Goal: Task Accomplishment & Management: Manage account settings

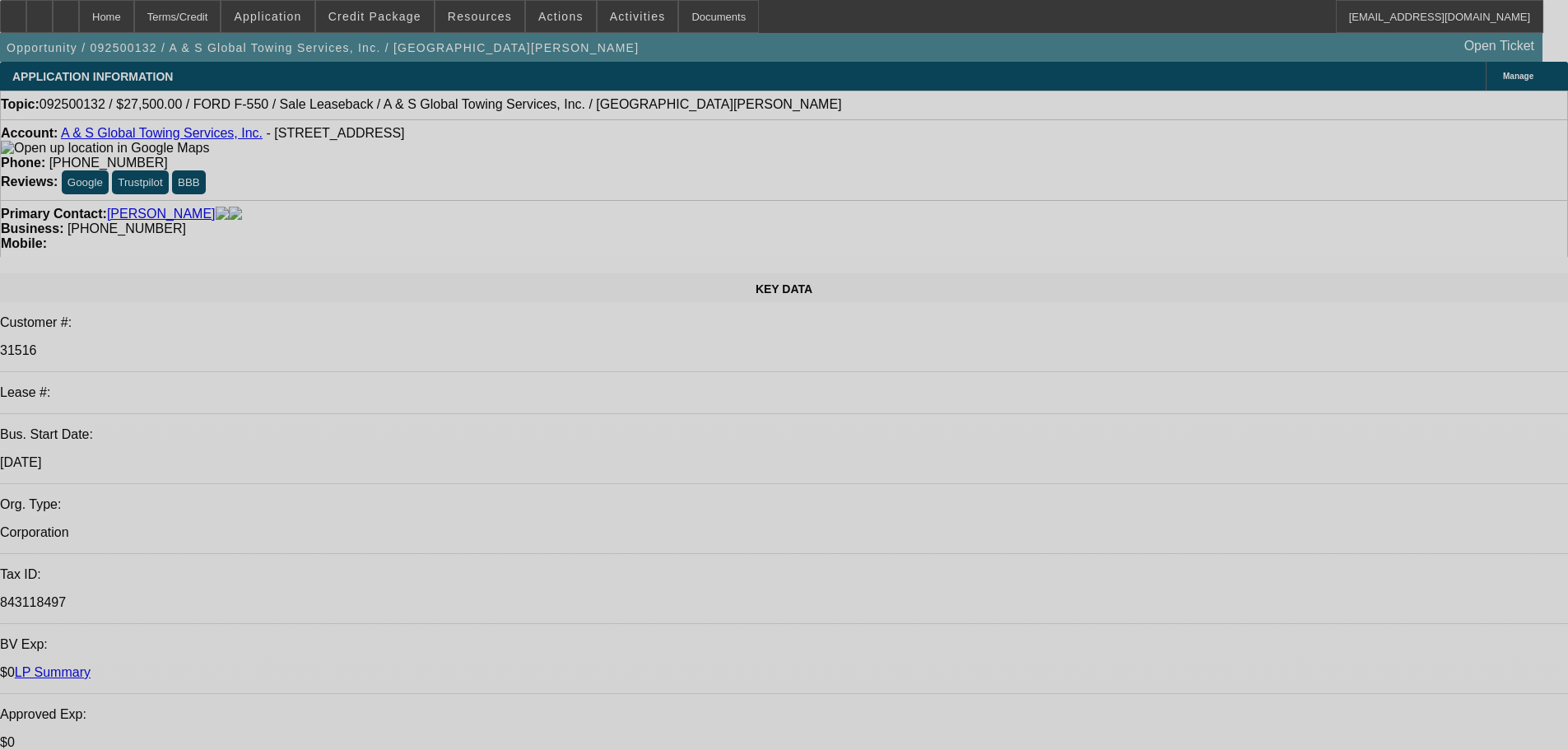
select select "0"
select select "2"
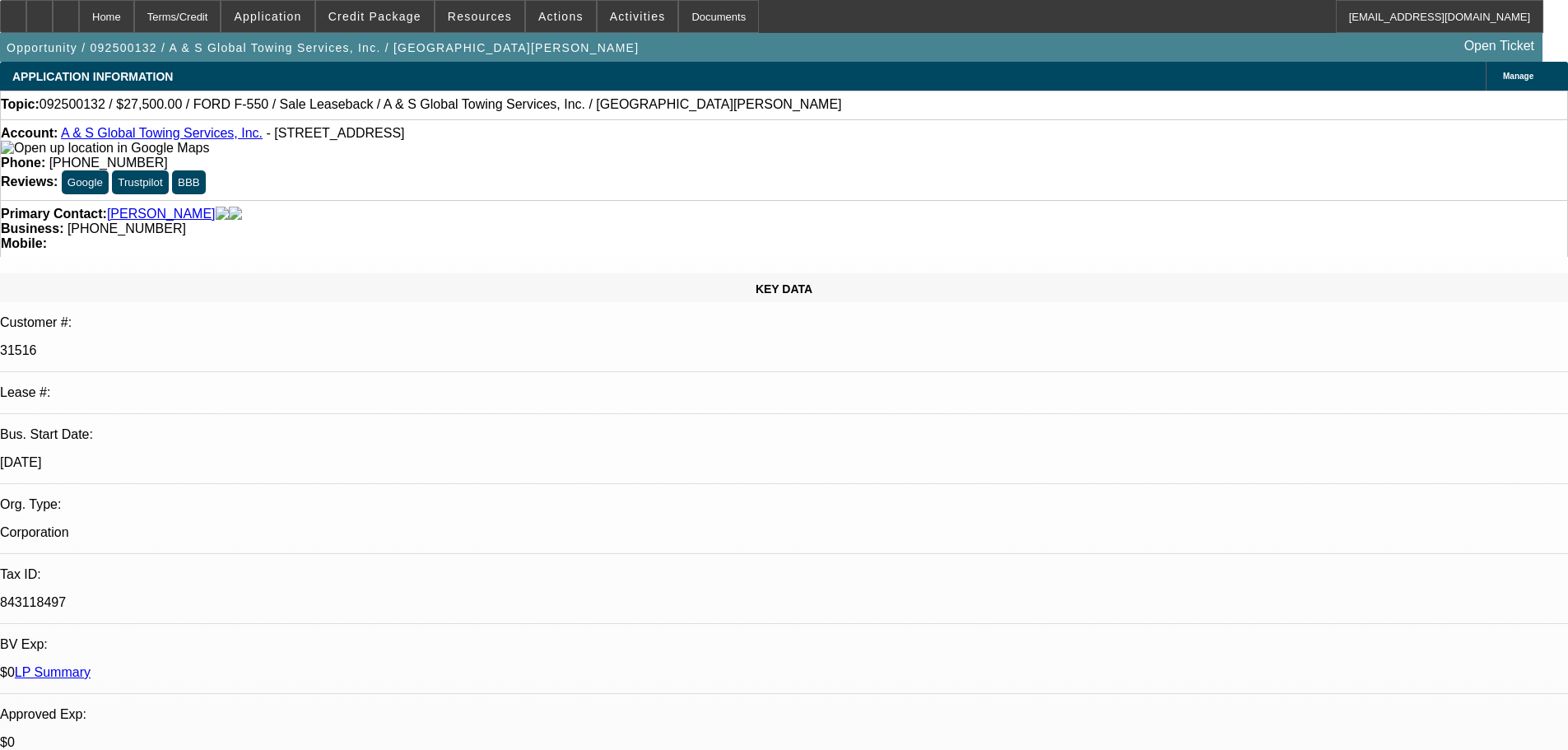
select select "2"
select select "0"
select select "6"
select select "0"
select select "2"
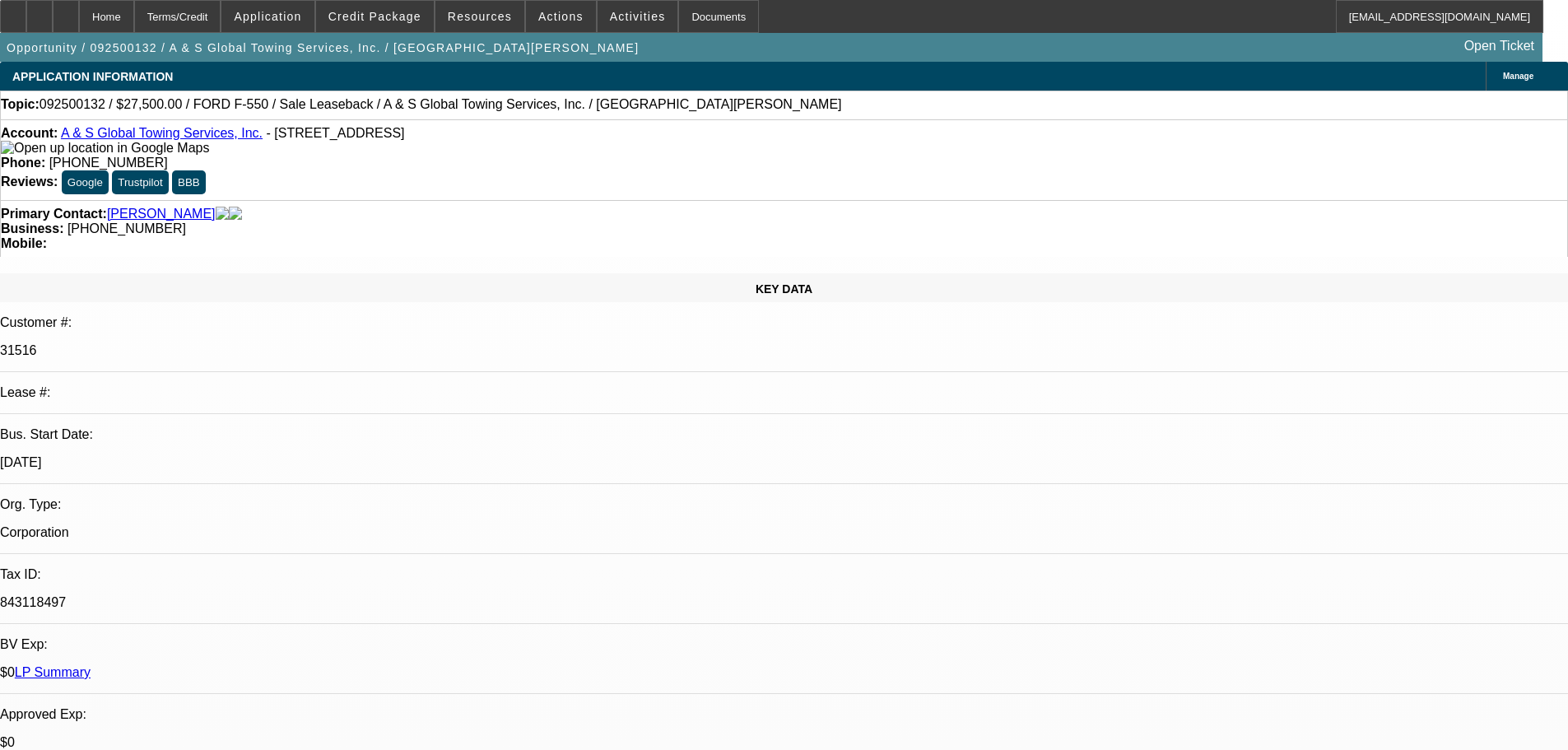
select select "2"
select select "0"
select select "6"
drag, startPoint x: 1311, startPoint y: 228, endPoint x: 1027, endPoint y: 285, distance: 289.7
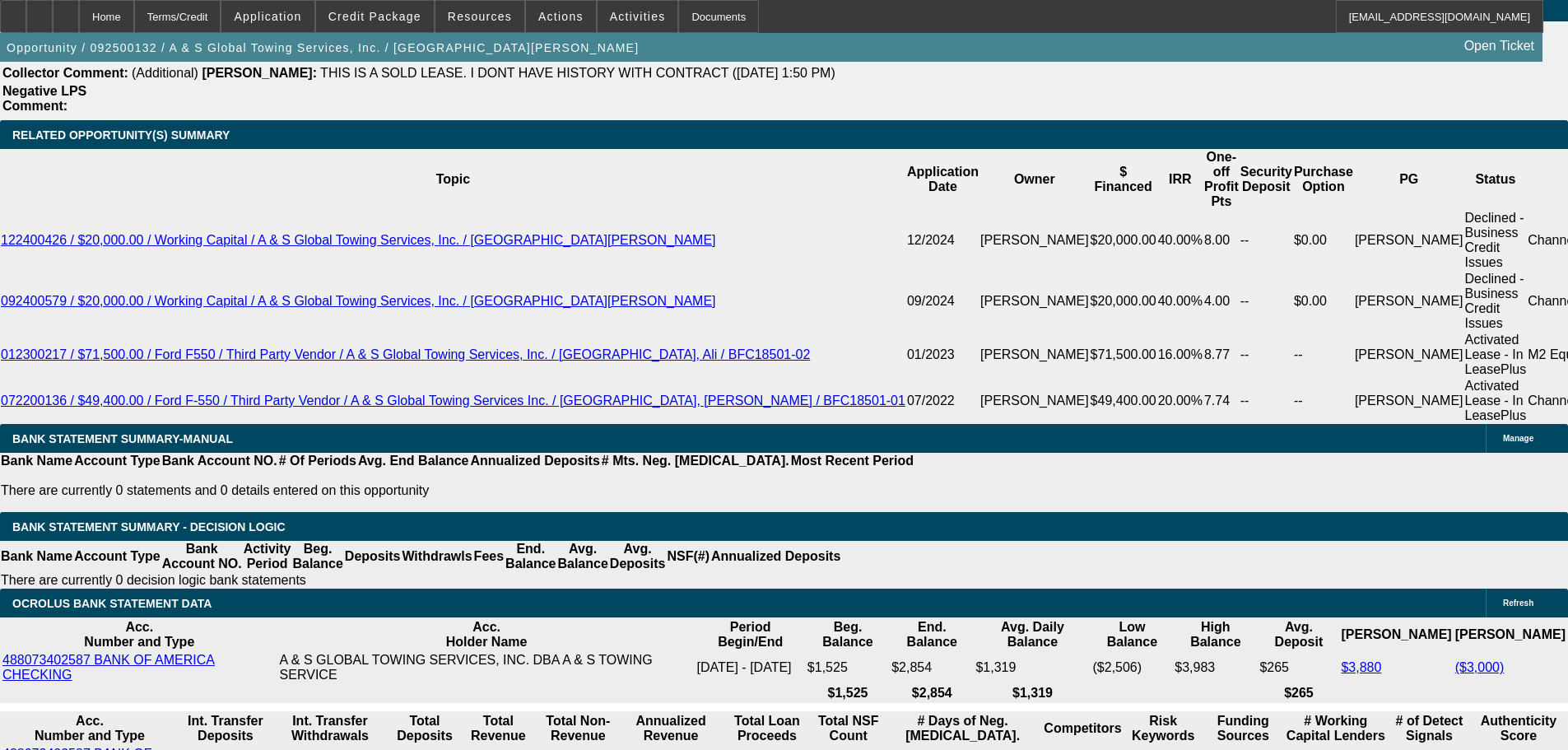
scroll to position [3319, 0]
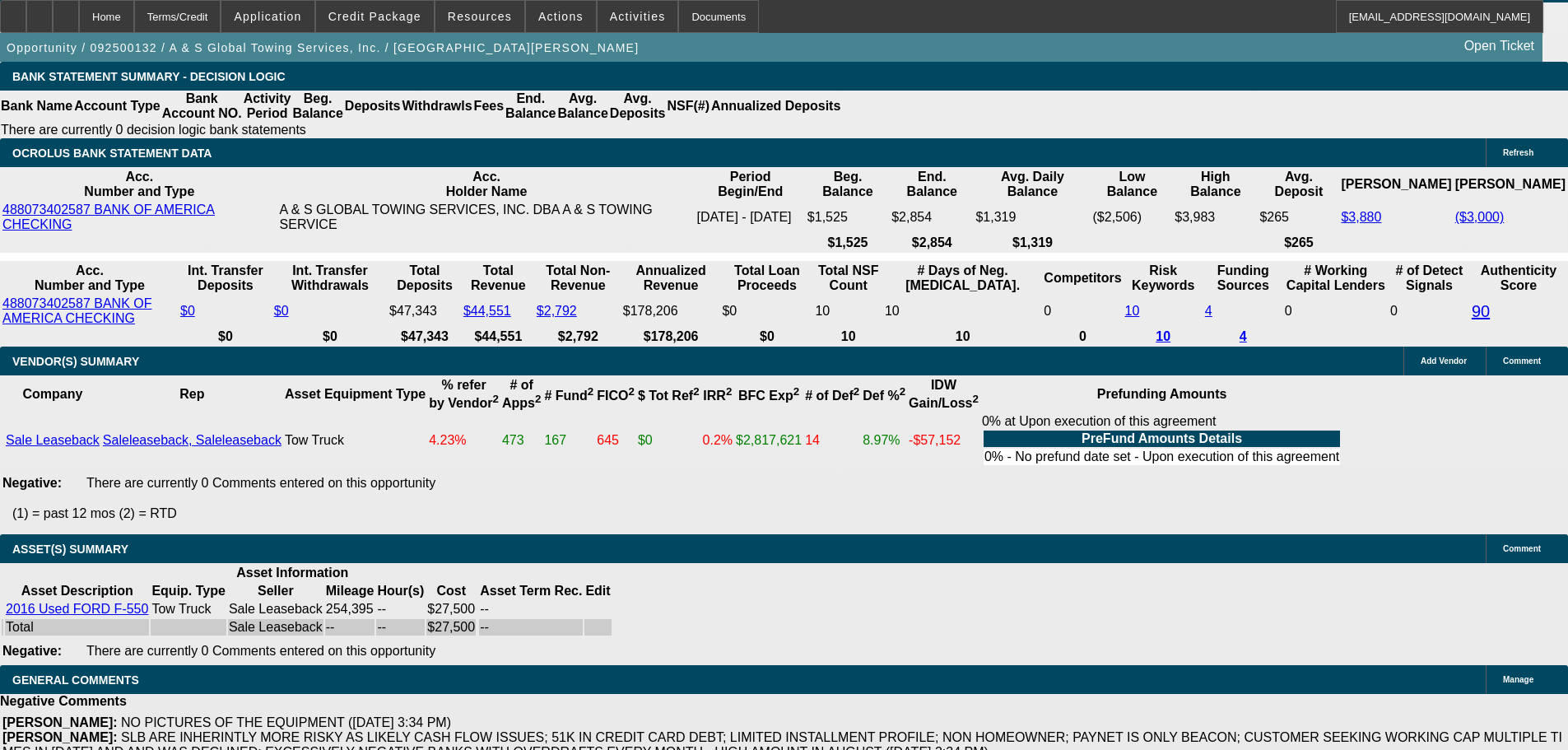
select select "4"
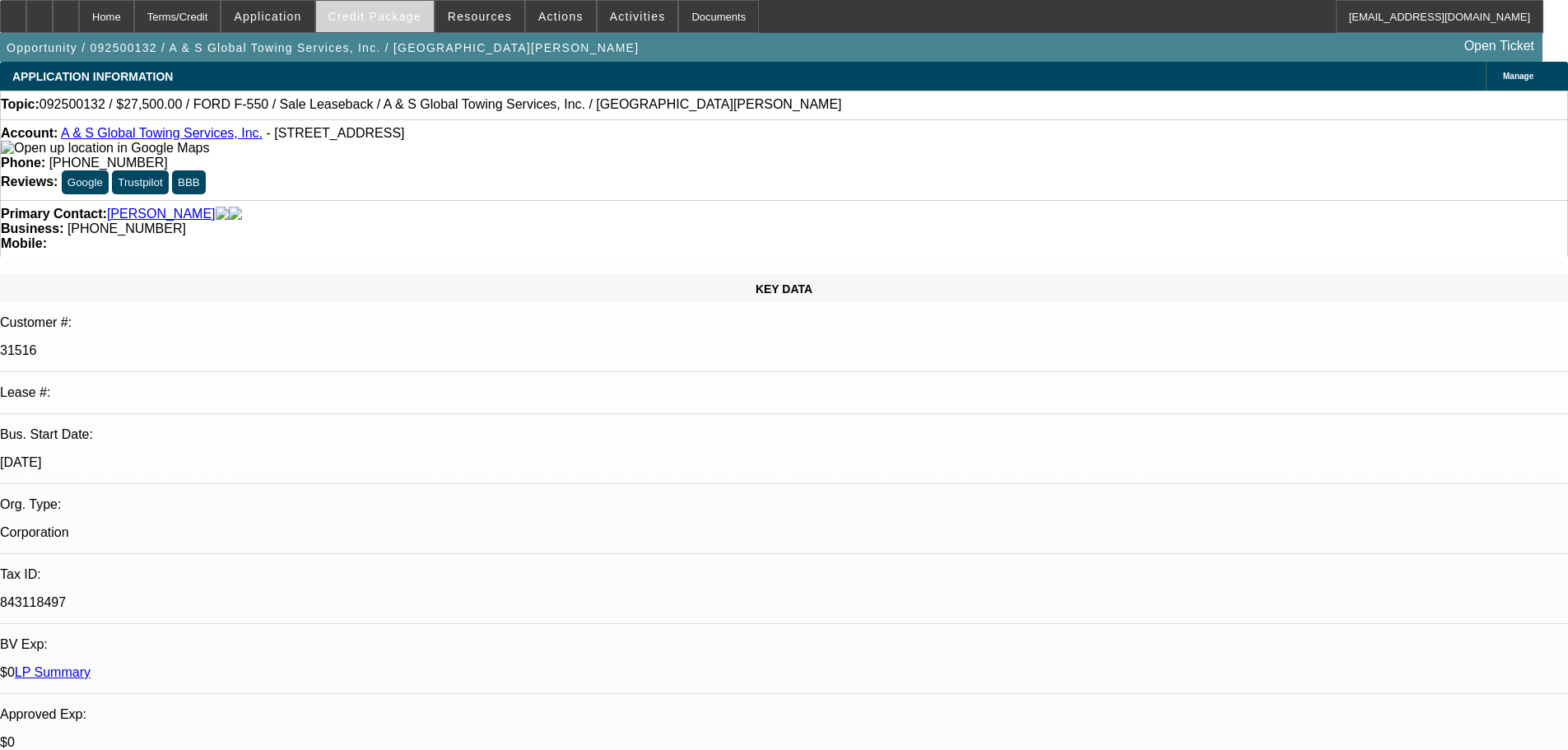
click at [397, 30] on span at bounding box center [374, 16] width 117 height 39
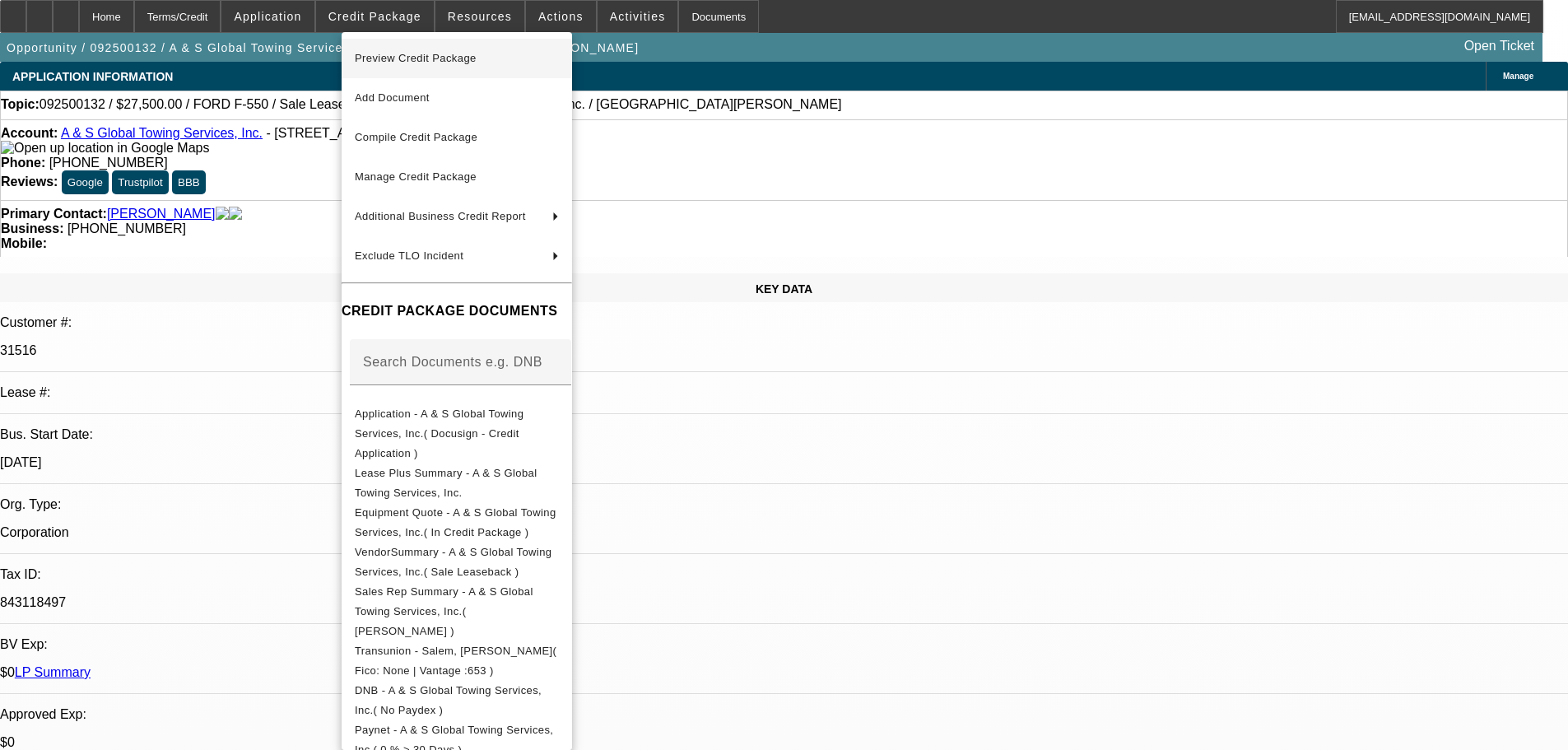
click at [405, 49] on span "Preview Credit Package" at bounding box center [456, 58] width 204 height 20
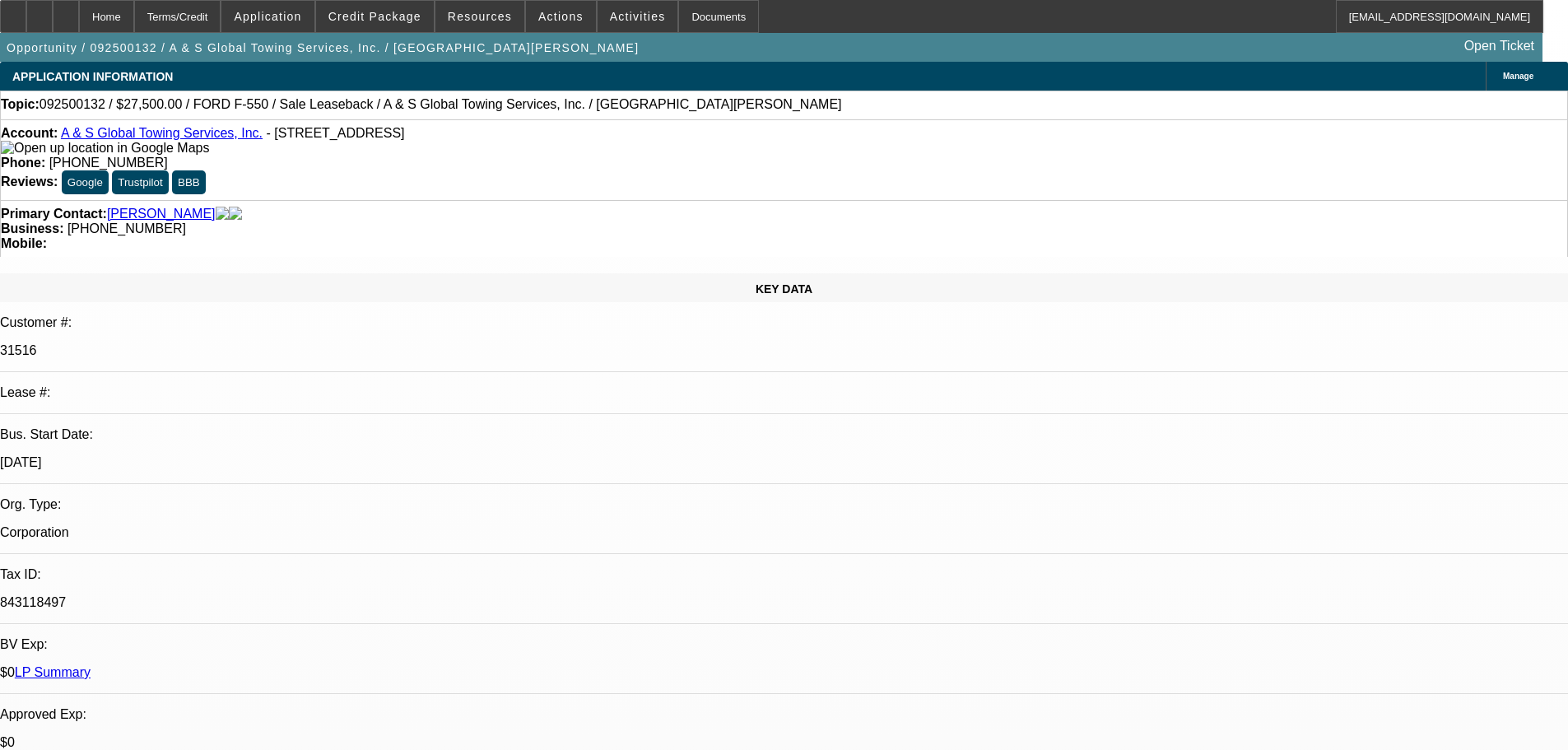
drag, startPoint x: 1481, startPoint y: 282, endPoint x: 1541, endPoint y: 390, distance: 123.5
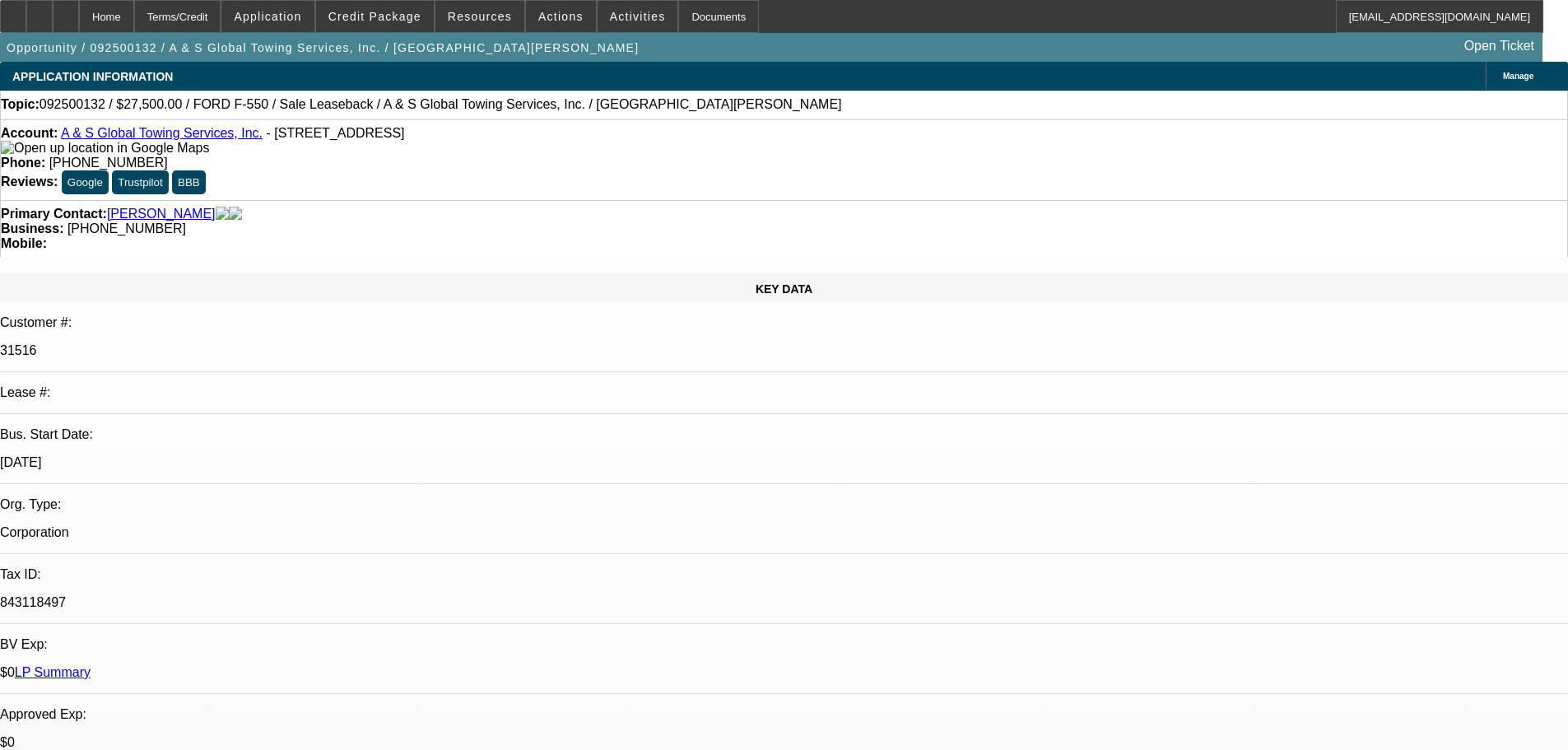
drag, startPoint x: 1343, startPoint y: 304, endPoint x: 1291, endPoint y: 304, distance: 52.0
drag, startPoint x: 1339, startPoint y: 306, endPoint x: 1158, endPoint y: 323, distance: 181.8
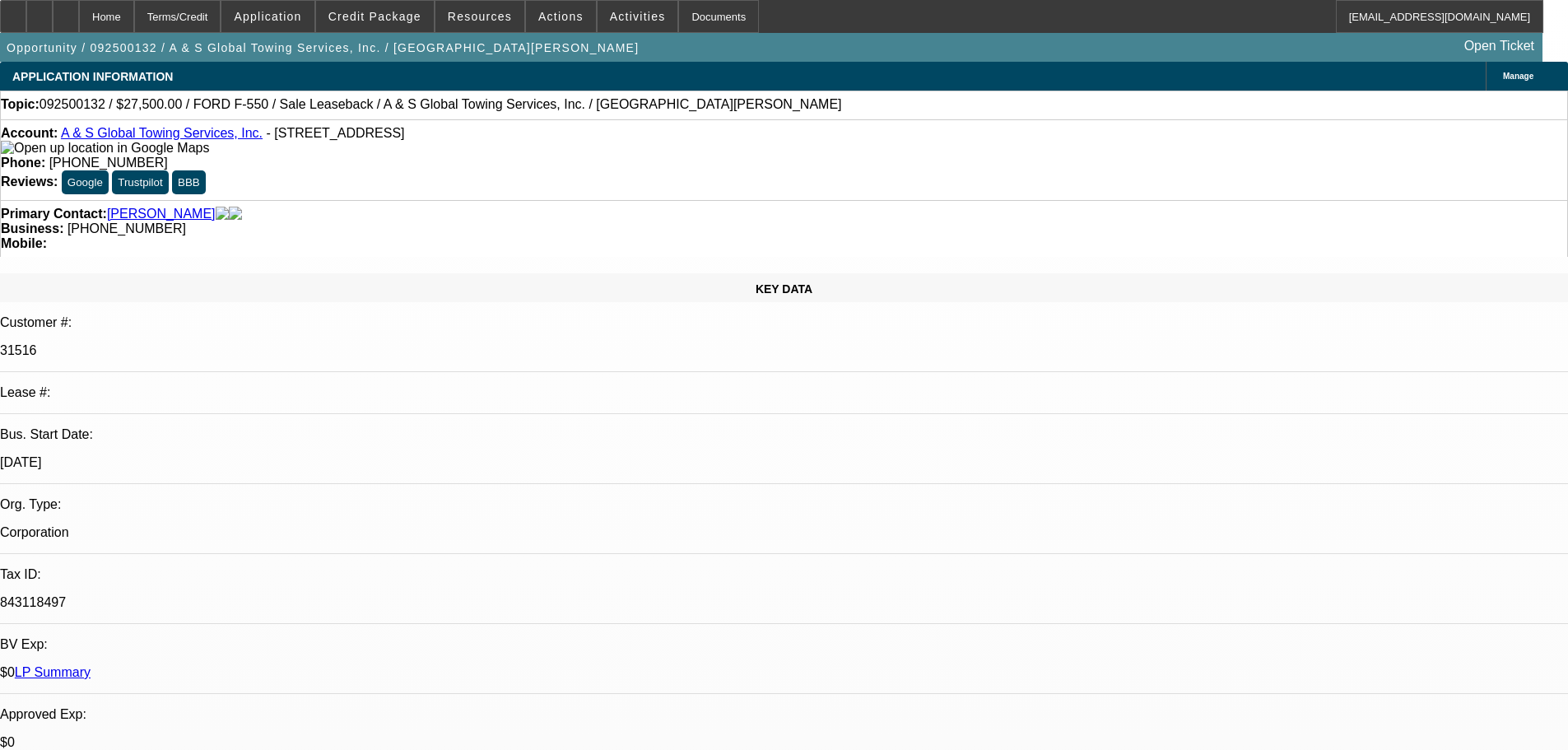
type textarea "I REVIEWED AND AGREE, JUST TOO MANY NEGATIVES ESPICALLY FOR A SALE LEASEBACK. A…"
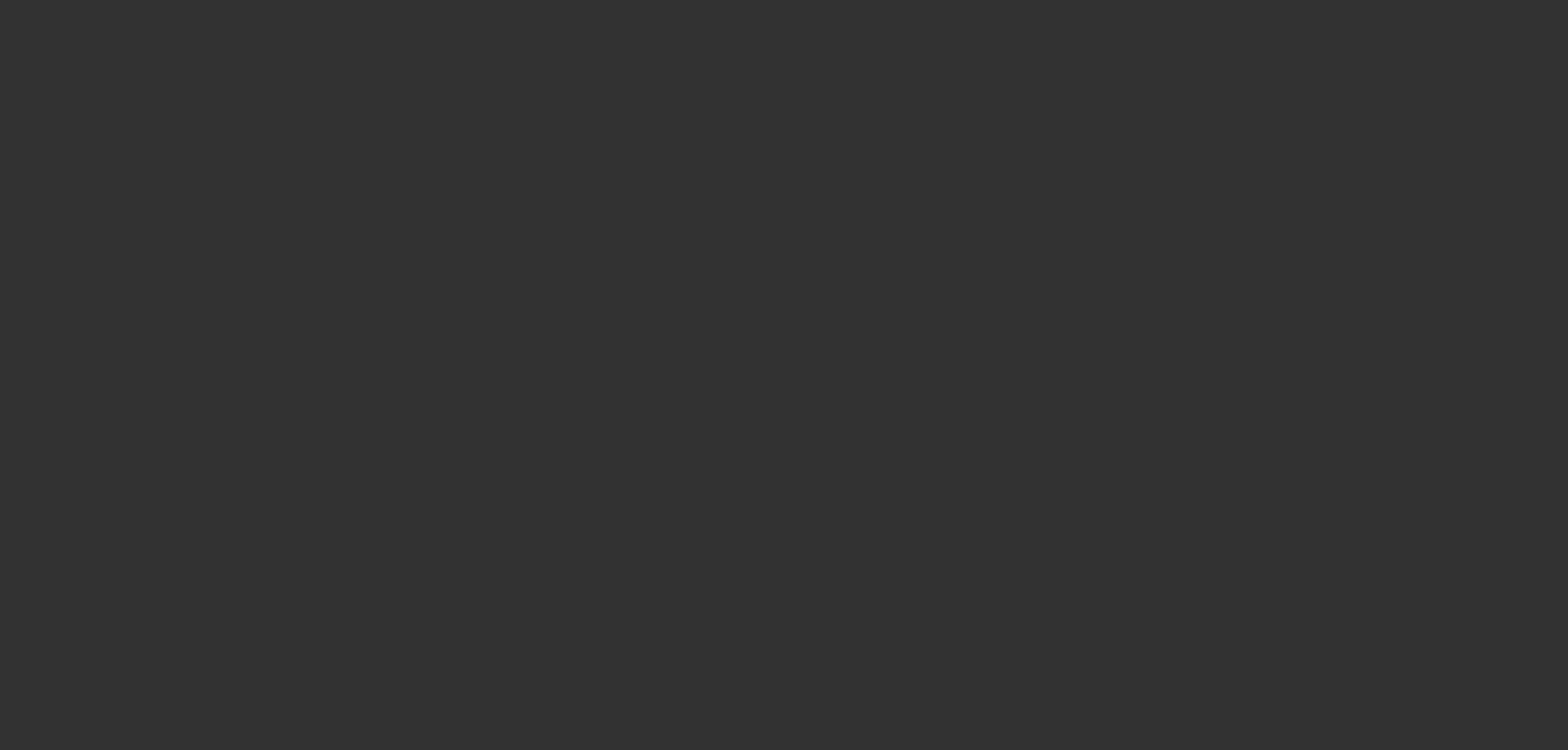
select select "0"
select select "2"
select select "0"
select select "6"
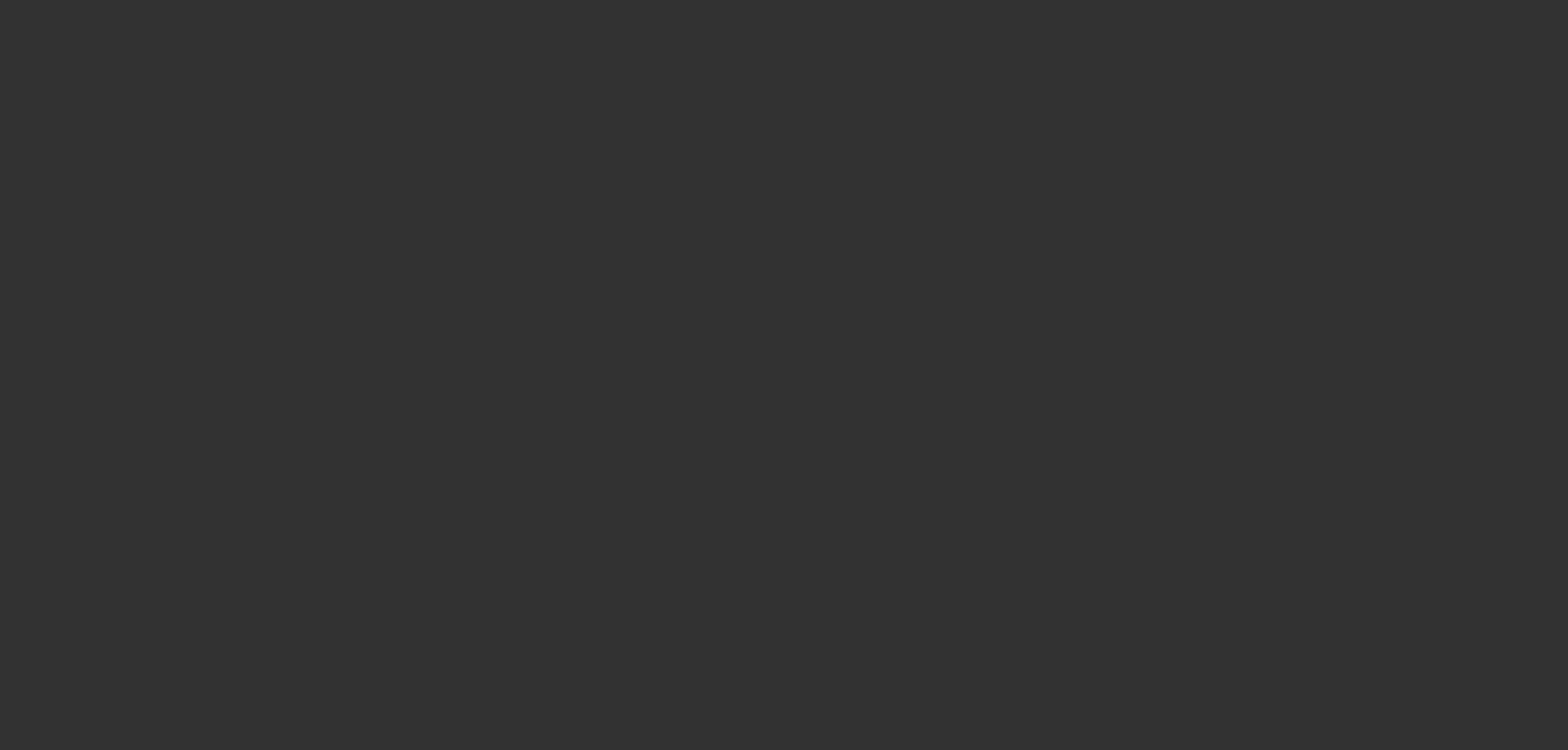
select select "0"
select select "2"
select select "0"
select select "6"
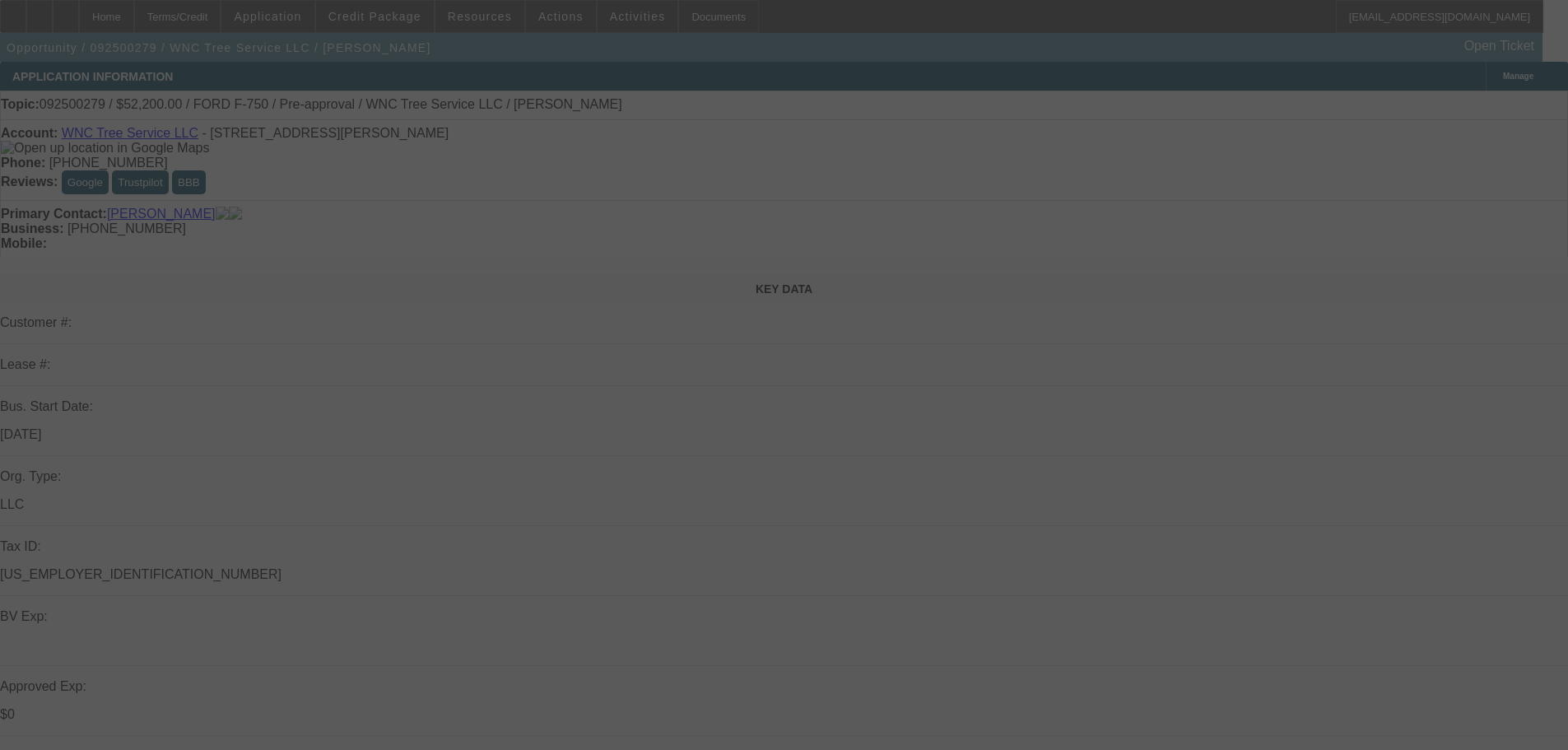
select select "0.1"
select select "2"
select select "0"
select select "6"
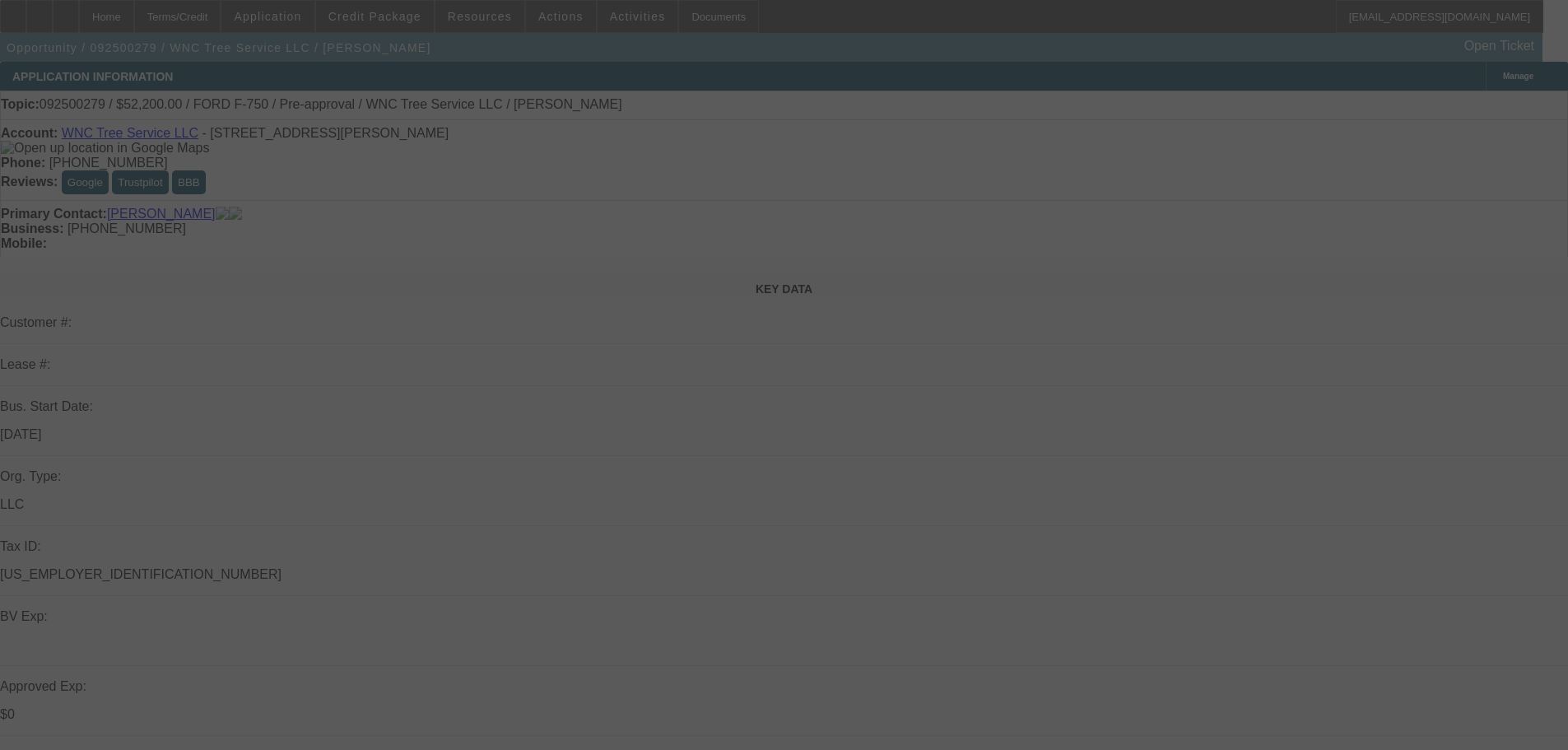
select select "0.1"
select select "2"
select select "0"
select select "6"
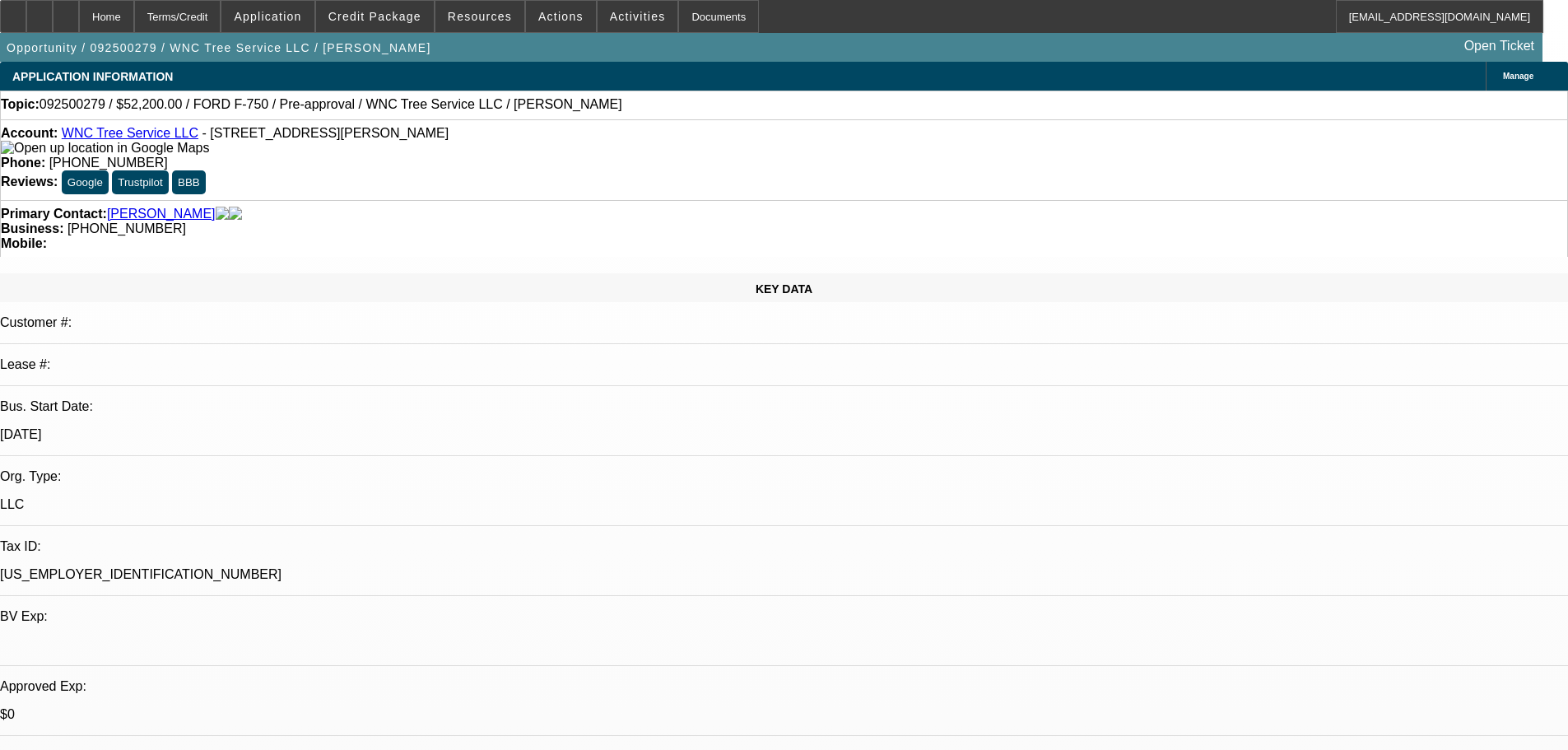
click at [391, 16] on span "Credit Package" at bounding box center [375, 16] width 93 height 13
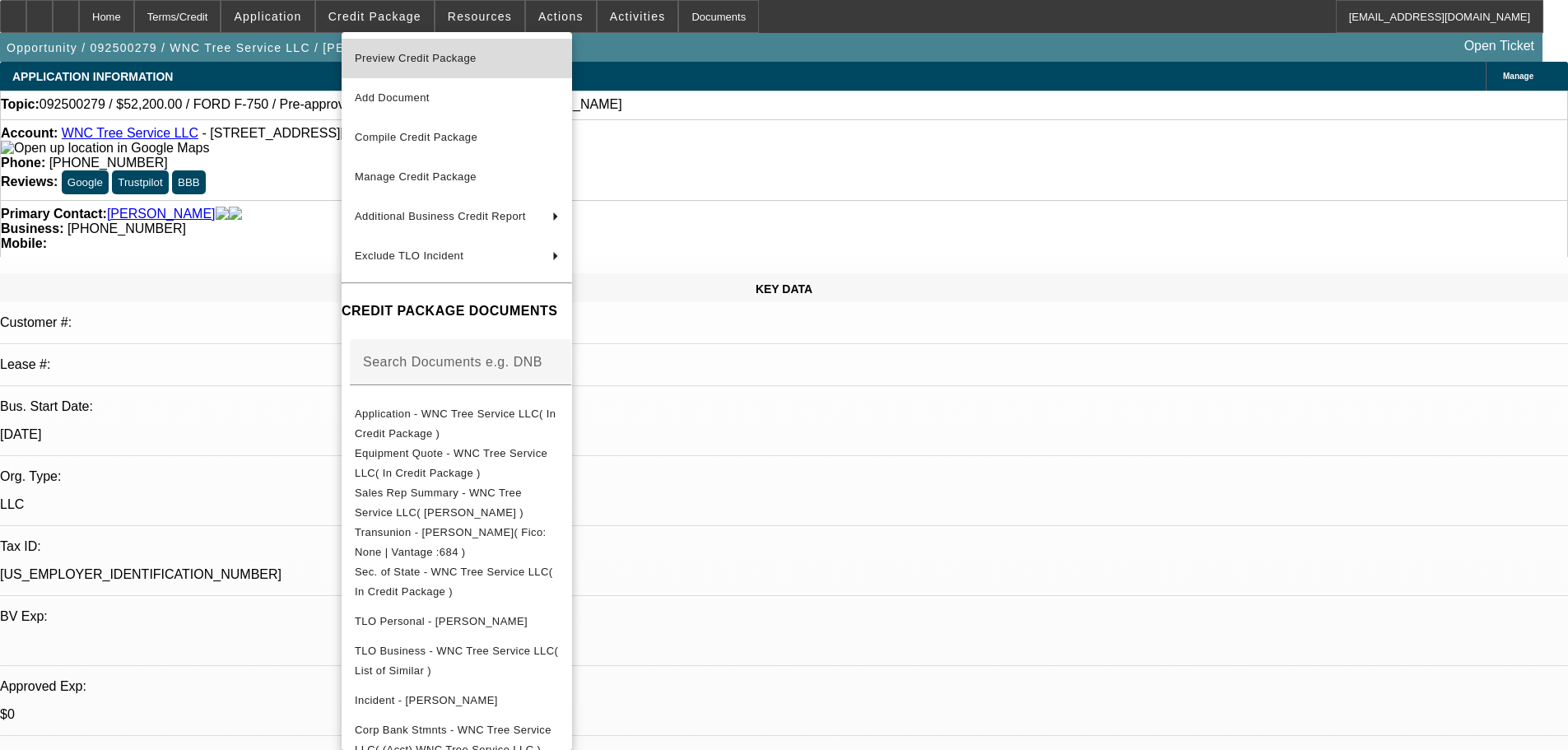
click at [431, 52] on span "Preview Credit Package" at bounding box center [415, 58] width 122 height 12
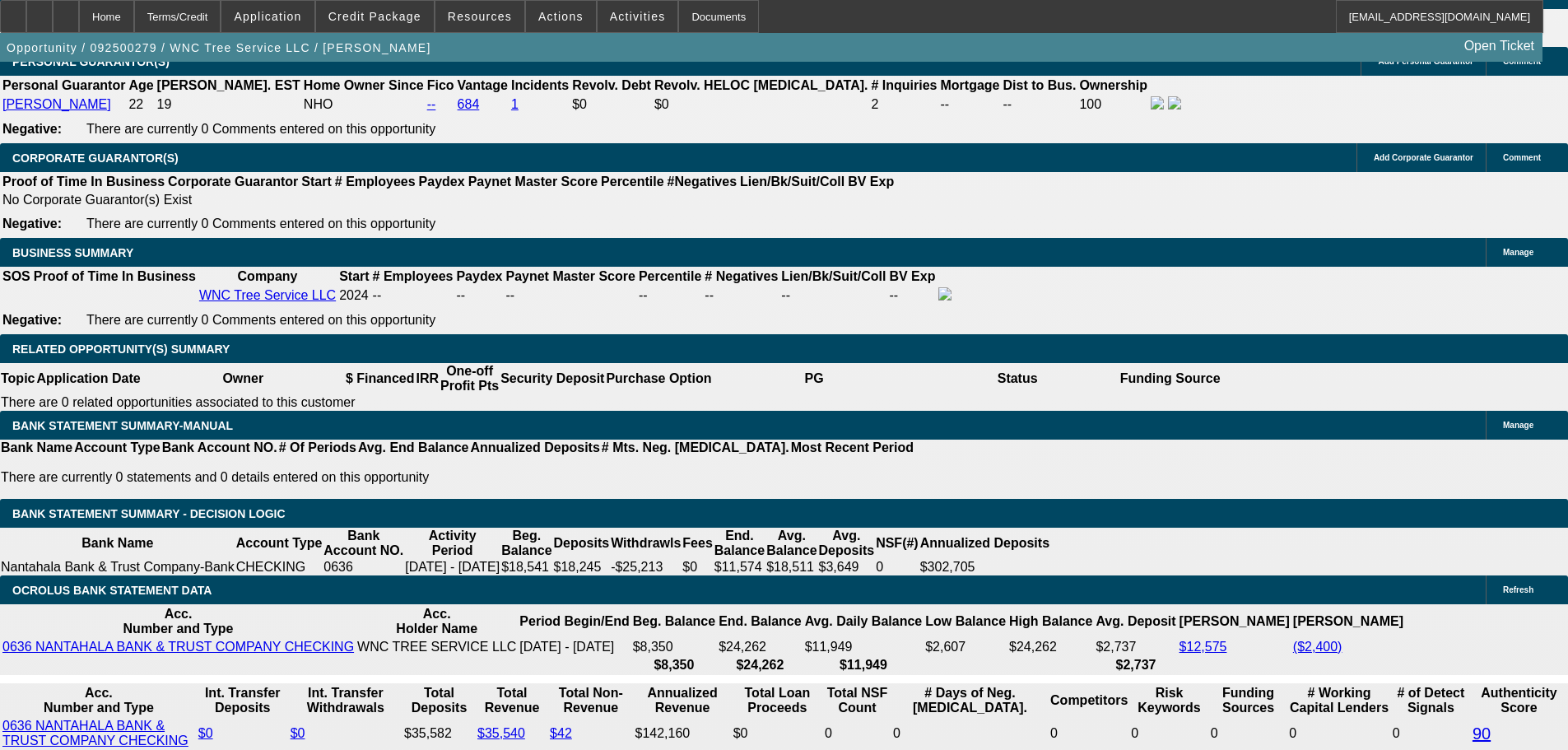
scroll to position [3036, 0]
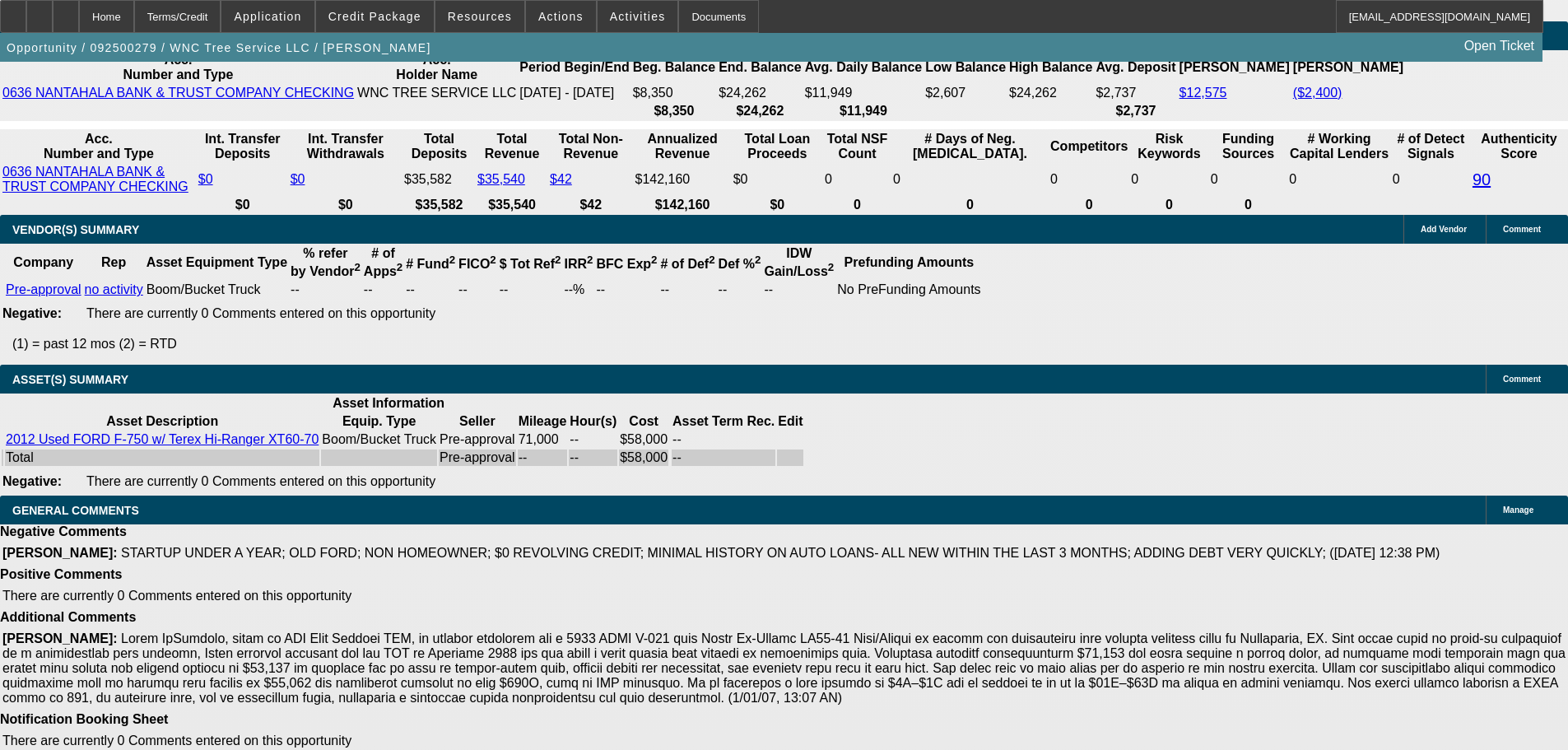
select select "5"
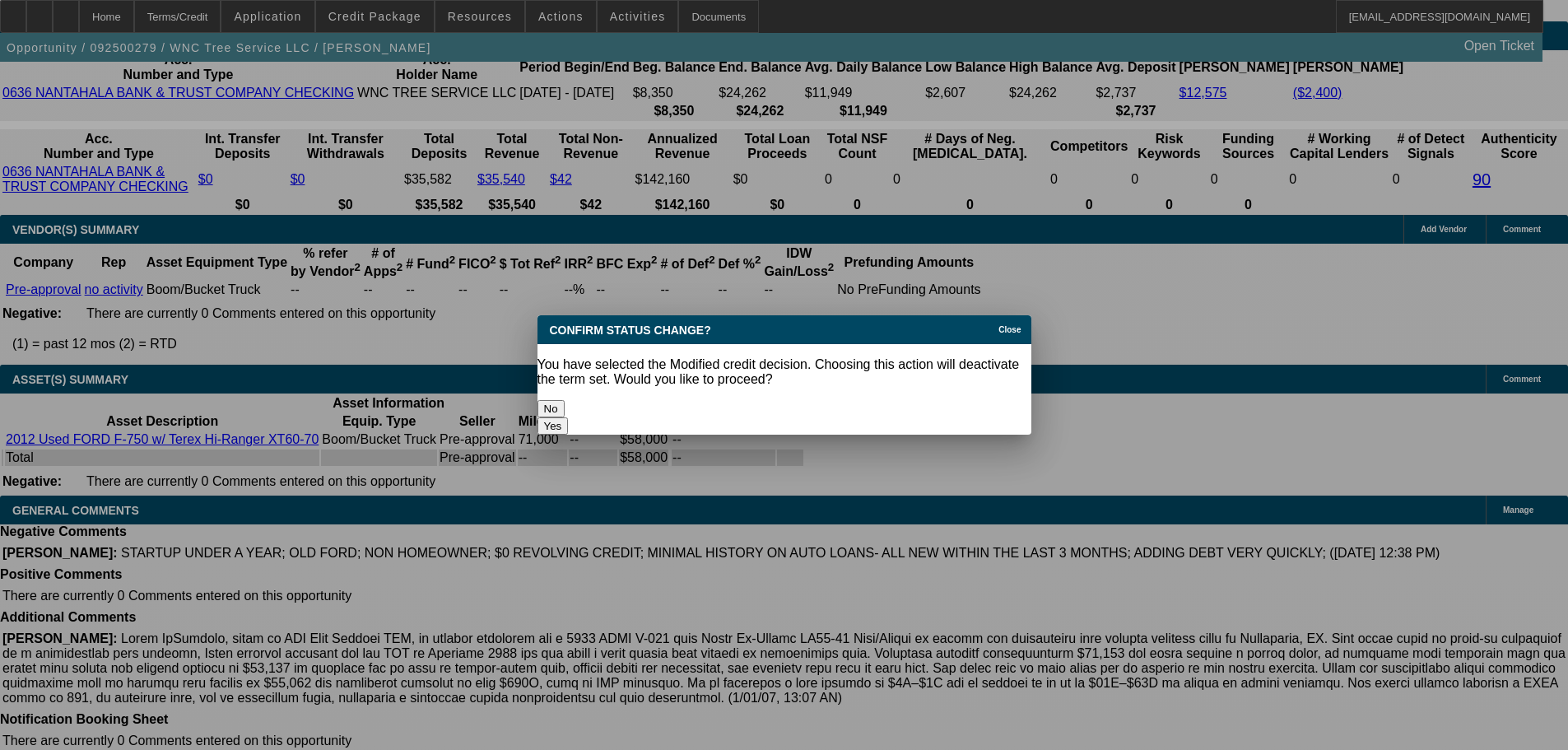
scroll to position [0, 0]
click at [568, 417] on button "Yes" at bounding box center [553, 426] width 32 height 17
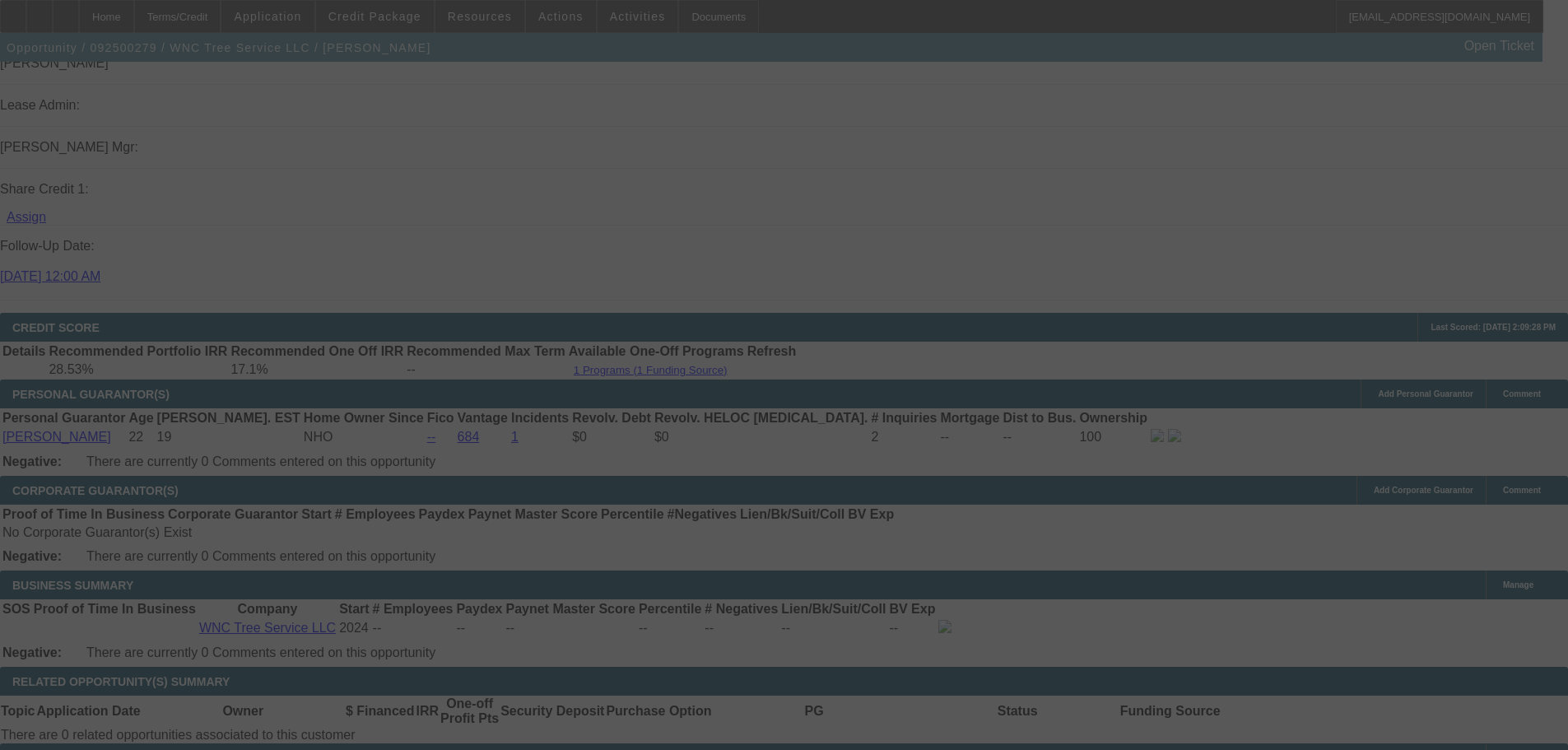
scroll to position [1884, 0]
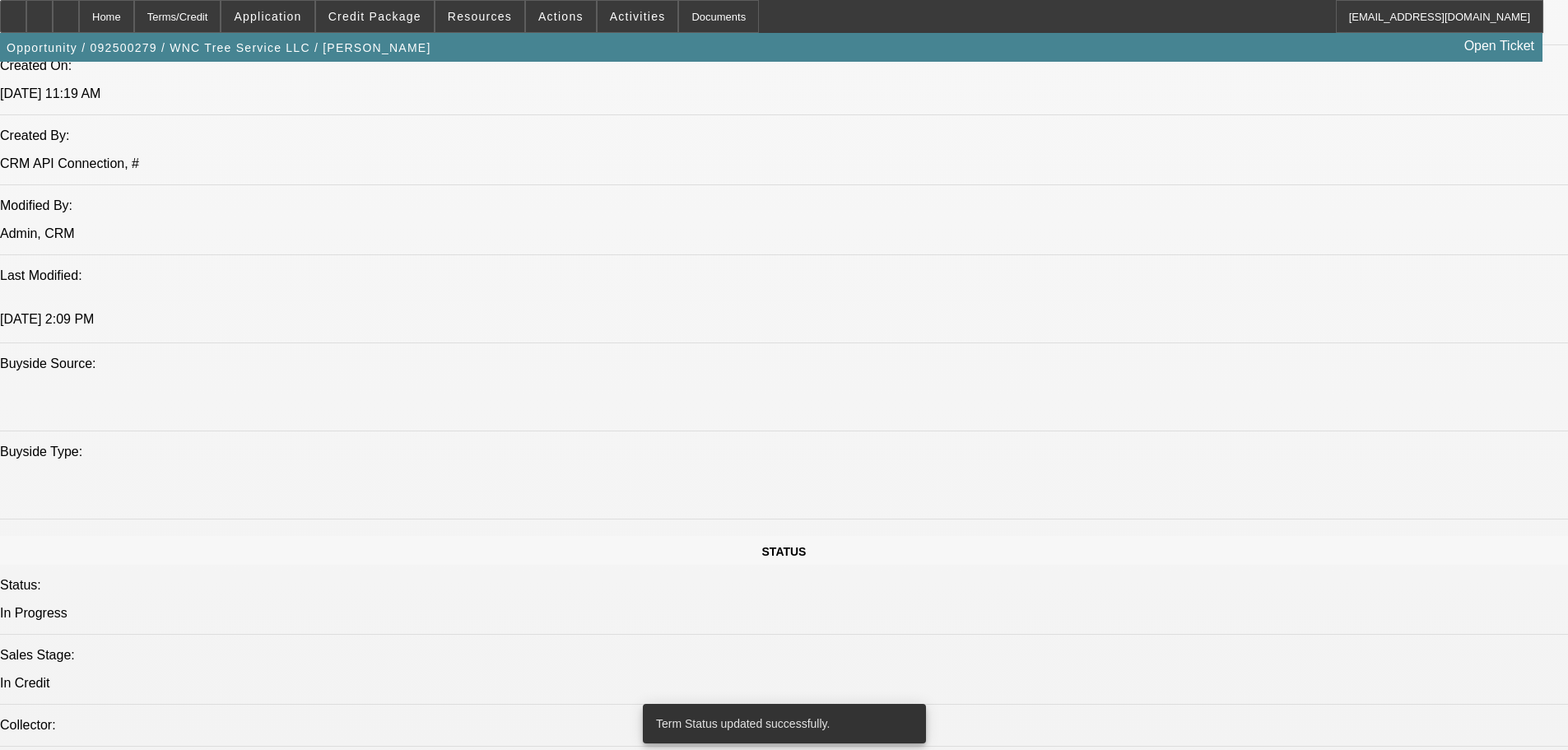
select select "0.1"
select select "2"
select select "0"
select select "6"
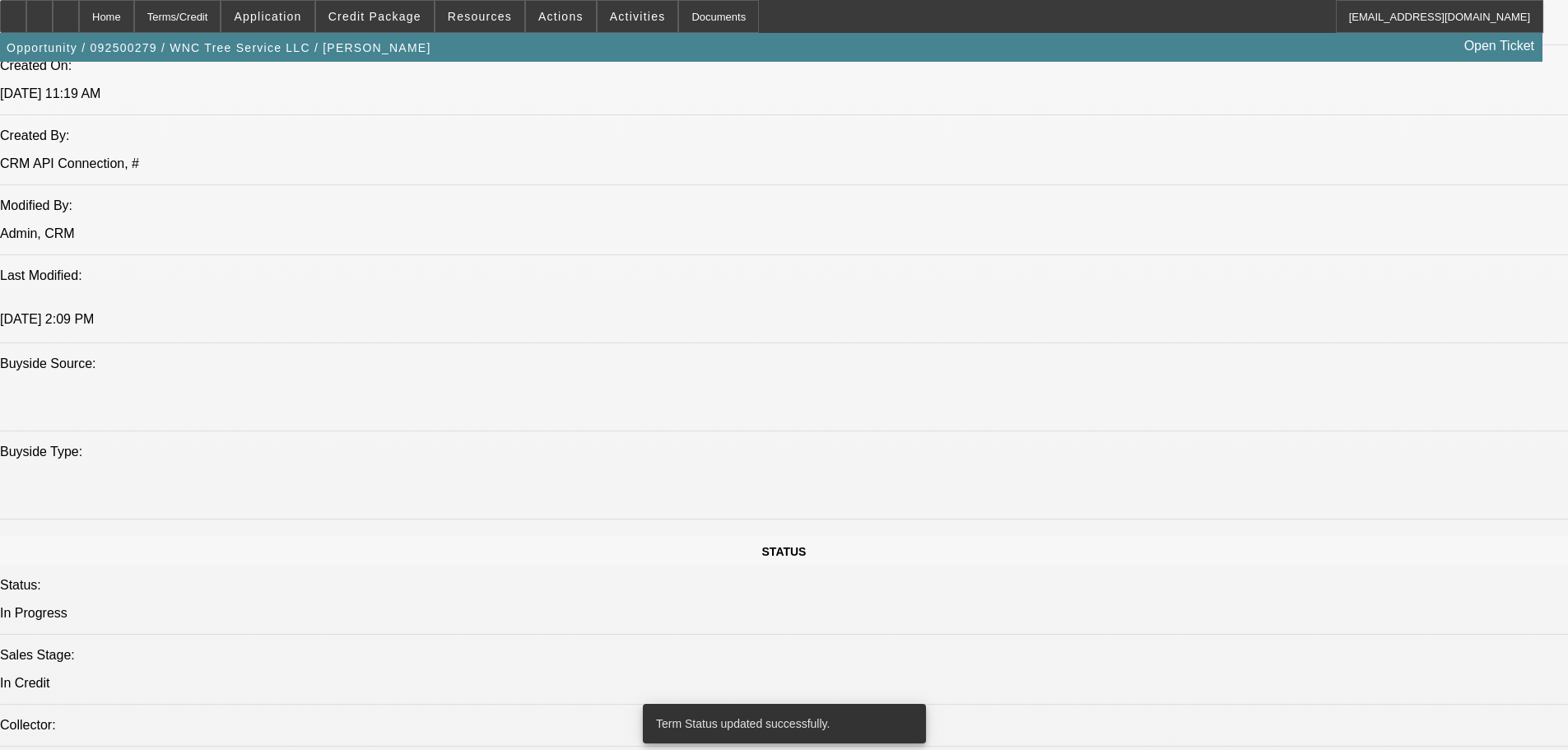
select select "0.1"
select select "2"
select select "0"
select select "6"
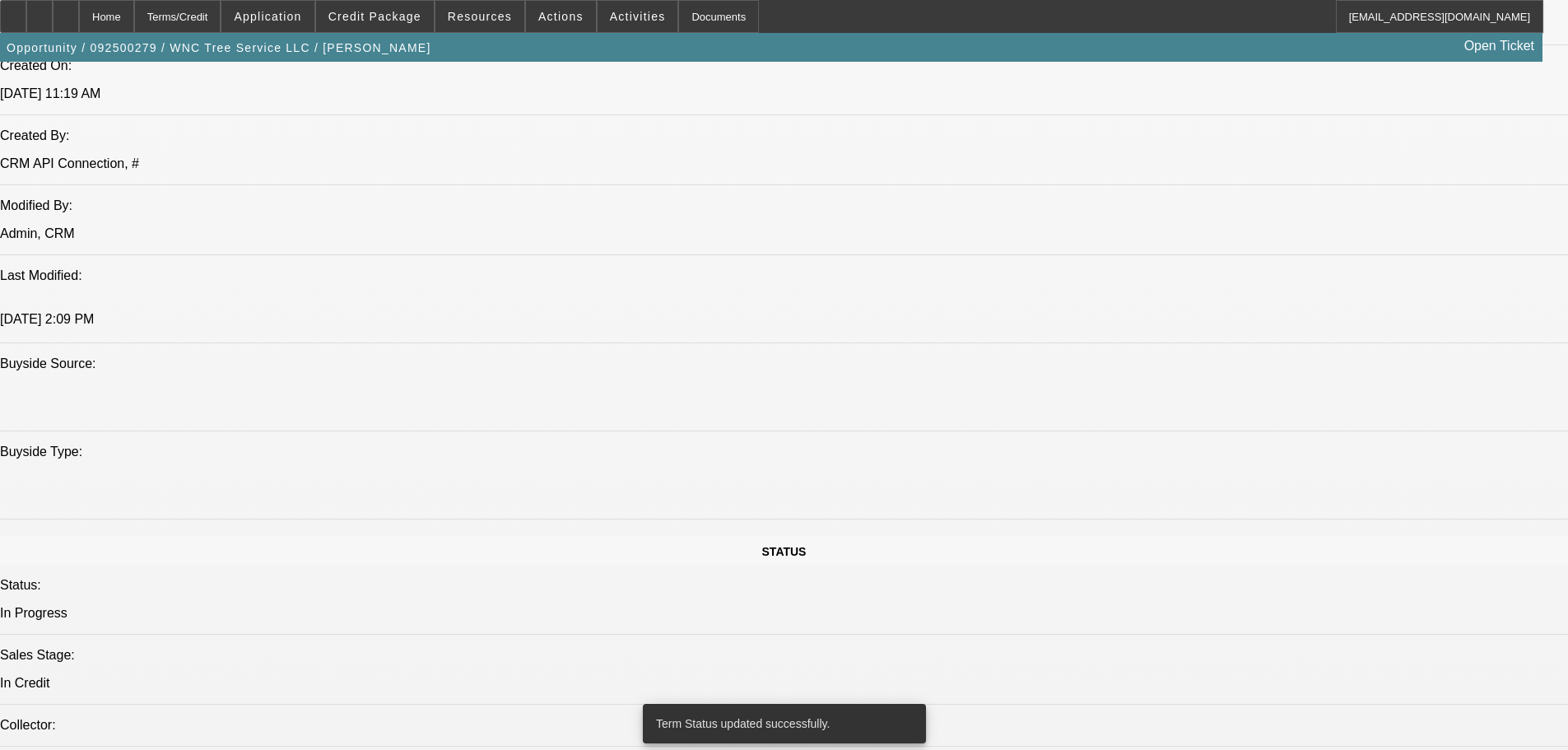
select select "0.1"
select select "2"
select select "0"
select select "6"
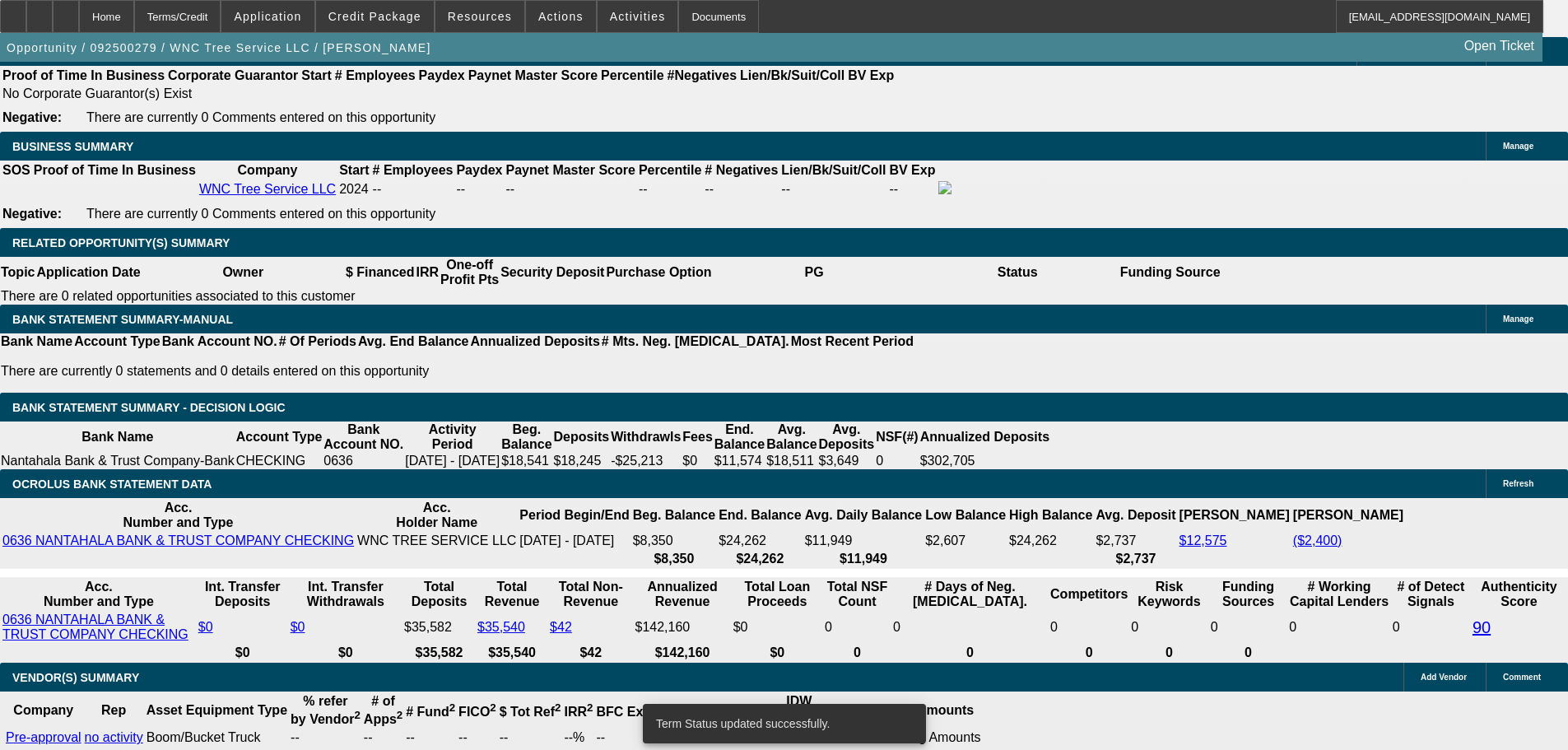
scroll to position [2460, 0]
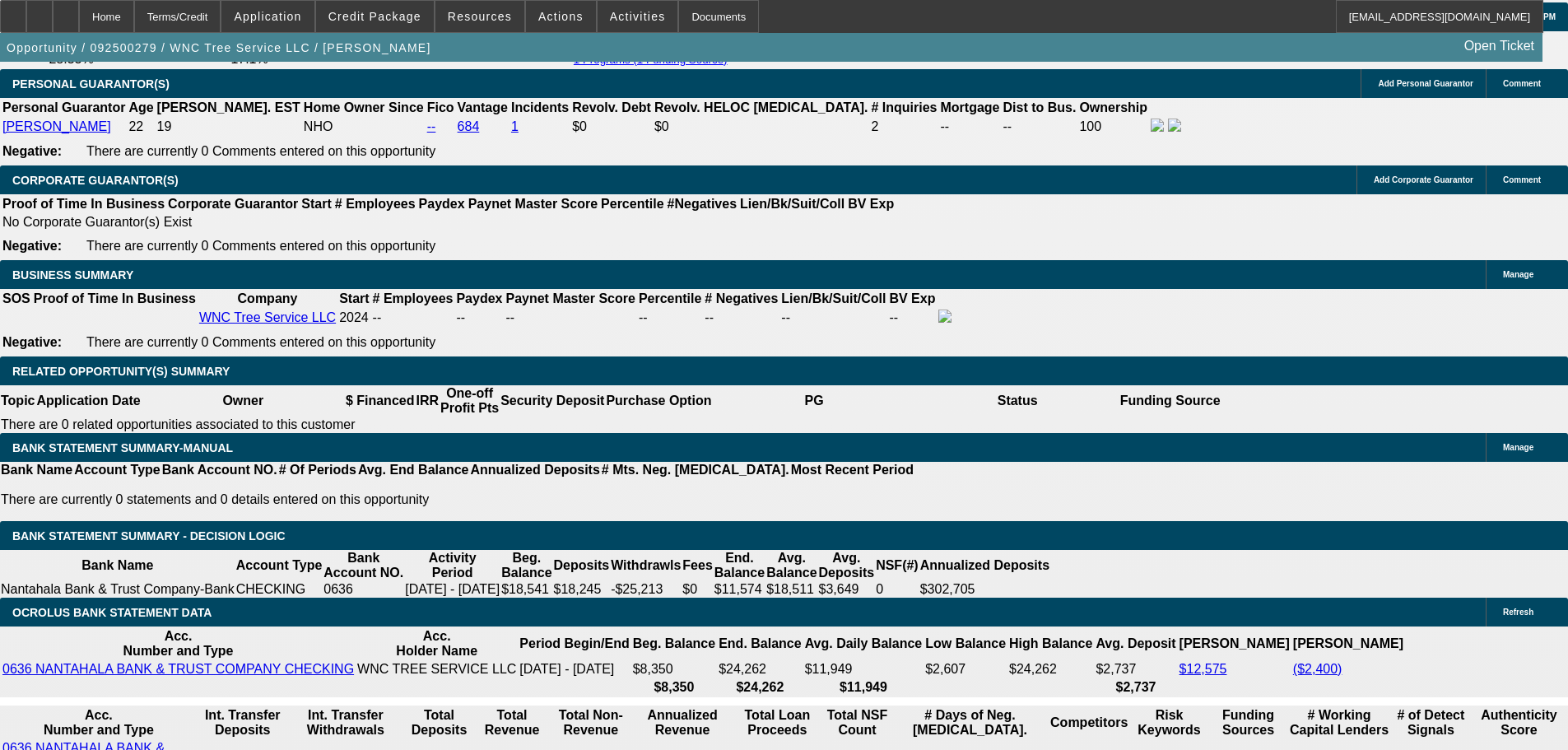
select select "0.2"
type input "$11,600.00"
type input "UNKNOWN"
type input "$2,773.32"
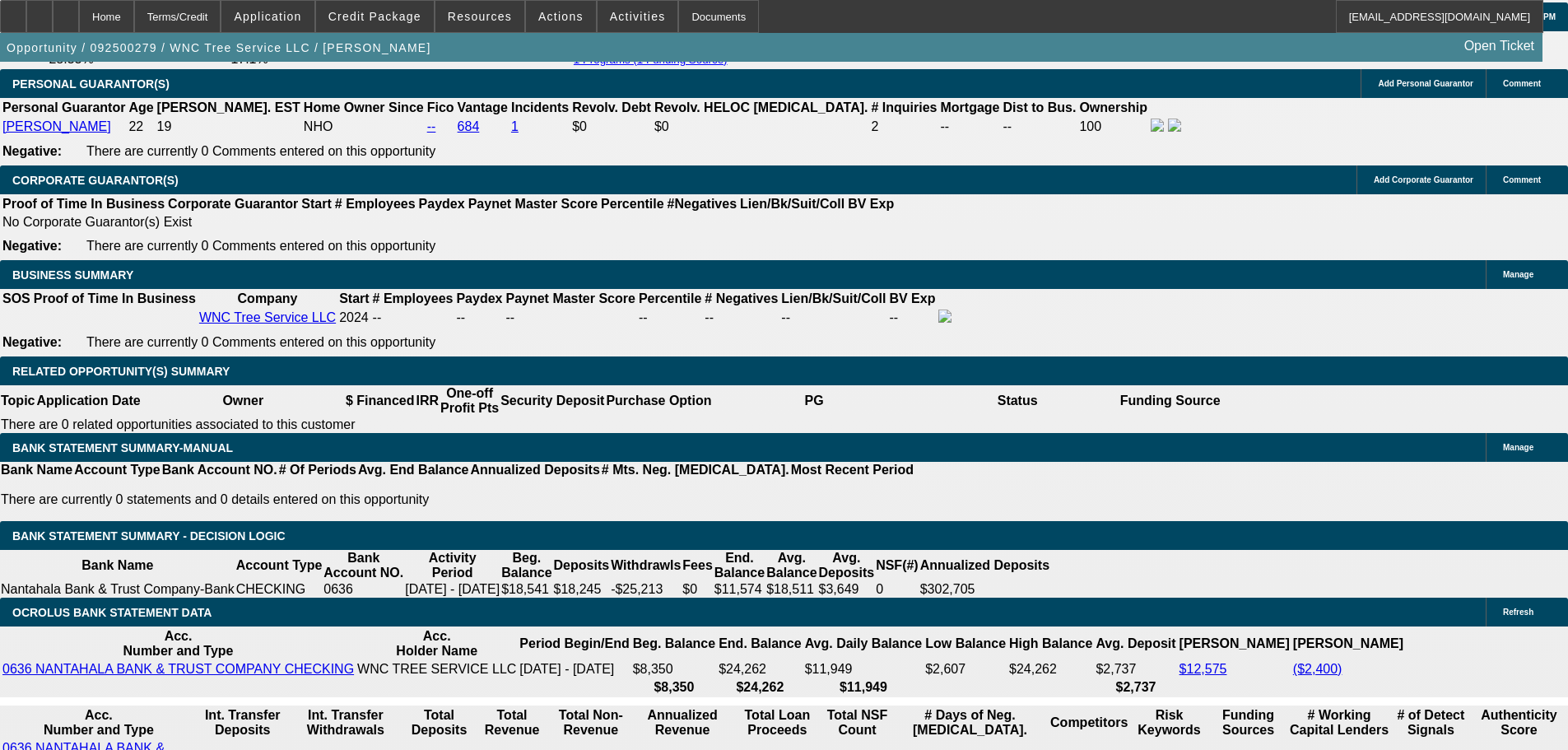
type input "$1,386.66"
drag, startPoint x: 386, startPoint y: 355, endPoint x: 584, endPoint y: 329, distance: 199.7
type input "$15,000.00"
click at [77, 443] on body "Home Terms/Credit Application Credit Package Resources Actions Activities Docum…" at bounding box center [784, 686] width 1568 height 6291
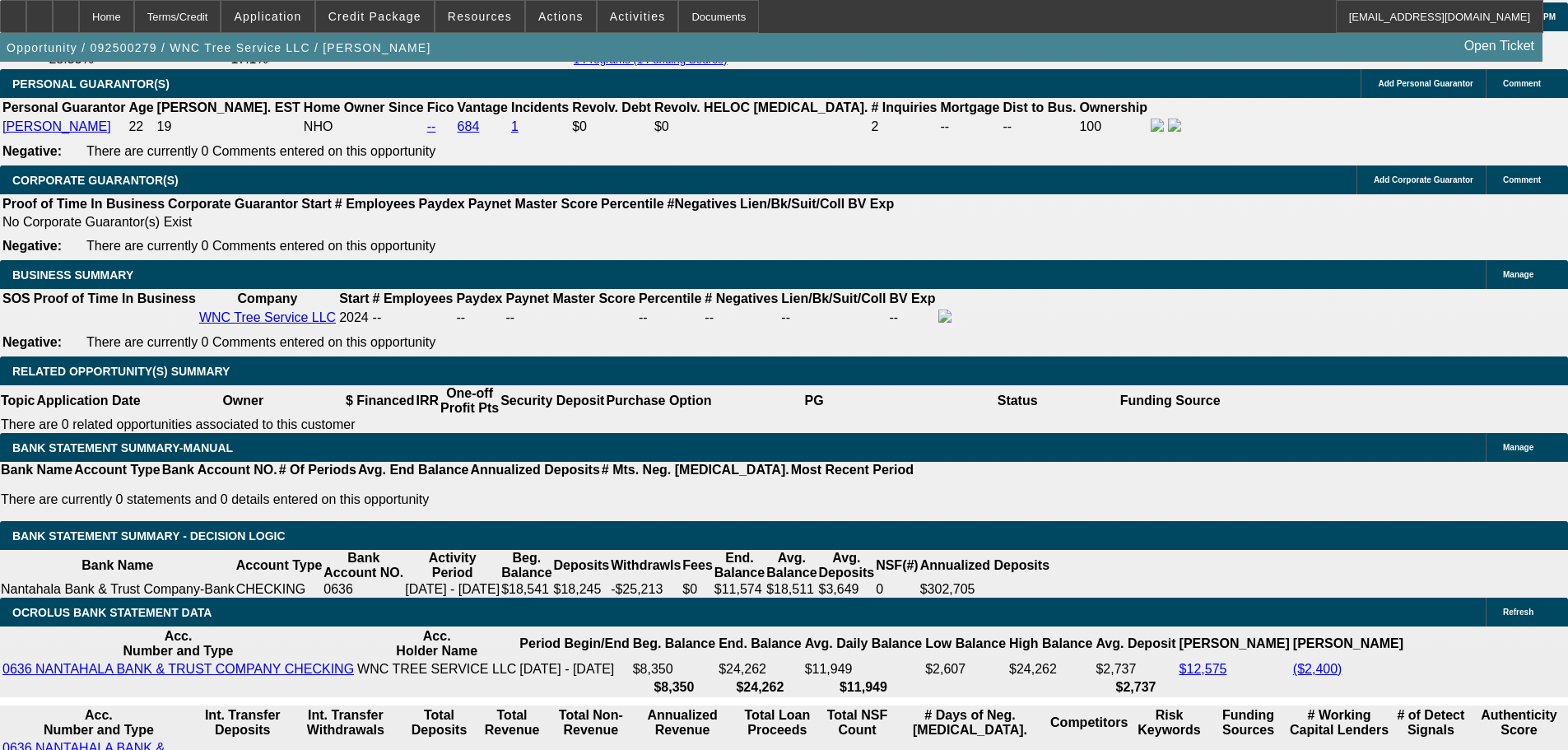
scroll to position [0, 0]
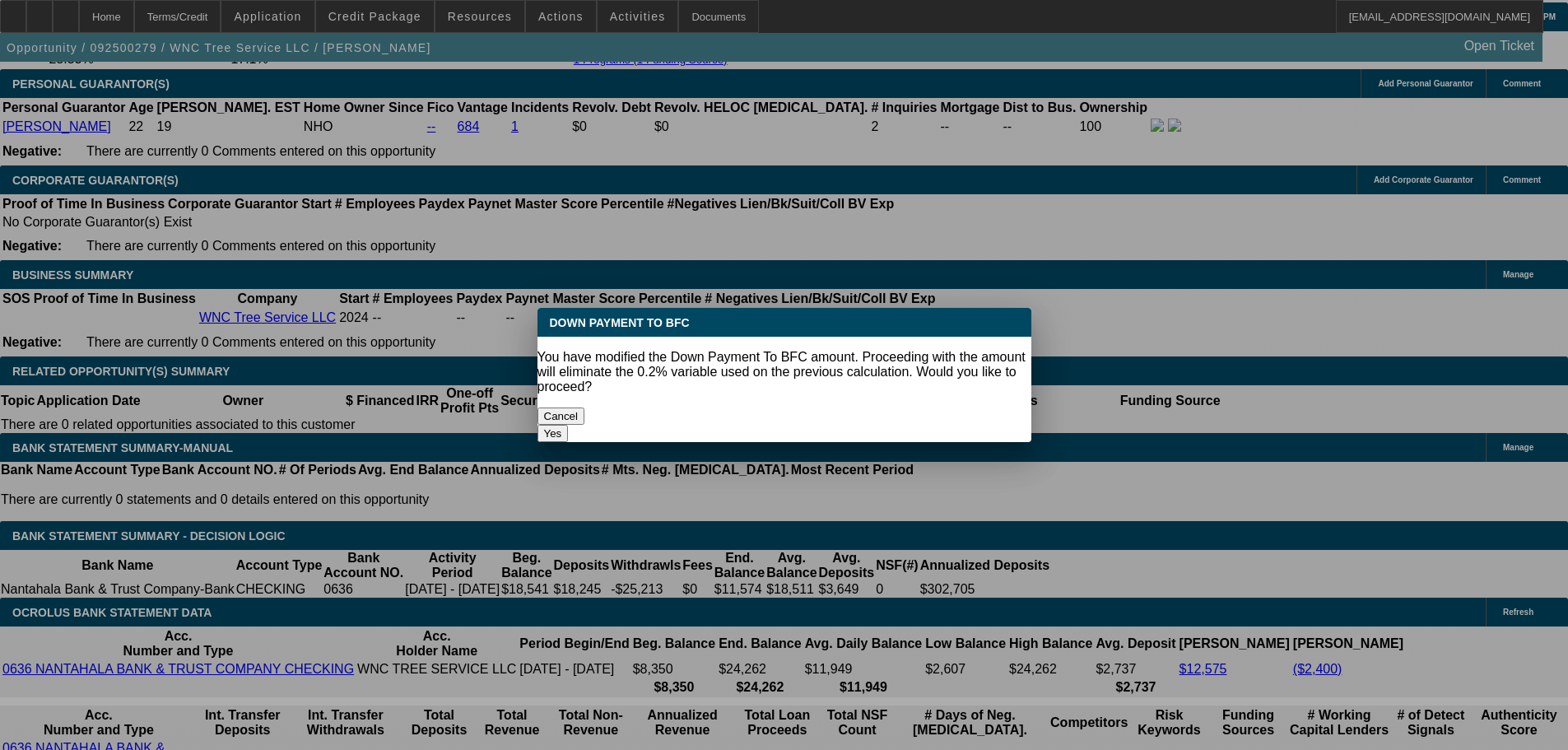
click at [568, 425] on button "Yes" at bounding box center [553, 433] width 32 height 17
select select "0"
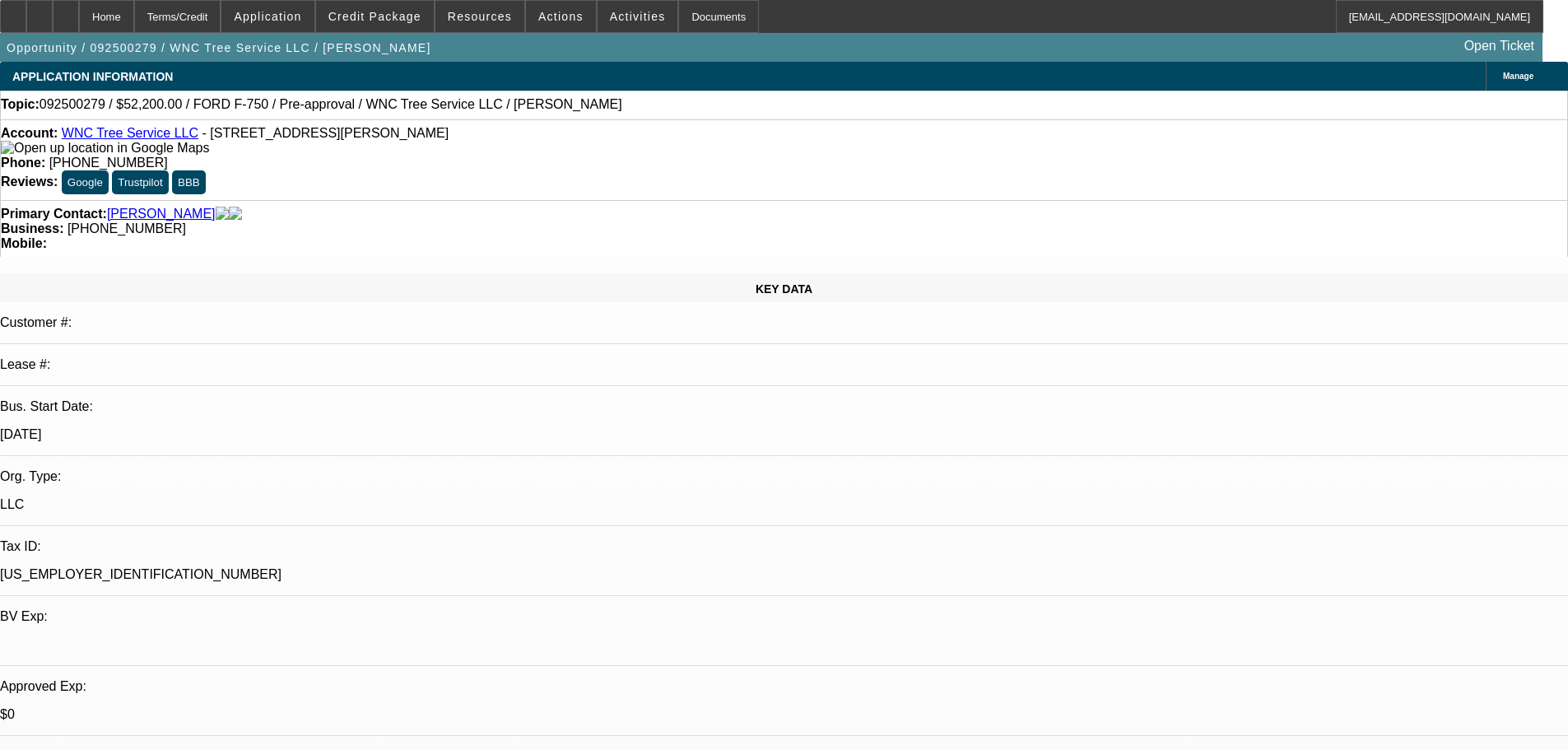
scroll to position [2460, 0]
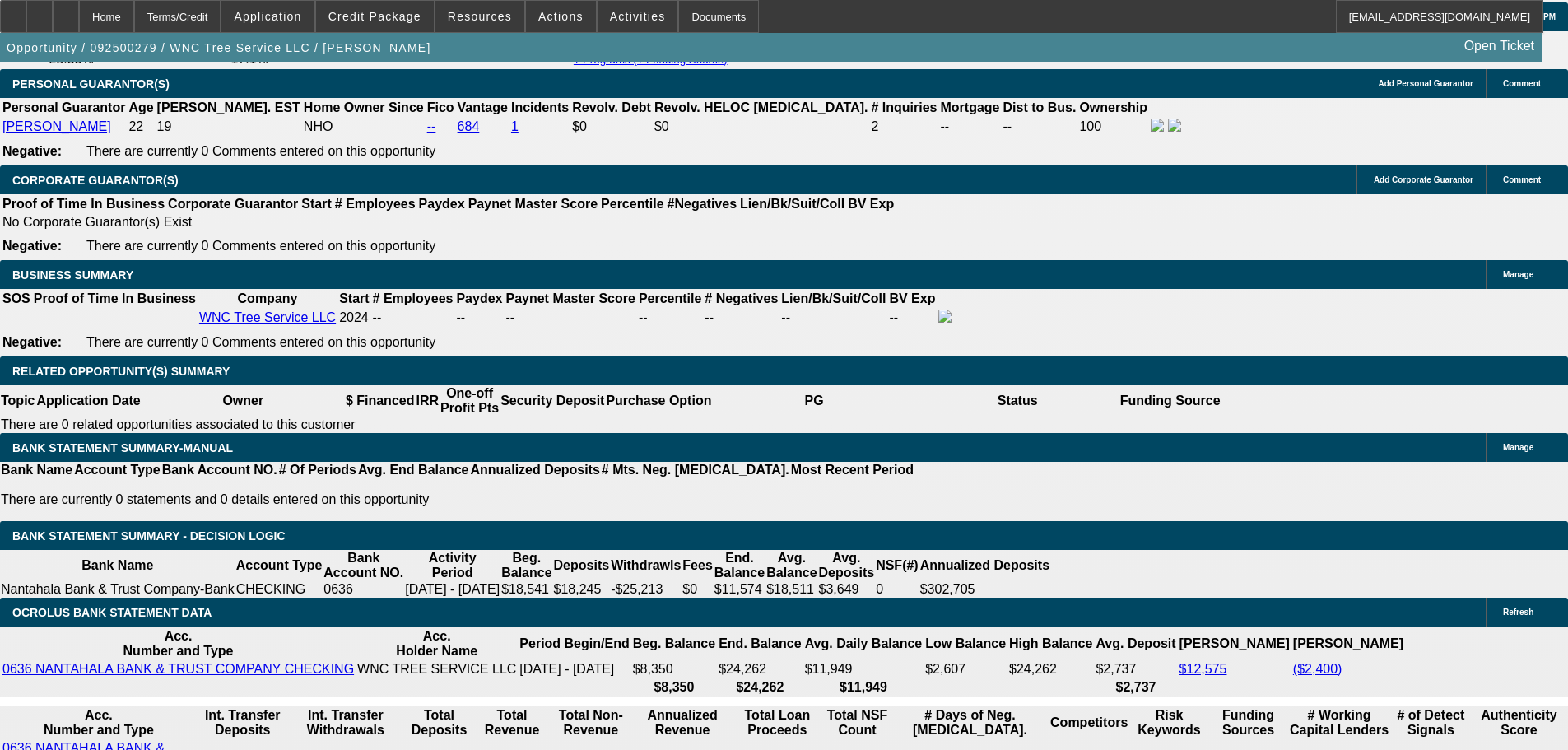
type input "$2,570.10"
type input "$1,285.05"
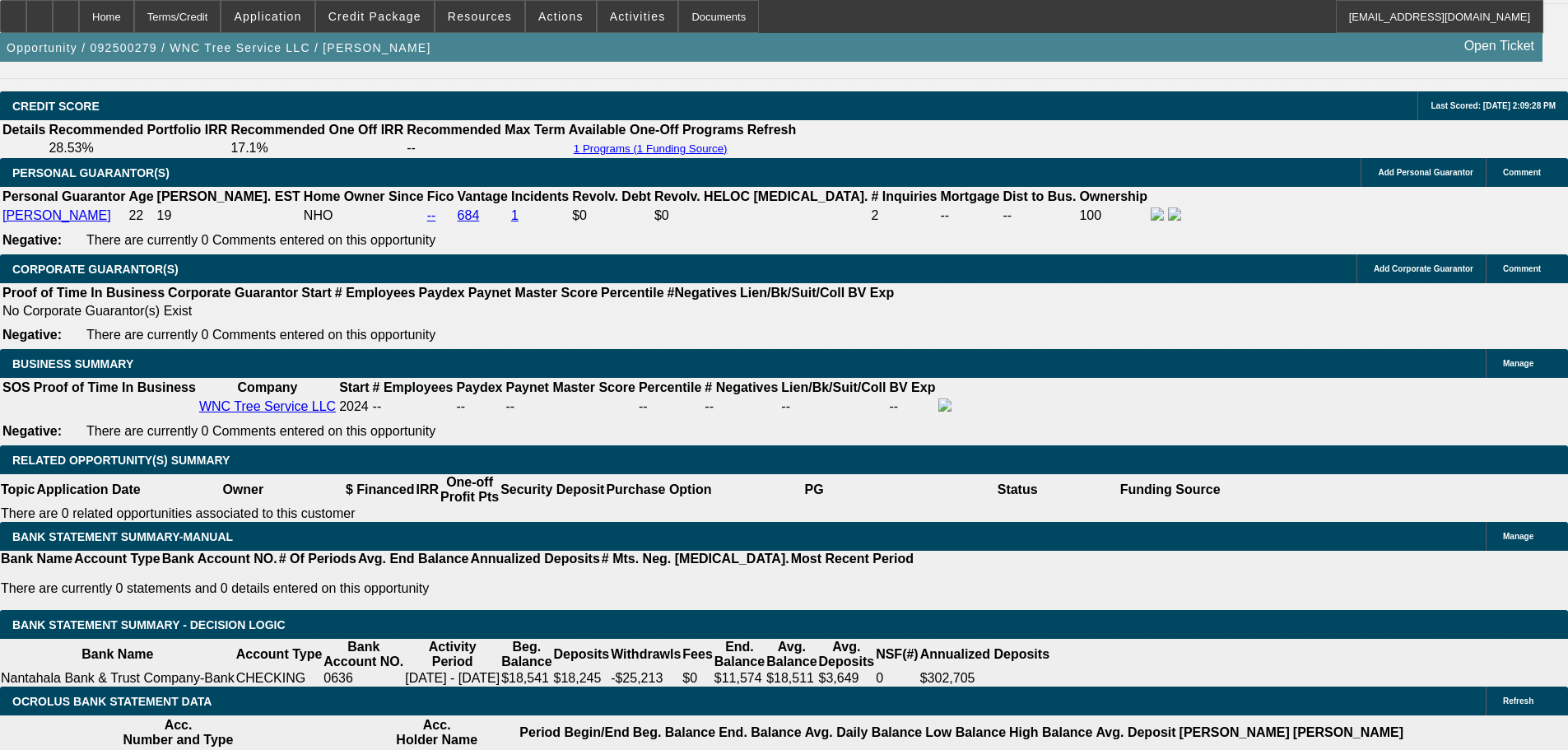
scroll to position [2378, 0]
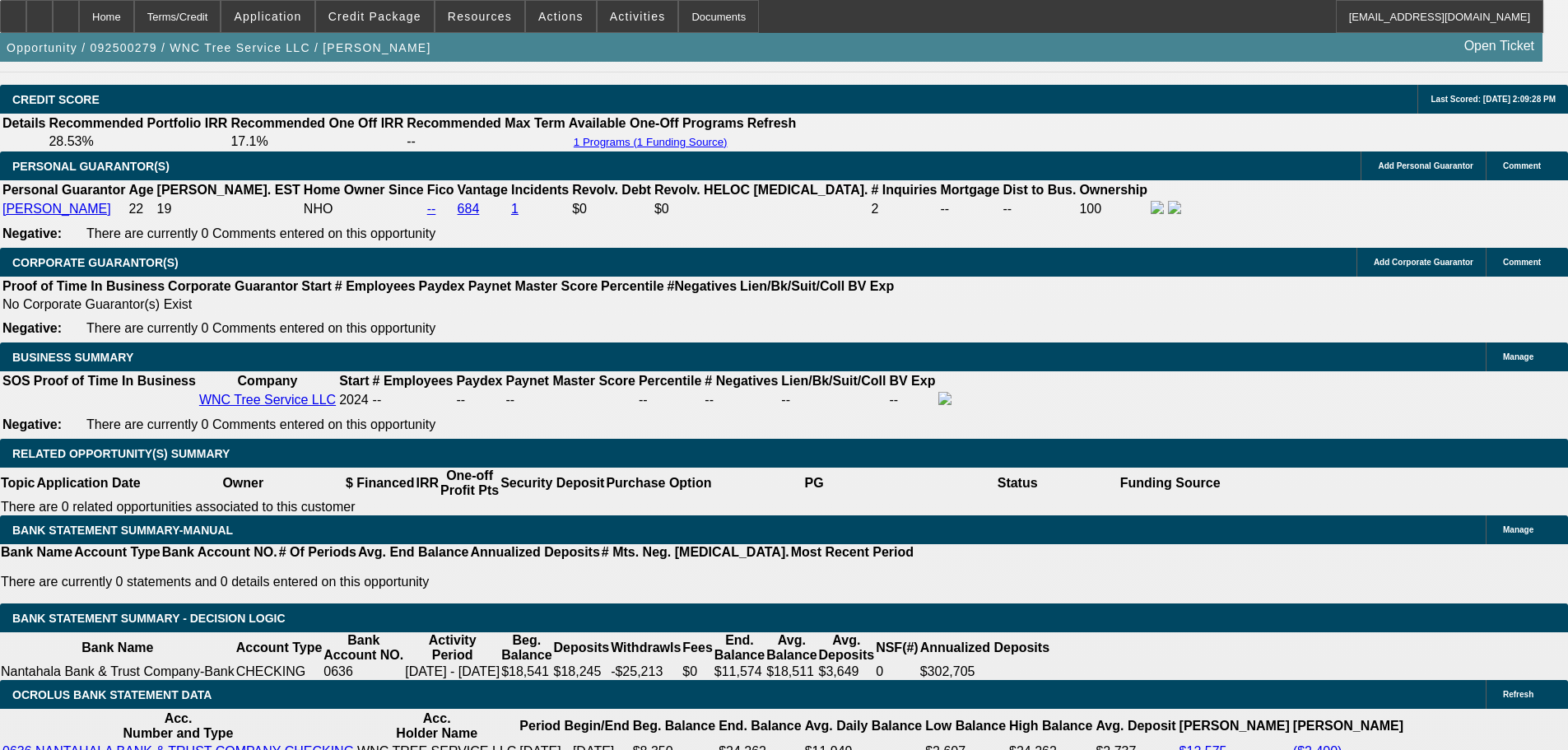
drag, startPoint x: 344, startPoint y: 562, endPoint x: 493, endPoint y: 537, distance: 151.1
type input "2"
type input "$1,865.78"
type input "$932.89"
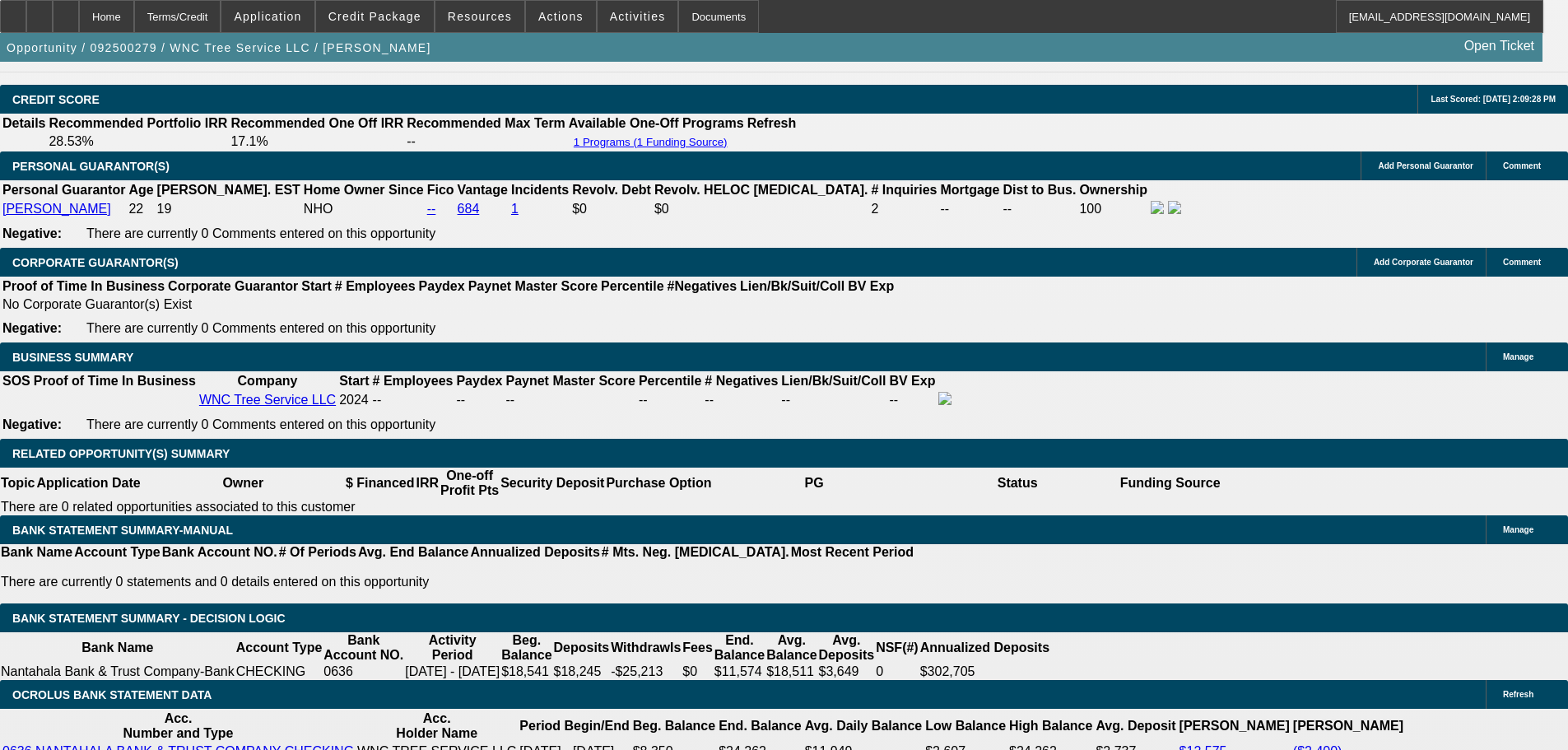
type input "25"
type input "$2,851.52"
type input "$1,425.76"
type input "25"
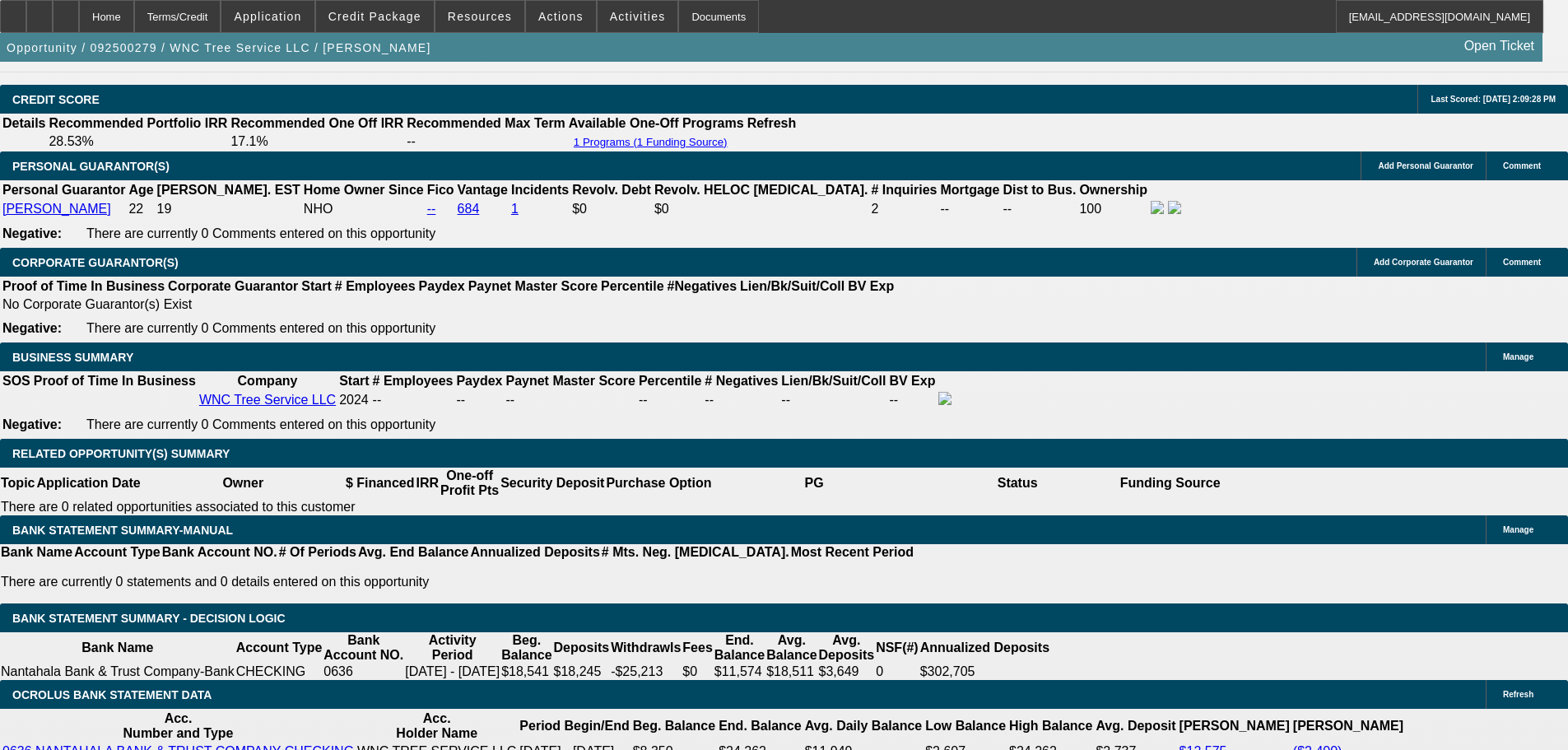
drag, startPoint x: 247, startPoint y: 572, endPoint x: 541, endPoint y: 521, distance: 298.4
type input "1"
type input "$2.00"
type input "1450"
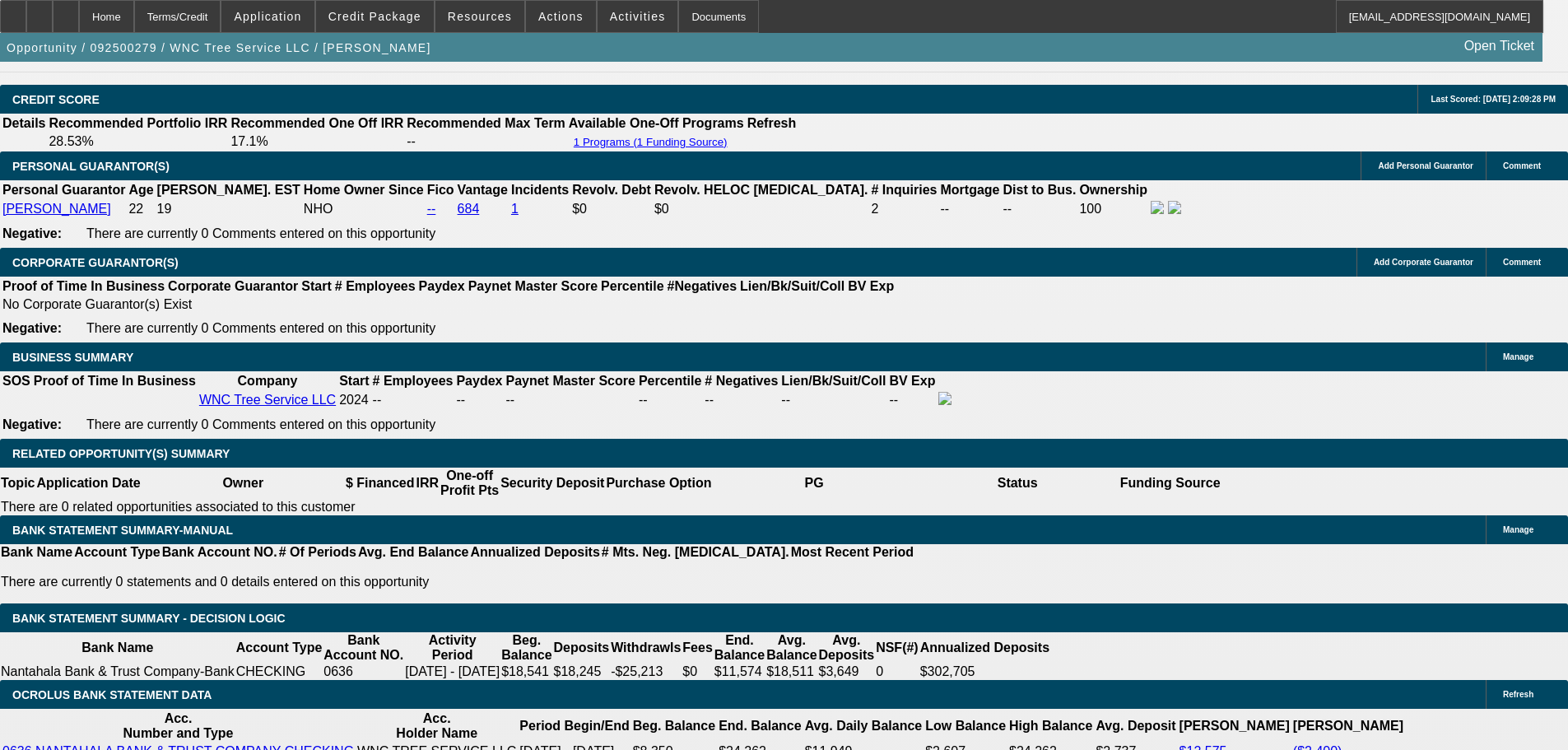
type input "$2,900.00"
type input "26"
type input "$1,450.00"
drag, startPoint x: 192, startPoint y: 453, endPoint x: 151, endPoint y: 424, distance: 50.2
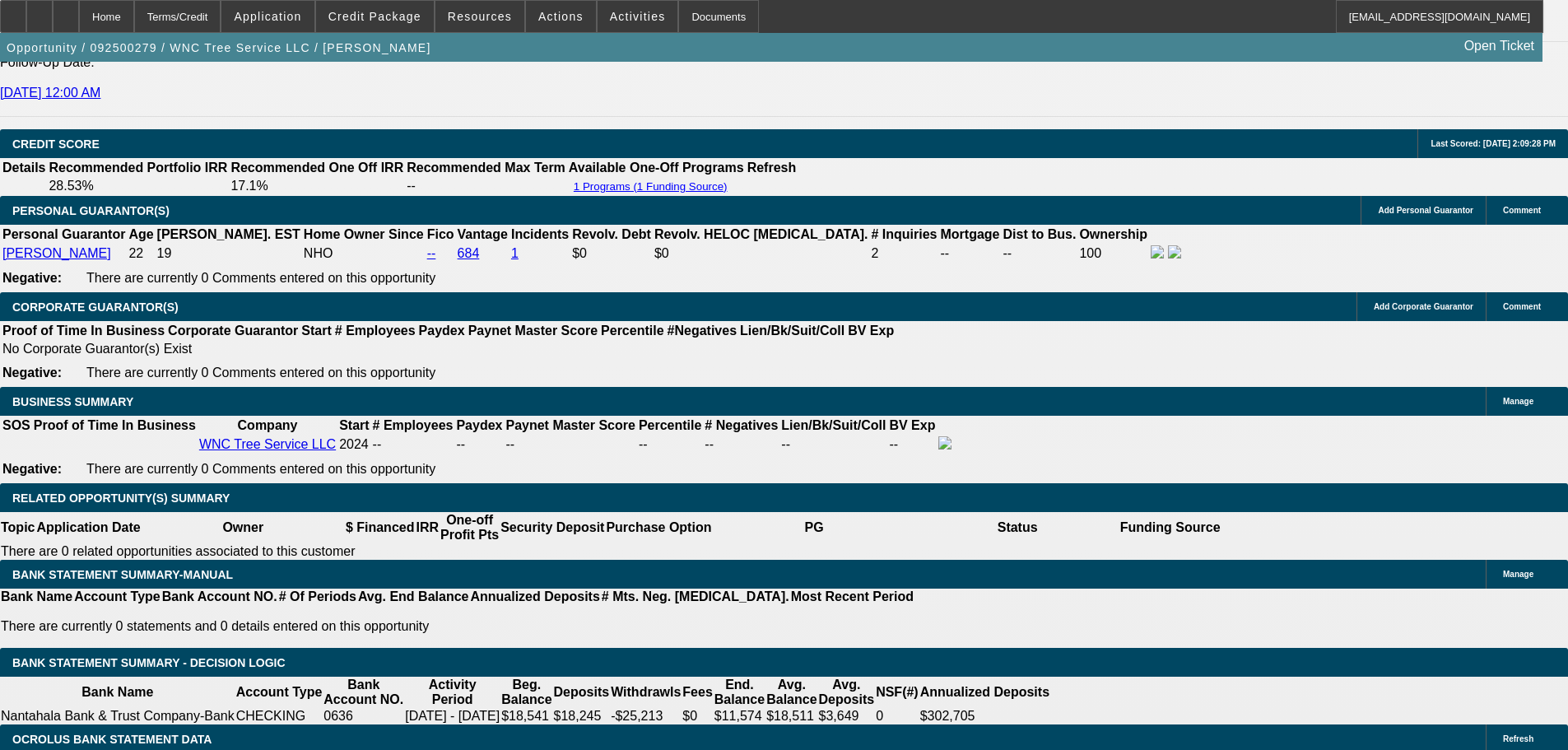
scroll to position [2295, 0]
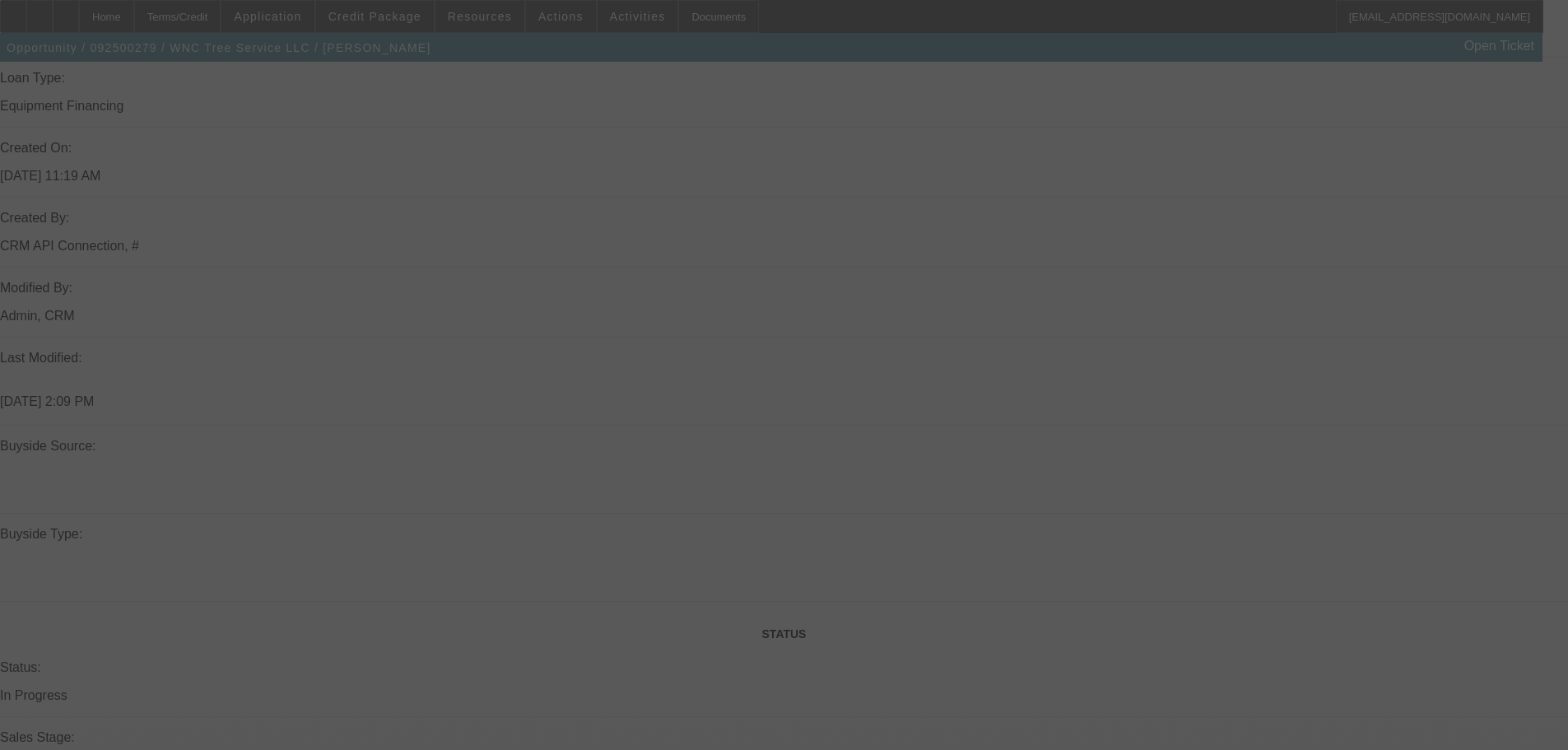
scroll to position [1060, 0]
select select "0"
select select "2"
select select "0"
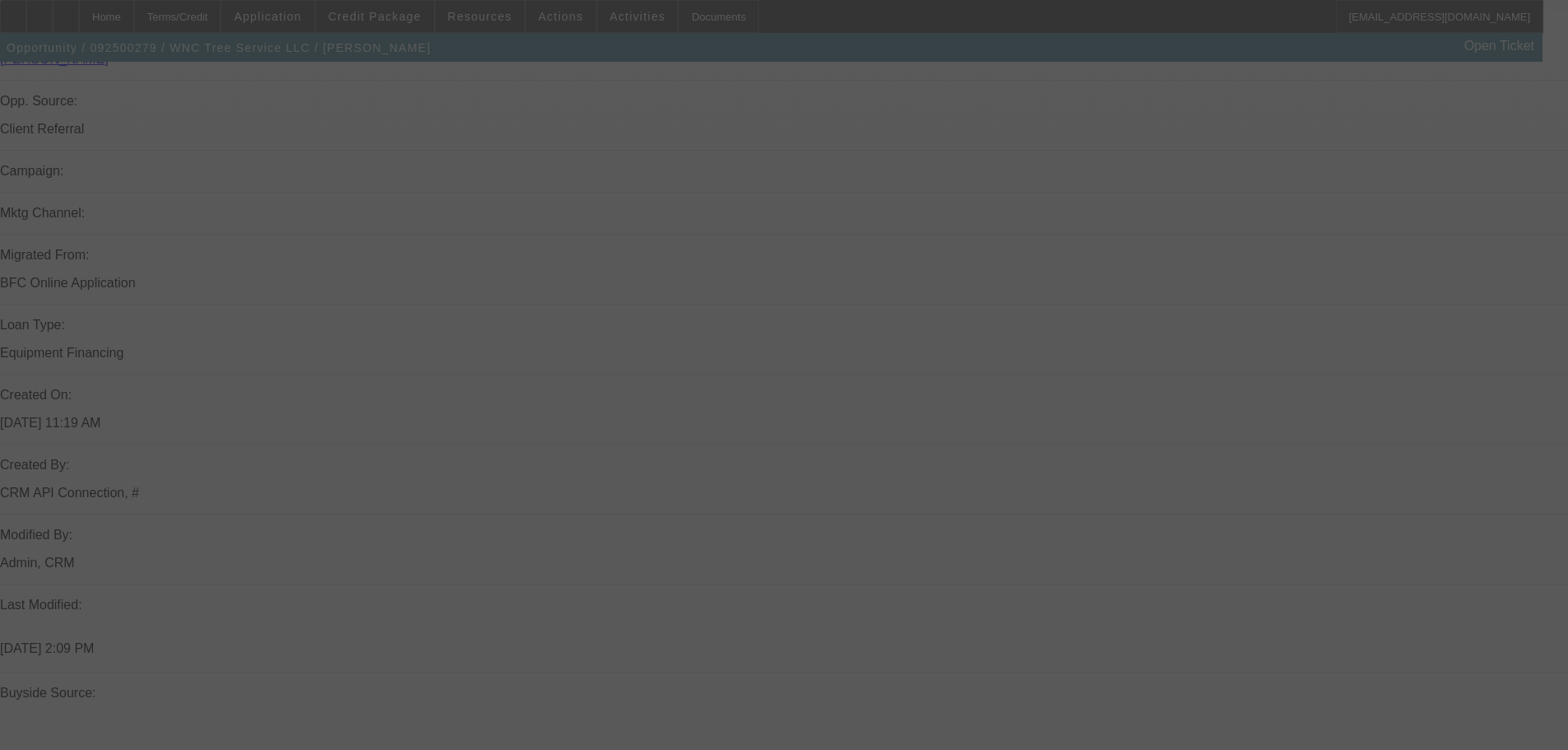
select select "6"
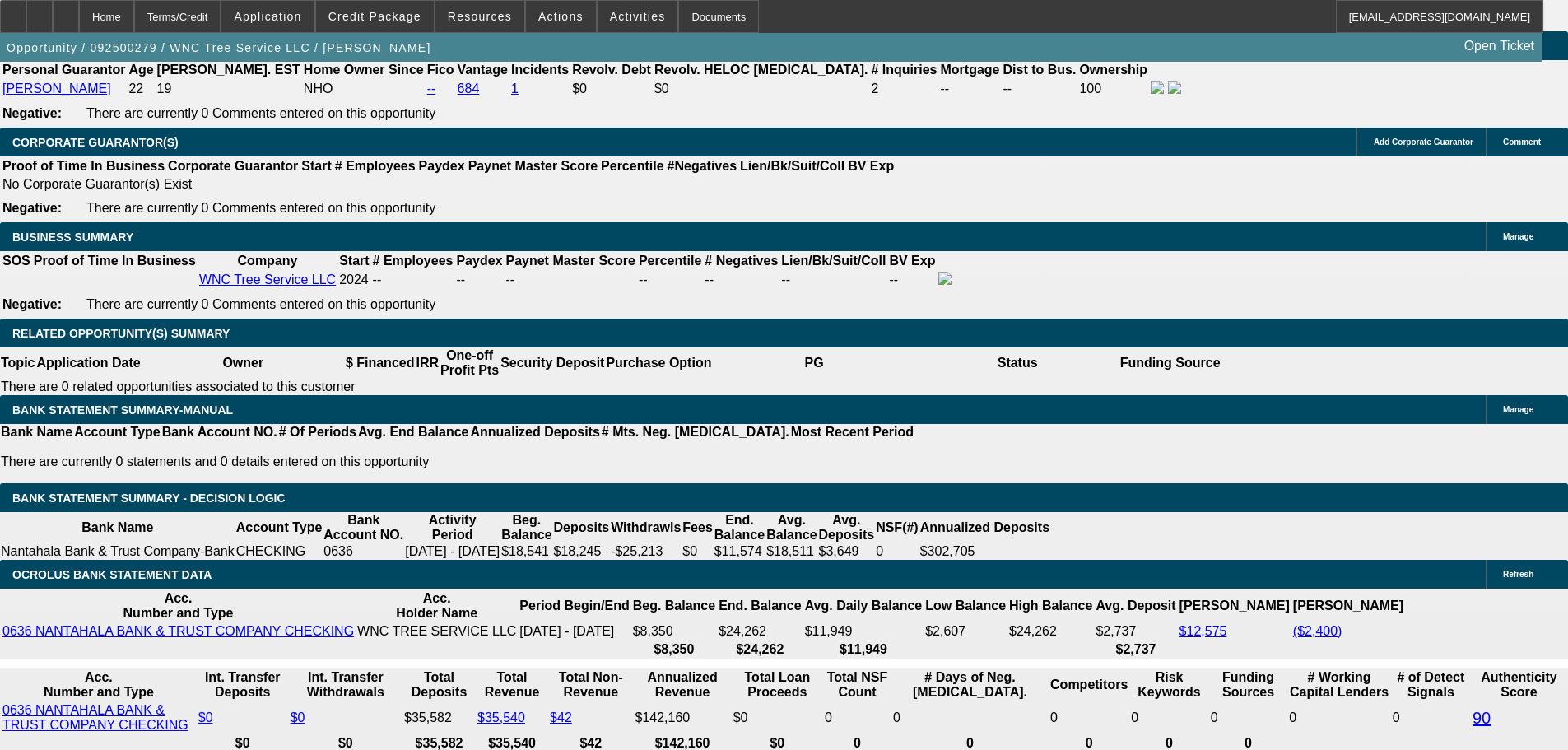
scroll to position [2460, 0]
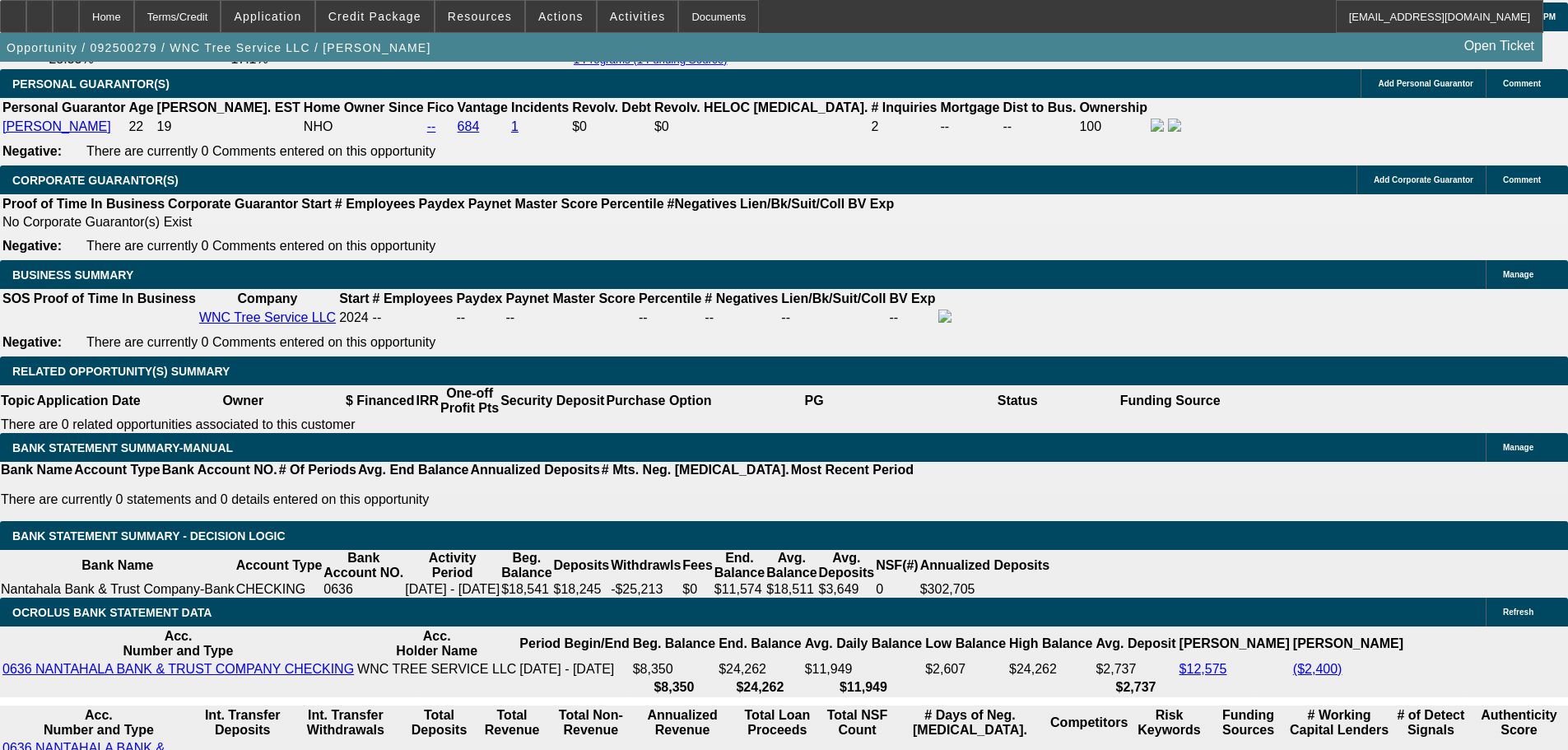
drag, startPoint x: 324, startPoint y: 481, endPoint x: 509, endPoint y: 424, distance: 193.6
type input "UNKNOWN"
type input "42"
type input "$22,677.34"
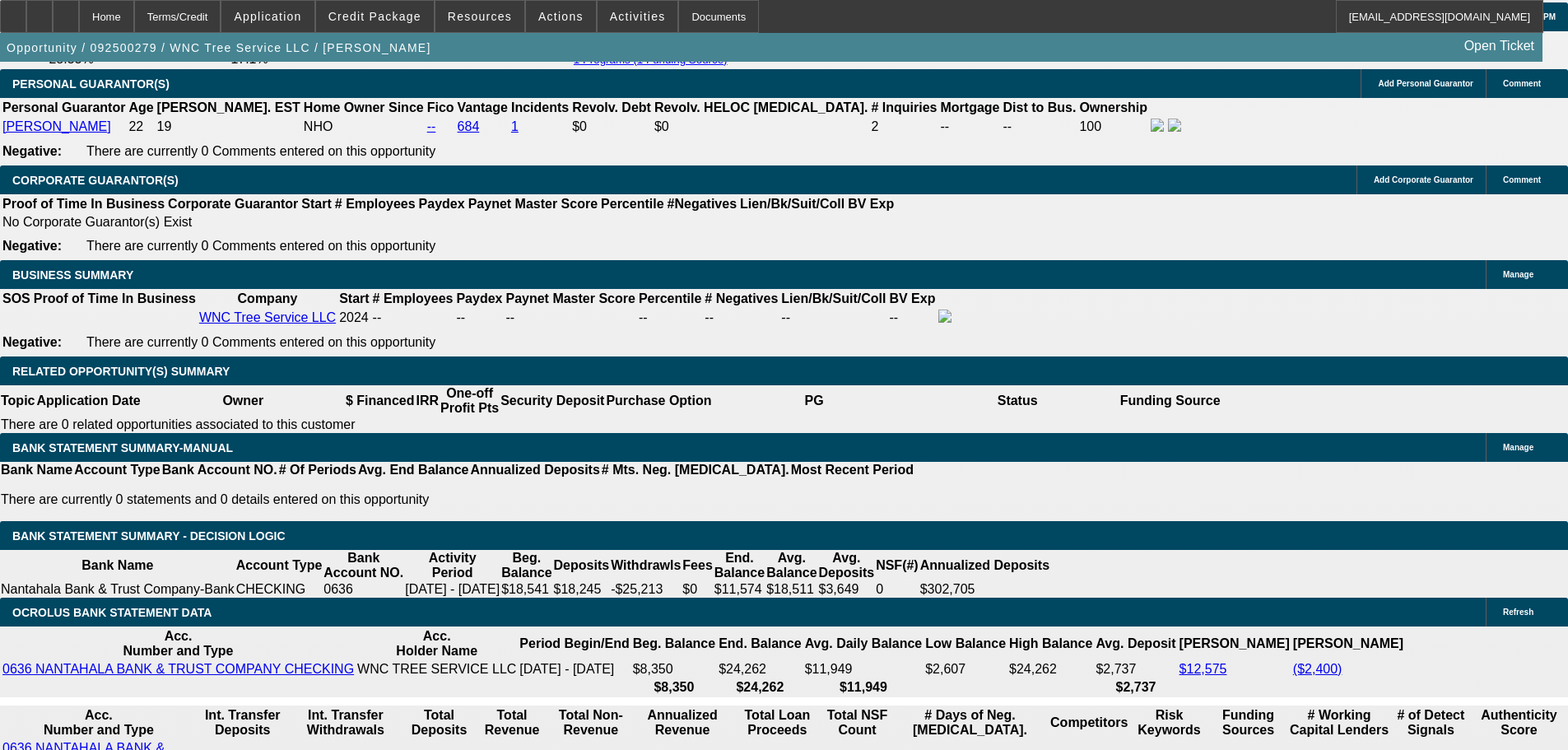
type input "$11,338.67"
type input "$3,139.62"
type input "$1,569.81"
type input "42"
drag, startPoint x: 253, startPoint y: 483, endPoint x: 439, endPoint y: 471, distance: 186.4
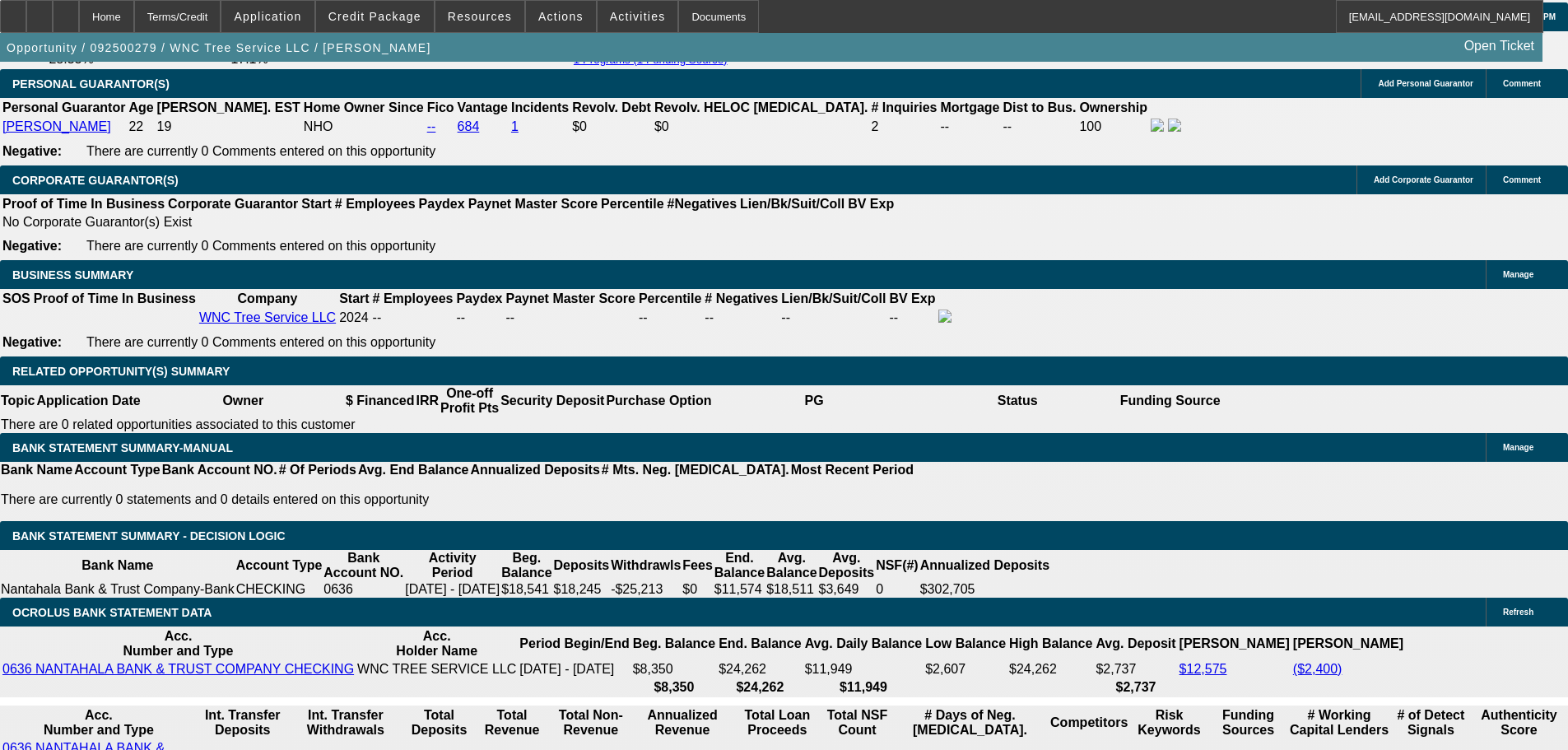
type input "15"
type input "$318.00"
type input "159"
type input "1595"
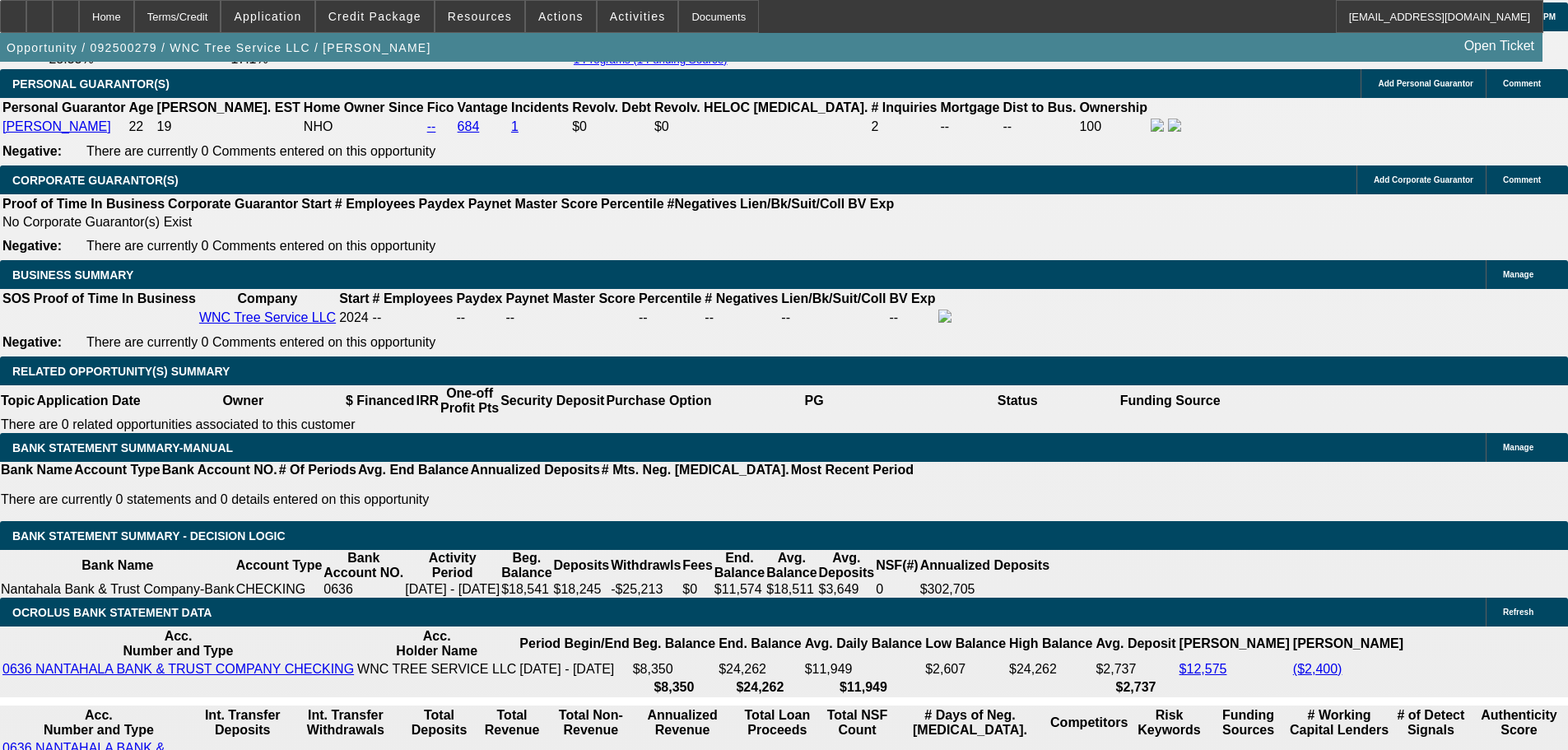
type input "$3,190.00"
type input "27.1"
type input "$1,595.00"
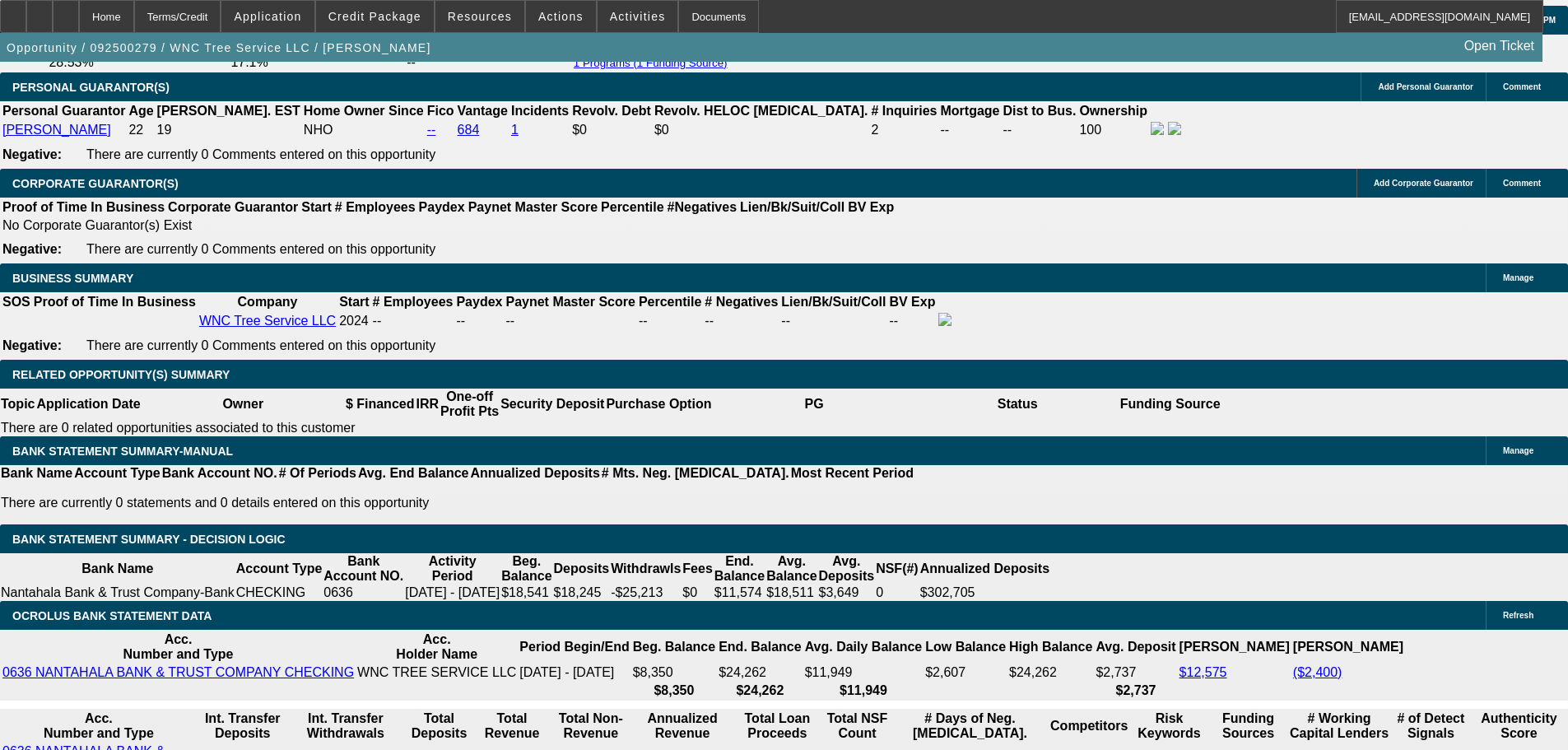
scroll to position [2460, 0]
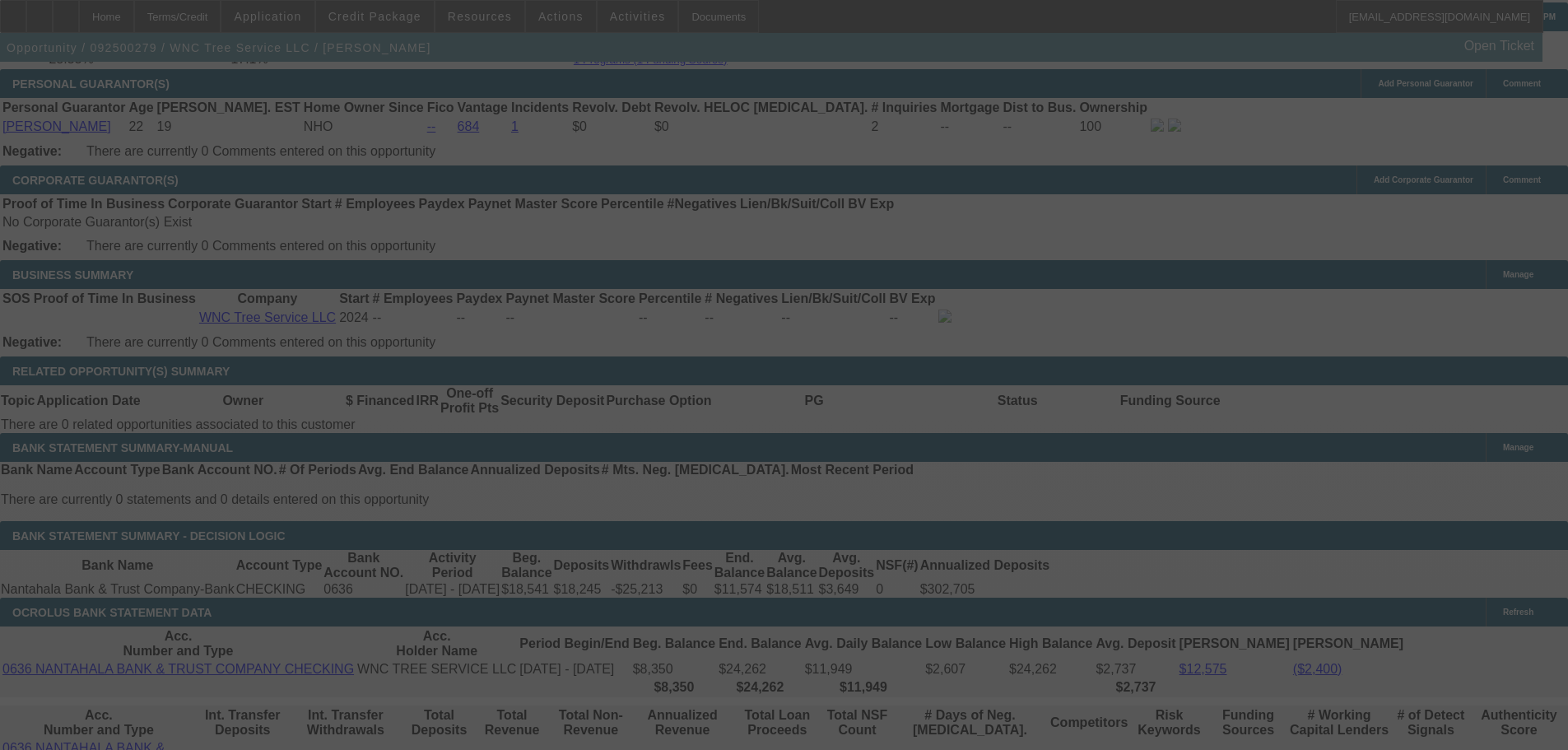
select select "0"
select select "2"
select select "0"
select select "6"
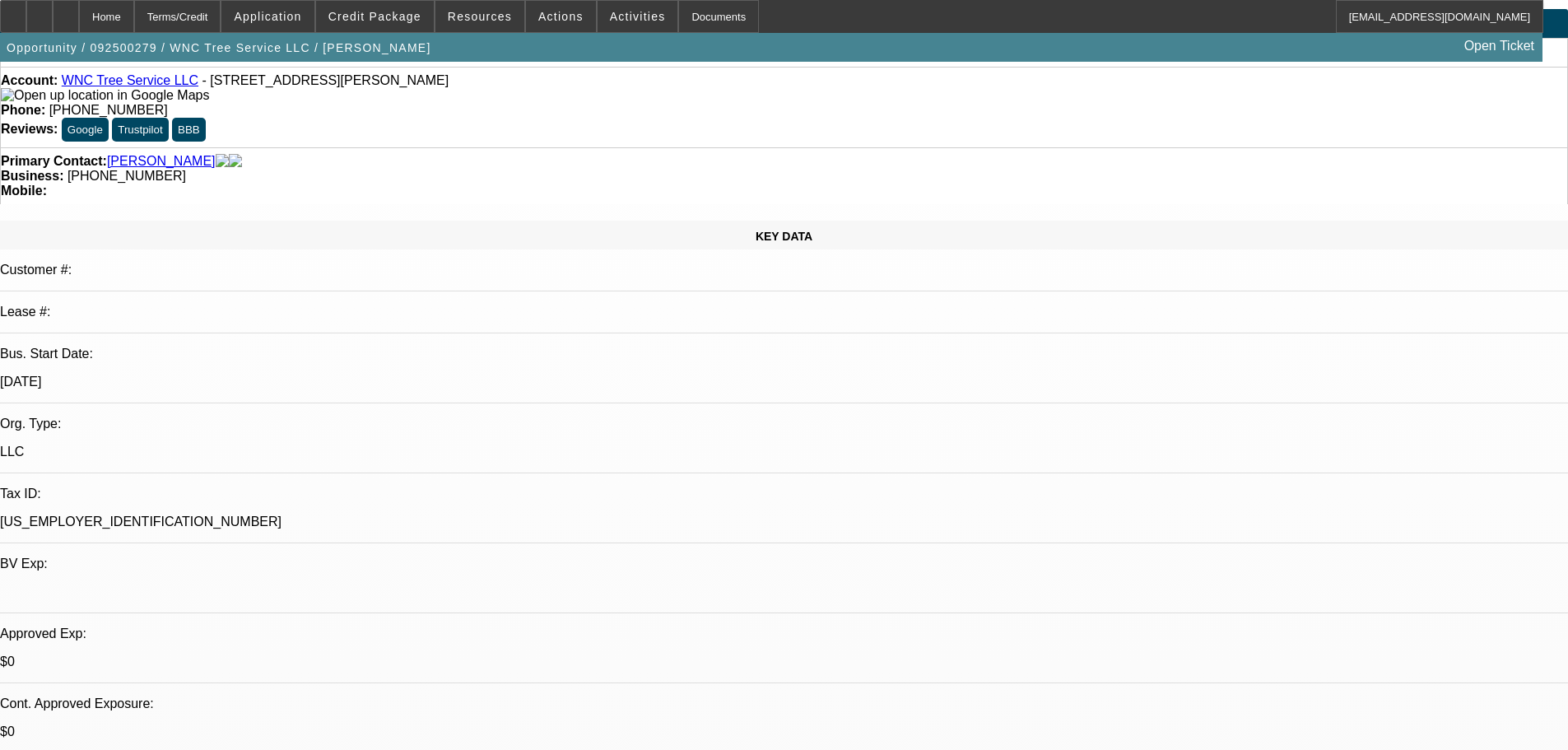
scroll to position [82, 0]
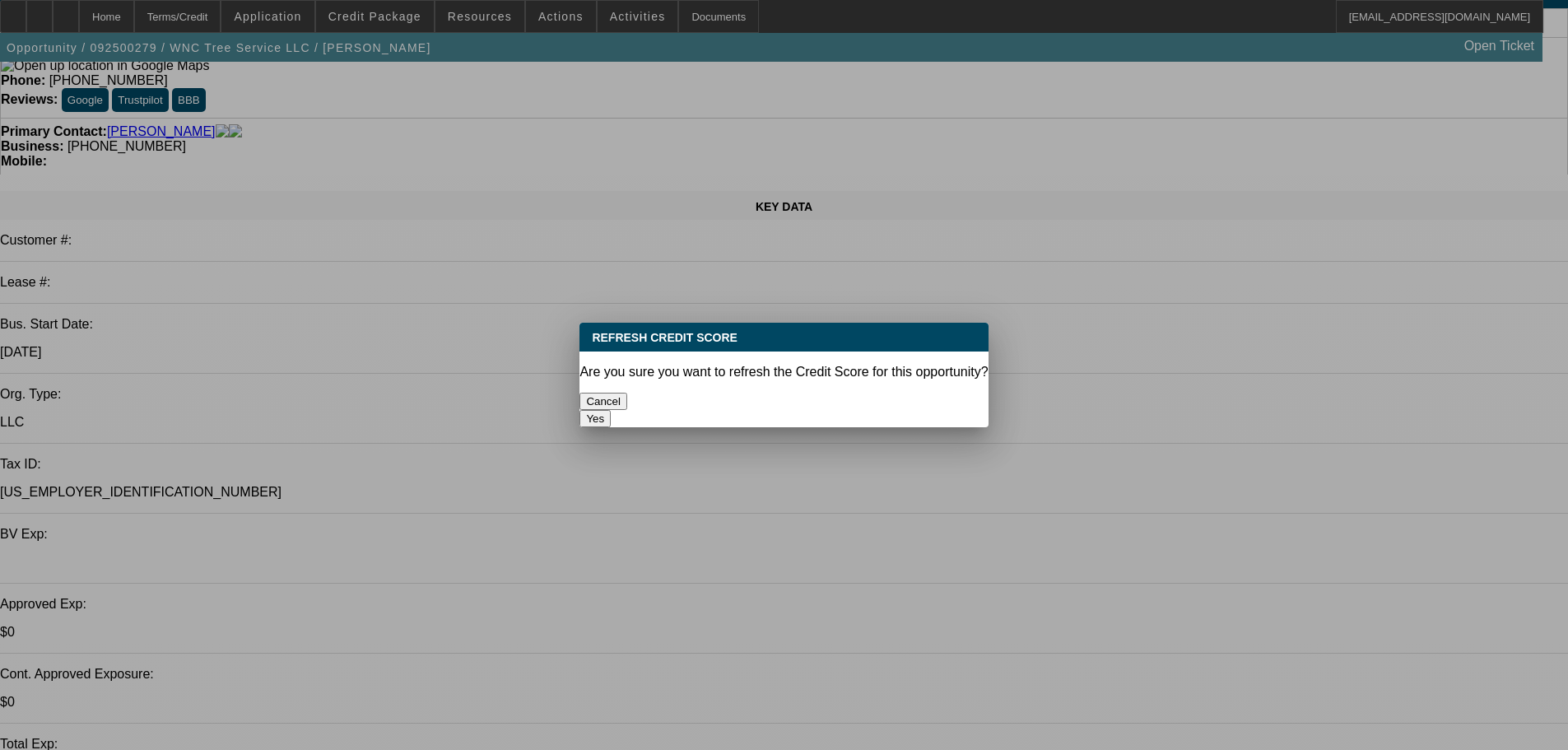
click at [610, 410] on button "Yes" at bounding box center [595, 419] width 32 height 17
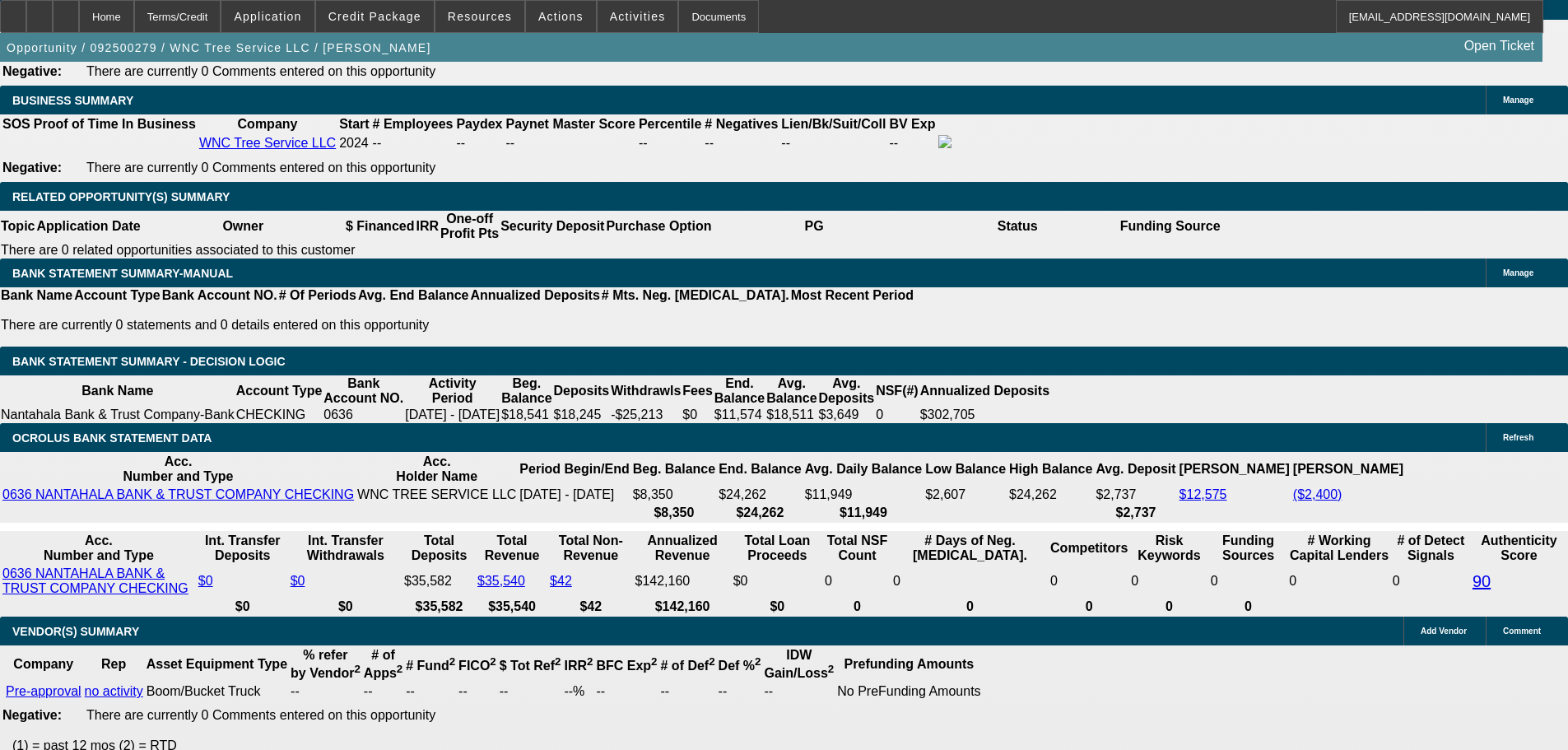
scroll to position [3036, 0]
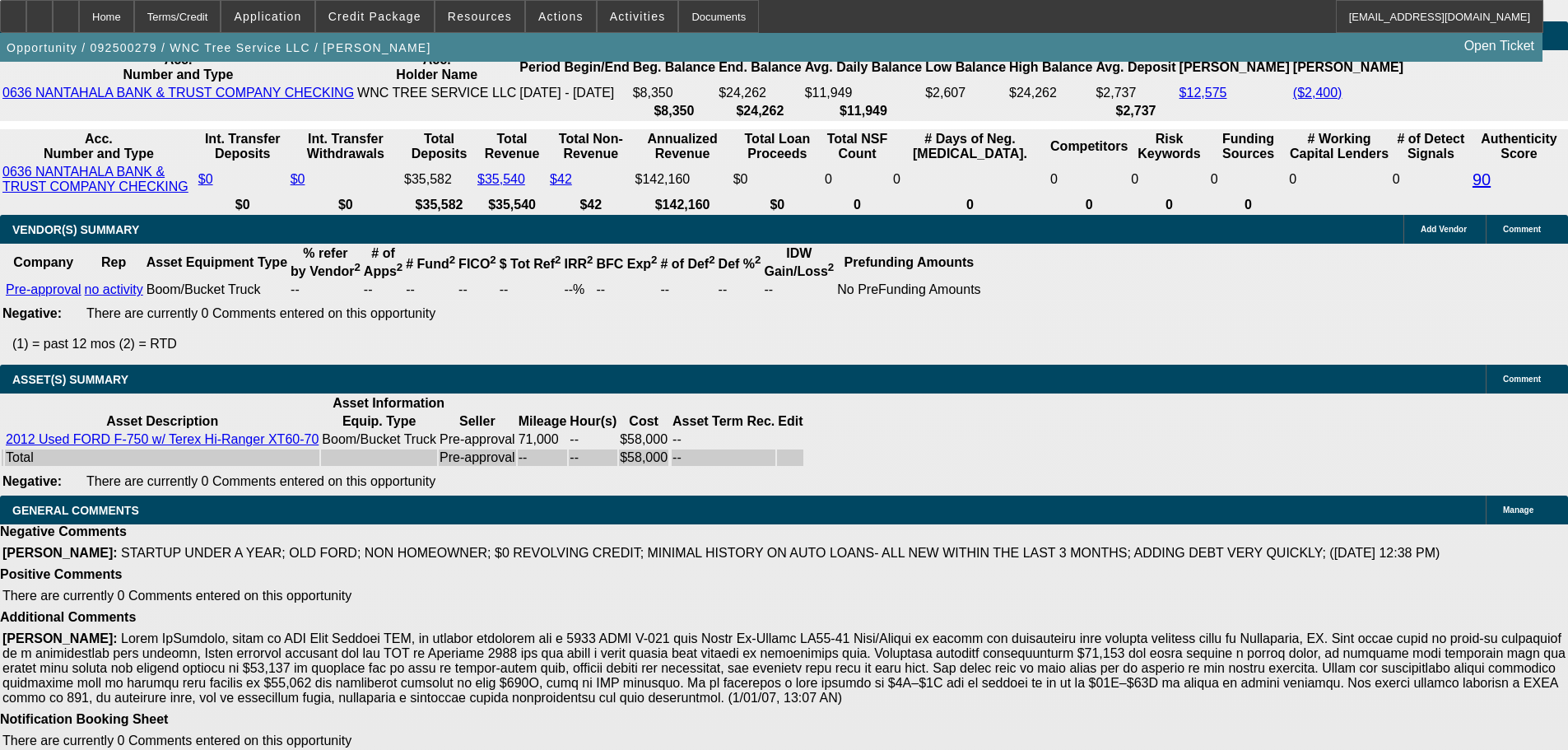
select select "4"
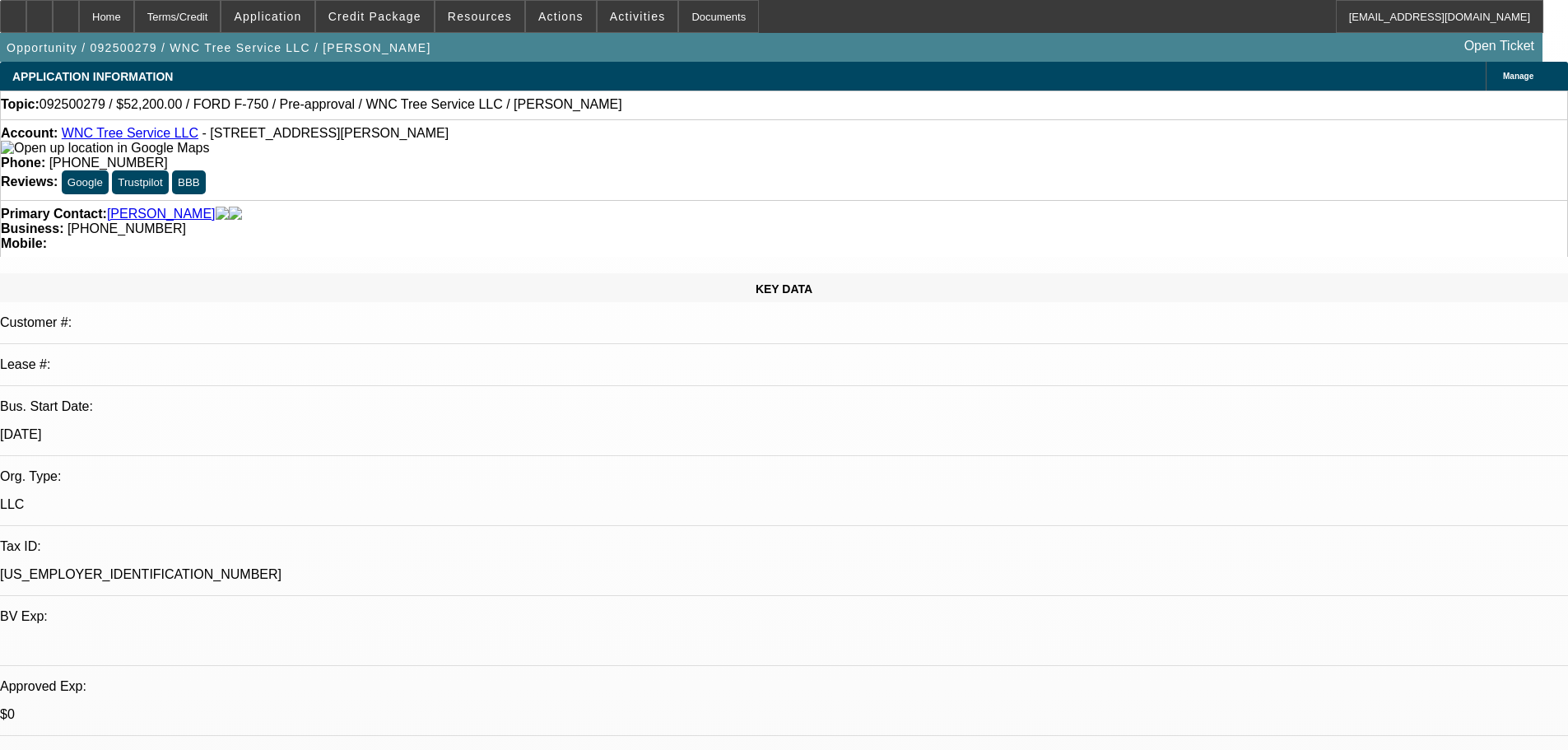
drag, startPoint x: 1485, startPoint y: 309, endPoint x: 966, endPoint y: 271, distance: 520.4
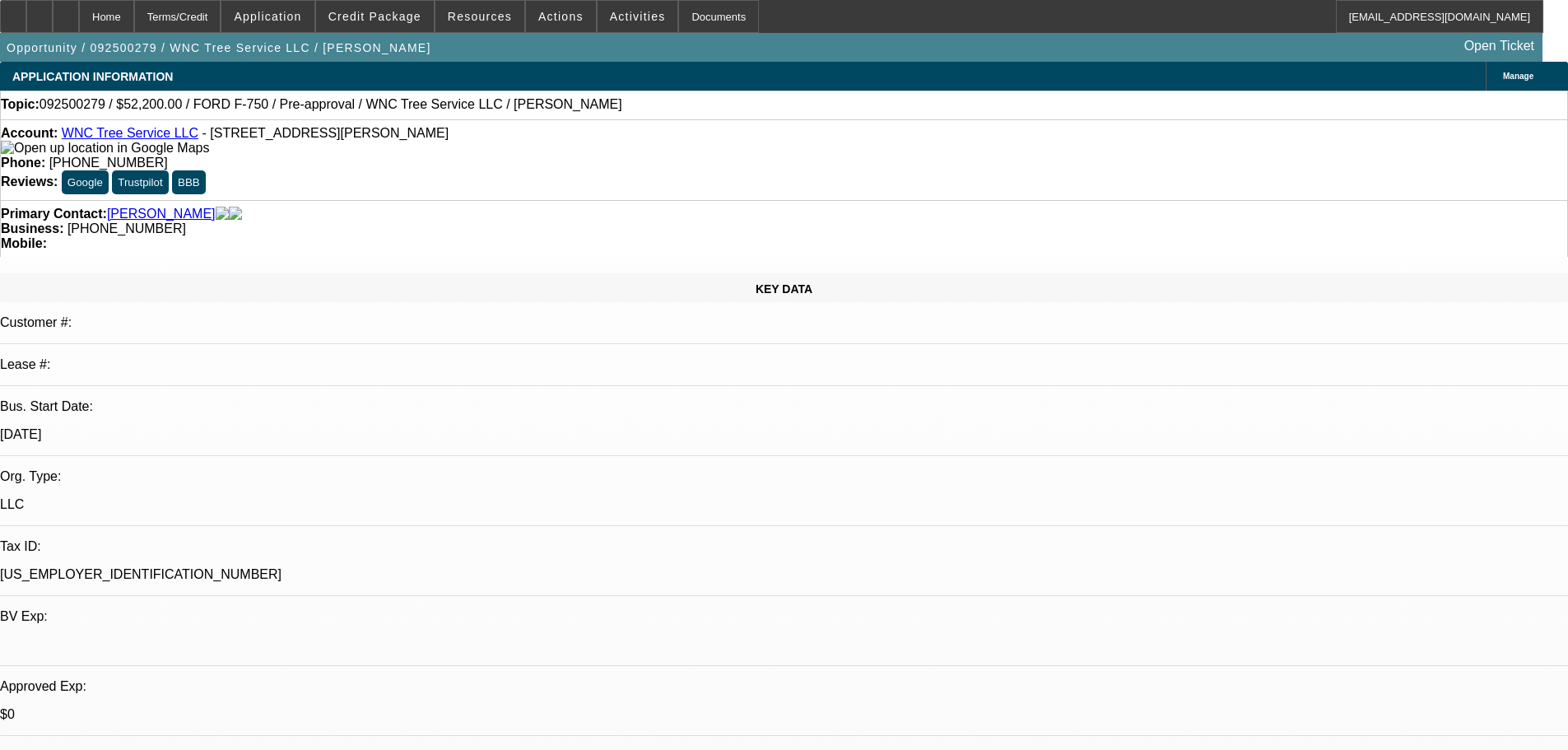
drag, startPoint x: 1512, startPoint y: 312, endPoint x: 823, endPoint y: 268, distance: 690.4
paste textarea "TU"
type textarea "I REVIEWED AND AGREE, TOO MANY NEGATIVES. WE CAN SEE WHAT THINGS LOOK LIKE IN 1…"
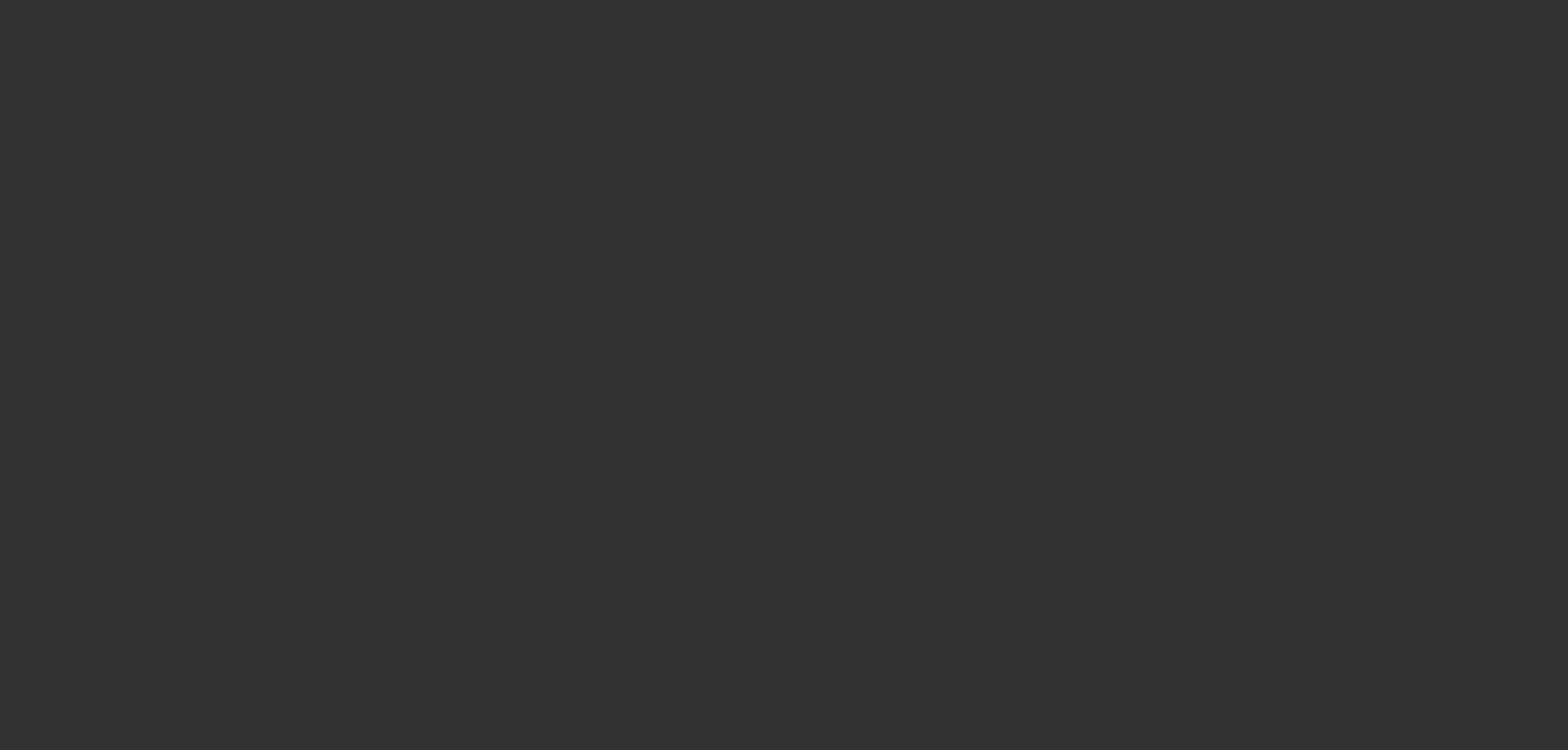
select select "0"
select select "2"
select select "0"
select select "6"
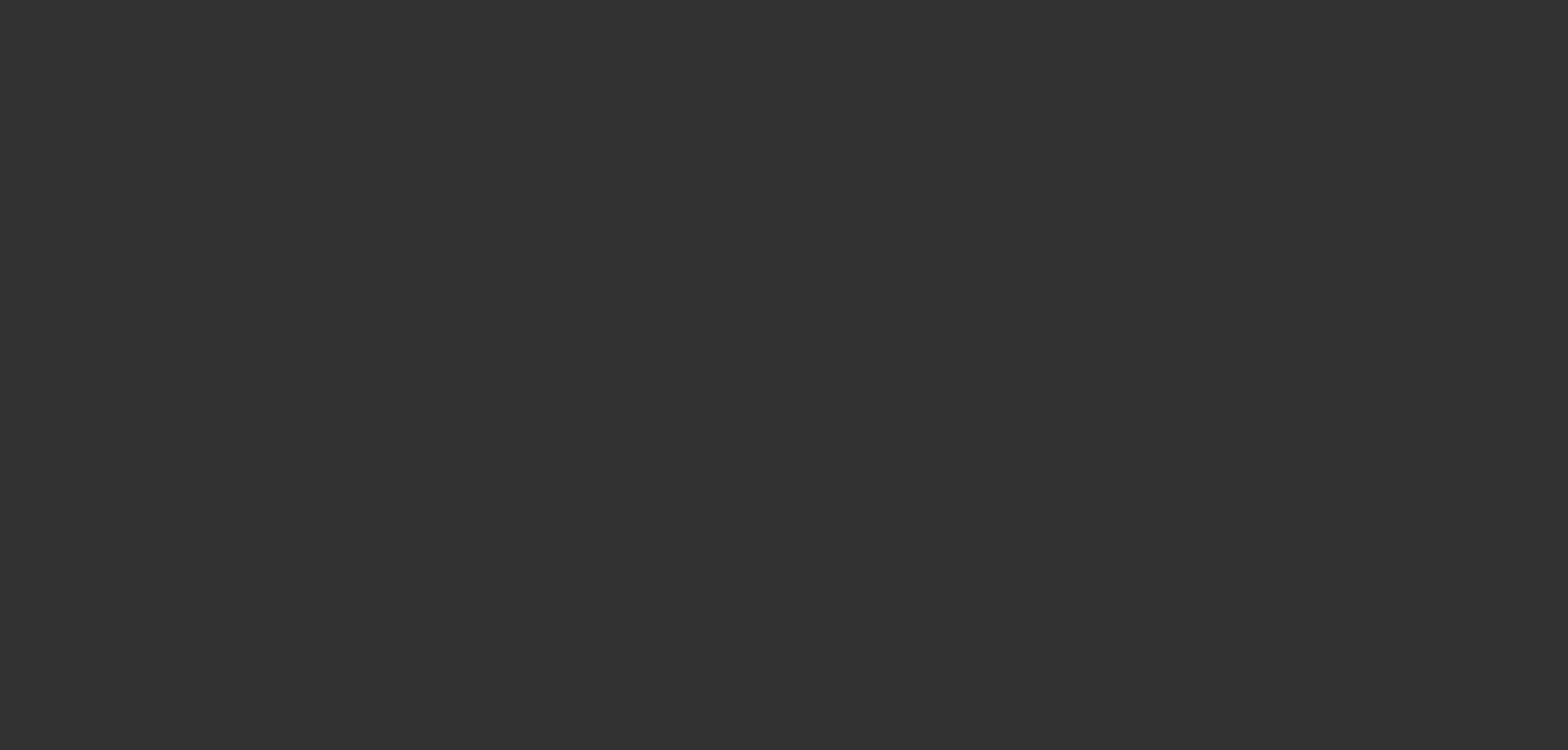
select select "0.1"
select select "2"
select select "0"
select select "6"
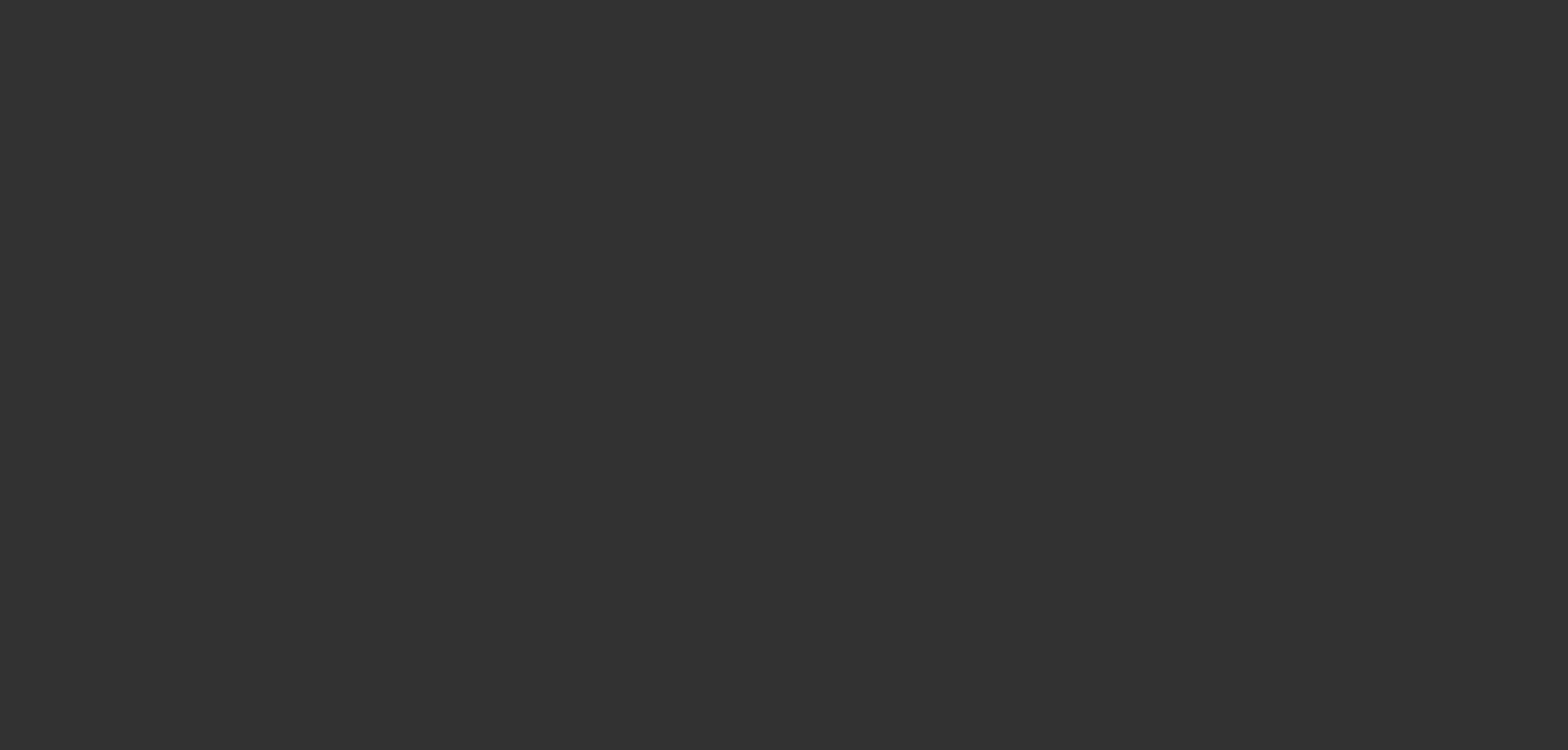
select select "0.1"
select select "2"
select select "0"
select select "6"
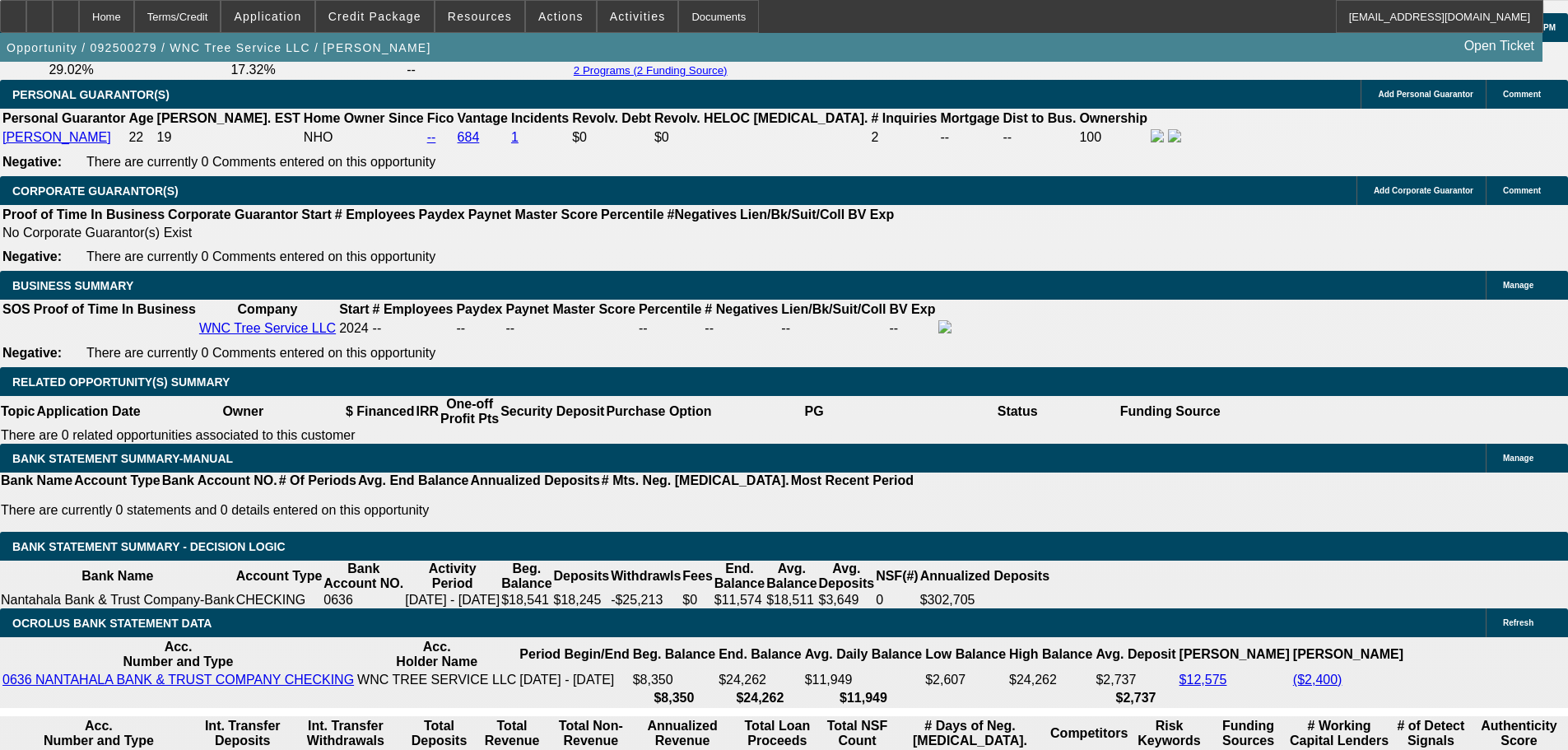
scroll to position [2140, 0]
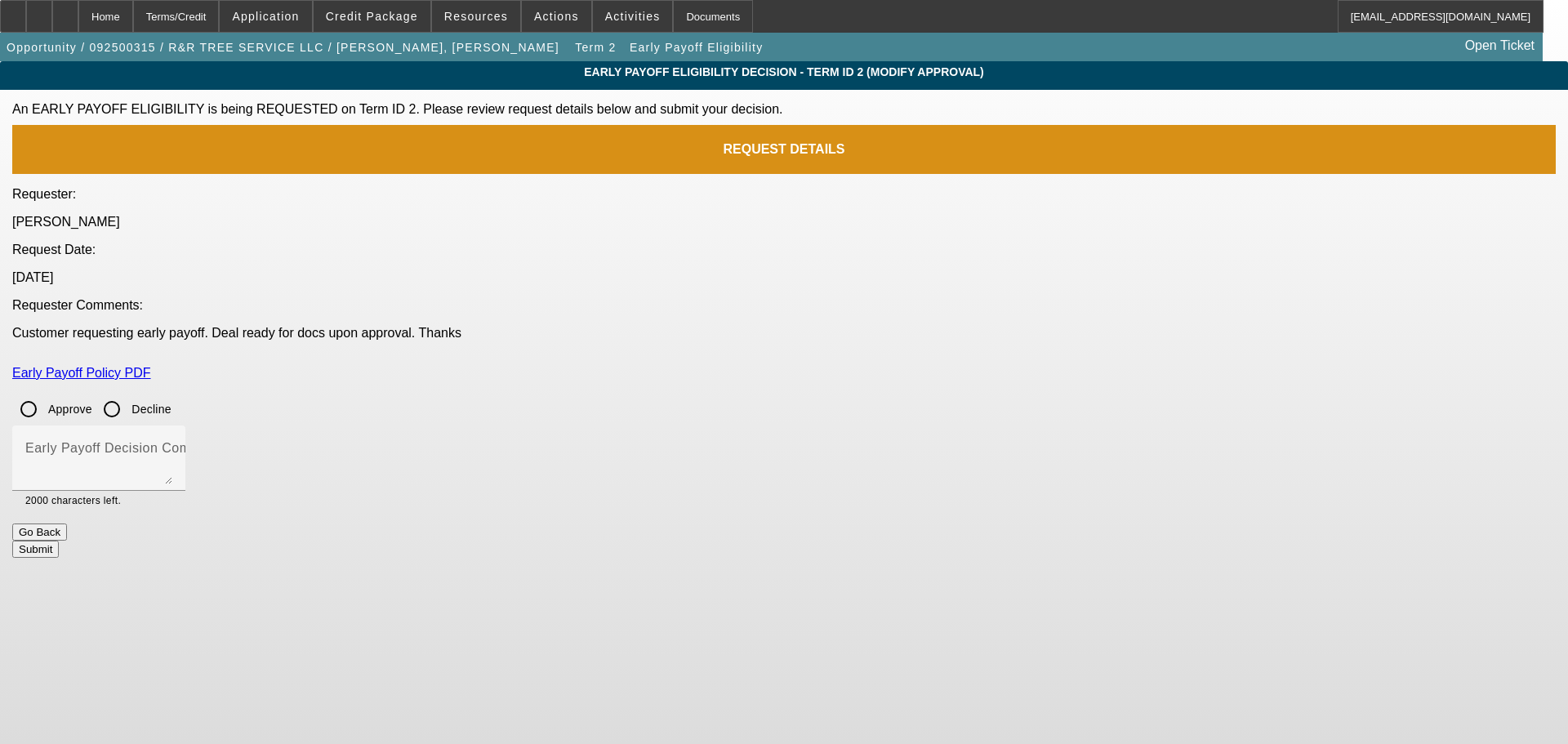
drag, startPoint x: 587, startPoint y: 340, endPoint x: 642, endPoint y: 382, distance: 69.2
click at [45, 392] on input "Approve" at bounding box center [28, 409] width 32 height 32
radio input "true"
click at [172, 445] on textarea "Early Payoff Decision Comment" at bounding box center [99, 465] width 147 height 39
type textarea "APPROVED"
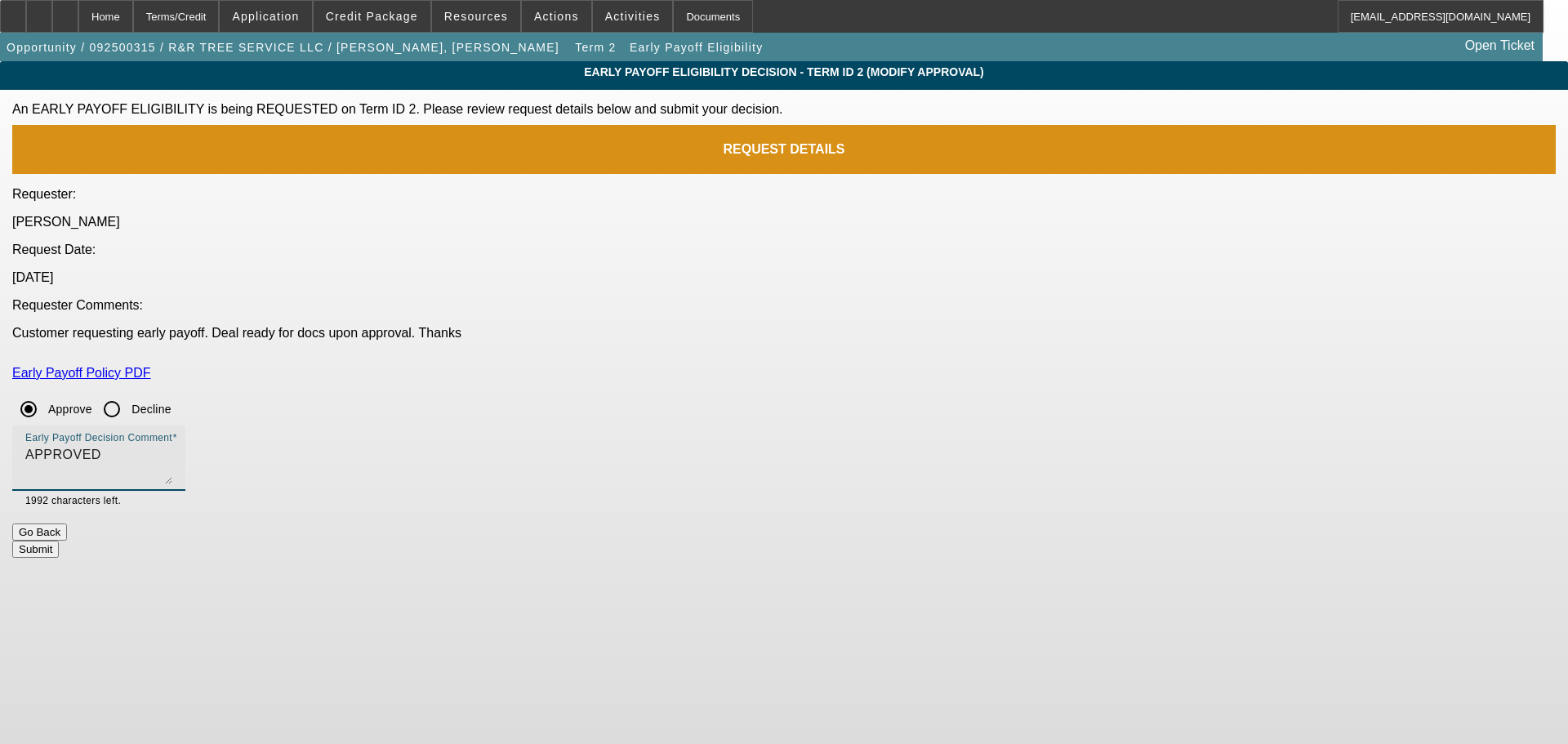
click at [59, 540] on button "Submit" at bounding box center [35, 549] width 47 height 17
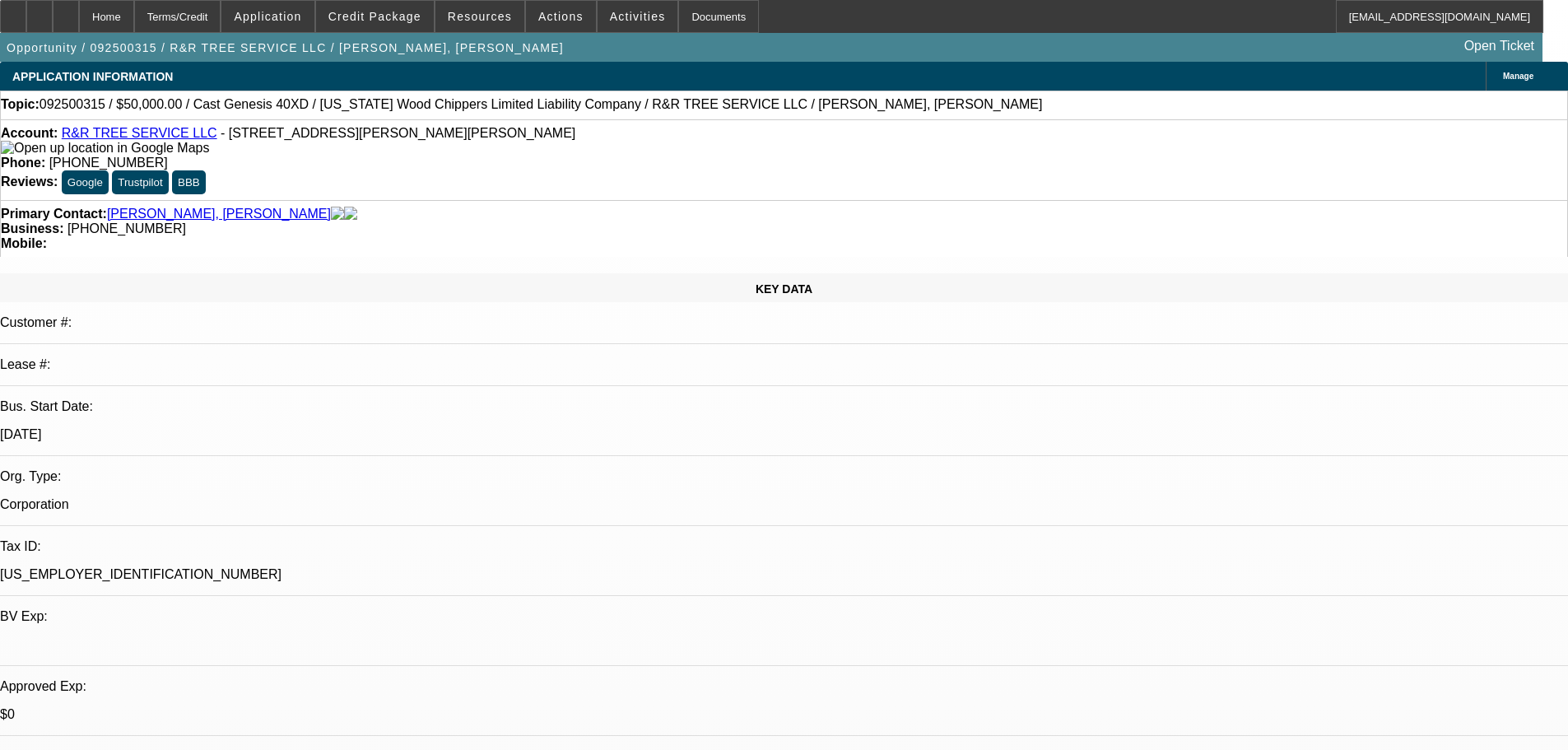
select select "0"
select select "6"
select select "0"
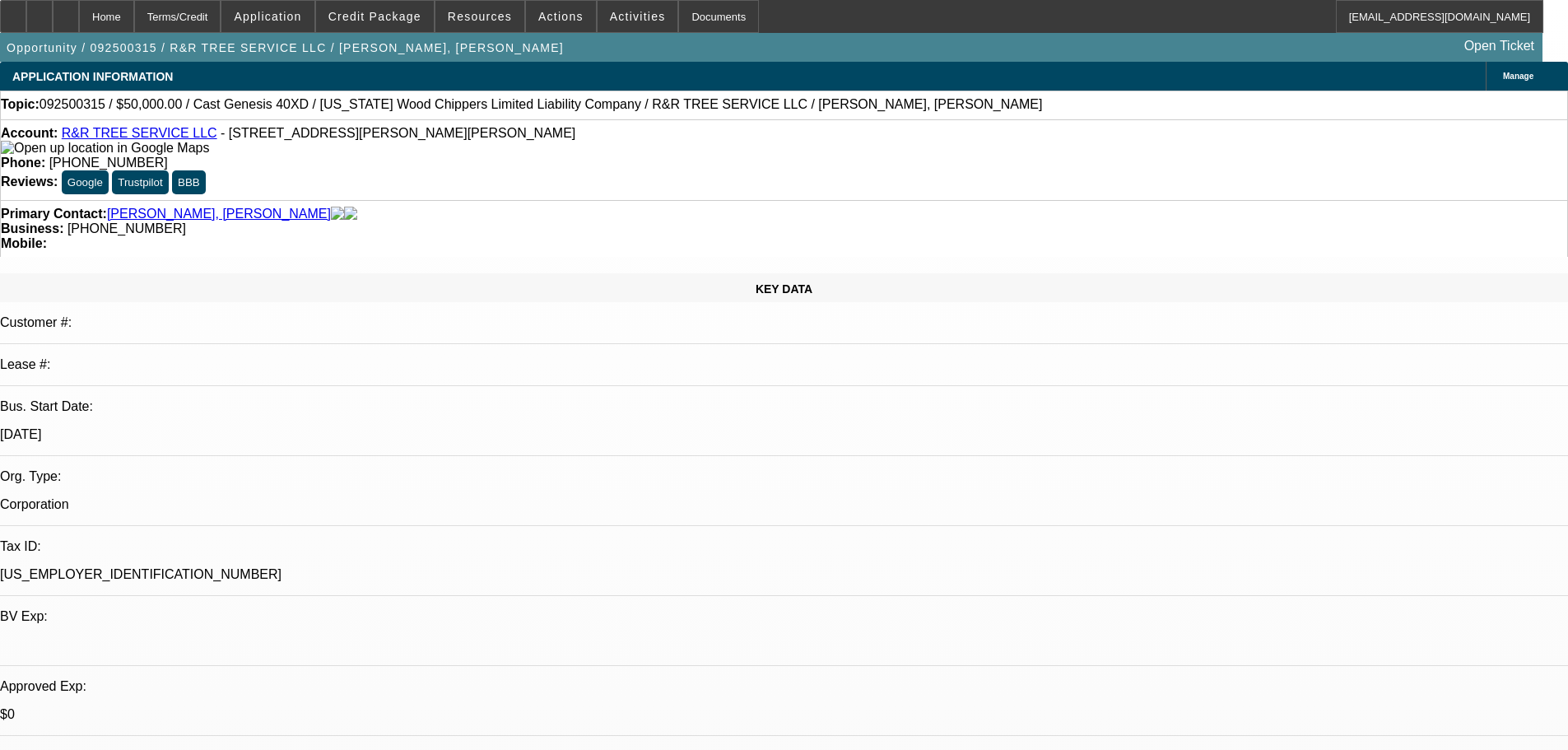
select select "0"
select select "6"
select select "0"
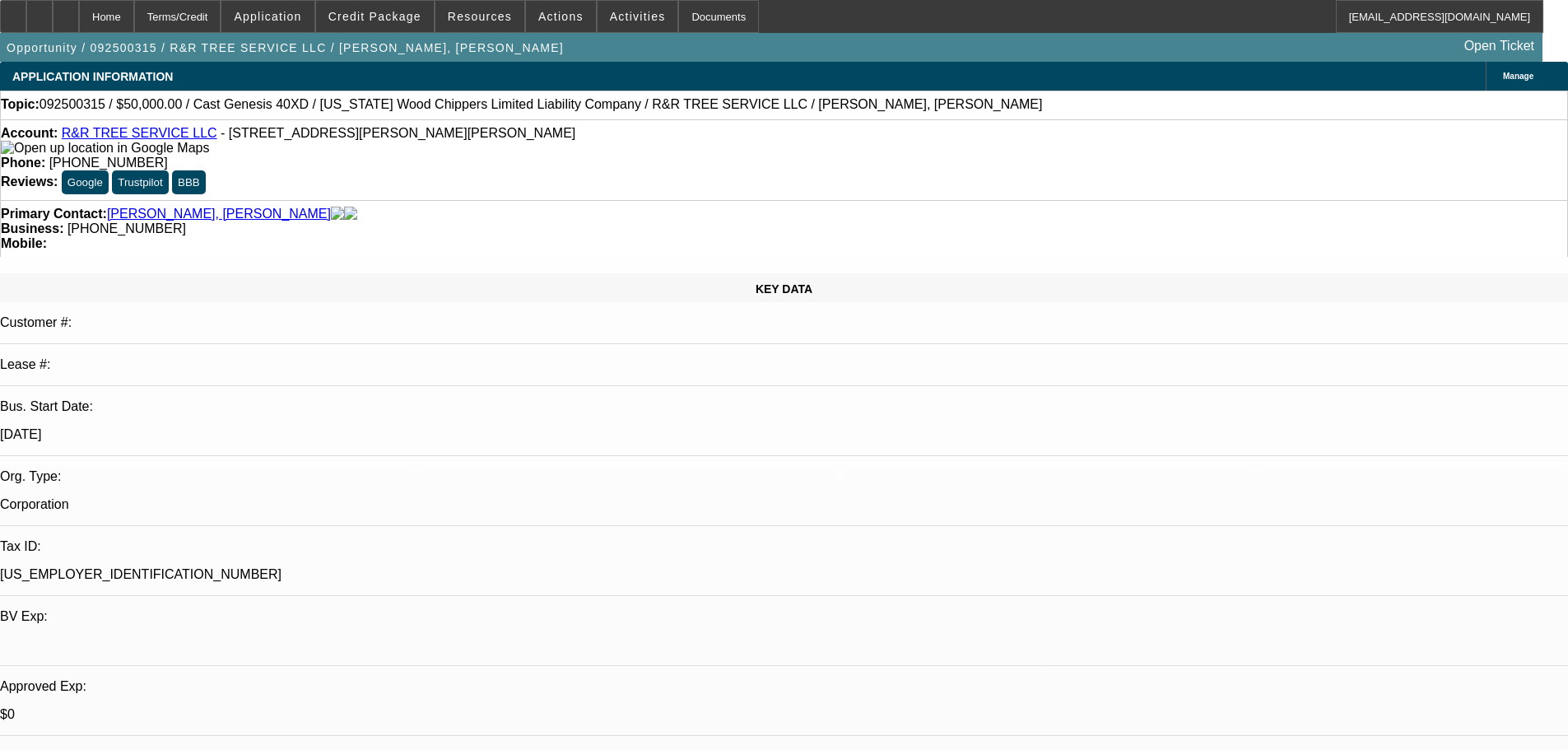
select select "0"
select select "6"
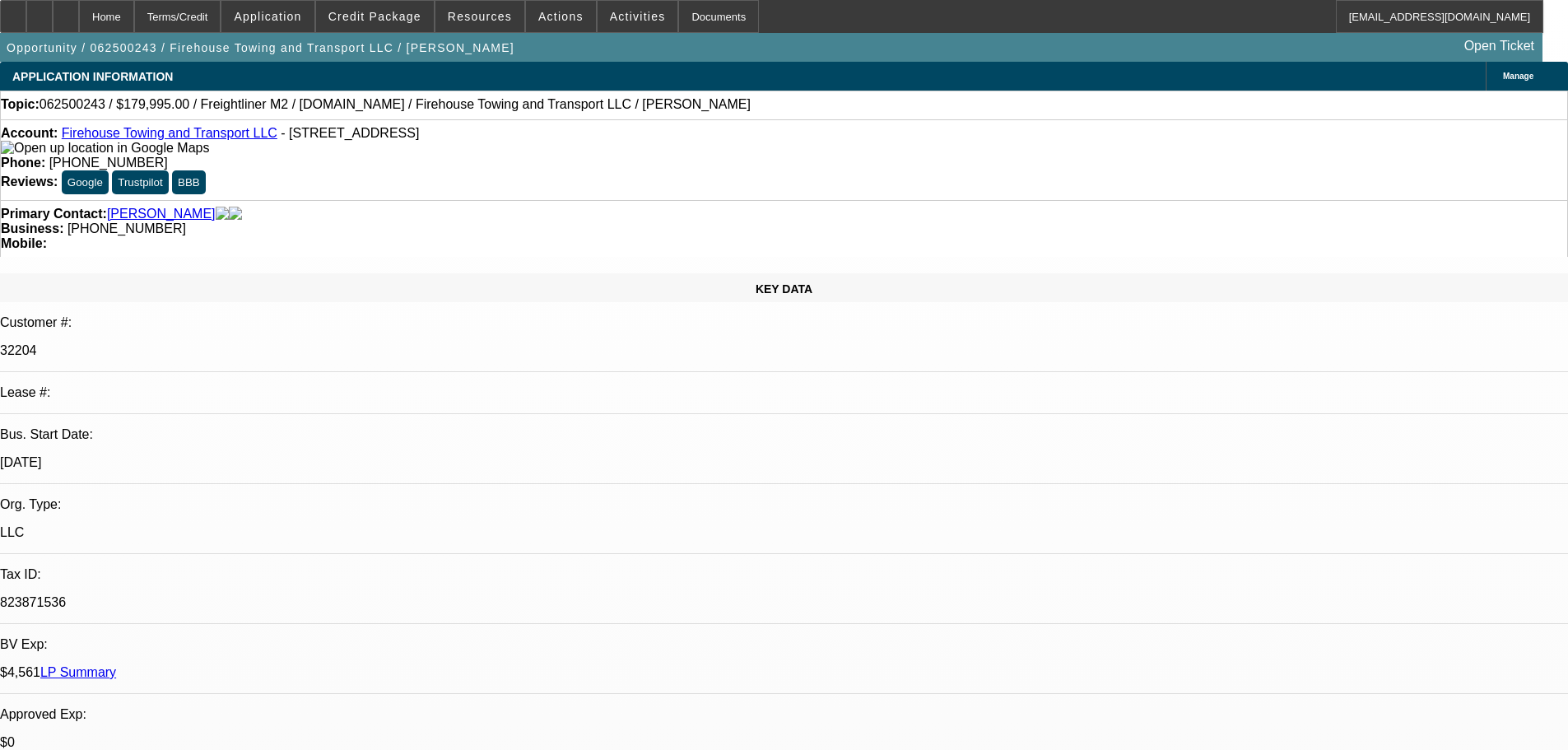
select select "0"
select select "2"
select select "0.1"
select select "4"
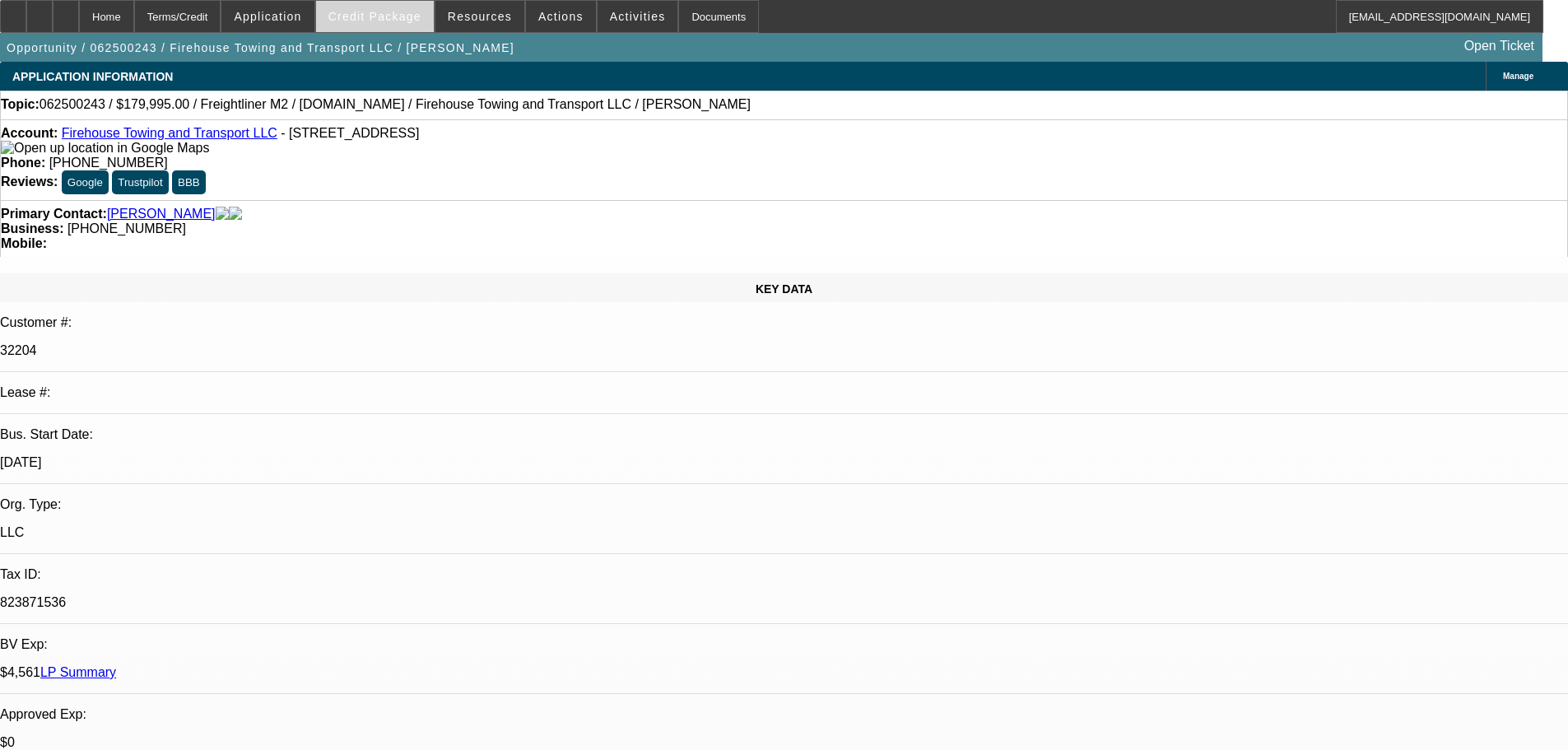
click at [395, 23] on span at bounding box center [374, 16] width 117 height 39
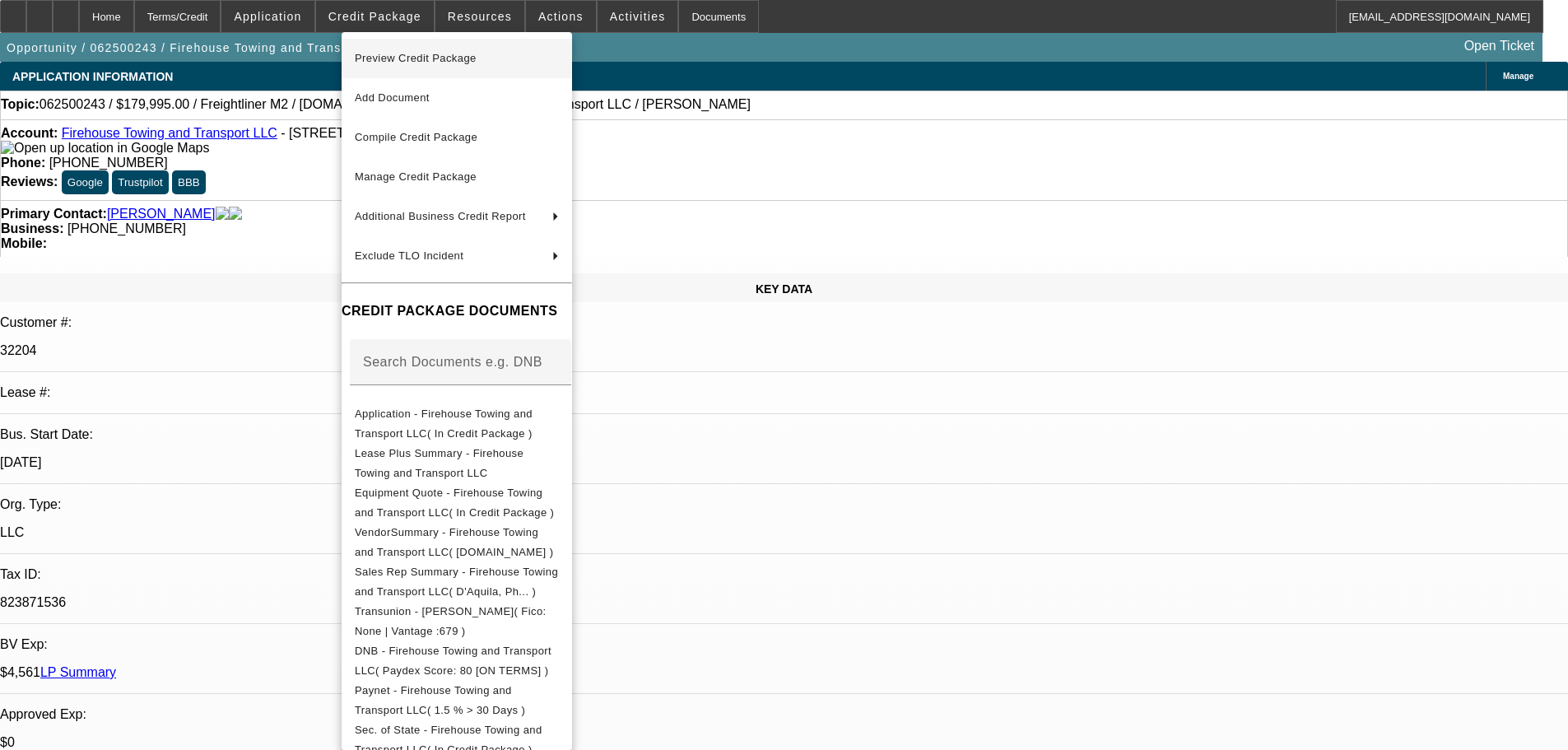
click at [453, 61] on span "Preview Credit Package" at bounding box center [415, 58] width 122 height 12
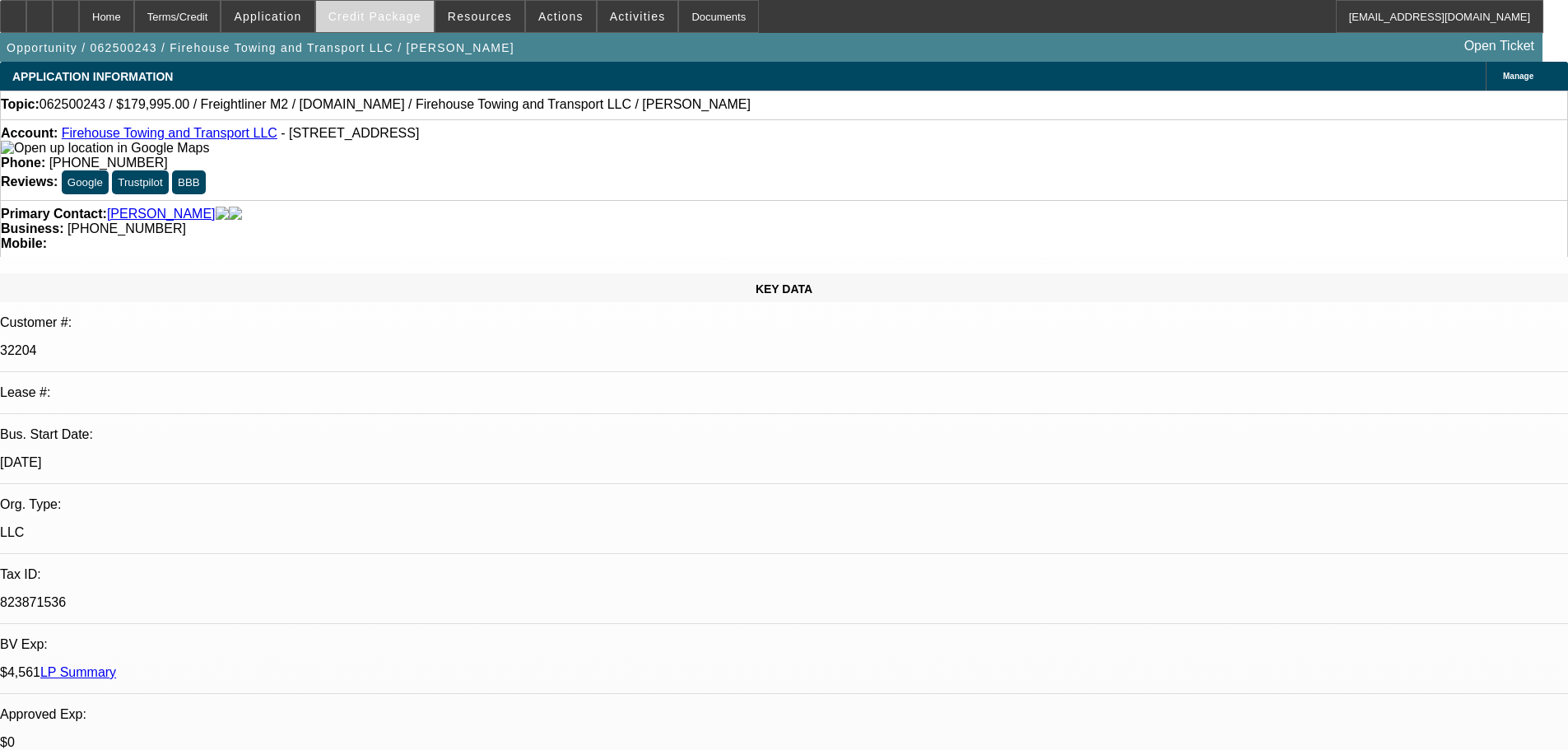
click at [401, 15] on span "Credit Package" at bounding box center [375, 16] width 93 height 13
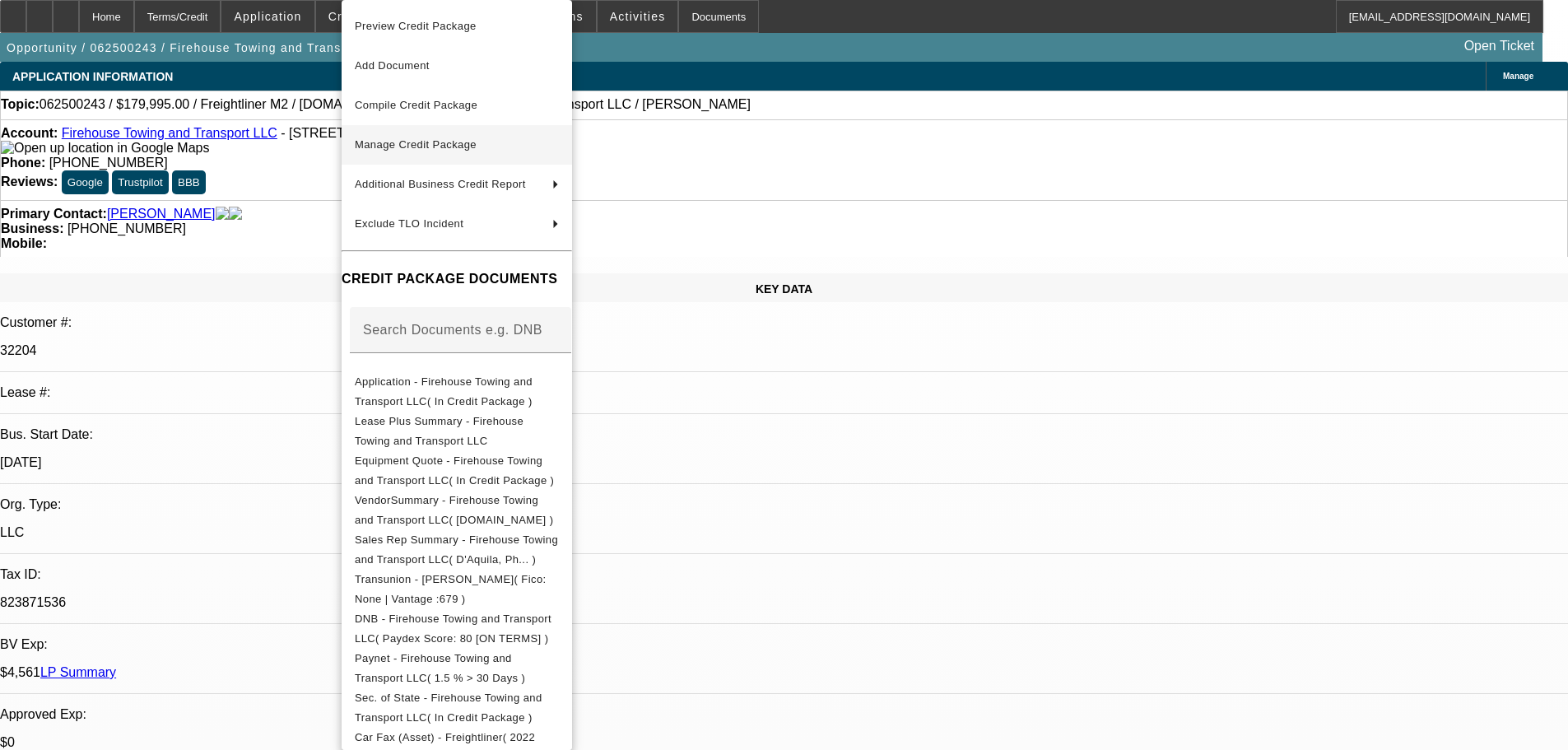
click at [411, 143] on span "Manage Credit Package" at bounding box center [415, 145] width 122 height 12
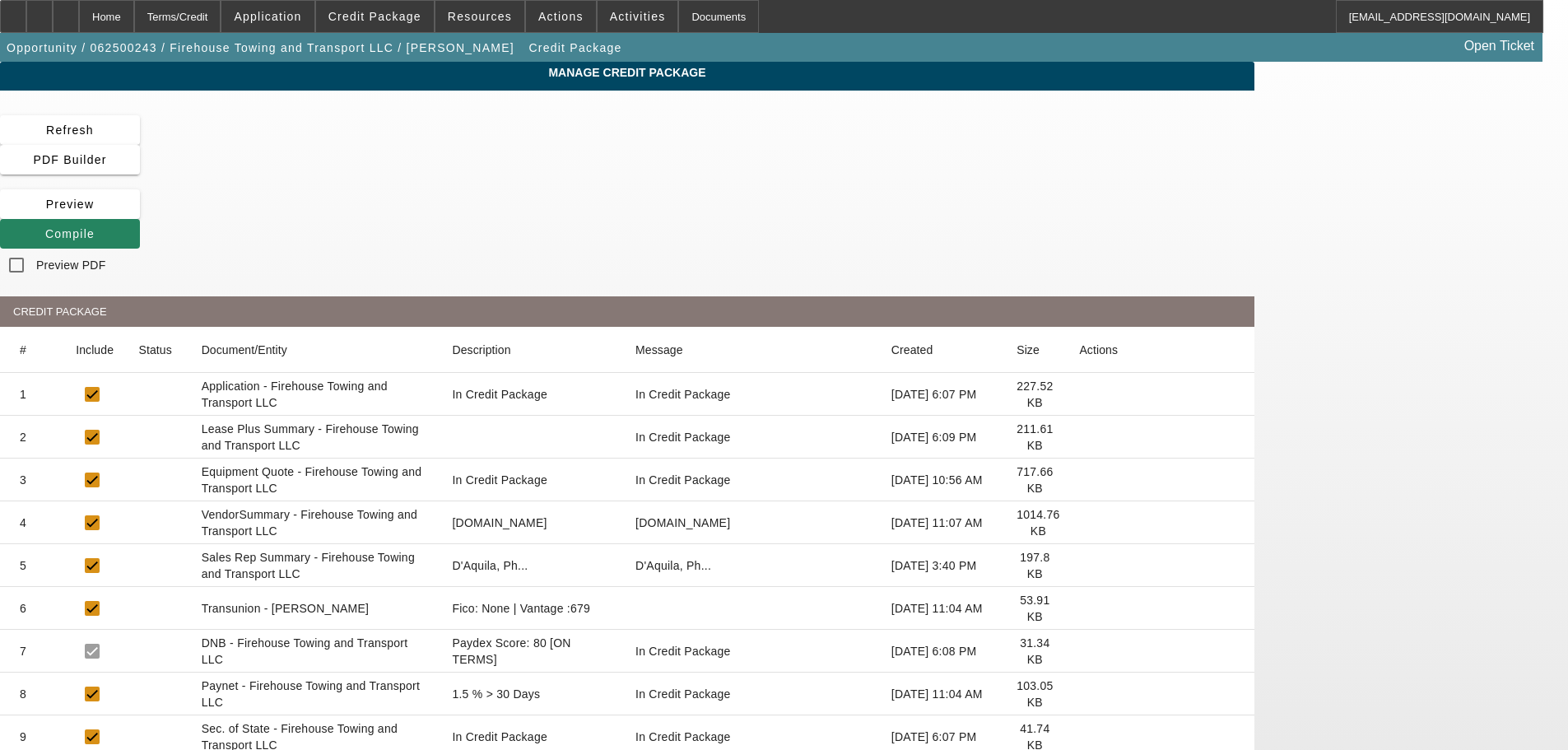
click at [1078, 438] on icon at bounding box center [1078, 438] width 0 height 0
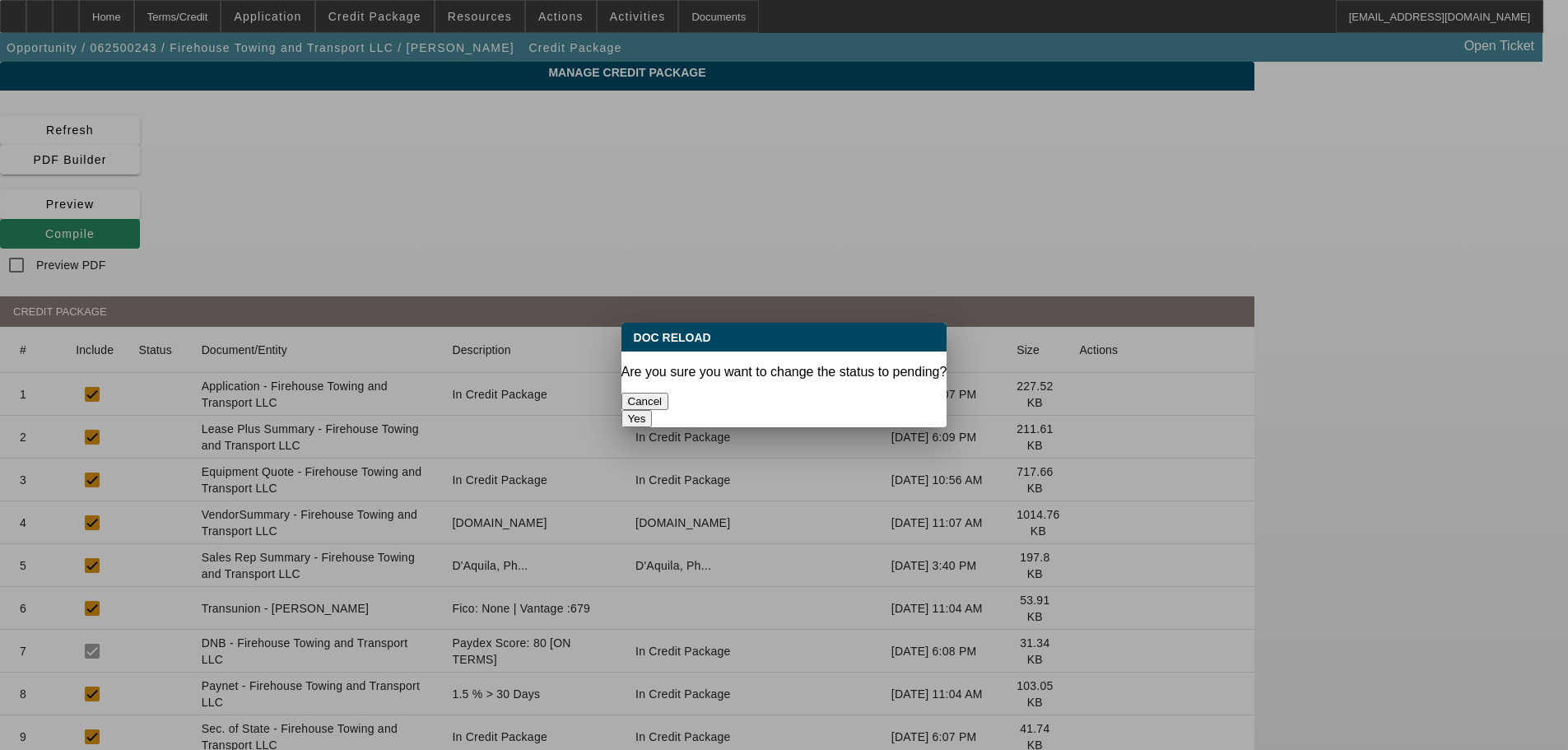
click at [652, 410] on button "Yes" at bounding box center [637, 419] width 32 height 17
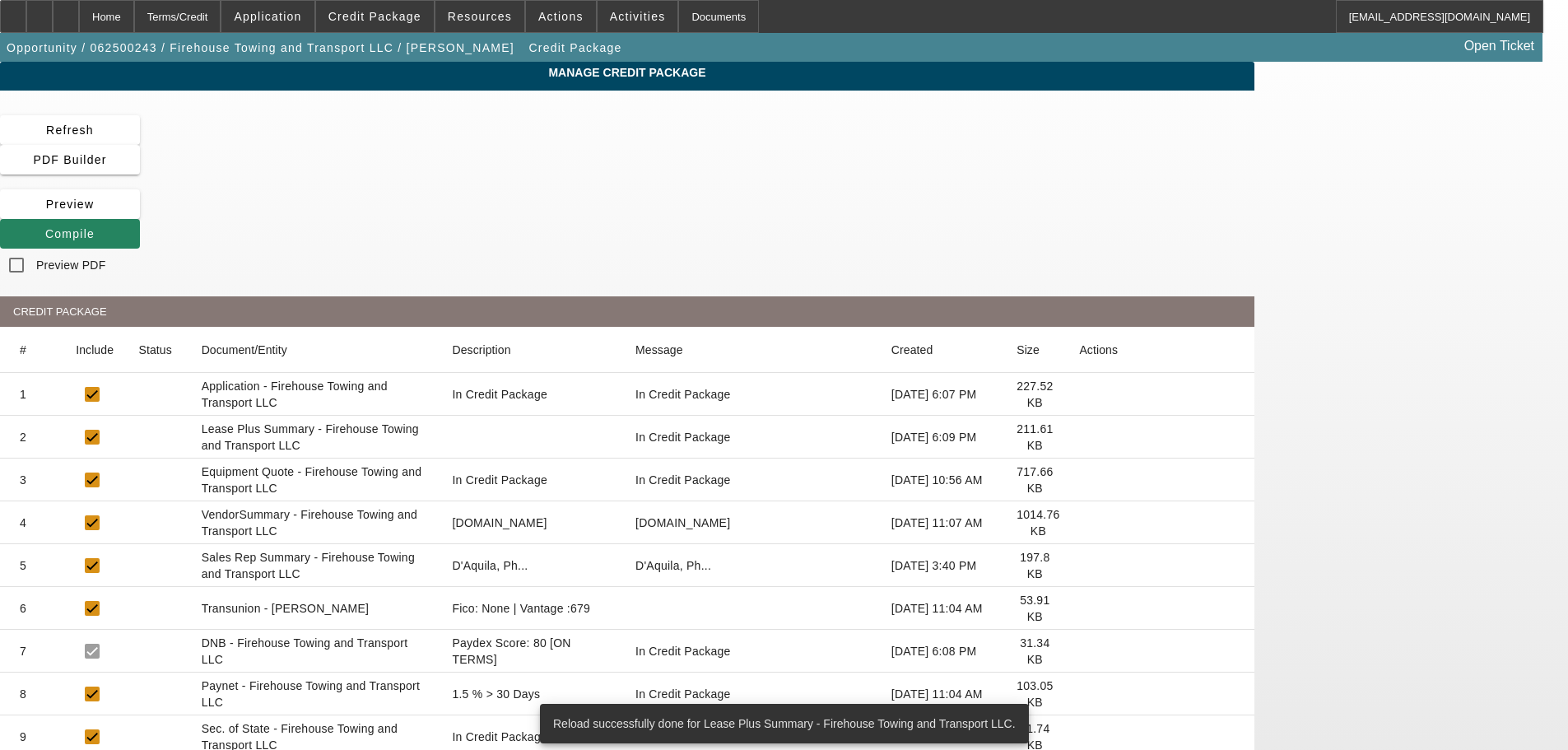
click at [1078, 523] on icon at bounding box center [1078, 523] width 0 height 0
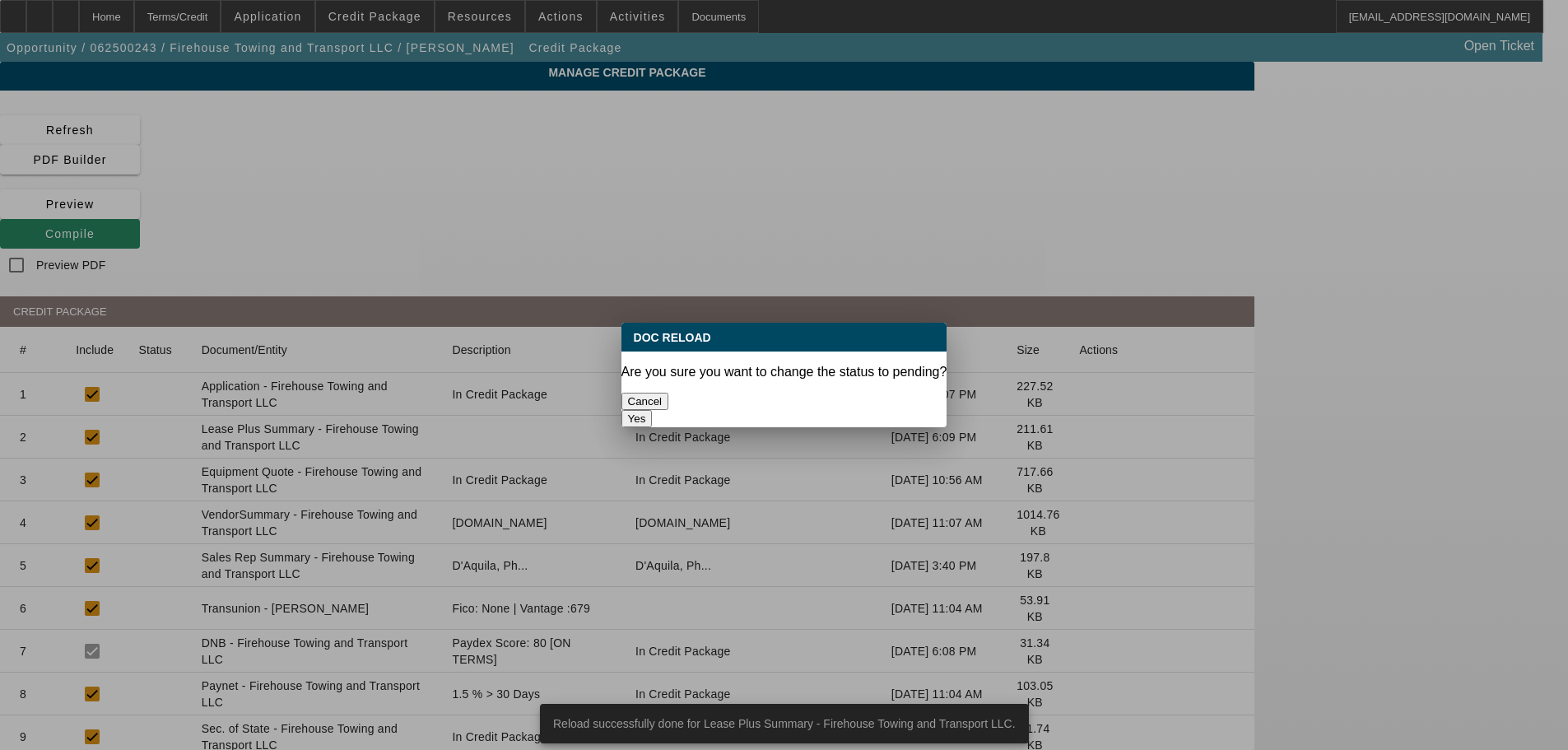
click at [652, 410] on button "Yes" at bounding box center [637, 419] width 32 height 17
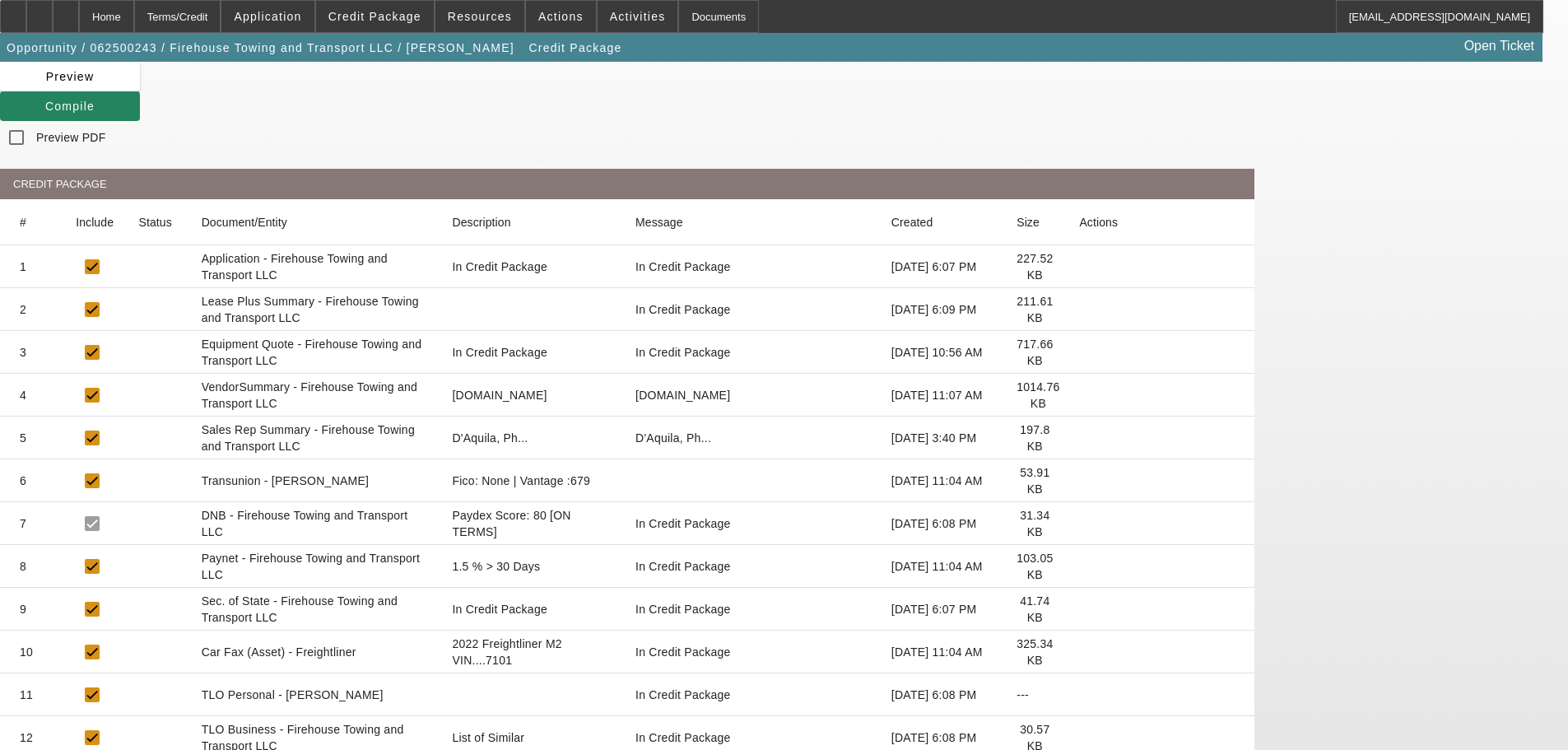
scroll to position [164, 0]
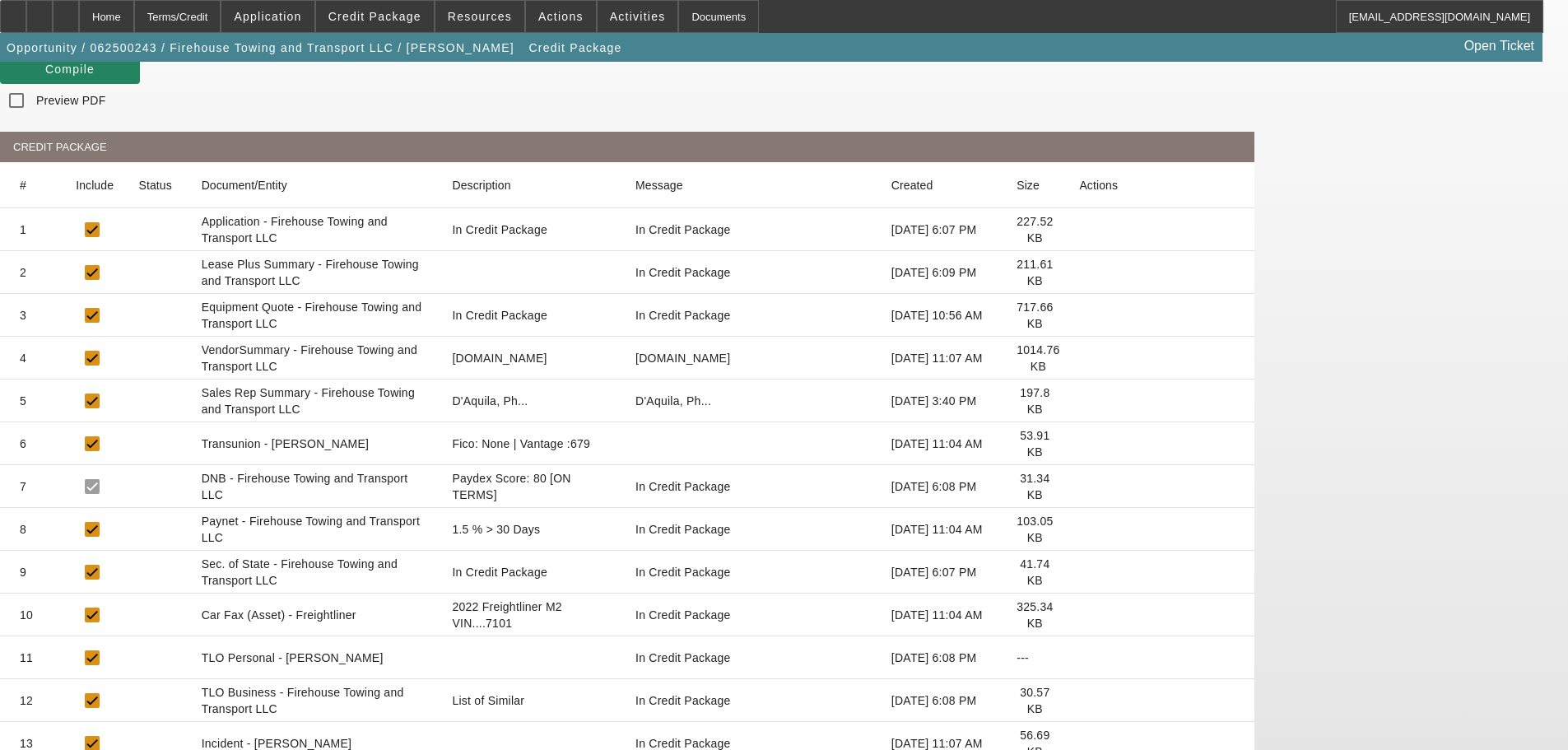
click at [1078, 658] on icon at bounding box center [1078, 658] width 0 height 0
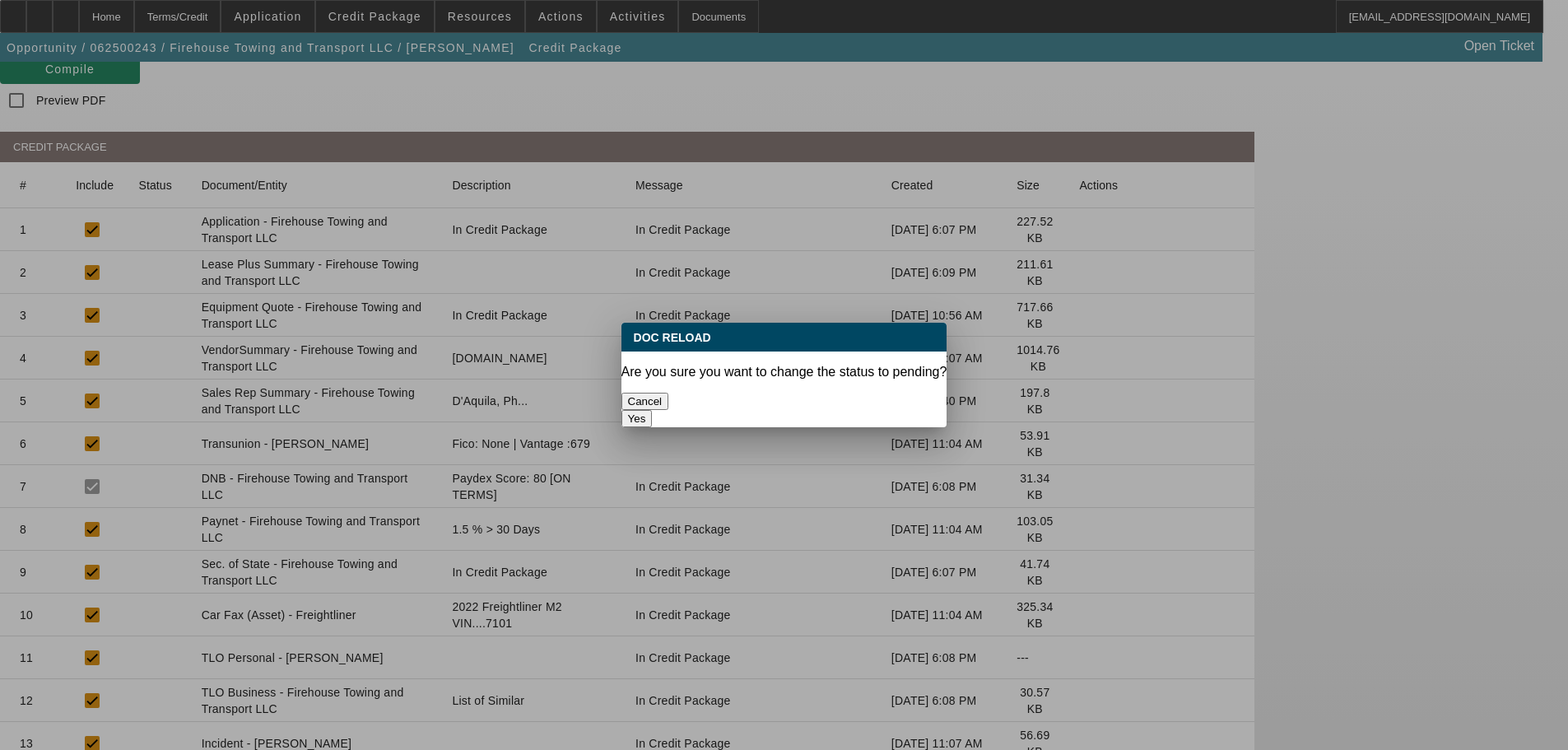
click at [652, 410] on button "Yes" at bounding box center [637, 419] width 32 height 17
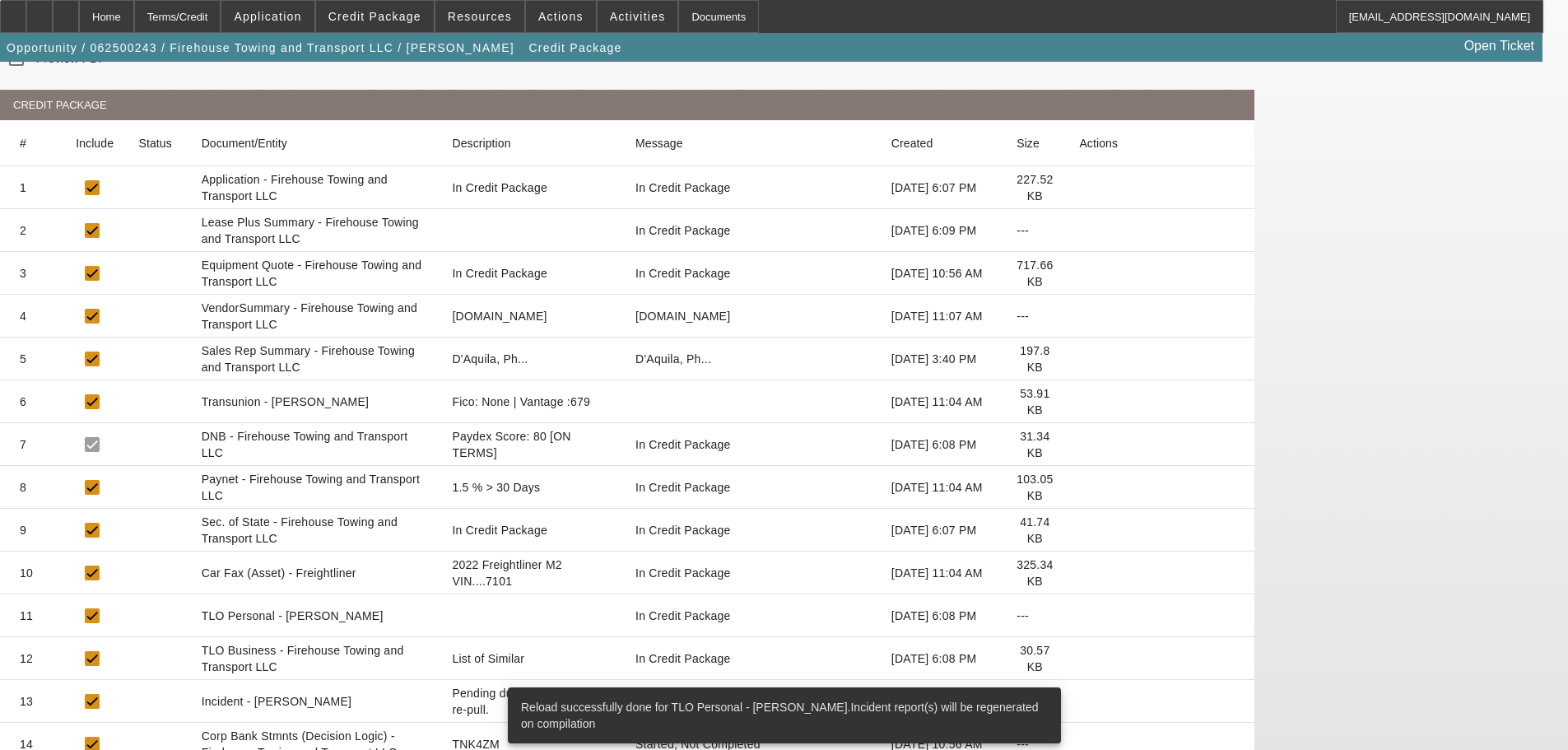
scroll to position [388, 0]
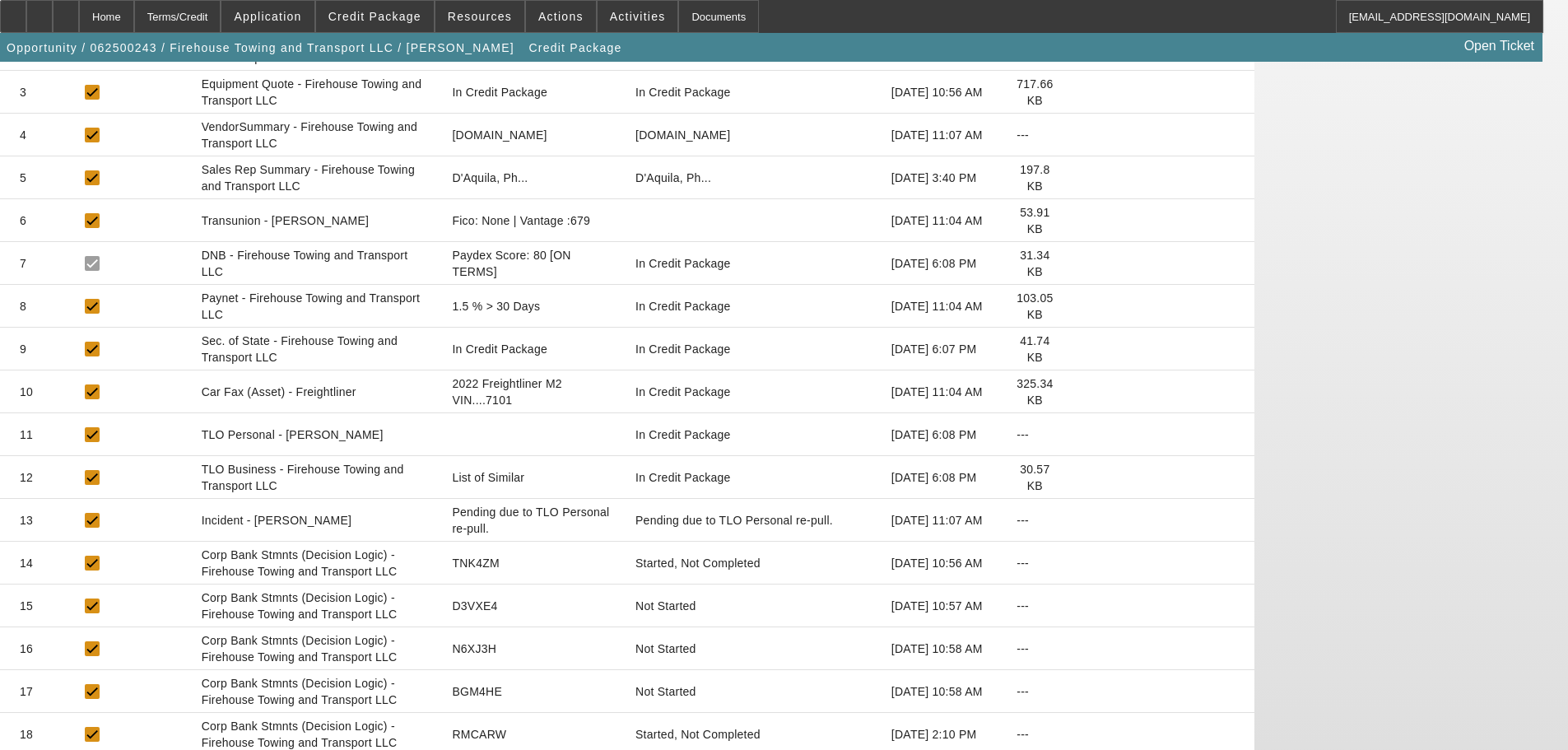
click at [1078, 478] on icon at bounding box center [1078, 478] width 0 height 0
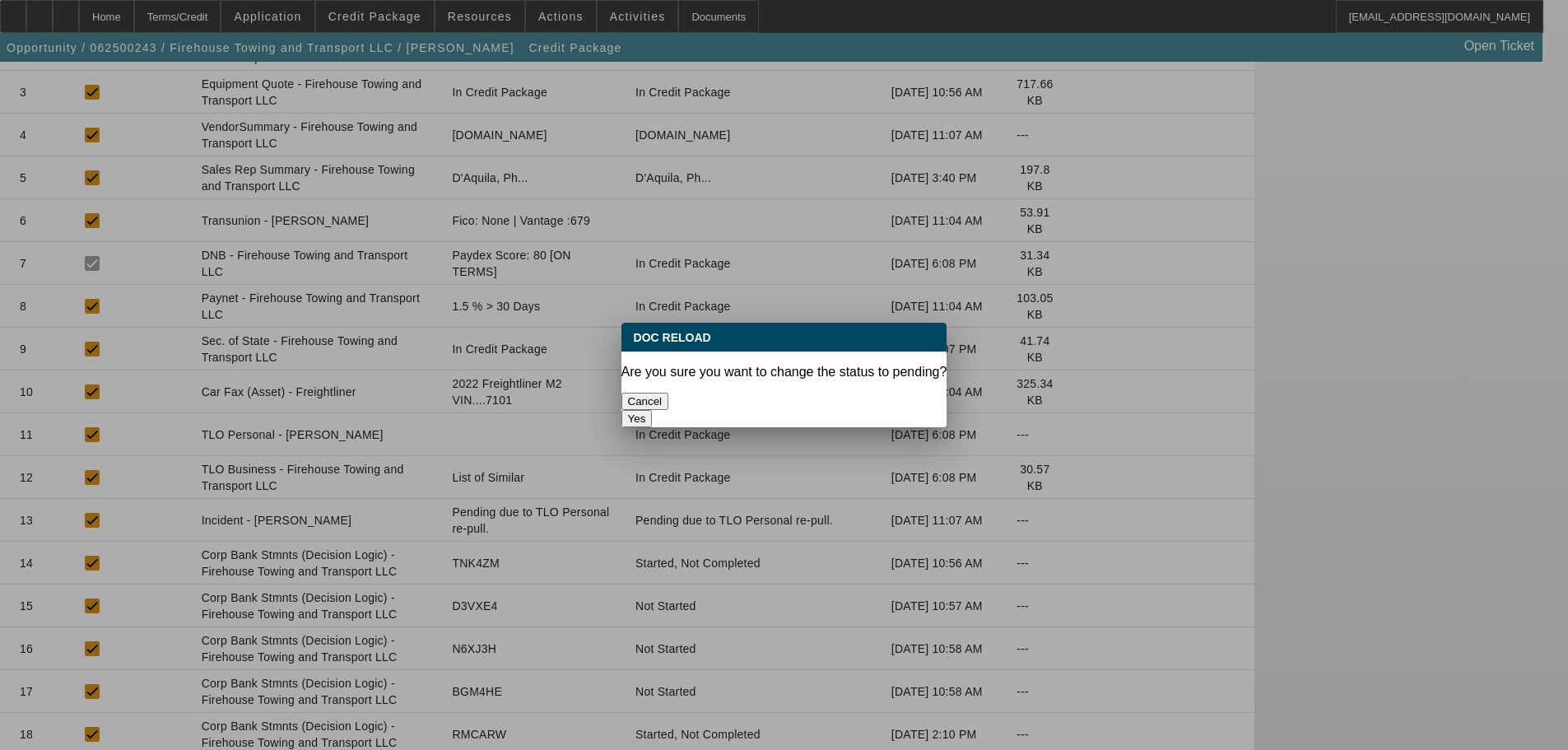
click at [652, 410] on button "Yes" at bounding box center [637, 419] width 32 height 17
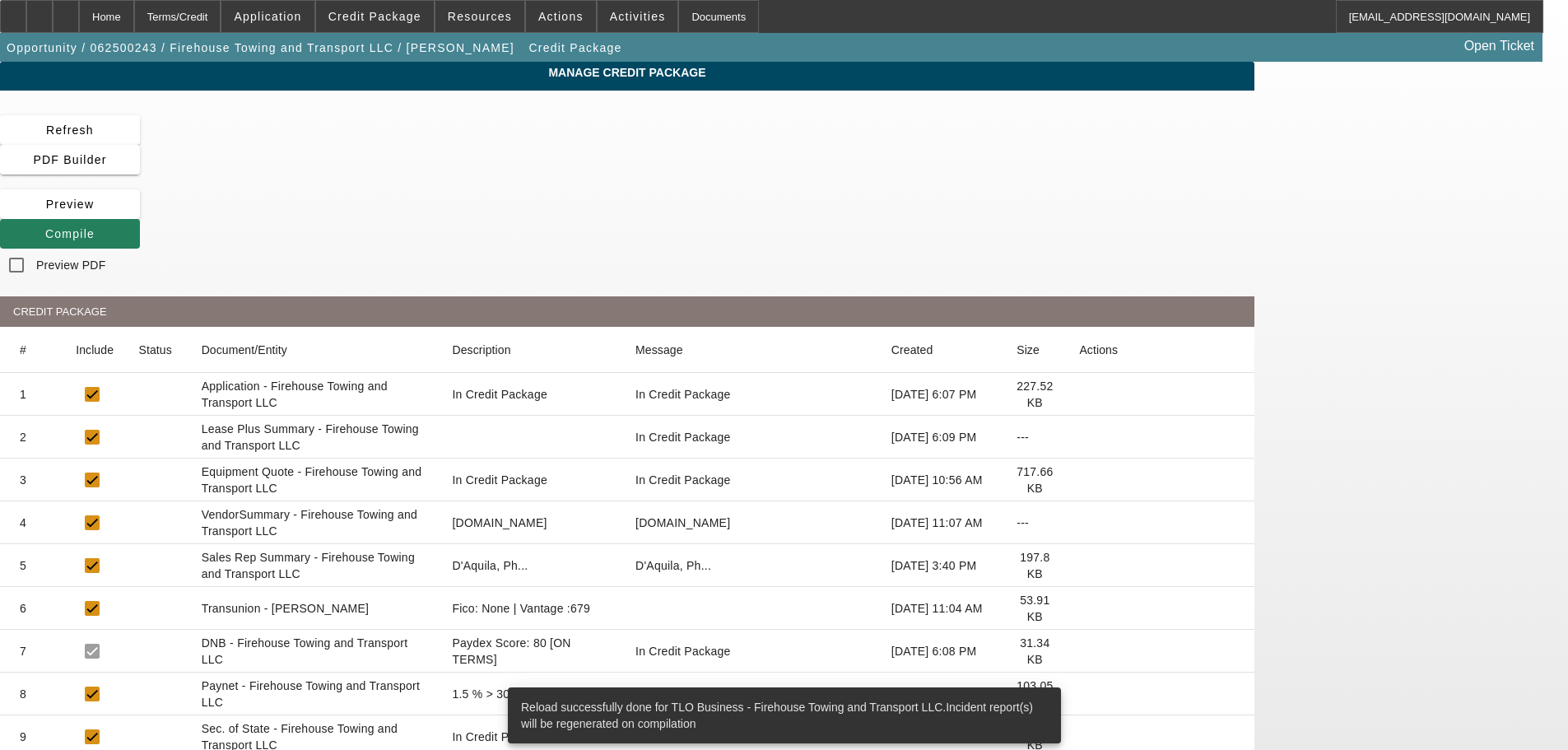
click at [45, 227] on icon at bounding box center [45, 233] width 0 height 13
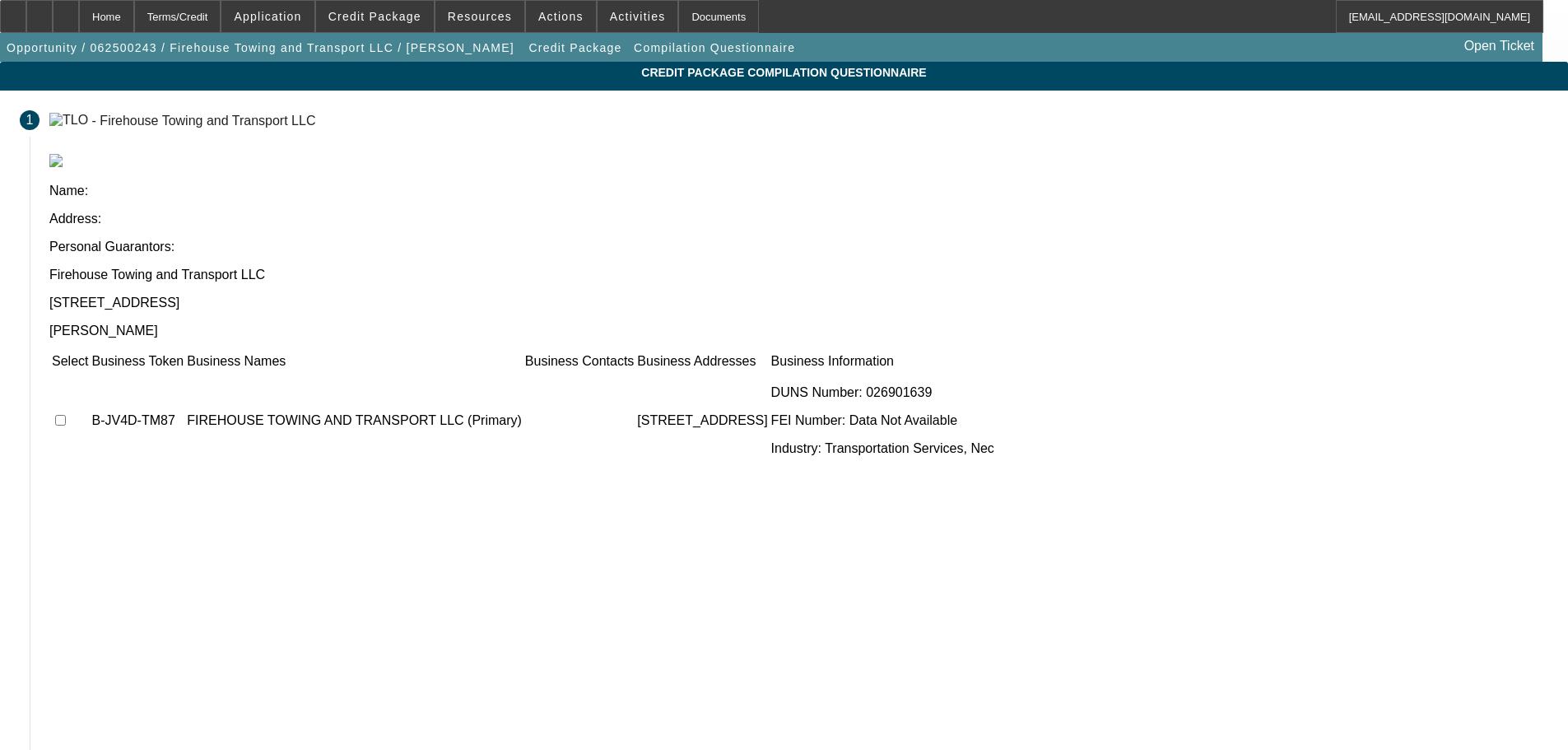
click at [66, 415] on input "checkbox" at bounding box center [60, 420] width 10 height 10
checkbox input "true"
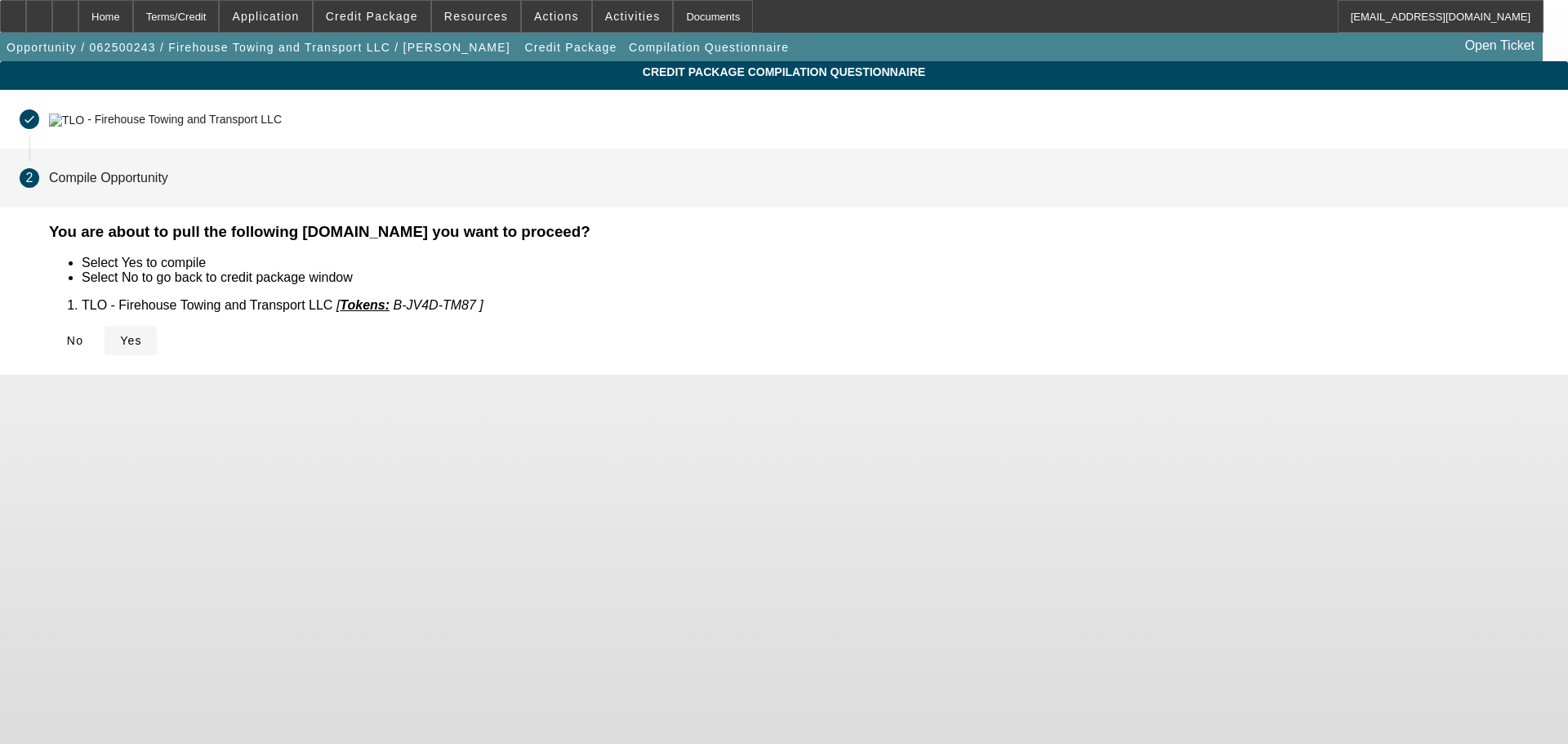
click at [142, 335] on span "Yes" at bounding box center [131, 340] width 22 height 13
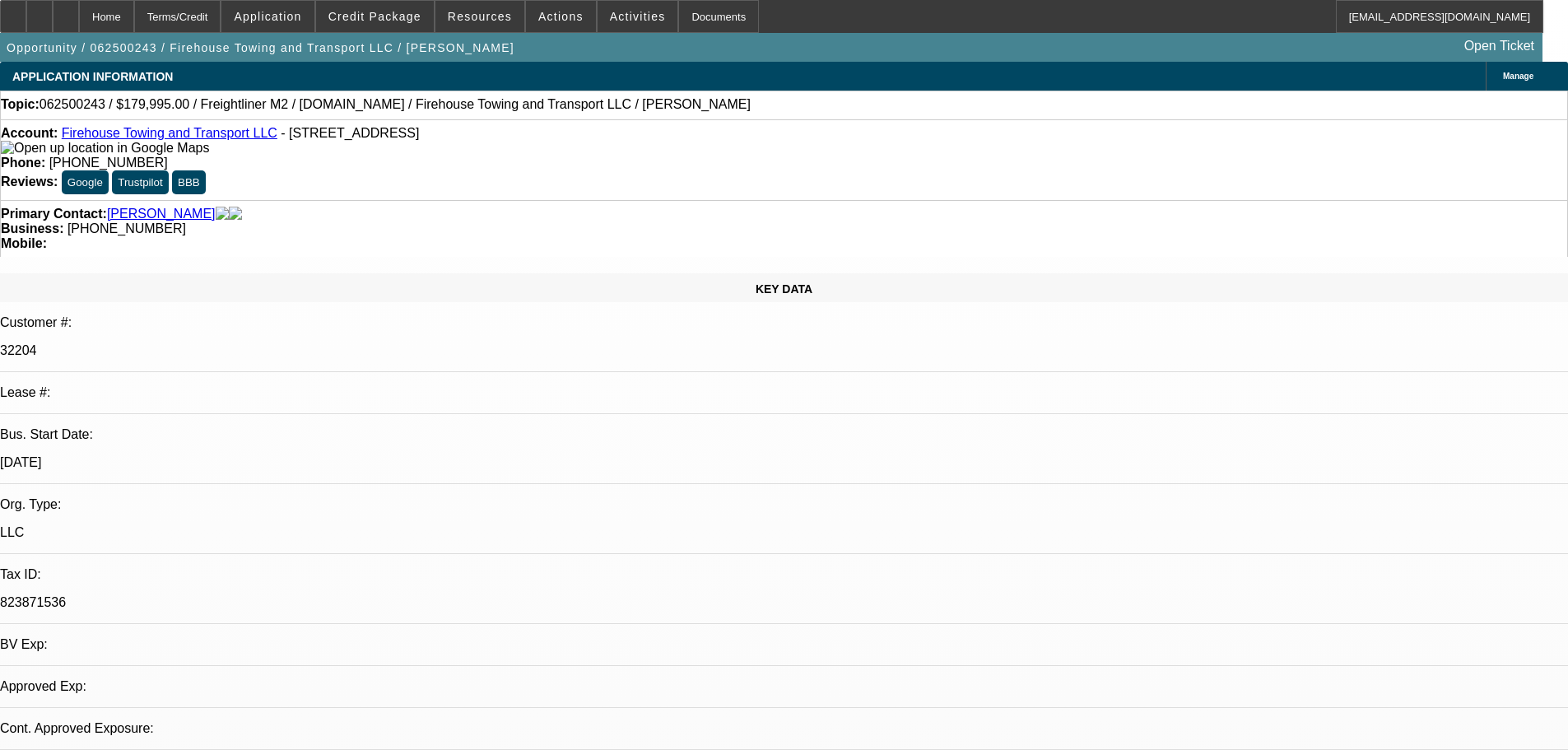
select select "0"
select select "2"
select select "0.1"
select select "4"
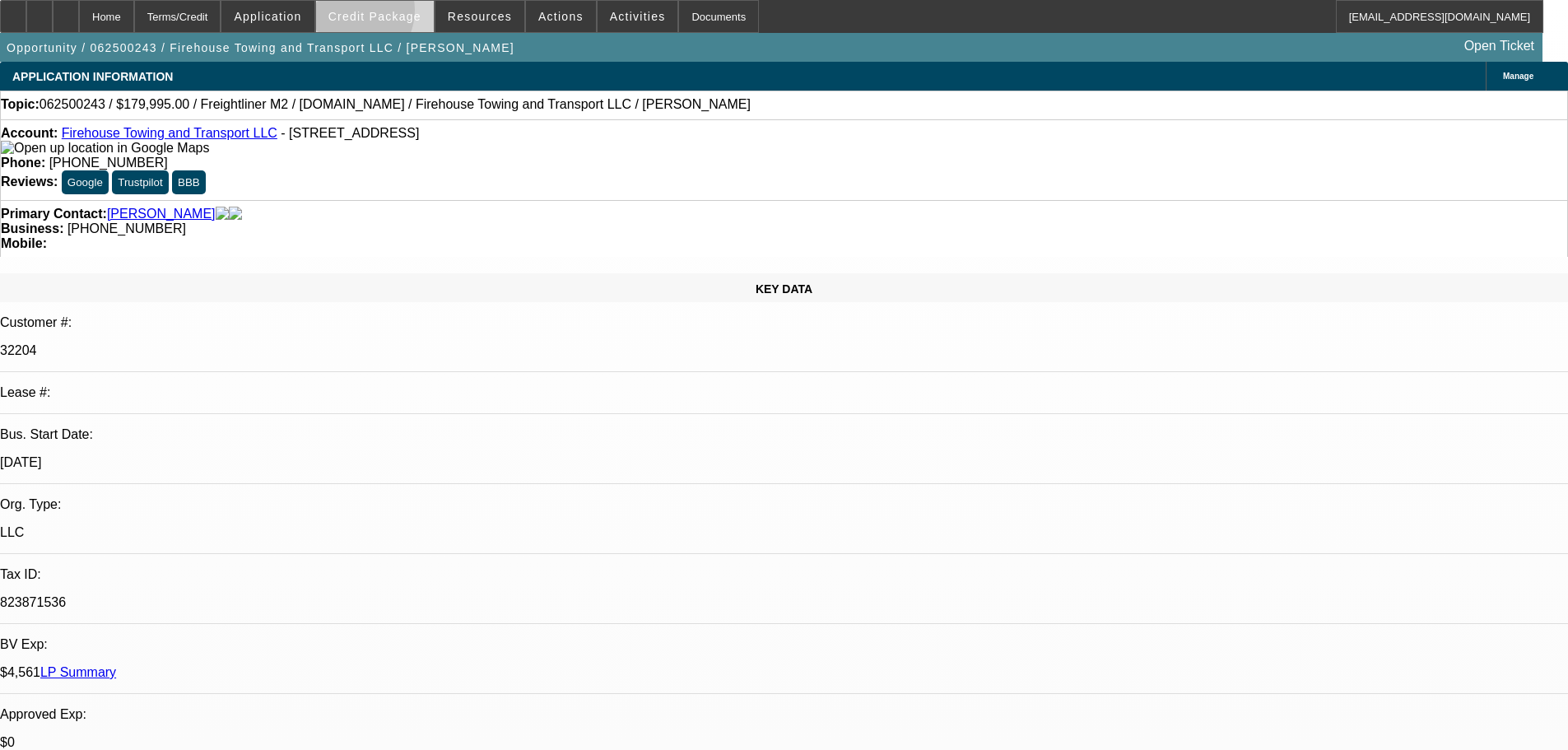
click at [374, 14] on span "Credit Package" at bounding box center [375, 16] width 93 height 13
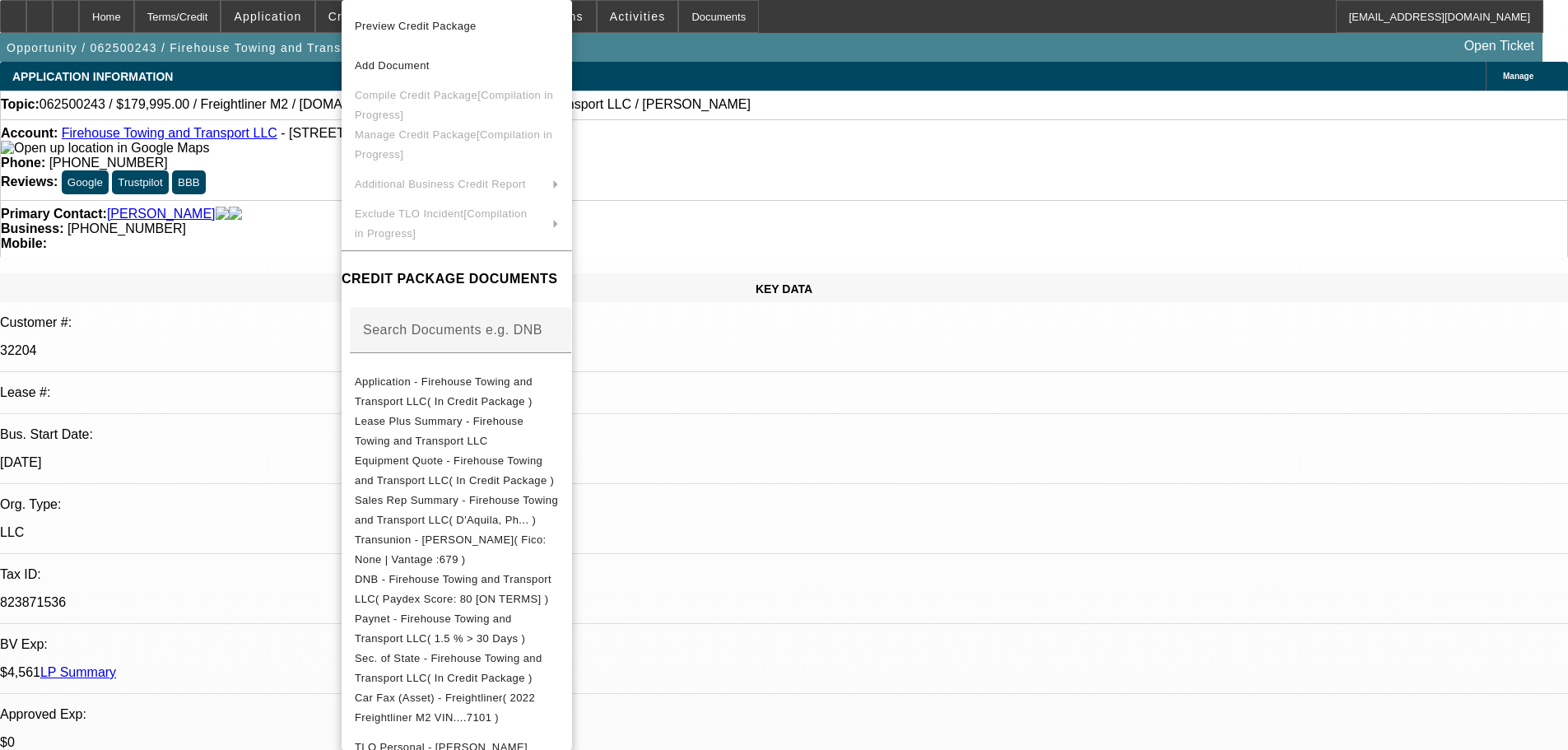
click at [318, 229] on div at bounding box center [784, 375] width 1568 height 750
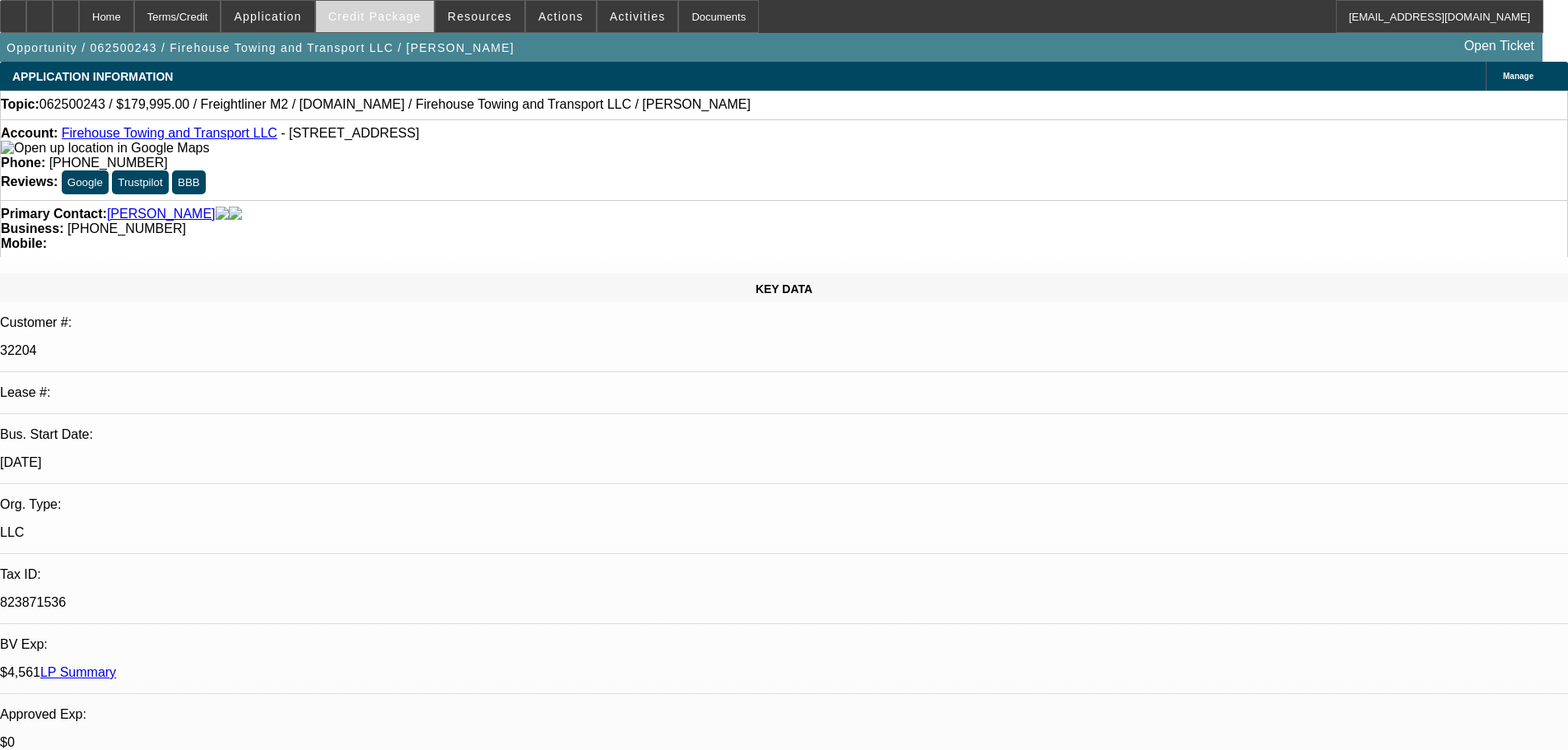
click at [379, 16] on span "Credit Package" at bounding box center [375, 16] width 93 height 13
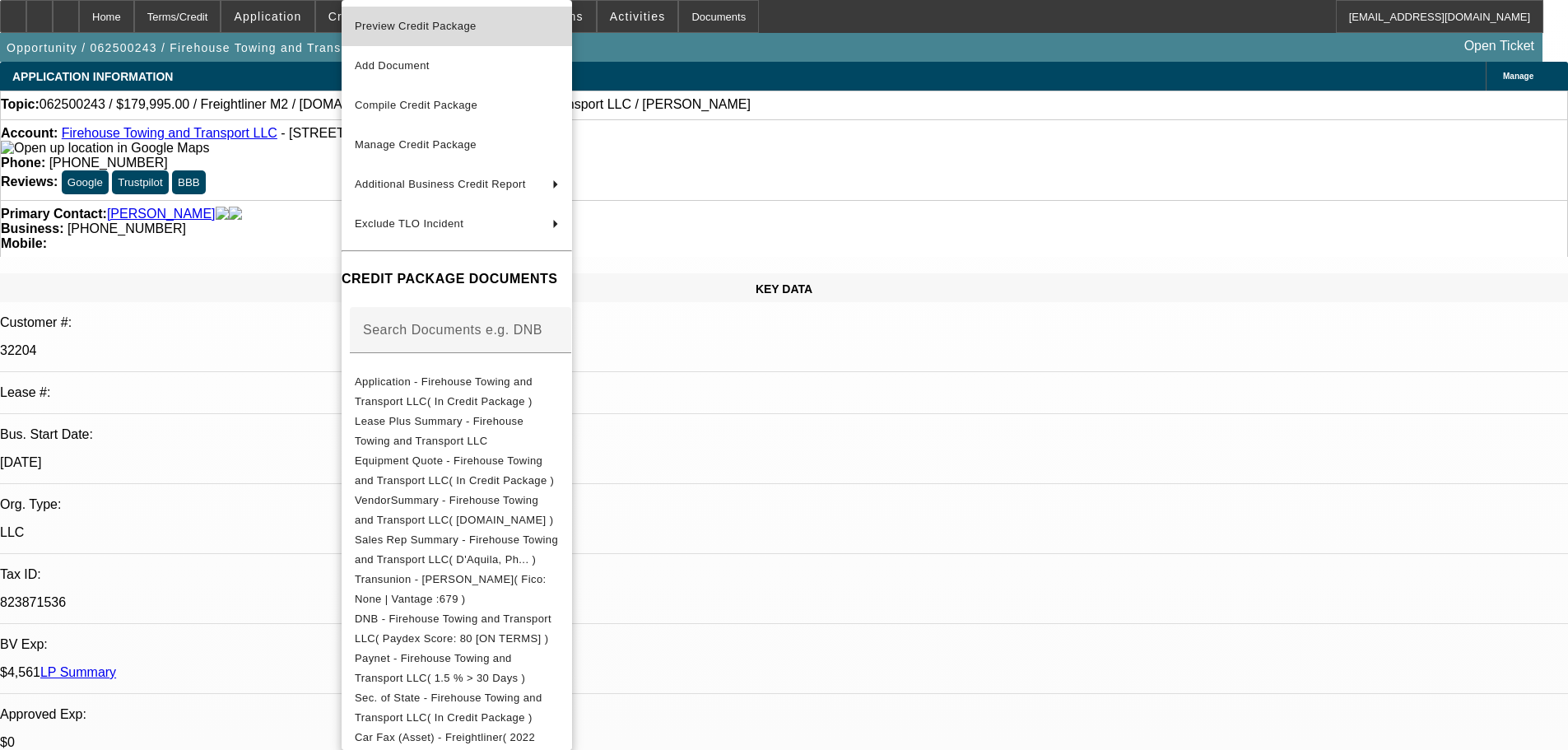
click at [396, 27] on span "Preview Credit Package" at bounding box center [415, 26] width 122 height 12
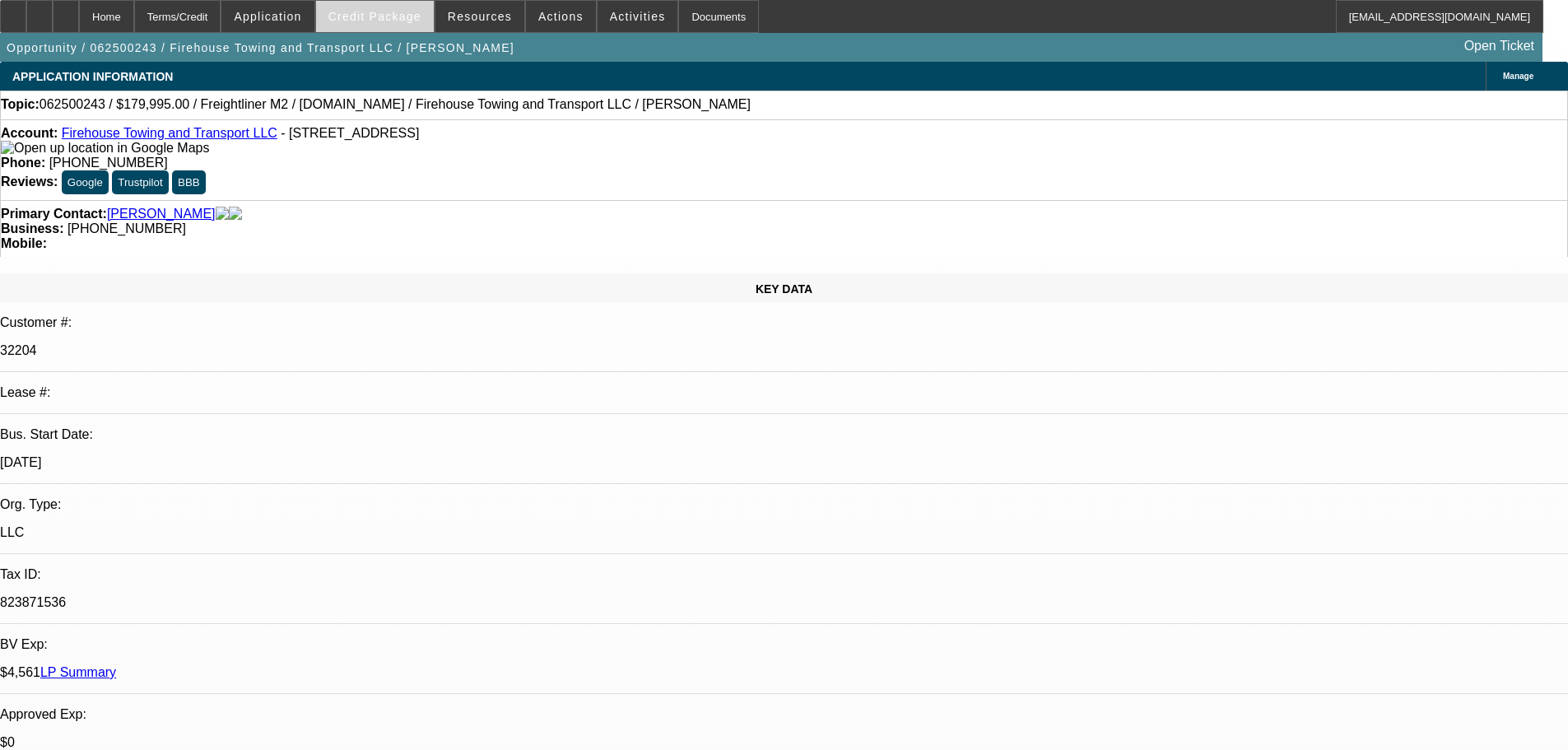
click at [416, 21] on span "Credit Package" at bounding box center [375, 16] width 93 height 13
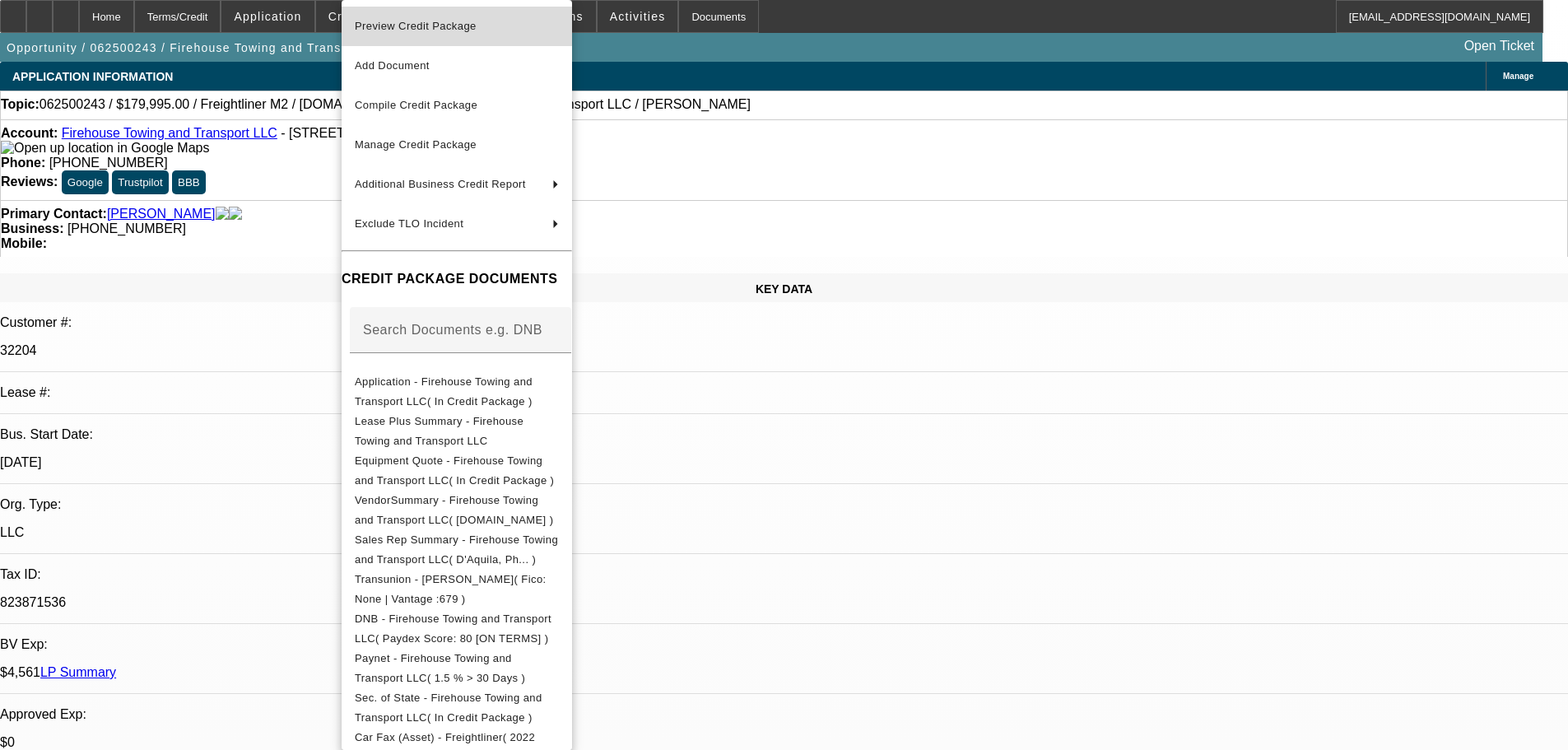
click at [428, 26] on span "Preview Credit Package" at bounding box center [415, 26] width 122 height 12
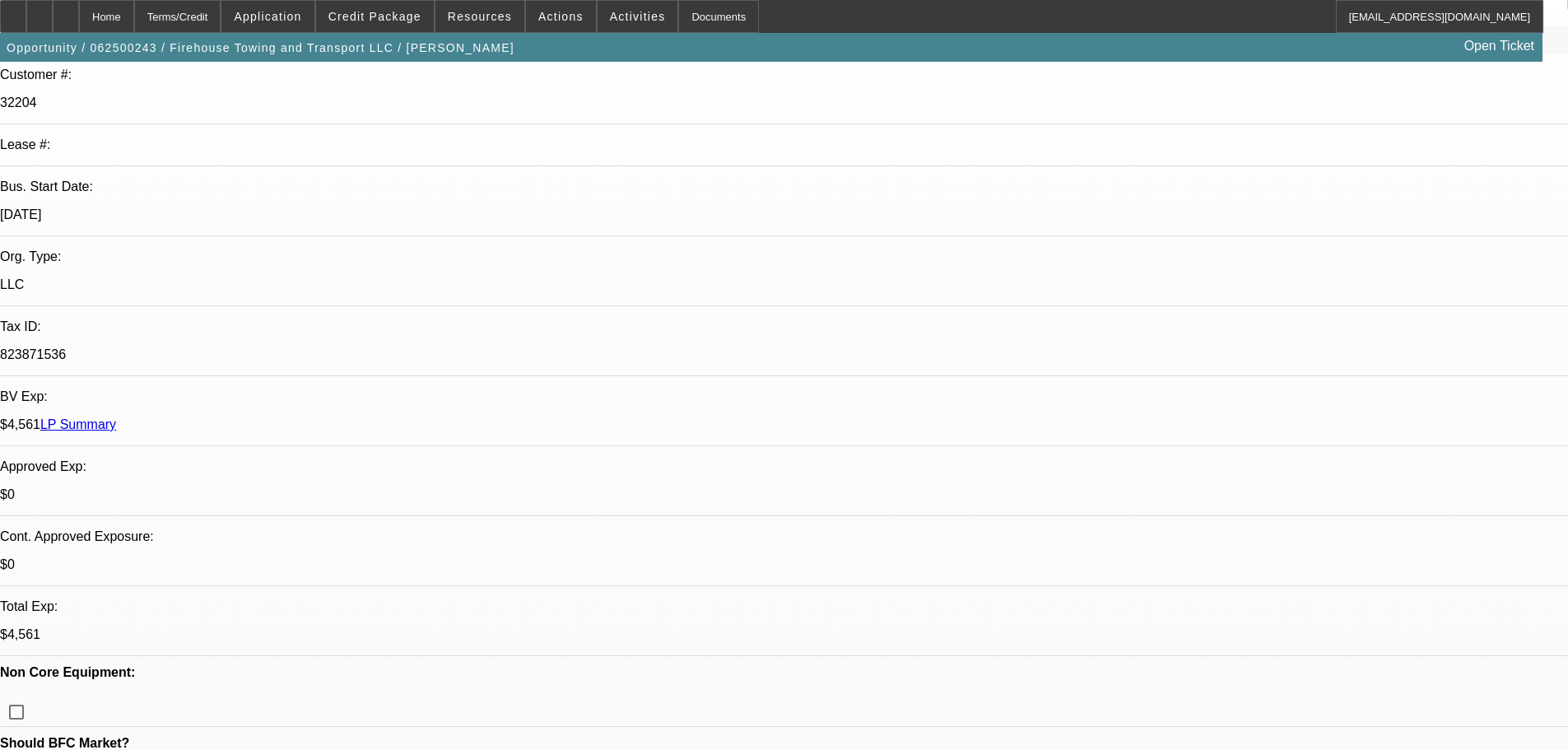
scroll to position [247, 0]
click at [389, 14] on span "Credit Package" at bounding box center [375, 16] width 93 height 13
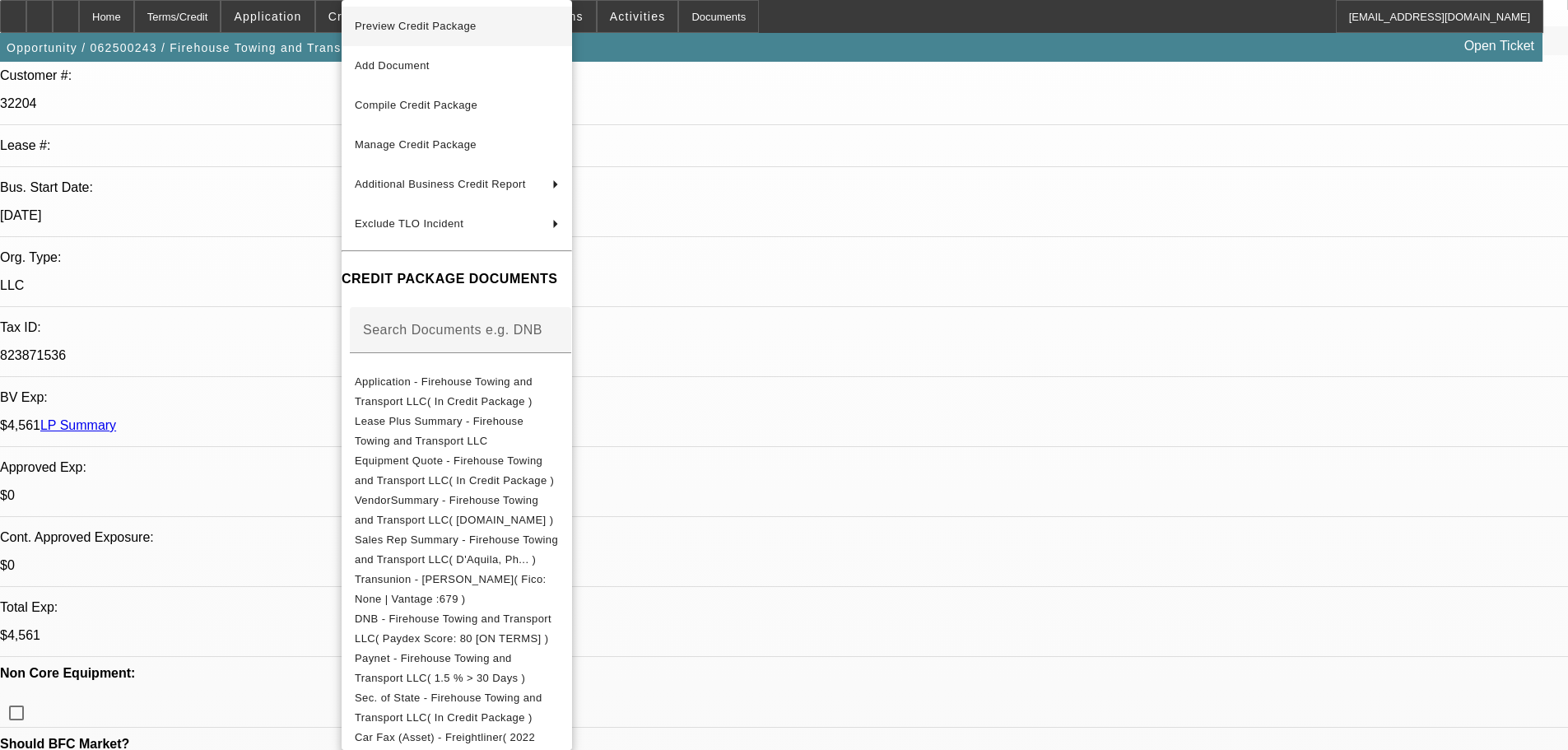
click at [408, 33] on span "Preview Credit Package" at bounding box center [456, 26] width 204 height 20
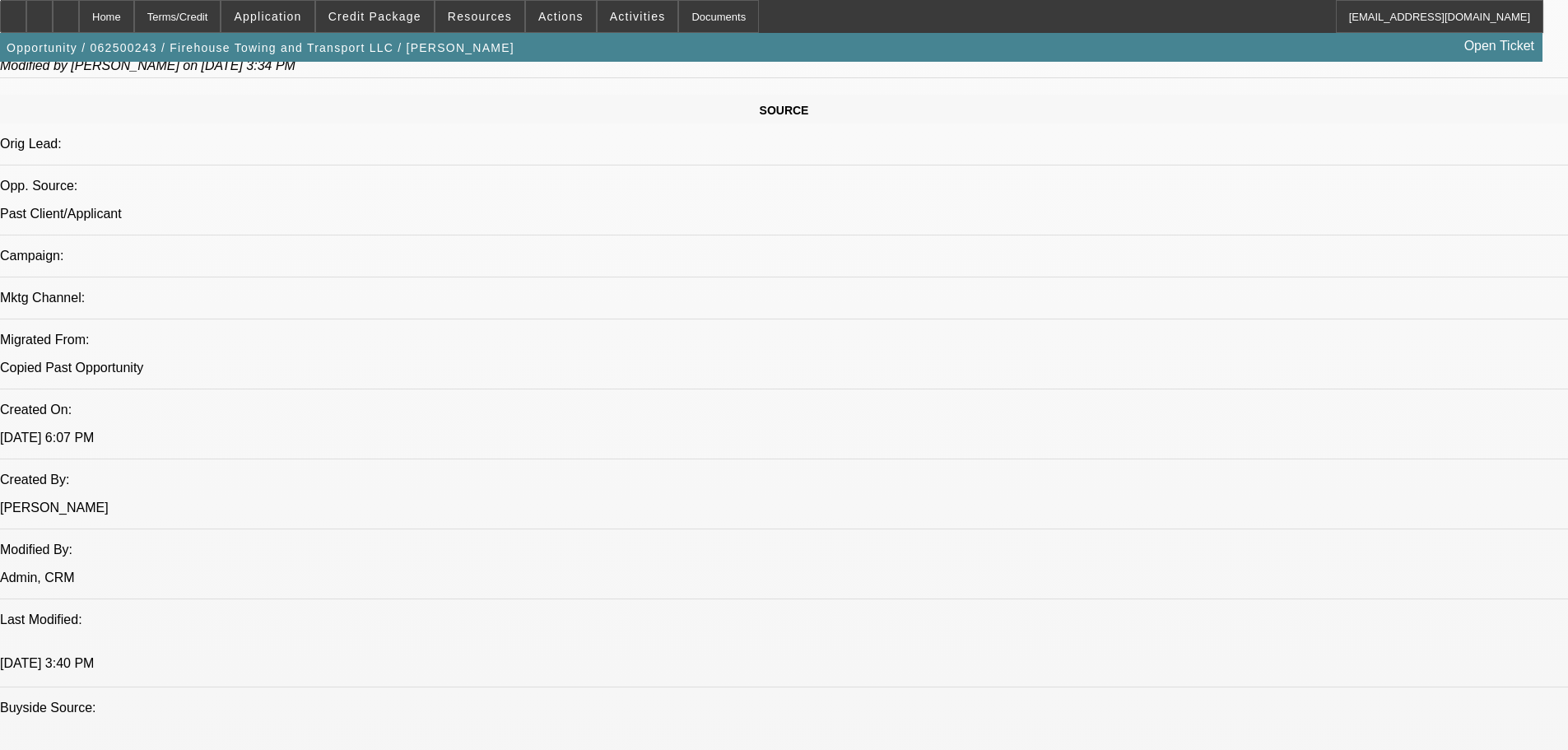
scroll to position [1399, 0]
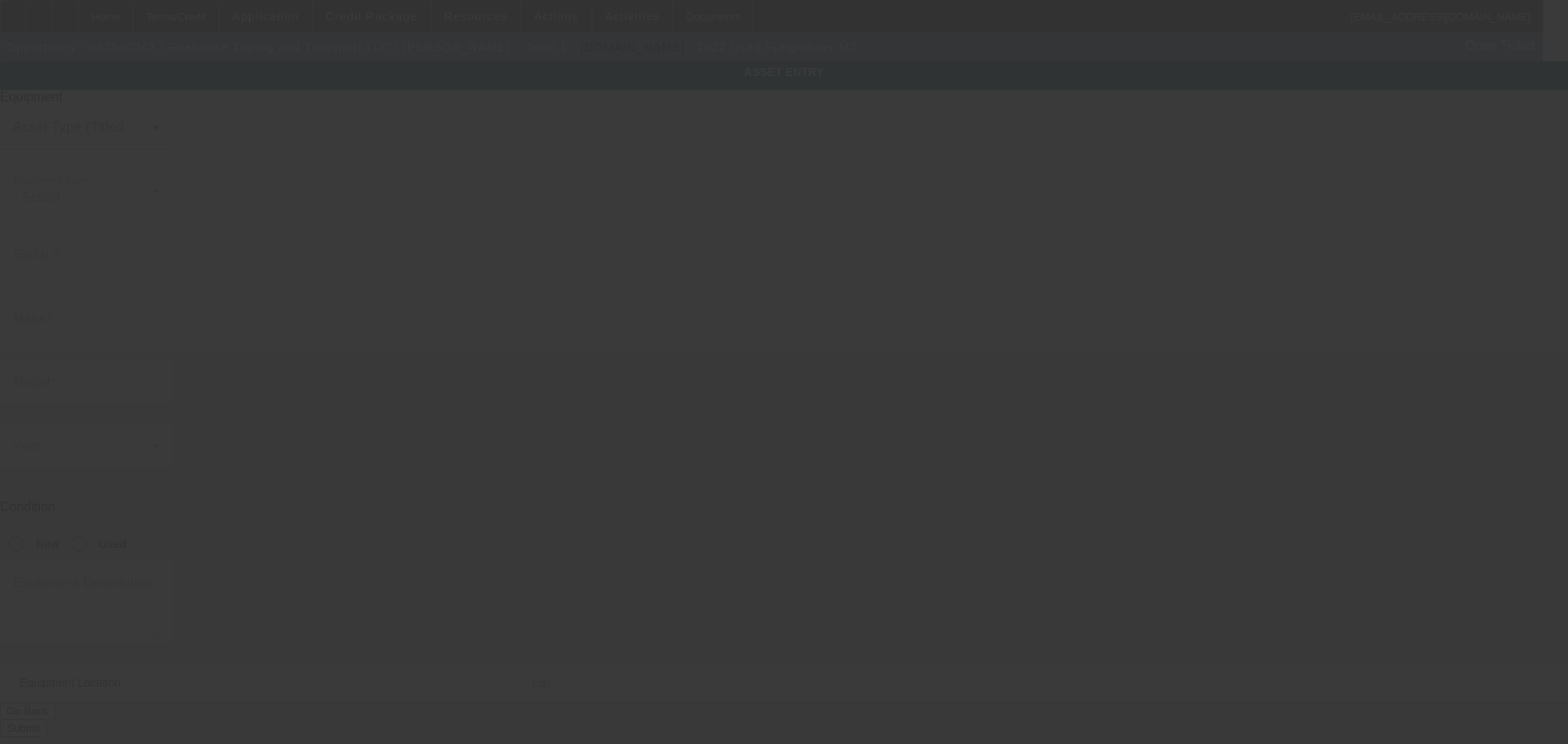
type input "1FVHCYFEXNHNF7101"
type input "Freightliner"
type input "M2"
radio input "true"
type textarea "Freightliner M2"
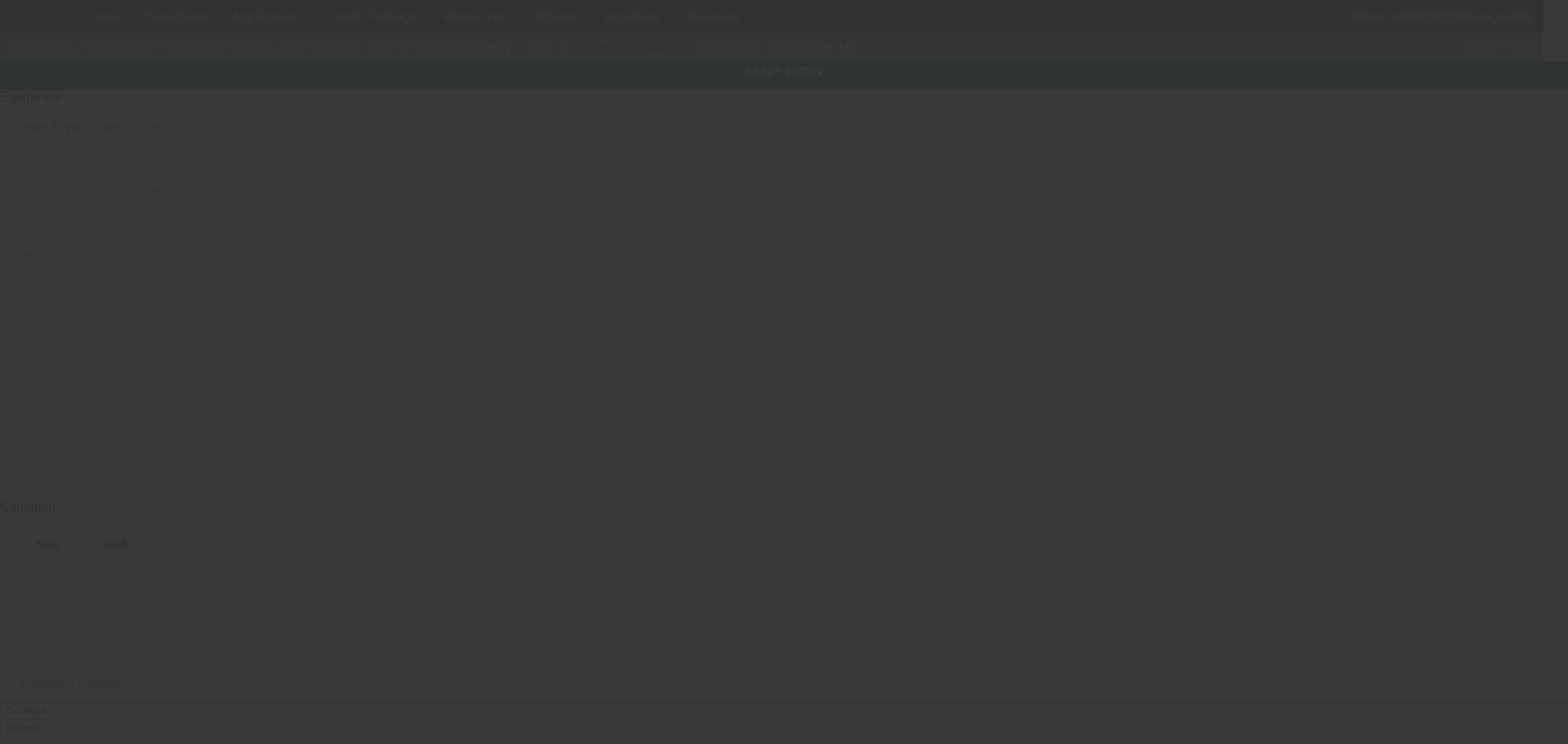
type input "108 Hastings Ave"
type input "Newport"
type input "55055"
type input "Washington"
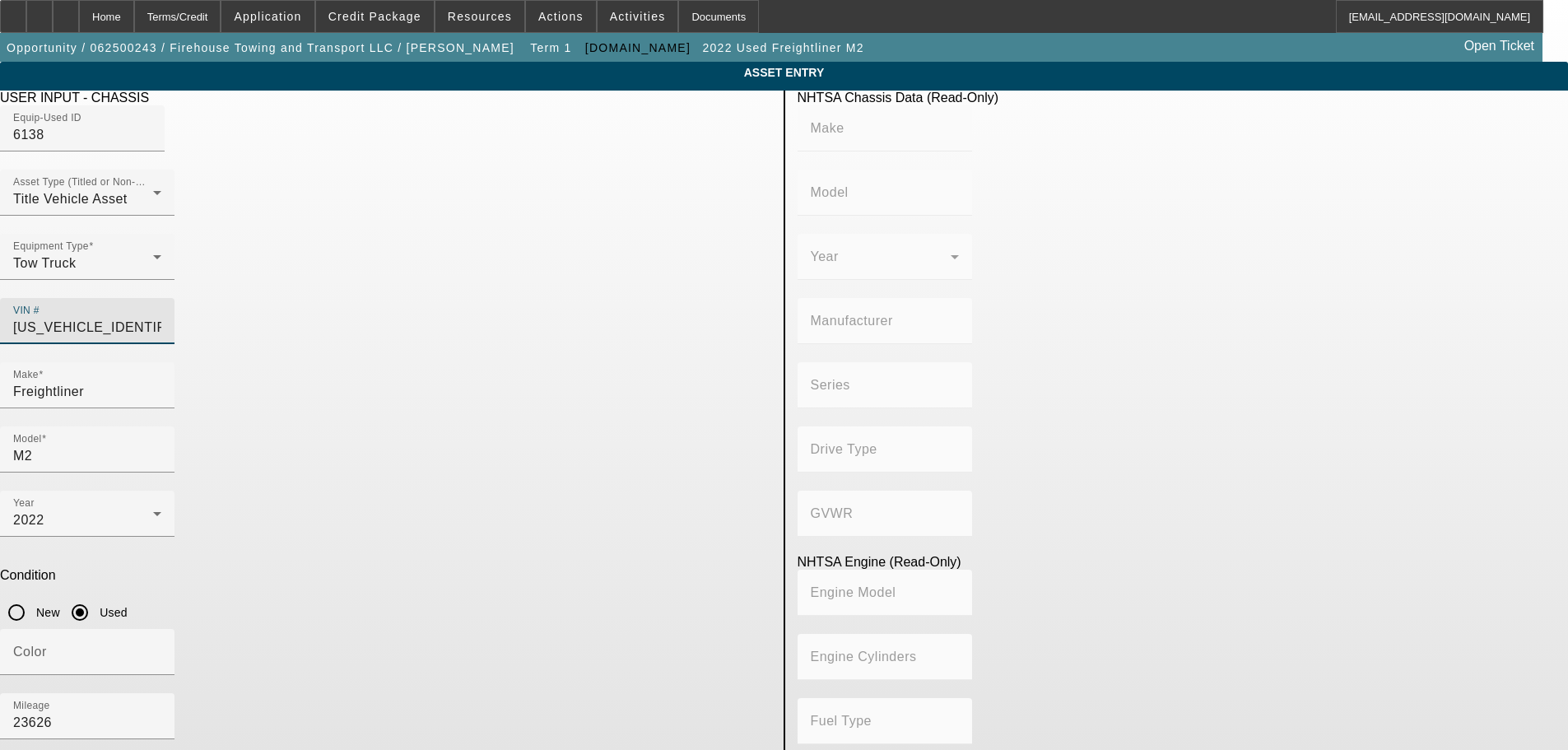
click at [161, 318] on input "1FVHCYFEXNHNF7101" at bounding box center [86, 327] width 148 height 20
type input "1FVHCYFEXNHNF7100"
type input "FREIGHTLINER"
type input "M2"
type input "DAIMLER TRUCK NORTH AMERICA LLC"
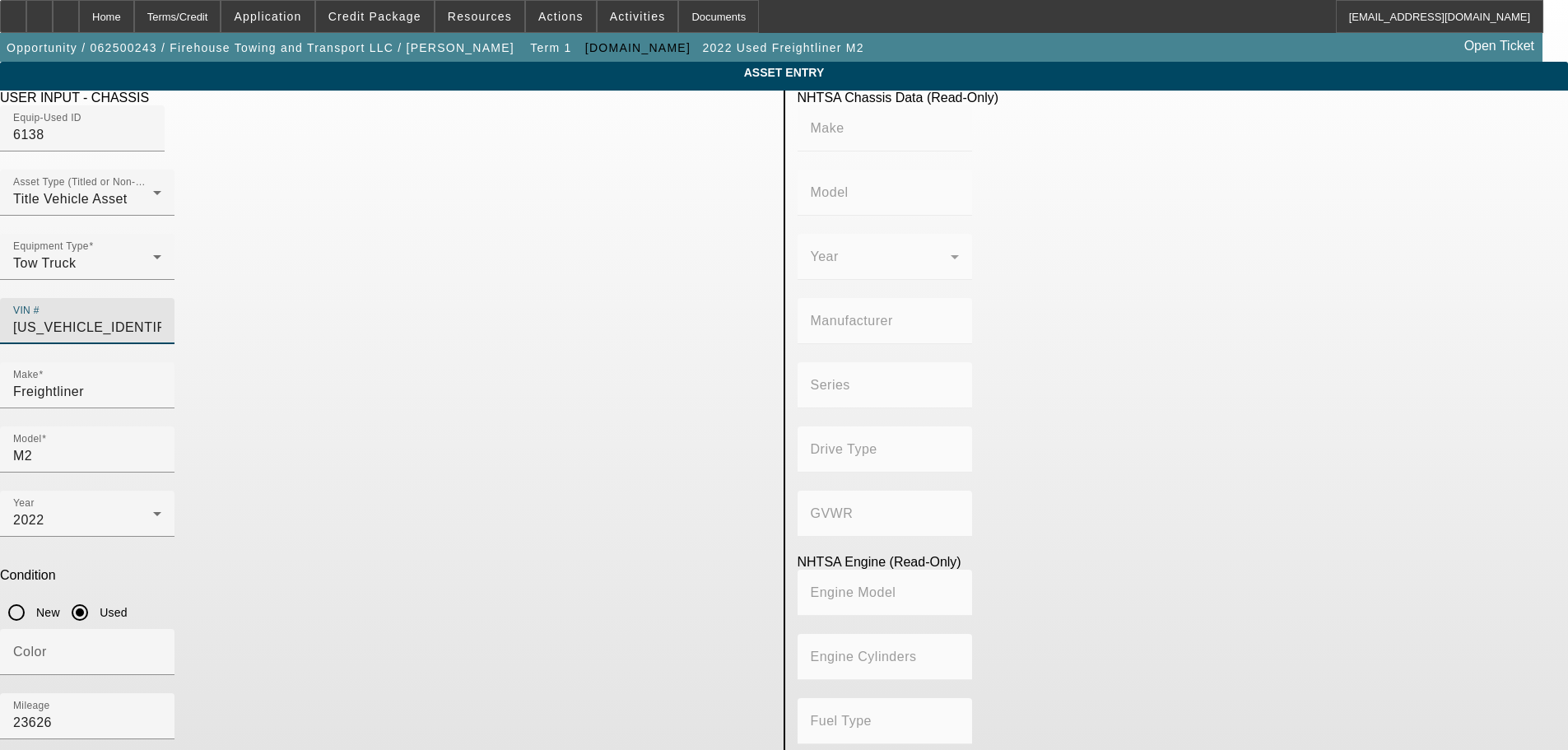
type input "106 Medium Duty"
type input "6x4"
type input "Class 8: 33,001 lb and above (14,969 kg and above)"
type input "Cummins L9"
type input "6"
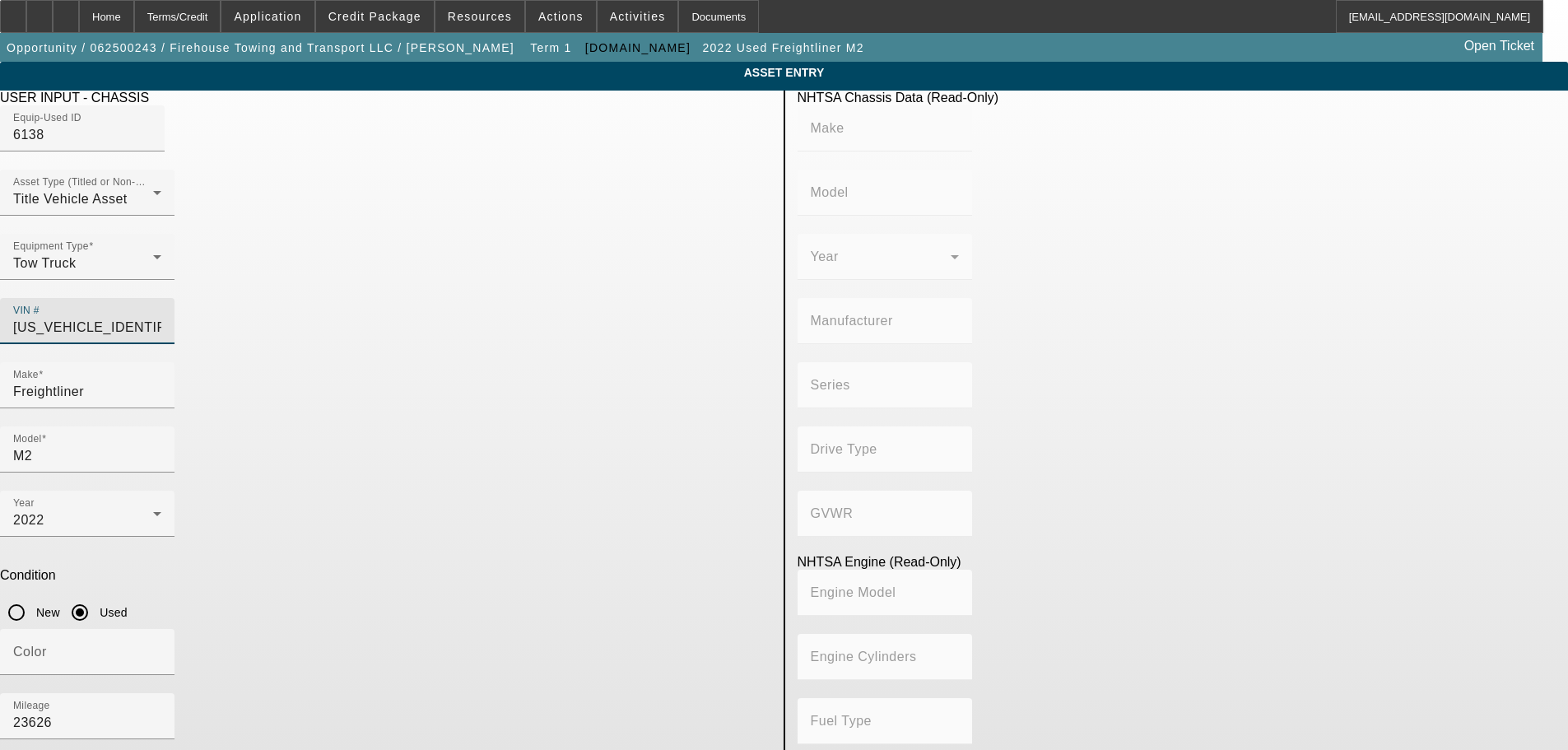
type input "Diesel"
type input "549.2136968525"
type input "9"
type input "1FVHCYFEXNHNF710"
type input "1FVHCYFEXNHNF7101"
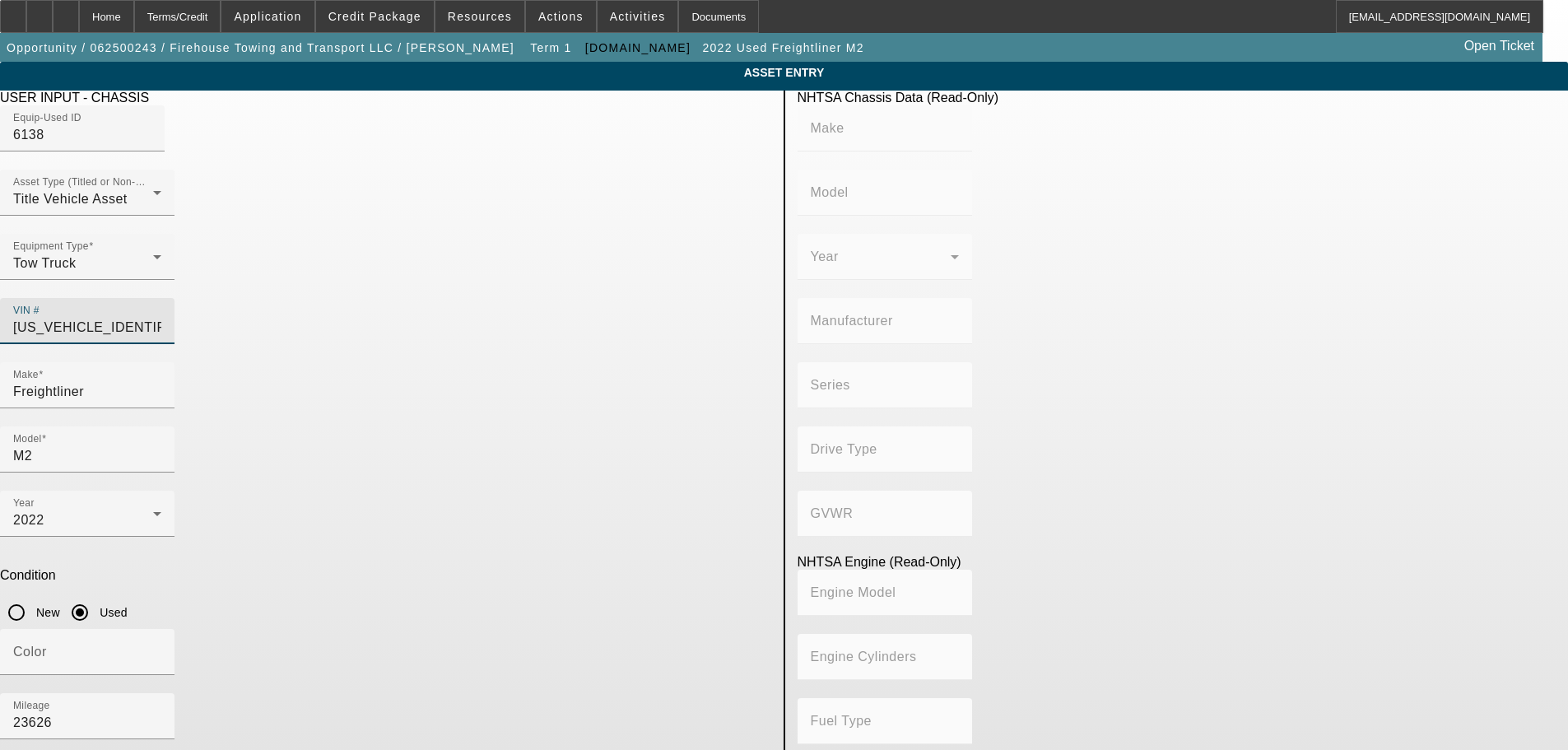
type input "FREIGHTLINER"
type input "M2"
type input "DAIMLER TRUCK NORTH AMERICA LLC"
type input "106 Medium Duty"
type input "6x4"
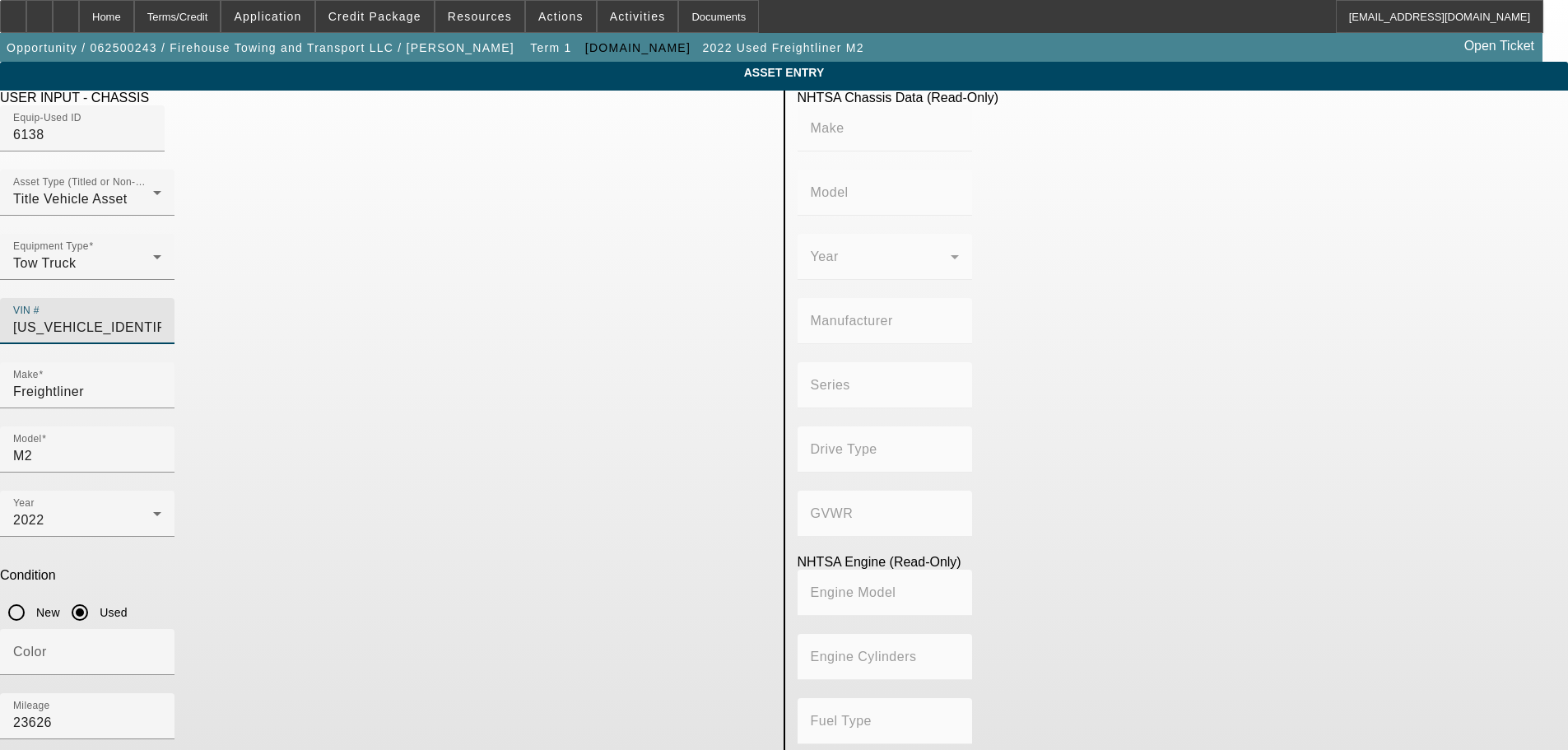
type input "Class 8: 33,001 lb and above (14,969 kg and above)"
type input "Cummins L9"
type input "6"
type input "Diesel"
type input "549.2136968525"
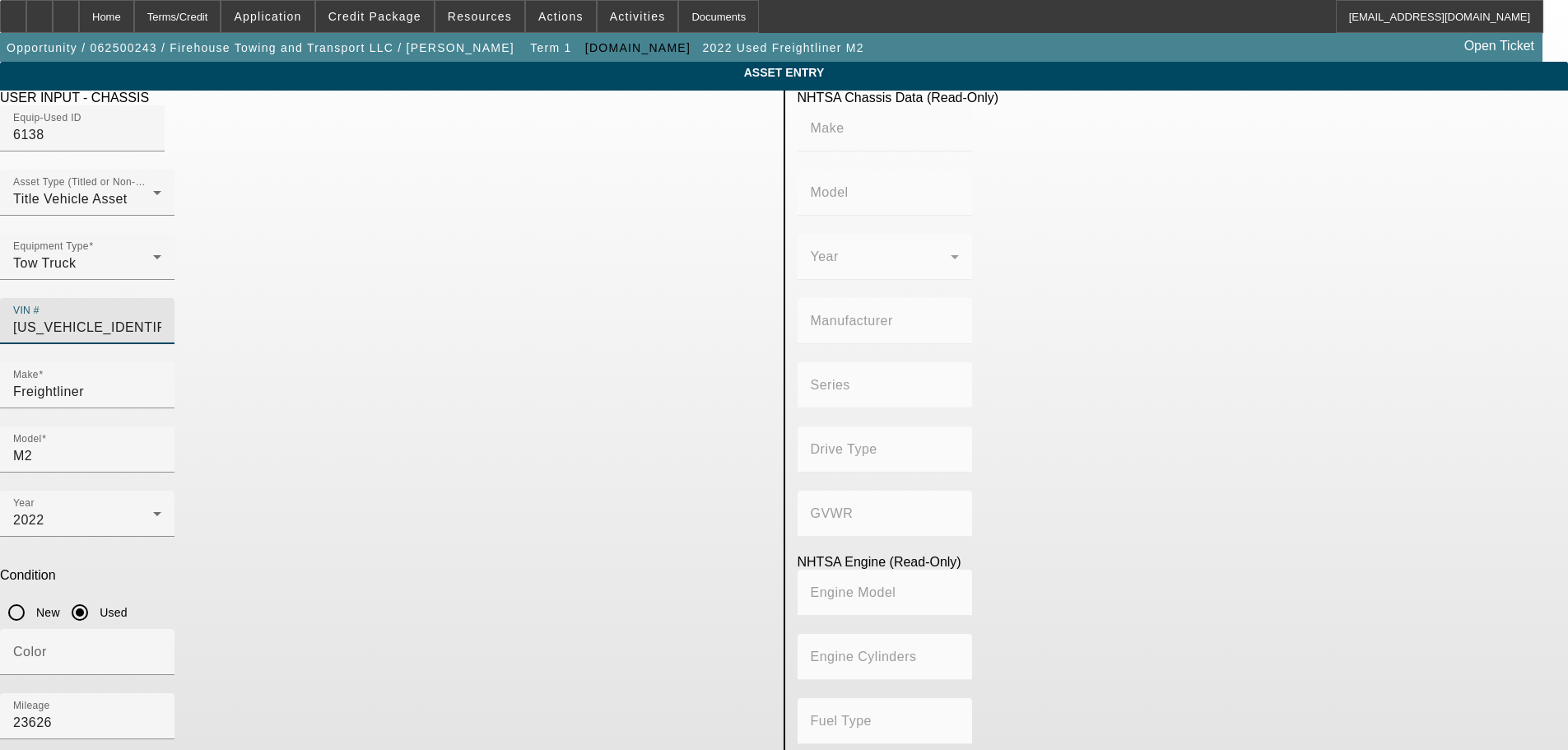
type input "9"
click at [162, 342] on app-asset-collateral-manage "ASSET ENTRY Delete asset USER INPUT - CHASSIS Equip-Used ID 6138 Asset Type (Ti…" at bounding box center [784, 518] width 1568 height 913
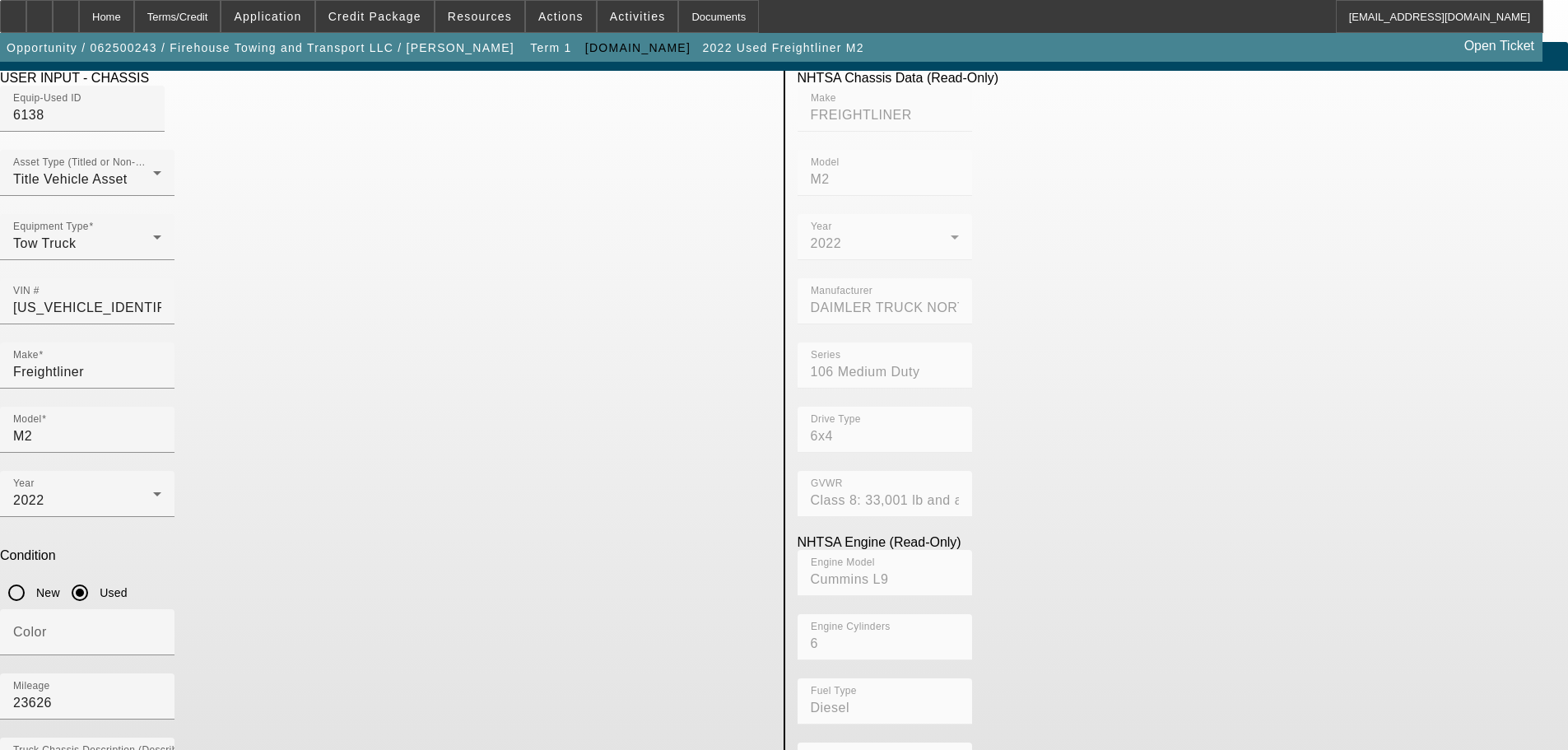
scroll to position [32, 0]
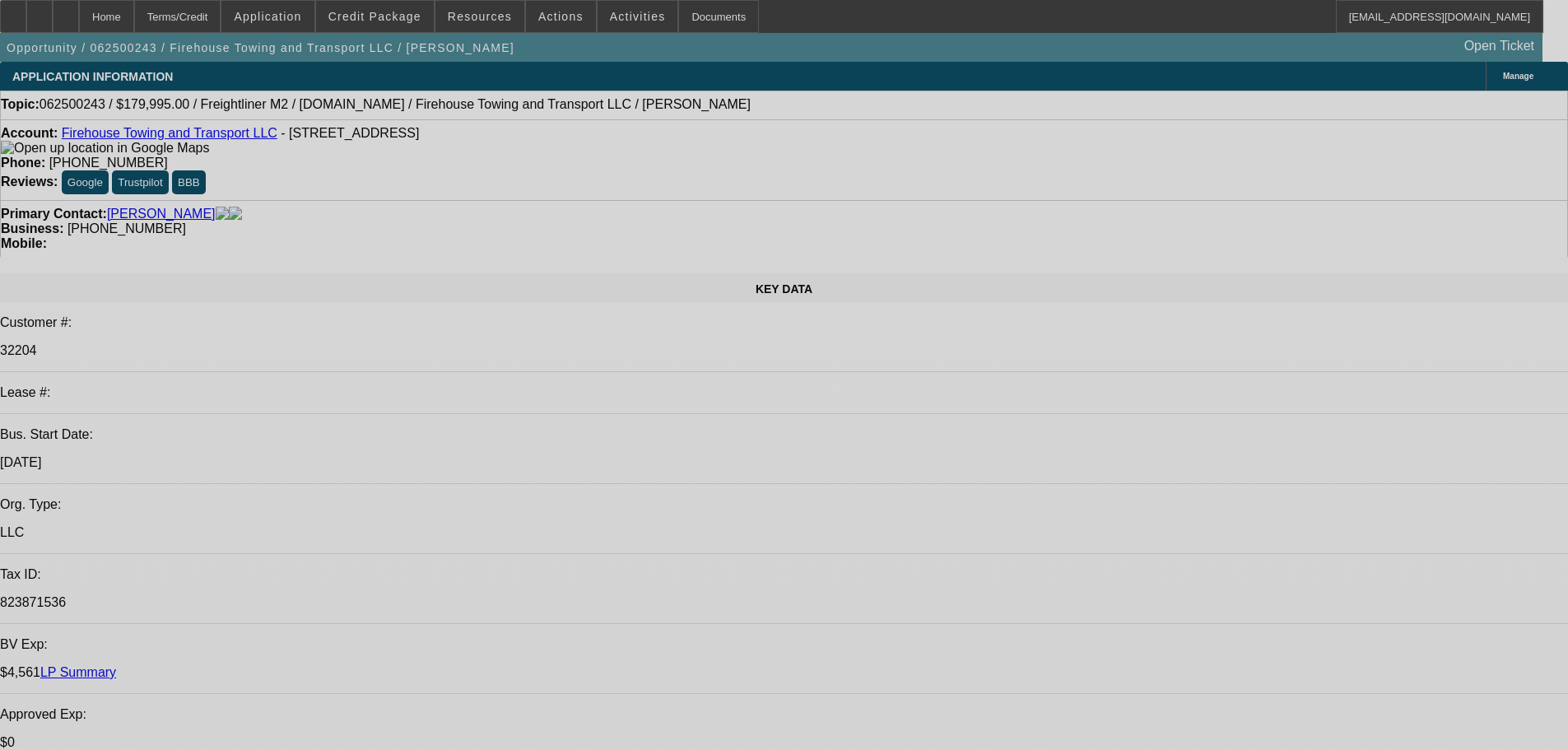
select select "0"
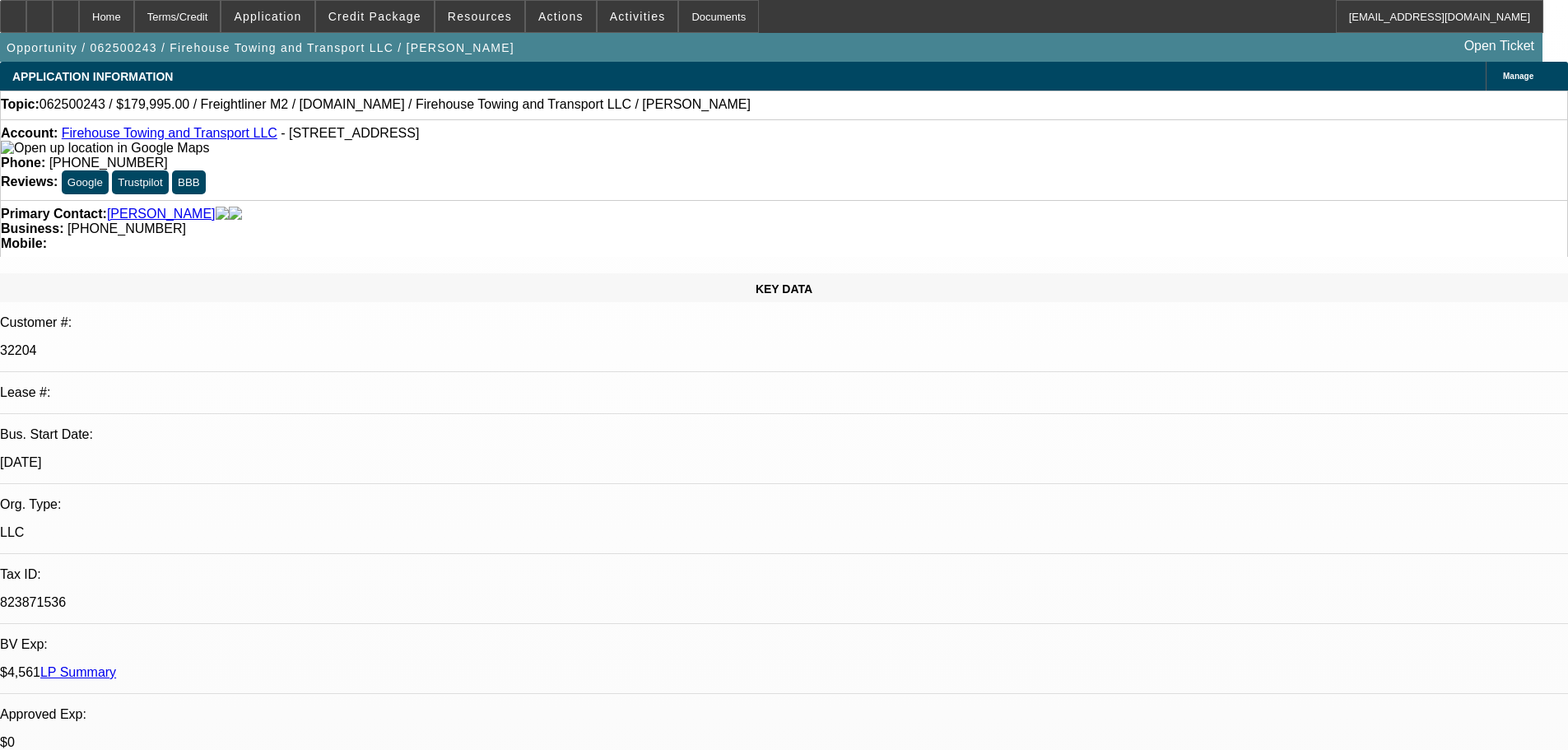
select select "2"
select select "0.1"
select select "4"
click at [121, 140] on link "Firehouse Towing and Transport LLC" at bounding box center [169, 133] width 216 height 14
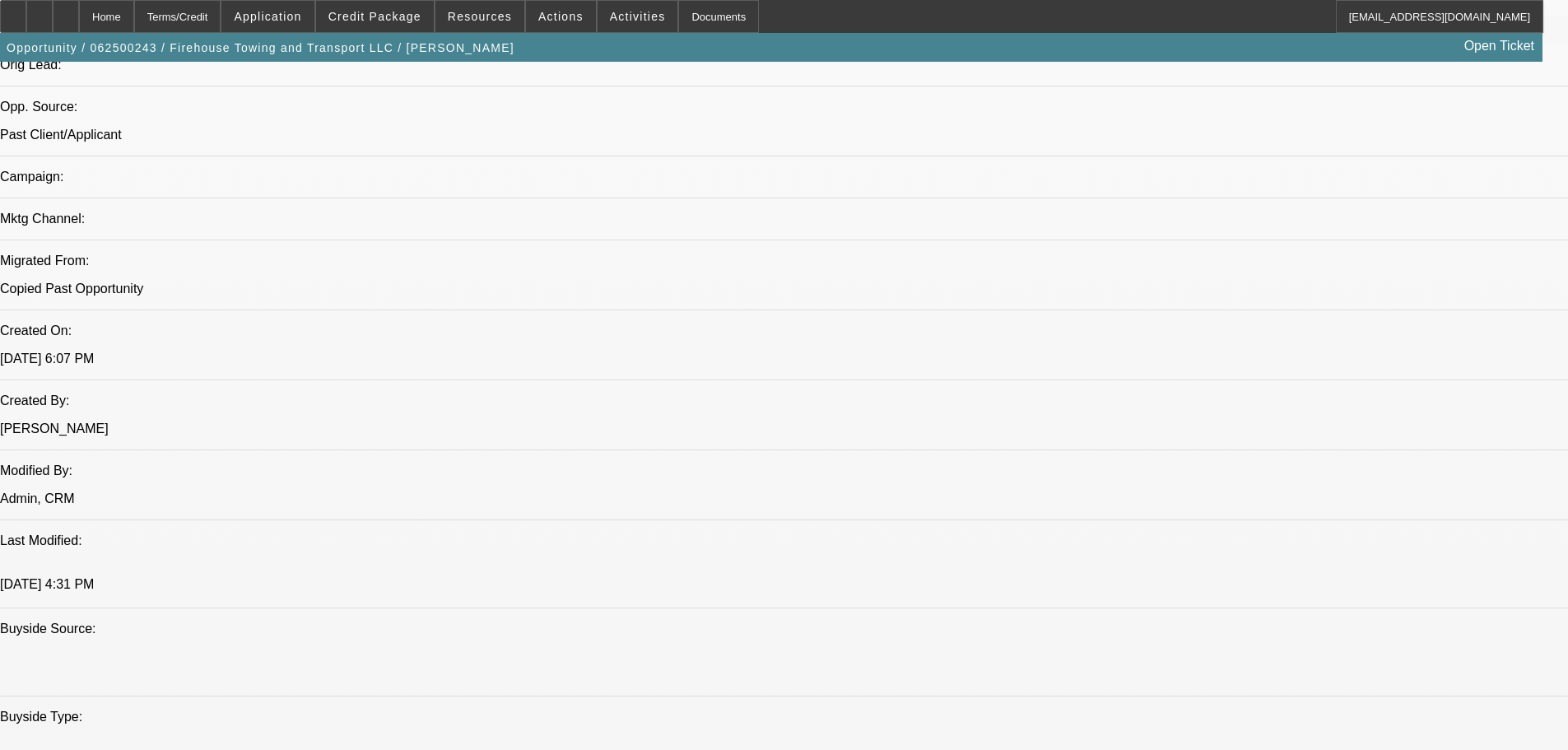
scroll to position [1070, 0]
drag, startPoint x: 1207, startPoint y: 80, endPoint x: 1140, endPoint y: 86, distance: 67.3
paste textarea "JAKOB = NON HOMEOWNER; $40K IN REVOLVING DEBT; PAYNET HAS SOME RECENT 2025 LATE…"
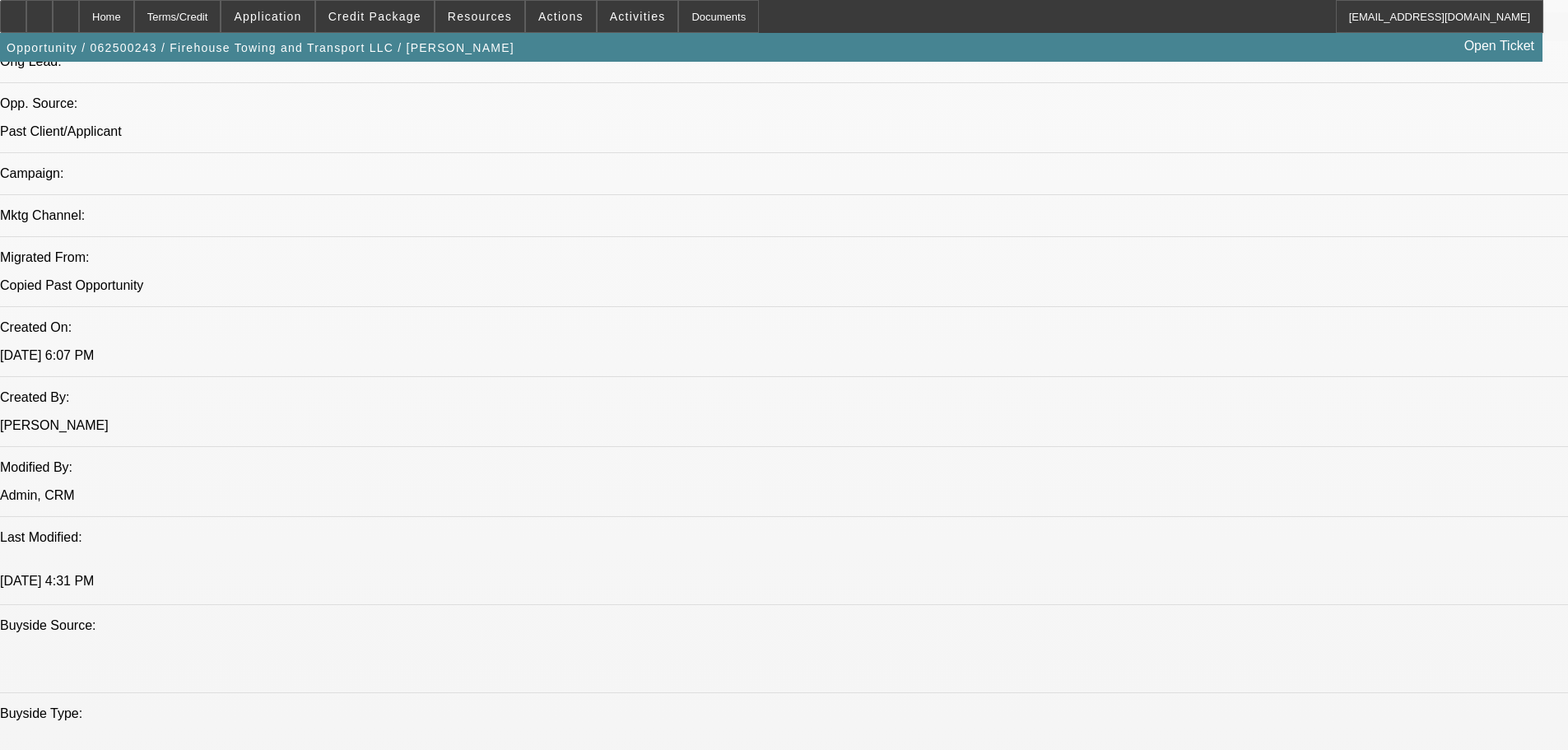
scroll to position [35, 0]
type textarea "JAKOB = NON HOMEOWNER; $40K IN REVOLVING DEBT; PAYNET HAS SOME RECENT 2025 LATE…"
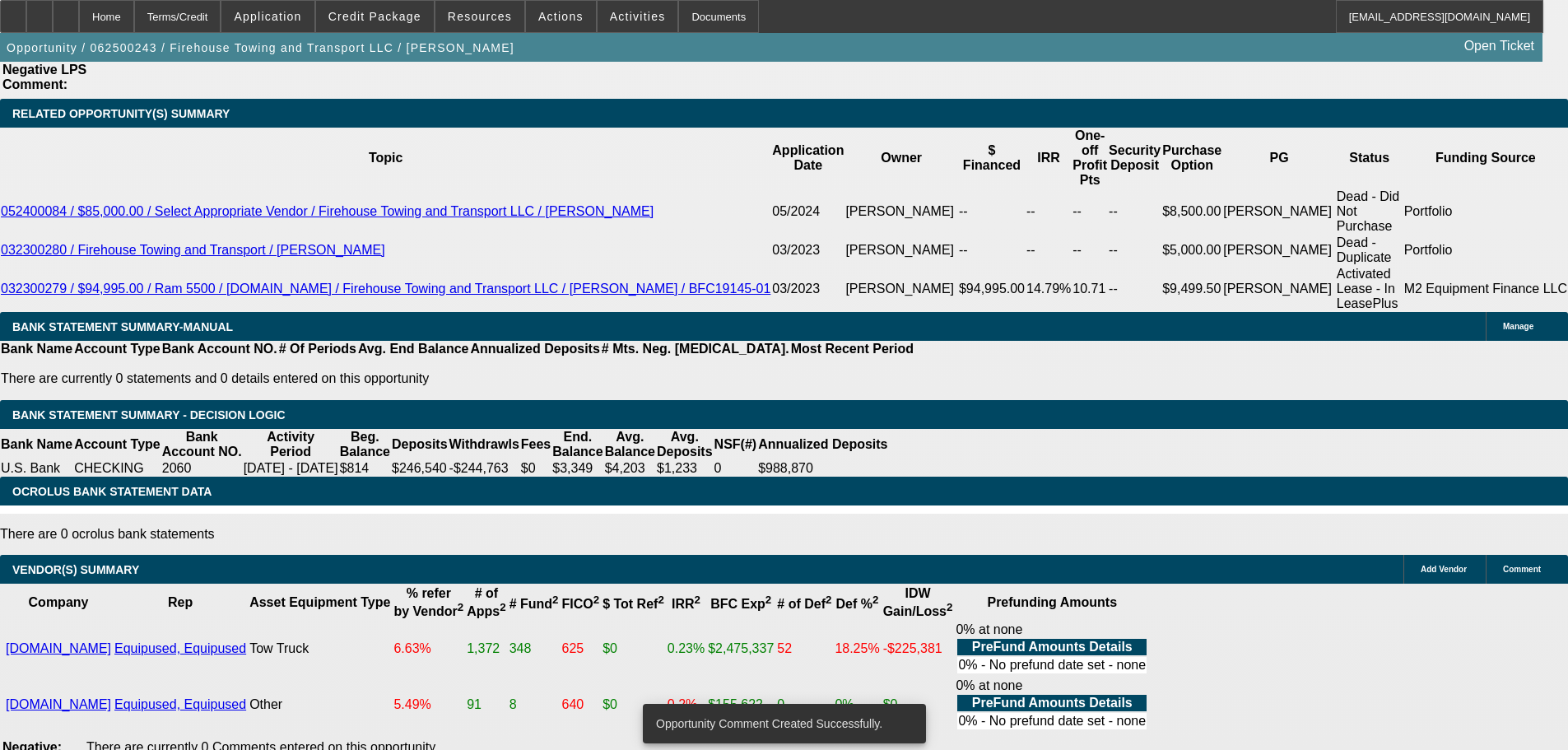
scroll to position [2964, 0]
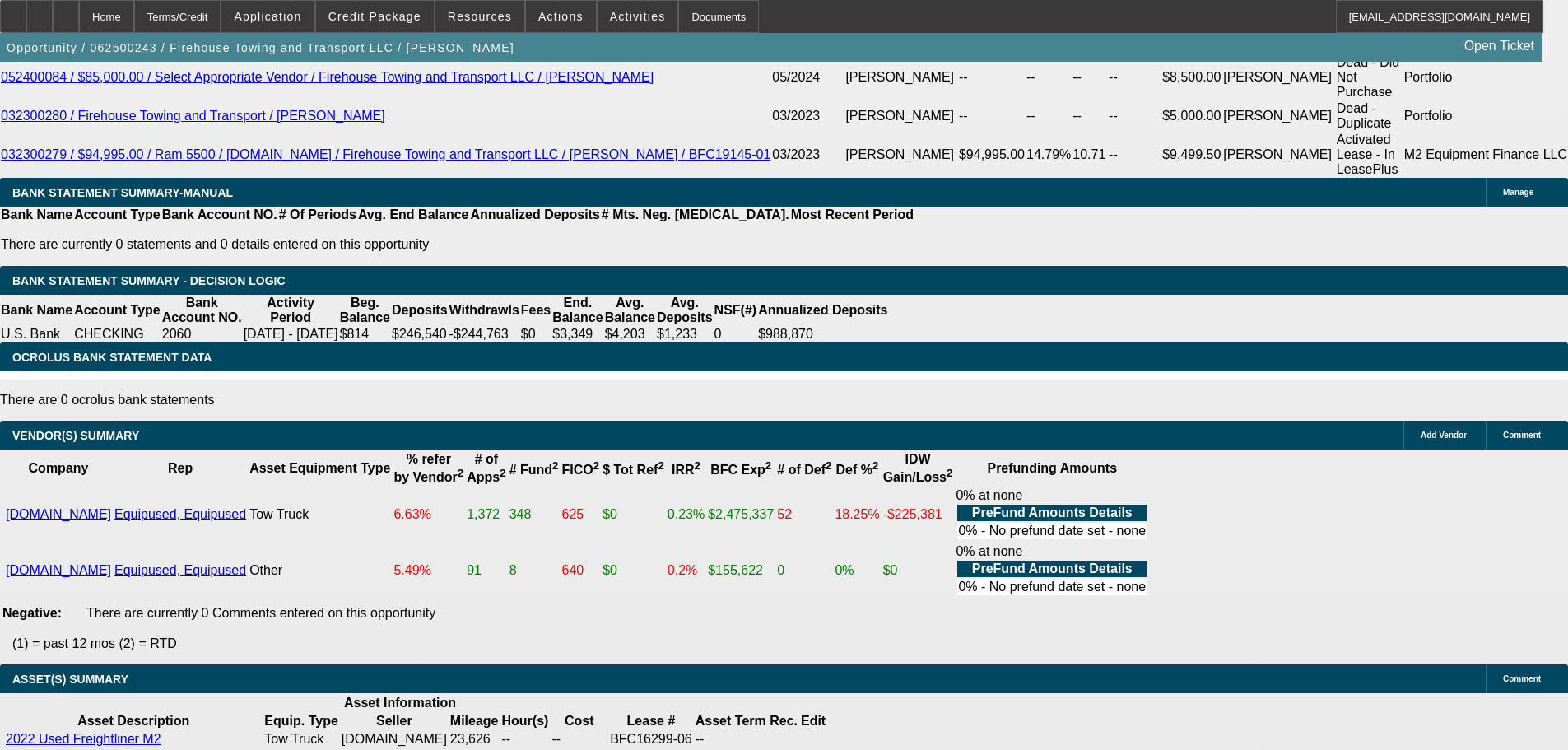
select select "5"
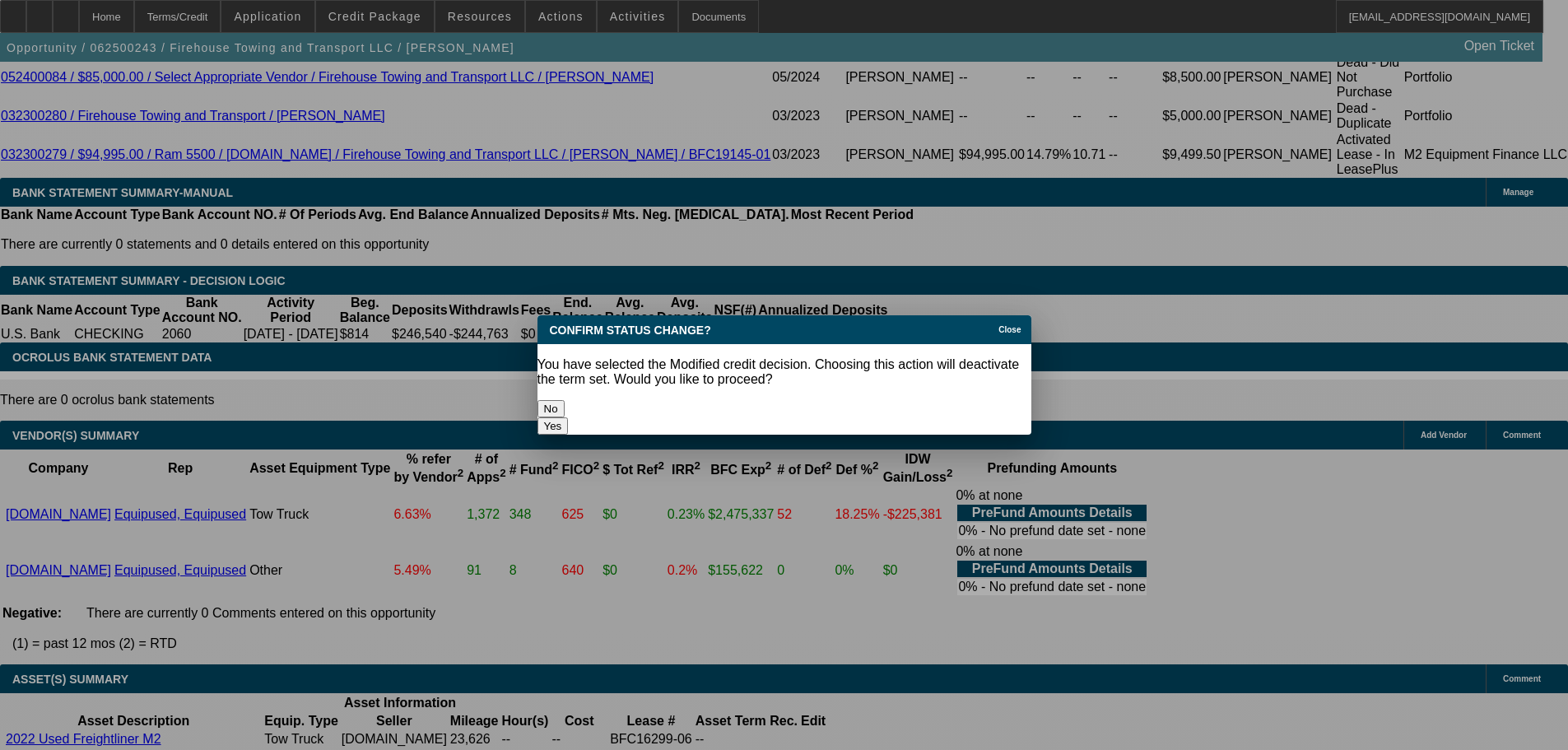
scroll to position [0, 0]
click at [568, 417] on button "Yes" at bounding box center [553, 426] width 32 height 17
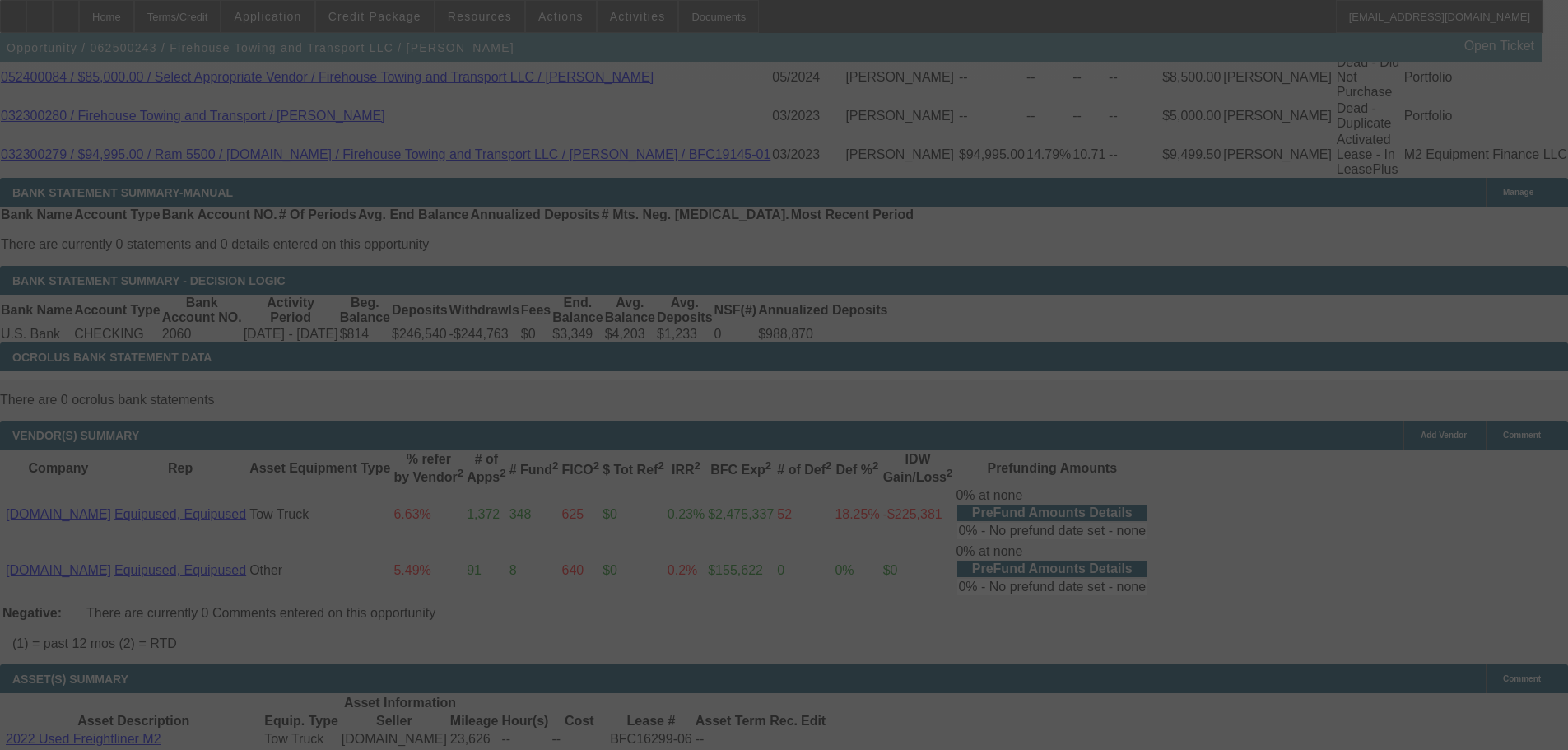
scroll to position [2949, 0]
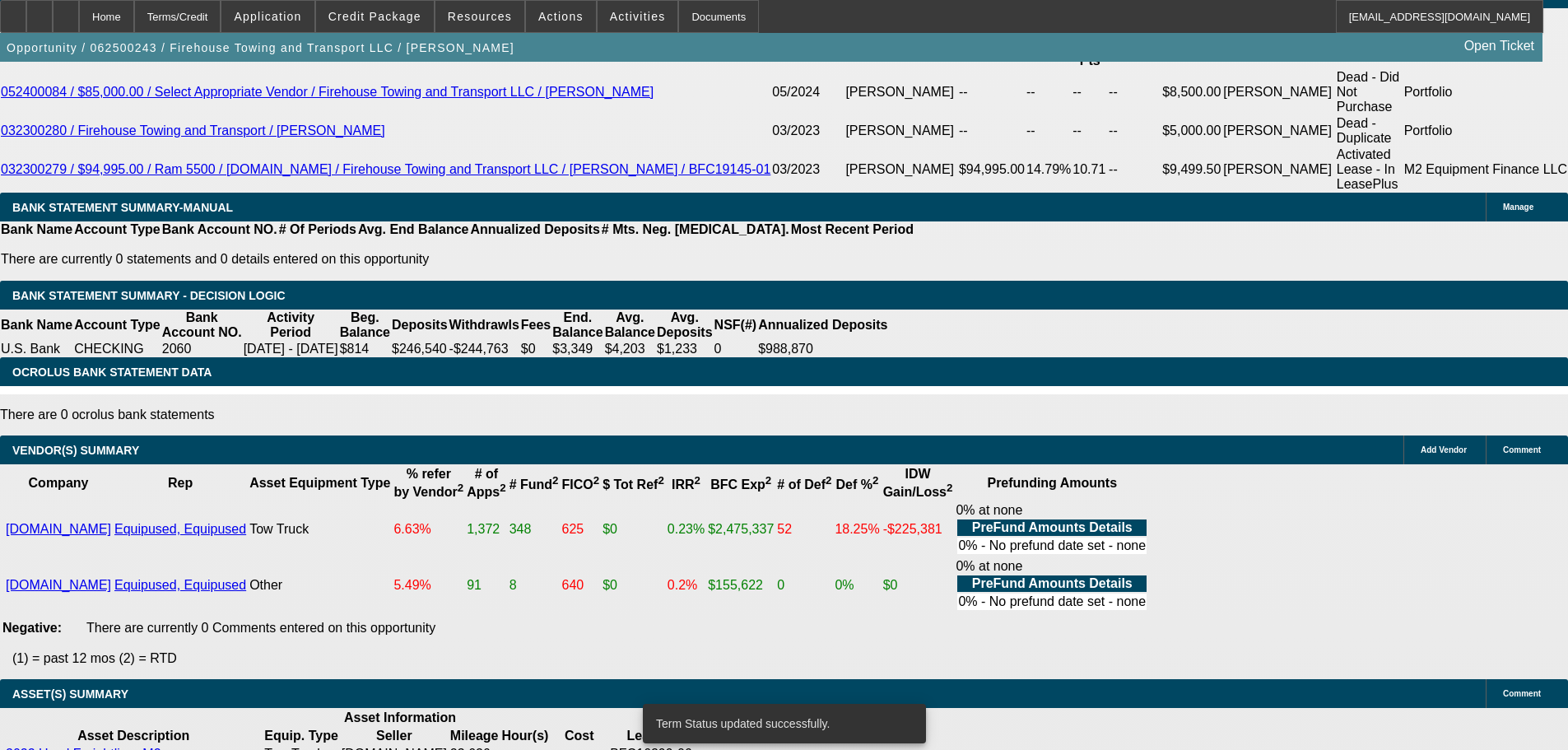
select select "0"
select select "2"
select select "0.1"
select select "4"
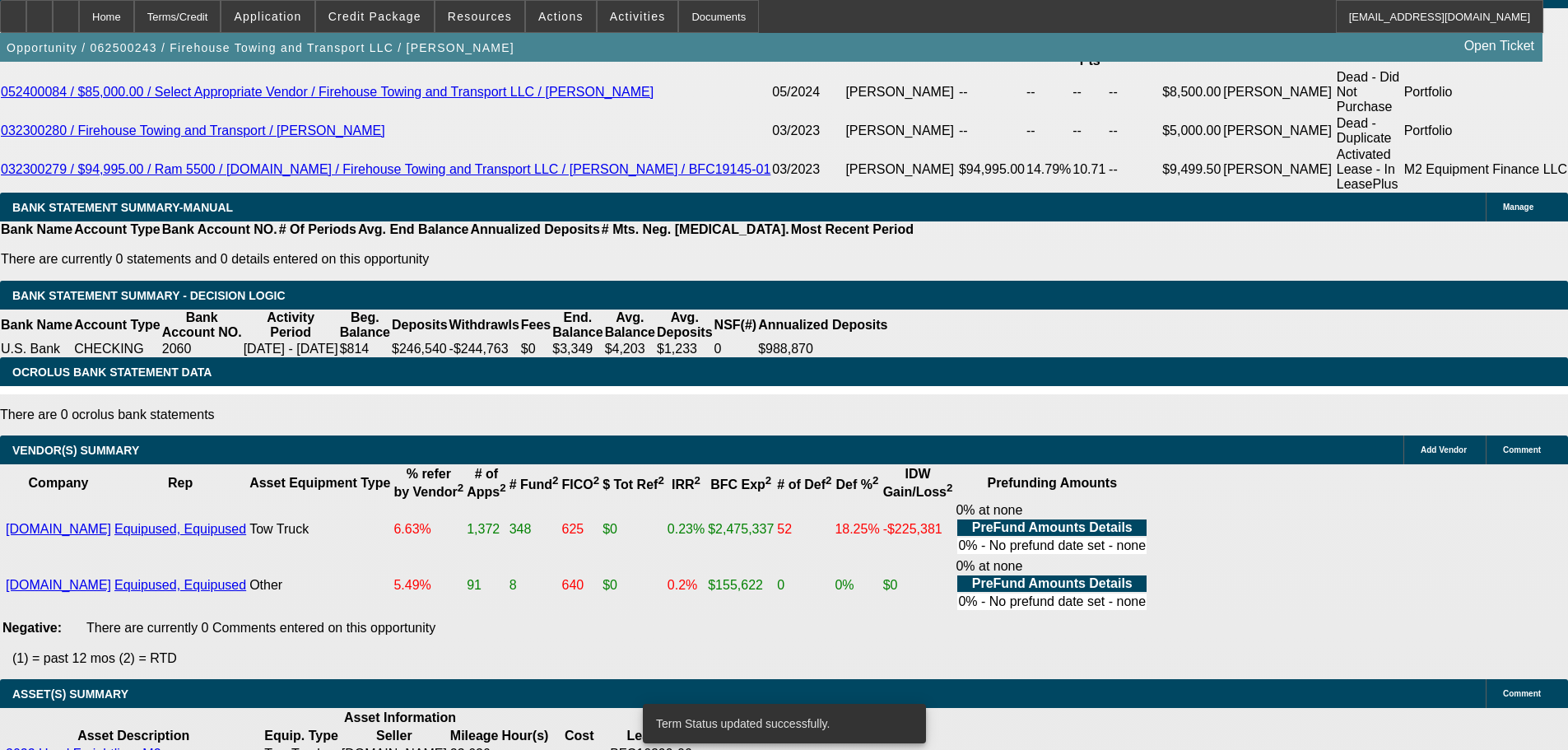
select select "0"
select select "2"
select select "0.1"
select select "4"
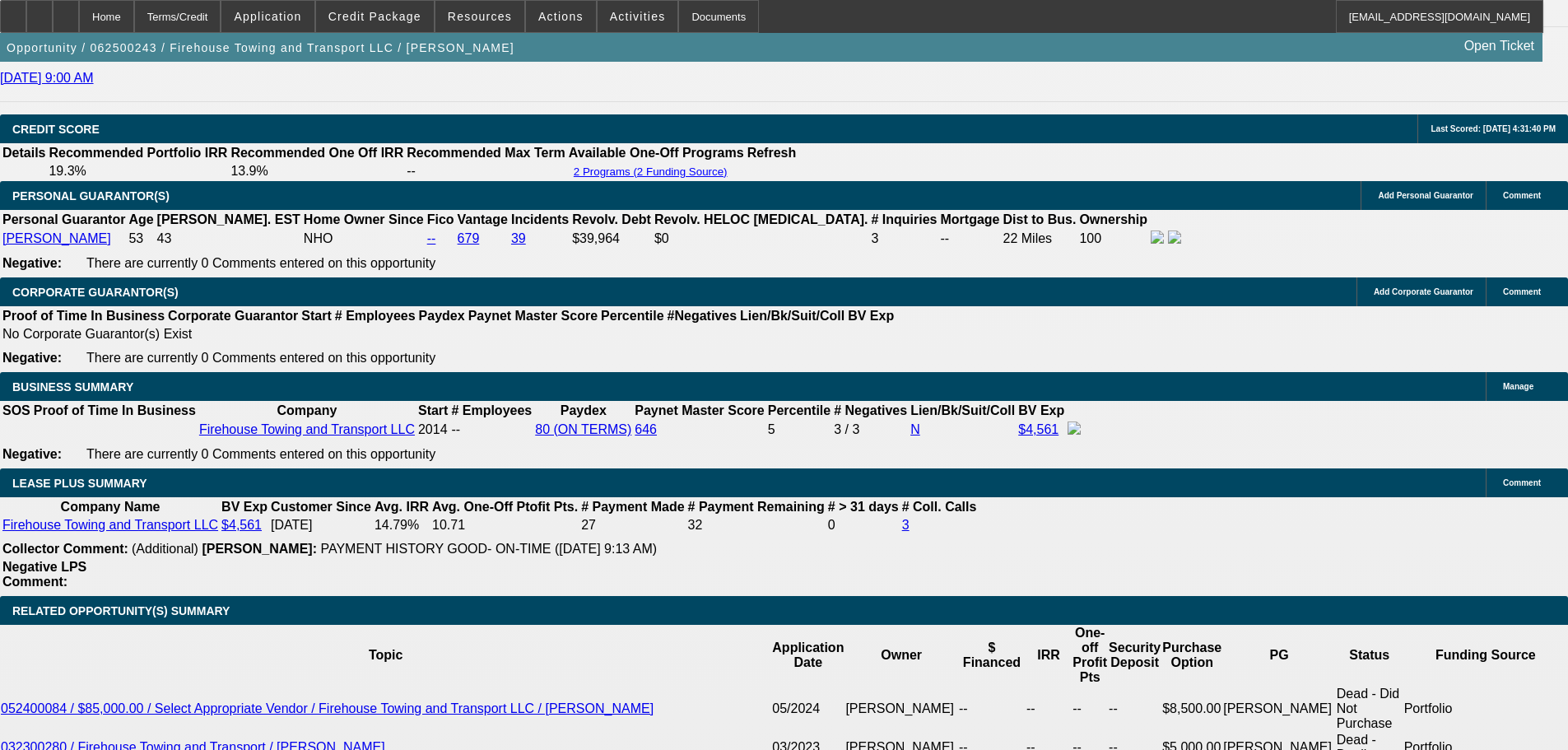
scroll to position [2469, 0]
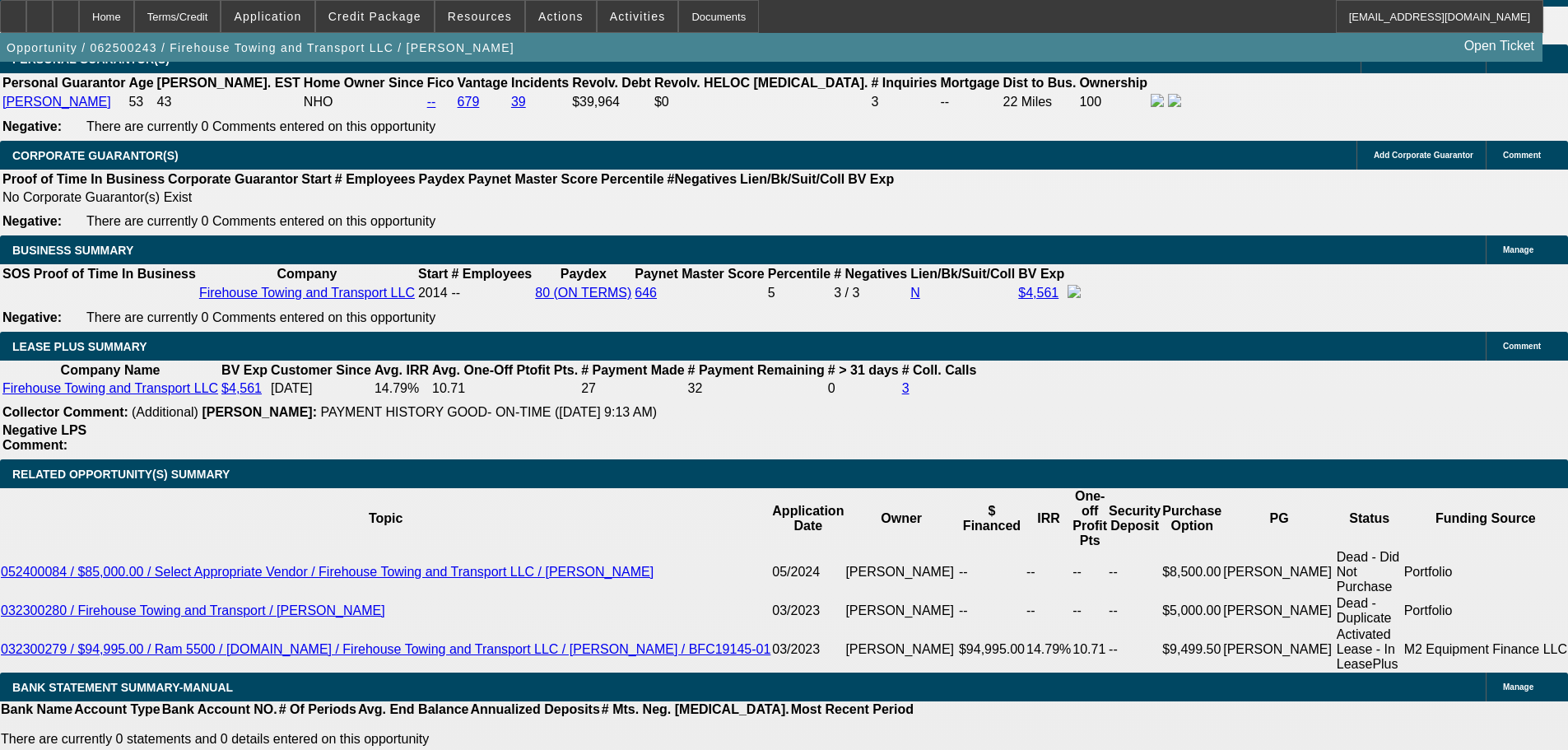
drag, startPoint x: 246, startPoint y: 436, endPoint x: 459, endPoint y: 422, distance: 213.5
type input "3"
type input "$6.00"
type input "UNKNOWN"
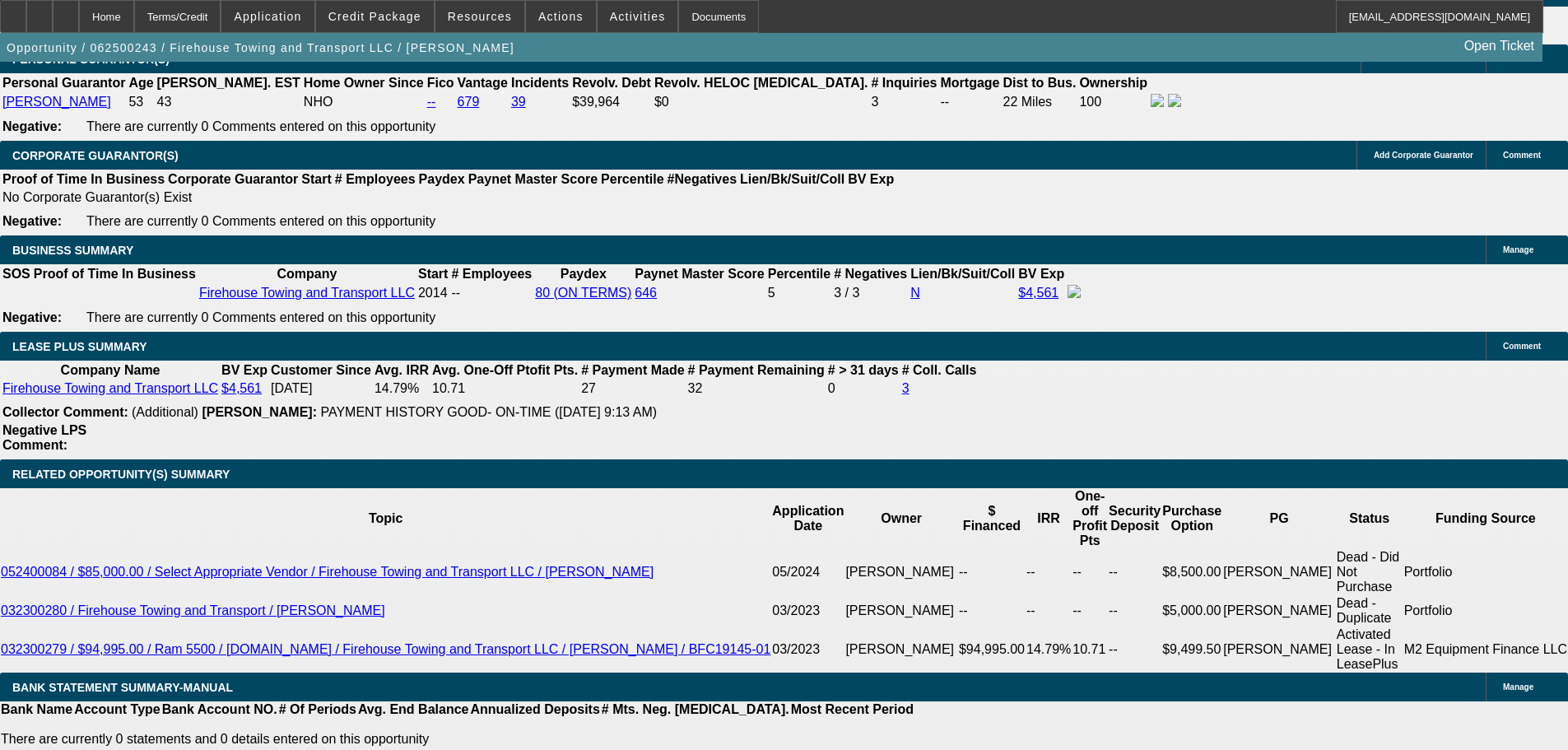
type input "3595"
type input "12.8"
type input "$7,190.00"
type input "$3,595.00"
drag, startPoint x: 346, startPoint y: 435, endPoint x: 547, endPoint y: 416, distance: 201.9
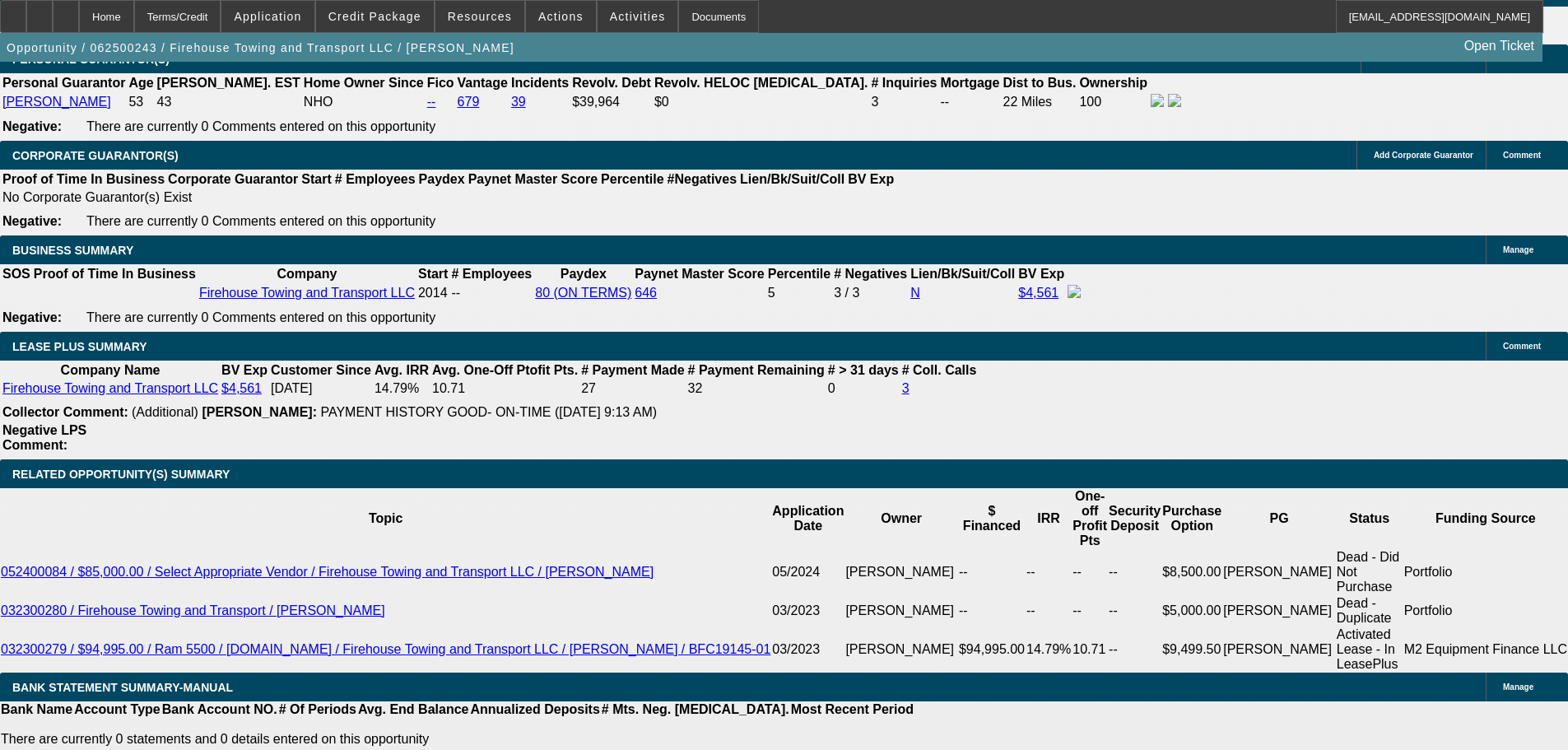
type input "1"
type input "$2,576.72"
type input "$5,153.44"
type input "13"
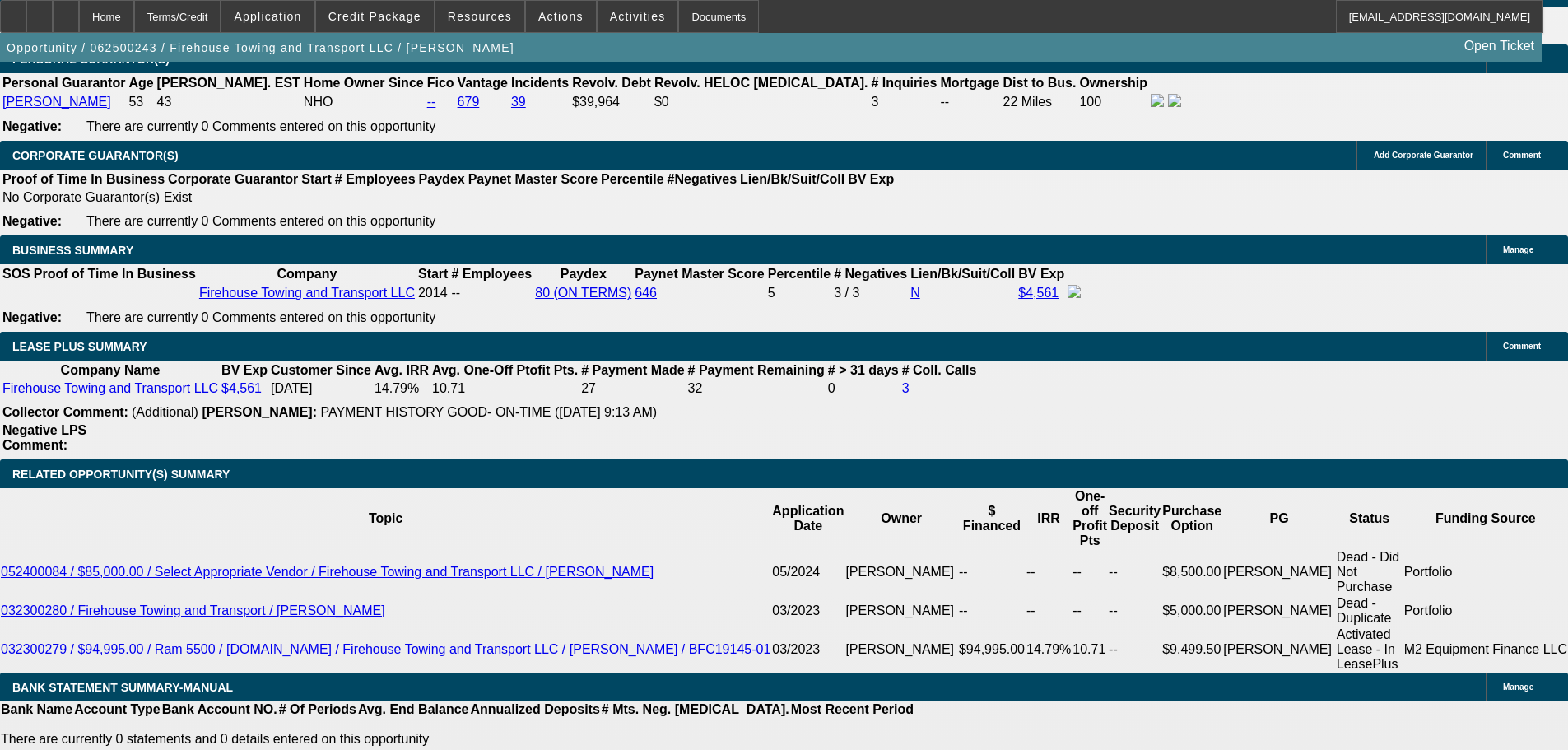
type input "$3,613.24"
type input "$7,226.48"
type input "13.8"
type input "$3,689.68"
type input "$7,379.36"
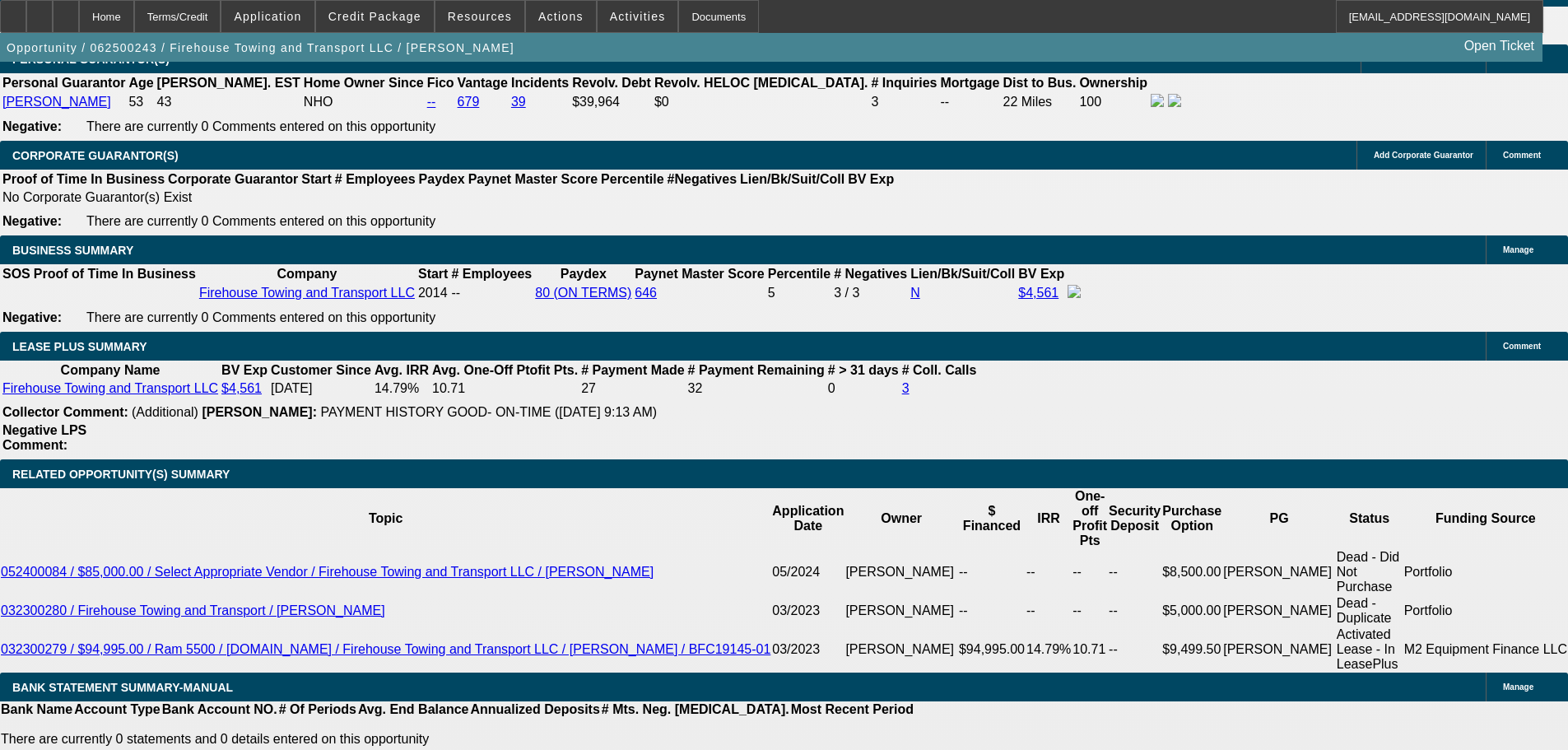
type input "13.8"
drag, startPoint x: 242, startPoint y: 438, endPoint x: 469, endPoint y: 416, distance: 228.1
type input "36"
type input "$72.00"
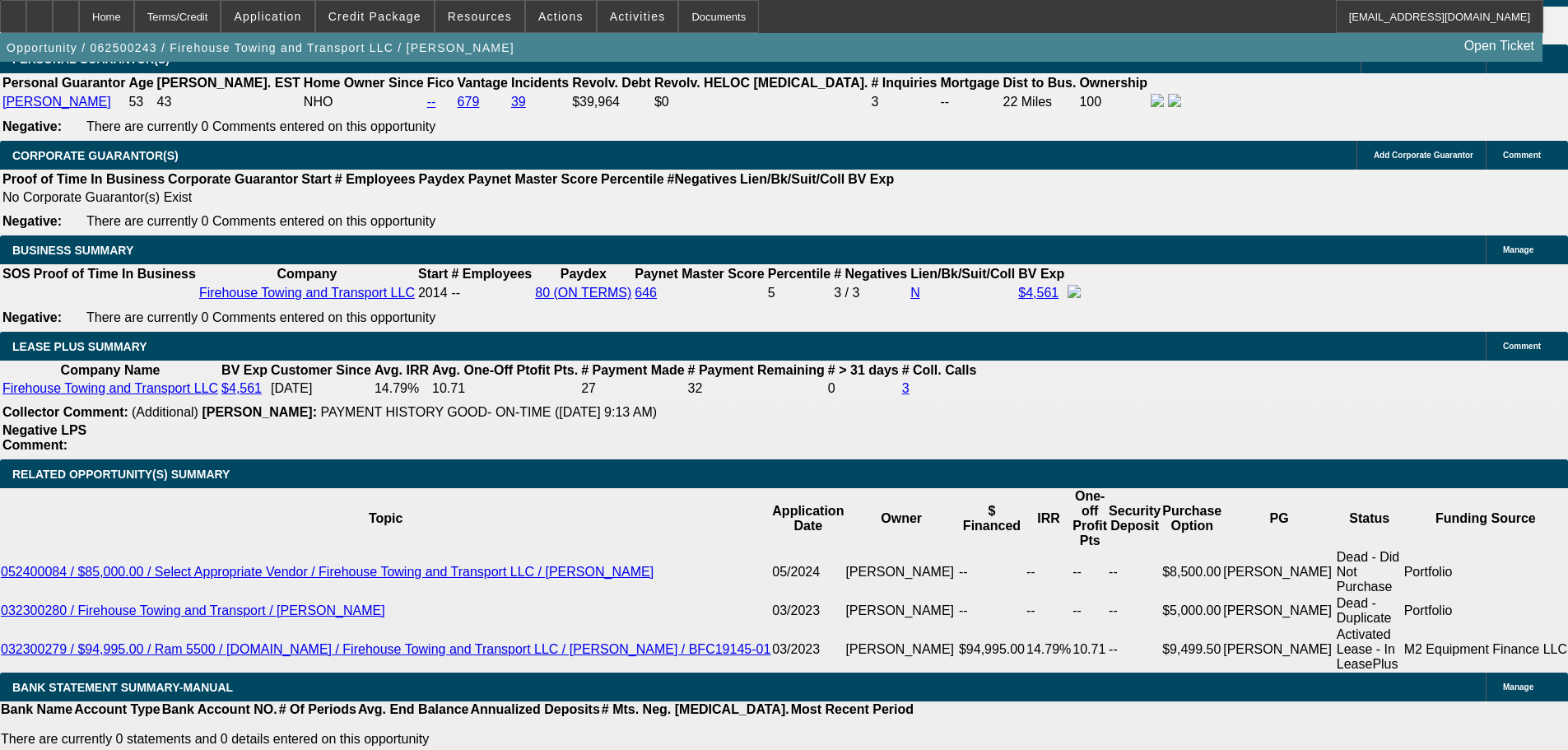
type input "3695"
type input "13.9"
type input "$7,390.00"
type input "$3,695.00"
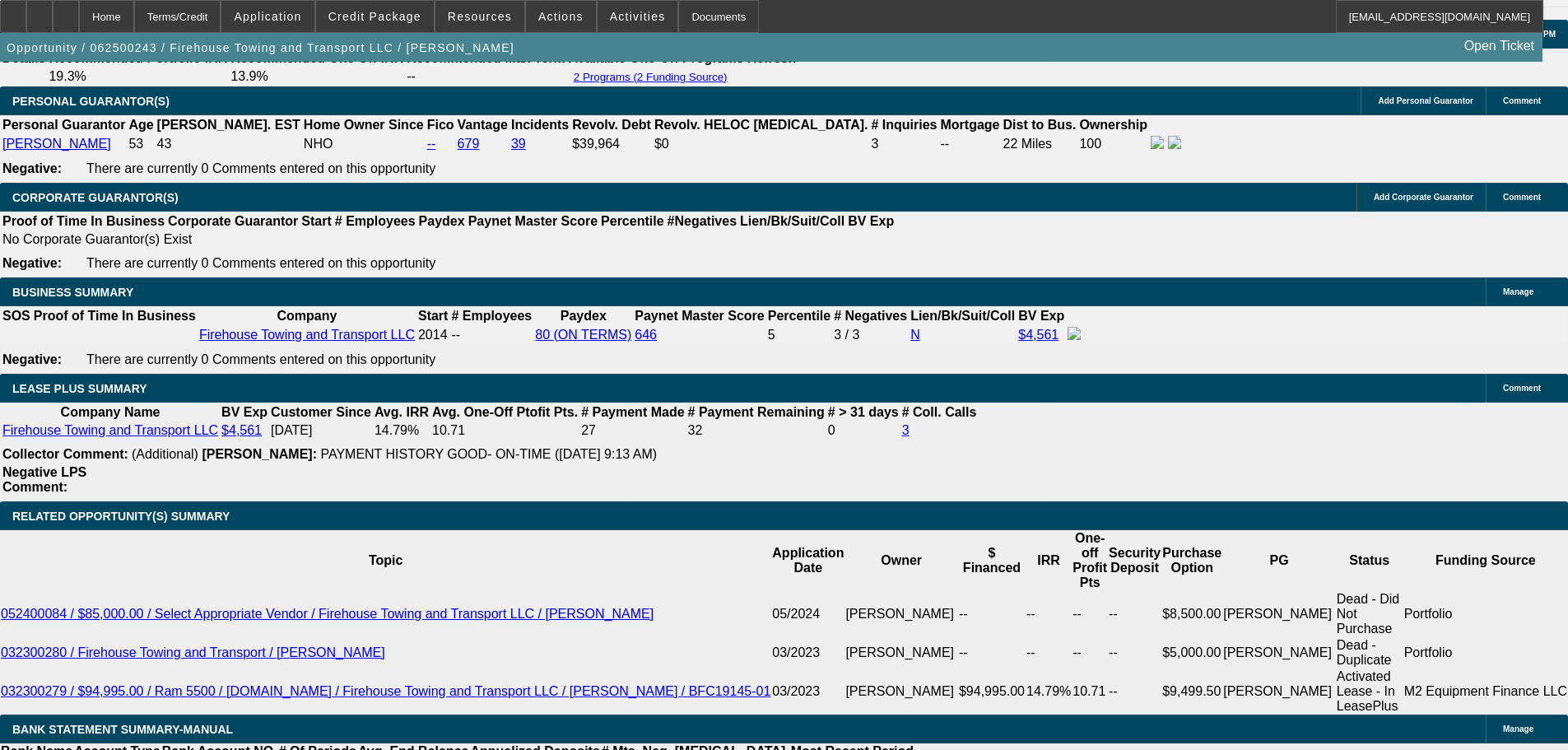
scroll to position [2387, 0]
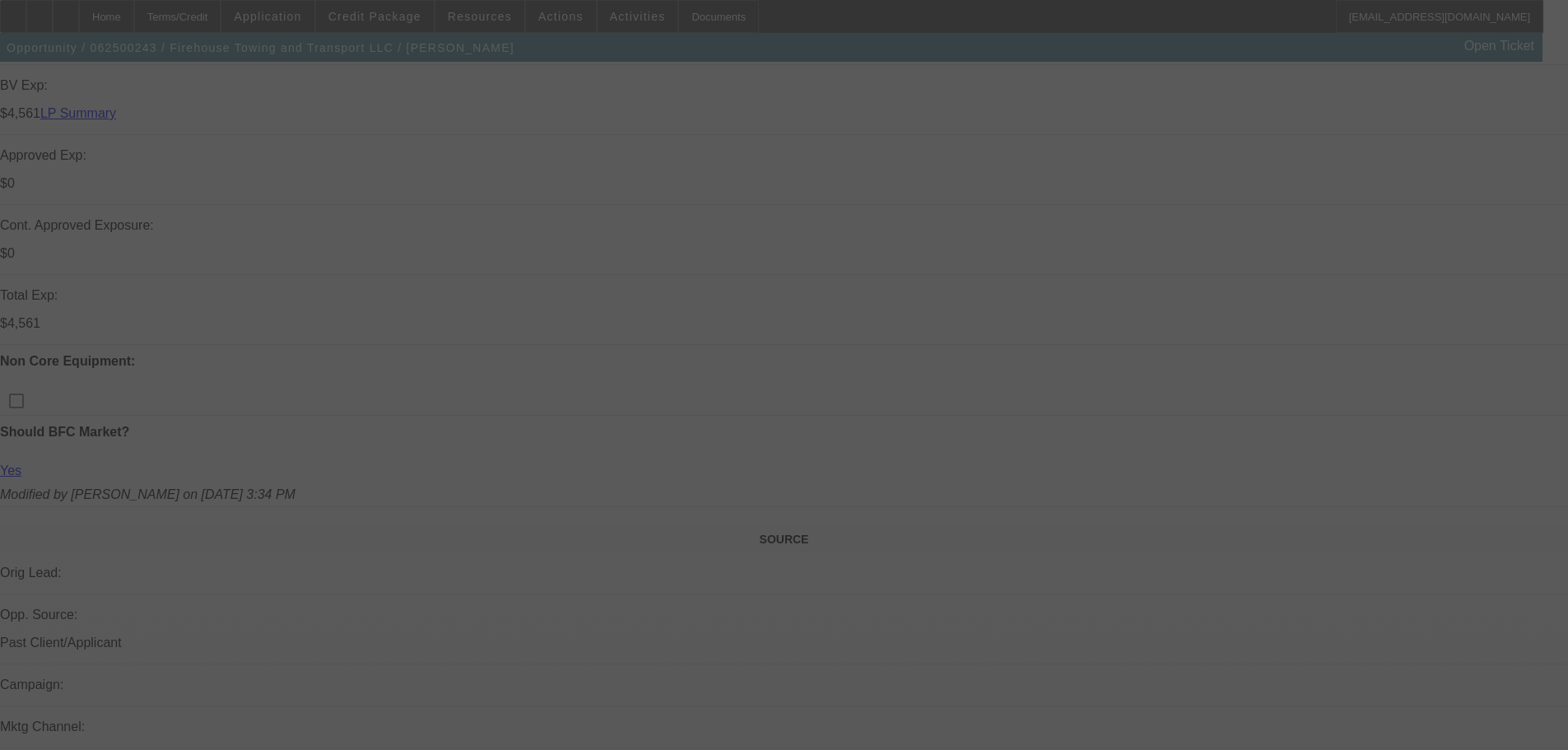
scroll to position [823, 0]
select select "0"
select select "2"
select select "0.1"
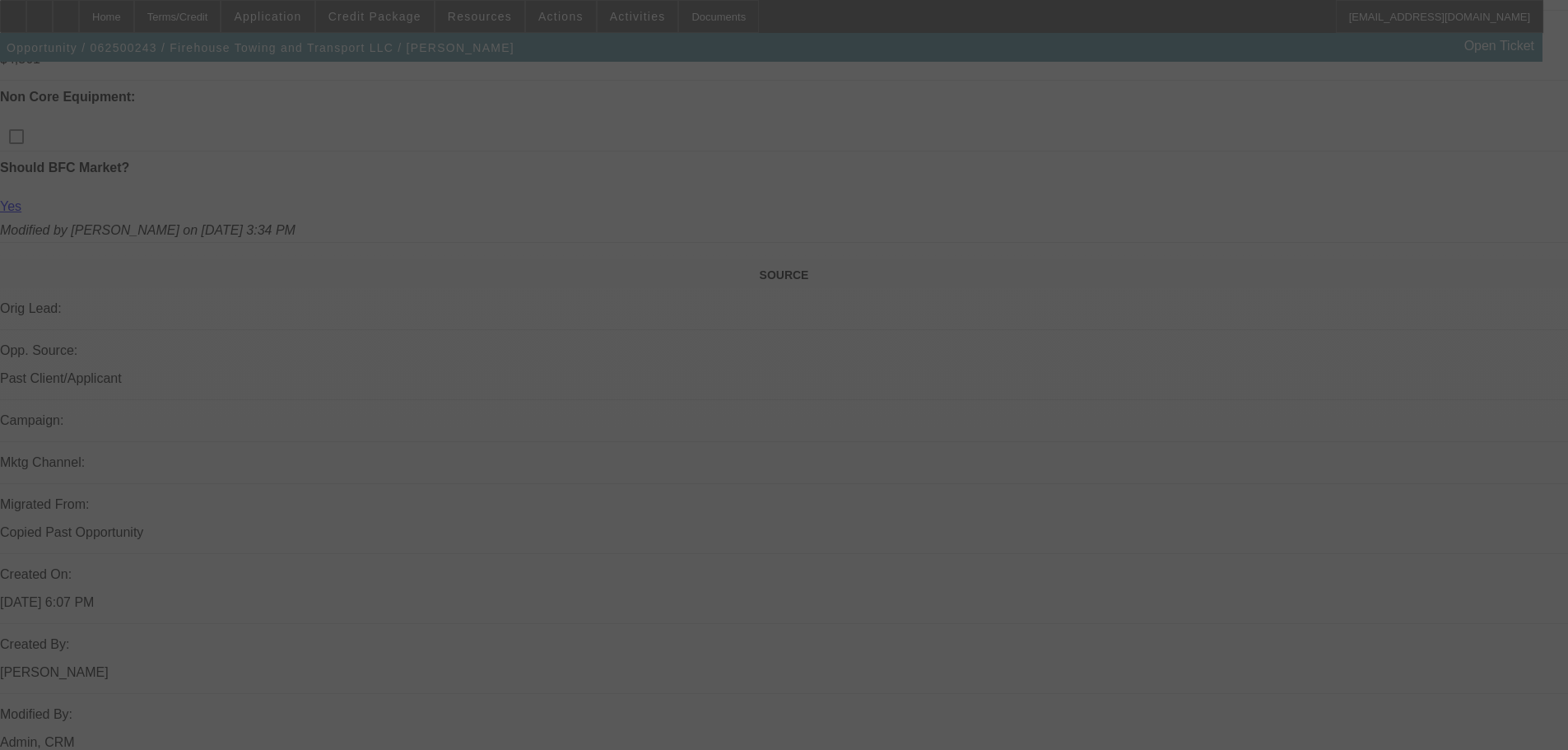
select select "4"
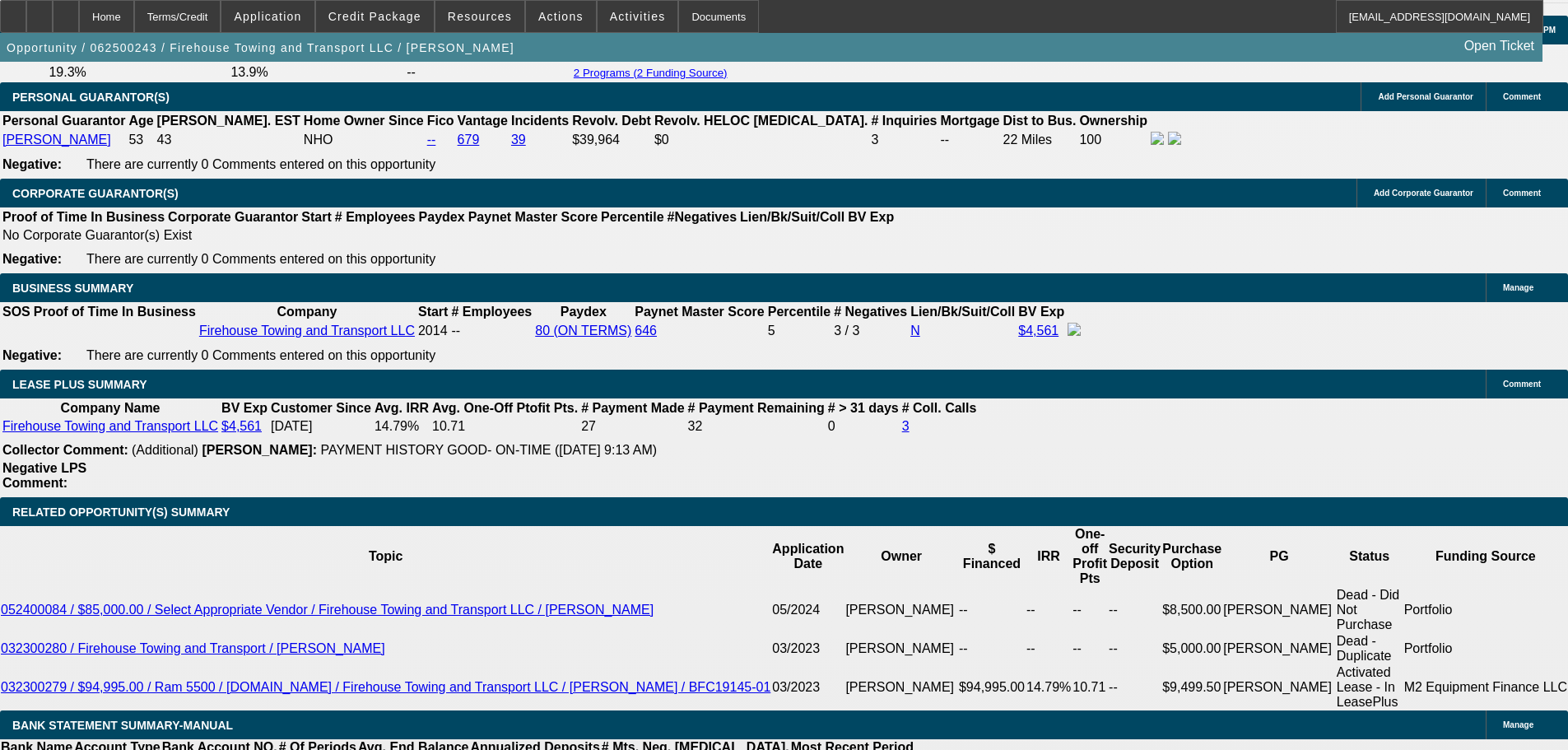
scroll to position [2469, 0]
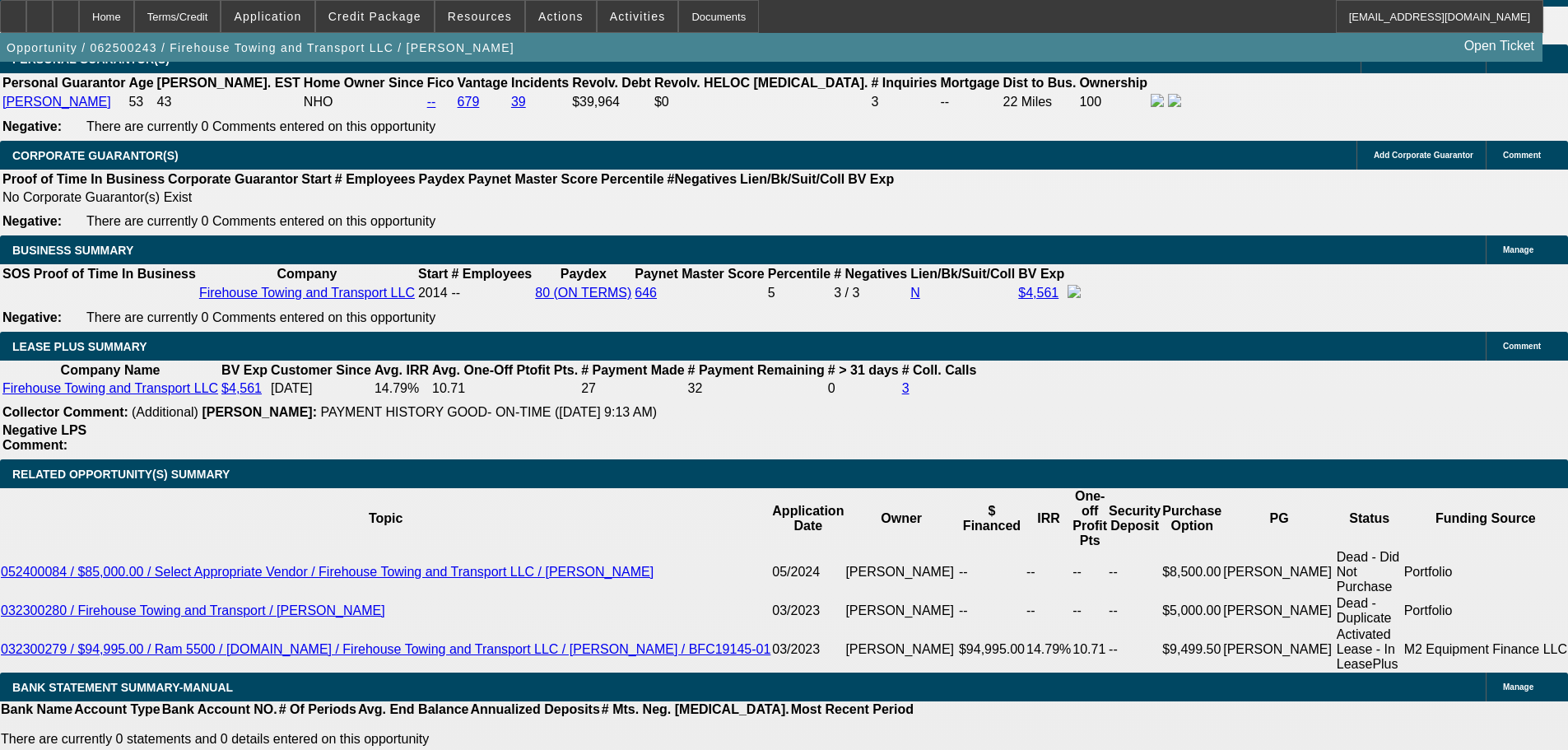
drag, startPoint x: 246, startPoint y: 432, endPoint x: 401, endPoint y: 428, distance: 155.1
type input "36"
type input "$72.00"
type input "UNKNOWN"
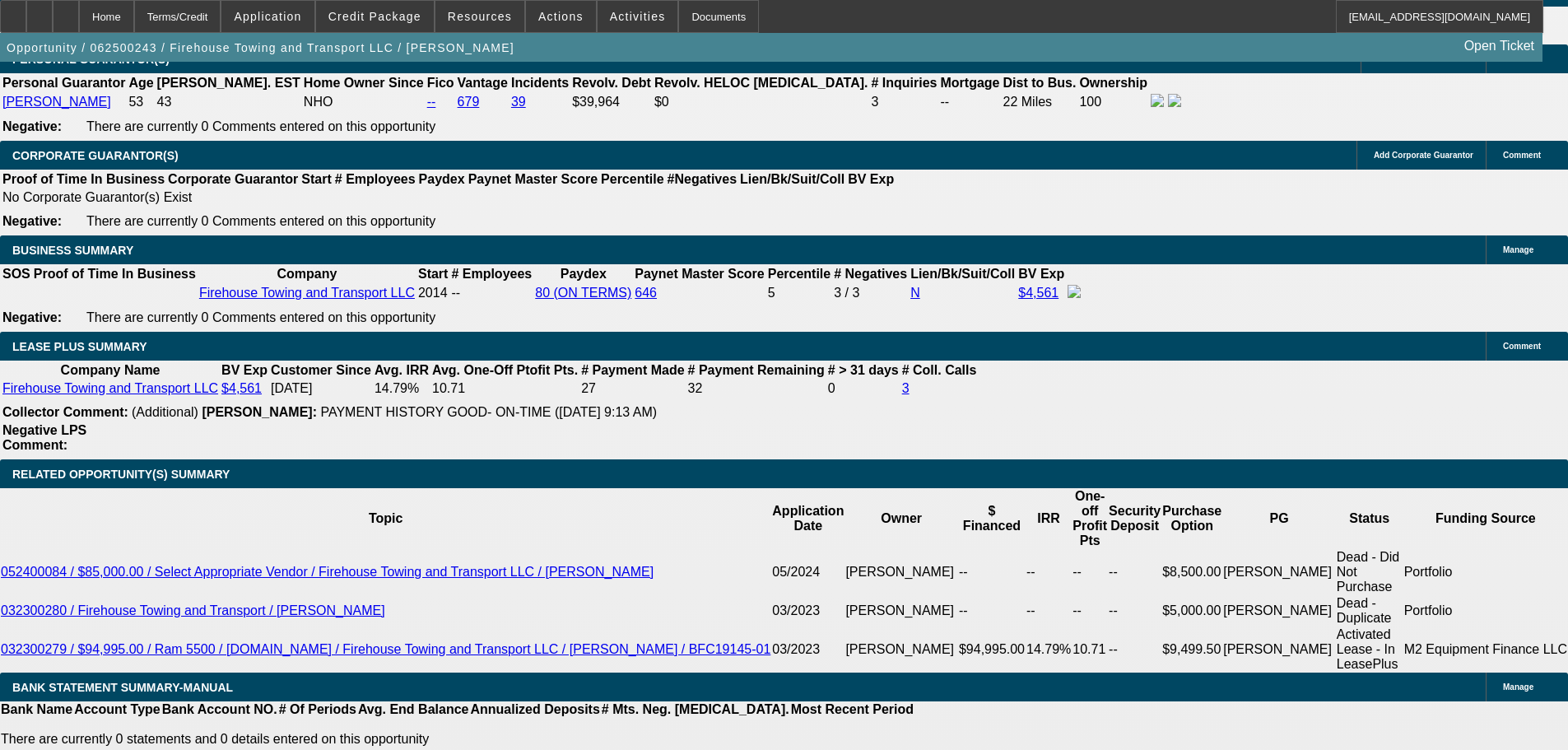
type input "3650"
type input "13.4"
type input "$7,300.00"
type input "$3,650.00"
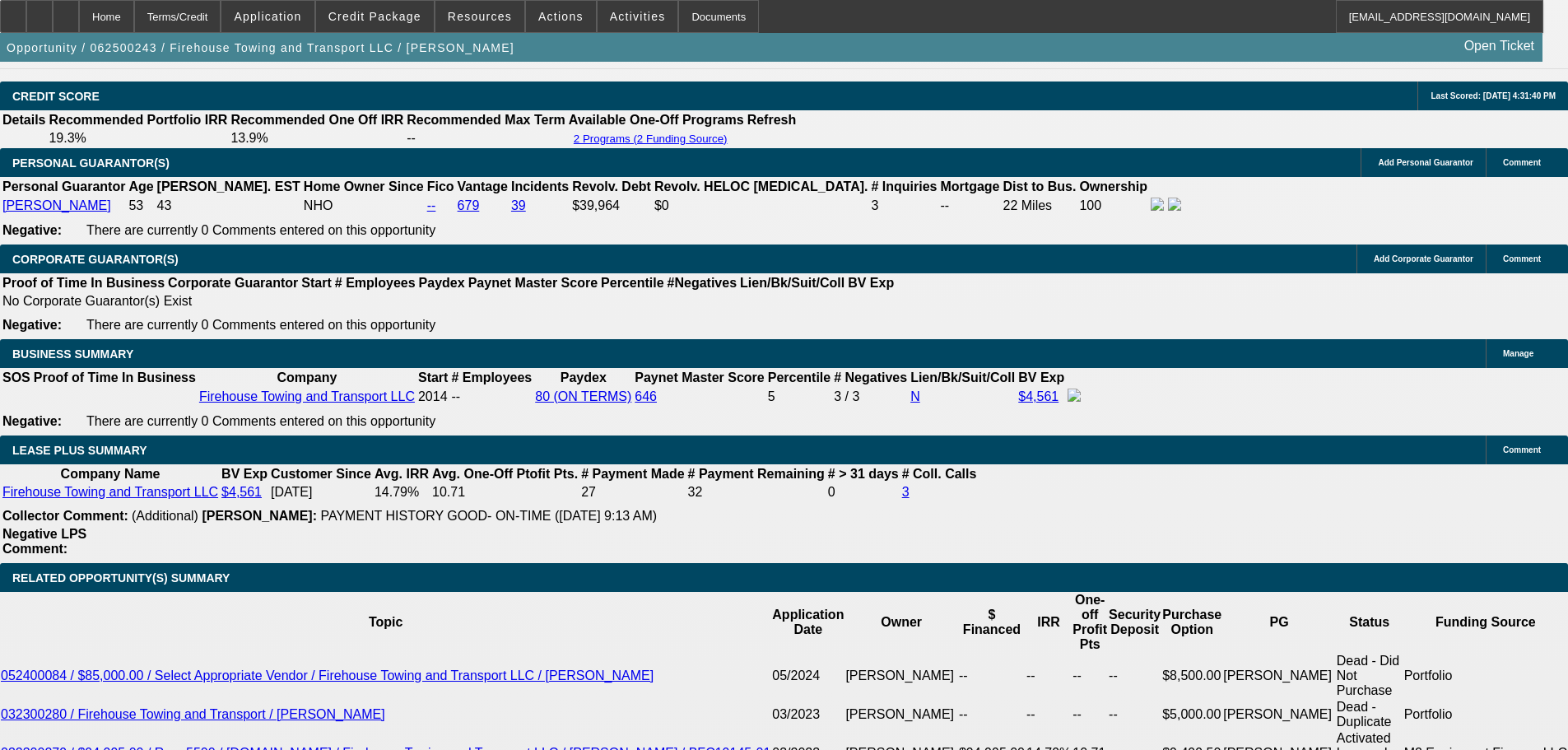
scroll to position [2223, 0]
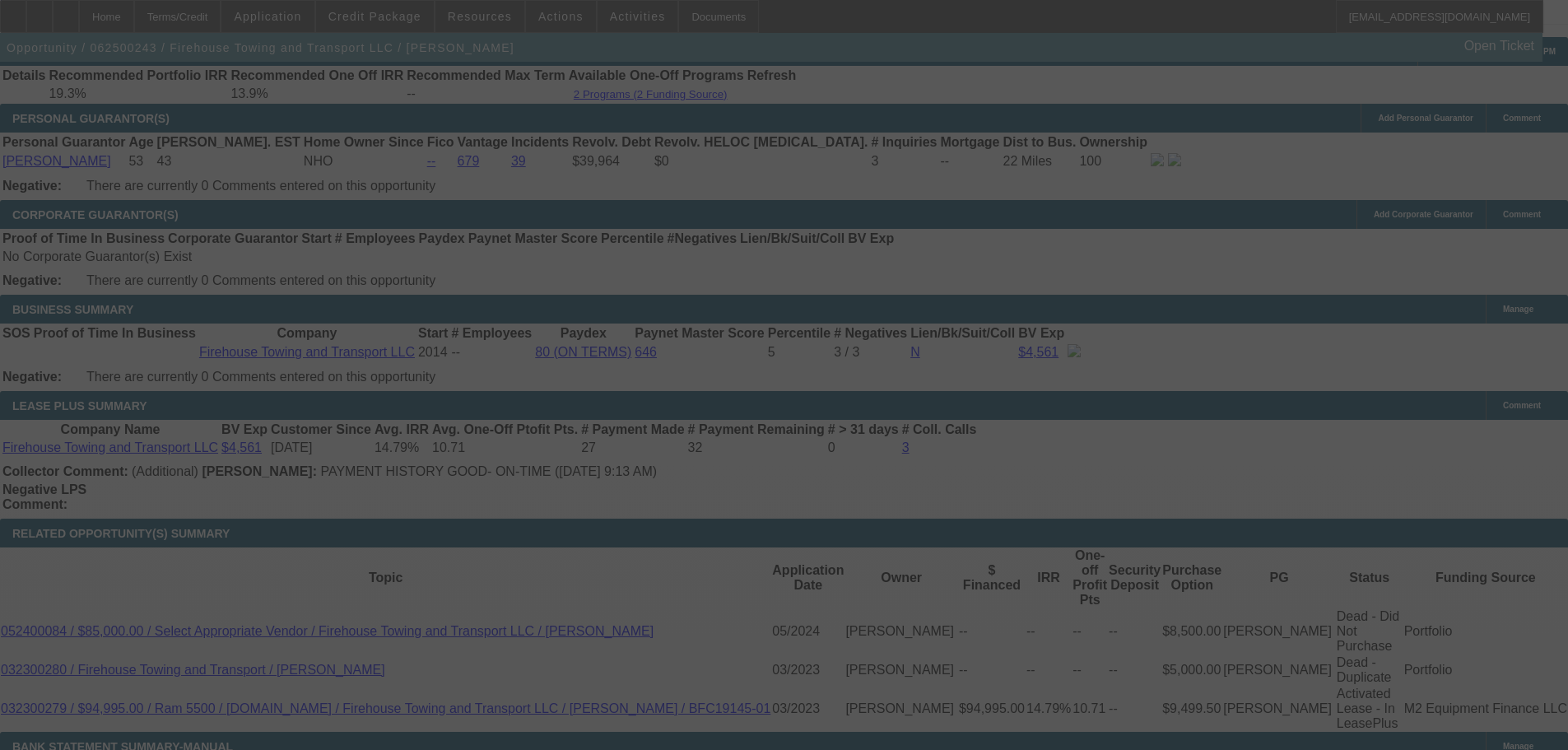
scroll to position [2634, 0]
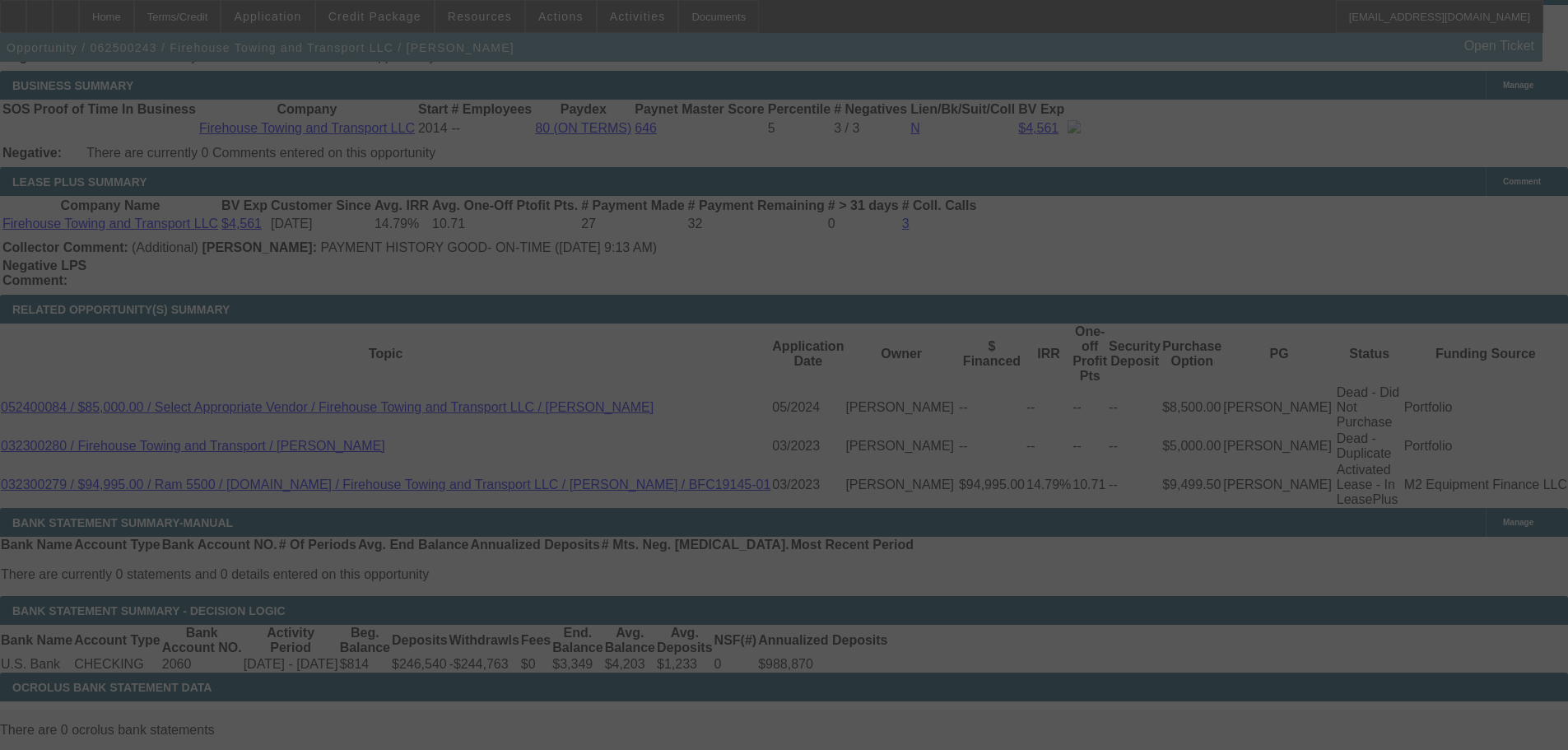
select select "0"
select select "2"
select select "0.1"
select select "4"
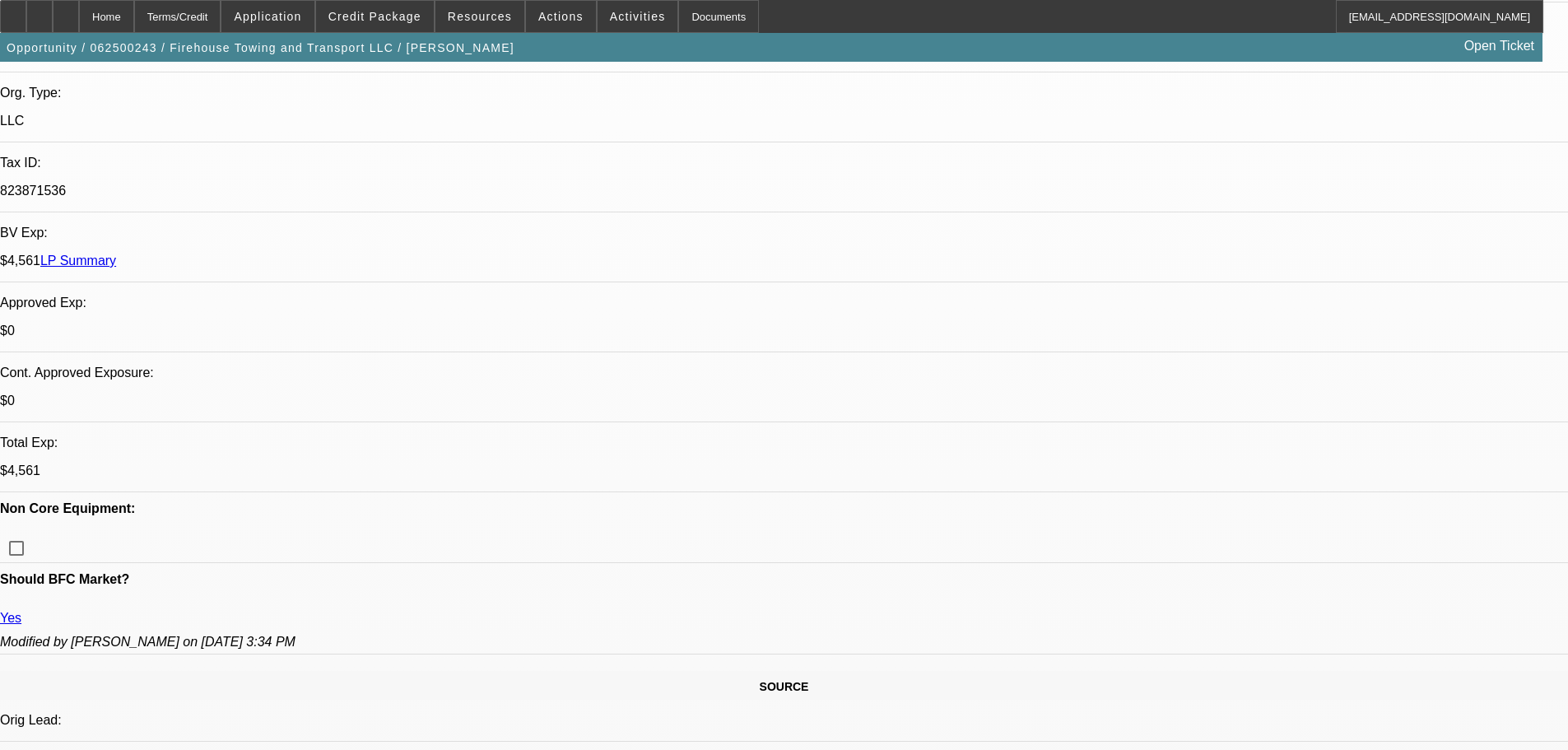
scroll to position [82, 0]
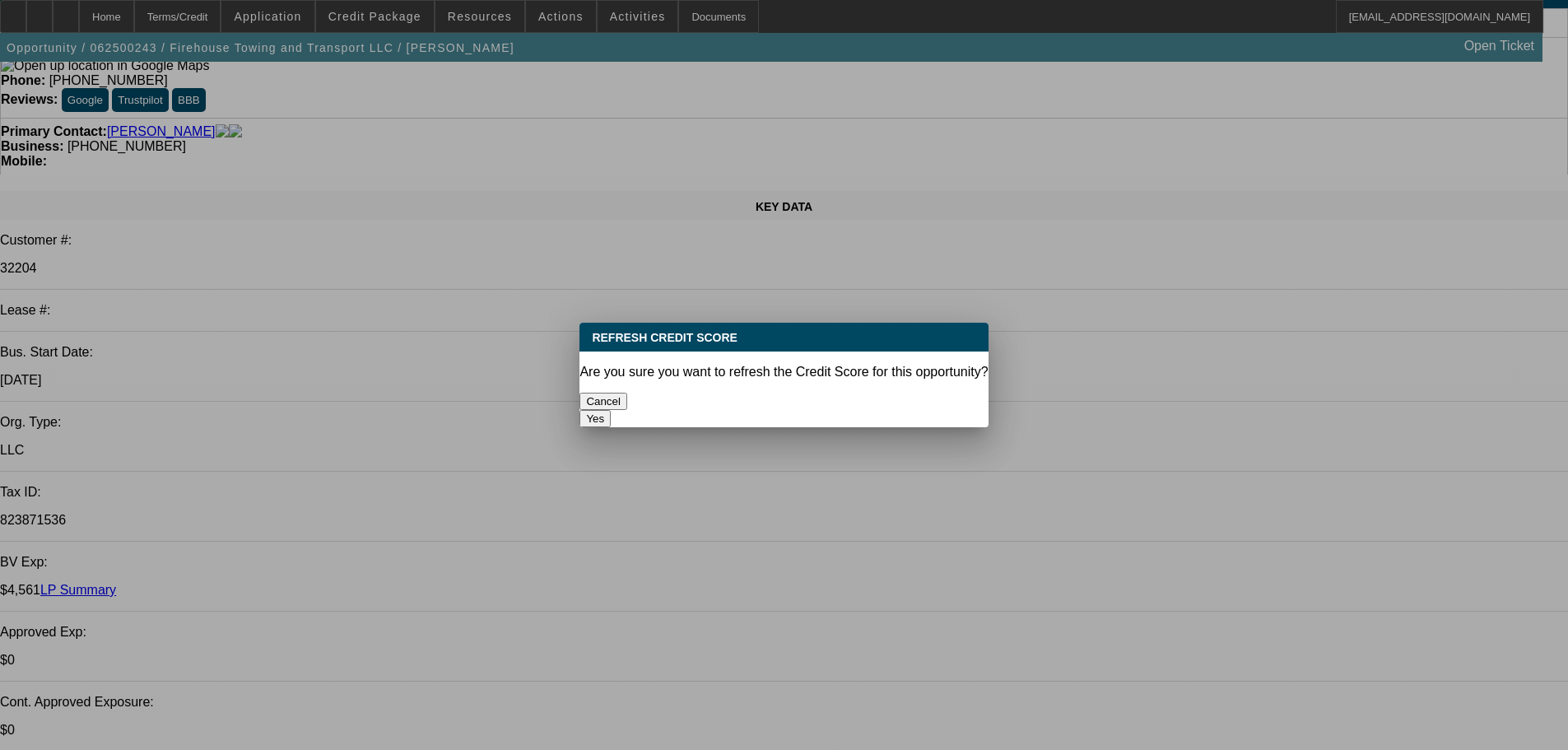
click at [610, 410] on button "Yes" at bounding box center [595, 419] width 32 height 17
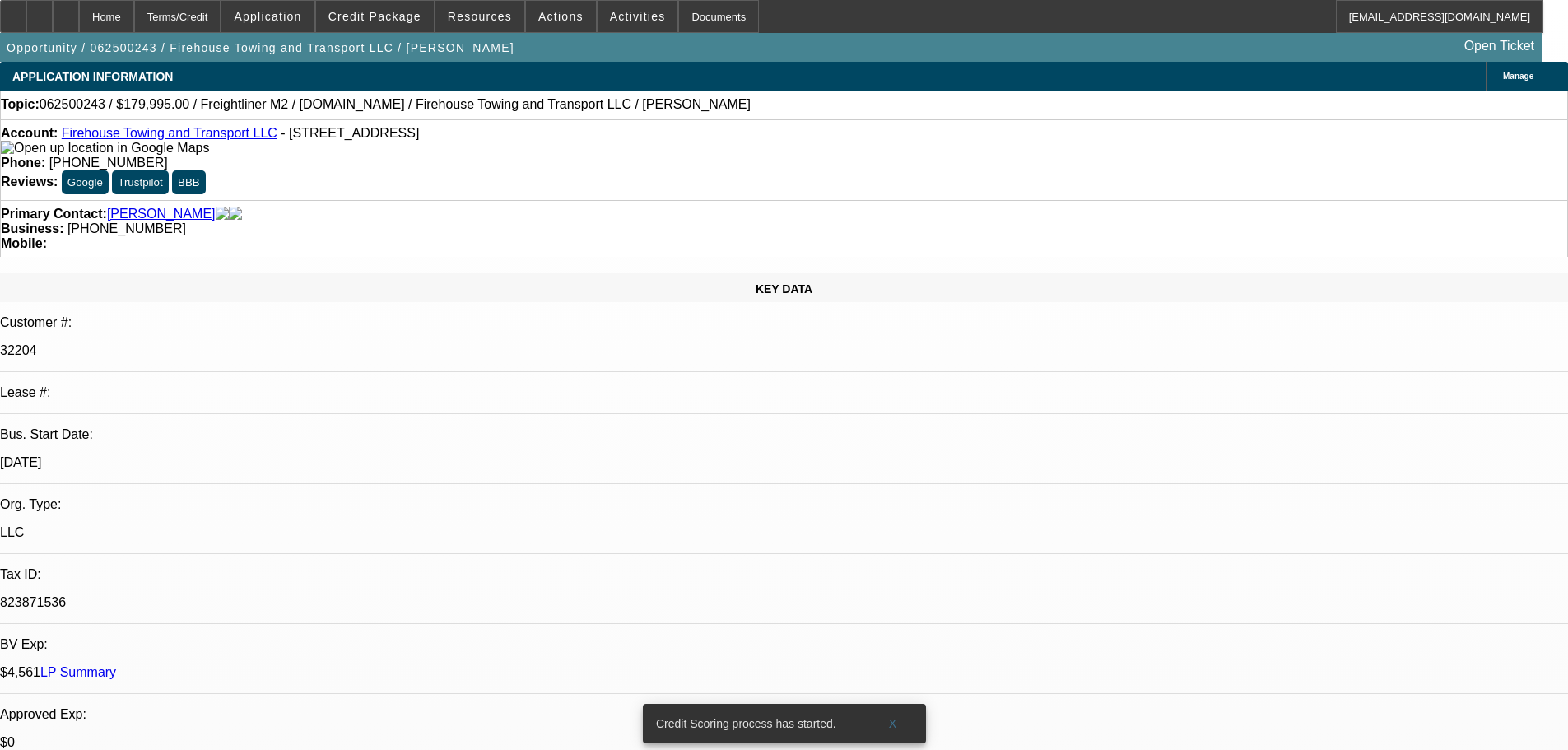
scroll to position [82, 0]
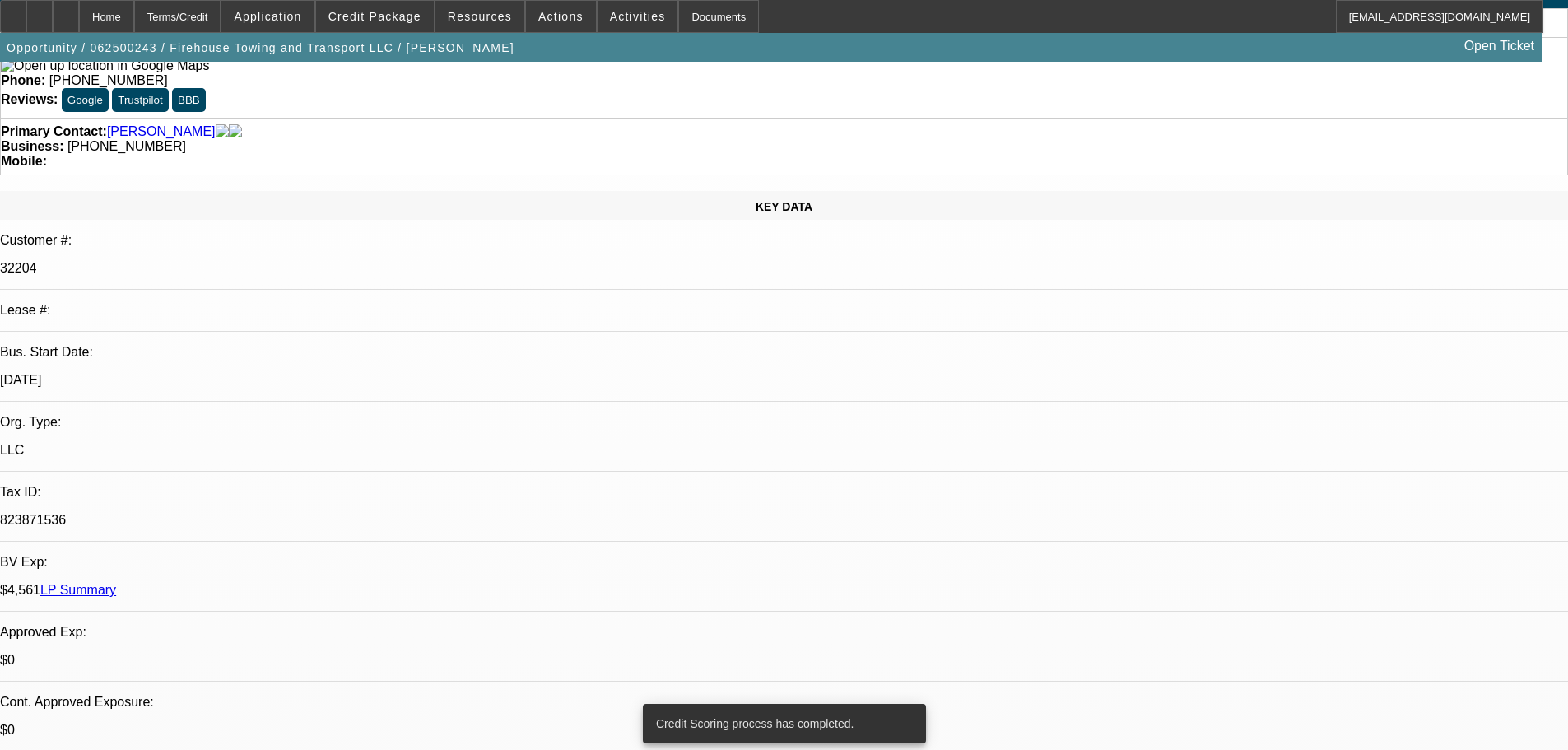
click at [116, 583] on link "LP Summary" at bounding box center [78, 590] width 75 height 14
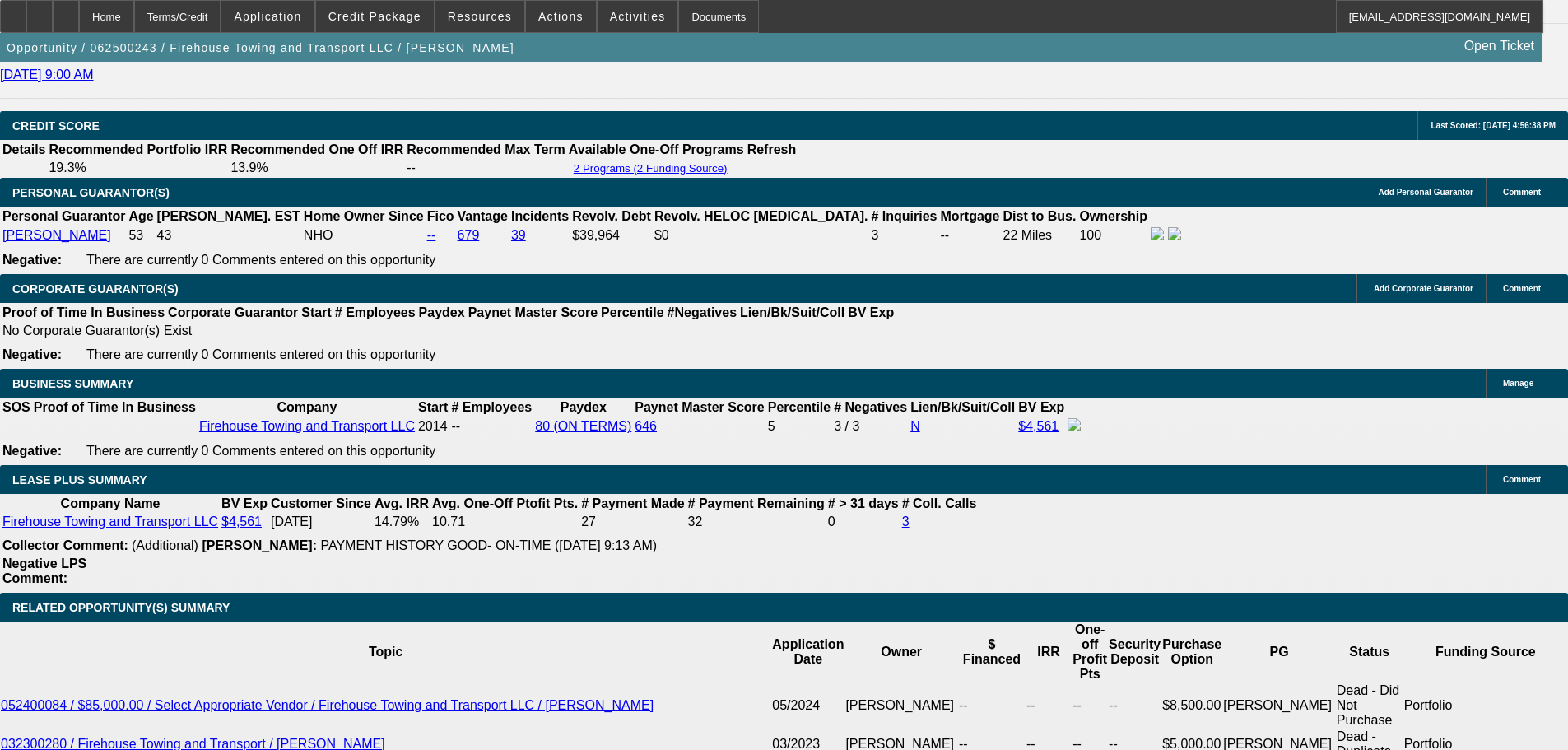
scroll to position [2469, 0]
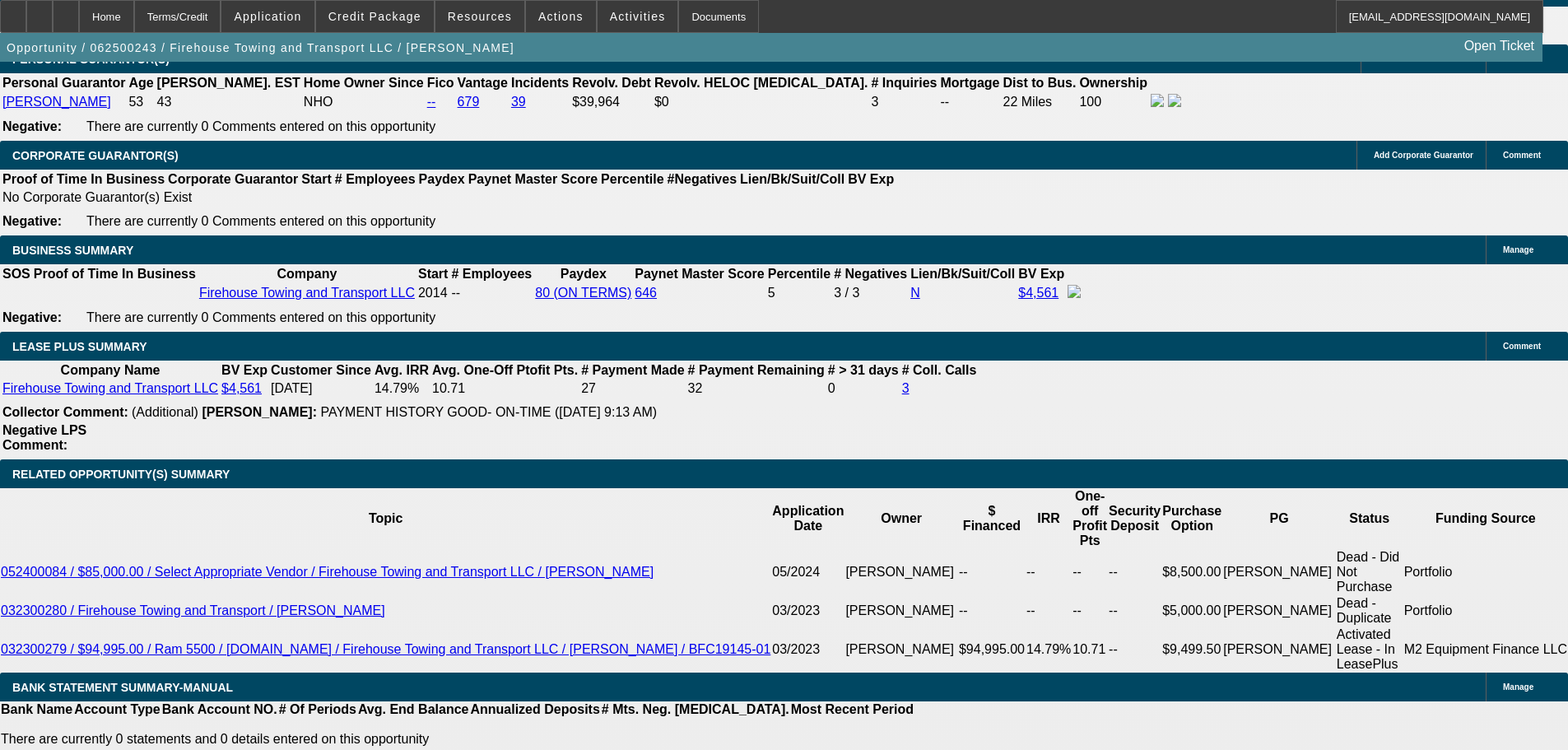
drag, startPoint x: 348, startPoint y: 431, endPoint x: 490, endPoint y: 434, distance: 142.0
type input "UNKNOWN"
type input "1"
type input "$5,153.44"
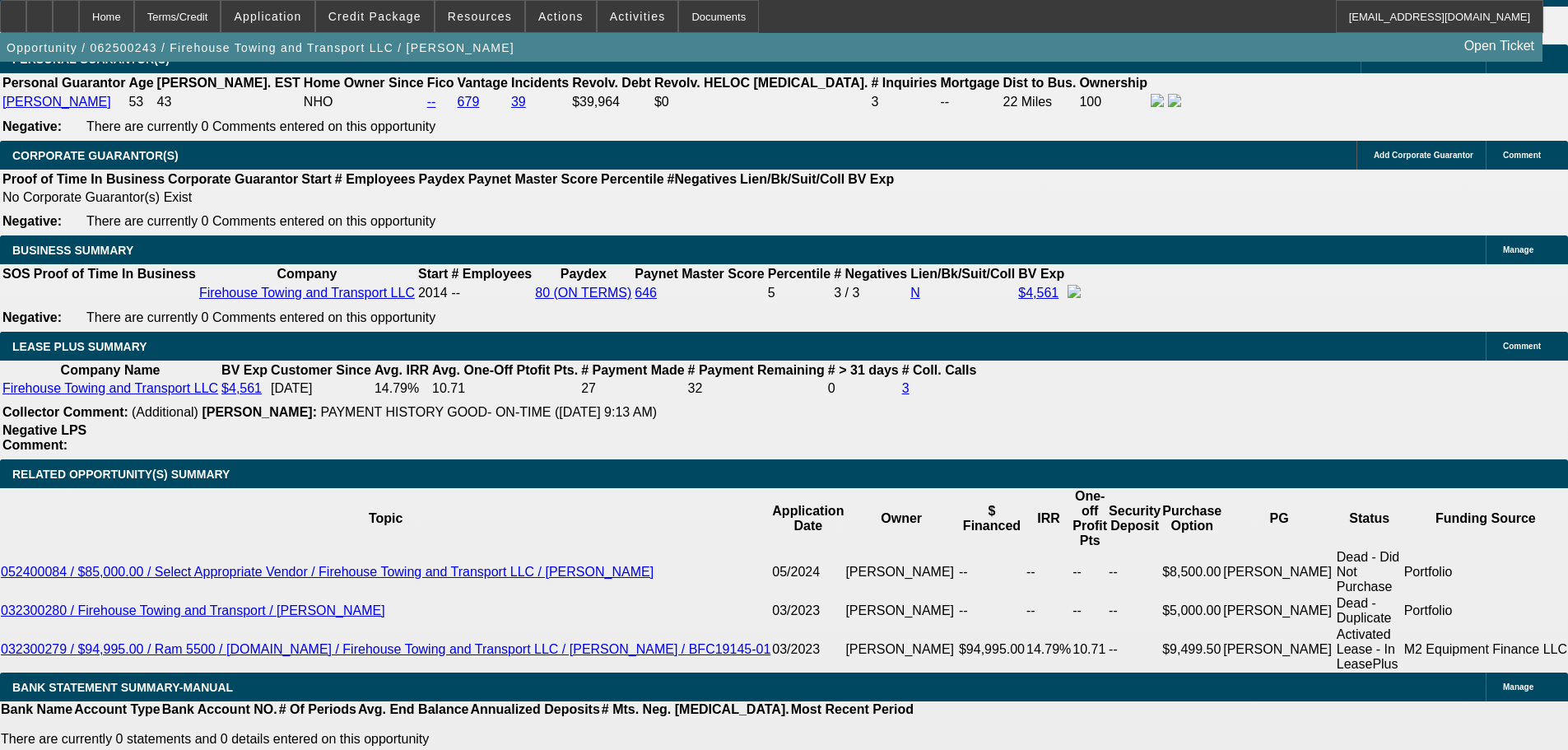
type input "$2,576.72"
type input "15"
type input "$7,612.00"
type input "$3,806.00"
type input "15"
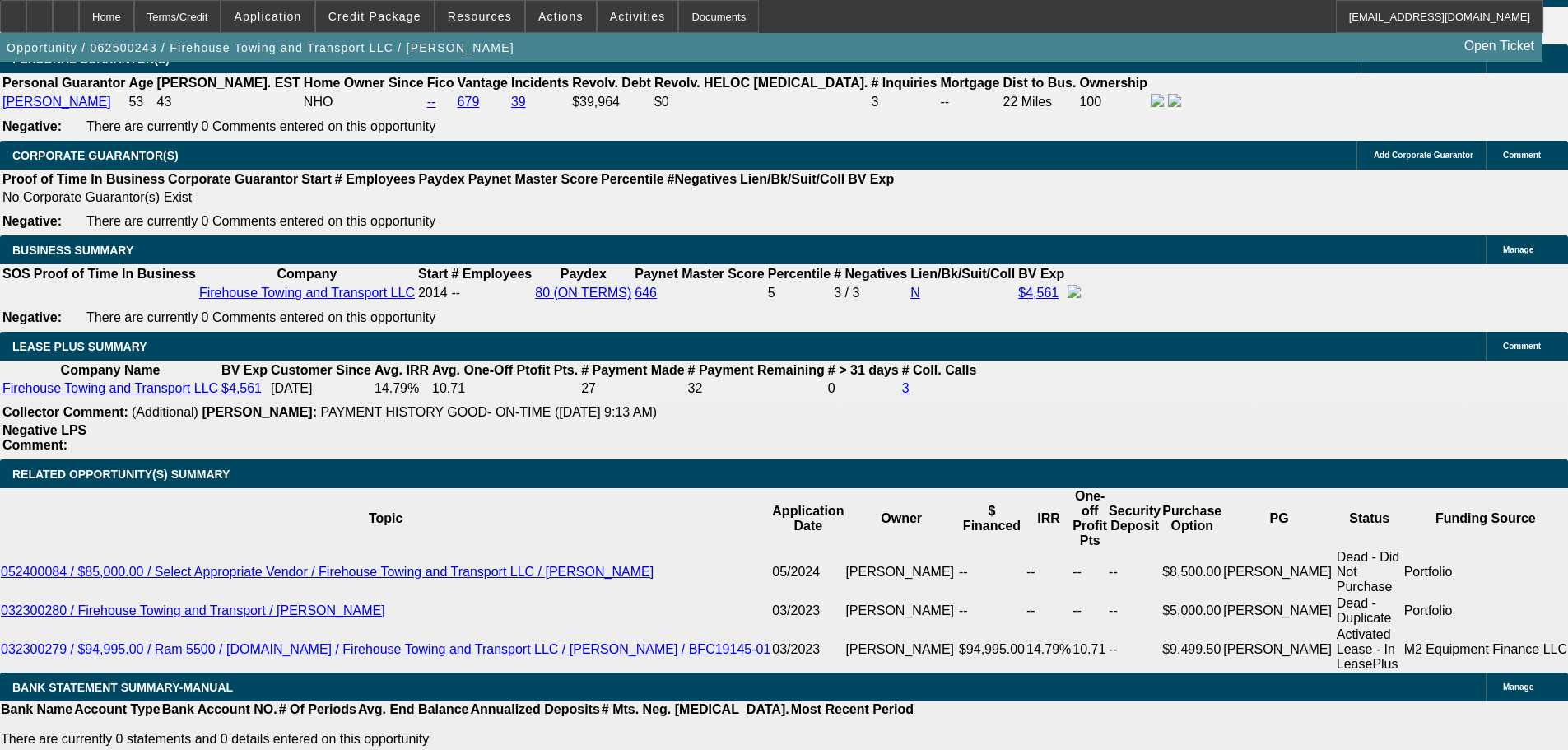
drag, startPoint x: 243, startPoint y: 438, endPoint x: 566, endPoint y: 426, distance: 323.2
type input "3"
type input "$6.00"
type input "3850"
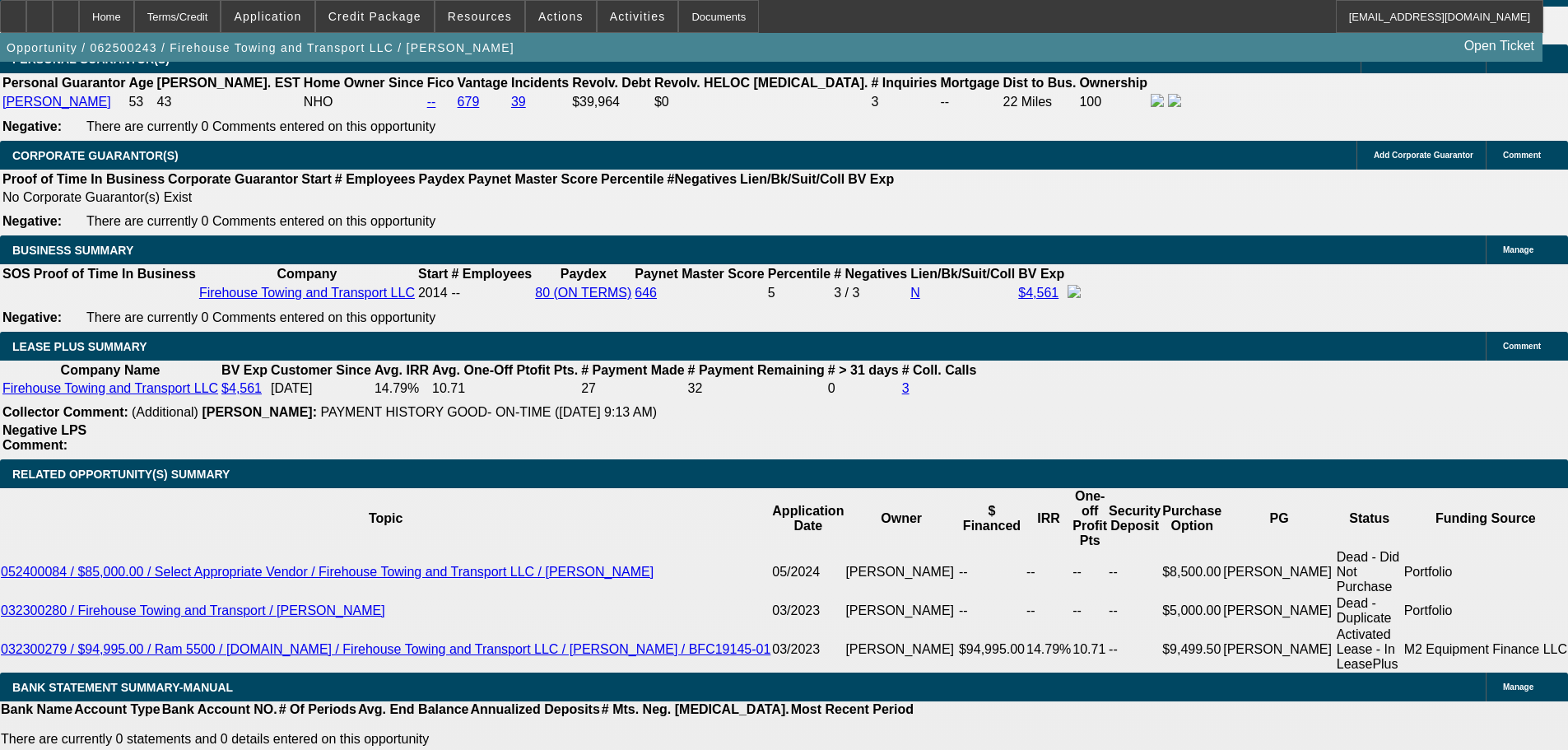
type input "$7,700.00"
type input "15.4"
type input "$3,850.00"
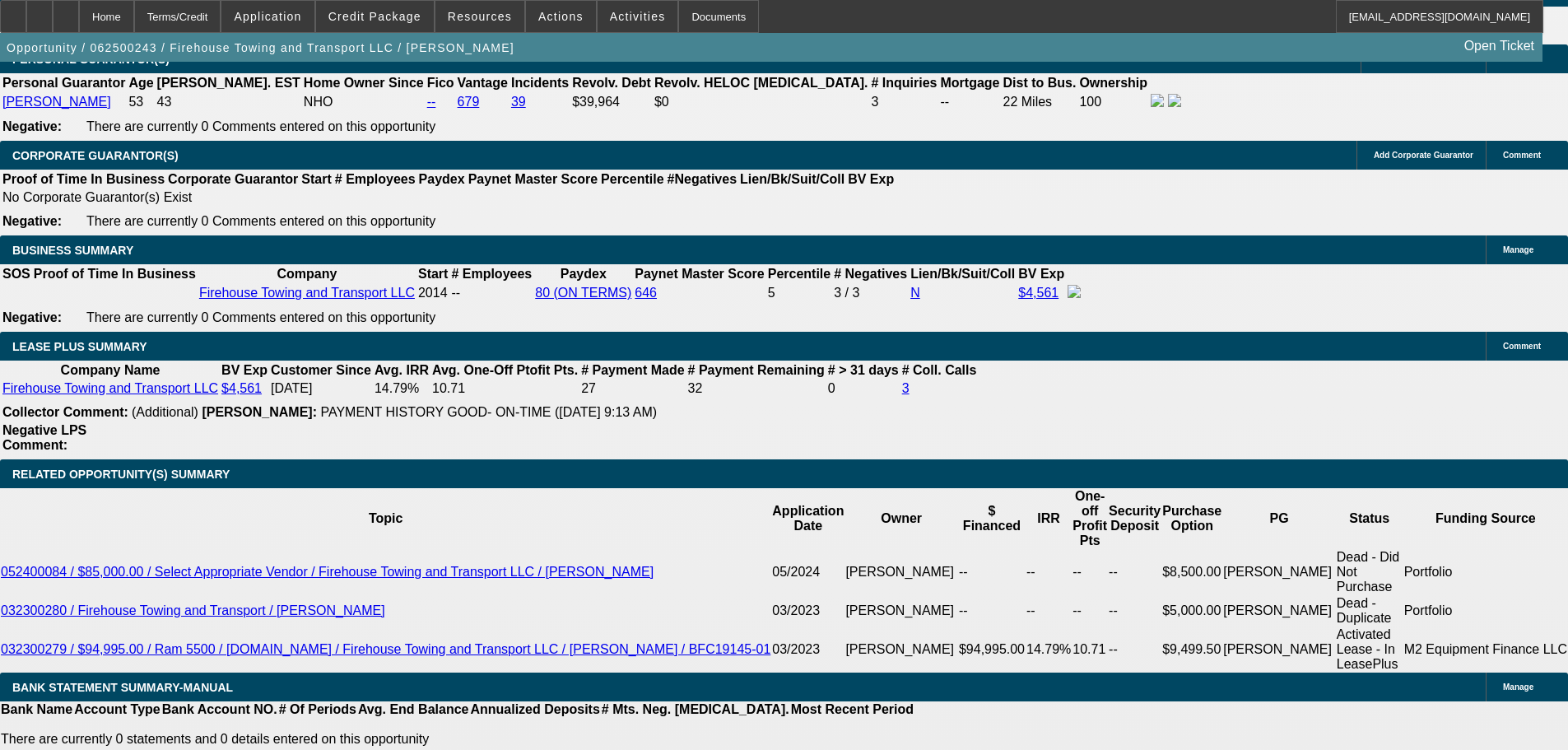
select select "0.05"
type input "$8,999.75"
type input "$7,315.00"
type input "$3,657.50"
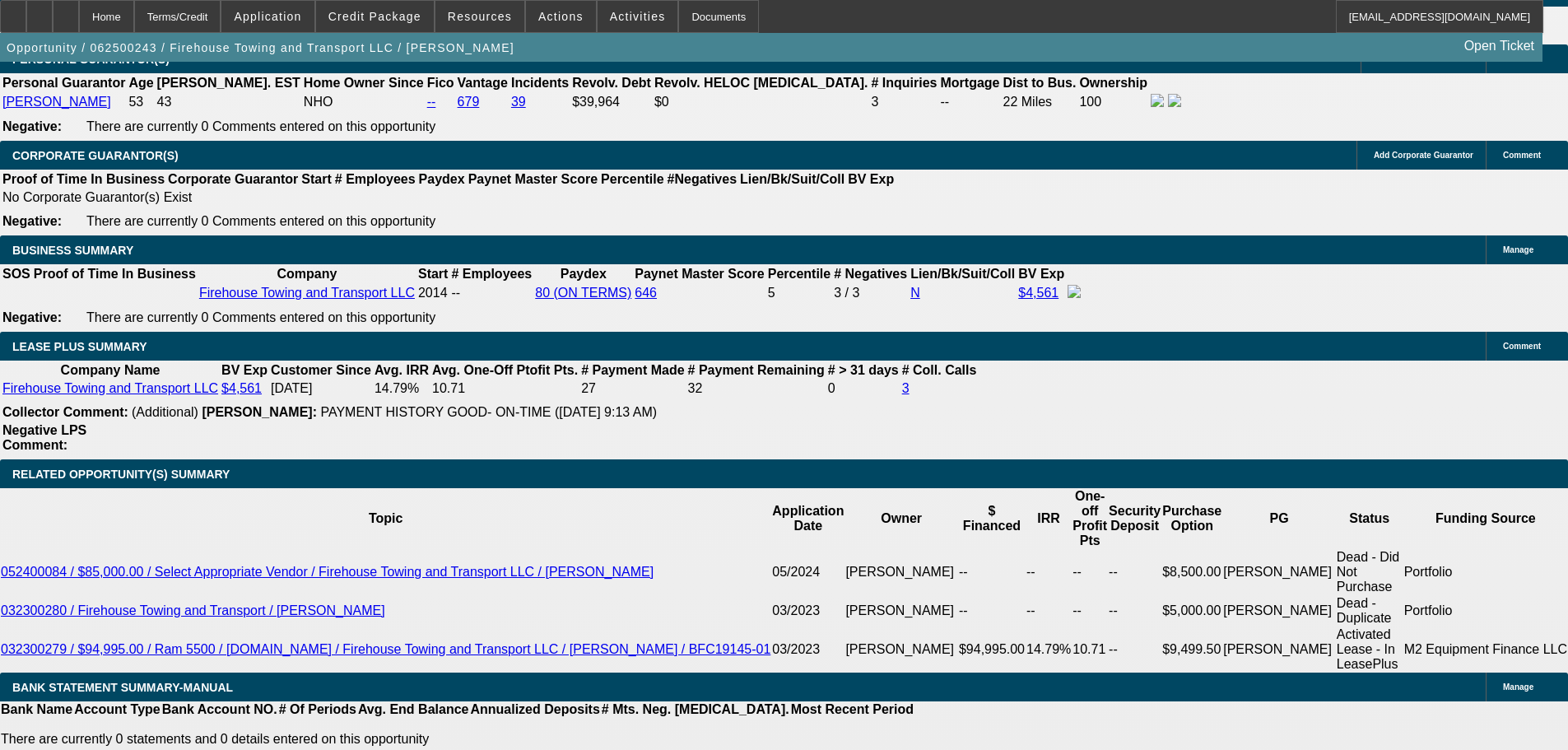
drag, startPoint x: 283, startPoint y: 310, endPoint x: 564, endPoint y: 308, distance: 281.0
type input "$8,995.00"
click at [721, 373] on body "Home Terms/Credit Application Credit Package Resources Actions Activities Docum…" at bounding box center [784, 671] width 1568 height 6281
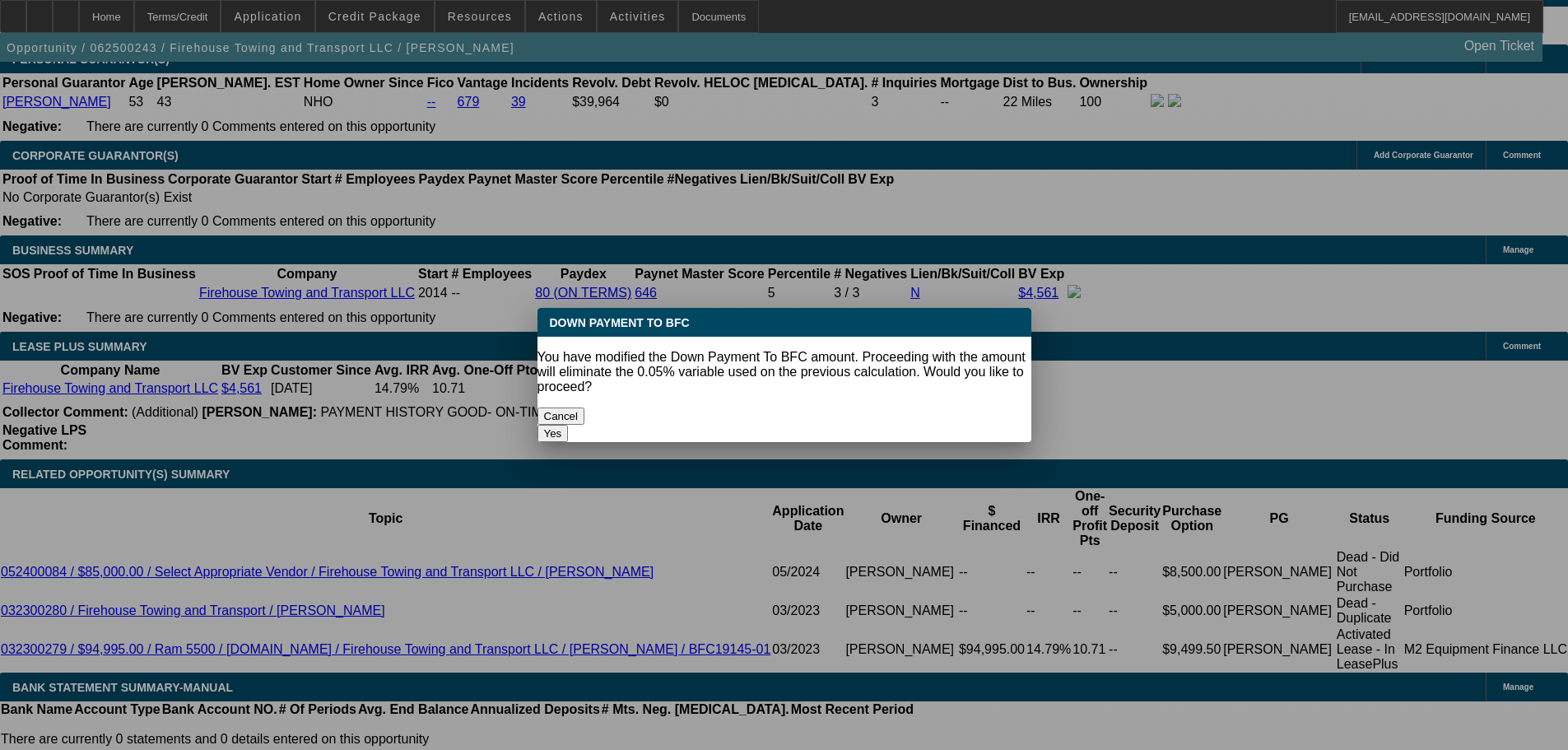
scroll to position [0, 0]
click at [568, 425] on button "Yes" at bounding box center [553, 433] width 32 height 17
select select "0"
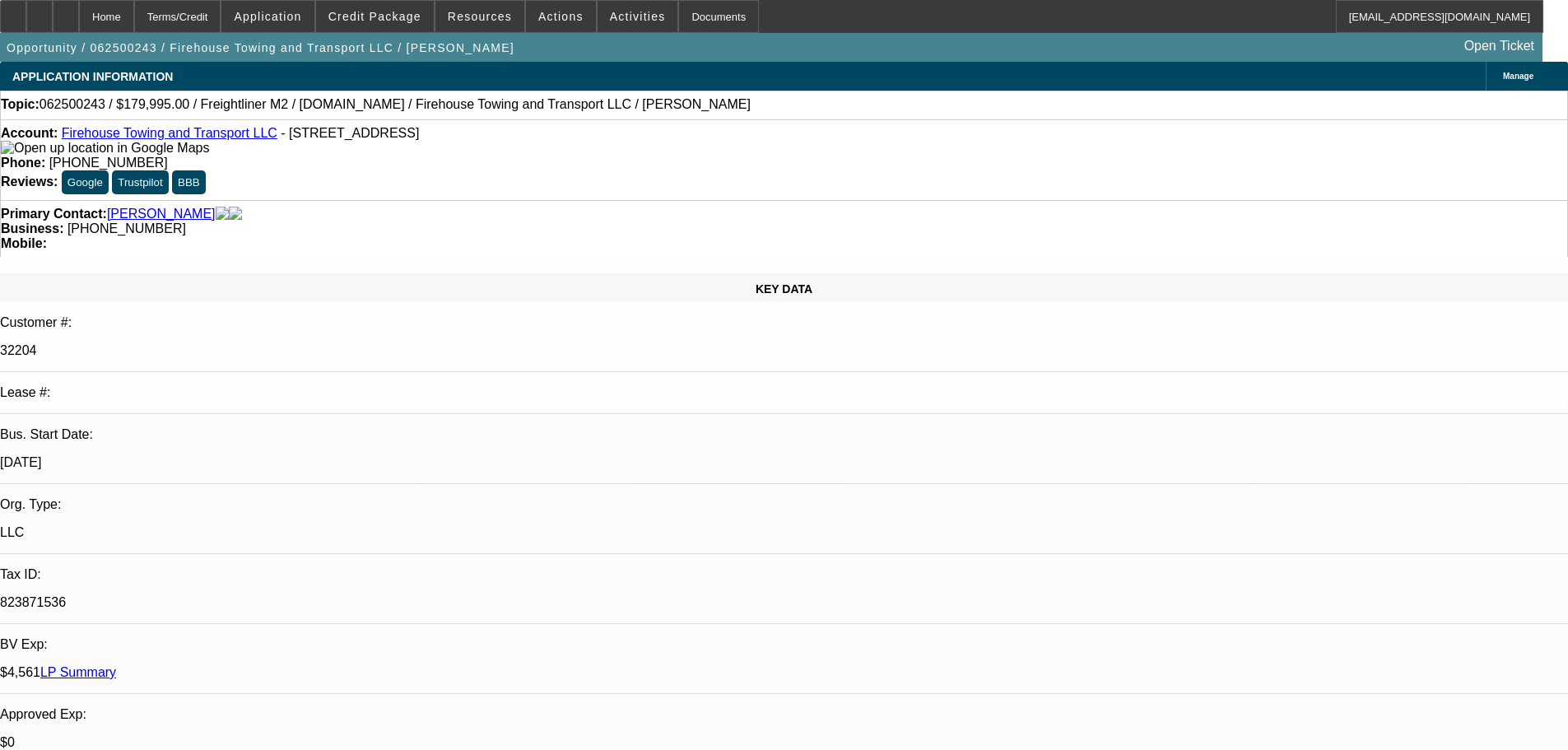
scroll to position [2469, 0]
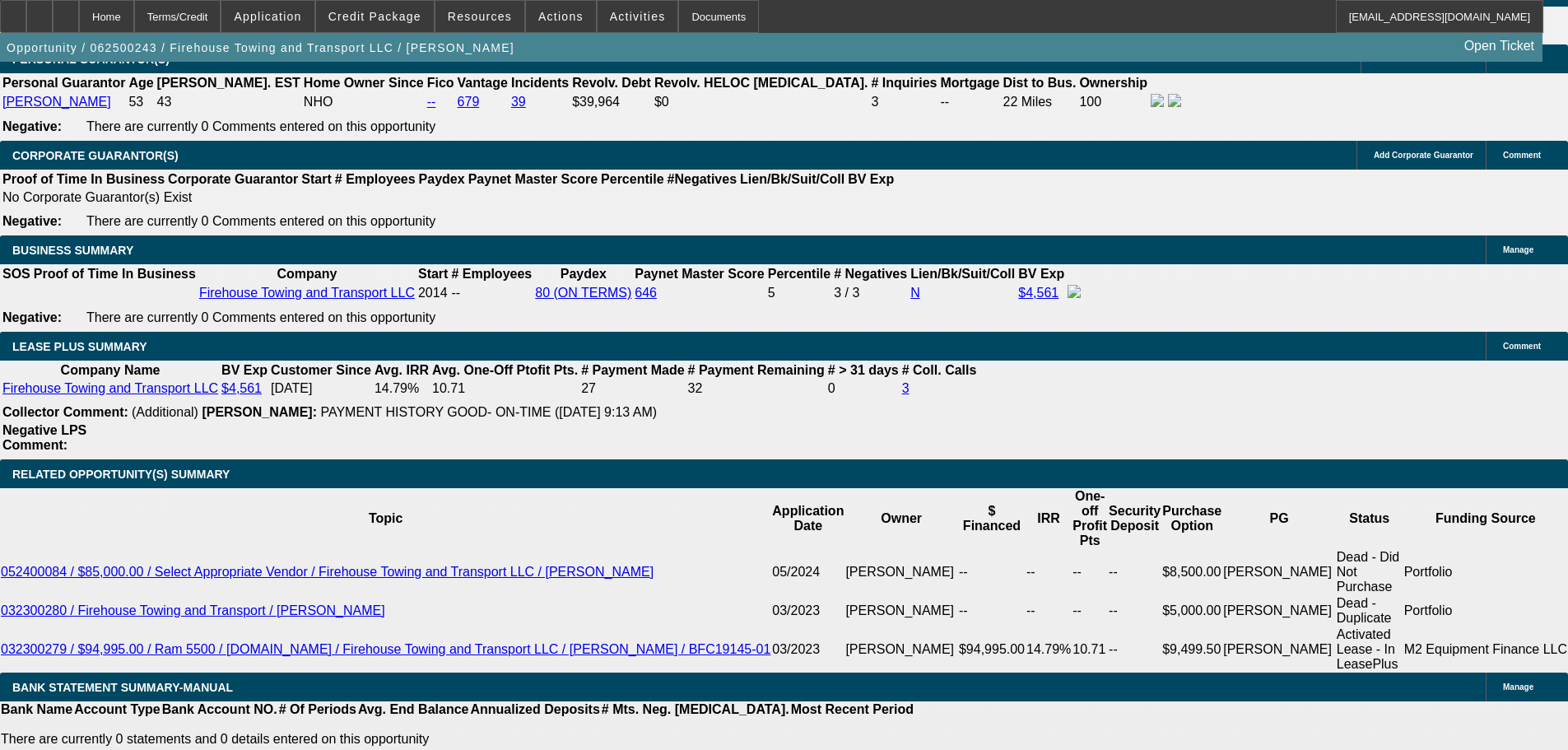
type input "$7,315.20"
type input "$3,657.60"
drag, startPoint x: 464, startPoint y: 315, endPoint x: 584, endPoint y: 312, distance: 120.0
type input "$9,995.00"
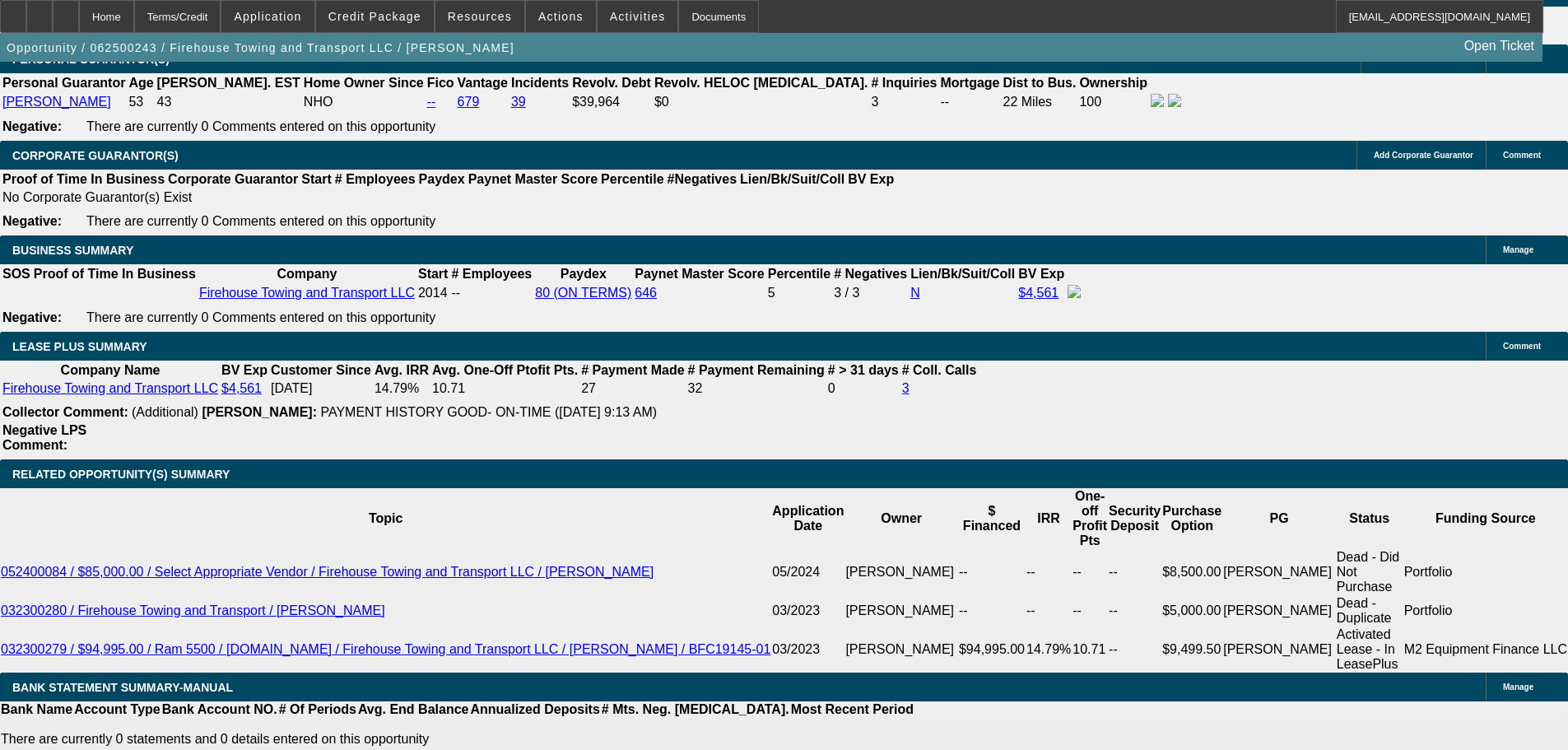
type input "$7,272.42"
type input "$3,636.21"
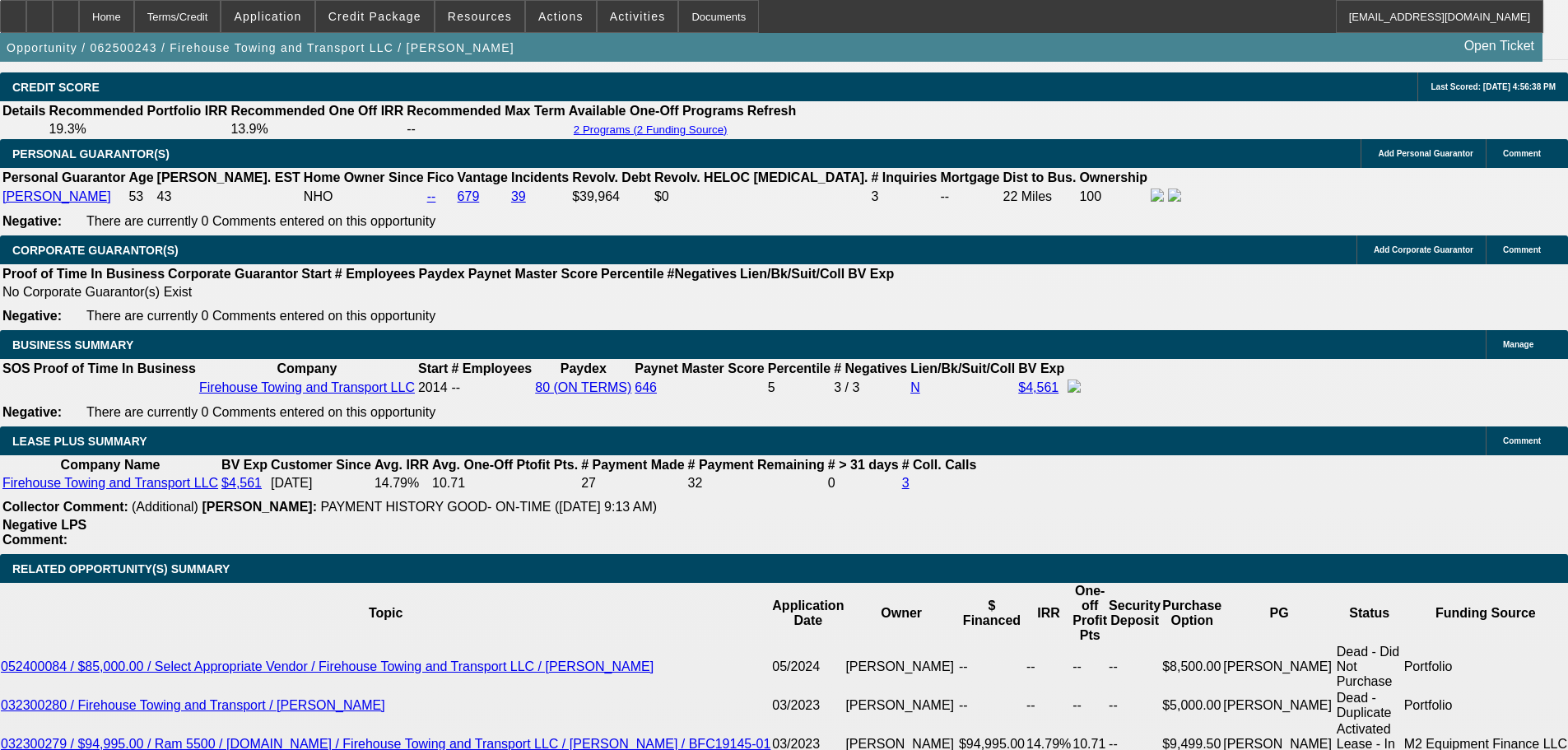
scroll to position [2140, 0]
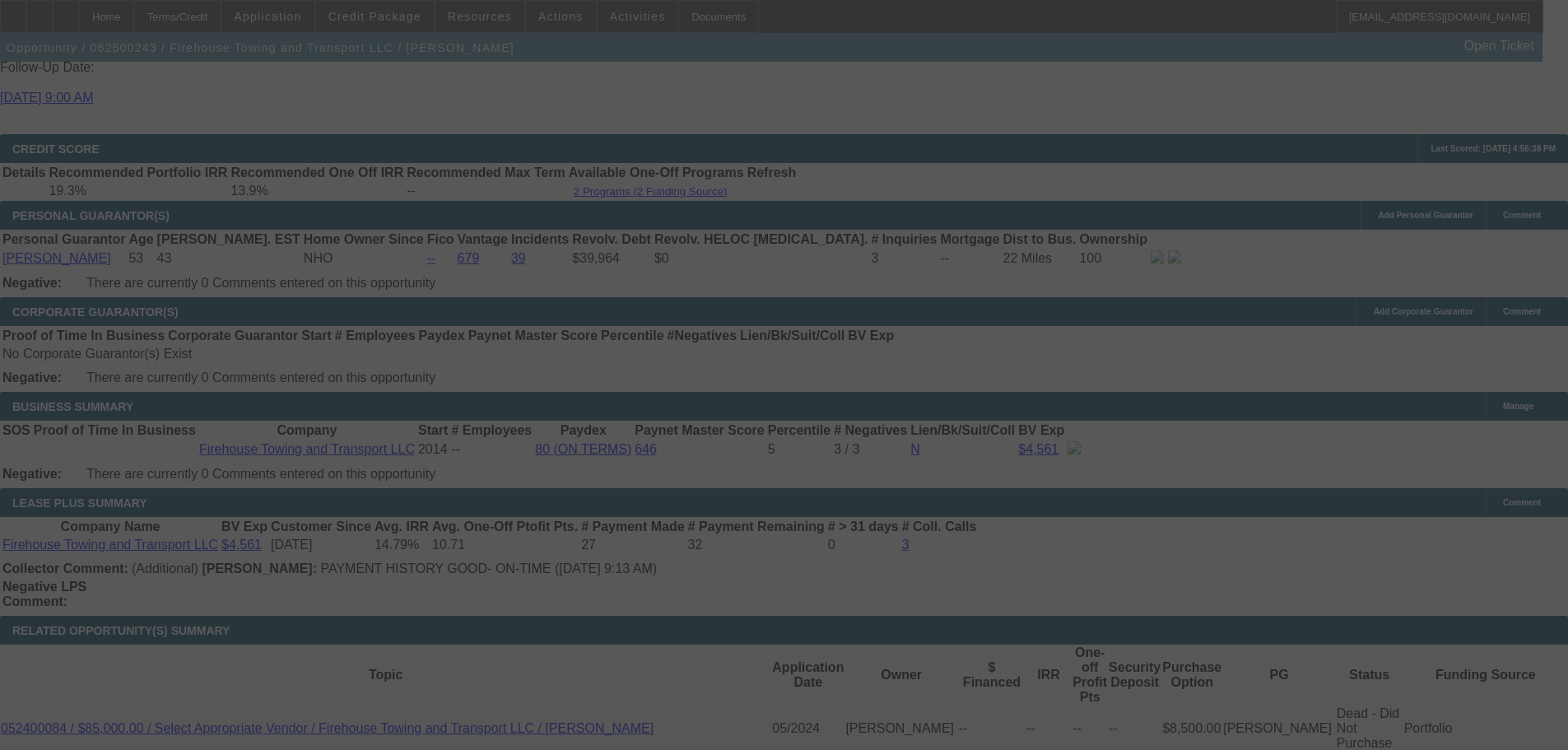
select select "0"
select select "2"
select select "0.1"
select select "4"
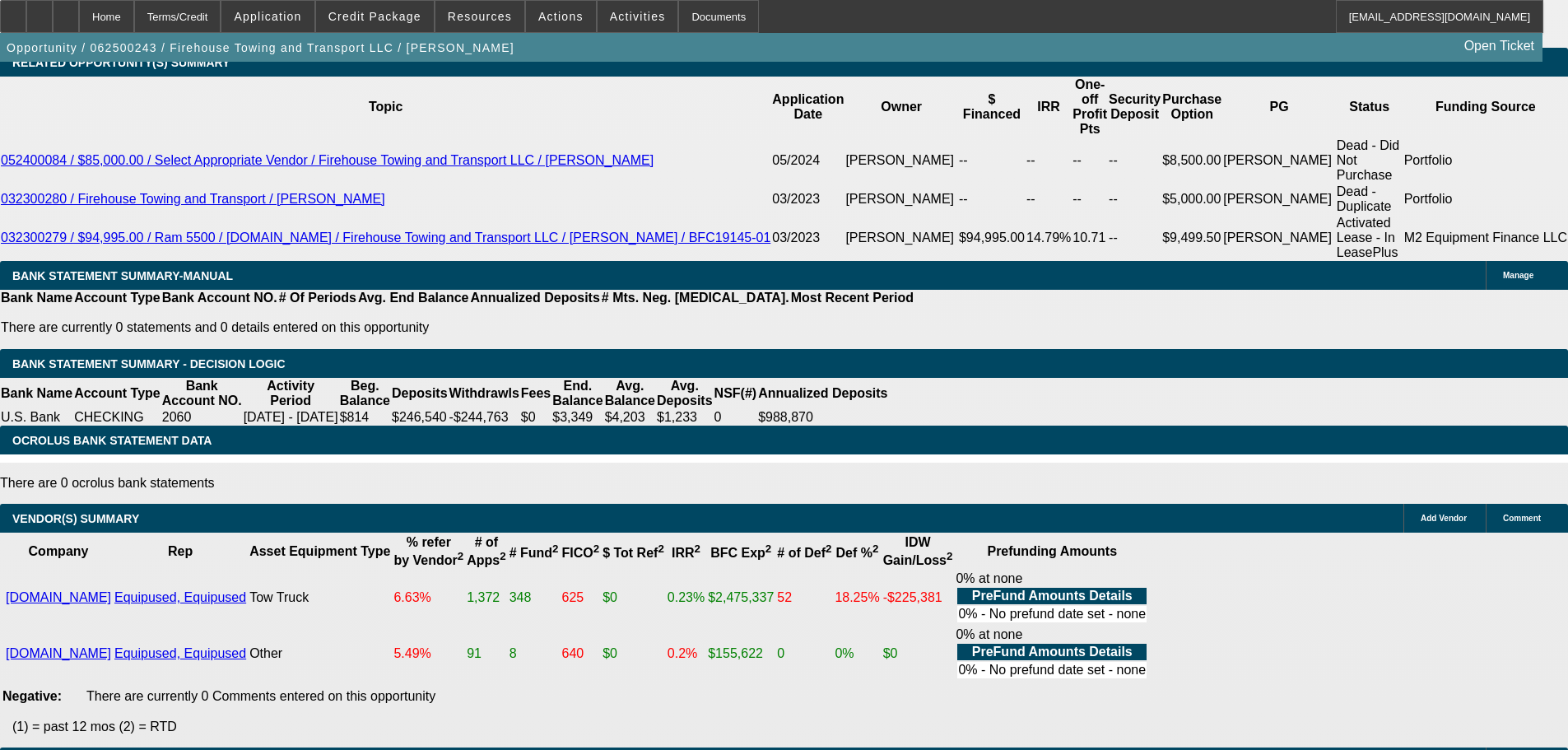
scroll to position [2551, 0]
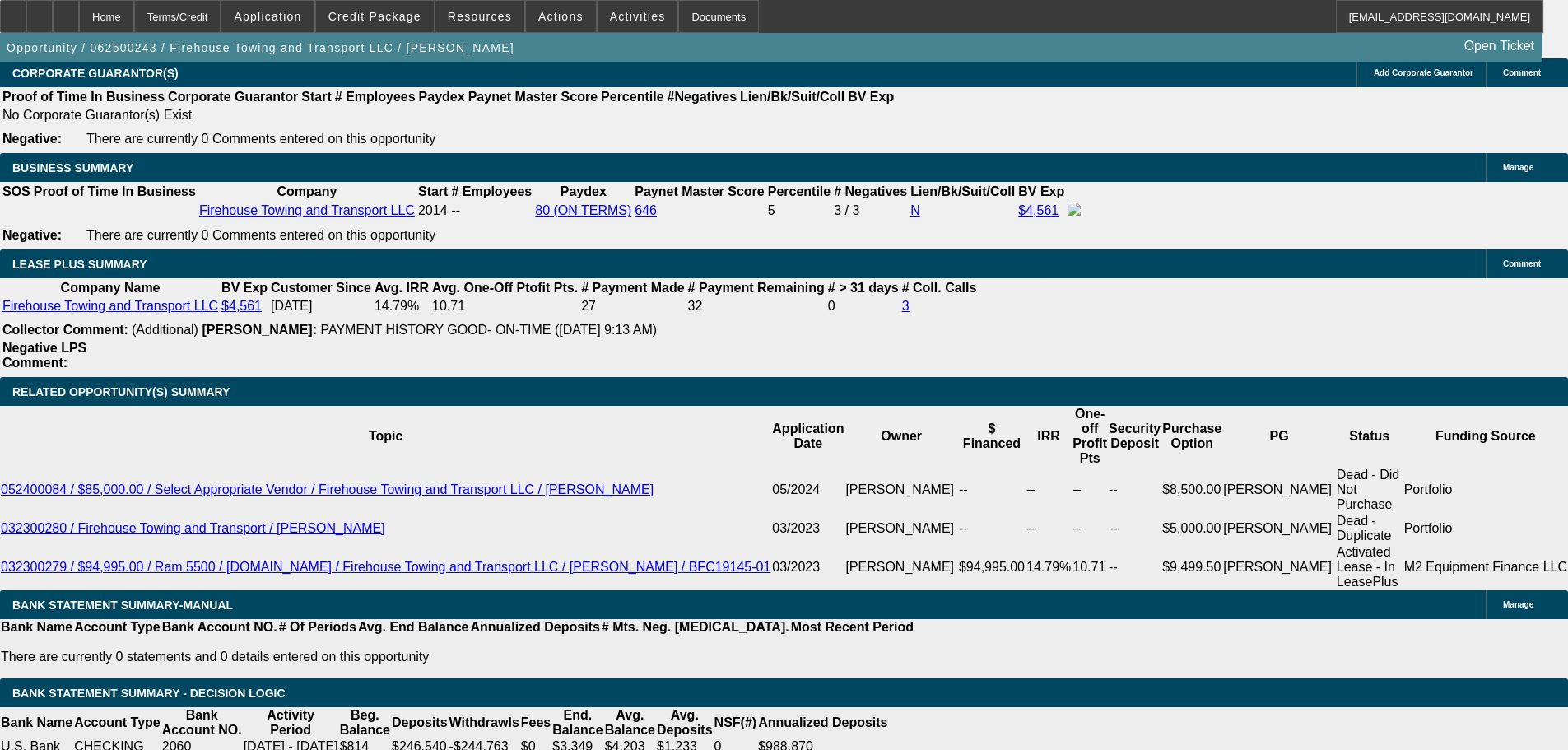
drag, startPoint x: 249, startPoint y: 355, endPoint x: 419, endPoint y: 340, distance: 170.7
type input "363"
type input "$726.00"
type input "UNKNOWN"
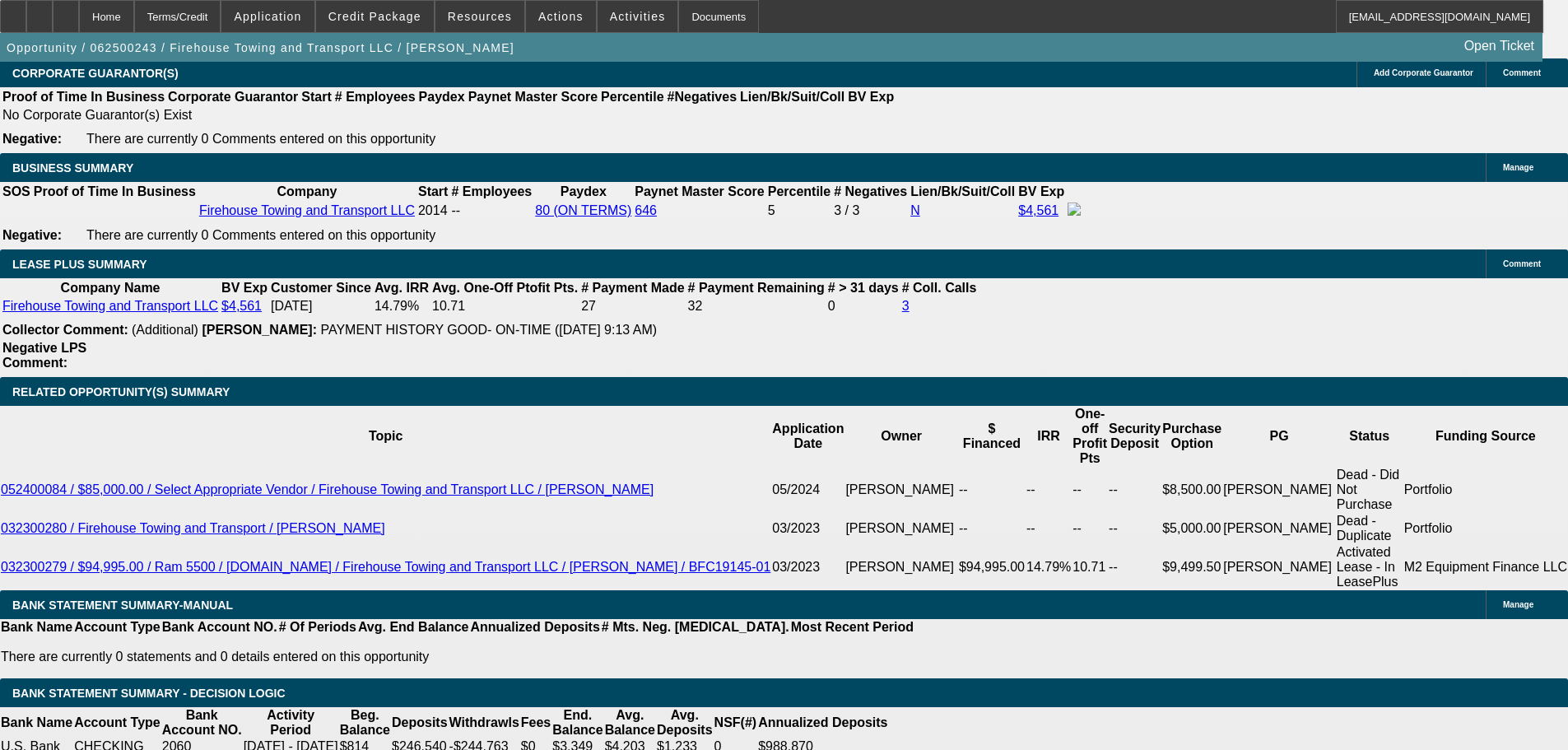
type input "3635"
type input "15.4"
type input "$7,270.00"
type input "$3,635.00"
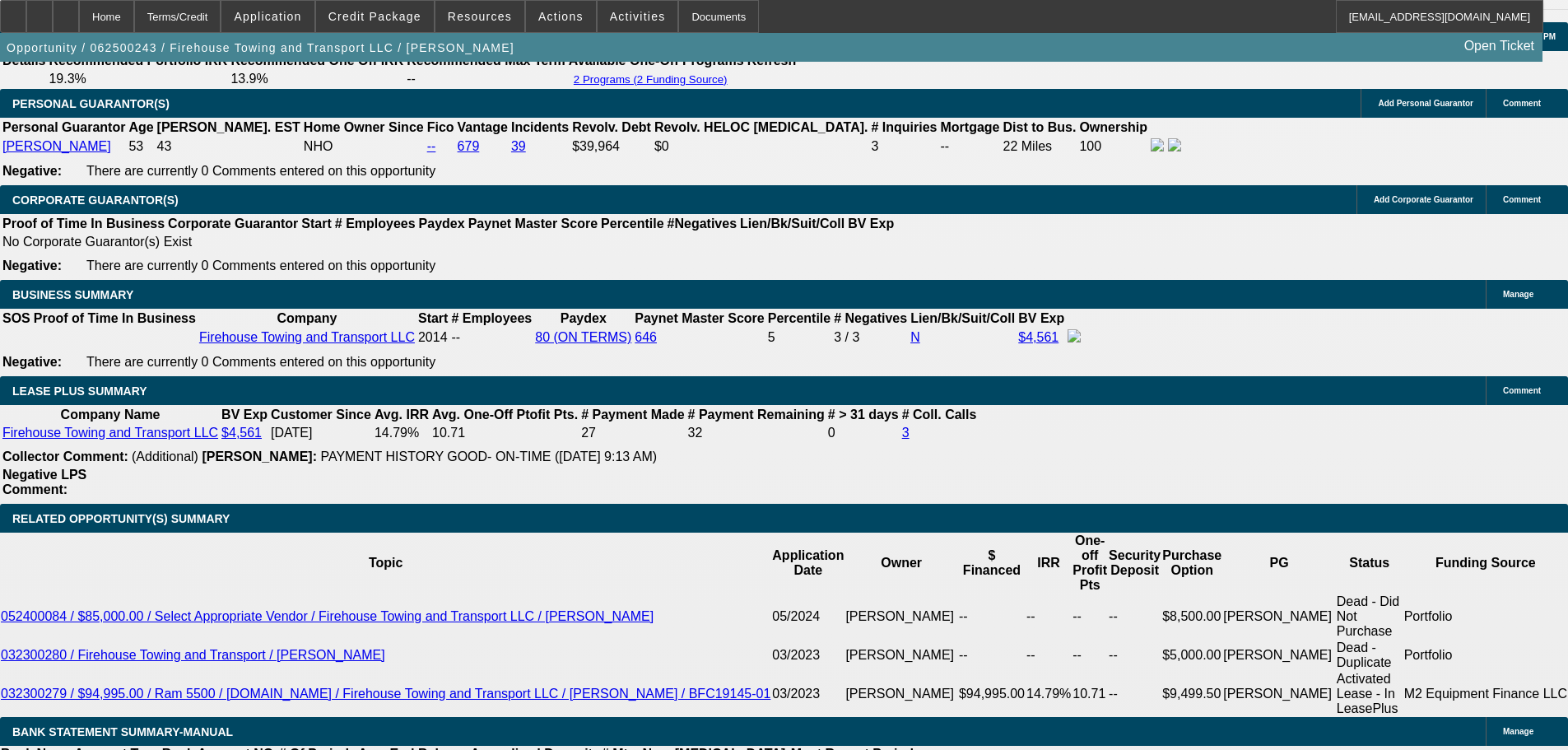
scroll to position [2305, 0]
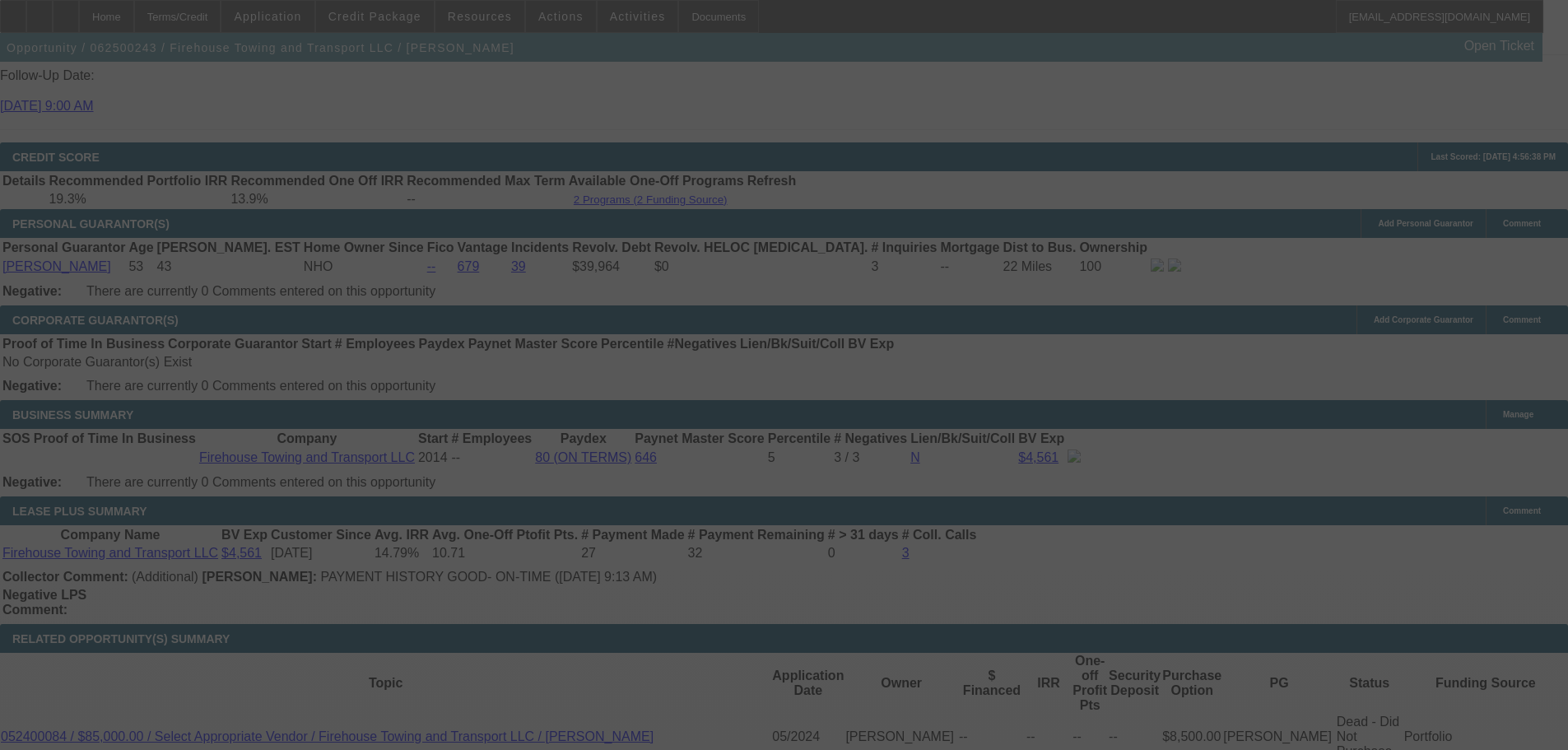
select select "0"
select select "2"
select select "0.1"
select select "4"
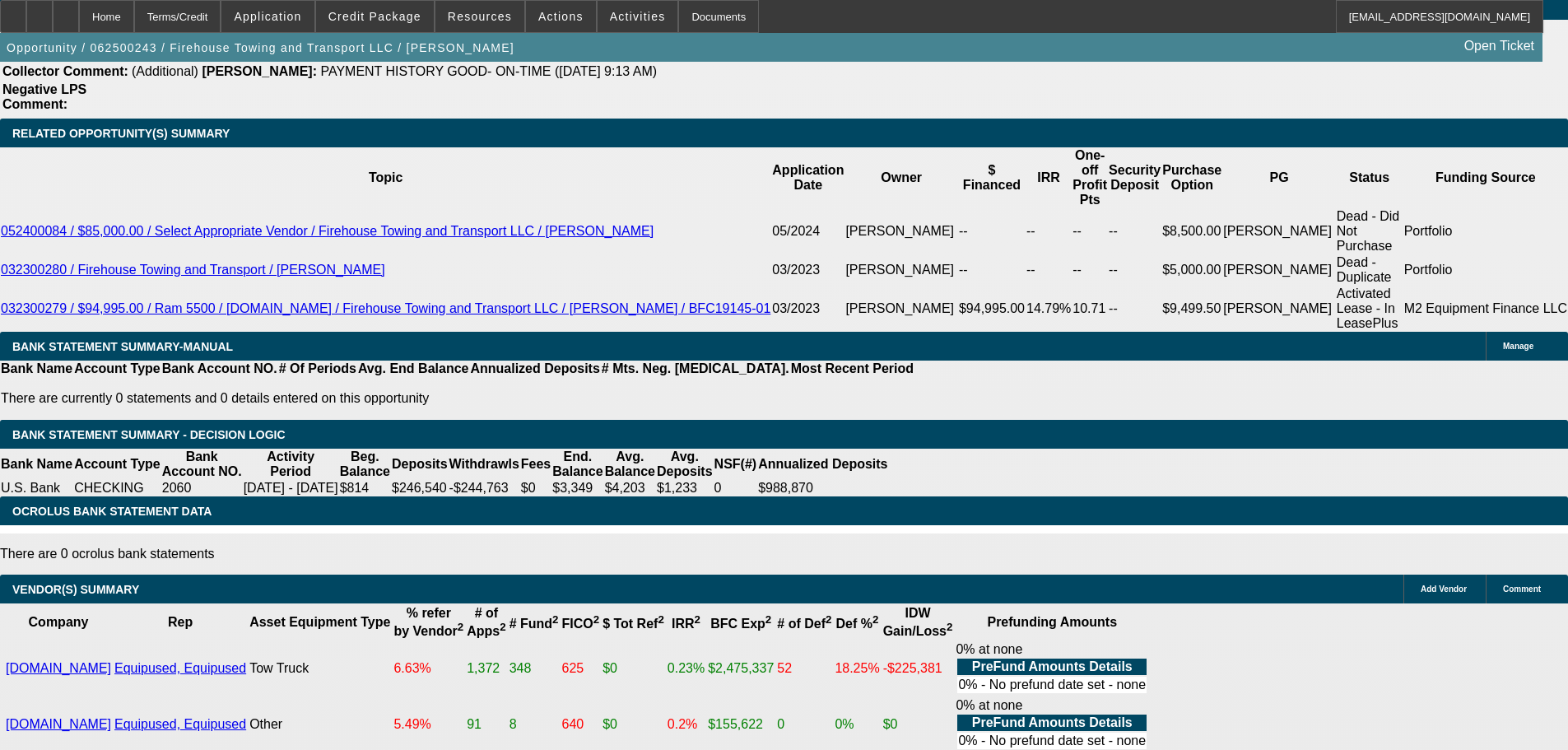
scroll to position [2964, 0]
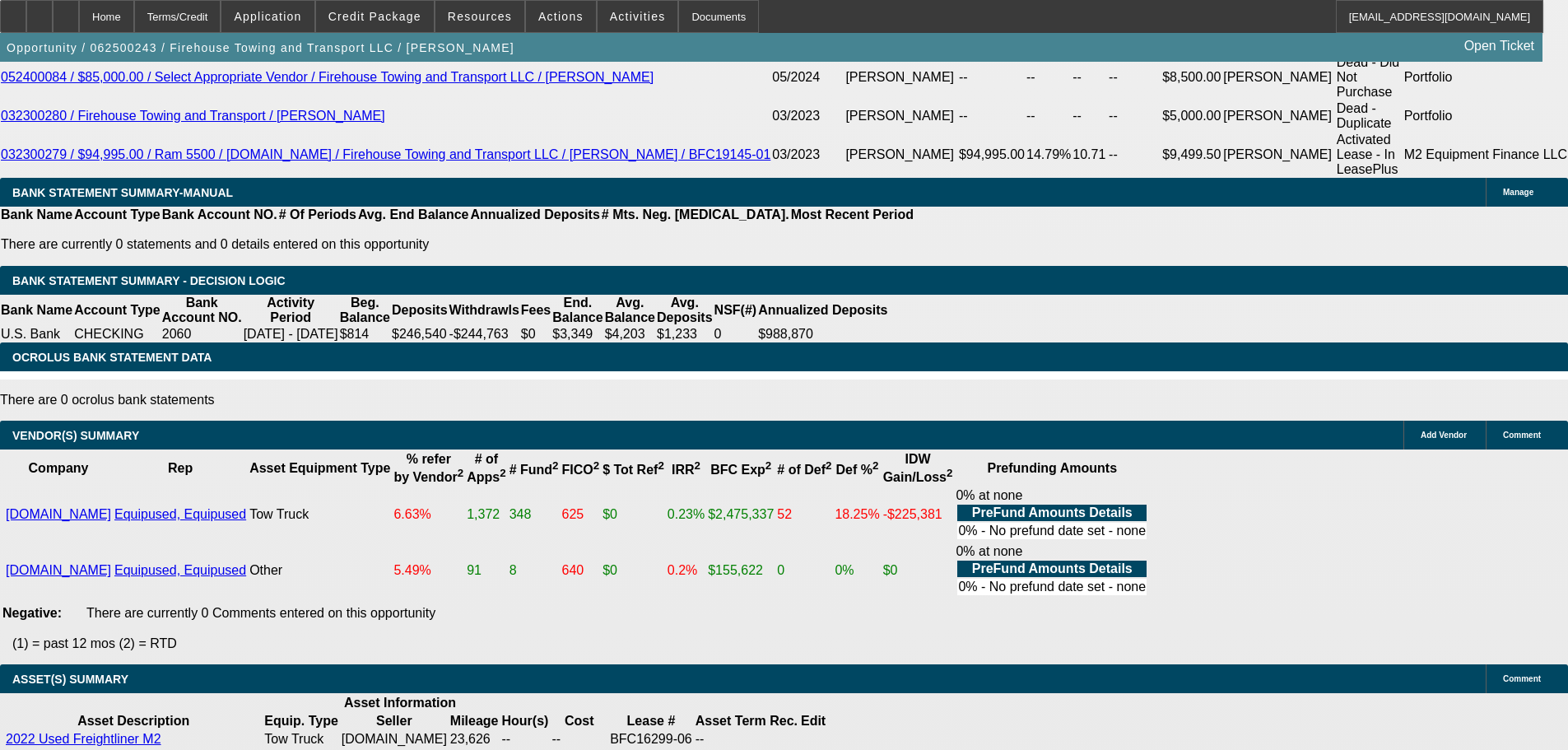
select select "3"
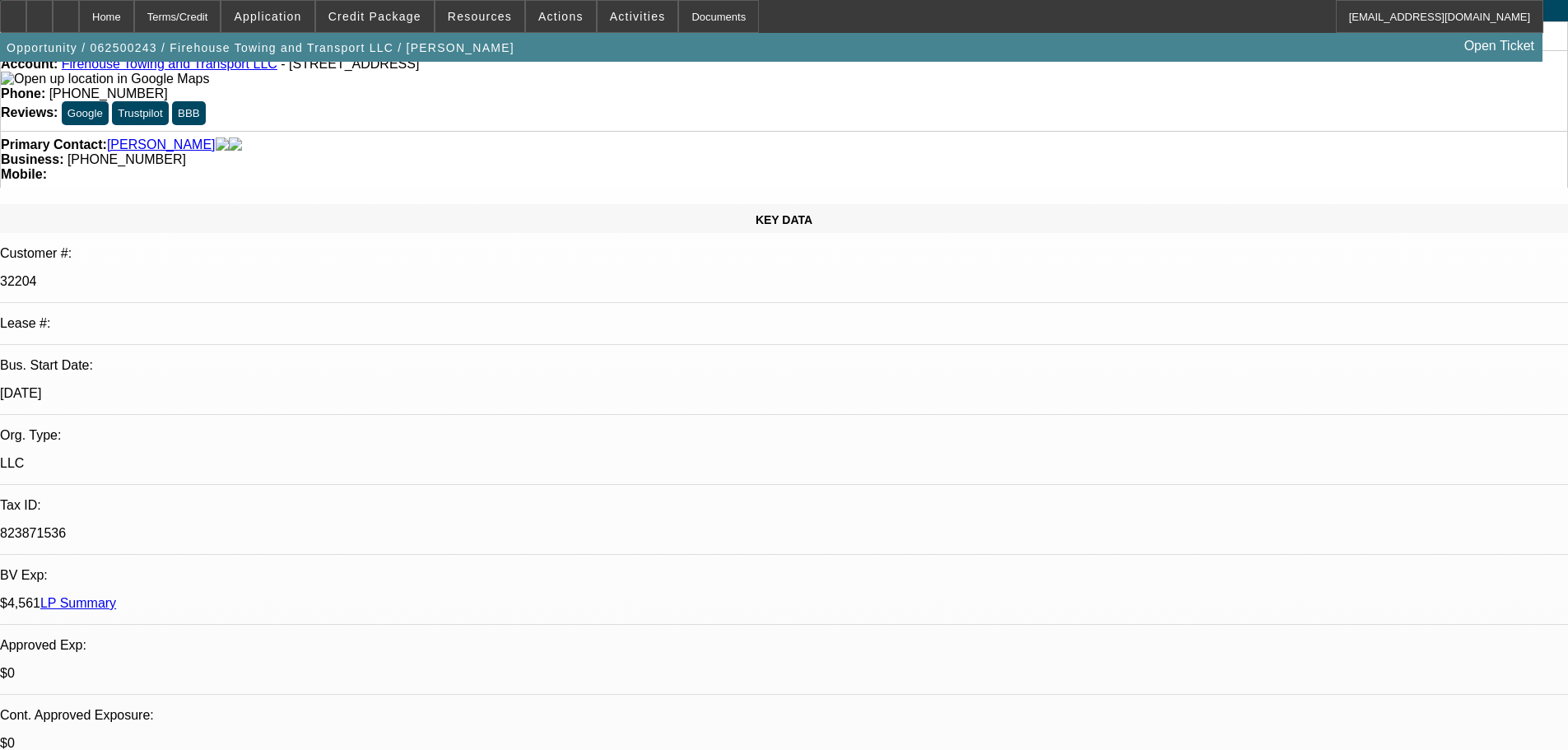
scroll to position [0, 0]
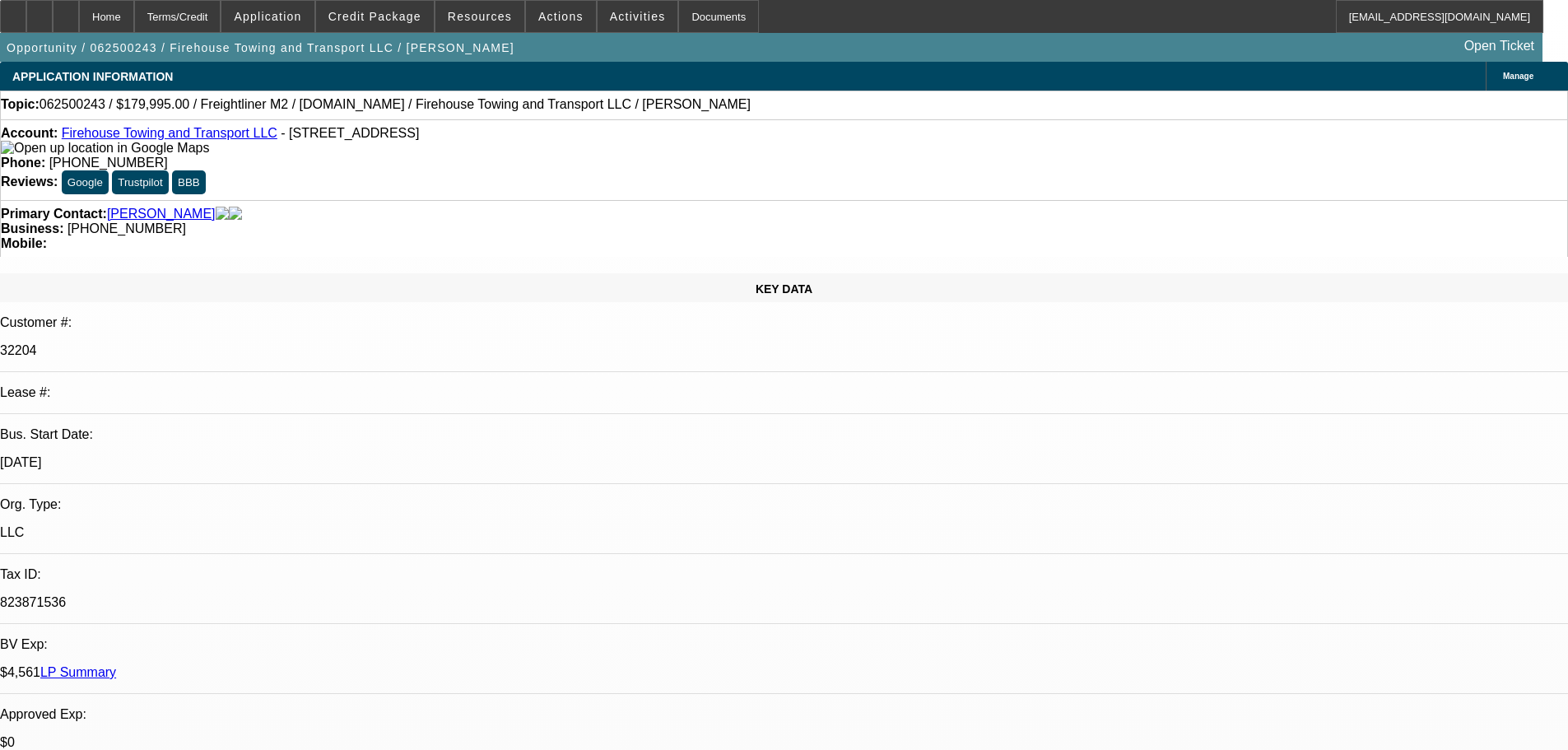
click at [1127, 295] on mat-option "ACH" at bounding box center [1141, 295] width 140 height 39
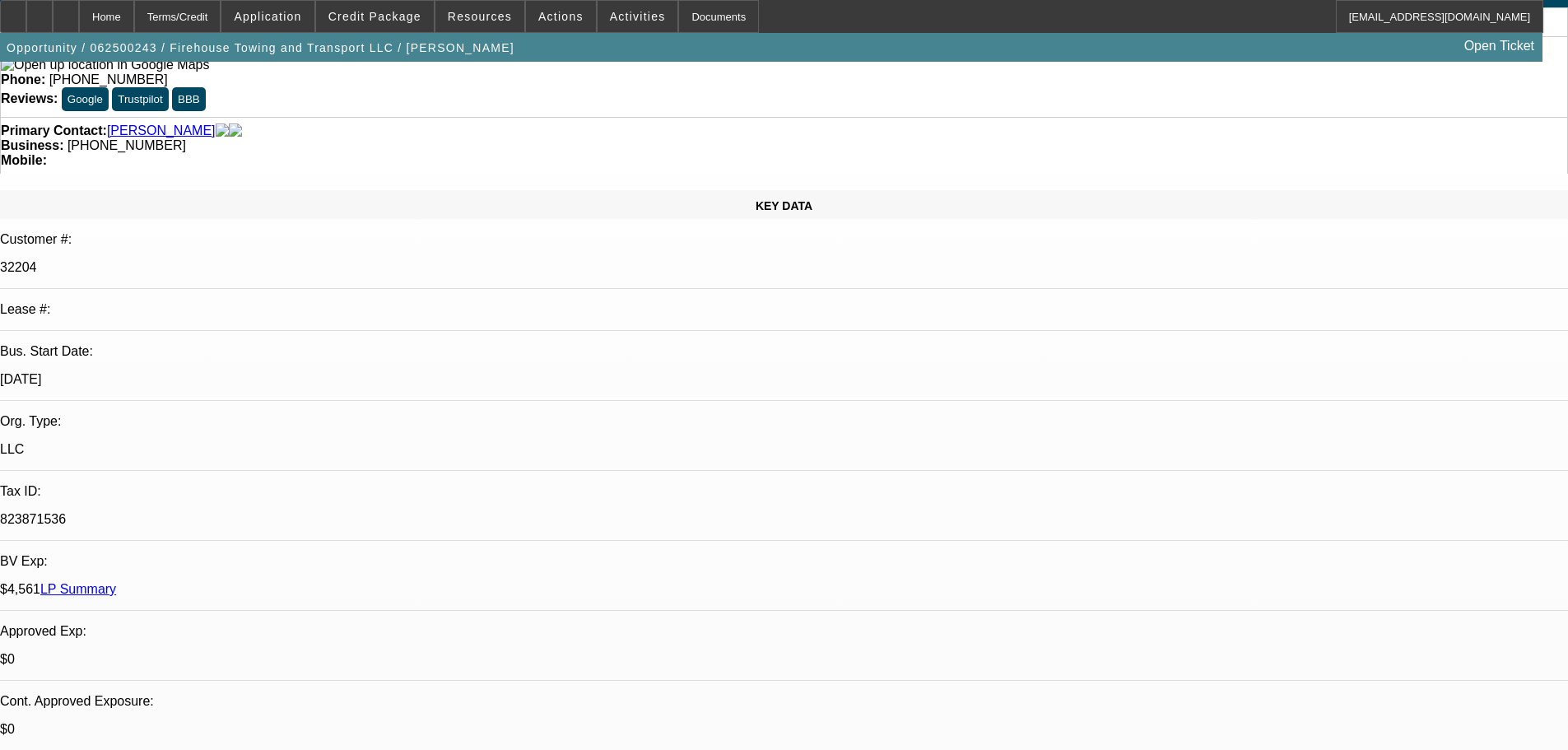
scroll to position [330, 0]
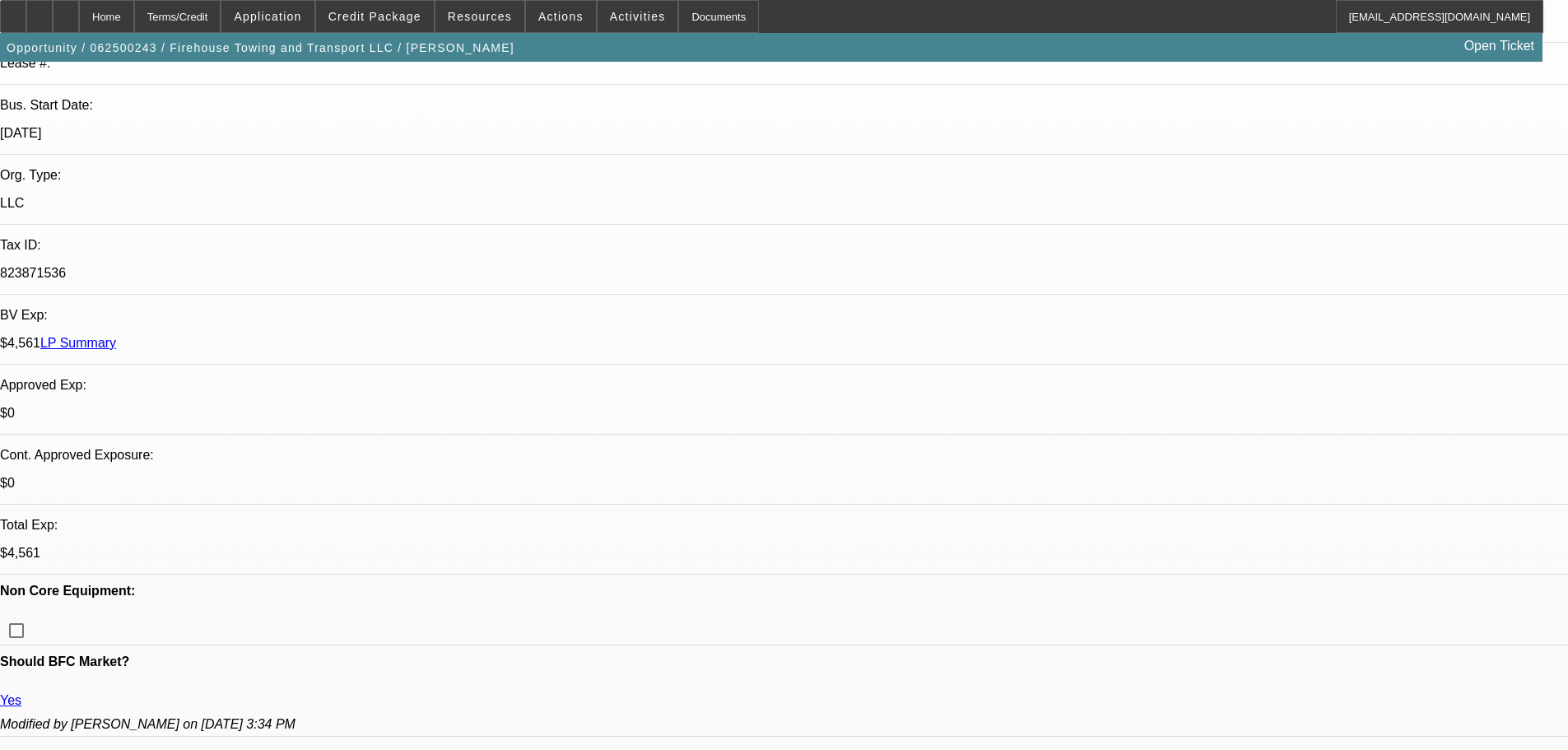
paste textarea "APPROVED, GPS REQUIRED. TERMS ONLY VALID ON THIS EU TRUCK."
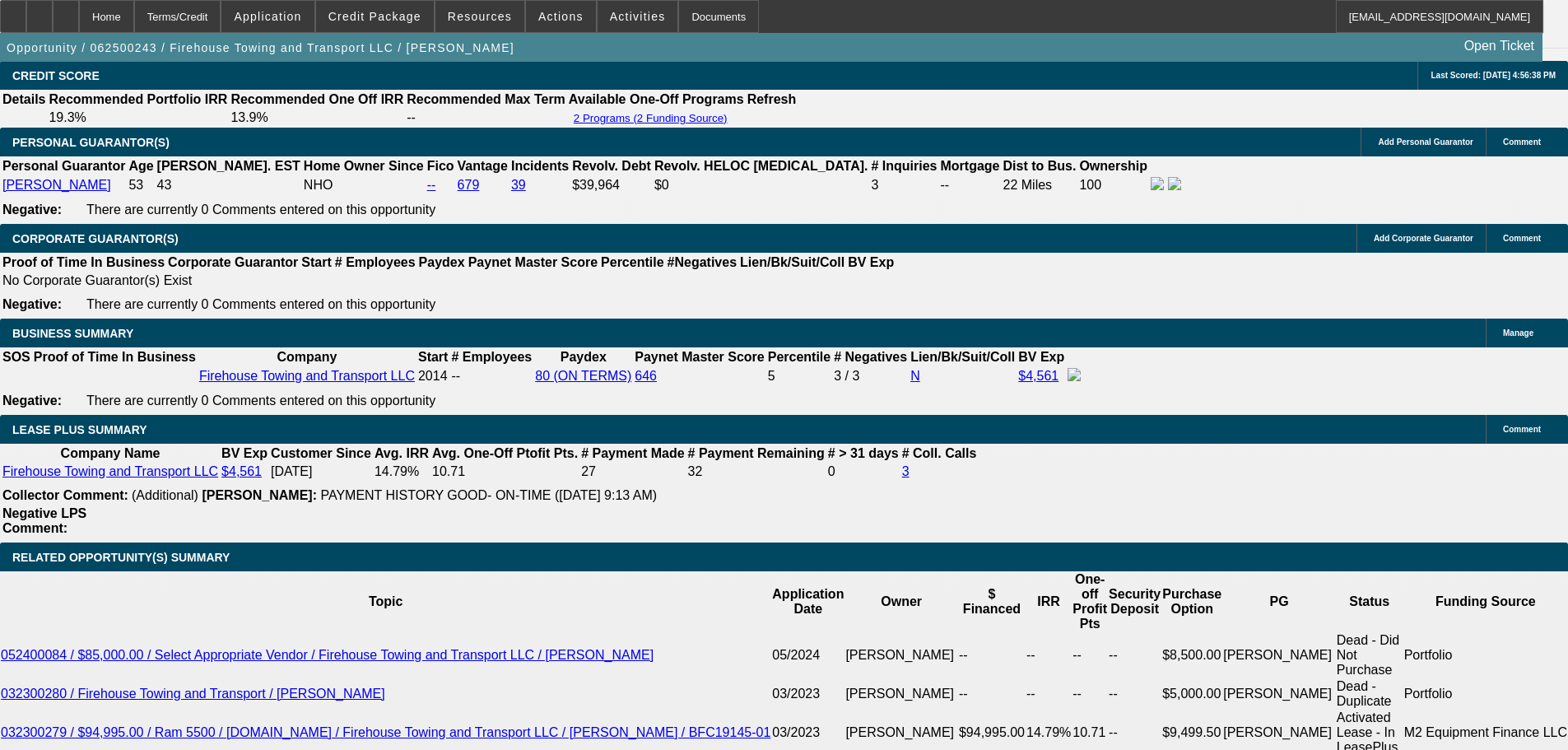
scroll to position [2387, 0]
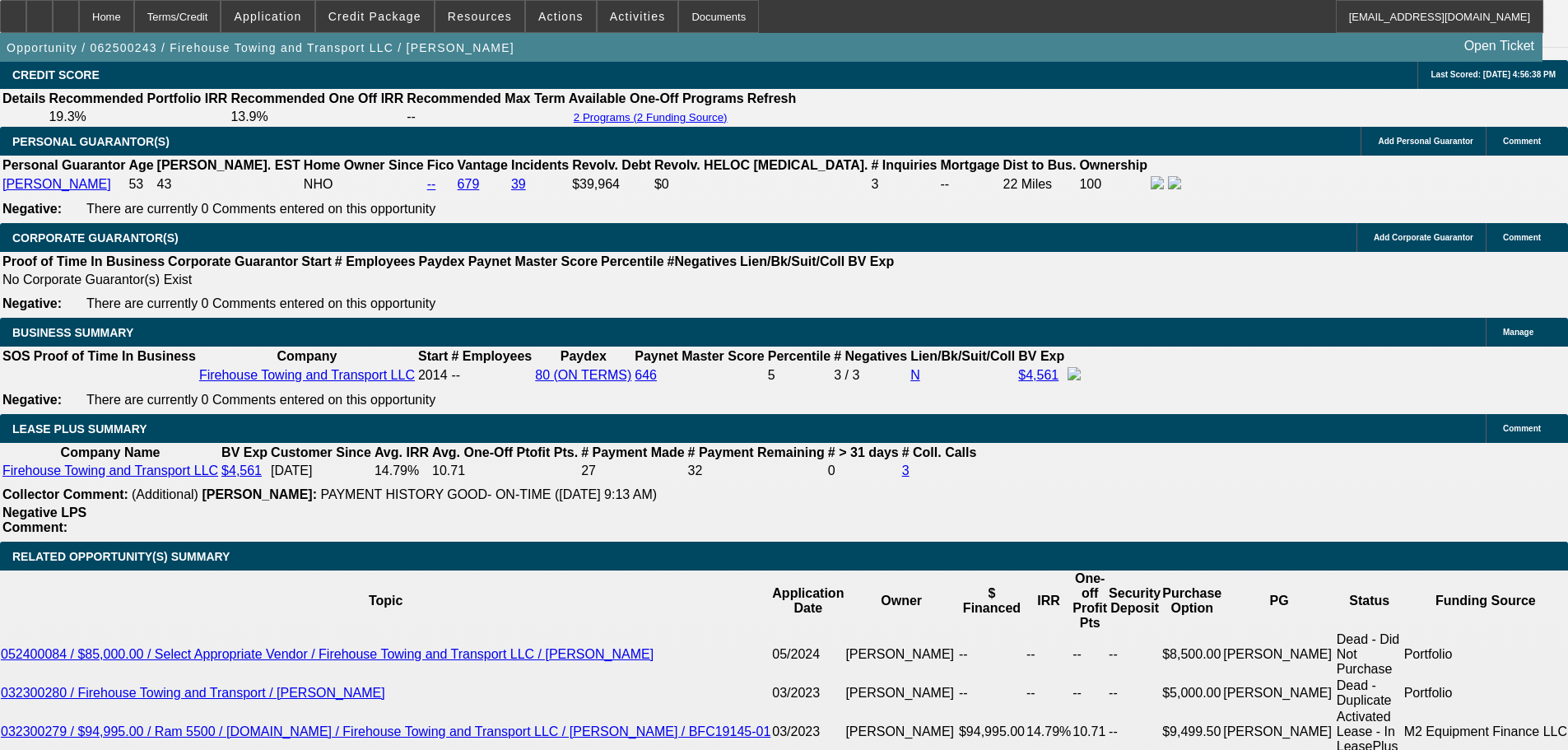
type textarea "APPROVED, GPS REQUIRED. TERMS ONLY VALID ON THIS EU TRUCK."
drag, startPoint x: 248, startPoint y: 517, endPoint x: 448, endPoint y: 500, distance: 200.7
type input "362"
type input "$724.00"
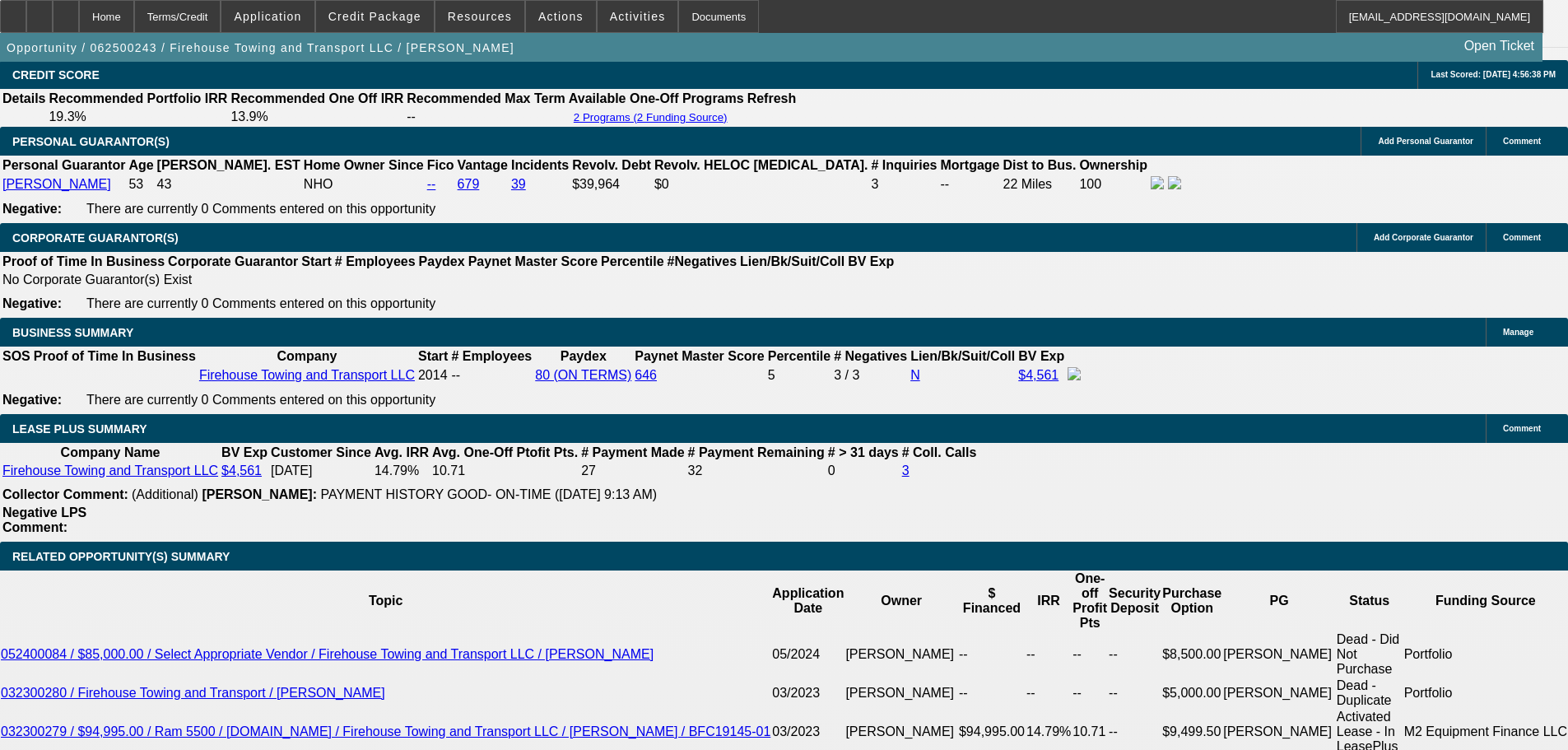
type input "UNKNOWN"
type input "3625"
type input "15.3"
type input "$7,250.00"
type input "$3,625.00"
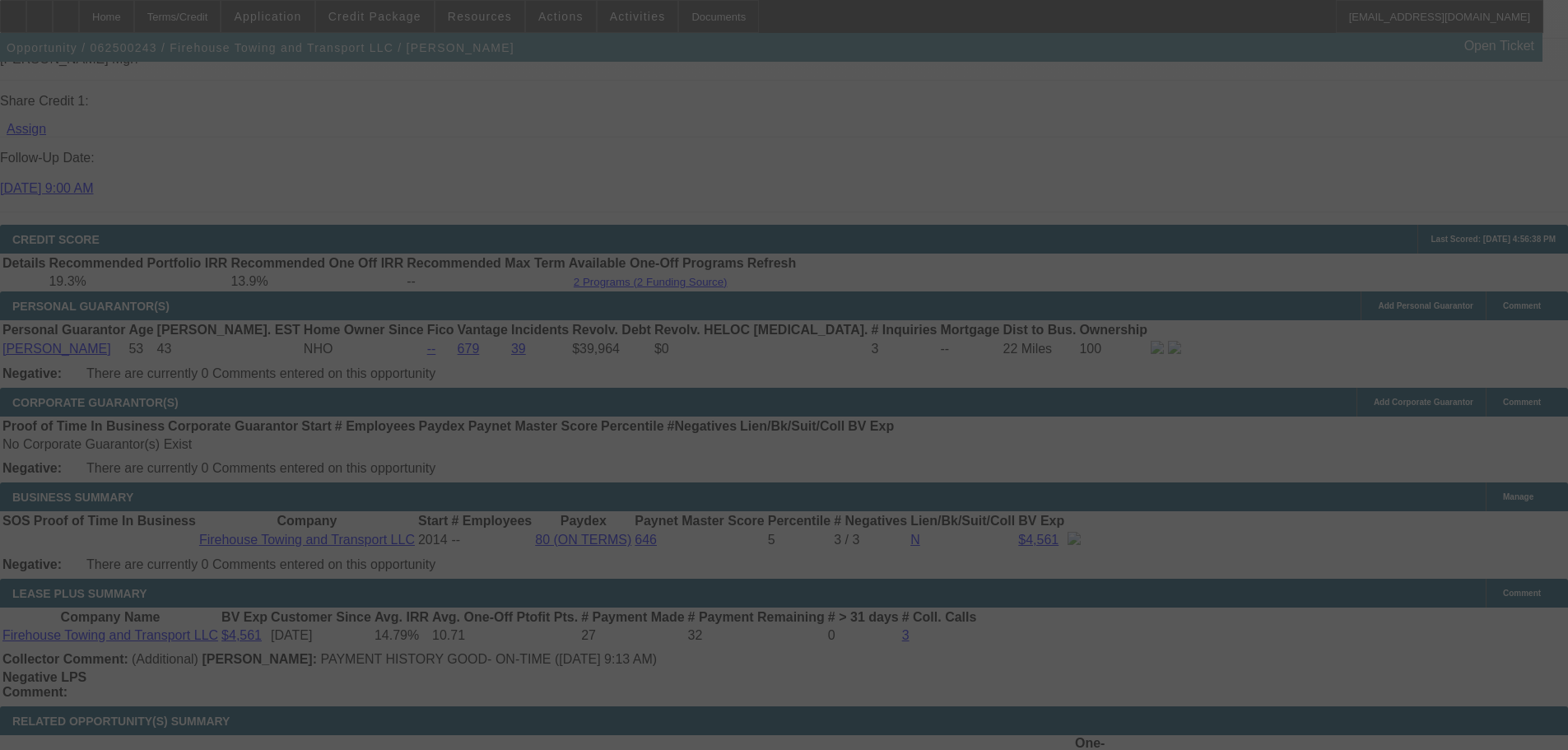
scroll to position [2305, 0]
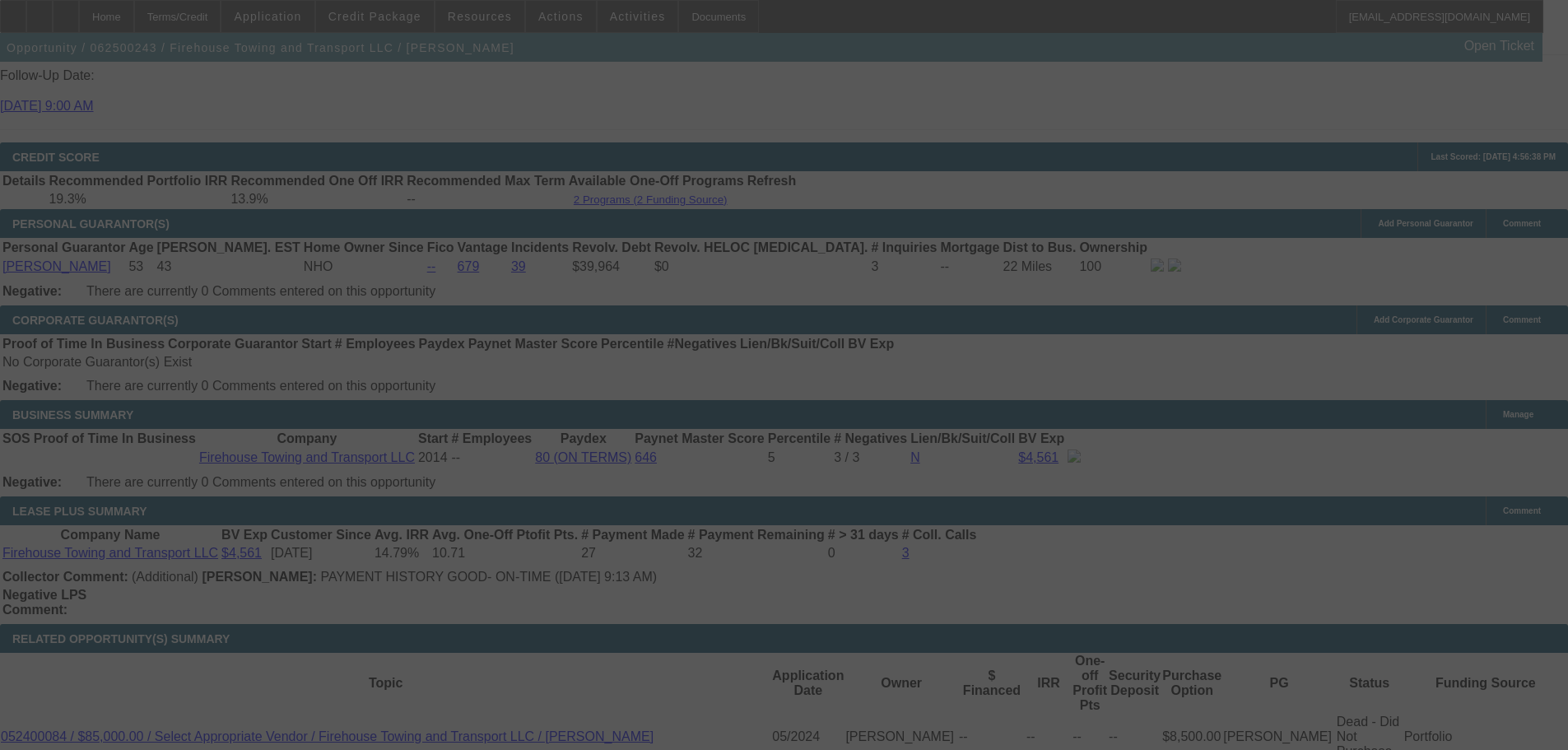
select select "0"
select select "2"
select select "0.1"
select select "4"
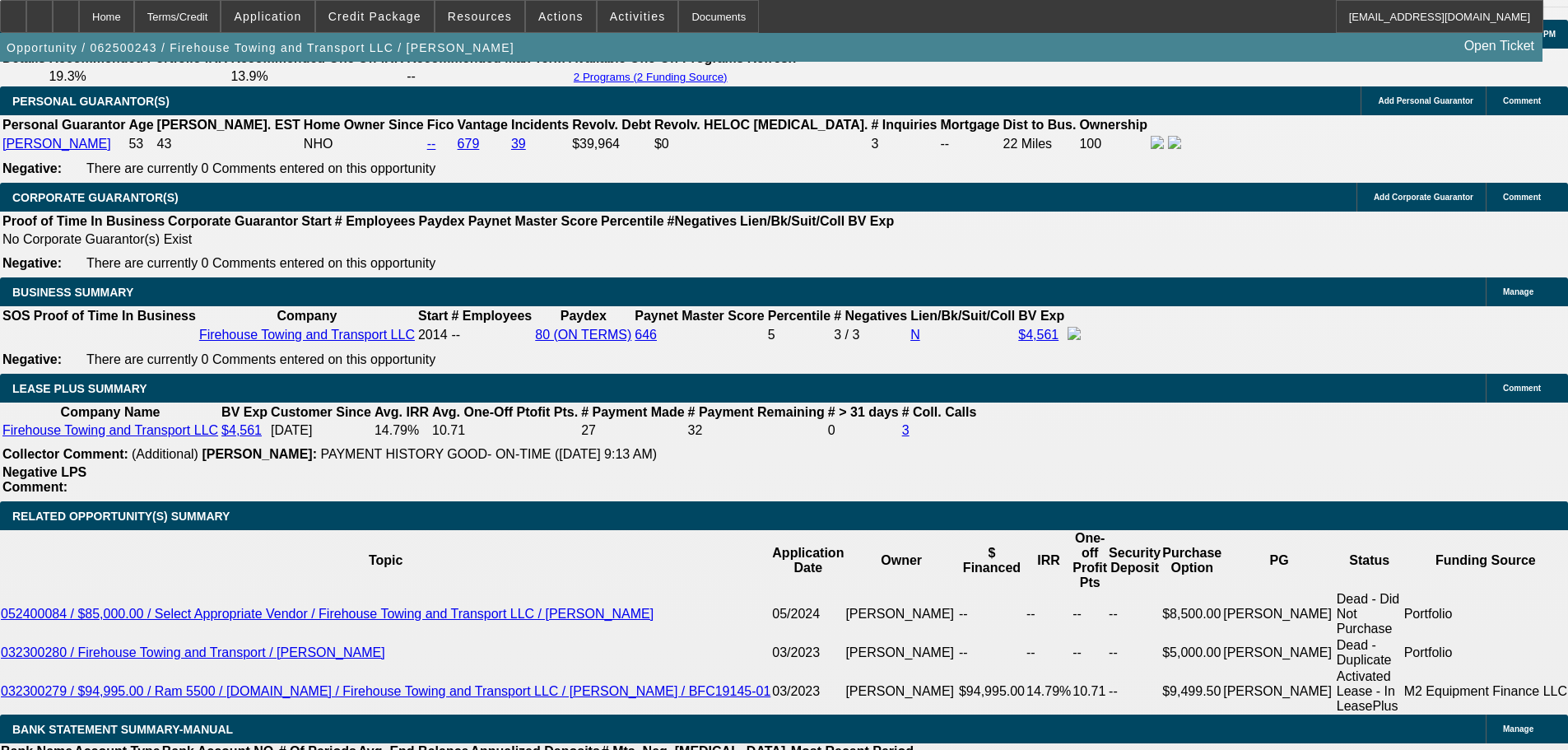
scroll to position [2634, 0]
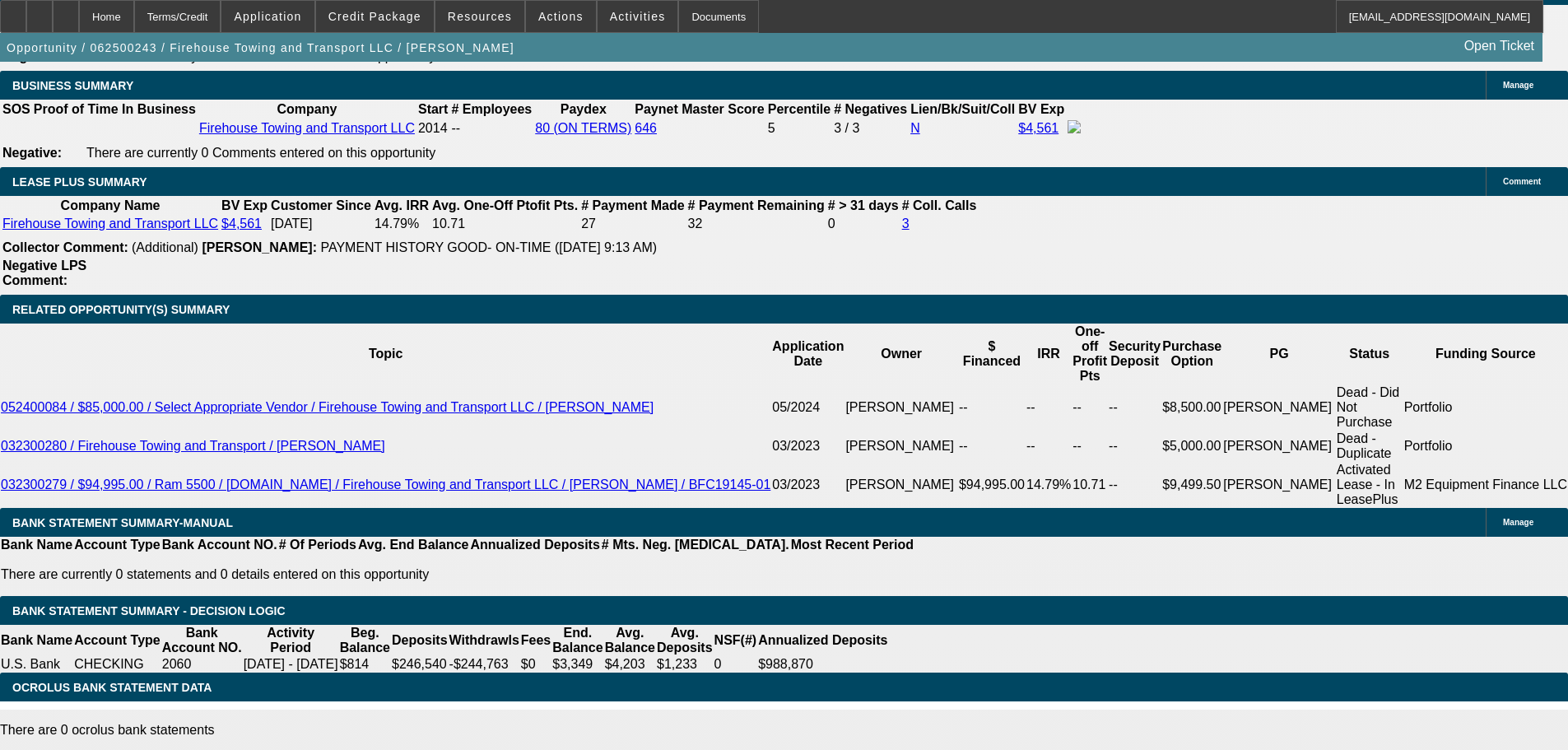
drag, startPoint x: 240, startPoint y: 274, endPoint x: 399, endPoint y: 267, distance: 159.2
type input "36"
type input "$72.00"
type input "UNKNOWN"
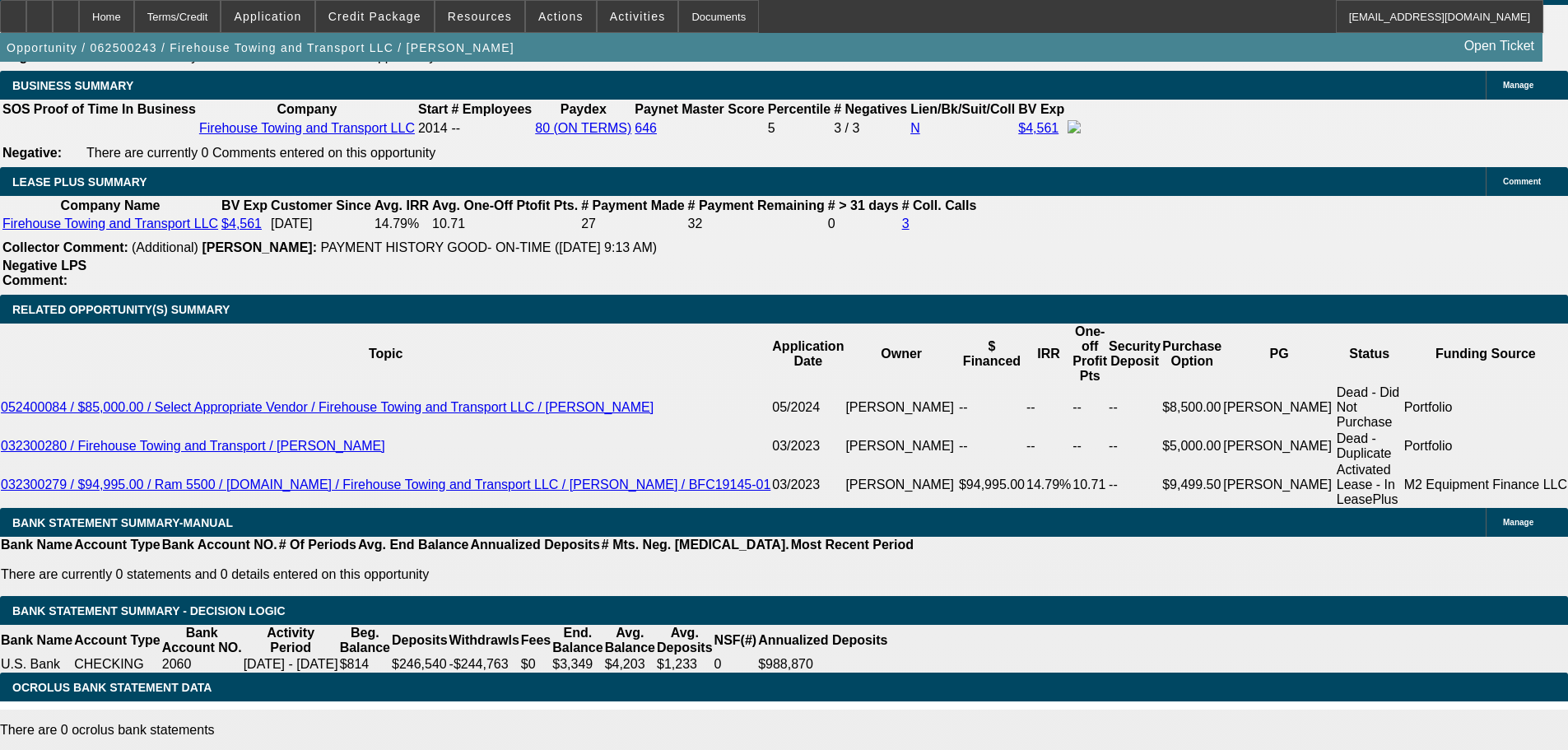
type input "3695"
type input "$7,390.00"
type input "16.1"
type input "$3,695.00"
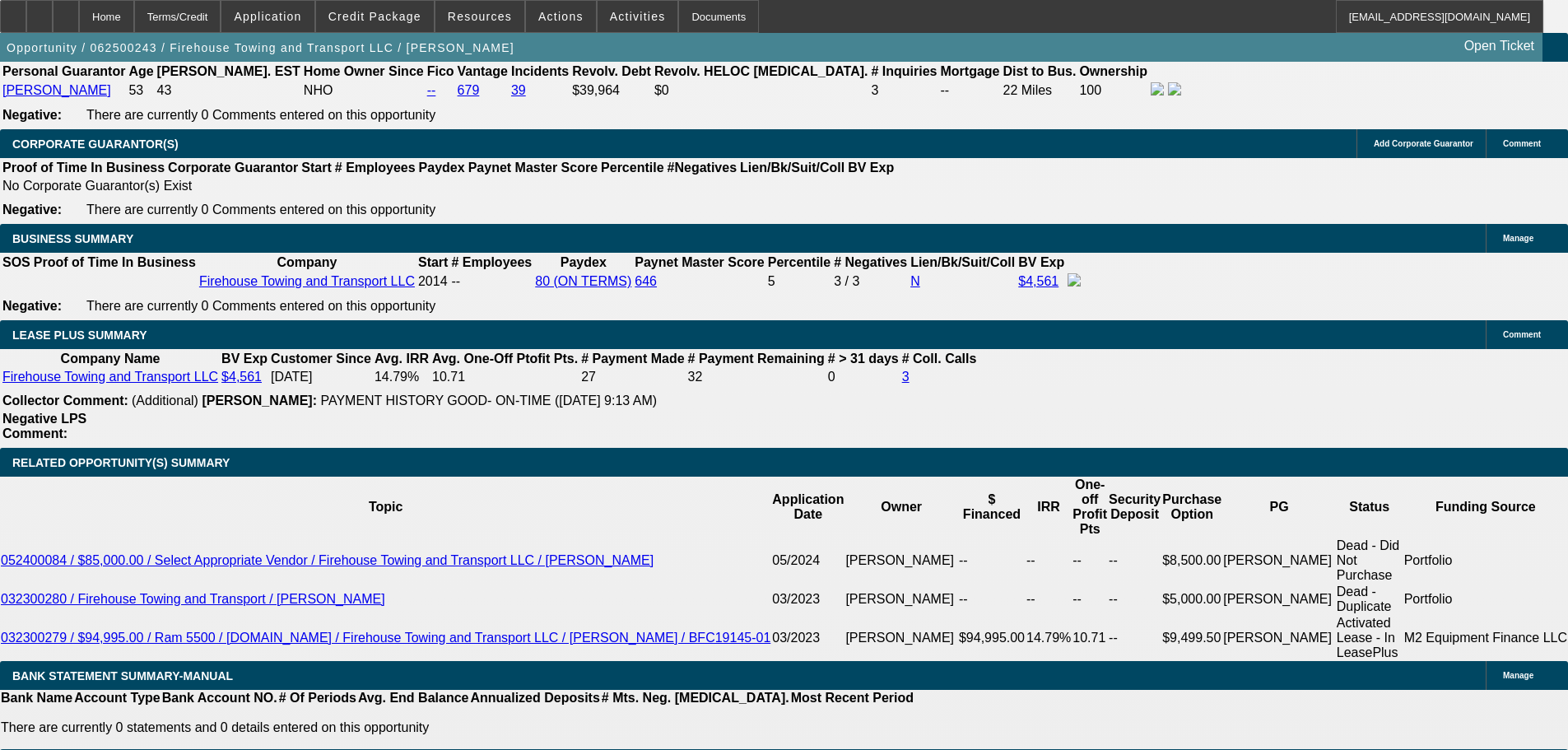
scroll to position [2223, 0]
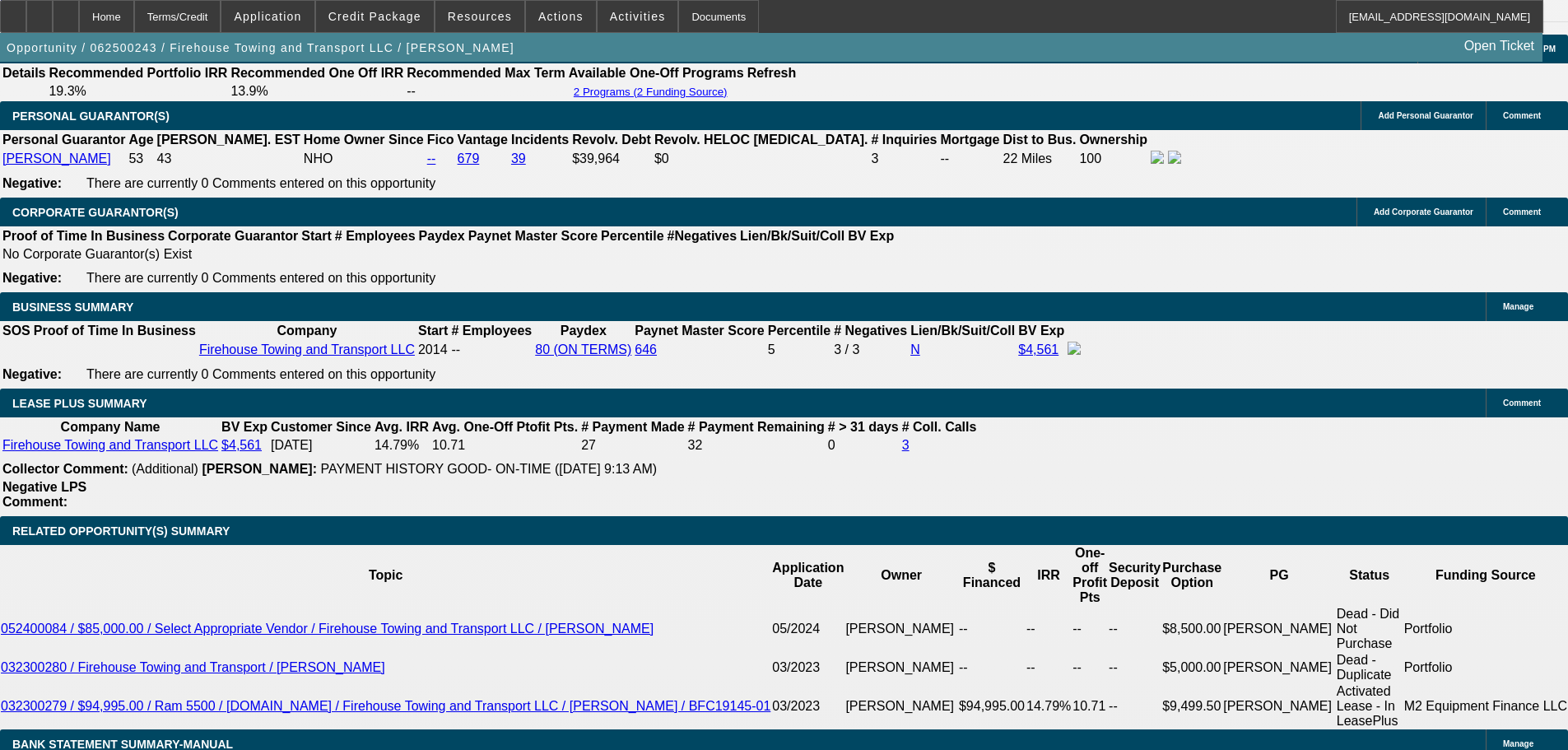
scroll to position [2551, 0]
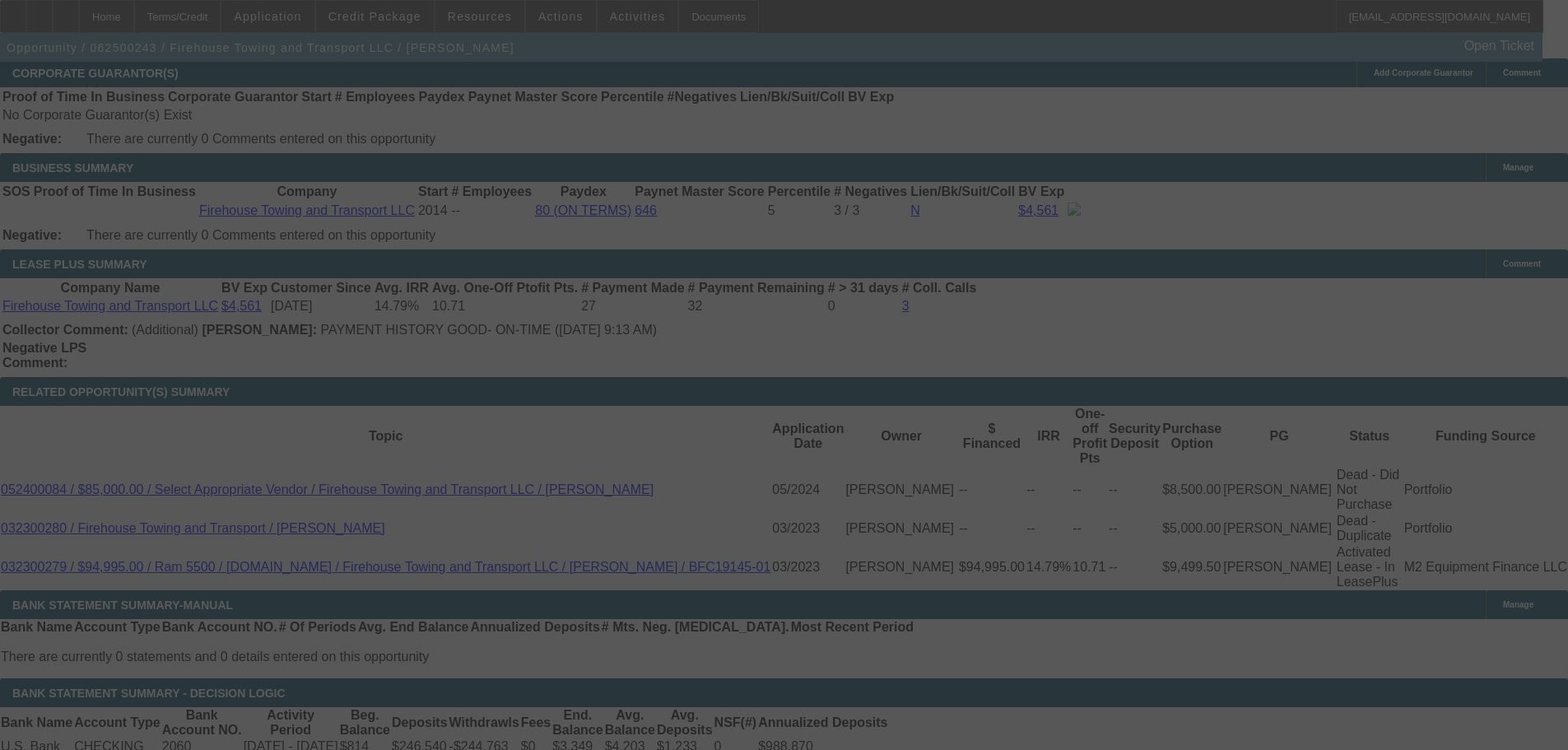
select select "0"
select select "2"
select select "0.1"
select select "4"
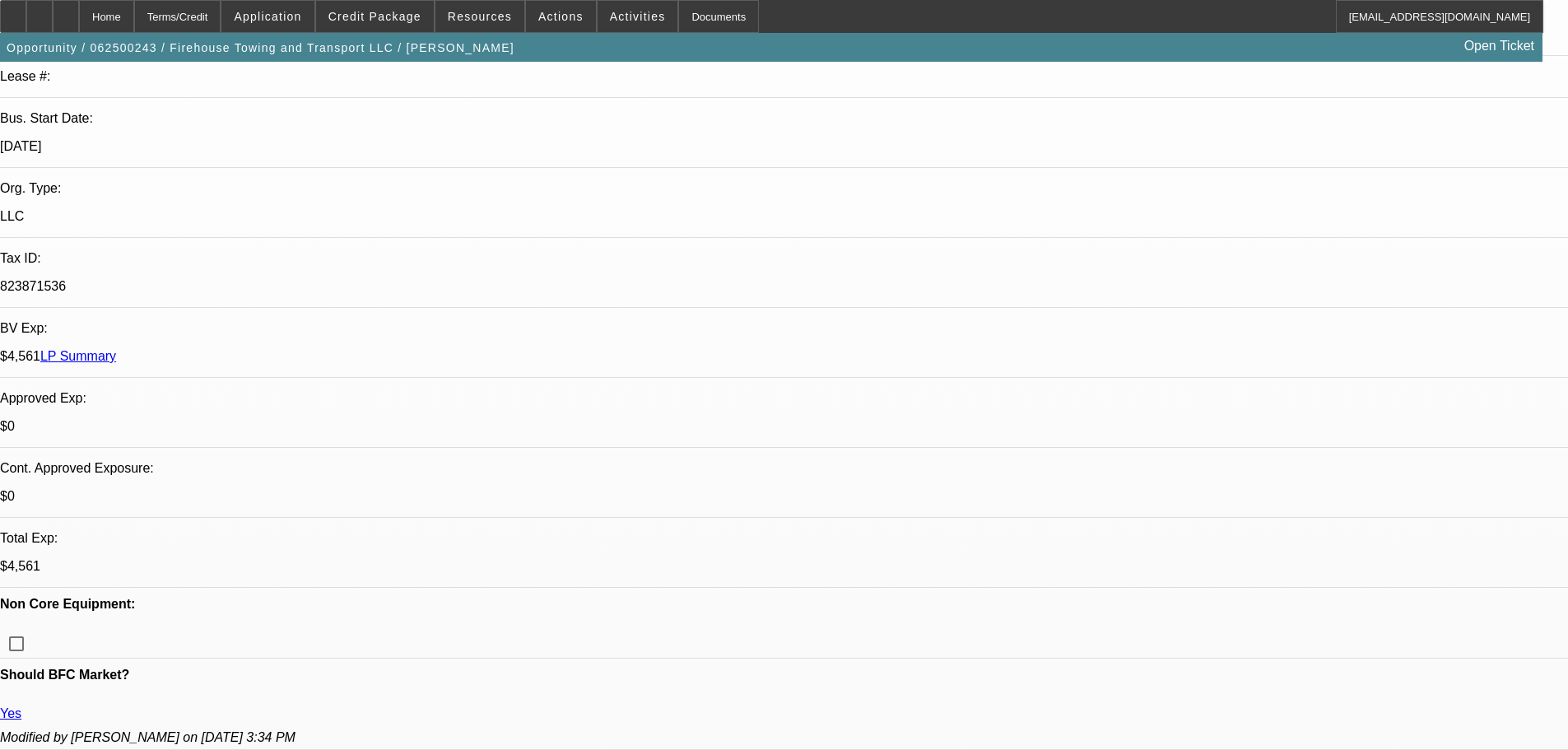
scroll to position [320, 0]
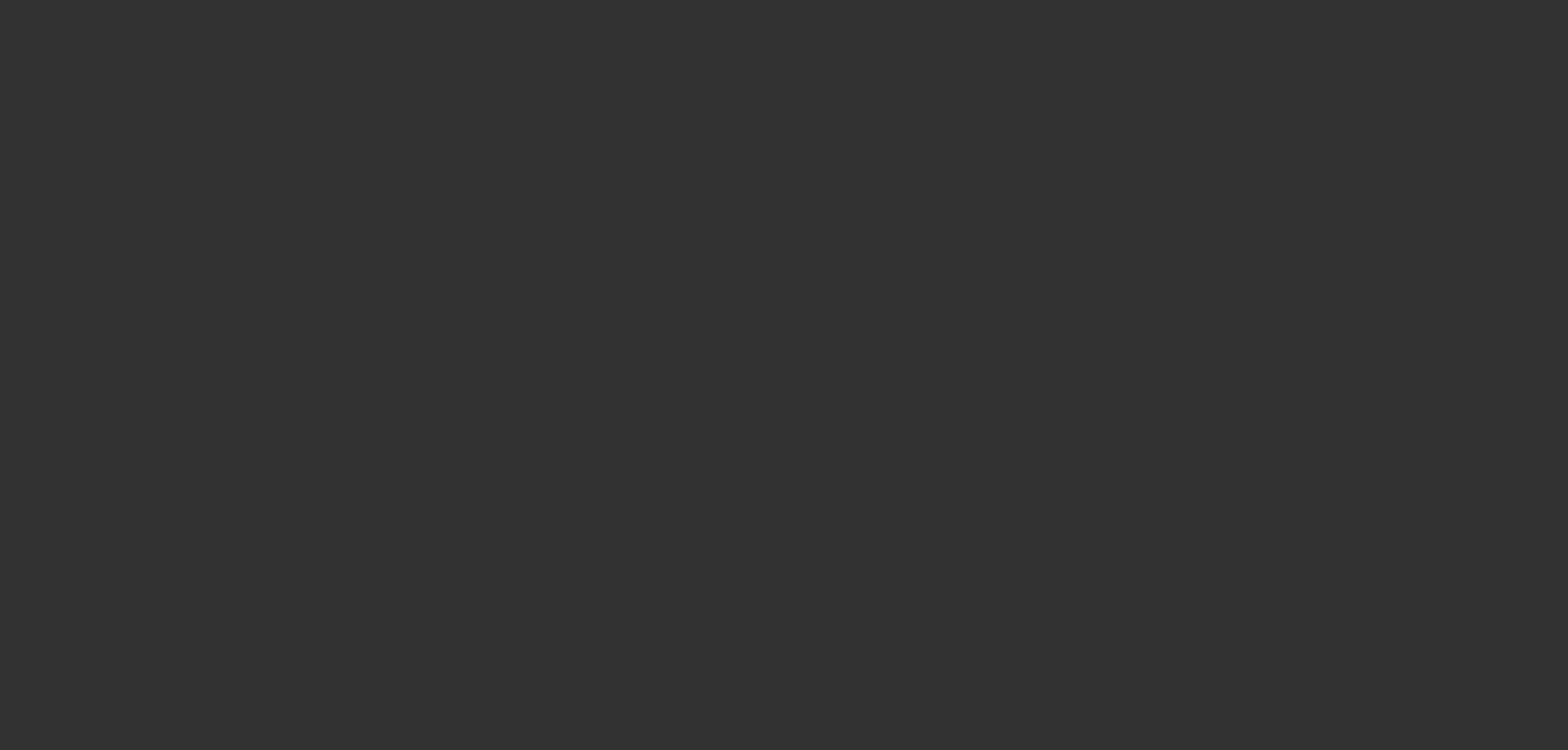
scroll to position [0, 0]
select select "0"
select select "2"
select select "0.1"
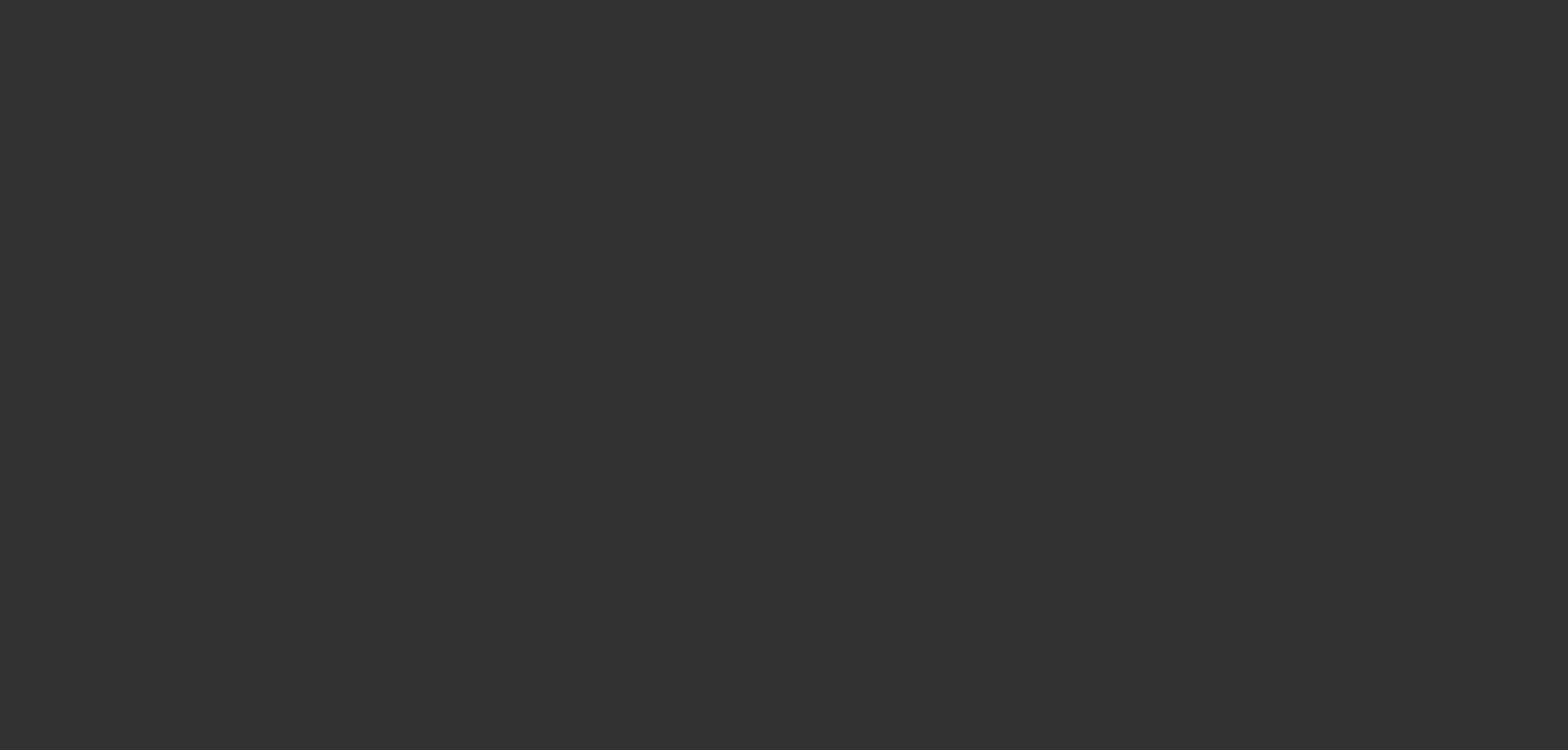
select select "4"
select select "0"
select select "2"
select select "0.1"
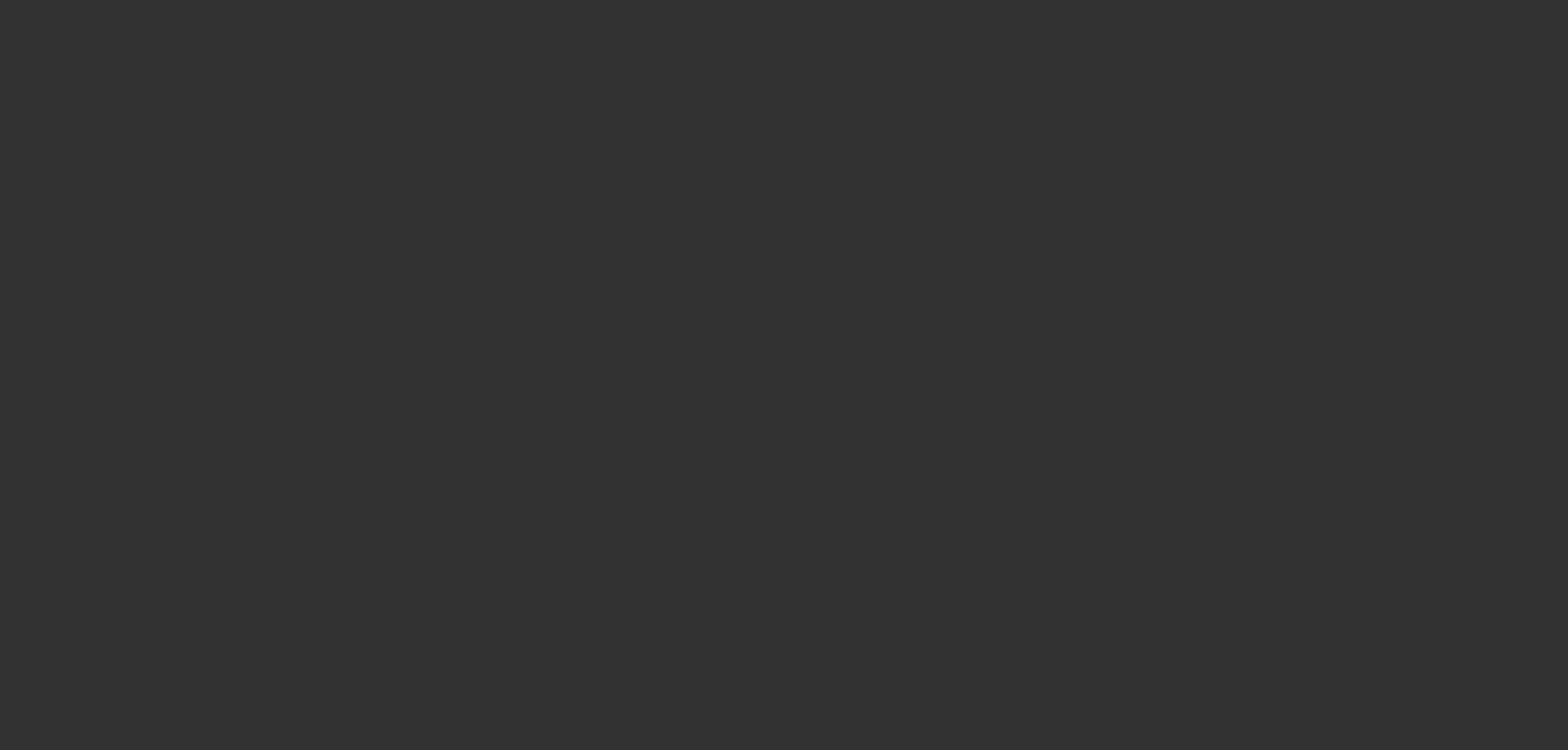
select select "4"
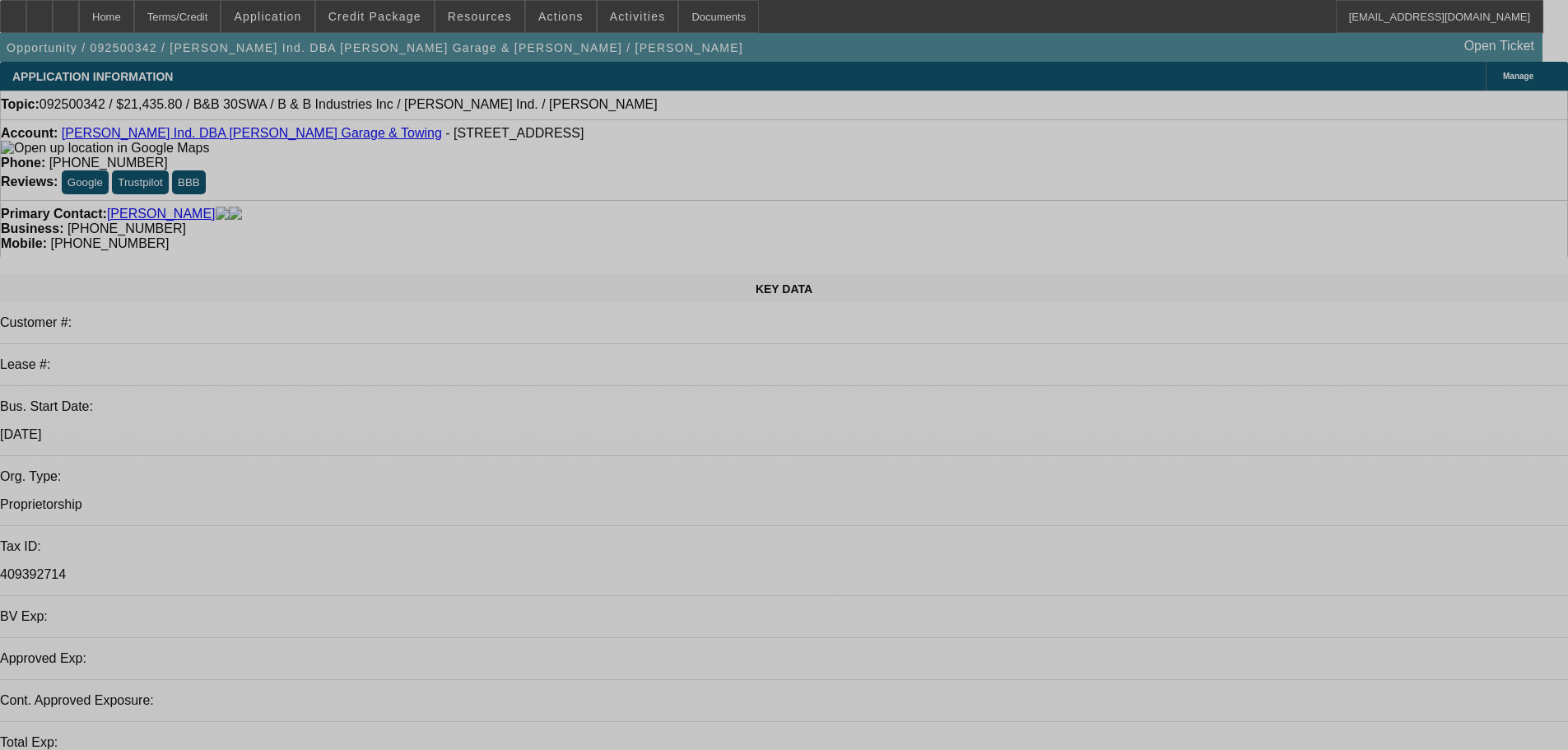
select select "0"
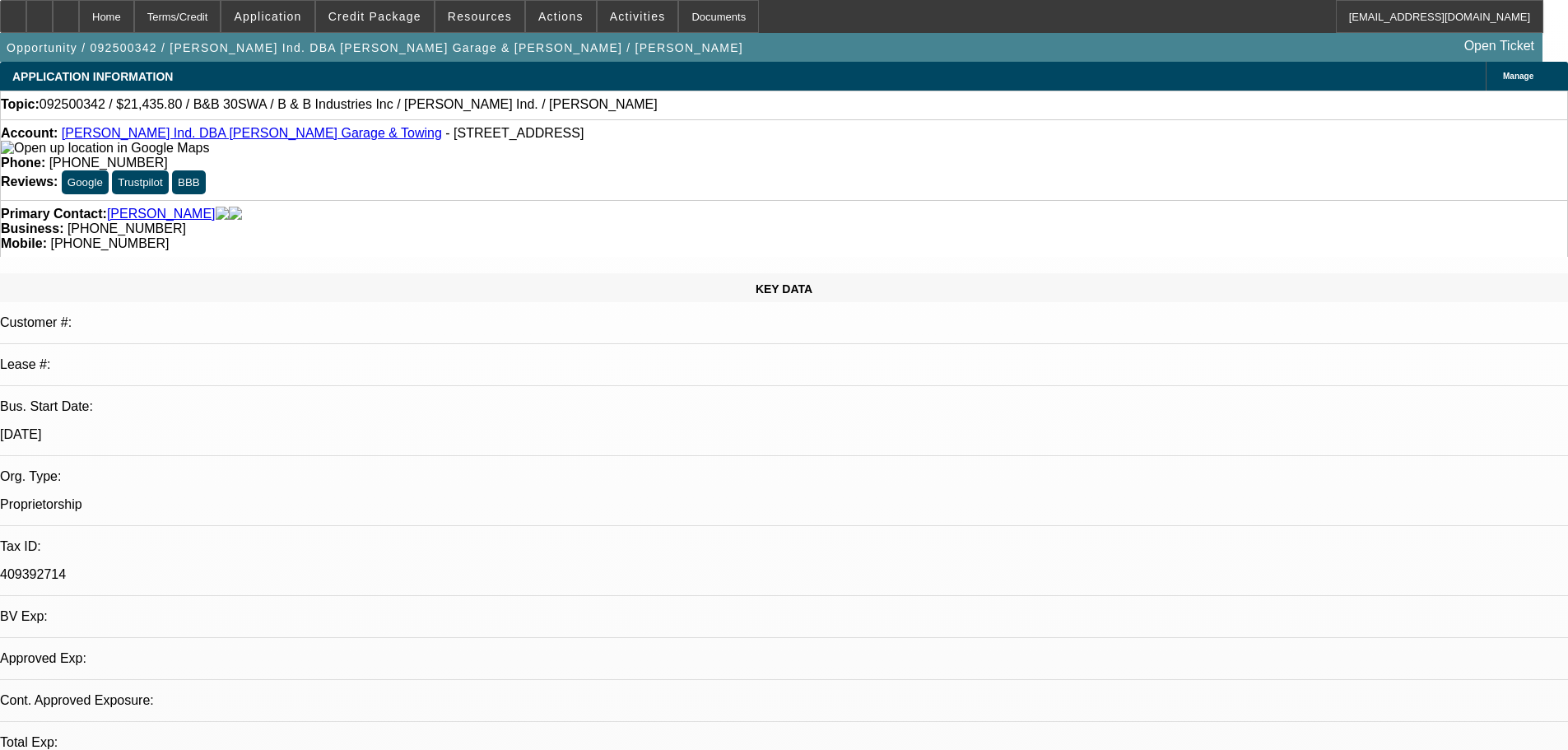
select select "0"
select select "6"
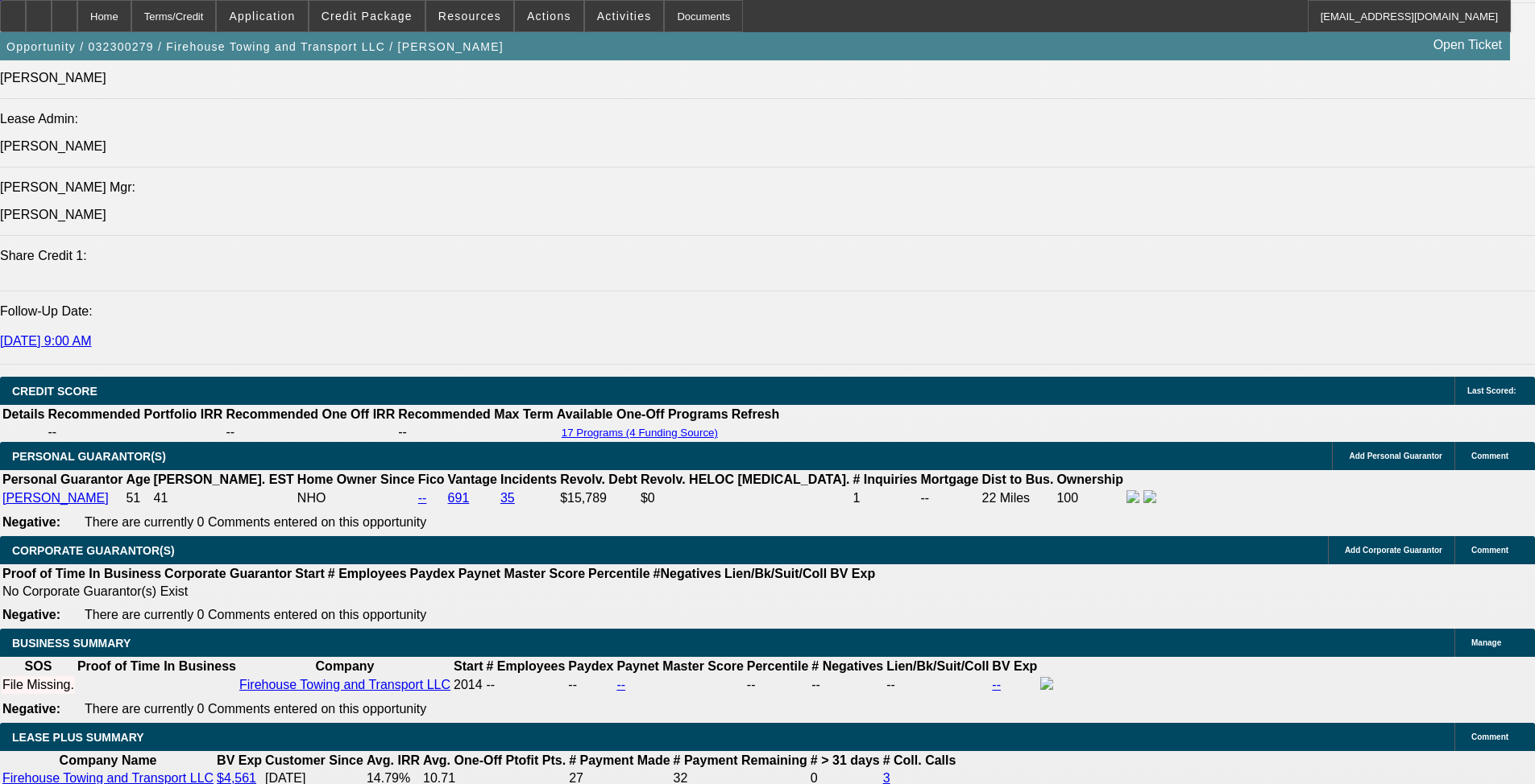
select select "0"
select select "6"
select select "0"
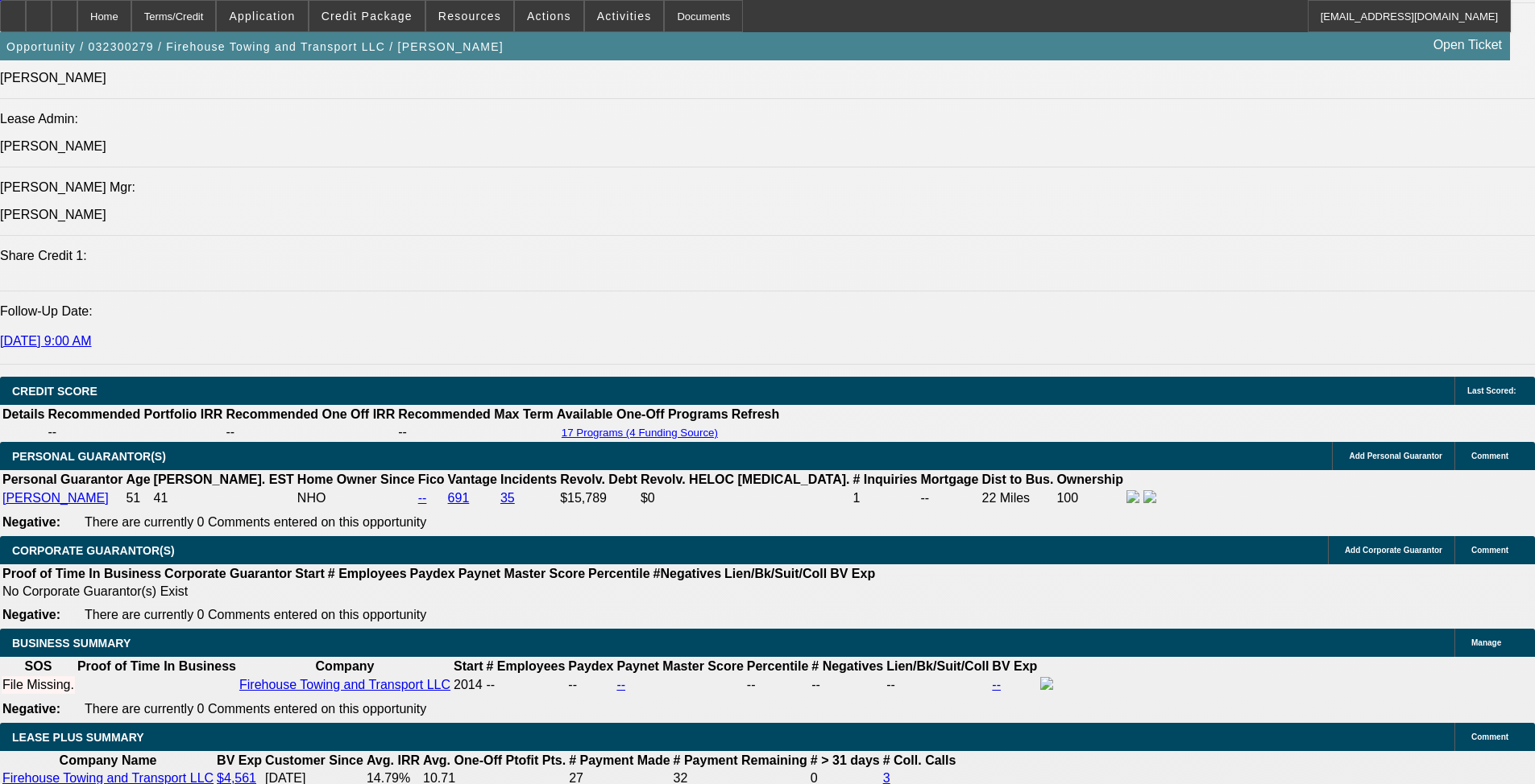
select select "0"
select select "0.1"
select select "4"
select select "0"
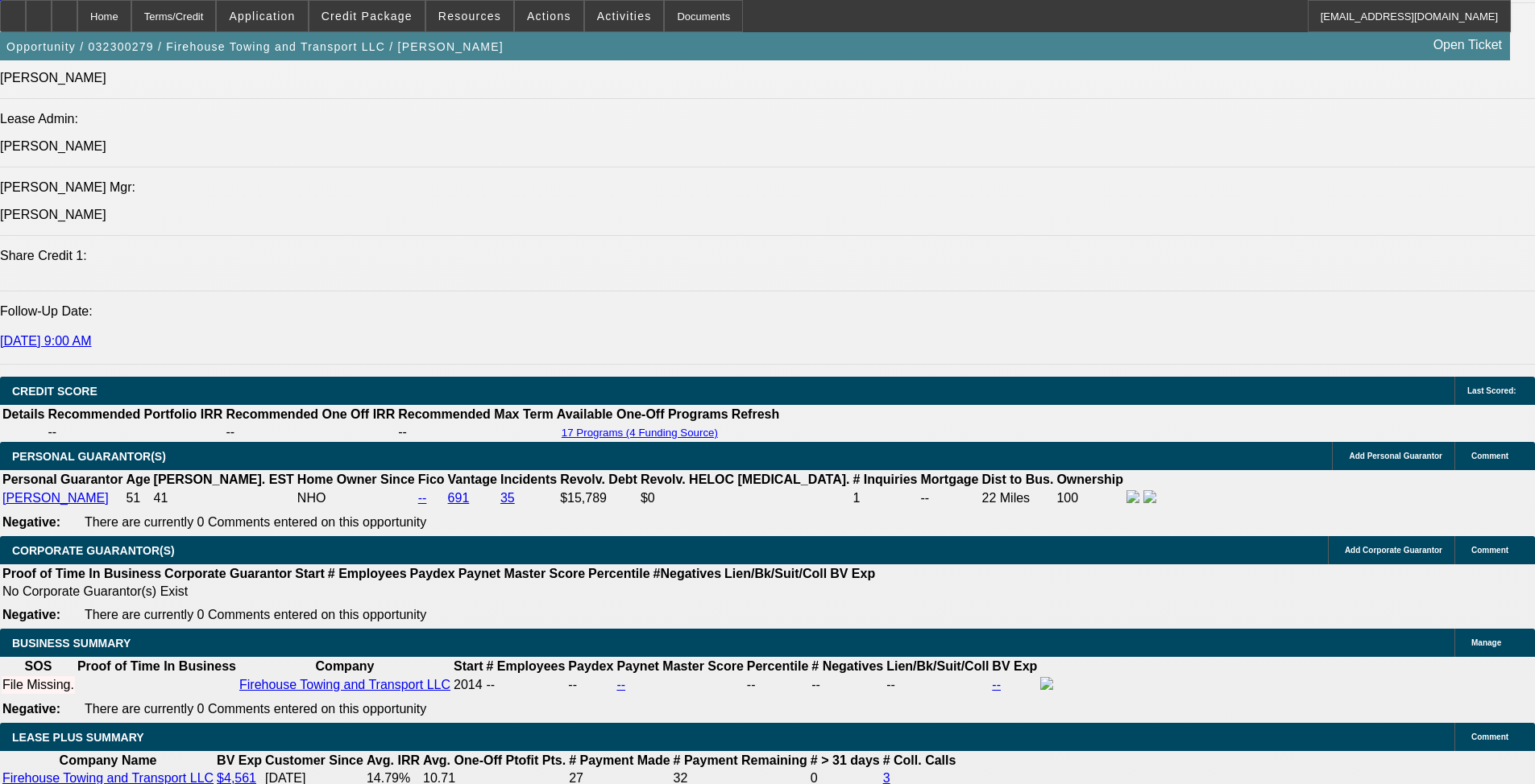
select select "0.1"
select select "4"
select select "0"
select select "0.1"
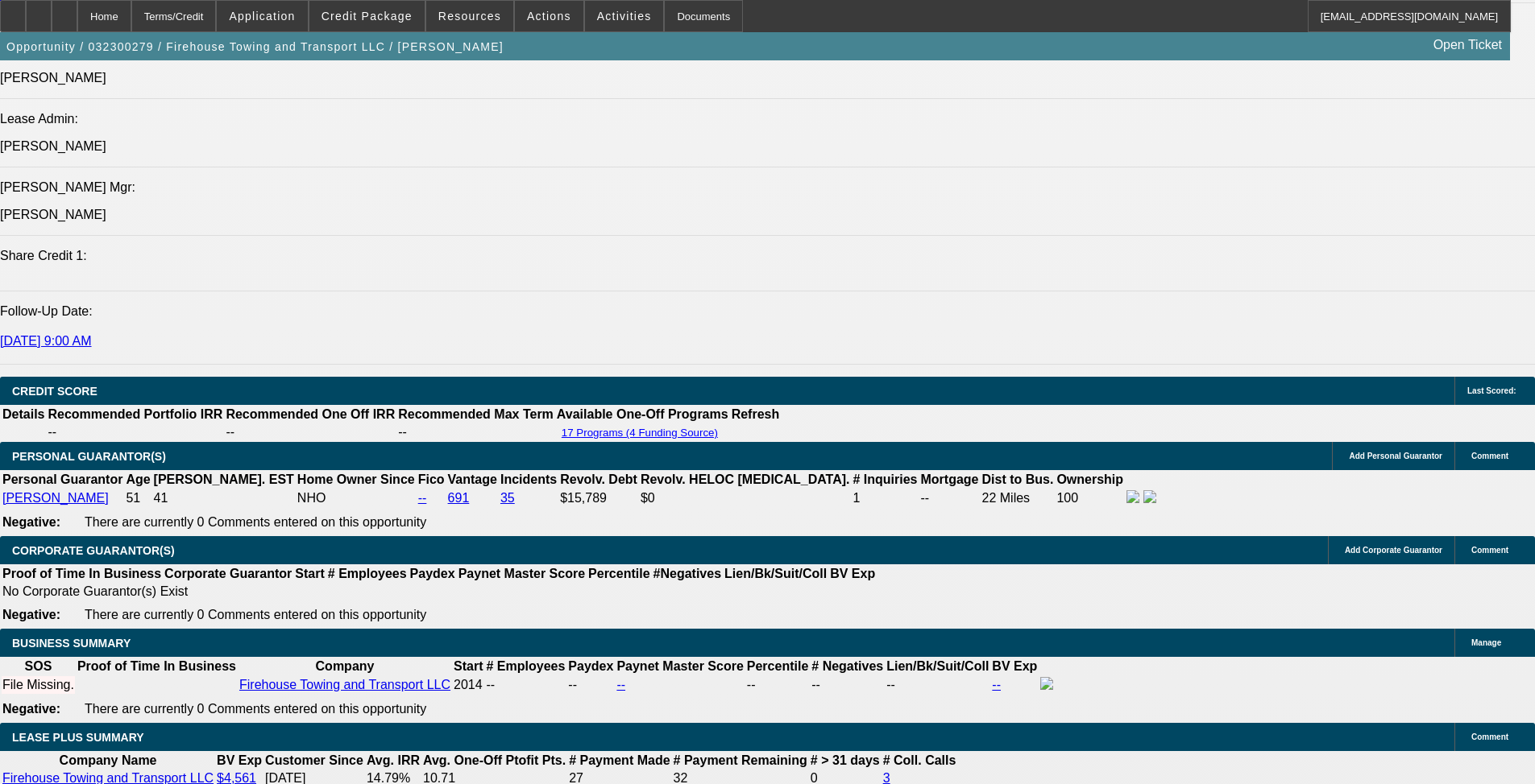
select select "4"
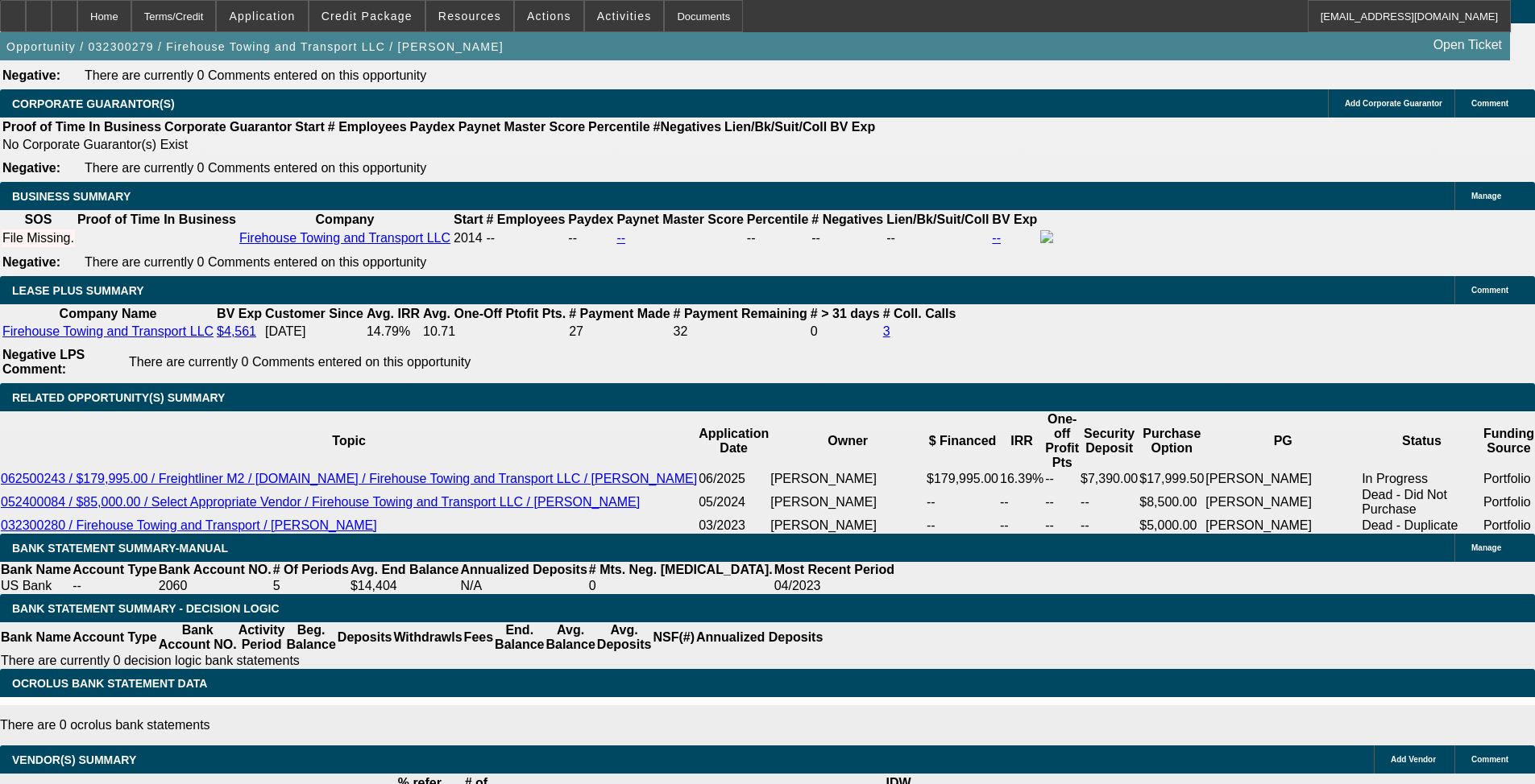
scroll to position [2454, 0]
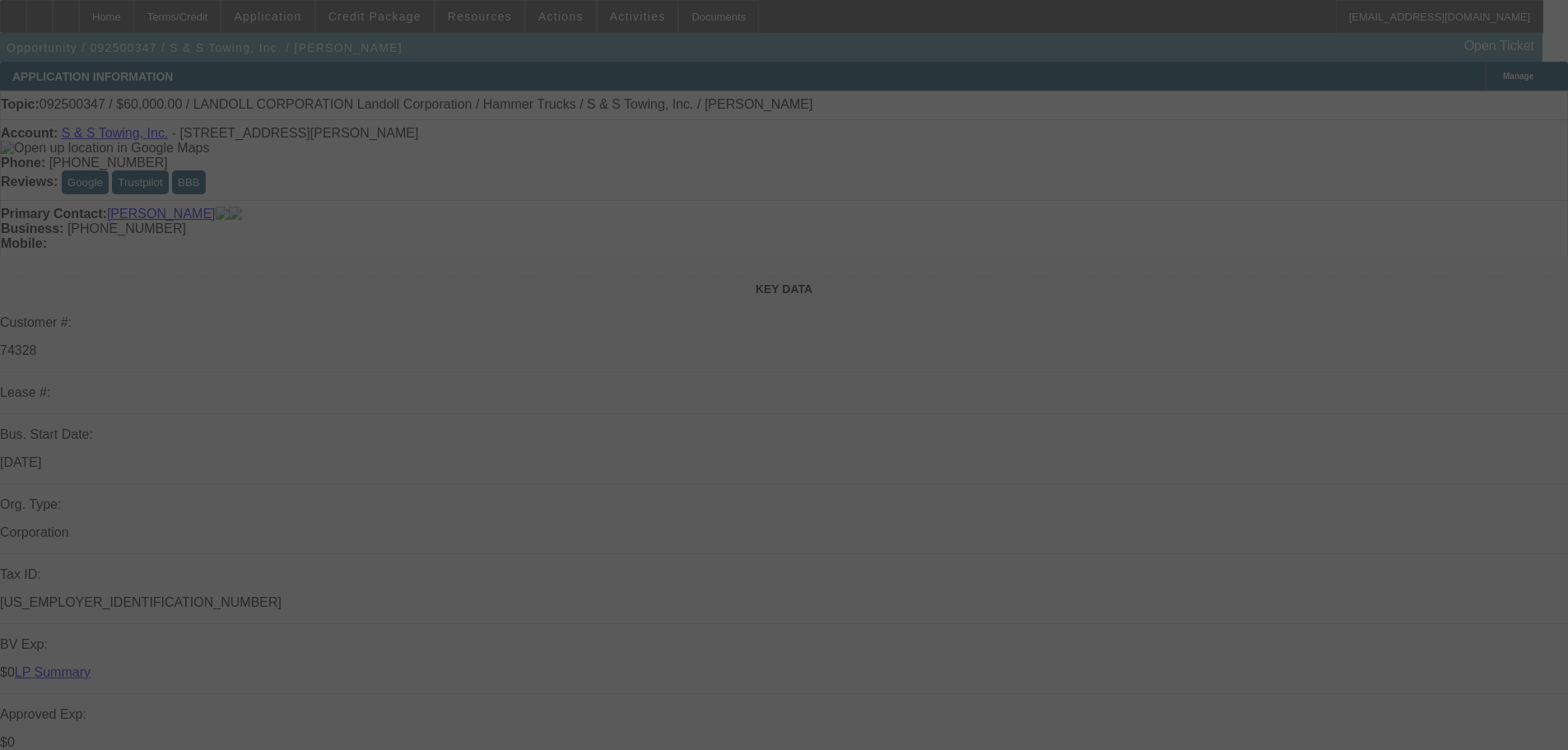
select select "0"
select select "2"
select select "0"
select select "6"
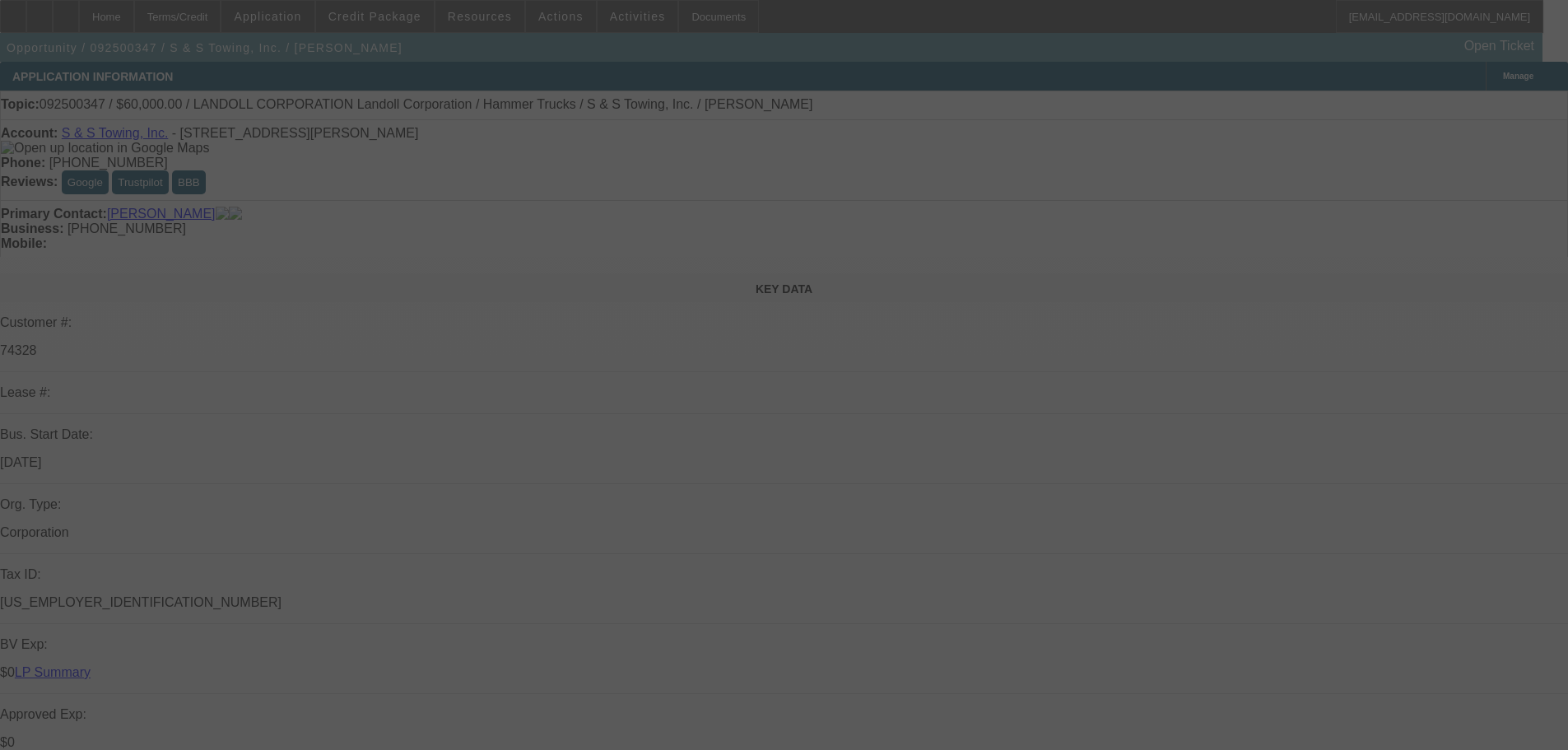
select select "0"
select select "2"
select select "0"
select select "6"
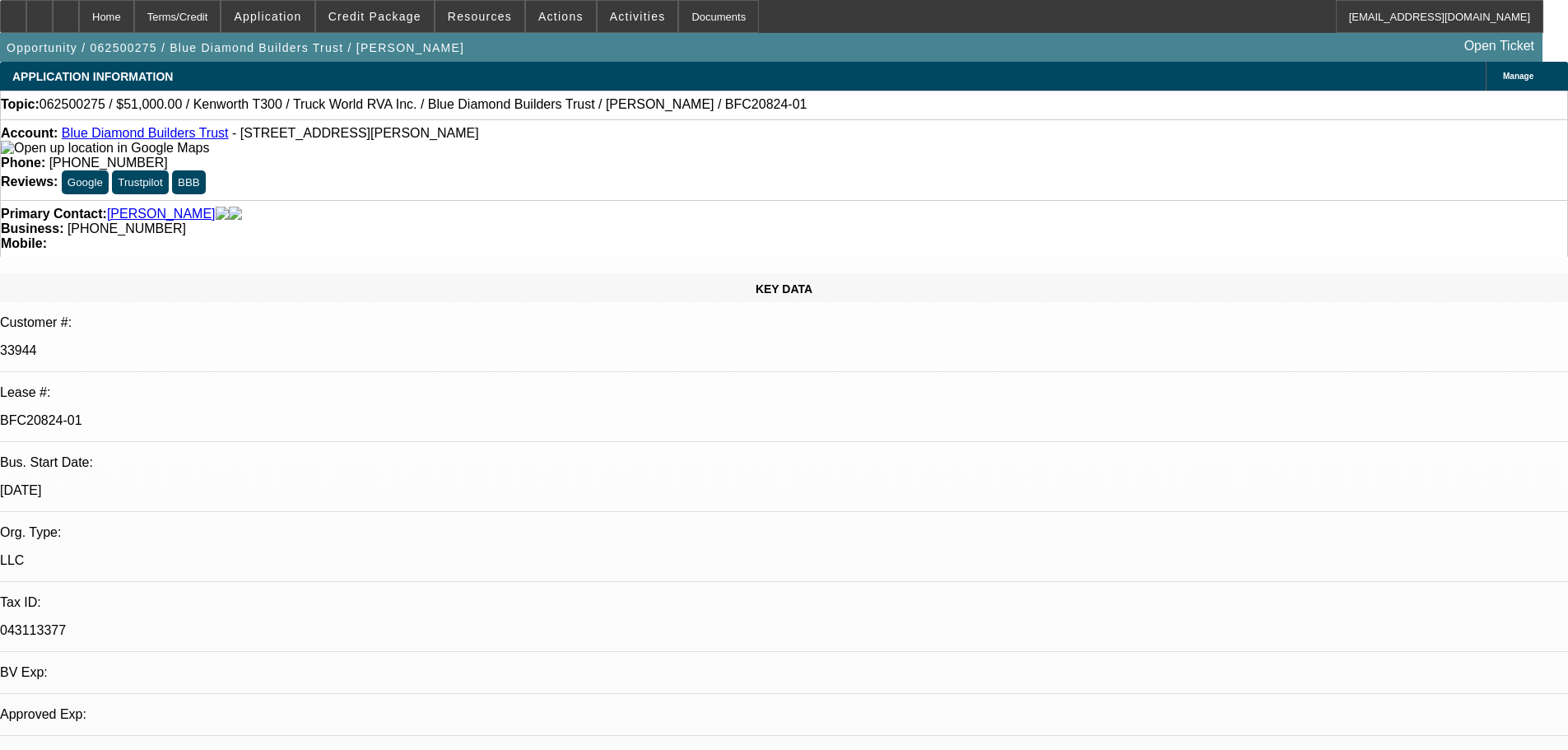
select select "0"
select select "6"
select select "0"
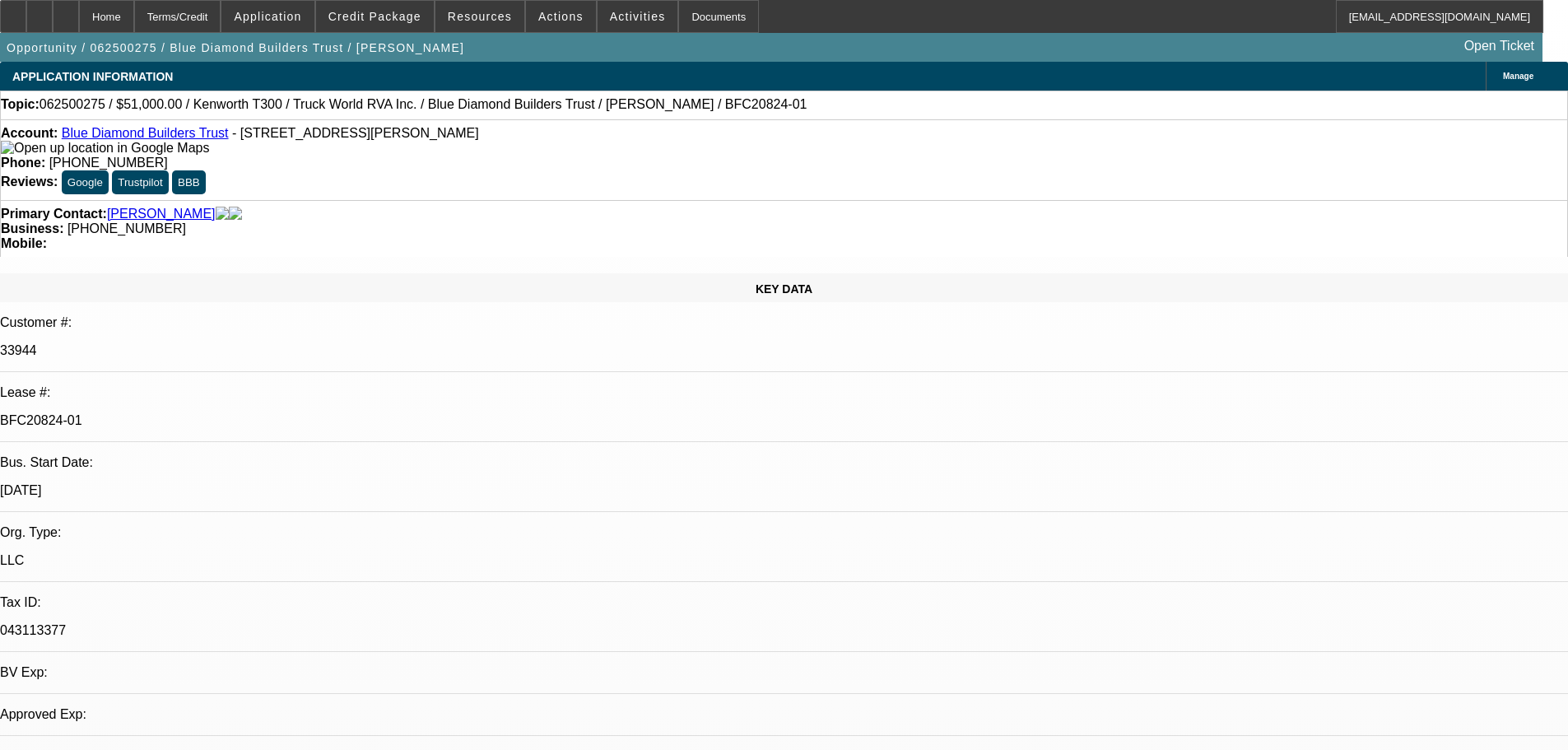
select select "0"
select select "0.1"
select select "4"
select select "0"
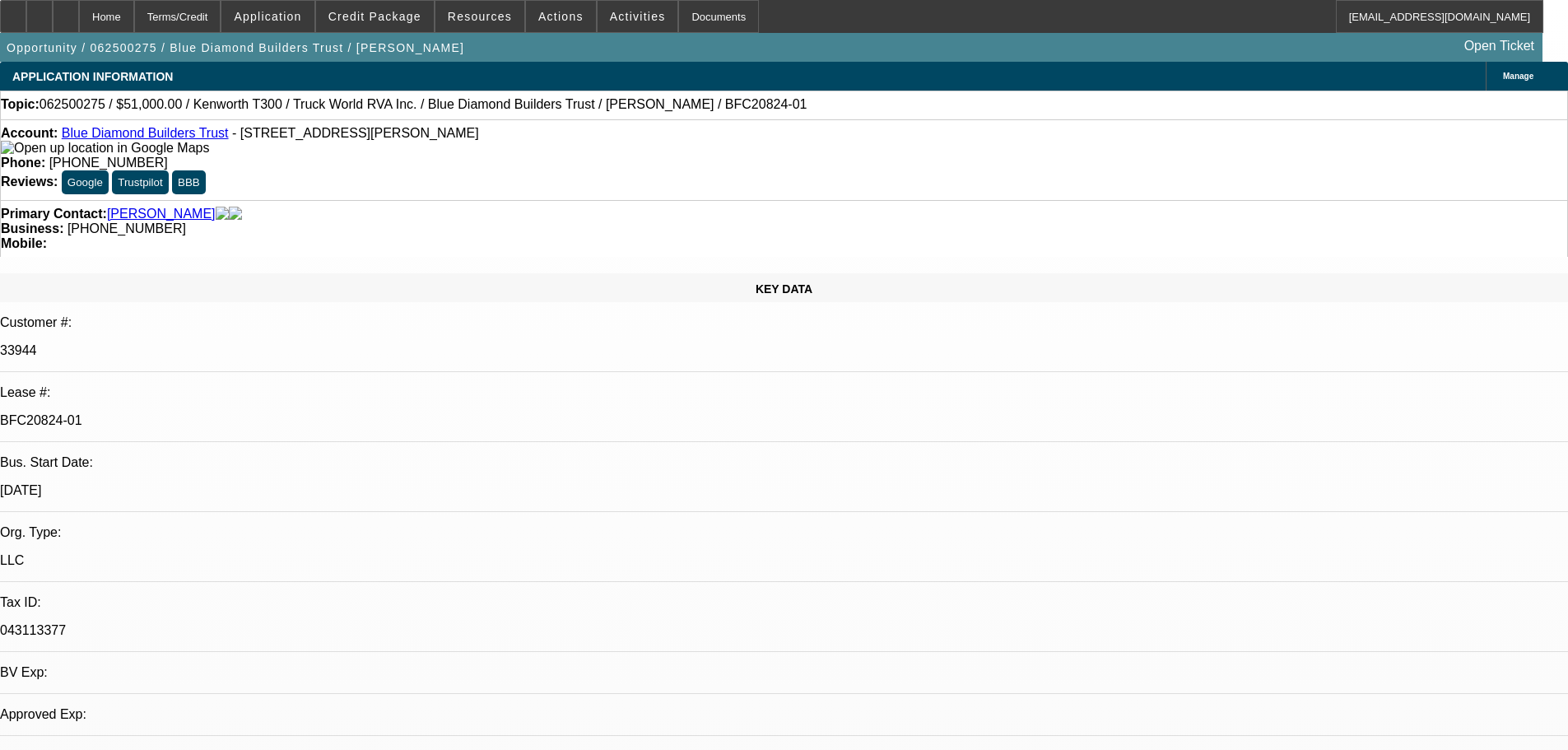
select select "0"
select select "6"
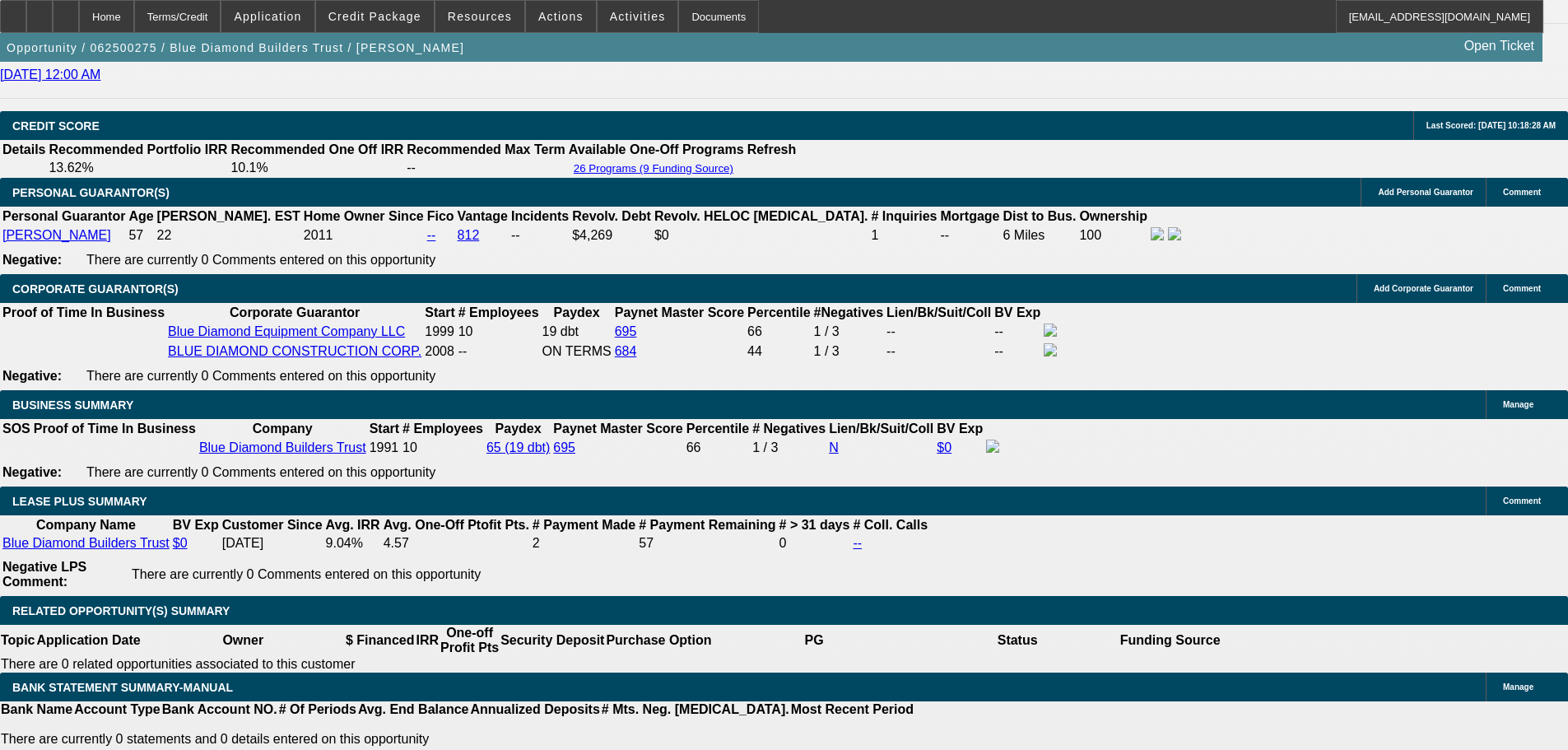
scroll to position [2140, 0]
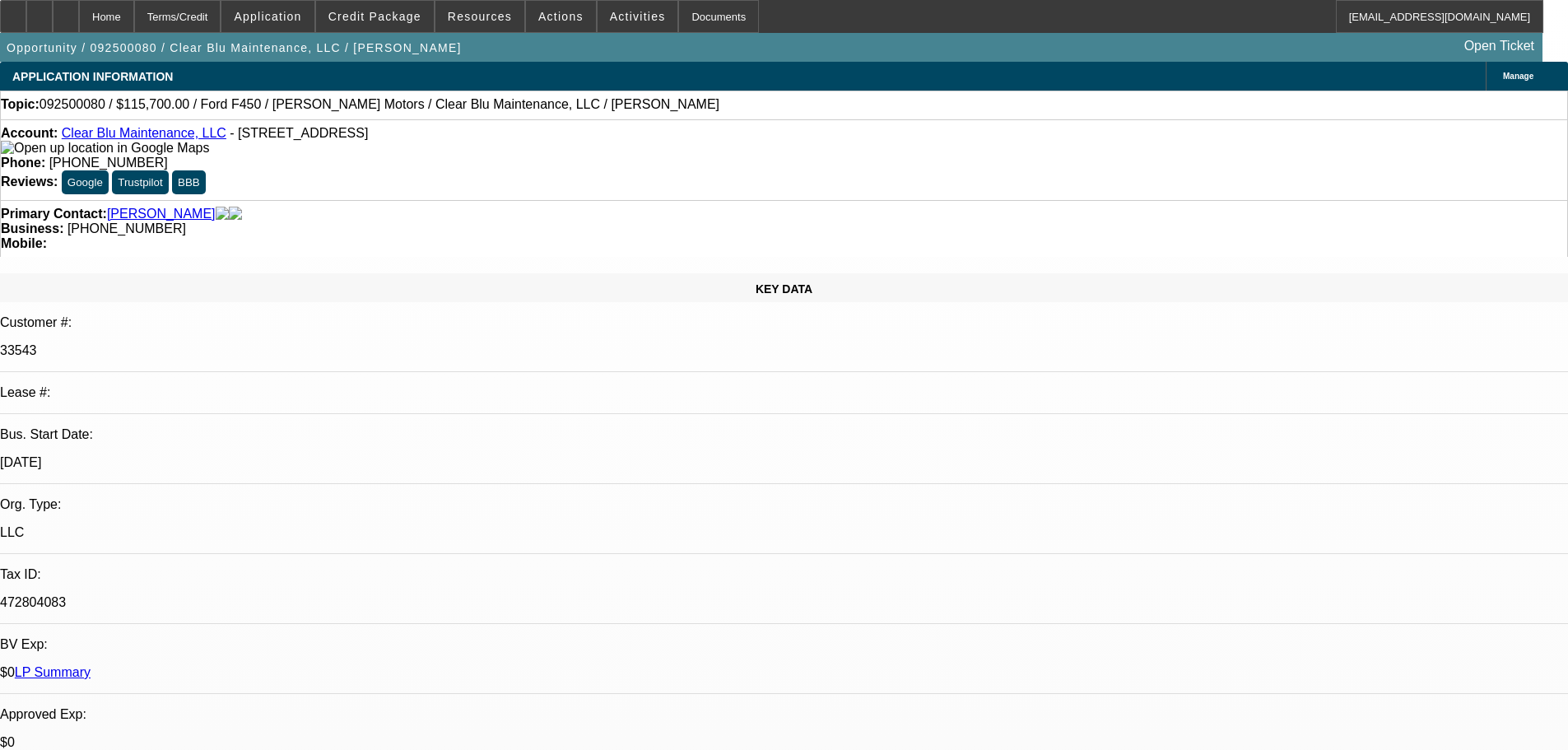
select select "0"
select select "6"
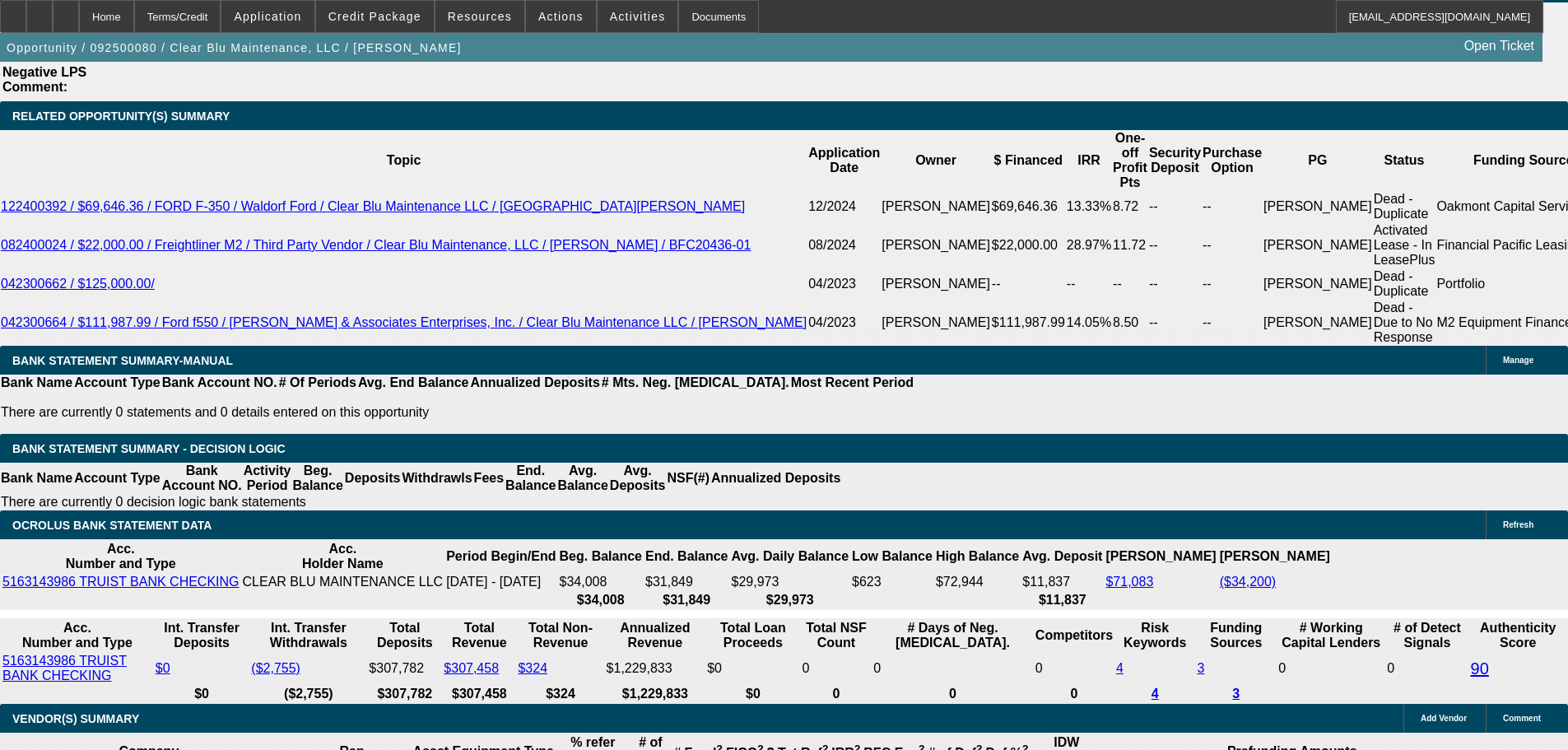
scroll to position [3321, 0]
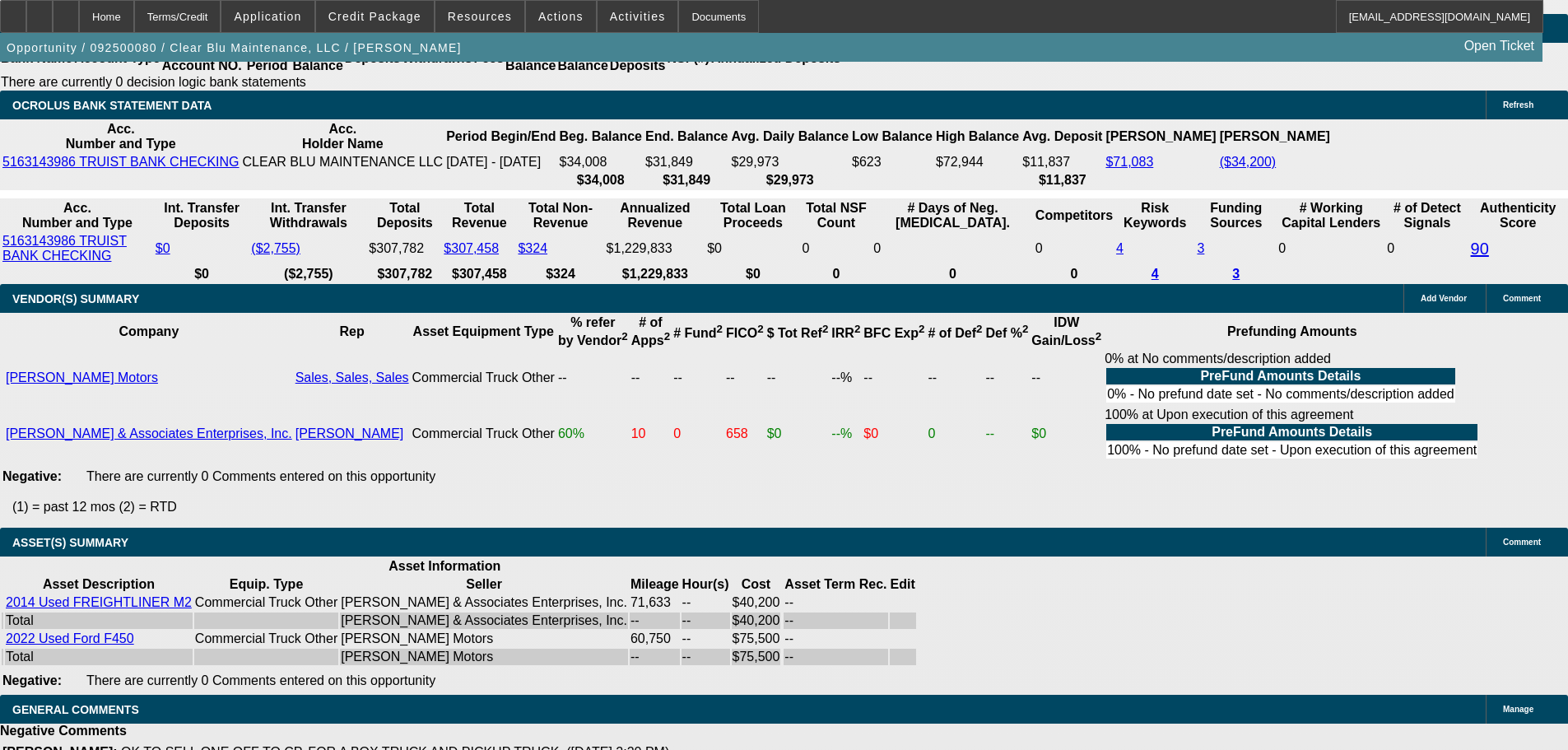
select select "4"
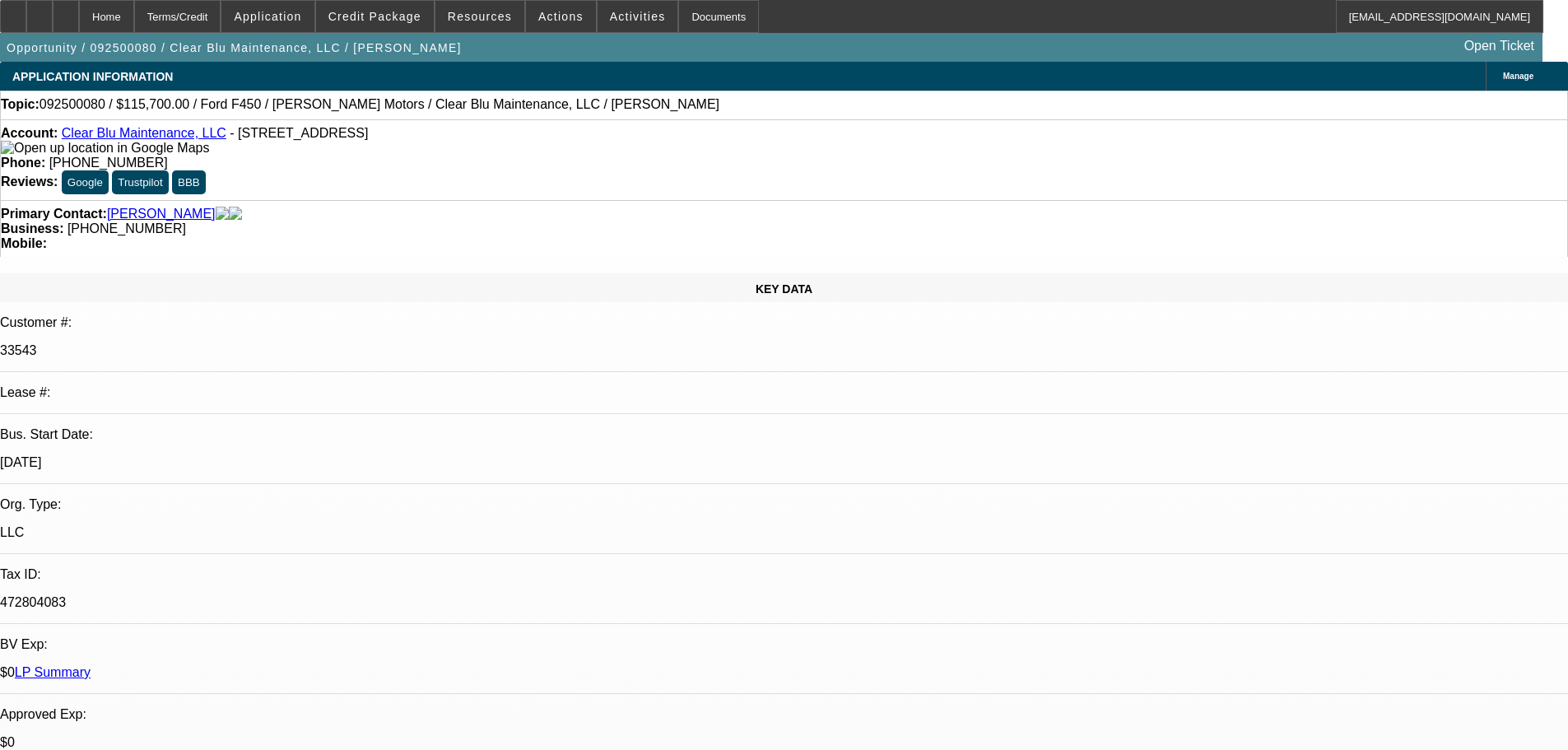
paste textarea ". Unfortunately, this application for Clear Blu Maintenance, LLC is not eligibl…"
type textarea "DECLINED BY CP: '. Unfortunately, this application for Clear Blu Maintenance, L…"
type input "02:43"
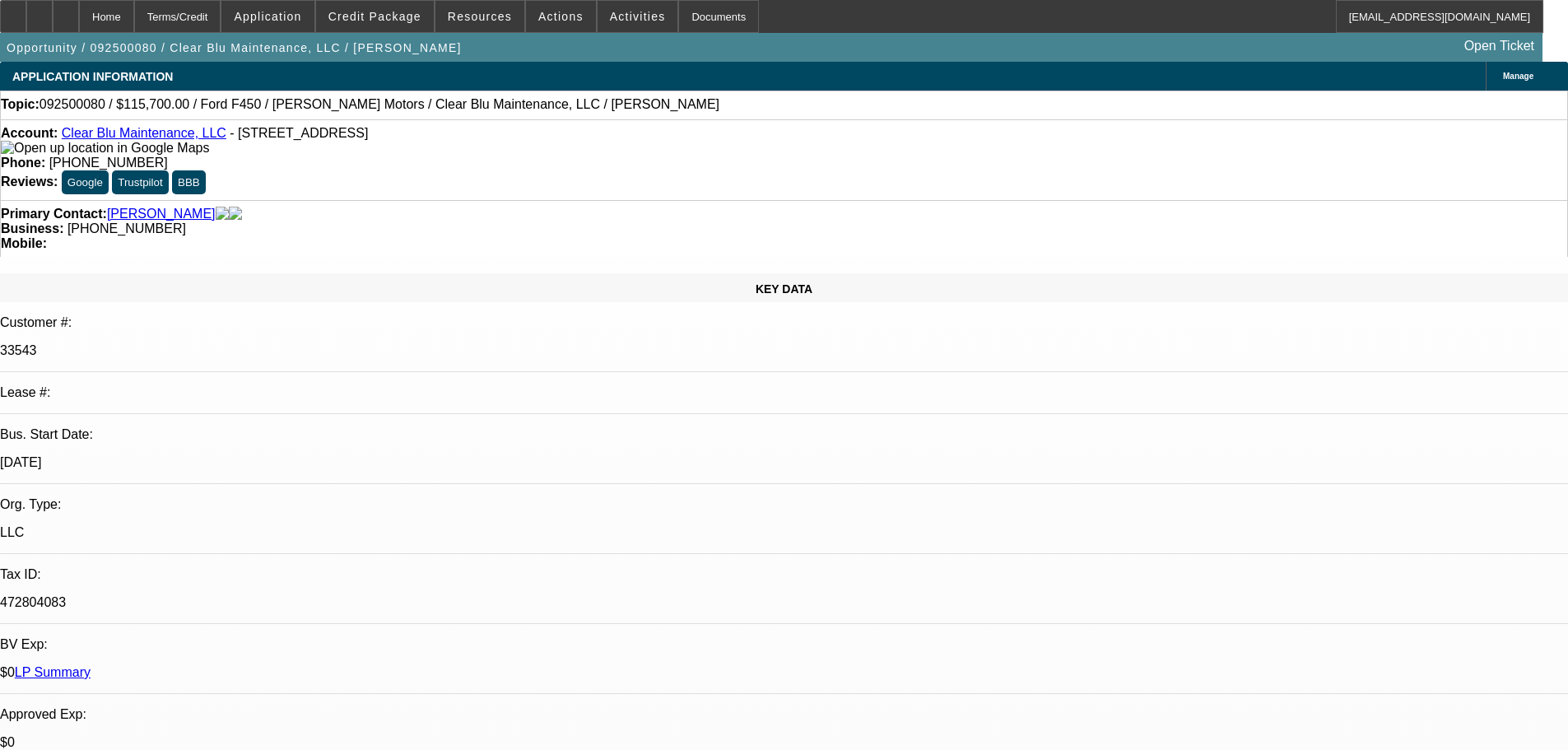
click at [1169, 341] on span "16" at bounding box center [1172, 334] width 30 height 30
type input "[DATE]"
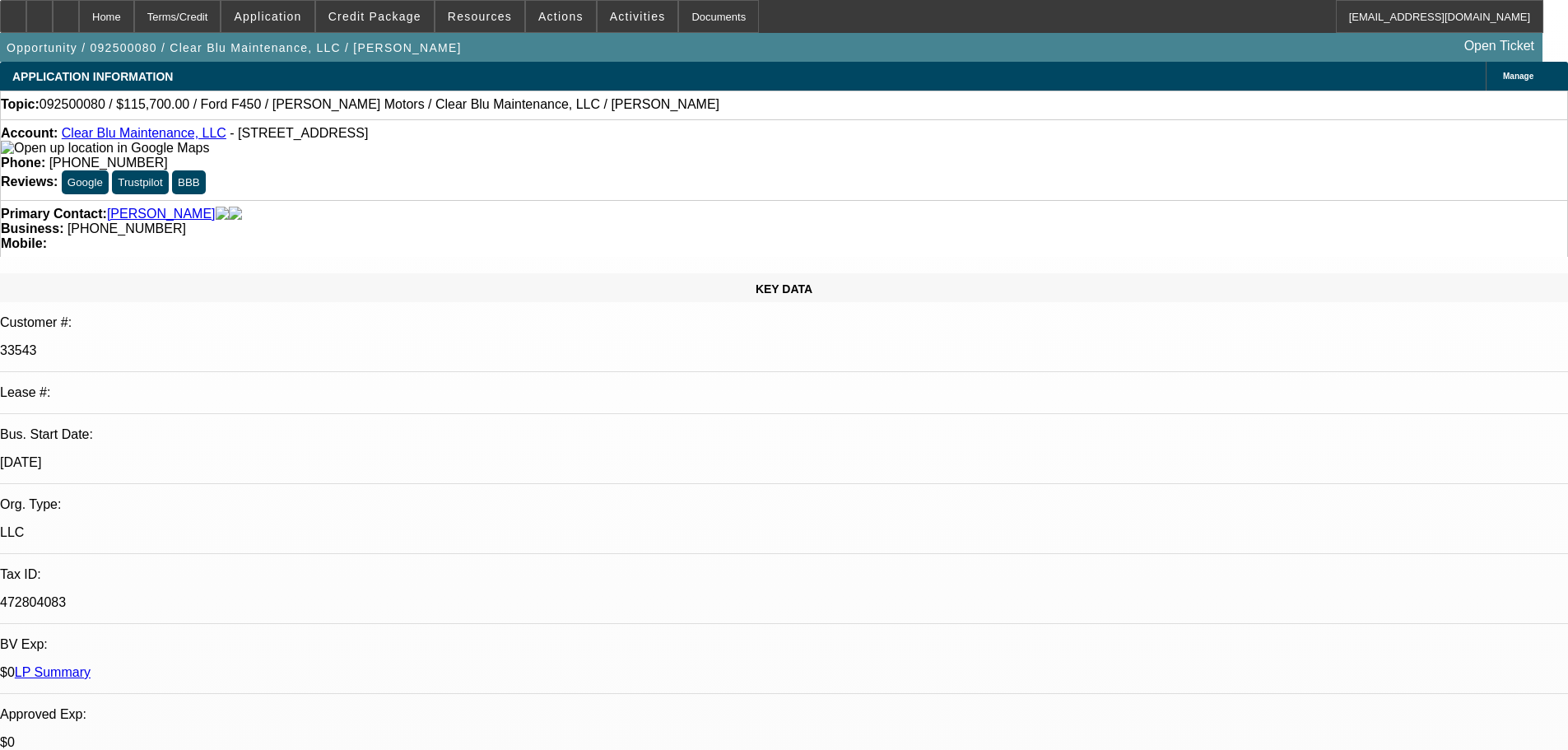
type input "02:24"
drag, startPoint x: 1190, startPoint y: 297, endPoint x: 1193, endPoint y: 311, distance: 14.3
type textarea "DECLINED BY CP: "Unfortunately, this application for Clear Blu Maintenance, LLC…"
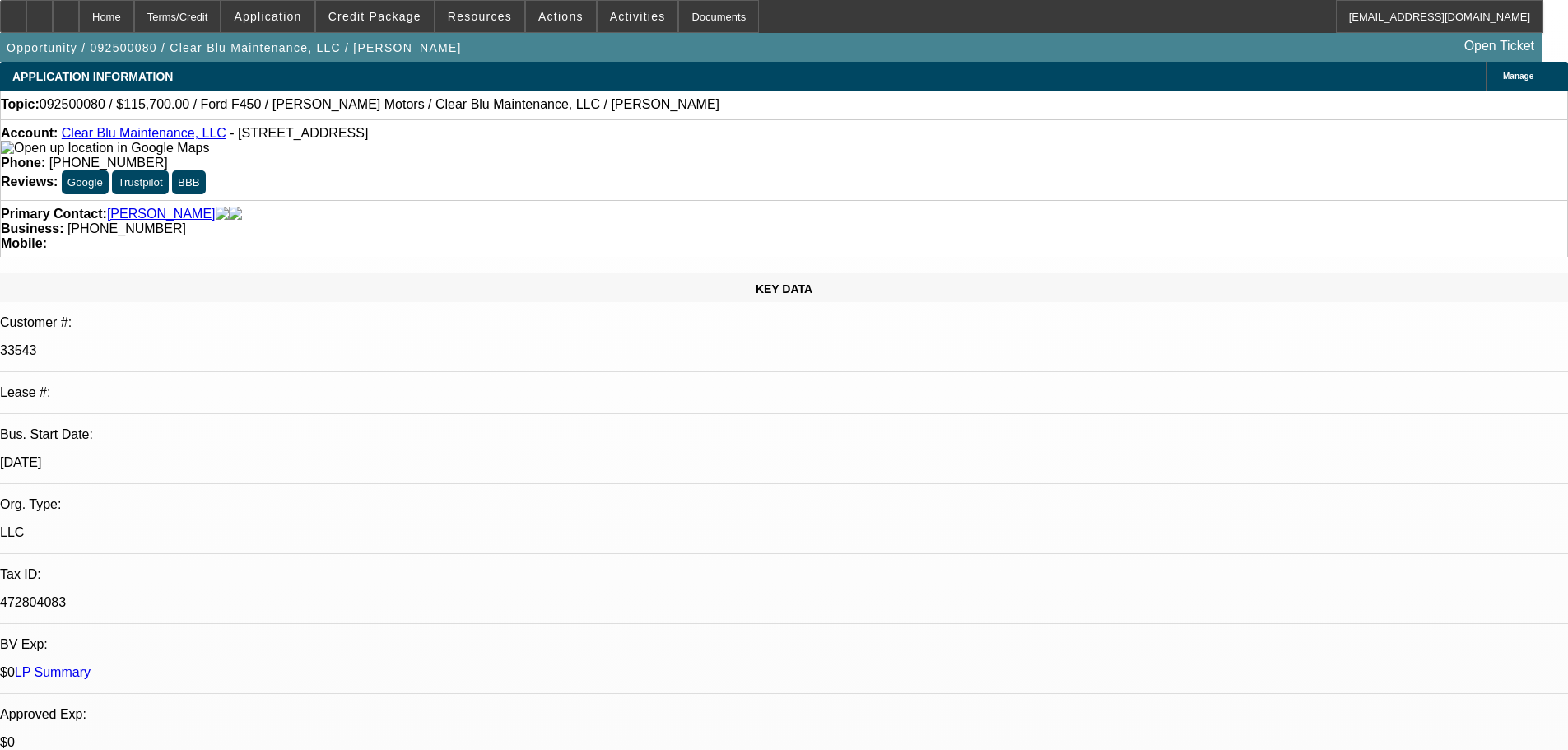
select select "0"
select select "6"
select select "0"
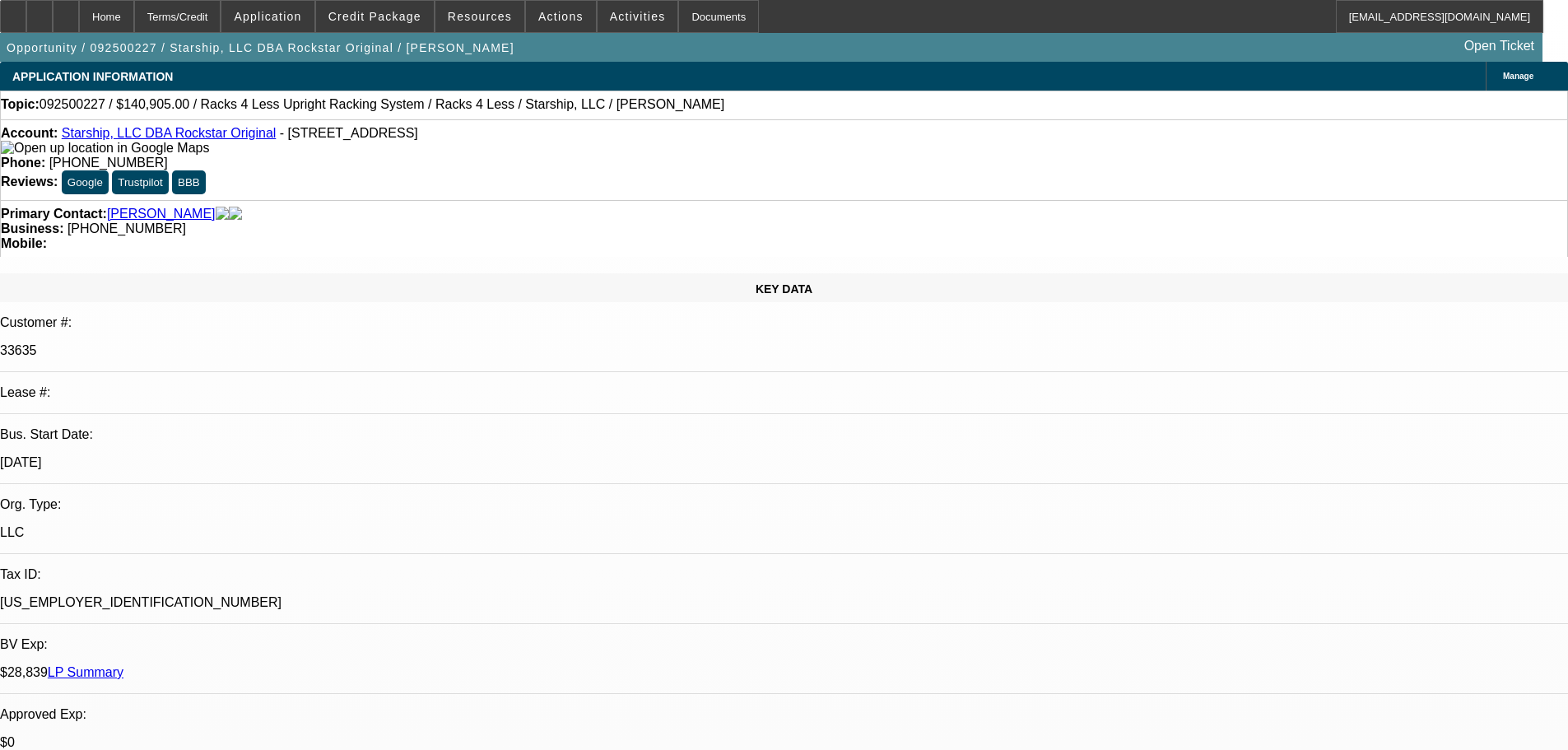
select select "0"
select select "0.1"
select select "4"
select select "0"
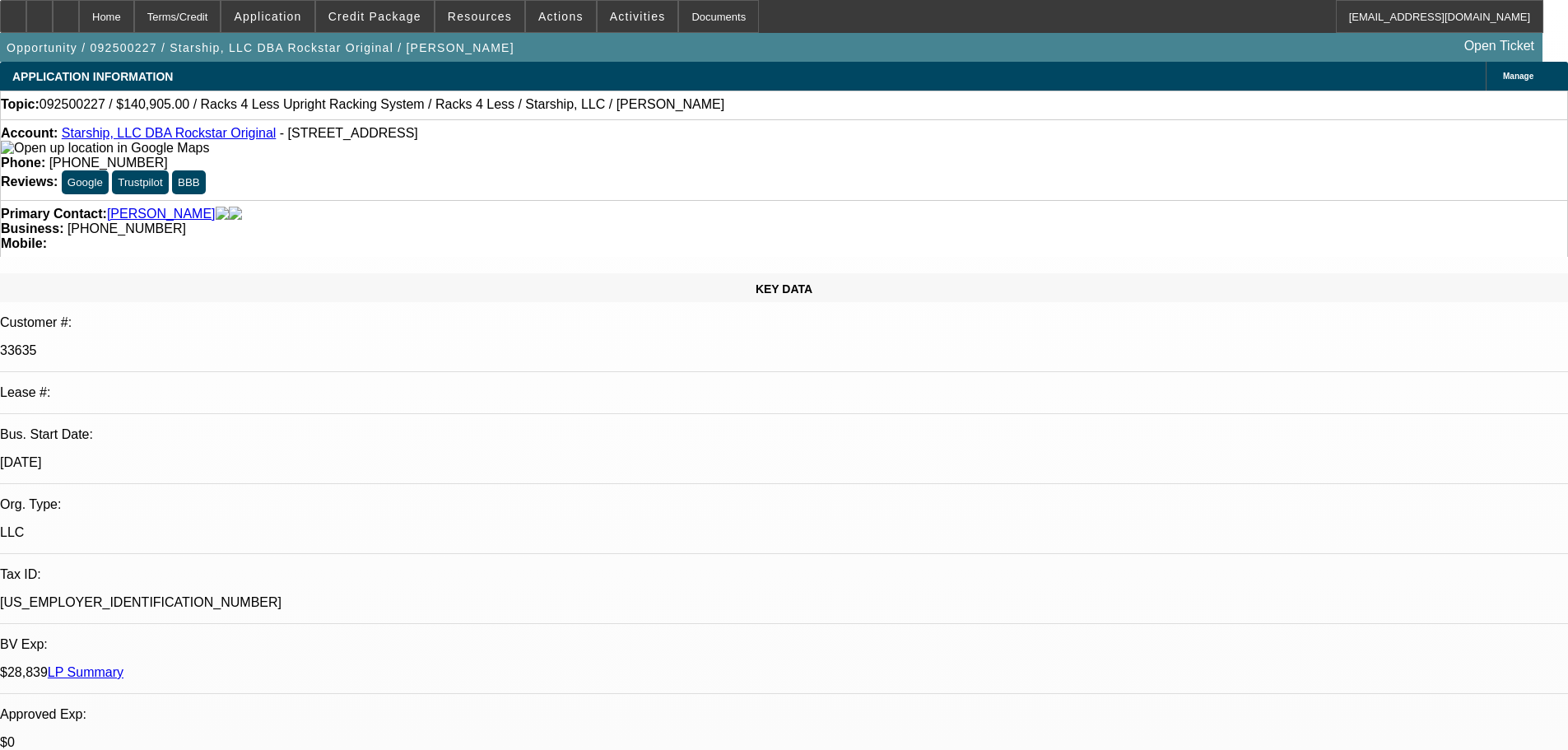
select select "0.1"
select select "4"
select select "0"
select select "0.1"
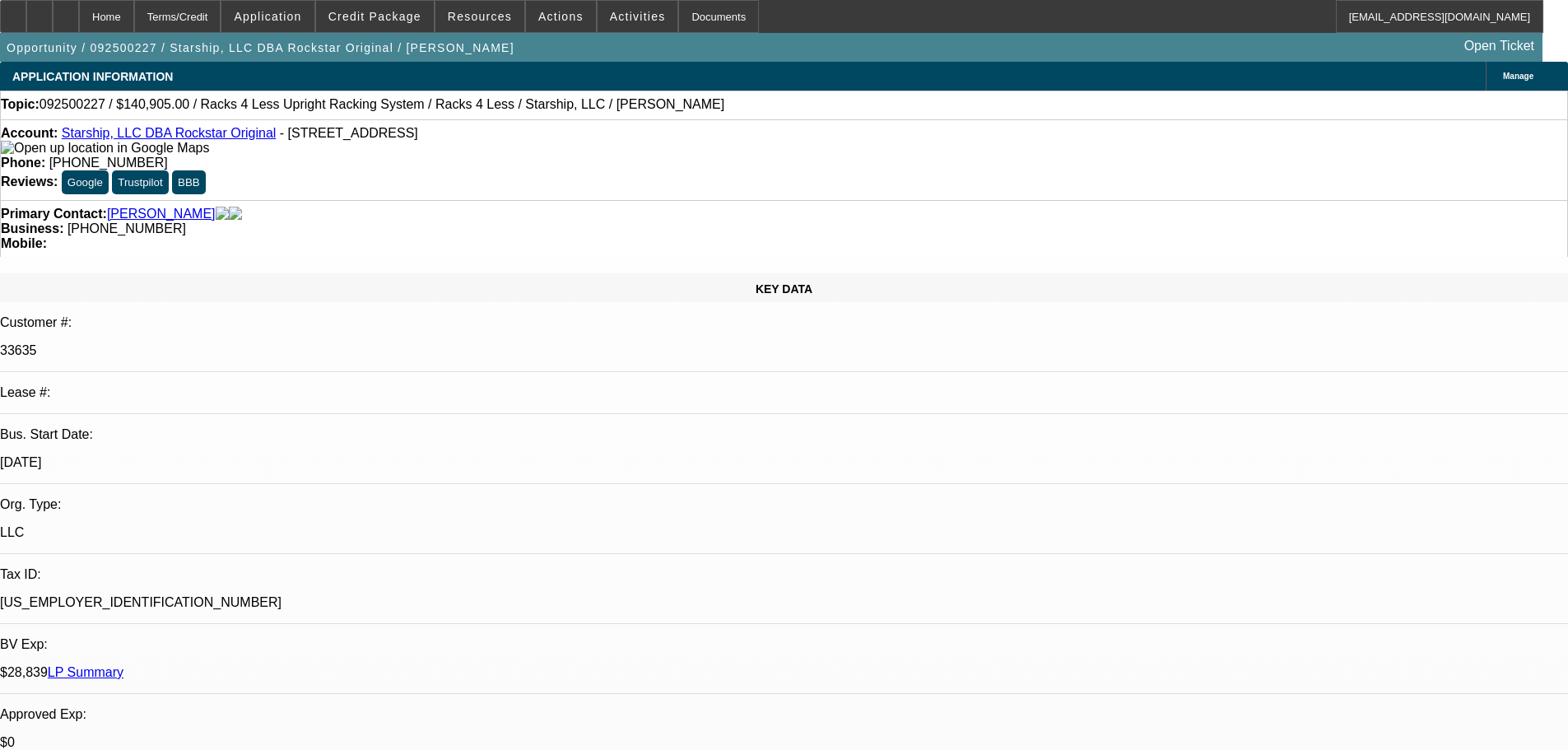
select select "4"
select select "0"
select select "0.1"
select select "4"
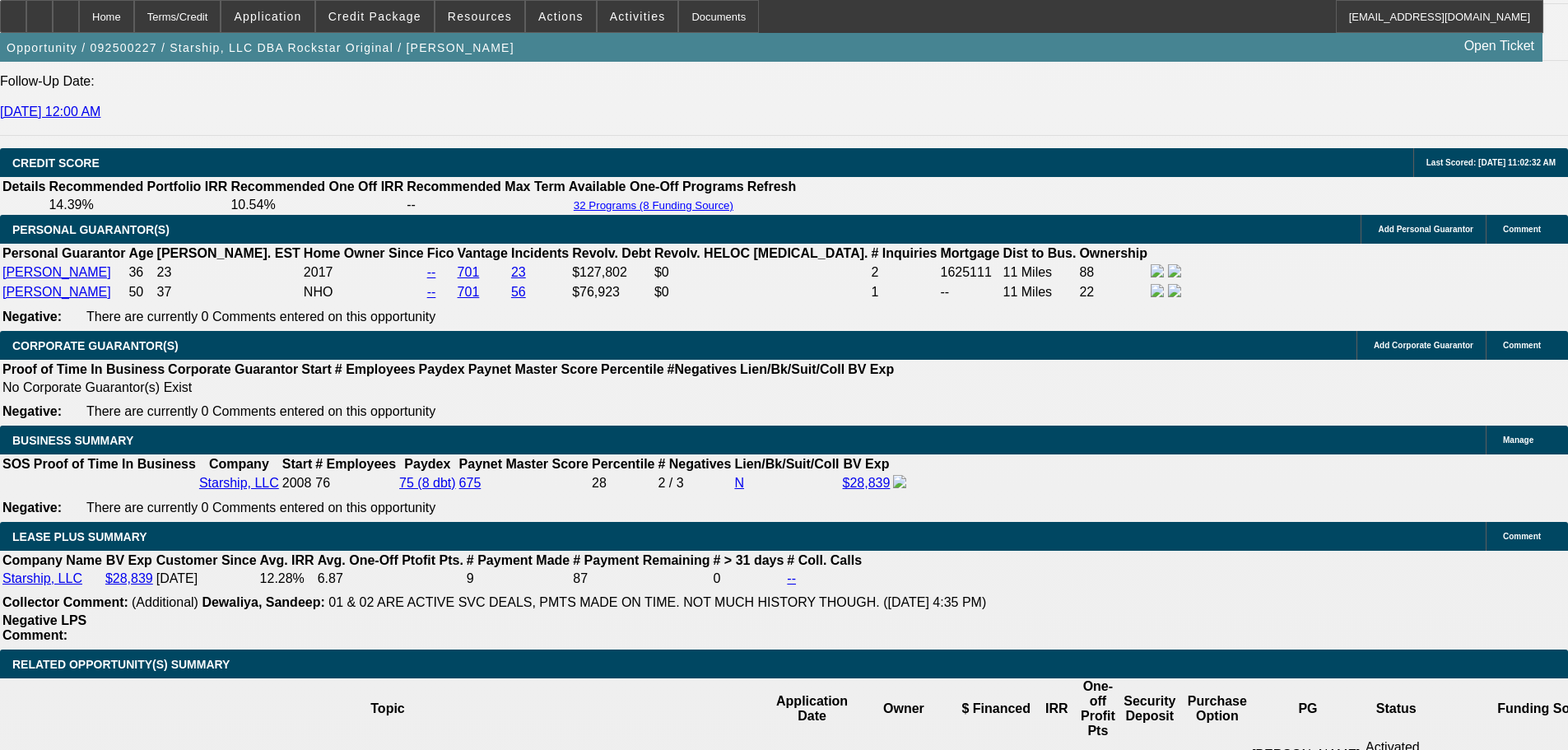
scroll to position [2551, 0]
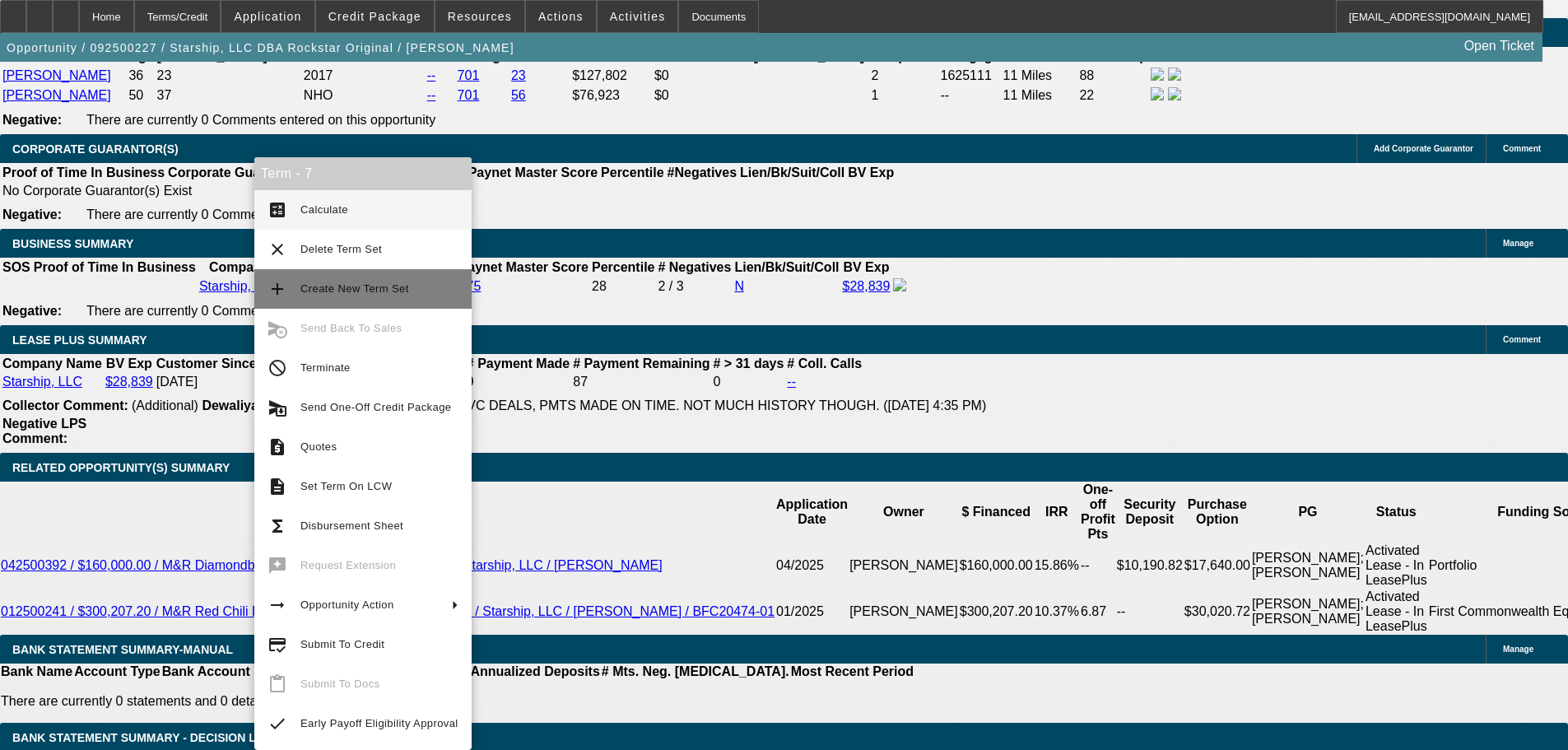
click at [343, 295] on span "Create New Term Set" at bounding box center [379, 289] width 158 height 20
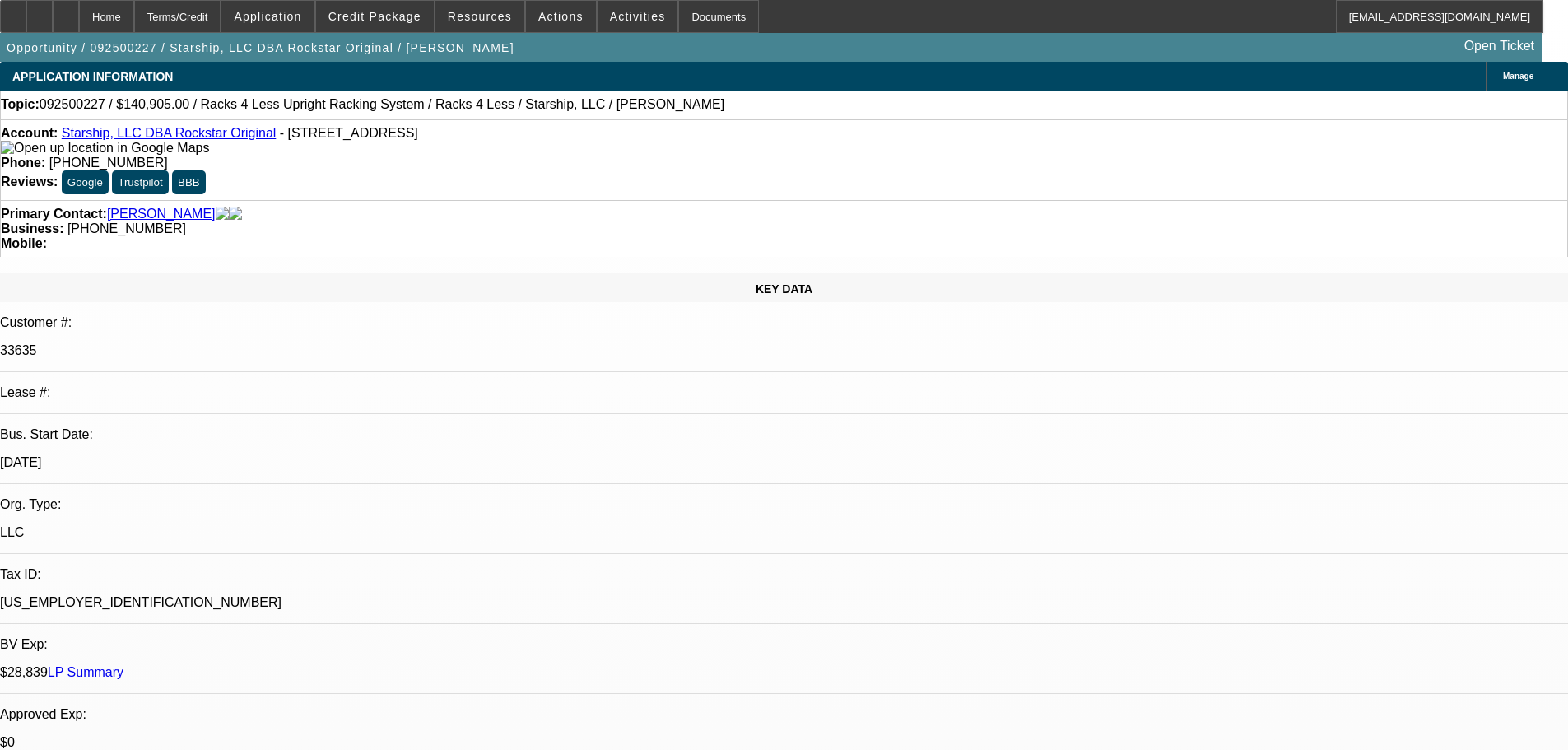
select select "0"
select select "0.1"
select select "4"
select select "0"
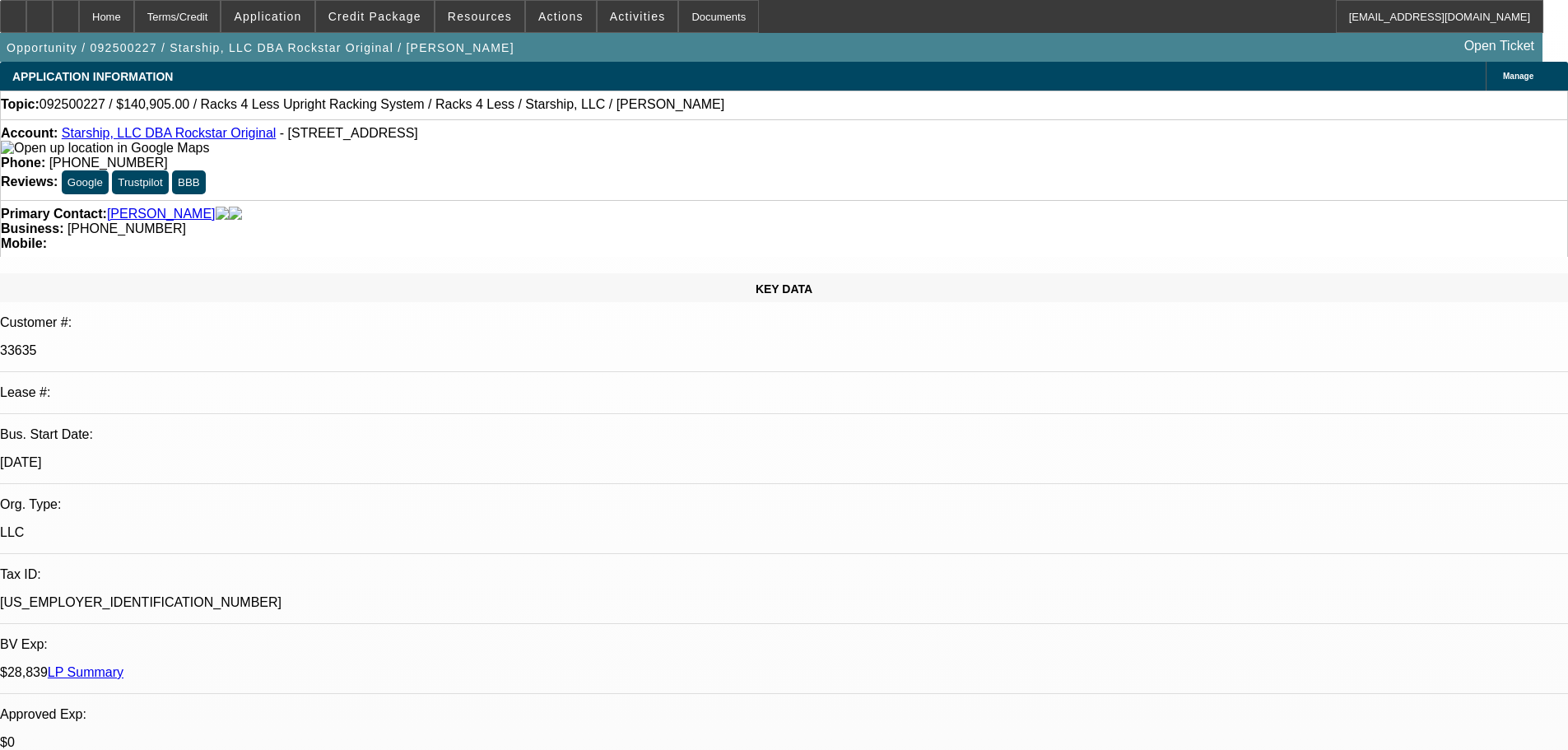
select select "0"
select select "0.1"
select select "4"
select select "0"
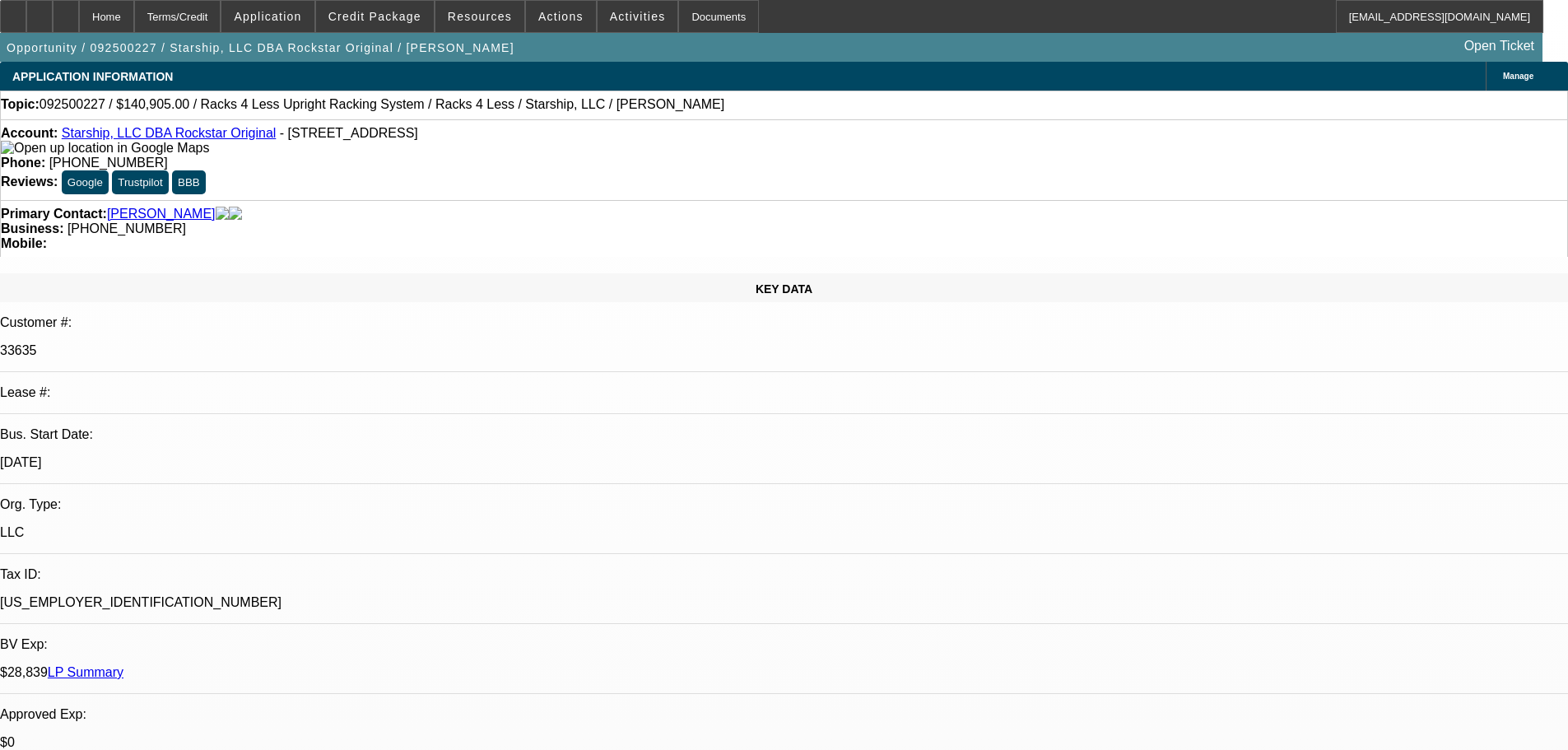
select select "0.1"
select select "4"
select select "0"
select select "0.1"
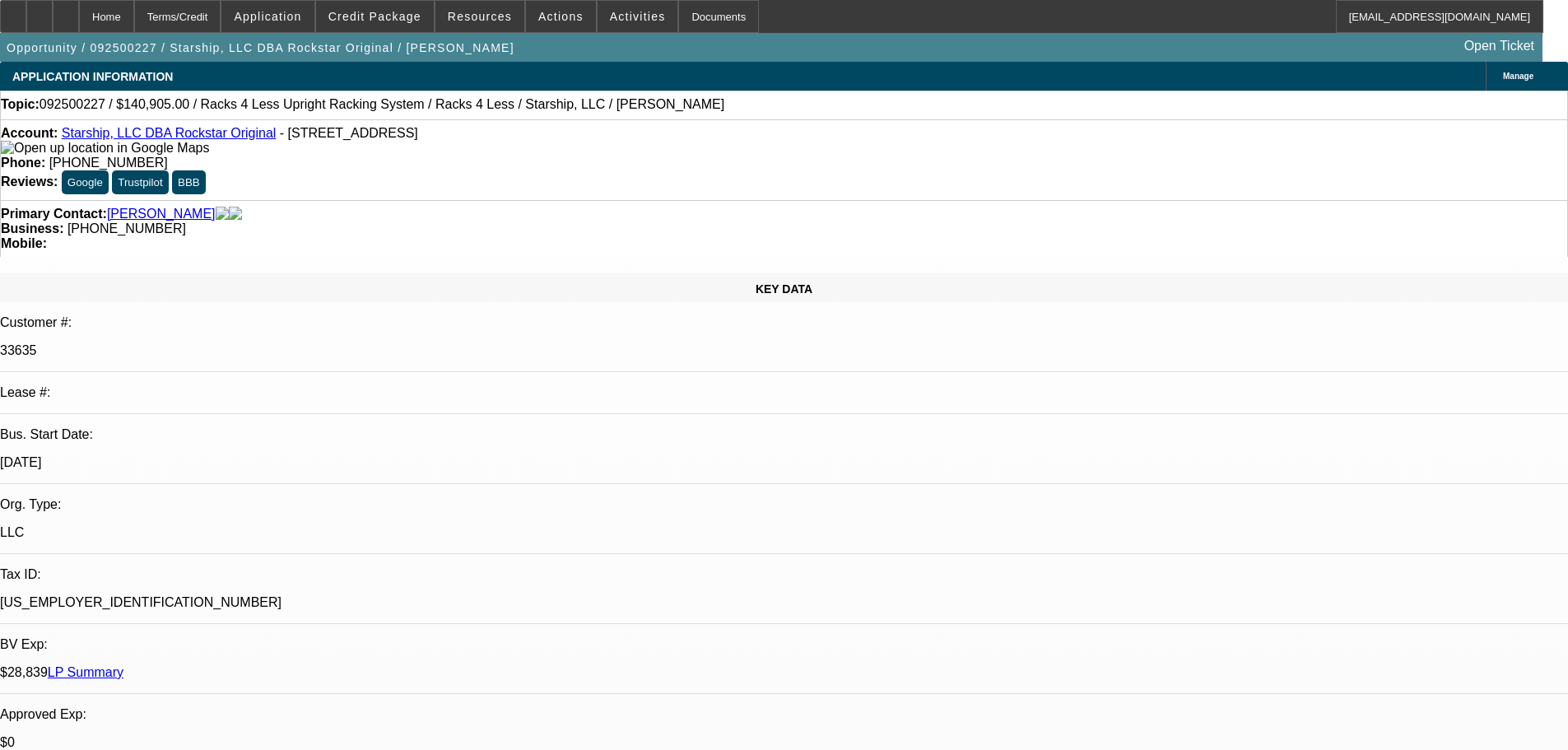
select select "4"
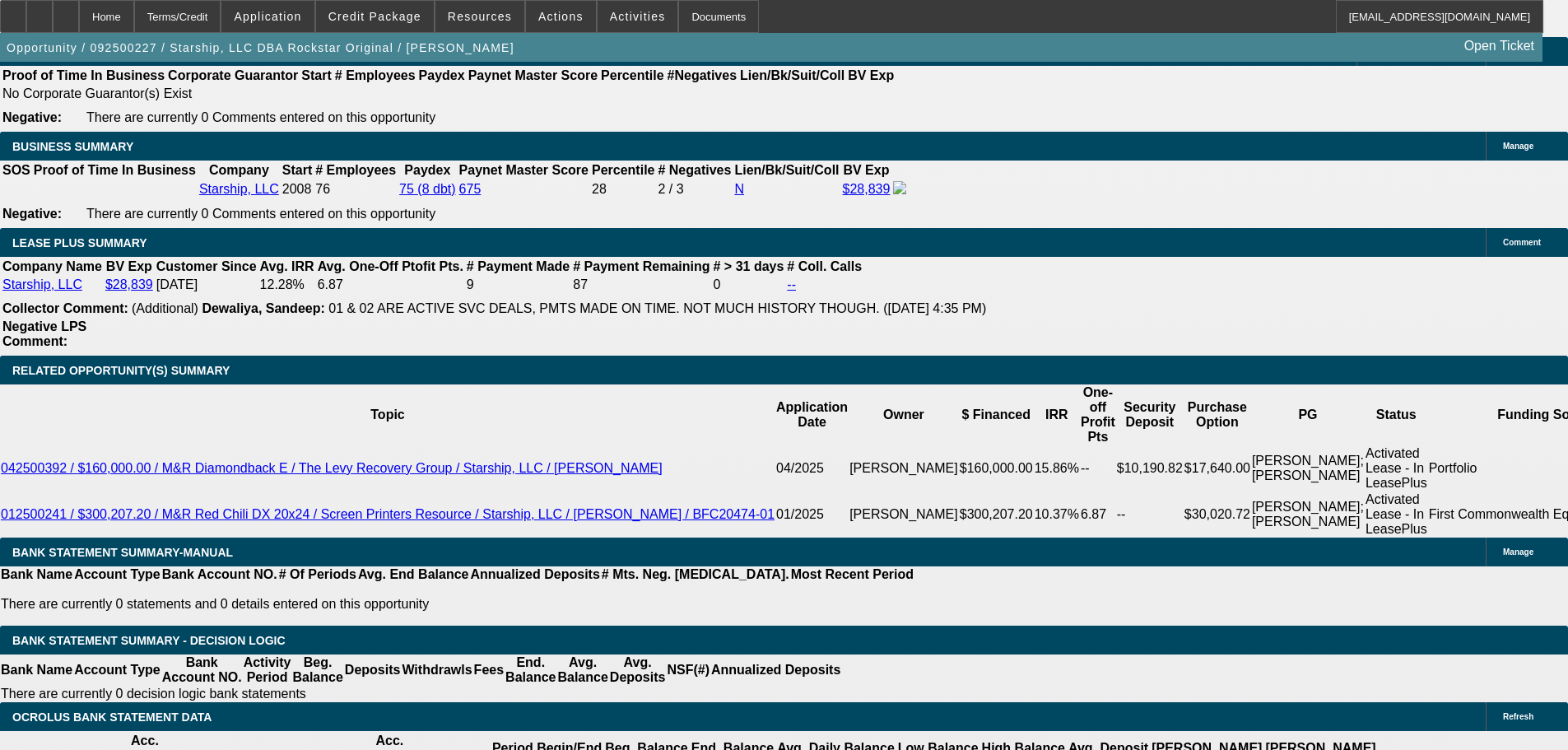
scroll to position [2634, 0]
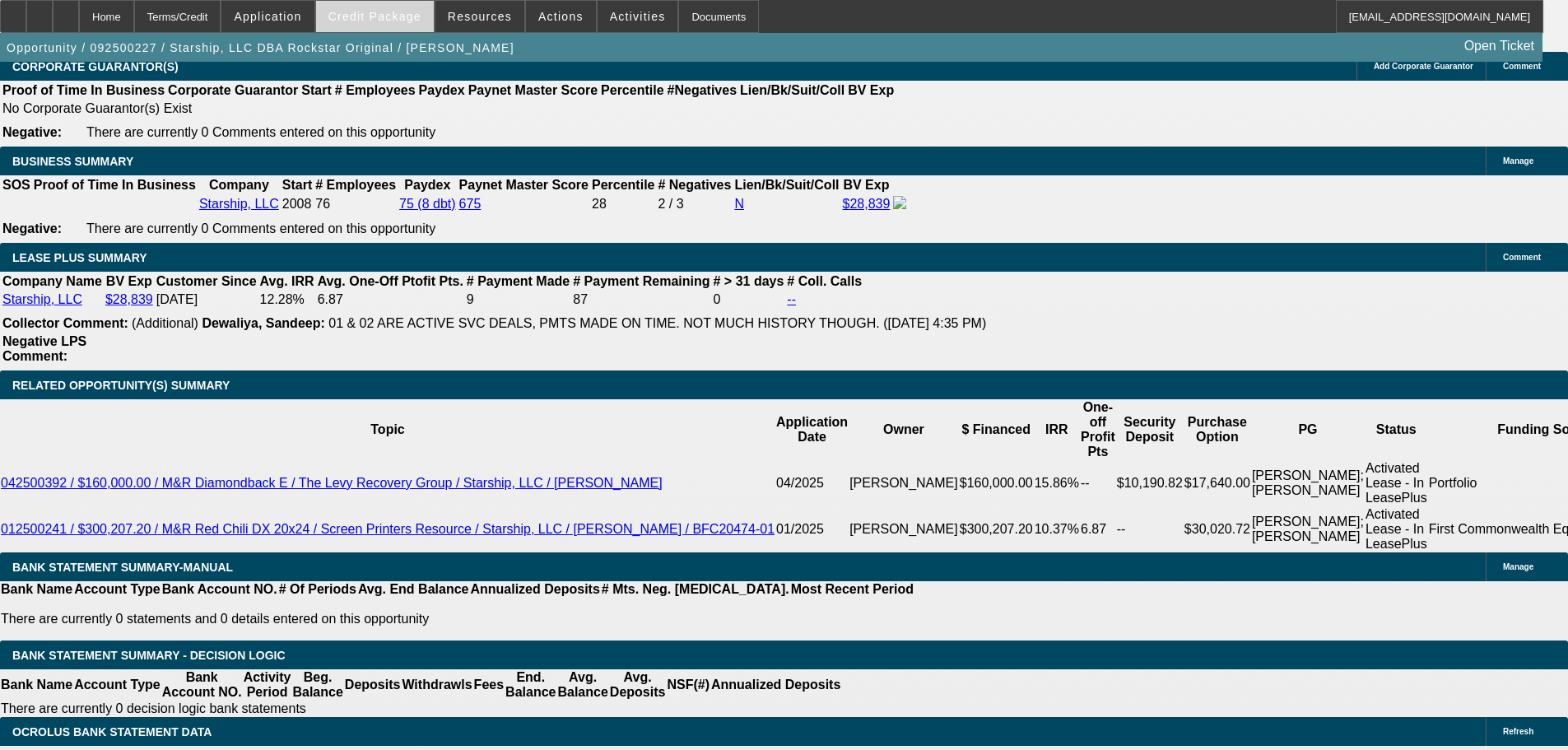
click at [383, 20] on span "Credit Package" at bounding box center [375, 16] width 93 height 13
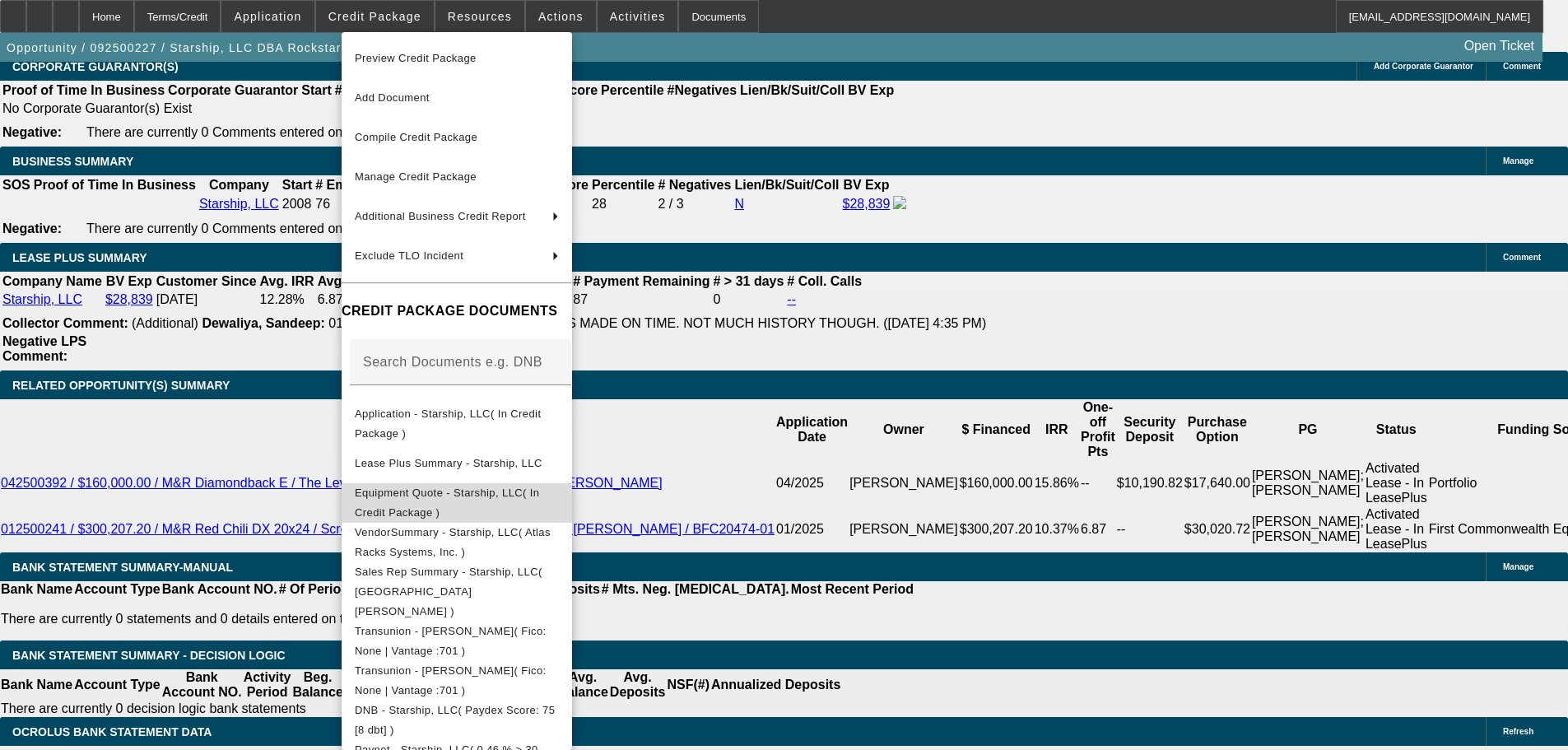
click at [405, 495] on span "Equipment Quote - Starship, LLC( In Credit Package )" at bounding box center [447, 502] width 185 height 32
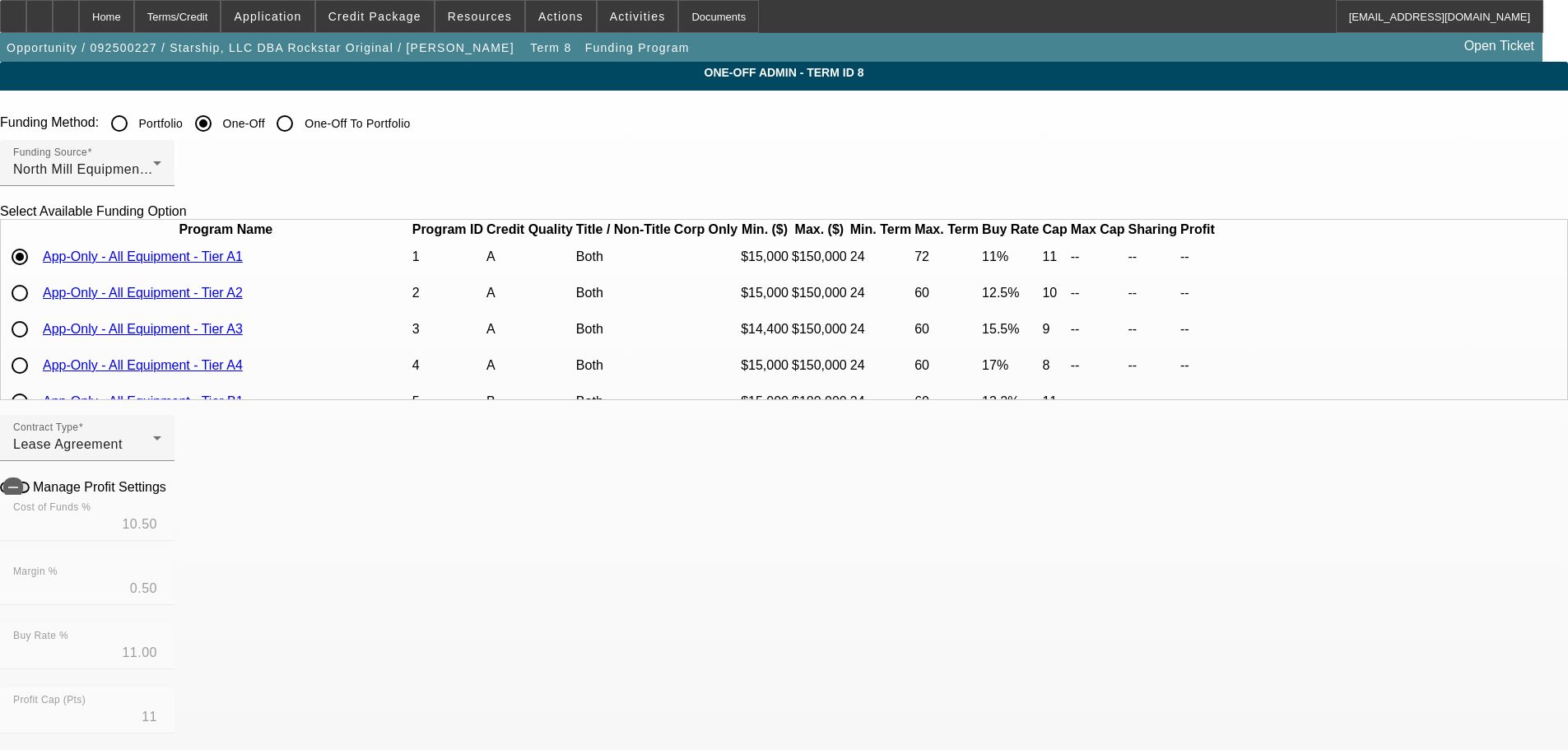
click at [36, 309] on input "radio" at bounding box center [20, 293] width 33 height 33
radio input "true"
type input "12.00"
type input "12.50"
type input "10"
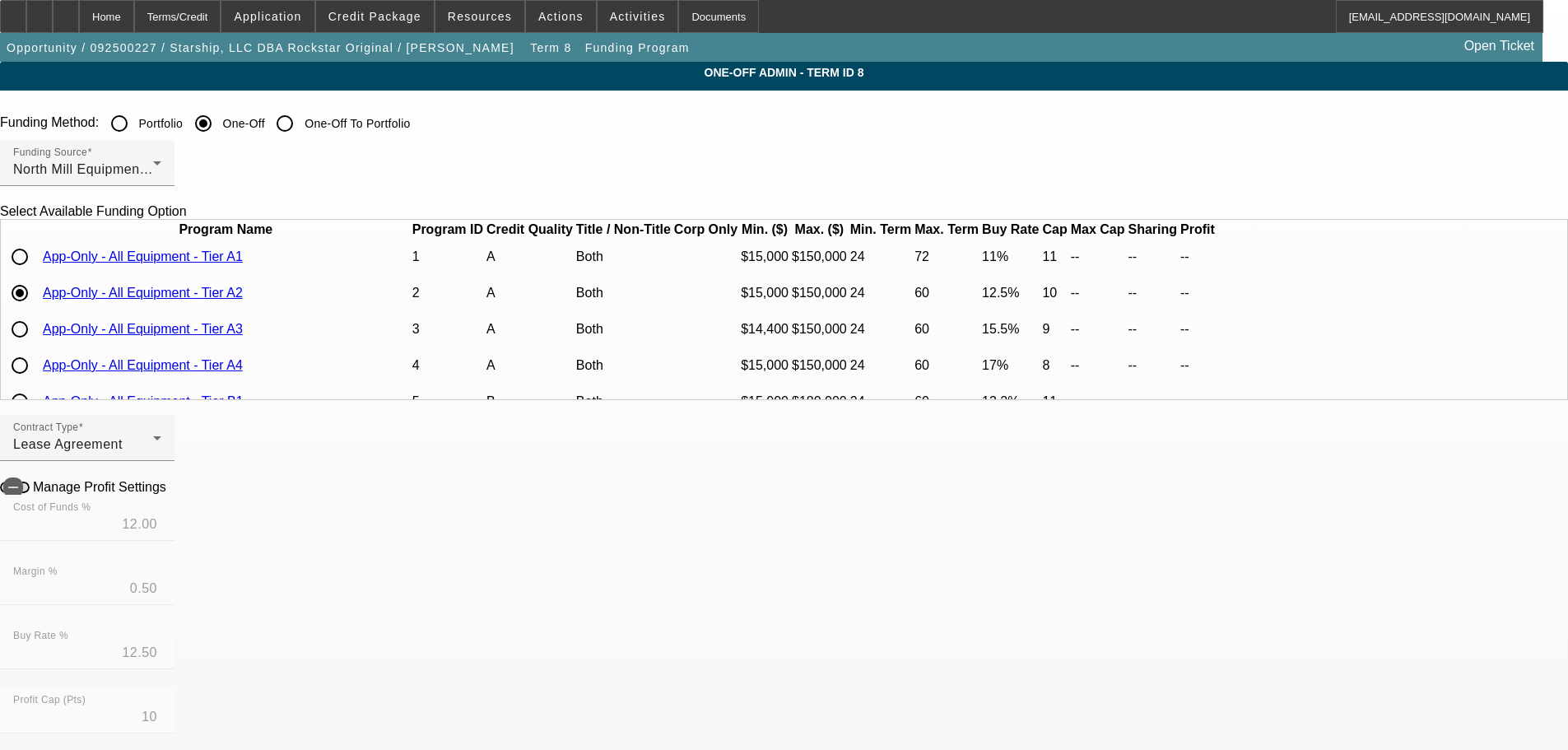
click at [170, 493] on icon at bounding box center [170, 486] width 0 height 14
type input "$5,733.52"
type input "-$1,588.91"
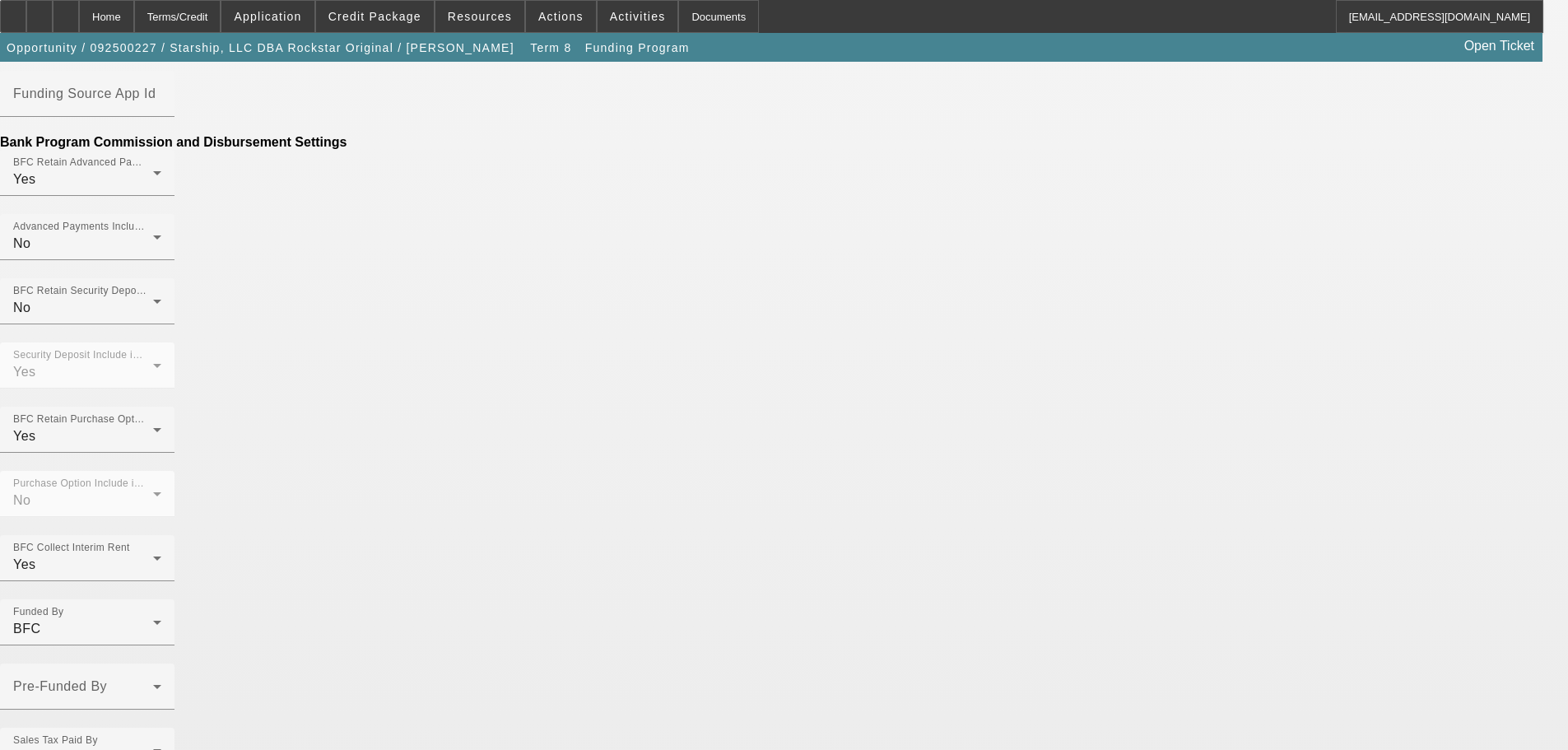
scroll to position [1150, 0]
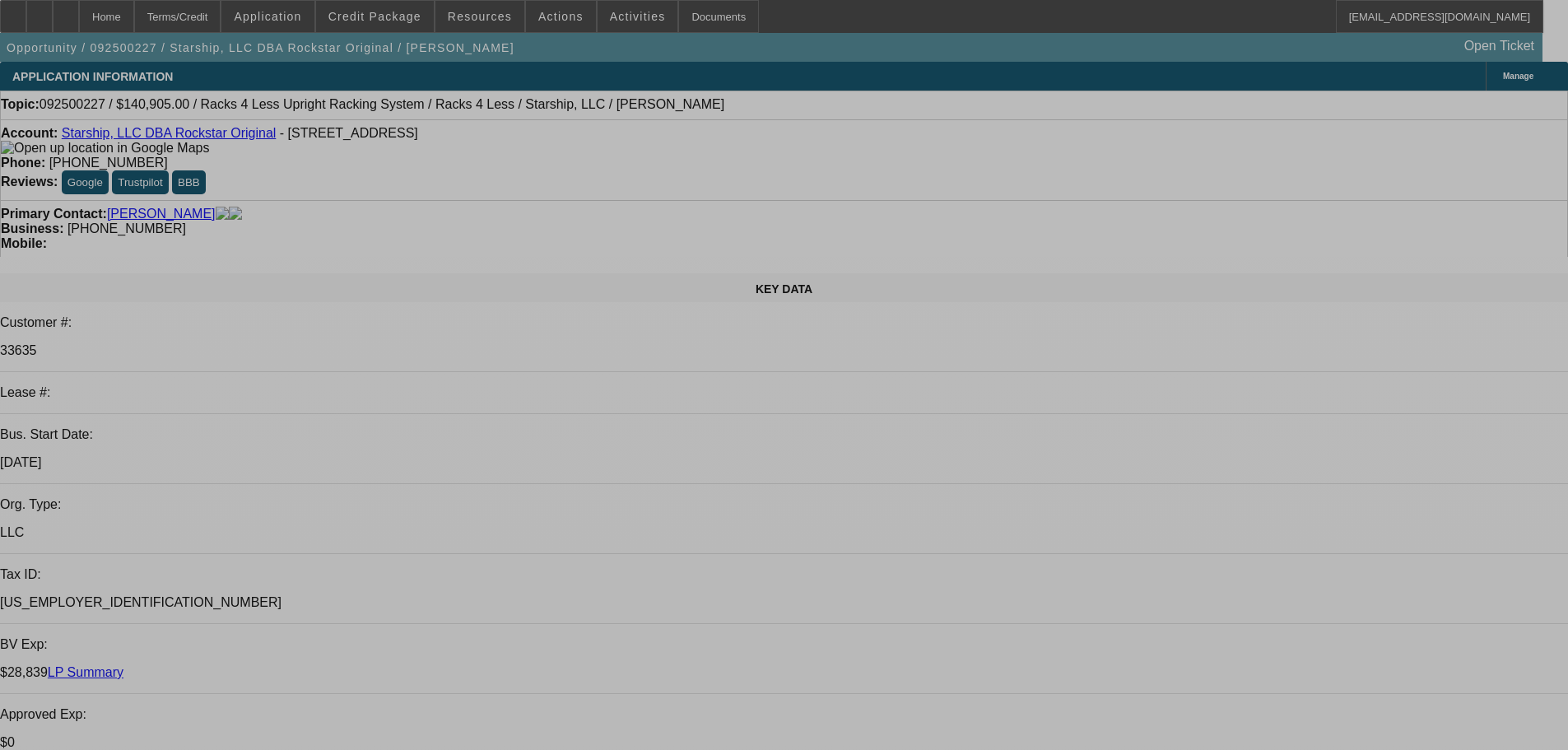
select select "0"
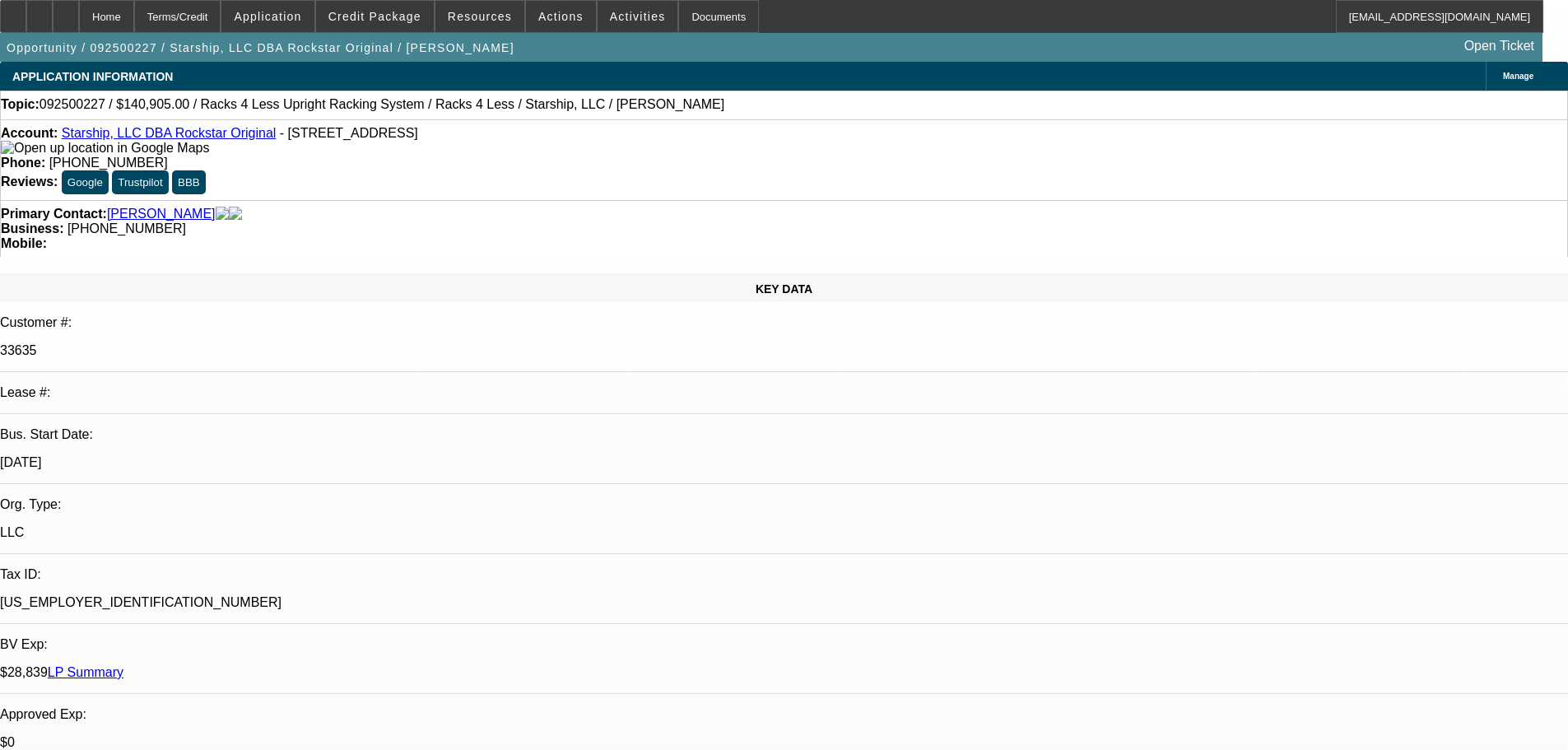
select select "0"
select select "0.1"
select select "4"
select select "0"
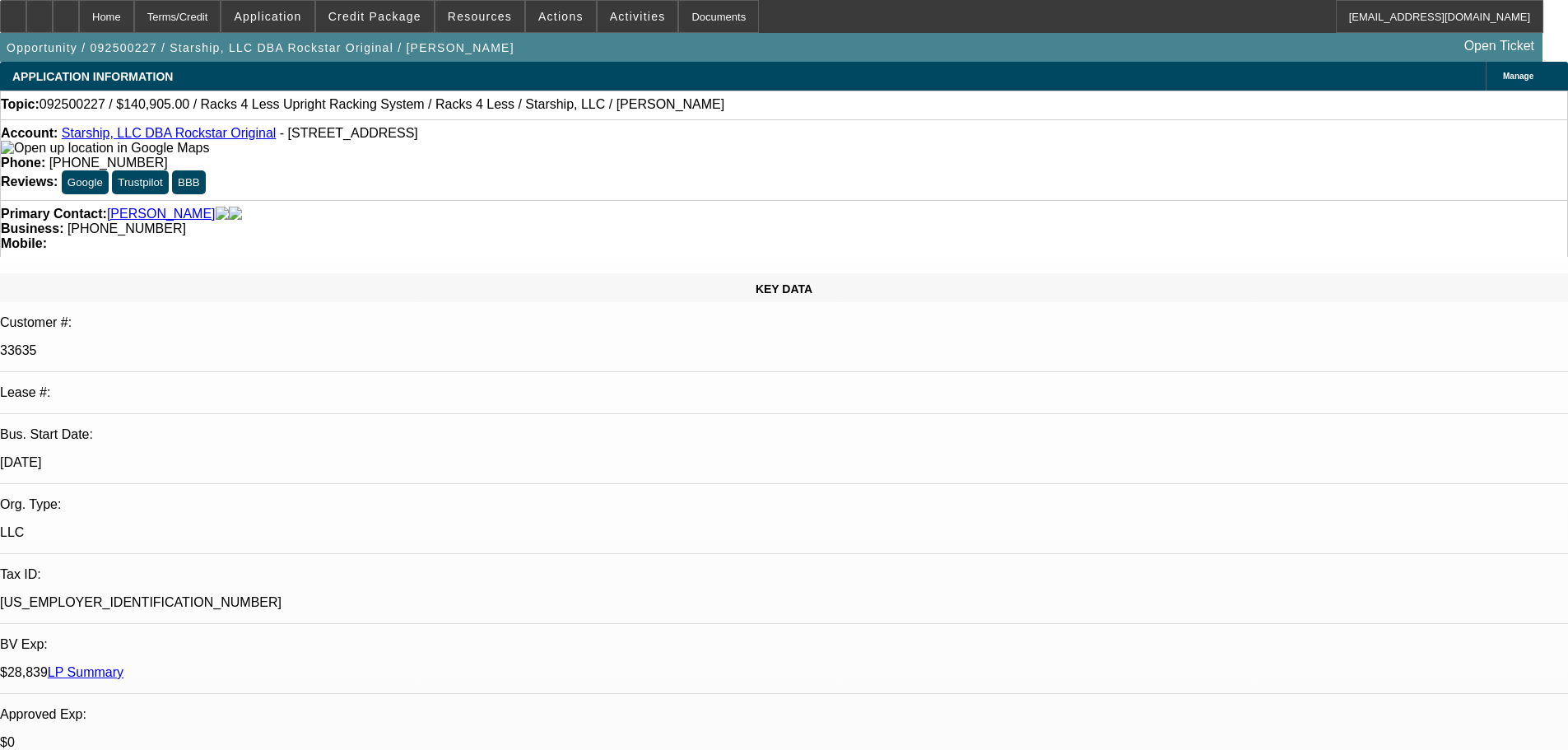
select select "0.1"
select select "4"
select select "0"
select select "0.1"
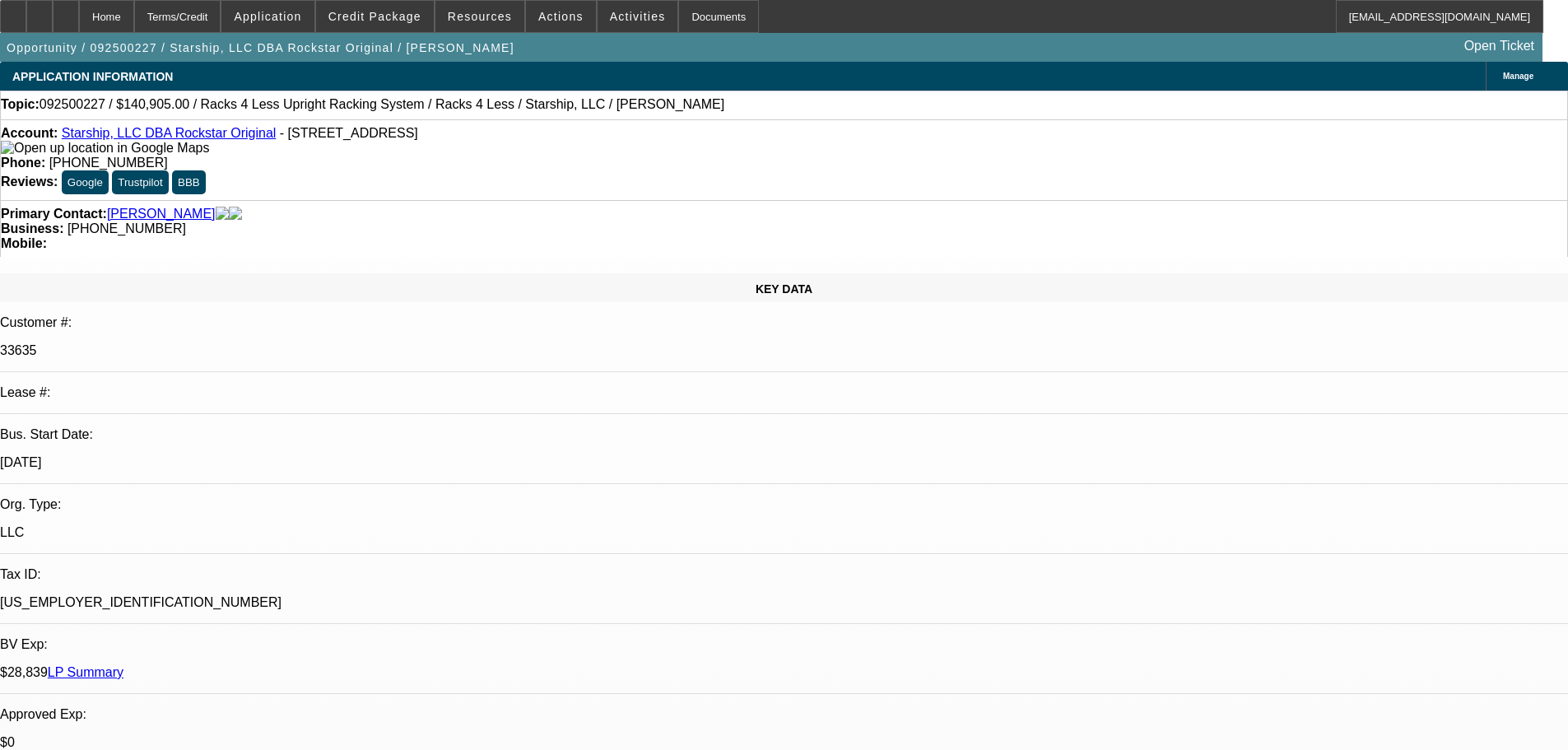
select select "4"
select select "0"
select select "0.1"
select select "4"
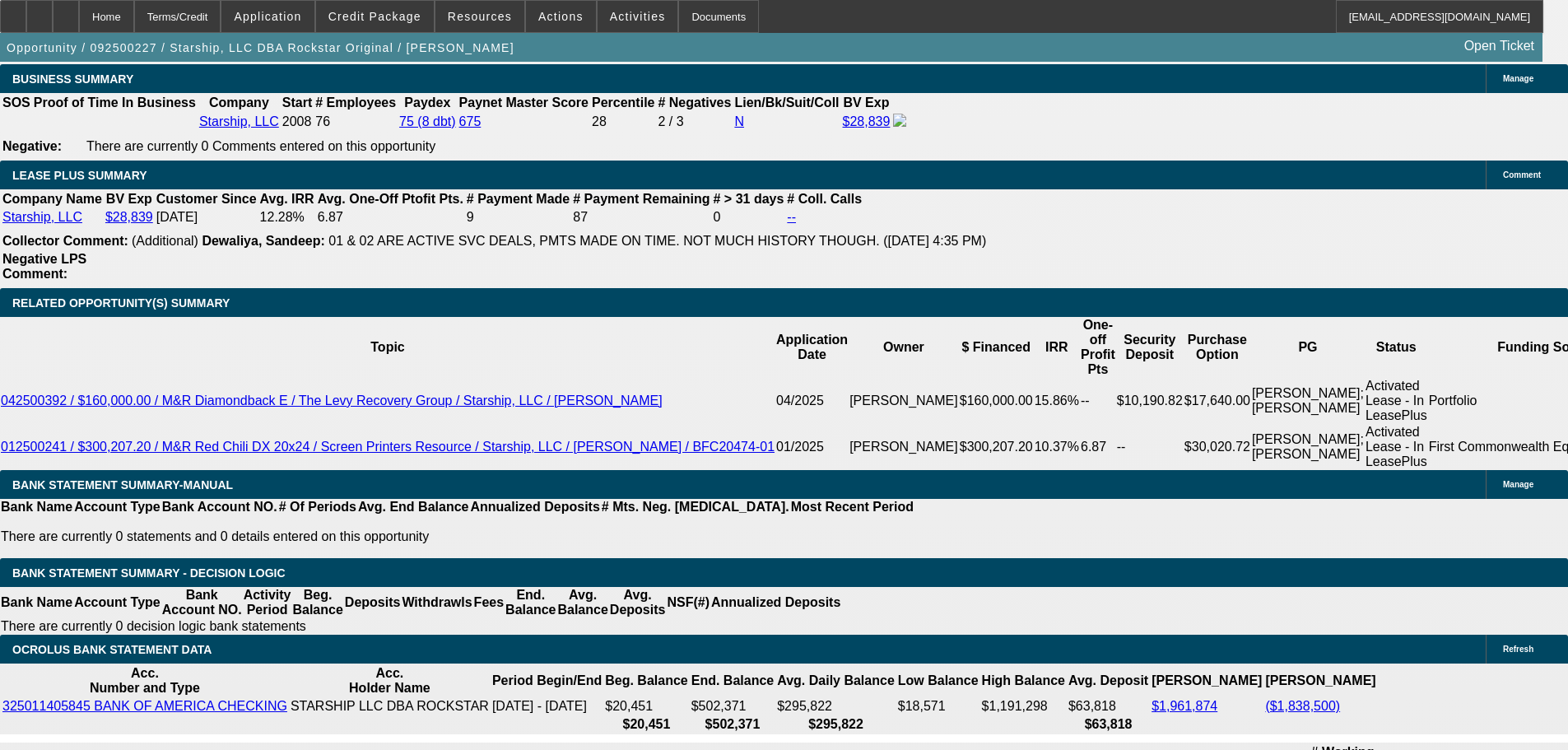
scroll to position [2634, 0]
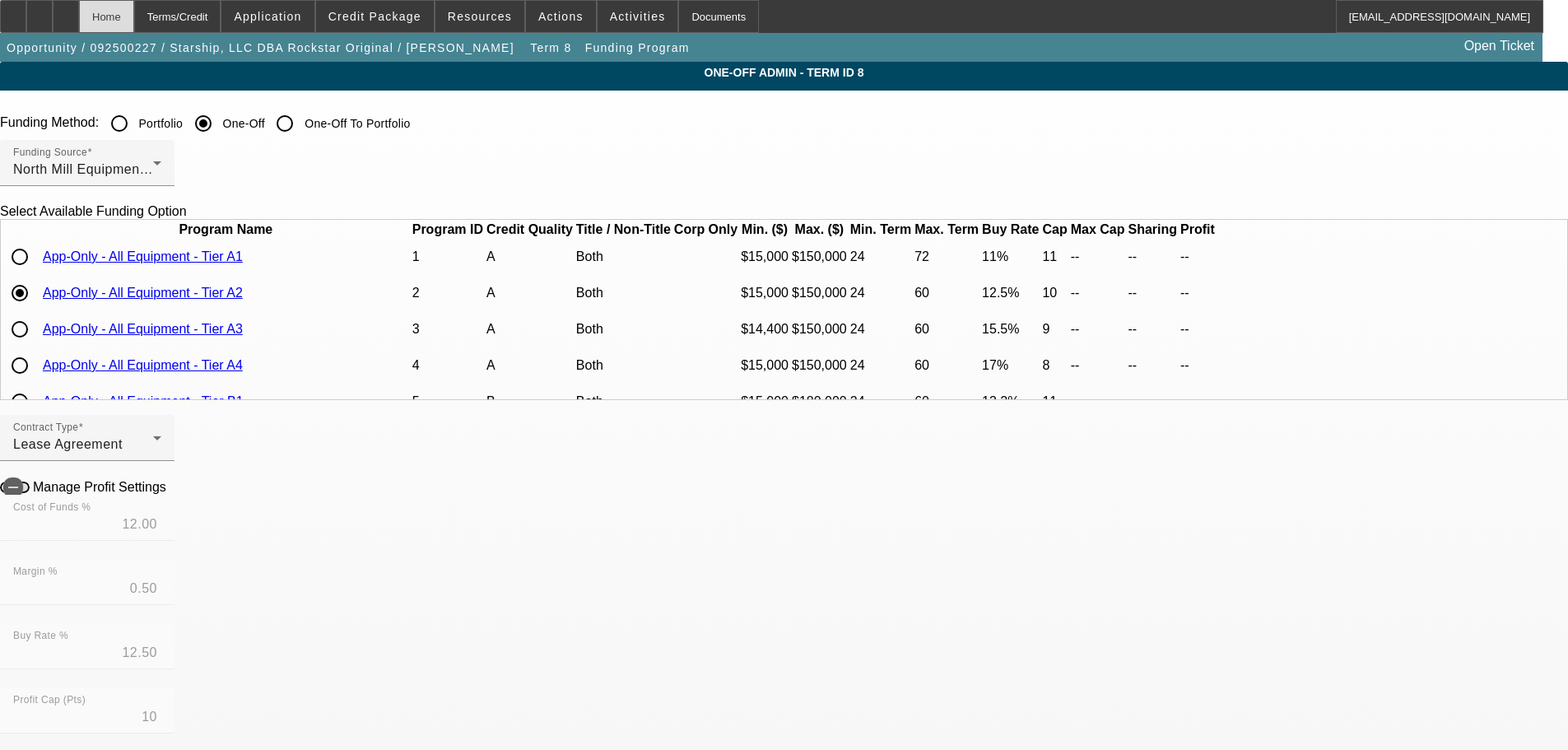
click at [134, 22] on div "Home" at bounding box center [106, 16] width 55 height 33
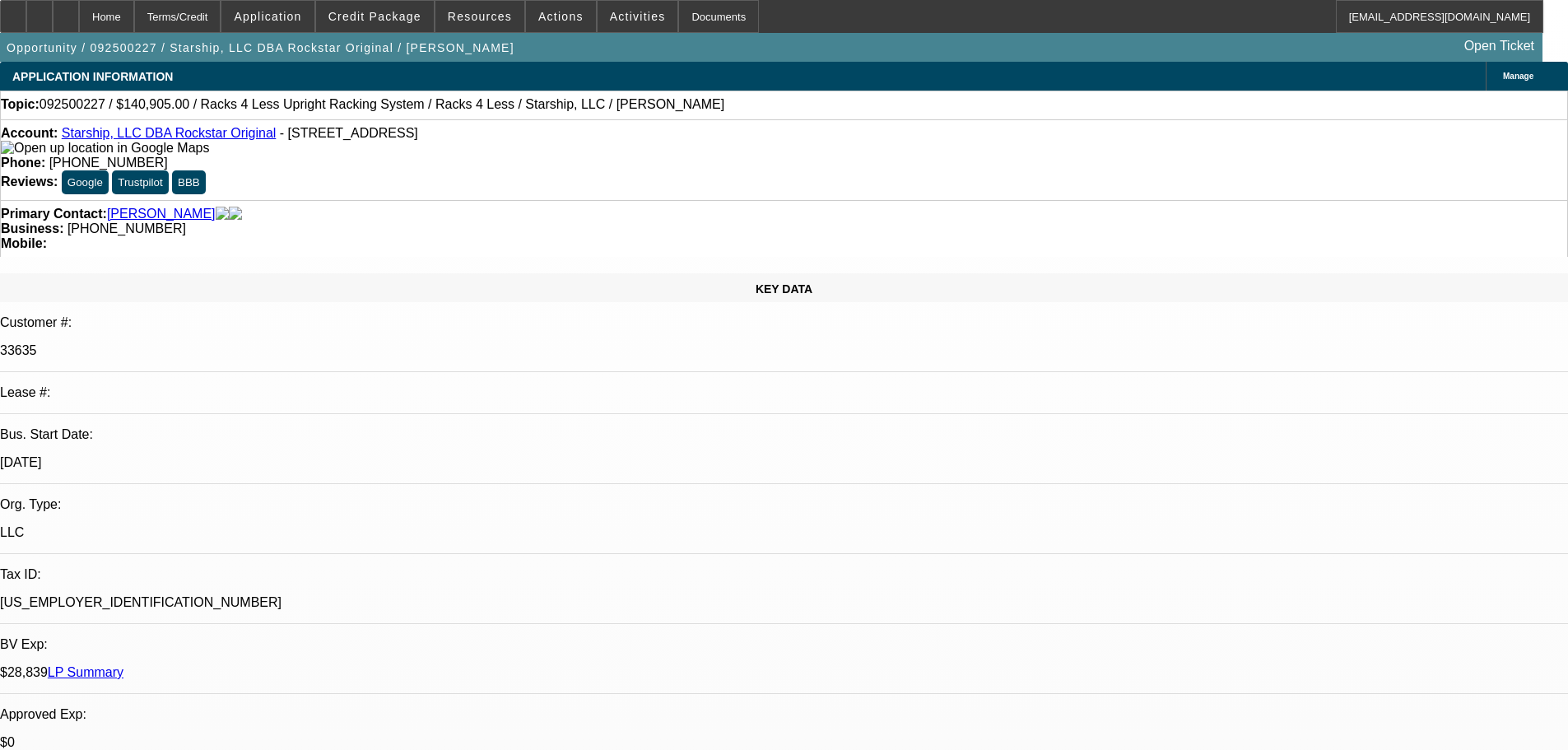
select select "0"
select select "0.1"
select select "4"
select select "0"
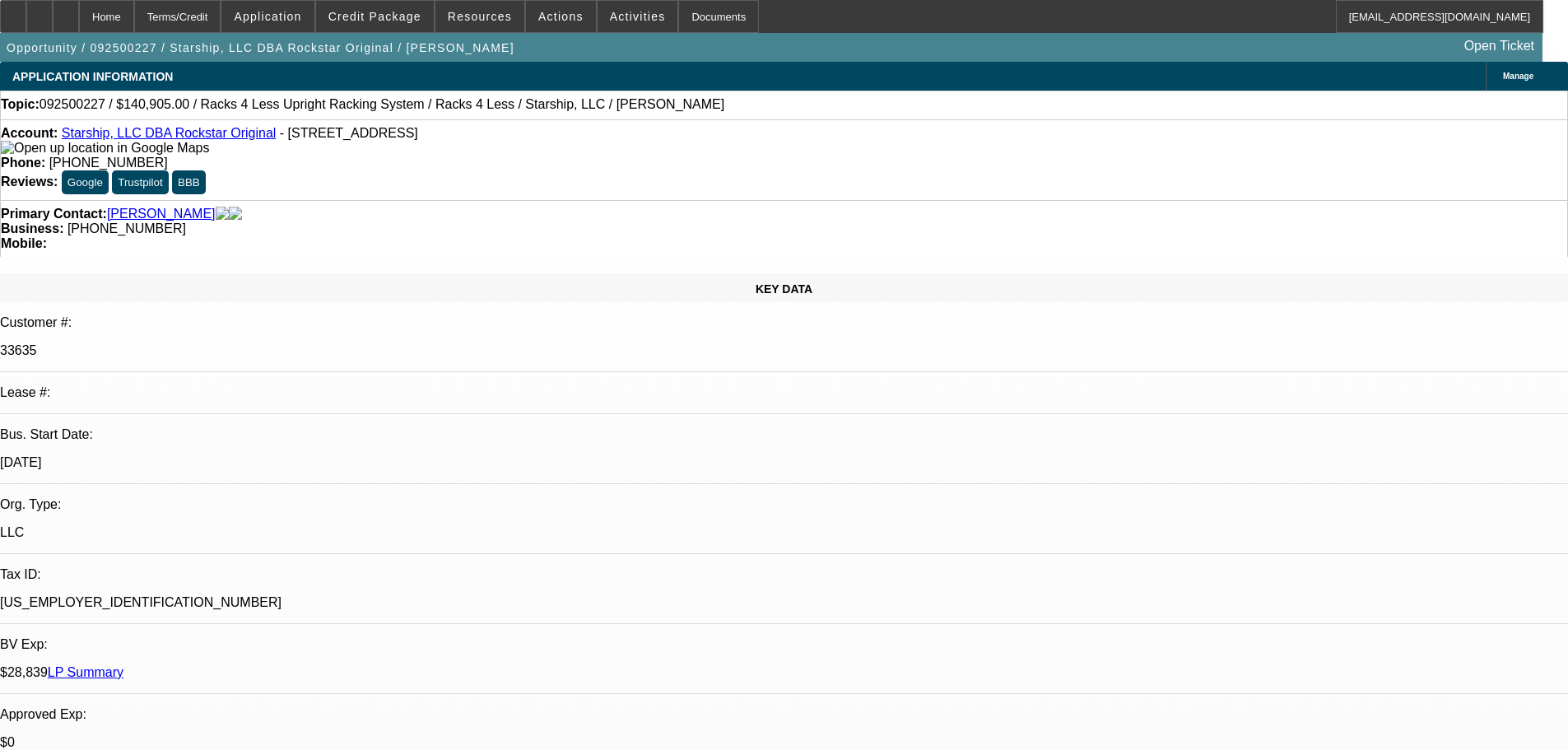
select select "0"
select select "0.1"
select select "4"
select select "0"
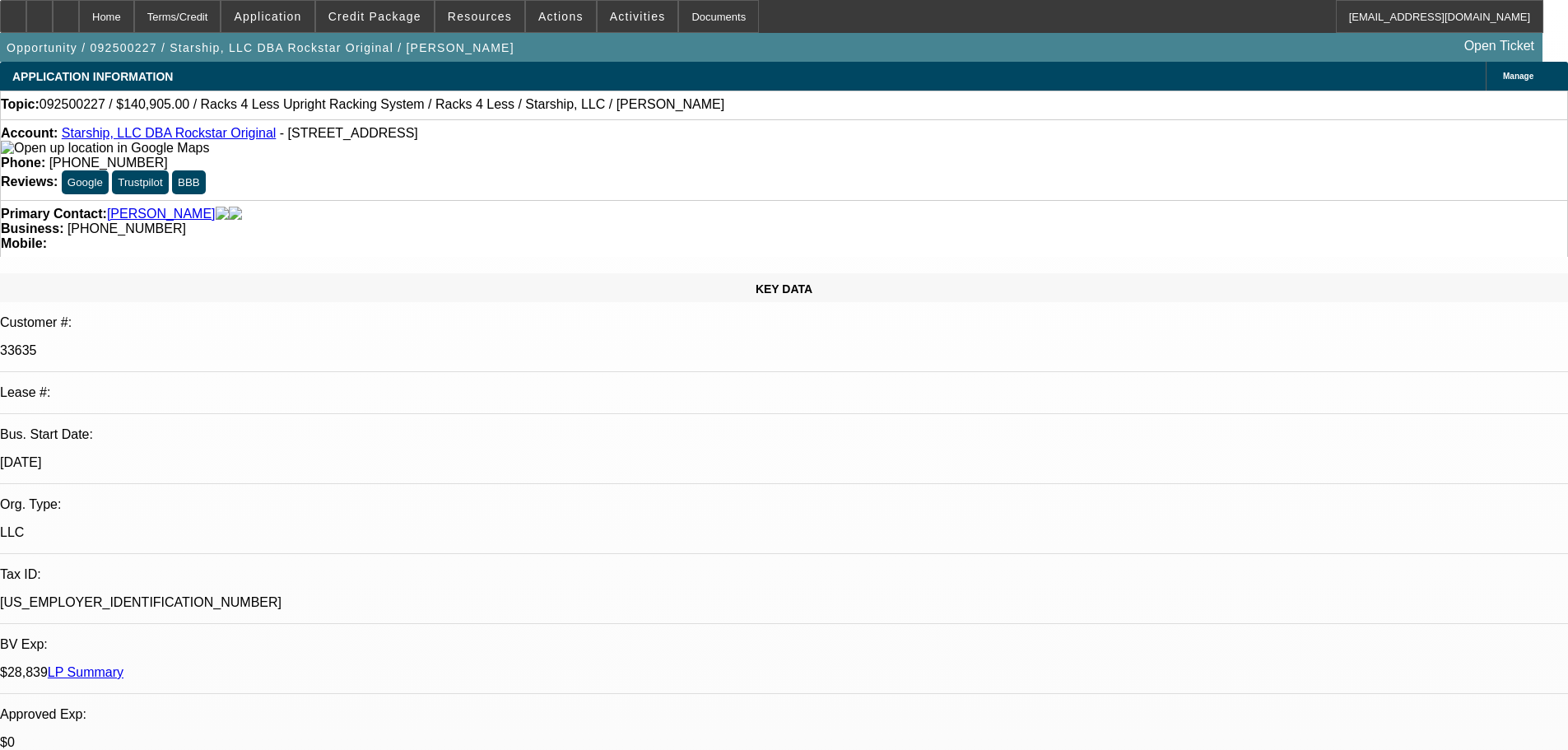
select select "0.1"
select select "4"
select select "0"
select select "0.1"
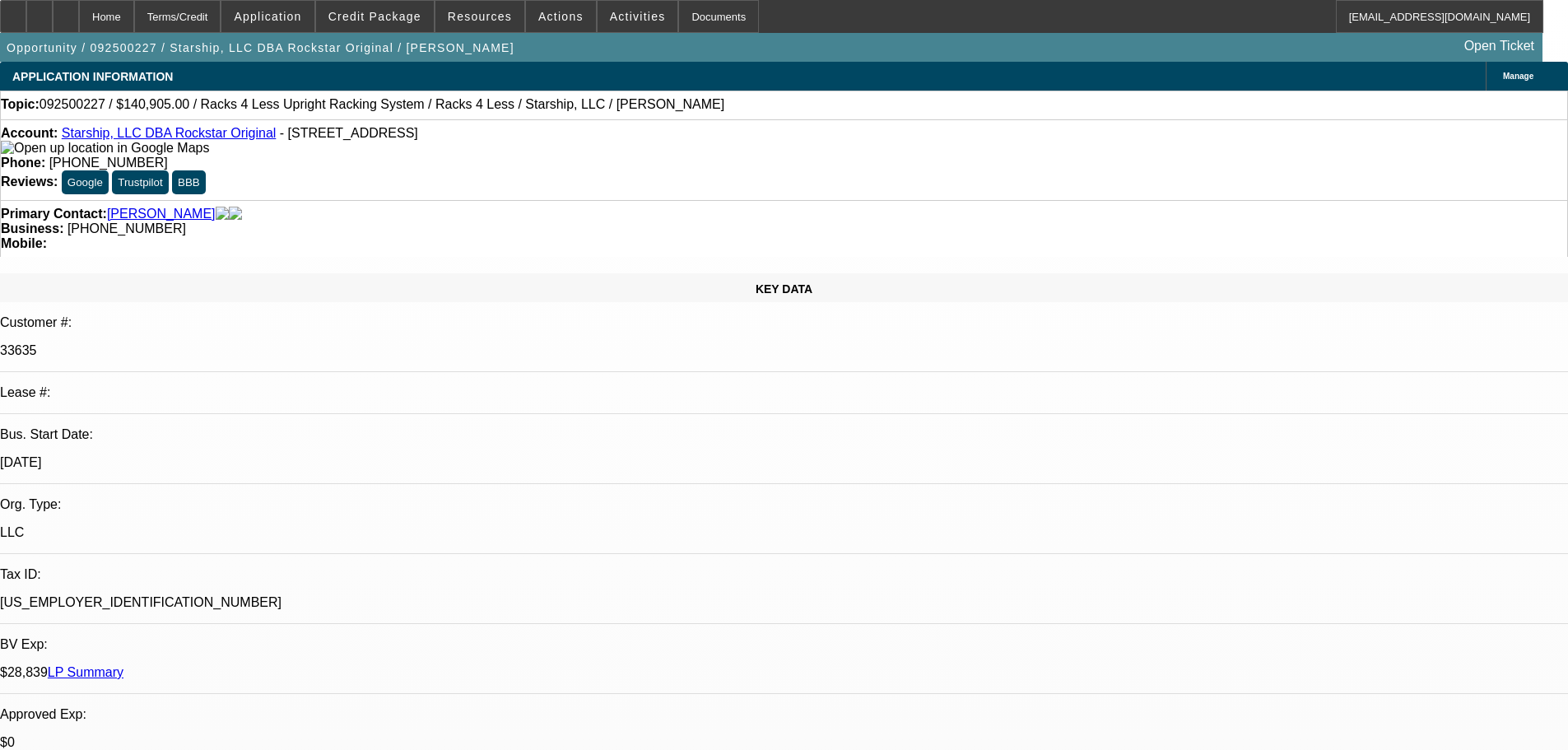
select select "4"
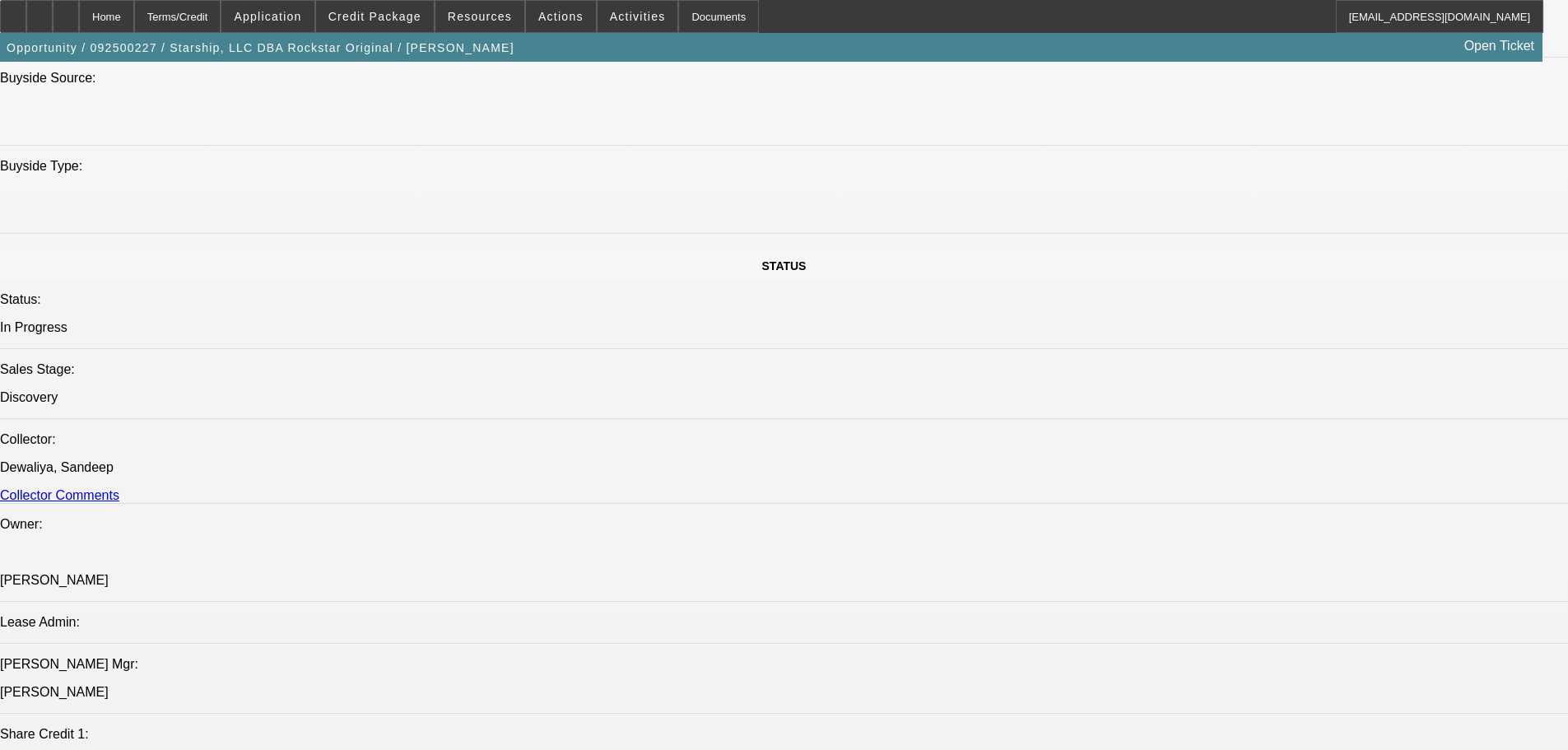
scroll to position [1646, 0]
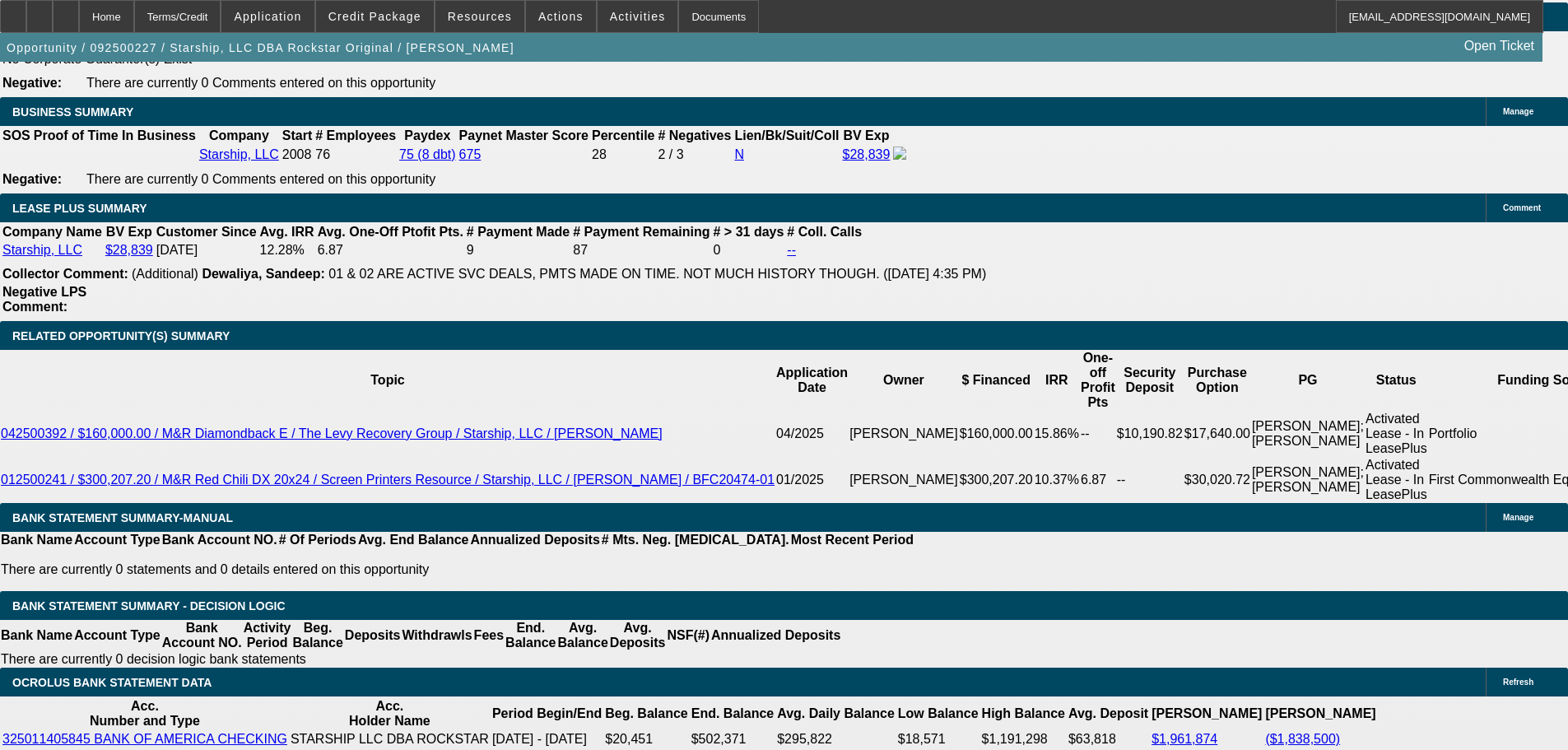
scroll to position [2717, 0]
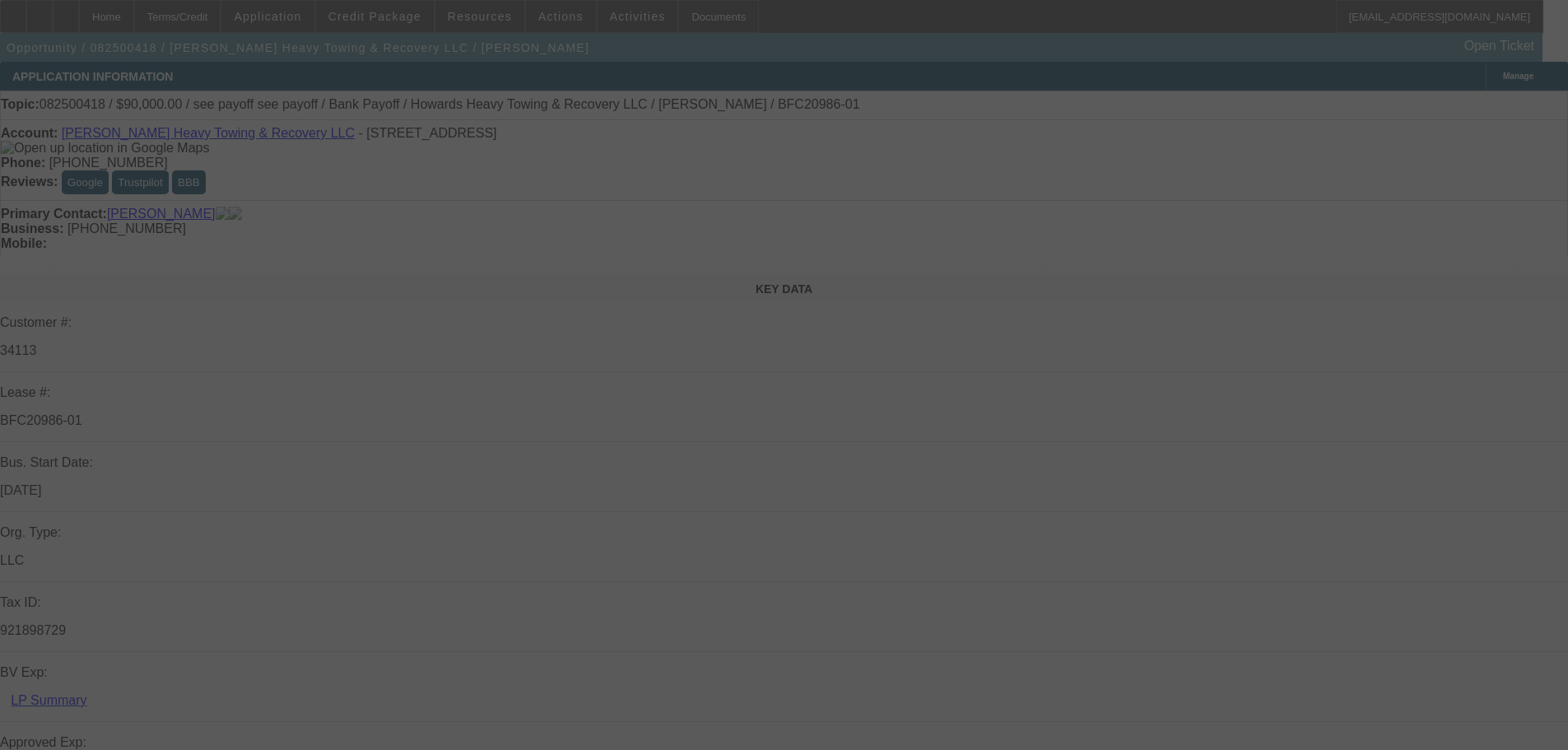
select select "0"
select select "2"
select select "0.1"
select select "4"
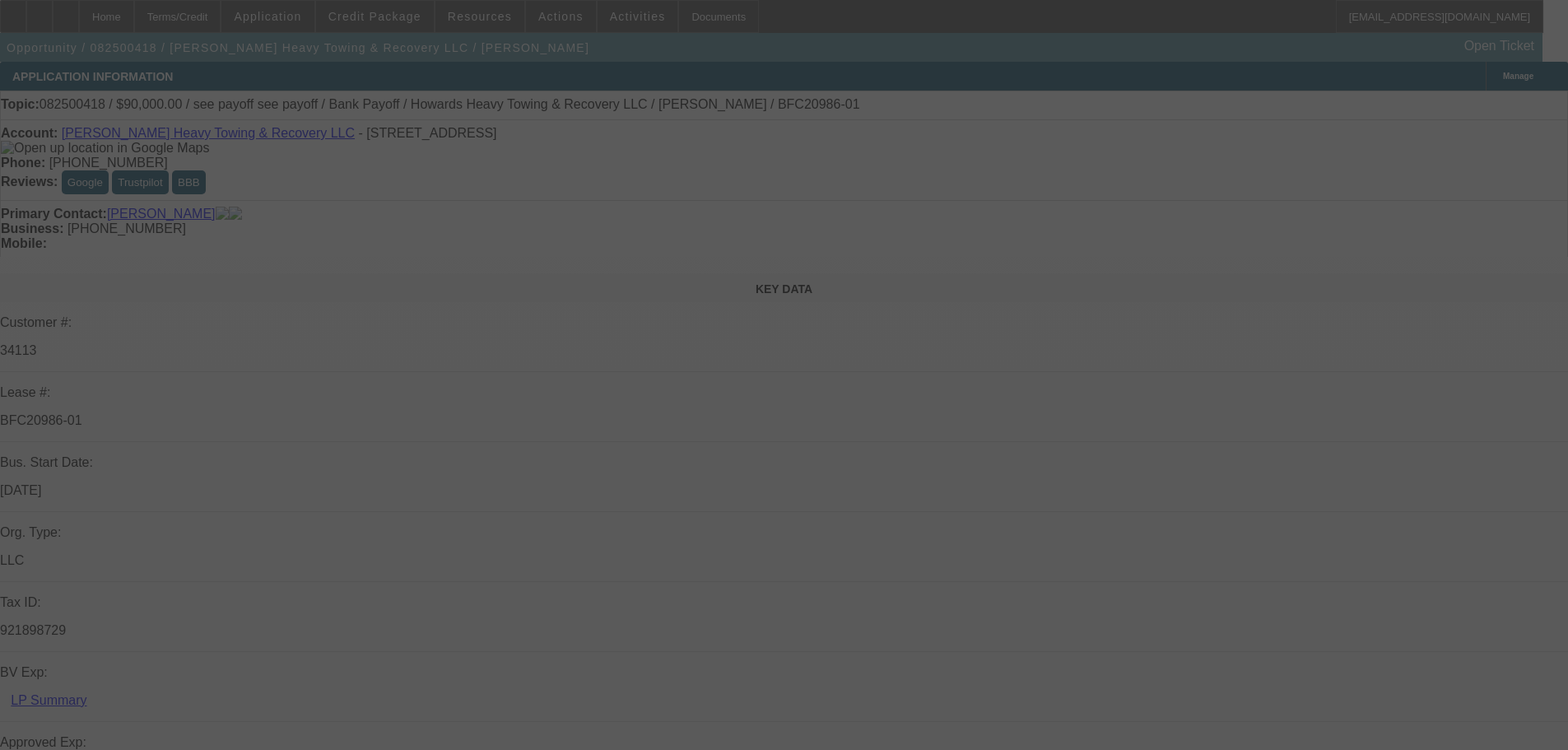
select select "0"
select select "2"
select select "0.1"
select select "4"
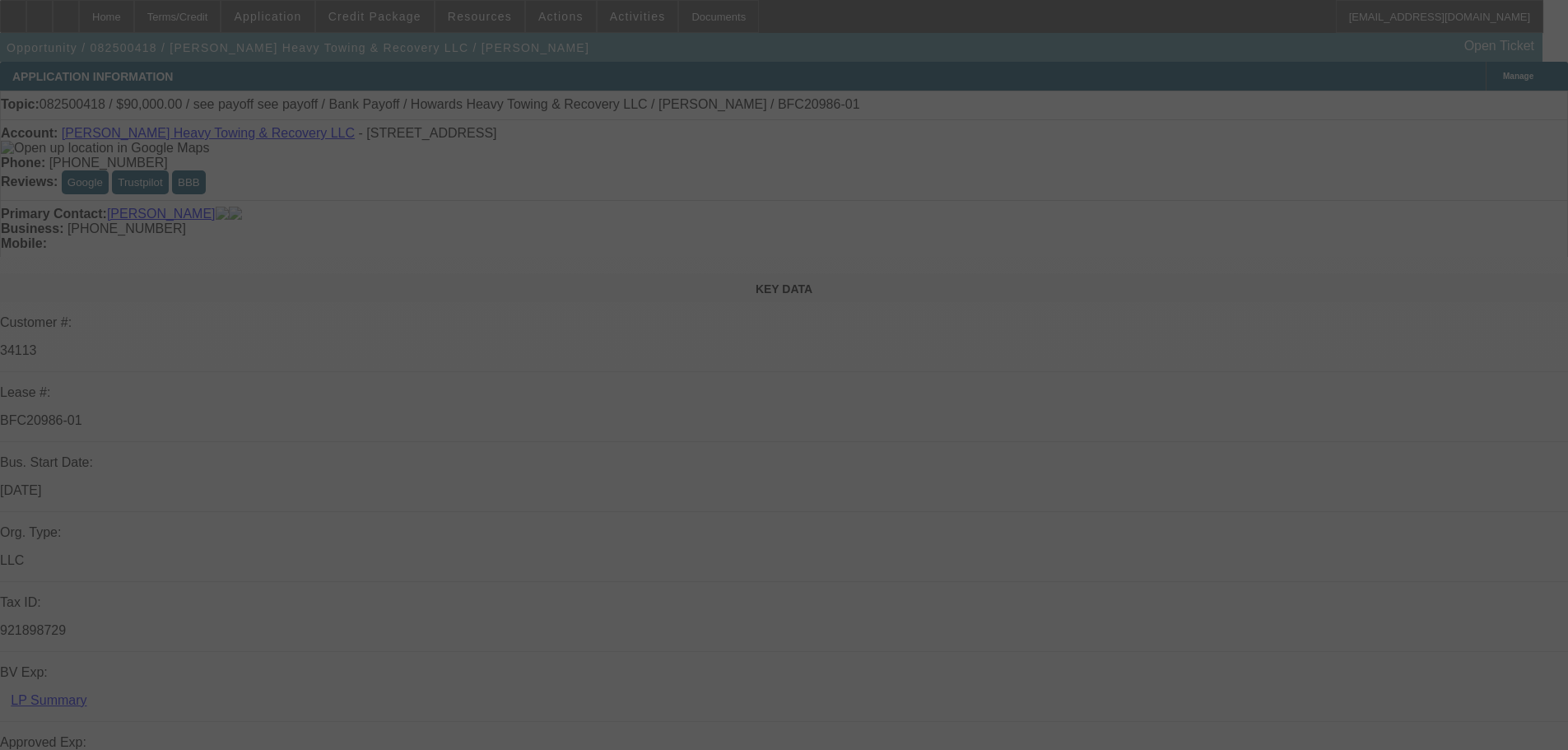
select select "0"
select select "2"
select select "0.1"
select select "4"
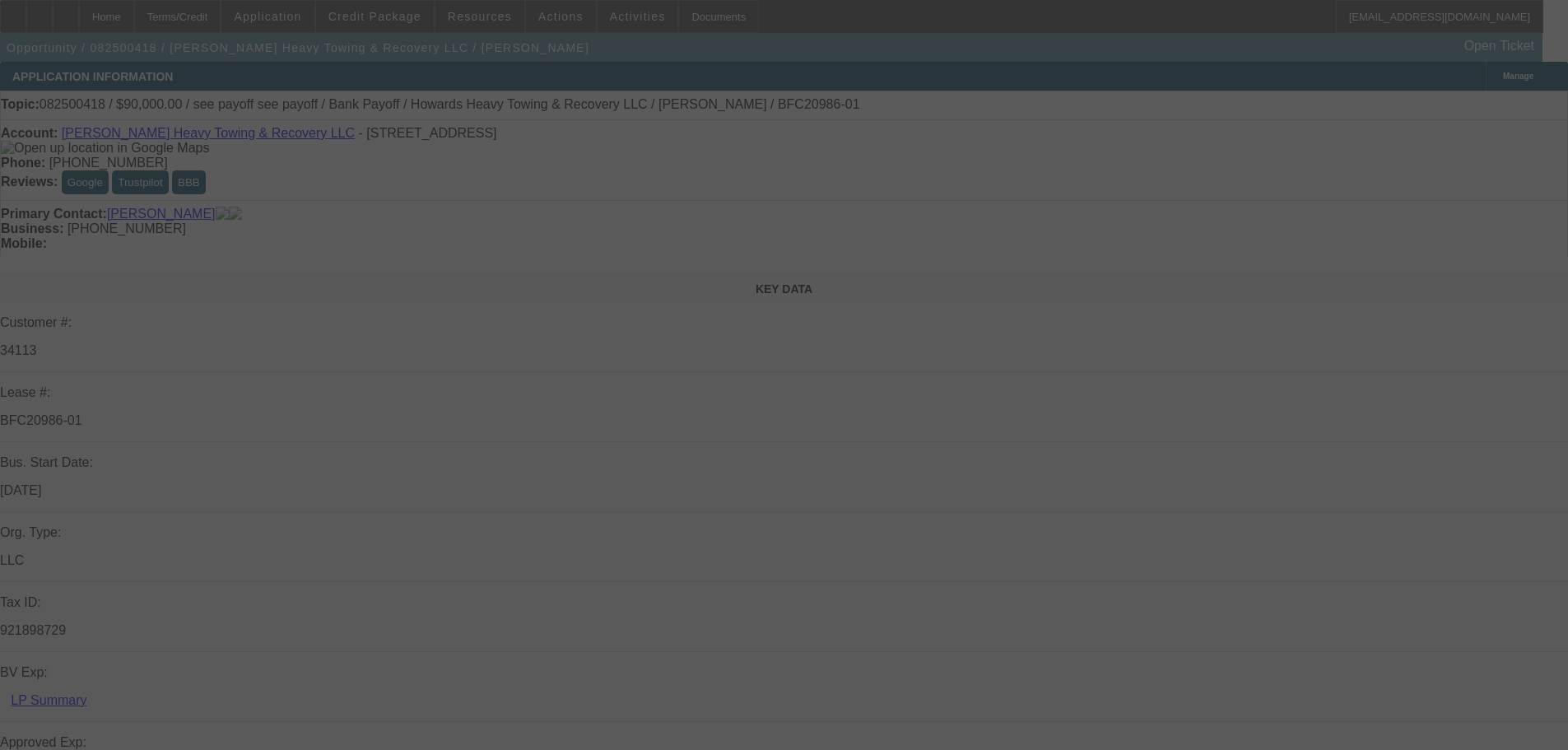
select select "0"
select select "2"
select select "0.1"
select select "4"
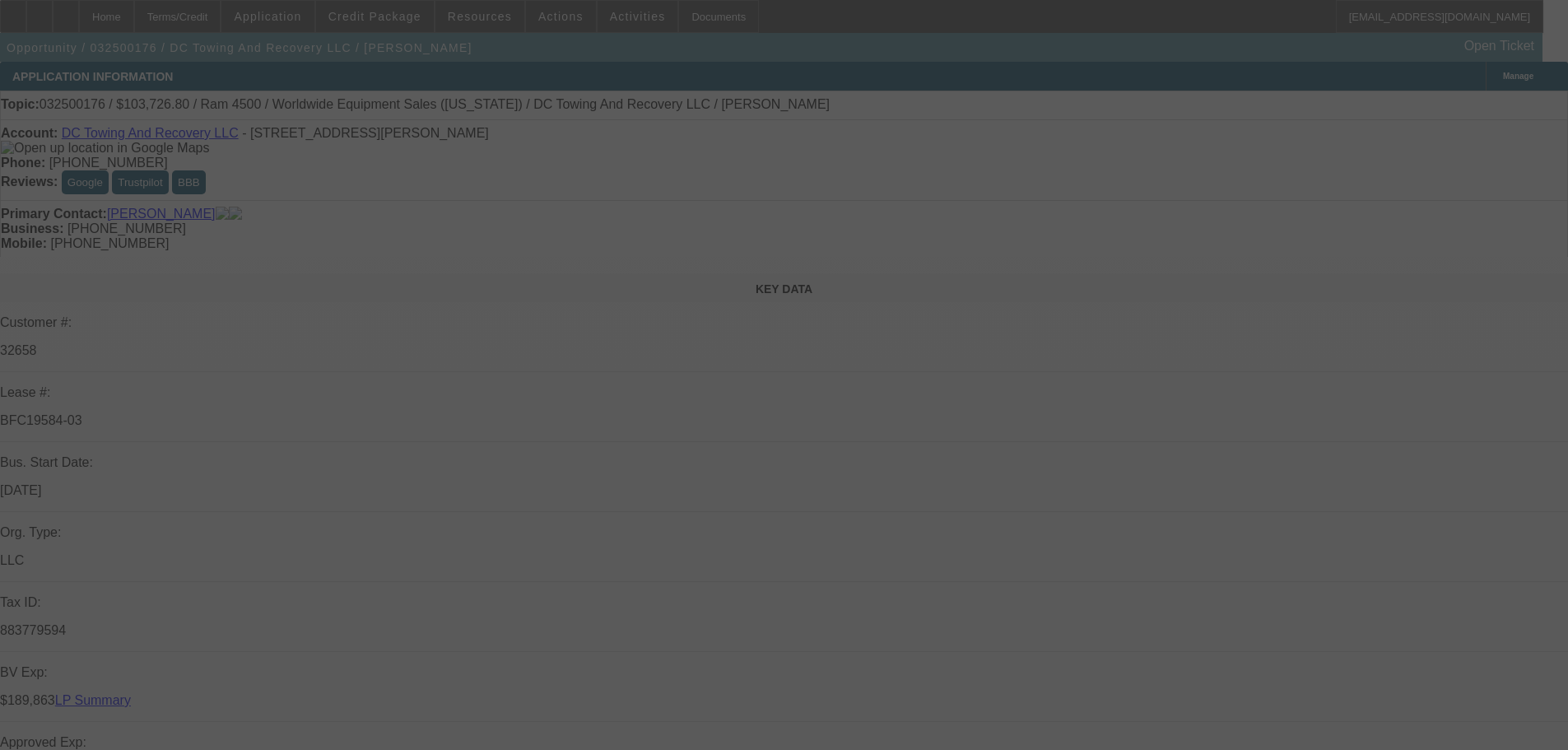
select select "0.1"
select select "2"
select select "0.1"
select select "4"
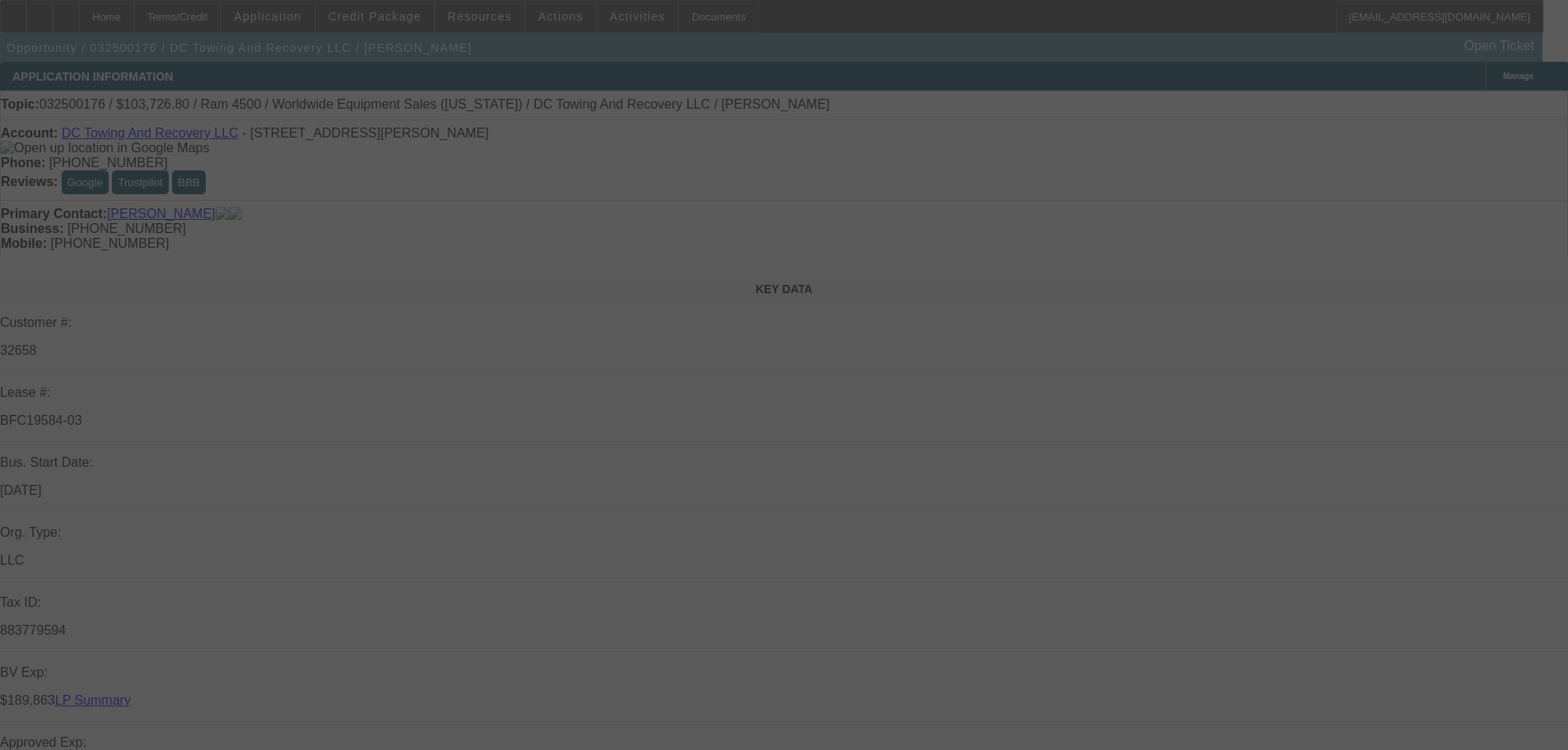
select select "0.15"
select select "2"
select select "0.1"
select select "4"
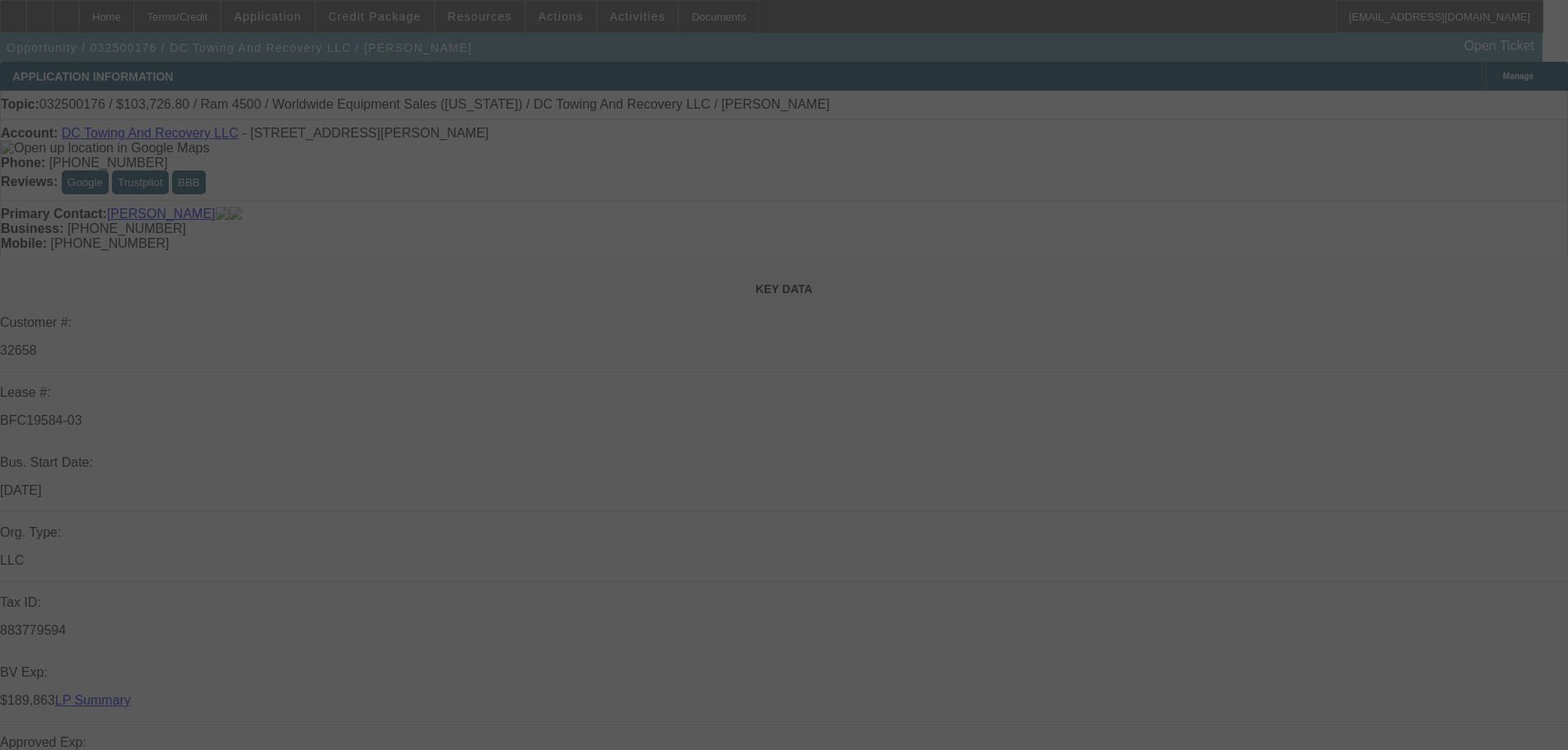
select select "0.15"
select select "2"
select select "0.1"
select select "4"
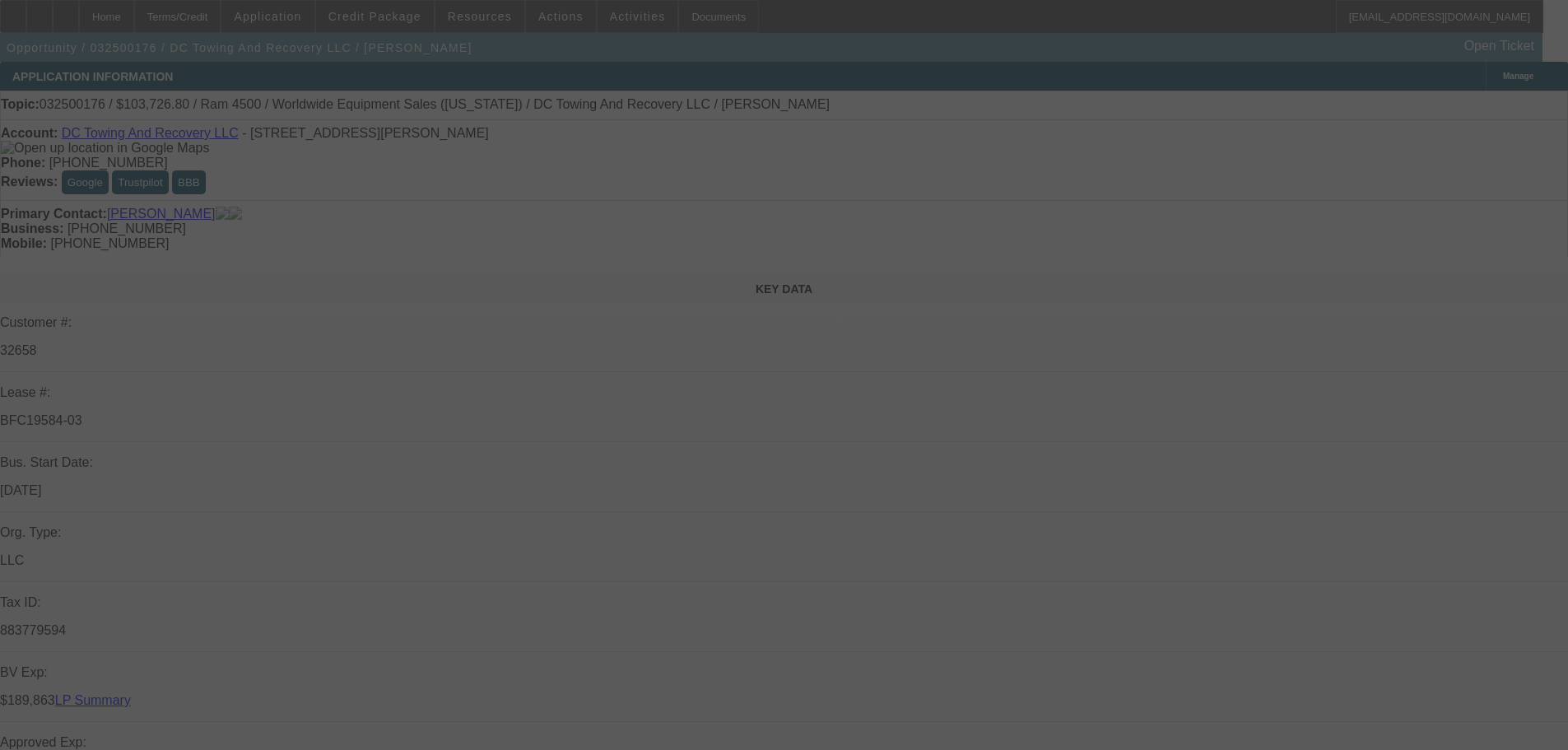
select select "0.1"
select select "2"
select select "0.1"
select select "4"
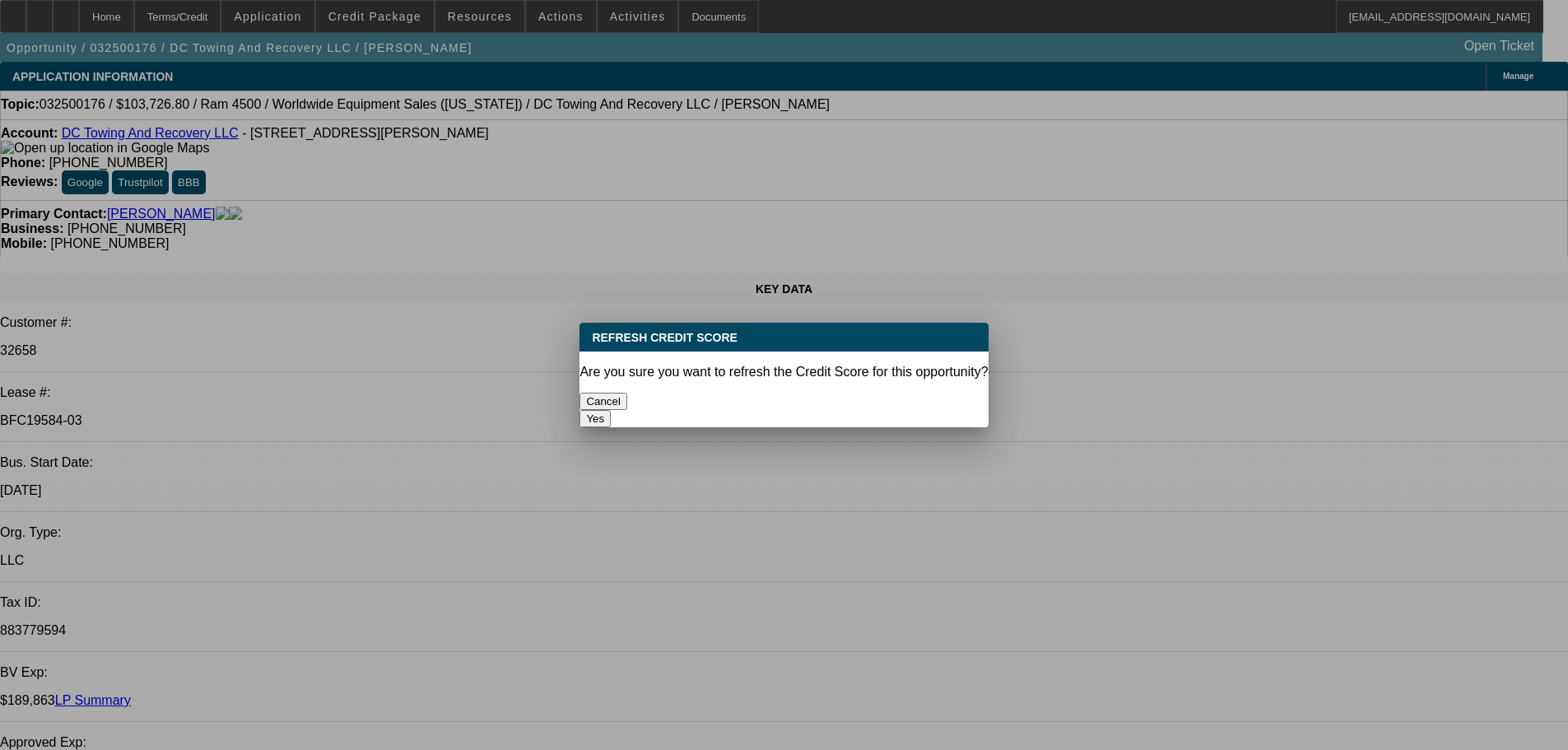
click at [610, 410] on button "Yes" at bounding box center [595, 419] width 32 height 17
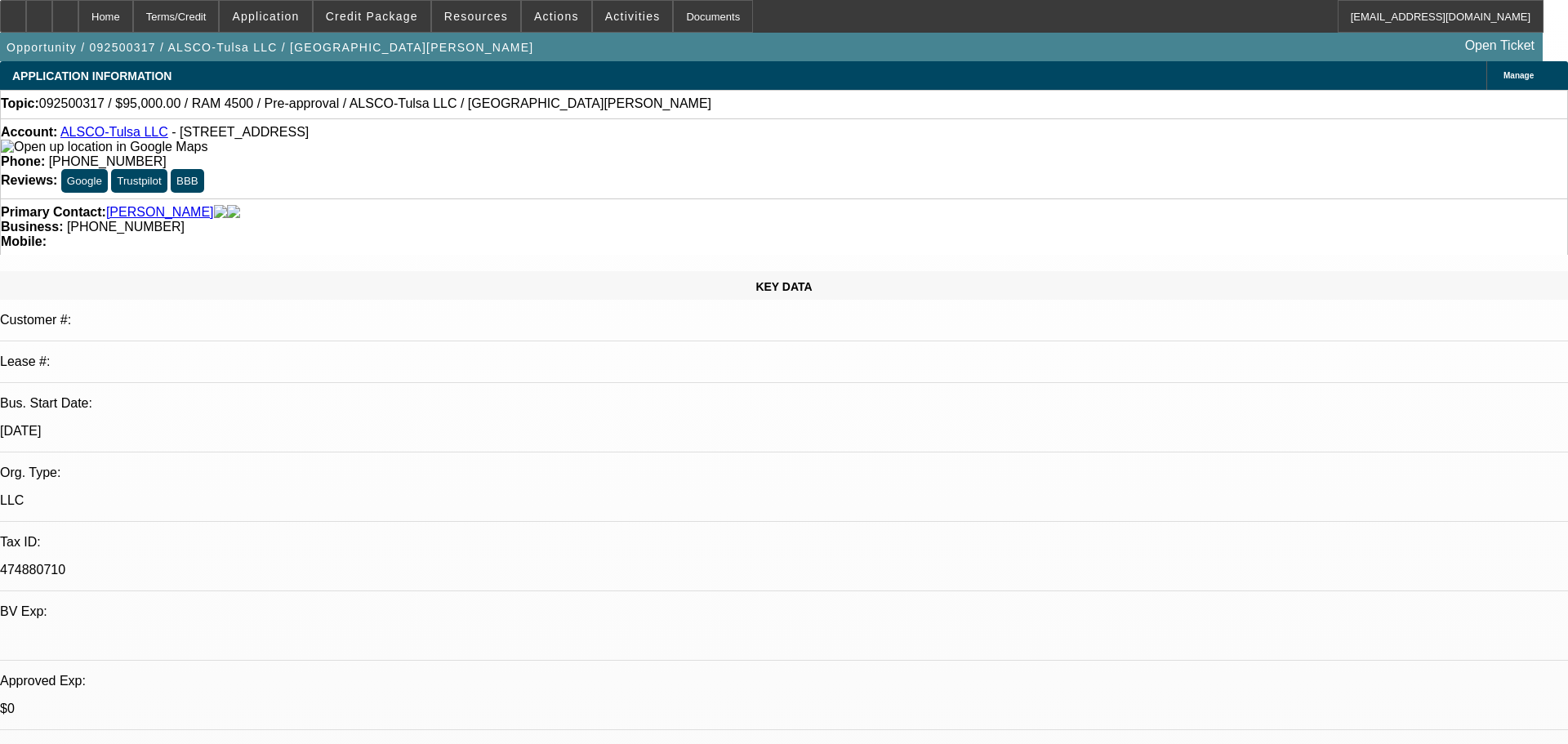
select select "0"
select select "6"
select select "0"
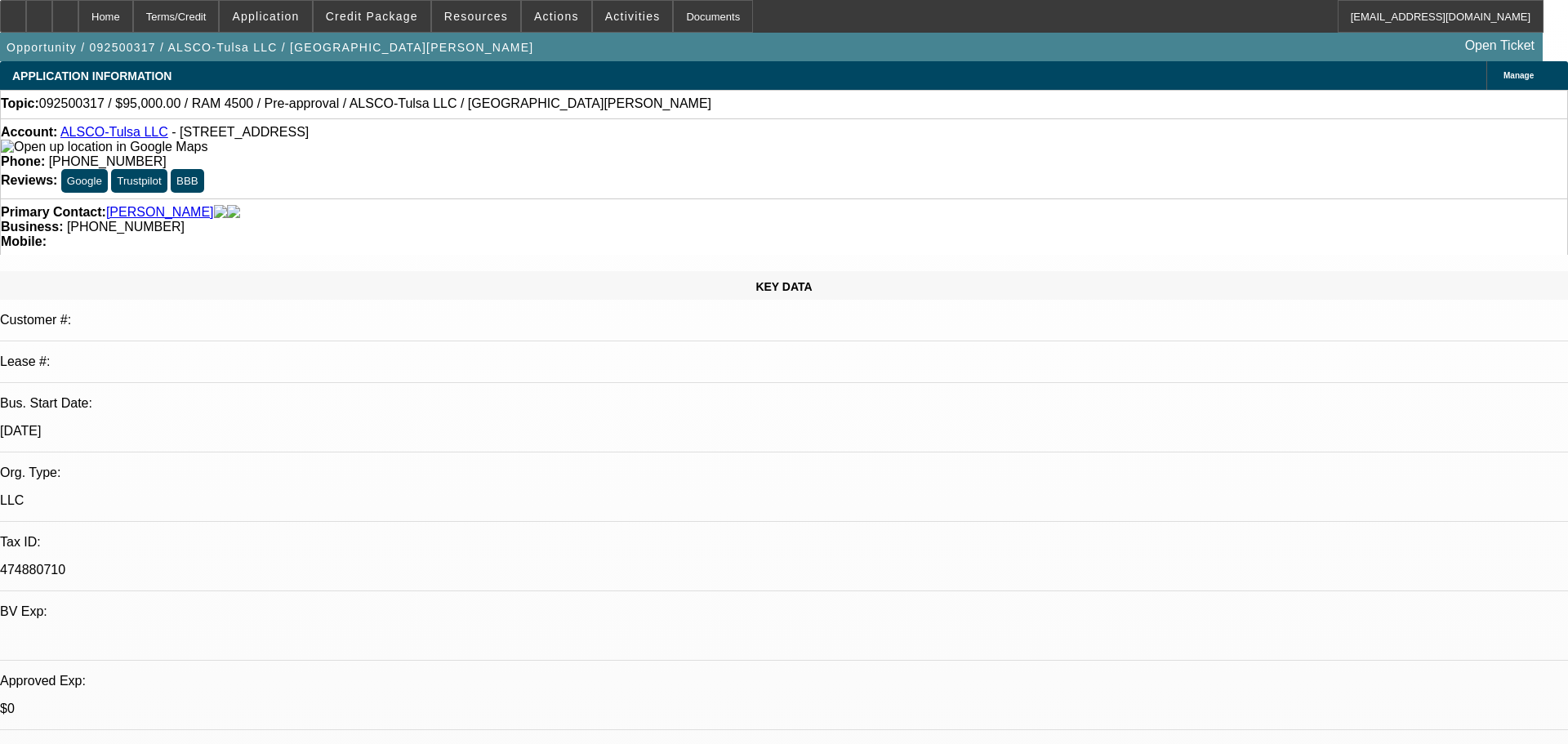
select select "0"
select select "6"
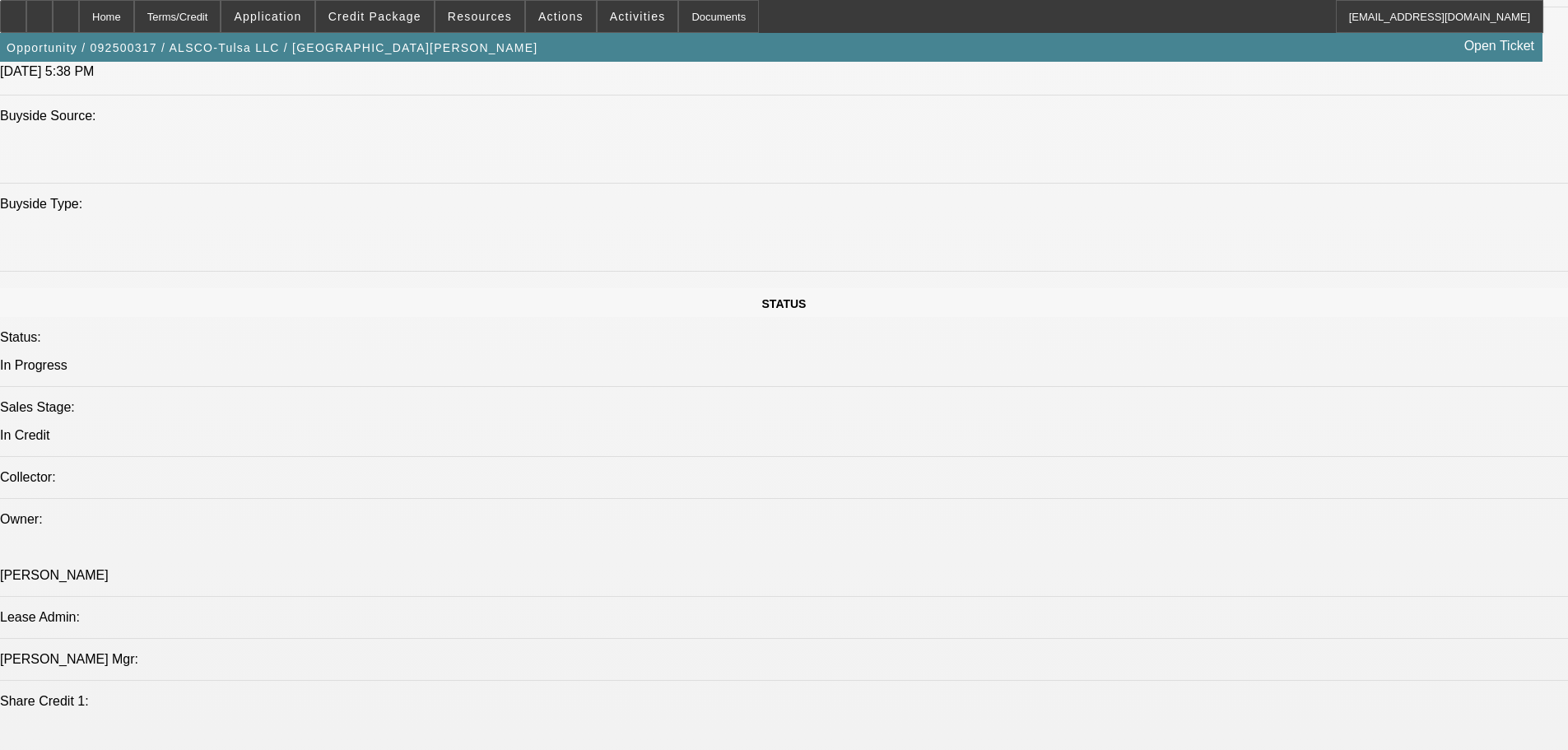
scroll to position [1893, 0]
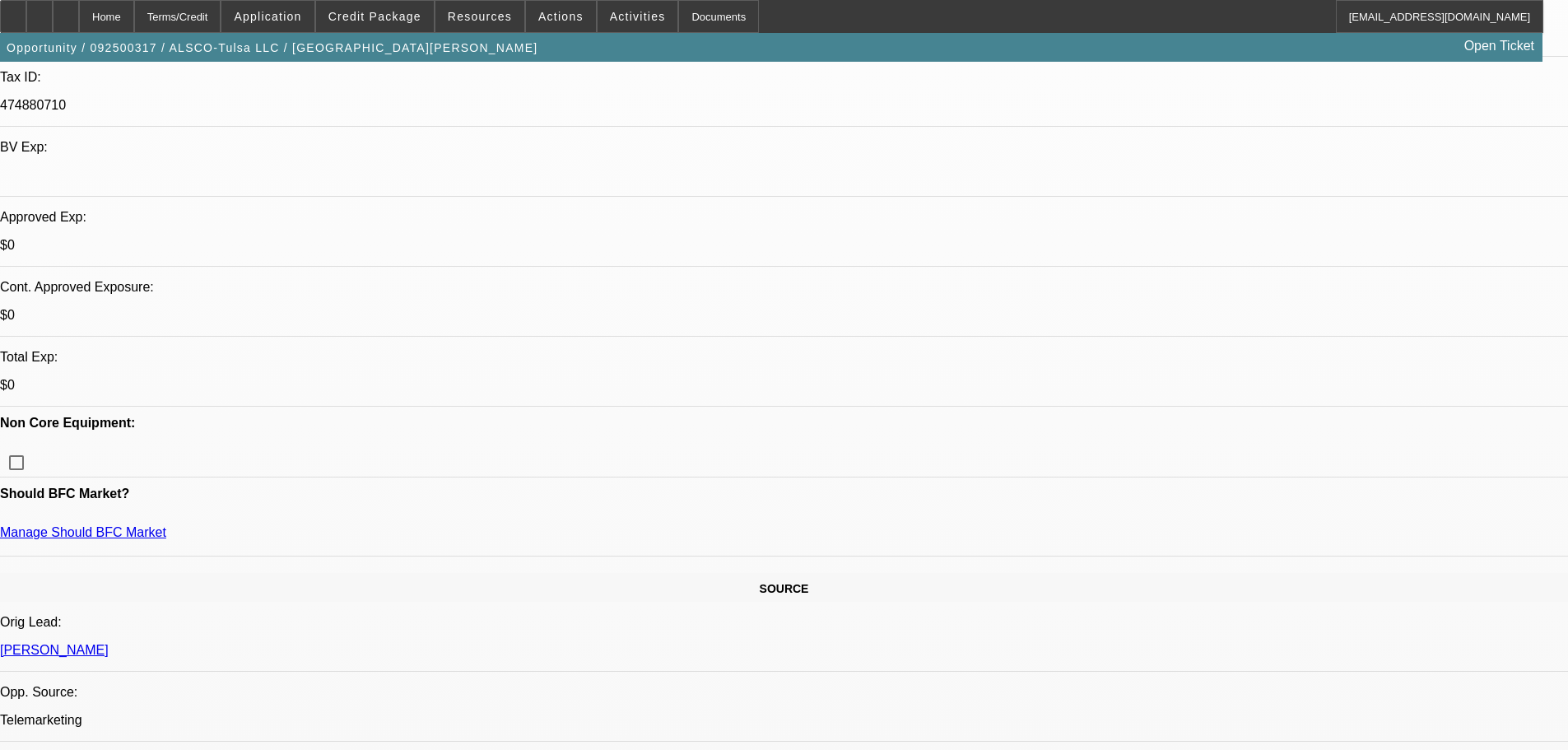
scroll to position [330, 0]
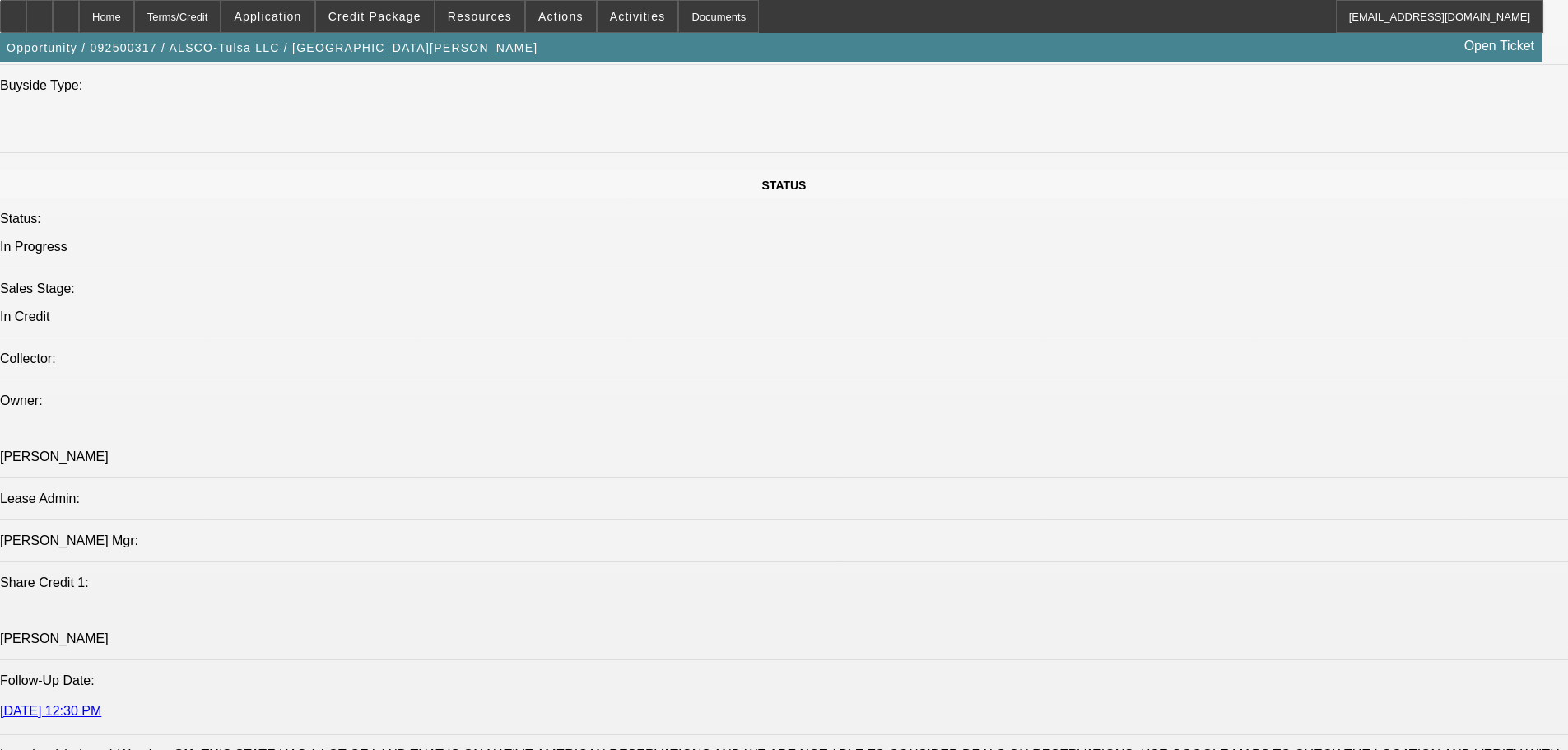
scroll to position [1646, 0]
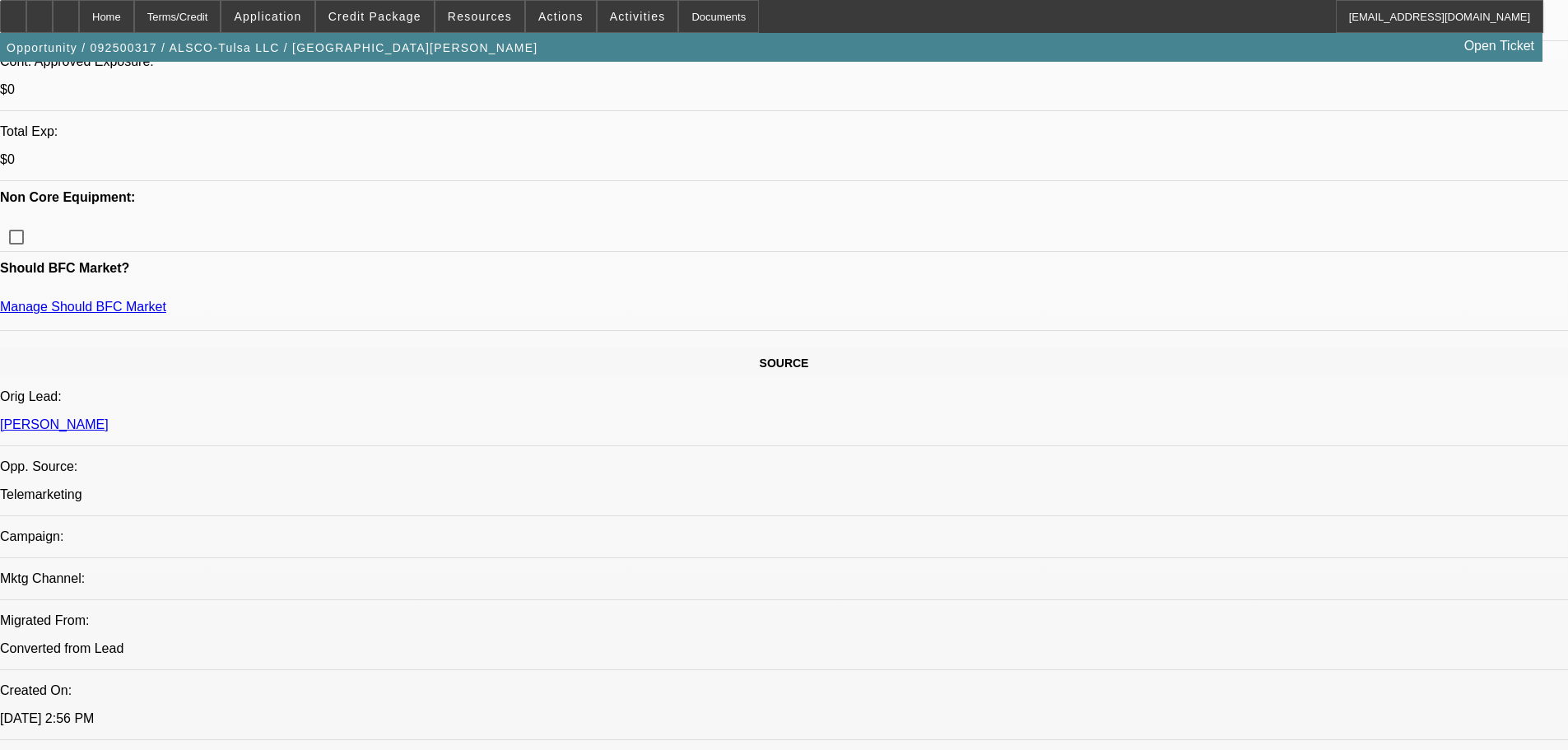
scroll to position [576, 0]
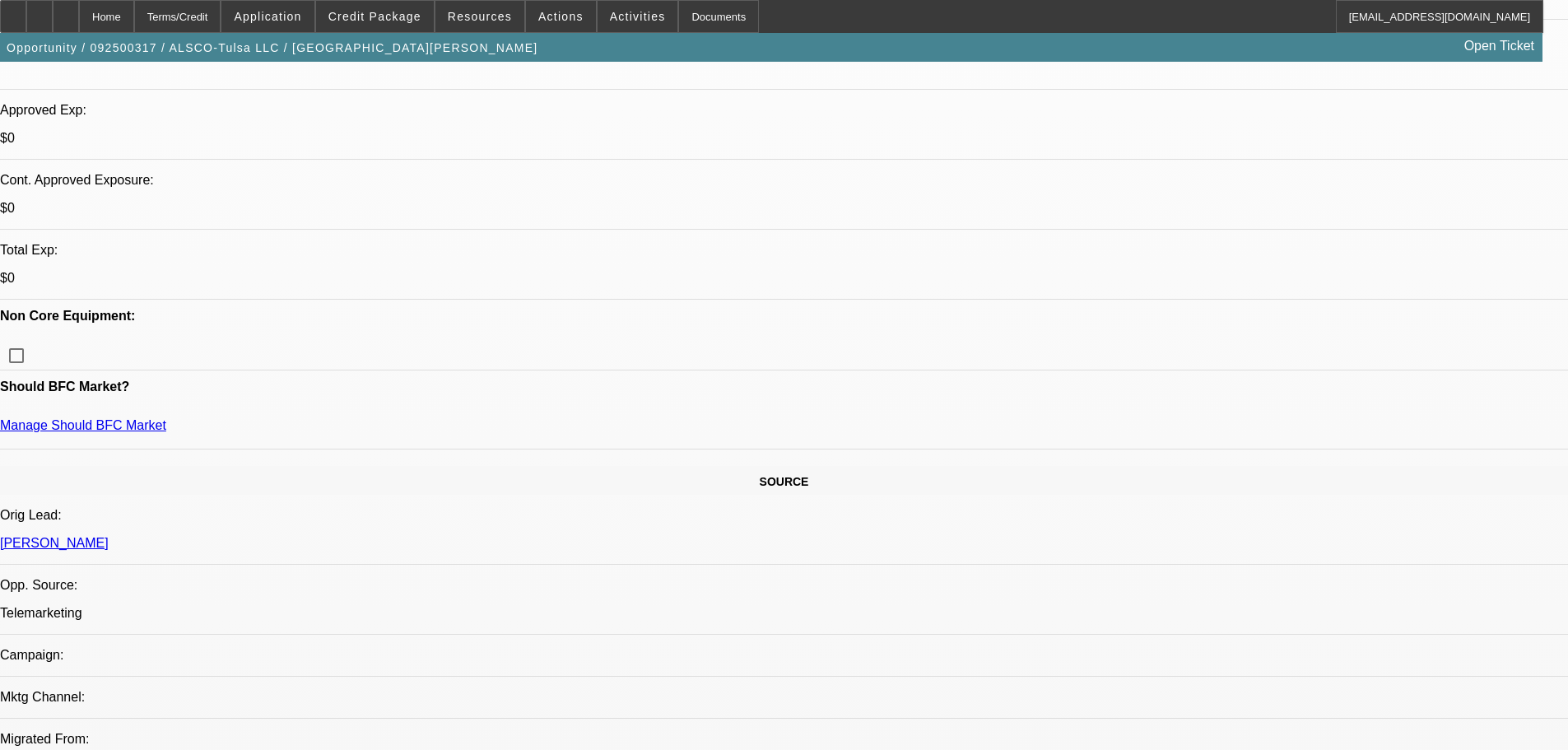
type textarea "OK TO SEND OFF PRE-APPROVAL TO CP"
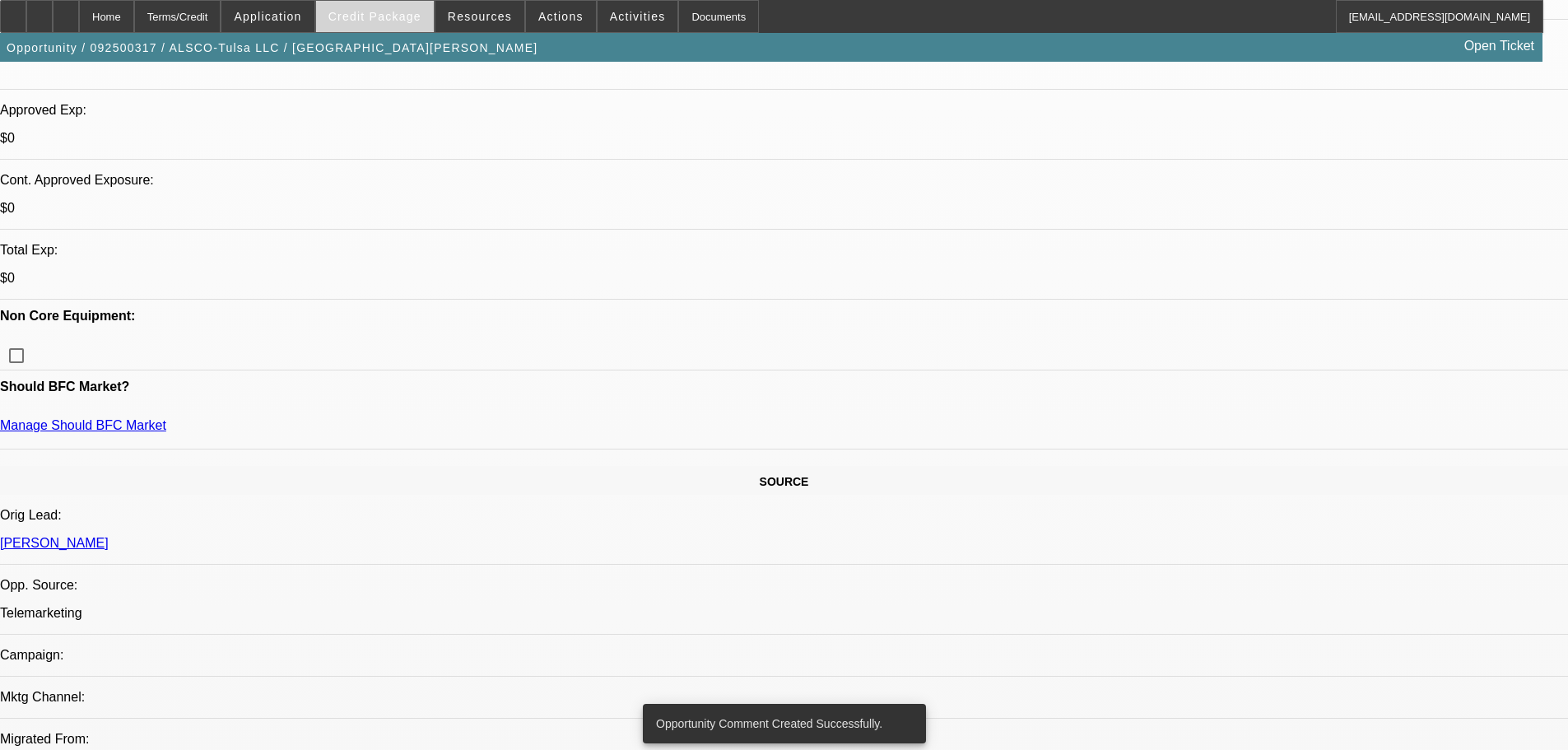
click at [413, 15] on span "Credit Package" at bounding box center [375, 16] width 93 height 13
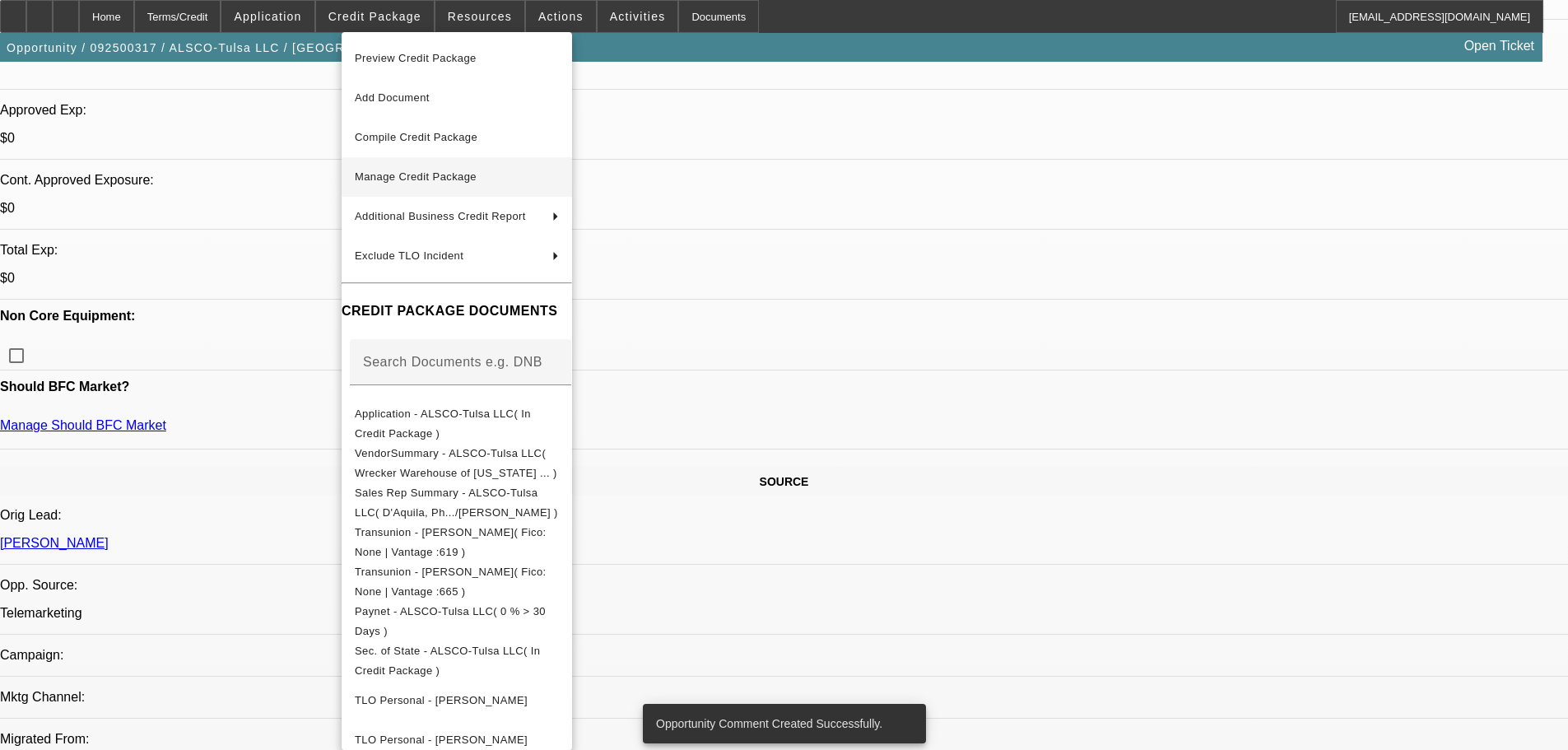
click at [377, 182] on span "Manage Credit Package" at bounding box center [415, 176] width 122 height 12
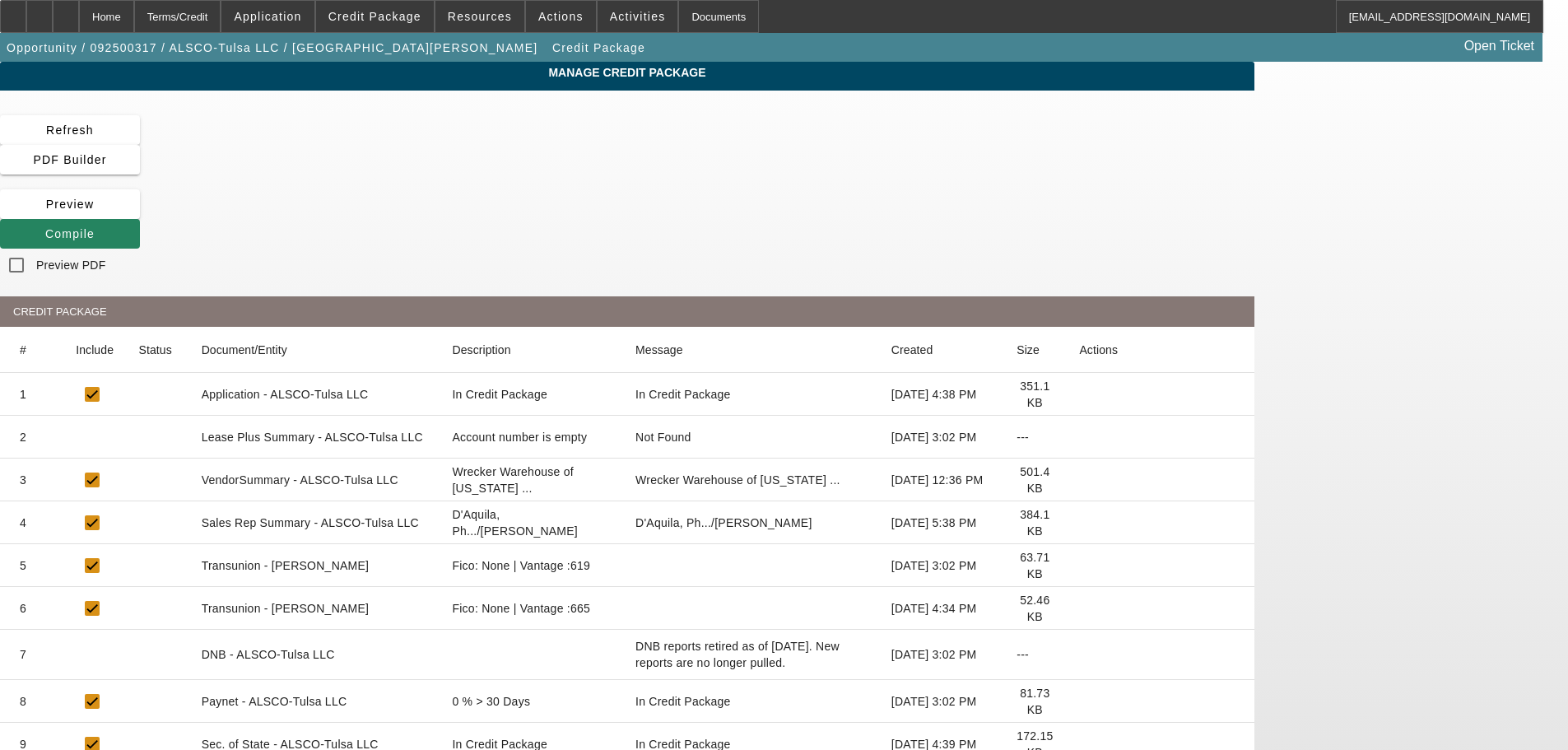
click at [1078, 438] on icon at bounding box center [1078, 438] width 0 height 0
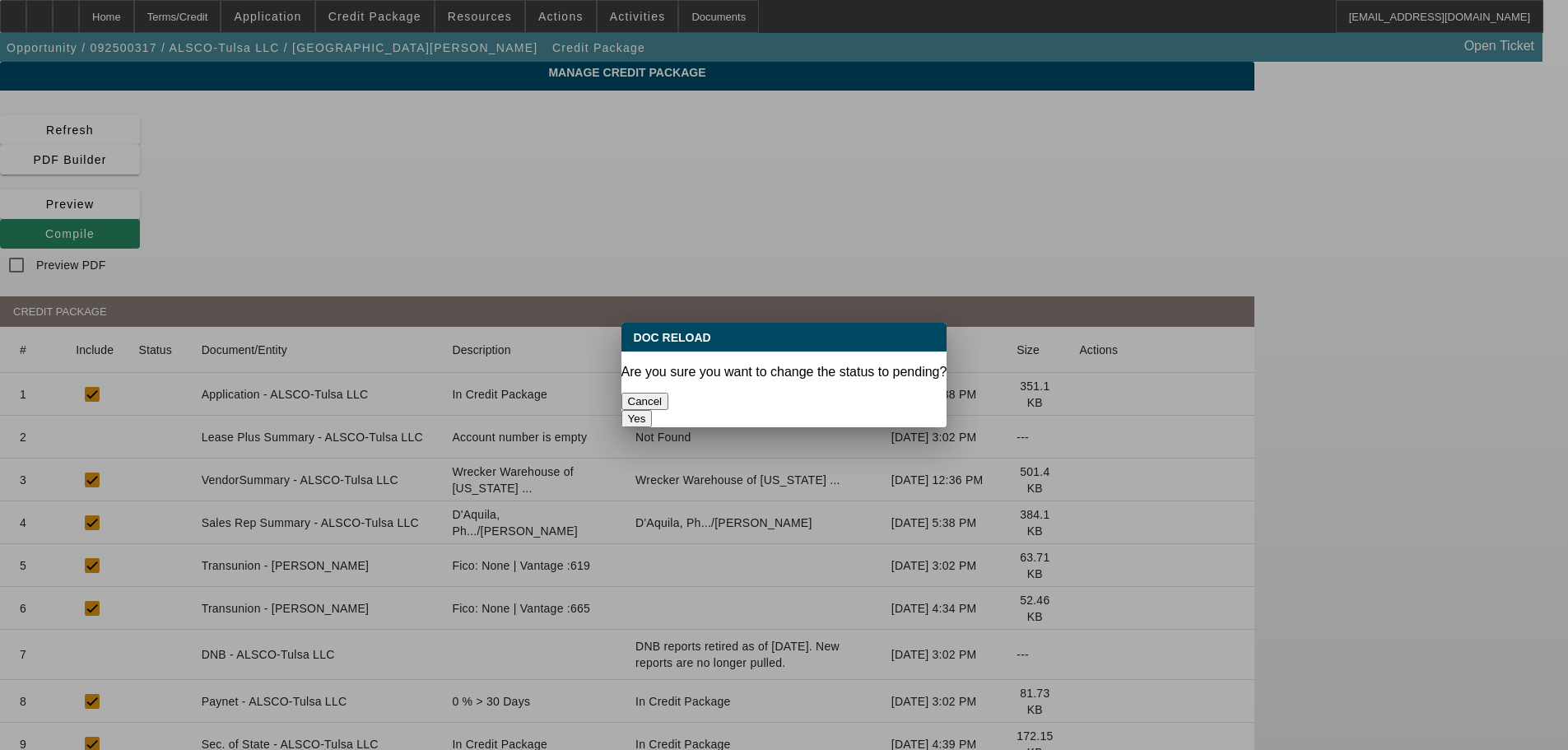
click at [652, 410] on button "Yes" at bounding box center [637, 419] width 32 height 17
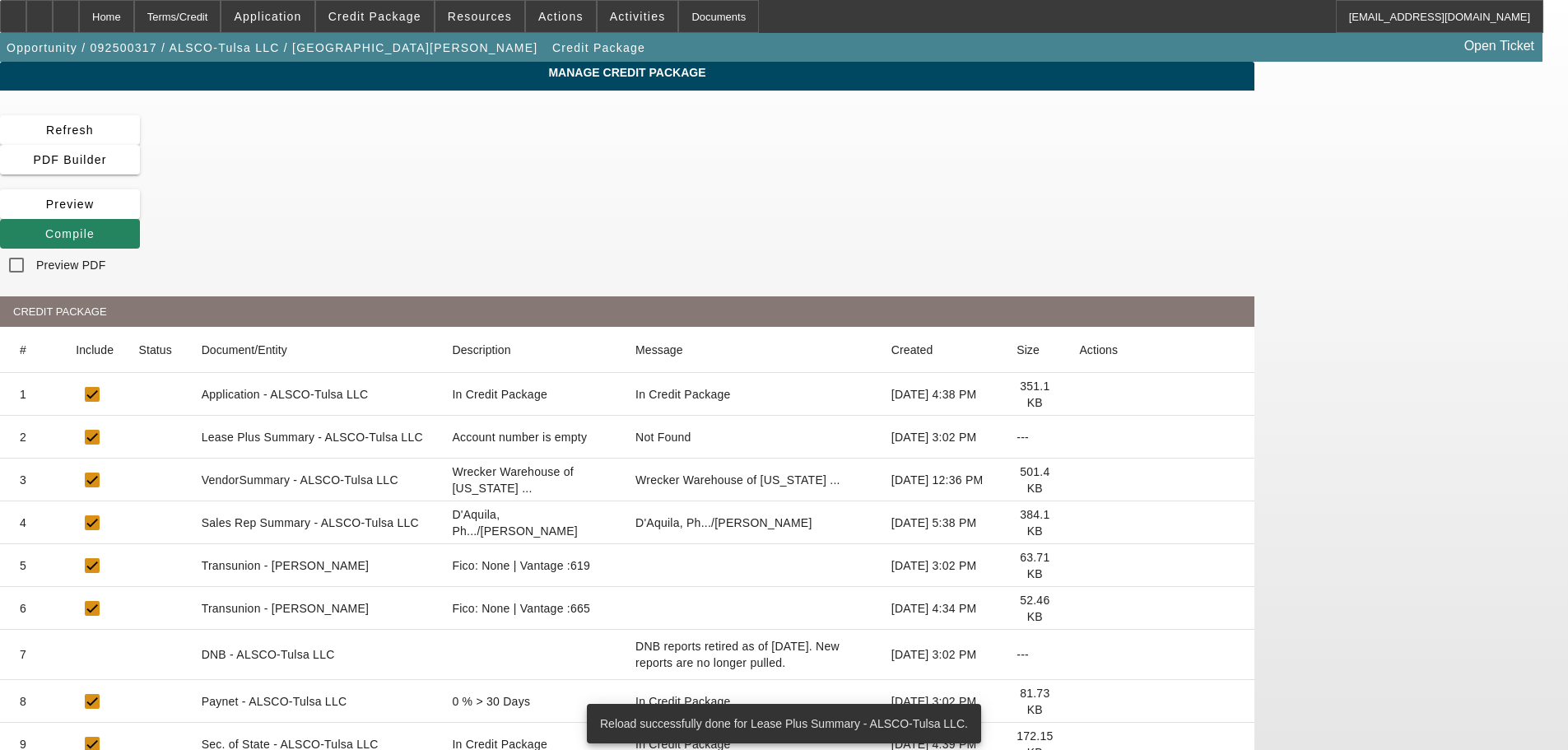
click at [1078, 480] on icon at bounding box center [1078, 480] width 0 height 0
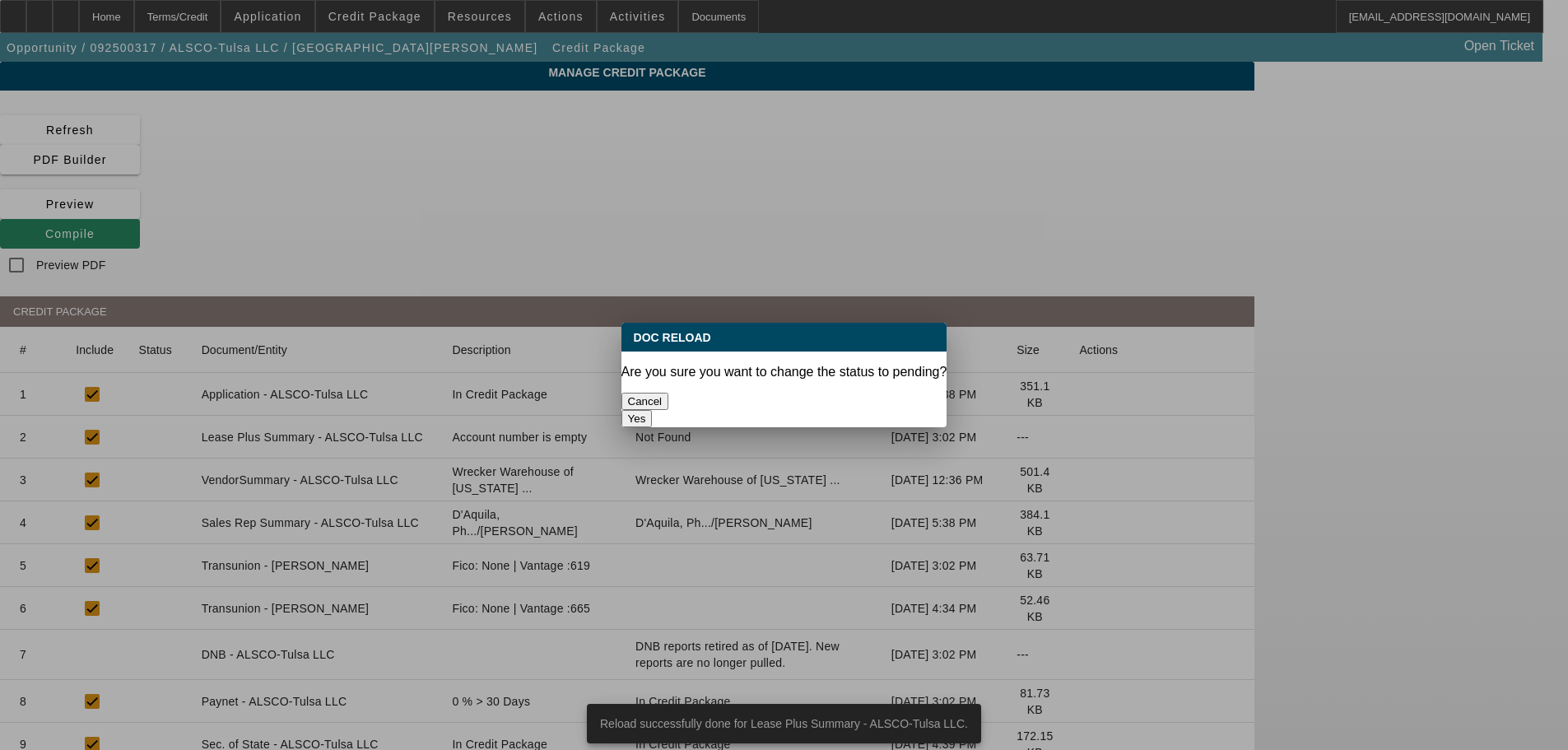
click at [652, 410] on button "Yes" at bounding box center [637, 419] width 32 height 17
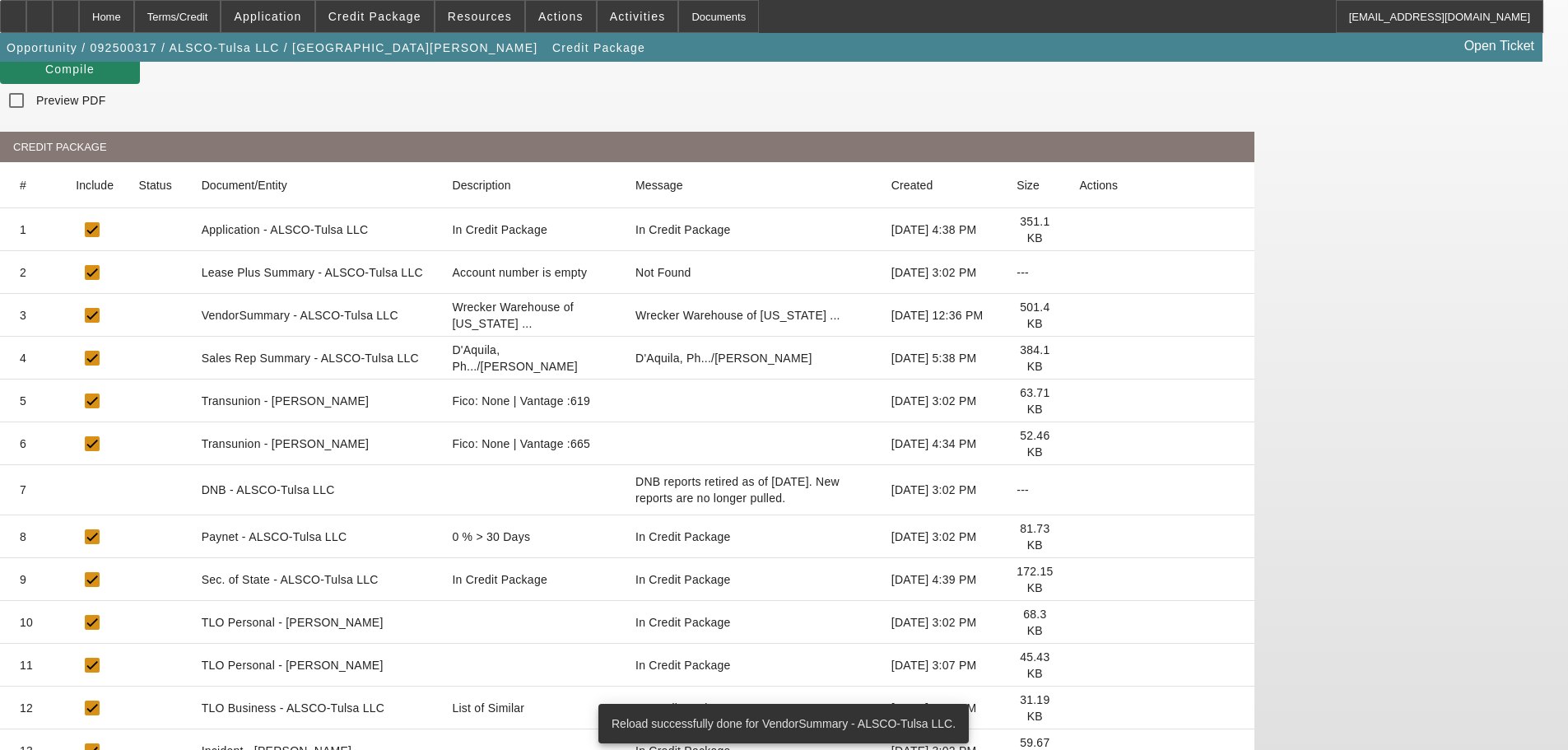
scroll to position [182, 0]
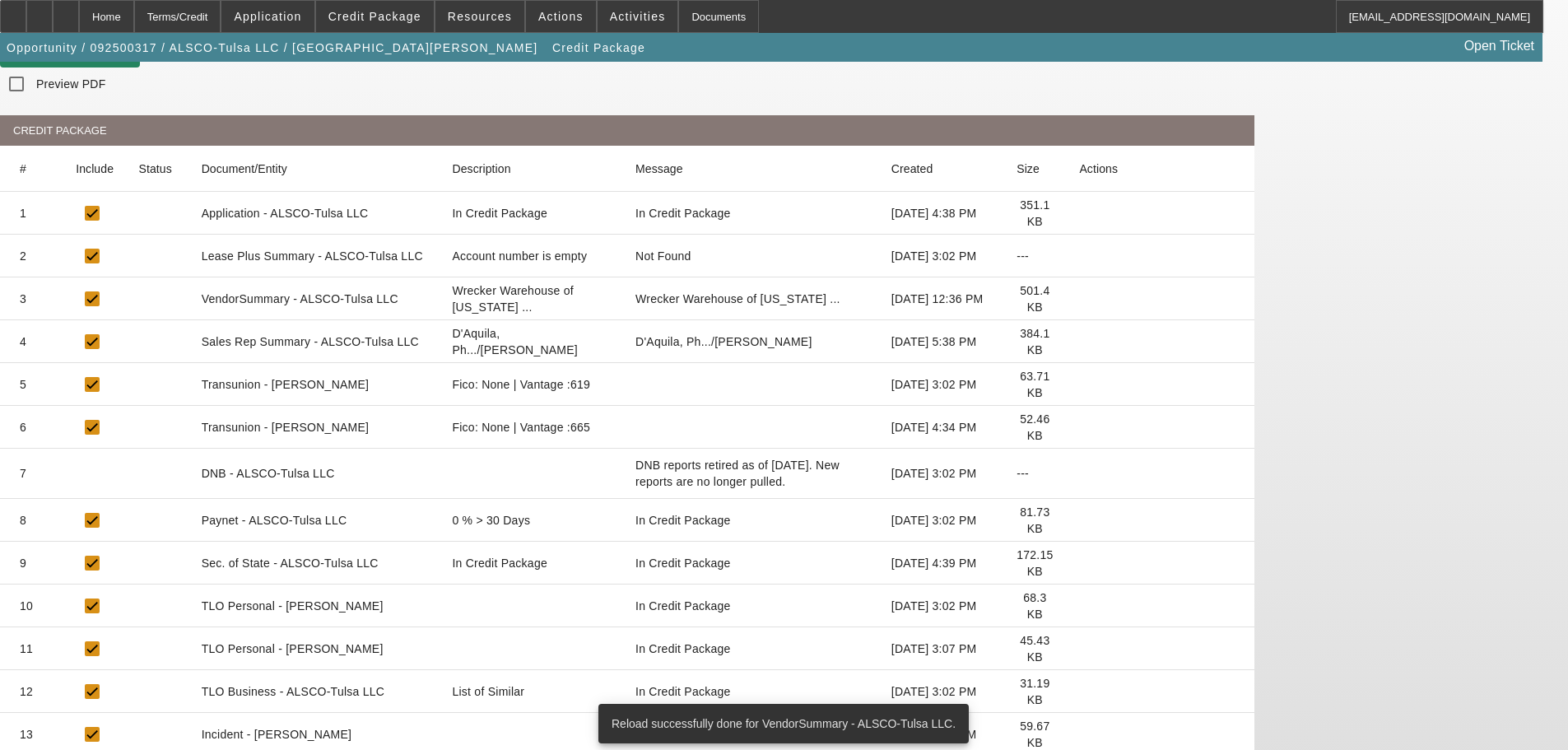
click at [1078, 692] on icon at bounding box center [1078, 692] width 0 height 0
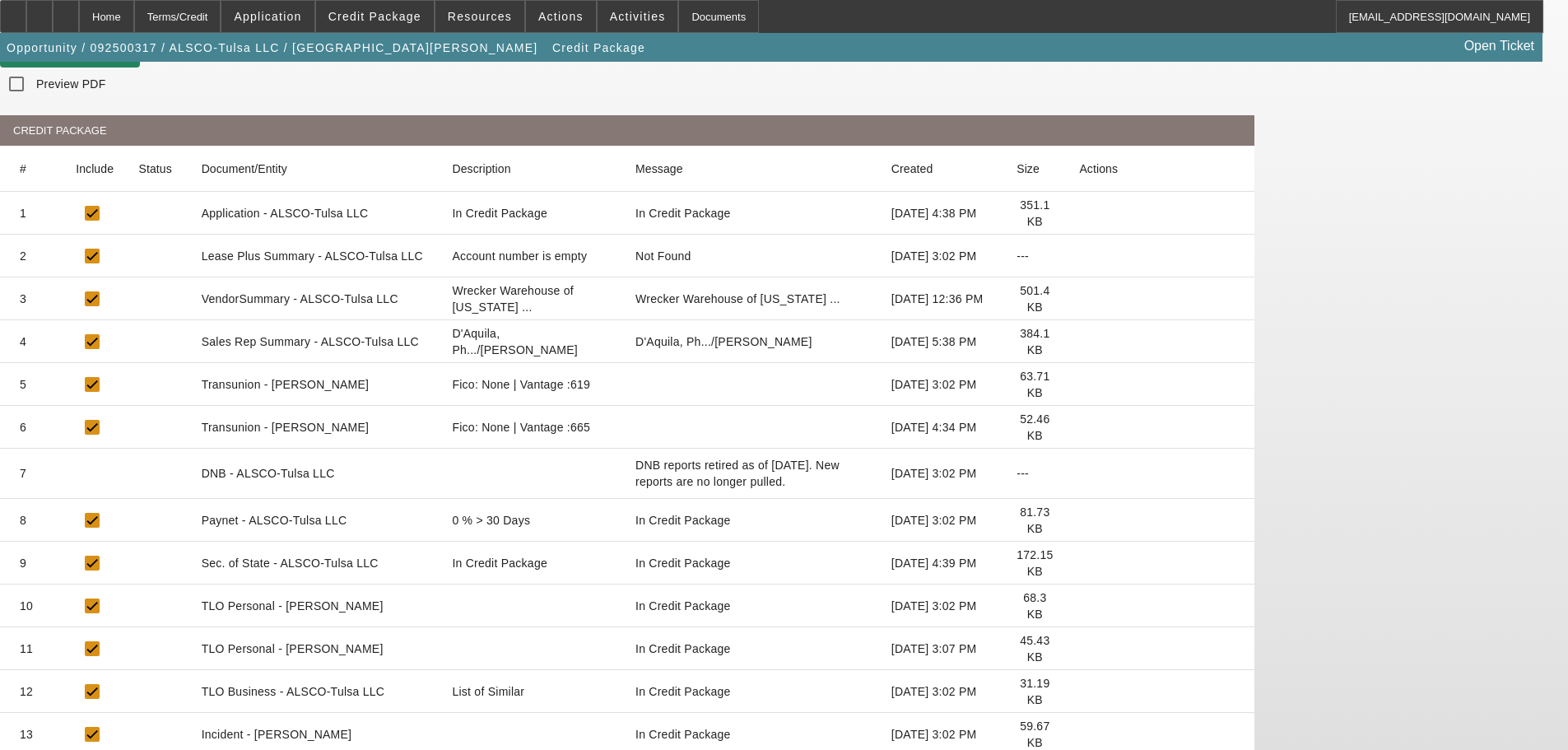
click at [1078, 692] on icon at bounding box center [1078, 692] width 0 height 0
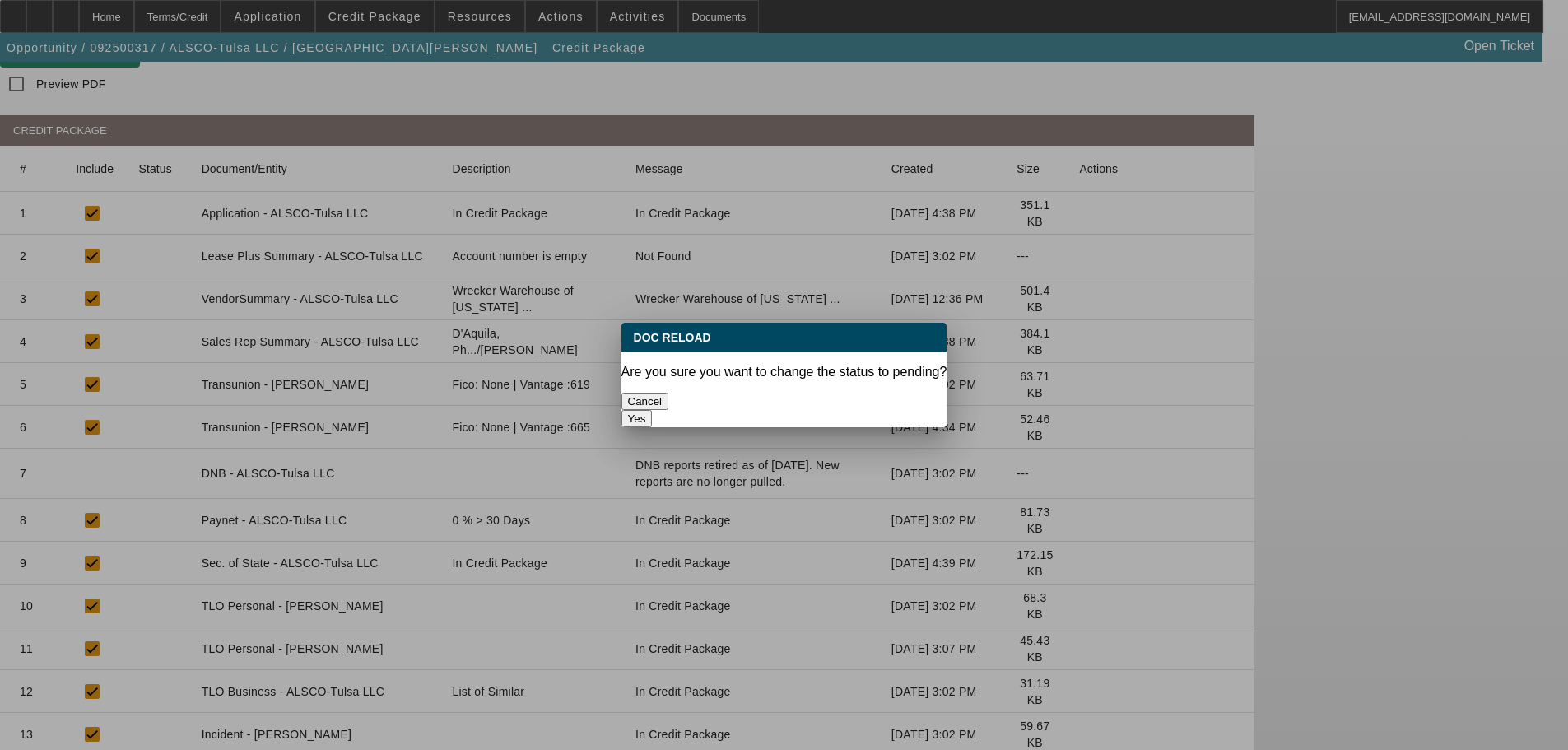
scroll to position [0, 0]
click at [652, 410] on button "Yes" at bounding box center [637, 419] width 32 height 17
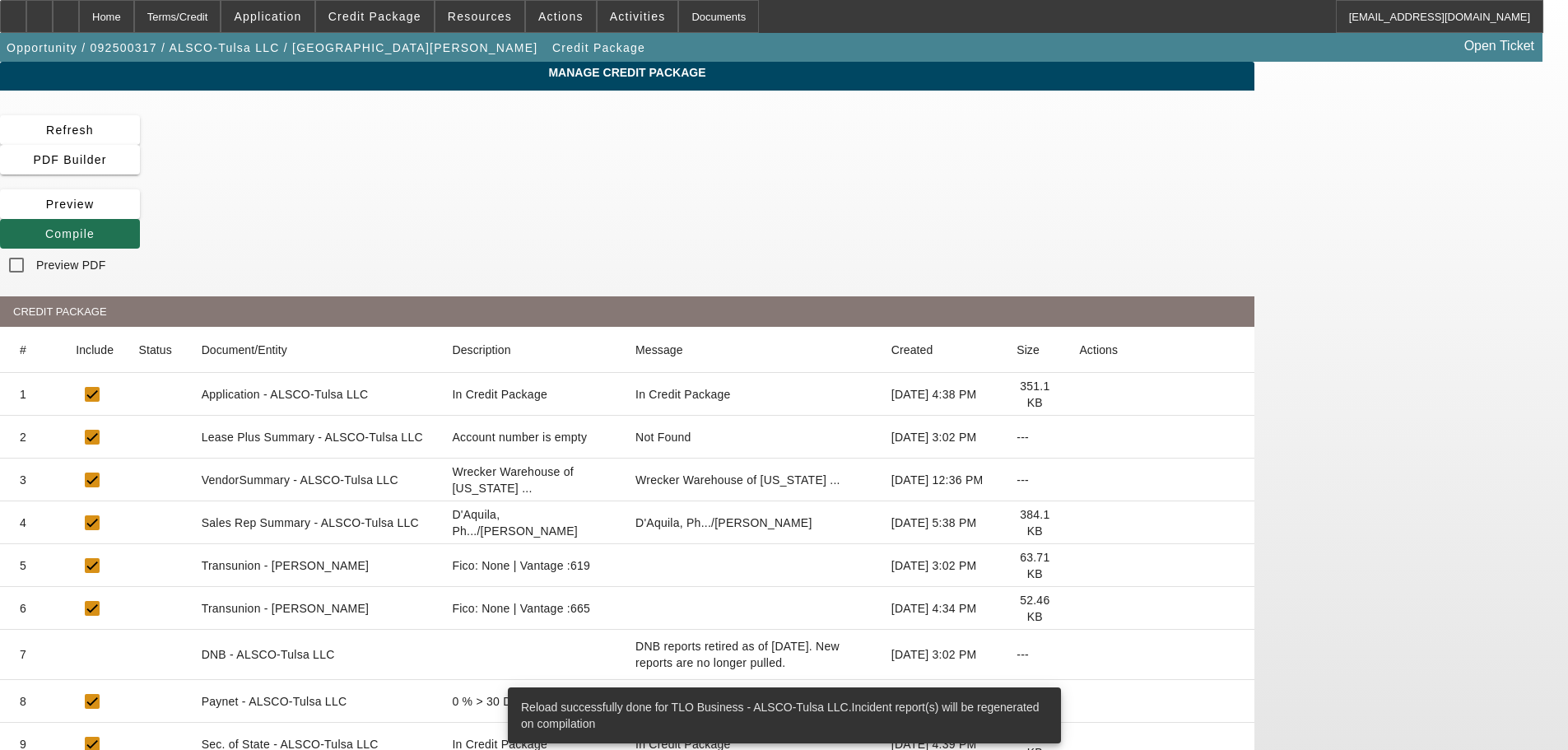
click at [95, 227] on span "Compile" at bounding box center [70, 233] width 50 height 13
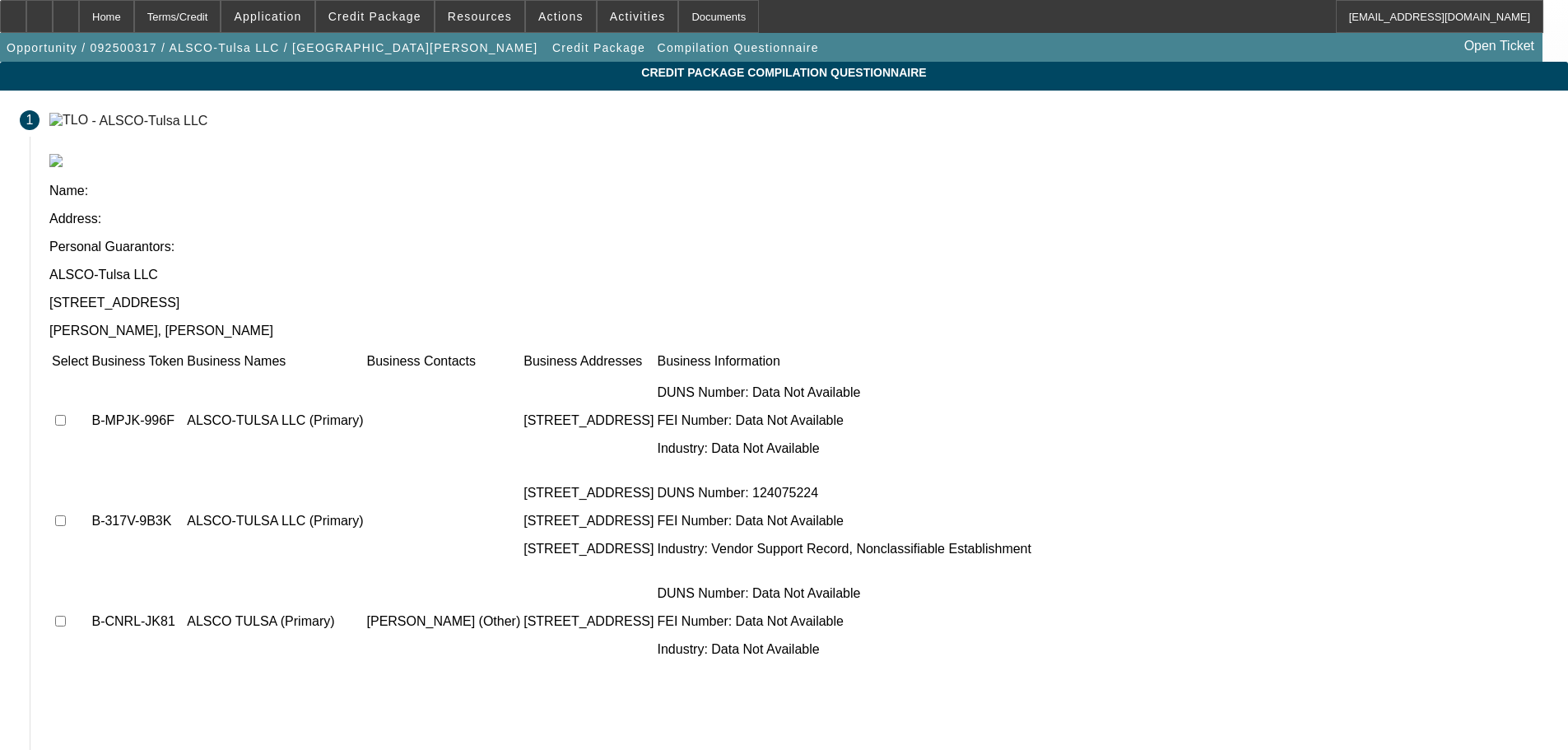
click at [66, 415] on input "checkbox" at bounding box center [60, 420] width 10 height 10
checkbox input "true"
click at [89, 472] on td at bounding box center [70, 521] width 38 height 98
click at [66, 515] on input "checkbox" at bounding box center [60, 521] width 10 height 10
checkbox input "true"
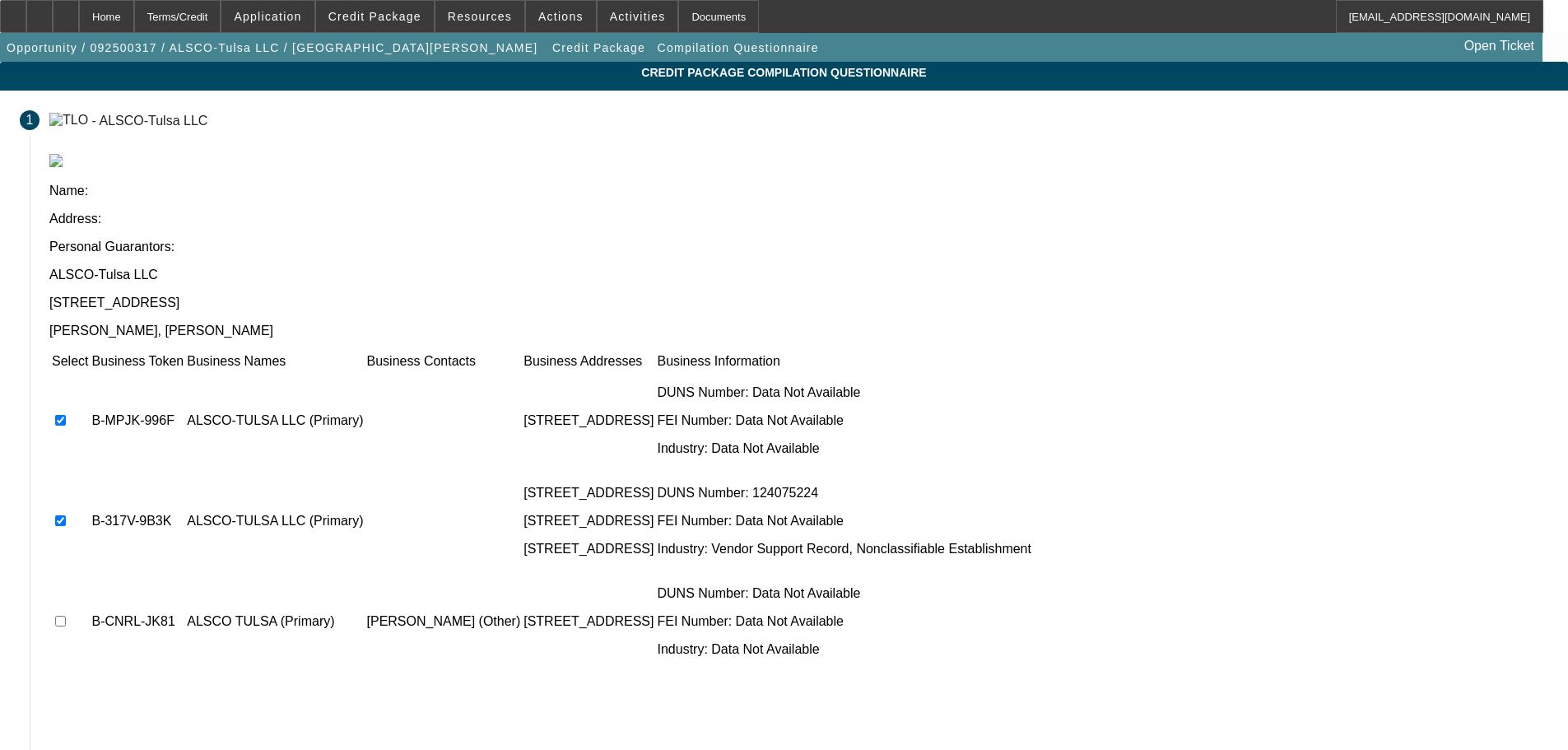
click at [66, 616] on input "checkbox" at bounding box center [60, 621] width 10 height 10
checkbox input "true"
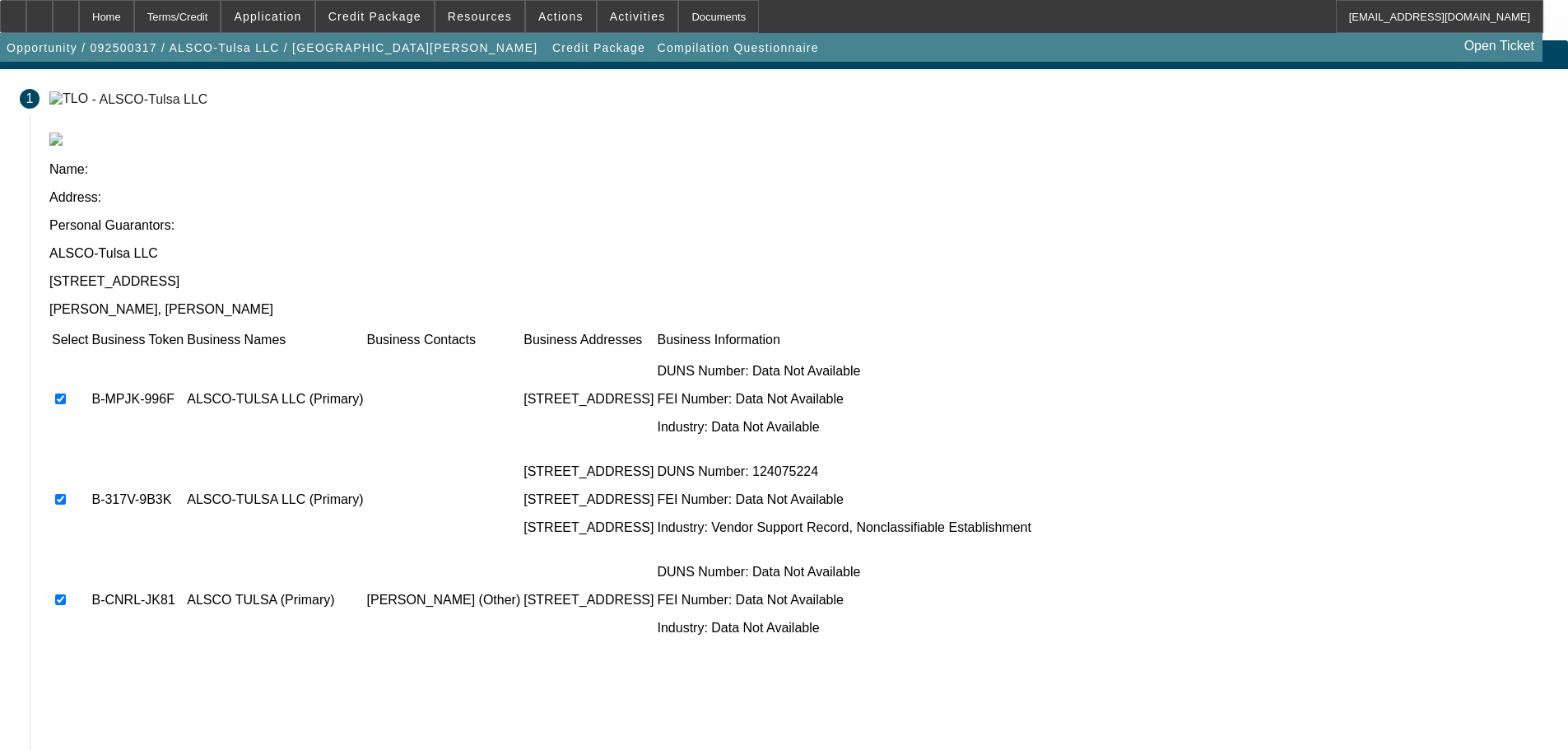
scroll to position [33, 0]
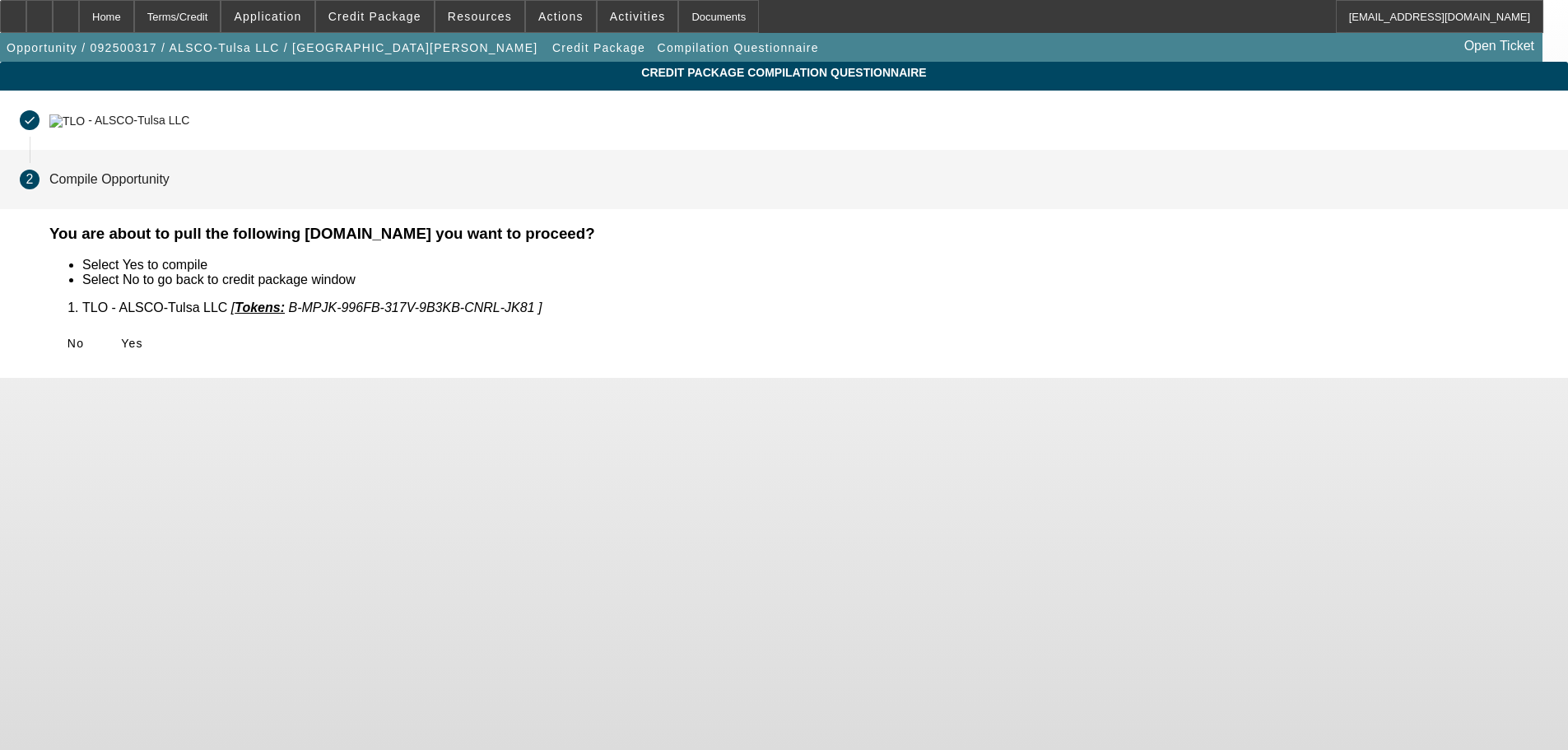
scroll to position [0, 0]
click at [143, 337] on span "Yes" at bounding box center [132, 342] width 22 height 13
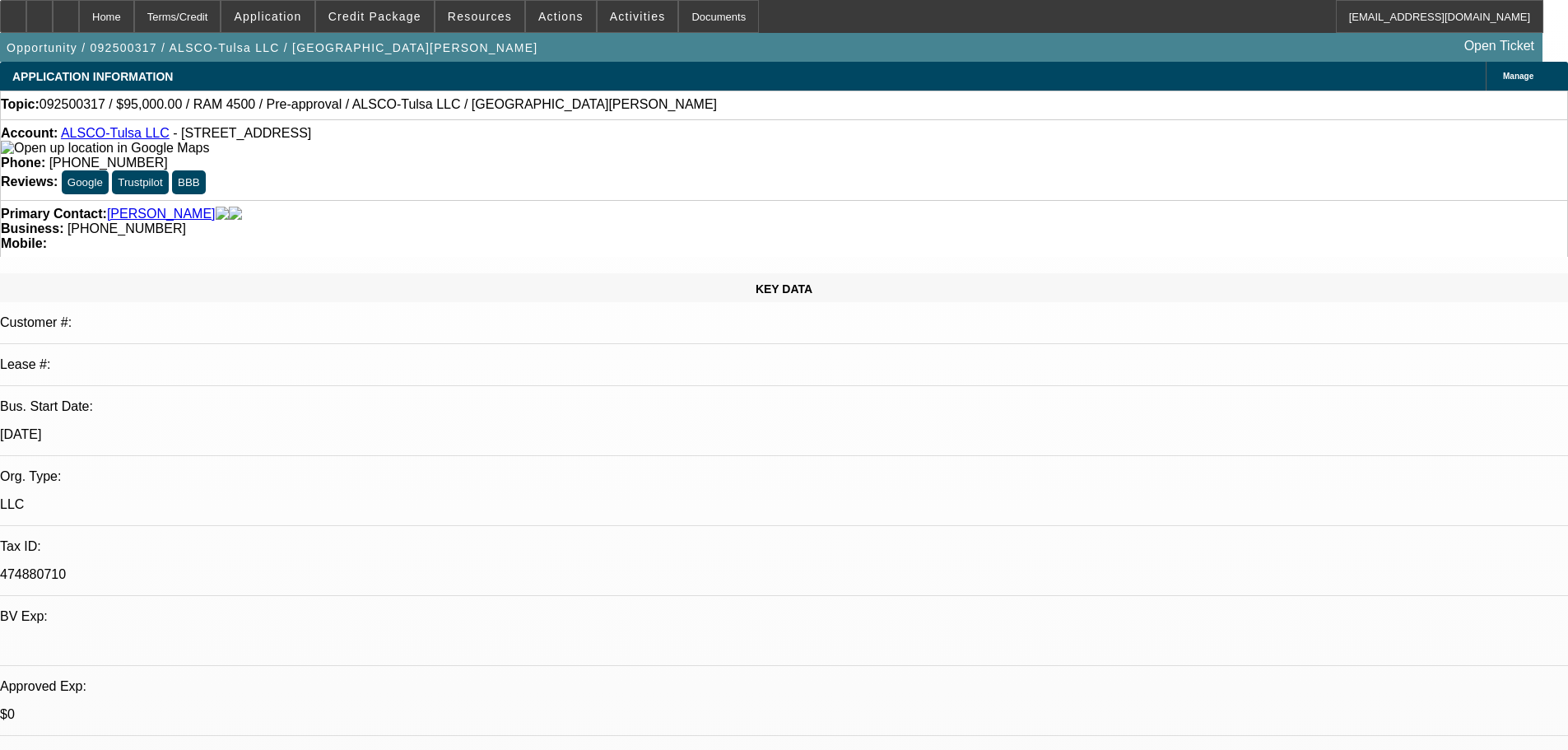
select select "0"
select select "6"
select select "0"
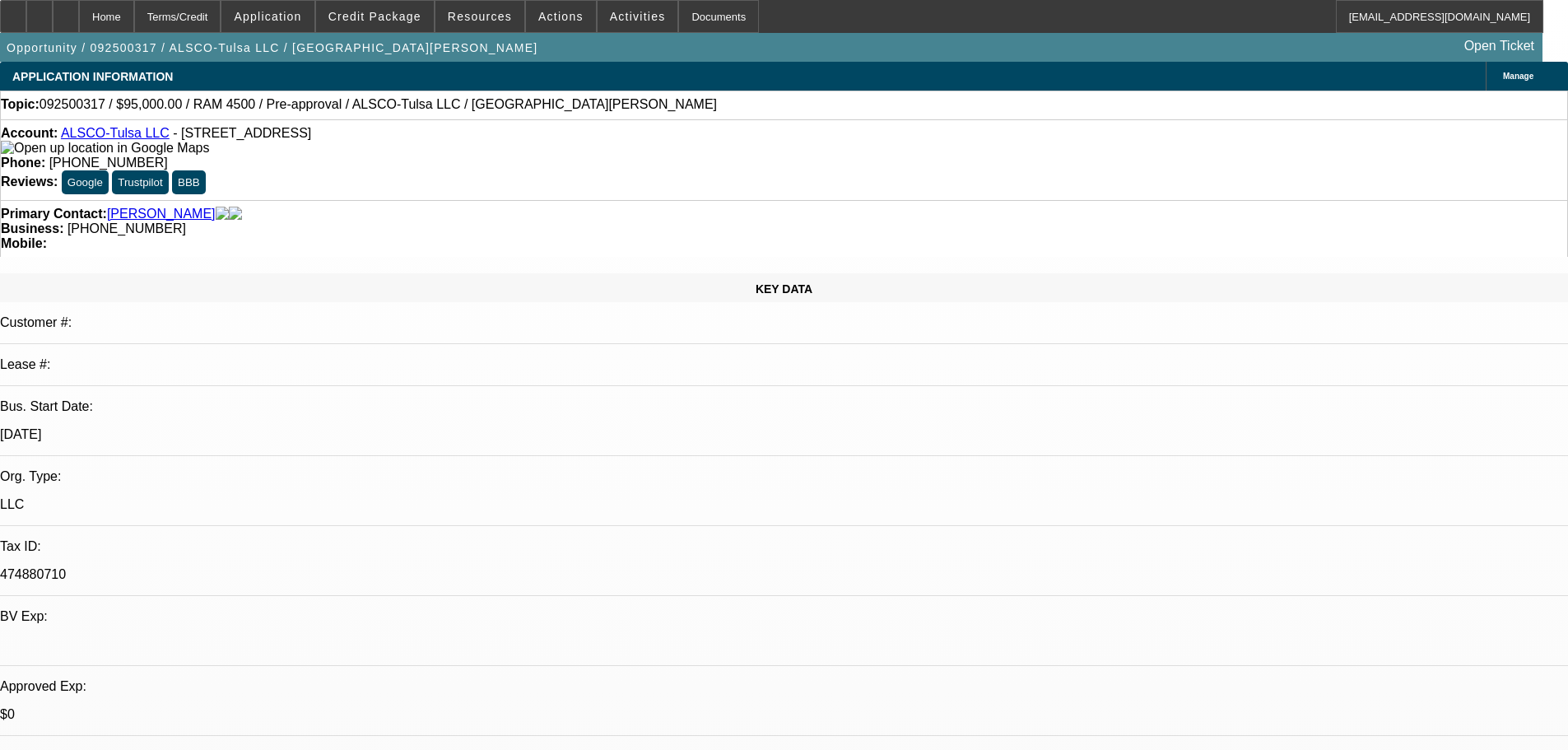
select select "0"
select select "6"
click at [399, 21] on span "Credit Package" at bounding box center [375, 16] width 93 height 13
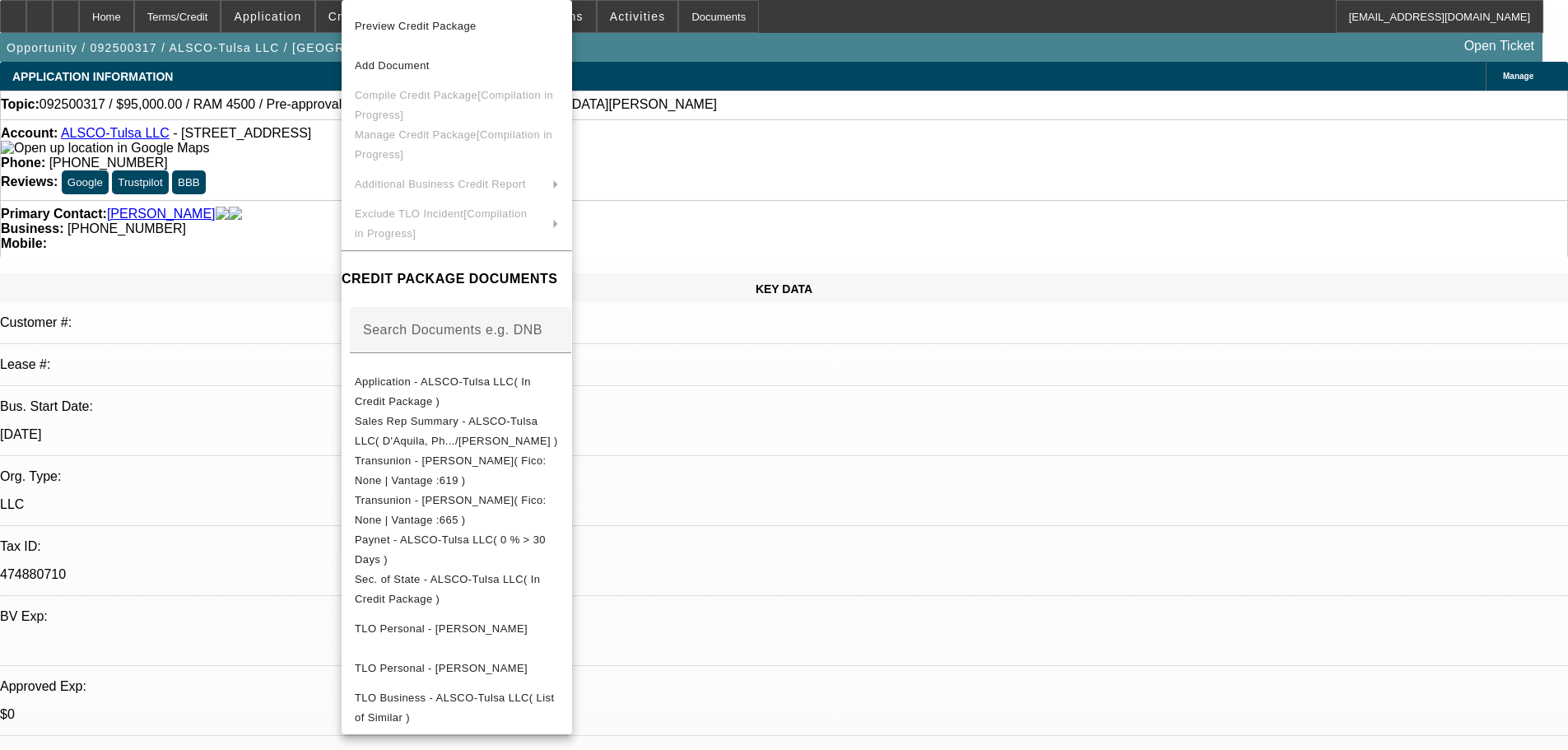
click at [276, 215] on div at bounding box center [784, 375] width 1568 height 750
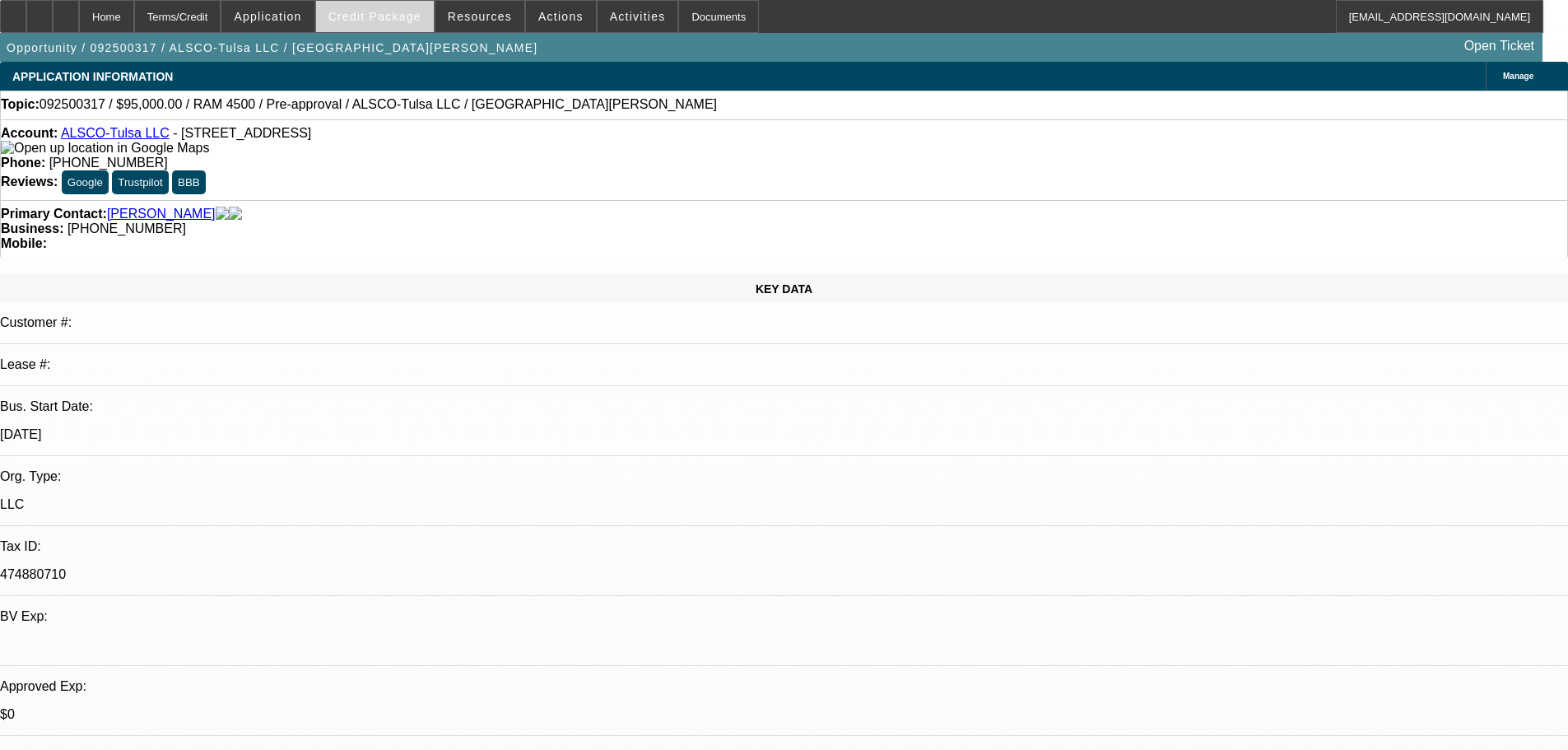
click at [401, 11] on span "Credit Package" at bounding box center [375, 16] width 93 height 13
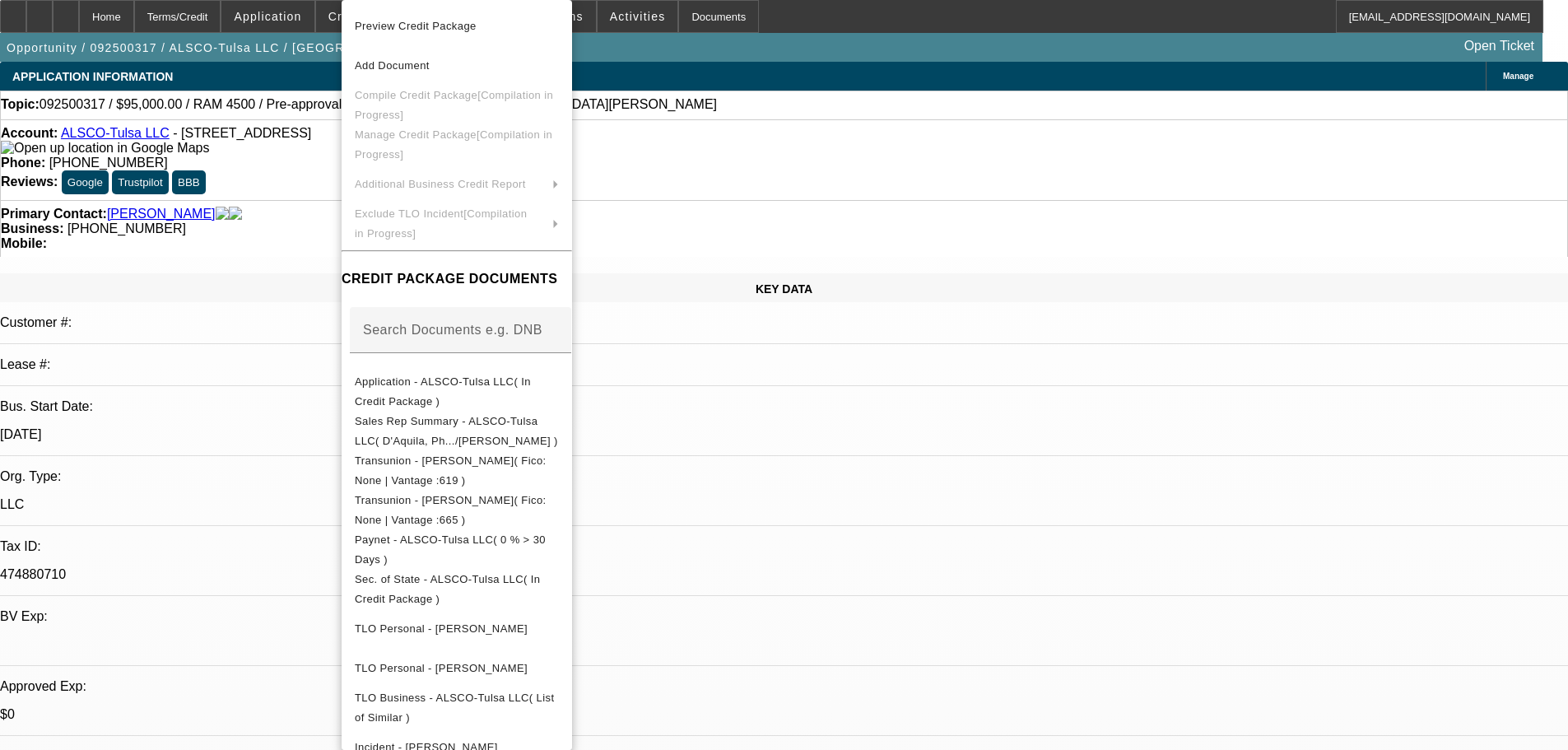
click at [304, 158] on div at bounding box center [784, 375] width 1568 height 750
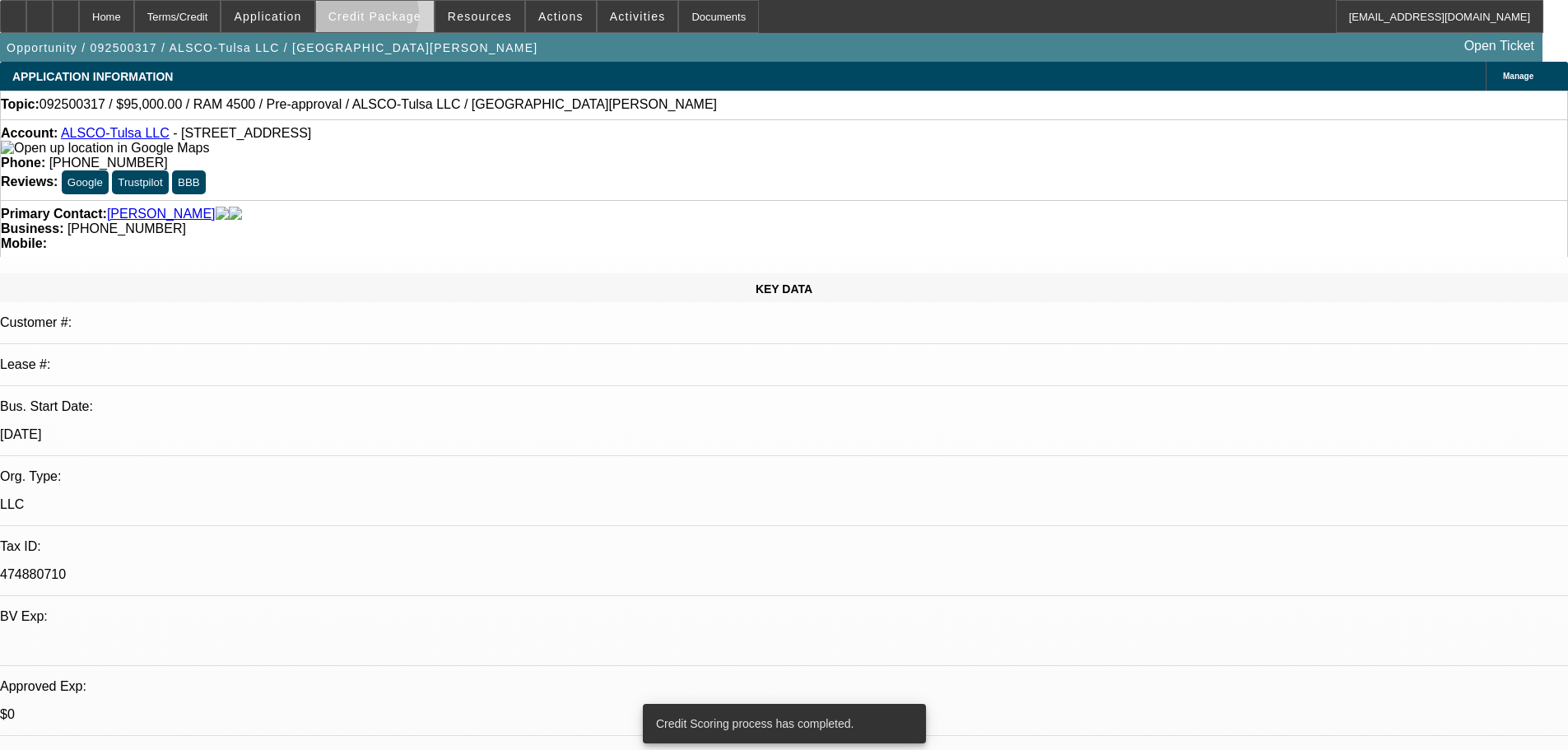
click at [393, 18] on span "Credit Package" at bounding box center [375, 16] width 93 height 13
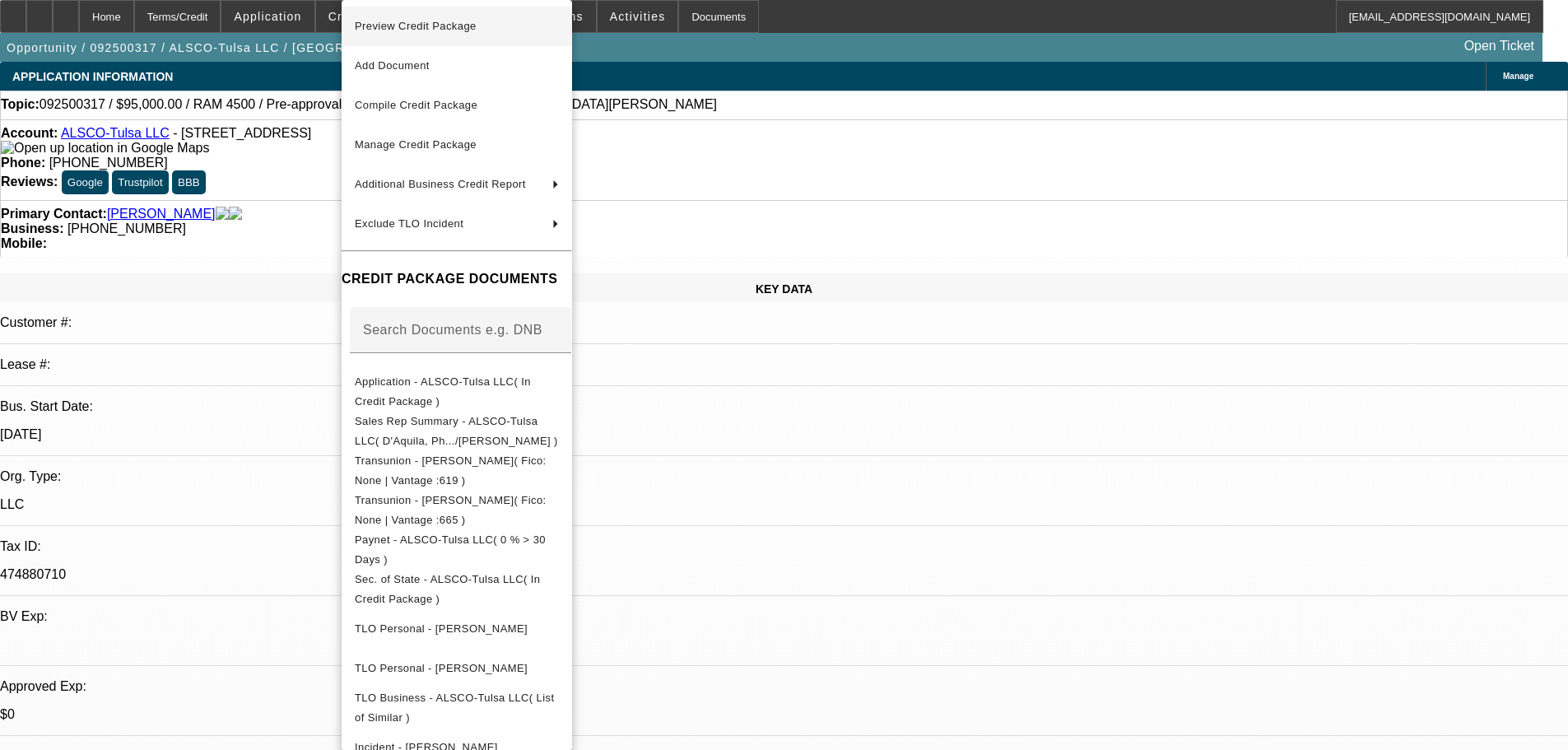
click at [396, 30] on span "Preview Credit Package" at bounding box center [415, 26] width 122 height 12
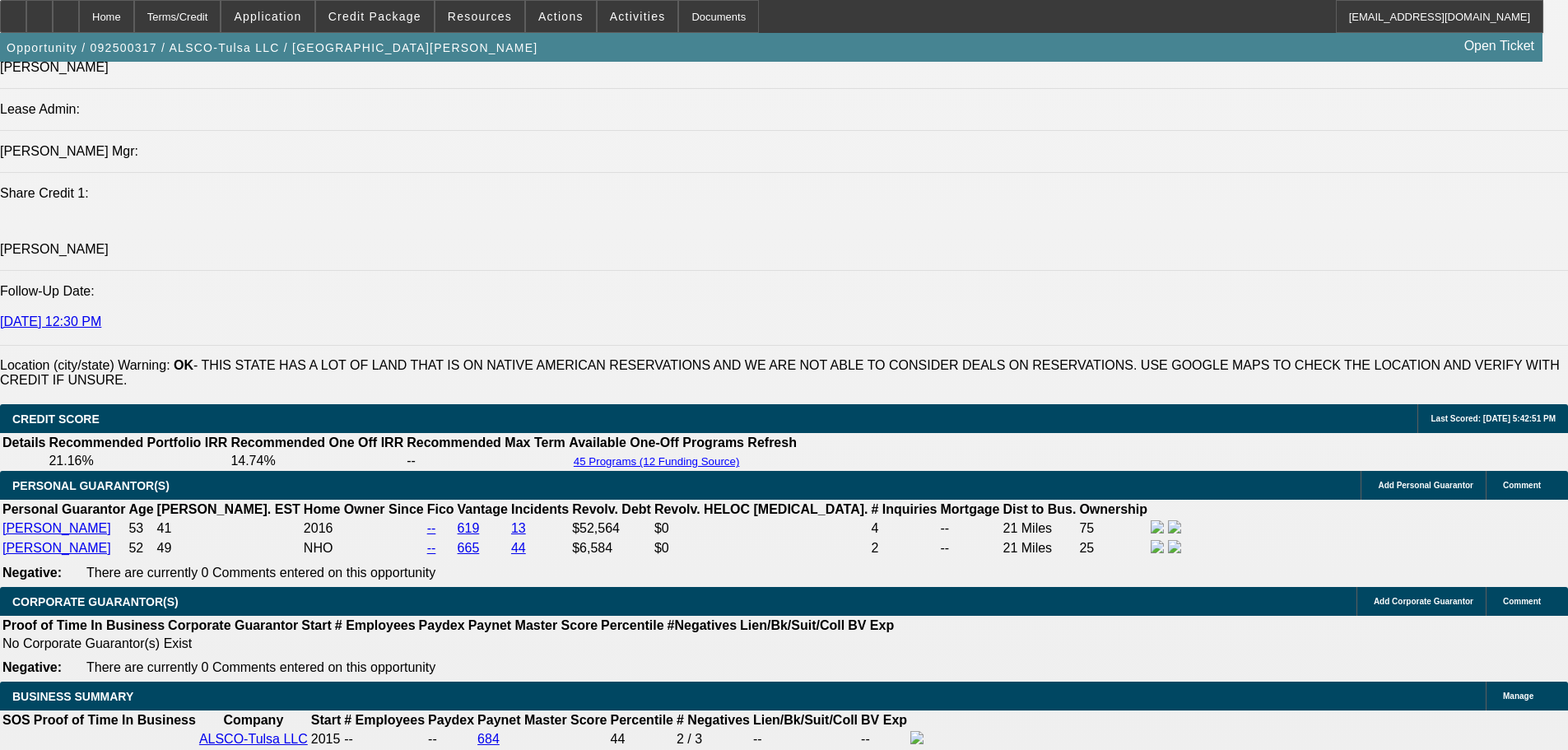
scroll to position [2058, 0]
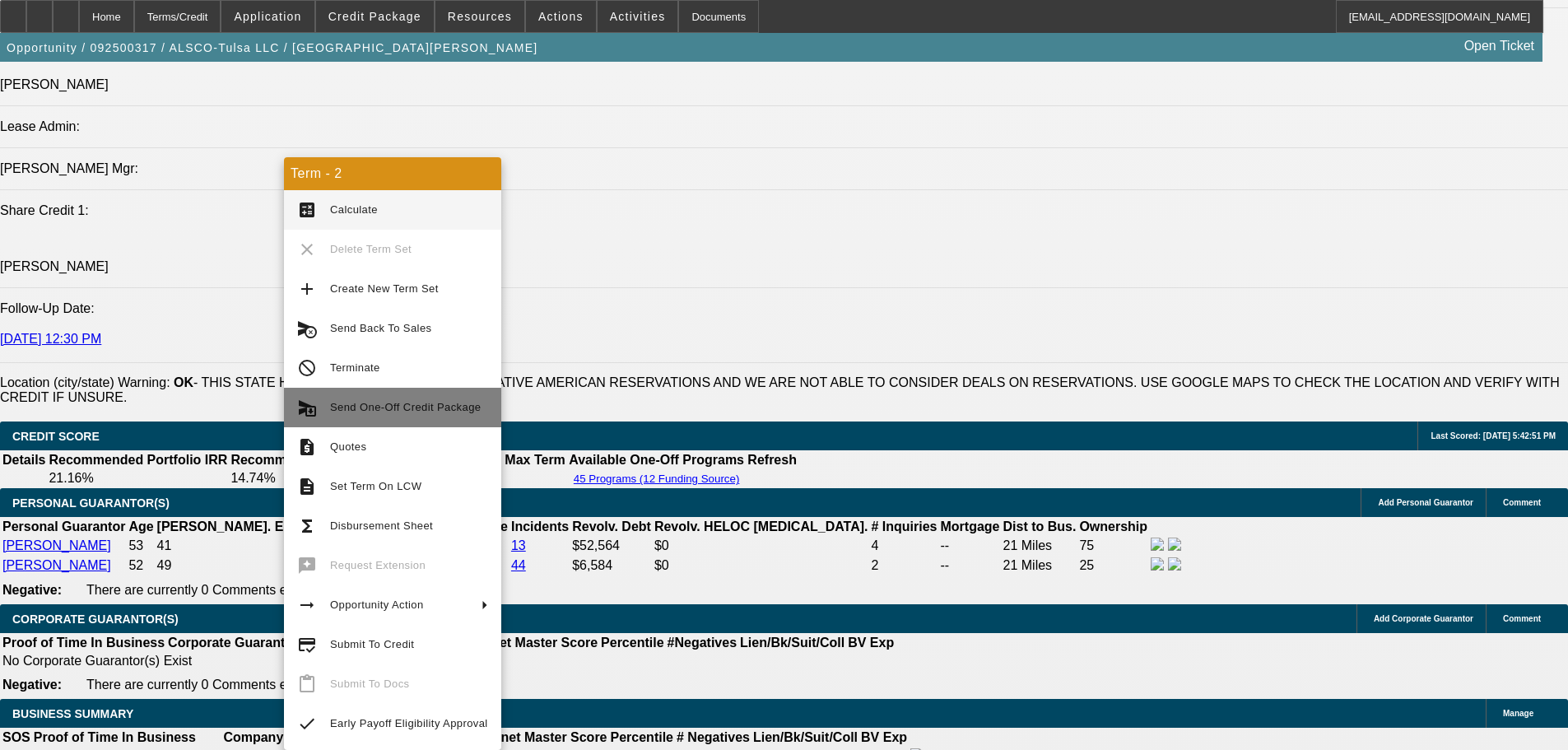
click at [401, 411] on span "Send One-Off Credit Package" at bounding box center [406, 407] width 151 height 12
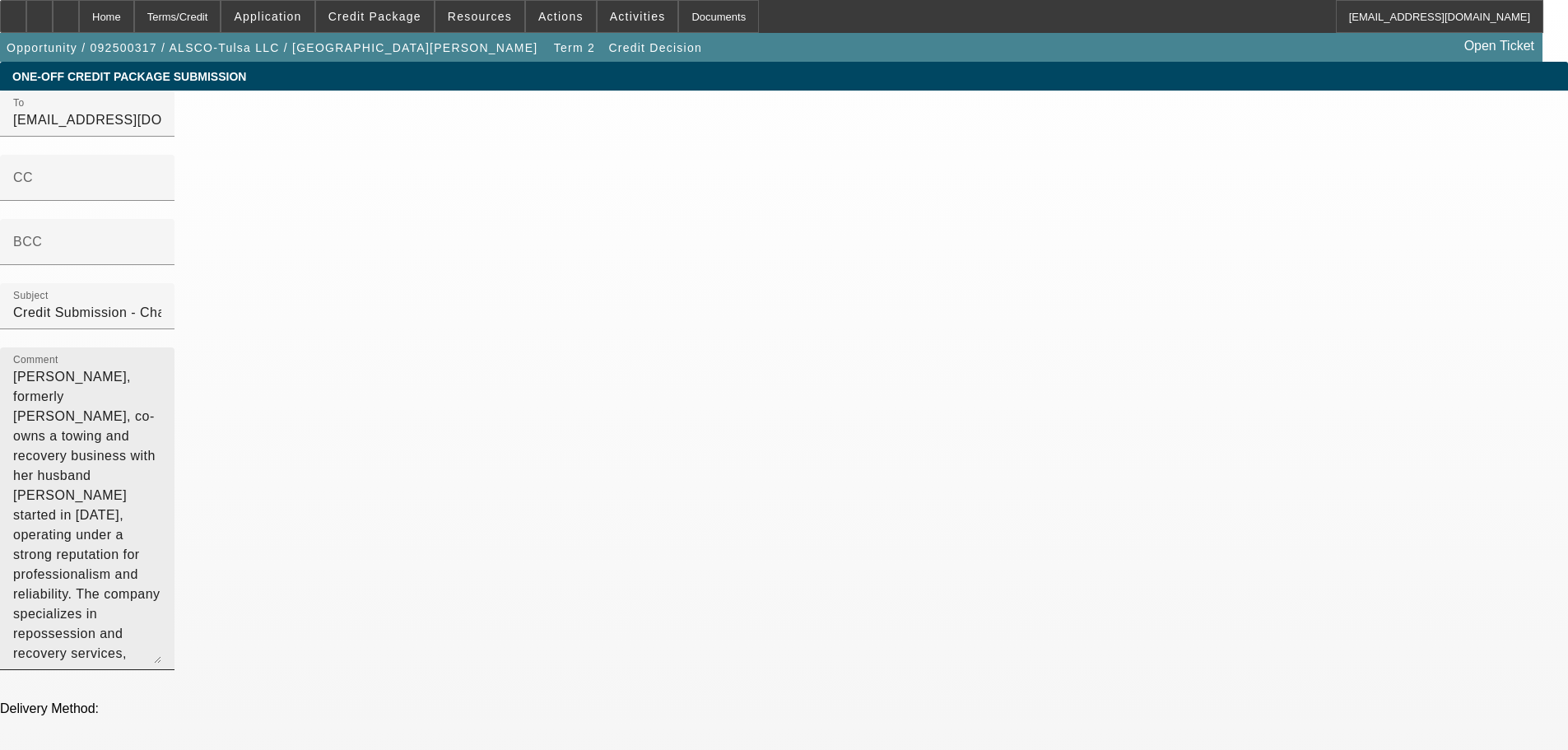
click at [161, 386] on textarea "[PERSON_NAME], formerly [PERSON_NAME], co-owns a towing and recovery business w…" at bounding box center [86, 515] width 148 height 296
type textarea "[PERSON_NAME], formerly [PERSON_NAME], co-owns a towing and recovery business w…"
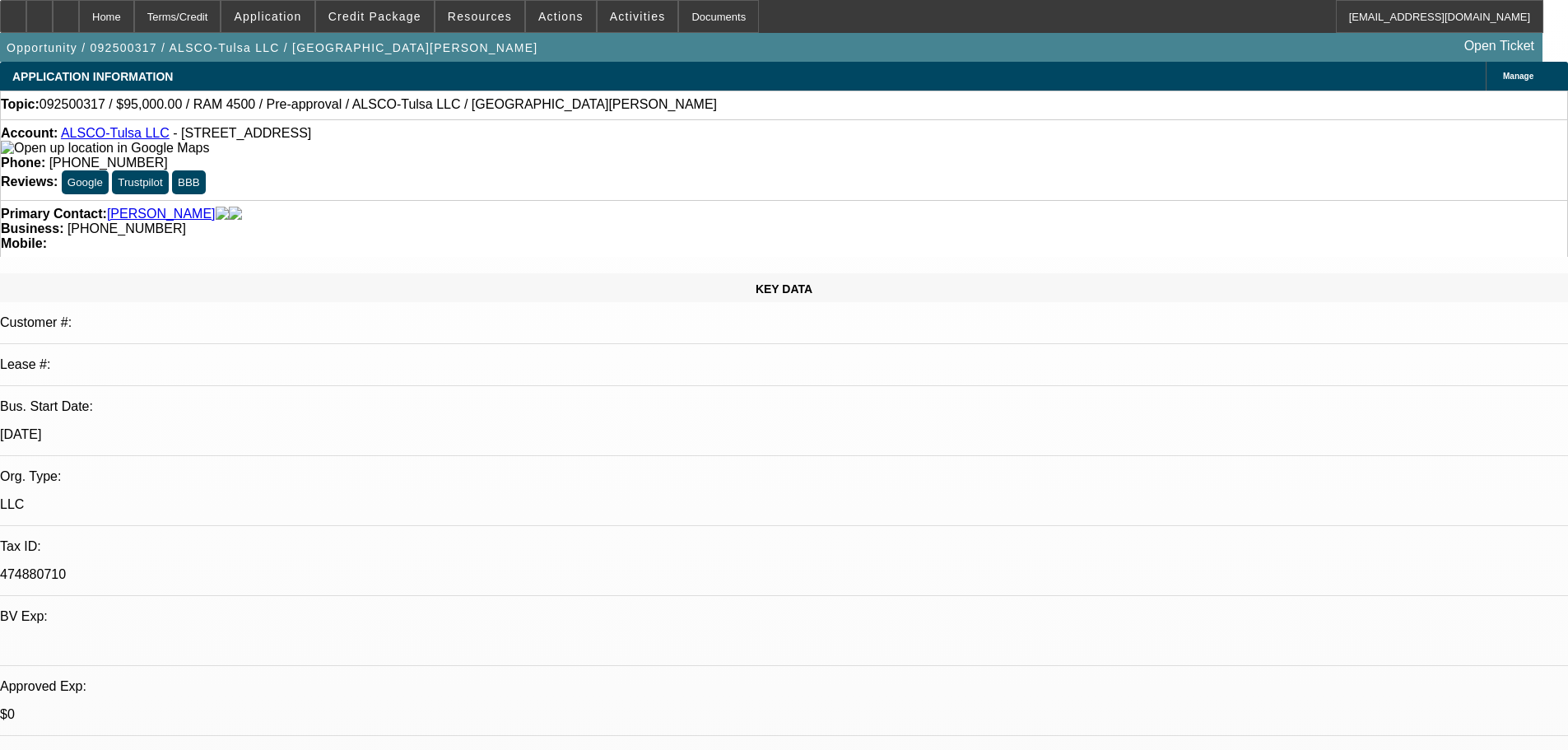
select select "0"
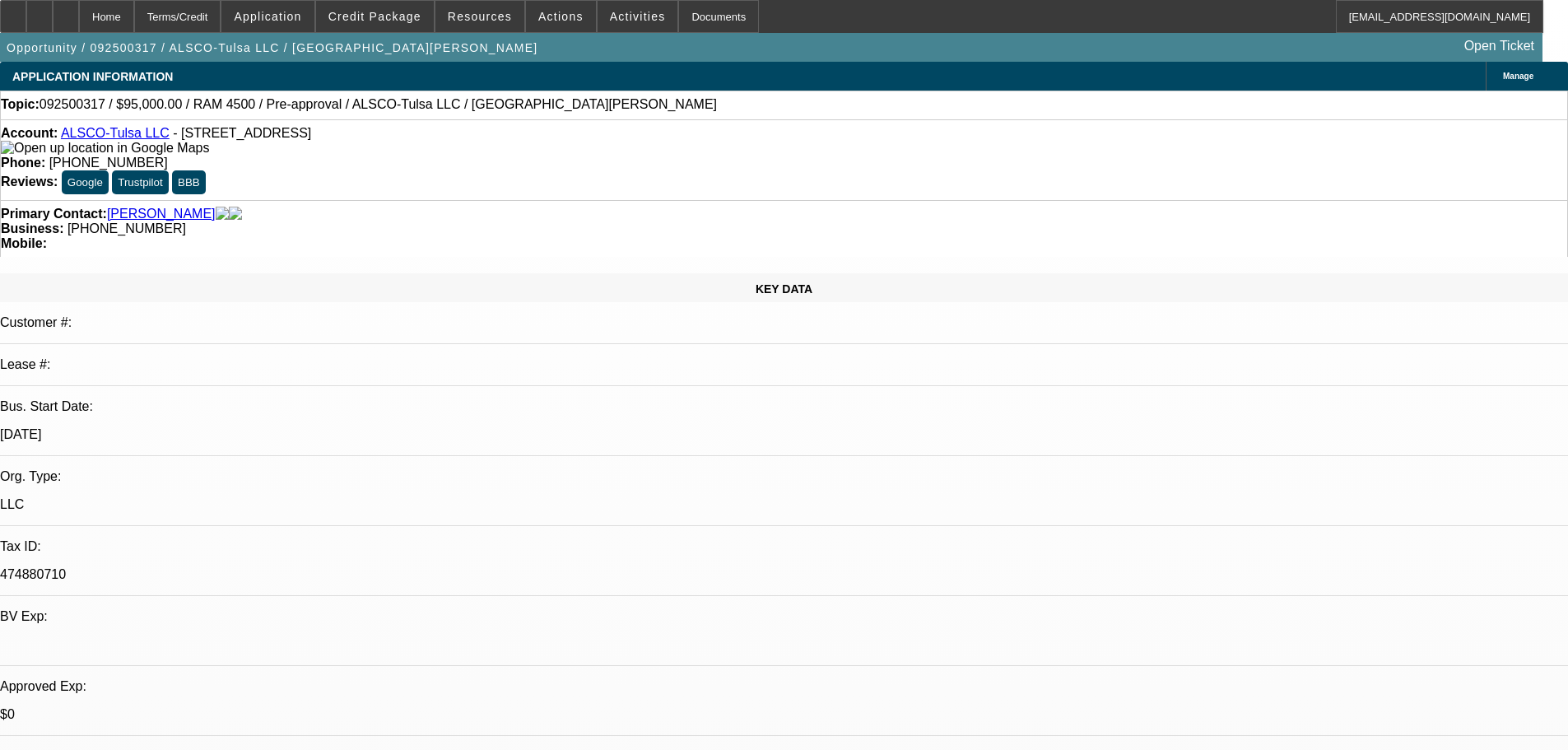
select select "0"
select select "1"
select select "6"
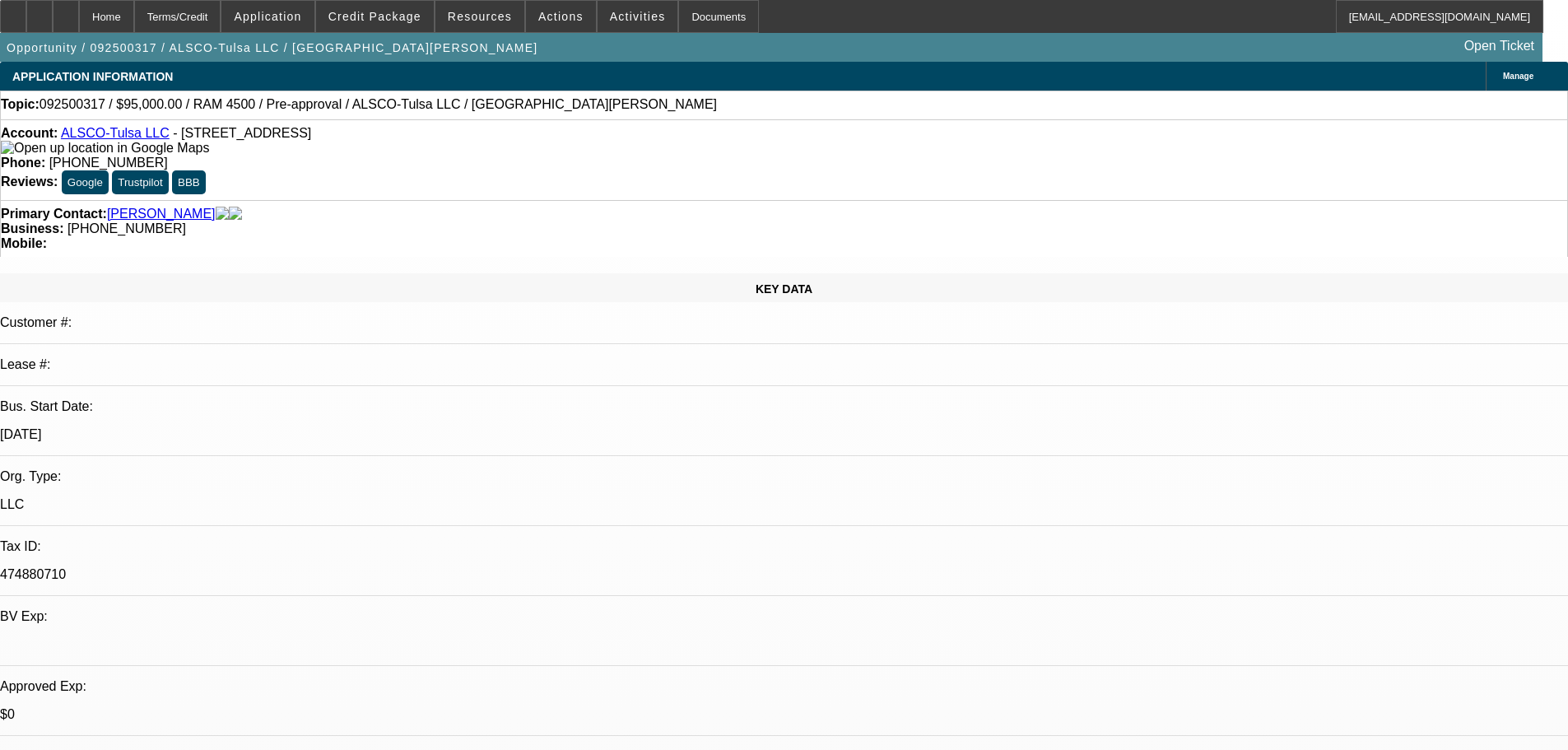
select select "1"
select select "6"
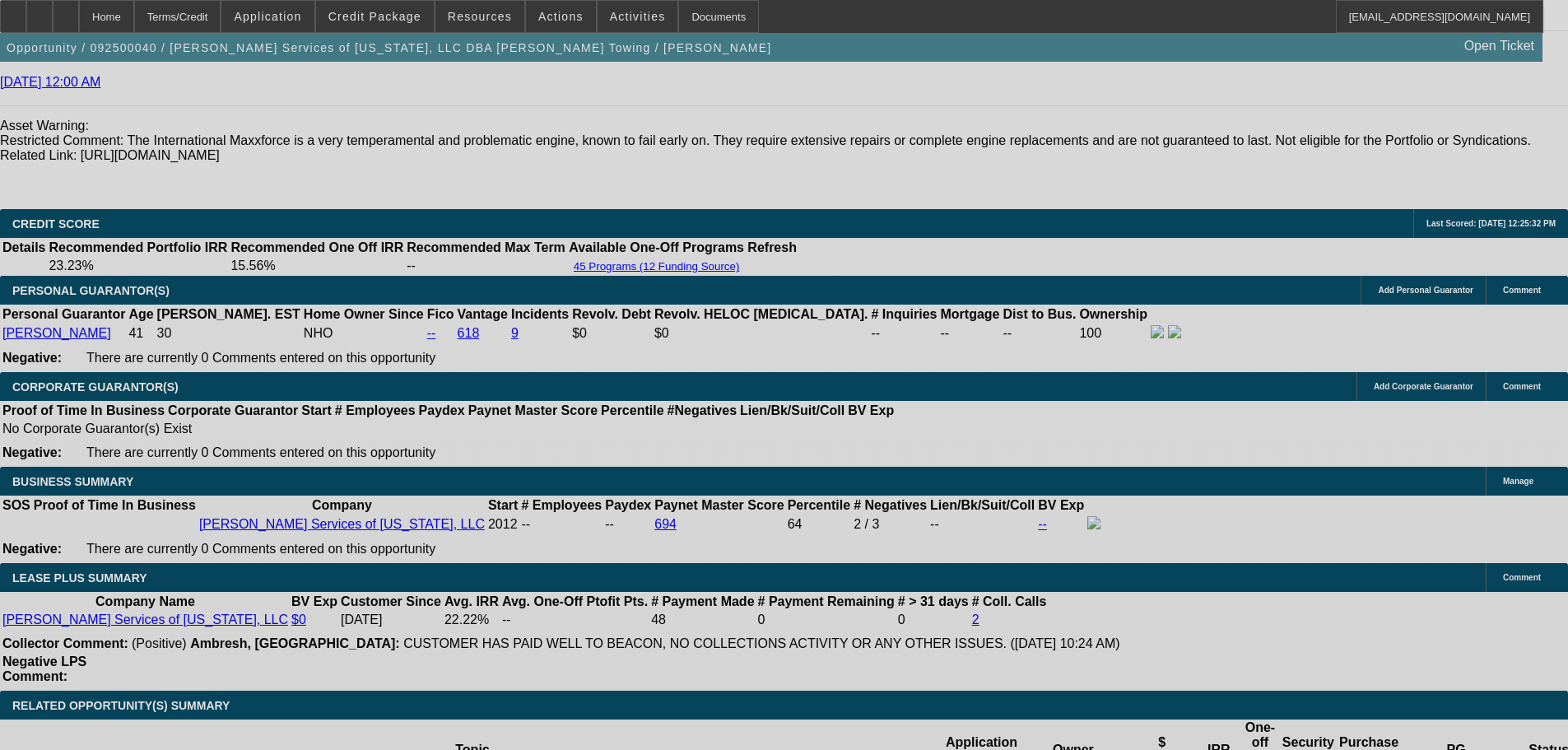
select select "0"
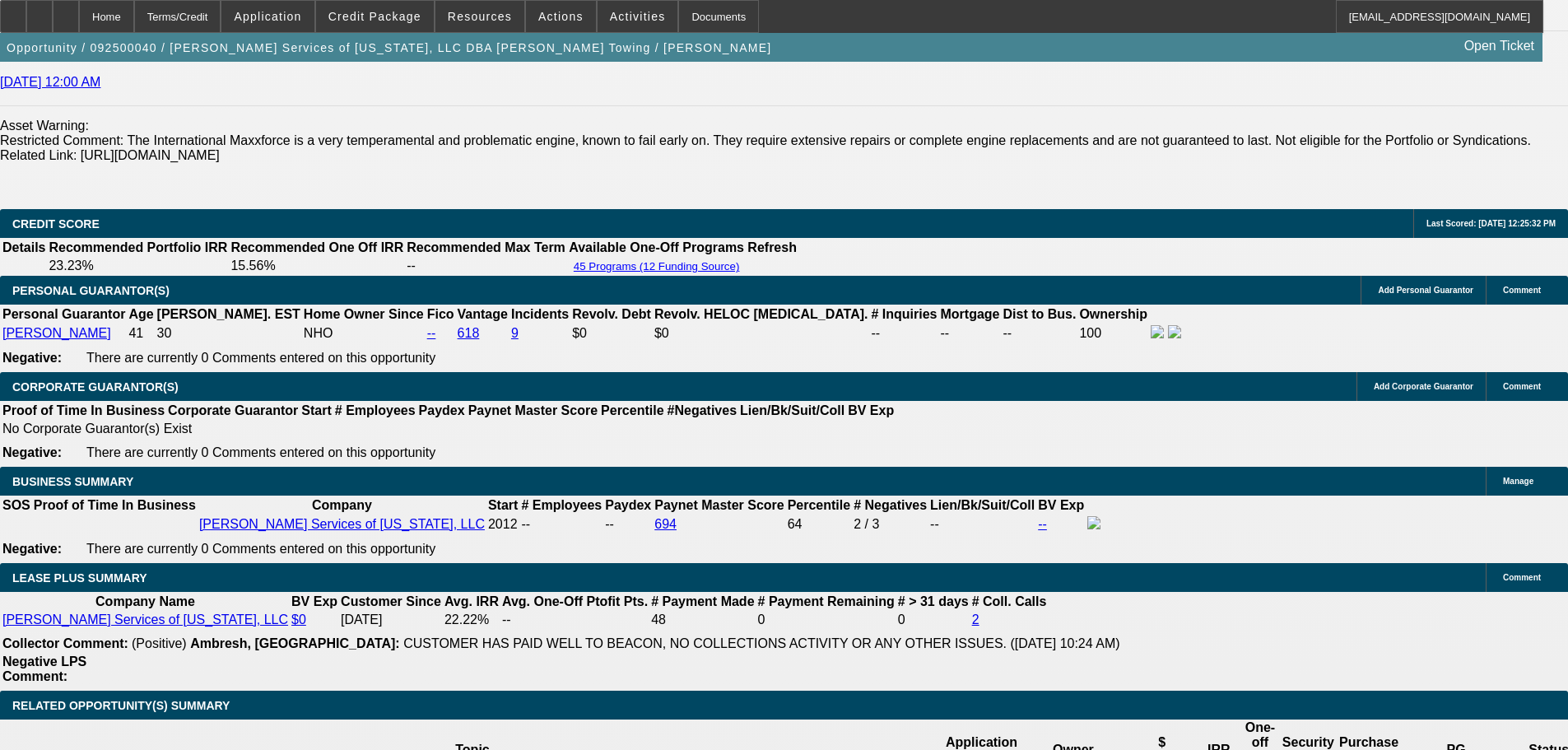
select select "2"
select select "0.1"
select select "4"
select select "0"
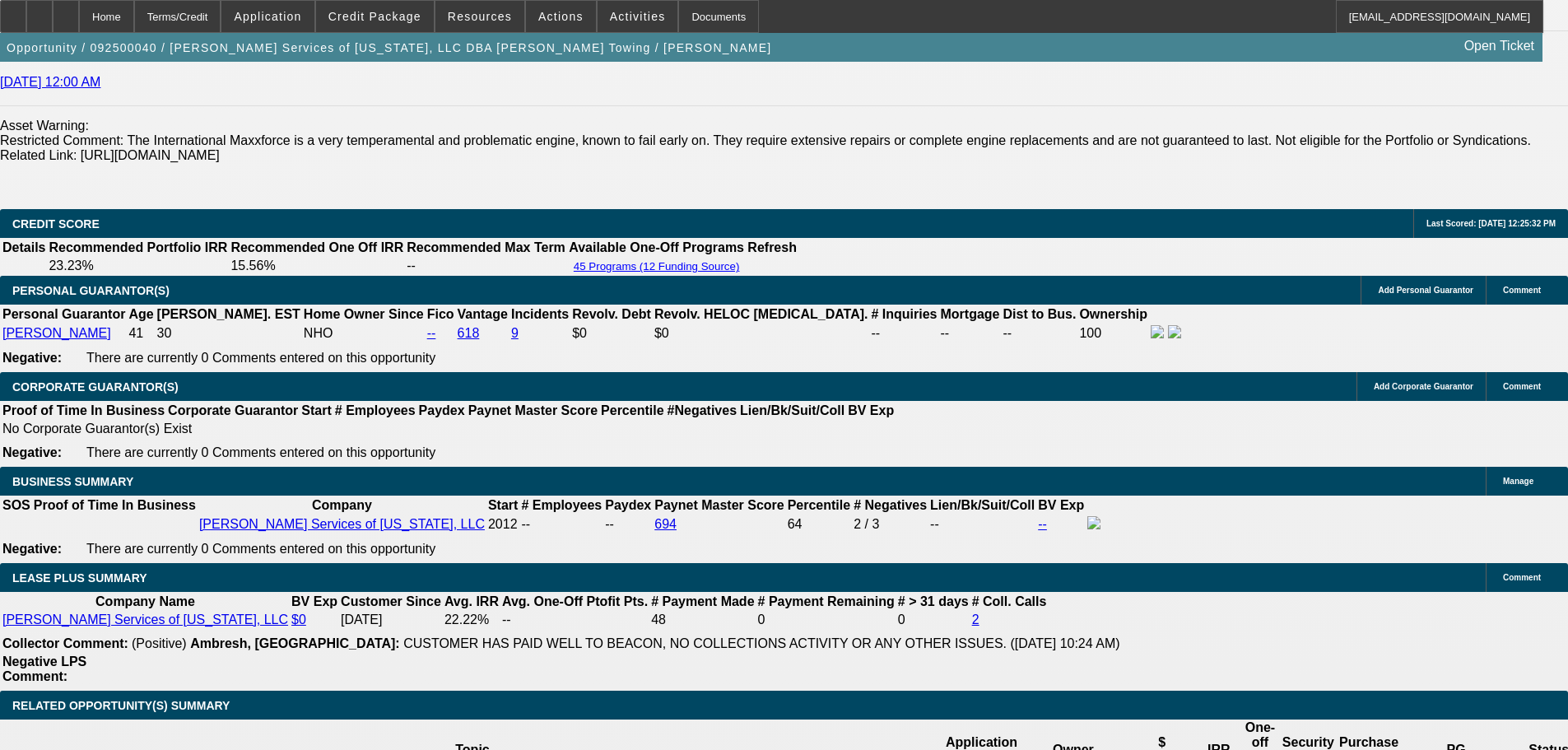
select select "2"
select select "0.1"
select select "4"
select select "0"
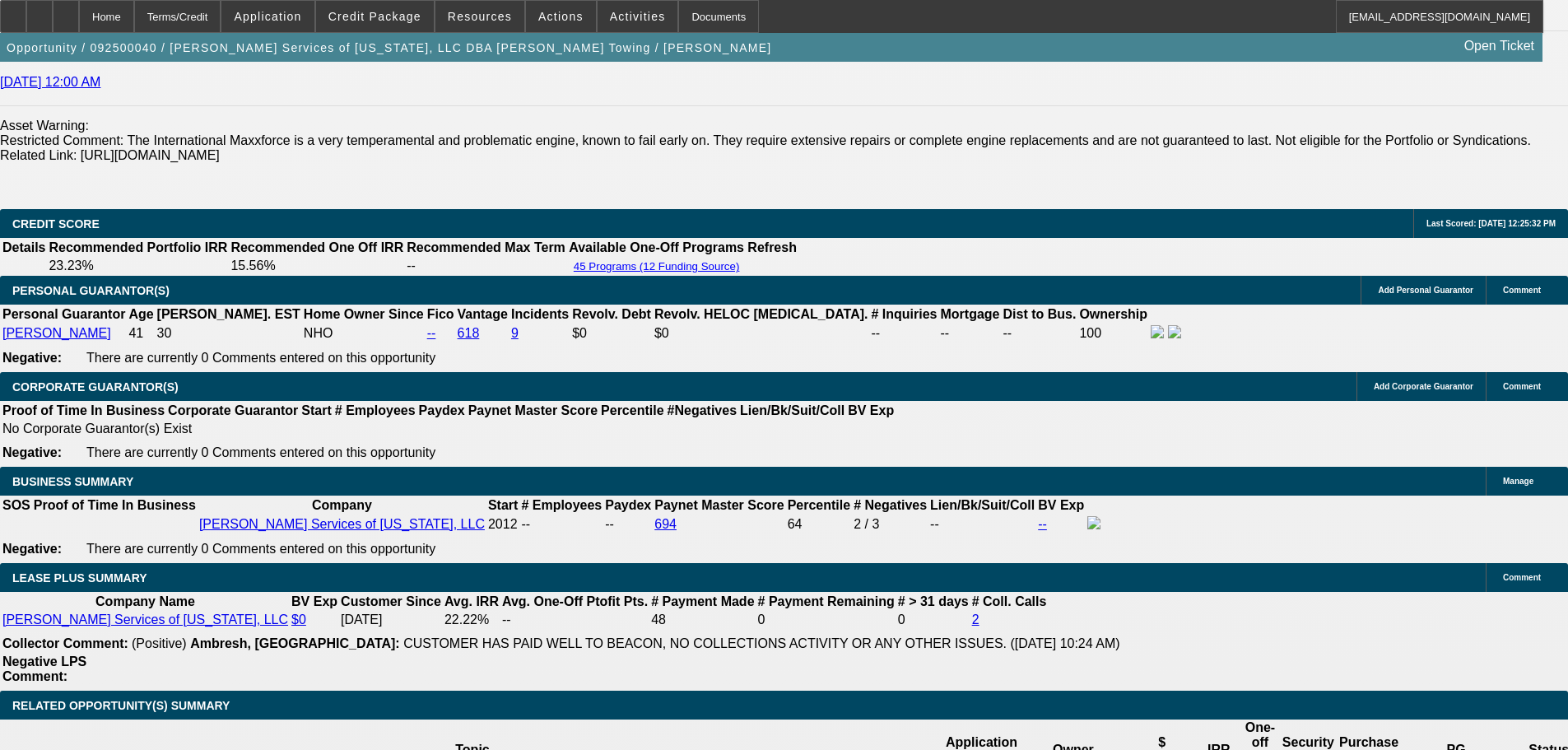
select select "2"
select select "0.1"
select select "4"
select select "0.1"
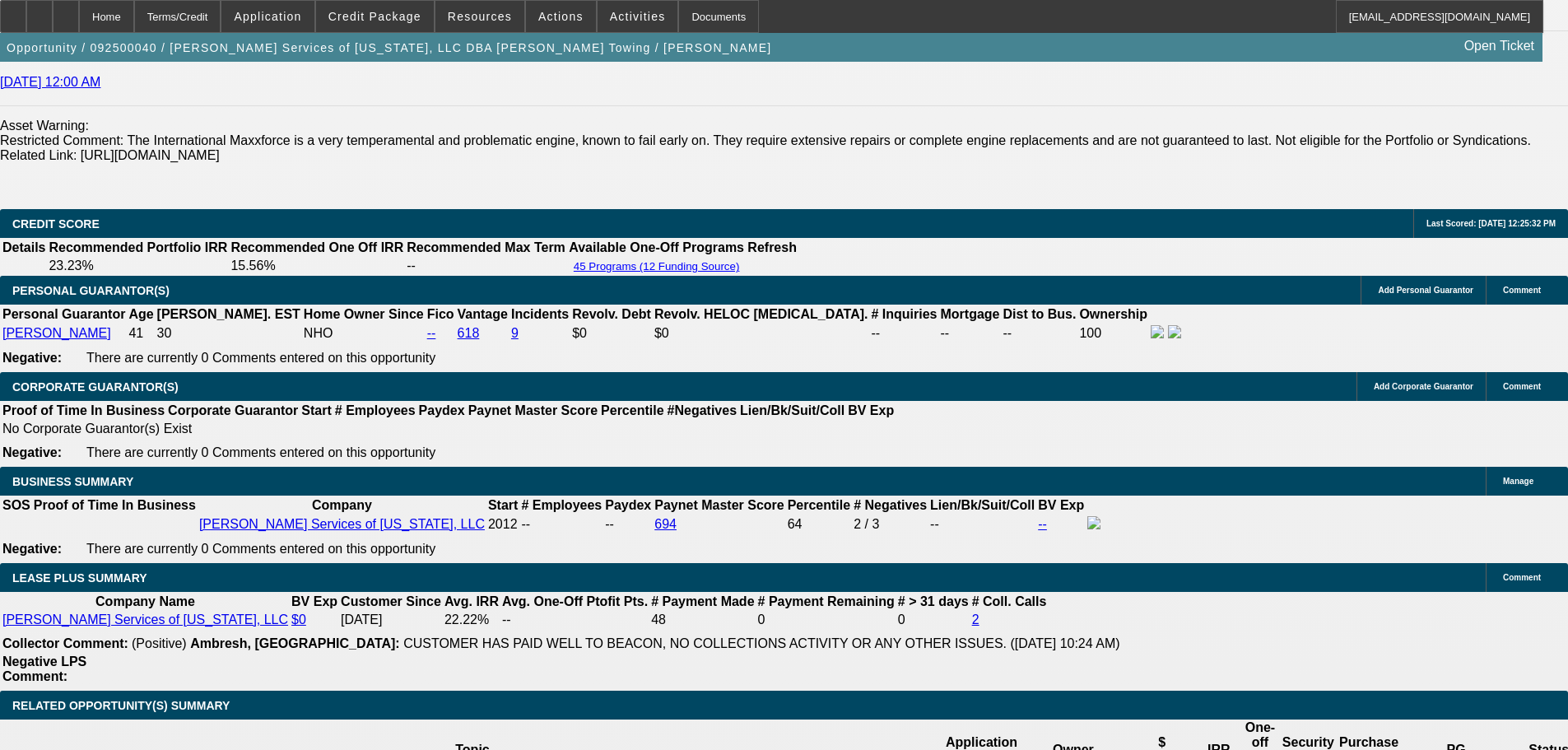
select select "2"
select select "0.1"
select select "4"
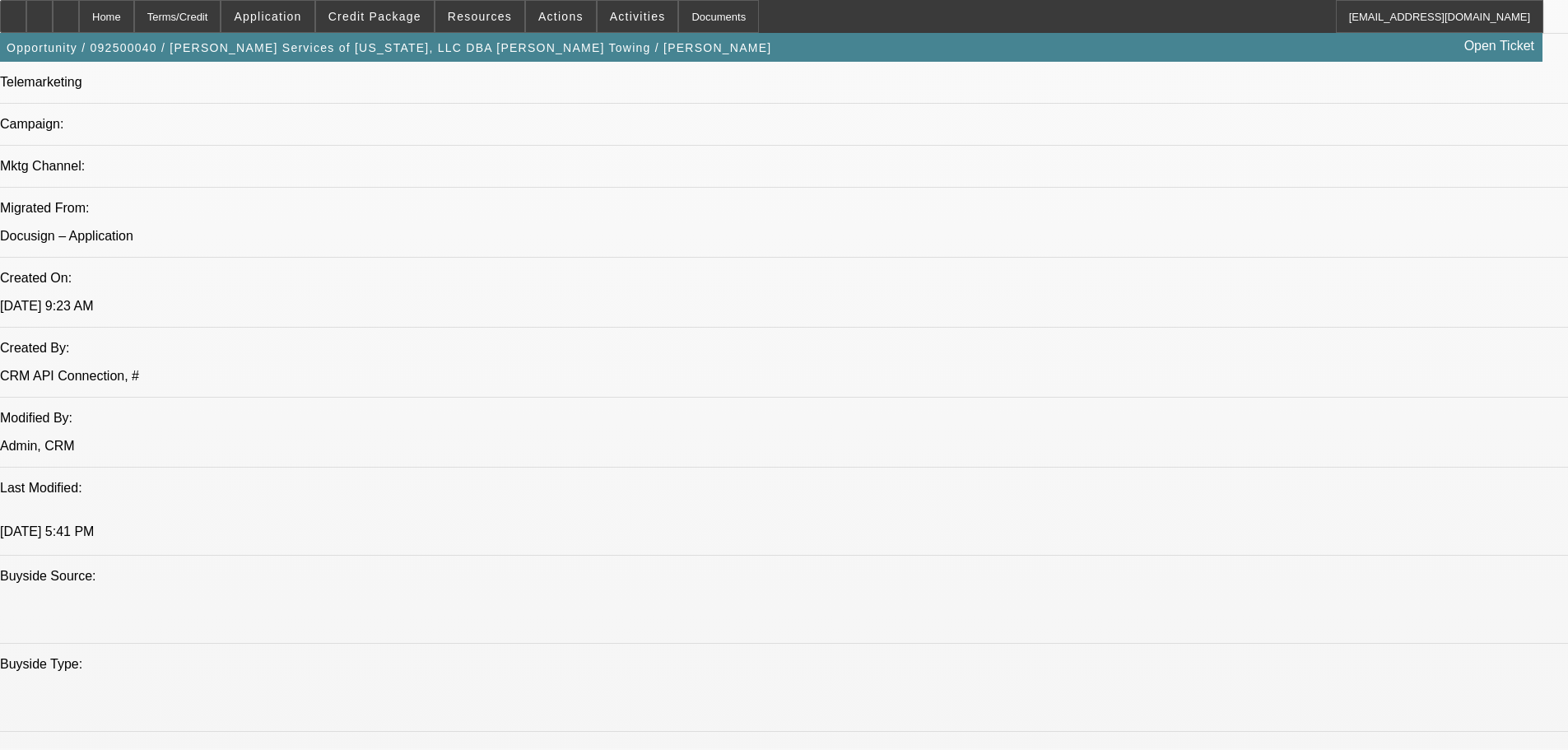
scroll to position [82, 12]
drag, startPoint x: 1304, startPoint y: 602, endPoint x: 1323, endPoint y: 602, distance: 19.0
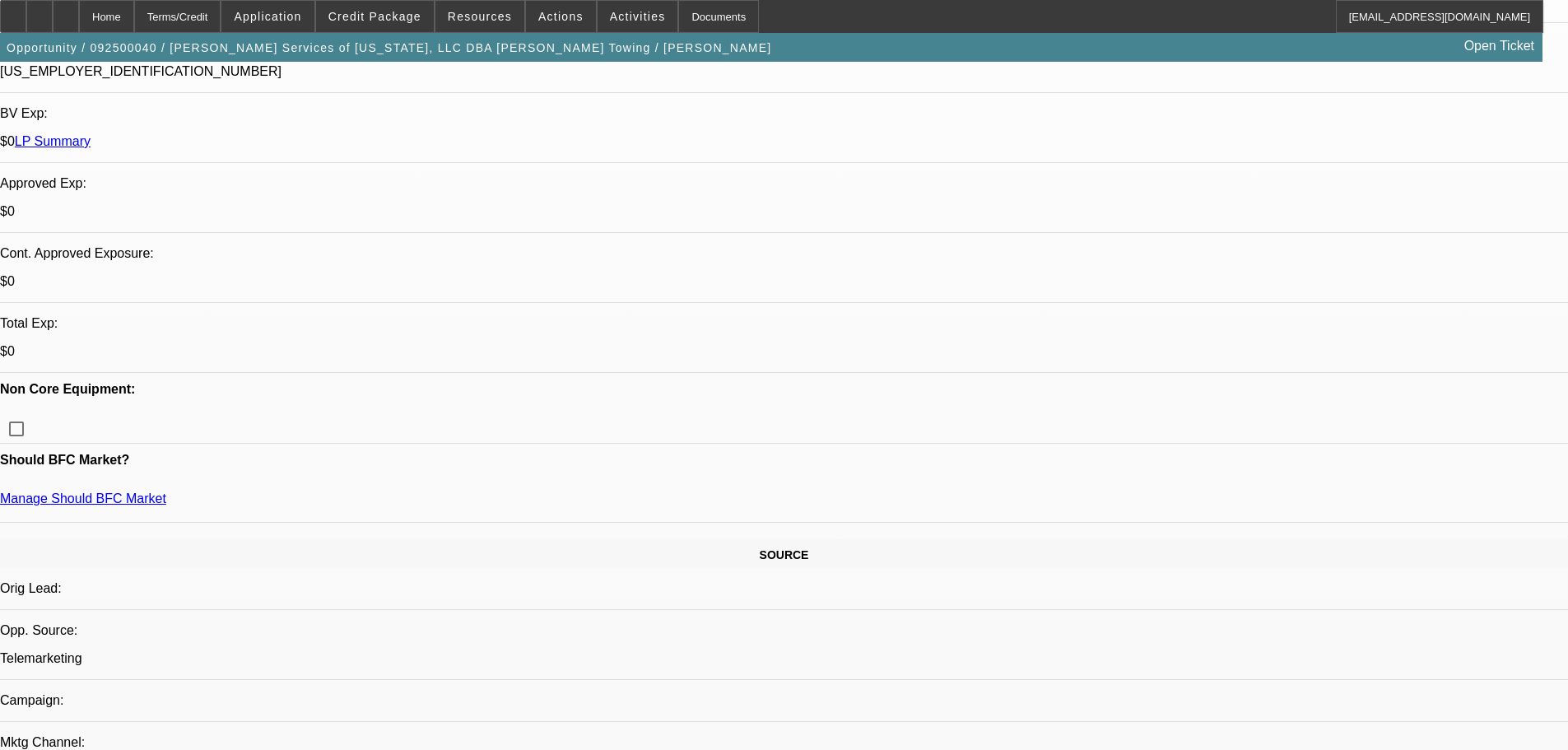
scroll to position [37, 0]
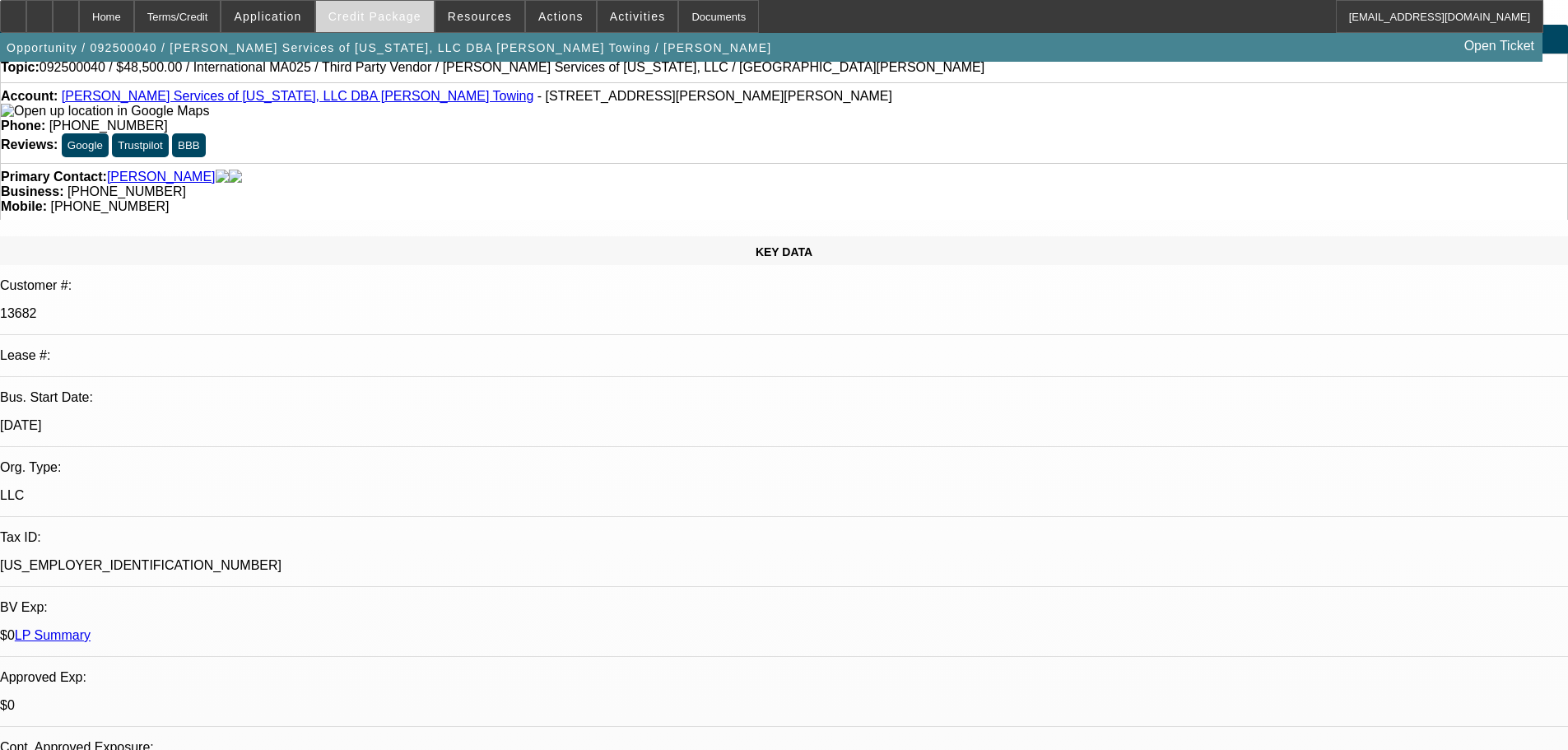
click at [397, 9] on span at bounding box center [374, 16] width 117 height 39
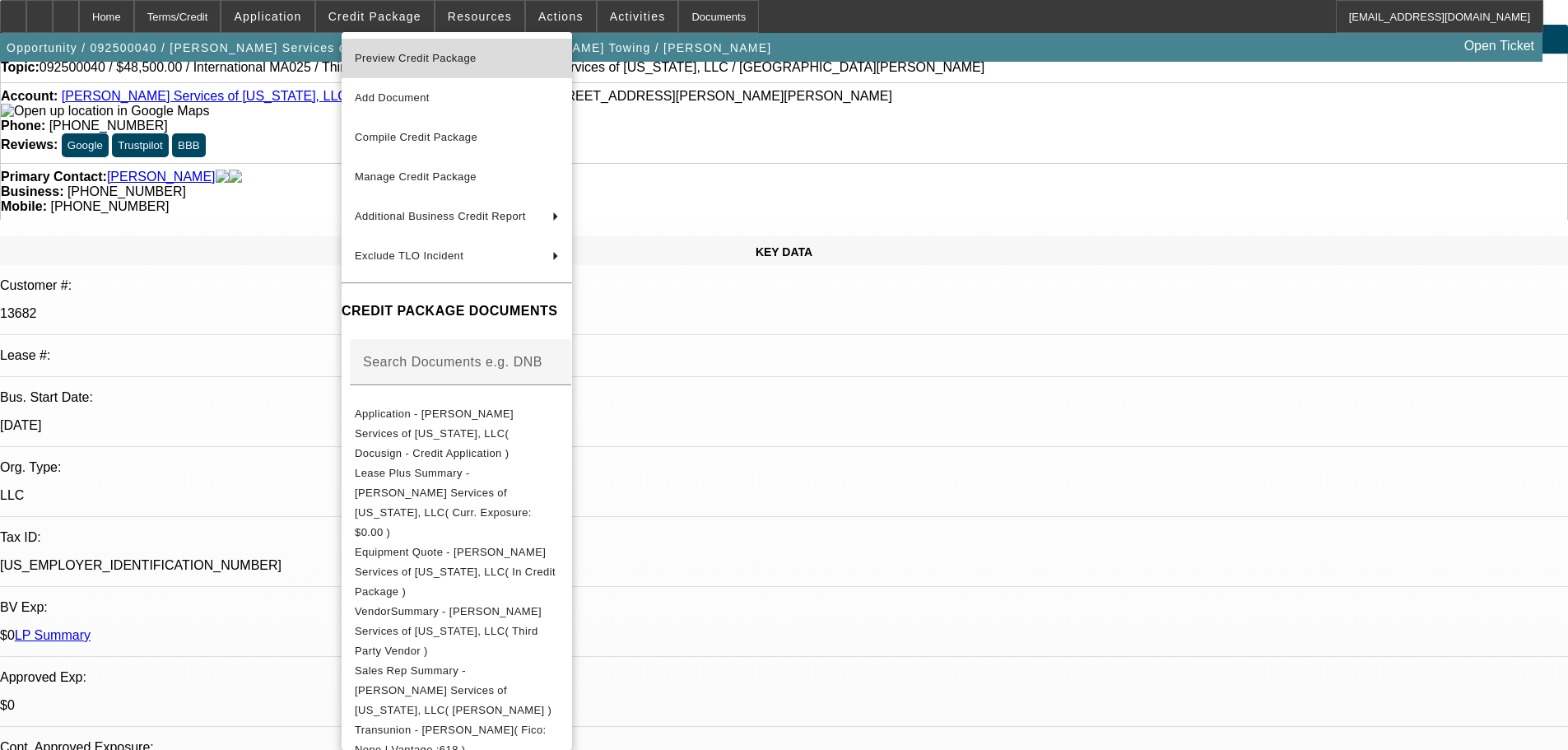
click at [437, 66] on span "Preview Credit Package" at bounding box center [456, 58] width 204 height 20
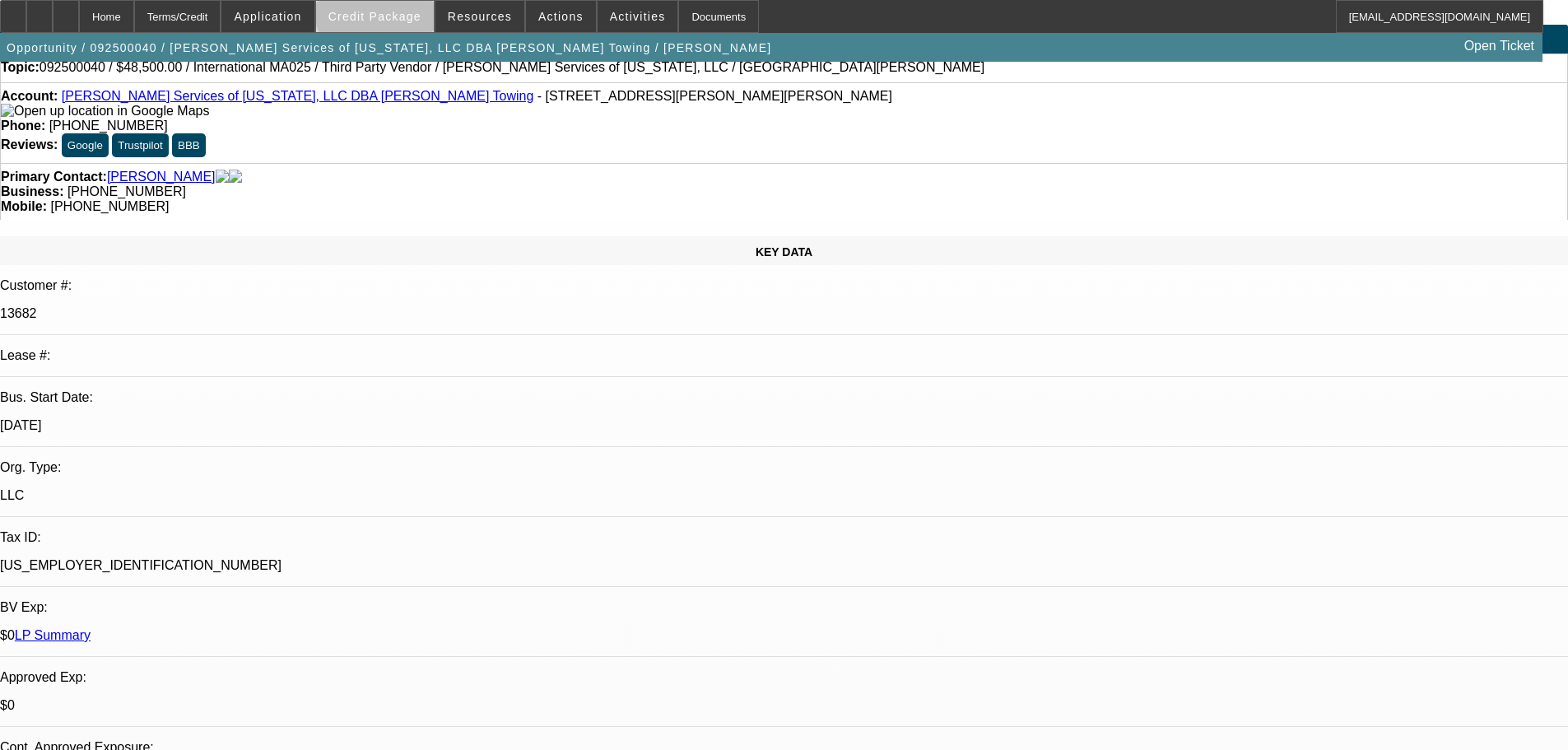
click at [405, 10] on span "Credit Package" at bounding box center [375, 16] width 93 height 13
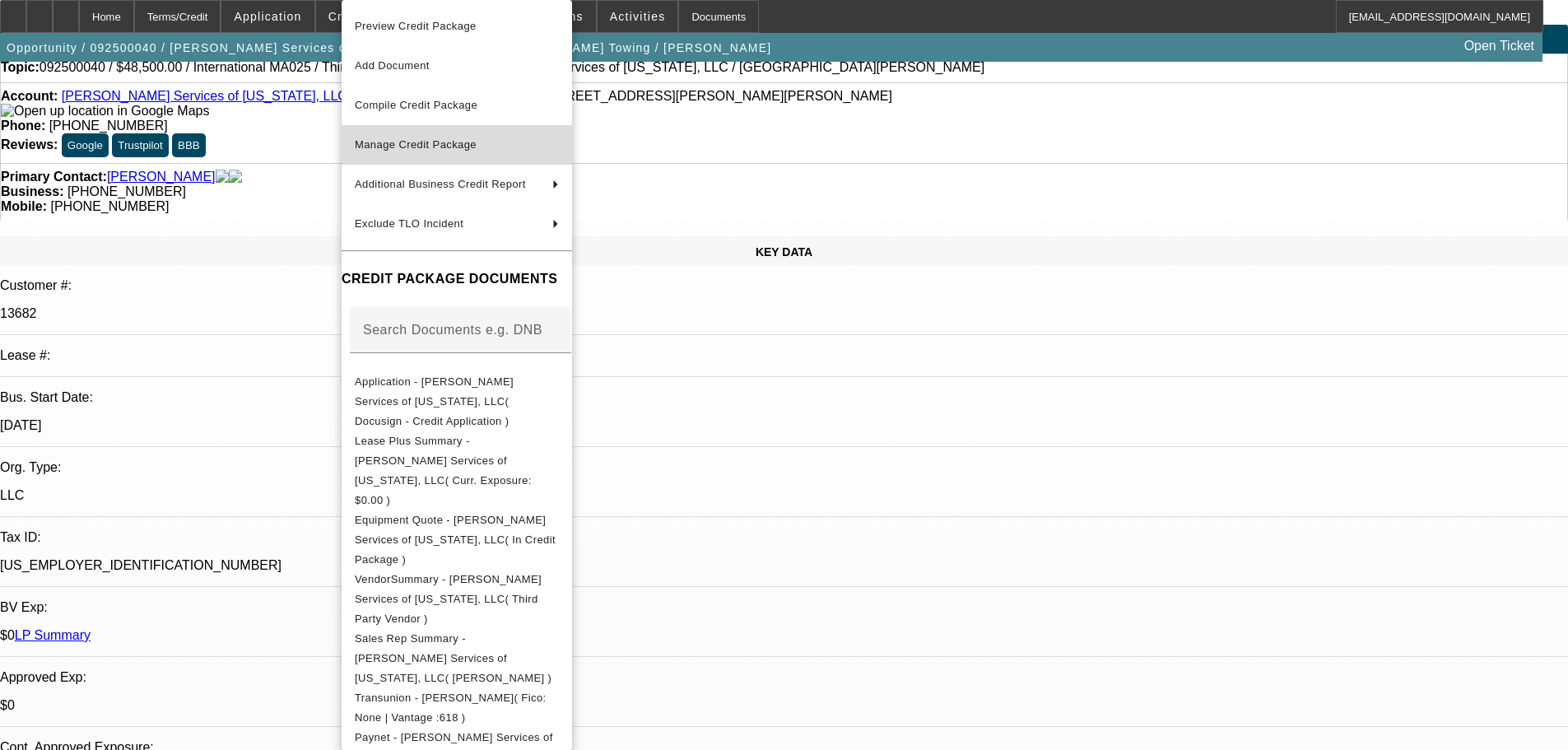
click at [422, 142] on span "Manage Credit Package" at bounding box center [415, 145] width 122 height 12
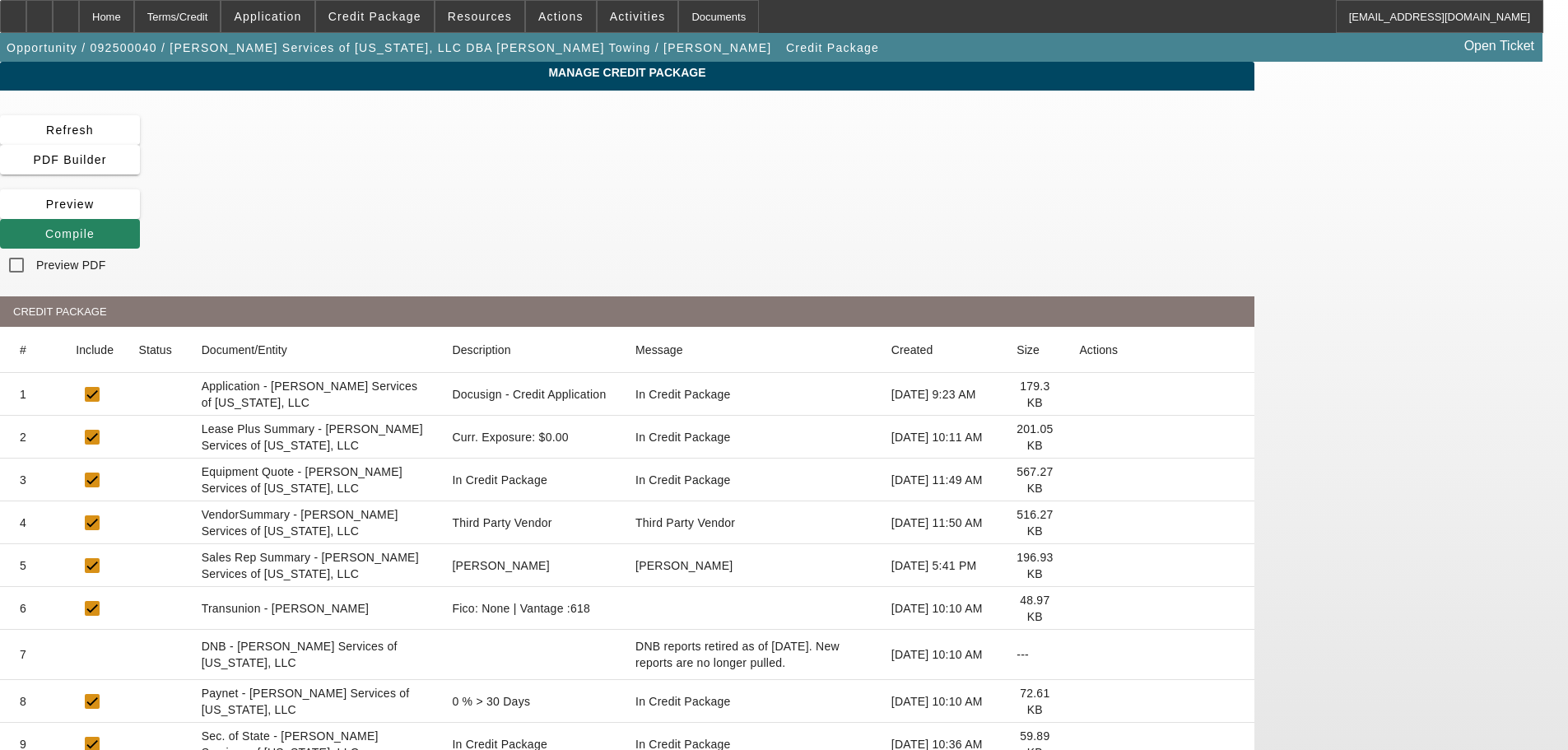
click at [1078, 438] on icon at bounding box center [1078, 438] width 0 height 0
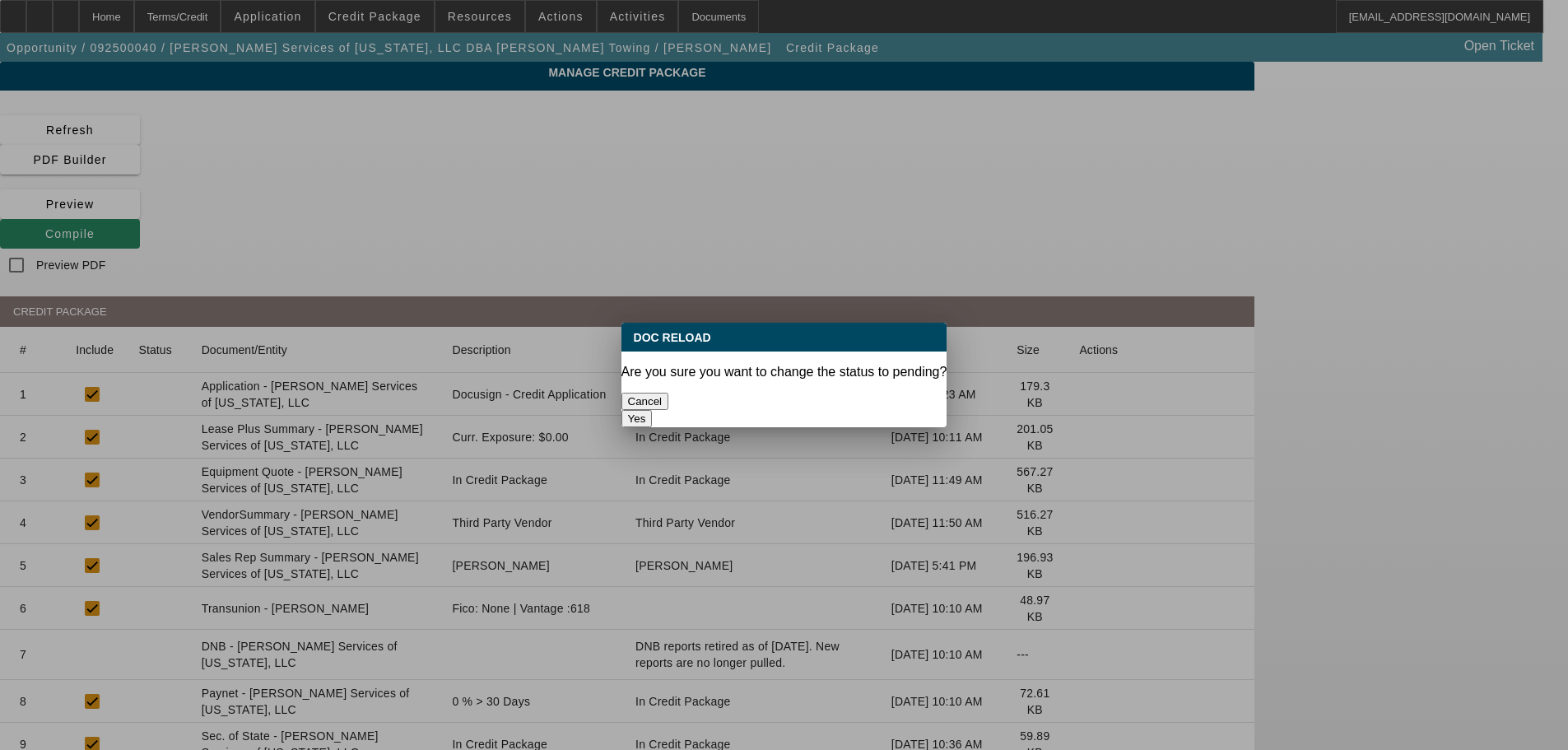
click at [652, 410] on button "Yes" at bounding box center [637, 419] width 32 height 17
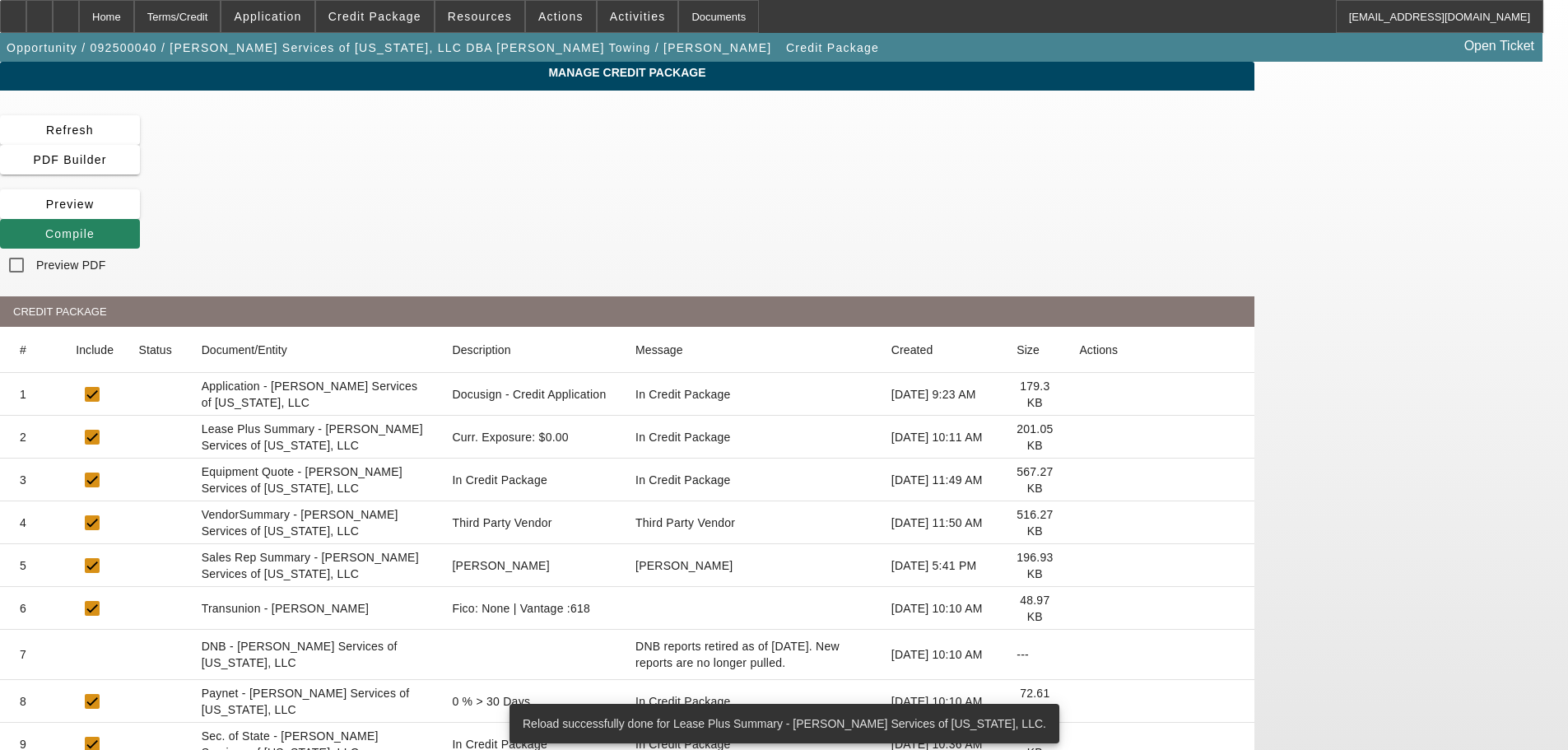
click at [1078, 523] on icon at bounding box center [1078, 523] width 0 height 0
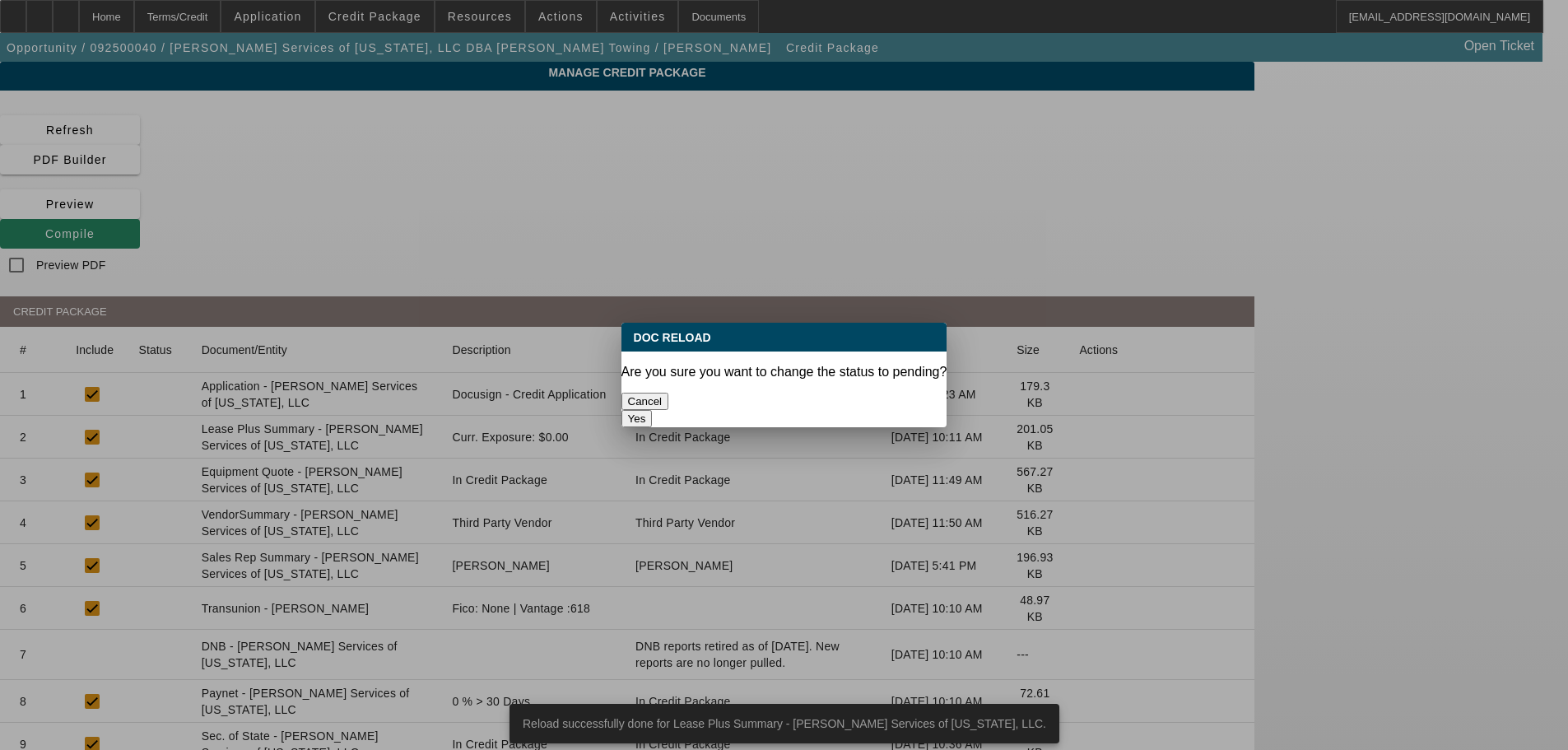
click at [652, 410] on button "Yes" at bounding box center [637, 419] width 32 height 17
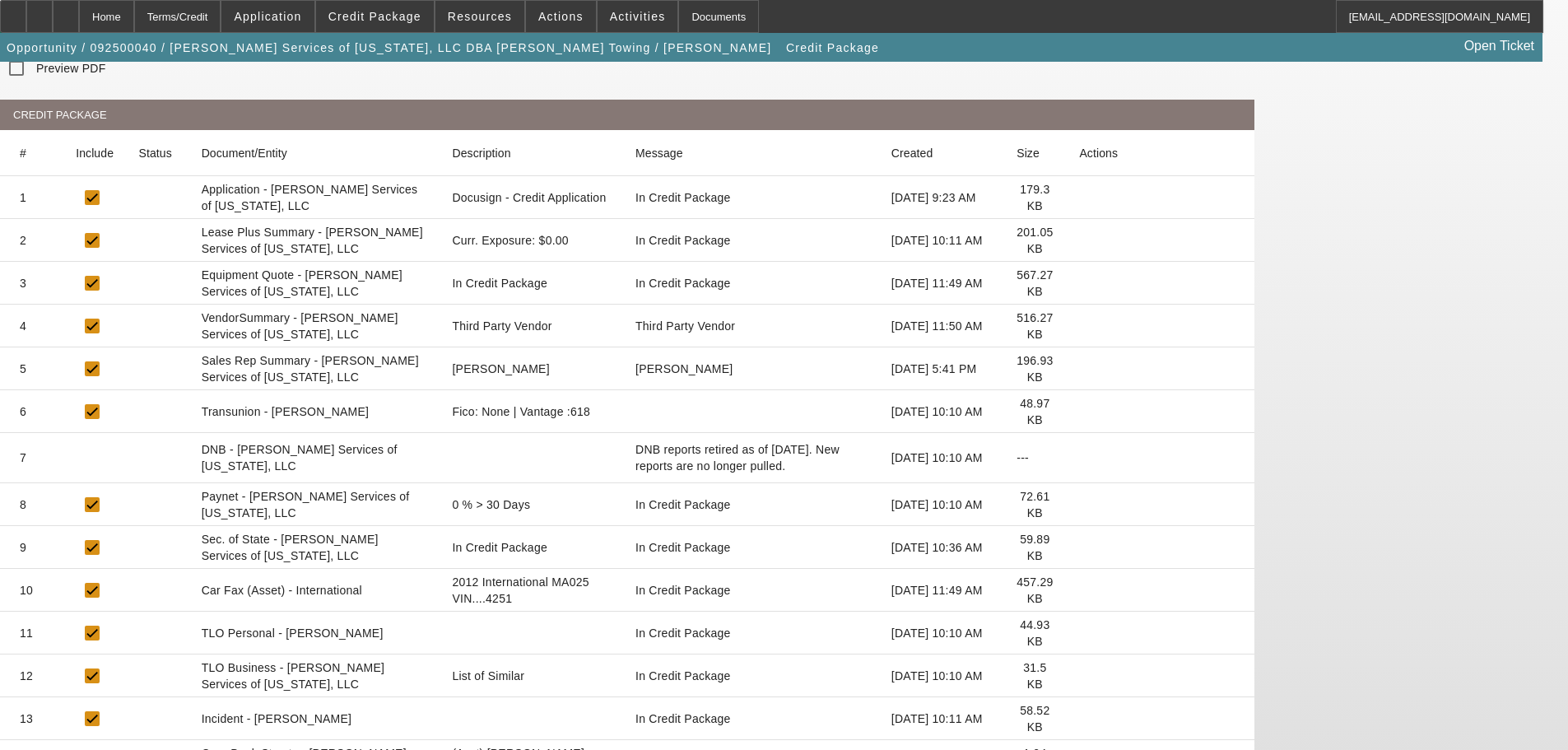
scroll to position [224, 0]
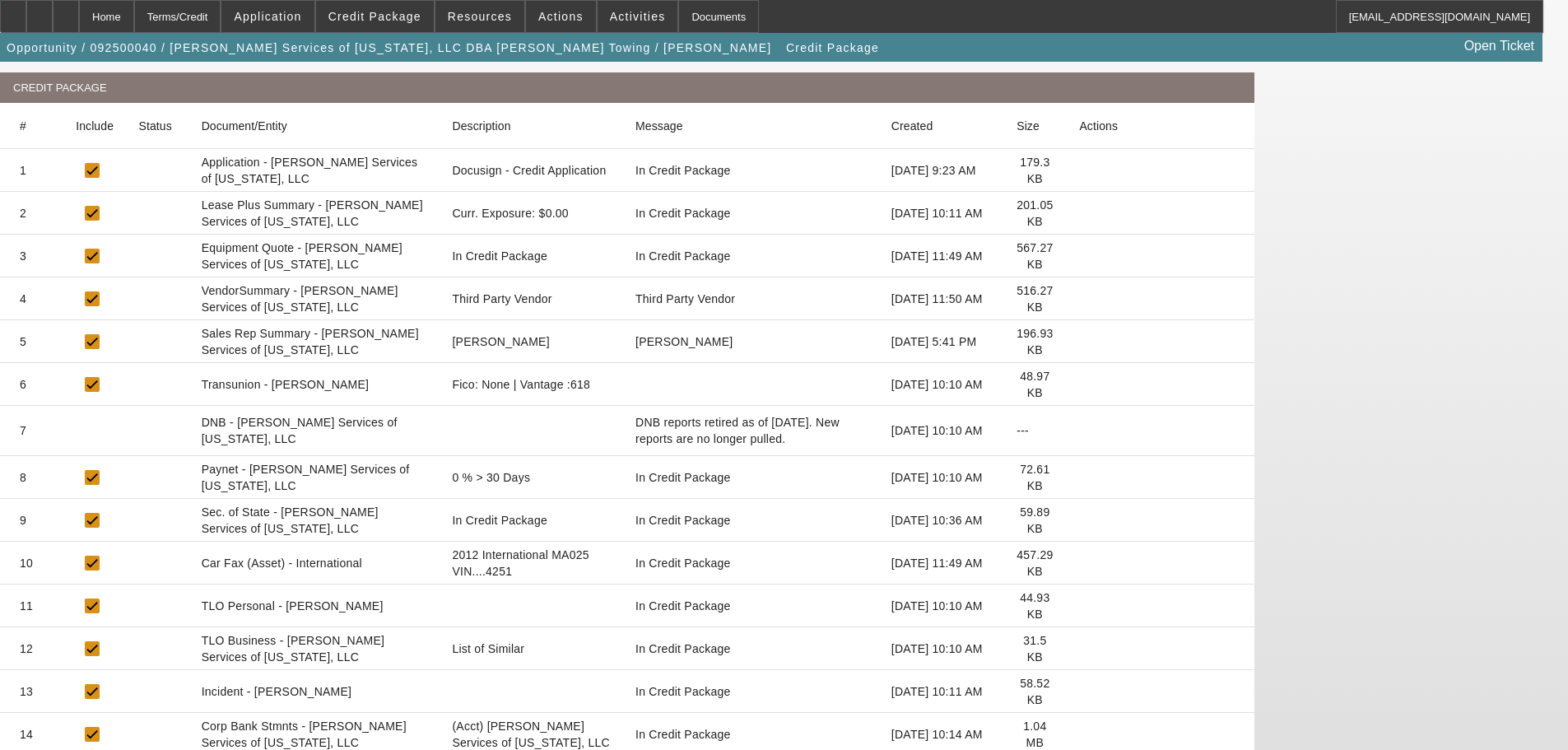
click at [1078, 649] on icon at bounding box center [1078, 649] width 0 height 0
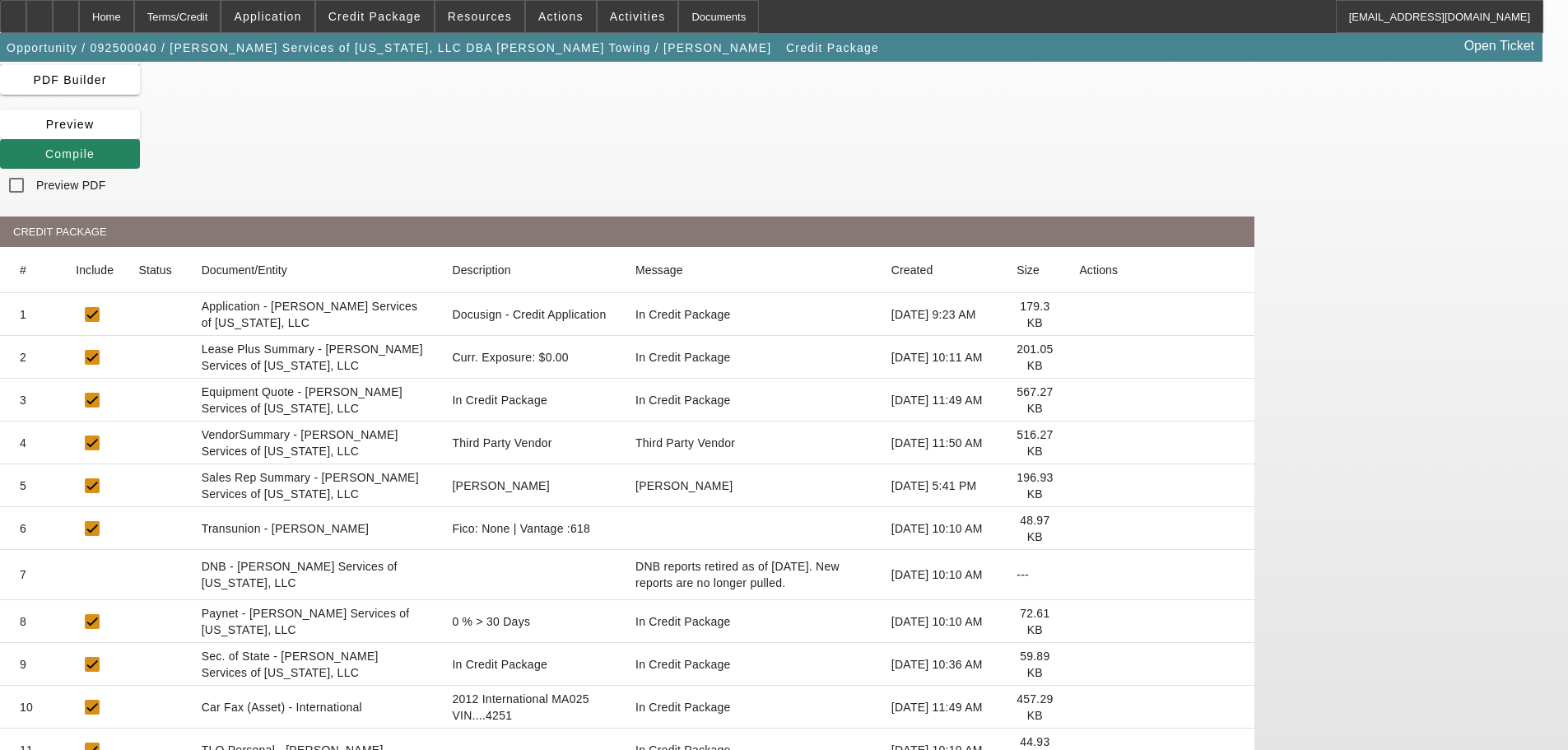
scroll to position [0, 0]
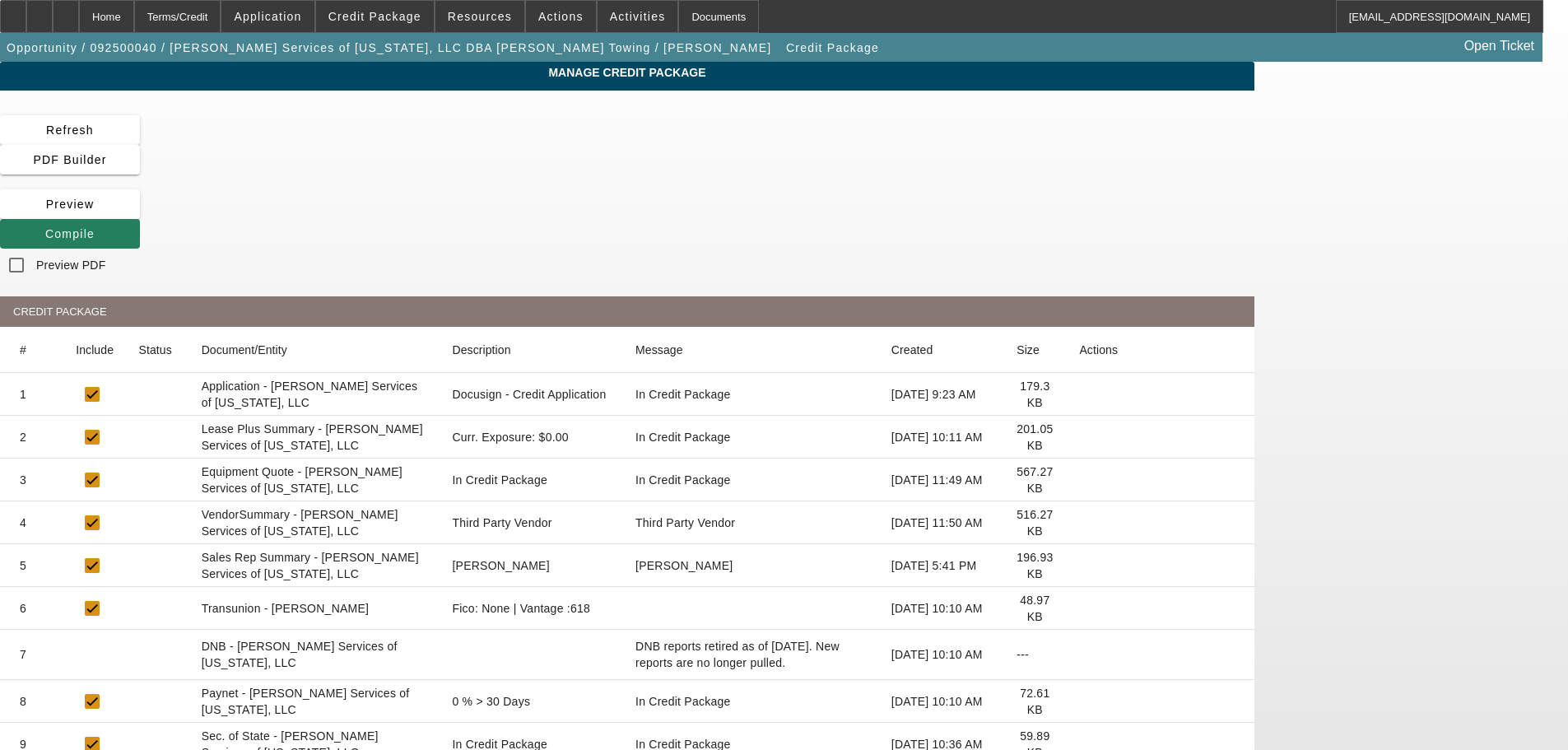
click at [95, 227] on span "Compile" at bounding box center [70, 233] width 50 height 13
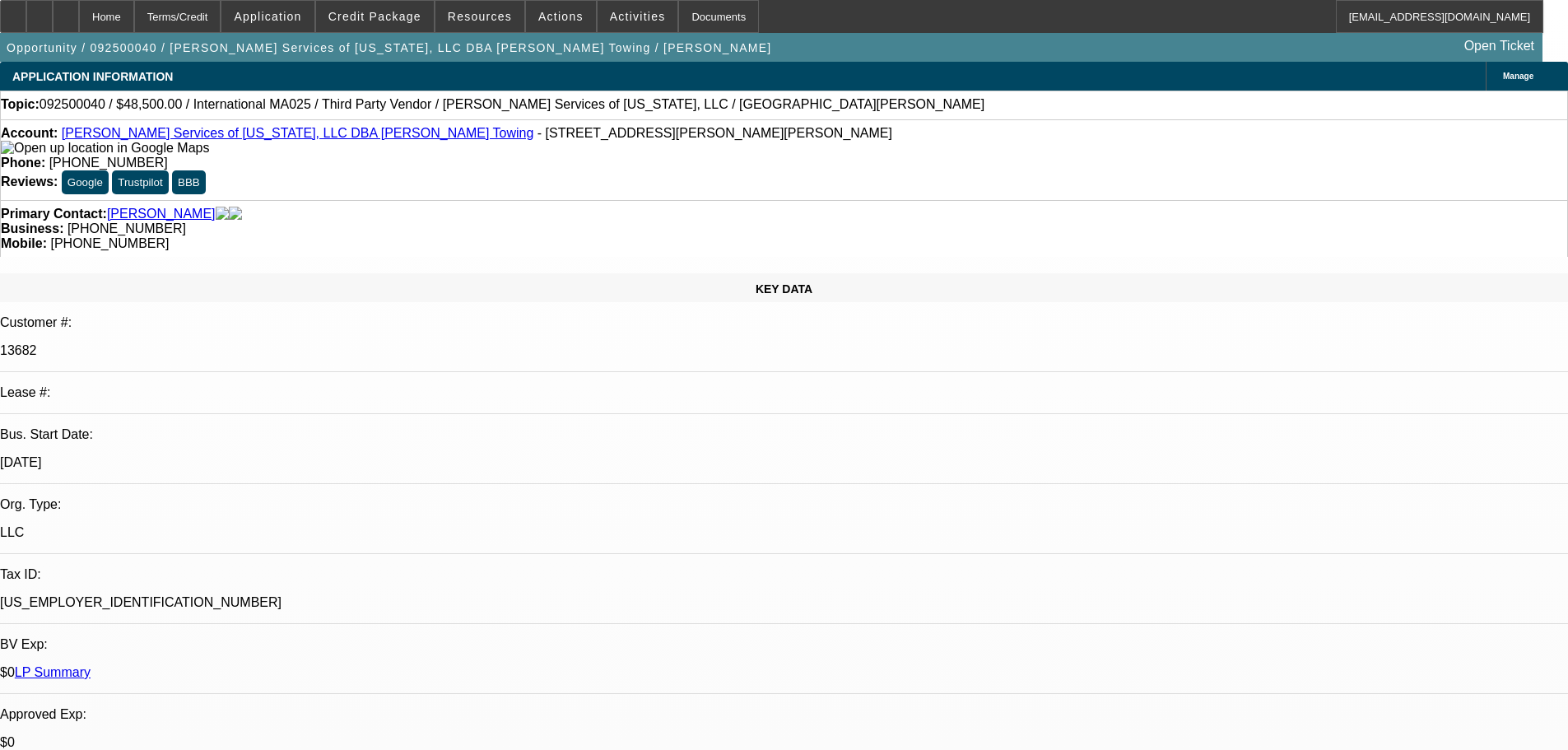
select select "0"
select select "2"
select select "0.1"
select select "4"
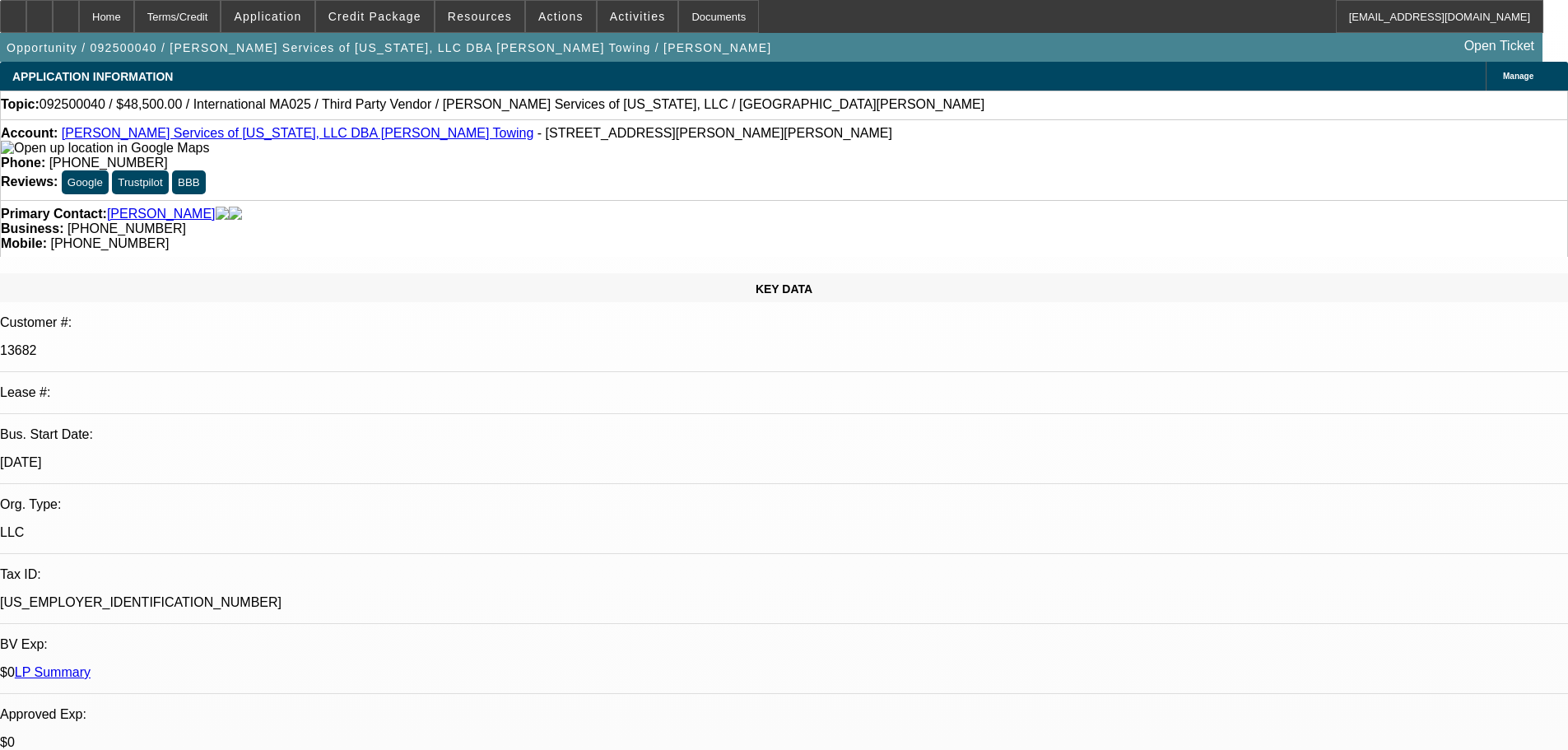
select select "0"
select select "2"
select select "0.1"
select select "4"
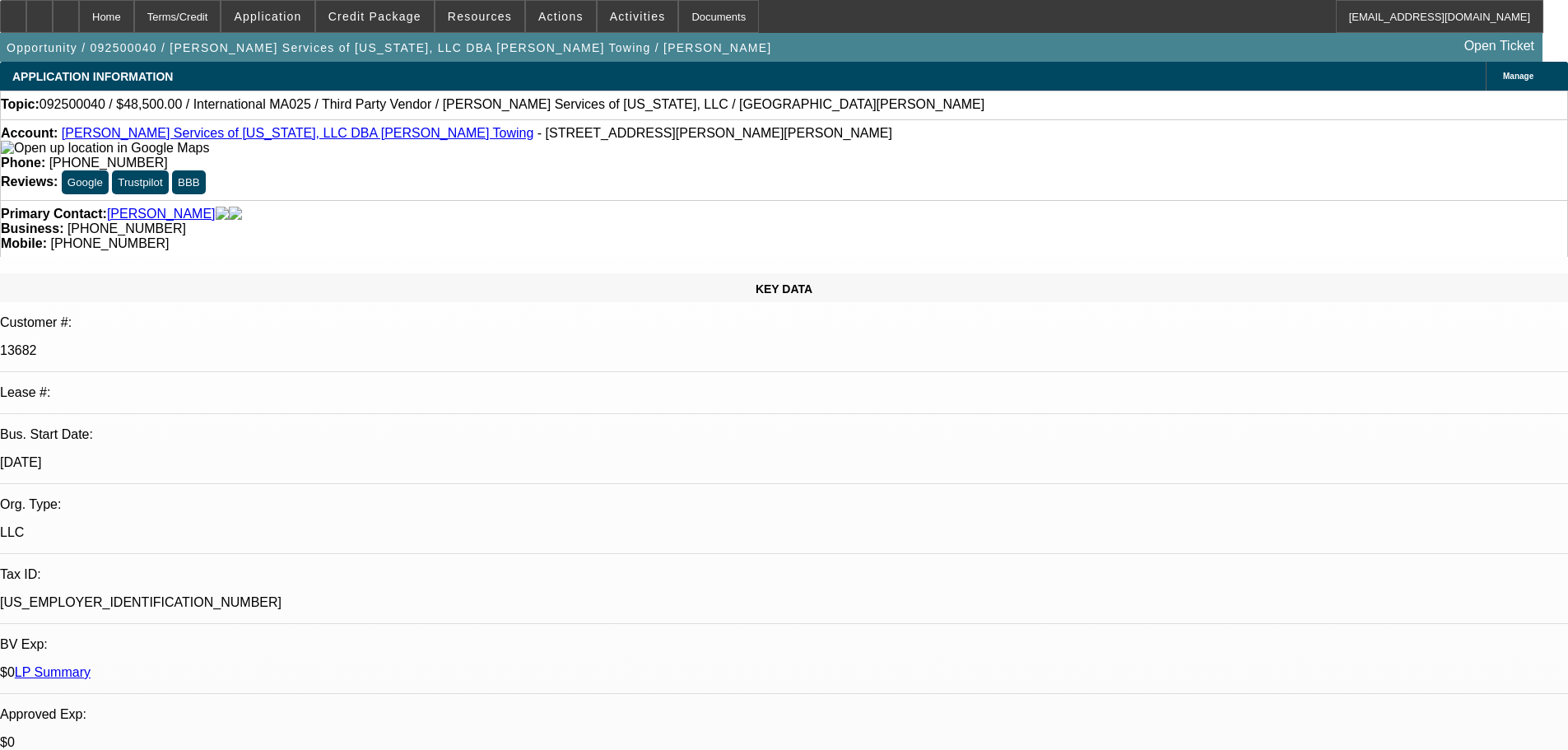
select select "0"
select select "2"
select select "0.1"
select select "4"
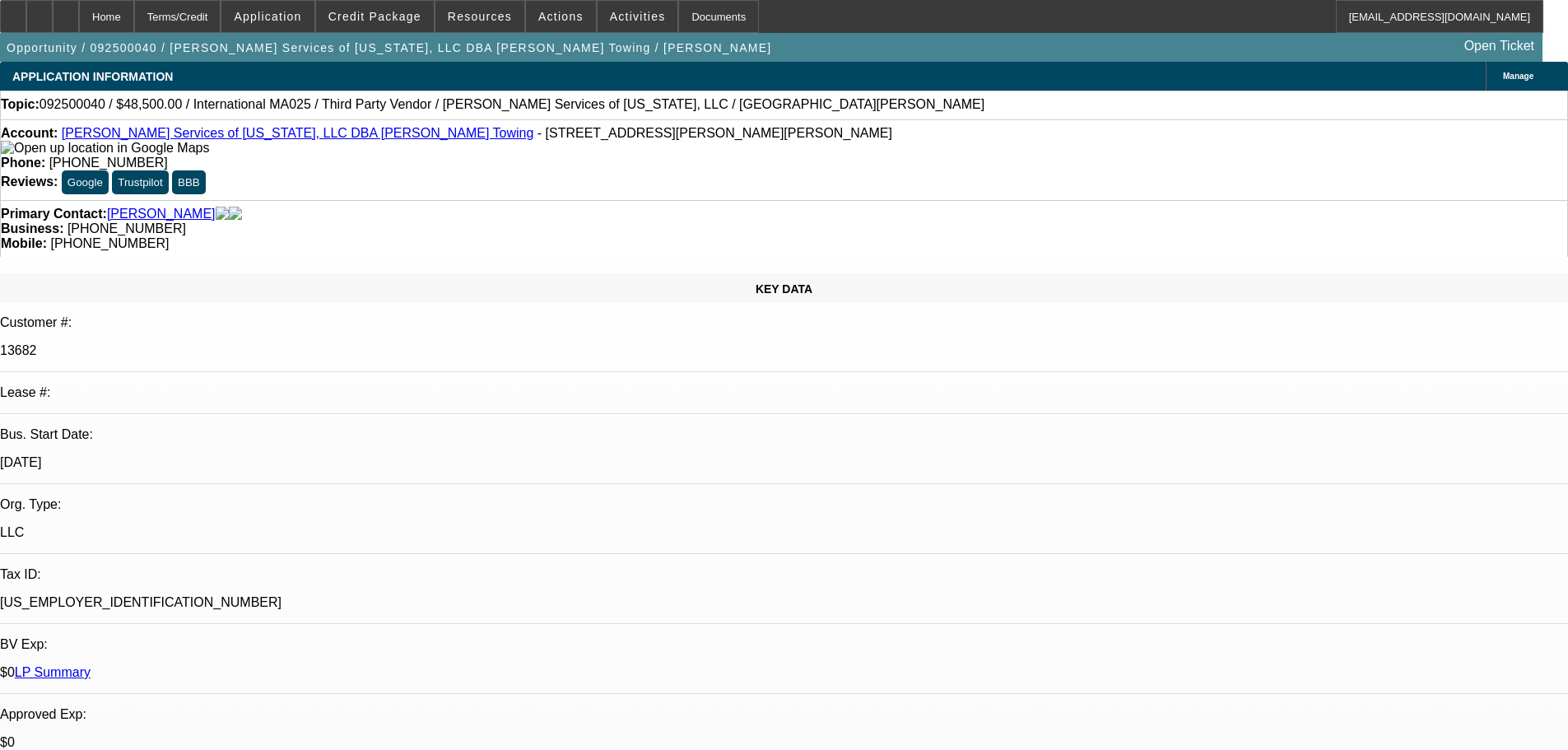
select select "0.1"
select select "2"
select select "0.1"
select select "4"
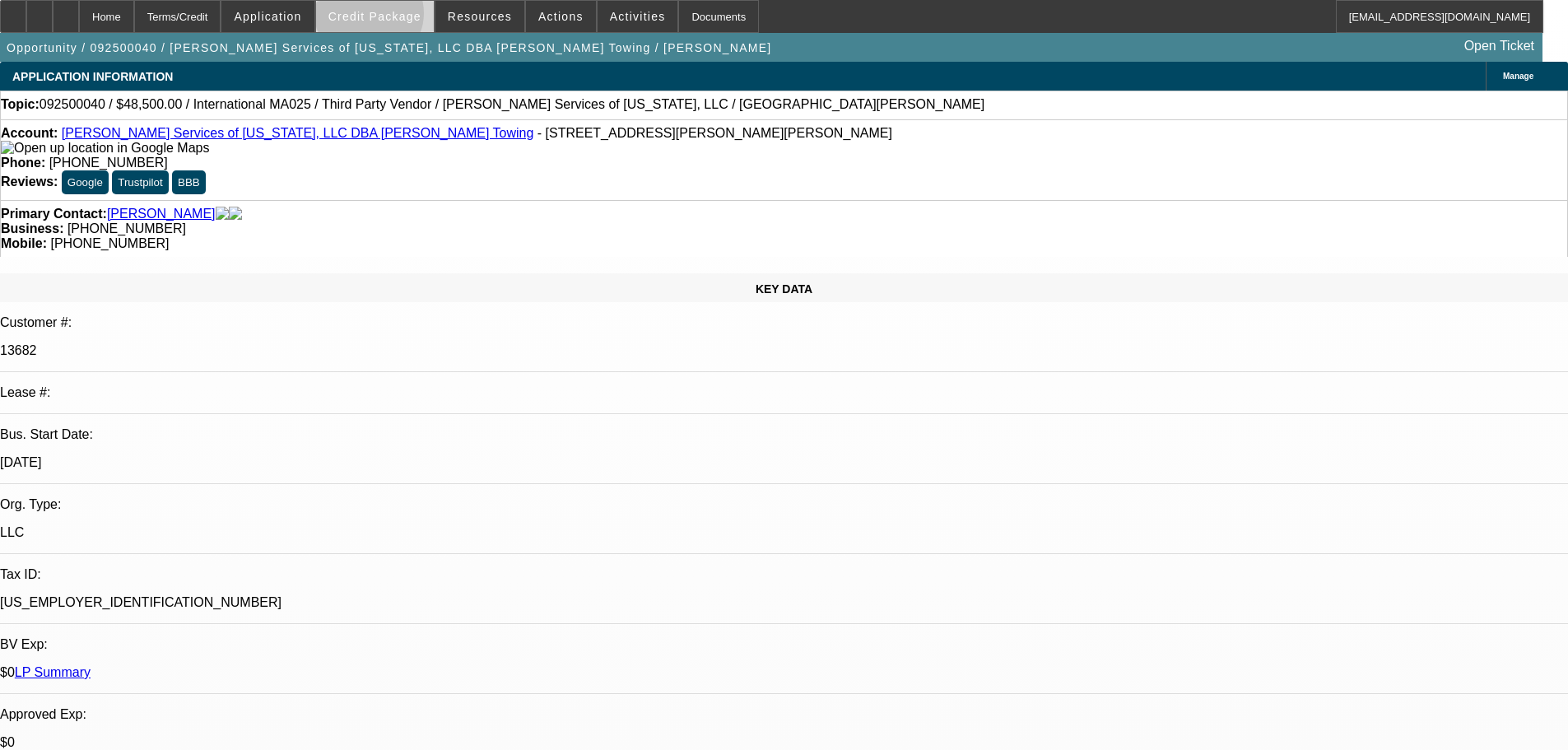
click at [395, 17] on span "Credit Package" at bounding box center [375, 16] width 93 height 13
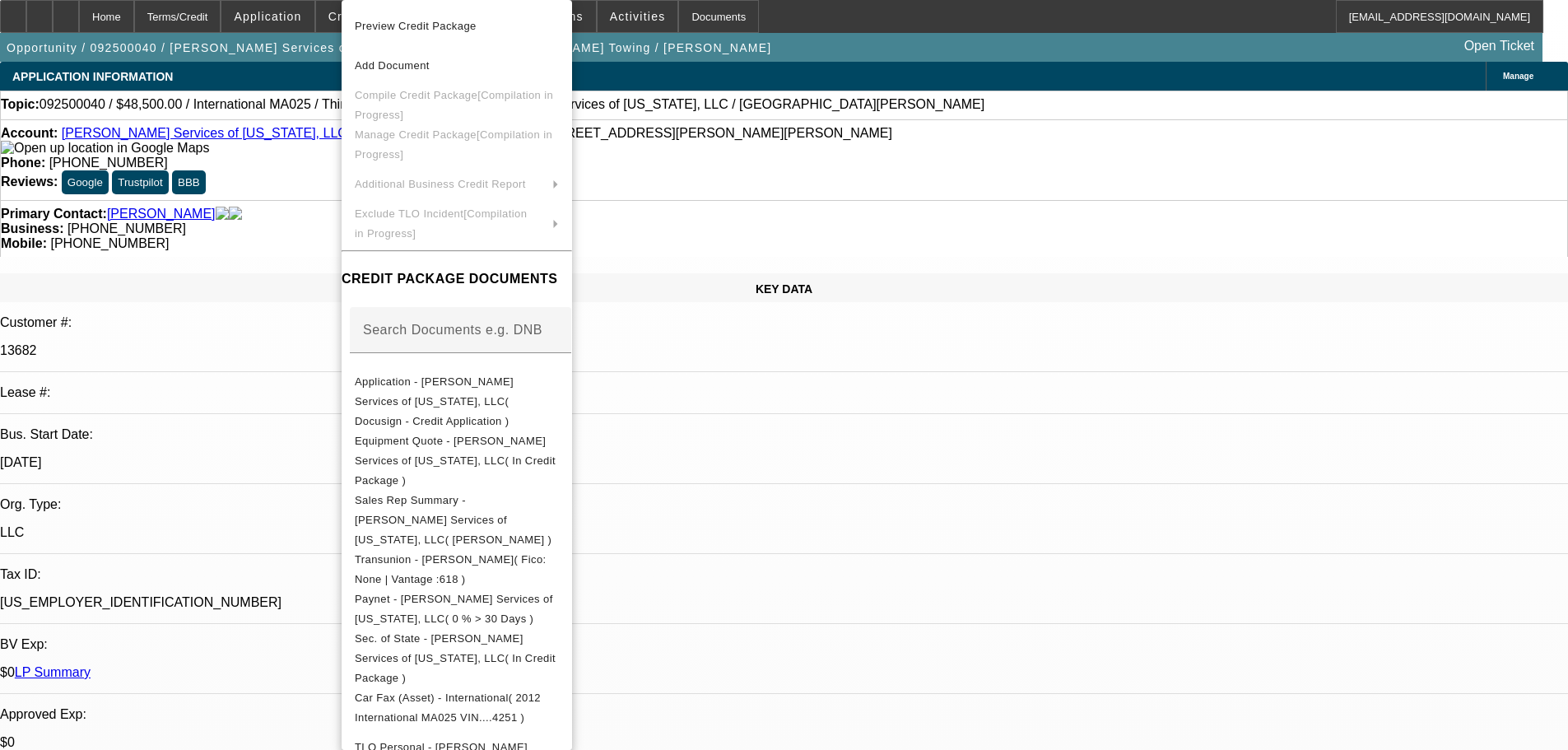
click at [309, 206] on div at bounding box center [784, 375] width 1568 height 750
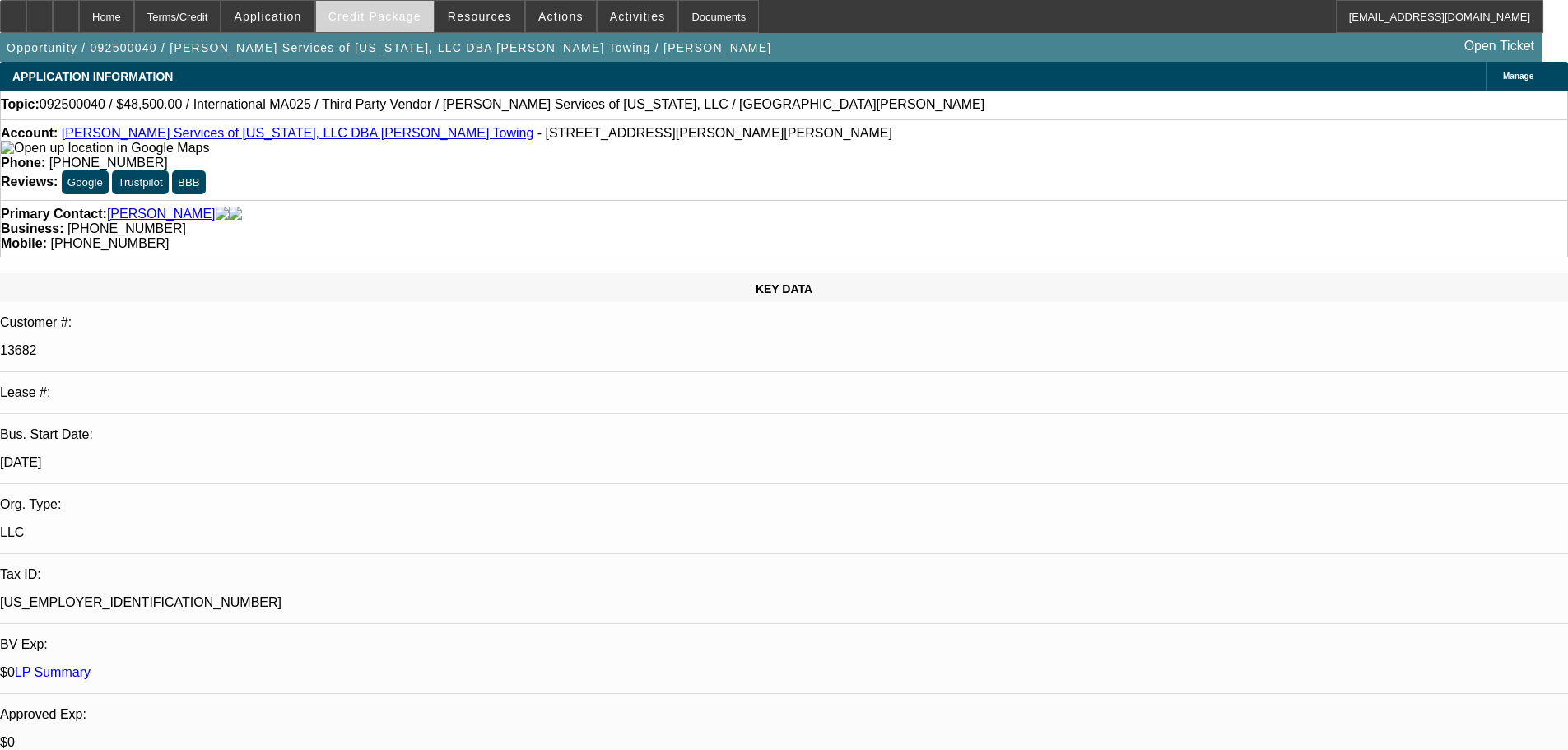
click at [395, 13] on span "Credit Package" at bounding box center [375, 16] width 93 height 13
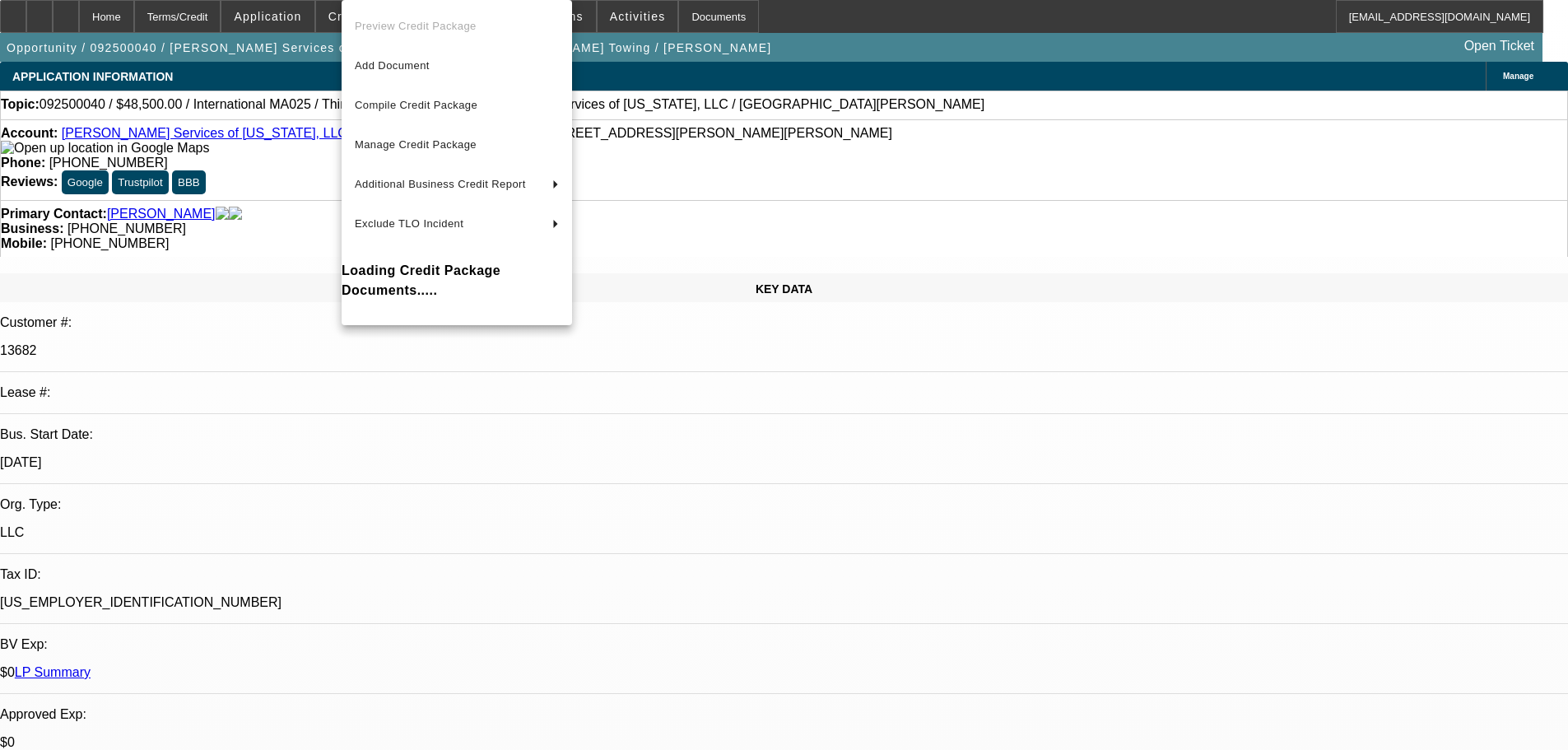
click at [290, 298] on div at bounding box center [784, 375] width 1568 height 750
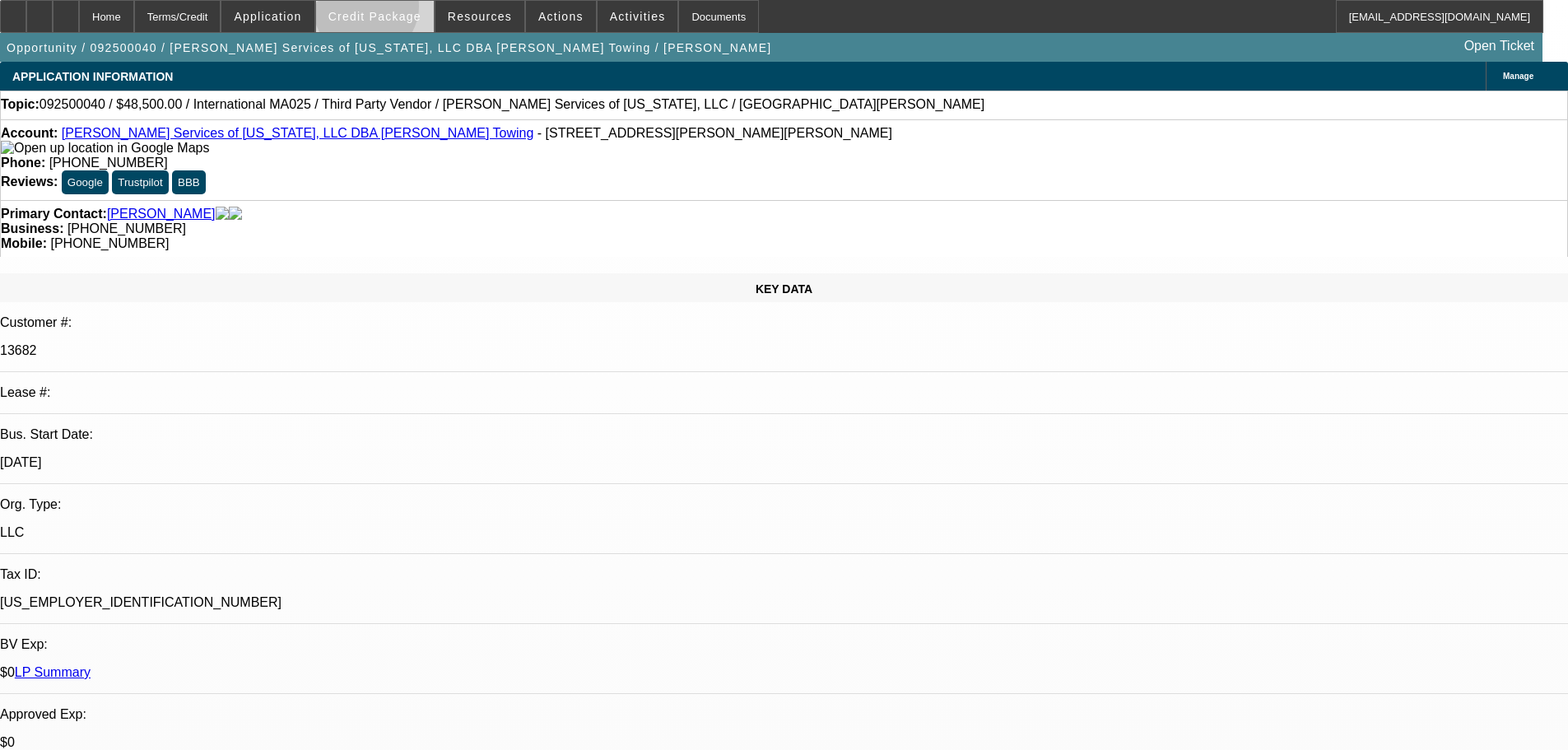
click at [392, 10] on span "Credit Package" at bounding box center [375, 16] width 93 height 13
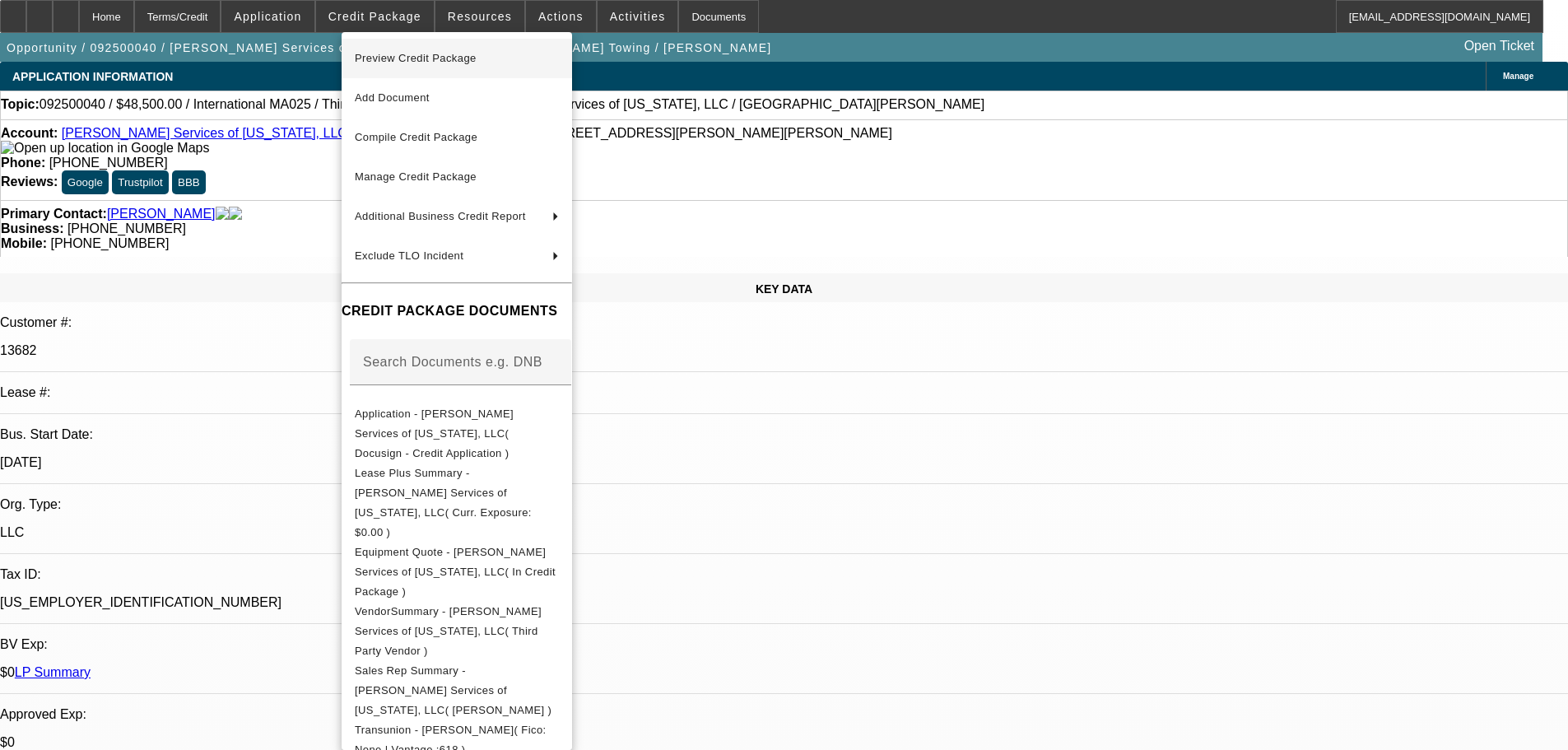
click at [450, 64] on span "Preview Credit Package" at bounding box center [456, 58] width 204 height 20
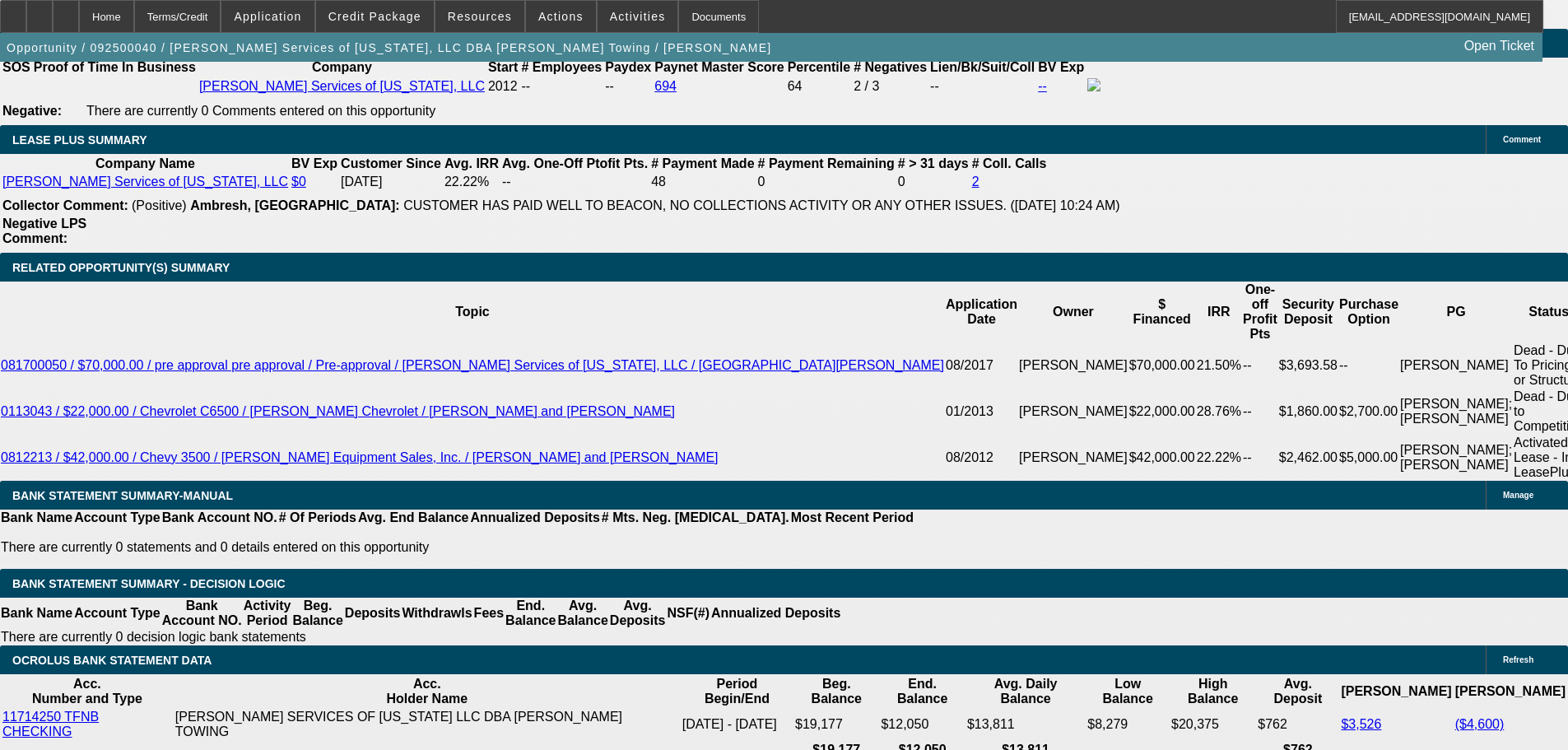
scroll to position [2717, 0]
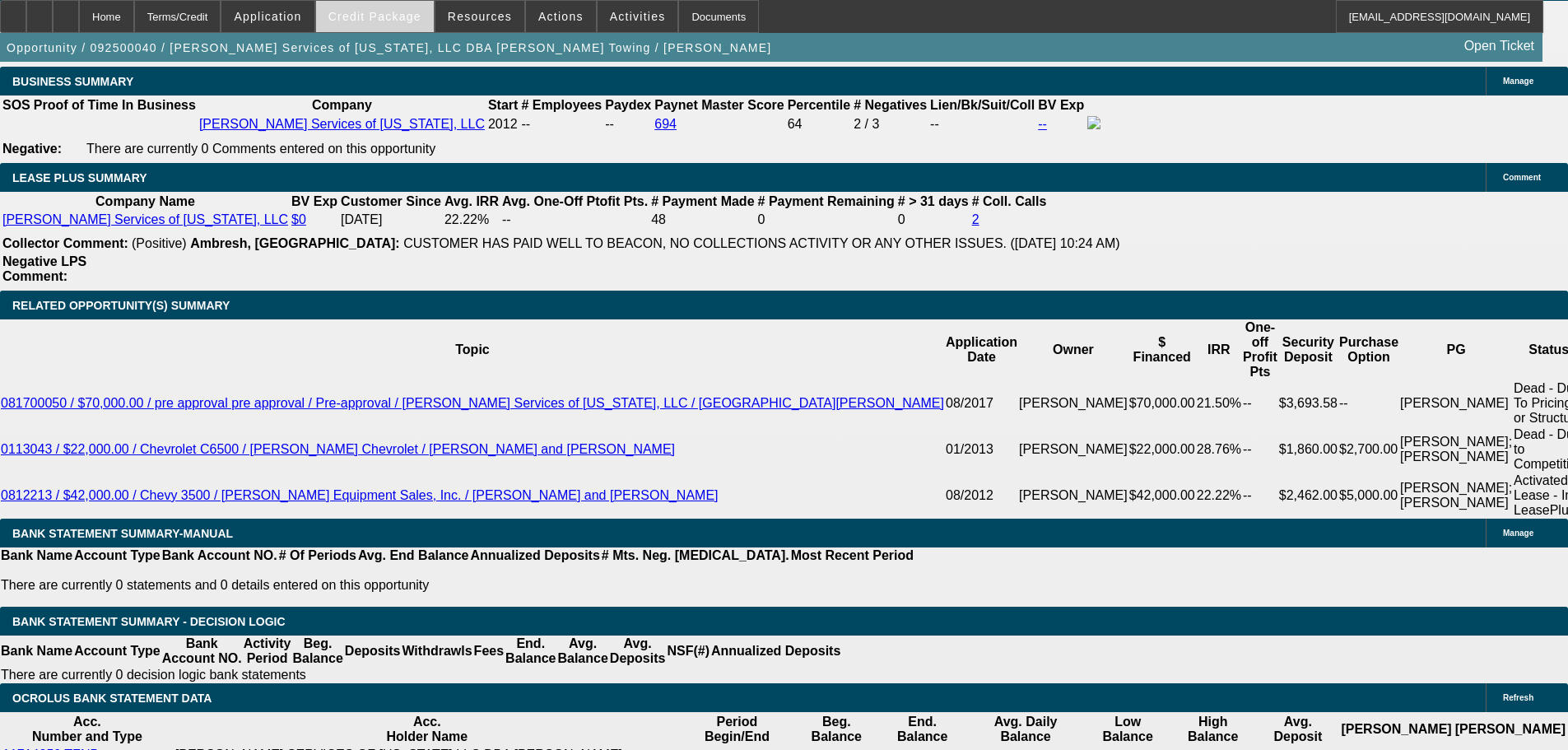
click at [401, 21] on span "Credit Package" at bounding box center [375, 16] width 93 height 13
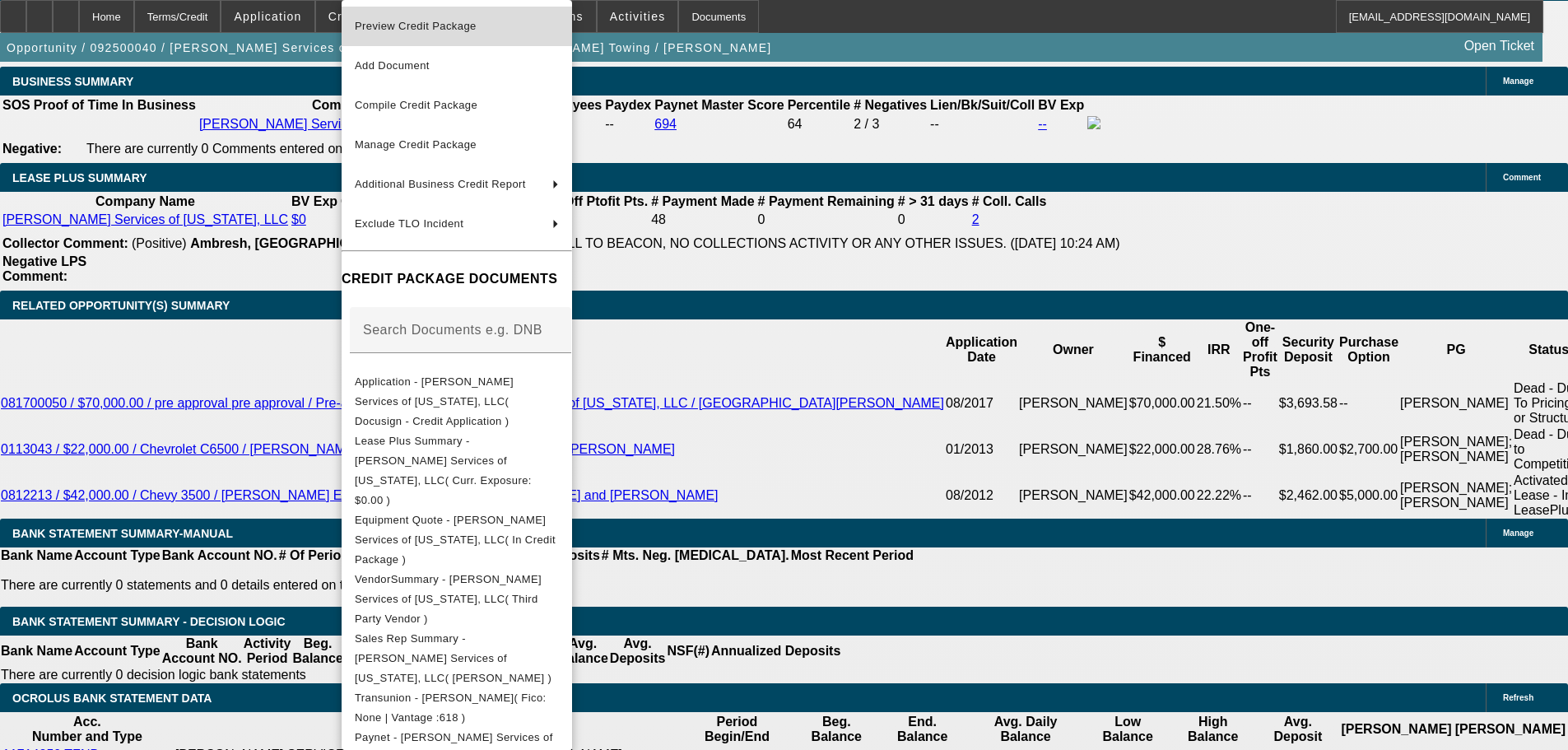
click at [434, 30] on span "Preview Credit Package" at bounding box center [415, 26] width 122 height 12
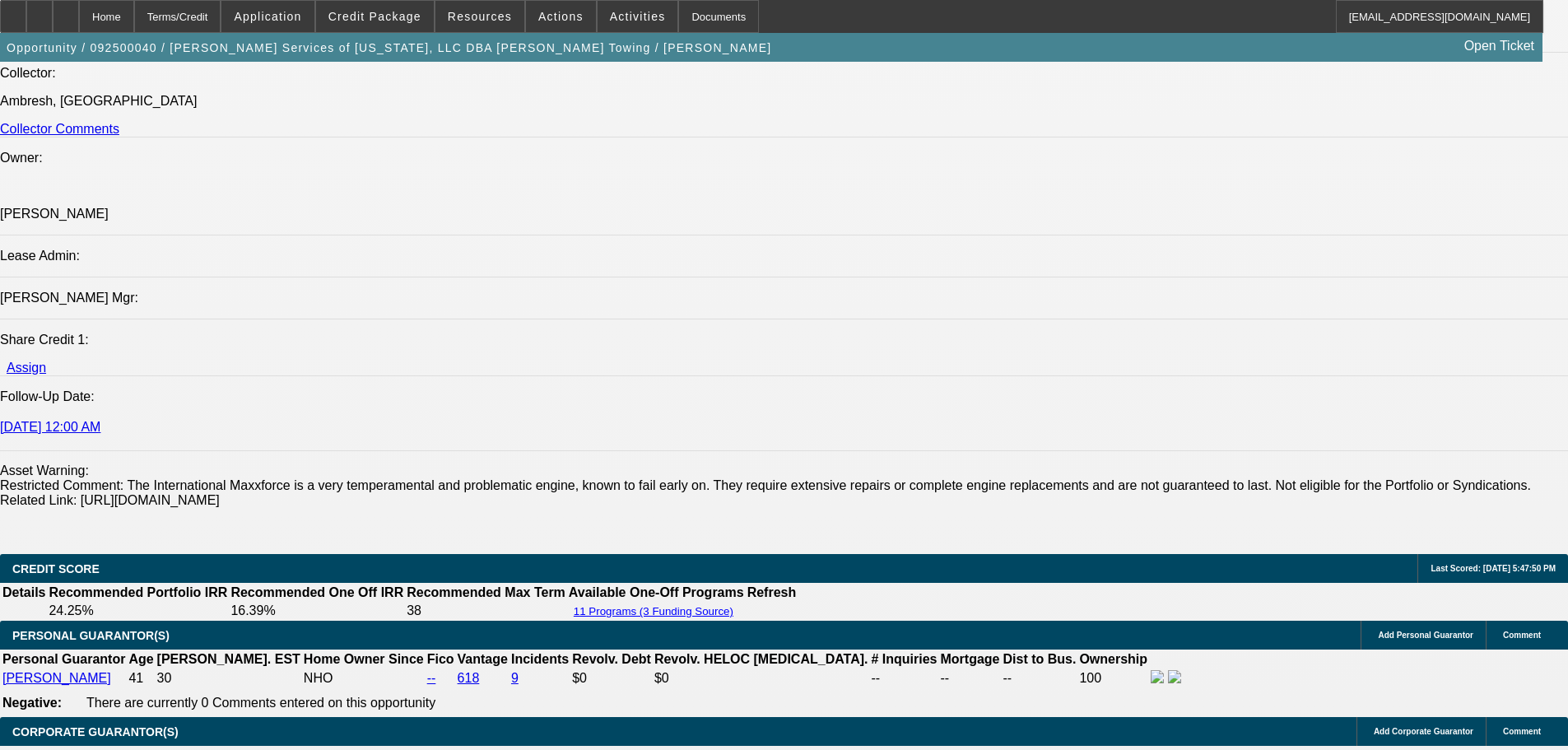
scroll to position [1931, 0]
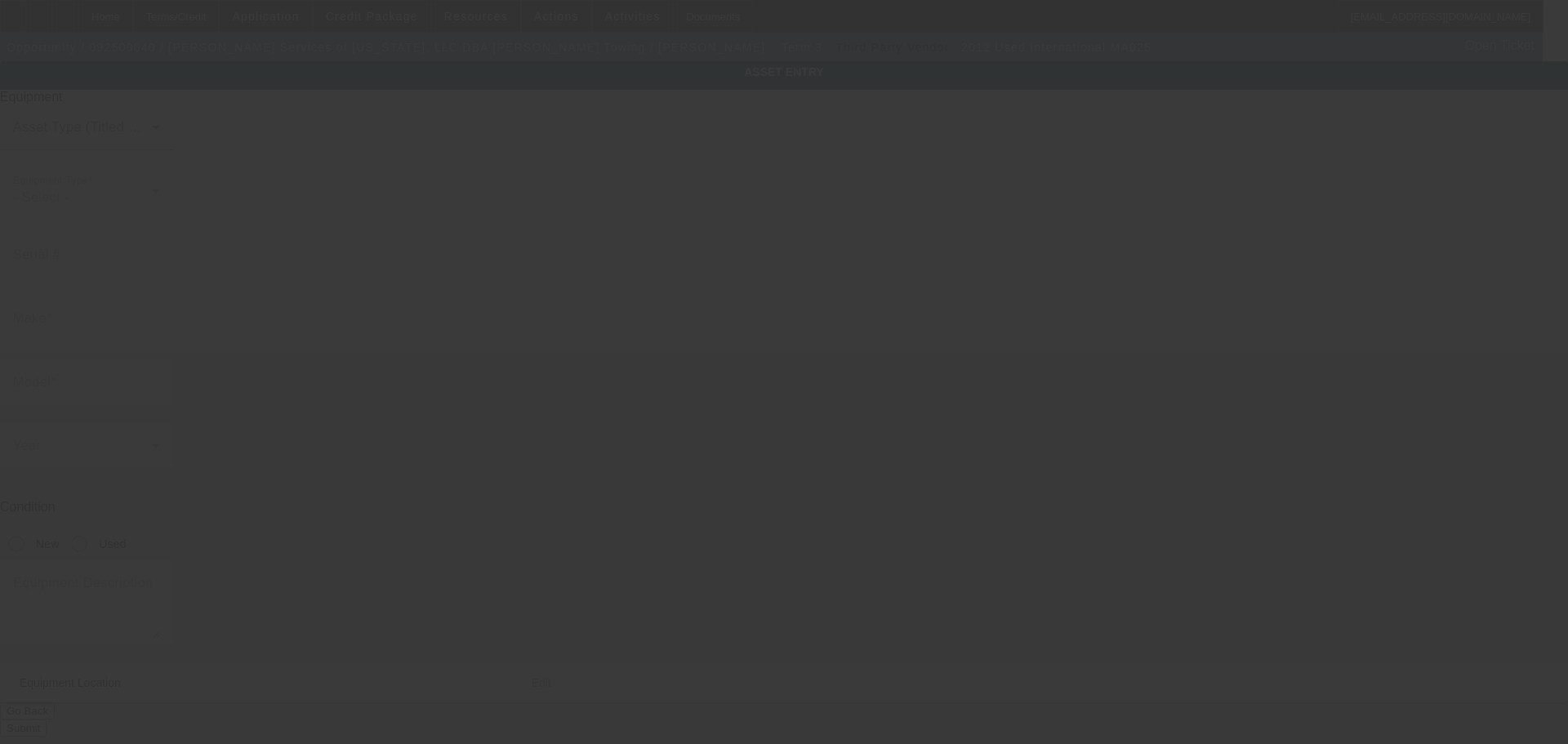
type input "3HAMMAALXCL554251"
type input "International"
type input "MA025"
radio input "true"
type textarea "Used Tow Truck"
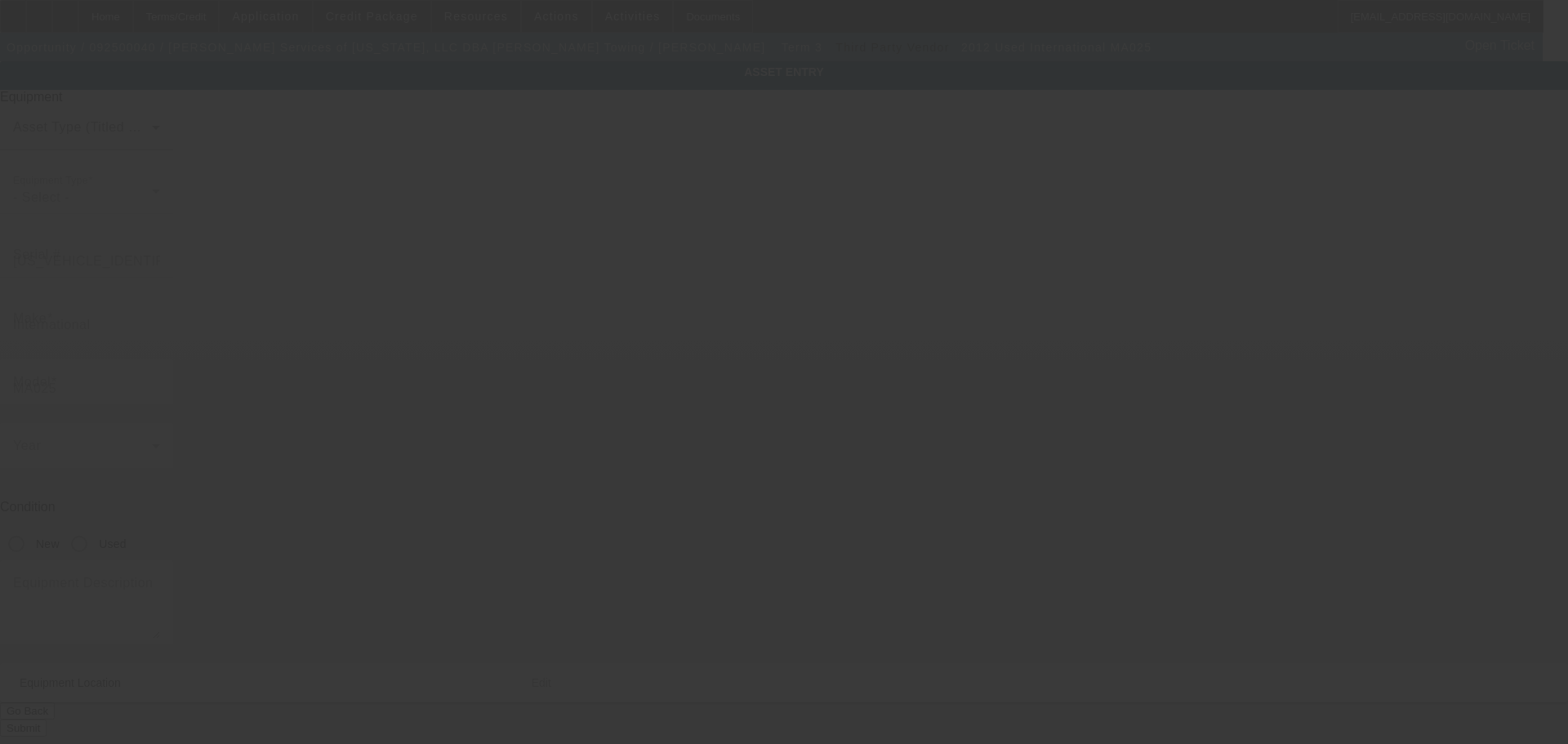
type input "204 E McGregor Dr"
type input "Mc Gregor"
type input "76657"
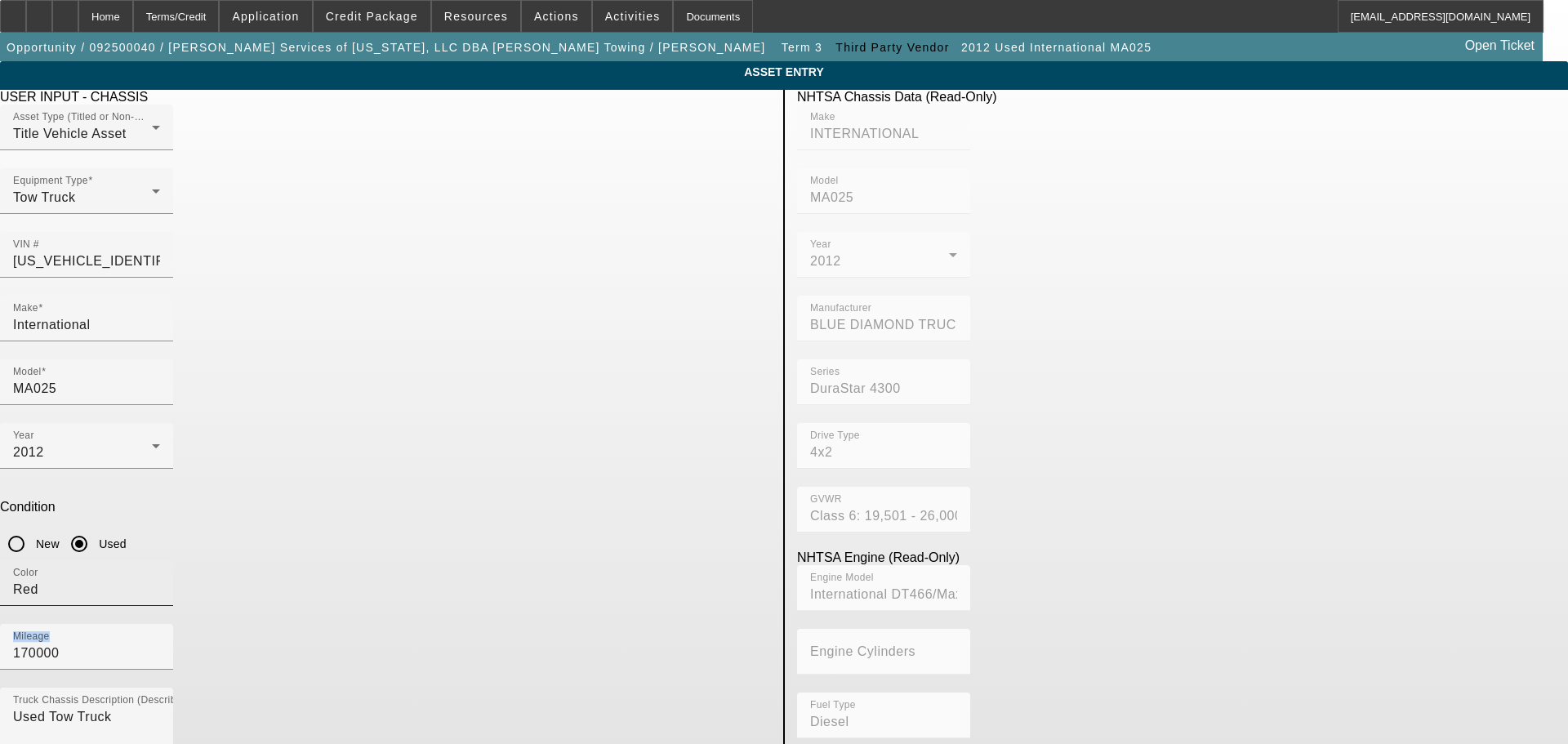
drag, startPoint x: 625, startPoint y: 413, endPoint x: 401, endPoint y: 422, distance: 224.2
click at [420, 561] on div "Color Red Mileage 170000" at bounding box center [386, 624] width 771 height 127
click at [160, 644] on input "170000" at bounding box center [86, 653] width 147 height 20
drag, startPoint x: 571, startPoint y: 431, endPoint x: 477, endPoint y: 434, distance: 94.0
click at [477, 561] on div "Color Red Mileage 170000" at bounding box center [386, 624] width 771 height 127
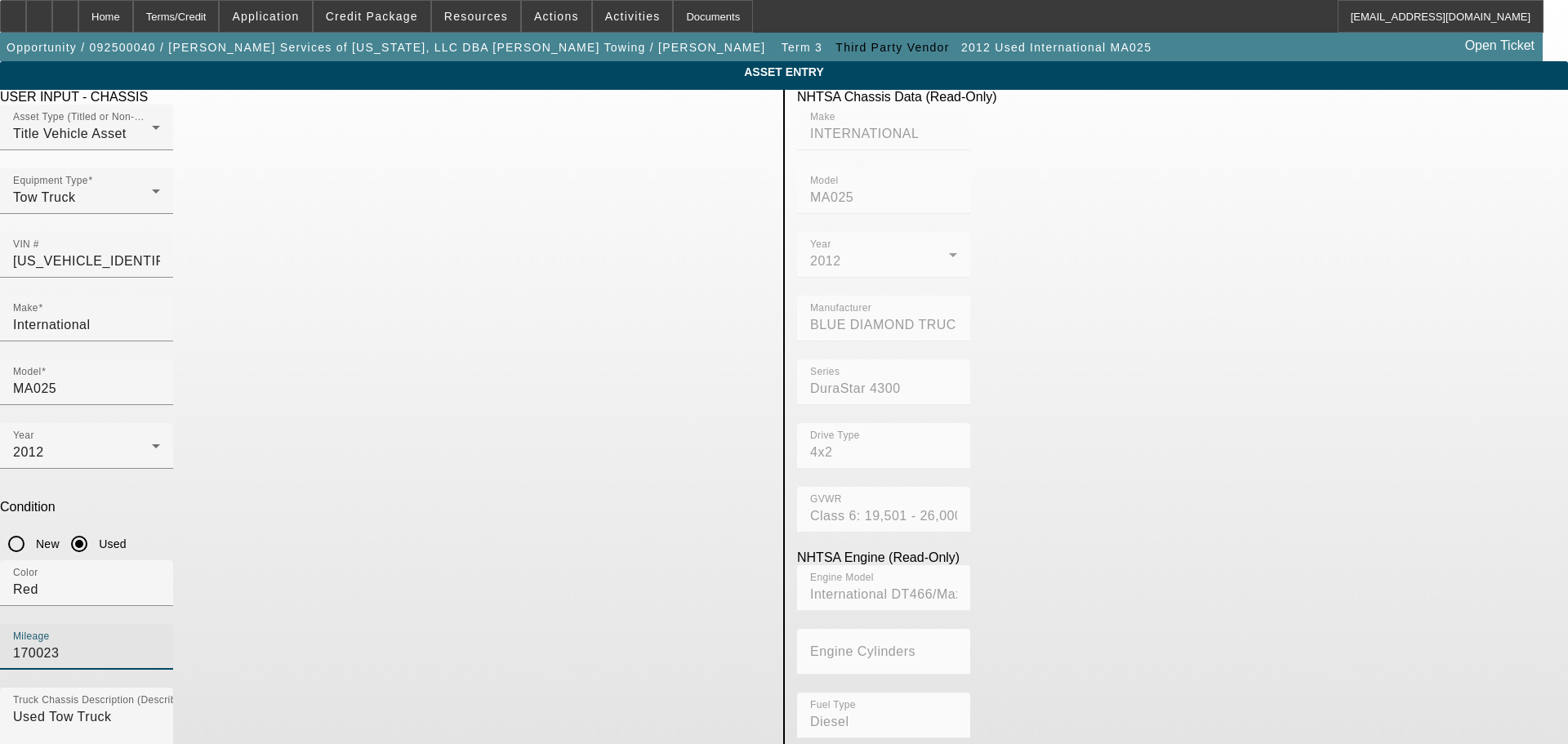
type input "170023"
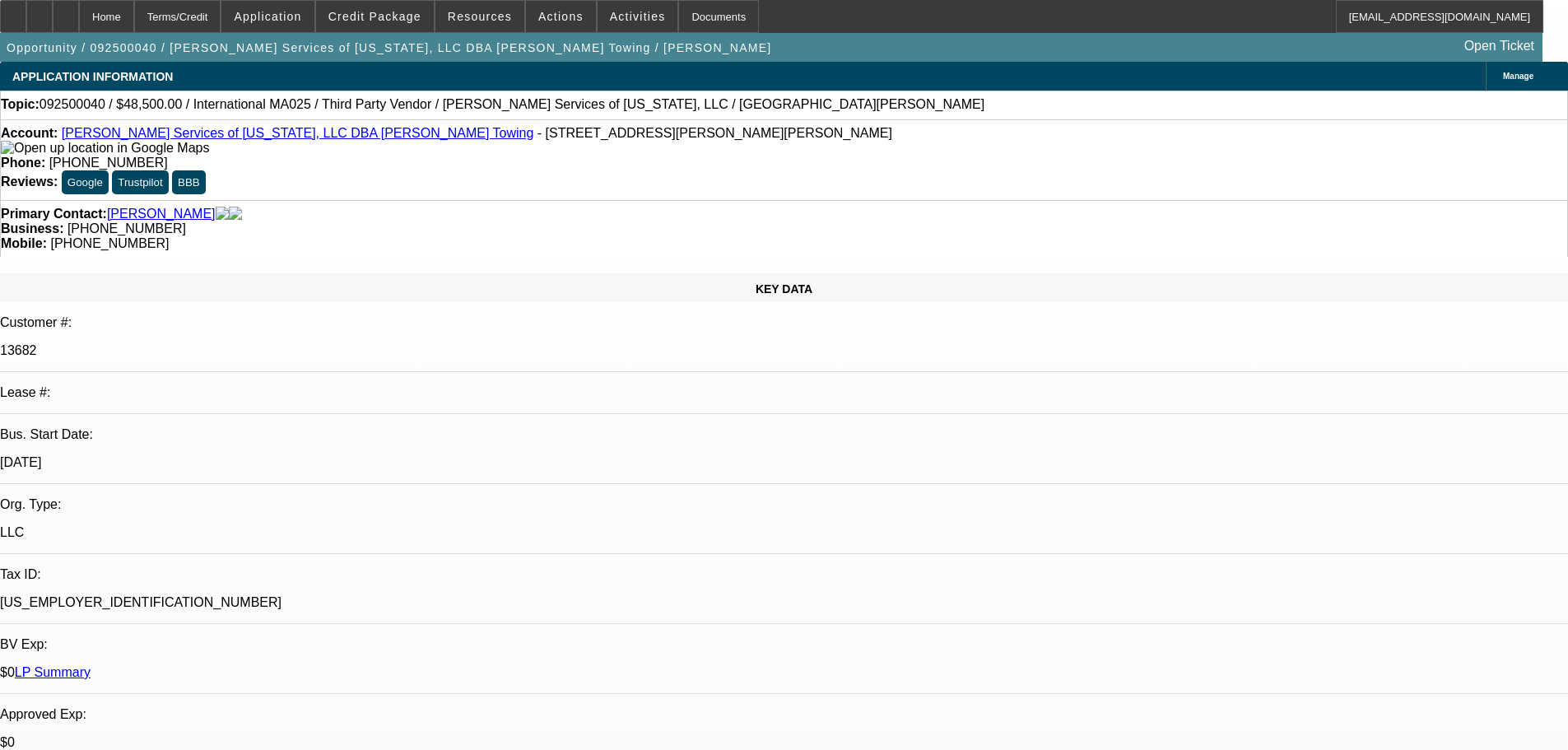
select select "0"
select select "2"
select select "0.1"
select select "4"
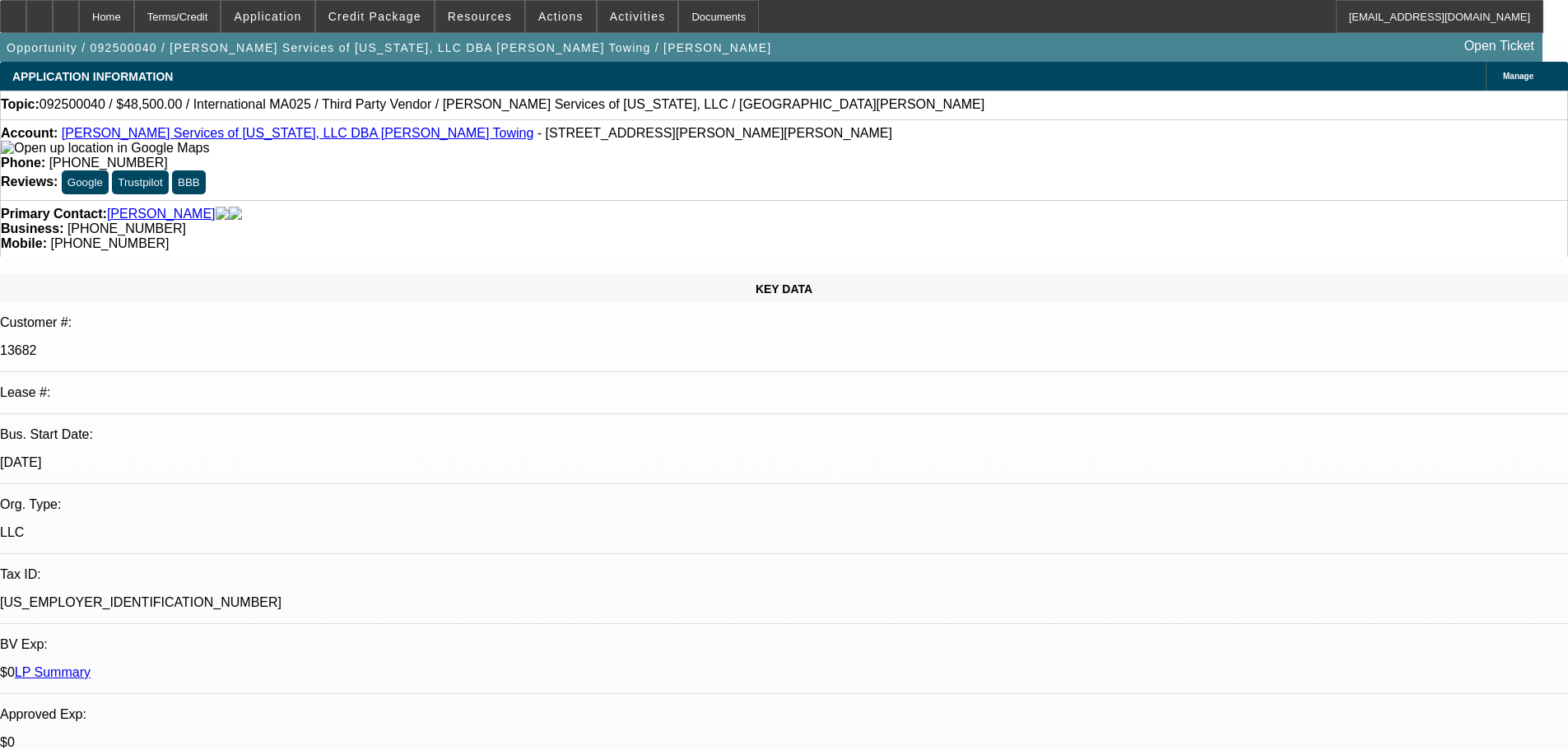
select select "0"
select select "2"
select select "0.1"
select select "4"
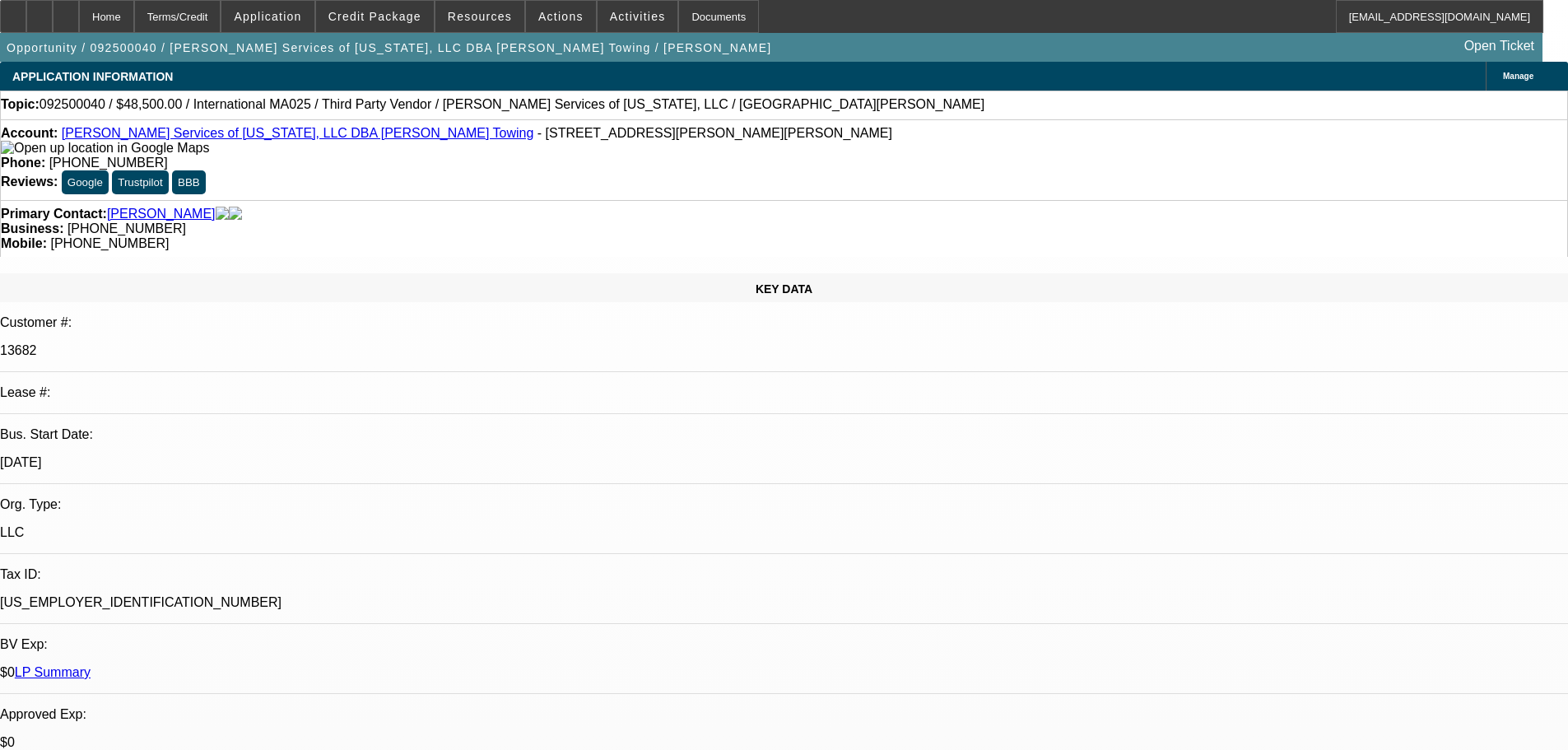
select select "0"
select select "2"
select select "0.1"
select select "4"
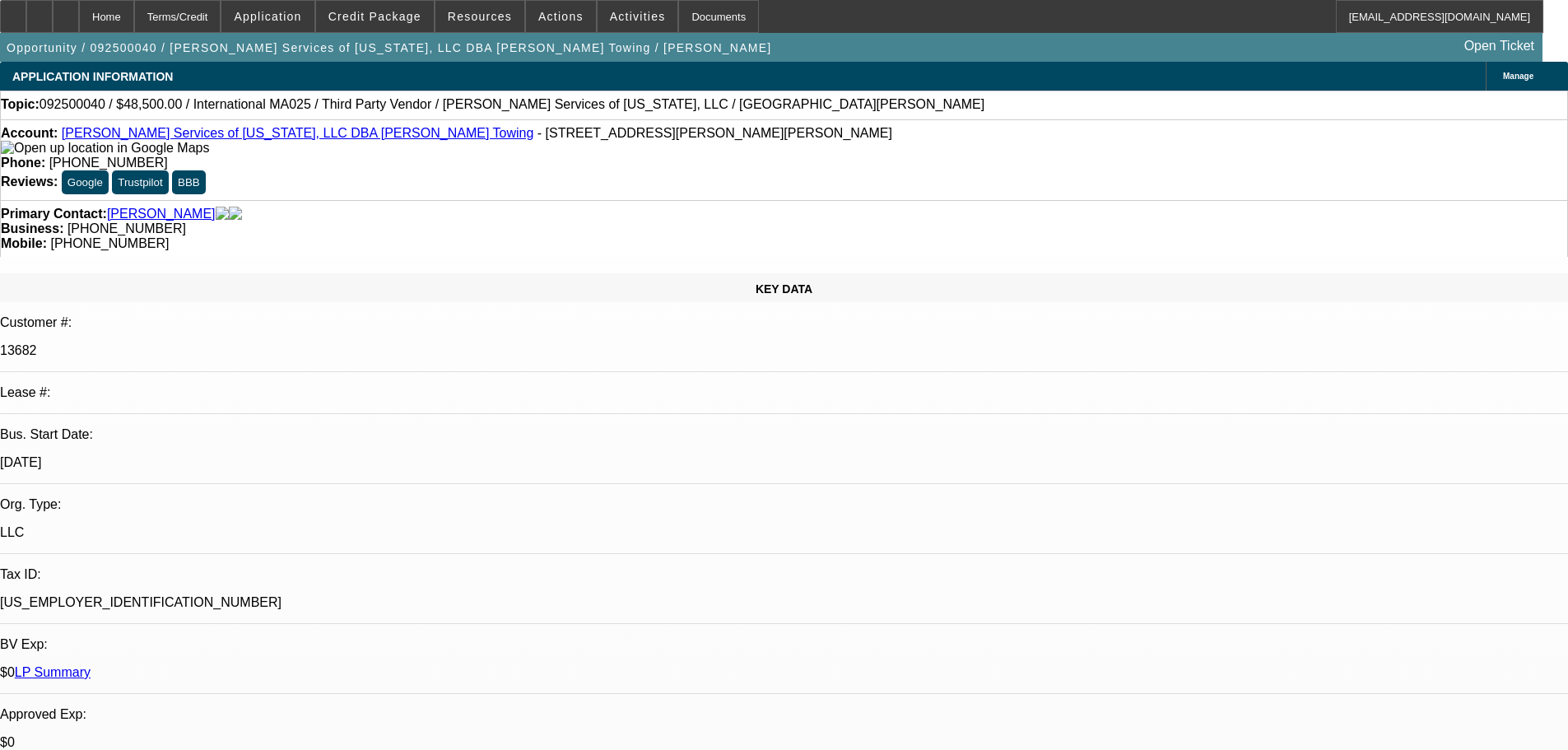
select select "0.1"
select select "2"
select select "0.1"
select select "4"
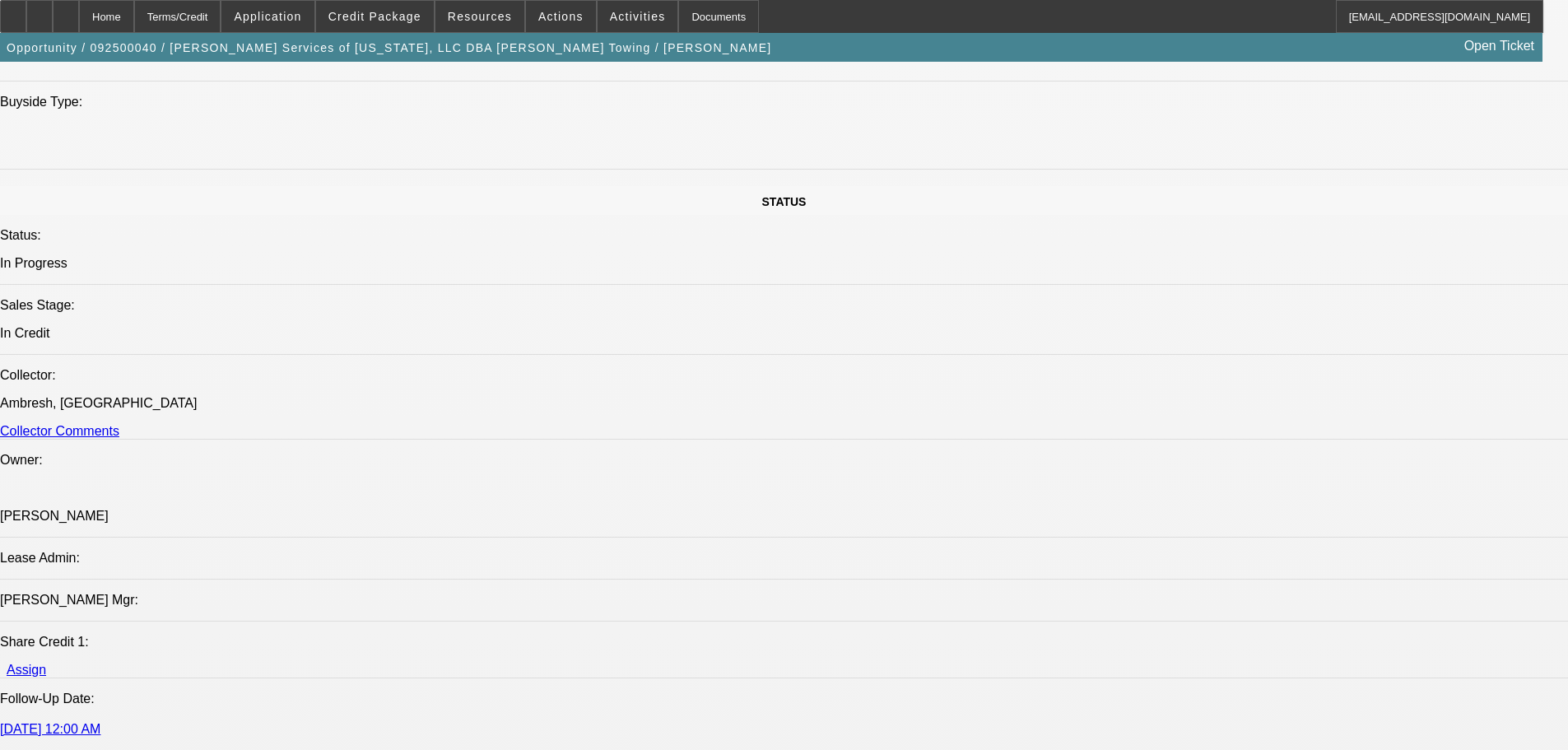
scroll to position [1811, 0]
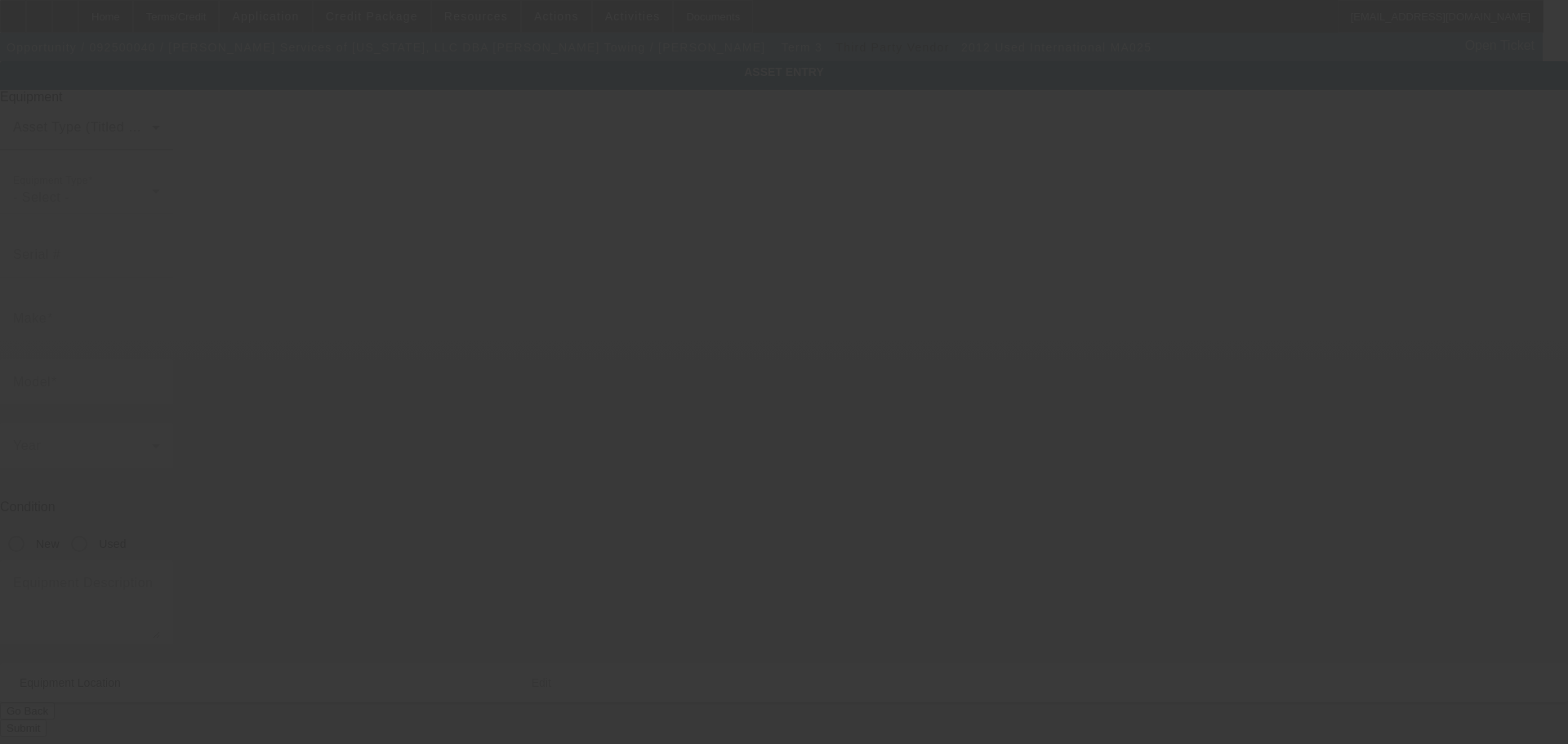
type input "3HAMMAALXCL554251"
type input "International"
type input "MA025"
radio input "true"
type textarea "Used Tow Truck"
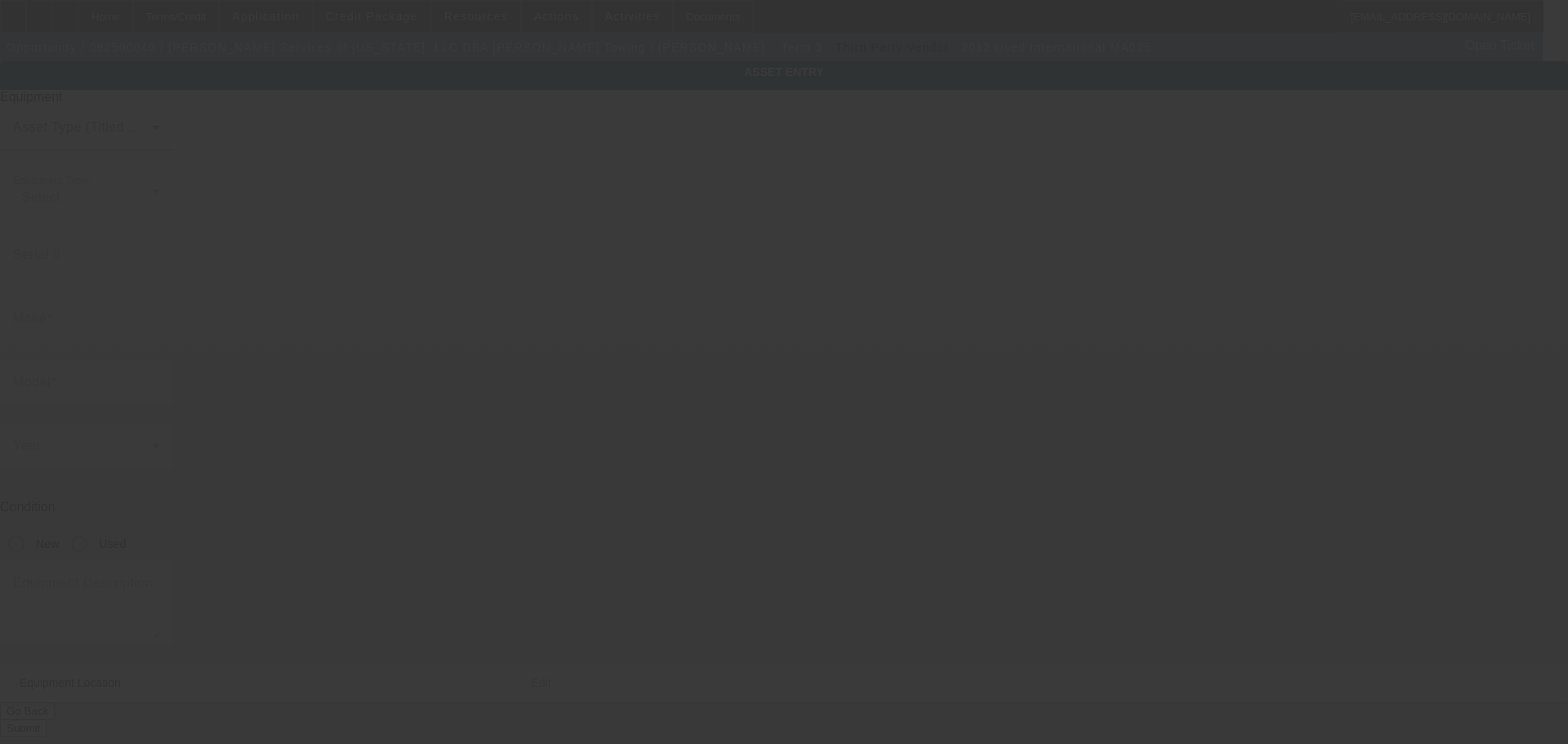
type input "204 E McGregor Dr"
type input "Mc Gregor"
type input "76657"
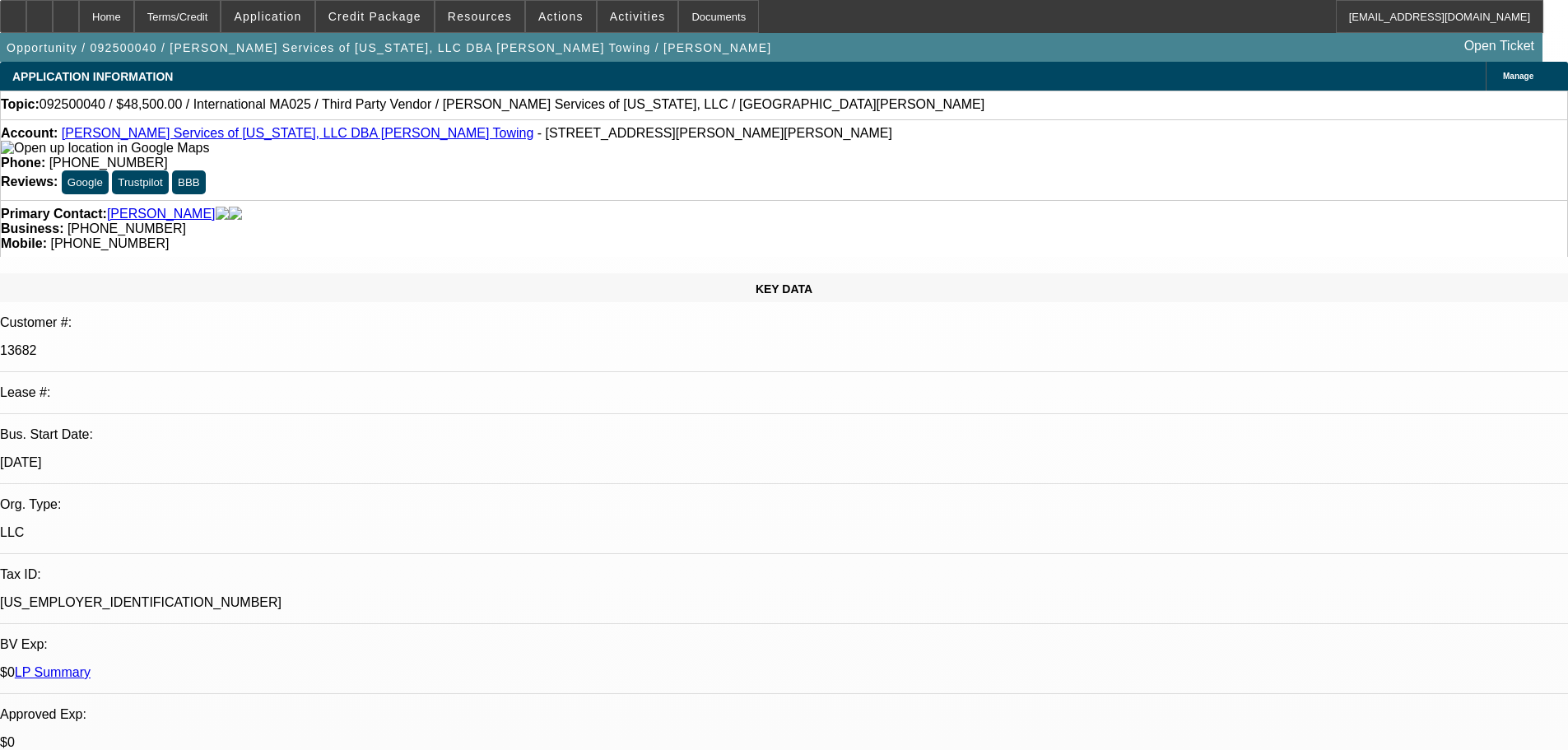
select select "0"
select select "2"
select select "0.1"
select select "4"
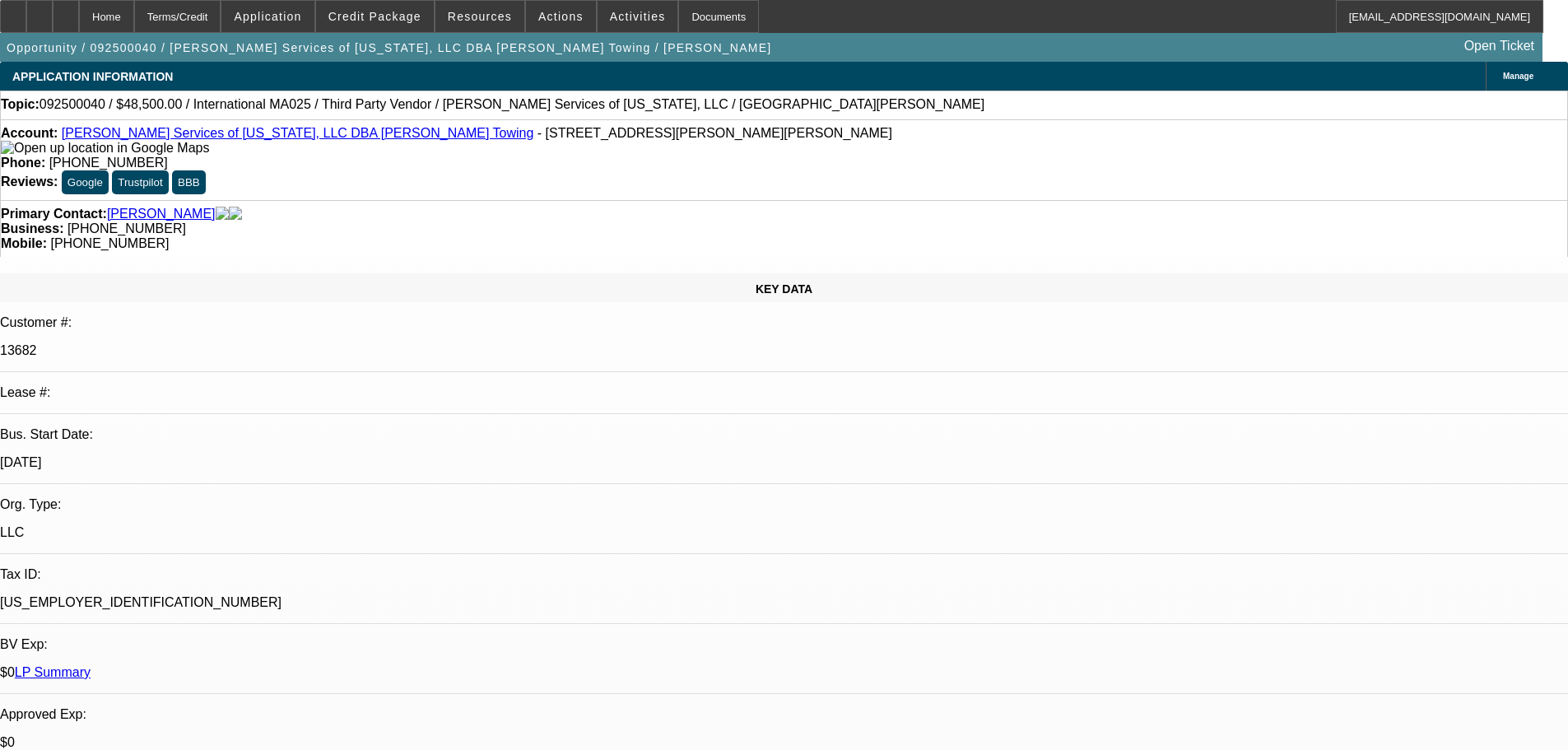
select select "0"
select select "2"
select select "0.1"
select select "4"
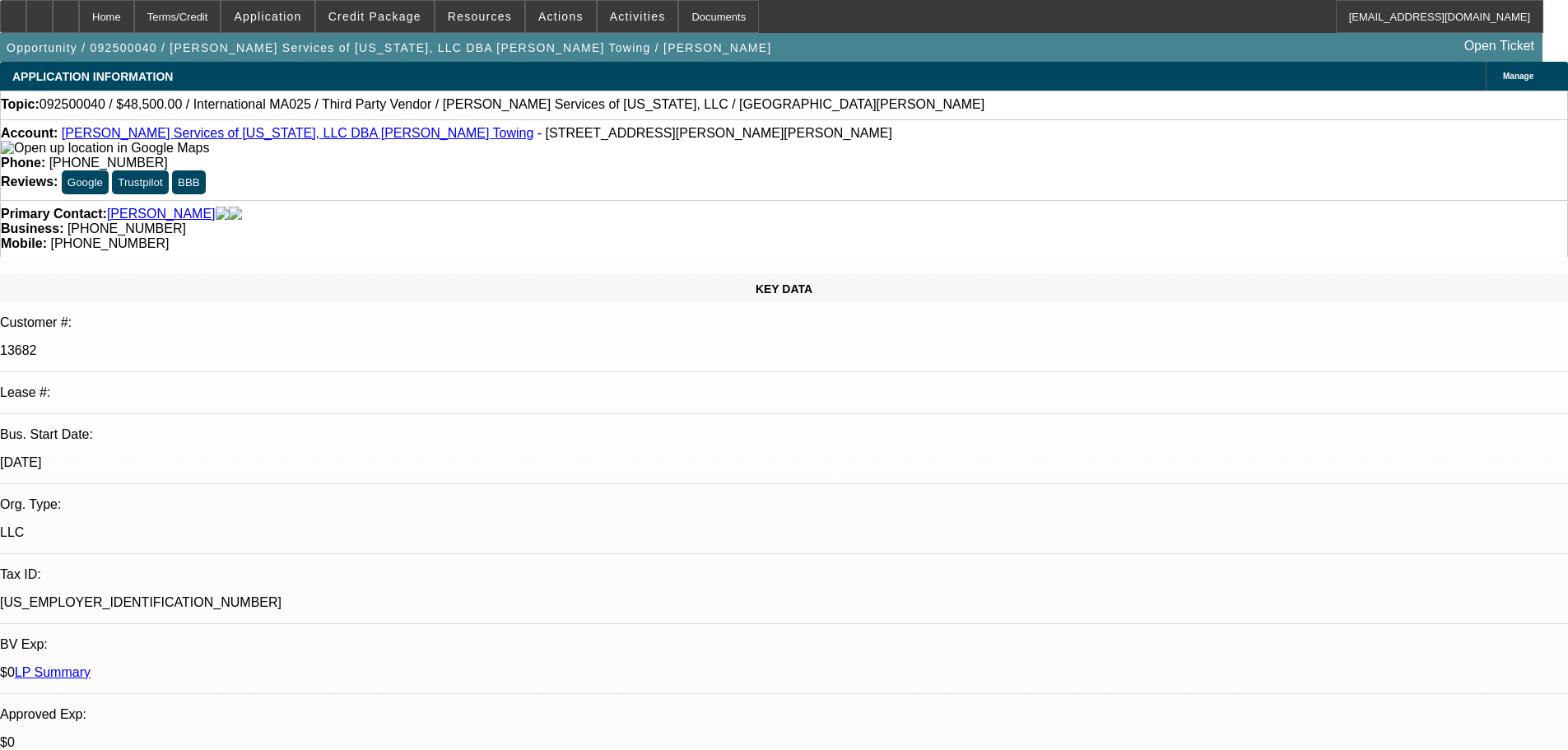
select select "0"
select select "2"
select select "0.1"
select select "4"
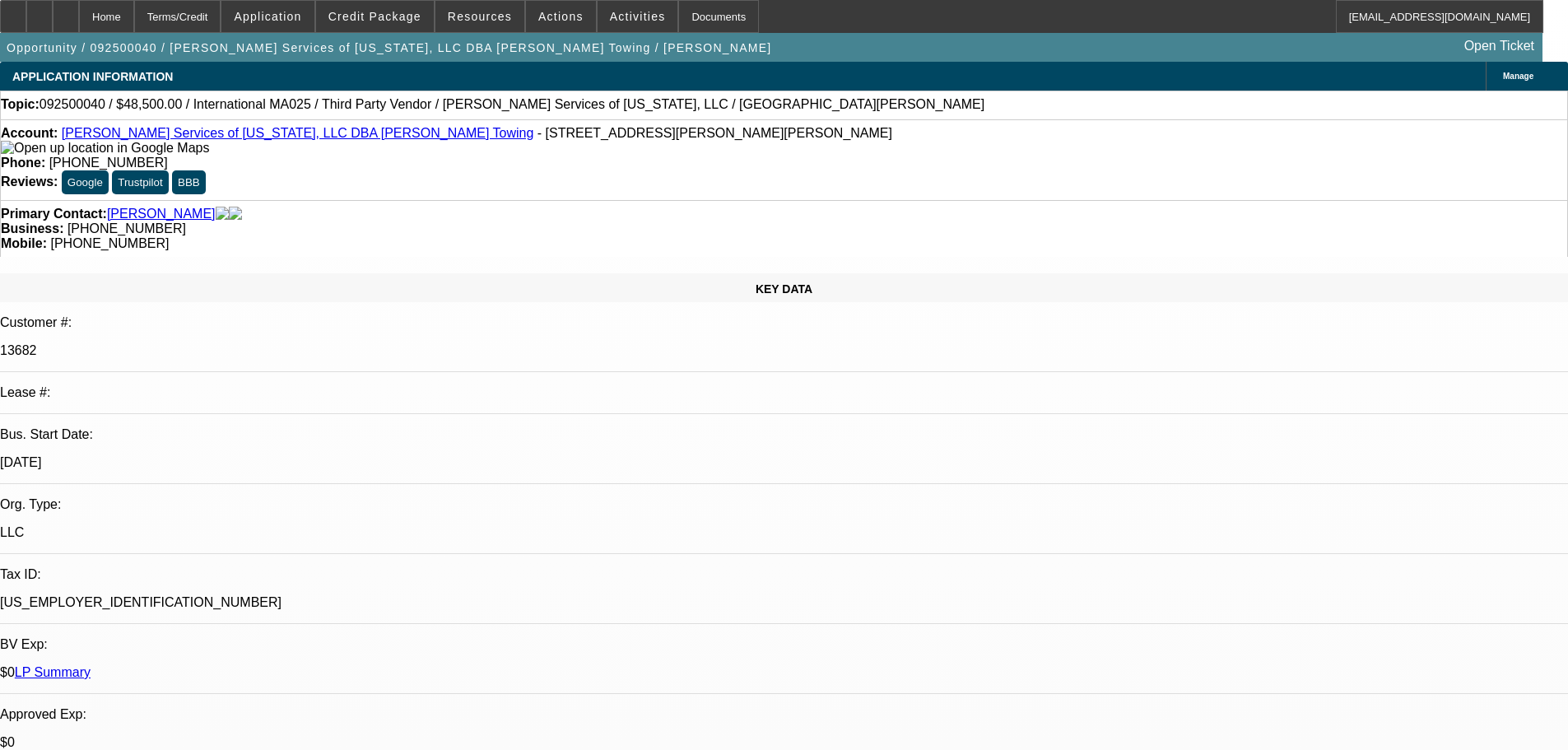
select select "0.1"
select select "2"
select select "0.1"
select select "4"
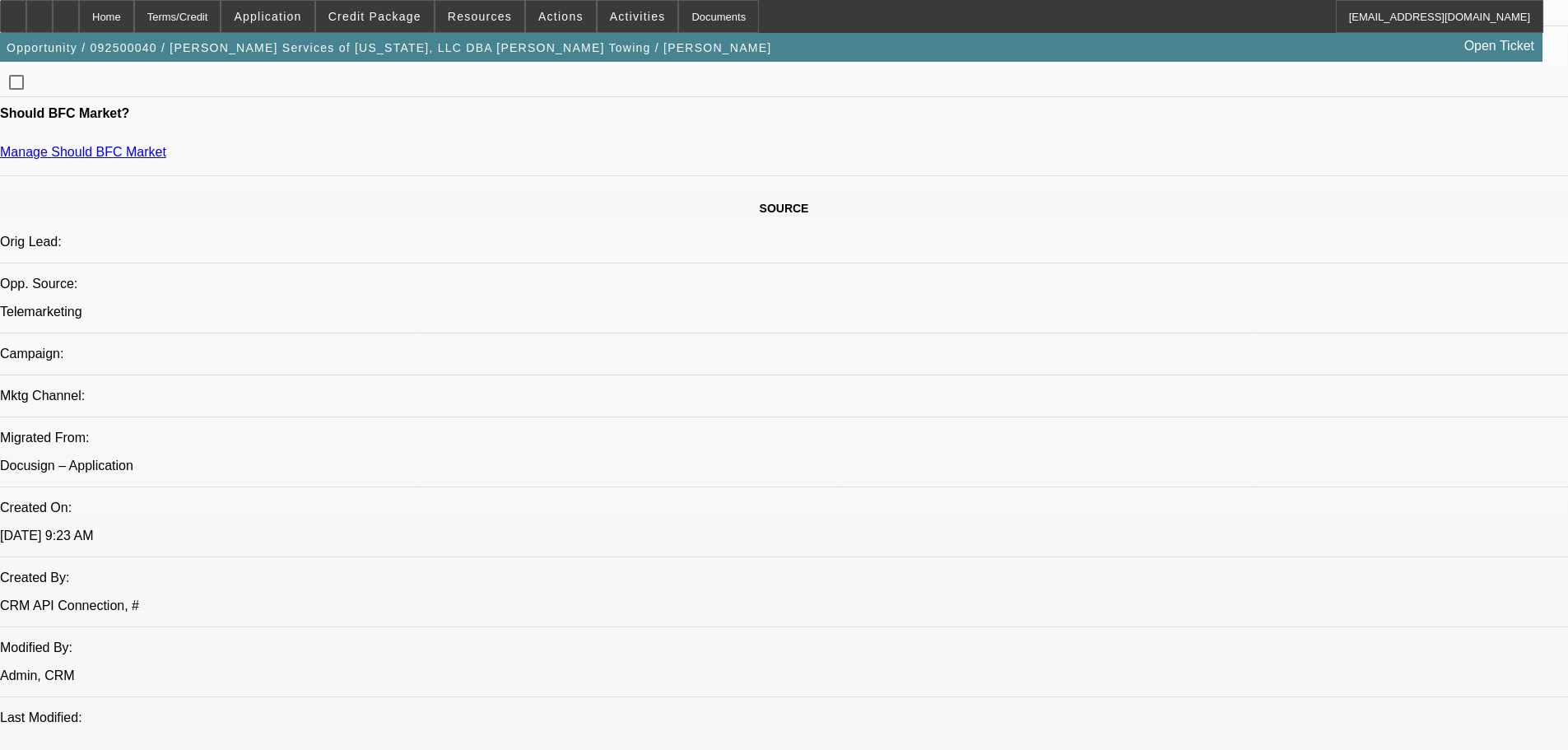
scroll to position [988, 0]
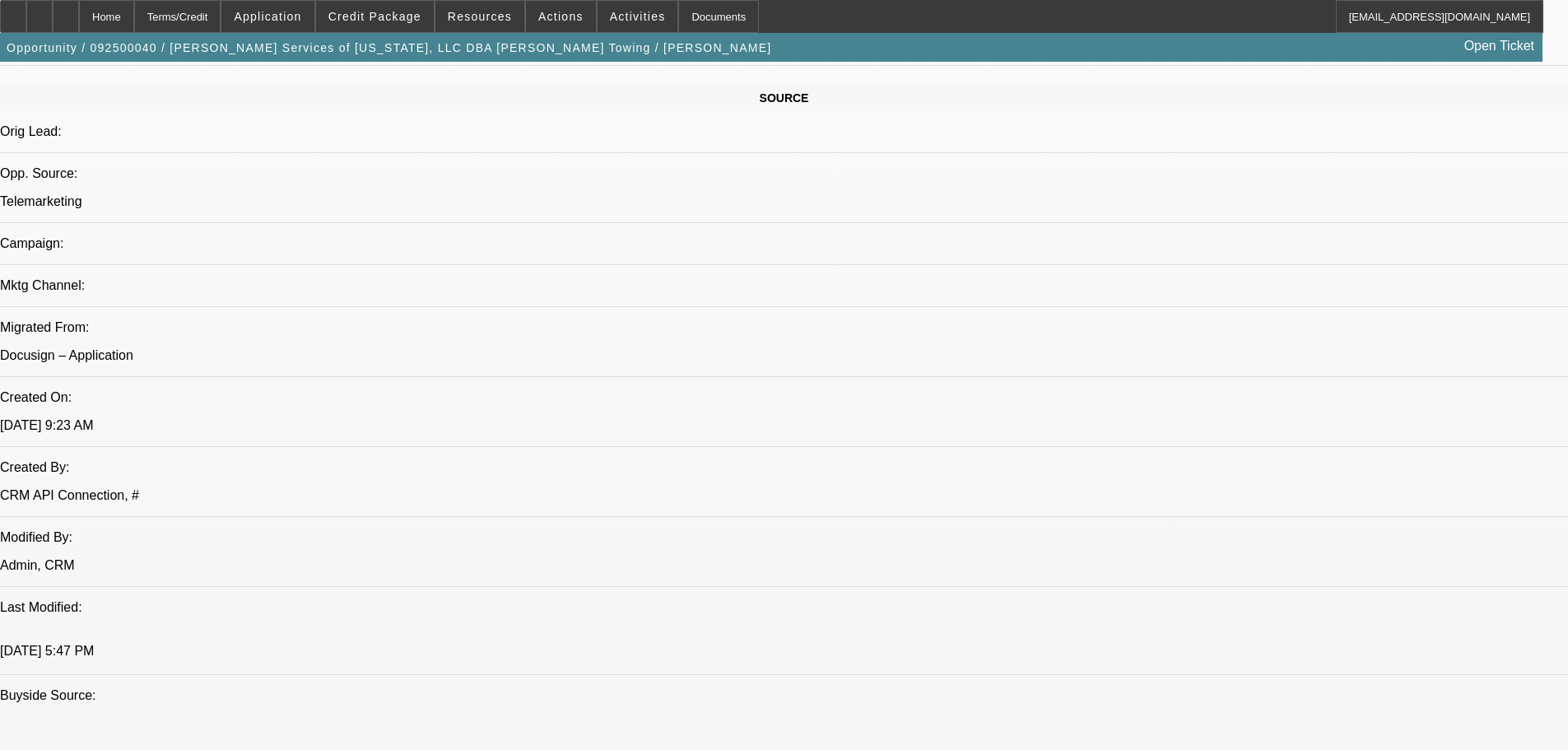
click at [391, 28] on span at bounding box center [374, 16] width 117 height 39
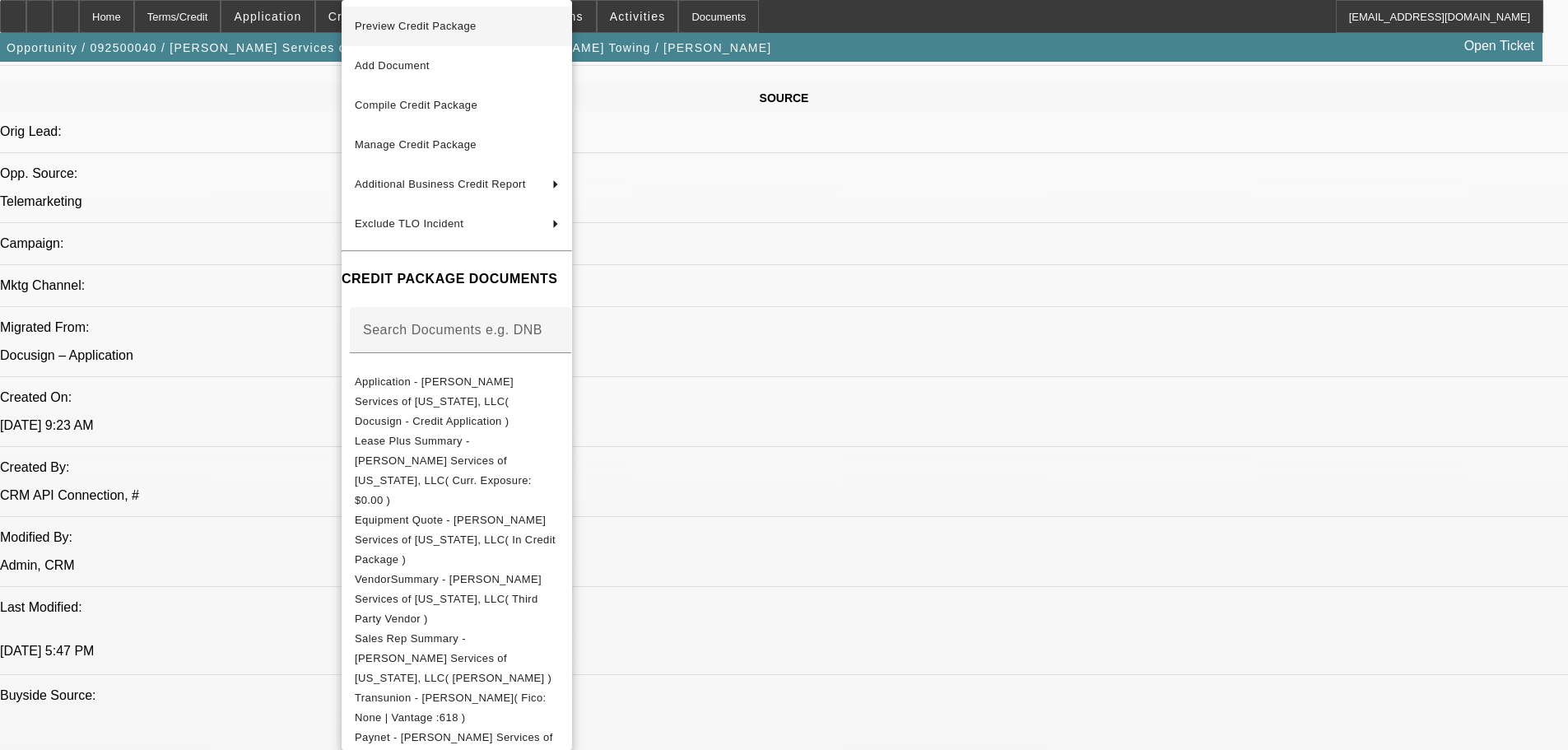
click at [435, 35] on span "Preview Credit Package" at bounding box center [456, 26] width 204 height 20
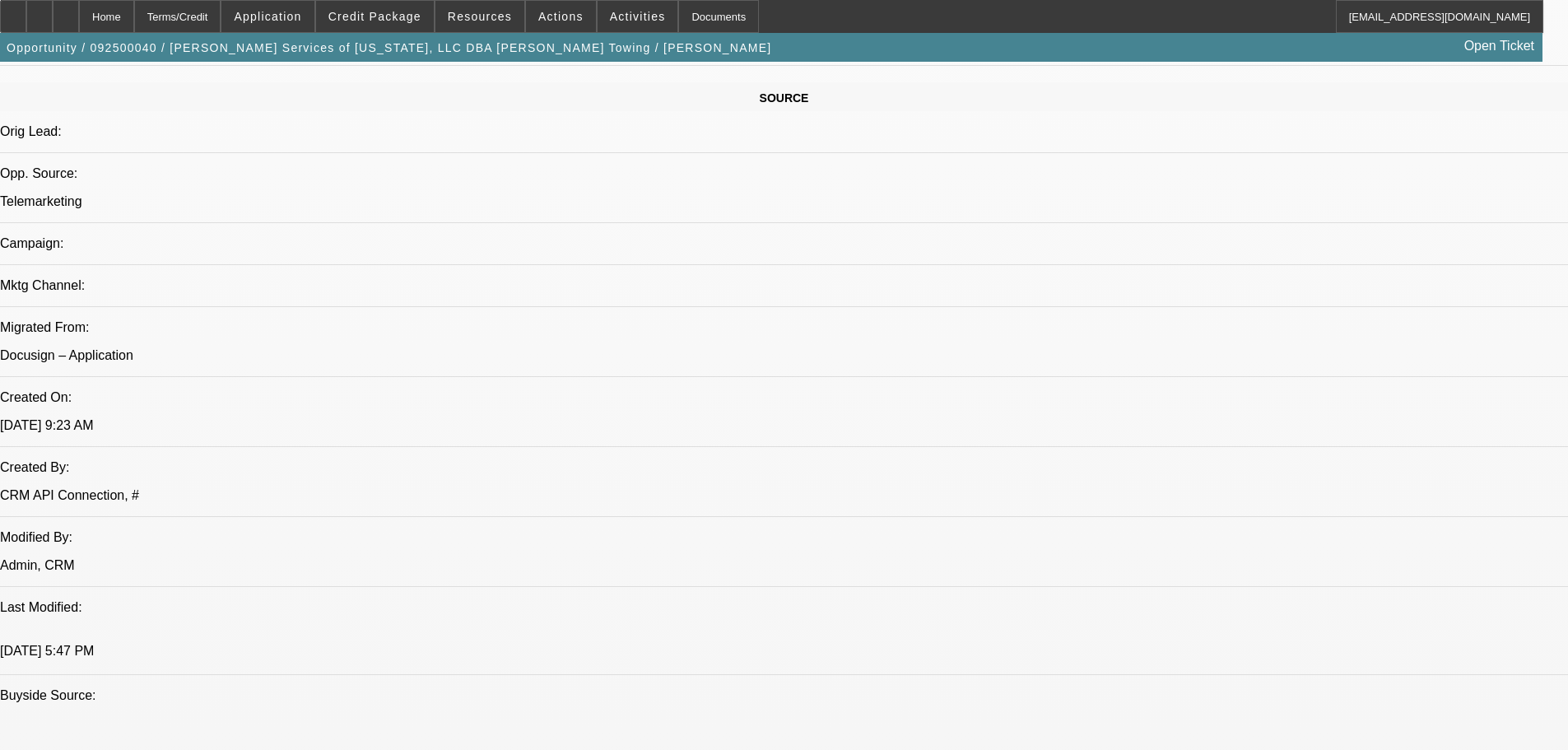
paste textarea "2012 INTERNATIONALS ARE RIGHT IN THE MIDDLE OF THE RESTRICTED YEARS, NOT EVEN A…"
type textarea "2012 INTERNATIONALS ARE RIGHT IN THE MIDDLE OF THE RESTRICTED YEARS, NOT EVEN A…"
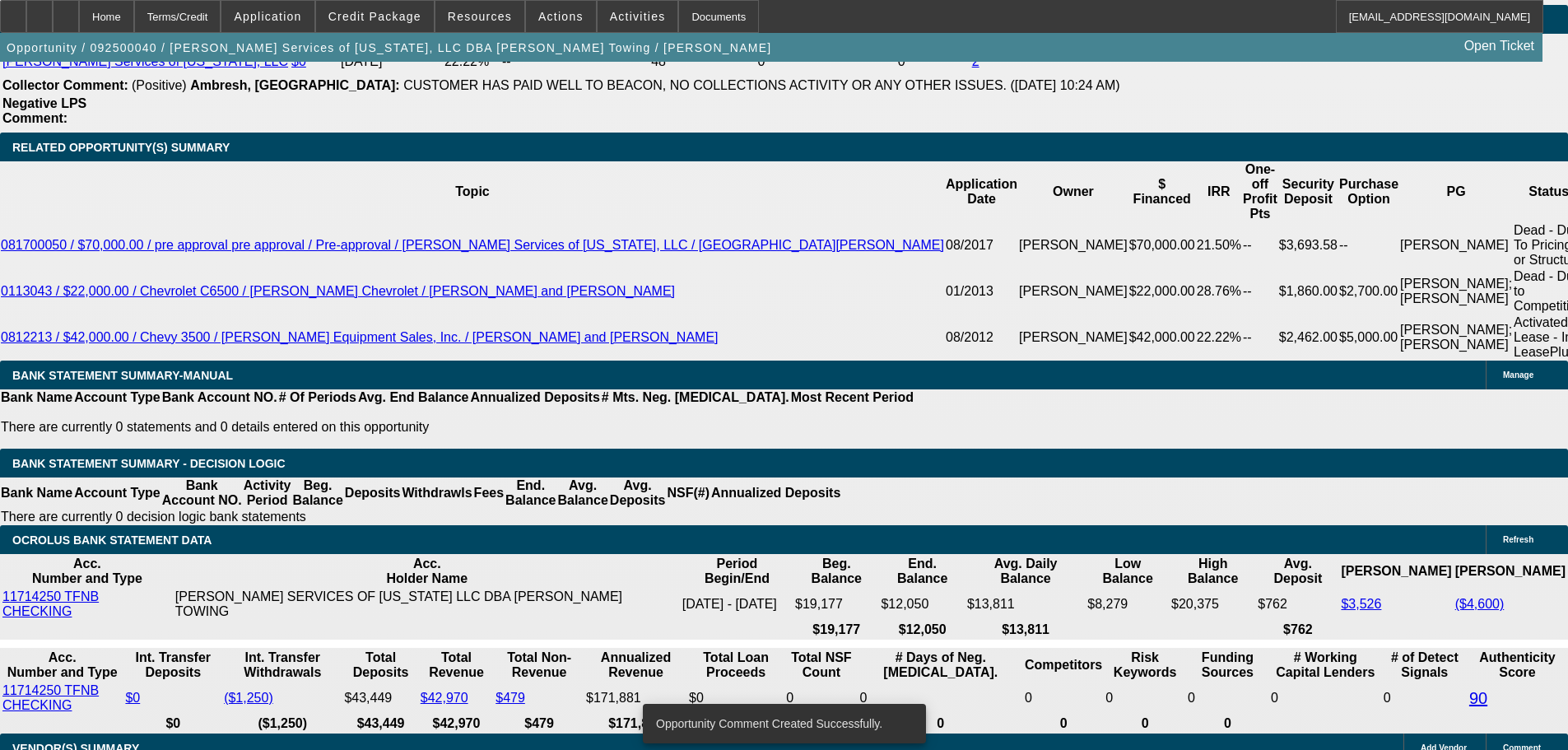
scroll to position [3128, 0]
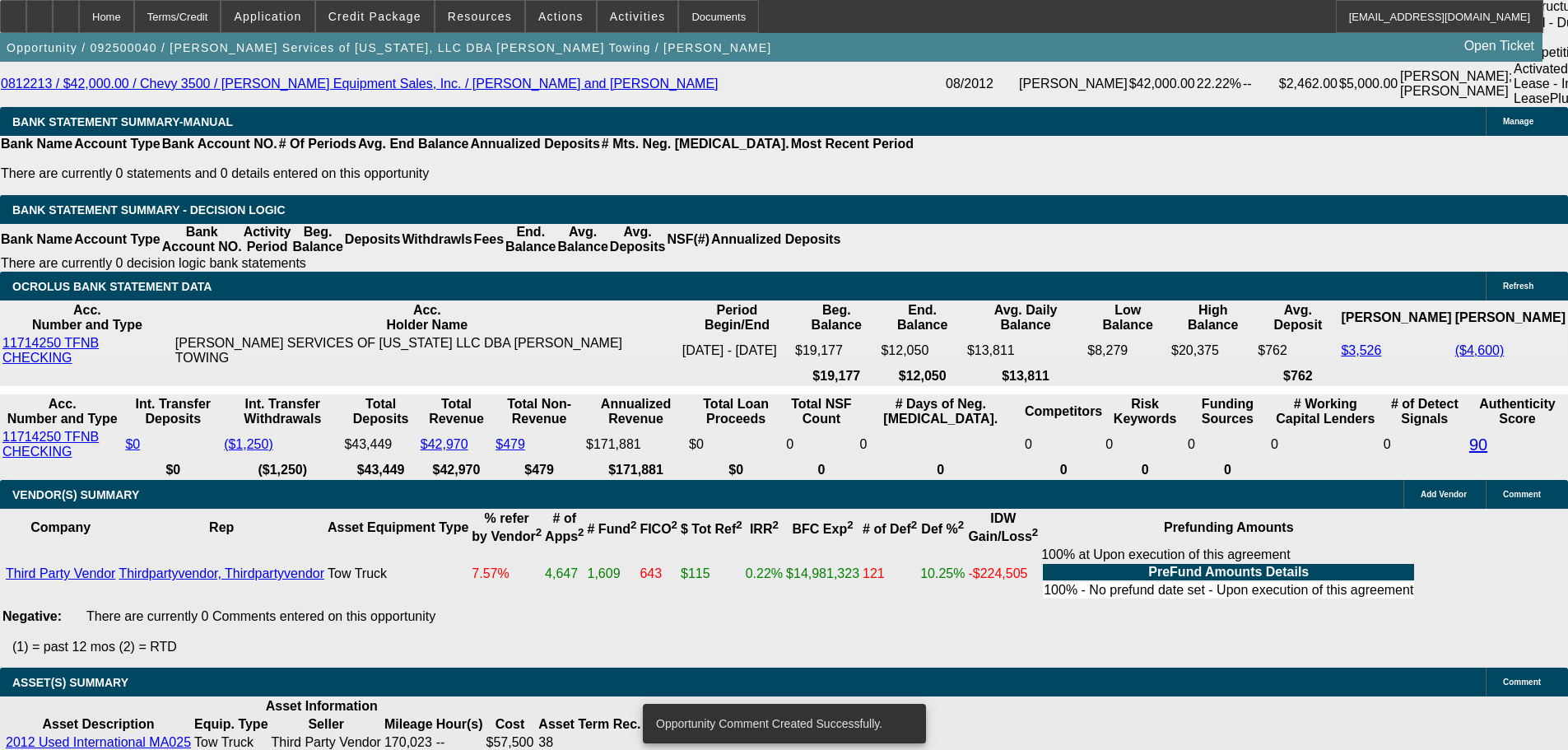
select select "5"
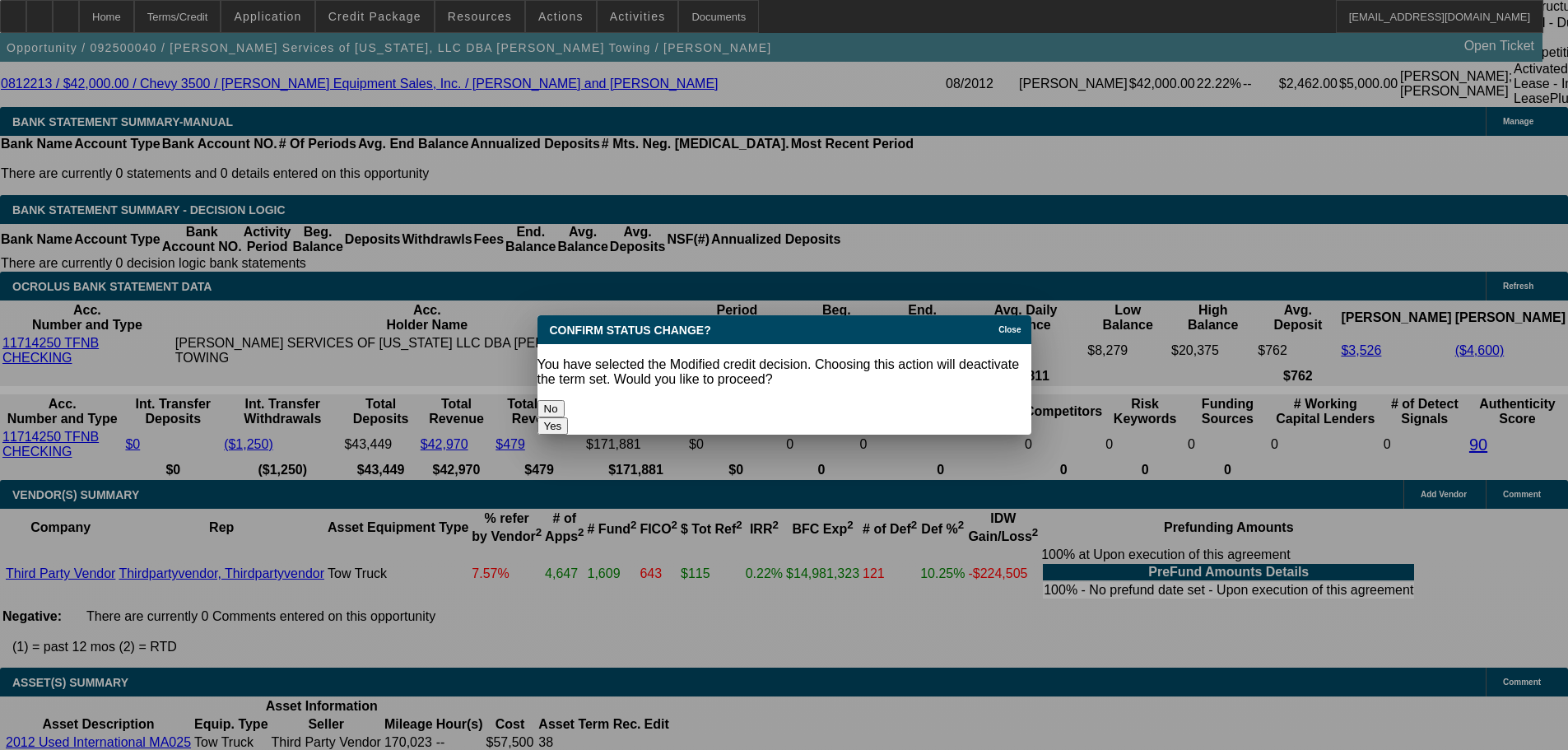
scroll to position [0, 0]
click at [568, 417] on button "Yes" at bounding box center [553, 426] width 32 height 17
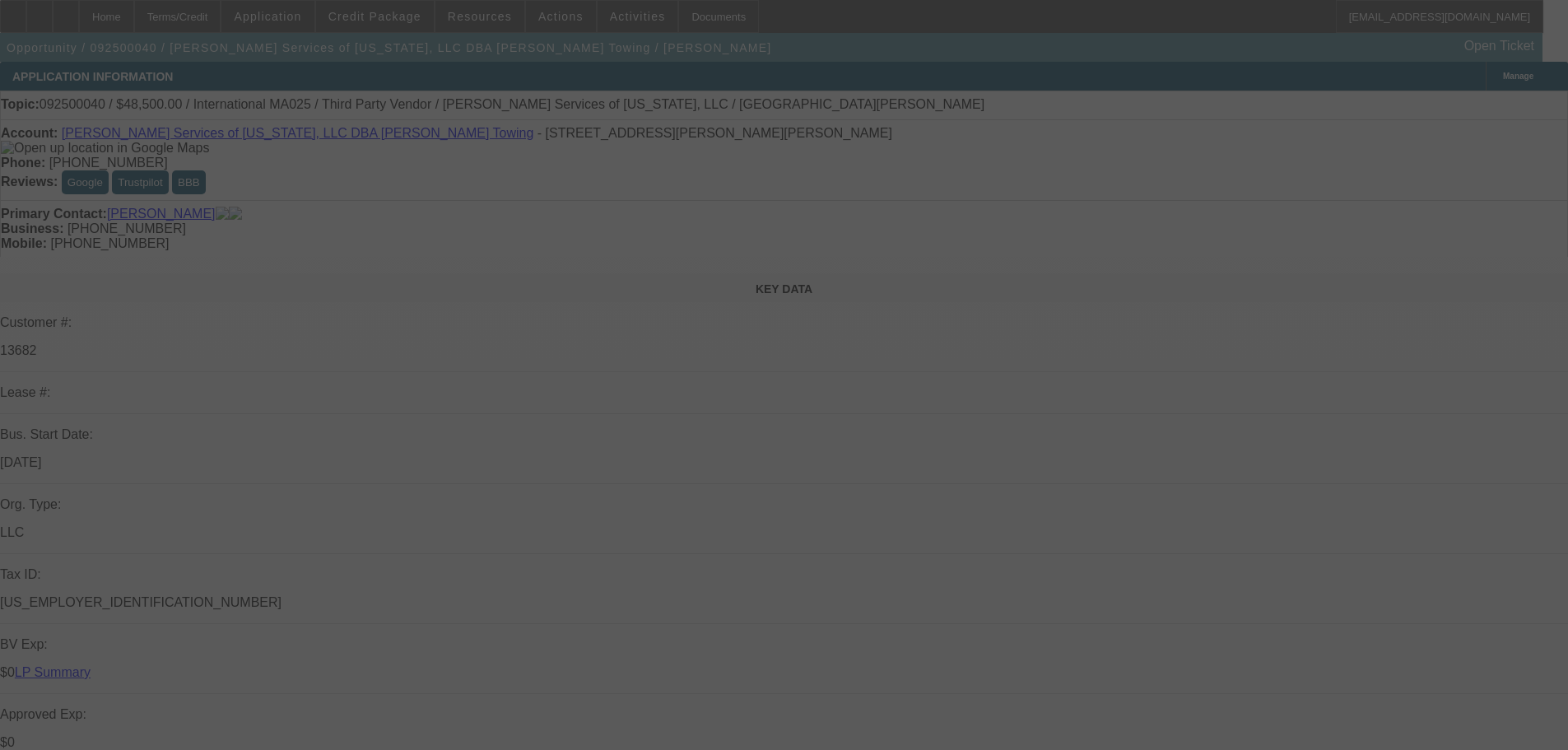
scroll to position [3128, 0]
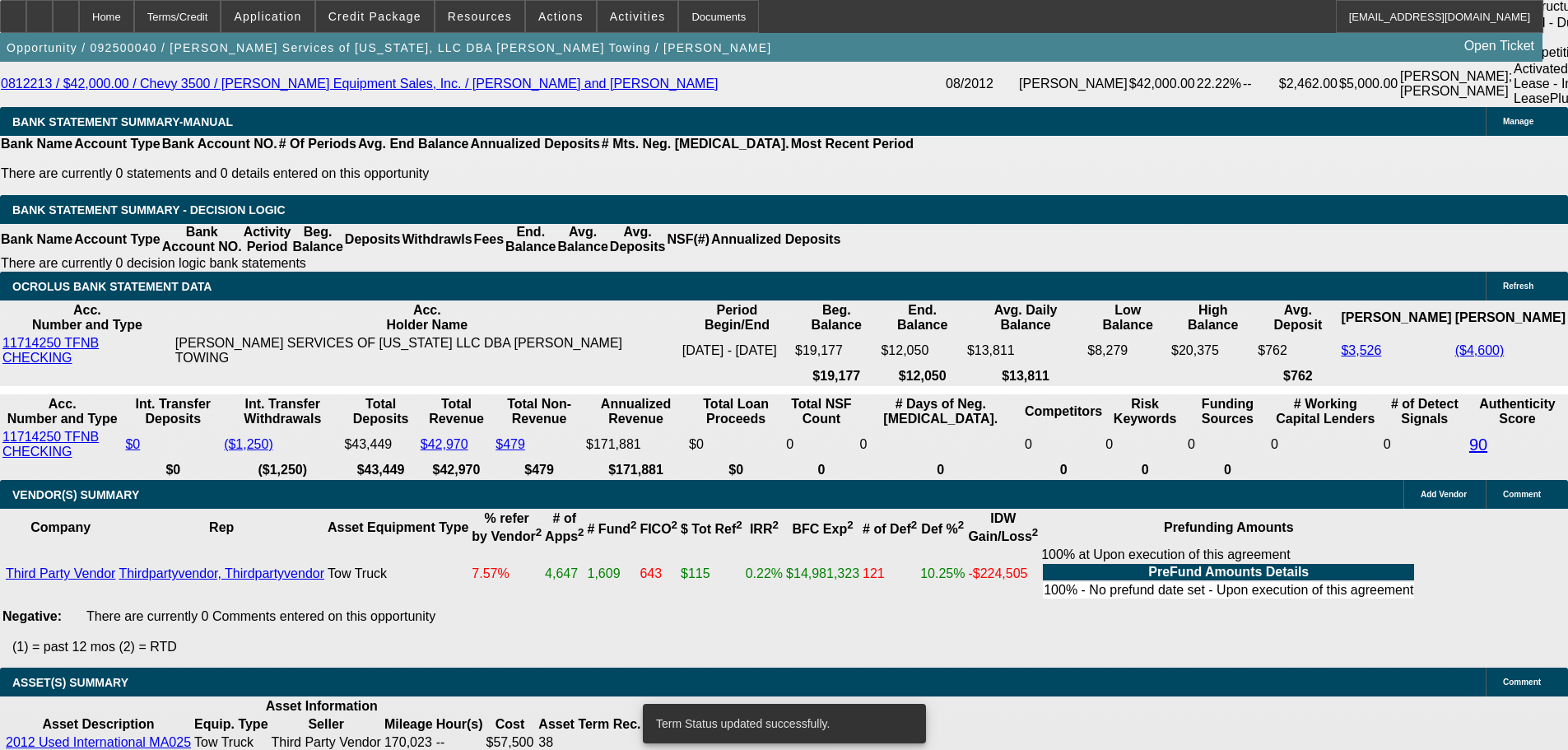
select select "0"
select select "2"
select select "0.1"
select select "4"
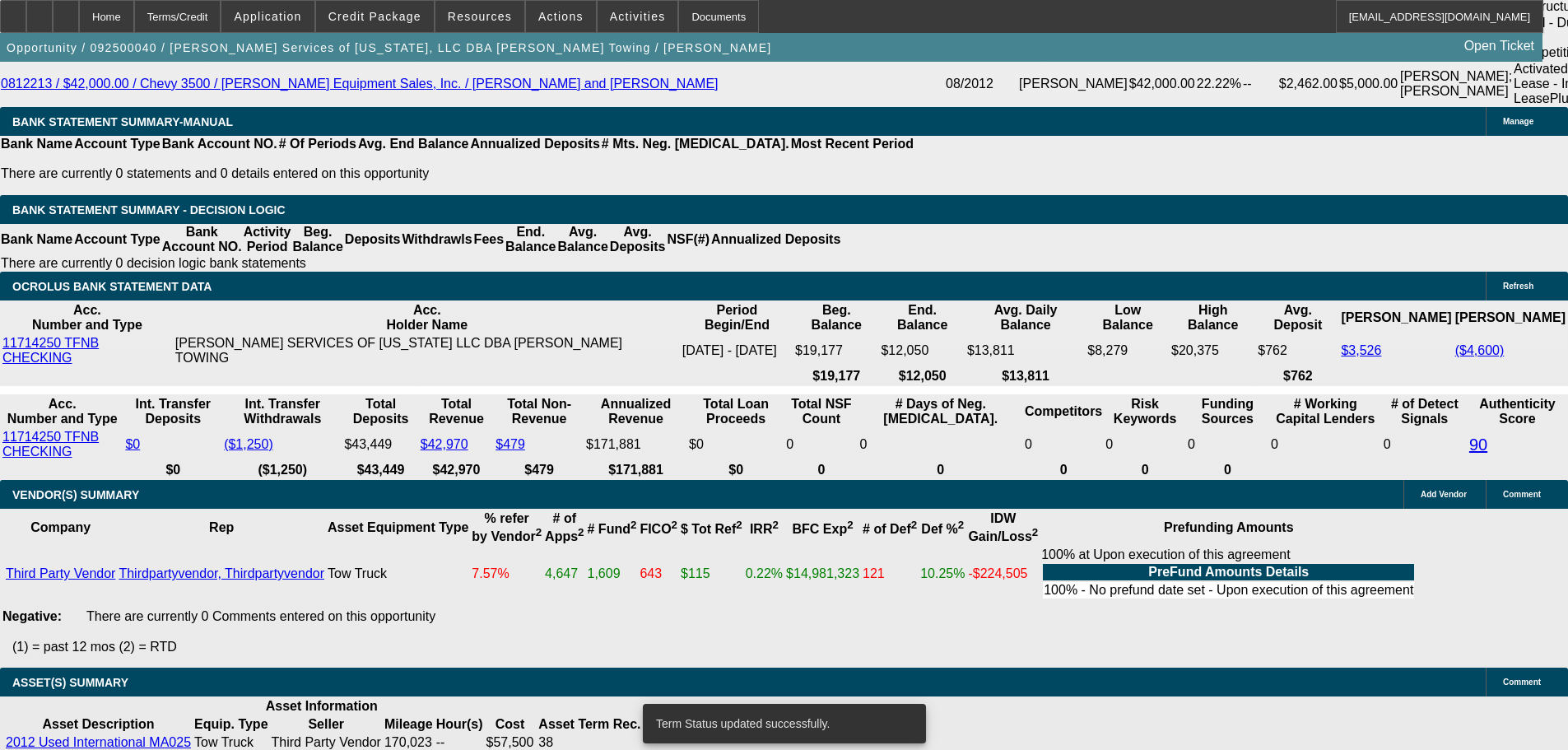
select select "0"
select select "2"
select select "0.1"
select select "4"
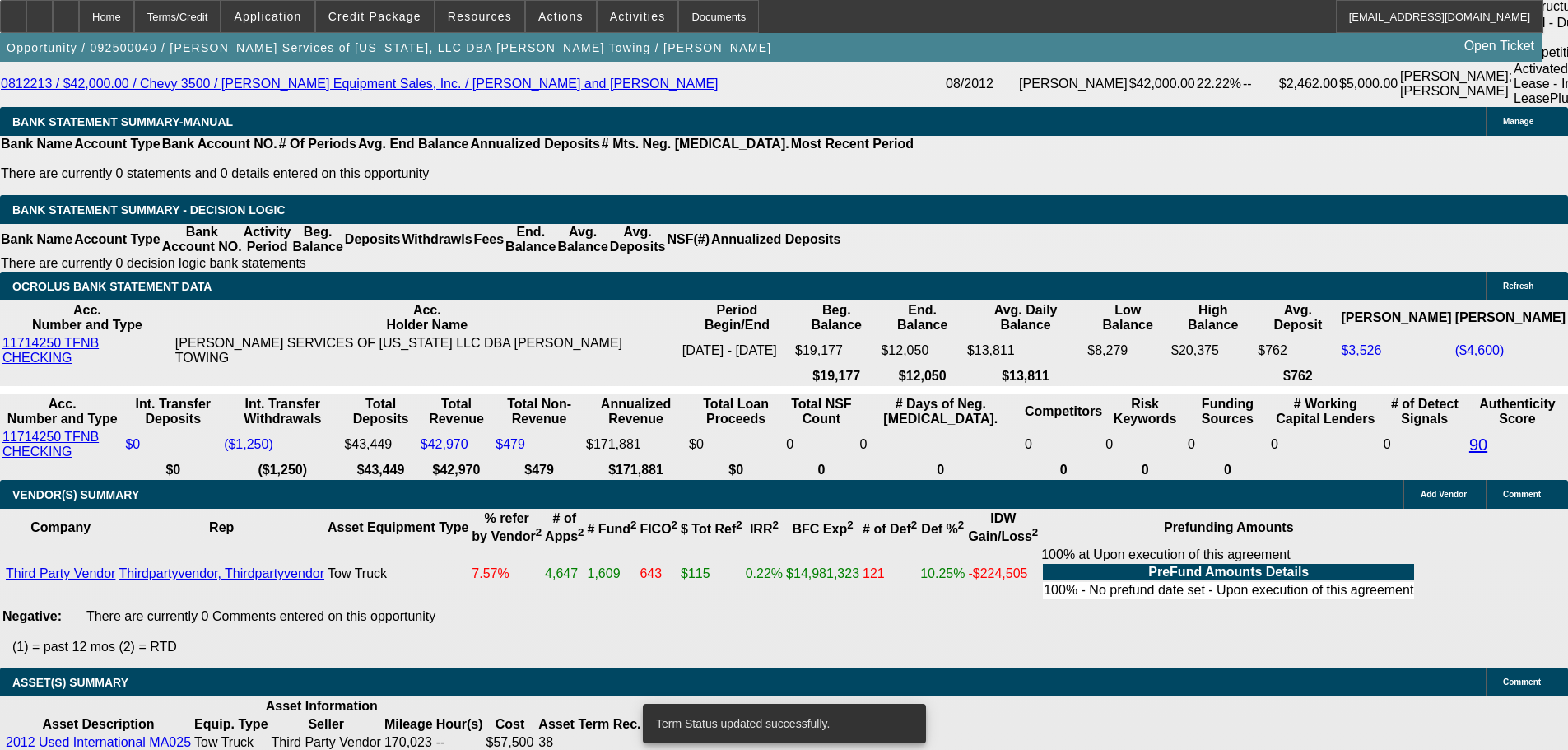
select select "0"
select select "2"
select select "0.1"
select select "4"
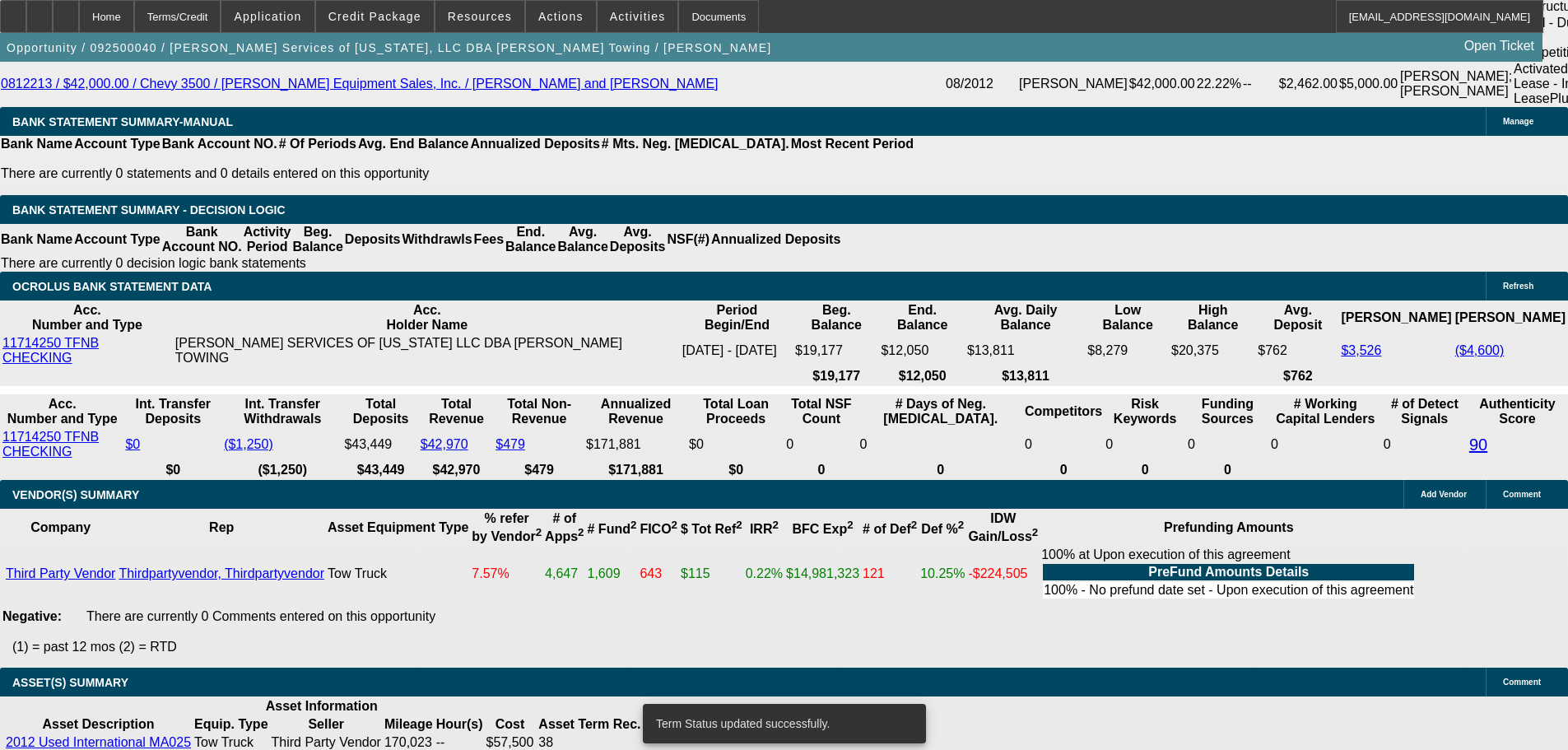
select select "0"
select select "2"
select select "0.1"
select select "4"
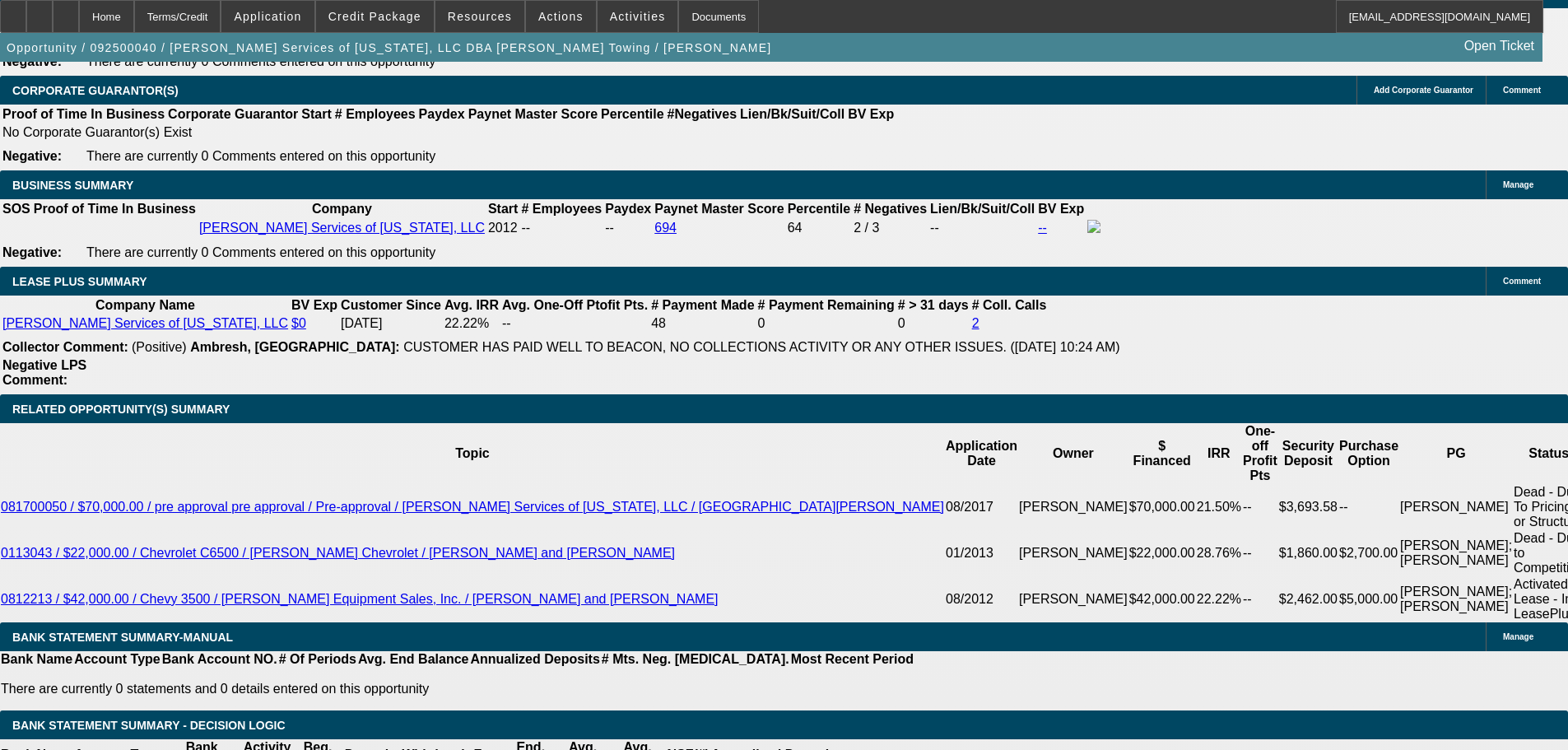
scroll to position [2799, 0]
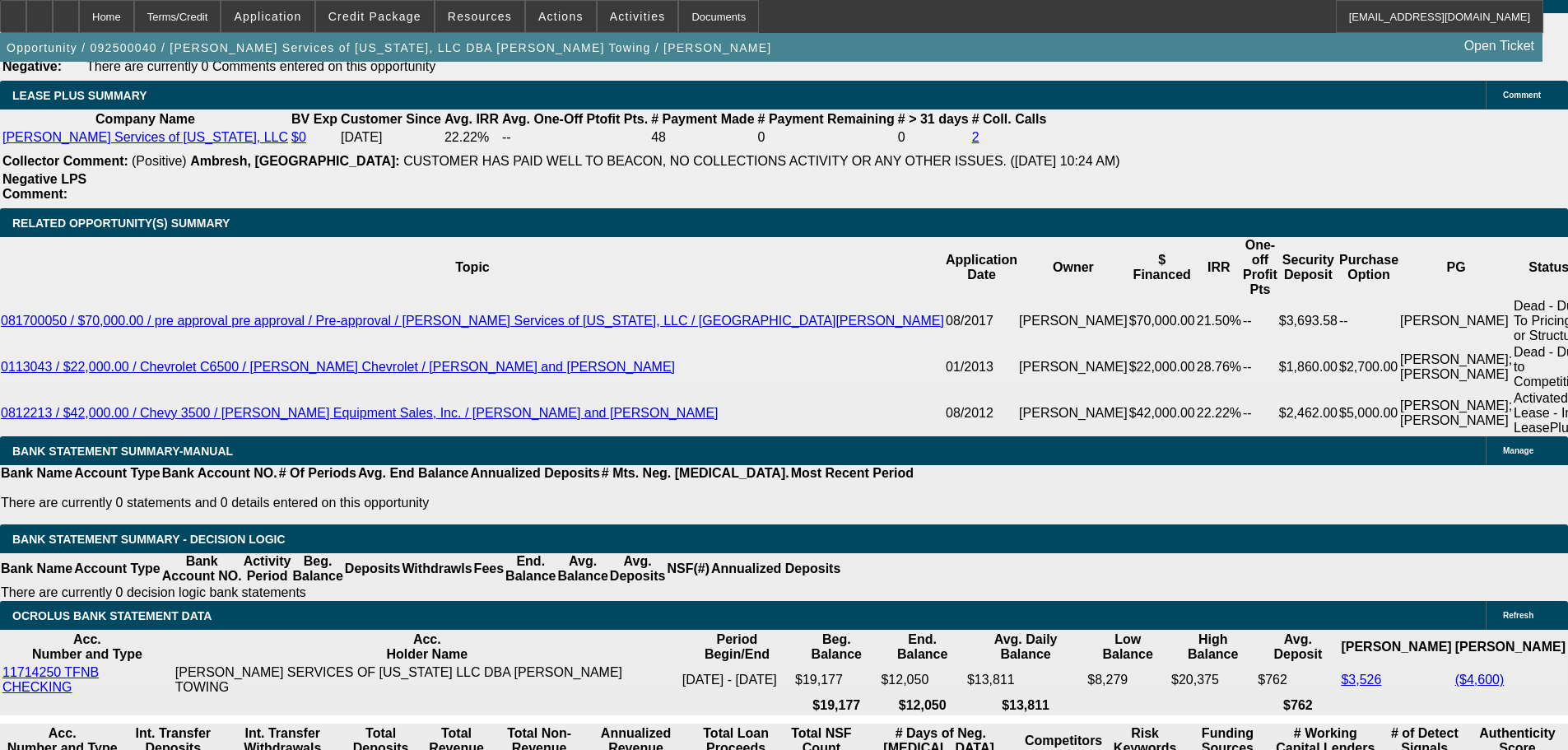
drag, startPoint x: 320, startPoint y: 438, endPoint x: 416, endPoint y: 431, distance: 96.3
type input "3"
type input "UNKNOWN"
type input "38"
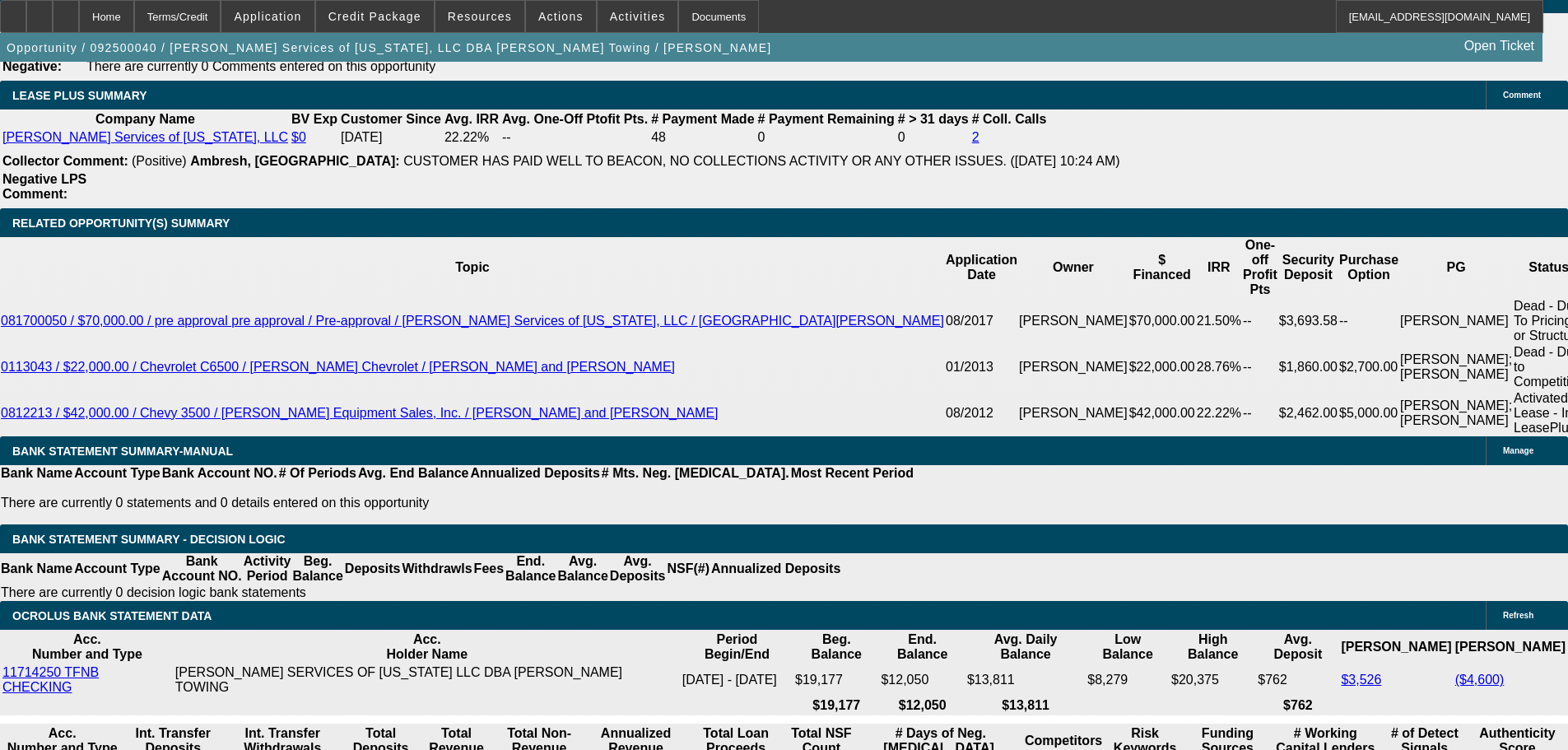
type input "$16,633.64"
type input "$33,267.28"
type input "$1,665.39"
type input "$3,330.78"
type input "38"
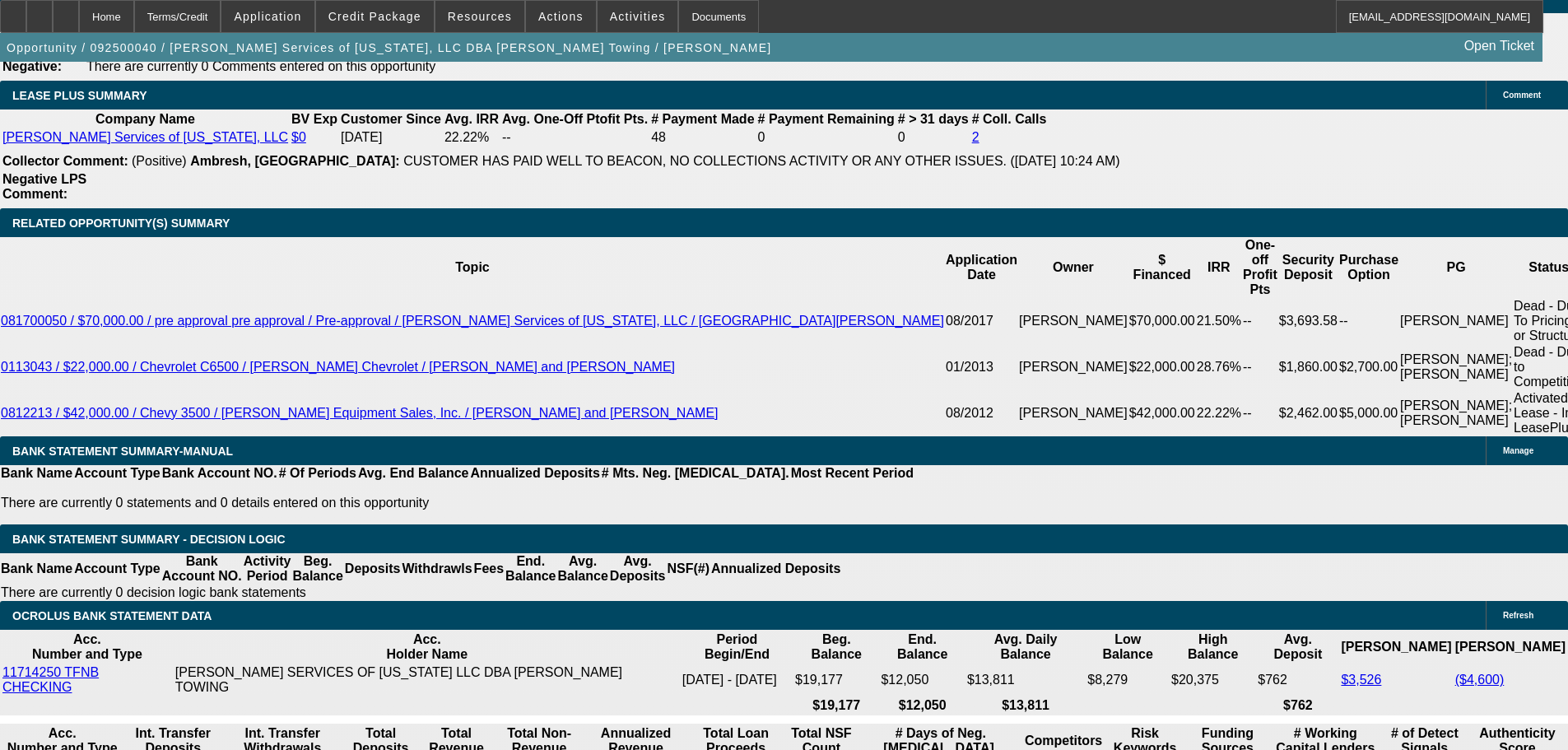
drag, startPoint x: 192, startPoint y: 461, endPoint x: 193, endPoint y: 411, distance: 50.0
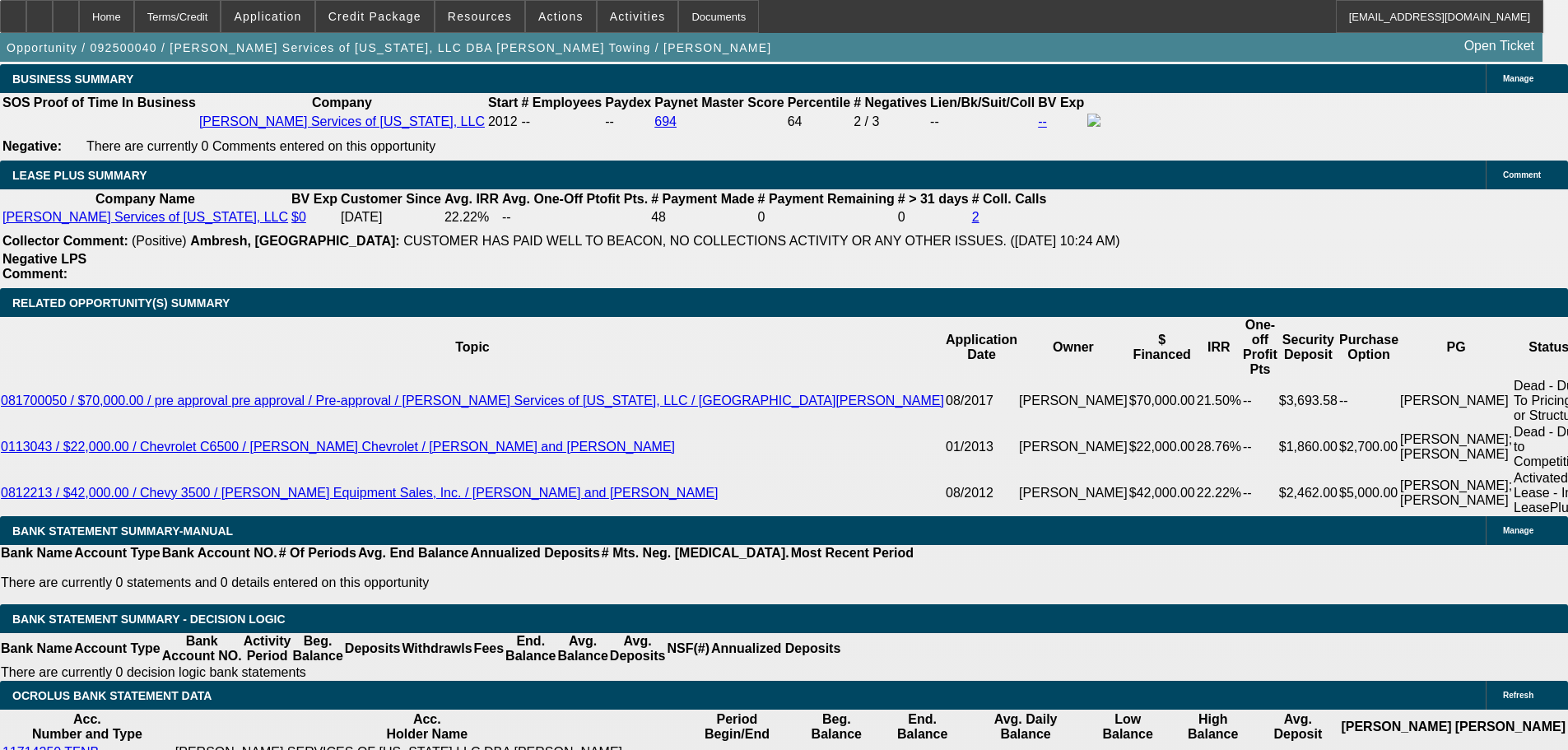
scroll to position [2551, 0]
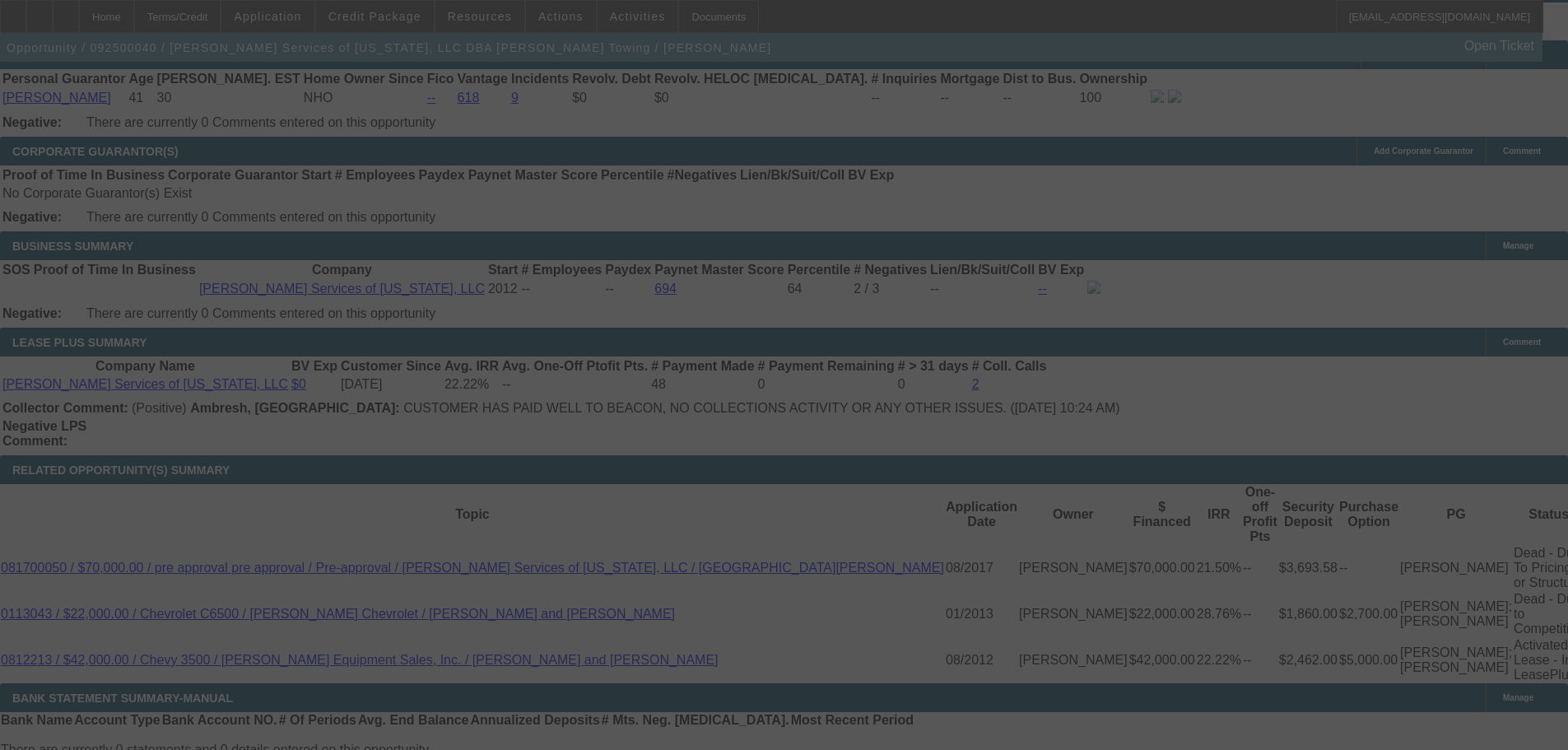
select select "0"
select select "2"
select select "0.1"
select select "4"
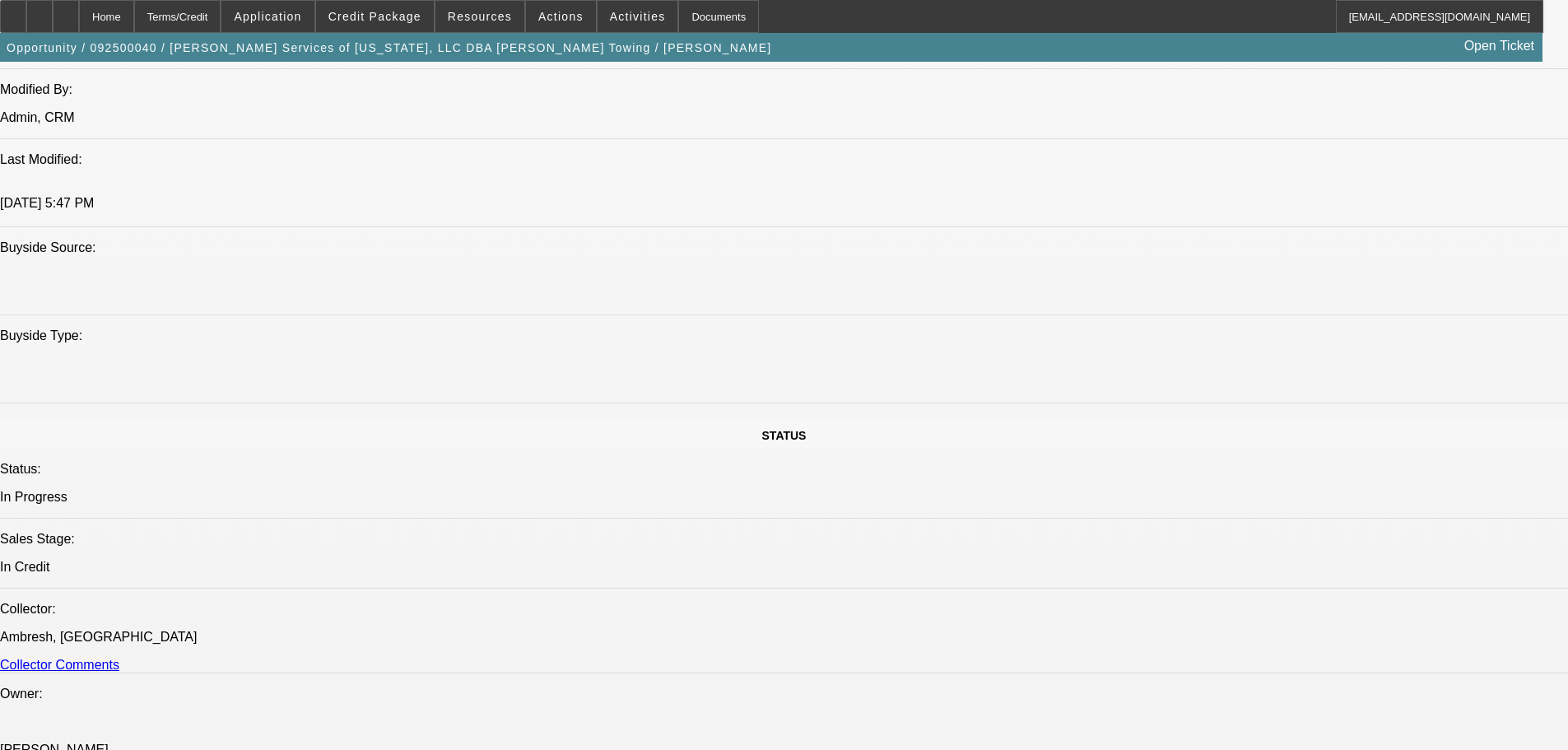
scroll to position [1399, 0]
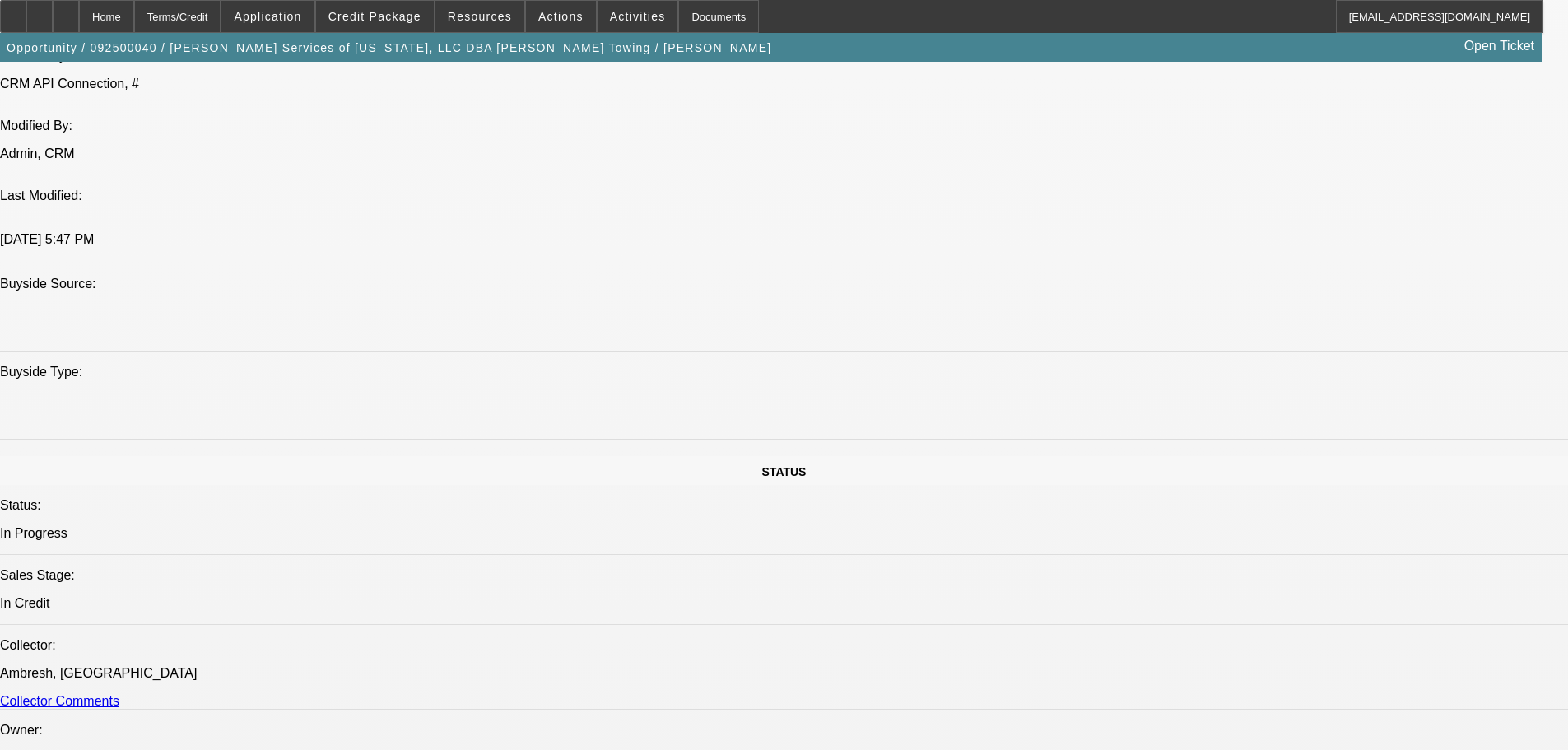
drag, startPoint x: 1231, startPoint y: 338, endPoint x: 1248, endPoint y: 352, distance: 22.0
paste textarea "2012 INTERNATIONALS ARE RIGHT IN THE MIDDLE OF THE RESTRICTED YEARS, NOT EVEN A…"
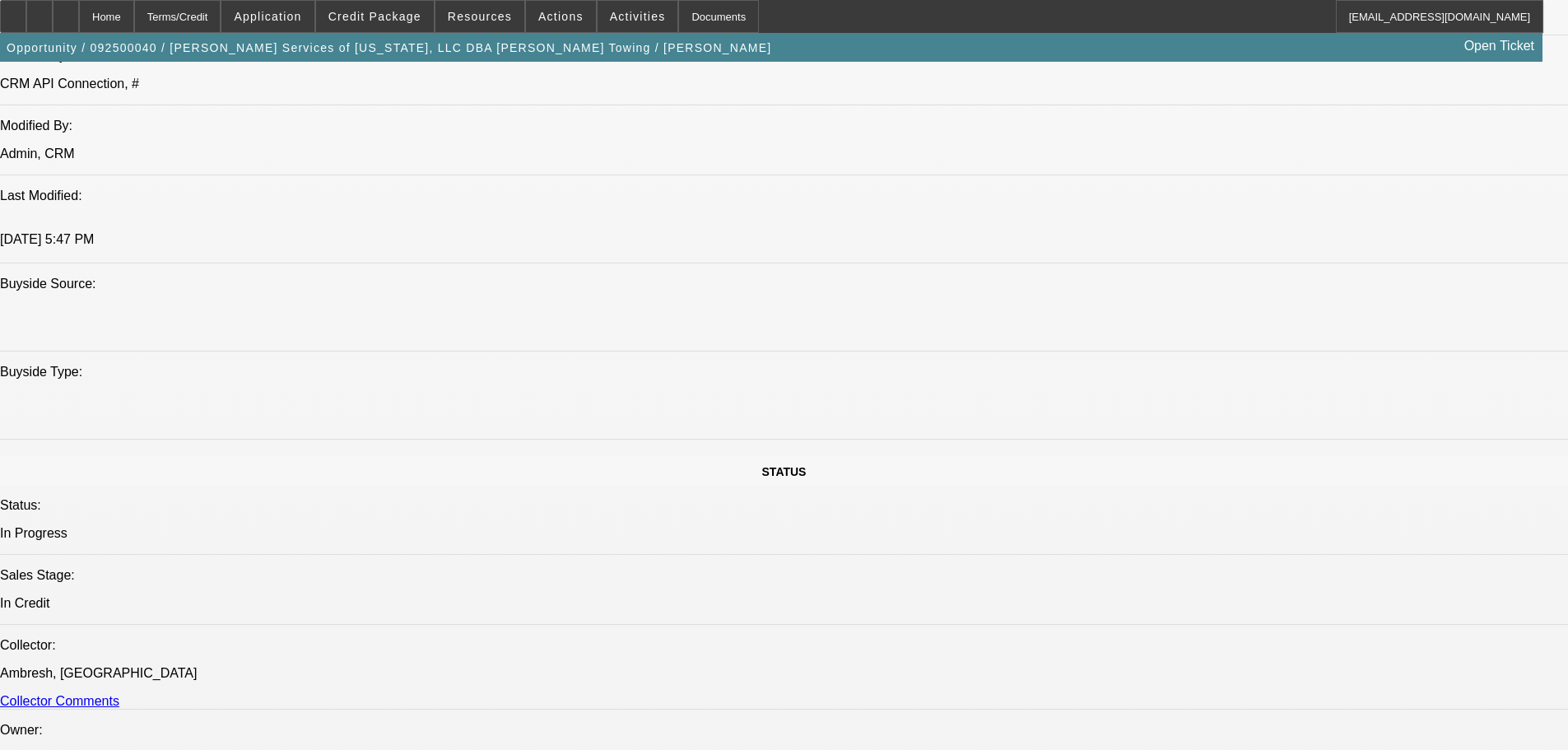
type textarea "2012 INTERNATIONALS ARE RIGHT IN THE MIDDLE OF THE RESTRICTED YEARS, NOT EVEN A…"
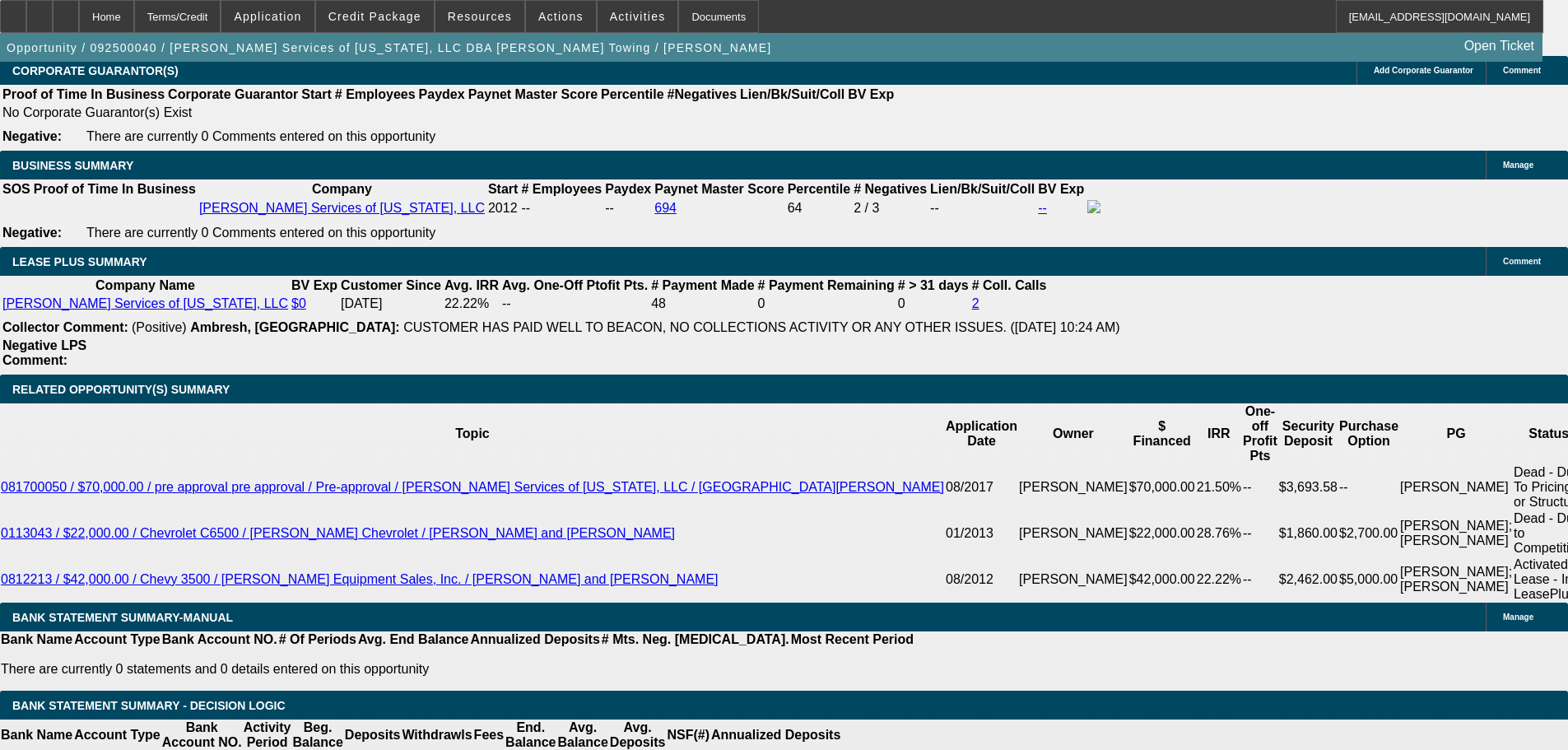
scroll to position [2634, 0]
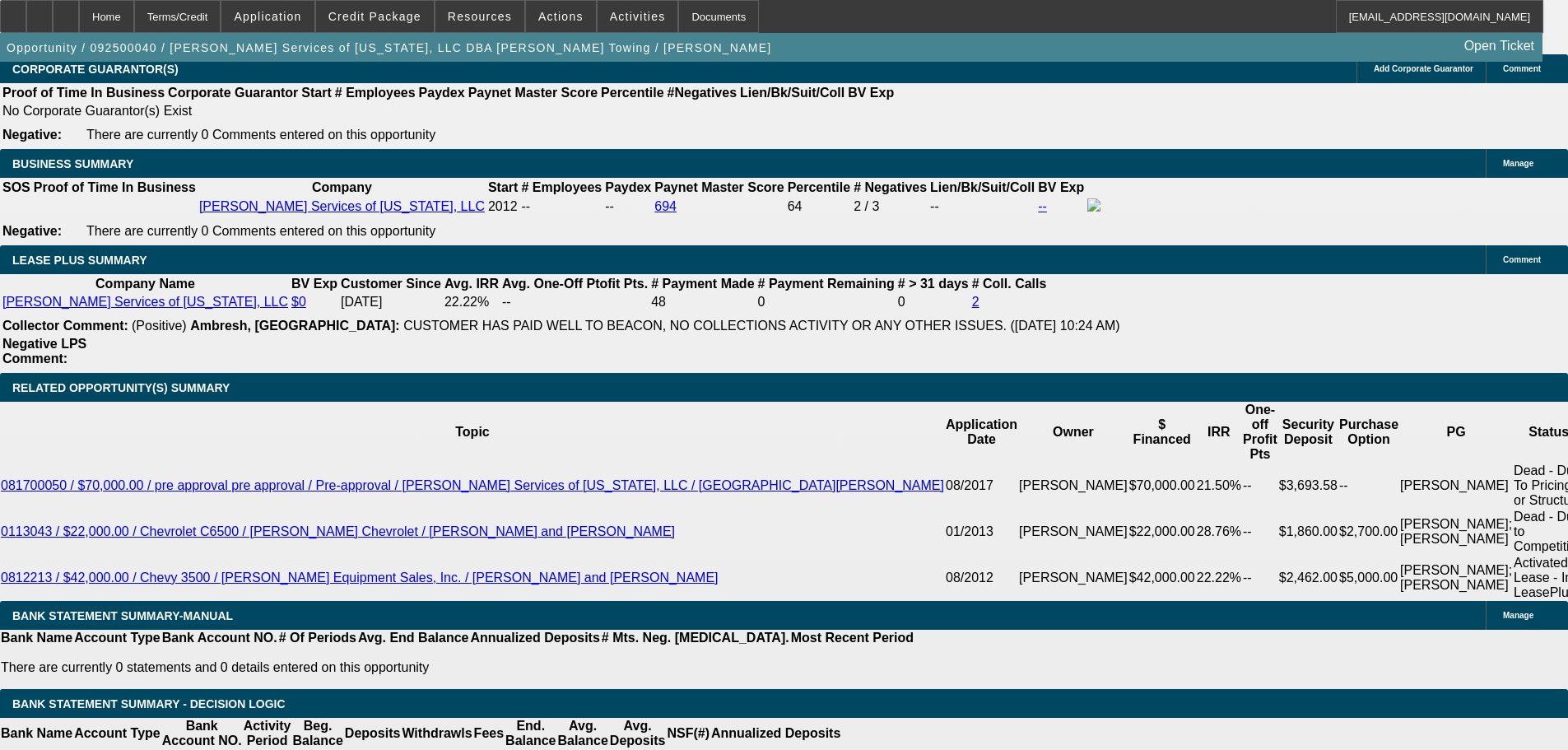
drag, startPoint x: 317, startPoint y: 609, endPoint x: 337, endPoint y: 604, distance: 20.6
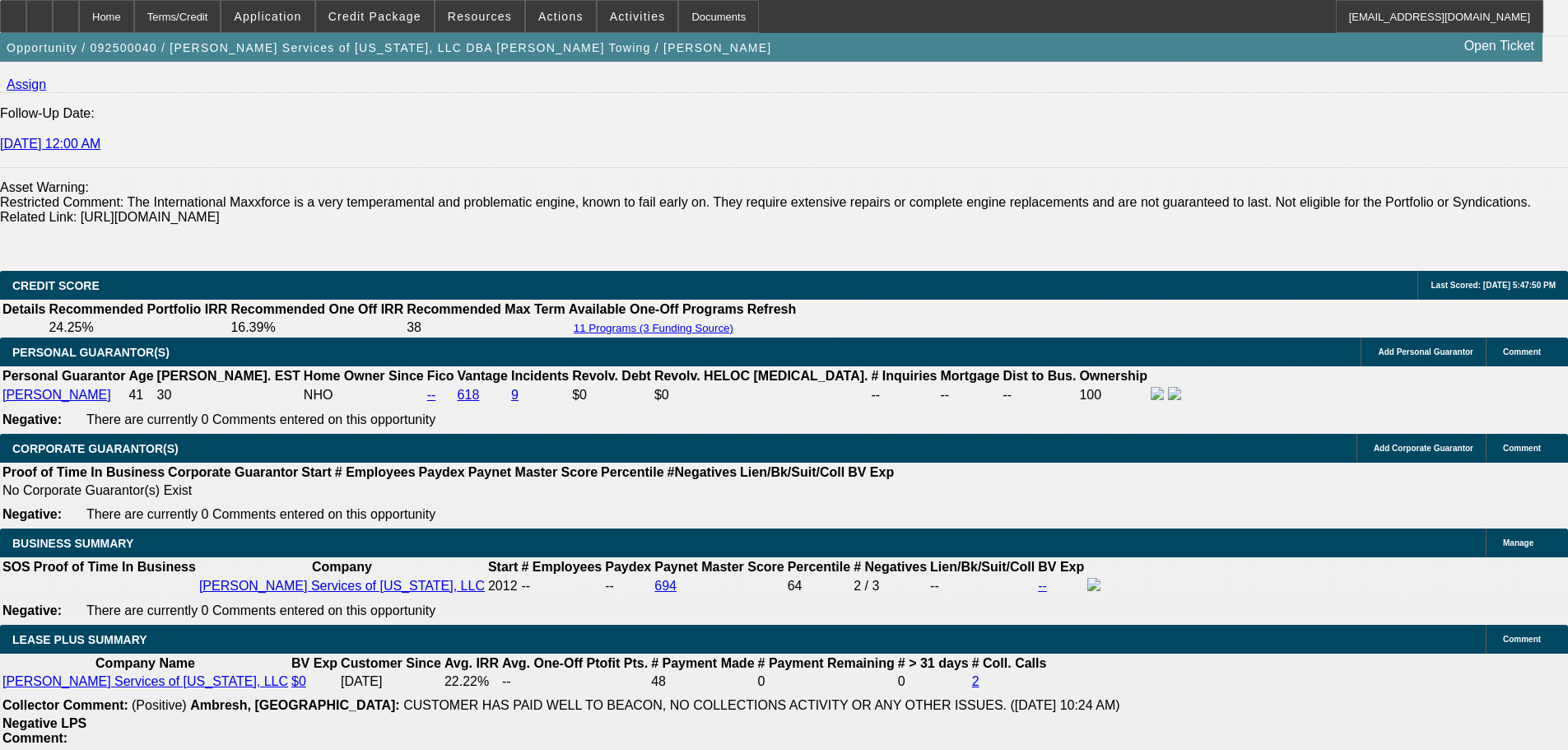
scroll to position [2551, 0]
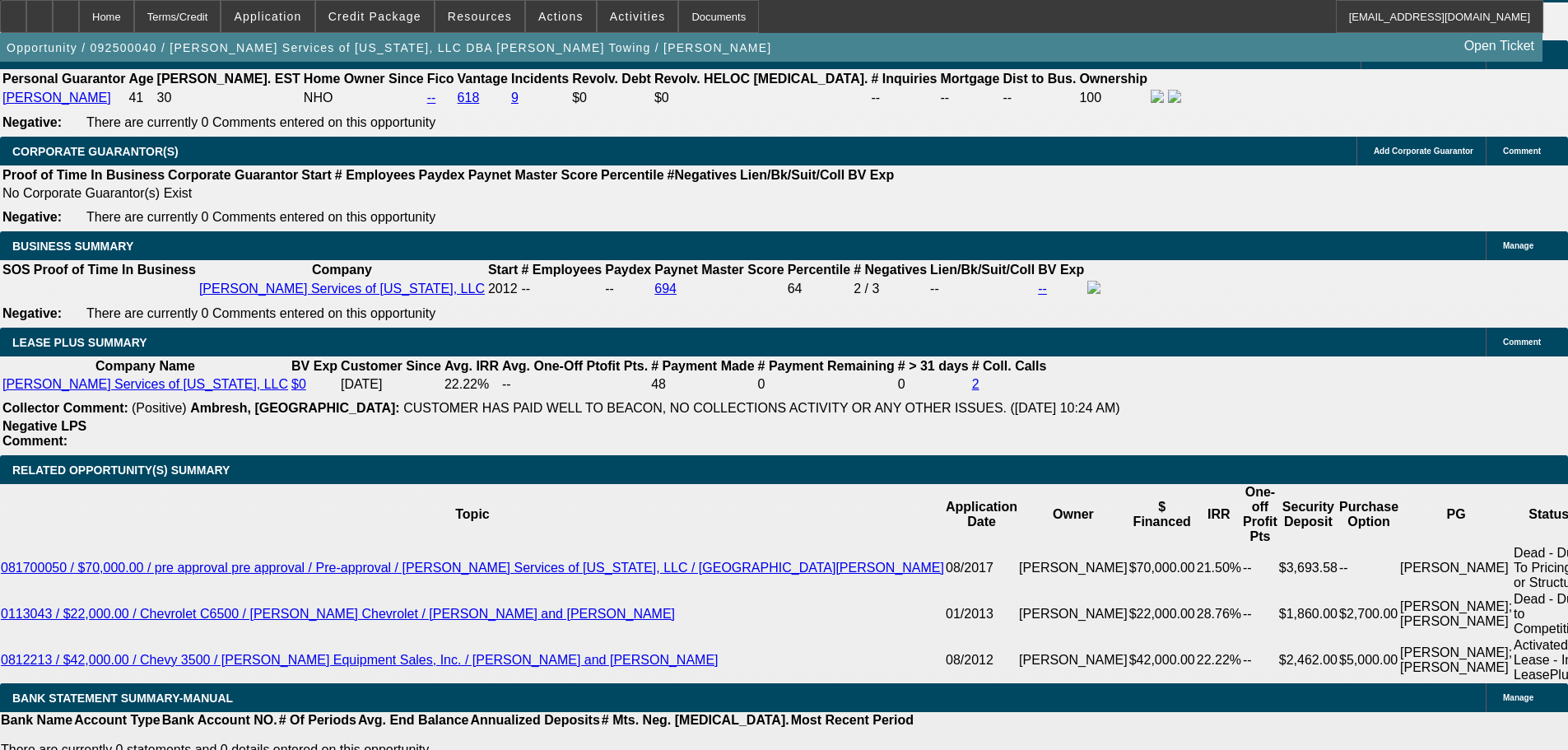
type input "3"
type input "UNKNOWN"
type input "30"
type input "$16,633.64"
type input "$33,267.28"
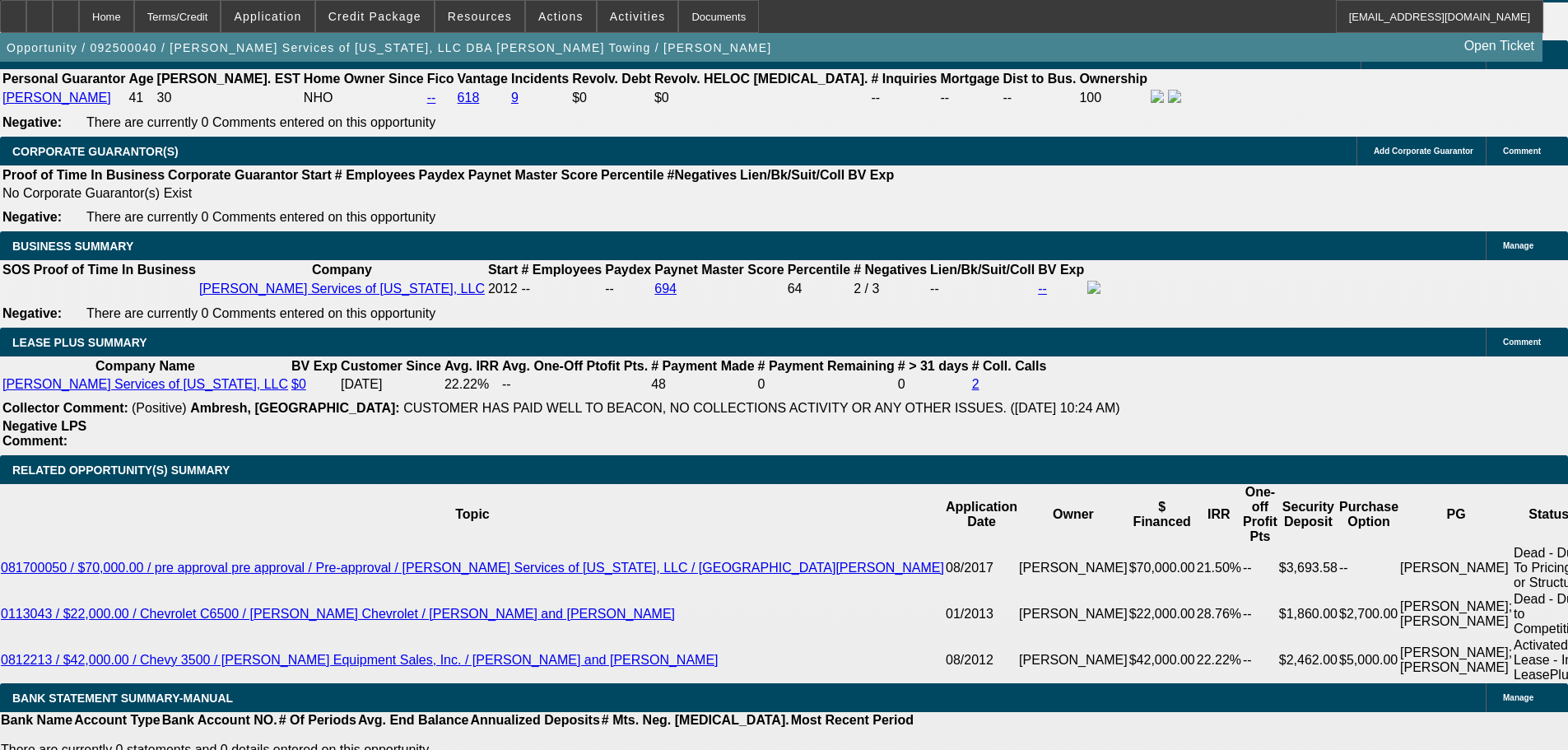
type input "$2,001.63"
type input "$4,003.26"
type input "30"
select select "0.15"
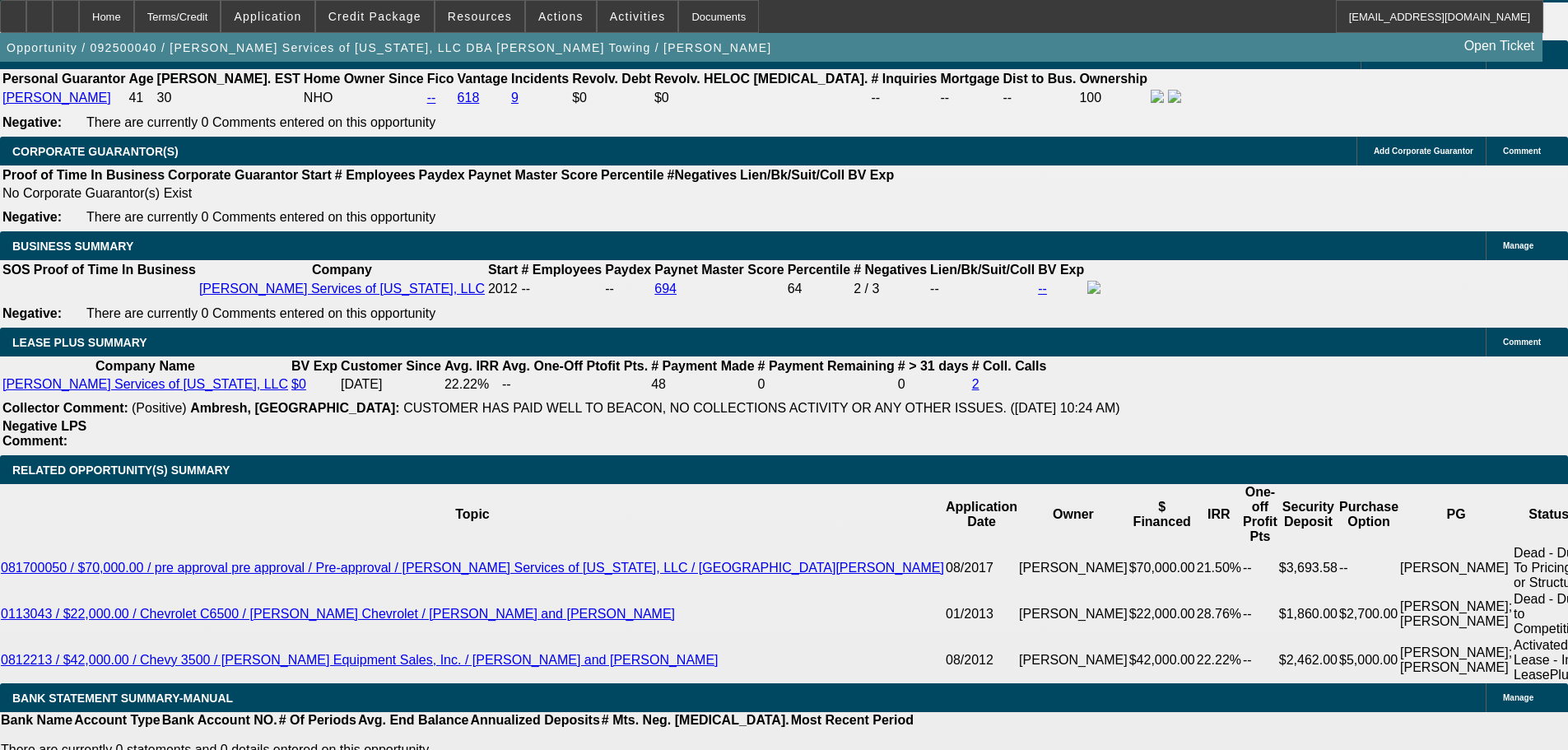
type input "$8,625.00"
type input "$2,017.11"
type input "$4,034.22"
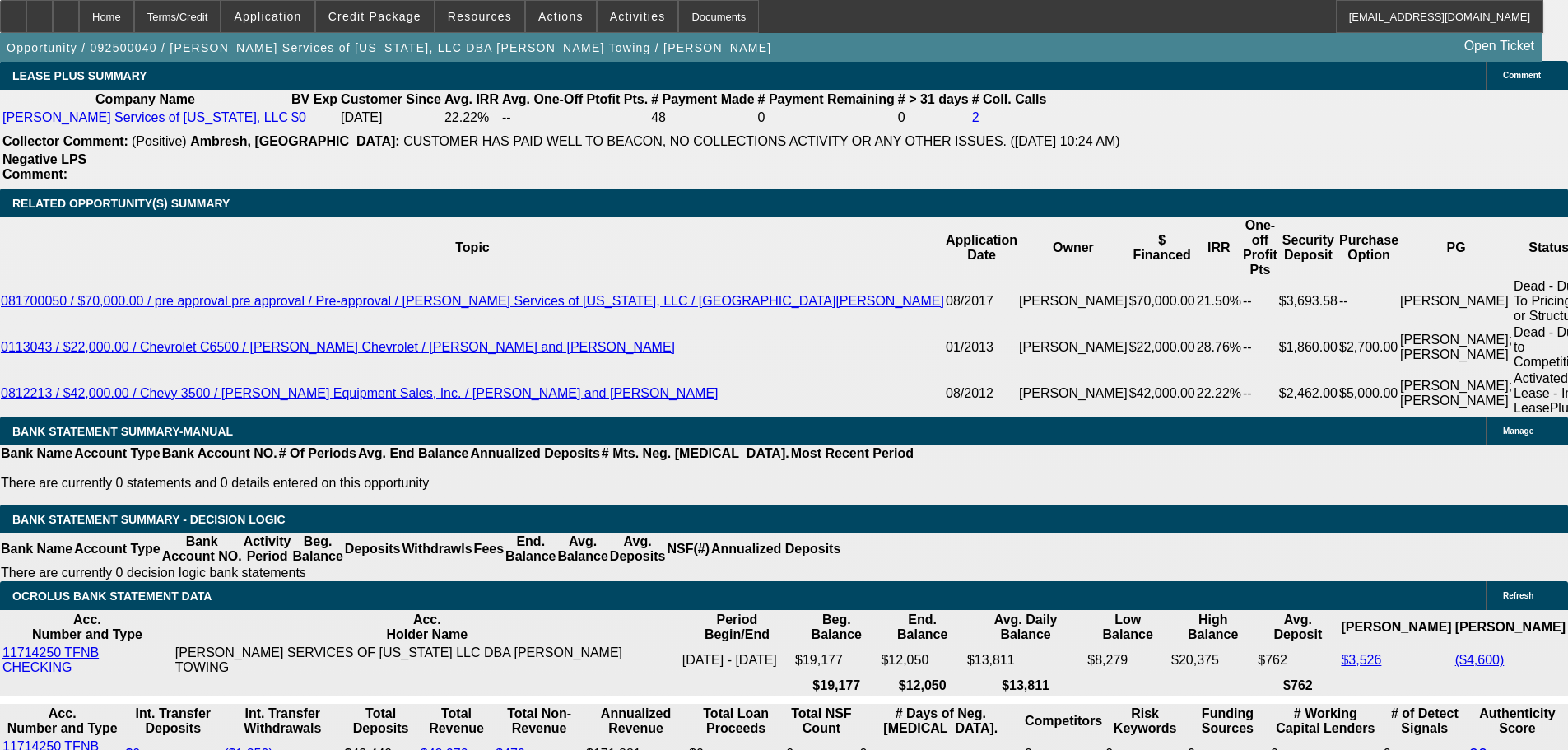
scroll to position [2671, 0]
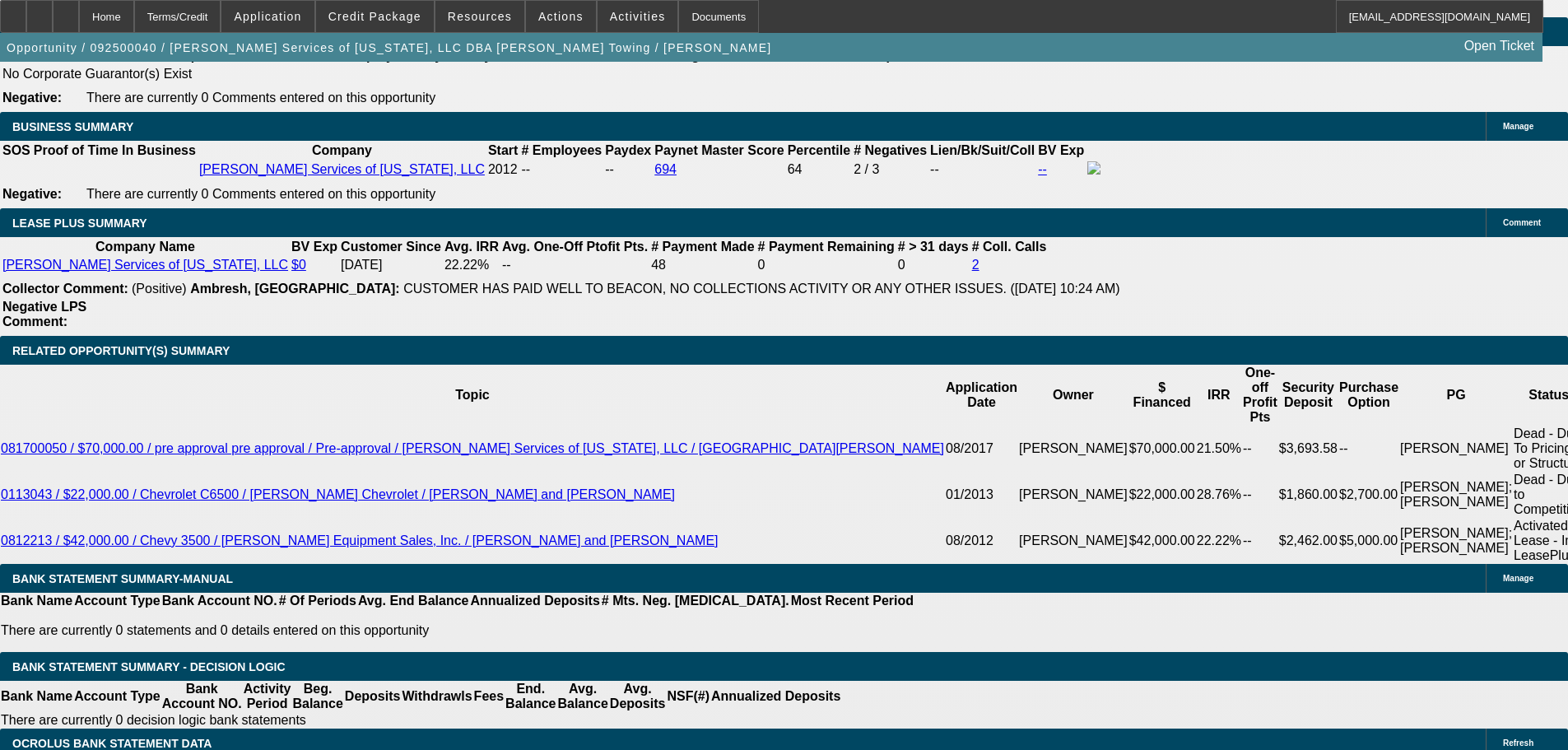
drag, startPoint x: 289, startPoint y: 440, endPoint x: 556, endPoint y: 431, distance: 267.2
type input "$9,000.00"
click at [167, 459] on body "Home Terms/Credit Application Credit Package Resources Actions Activities Docum…" at bounding box center [784, 551] width 1568 height 6444
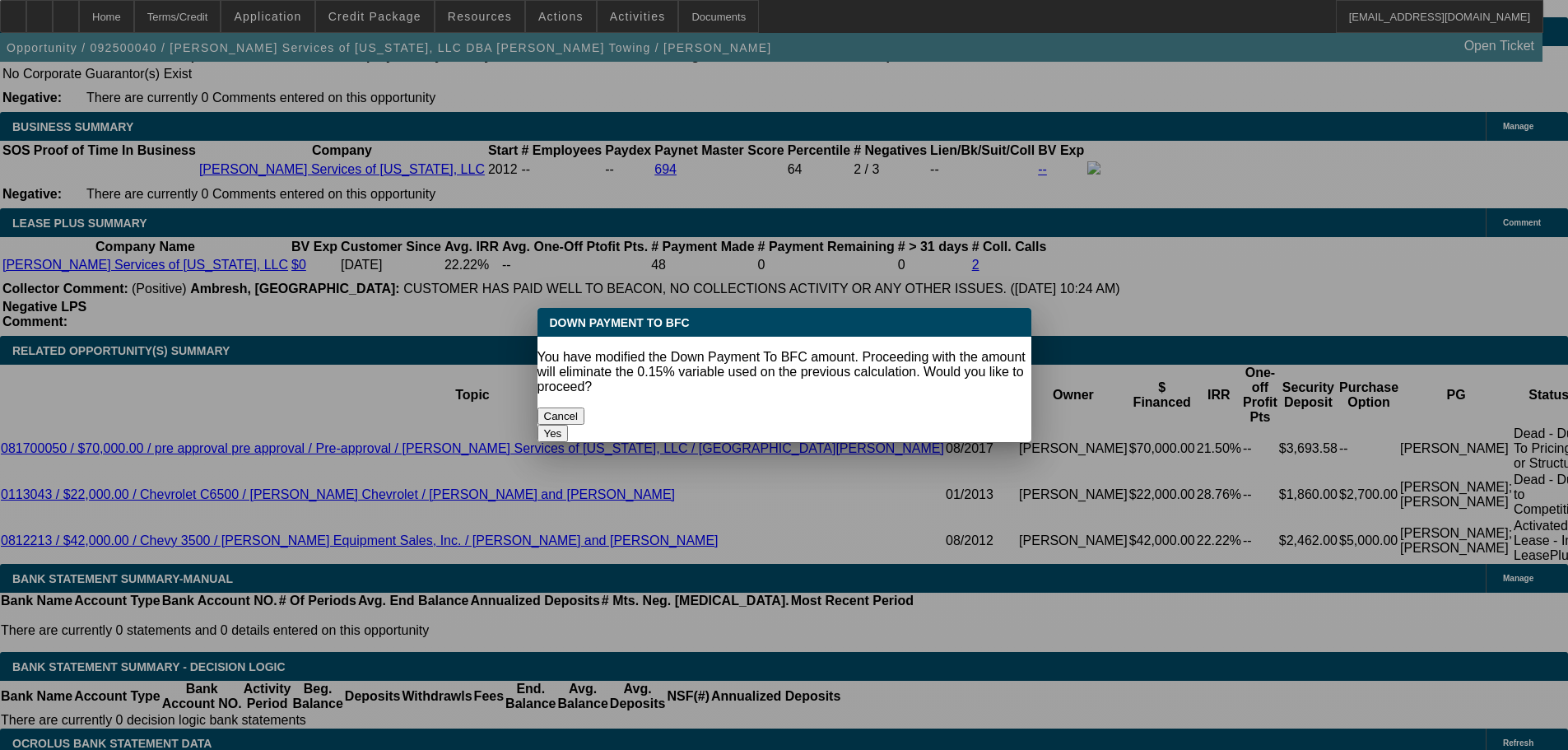
click at [568, 425] on button "Yes" at bounding box center [553, 433] width 32 height 17
select select "0"
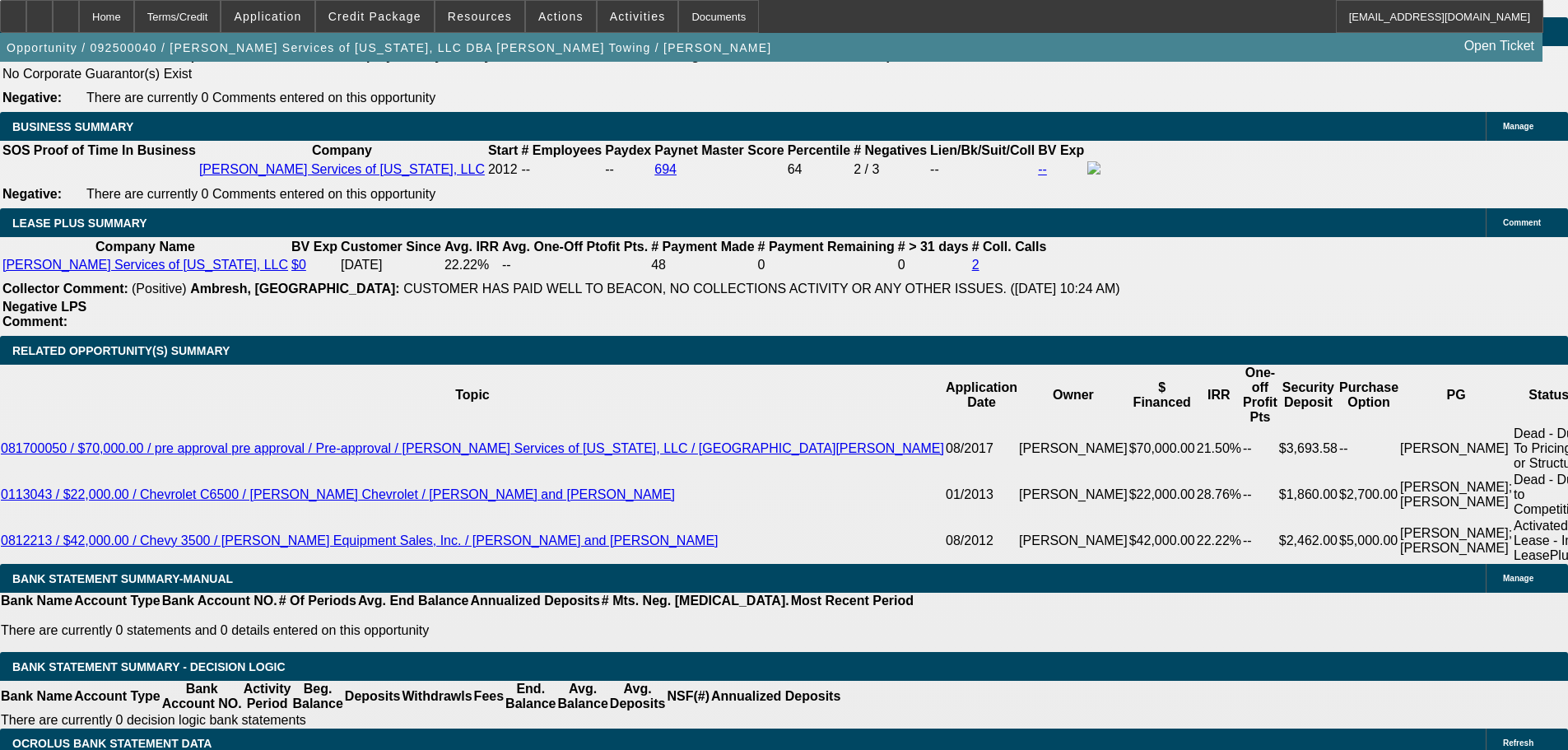
type input "$2,001.63"
type input "$4,003.26"
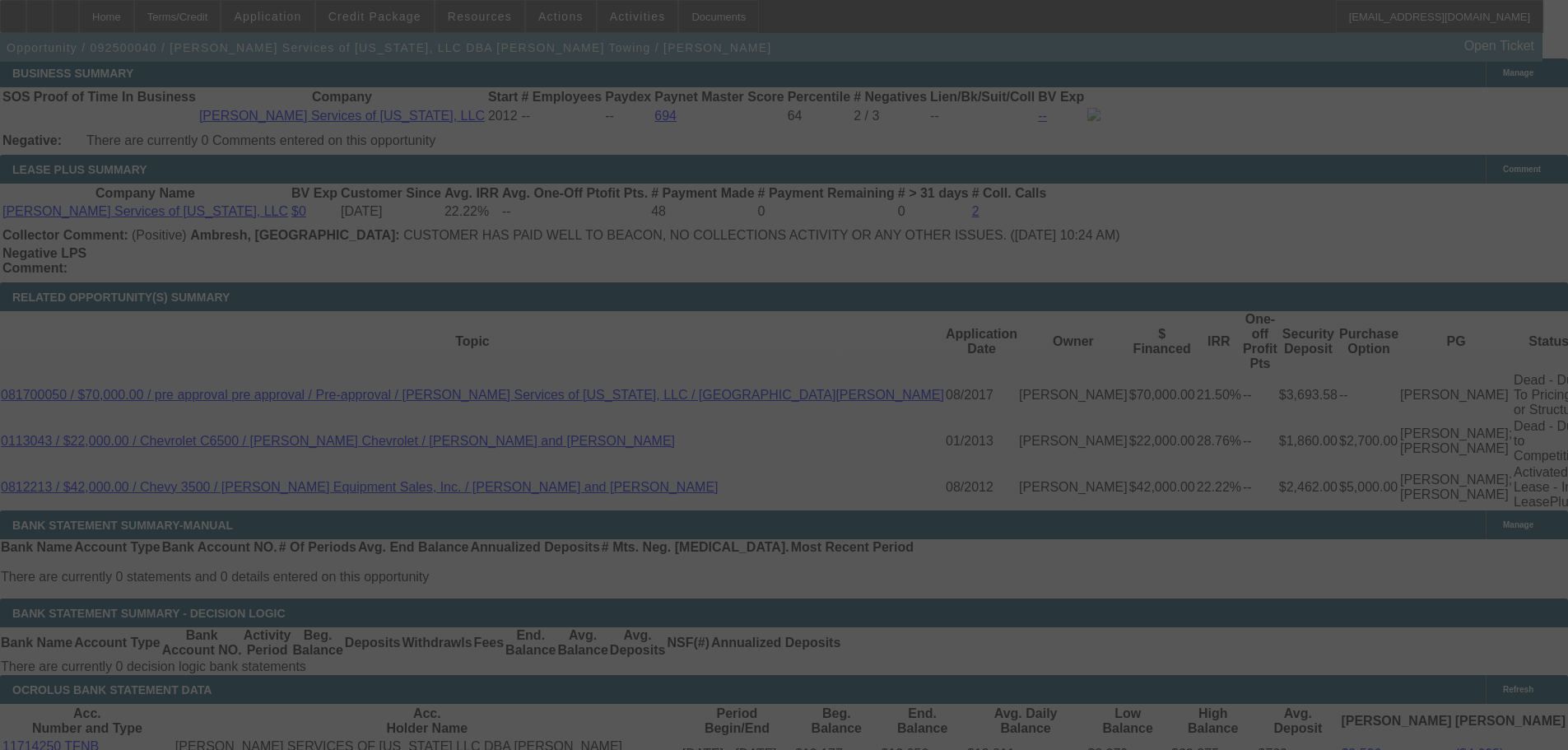
scroll to position [2753, 0]
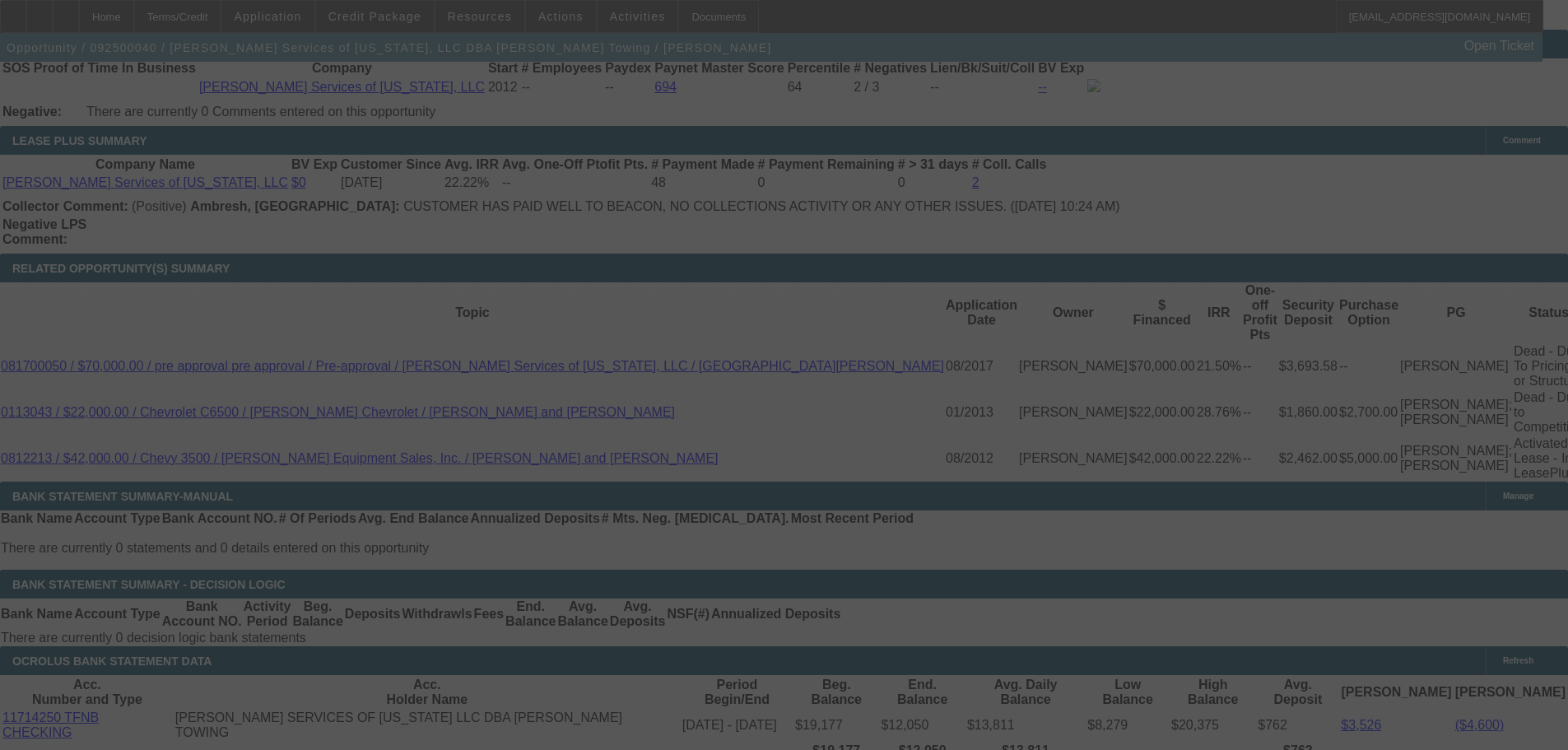
select select "0"
select select "2"
select select "0.1"
select select "4"
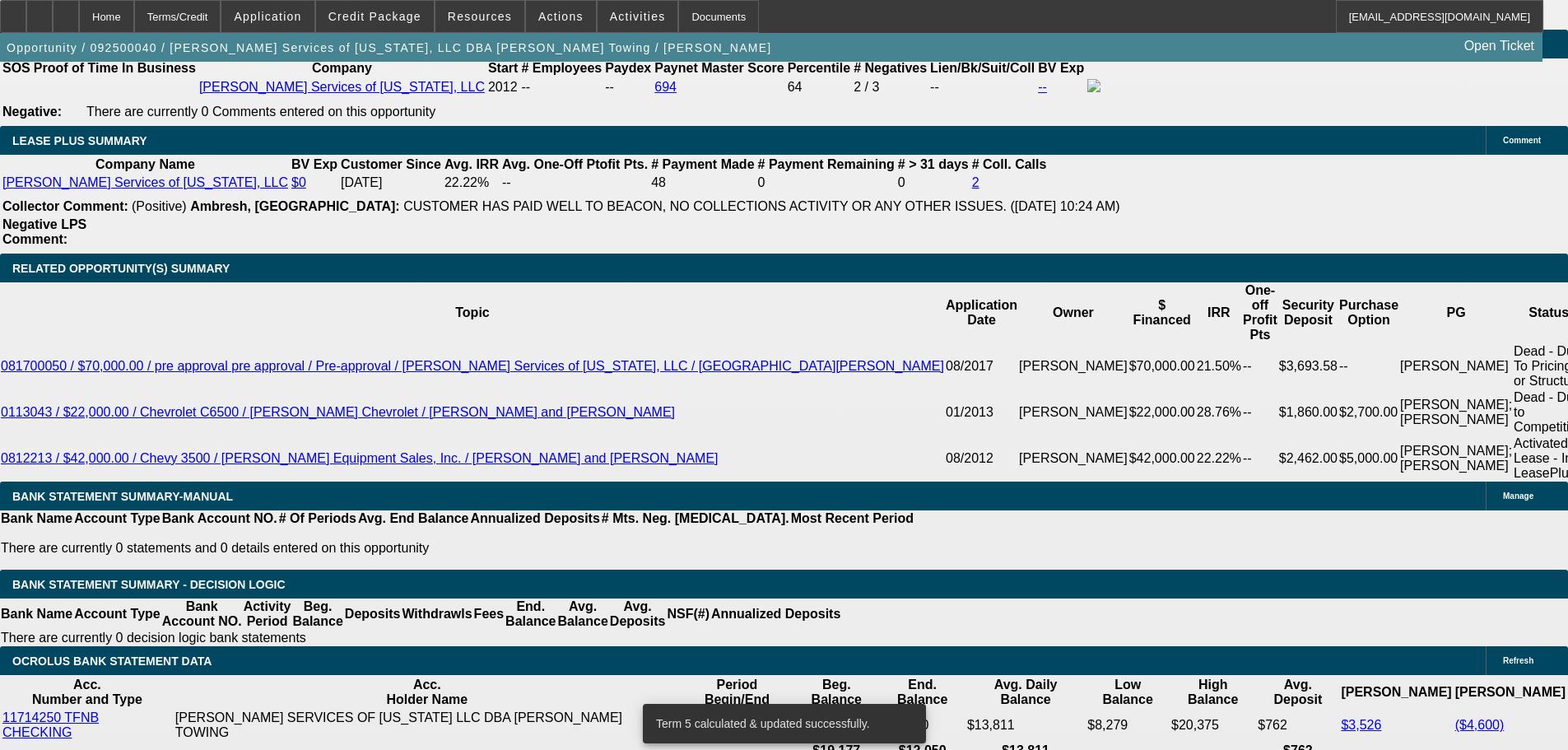
drag, startPoint x: 249, startPoint y: 493, endPoint x: 454, endPoint y: 470, distance: 206.3
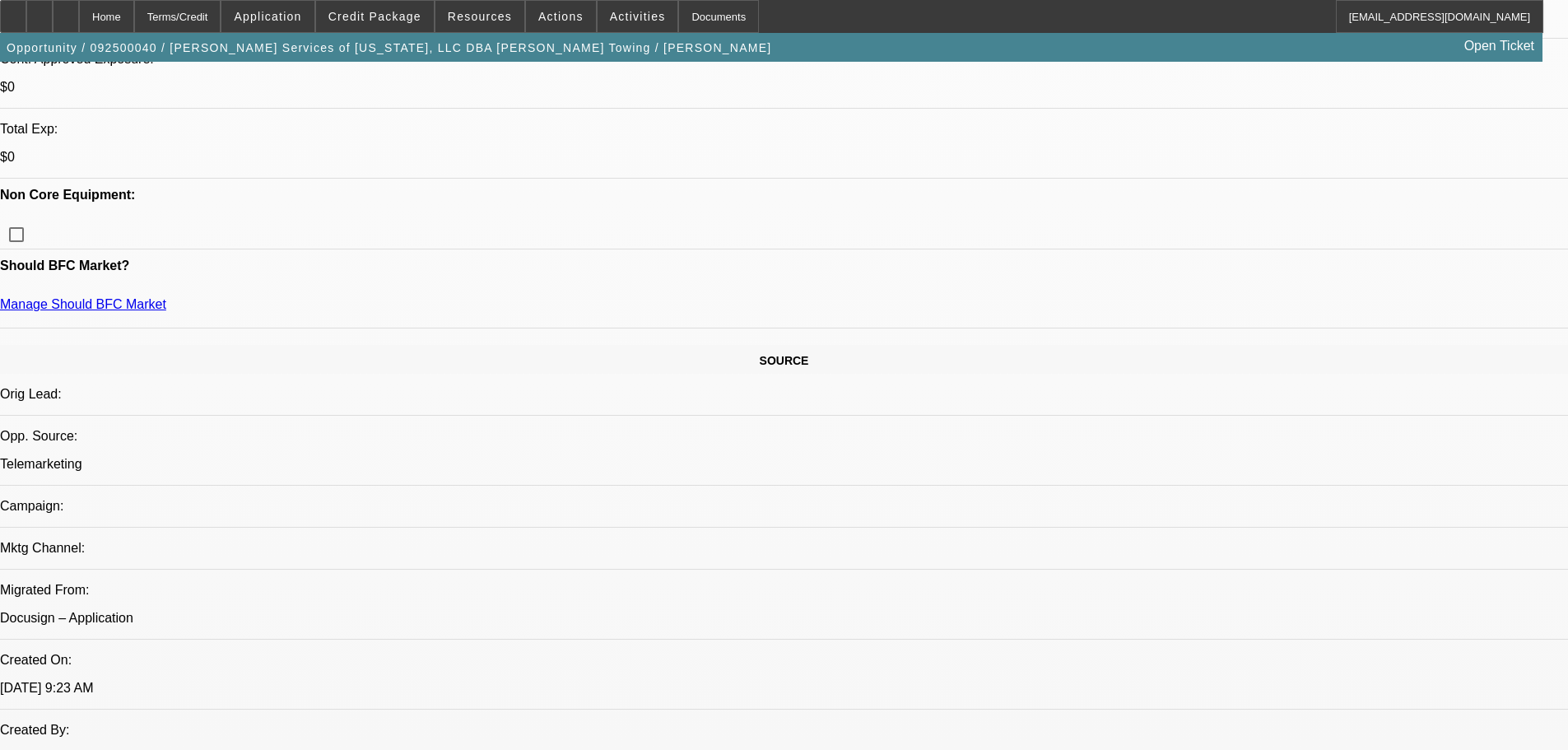
scroll to position [531, 0]
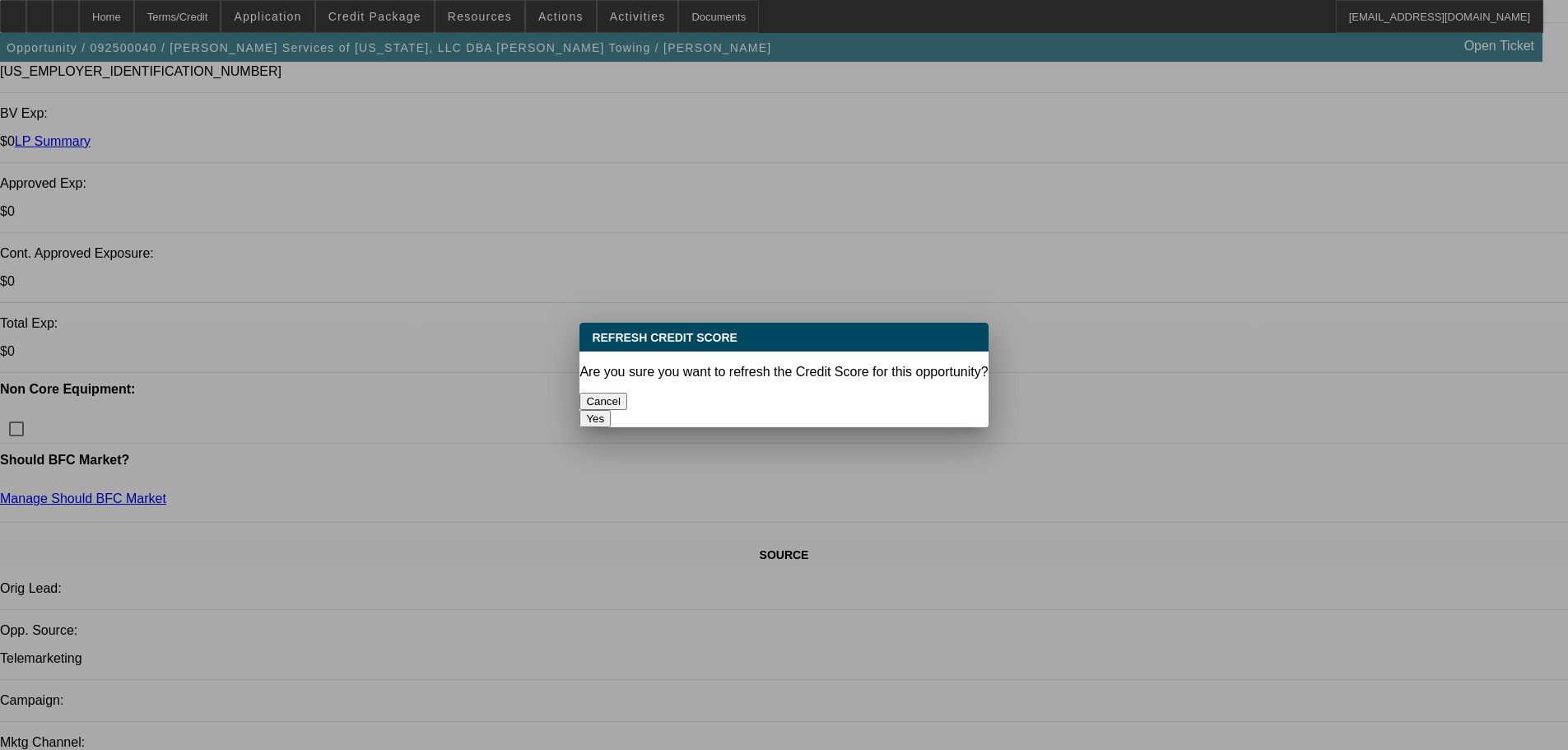
click at [610, 410] on button "Yes" at bounding box center [595, 419] width 32 height 17
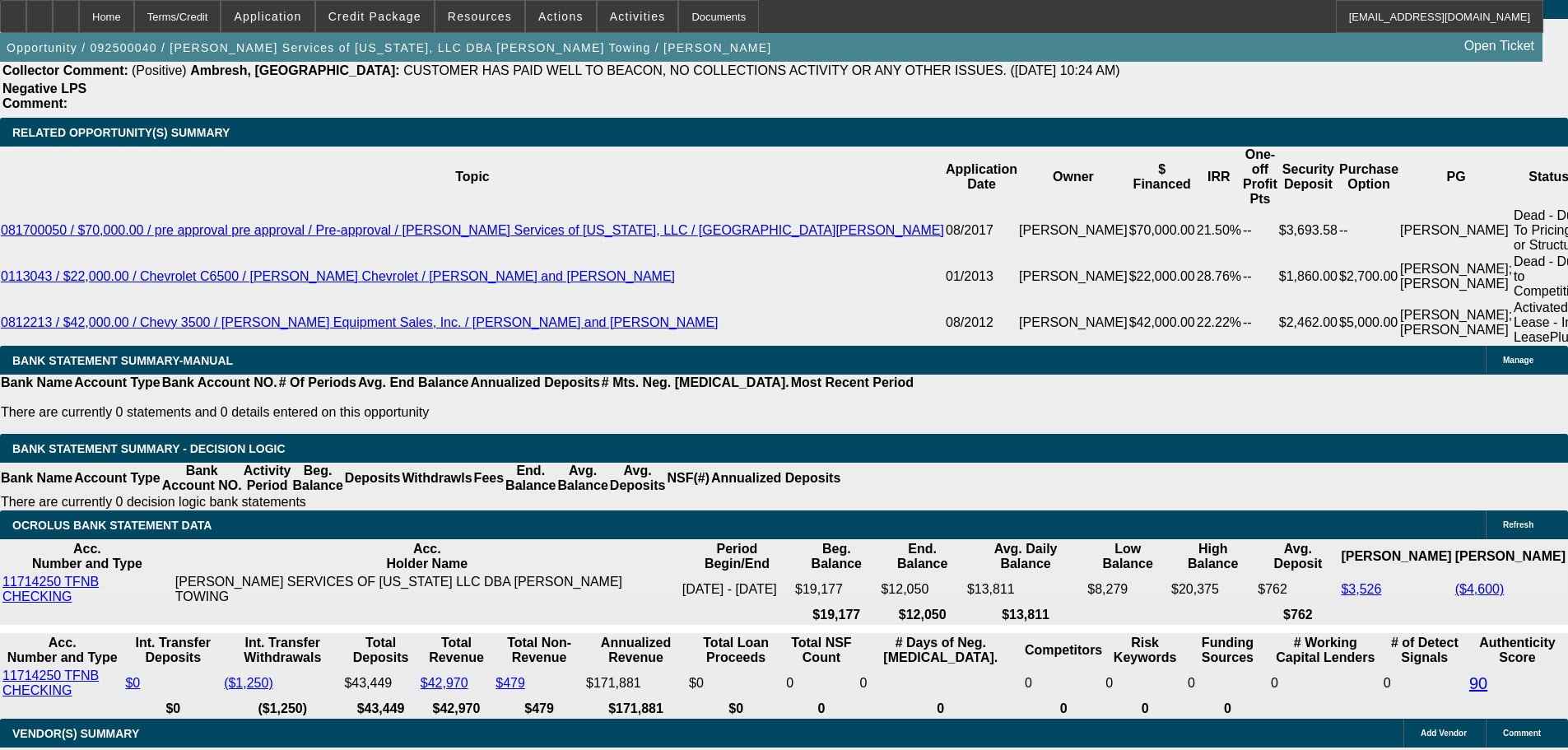
scroll to position [2747, 0]
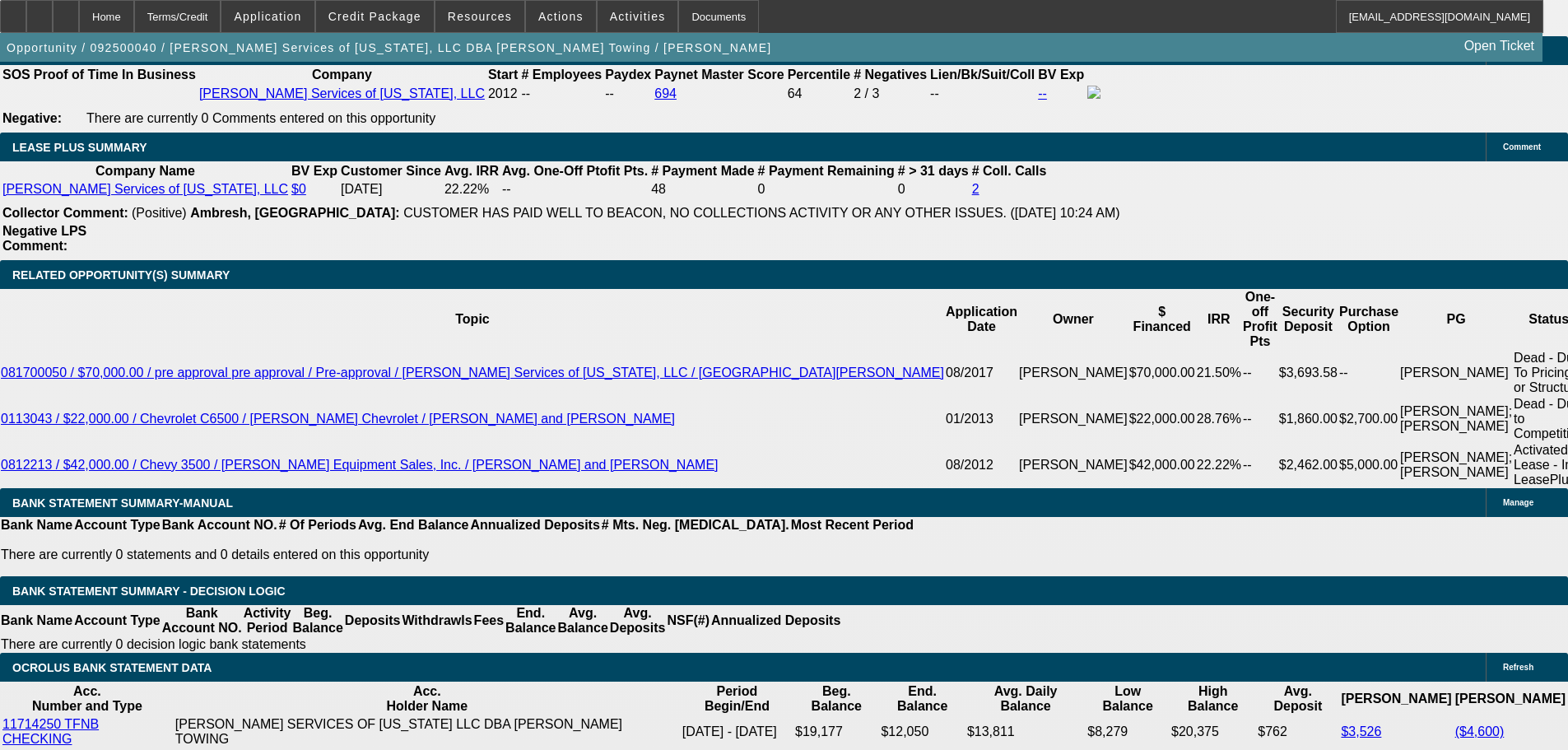
drag, startPoint x: 245, startPoint y: 493, endPoint x: 547, endPoint y: 463, distance: 303.5
type input "200"
type input "$400.00"
type input "UNKNOWN"
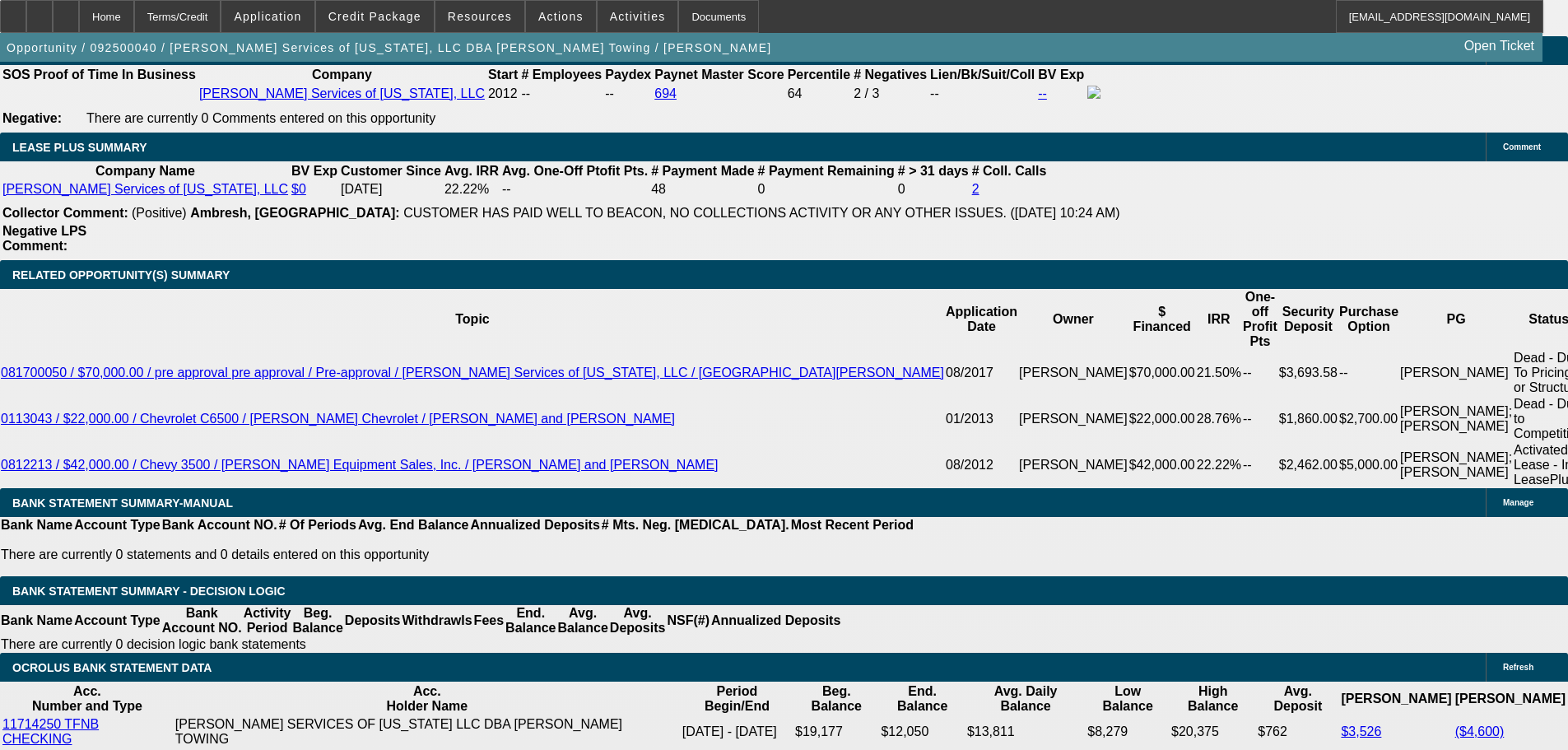
type input "2000"
type input "$4,000.00"
type input "17.2"
type input "$2,000.00"
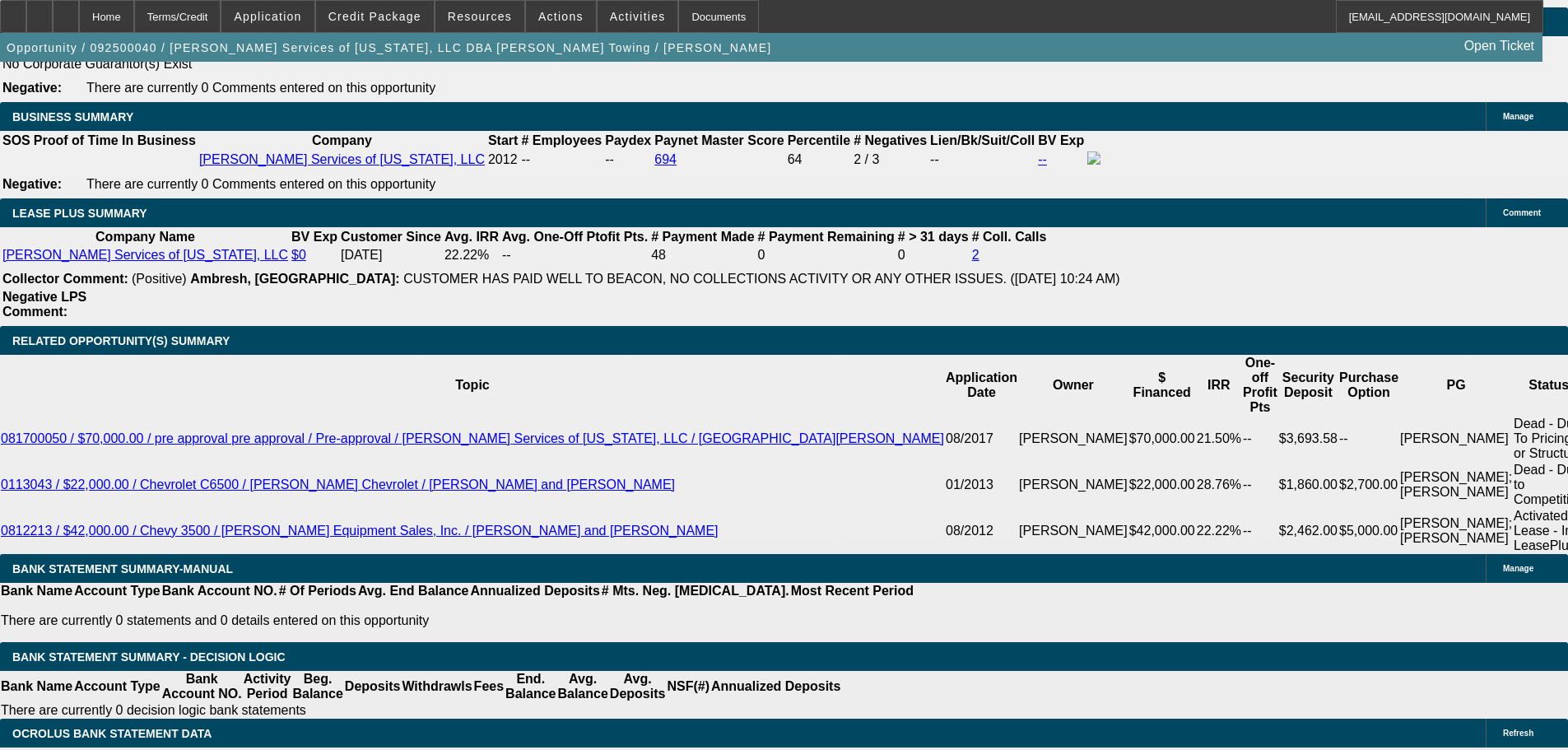
scroll to position [2829, 0]
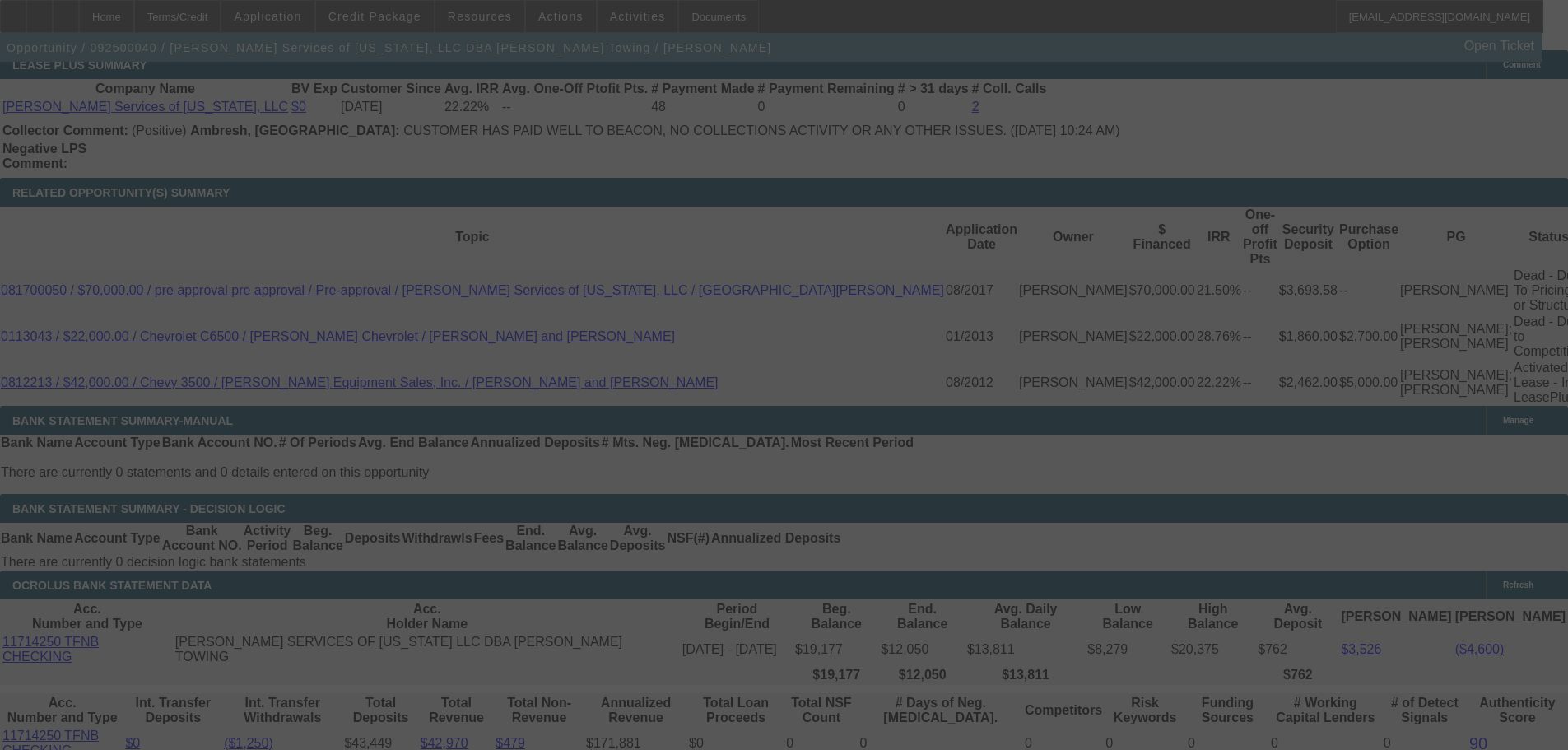
select select "0"
select select "2"
select select "0.1"
select select "4"
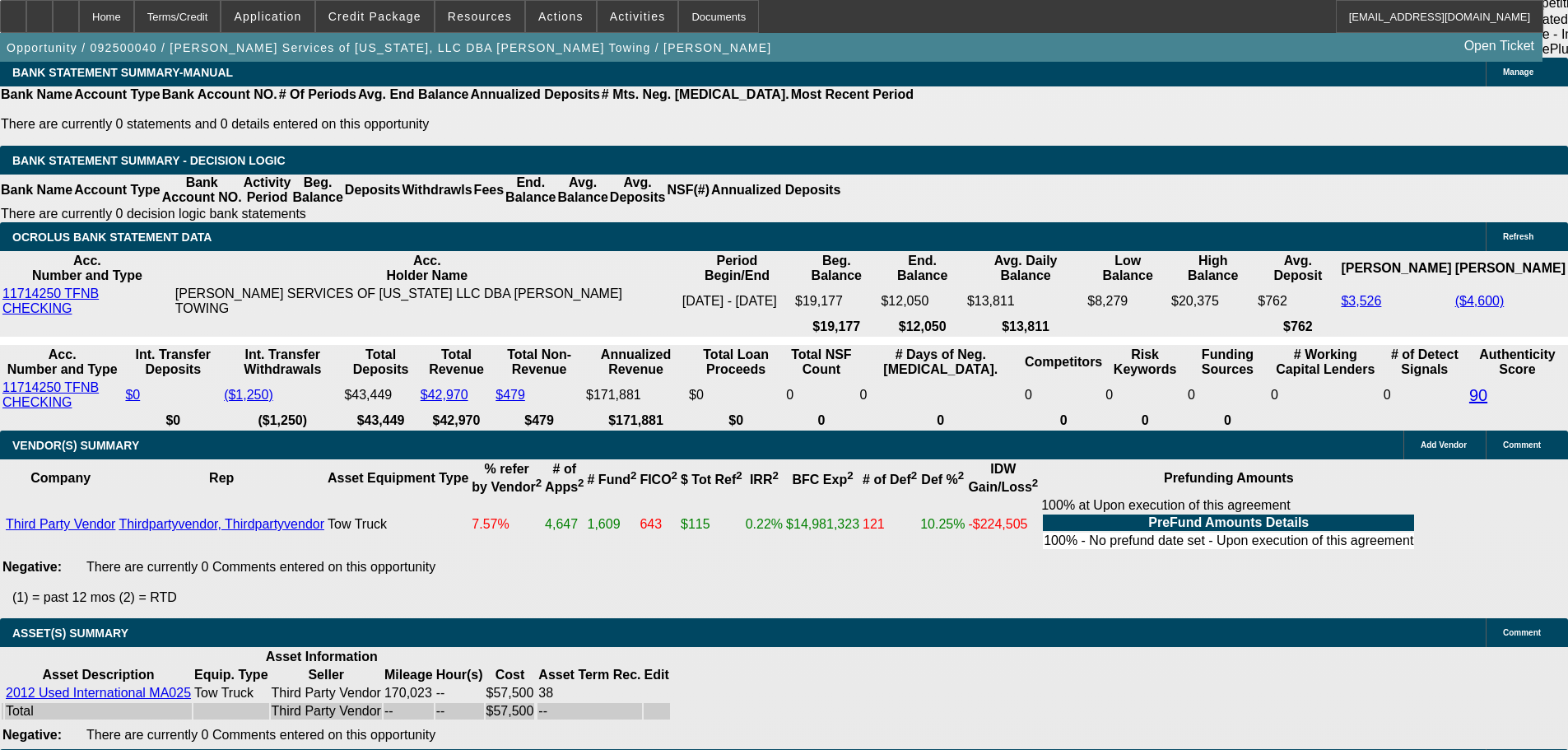
scroll to position [3330, 0]
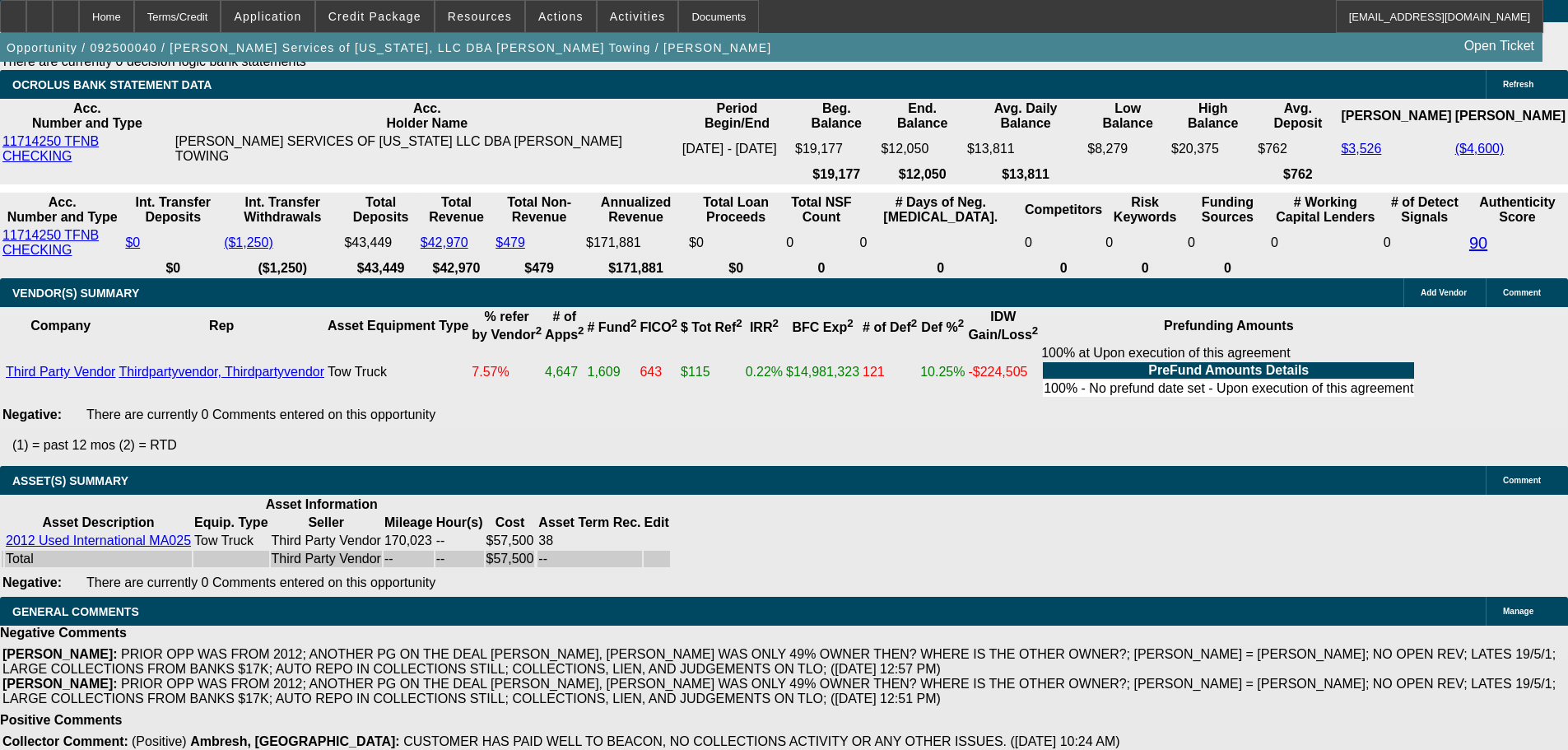
select select "6"
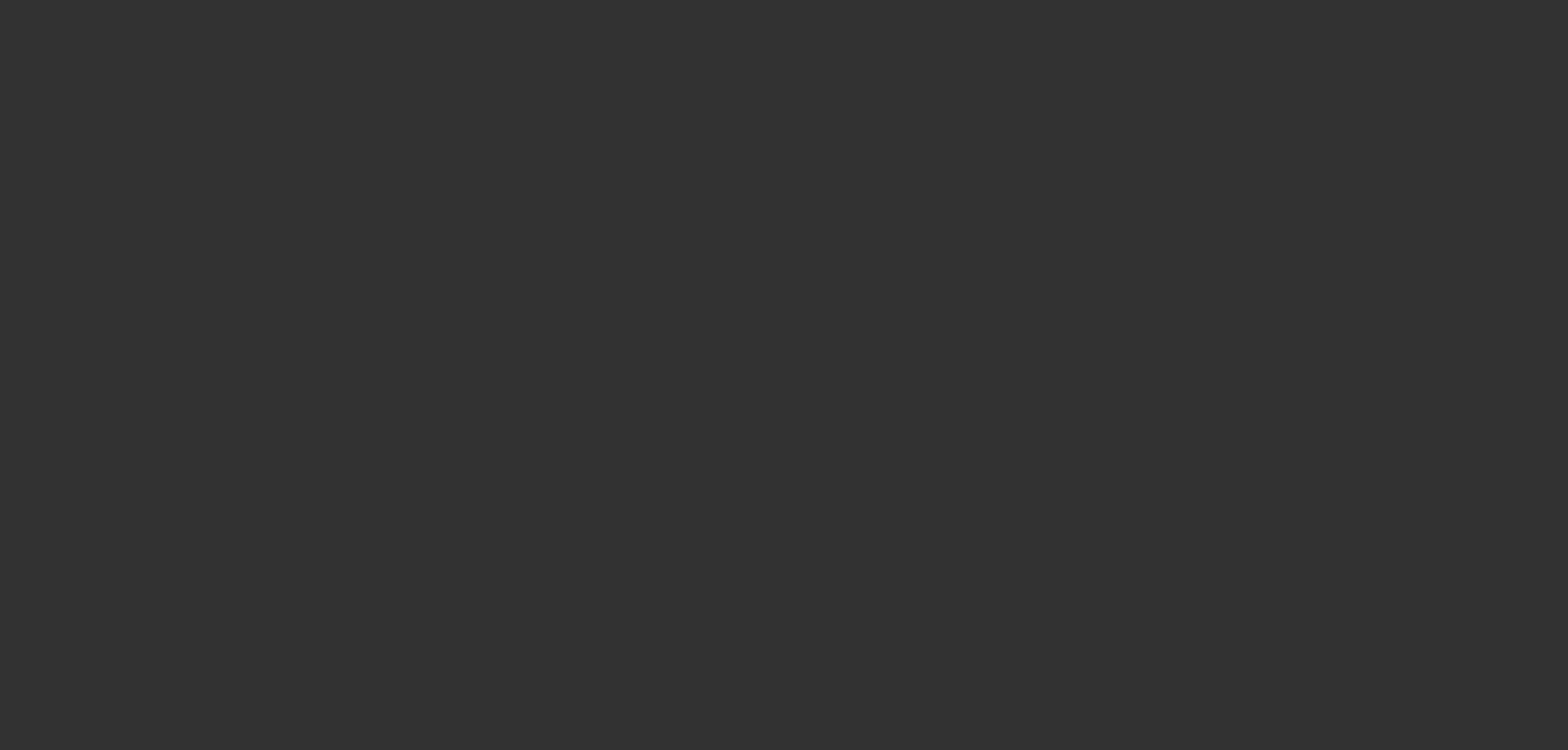
scroll to position [0, 0]
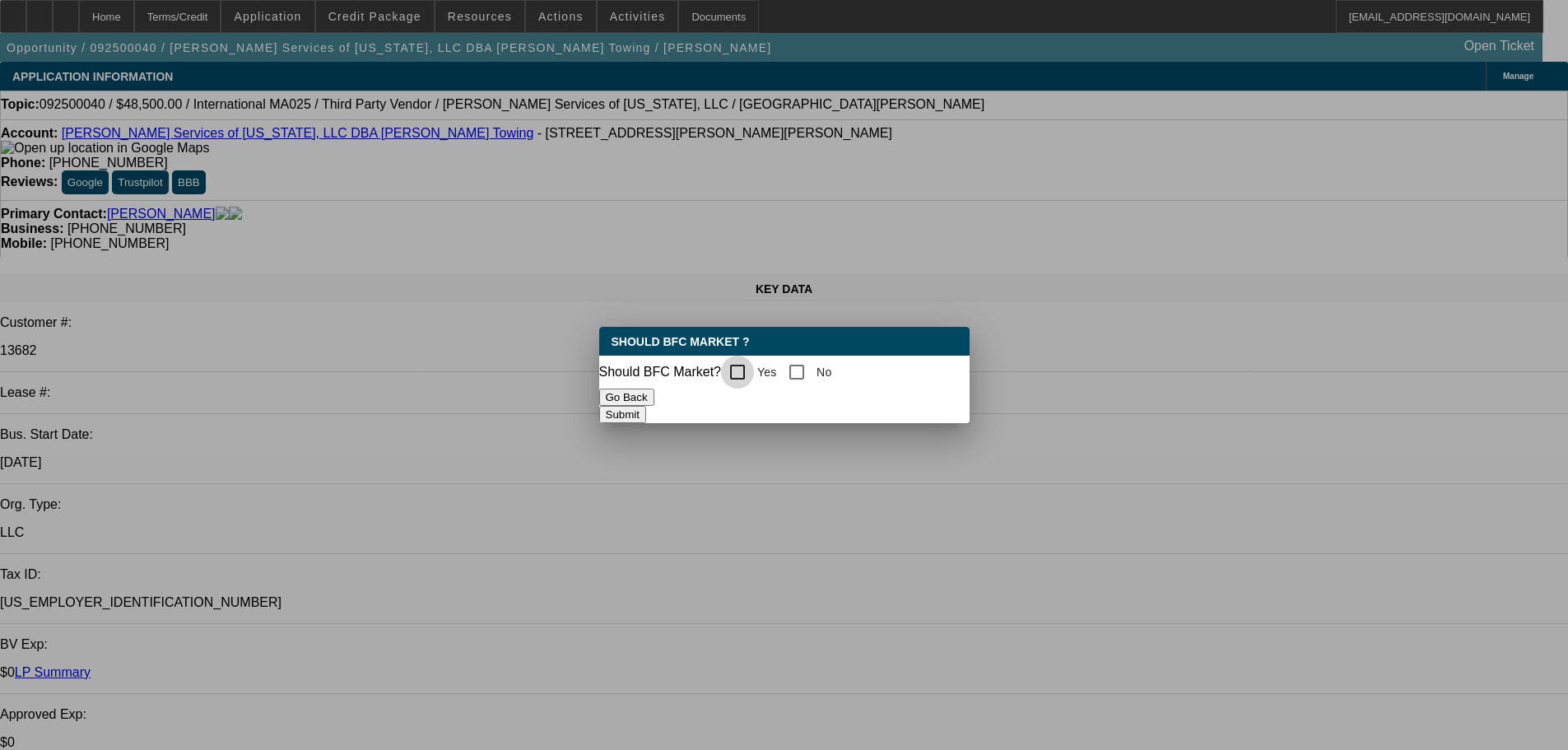
click at [752, 366] on input "Yes" at bounding box center [737, 372] width 33 height 33
checkbox input "true"
click at [646, 413] on button "Submit" at bounding box center [622, 414] width 47 height 17
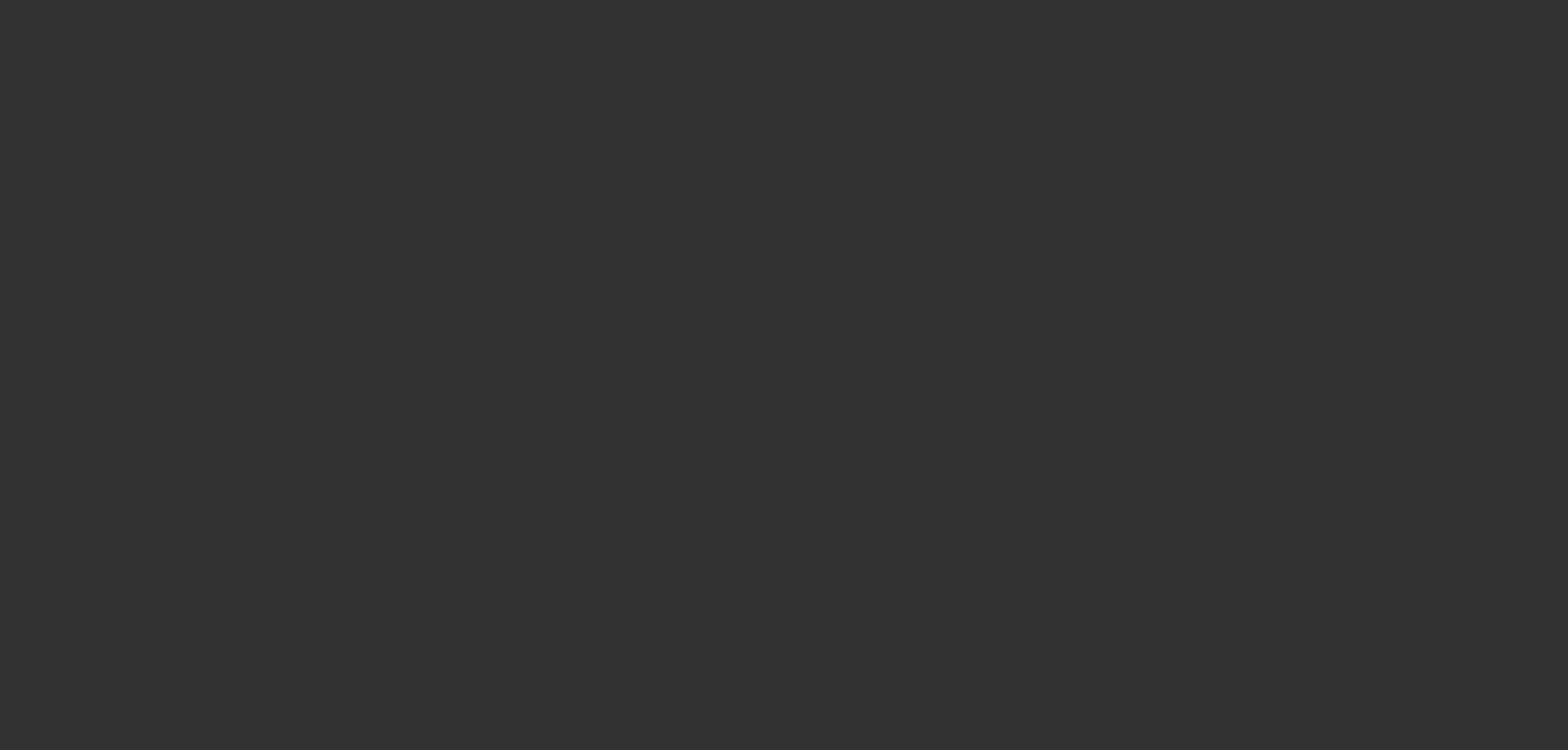
click at [1279, 253] on div at bounding box center [784, 375] width 1568 height 750
click at [1215, 267] on div at bounding box center [784, 375] width 1568 height 750
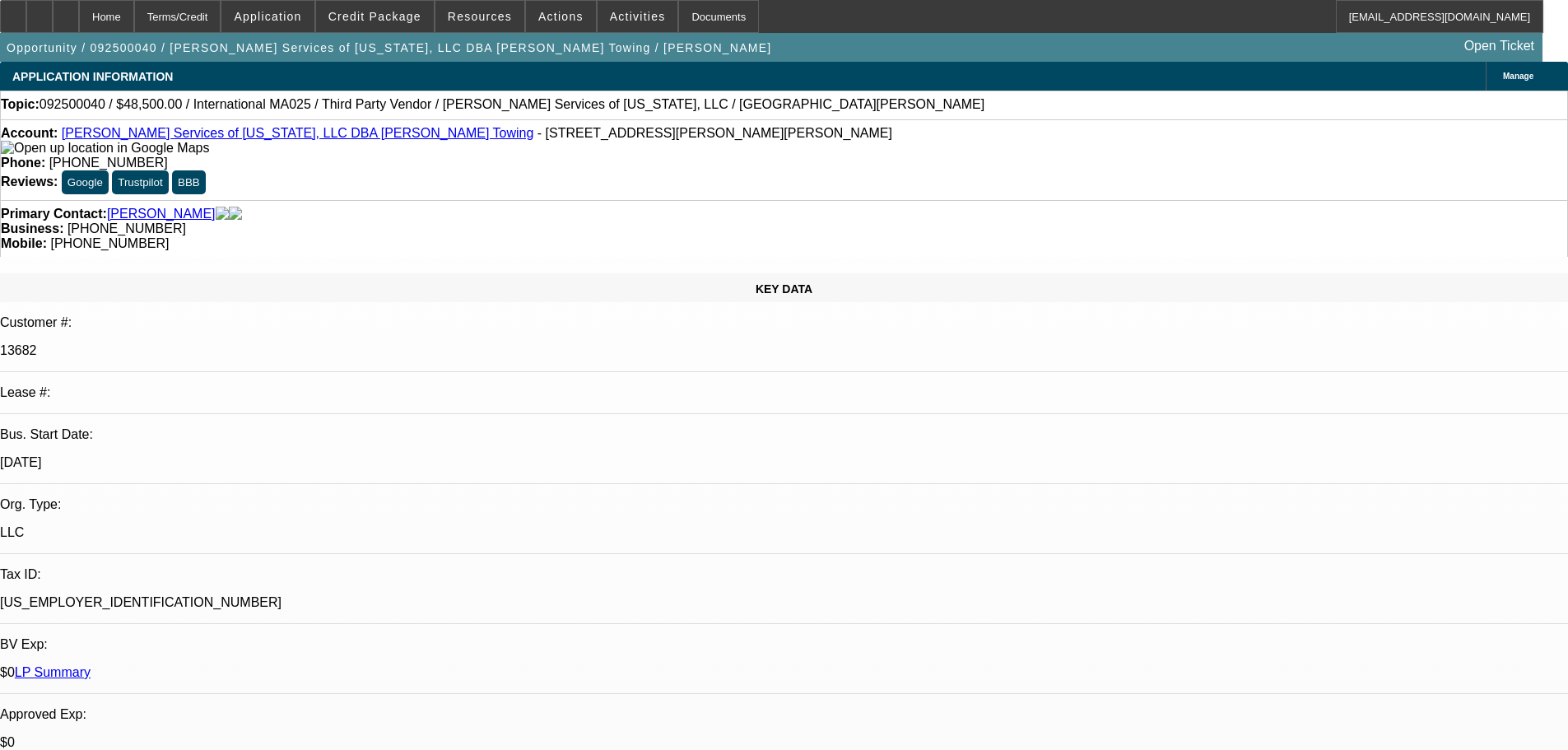
paste textarea "THIS IS A TOUGH ONE, BECAUSE AS A 2012 INTERNATIONAL, THIS IS GOING TO HAVE A M…"
type textarea "THIS IS A TOUGH ONE, BECAUSE AS A 2012 INTERNATIONAL, THIS IS GOING TO HAVE A M…"
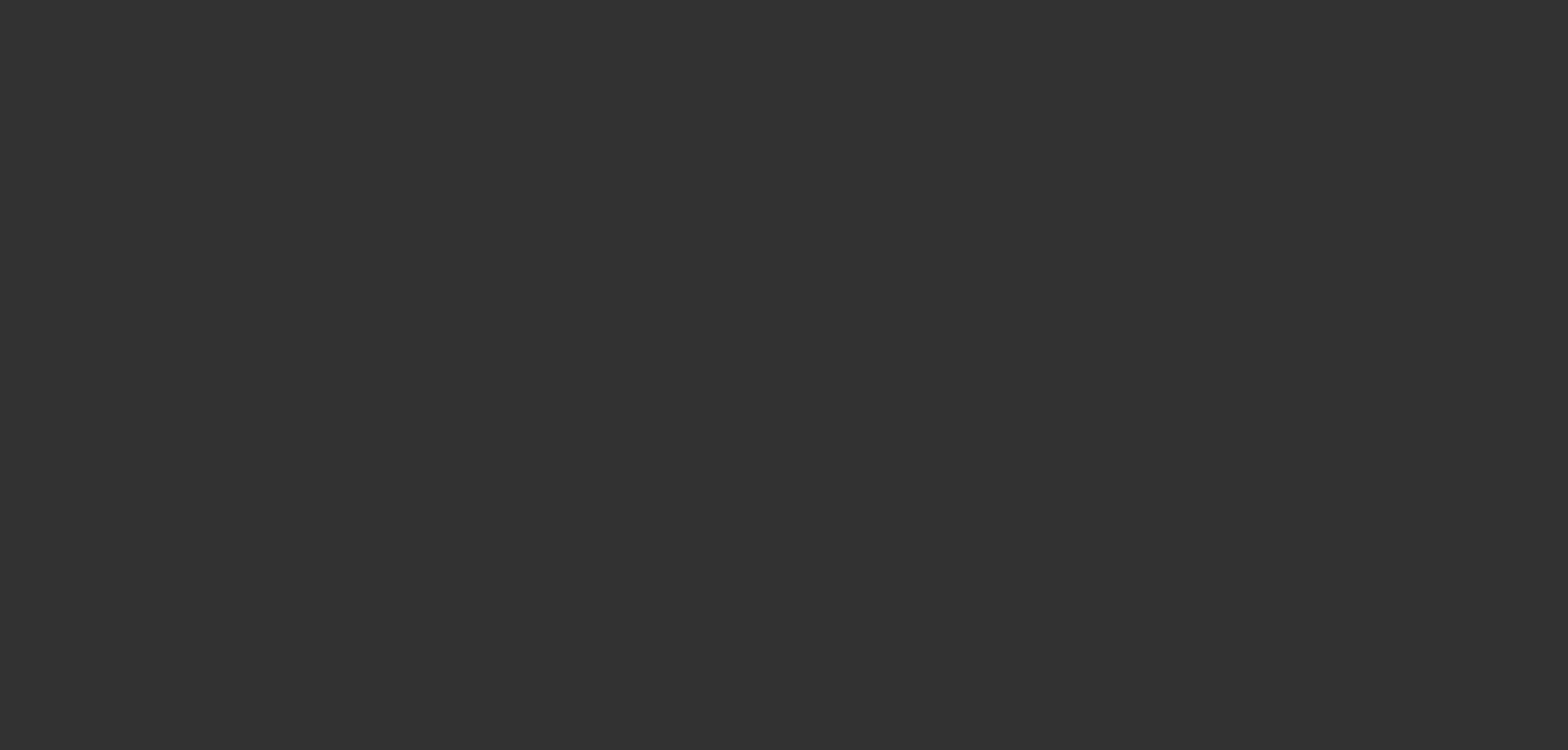
select select "0"
select select "2"
select select "0.1"
select select "4"
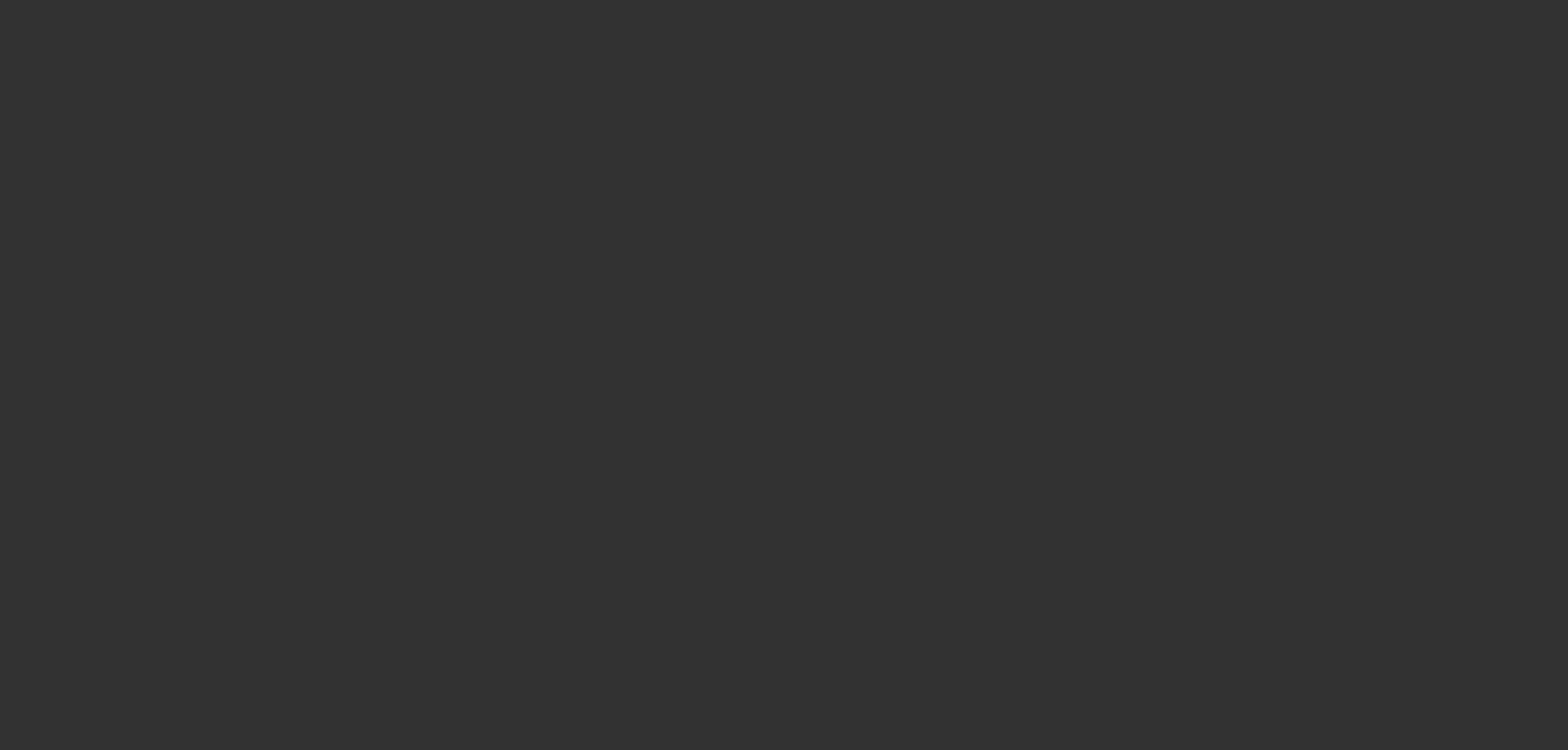
select select "0"
select select "2"
select select "0.1"
select select "4"
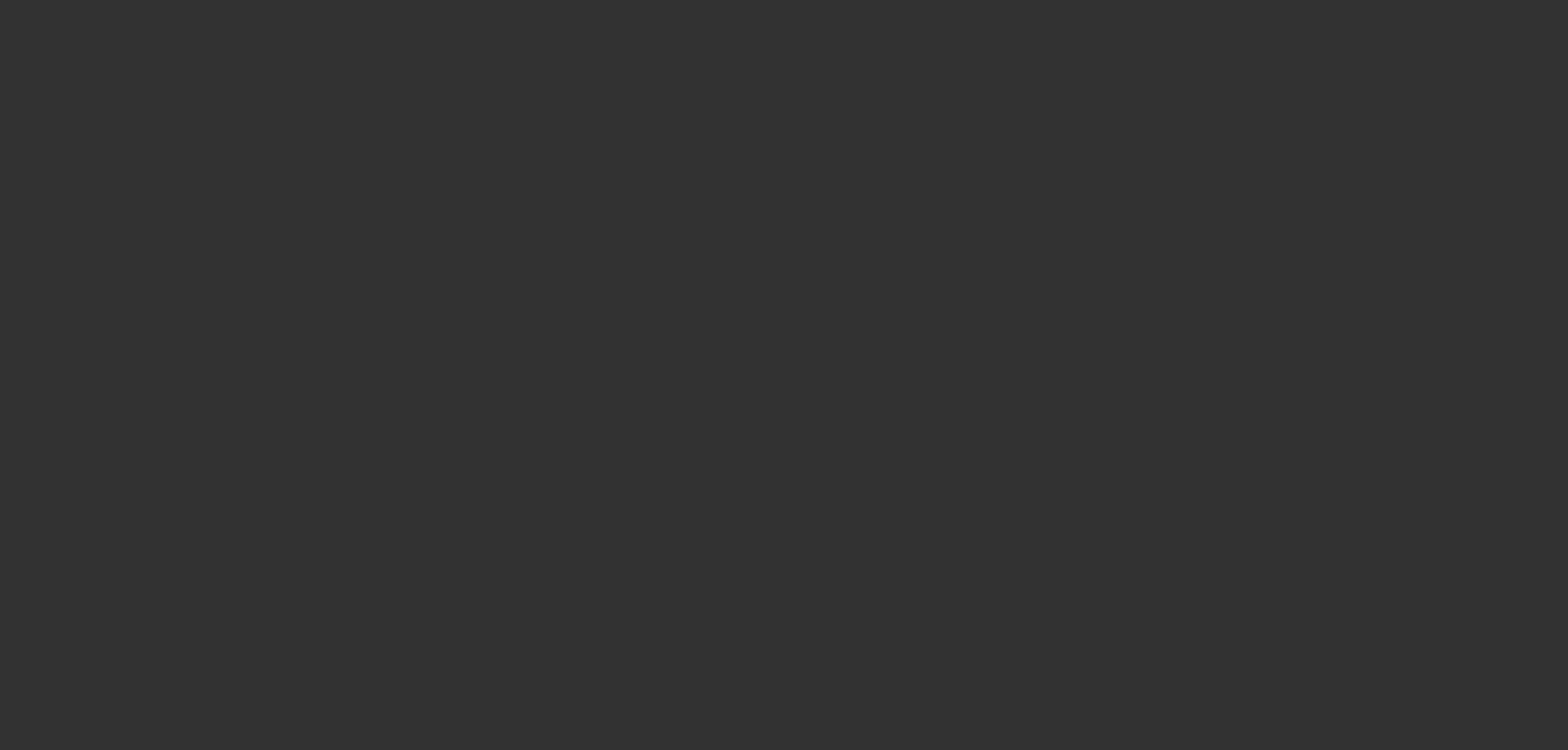
select select "0"
select select "2"
select select "0.1"
select select "4"
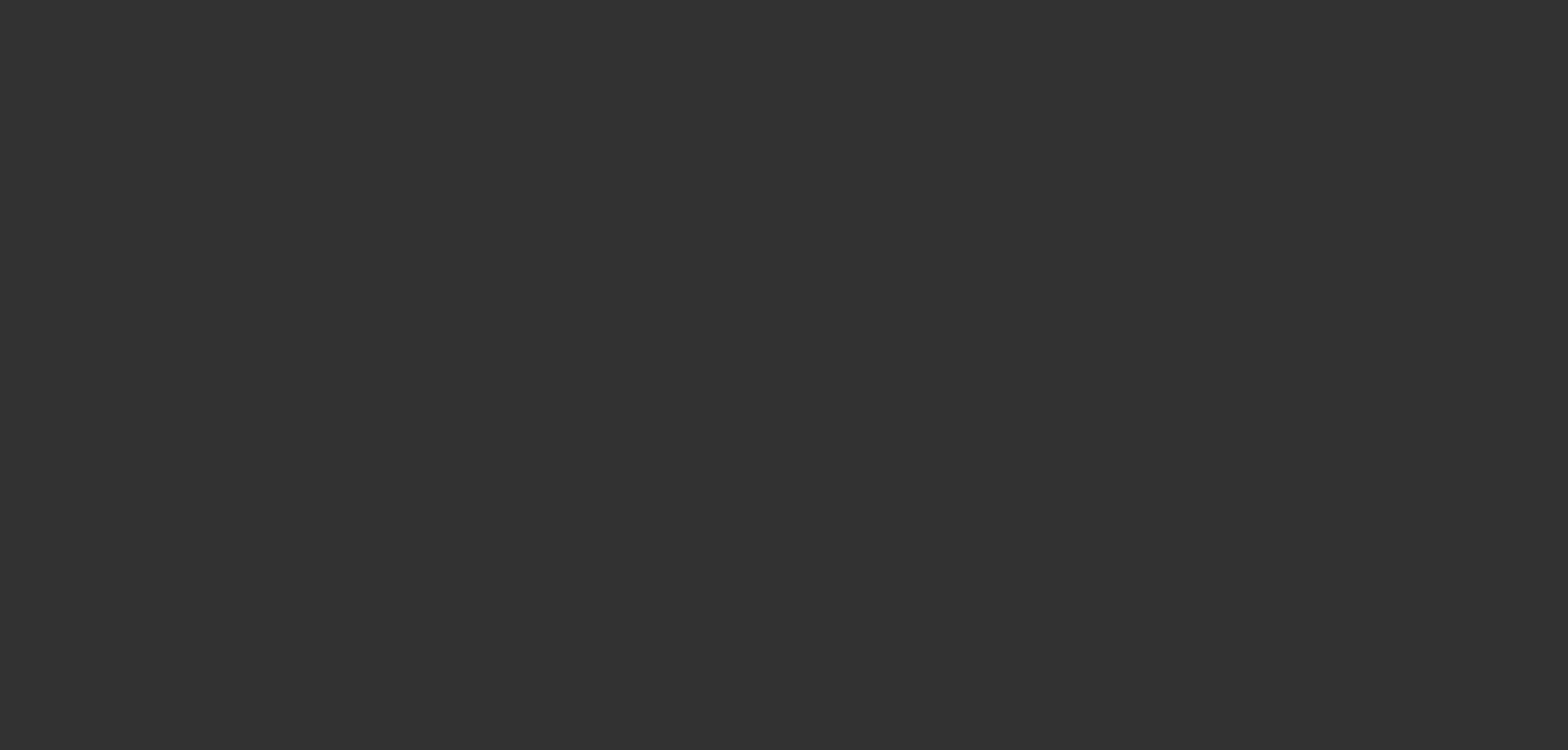
select select "0"
select select "2"
select select "0.1"
select select "4"
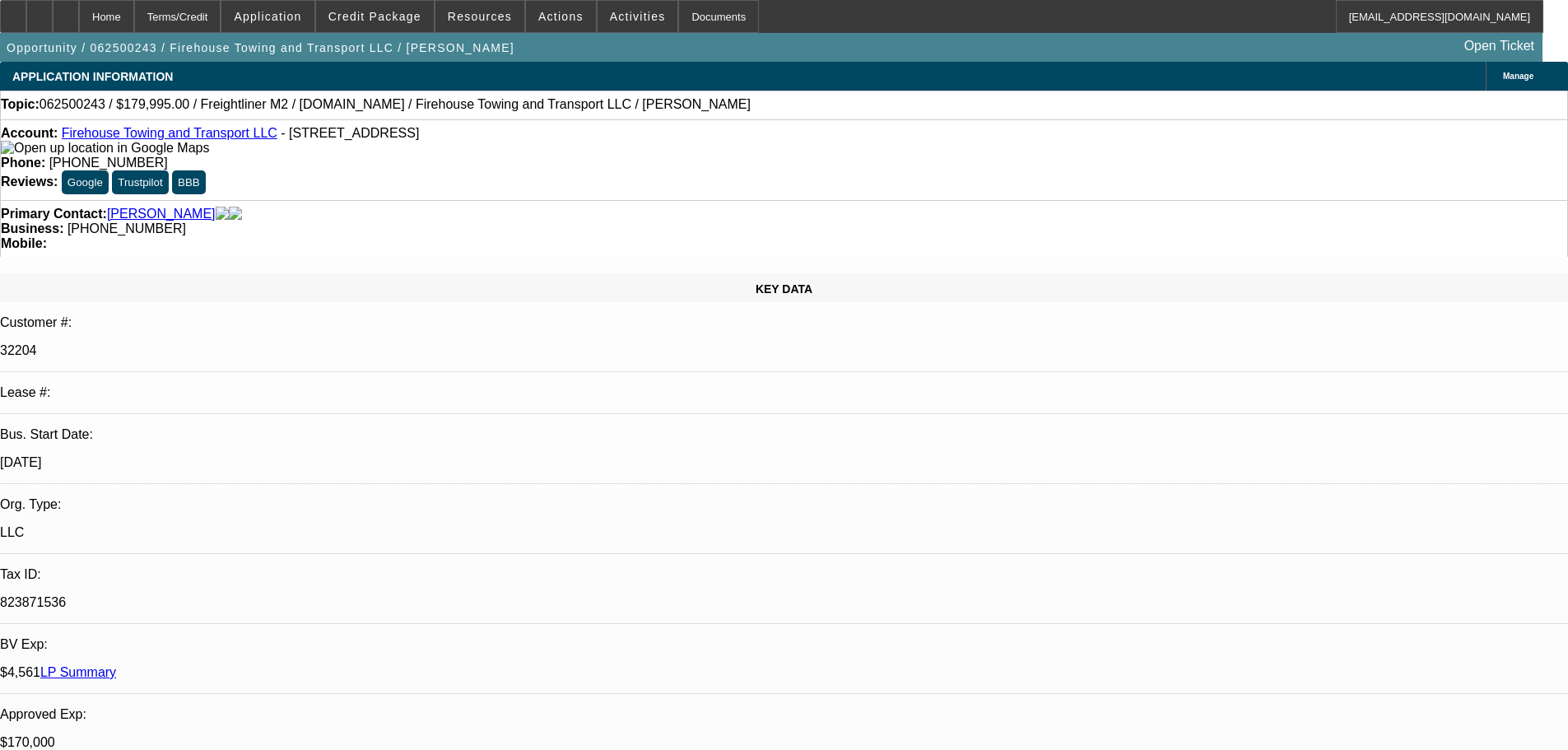
select select "0"
select select "0.1"
select select "4"
select select "0"
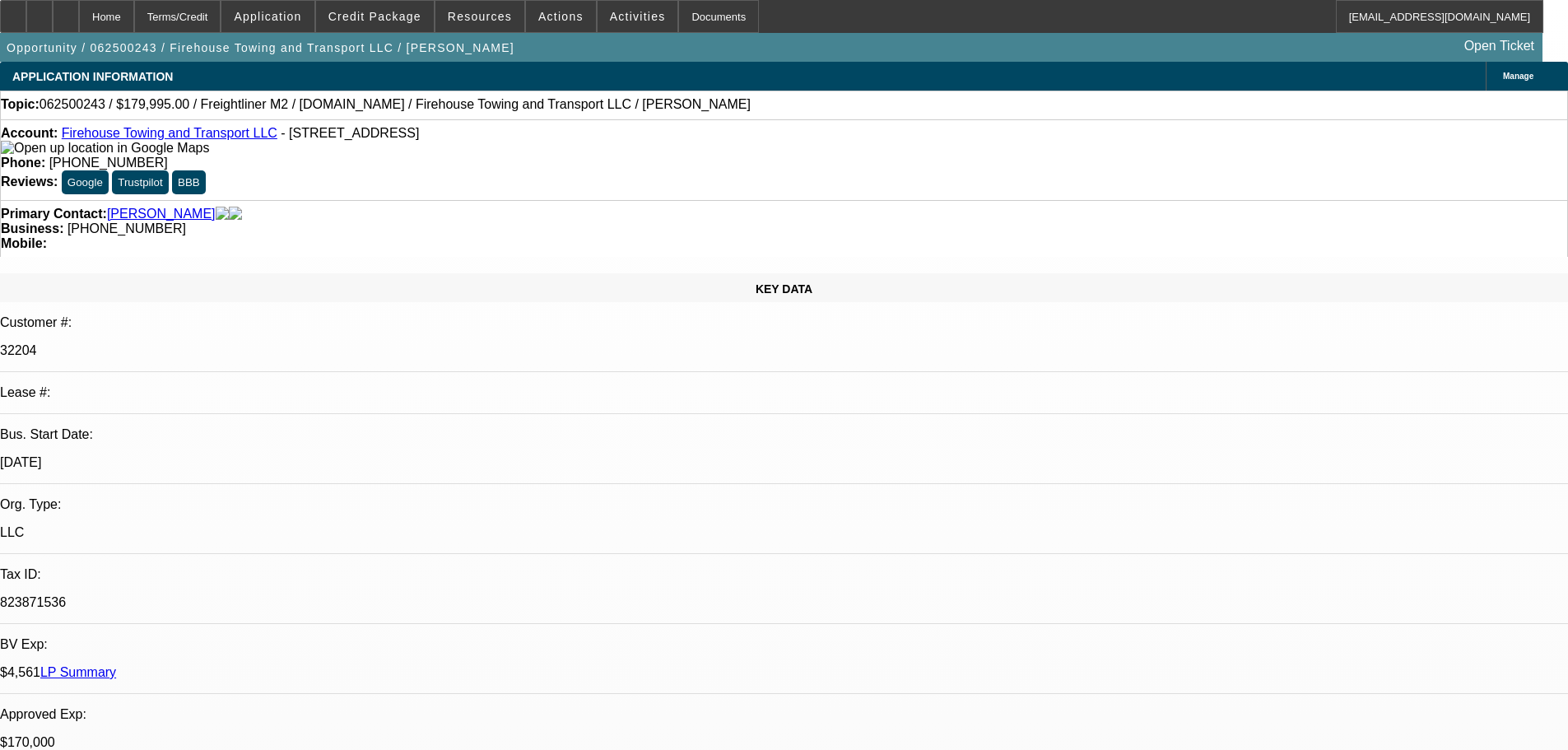
select select "2"
select select "0"
select select "6"
select select "0"
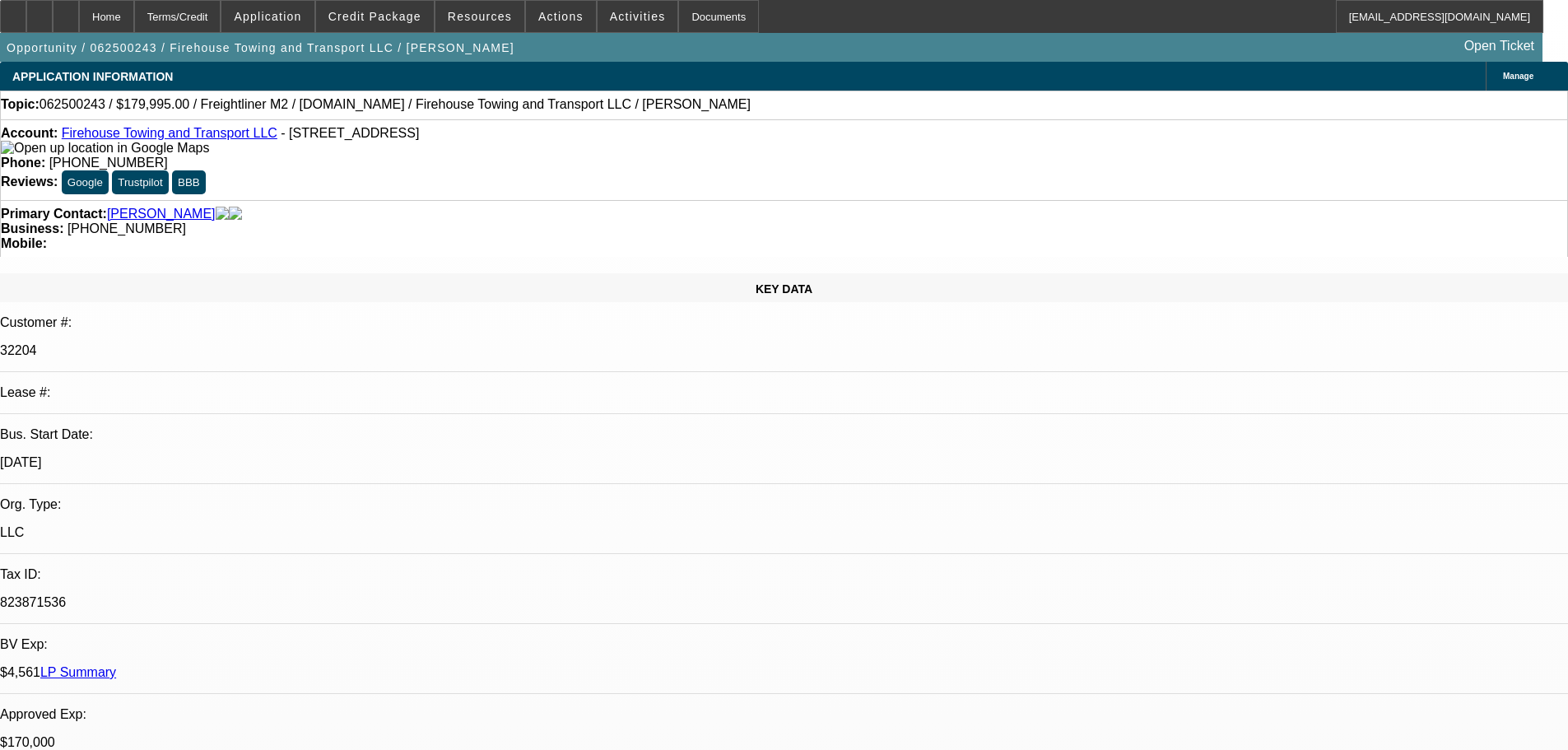
select select "2"
select select "0.1"
select select "4"
select select "0"
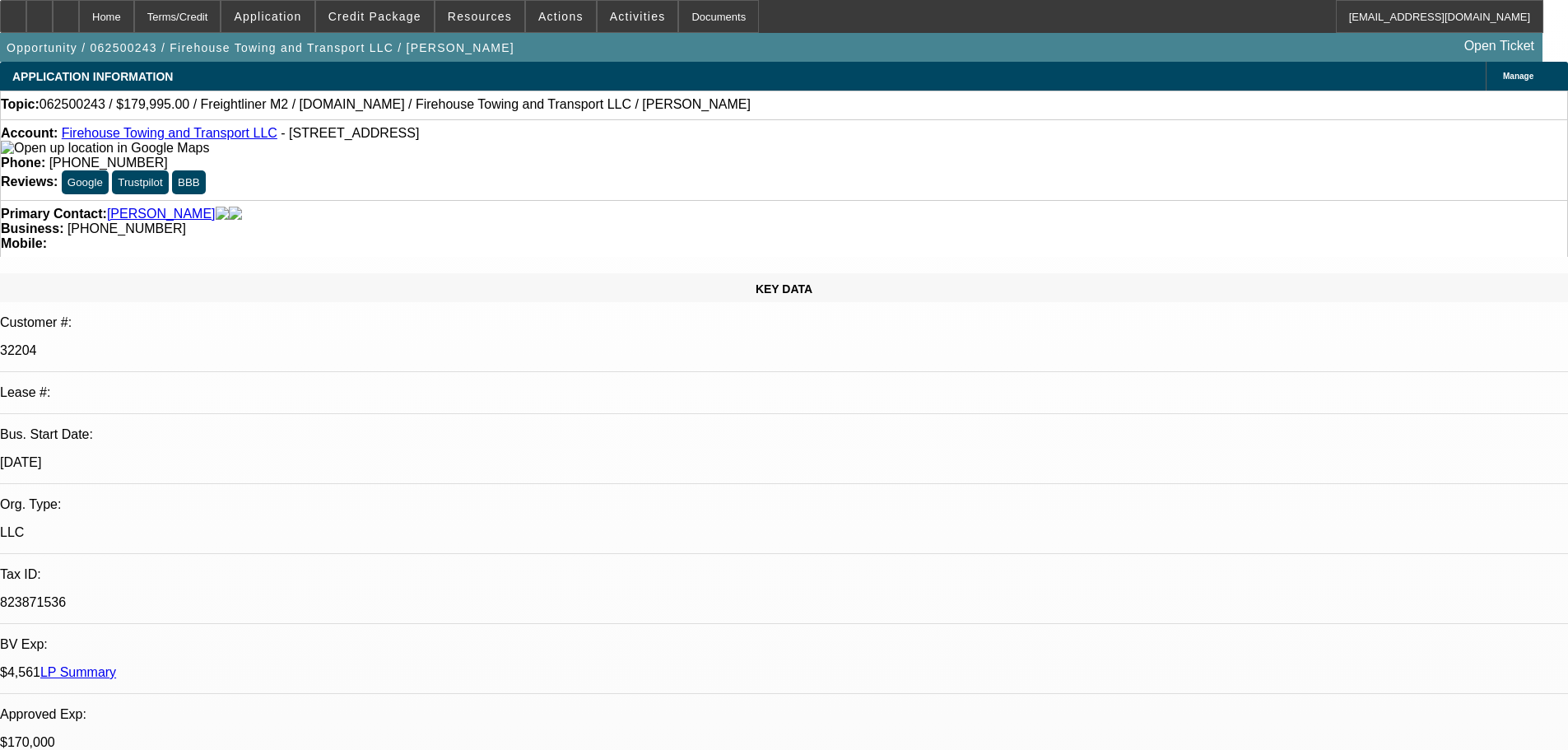
select select "2"
select select "0.1"
select select "4"
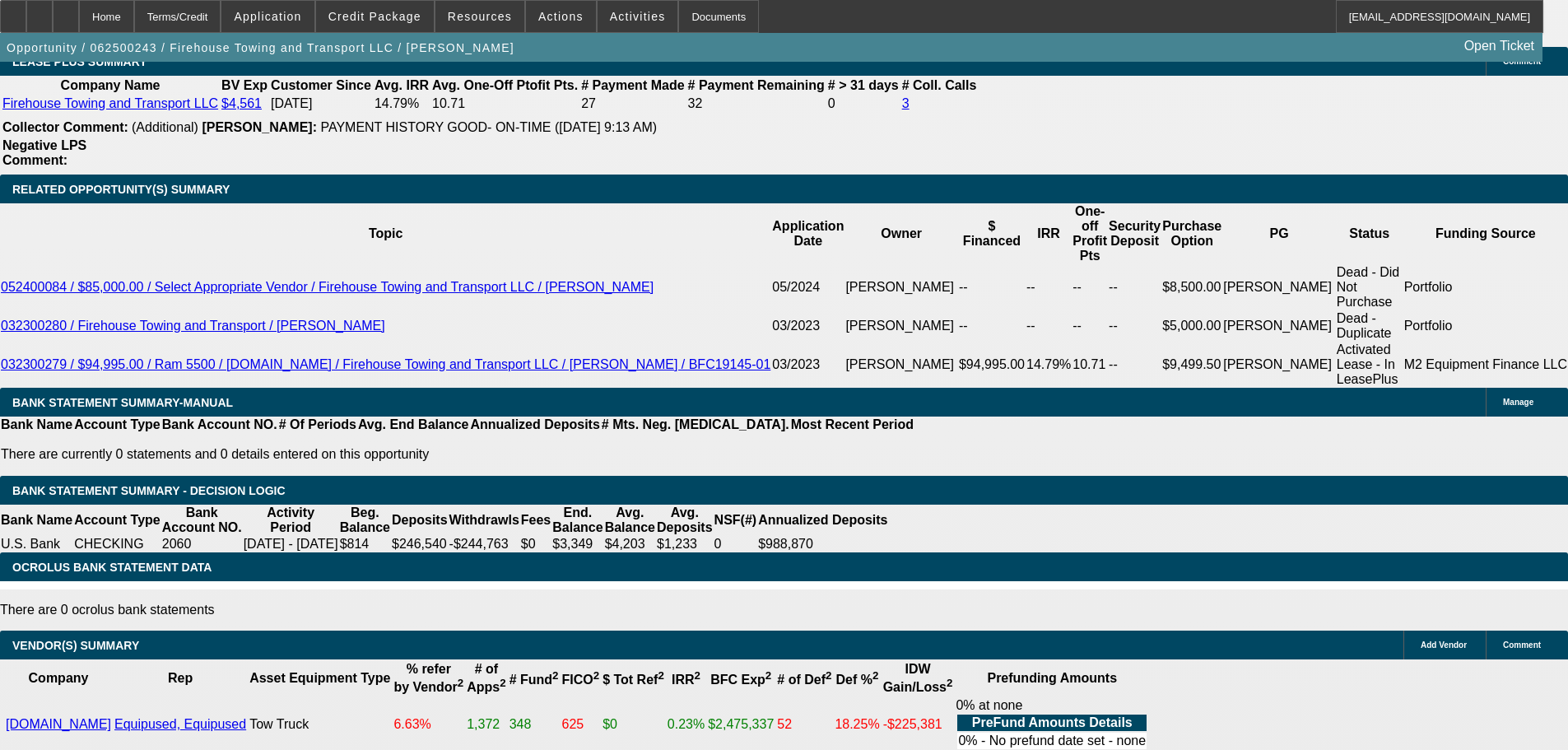
scroll to position [2454, 0]
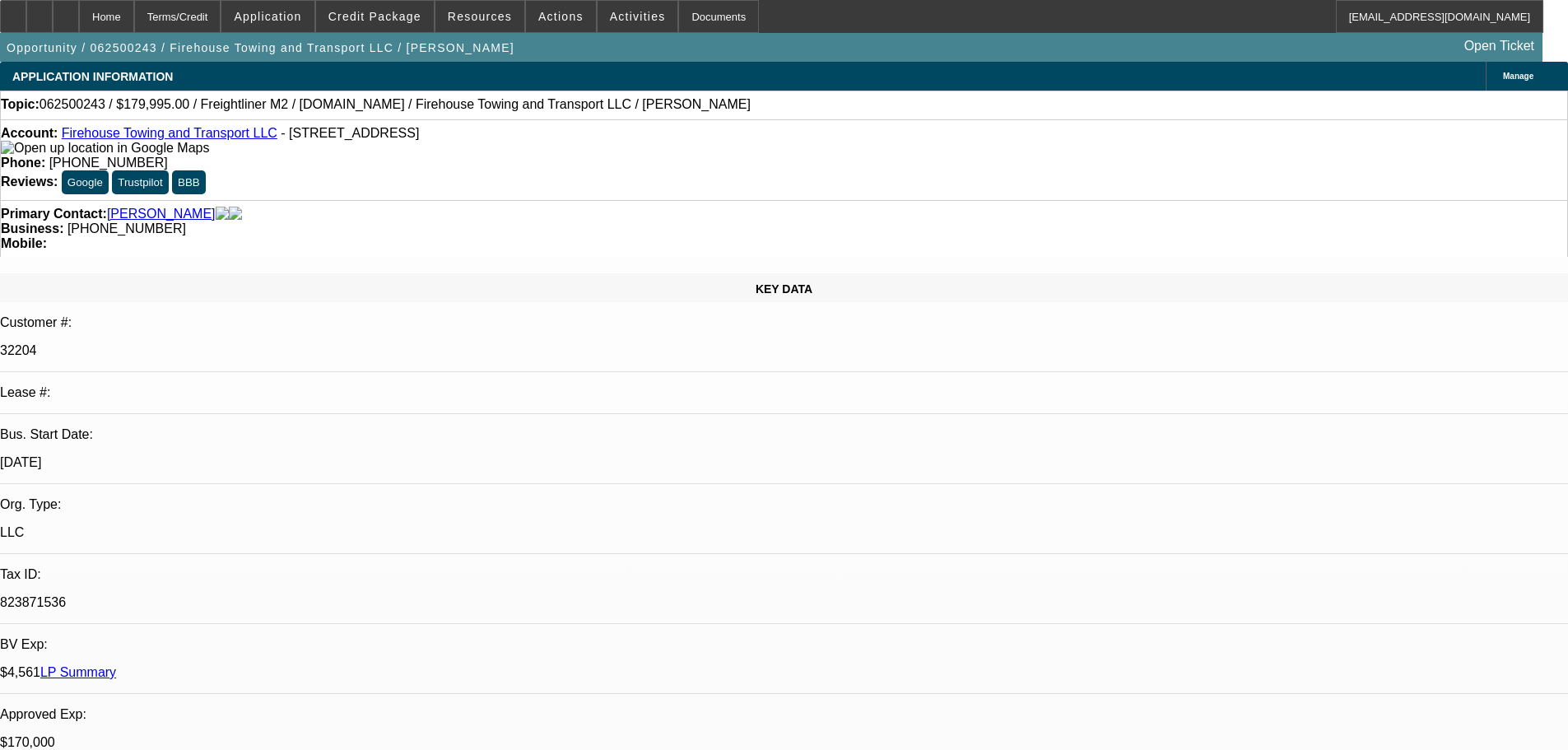
select select "0"
select select "0.1"
select select "4"
select select "0"
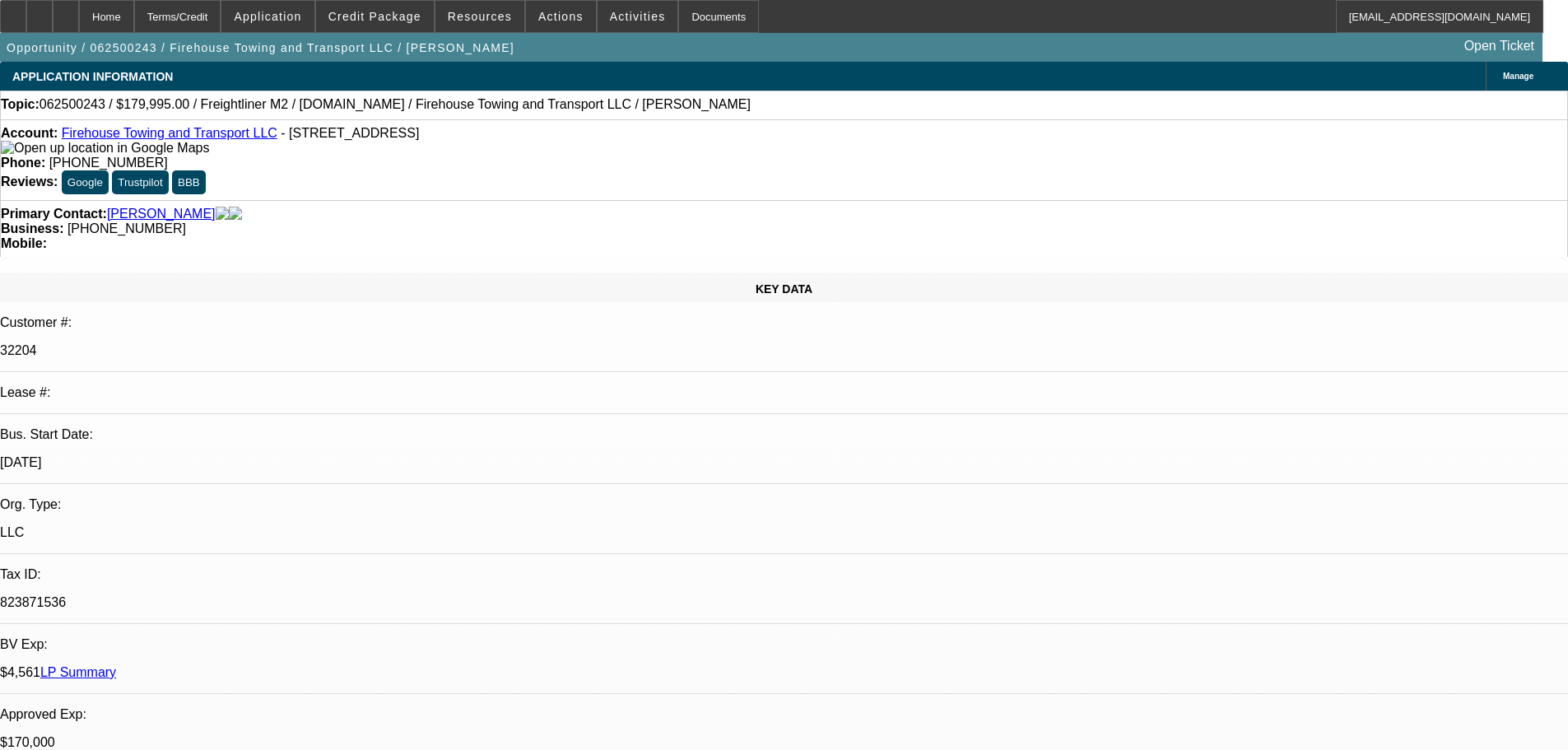
select select "2"
select select "0"
select select "6"
select select "0"
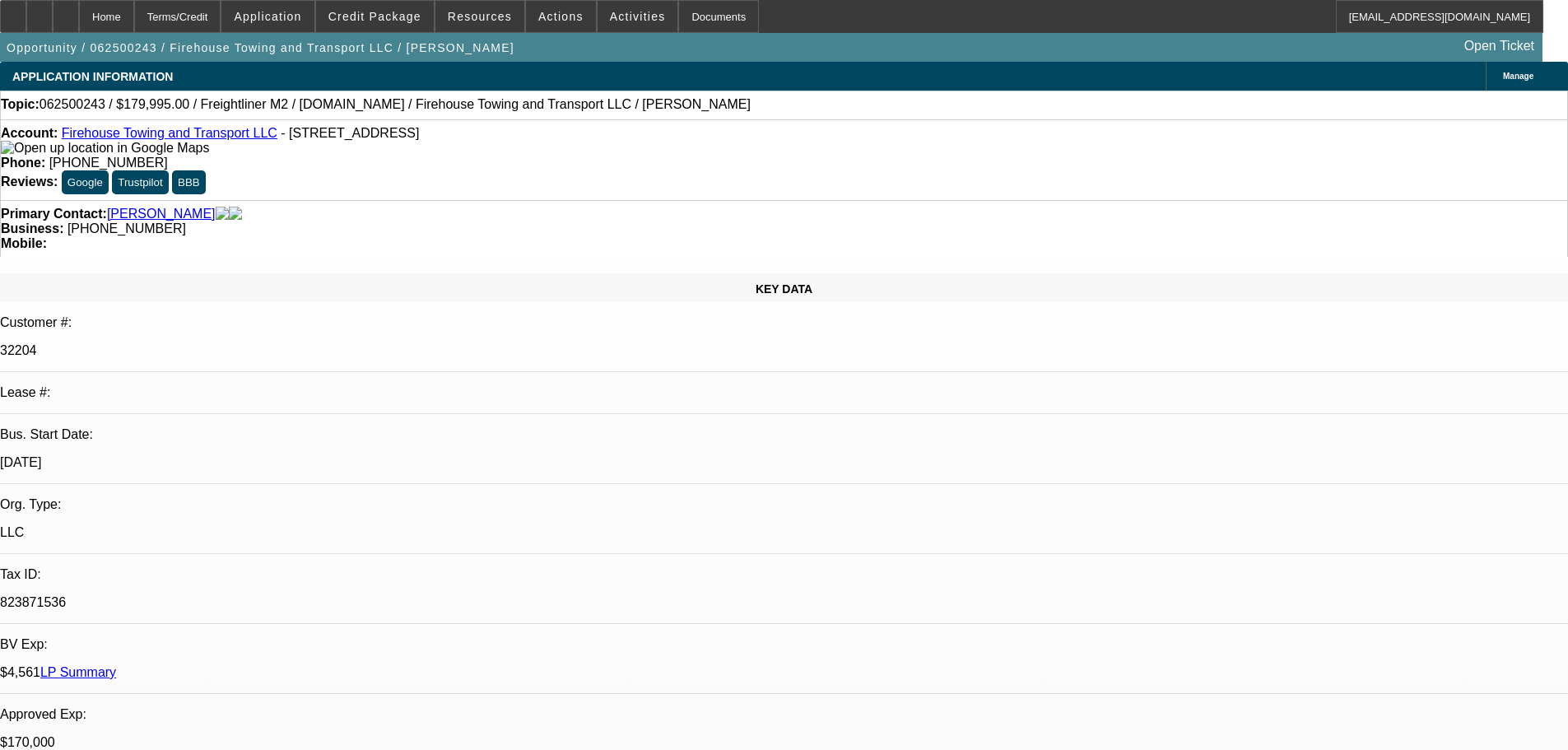
select select "2"
select select "0.1"
select select "4"
select select "0"
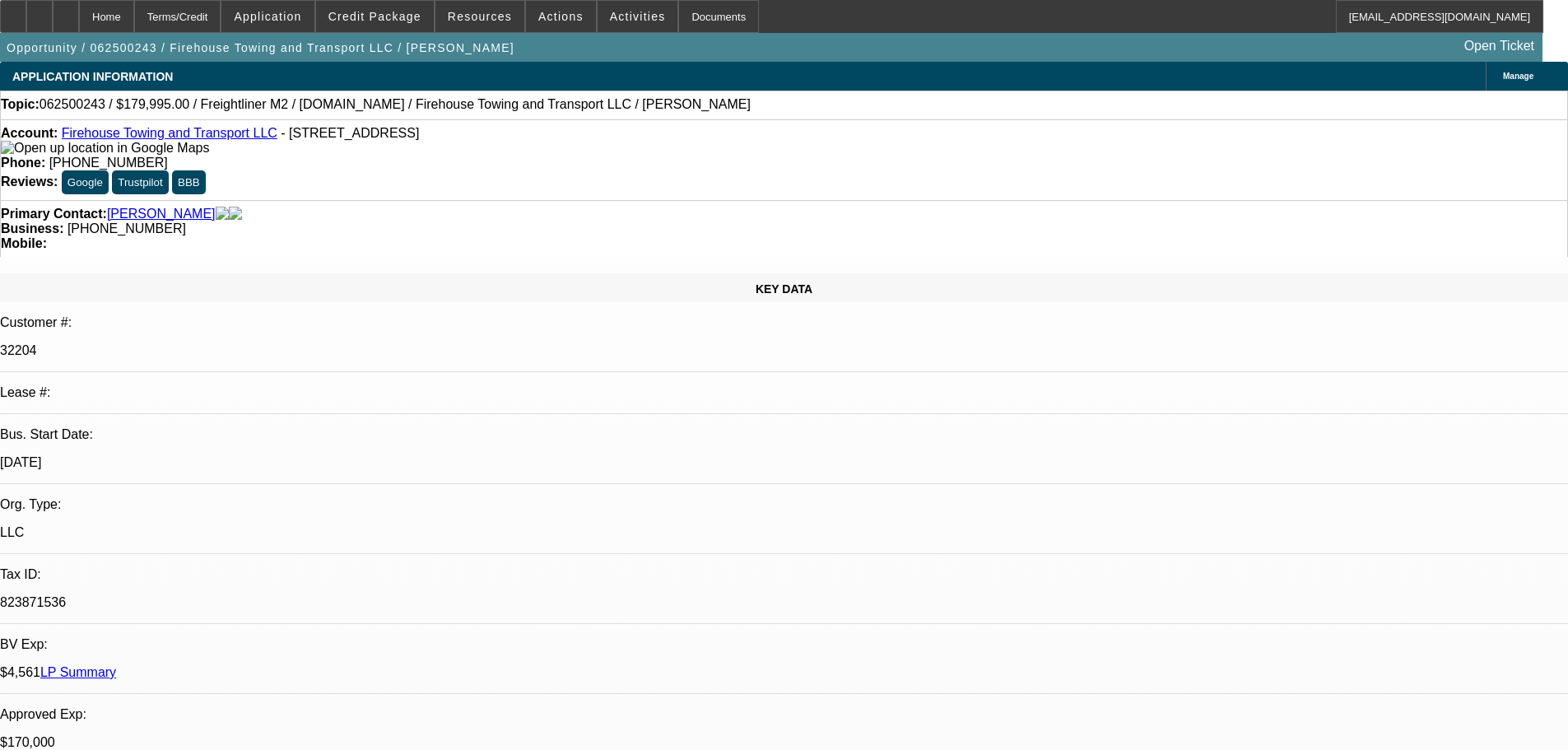
select select "2"
select select "0.1"
select select "4"
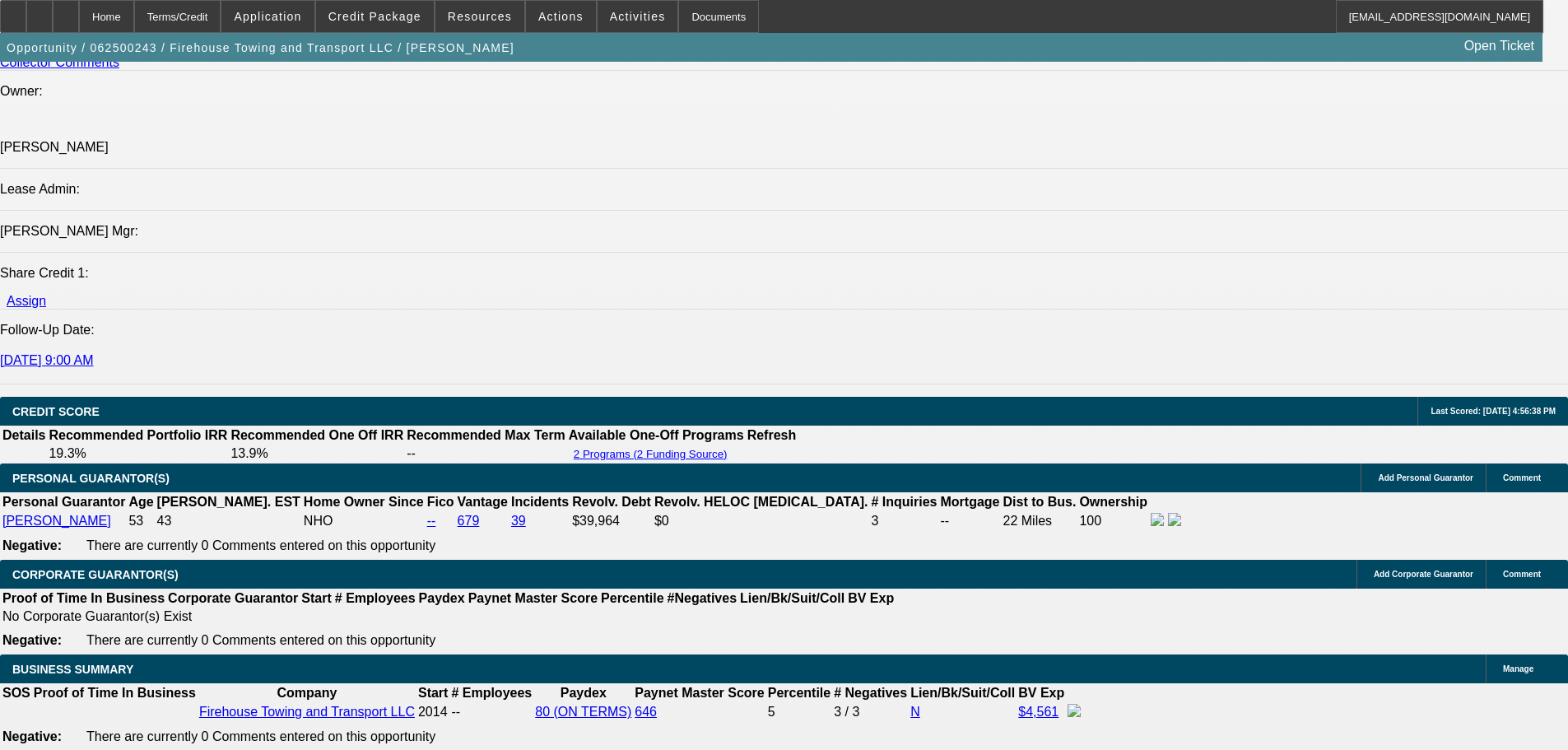
scroll to position [2305, 0]
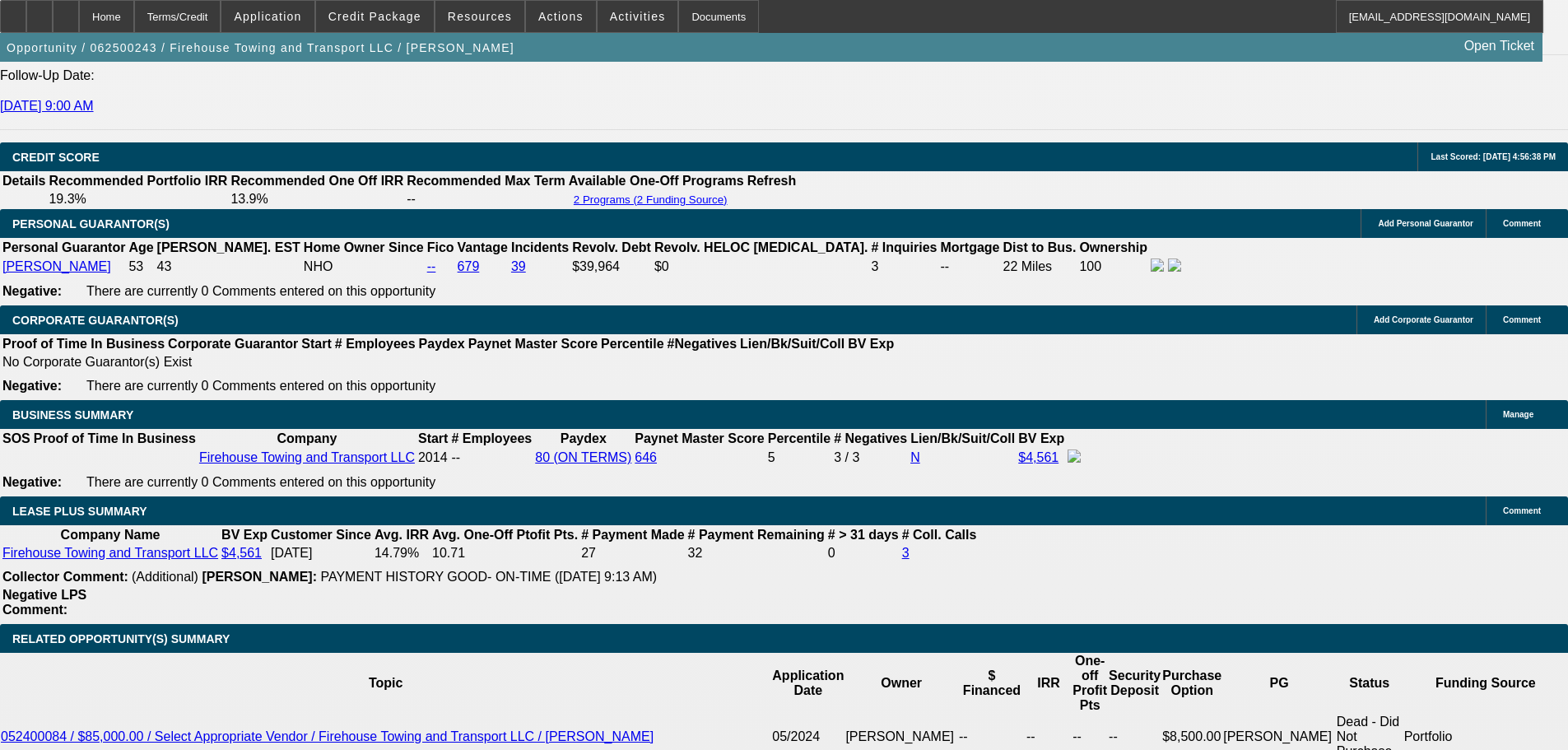
type textarea "OK TO SEND TO FINPAC FOR LESS"
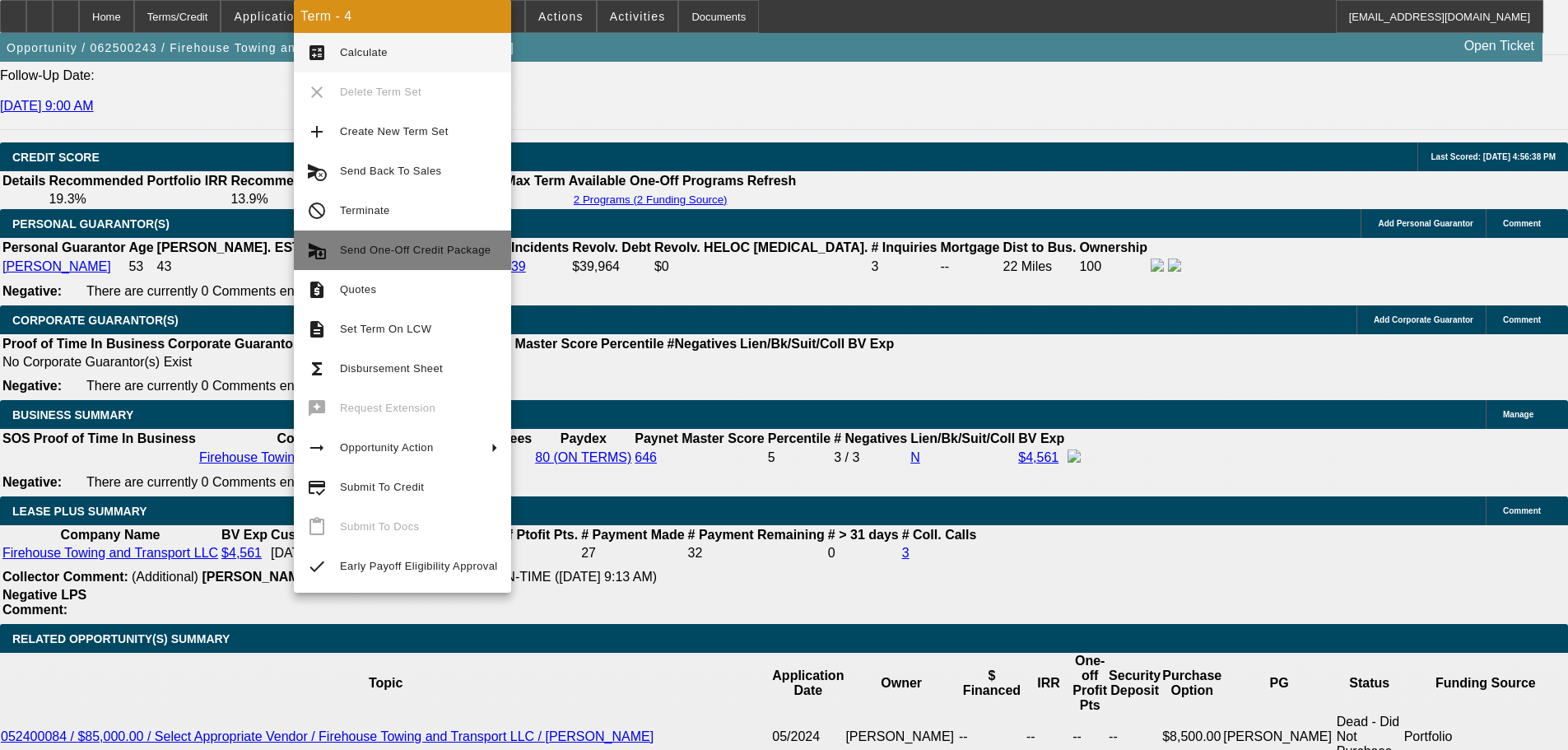
click at [431, 257] on span "Send One-Off Credit Package" at bounding box center [419, 250] width 158 height 20
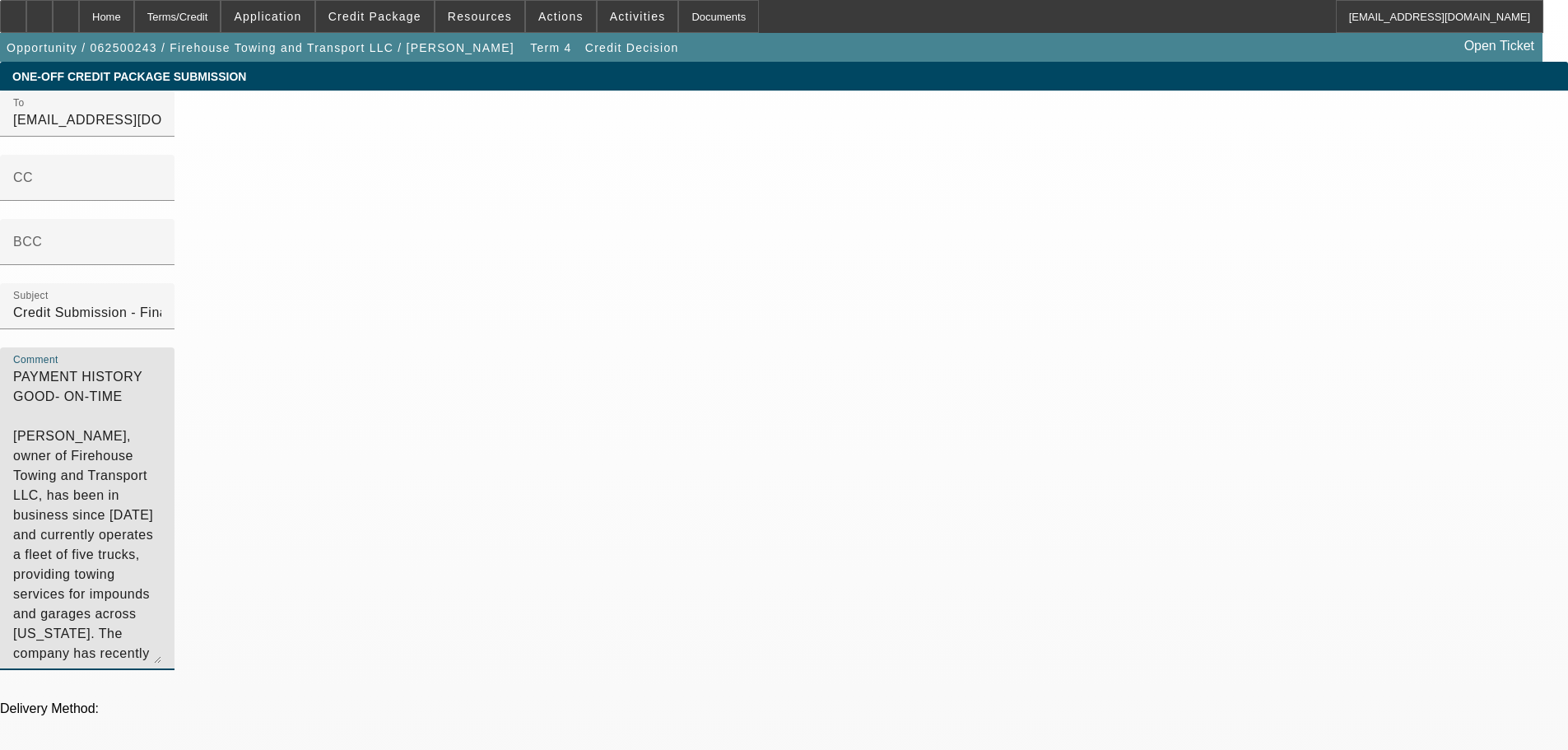
drag, startPoint x: 1029, startPoint y: 131, endPoint x: 593, endPoint y: 160, distance: 437.0
click at [556, 132] on div "To syndications@beaconfunding.com CC BCC Subject Credit Submission - Financial …" at bounding box center [784, 390] width 1568 height 598
click at [161, 383] on textarea "[PERSON_NAME], owner of Firehouse Towing and Transport LLC, has been in busines…" at bounding box center [86, 515] width 148 height 296
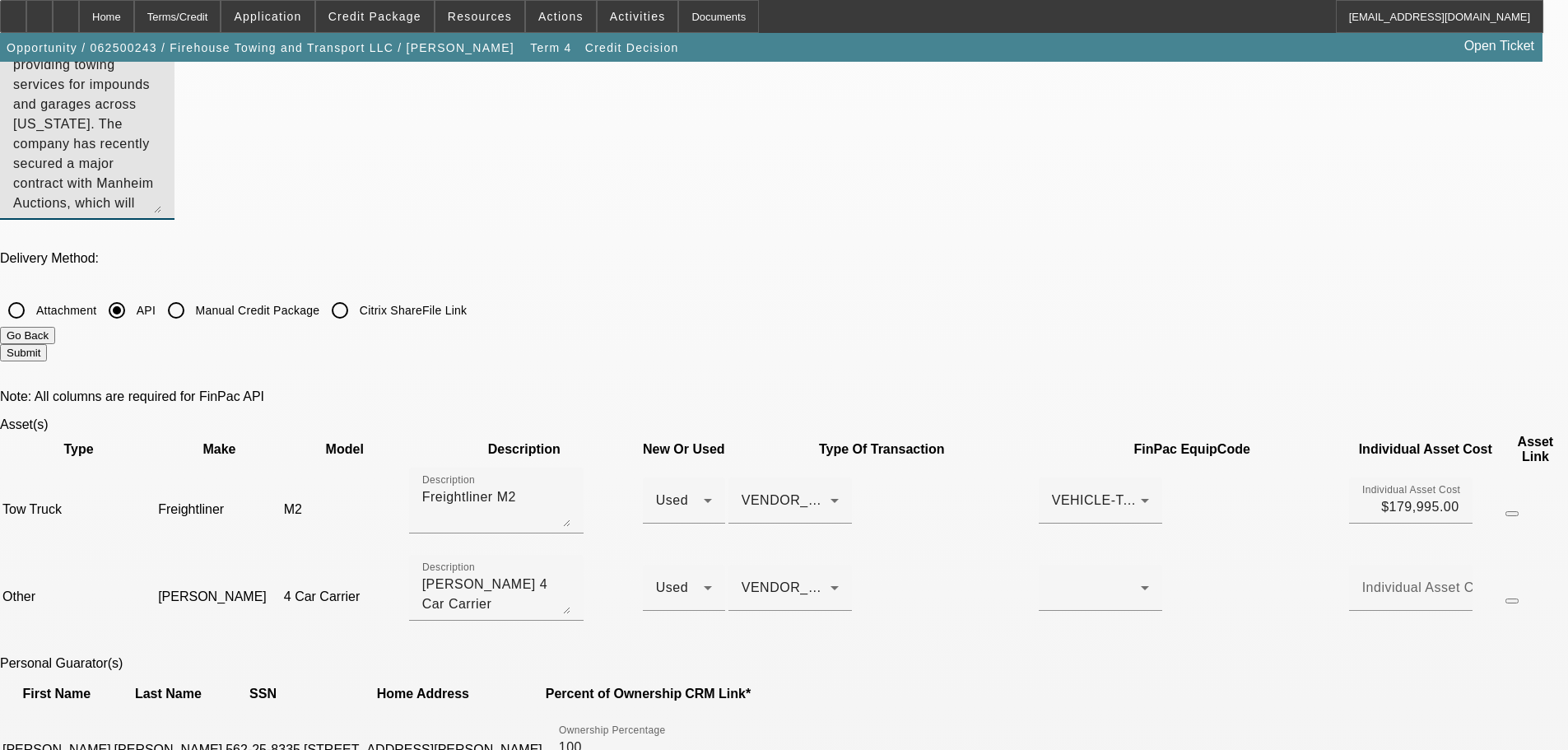
scroll to position [412, 0]
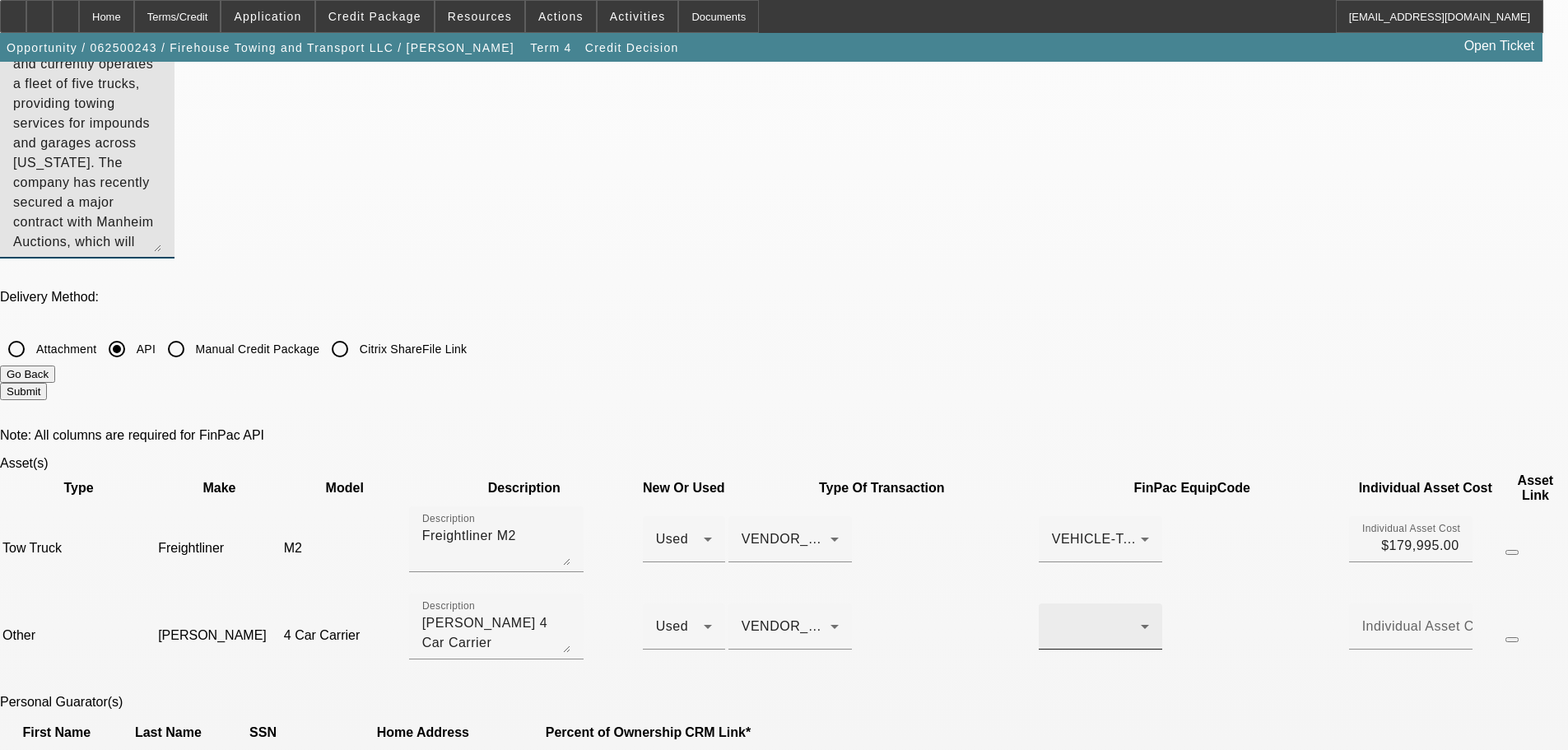
type textarea "[PERSON_NAME], owner of Firehouse Towing and Transport LLC, has been in busines…"
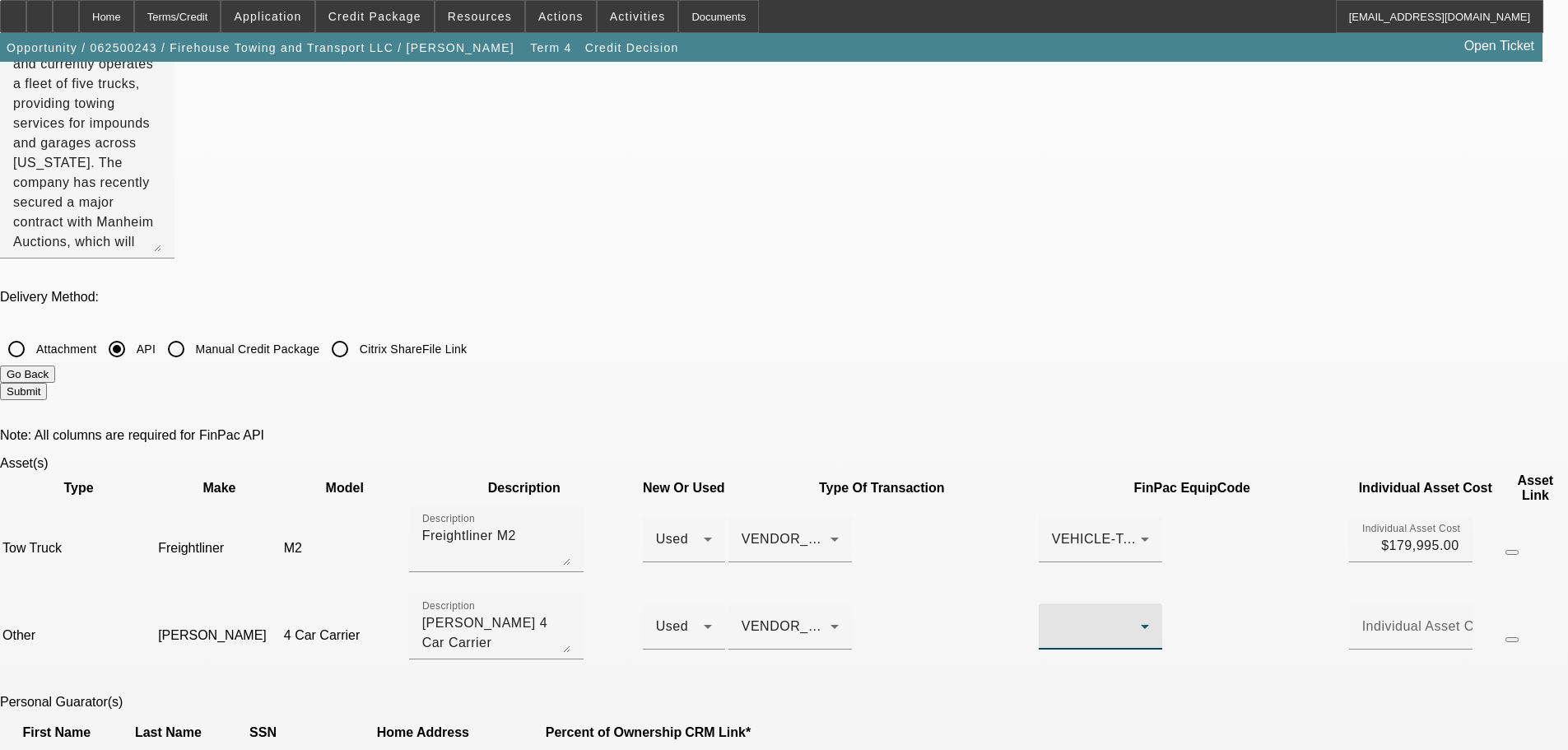
click at [1052, 616] on div at bounding box center [1096, 626] width 89 height 20
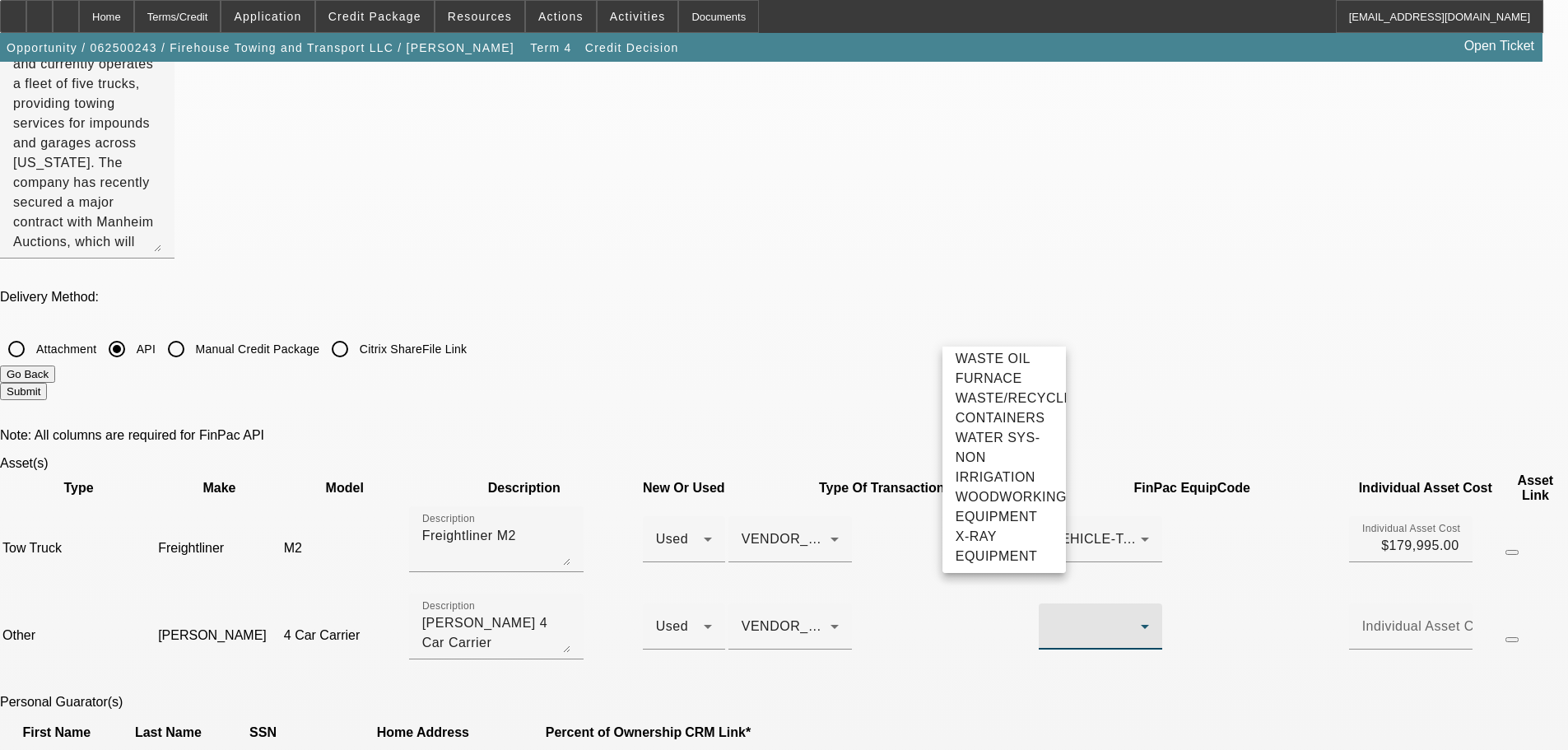
scroll to position [6848, 0]
click at [983, 73] on span "VEHICLE-Tow Truck" at bounding box center [1003, 52] width 97 height 39
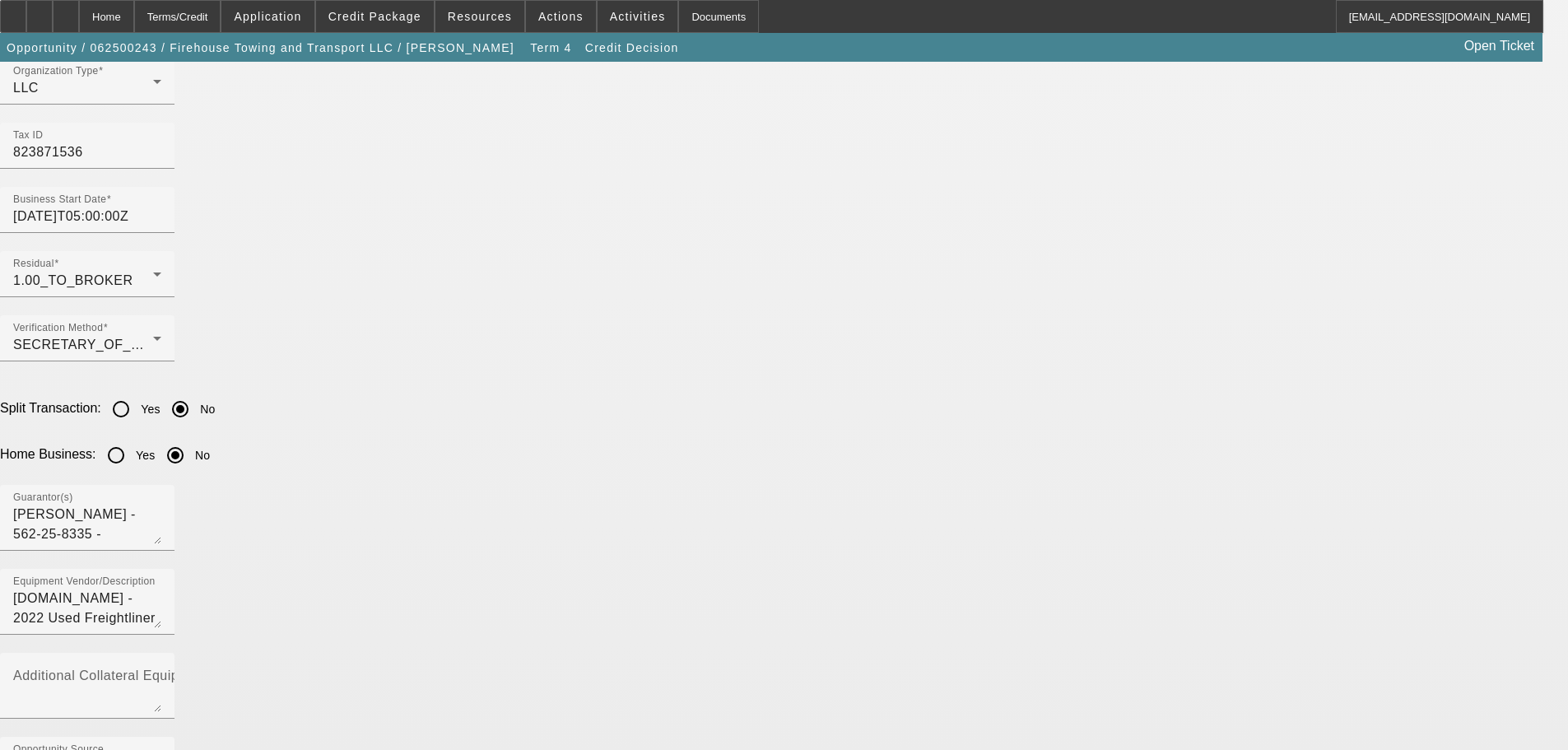
scroll to position [1426, 0]
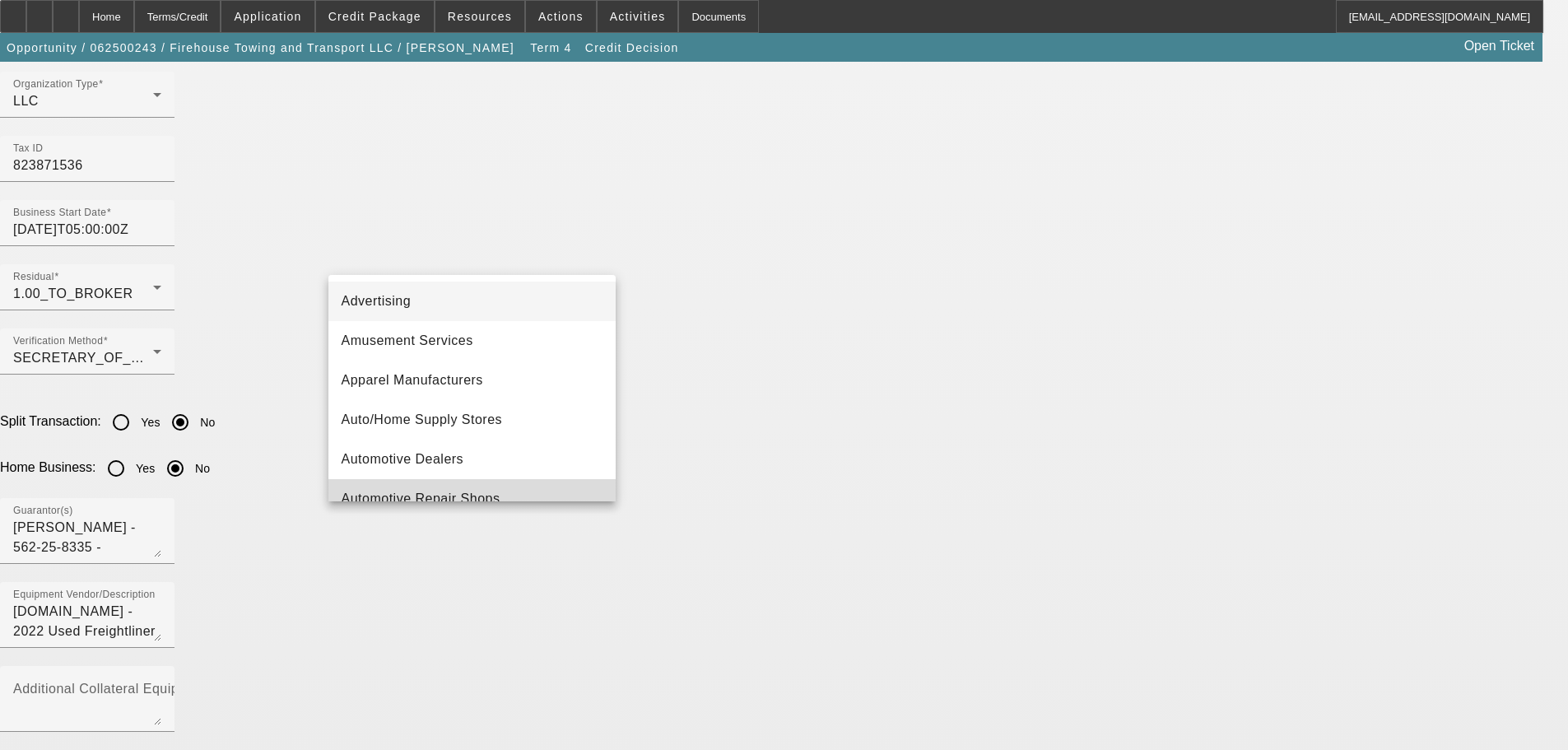
click at [479, 491] on span "Automotive Repair Shops" at bounding box center [421, 498] width 159 height 20
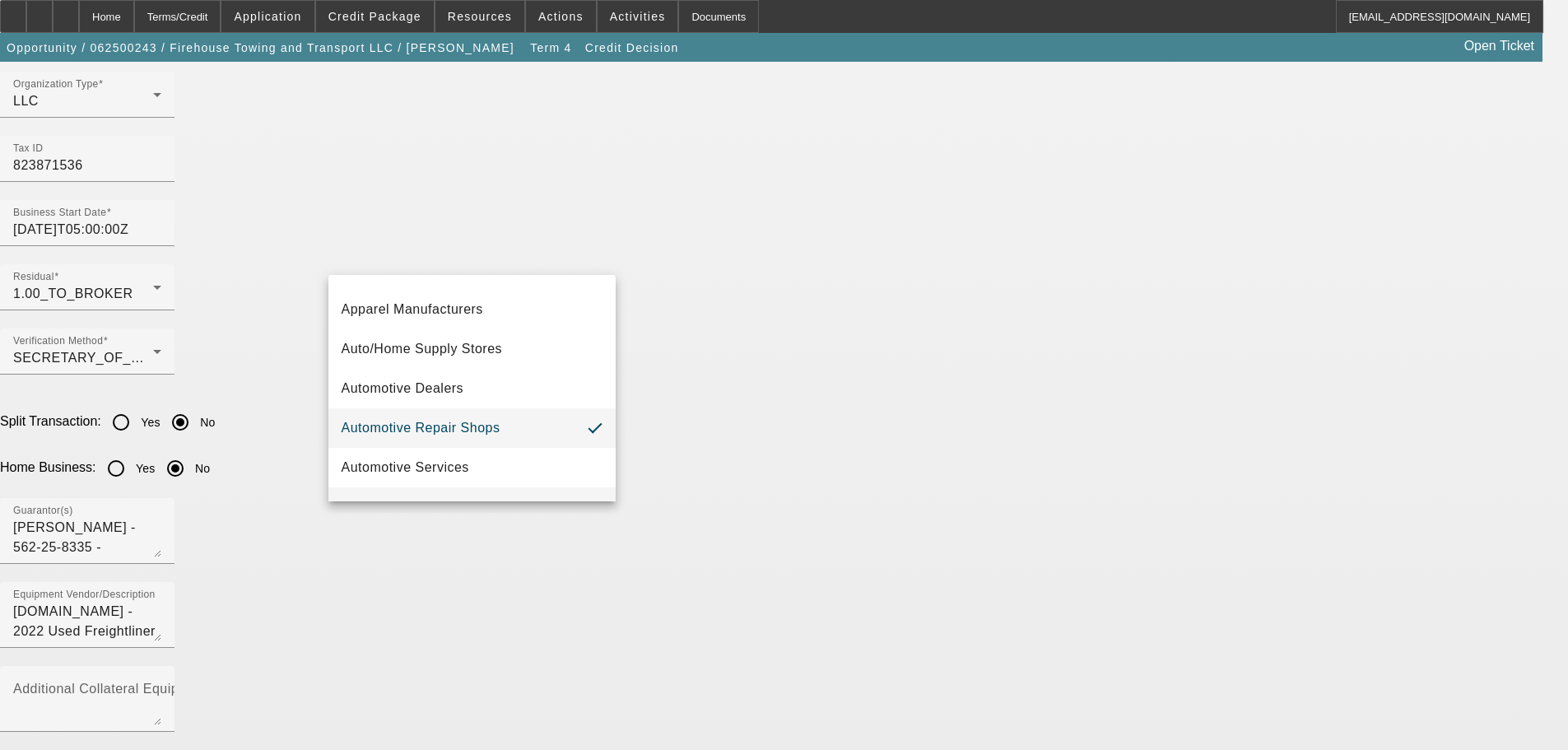
scroll to position [99, 0]
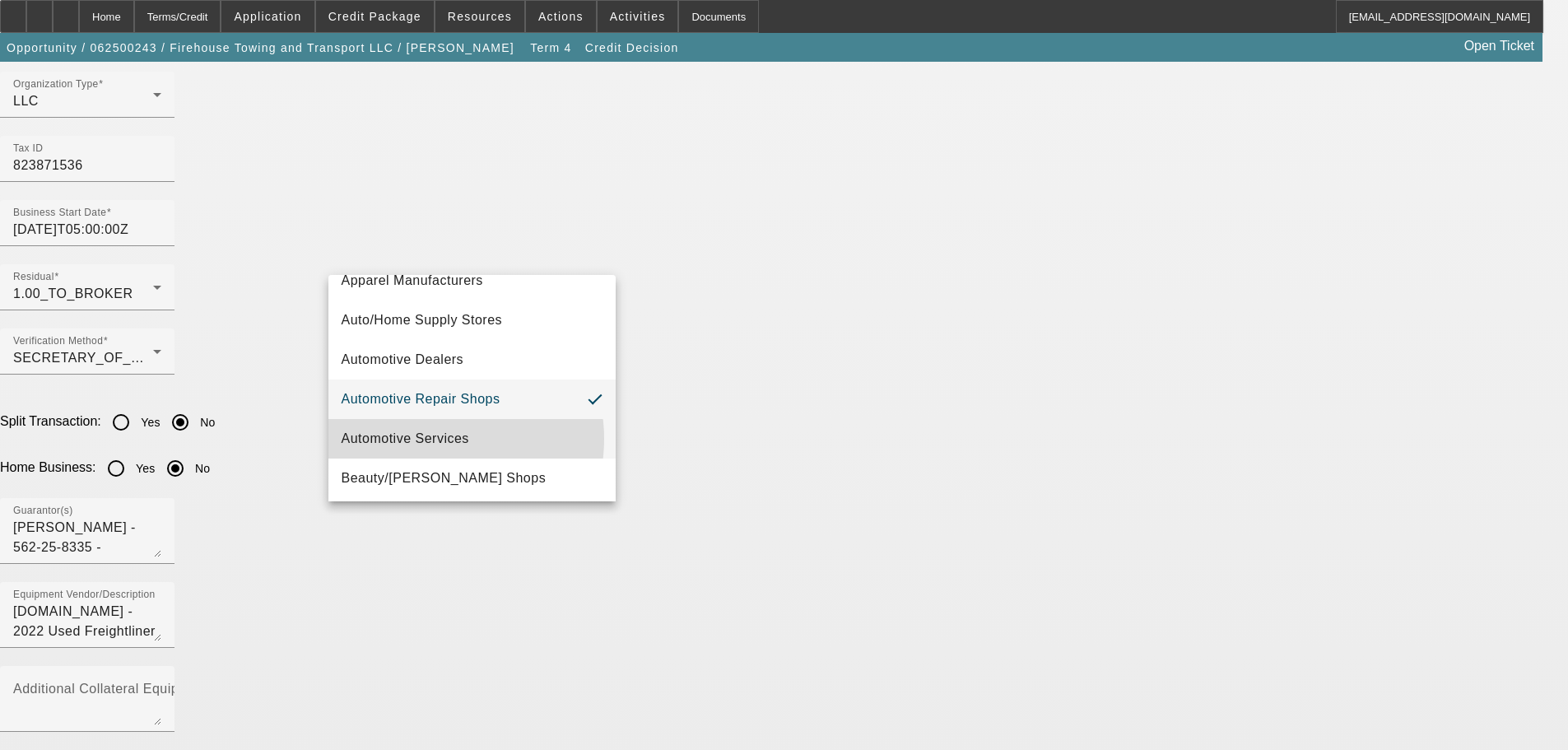
click at [431, 438] on span "Automotive Services" at bounding box center [405, 438] width 128 height 20
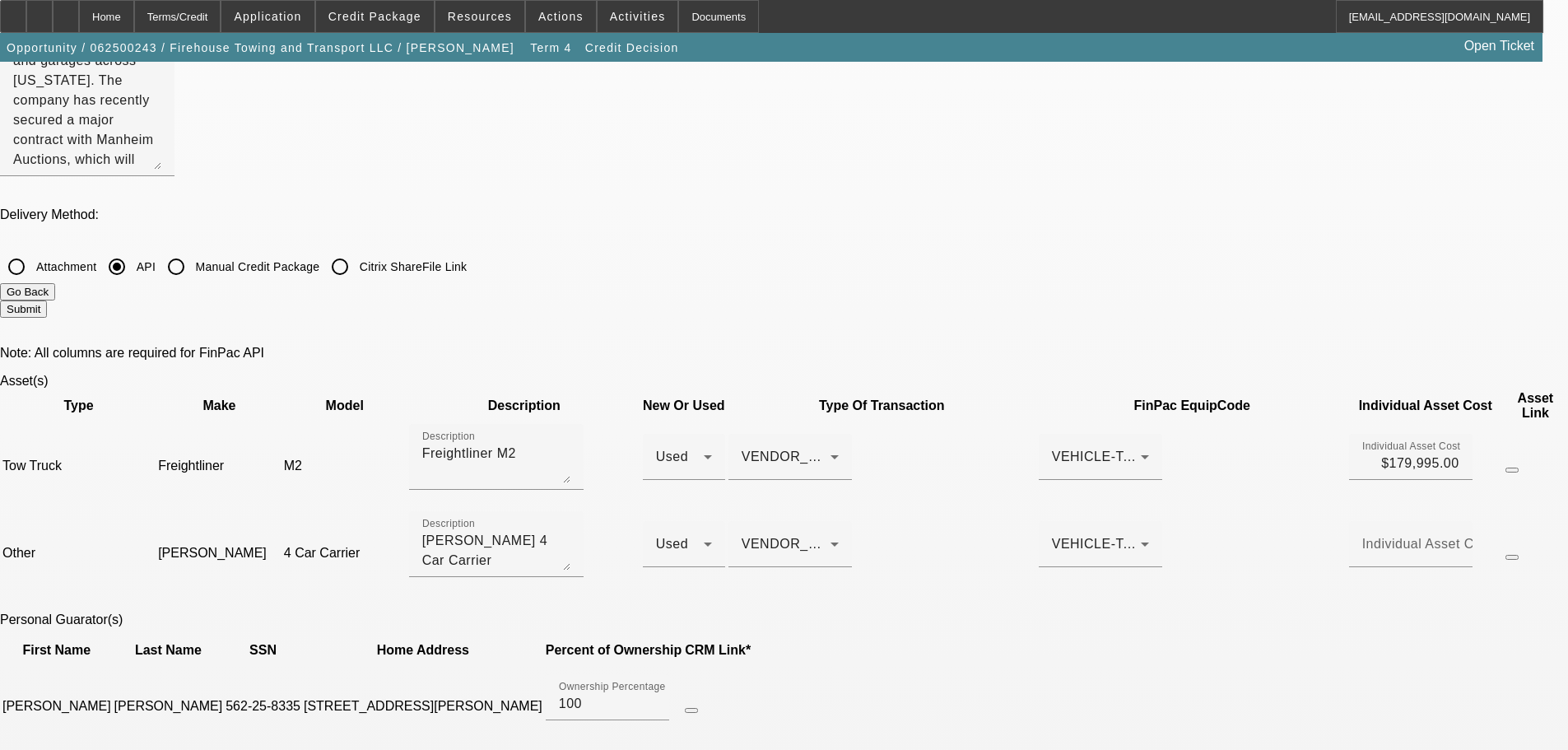
scroll to position [0, 0]
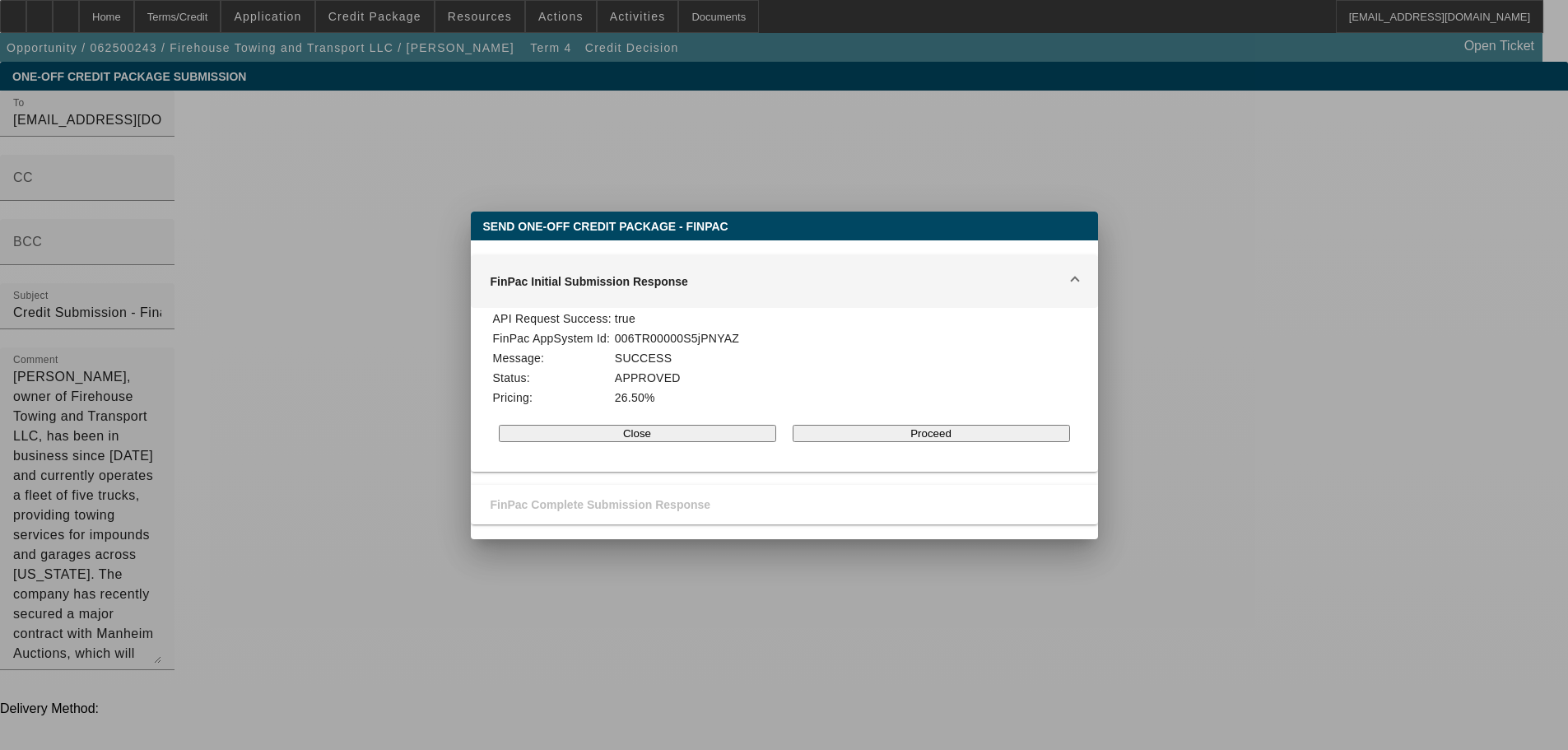
click at [637, 442] on button "Close" at bounding box center [638, 433] width 277 height 17
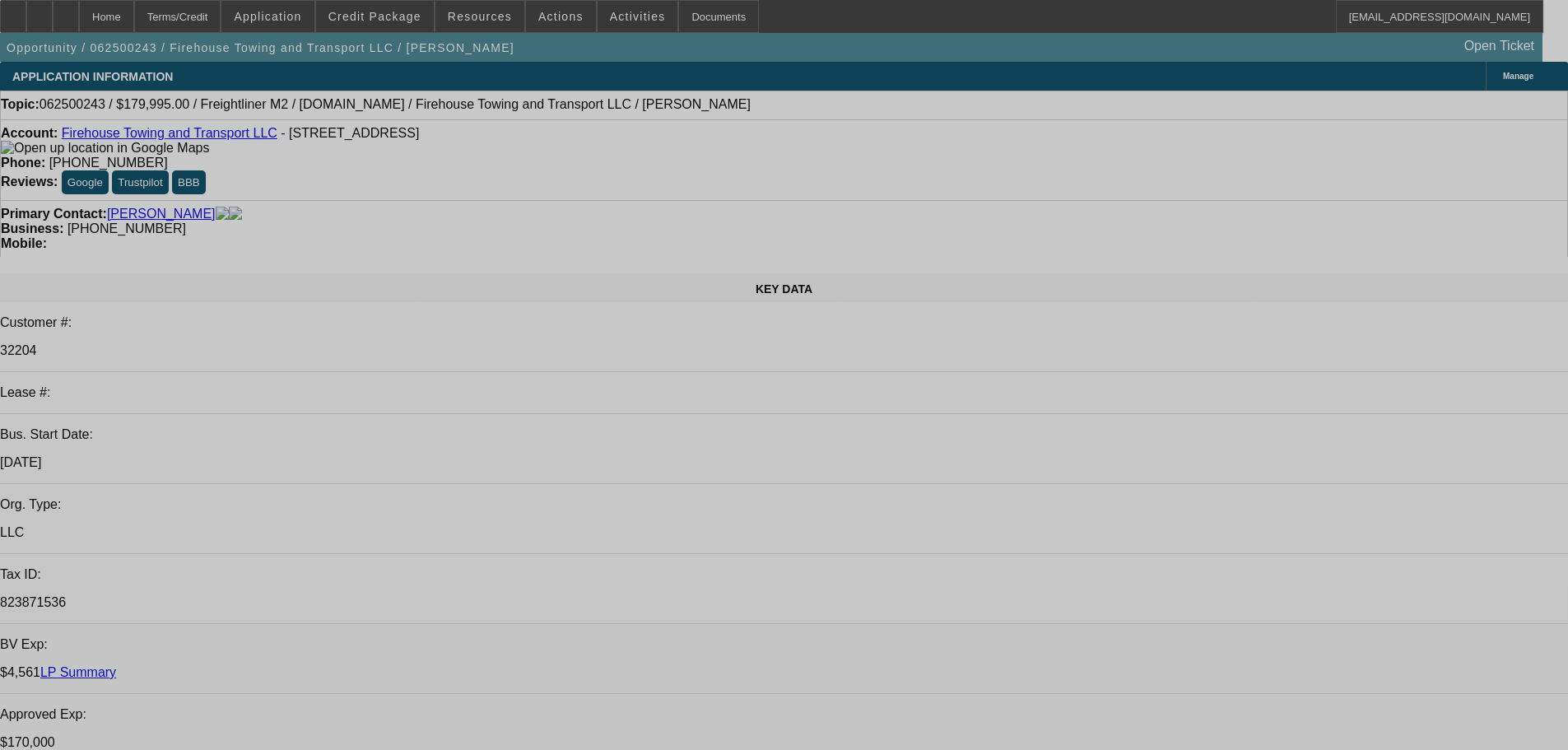
select select "0"
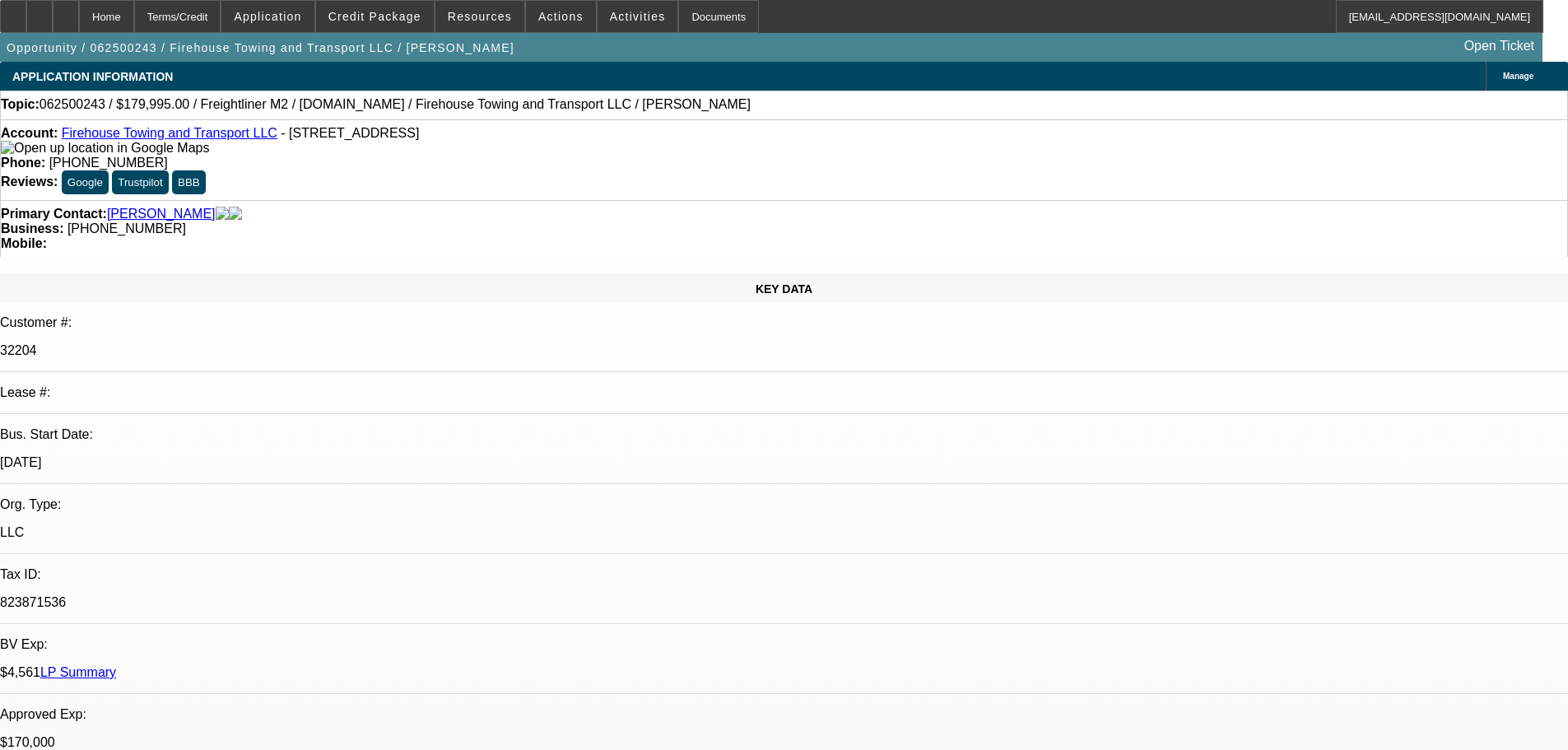
select select "0"
select select "0.1"
select select "4"
select select "0"
select select "2"
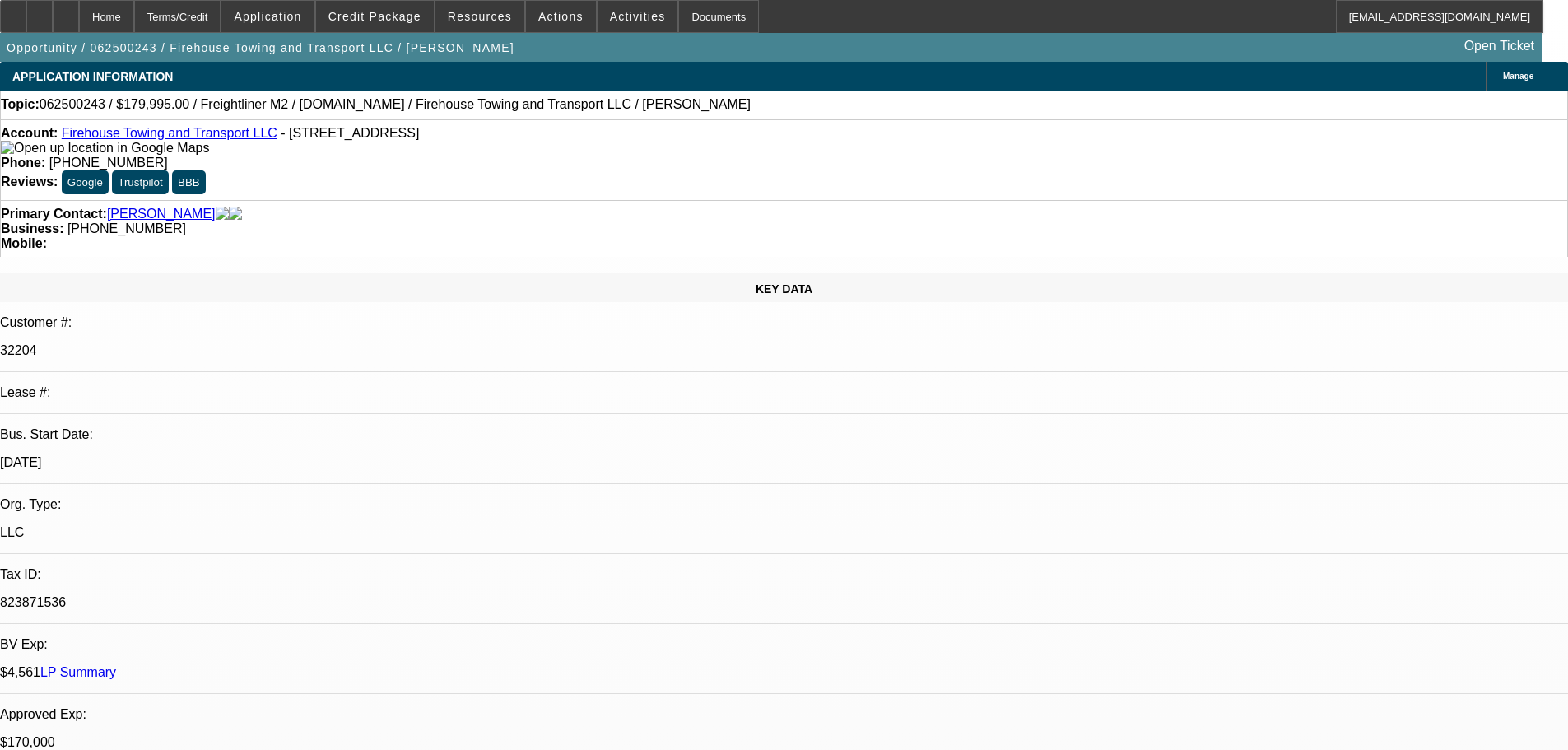
select select "2"
select select "0"
select select "6"
select select "0"
select select "2"
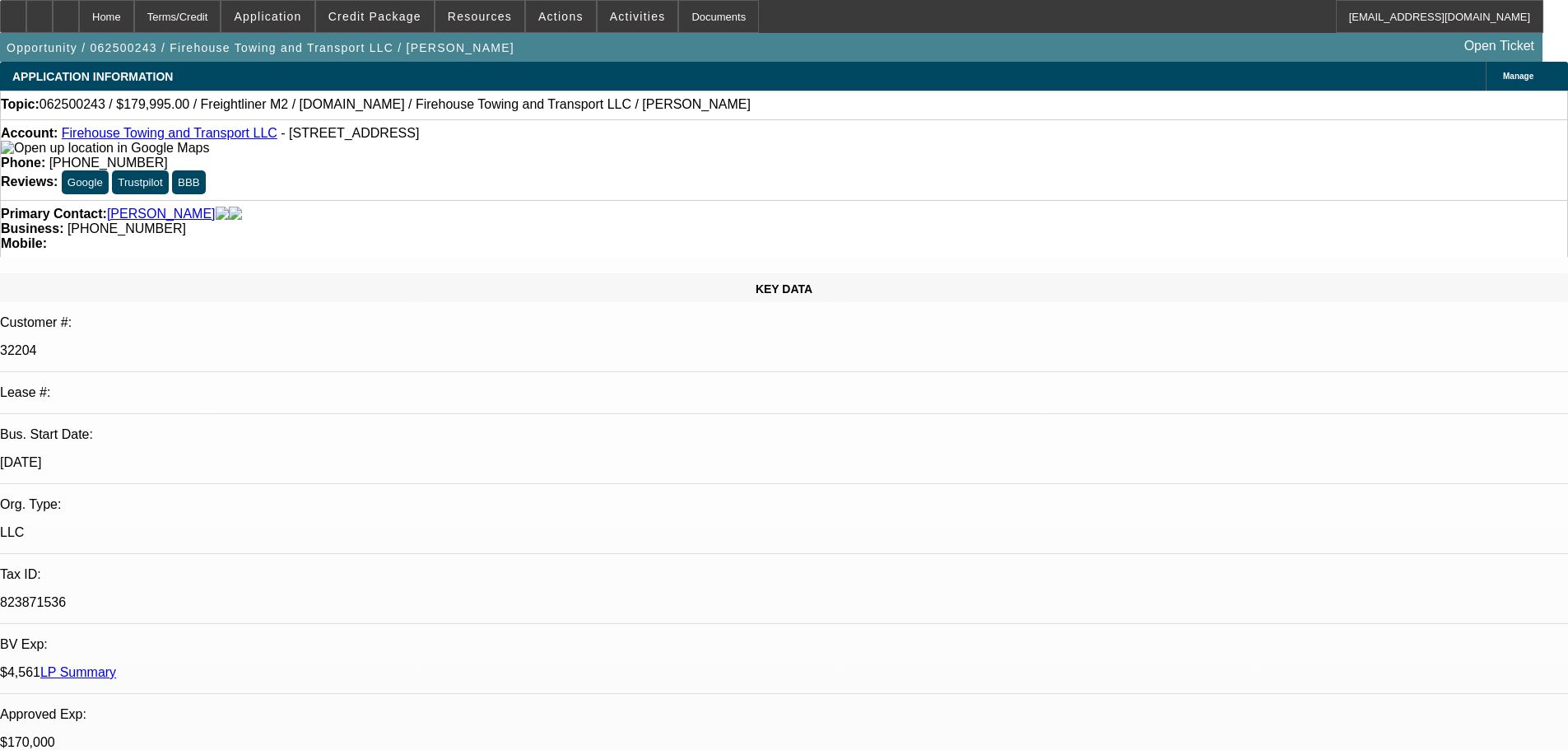
select select "2"
select select "0.1"
select select "4"
select select "0"
select select "2"
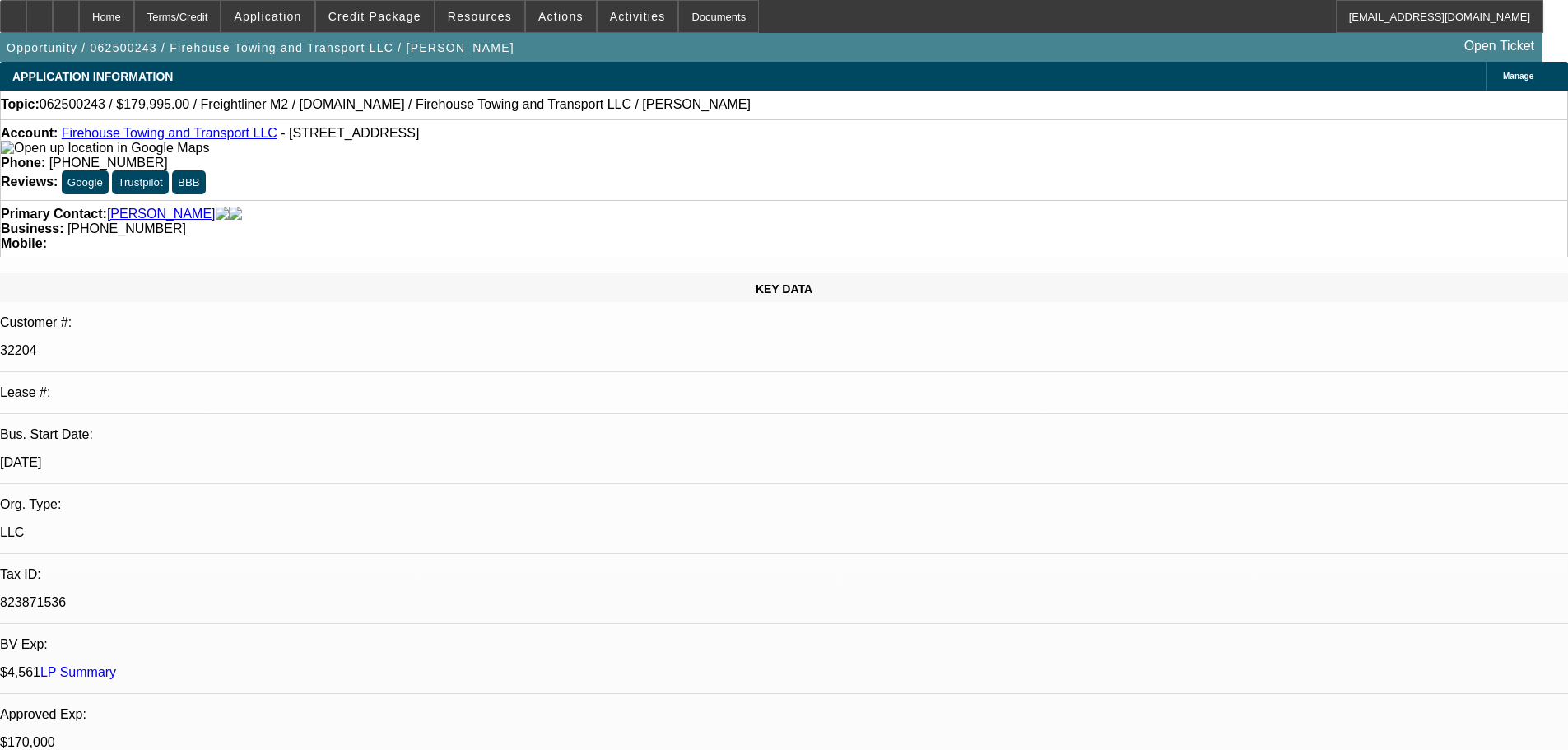
select select "2"
select select "0.1"
select select "4"
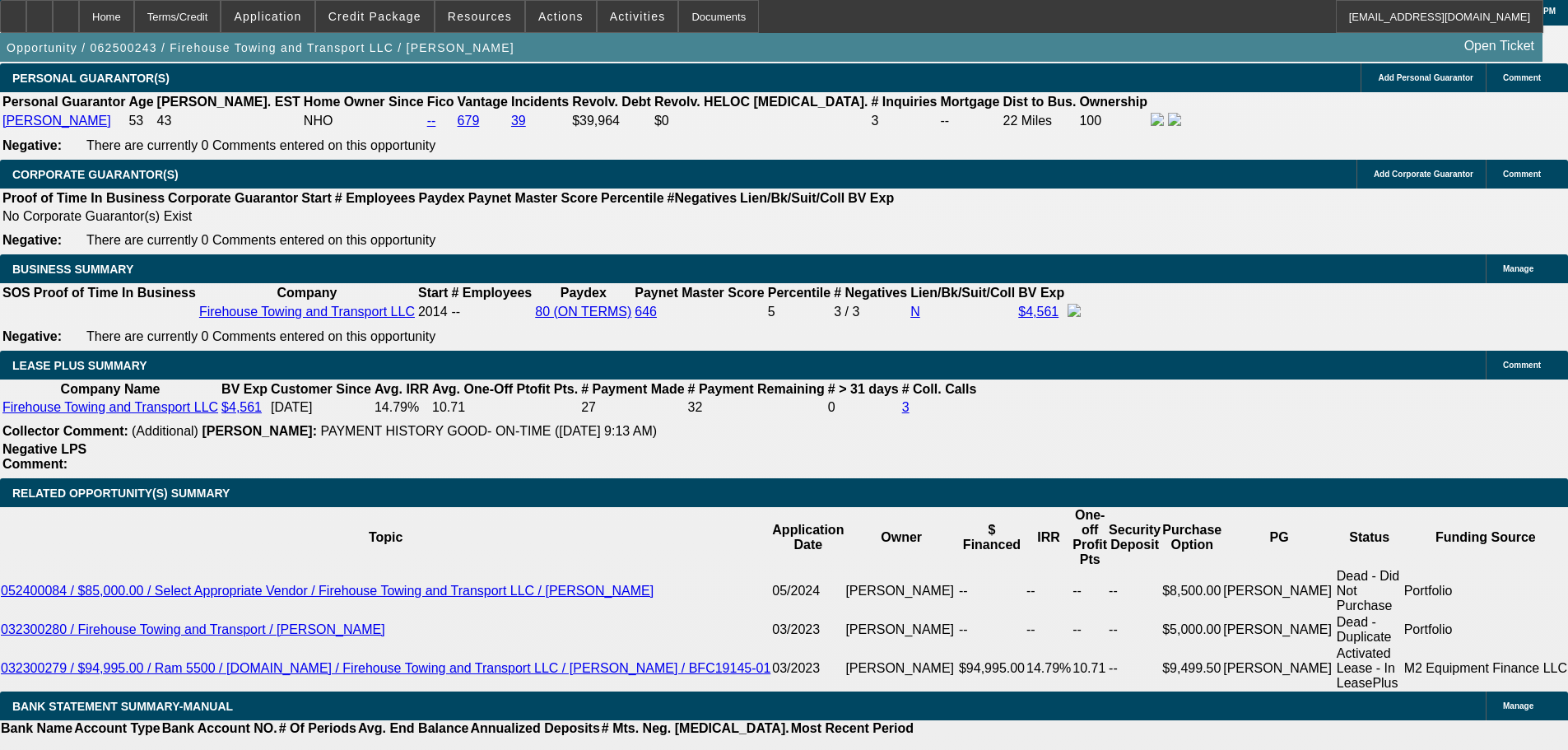
scroll to position [2469, 0]
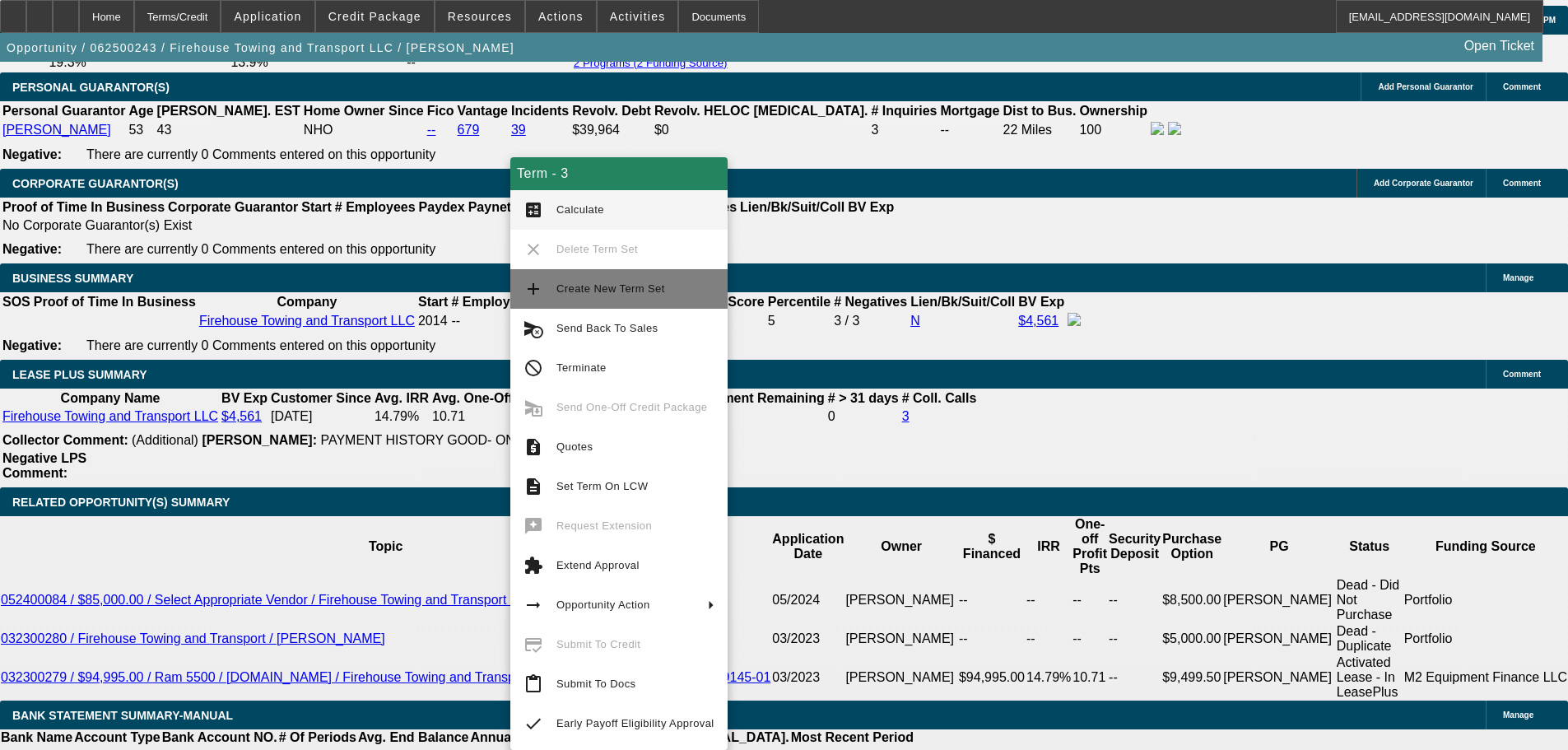
click at [631, 285] on span "Create New Term Set" at bounding box center [610, 289] width 109 height 12
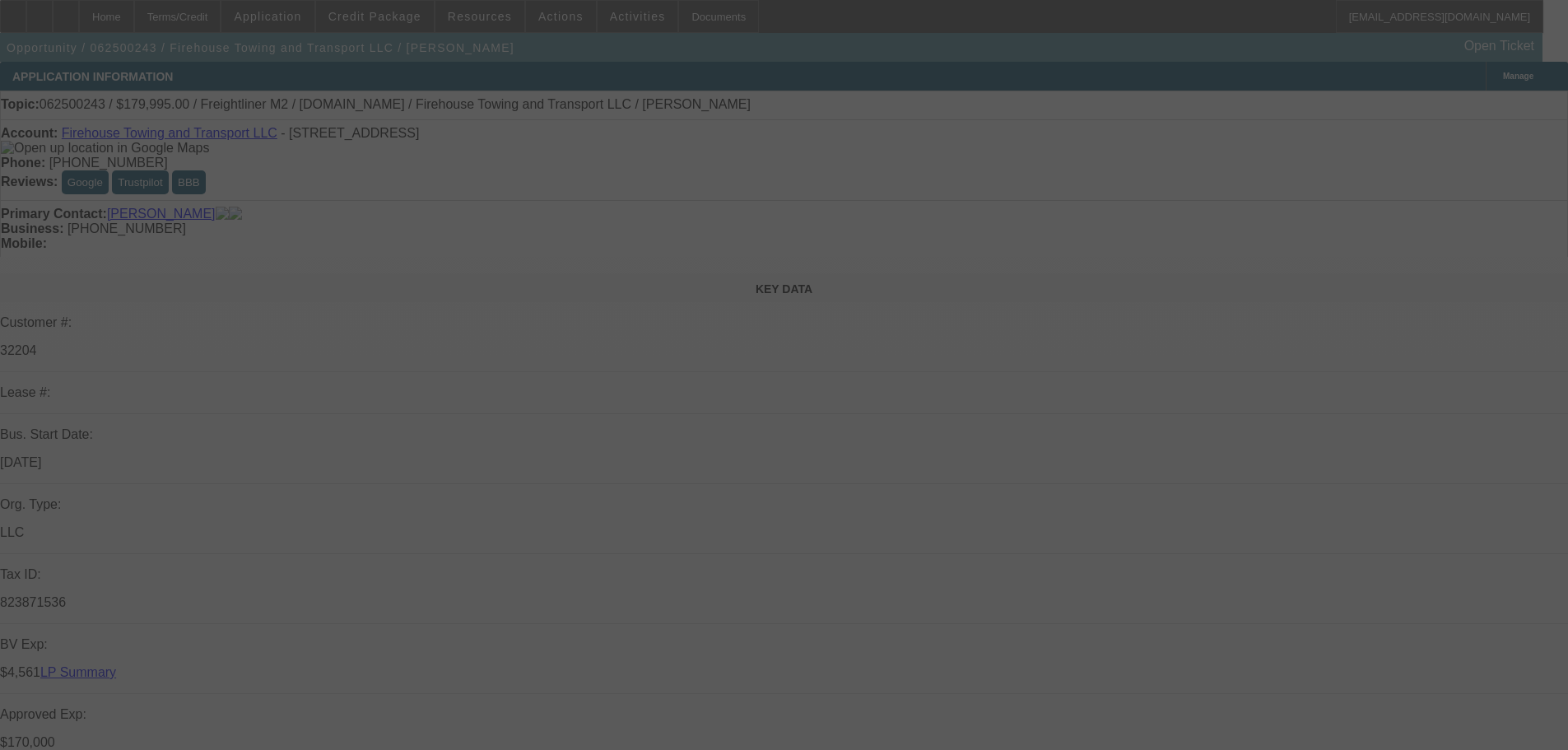
select select "0"
select select "0.1"
select select "4"
select select "0"
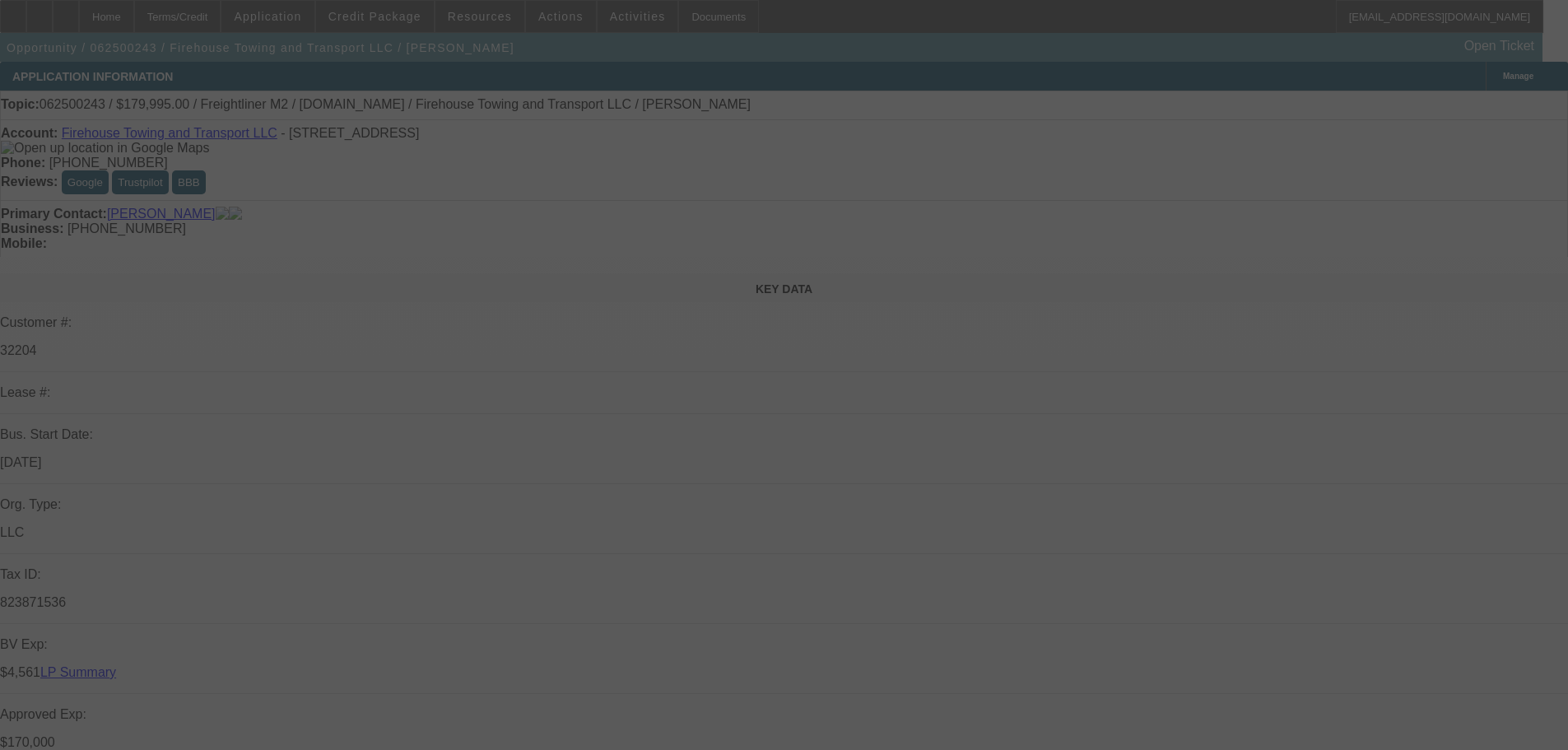
select select "2"
select select "0"
select select "6"
select select "0"
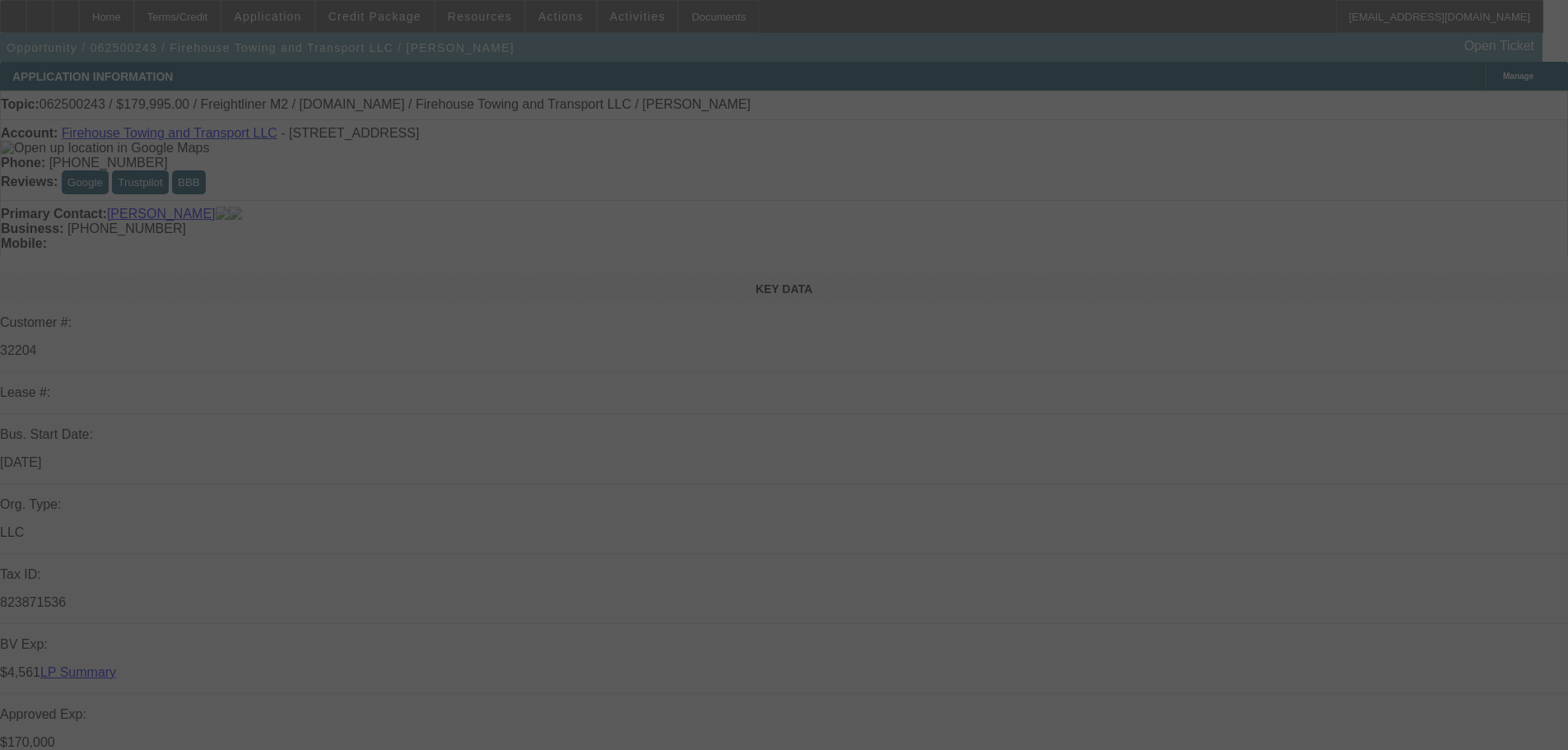
select select "2"
select select "0.1"
select select "4"
select select "0"
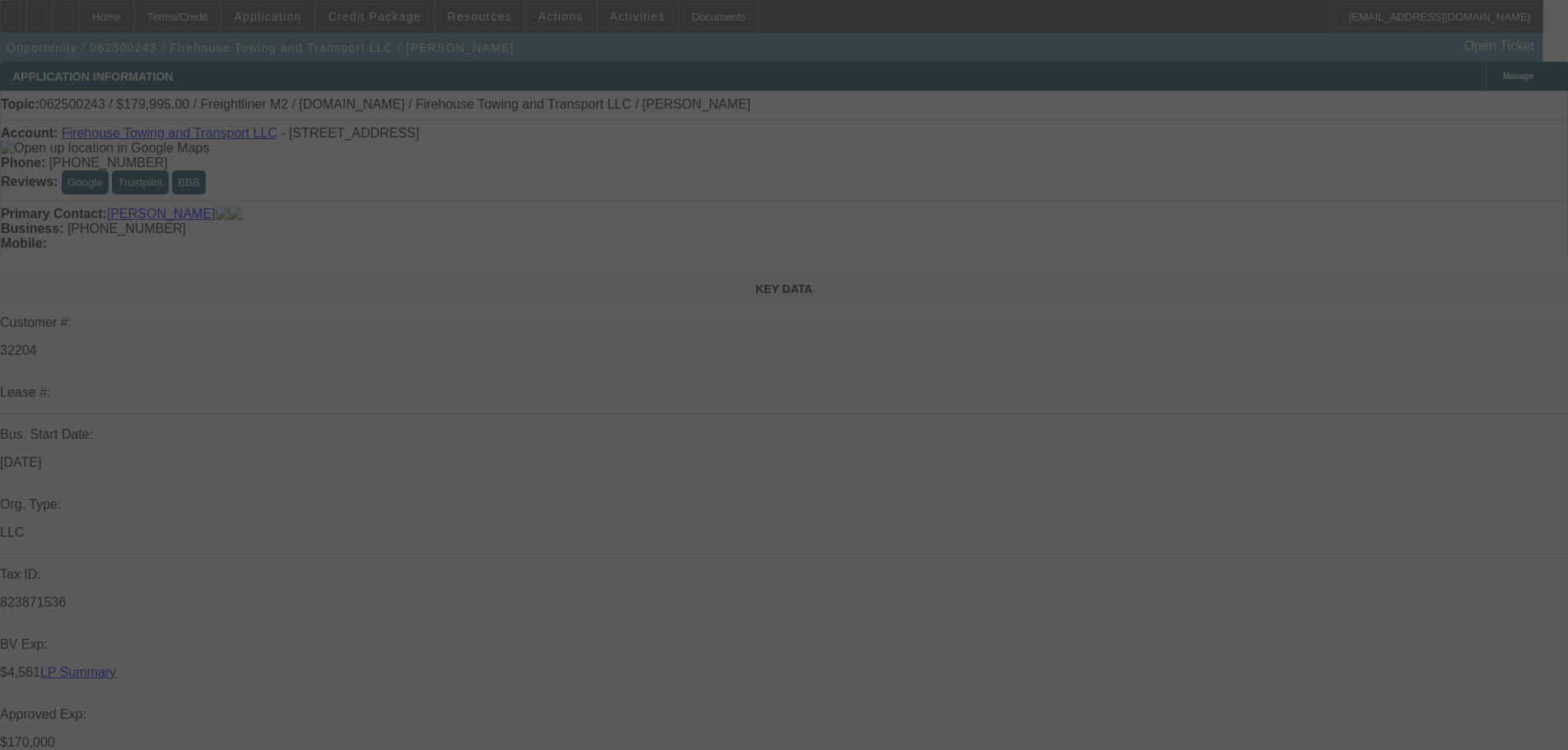
select select "2"
select select "0.1"
select select "4"
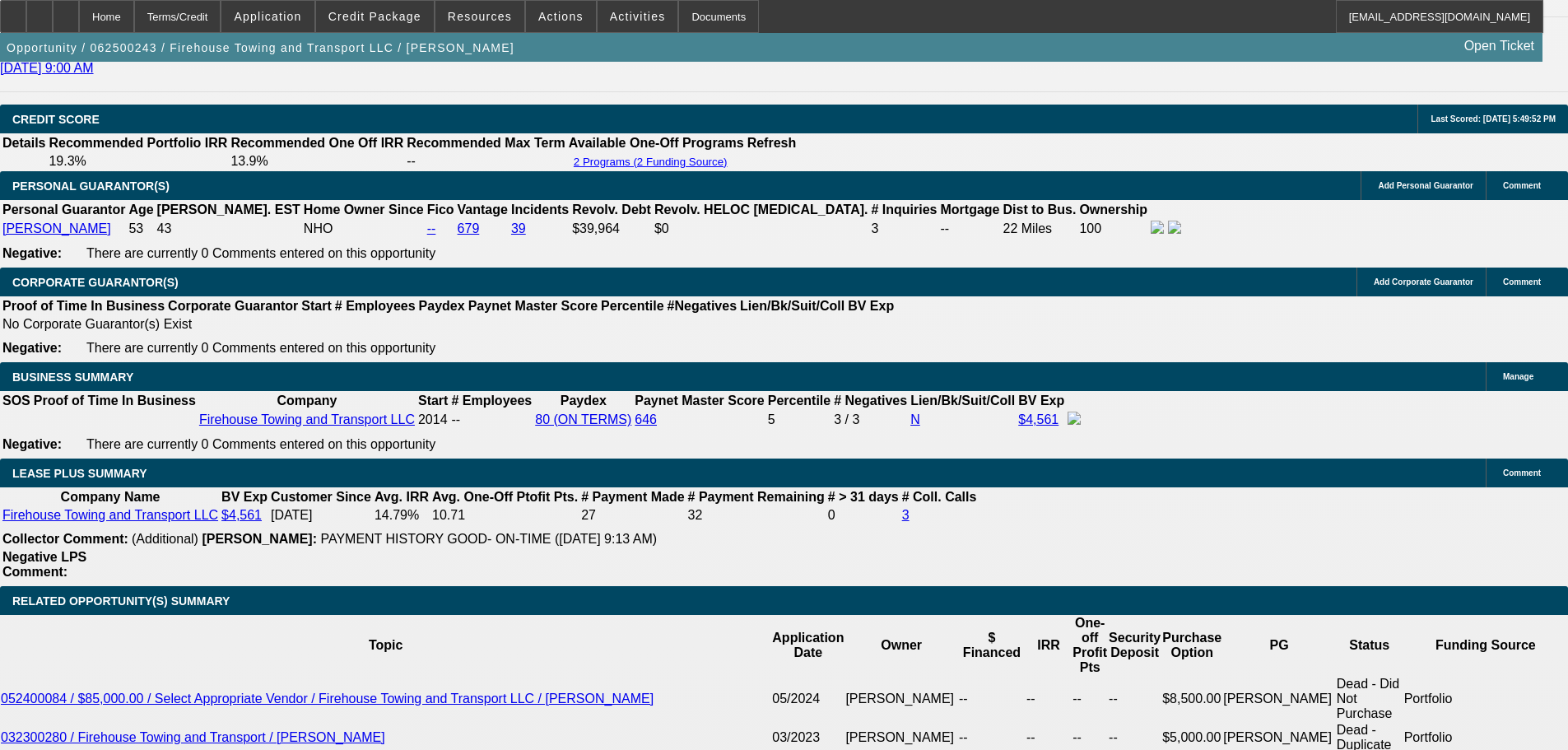
scroll to position [2387, 0]
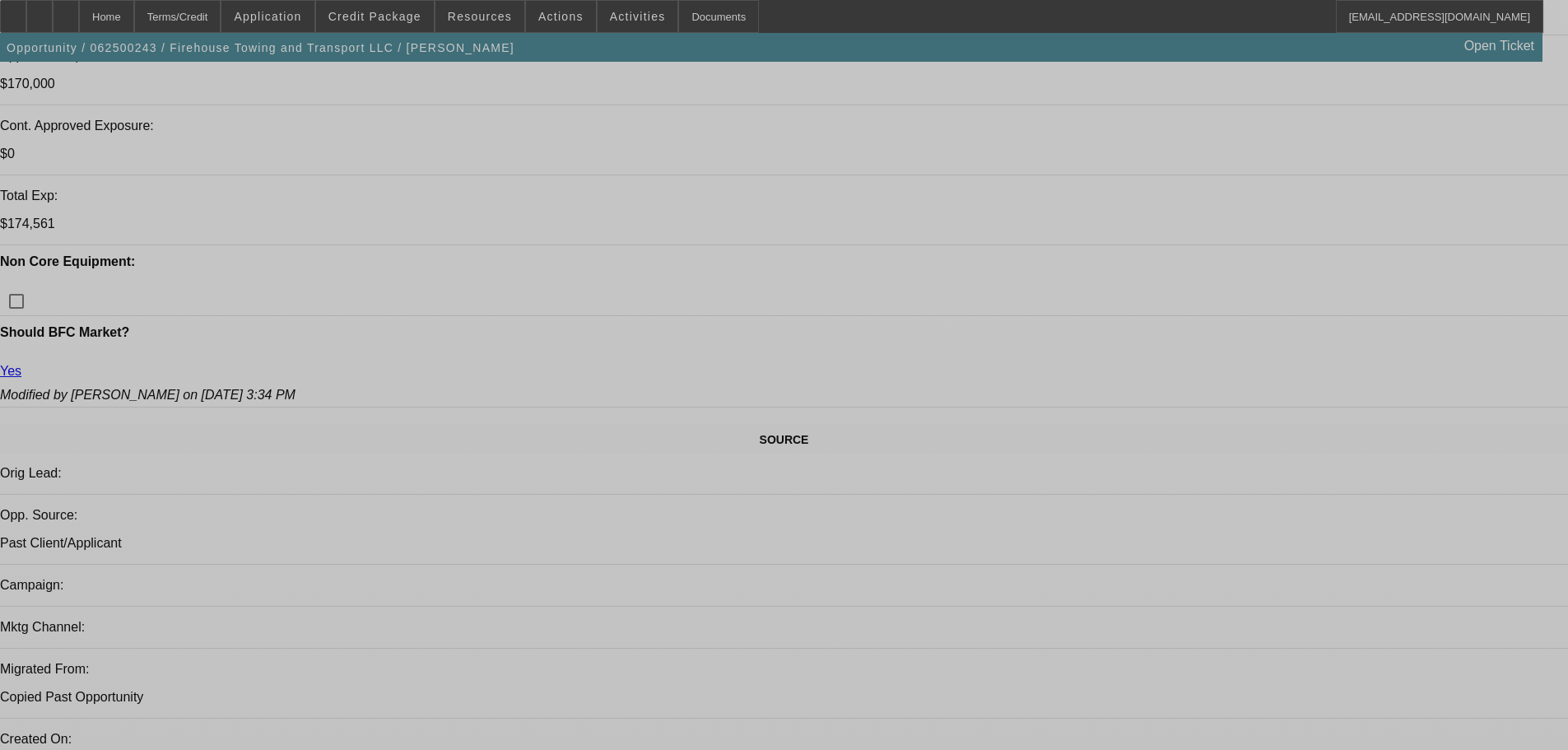
select select "0"
select select "2"
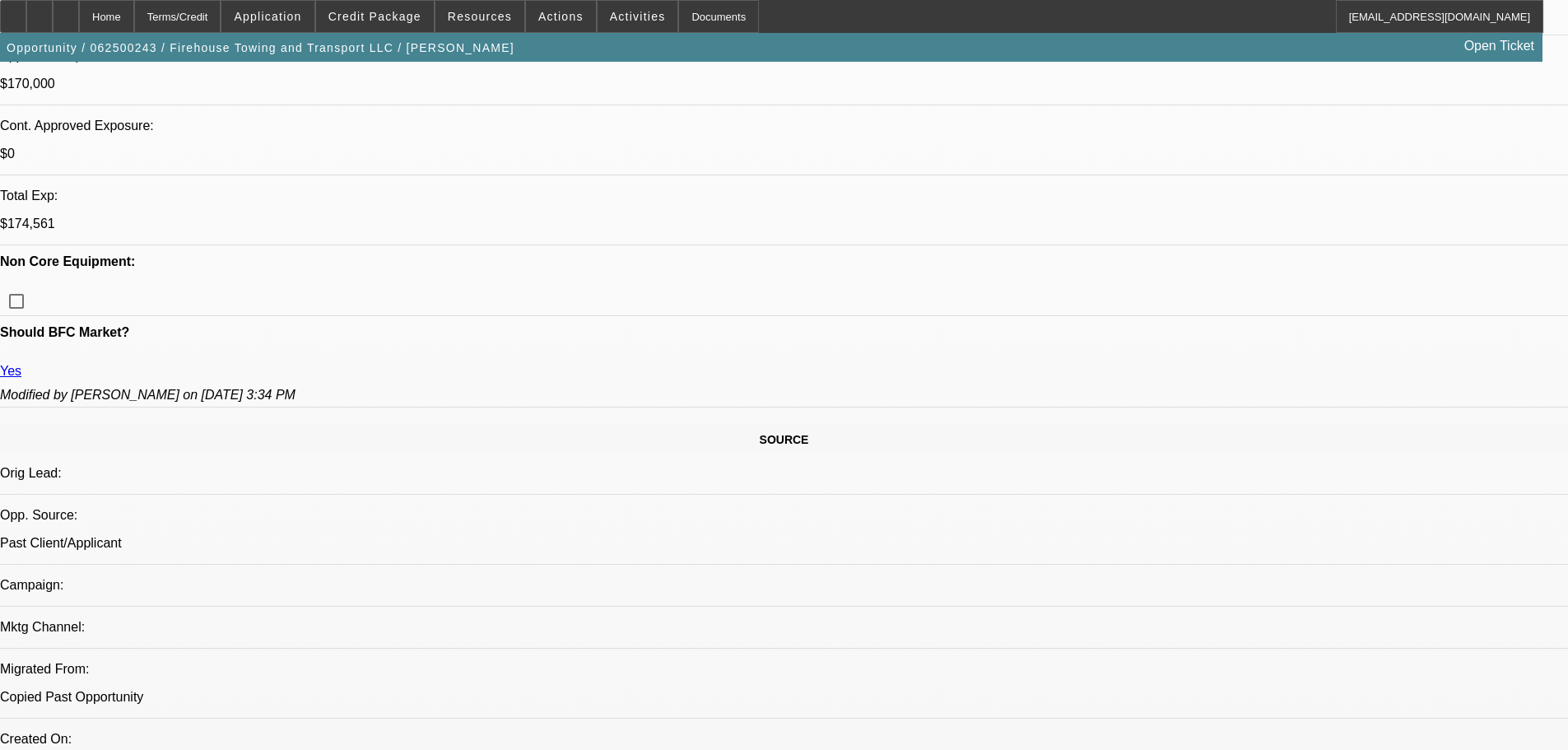
select select "0"
select select "6"
select select "0"
select select "0.1"
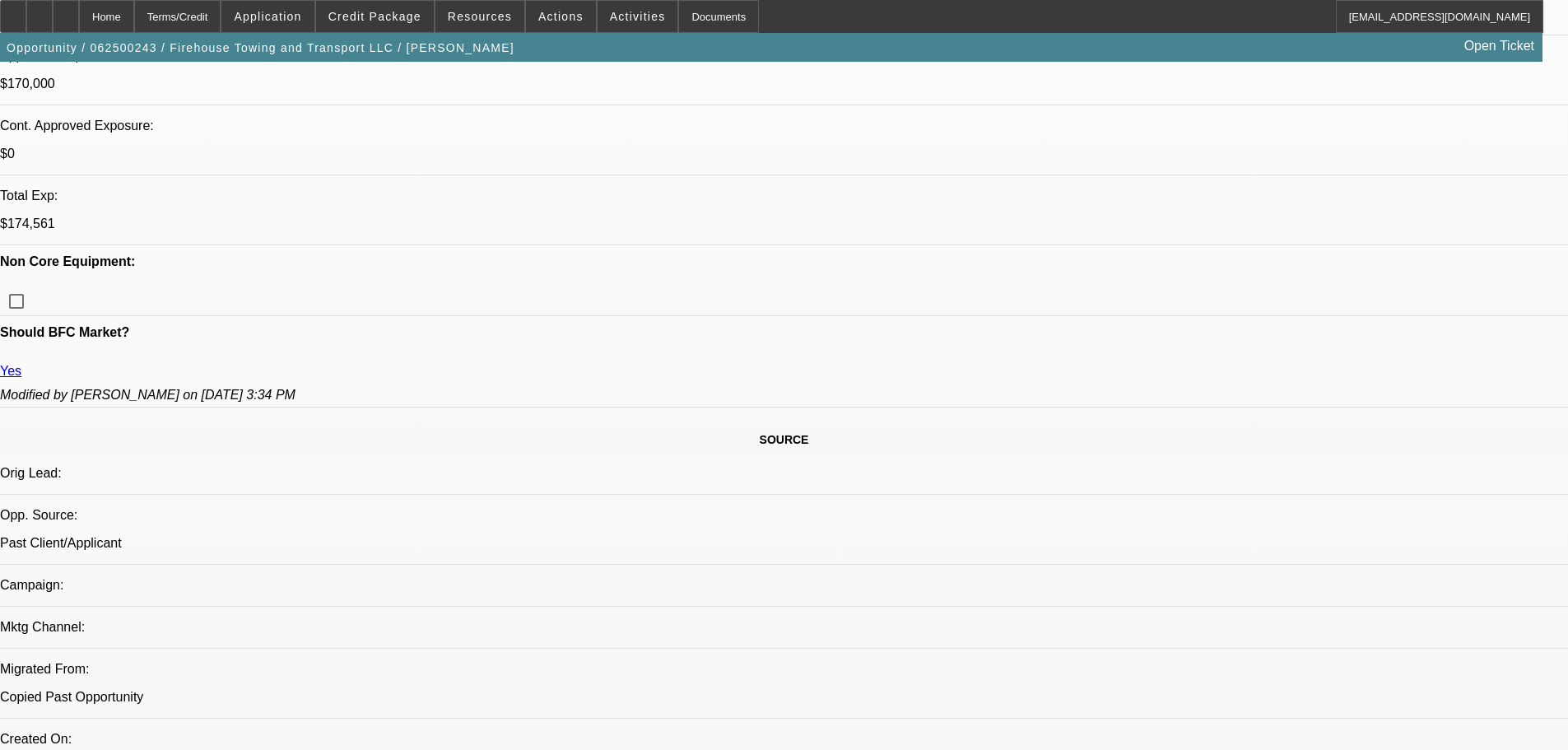
select select "4"
select select "0"
select select "2"
select select "0"
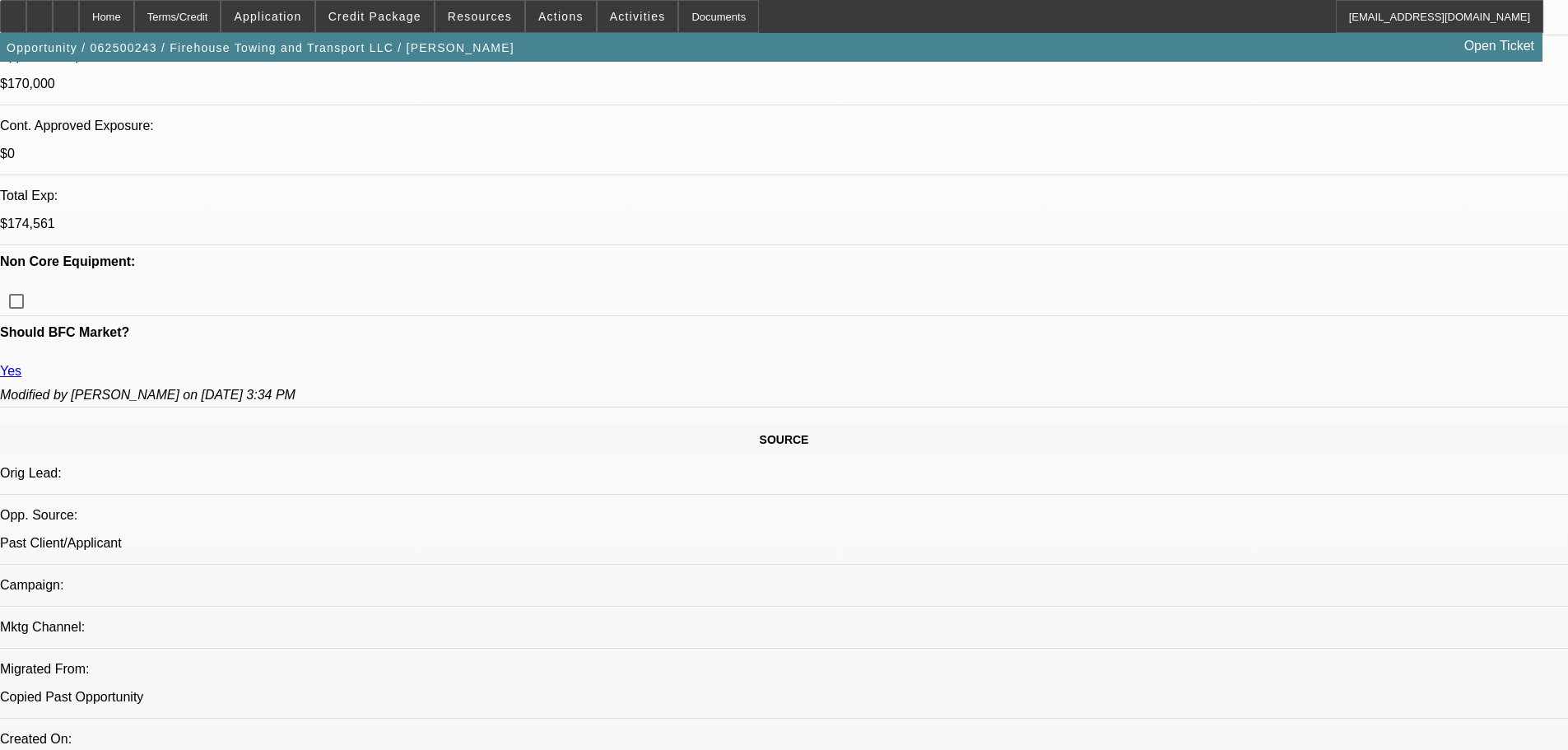
select select "6"
select select "0"
select select "2"
select select "0.1"
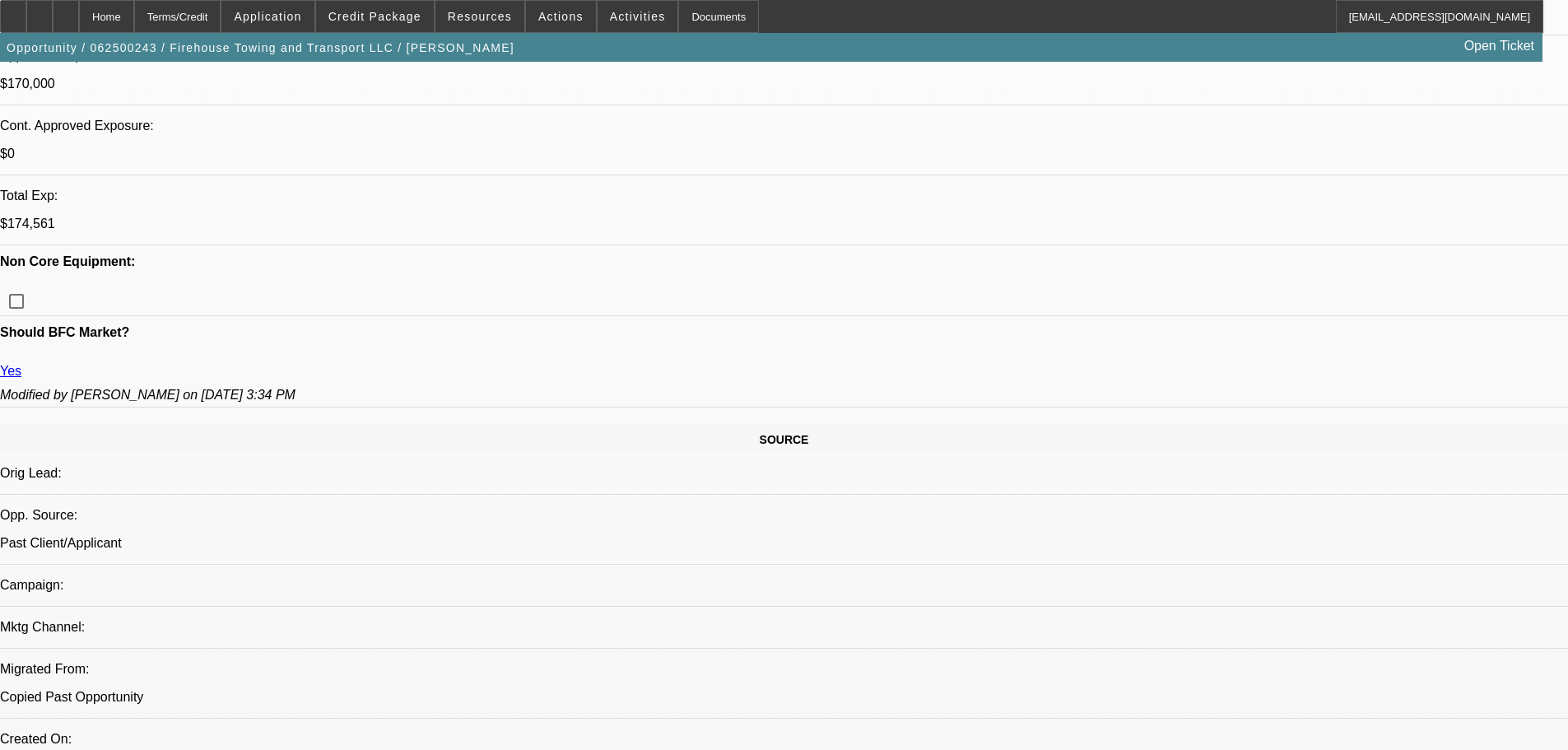
select select "4"
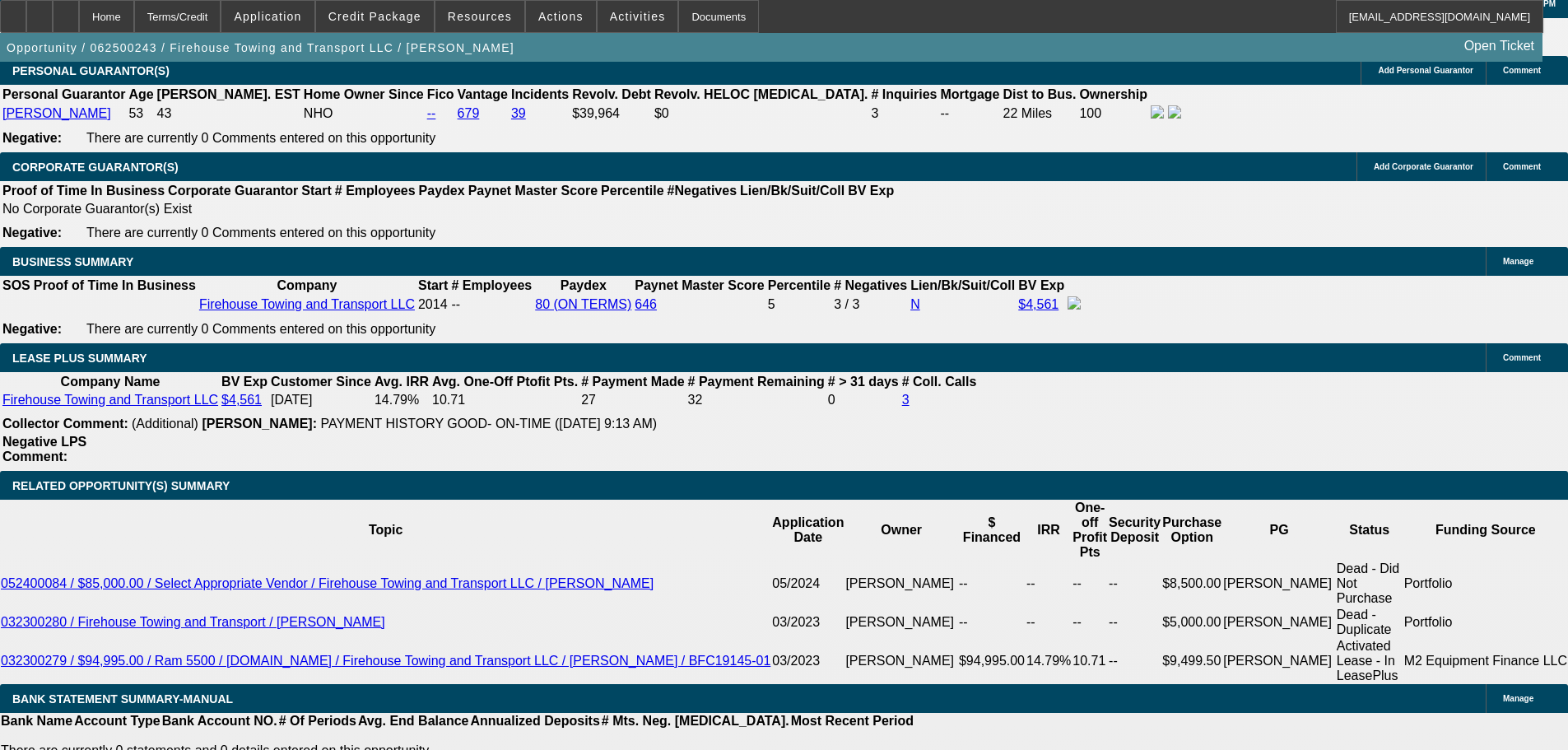
scroll to position [2475, 0]
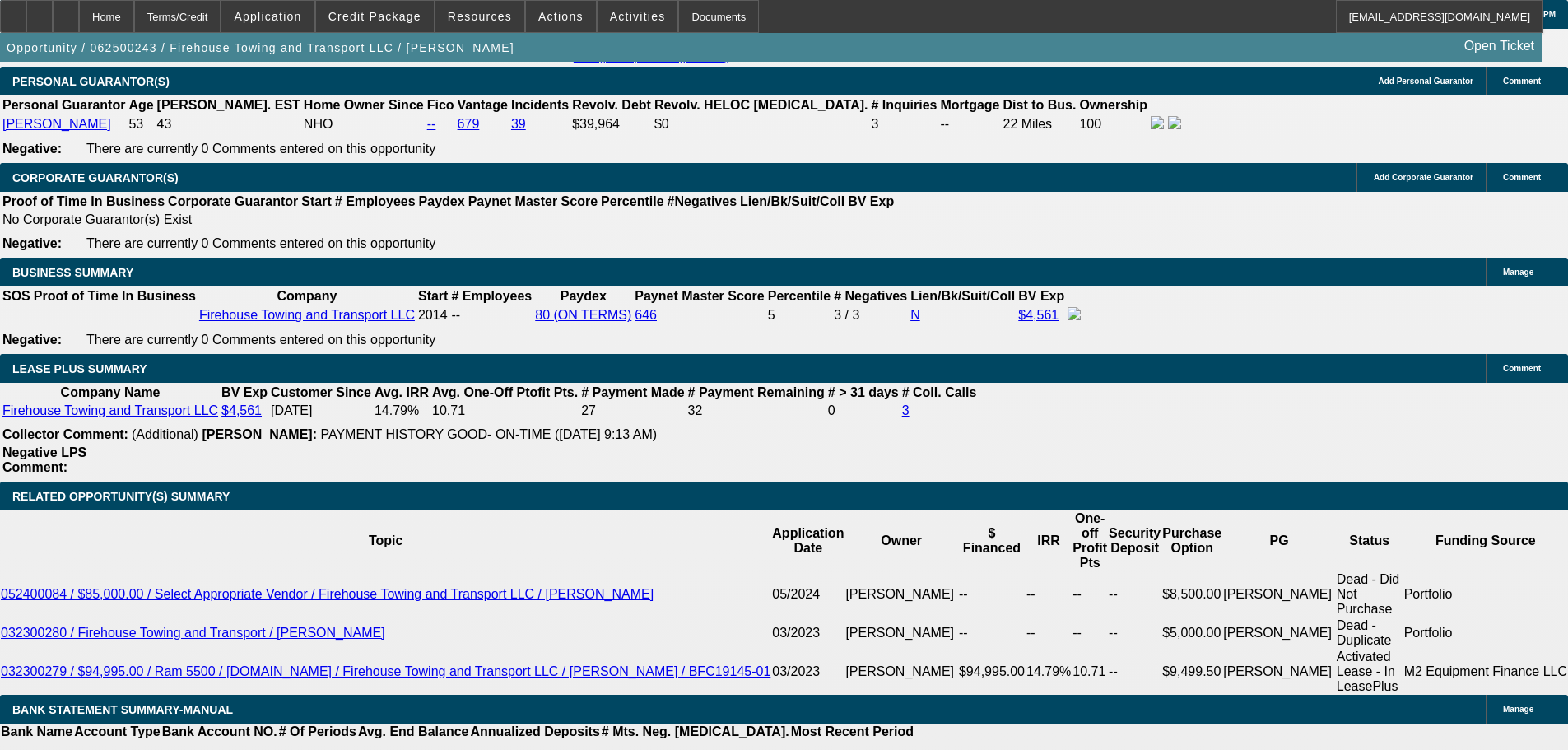
drag, startPoint x: 298, startPoint y: 333, endPoint x: 523, endPoint y: 346, distance: 225.4
type input "$0.00"
type input "UNKNOWN"
drag, startPoint x: 352, startPoint y: 461, endPoint x: 495, endPoint y: 450, distance: 143.4
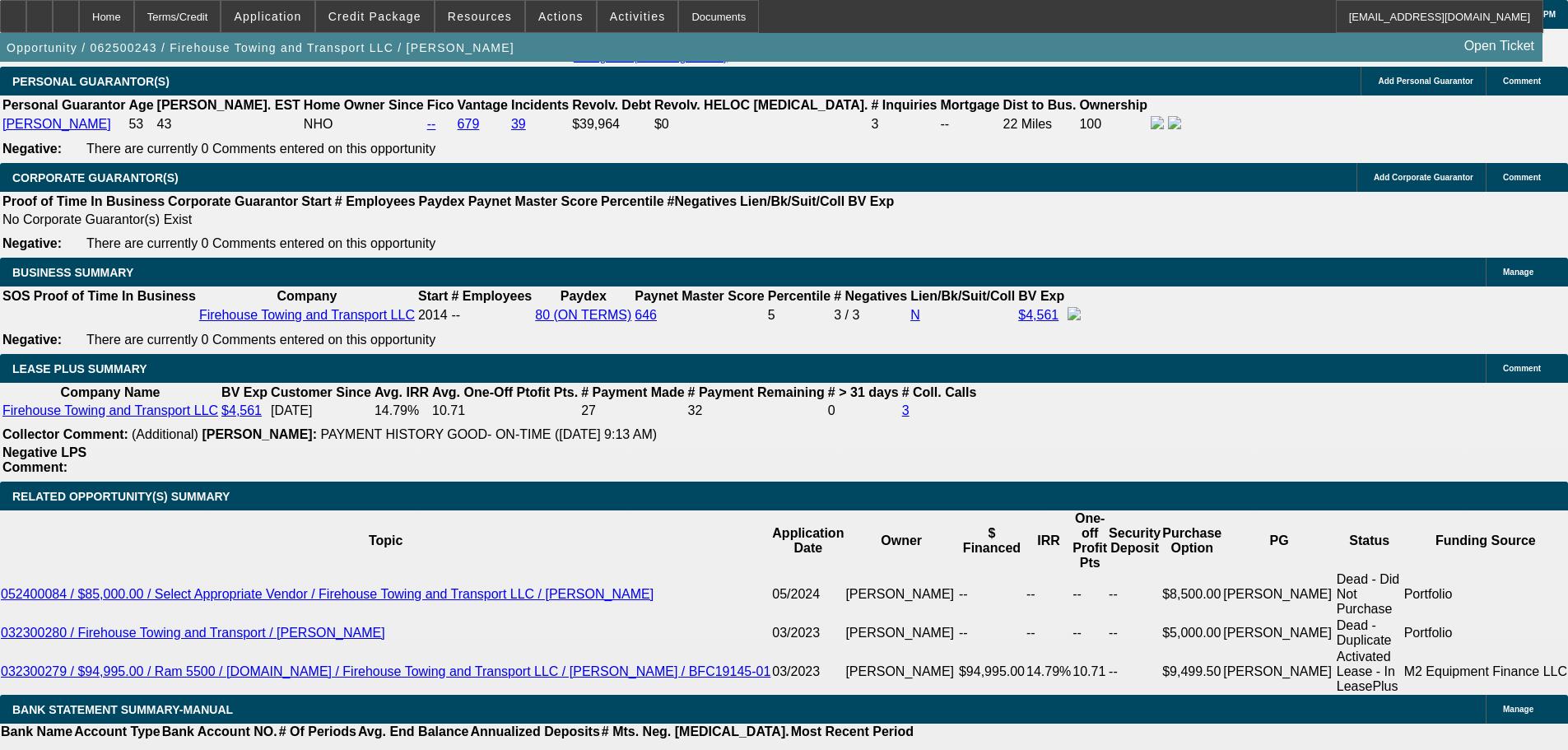
type input "$4,054.58"
type input "$8,109.16"
type input "2"
type input "$2,655.01"
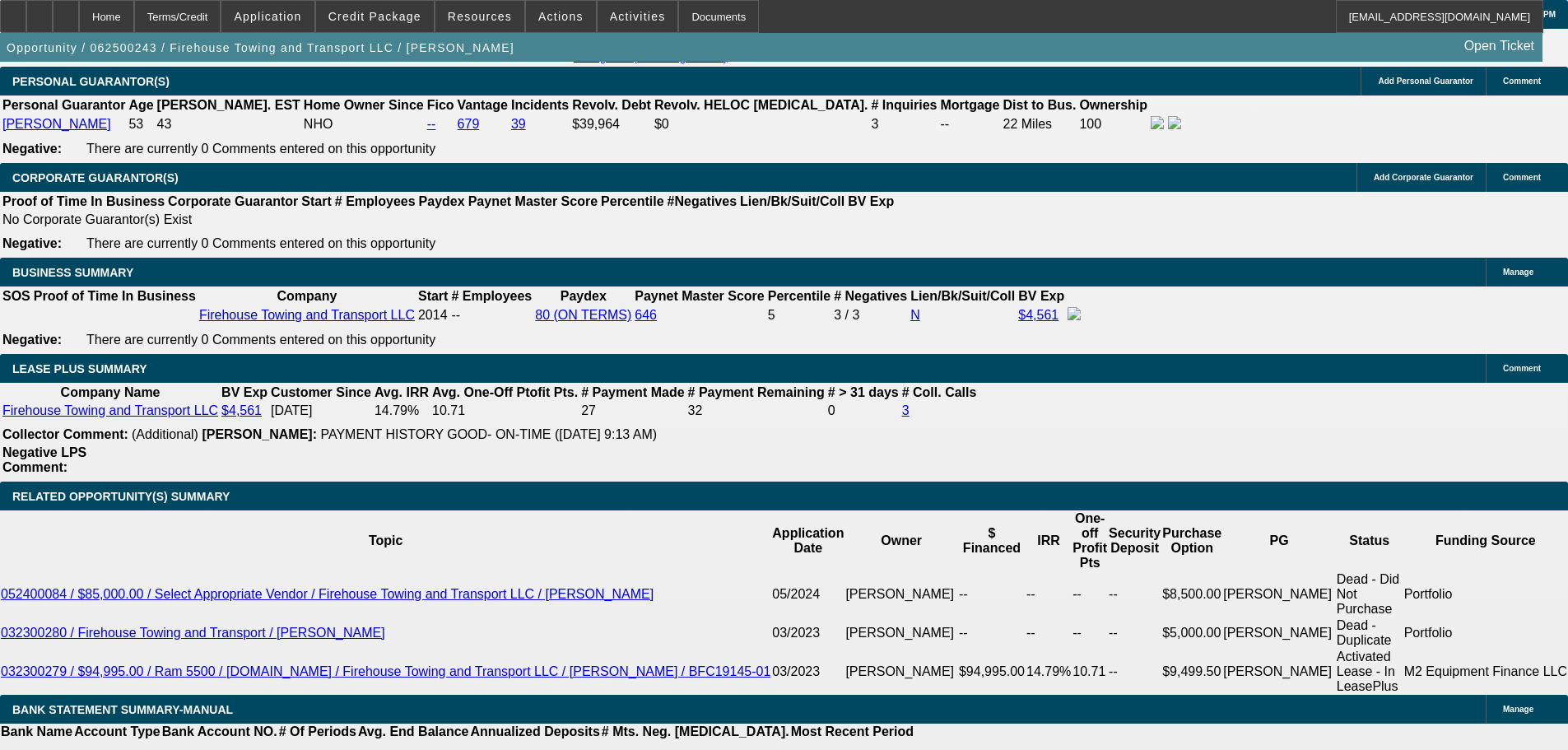
type input "$5,310.02"
type input "28"
type input "$5,185.08"
type input "$10,370.16"
type input "28"
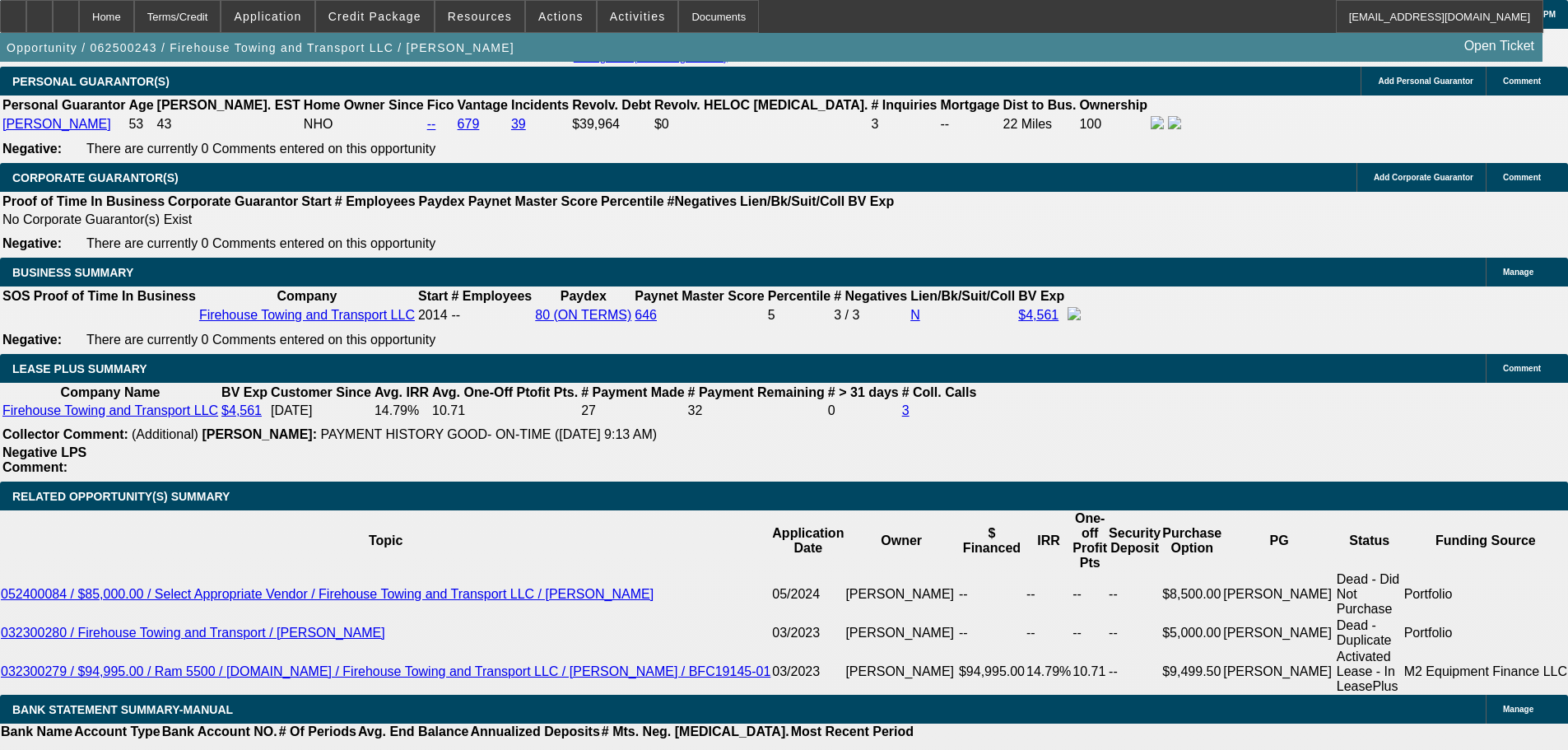
drag, startPoint x: 246, startPoint y: 458, endPoint x: 478, endPoint y: 438, distance: 232.9
type input "51"
type input "$102.00"
type input "5195"
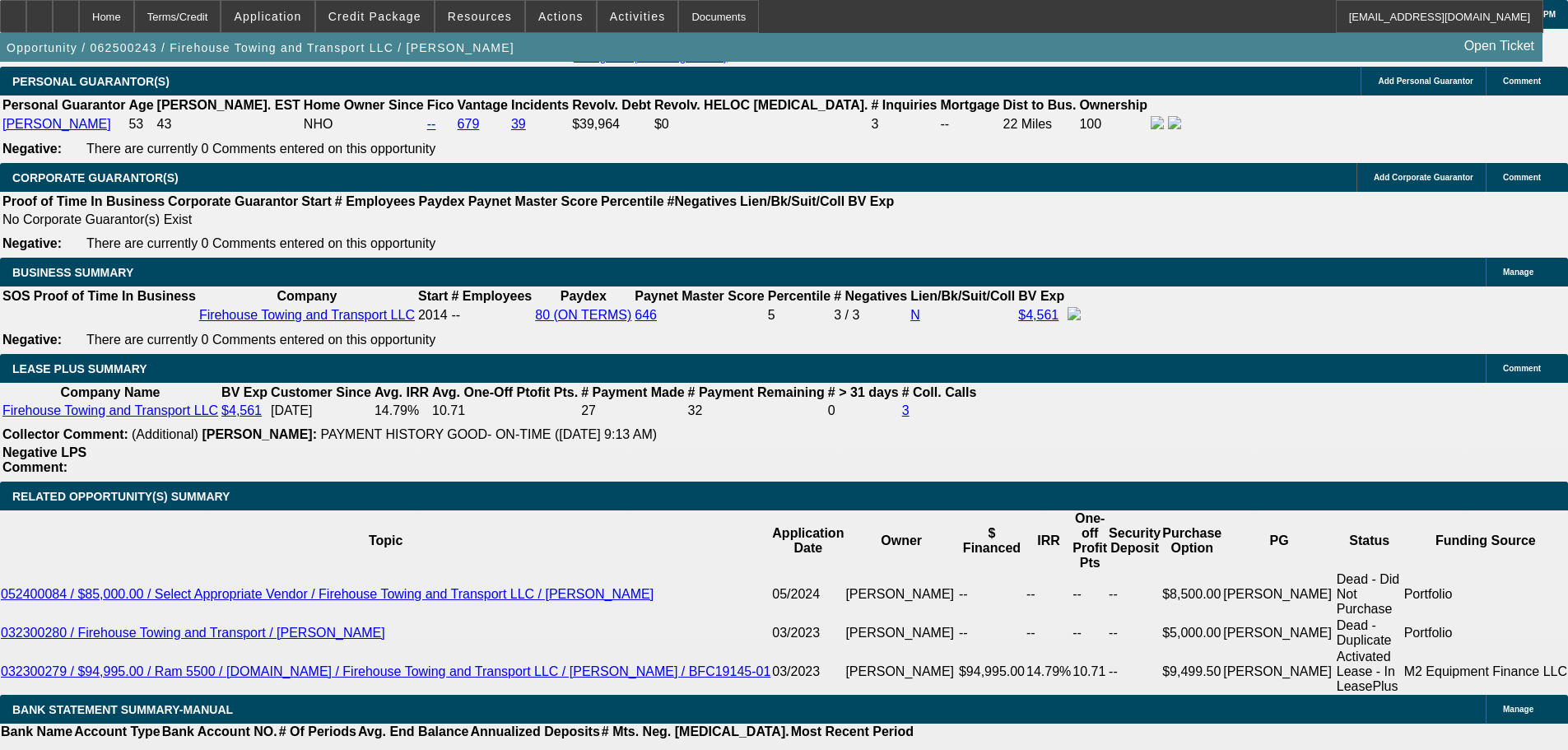
type input "28.1"
type input "$10,390.00"
type input "$5,195.00"
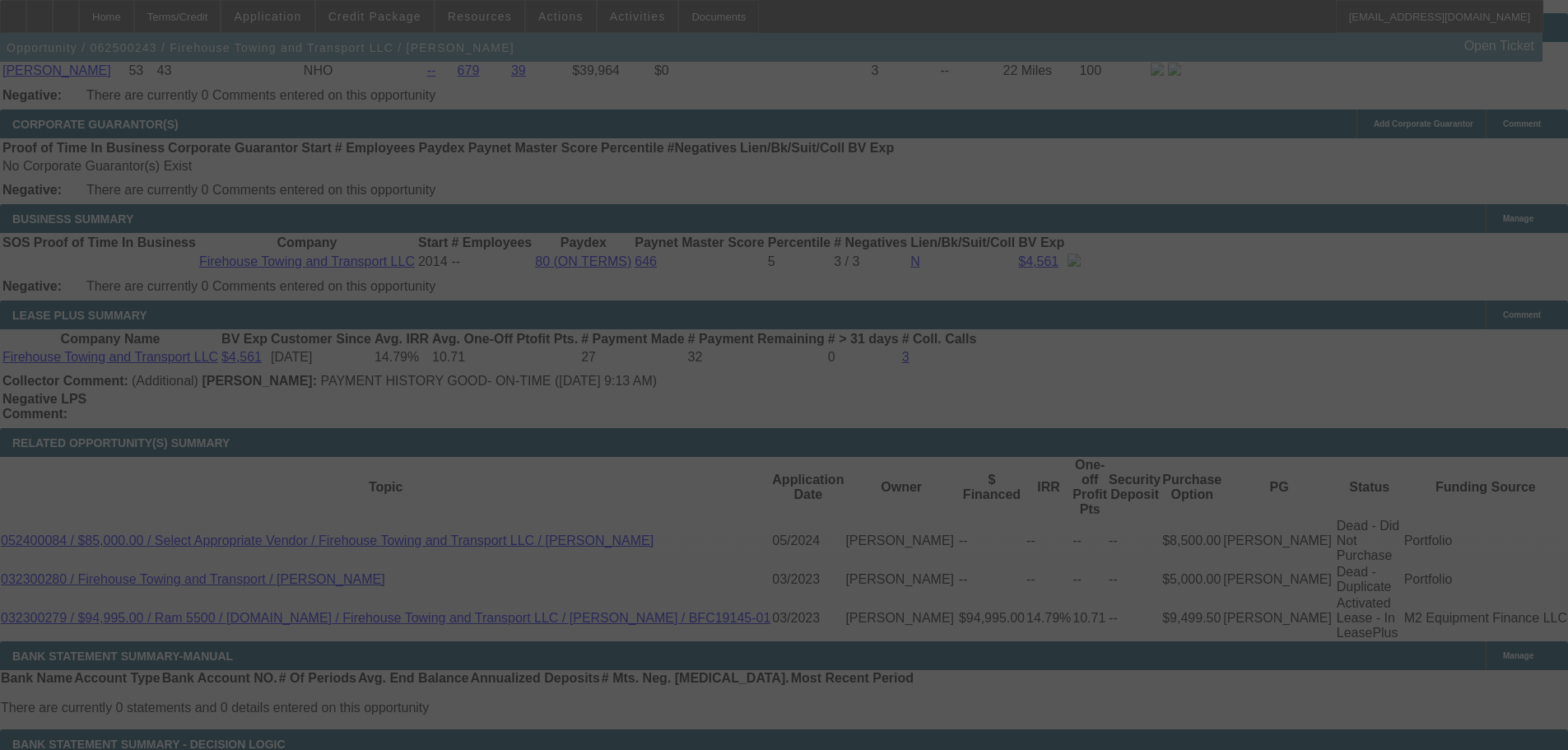
scroll to position [2557, 0]
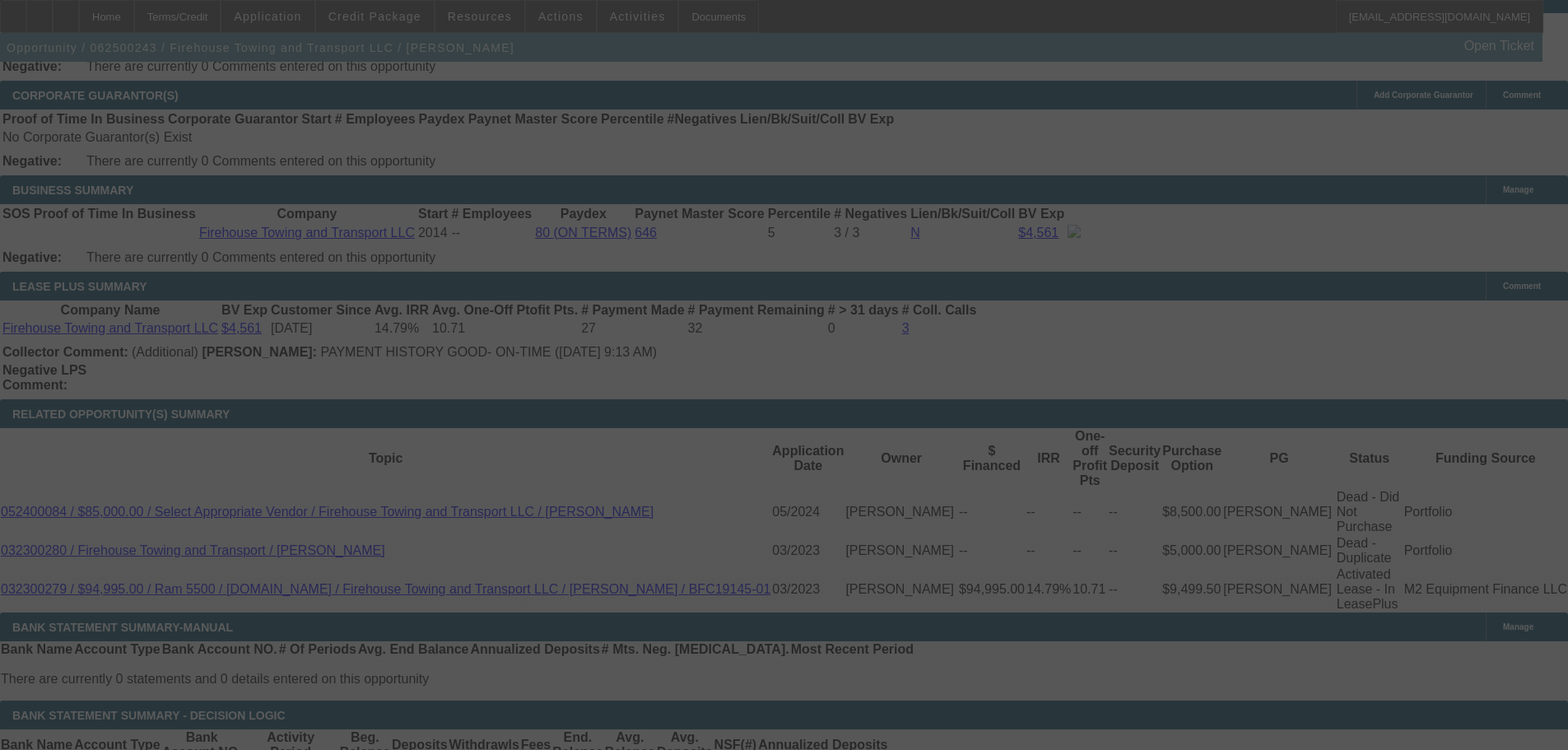
select select "0"
select select "2"
select select "0"
select select "6"
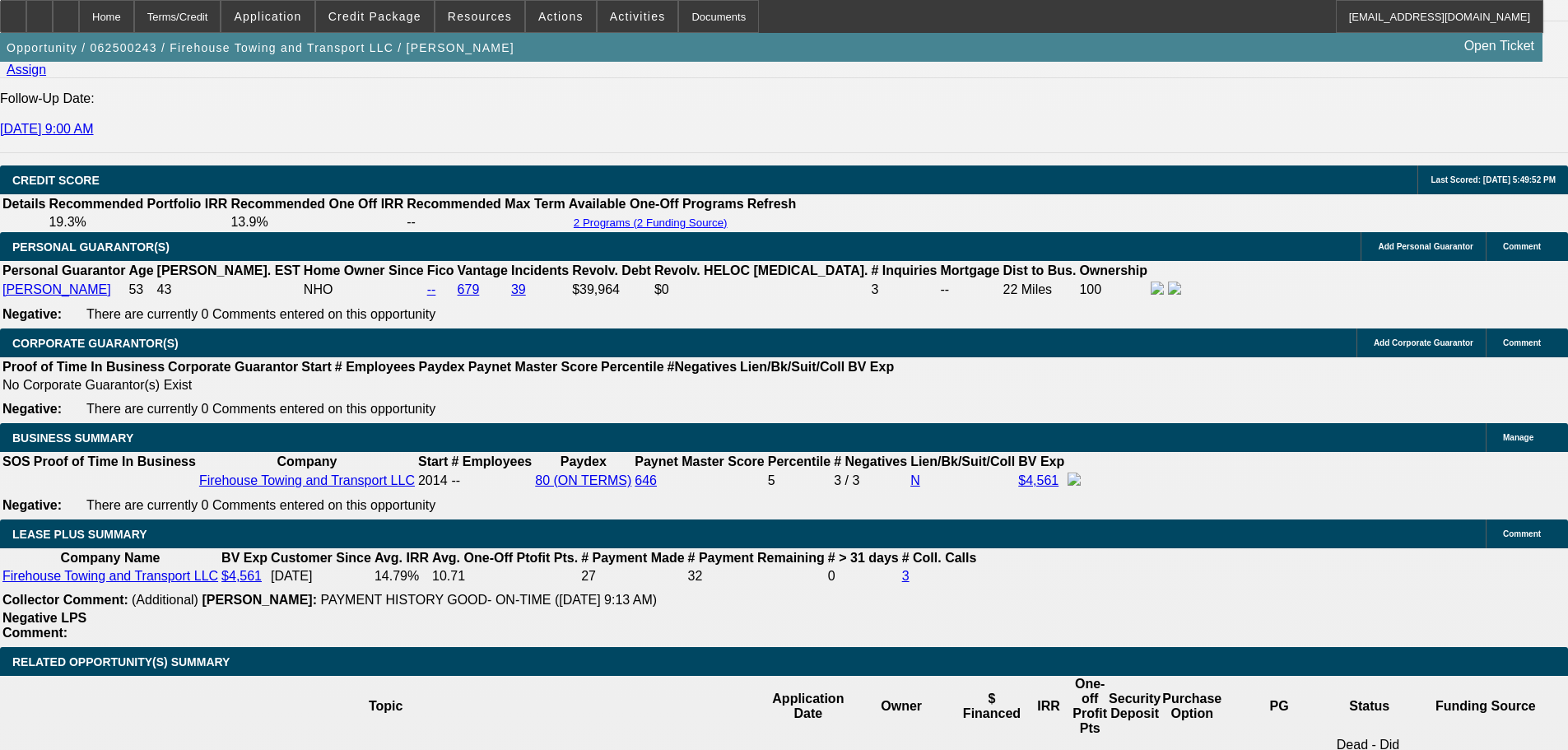
scroll to position [2311, 0]
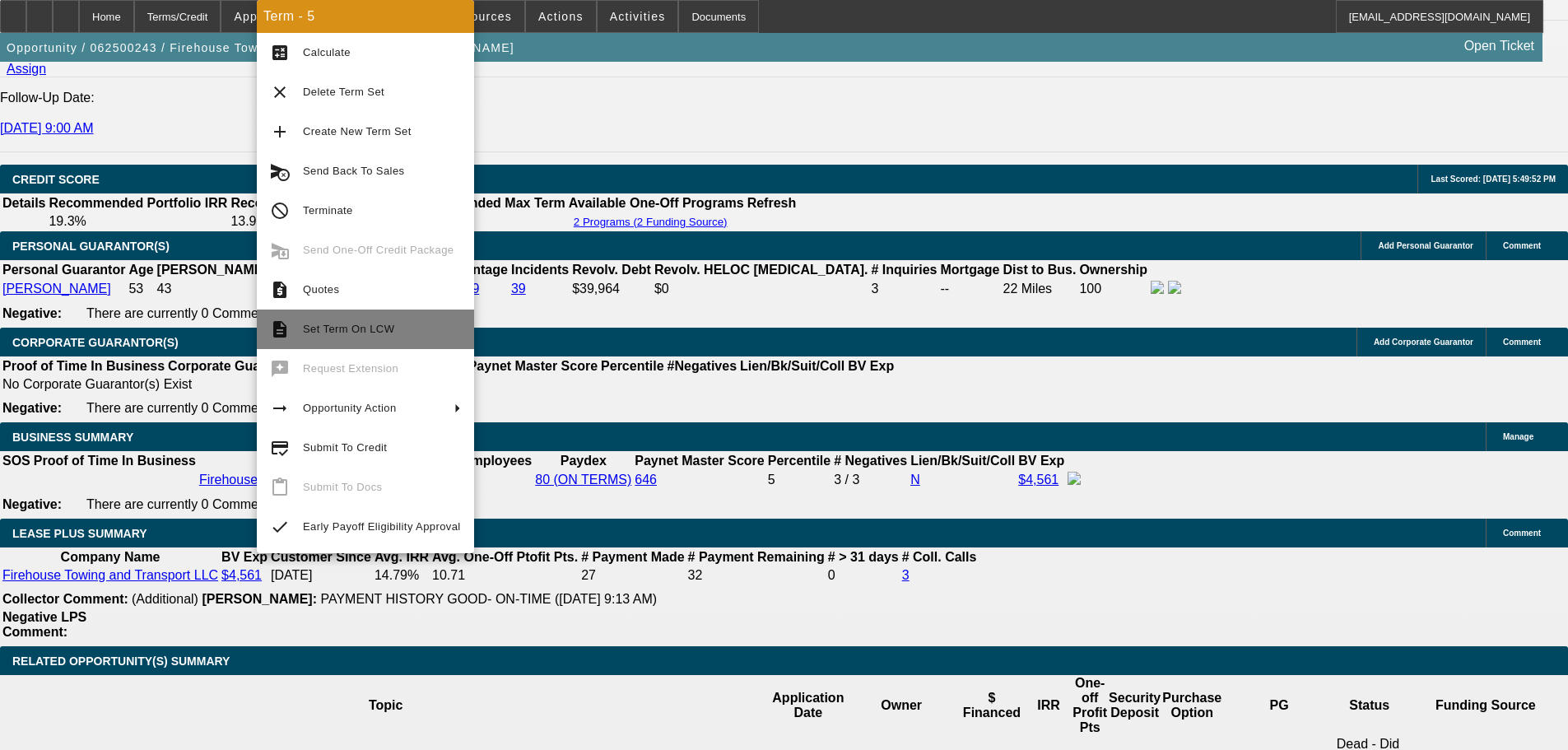
click at [332, 318] on button "description Set Term On LCW" at bounding box center [365, 329] width 217 height 39
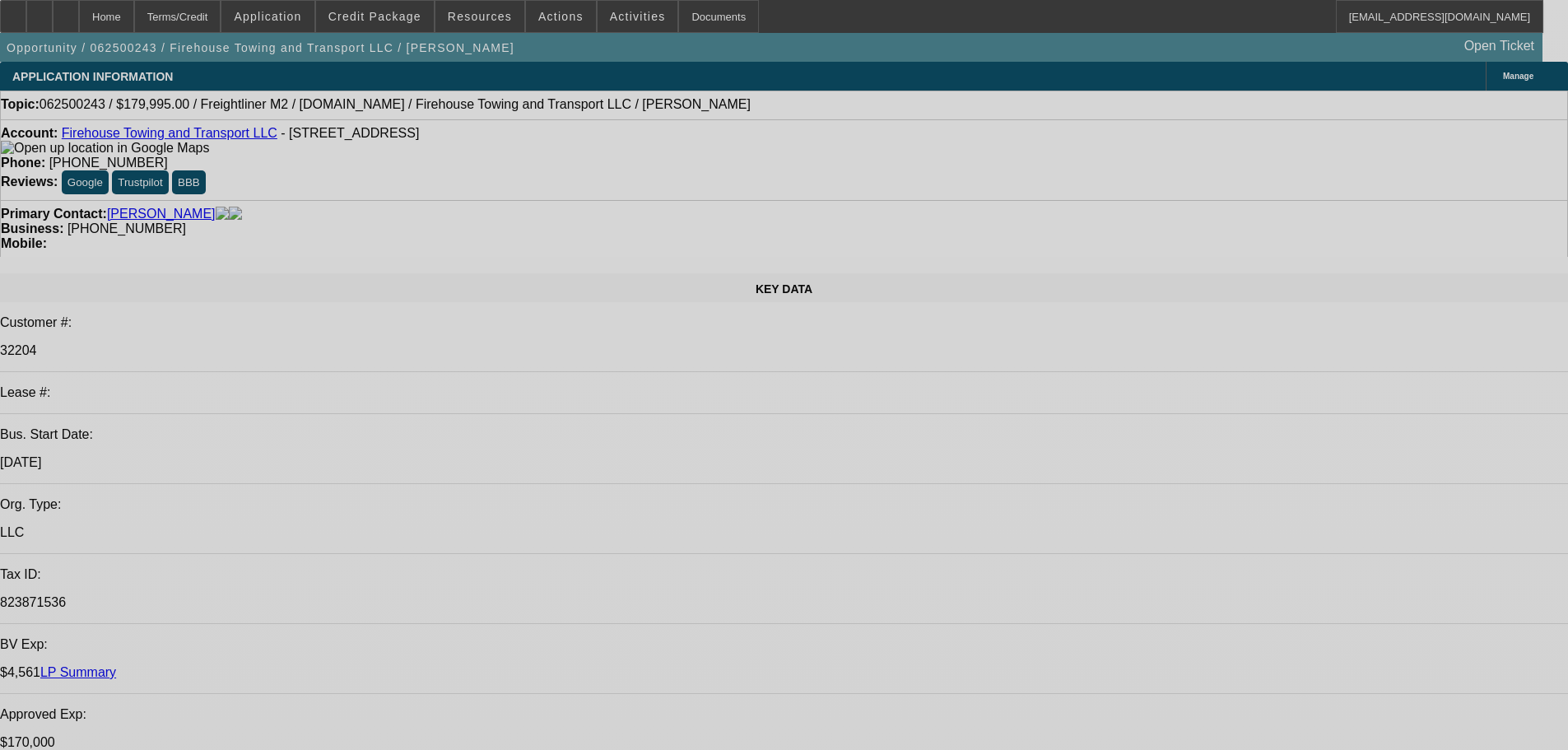
select select "0"
select select "2"
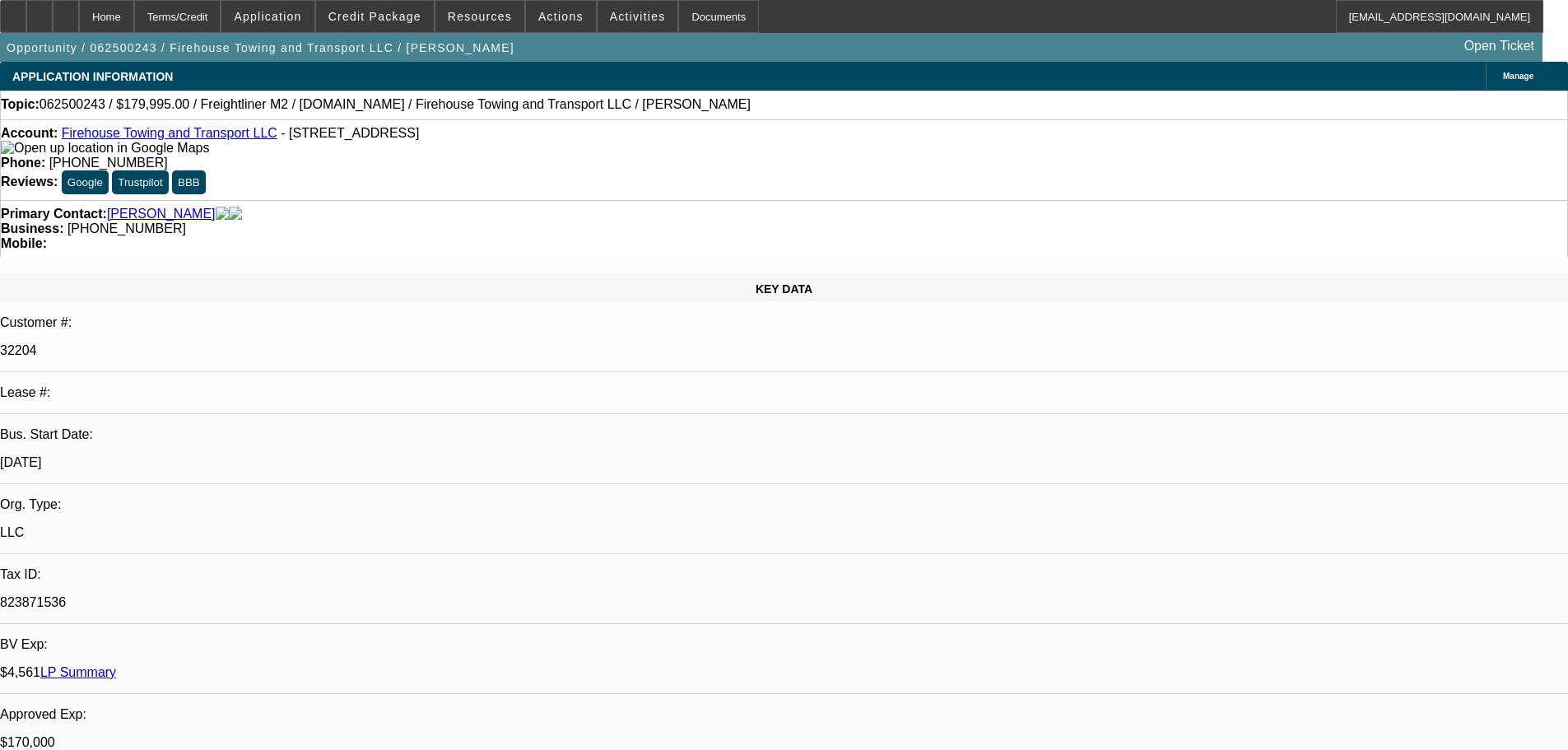
select select "0"
select select "6"
select select "0"
select select "0.1"
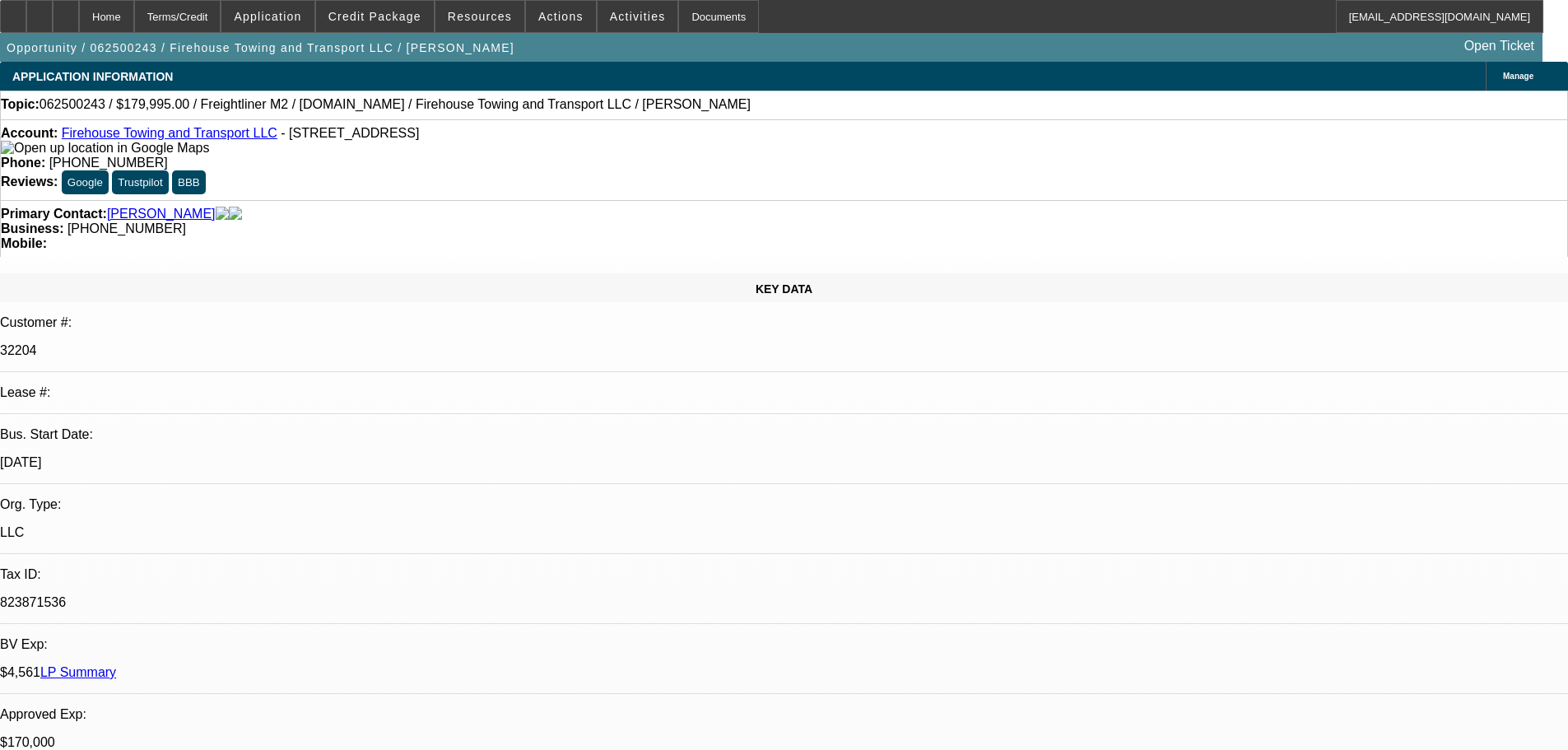
select select "4"
select select "0"
select select "2"
select select "0"
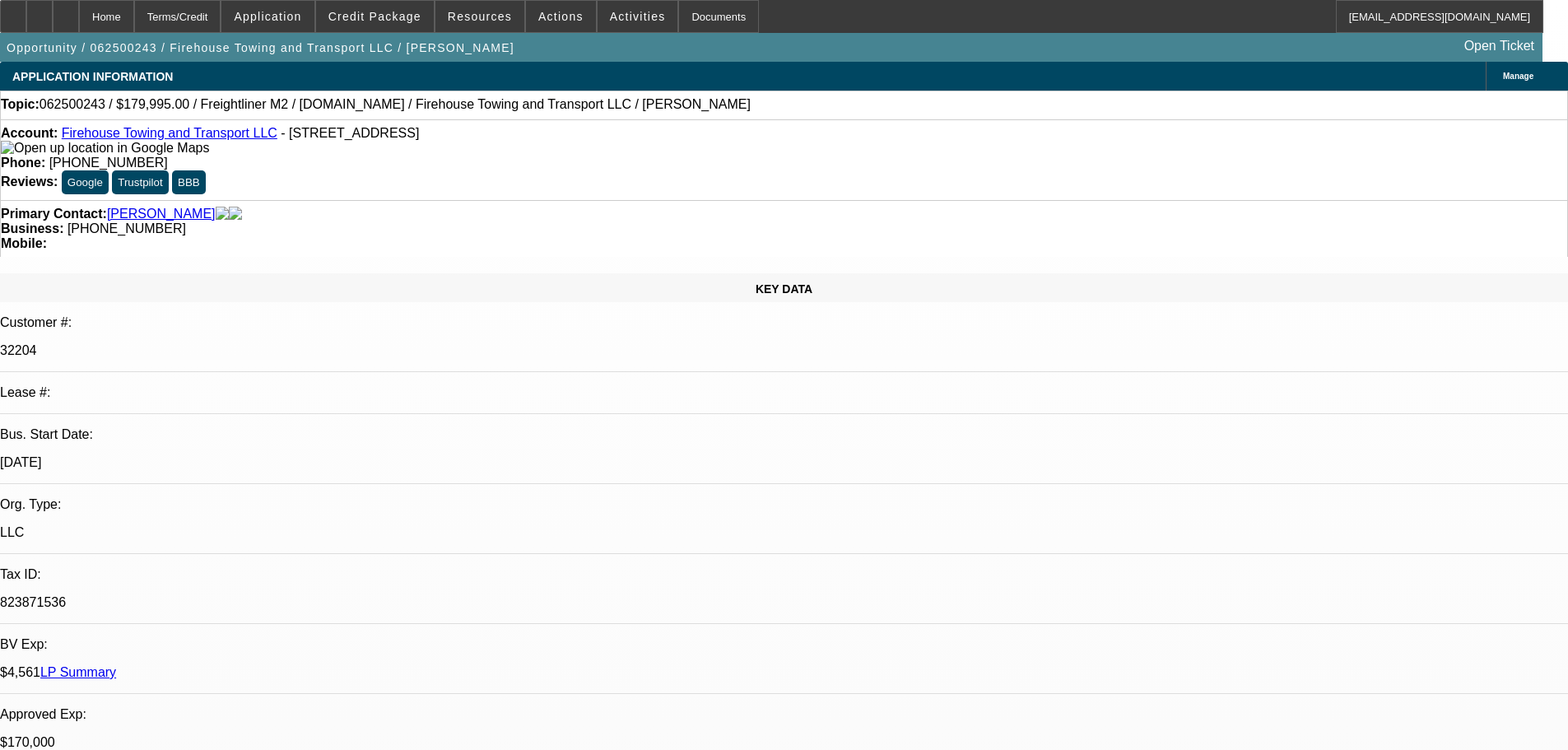
select select "6"
select select "0"
select select "2"
select select "0.1"
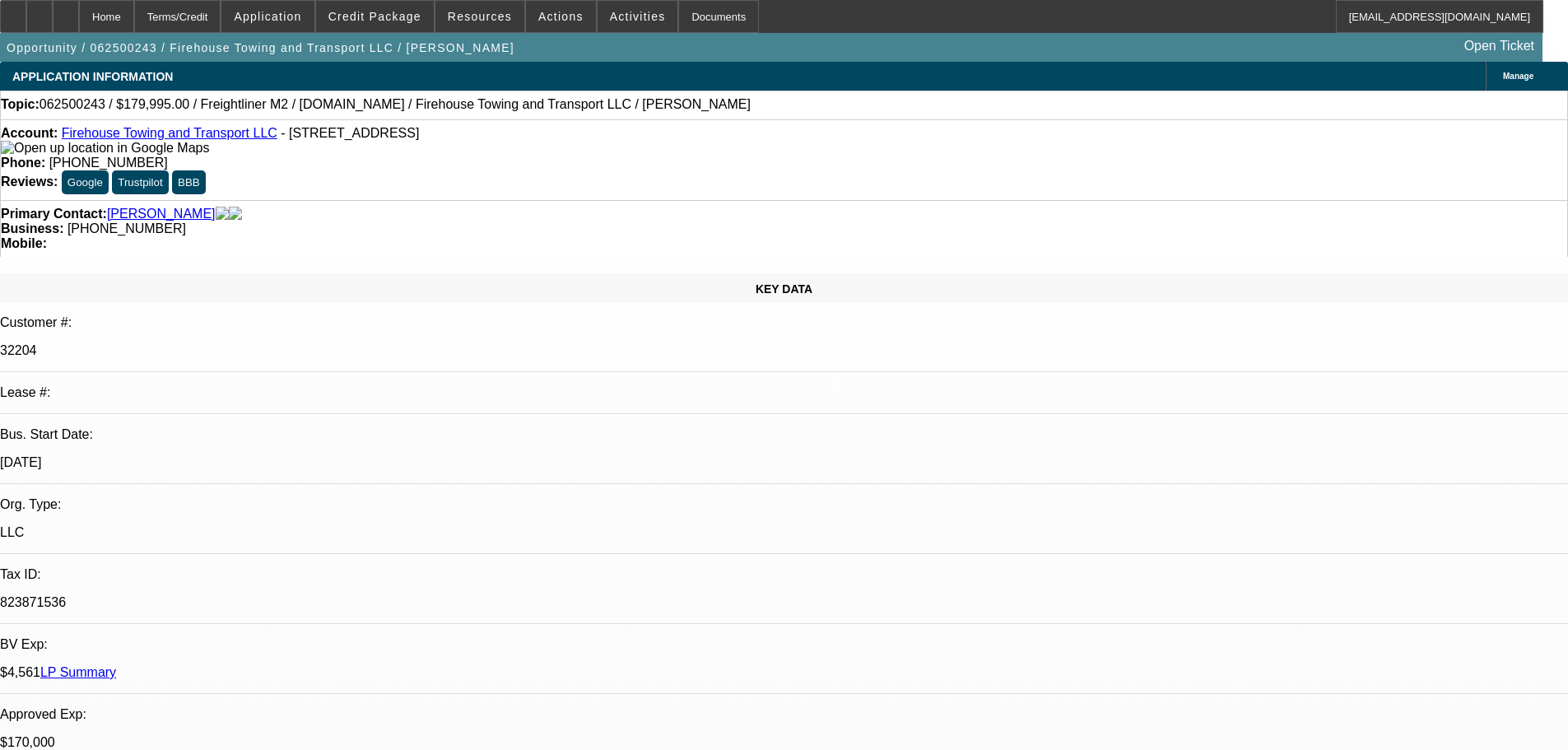
select select "4"
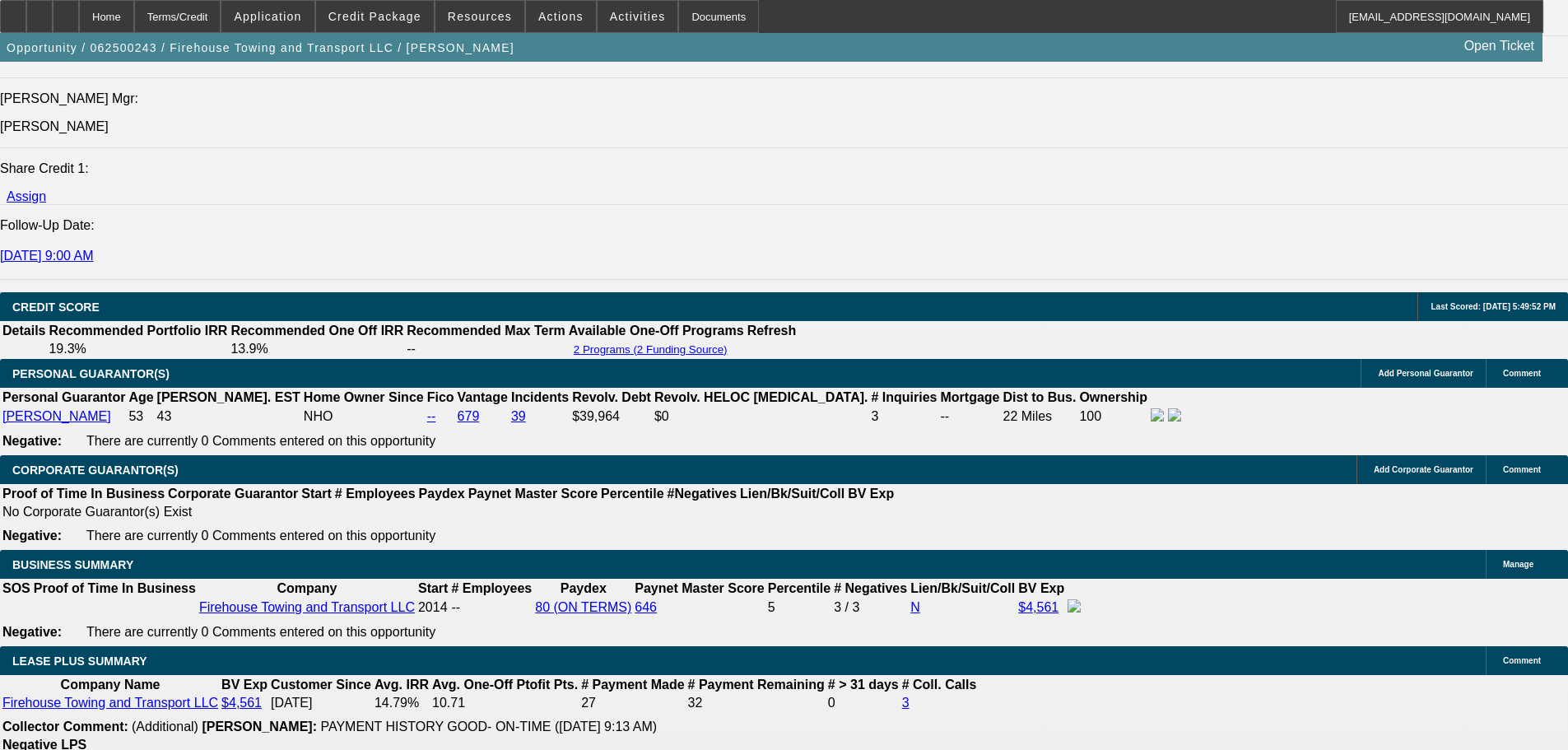
scroll to position [2469, 0]
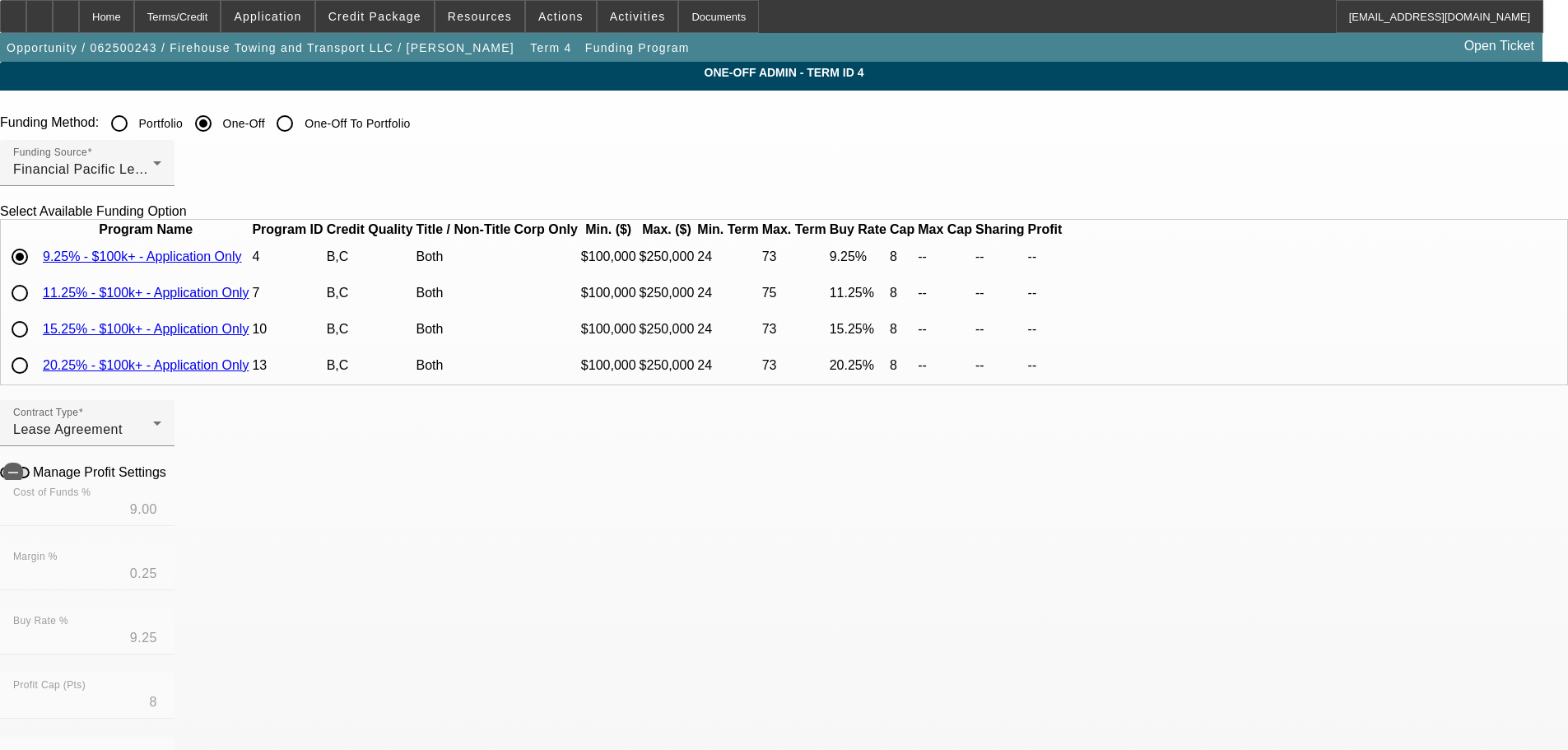
scroll to position [30, 0]
click at [134, 24] on div "Home" at bounding box center [106, 16] width 55 height 33
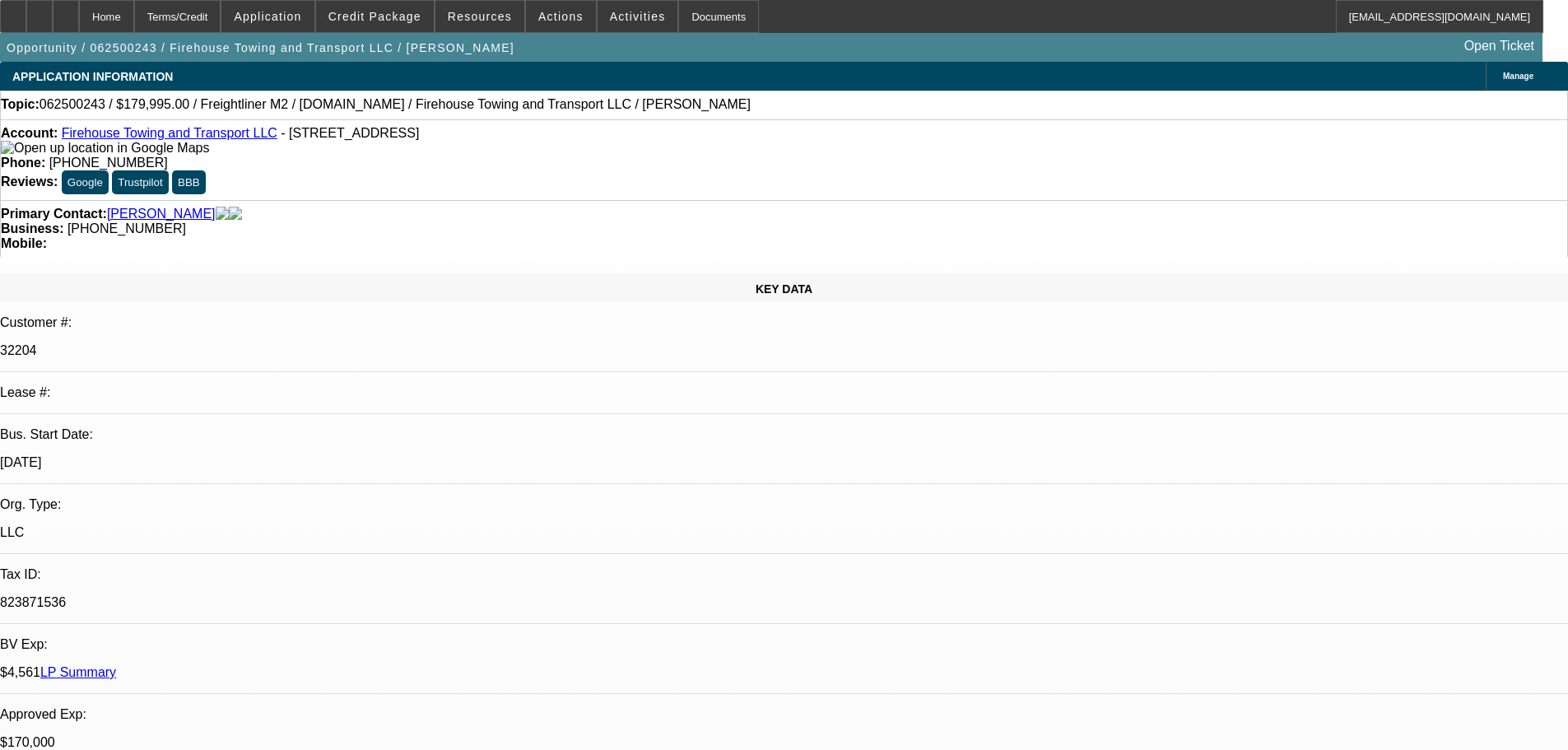
select select "0"
select select "2"
select select "0"
select select "6"
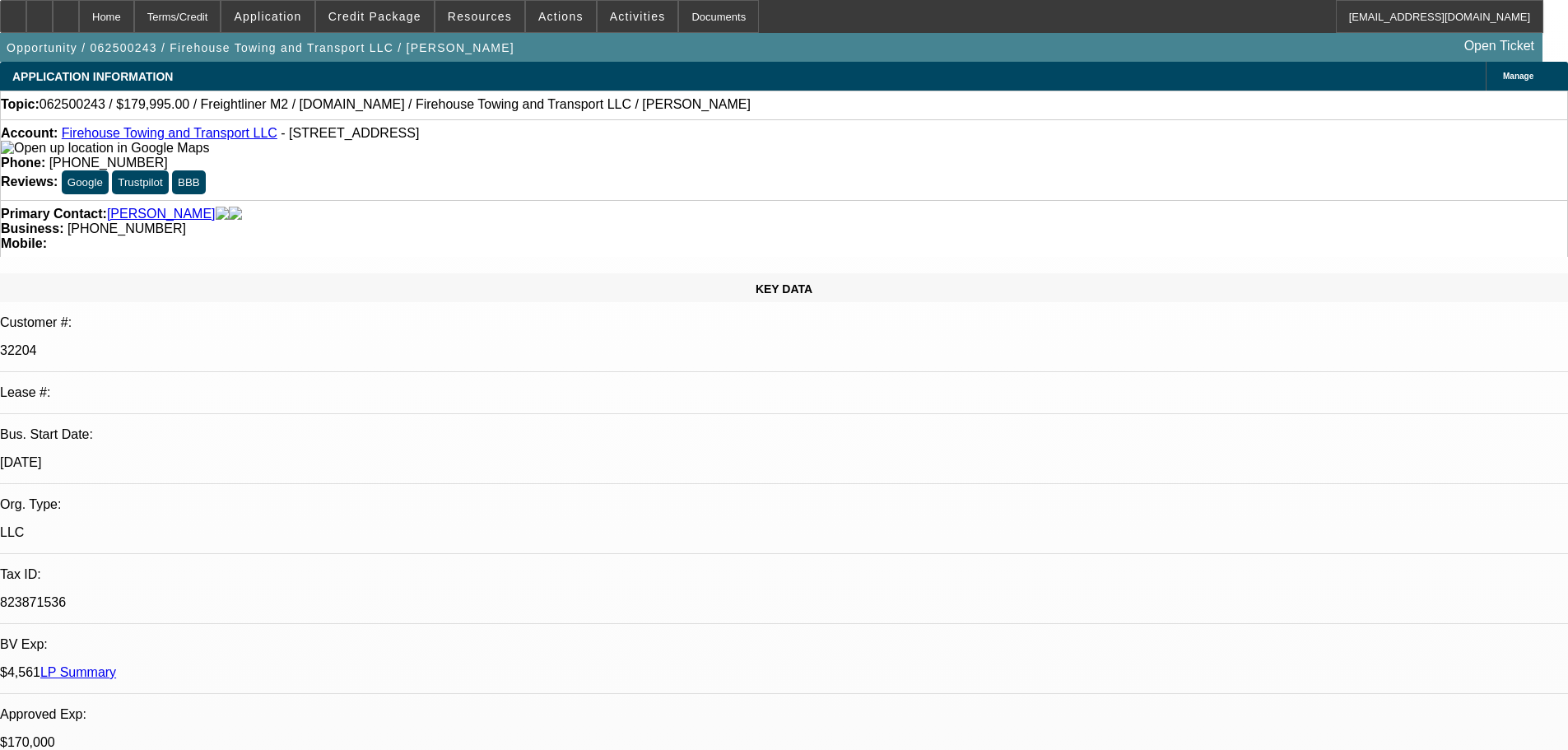
select select "0"
select select "0.1"
select select "4"
select select "0"
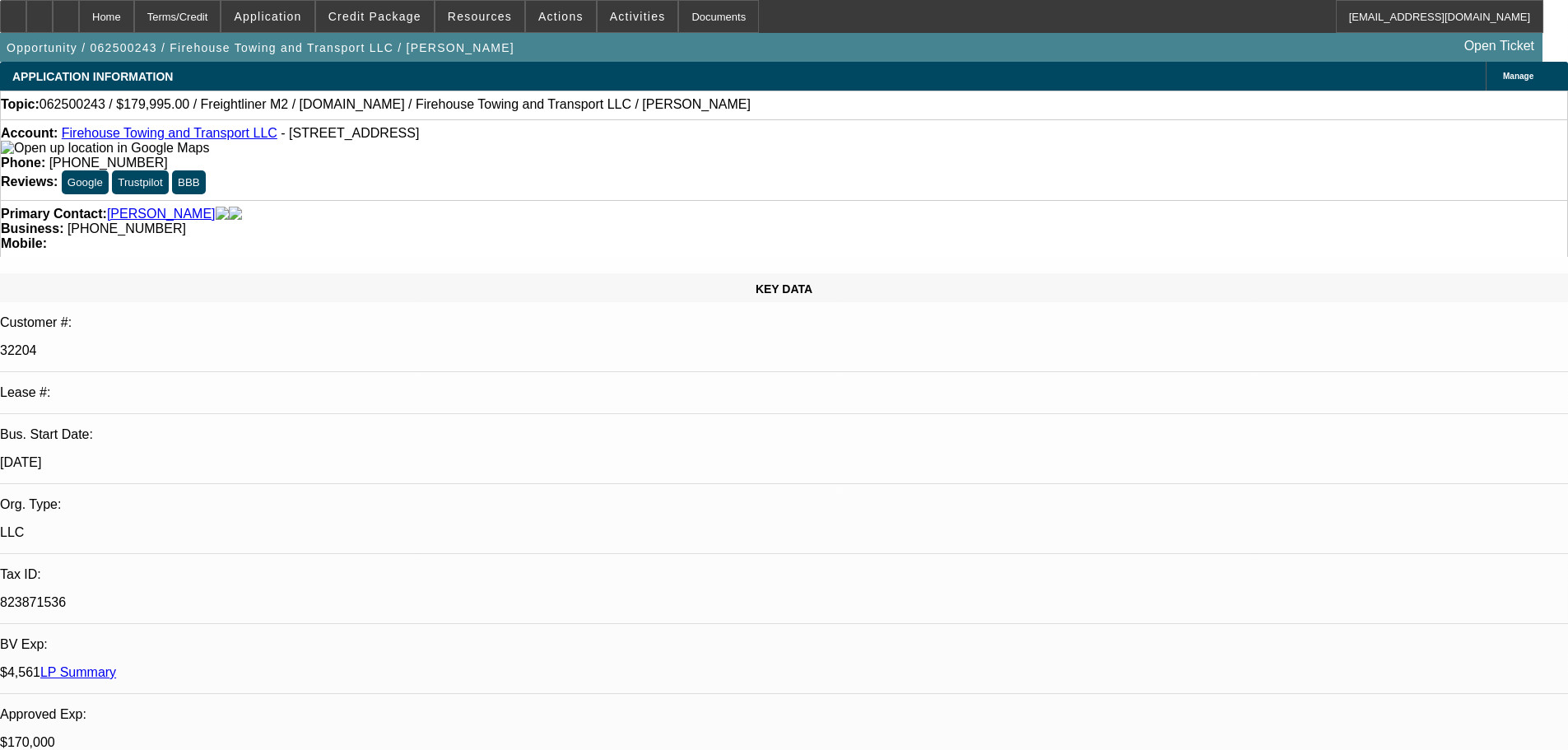
select select "2"
select select "0"
select select "6"
select select "0"
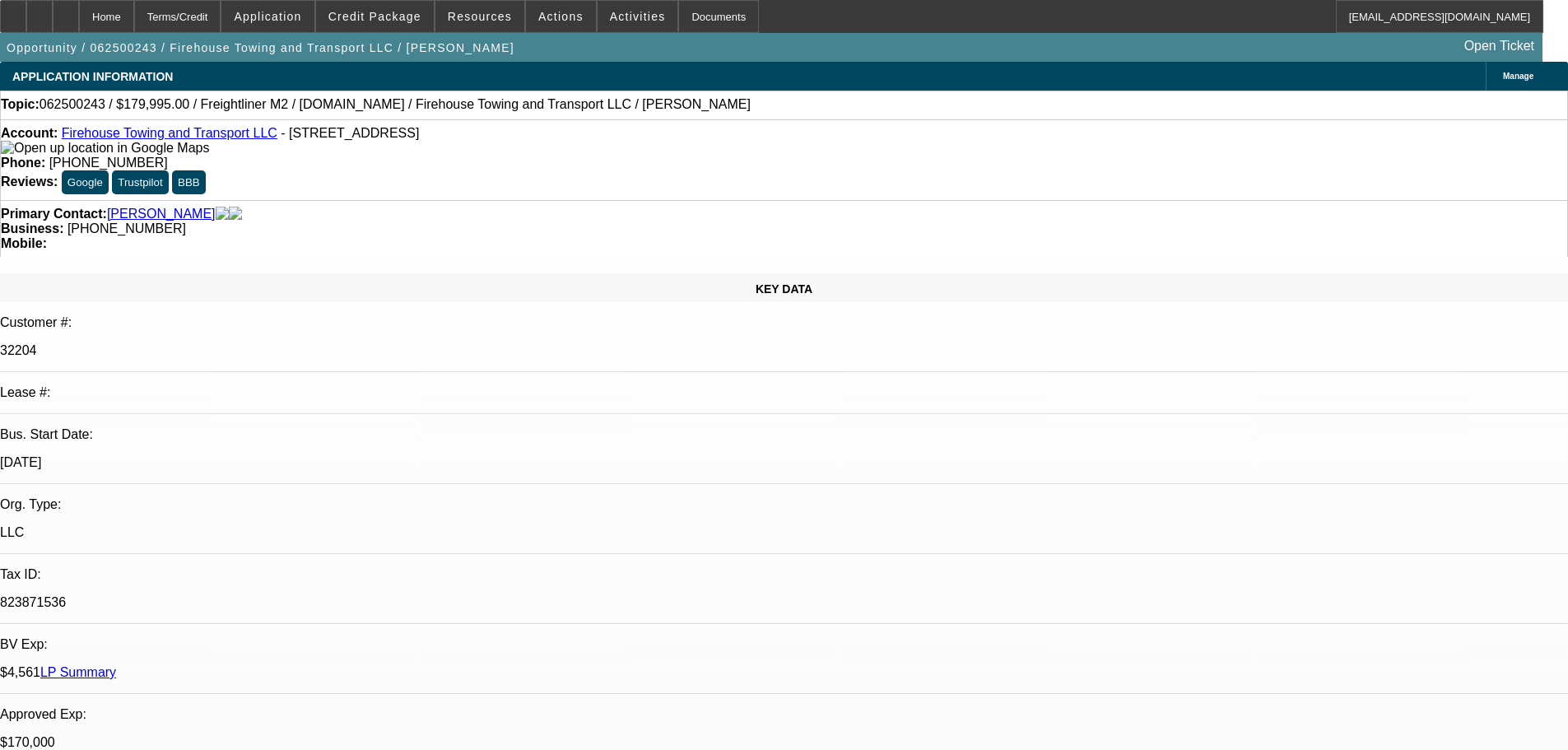
select select "2"
select select "0.1"
select select "4"
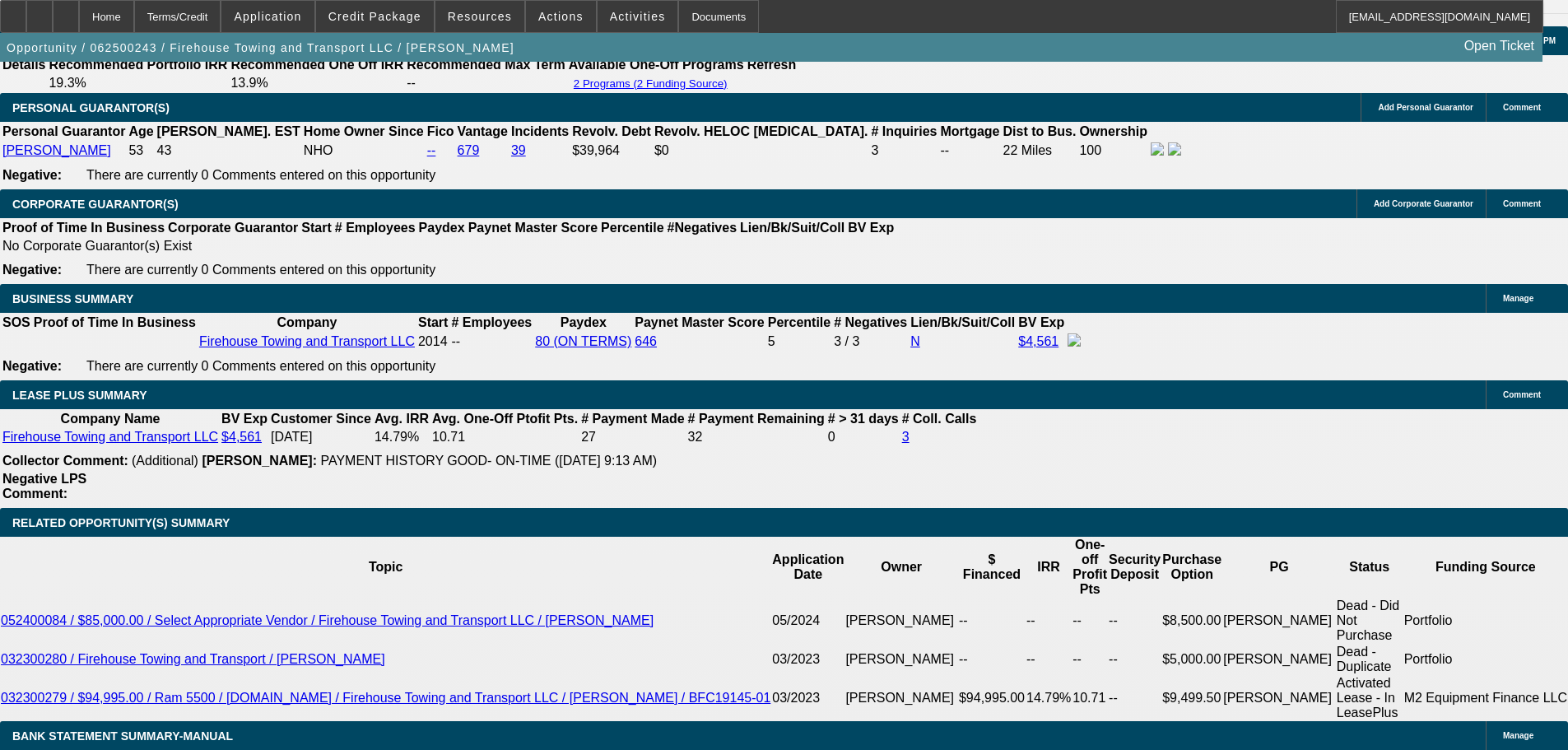
scroll to position [2551, 0]
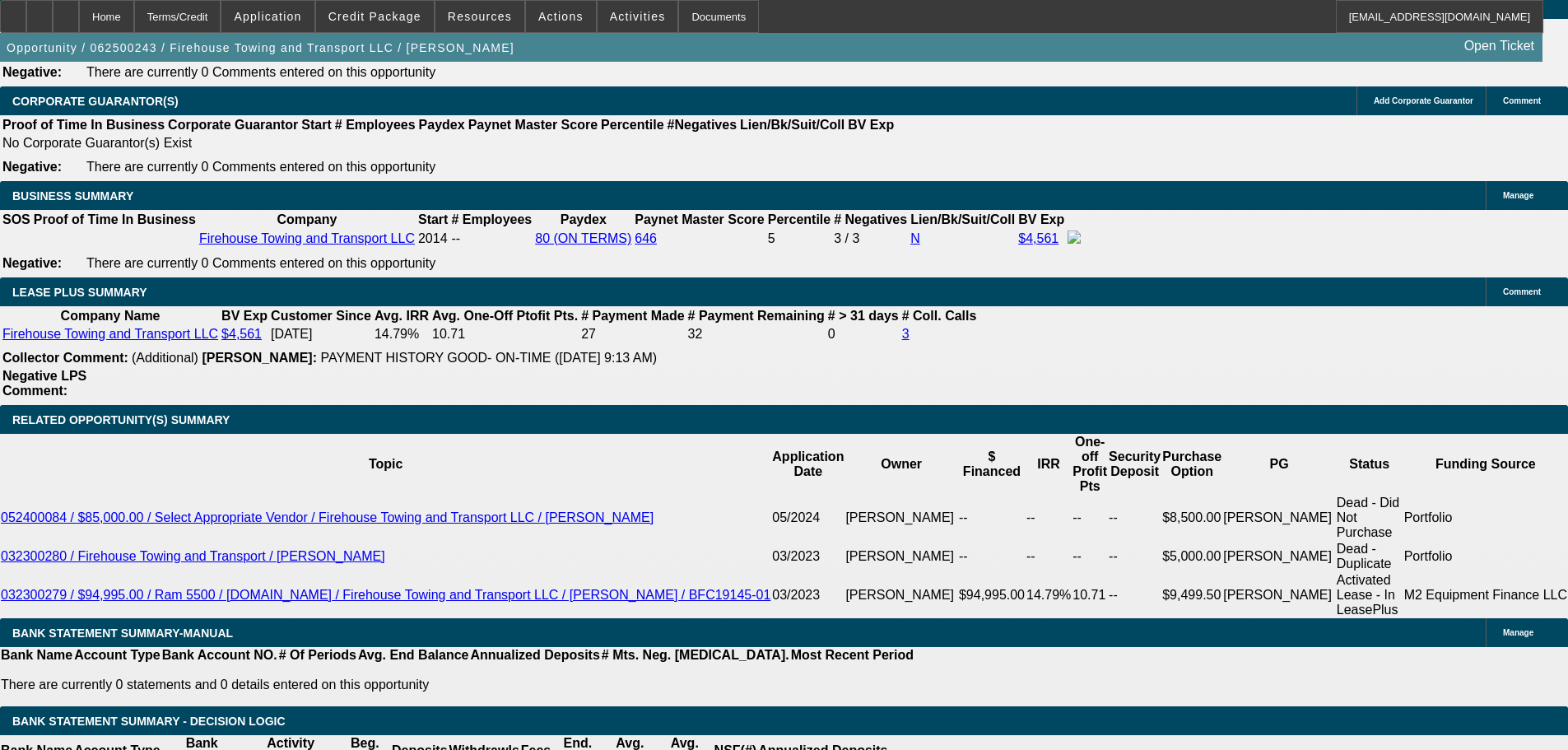
drag, startPoint x: 245, startPoint y: 384, endPoint x: 395, endPoint y: 387, distance: 150.0
type input "525"
type input "$1,050.00"
type input "UNKNOWN"
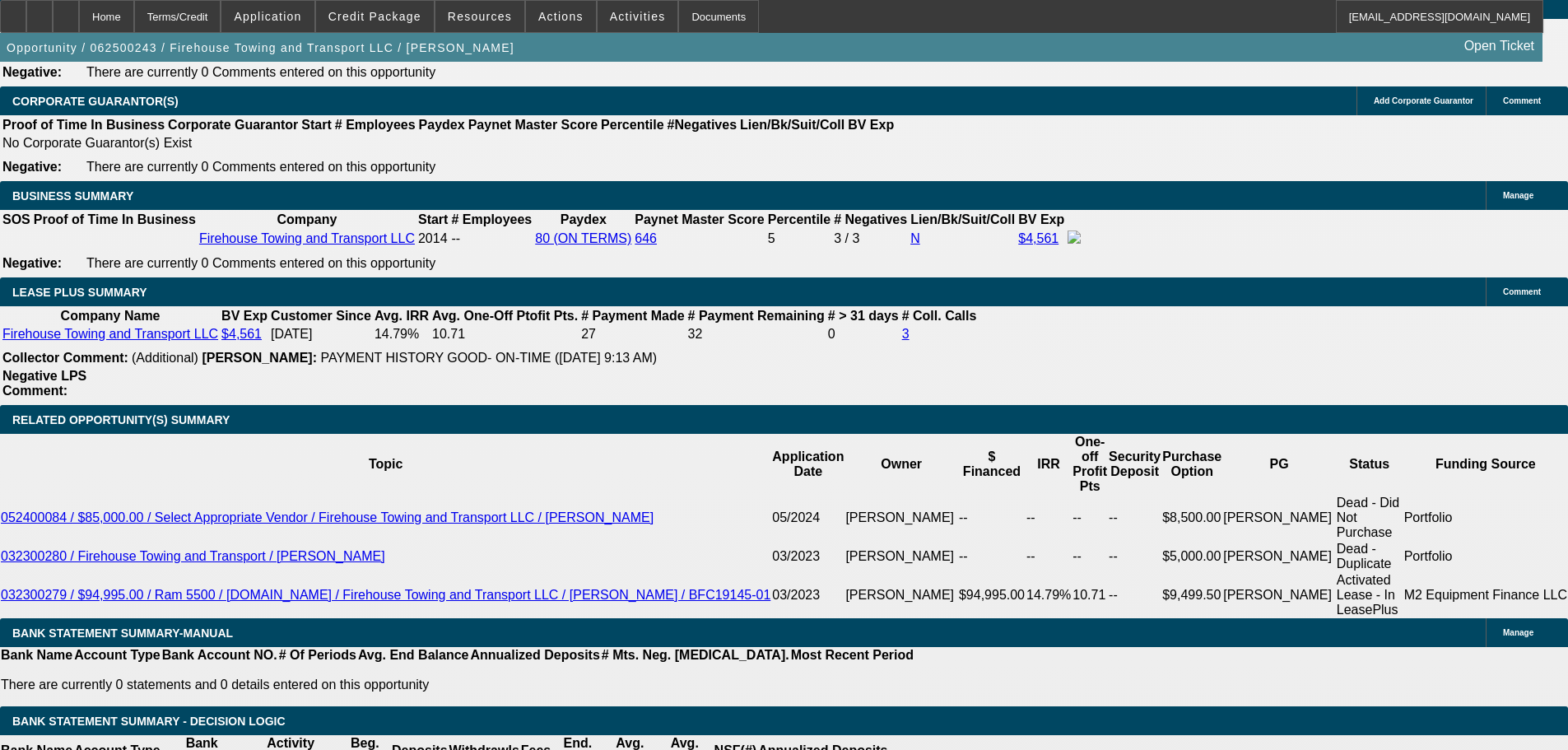
type input "5250"
type input "$10,500.00"
type input "28.6"
drag, startPoint x: 270, startPoint y: 383, endPoint x: 500, endPoint y: 395, distance: 230.3
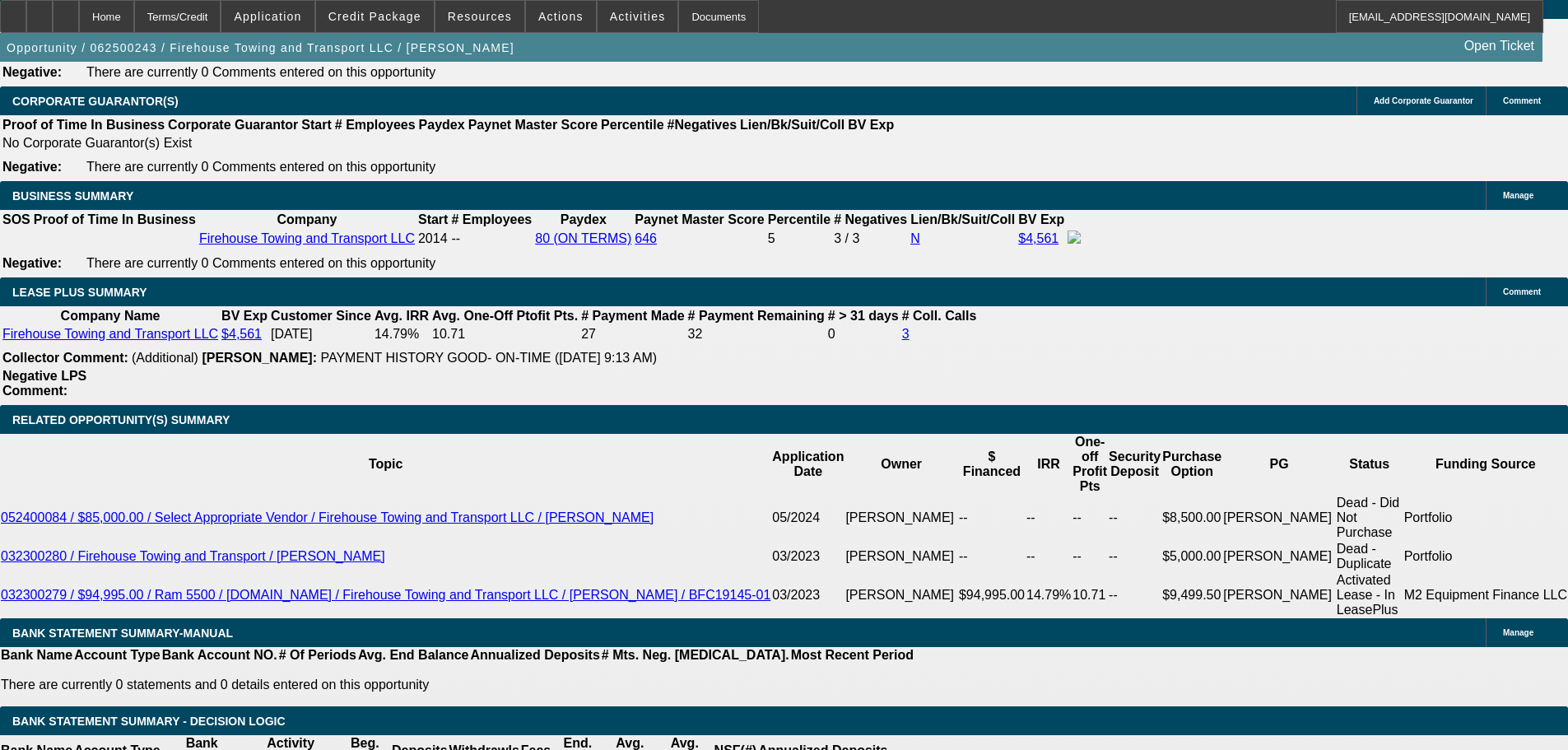
type input "5295"
type input "$10,590.00"
type input "29"
type input "$5,295.00"
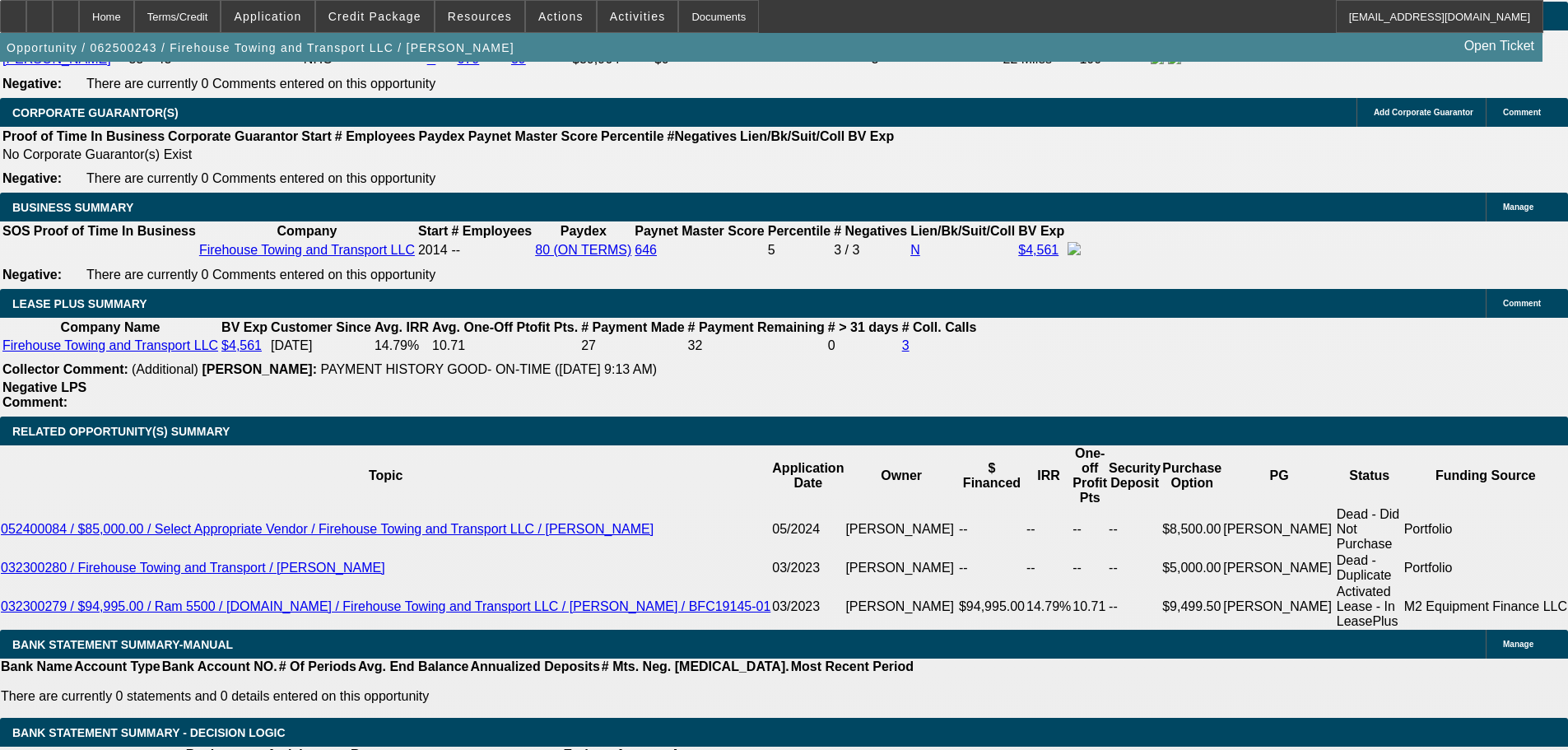
scroll to position [2305, 0]
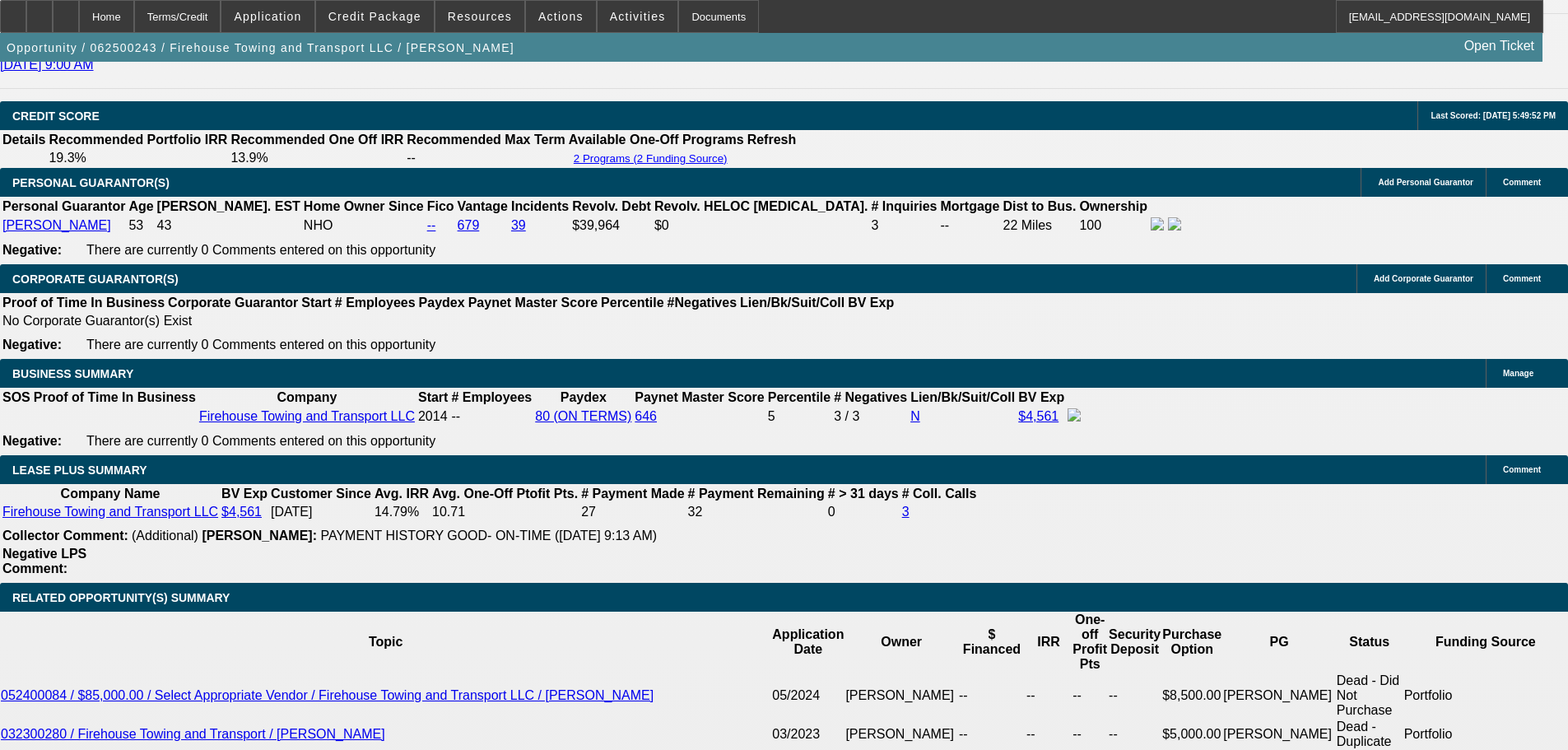
scroll to position [2469, 0]
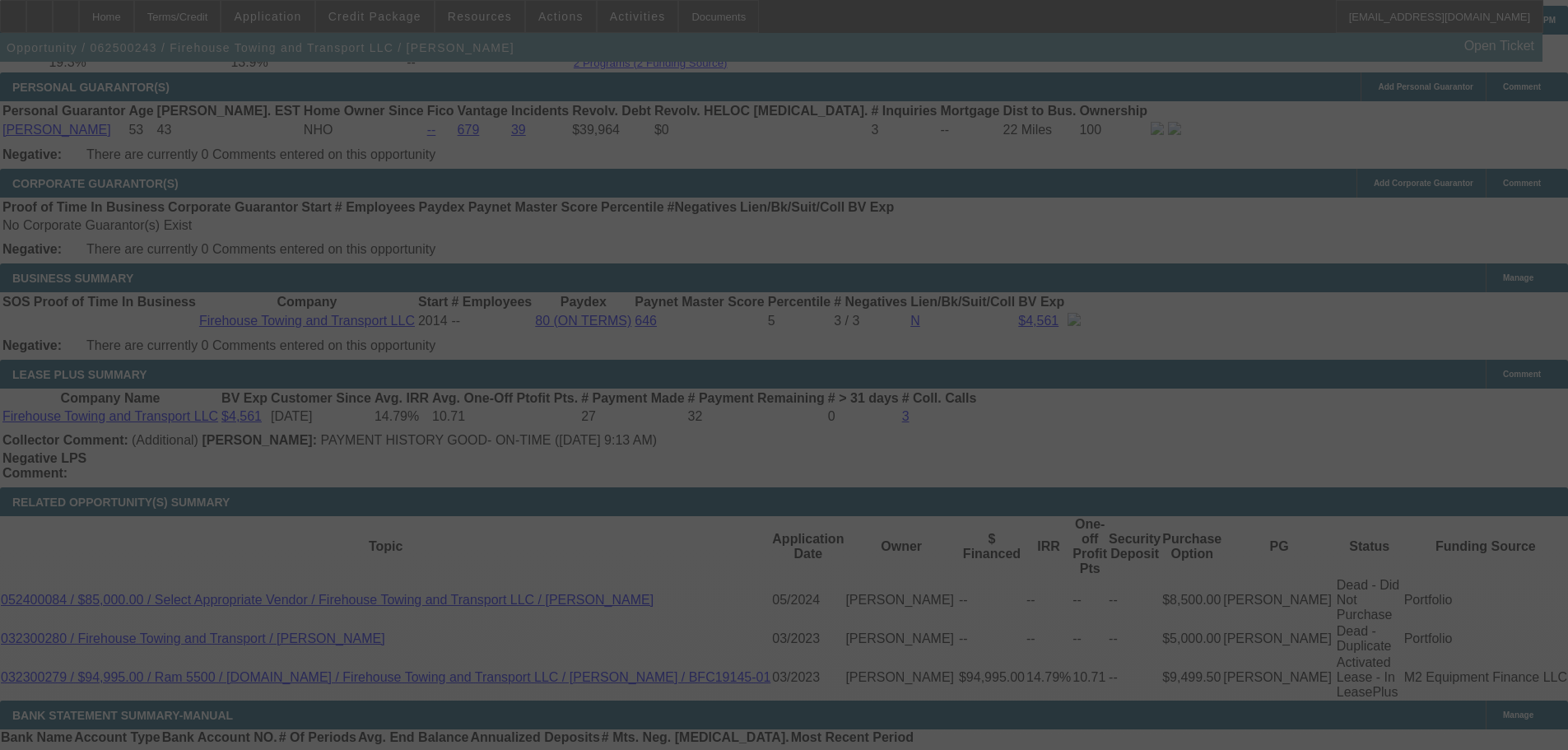
select select "0"
select select "2"
select select "0"
select select "6"
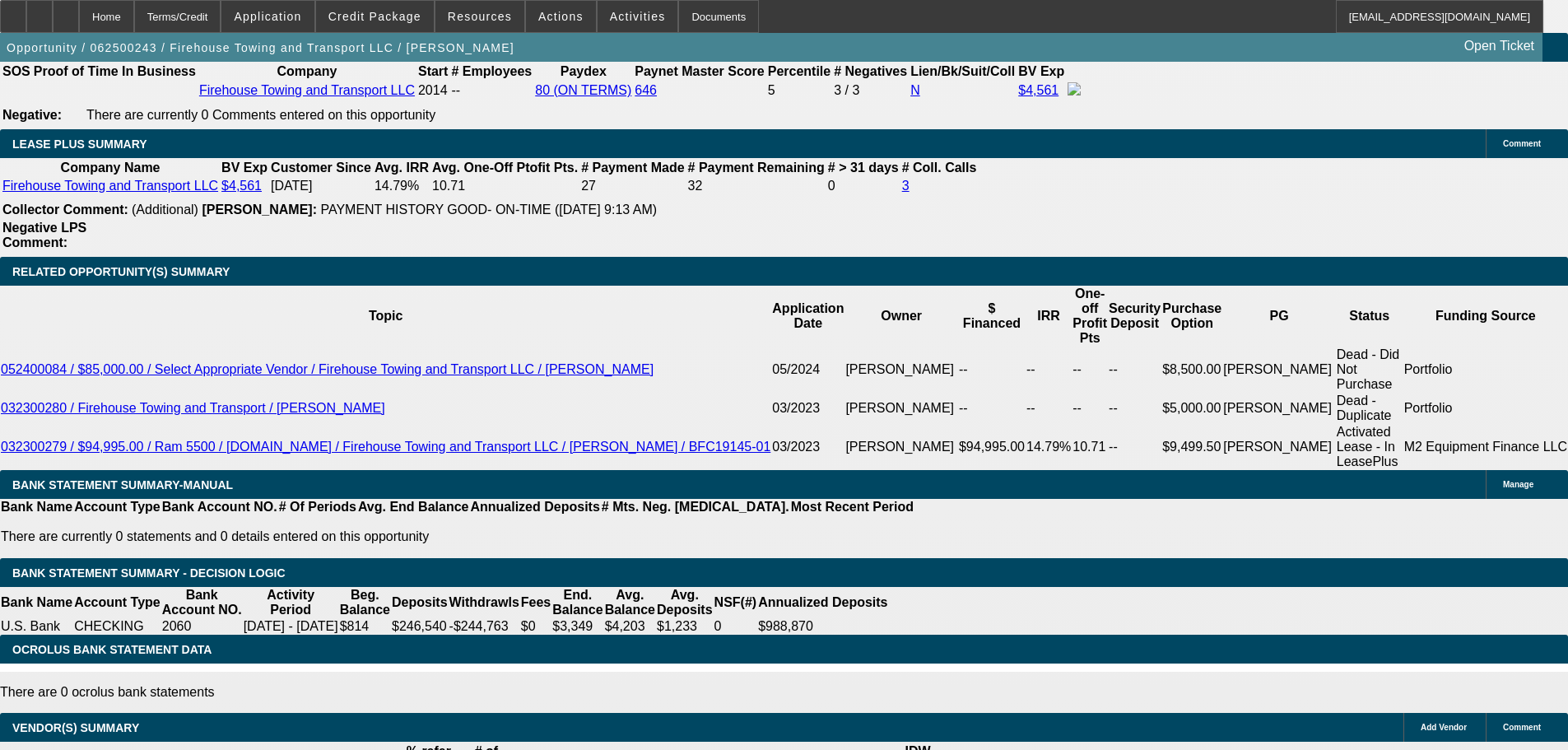
scroll to position [2881, 0]
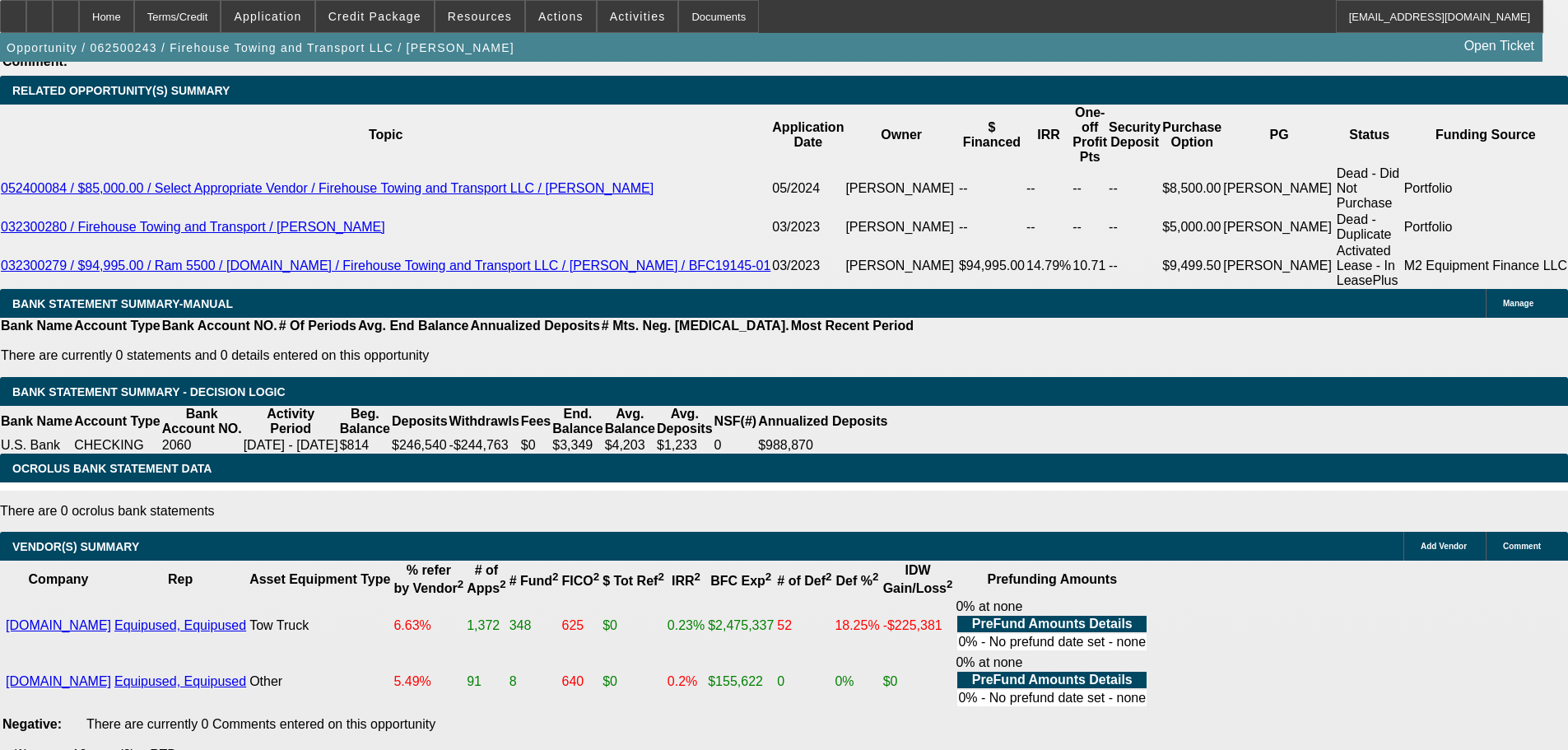
select select "3"
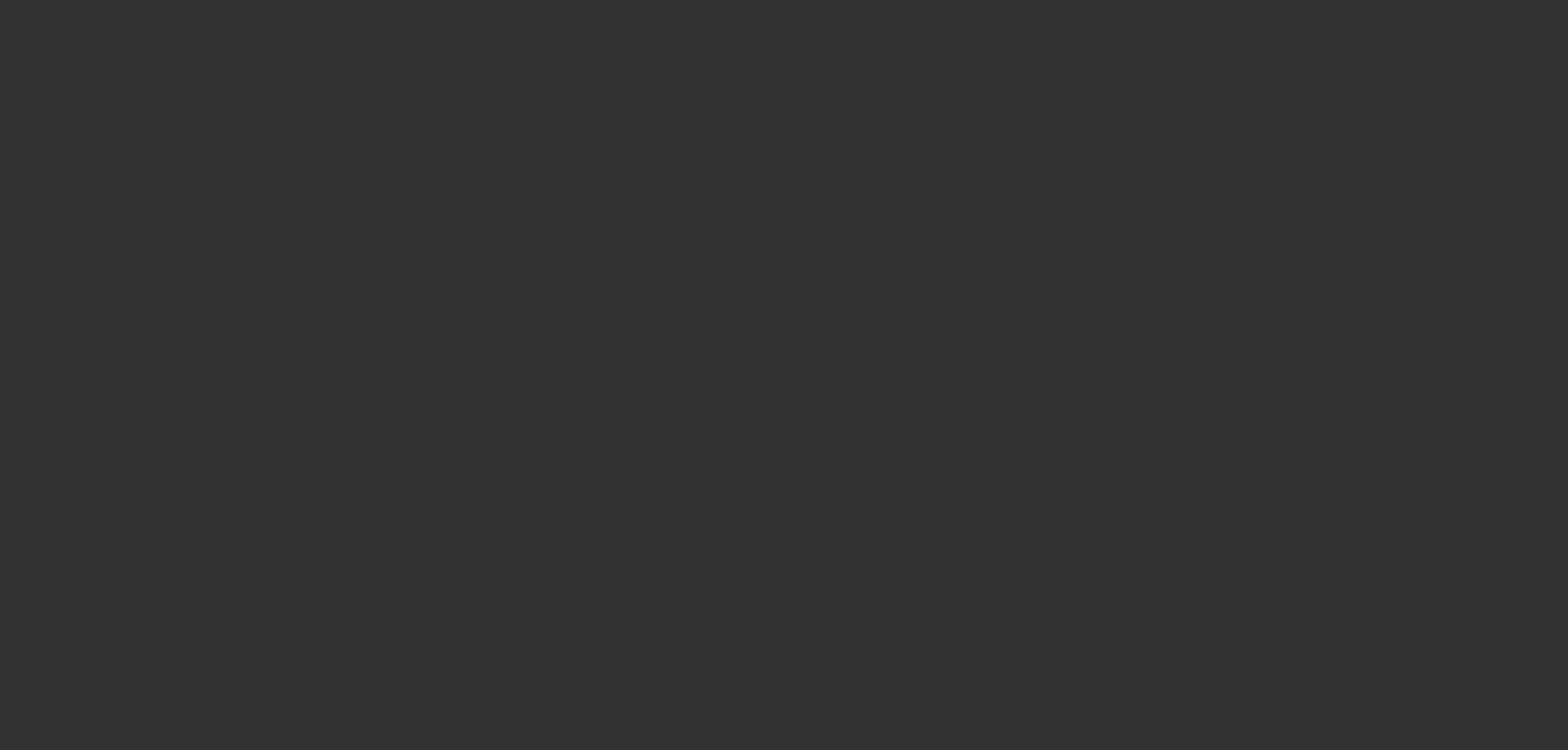
scroll to position [0, 0]
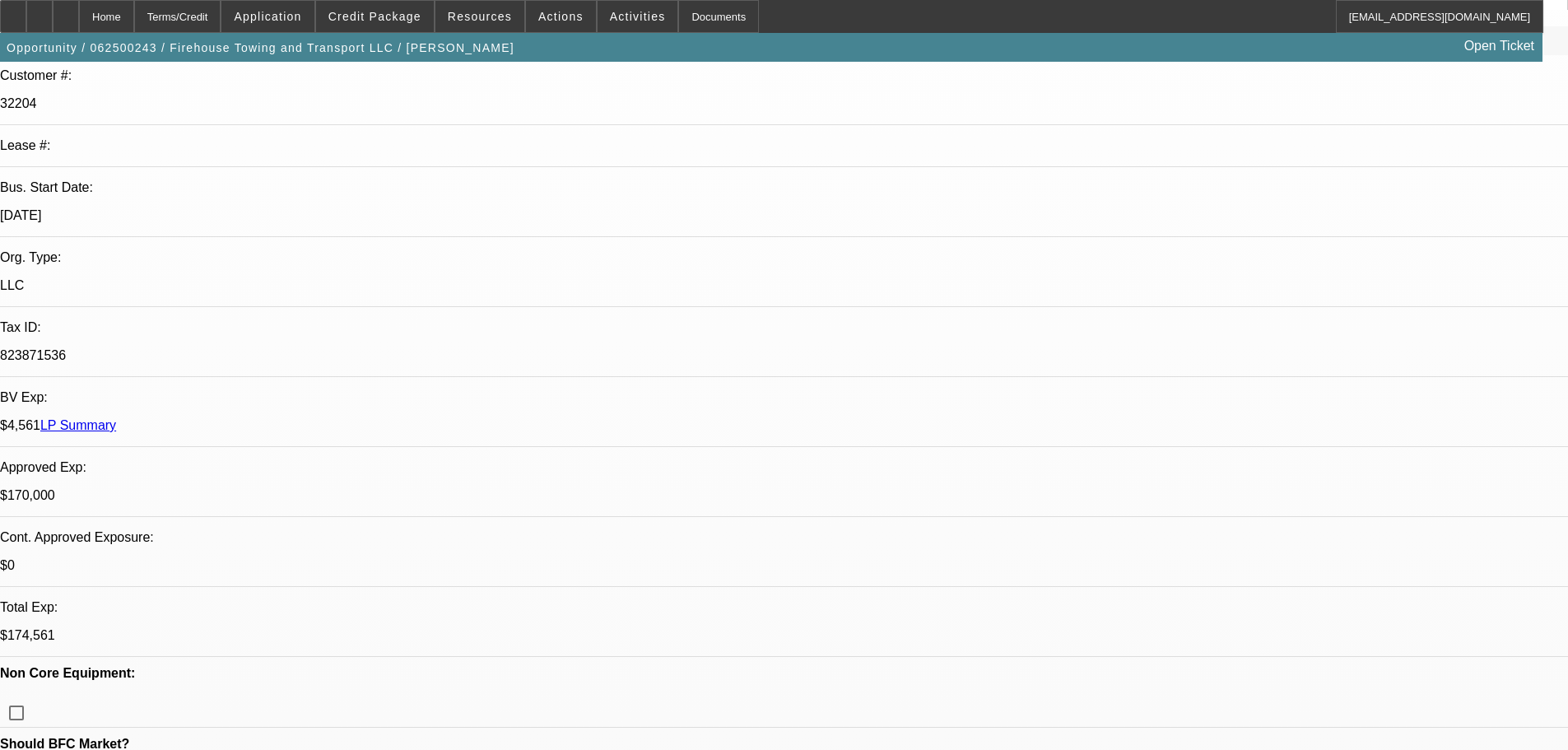
paste textarea "APPROVED WITH THIS STRUCTURE AS WELL. GPS REQUIRED."
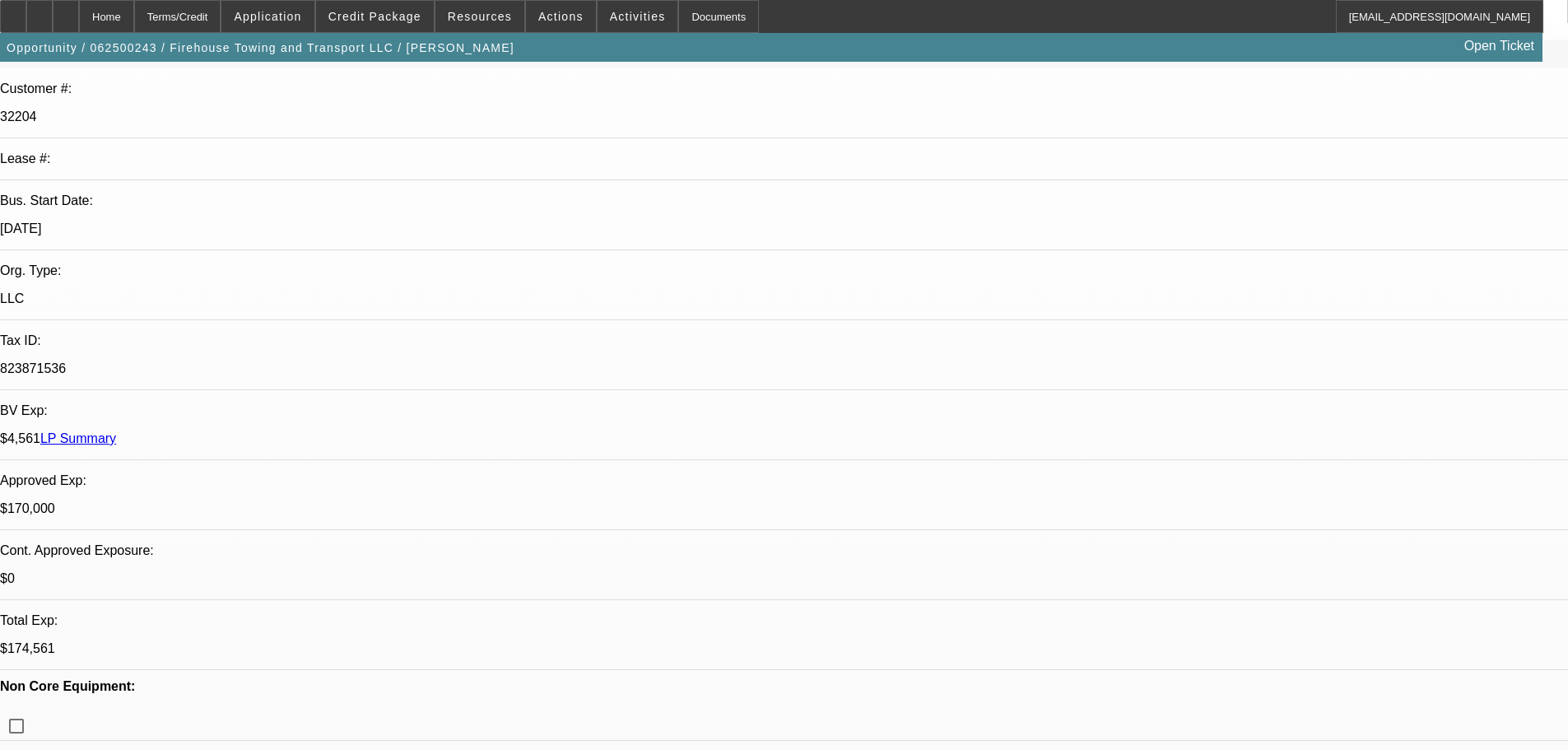
scroll to position [494, 0]
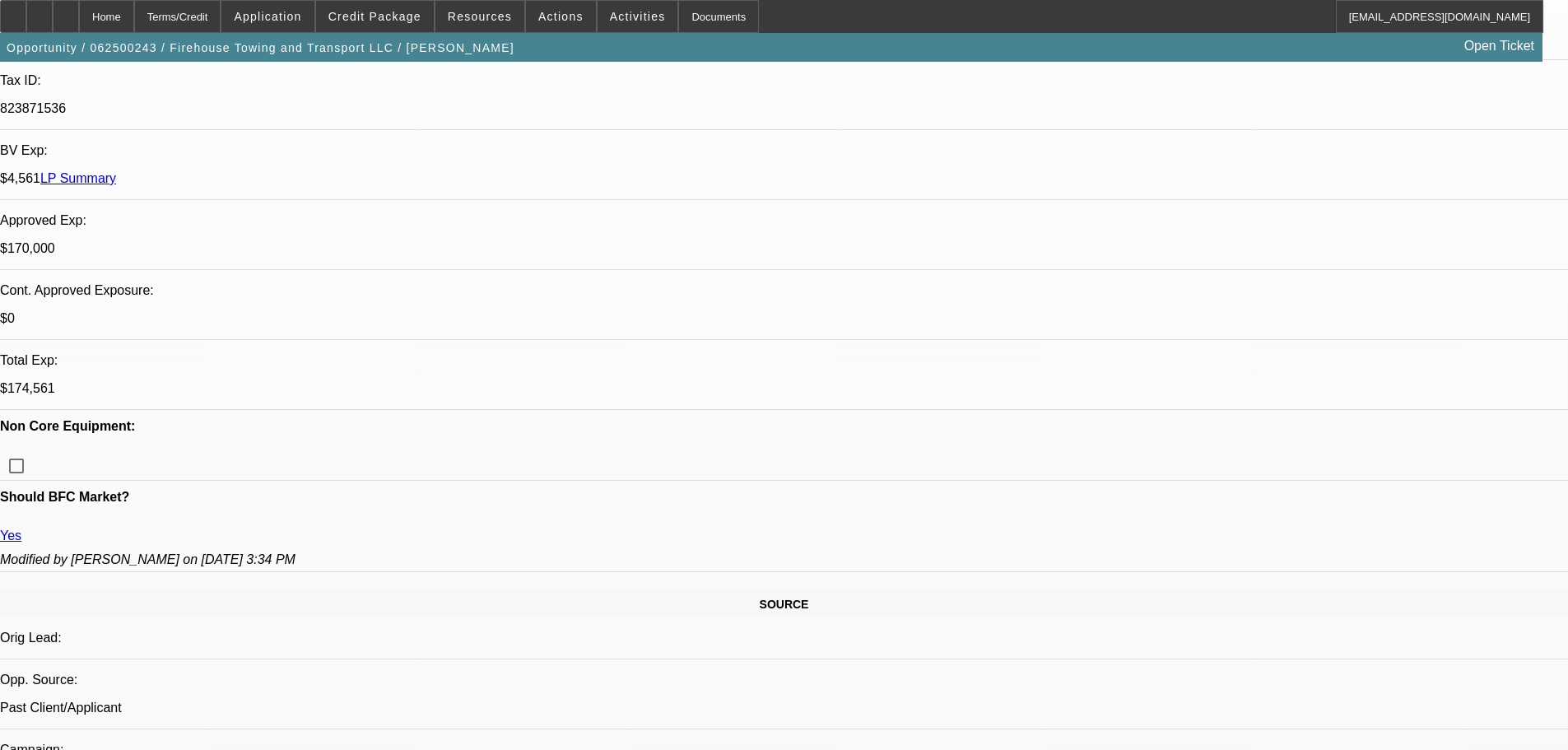
type textarea "APPROVED WITH THIS STRUCTURE AS WELL. GPS REQUIRED."
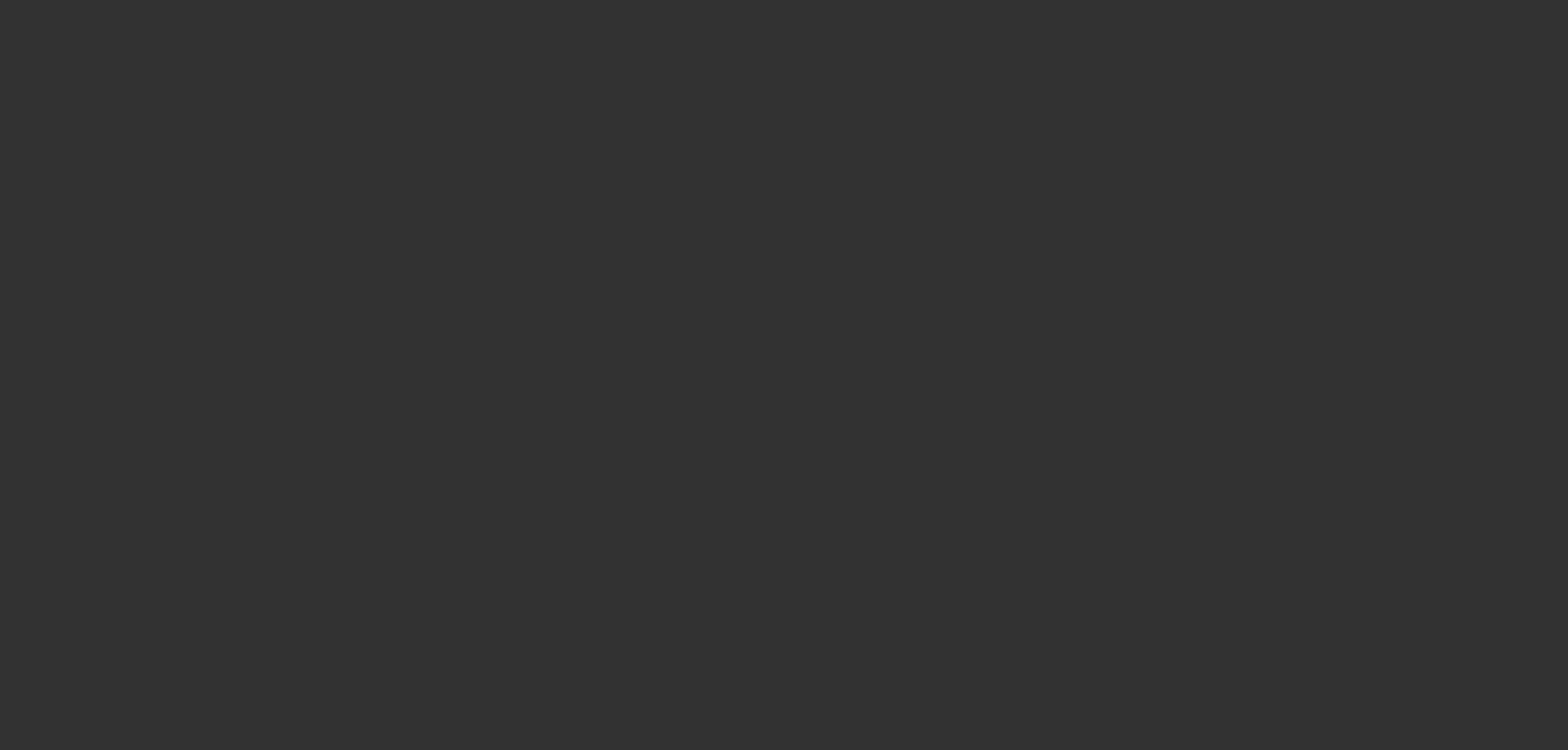
scroll to position [0, 0]
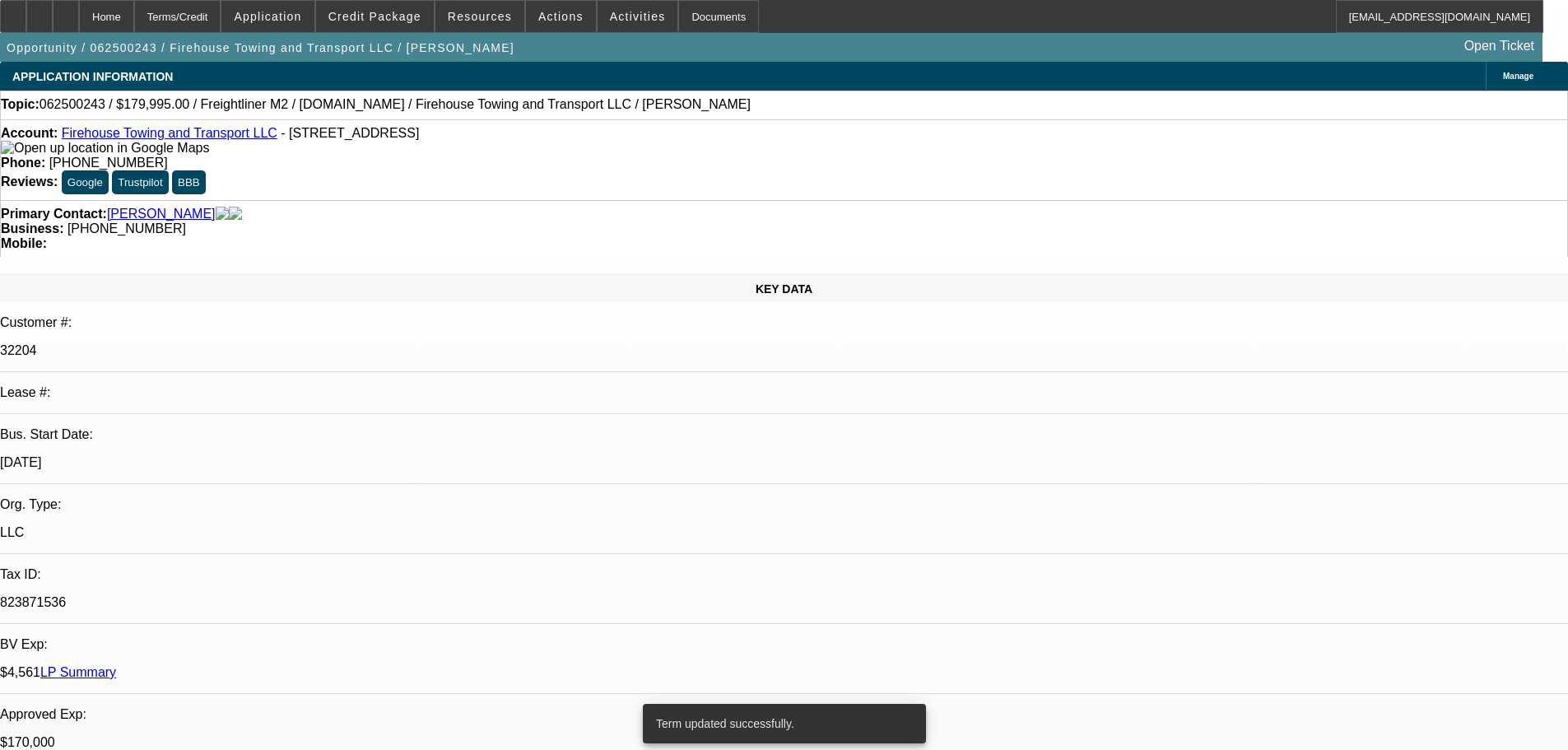
select select "0"
select select "2"
select select "0"
select select "6"
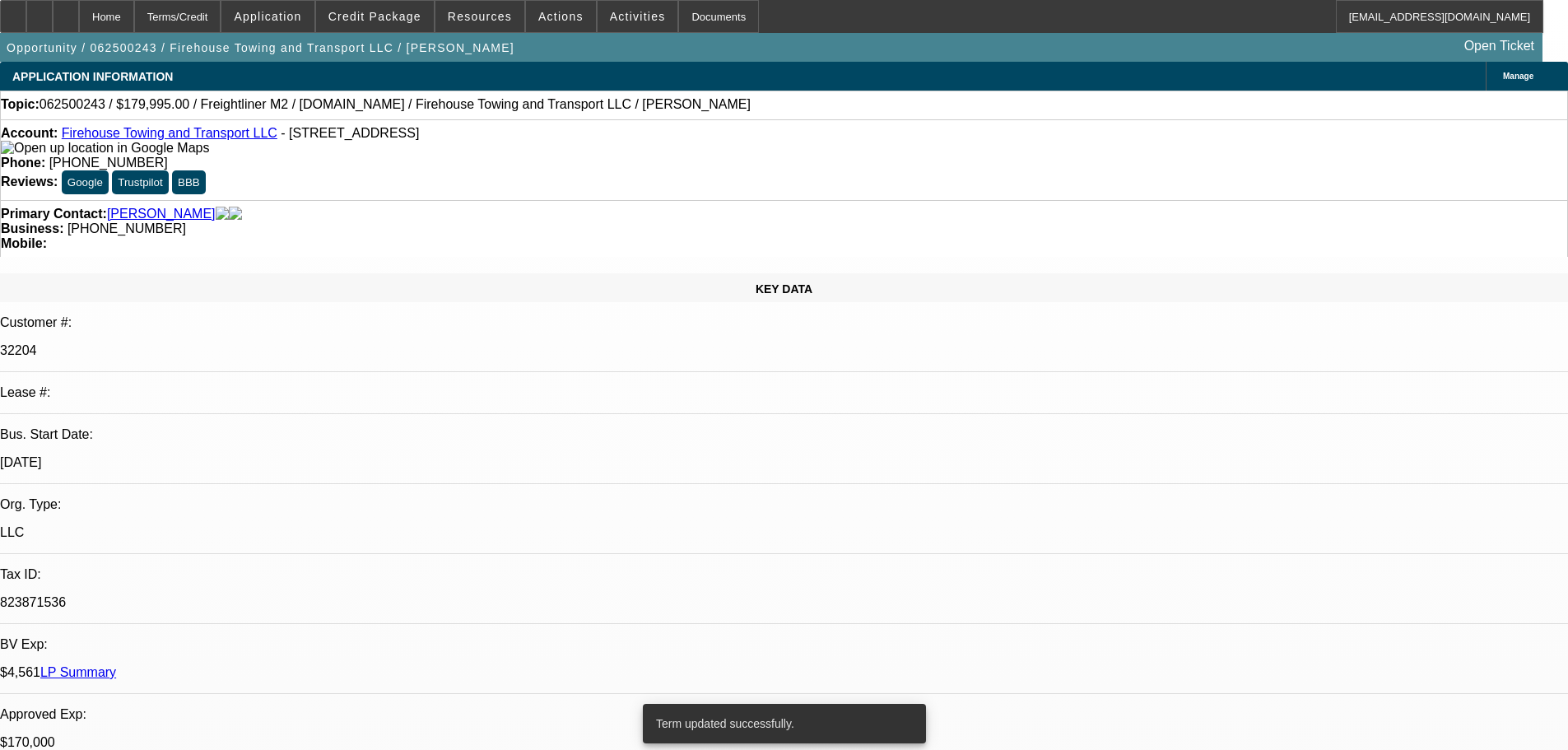
select select "0"
select select "0.1"
select select "4"
select select "0"
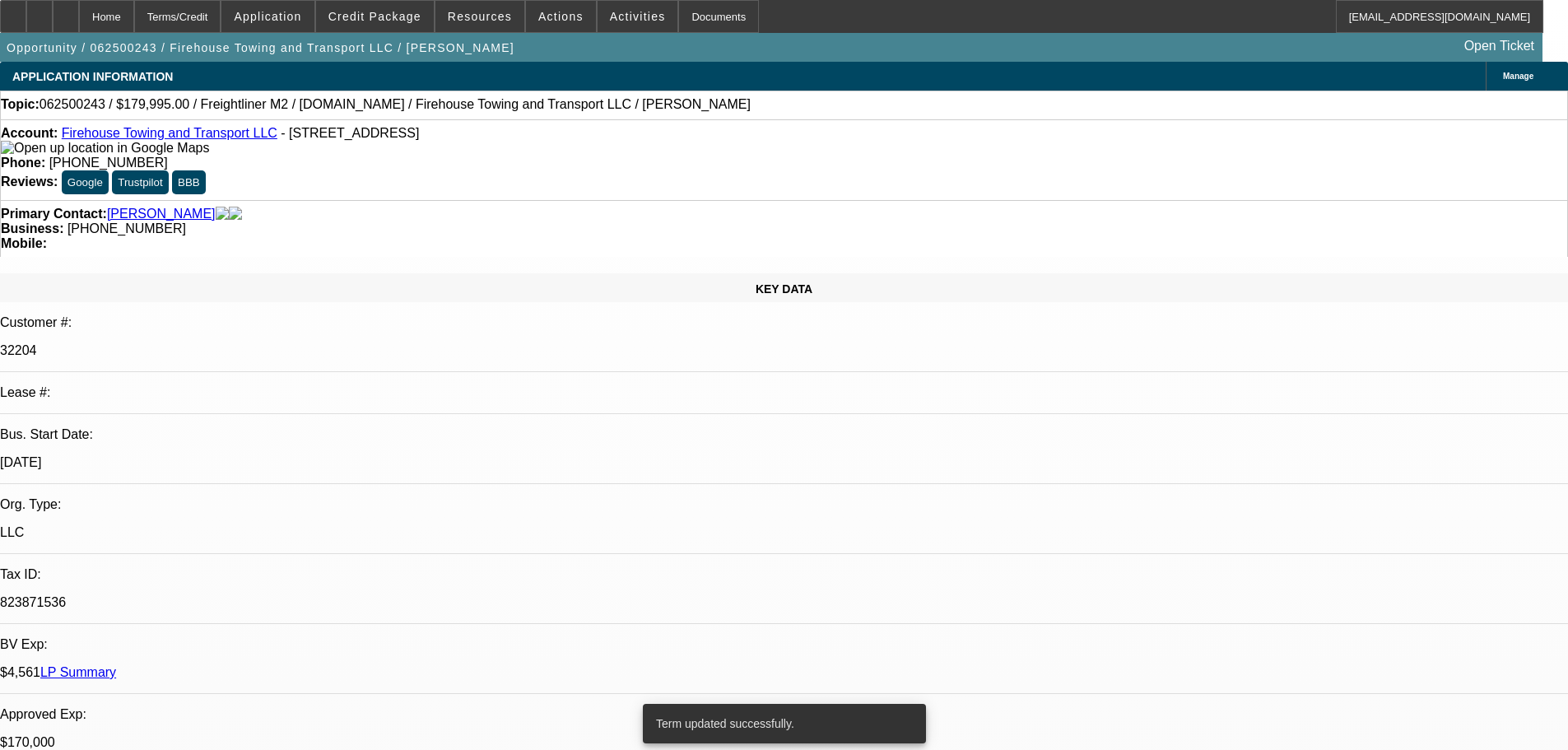
select select "2"
select select "0"
select select "6"
select select "0"
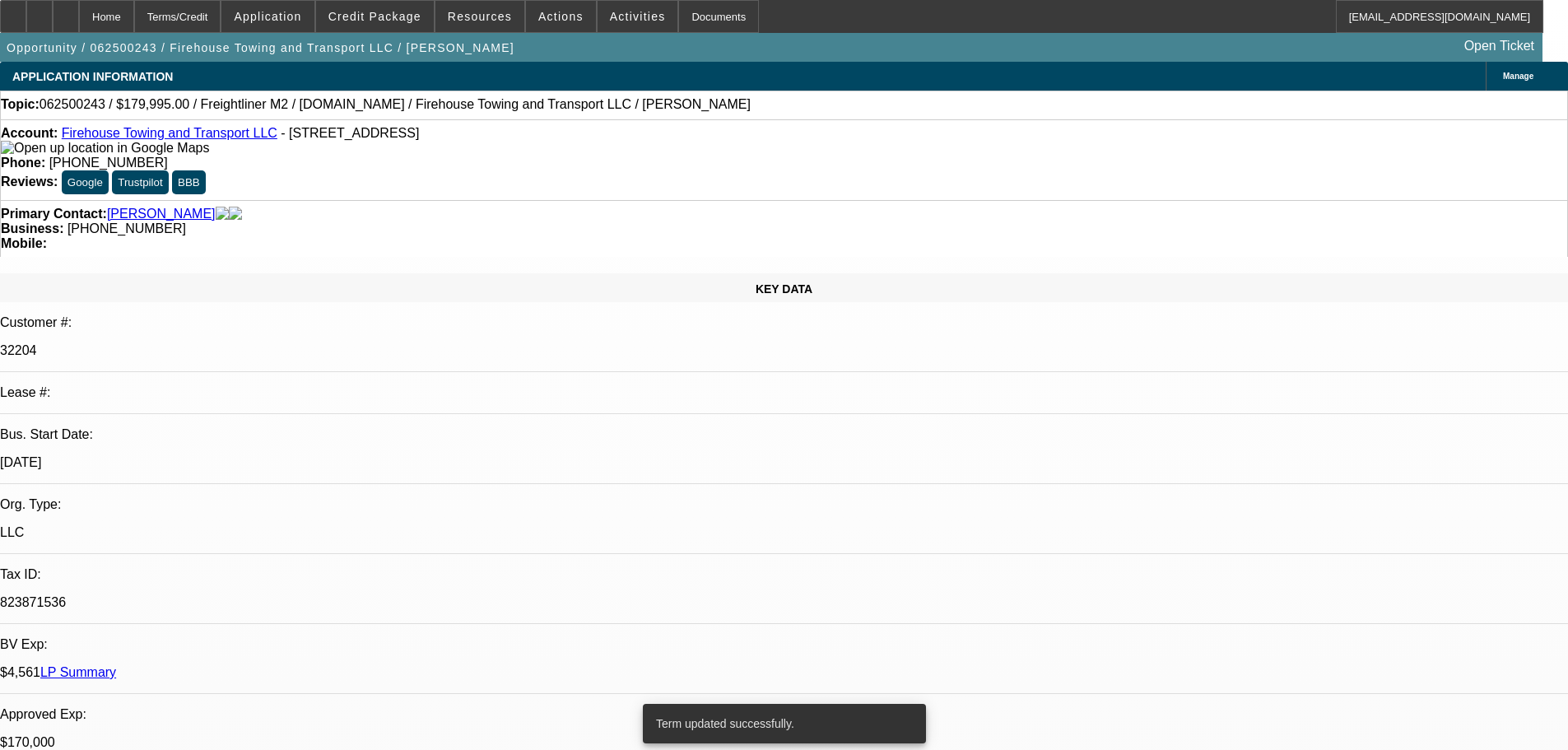
select select "2"
select select "0.1"
select select "4"
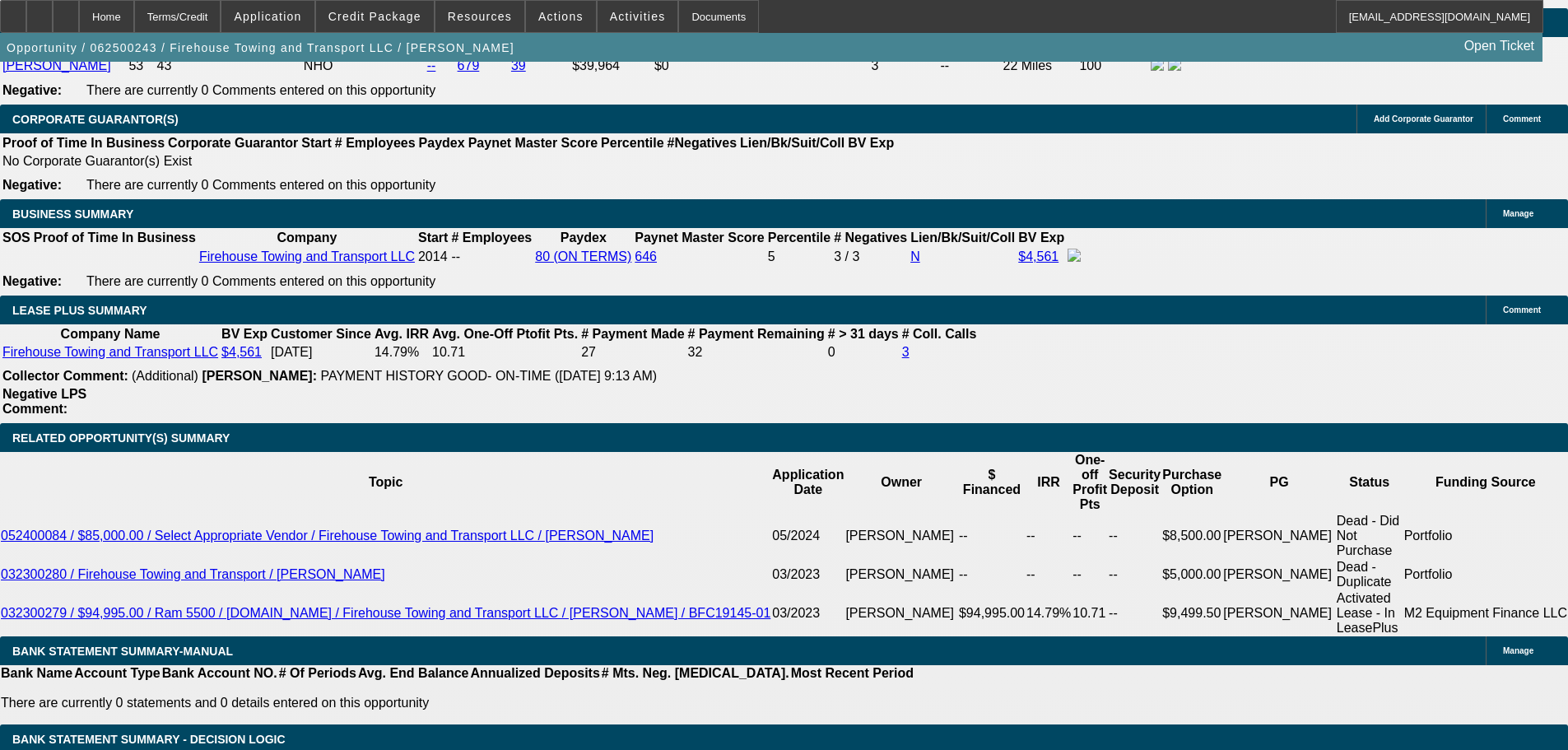
scroll to position [2963, 0]
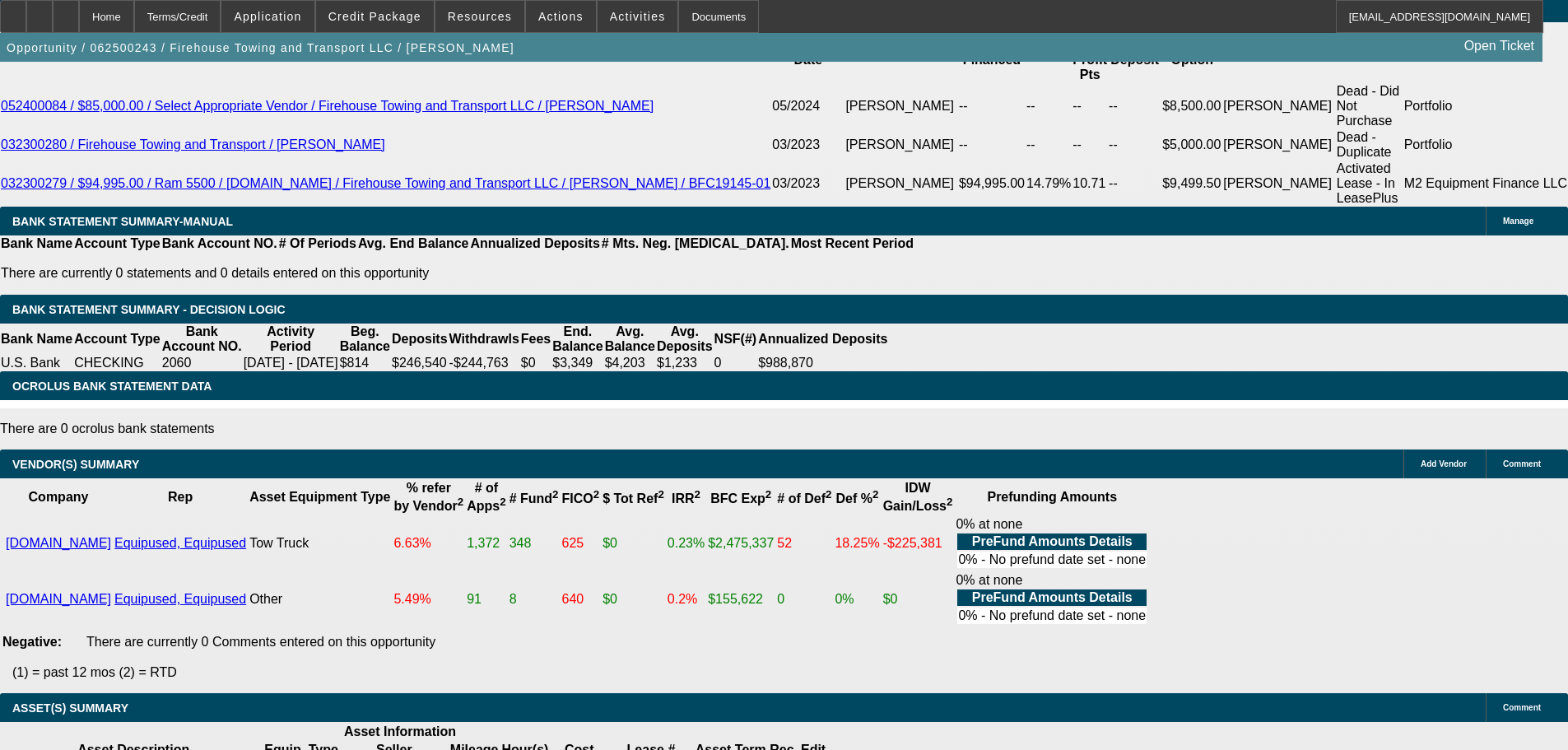
select select "6"
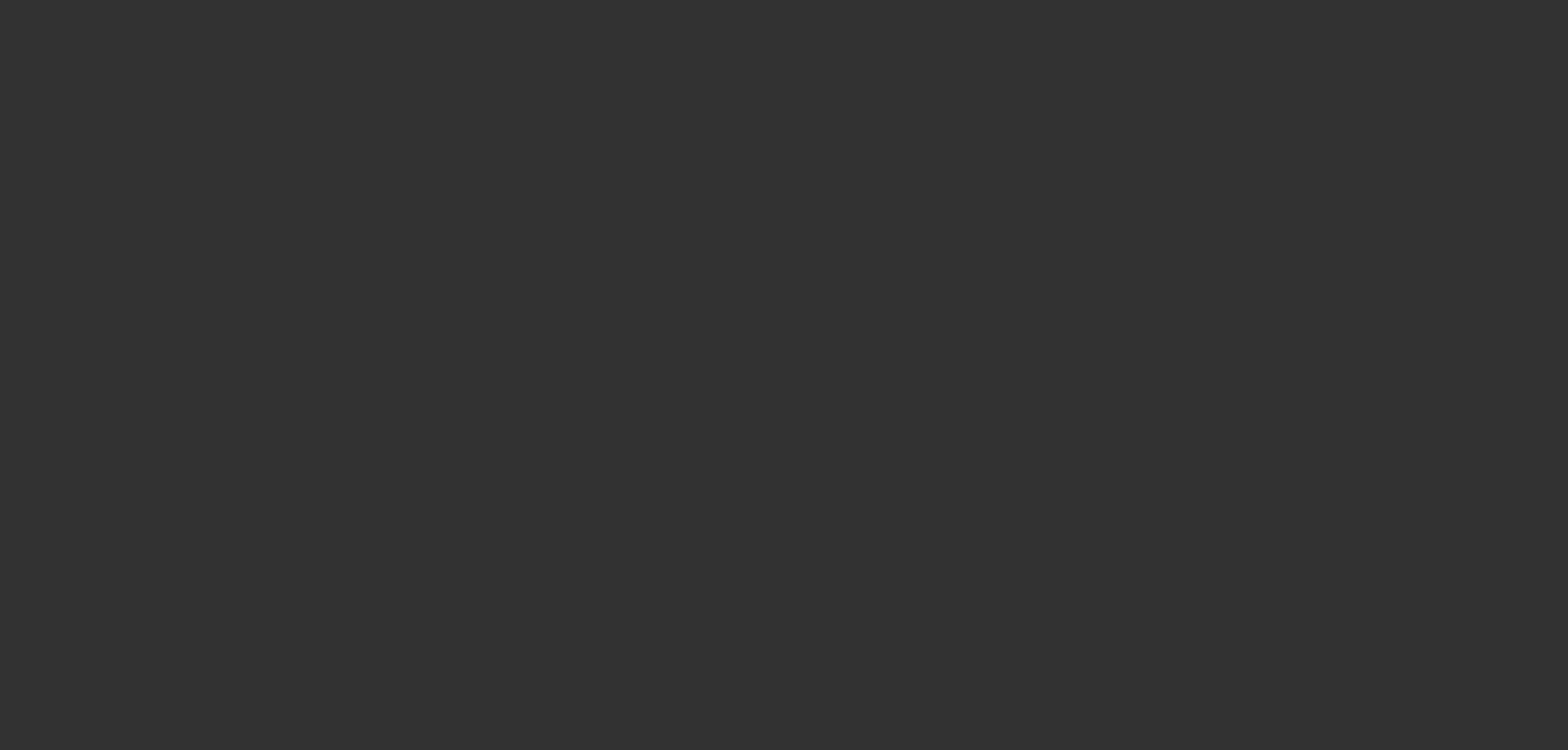
scroll to position [0, 0]
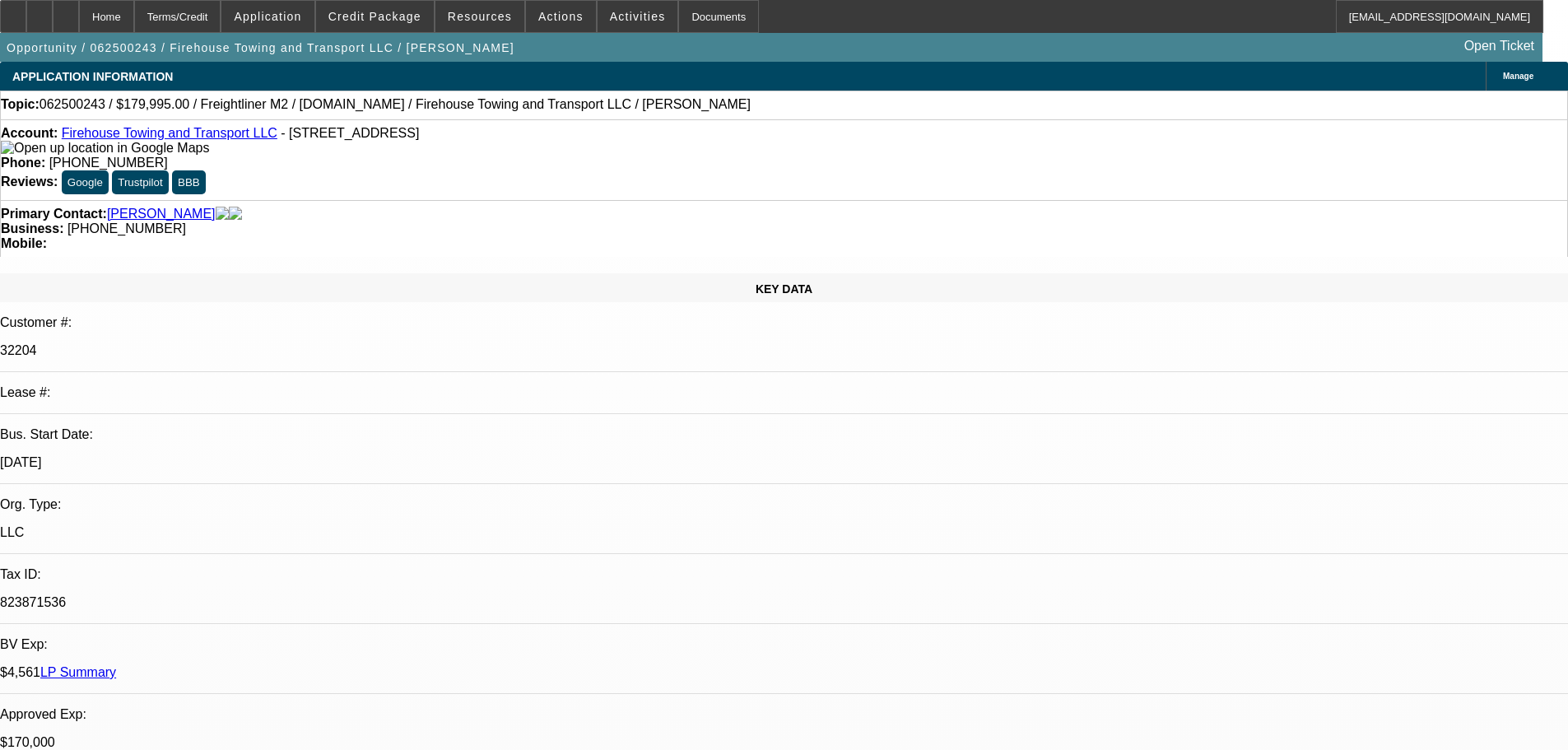
drag, startPoint x: 1102, startPoint y: 531, endPoint x: 1101, endPoint y: 521, distance: 10.0
checkbox input "true"
type textarea "SENDING BACK FINPAC TERM SET."
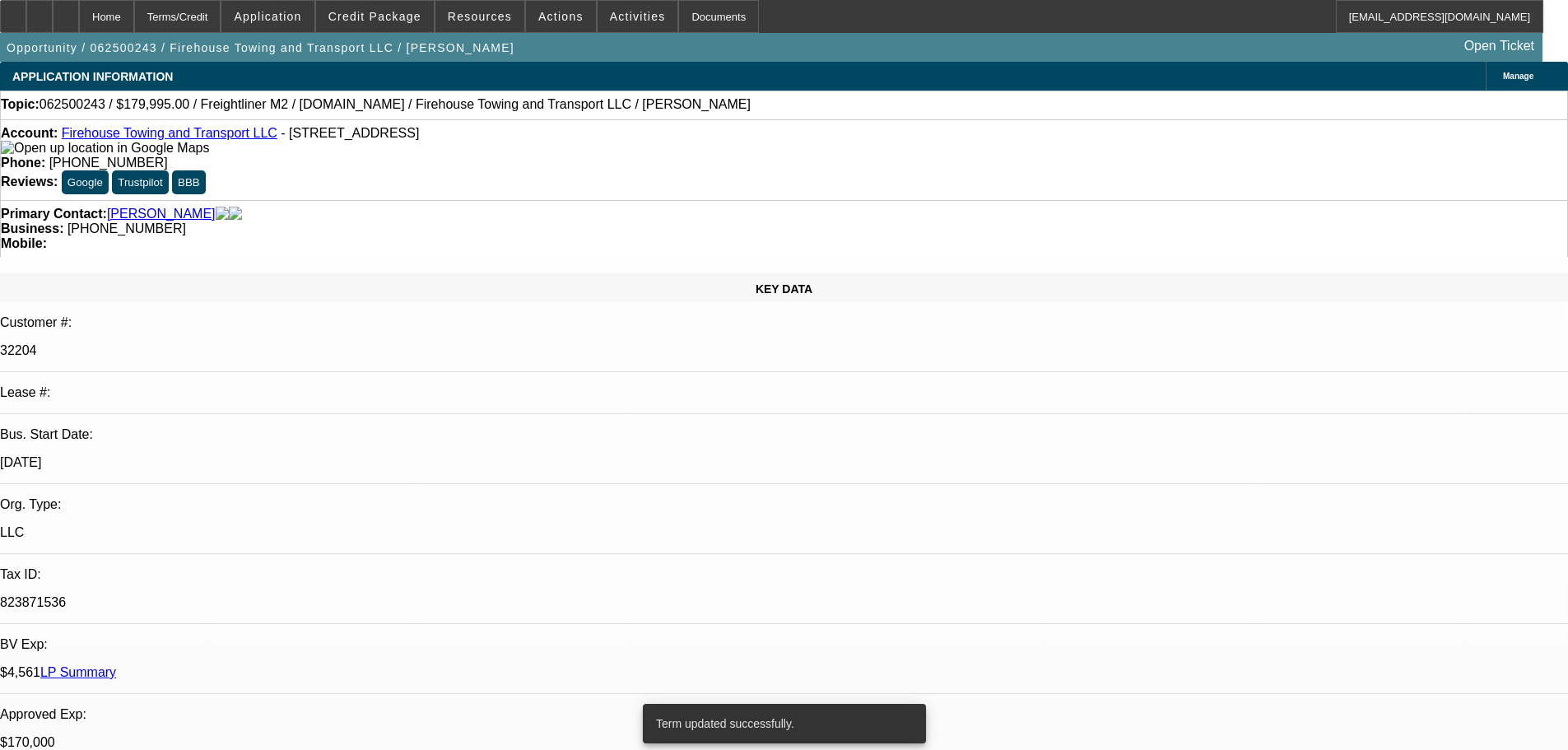
select select "0"
select select "0.1"
select select "4"
select select "0"
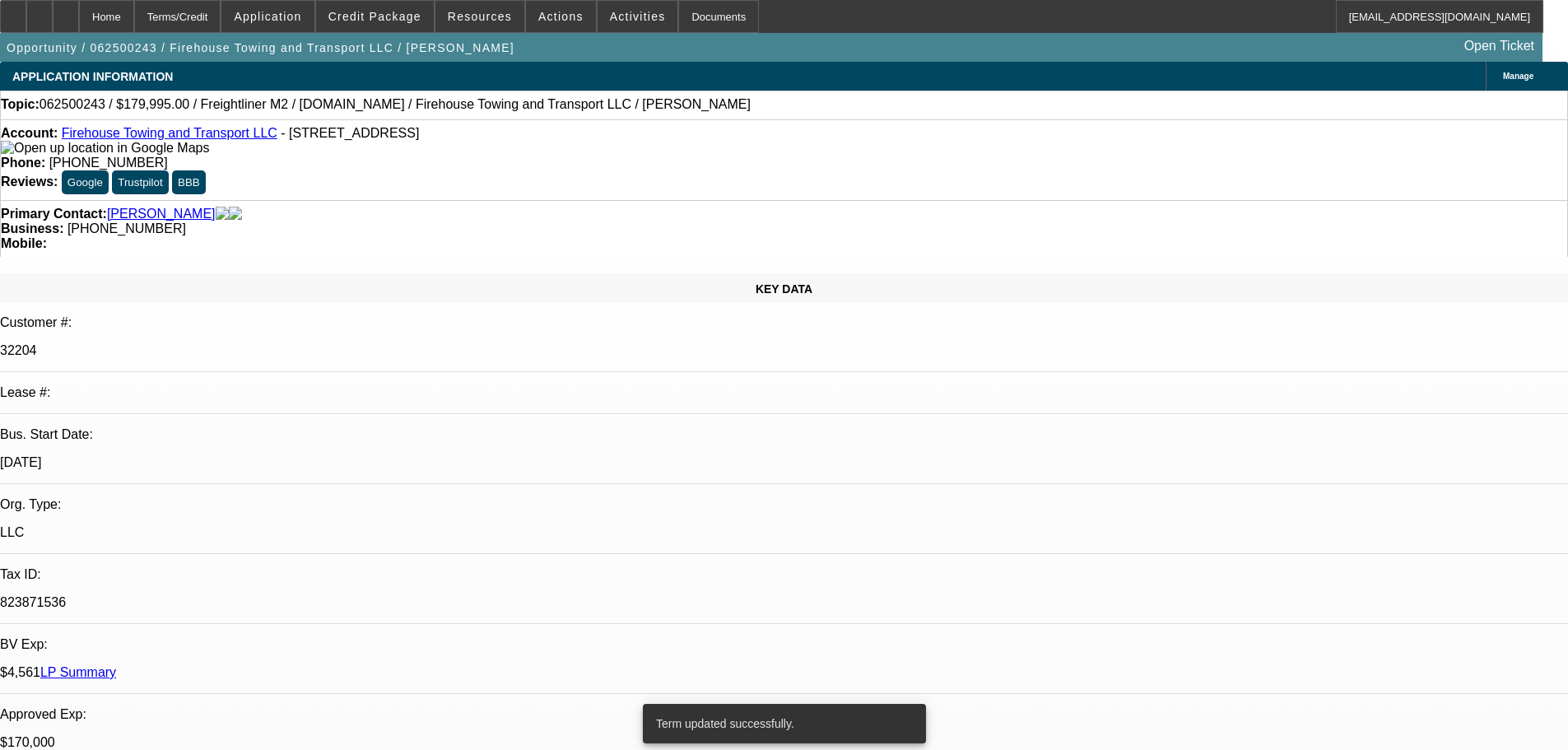
select select "2"
select select "0"
select select "6"
select select "0"
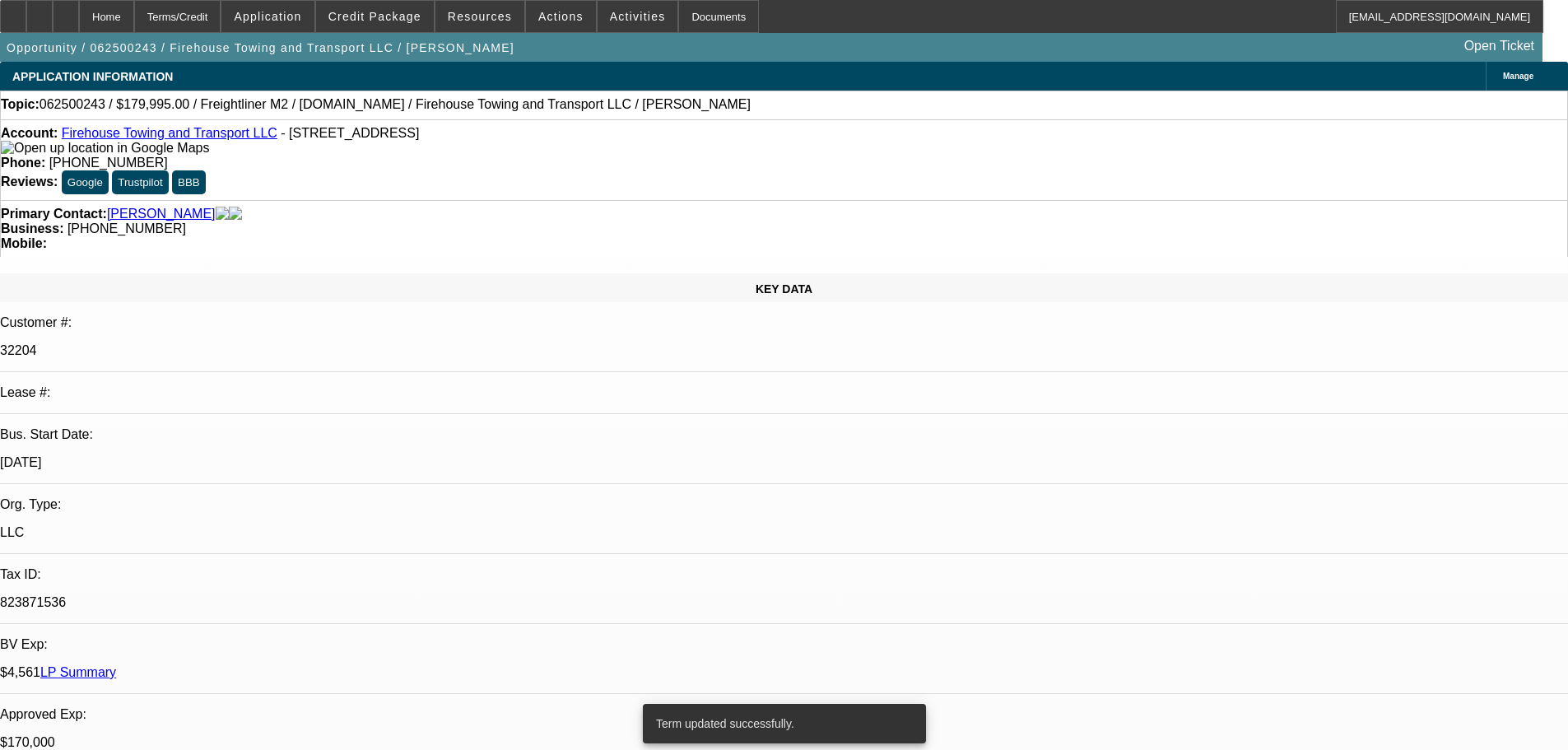
select select "0"
select select "0.1"
select select "4"
select select "0"
select select "2"
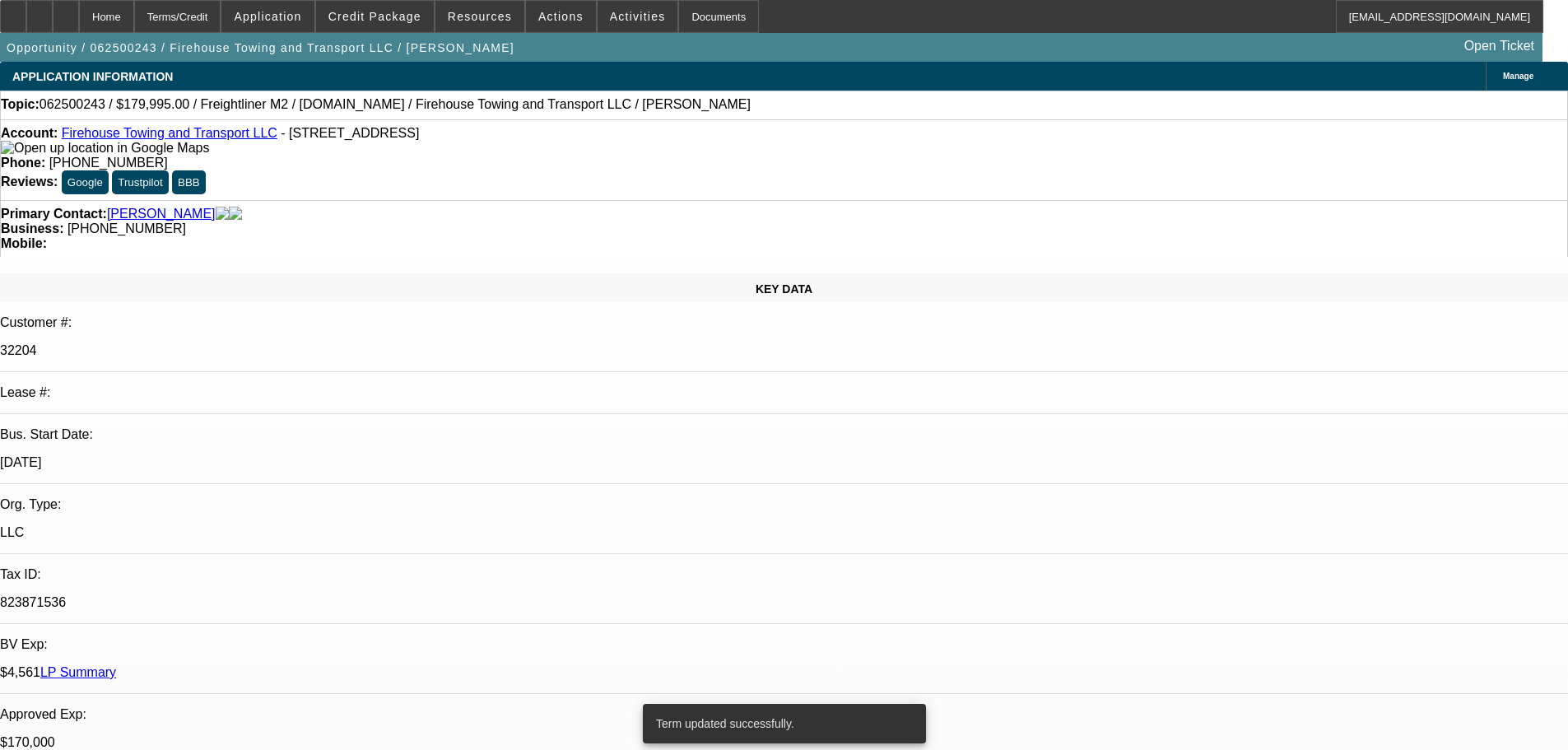
select select "2"
select select "0"
select select "6"
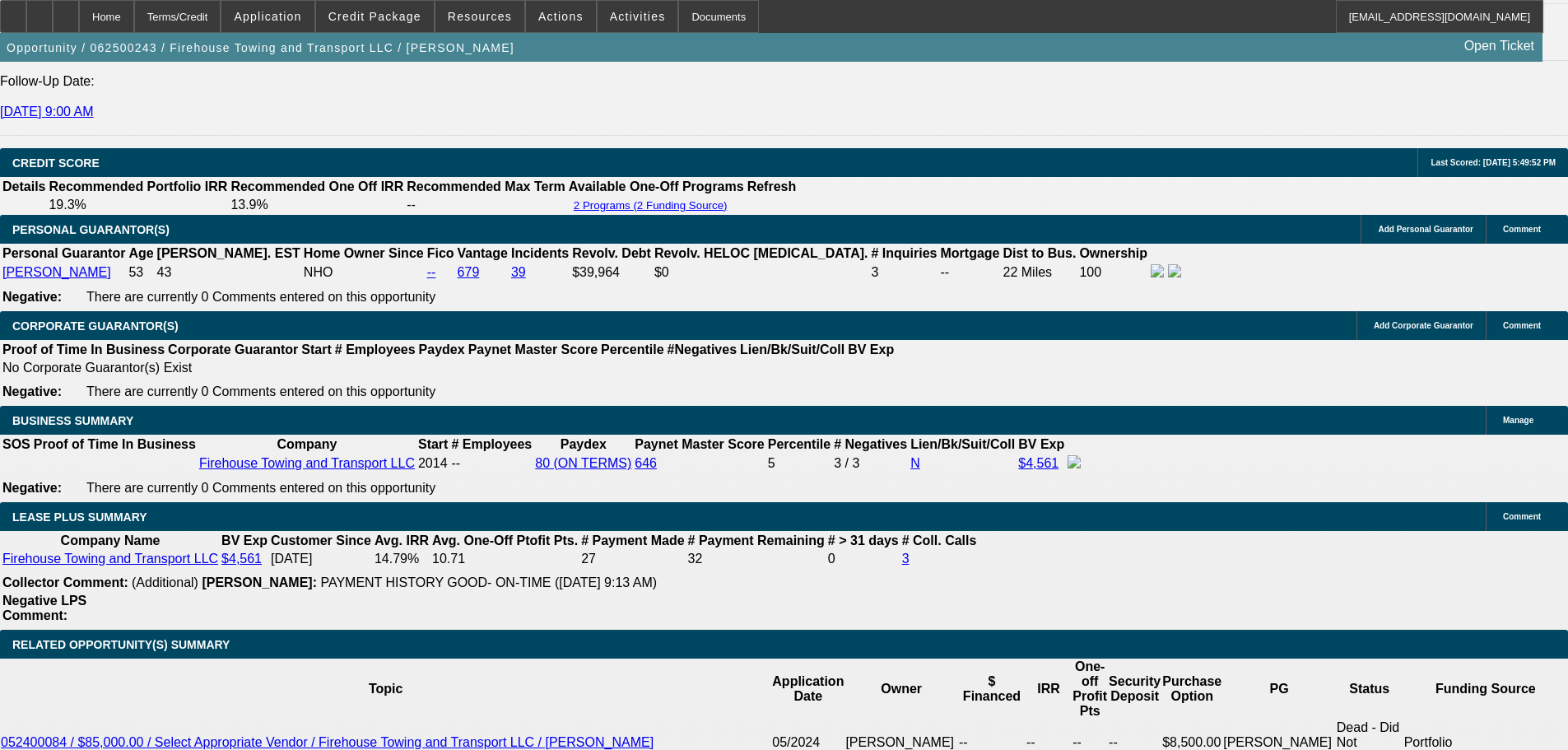
scroll to position [2305, 0]
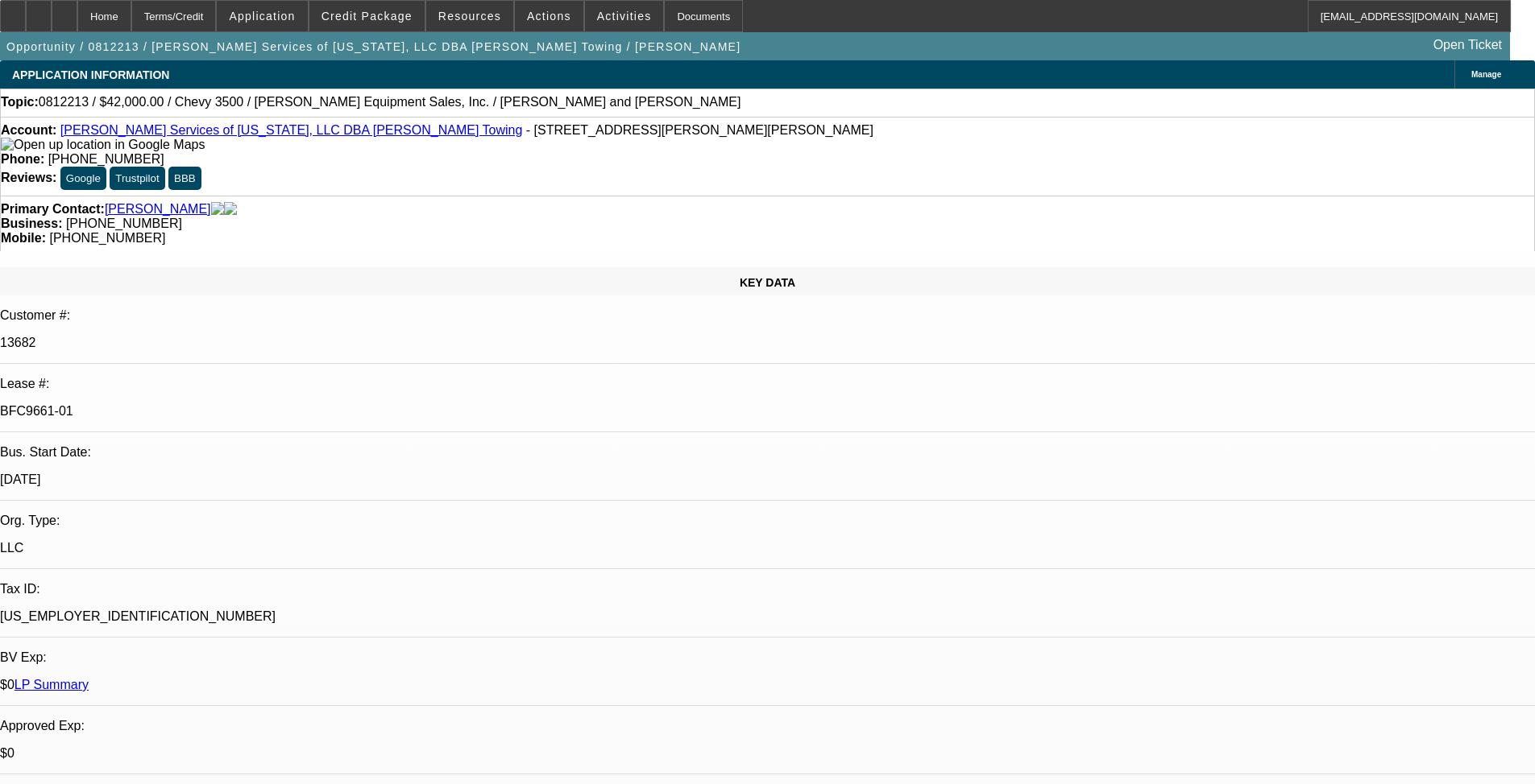
select select "0"
select select "2"
select select "0"
select select "4"
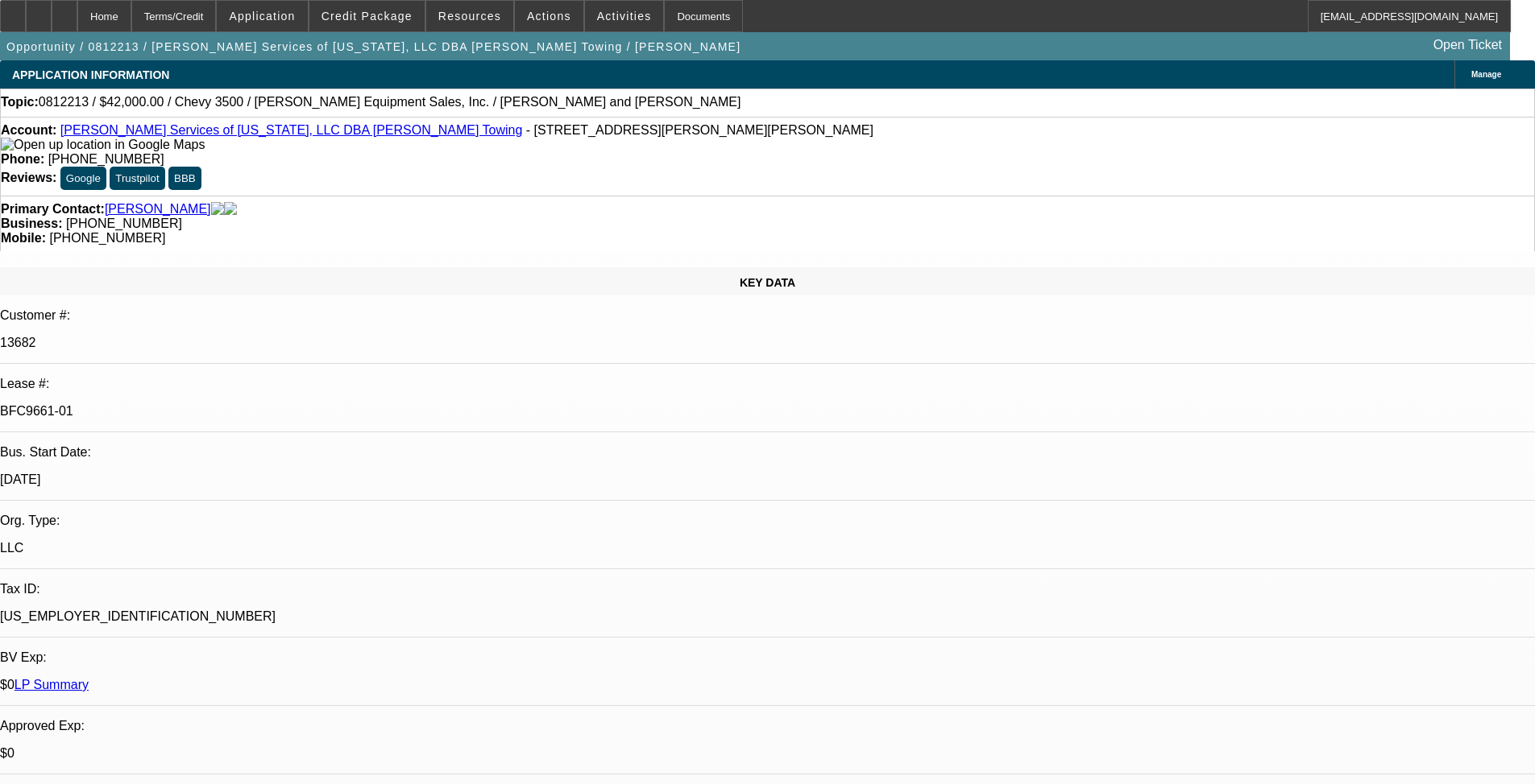
select select "0"
select select "2"
select select "0"
select select "4"
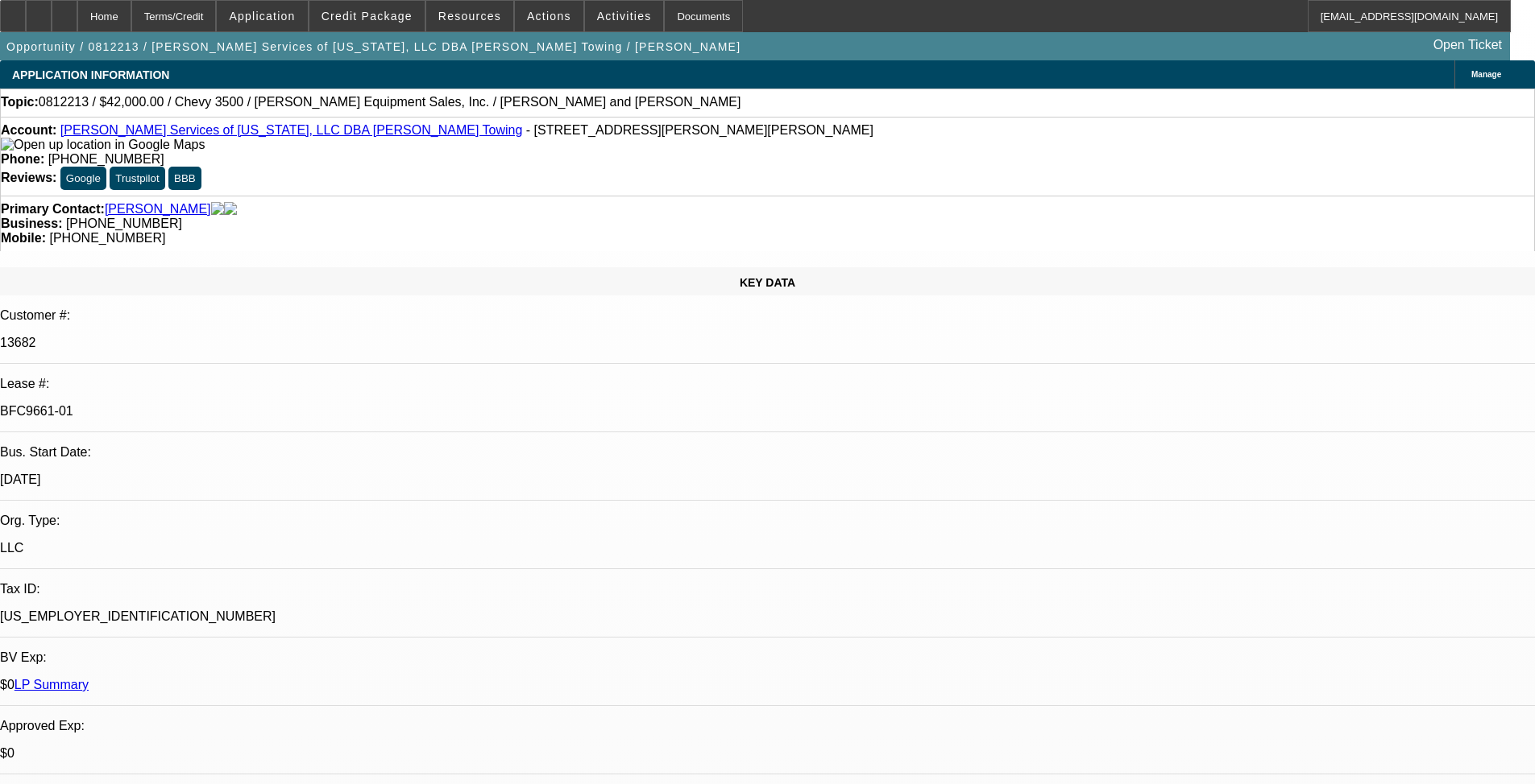
click at [375, 20] on span "Credit Package" at bounding box center [367, 16] width 91 height 13
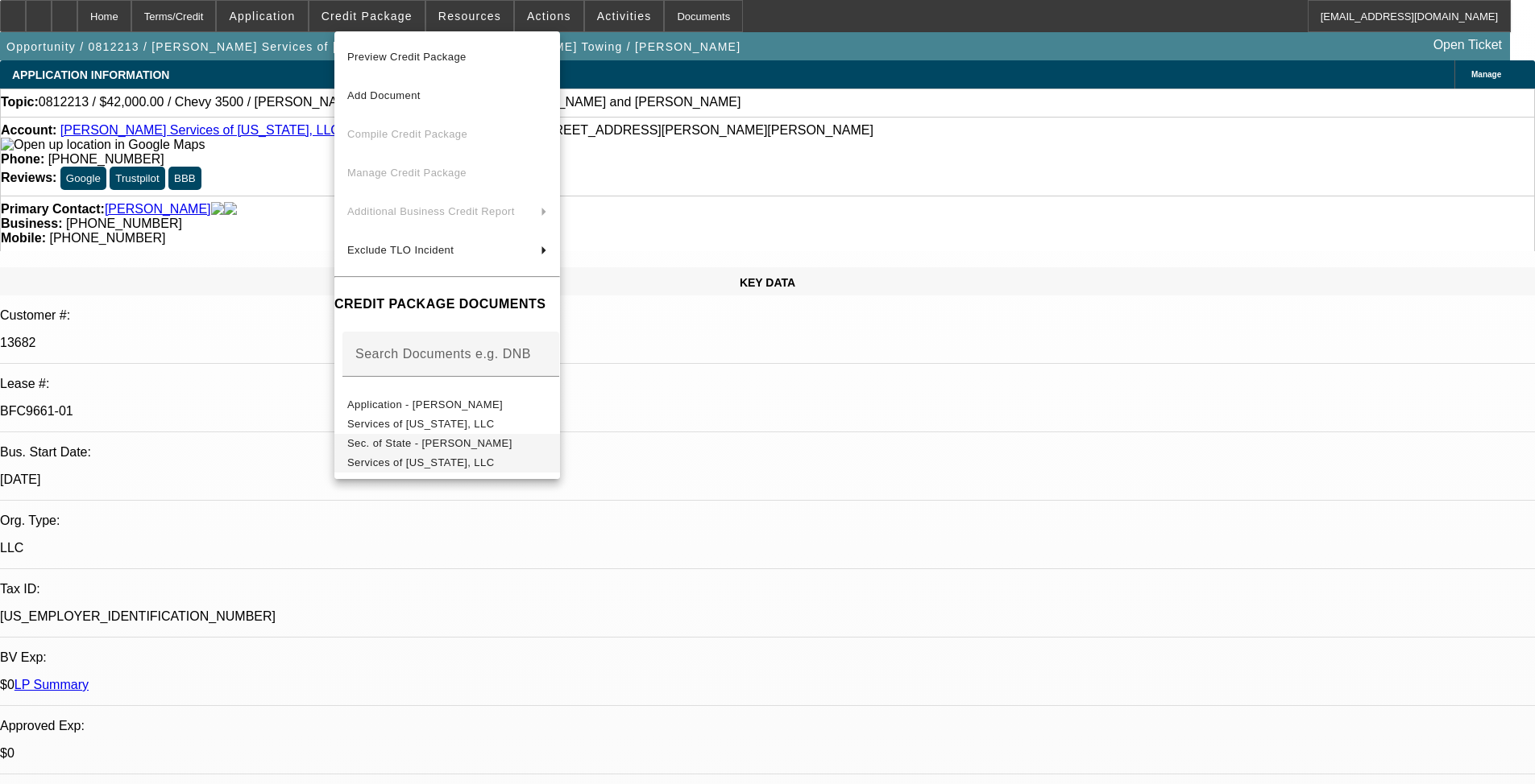
click at [442, 444] on span "Sec. of State - [PERSON_NAME] Services of [US_STATE], LLC" at bounding box center [429, 452] width 165 height 31
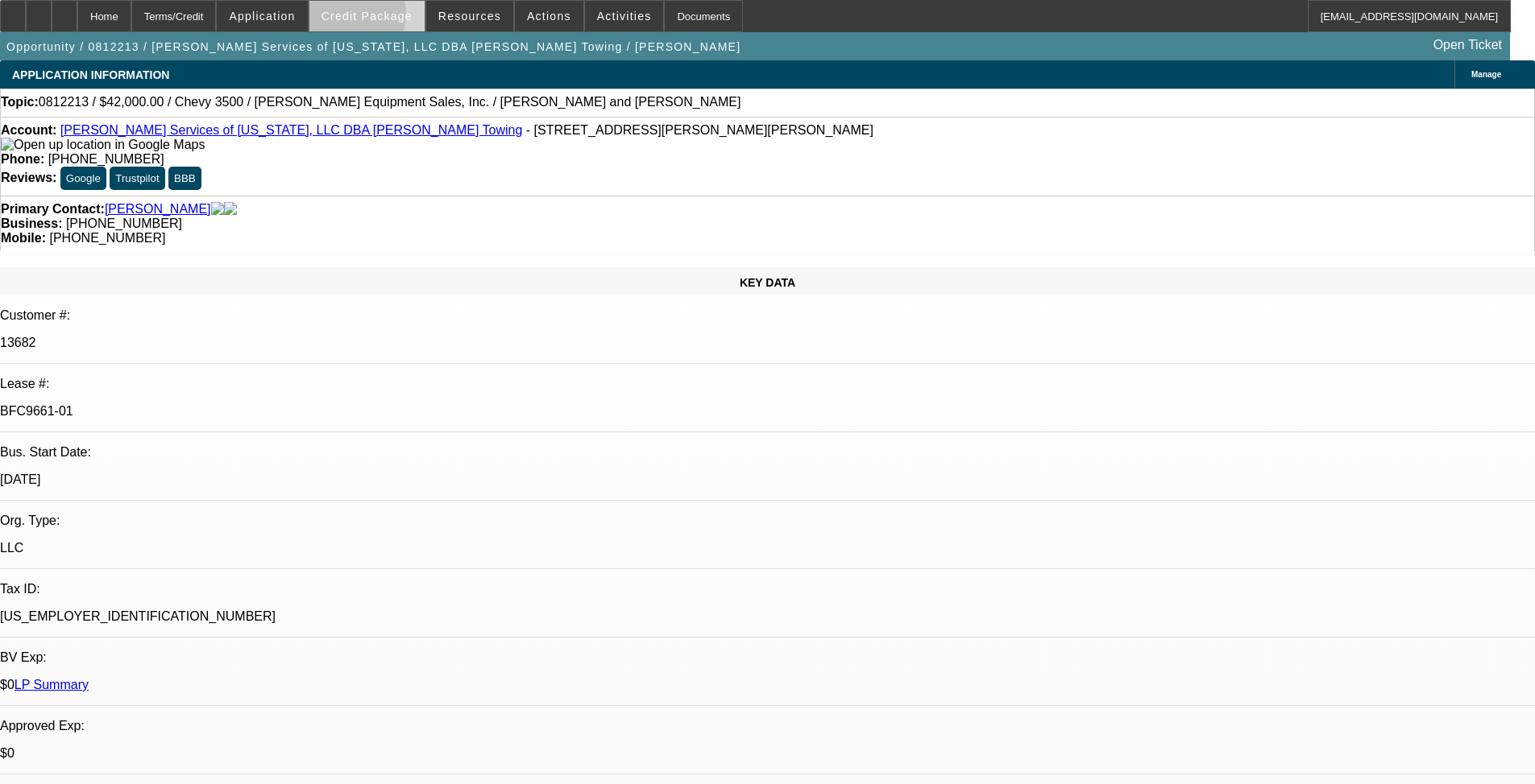
click at [373, 18] on span "Credit Package" at bounding box center [367, 16] width 91 height 13
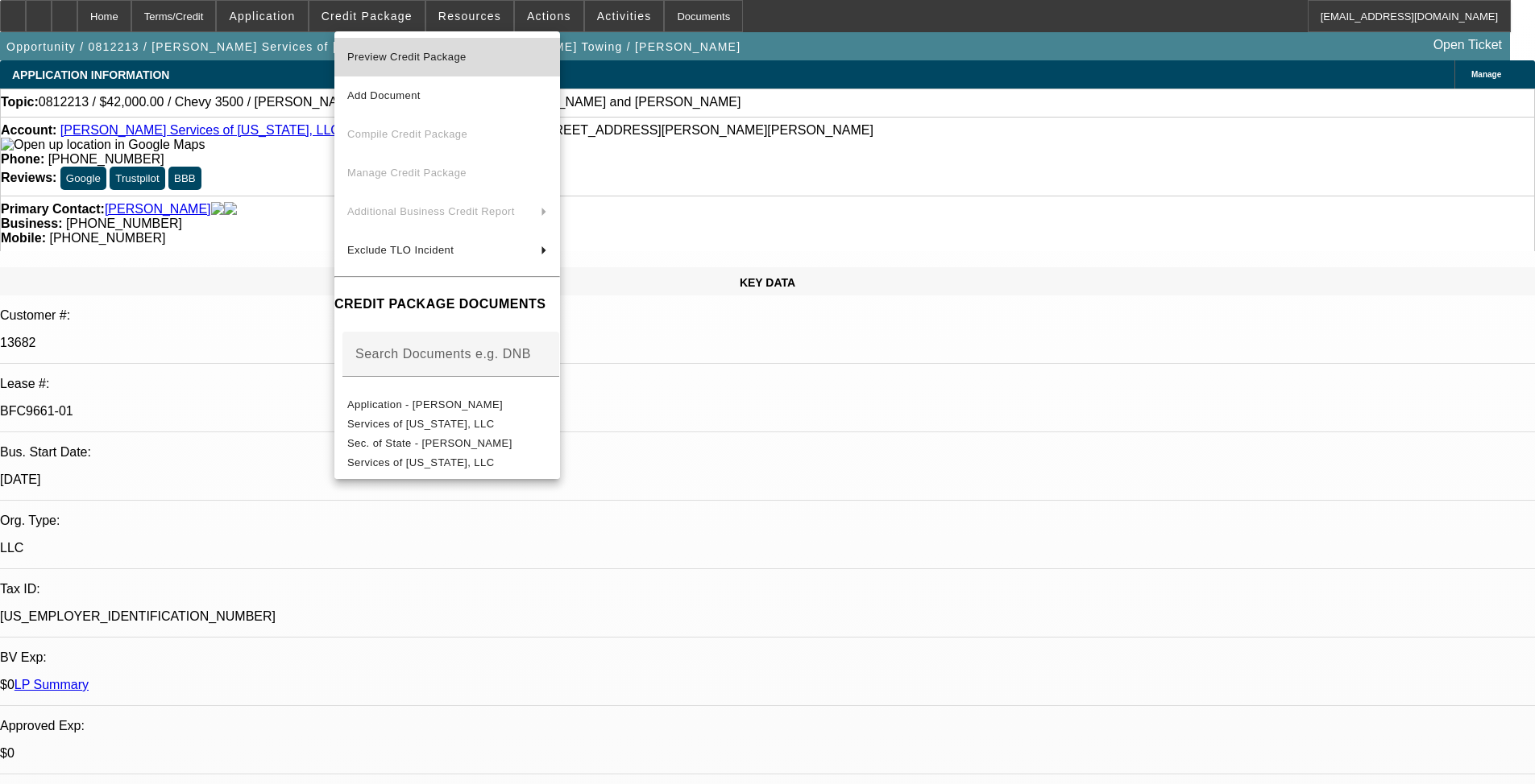
click at [413, 58] on span "Preview Credit Package" at bounding box center [406, 57] width 119 height 12
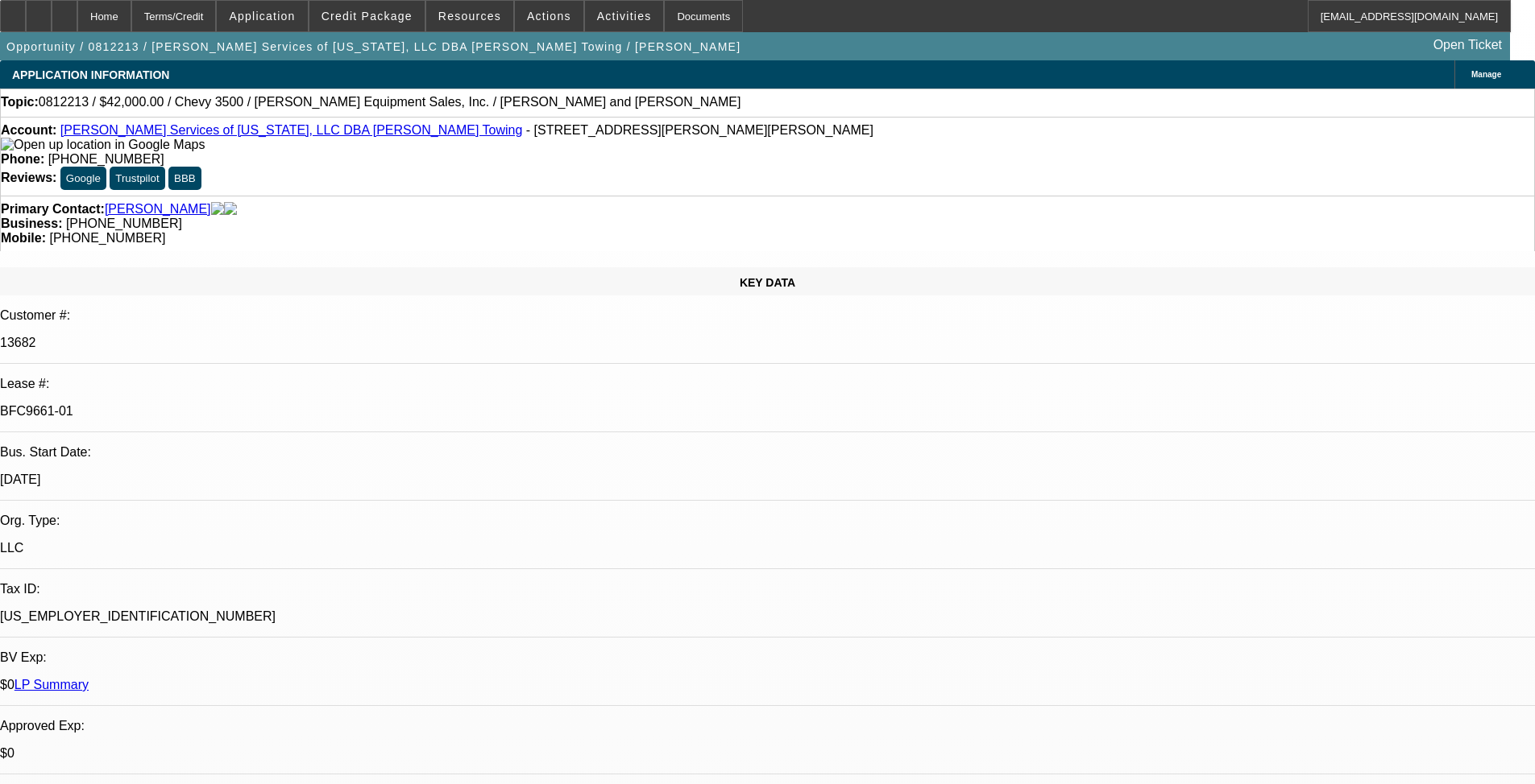
scroll to position [378, 0]
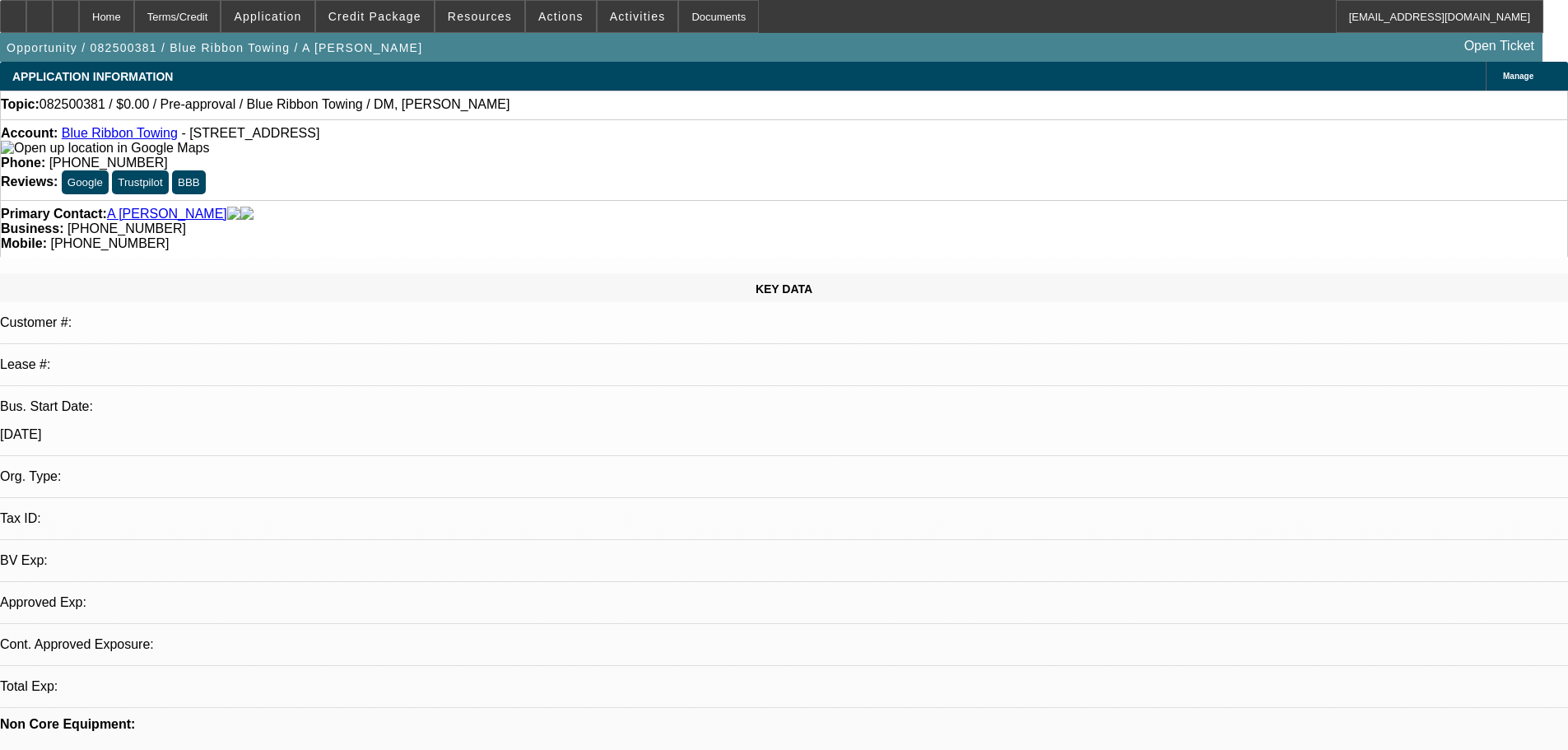
select select "0"
select select "2"
select select "0.1"
select select "4"
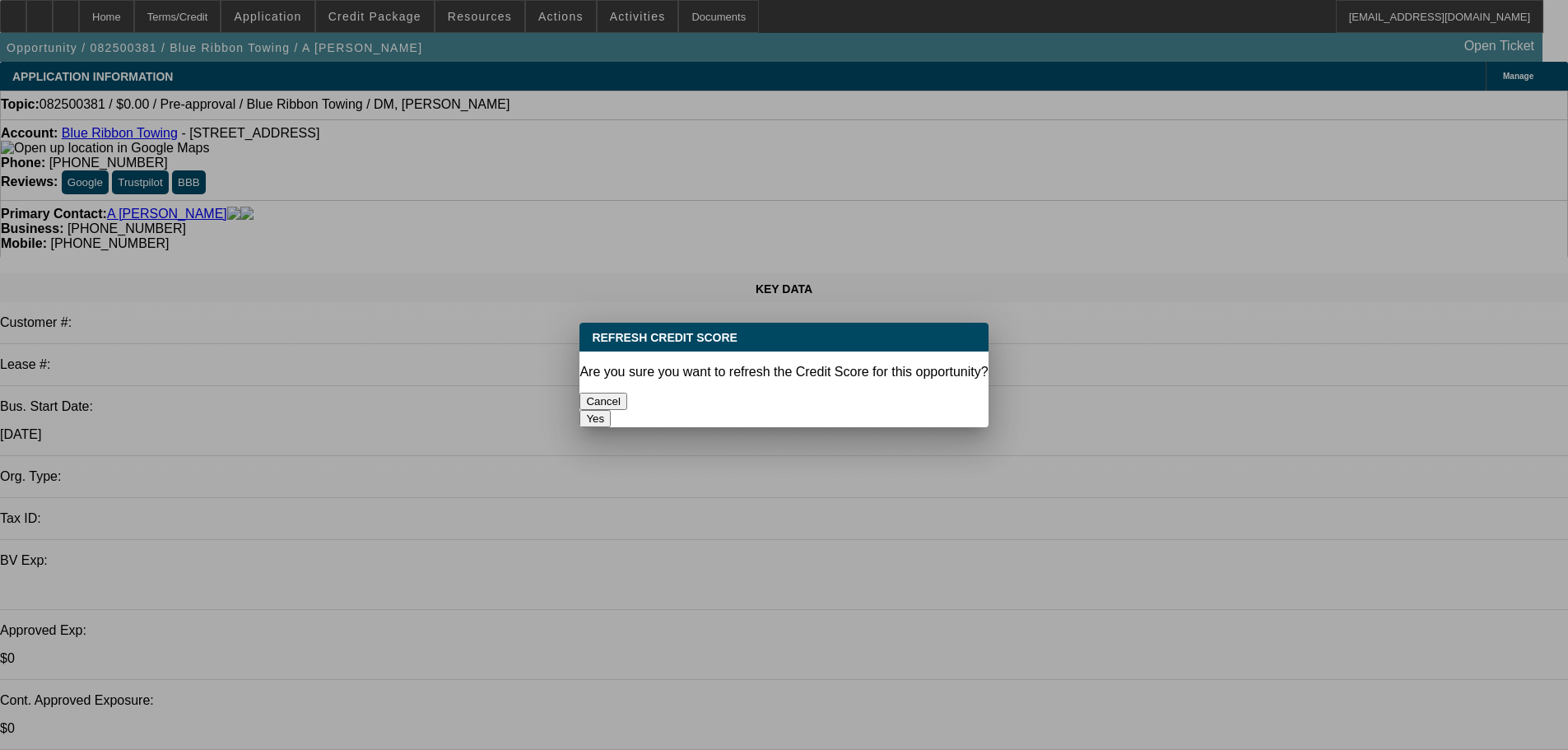
click at [610, 410] on button "Yes" at bounding box center [595, 419] width 32 height 17
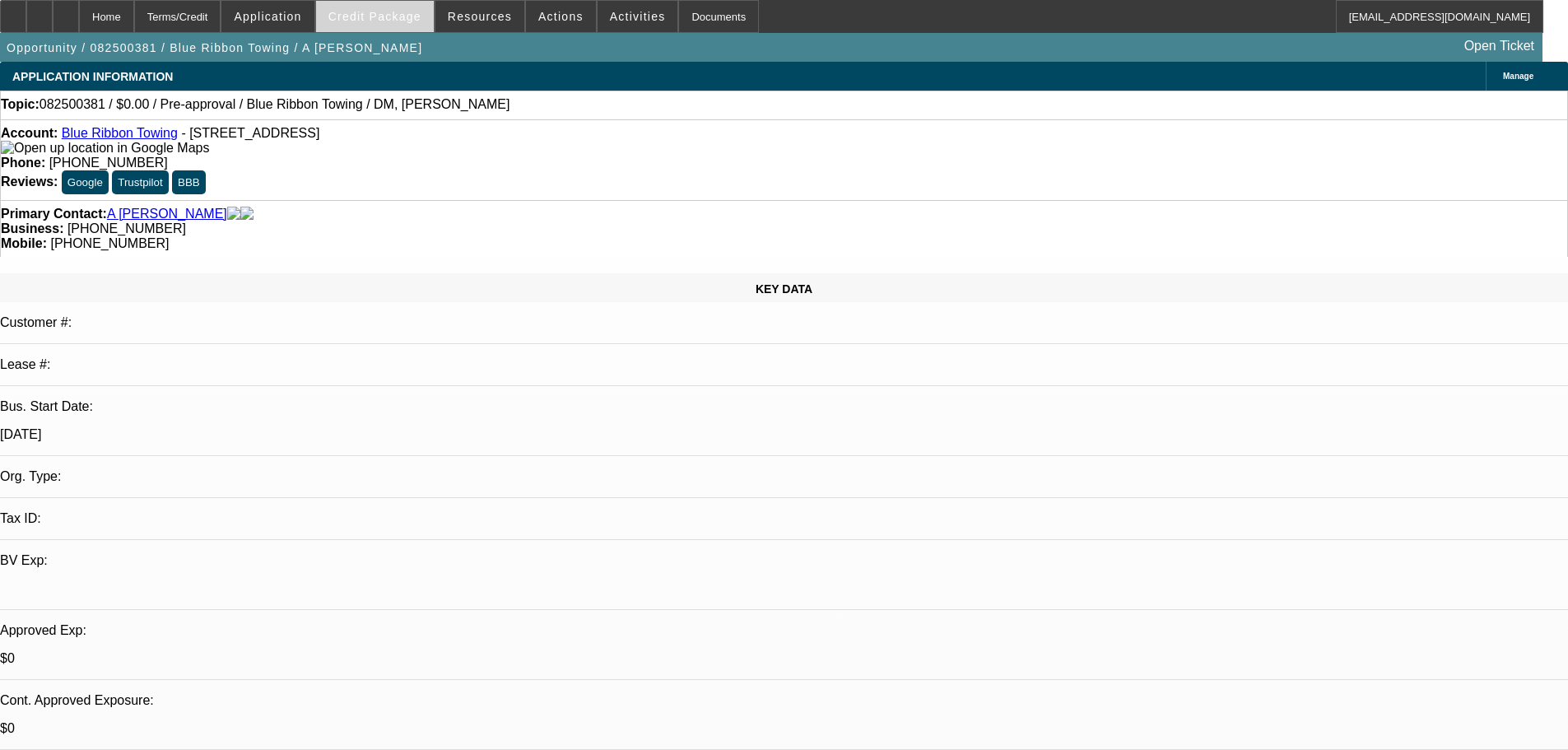
click at [397, 19] on span "Credit Package" at bounding box center [375, 16] width 93 height 13
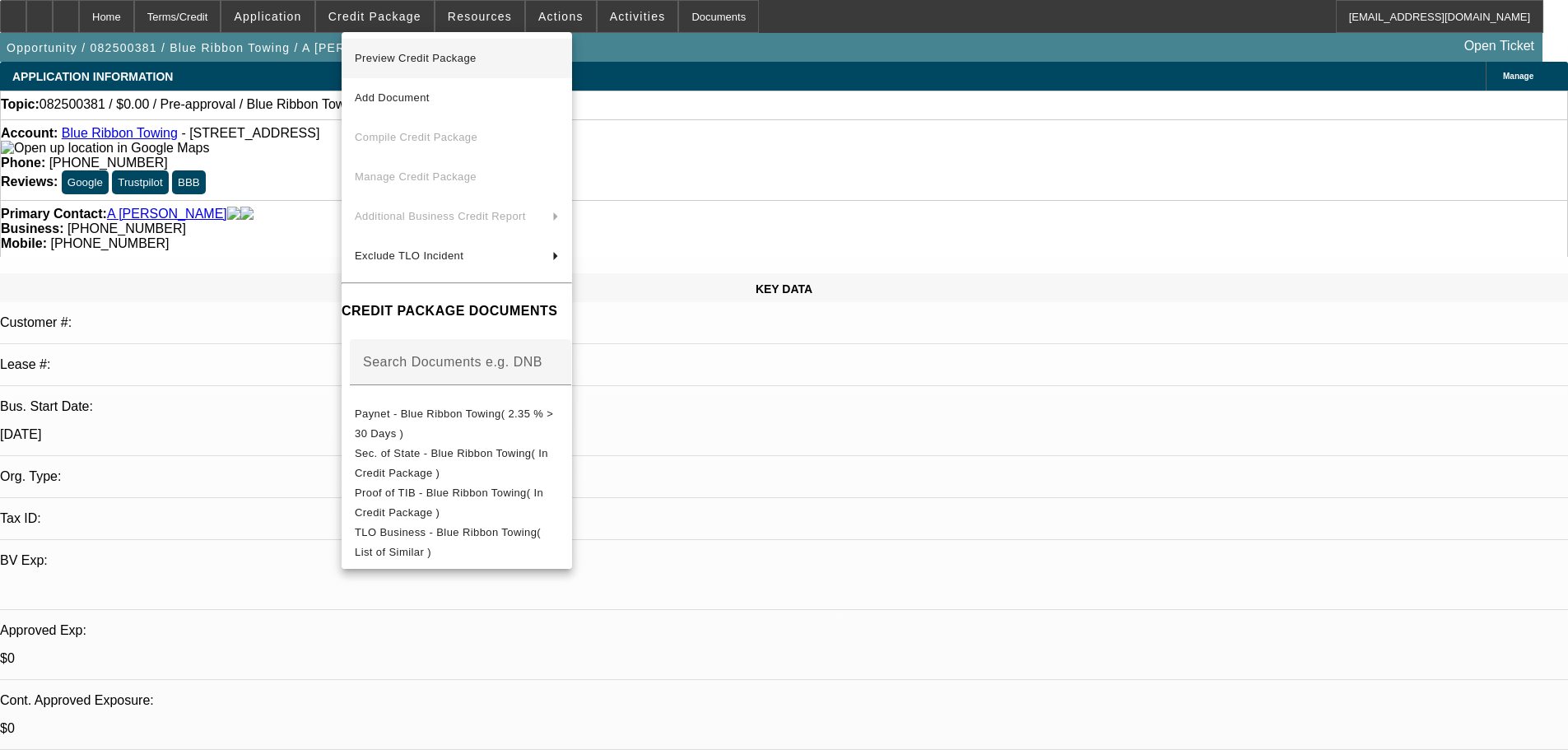
click at [460, 61] on span "Preview Credit Package" at bounding box center [415, 58] width 122 height 12
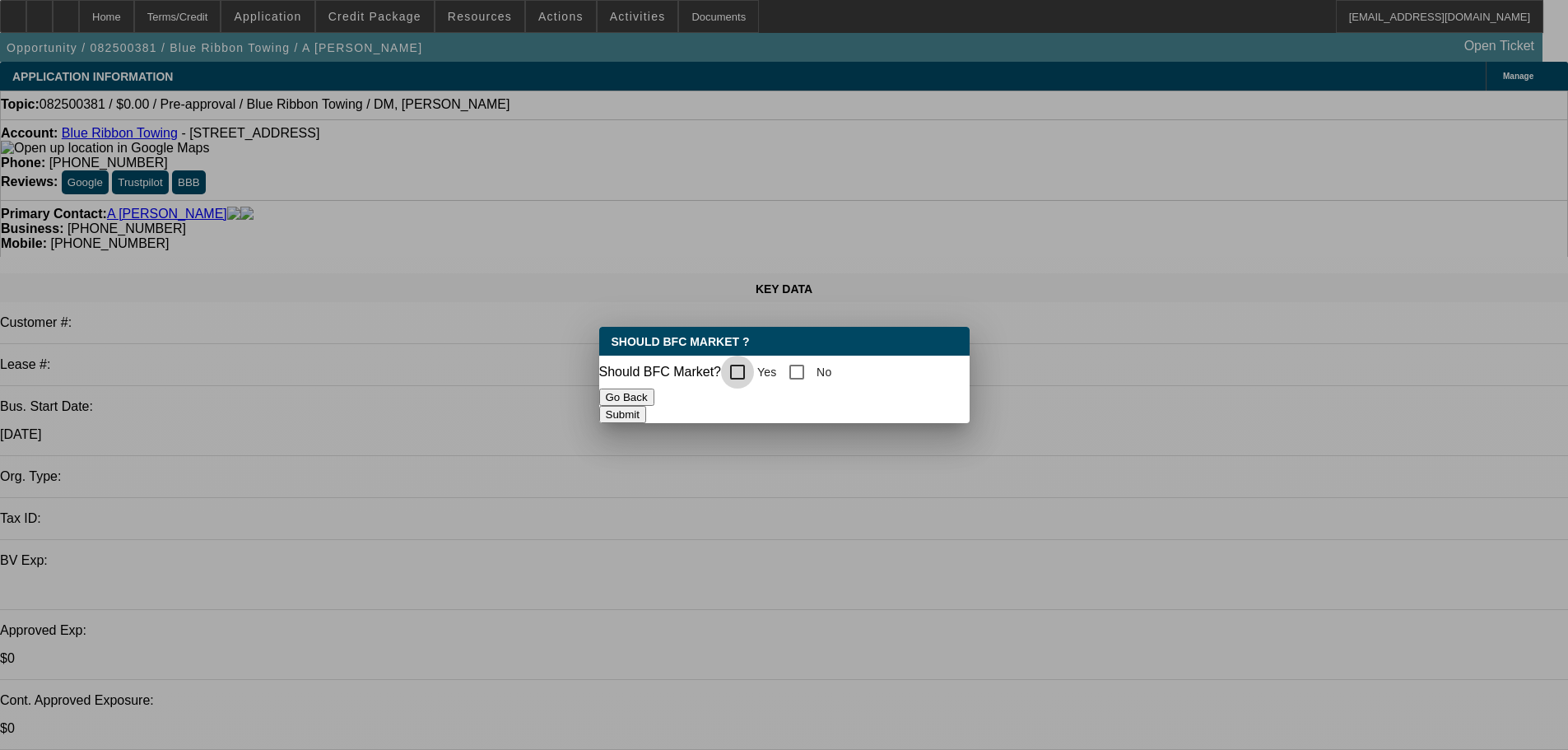
click at [751, 373] on input "Yes" at bounding box center [737, 372] width 33 height 33
checkbox input "true"
click at [646, 412] on button "Submit" at bounding box center [622, 414] width 47 height 17
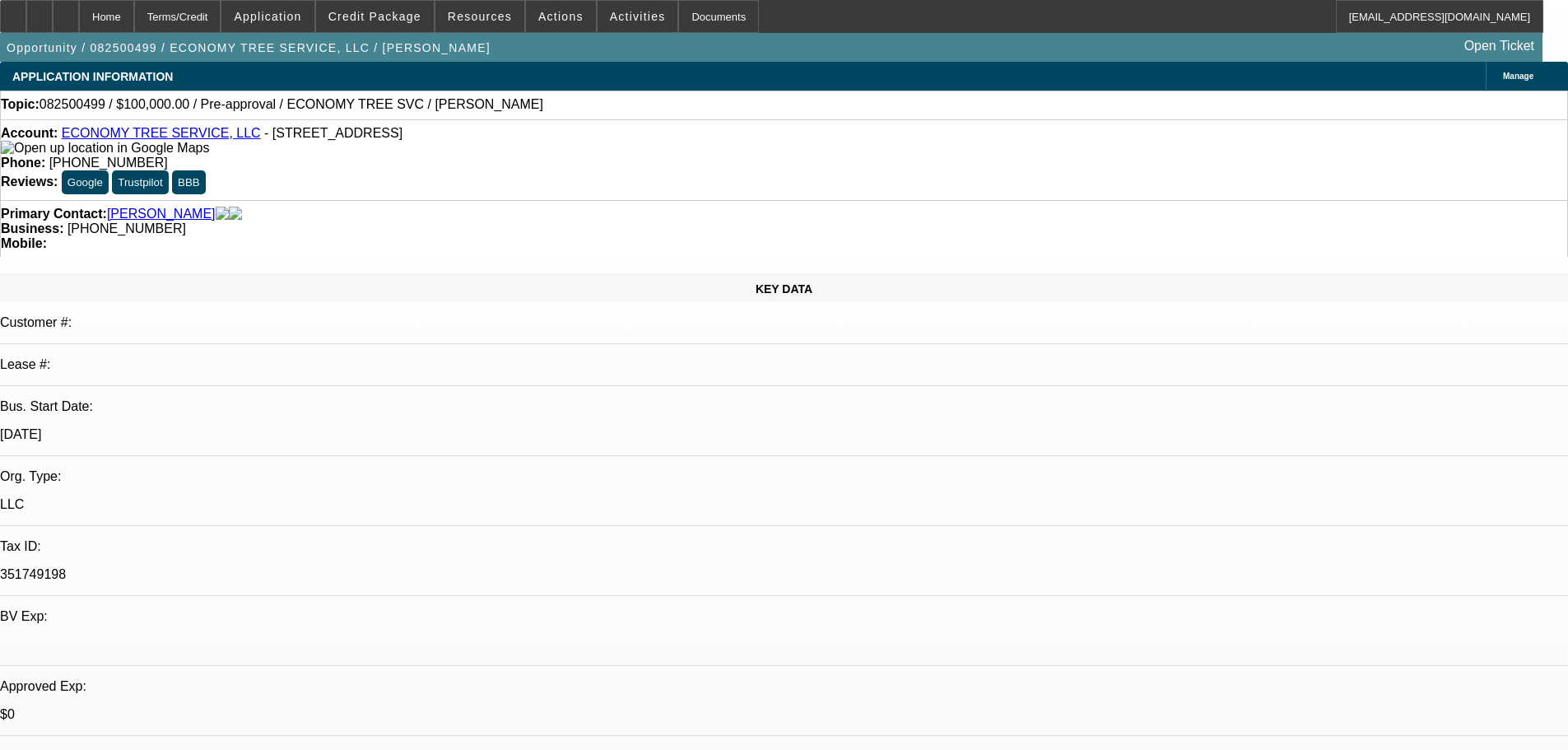
select select "0"
select select "2"
select select "0.1"
select select "4"
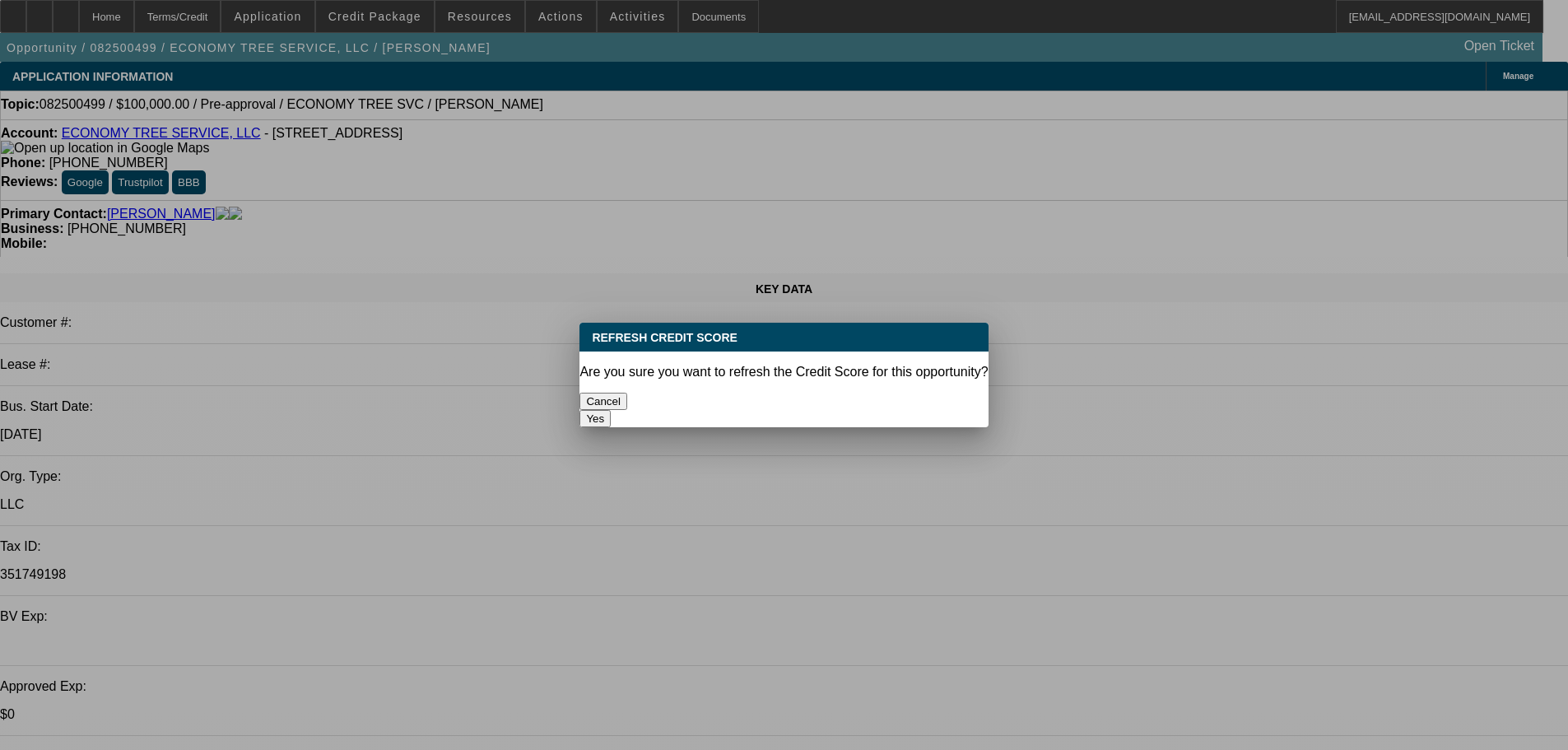
click at [610, 410] on button "Yes" at bounding box center [595, 419] width 32 height 17
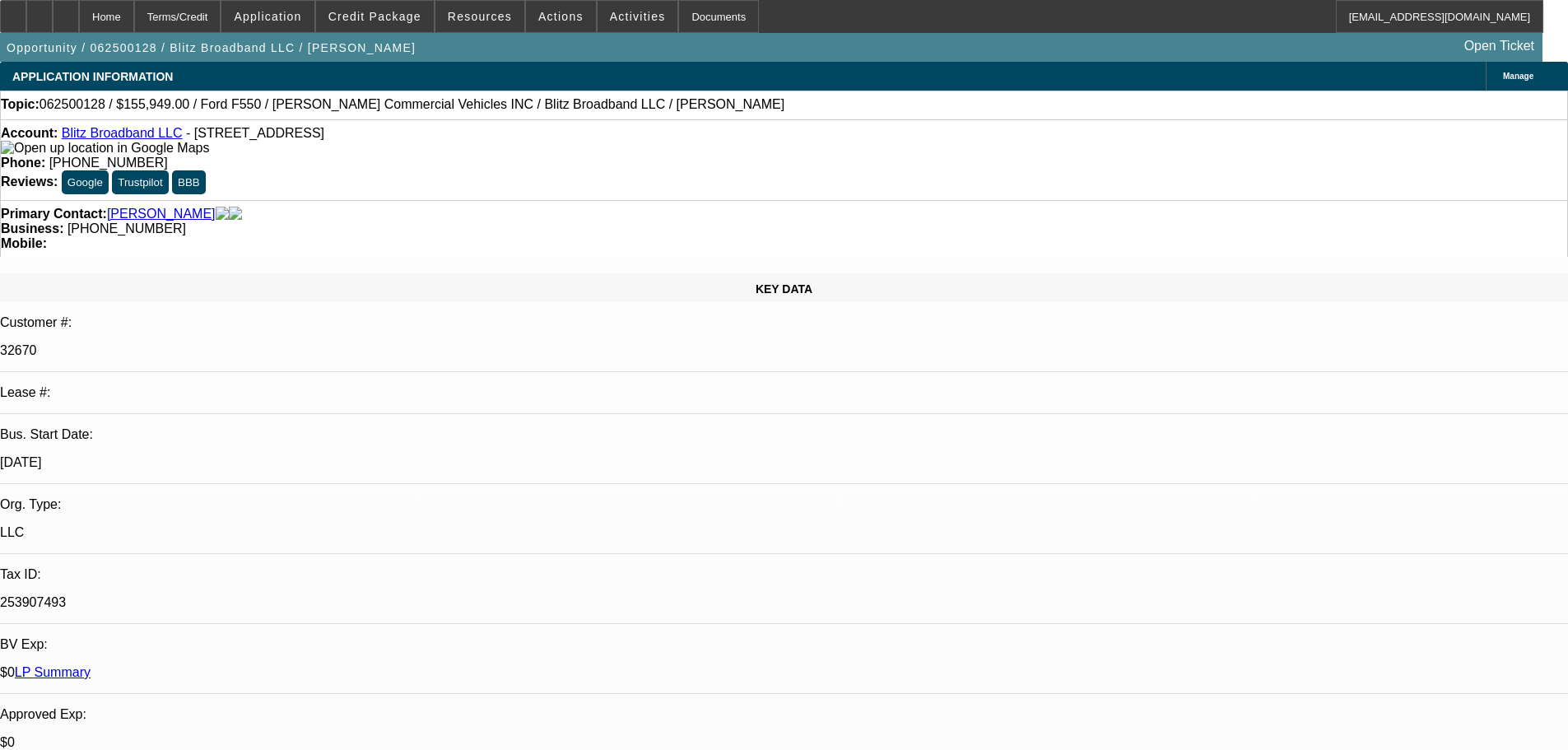
select select "0"
select select "6"
select select "0"
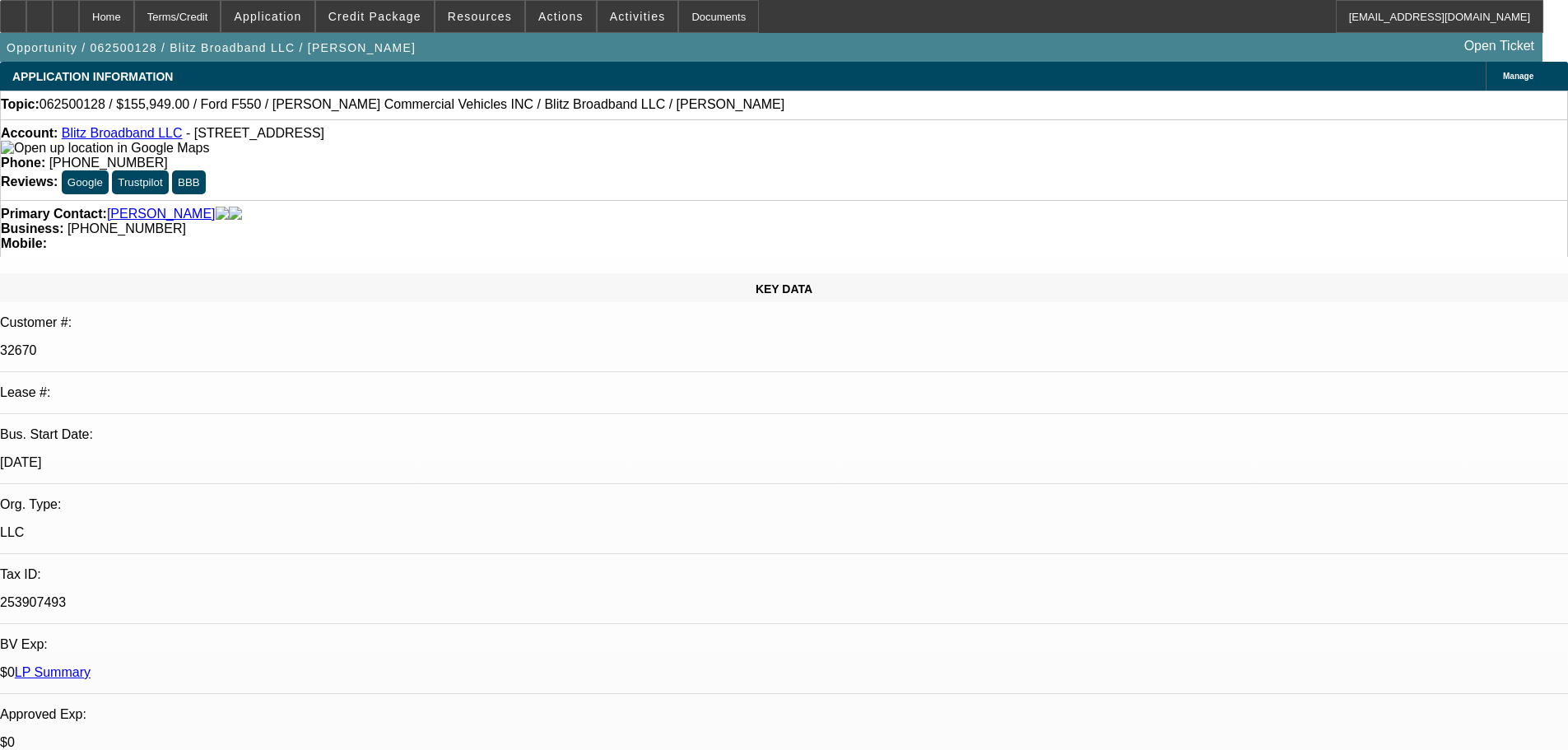
select select "0"
select select "0.1"
select select "4"
select select "0"
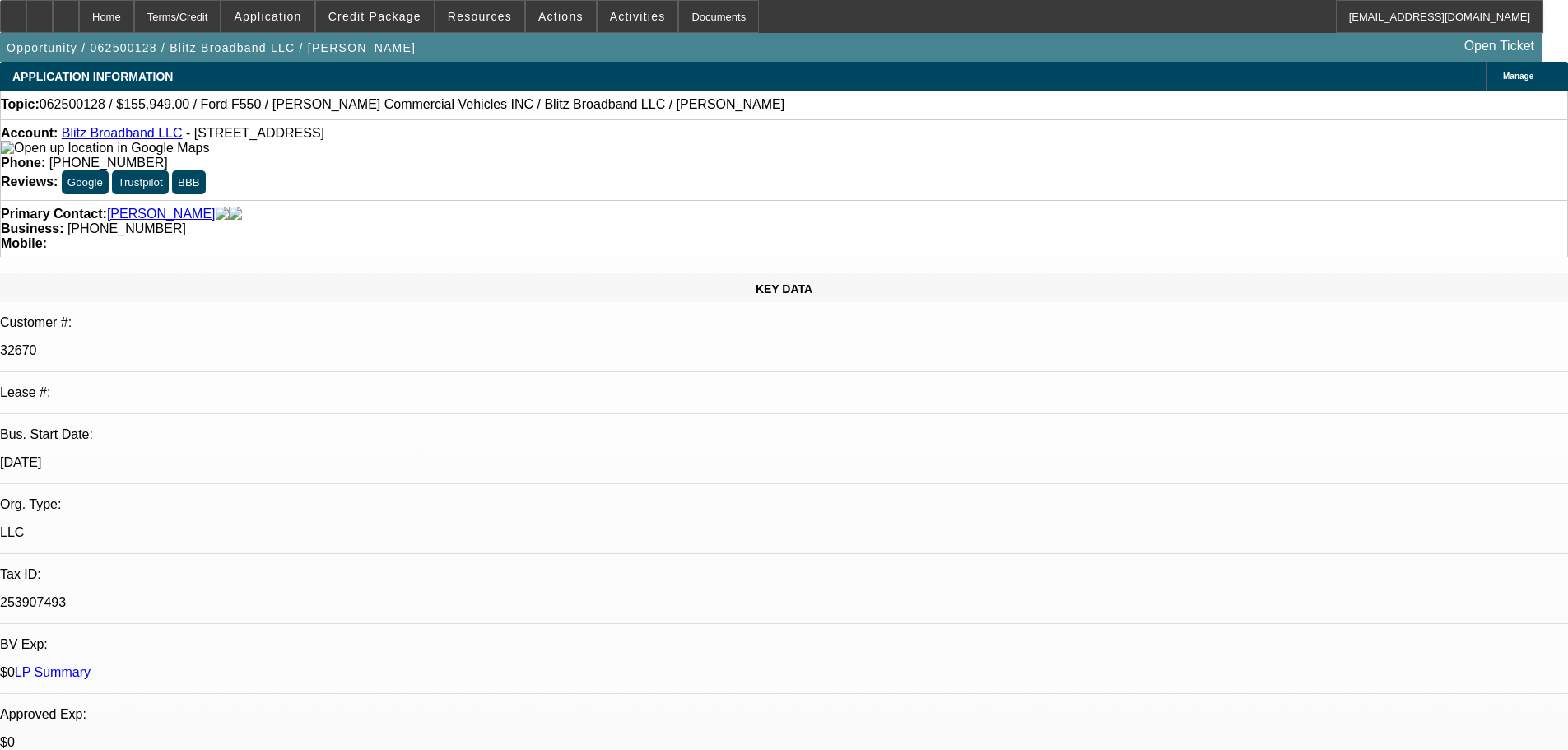
select select "3"
select select "0.1"
select select "4"
select select "0"
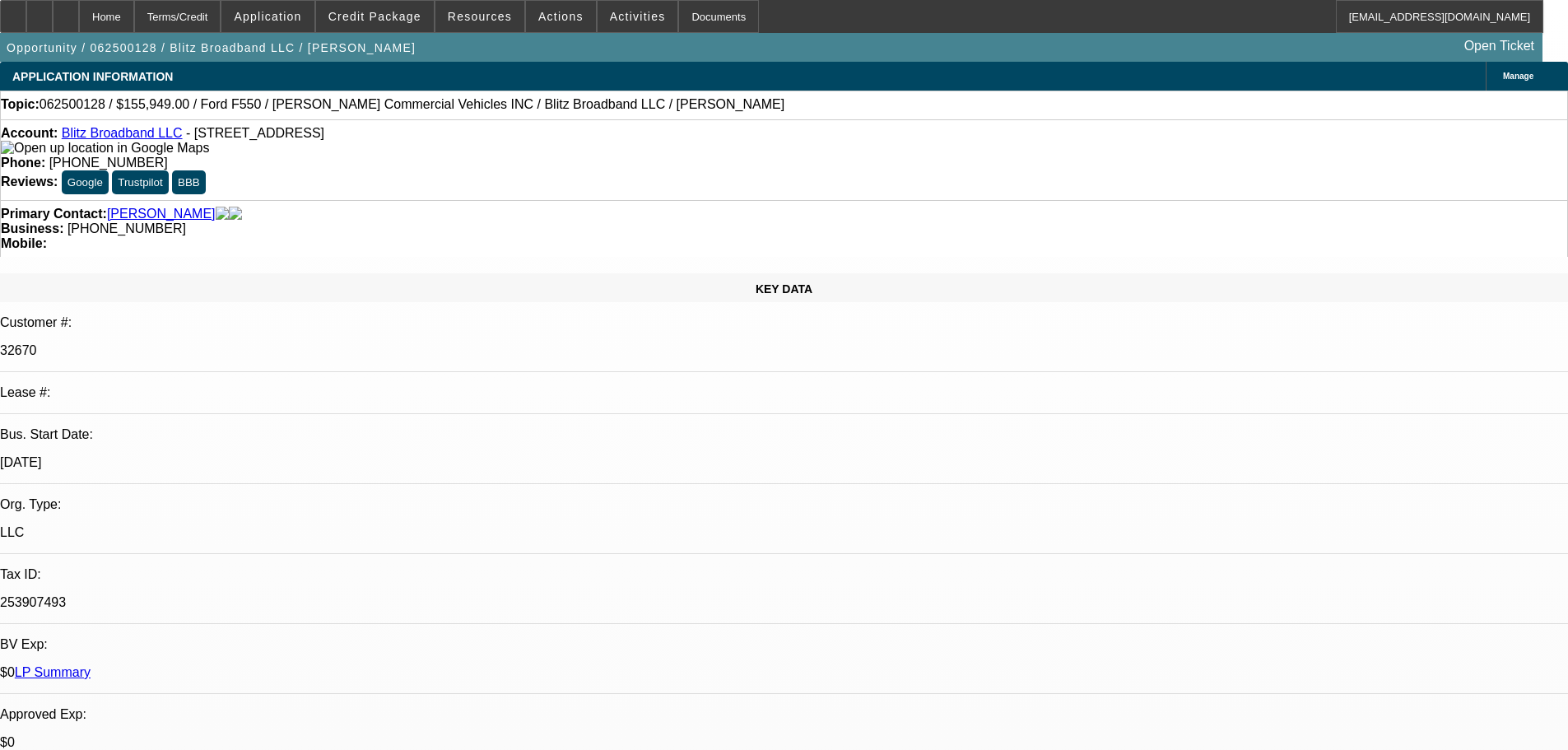
select select "3"
select select "0.1"
select select "4"
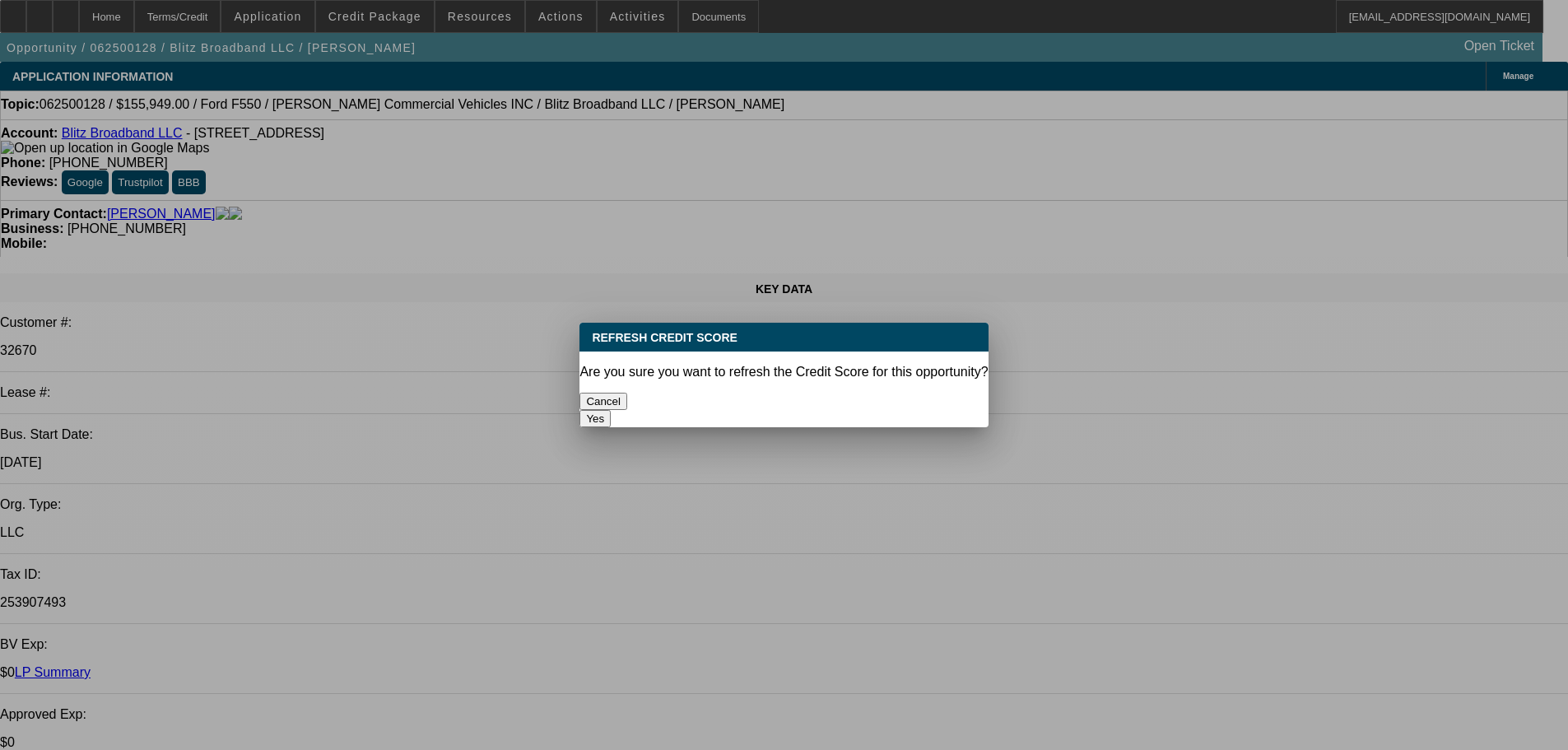
click at [610, 410] on button "Yes" at bounding box center [595, 419] width 32 height 17
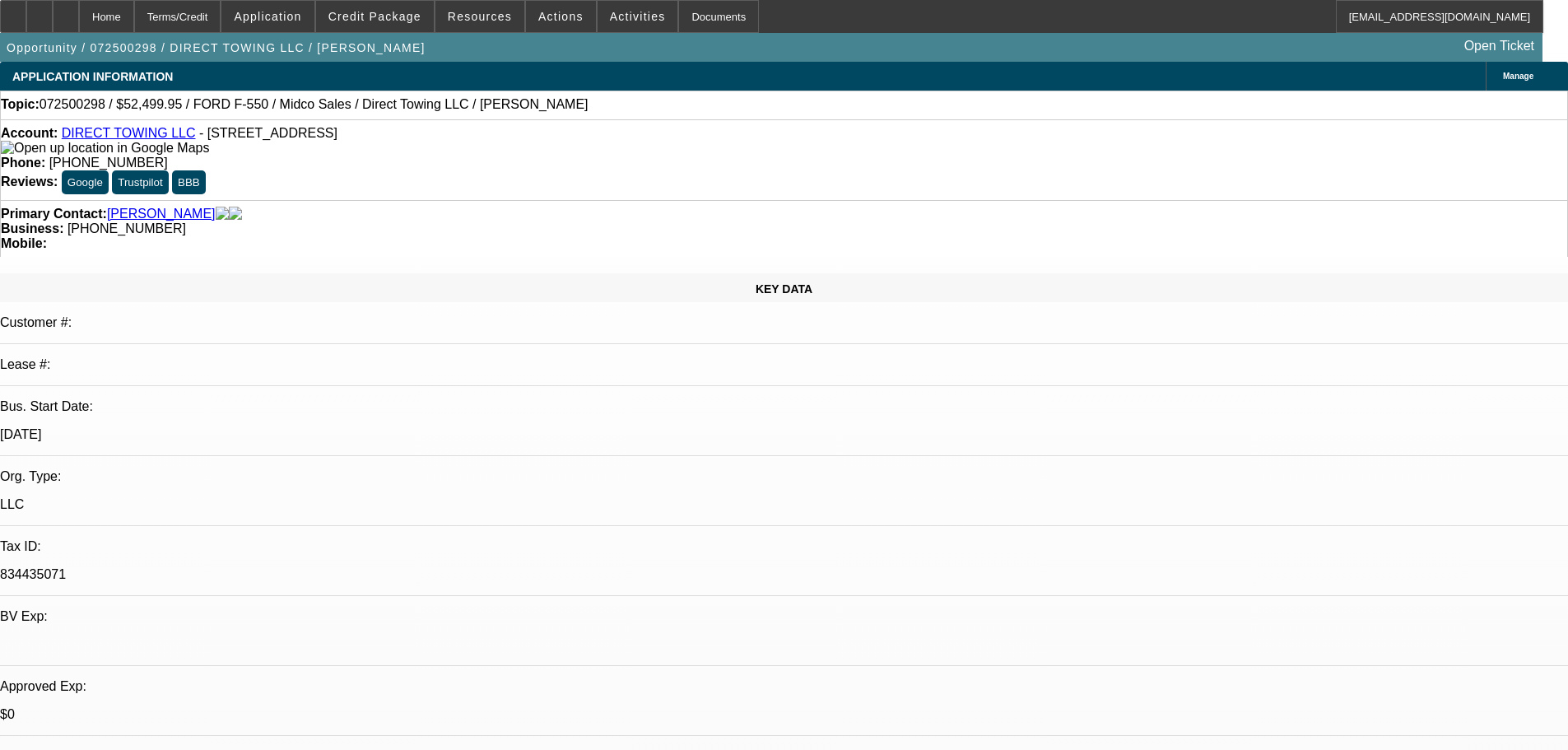
select select "0"
select select "3"
select select "0.1"
select select "4"
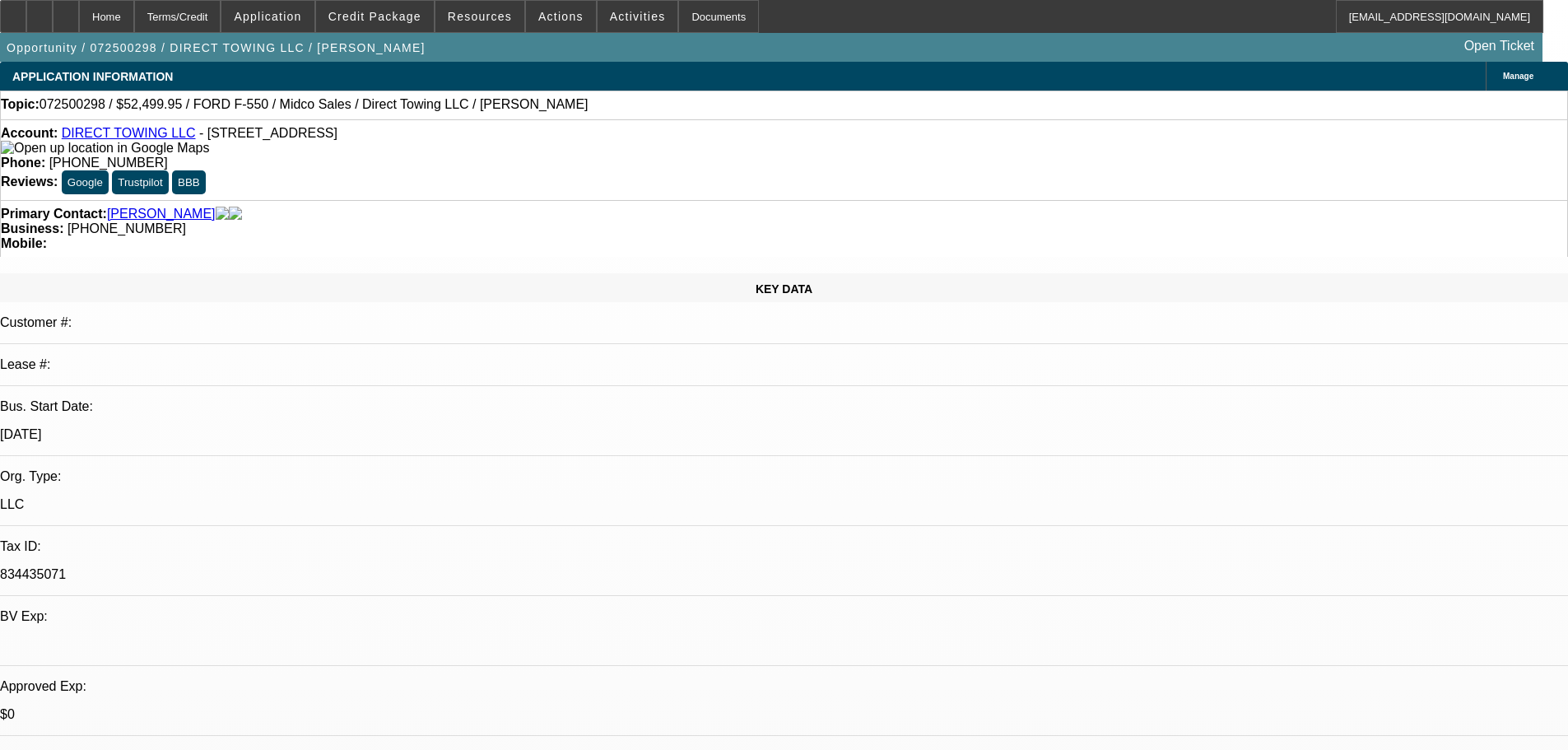
select select "0"
select select "3"
select select "0.1"
select select "4"
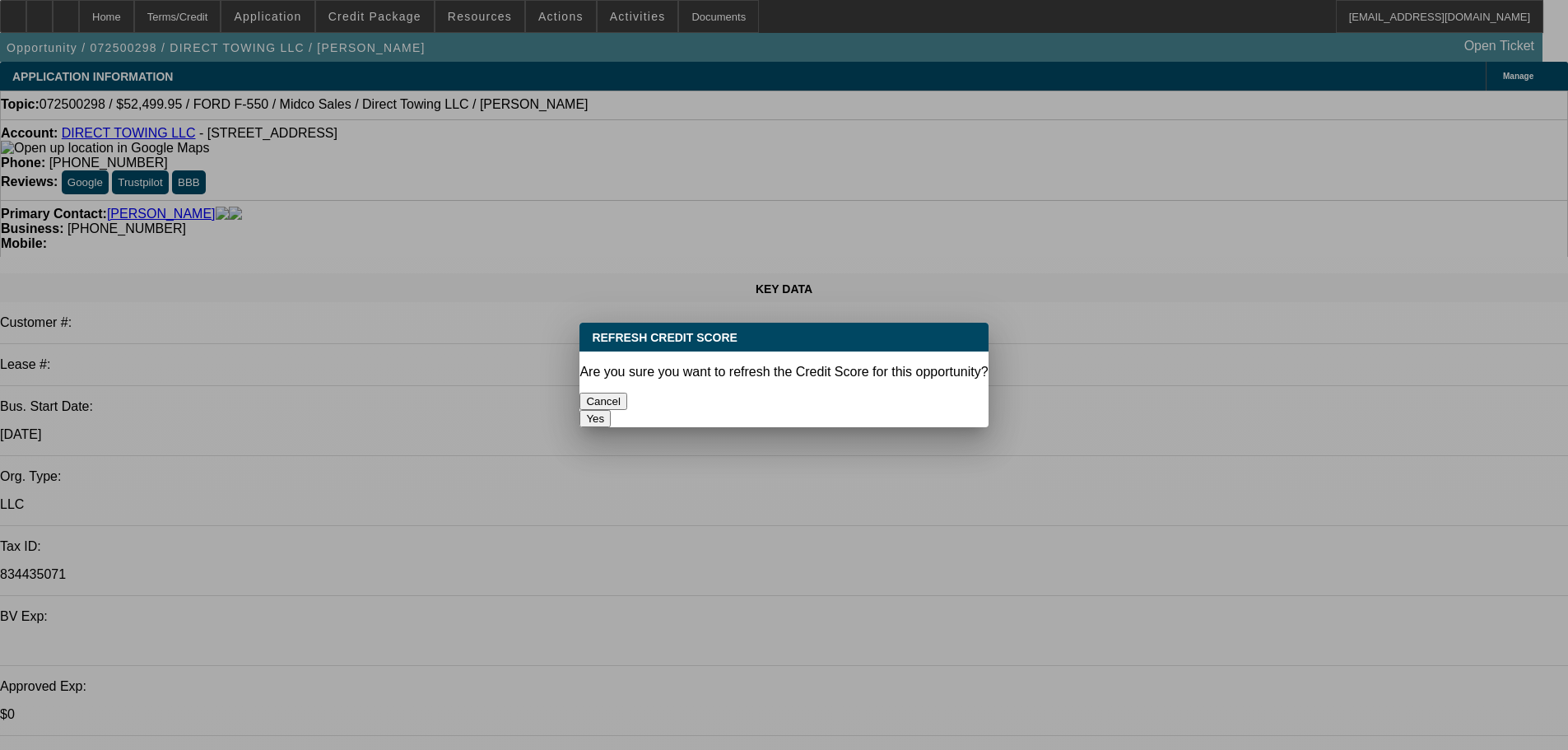
click at [610, 410] on button "Yes" at bounding box center [595, 419] width 32 height 17
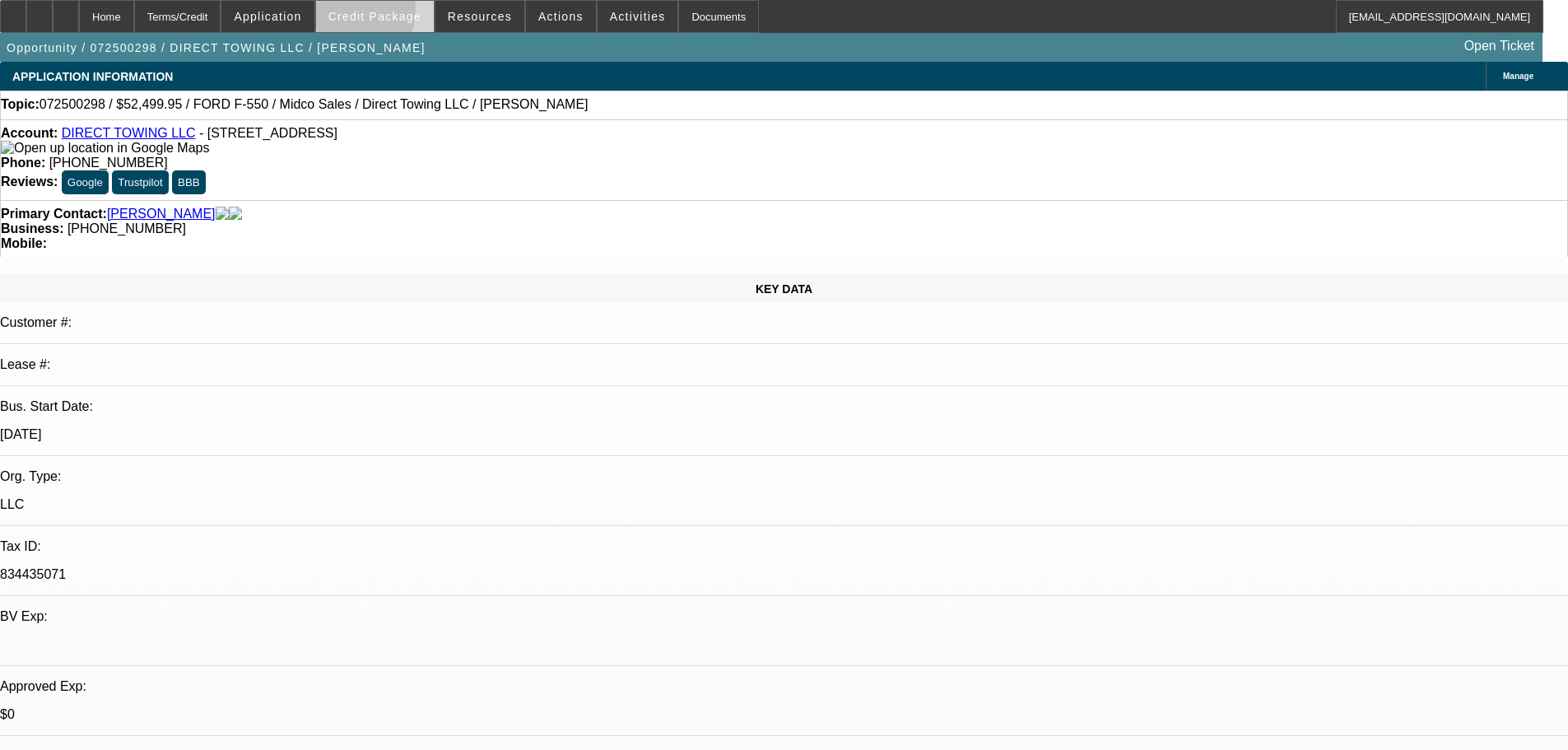
click at [357, 11] on span "Credit Package" at bounding box center [375, 16] width 93 height 13
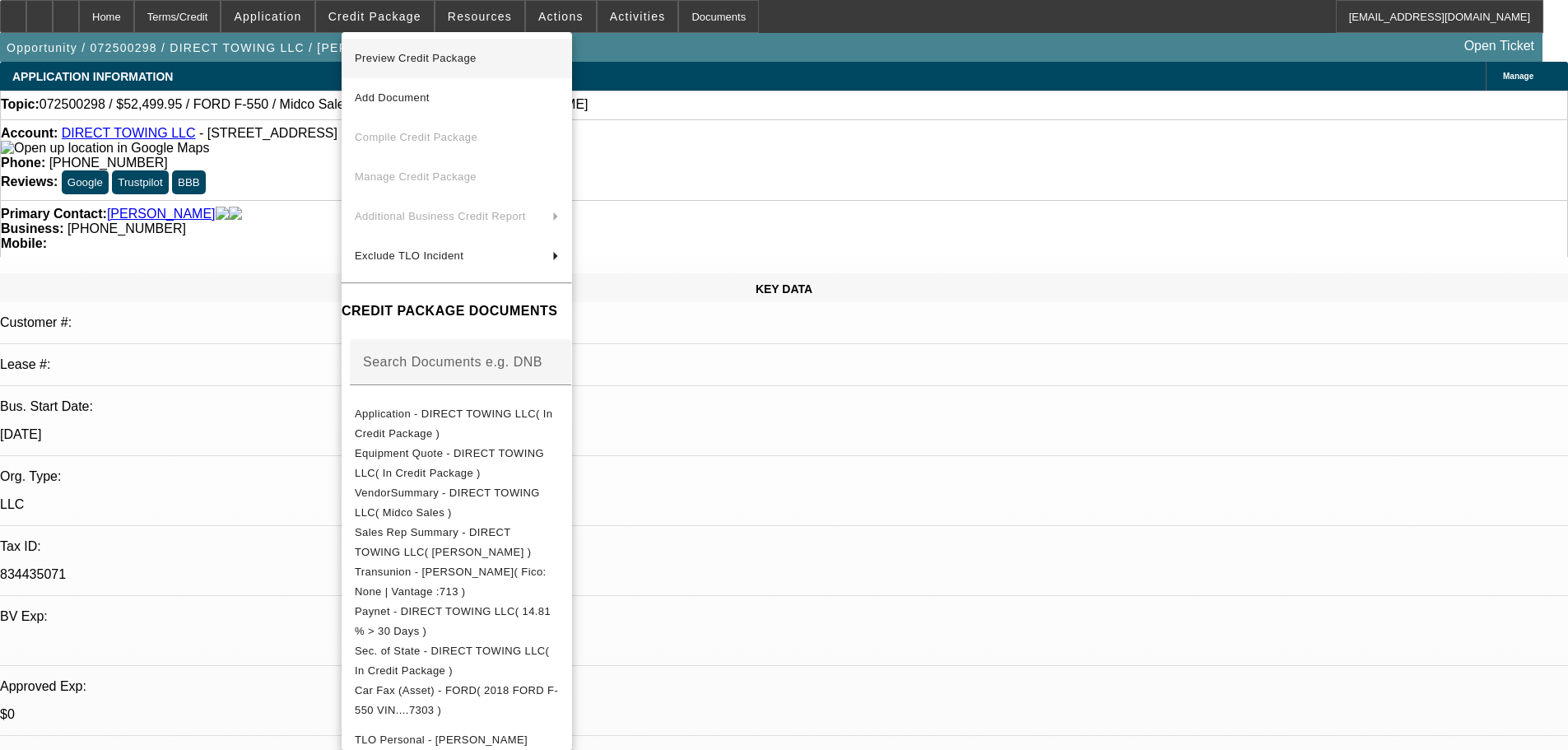
click at [465, 55] on span "Preview Credit Package" at bounding box center [415, 58] width 122 height 12
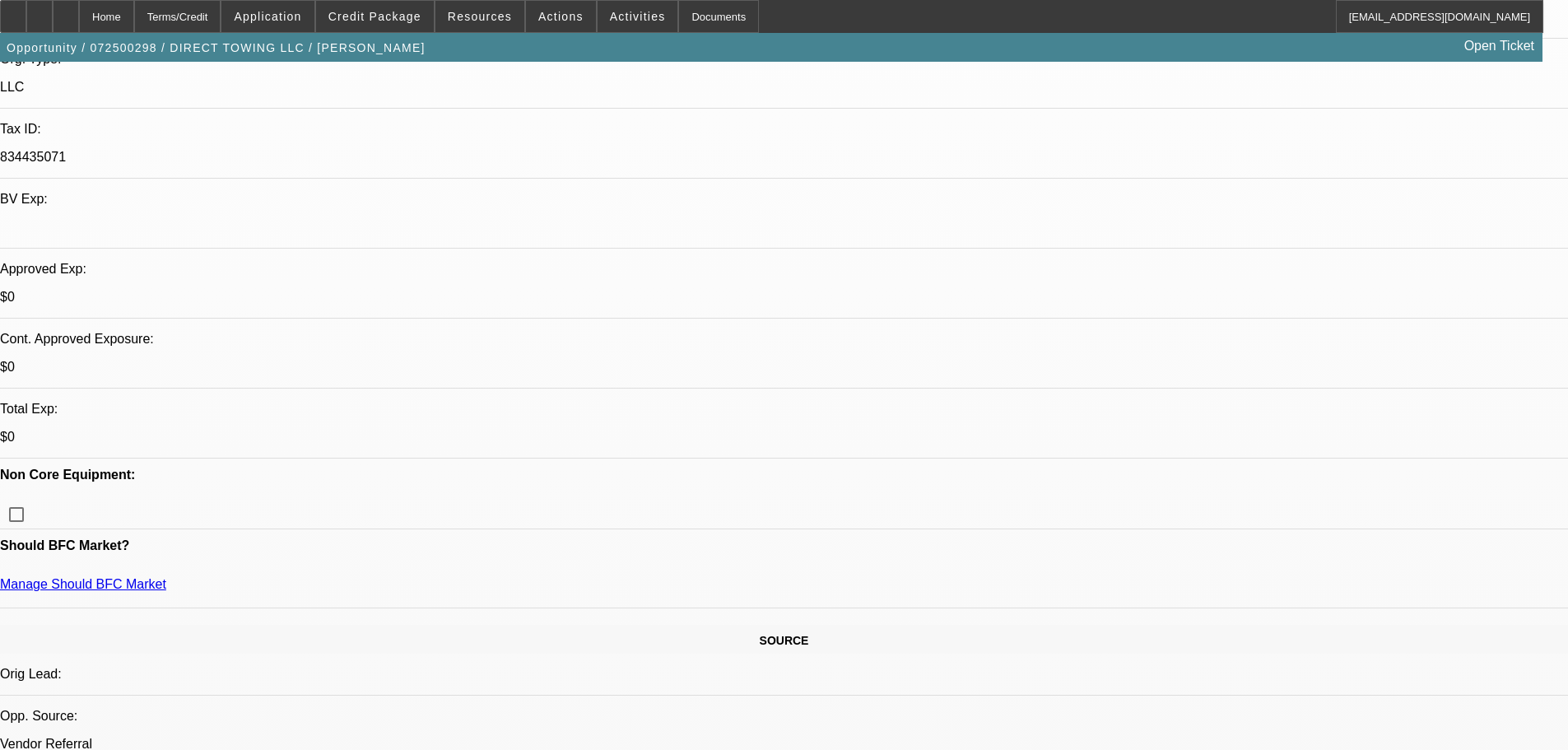
scroll to position [173, 0]
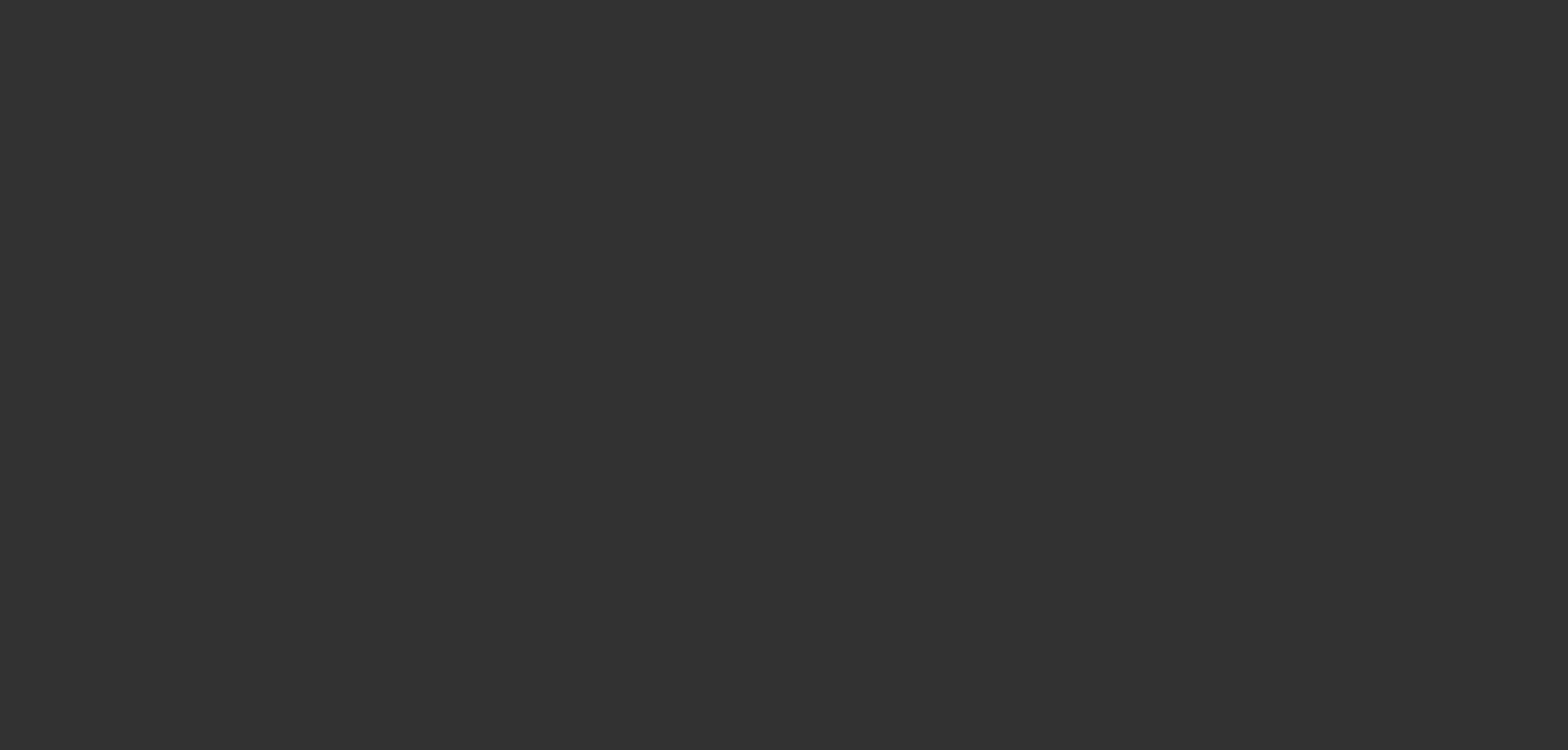
scroll to position [0, 0]
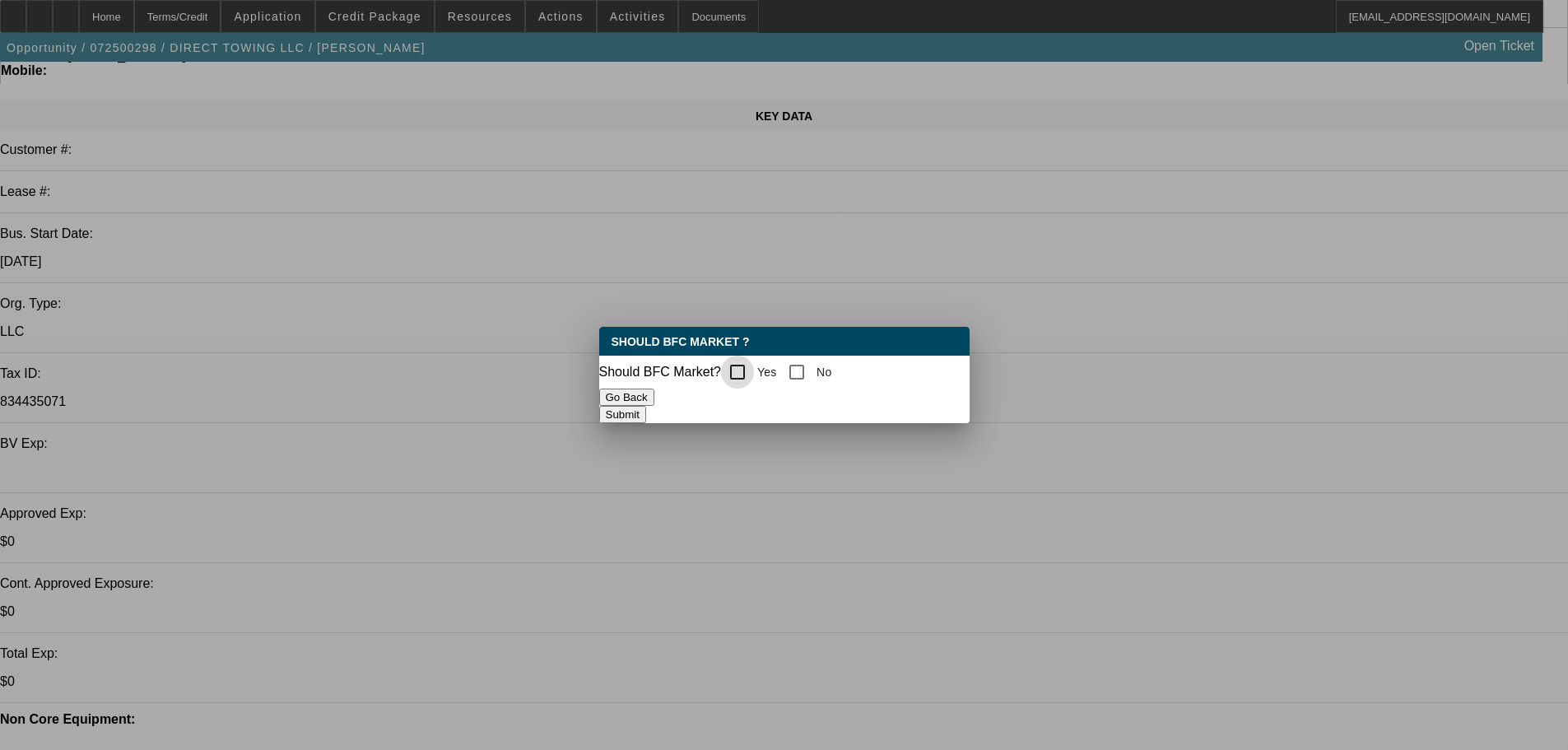
click at [733, 372] on div at bounding box center [737, 372] width 39 height 39
checkbox input "true"
click at [646, 406] on button "Submit" at bounding box center [622, 414] width 47 height 17
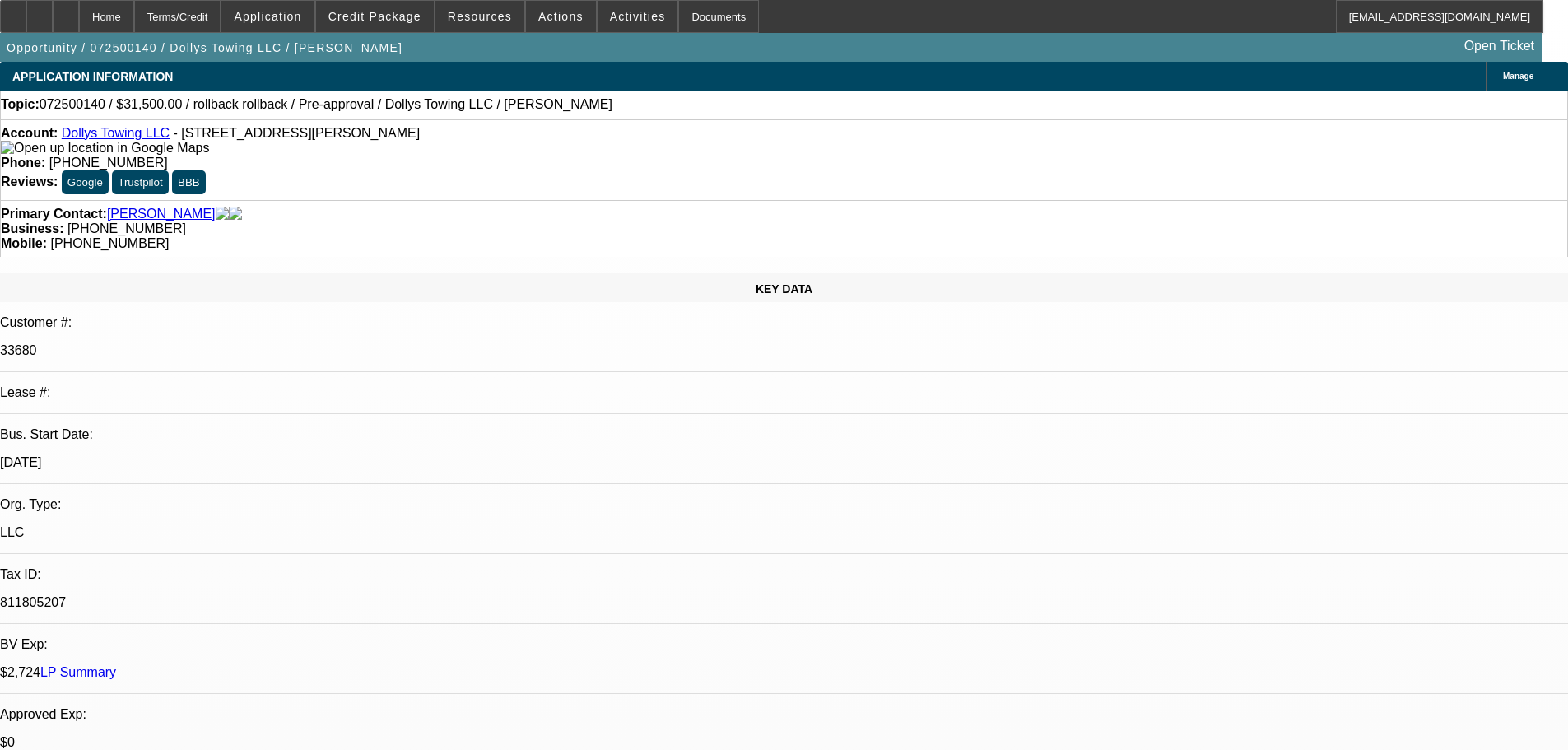
select select "0"
select select "2"
select select "0"
select select "19"
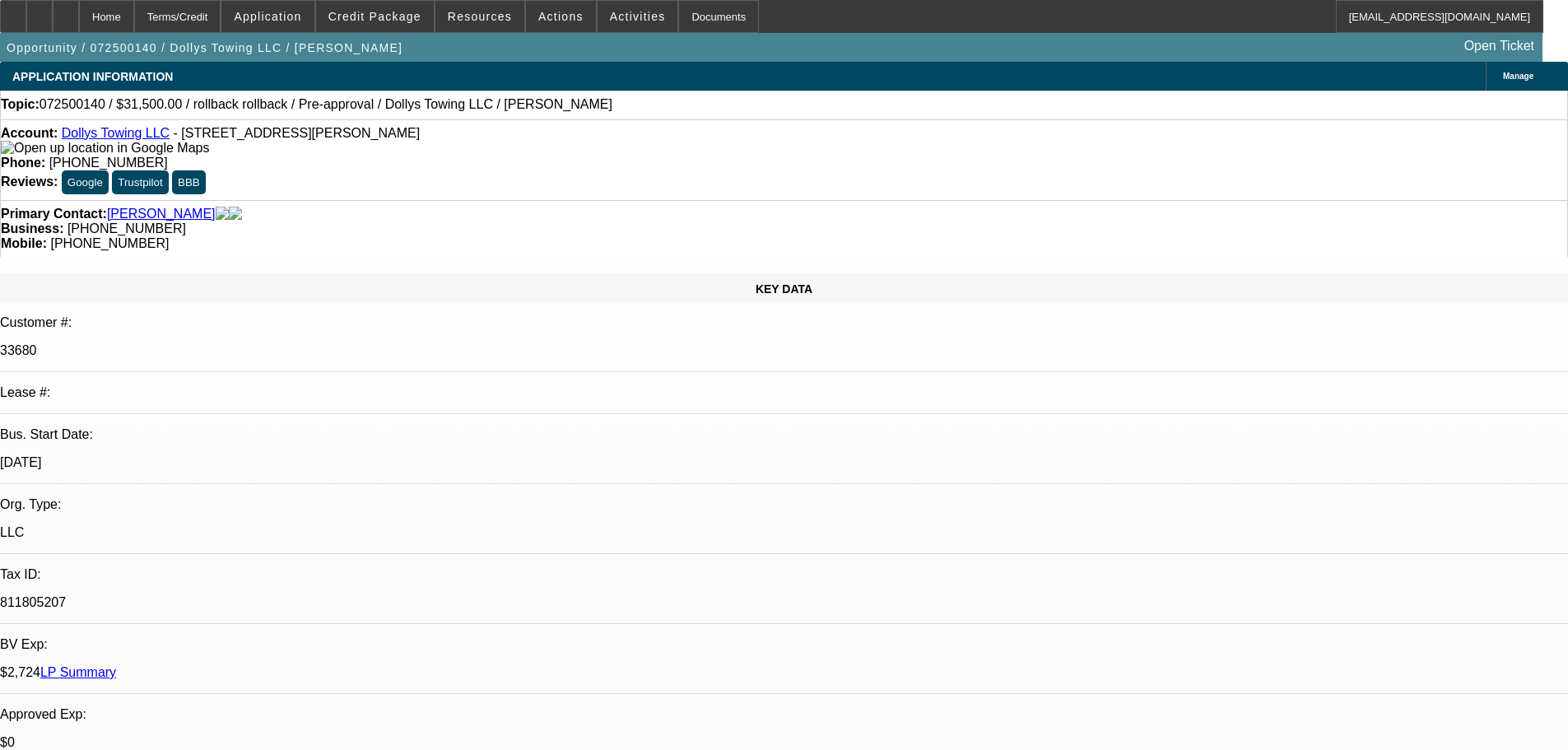
select select "0"
select select "2"
select select "0"
select select "19"
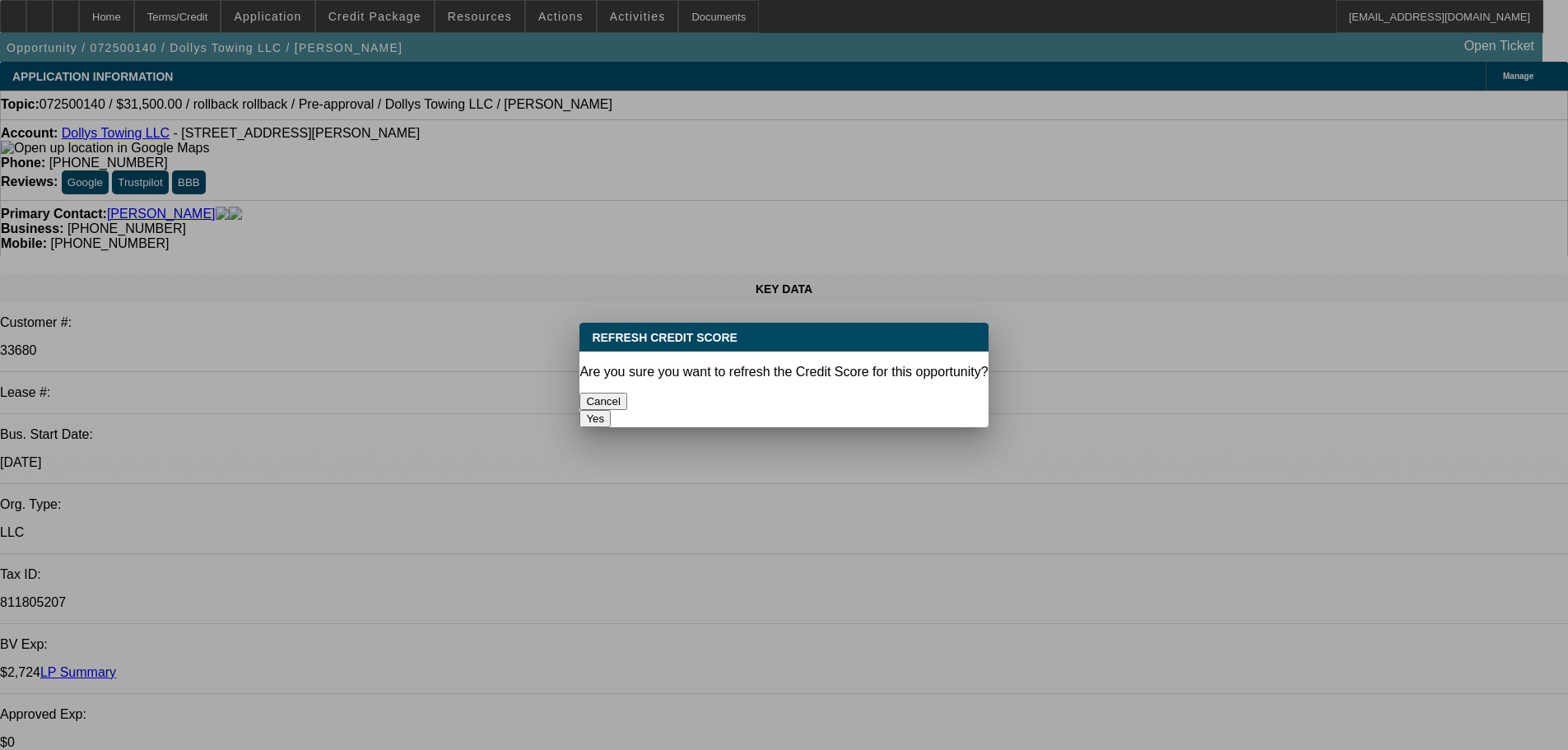
click at [610, 410] on button "Yes" at bounding box center [595, 419] width 32 height 17
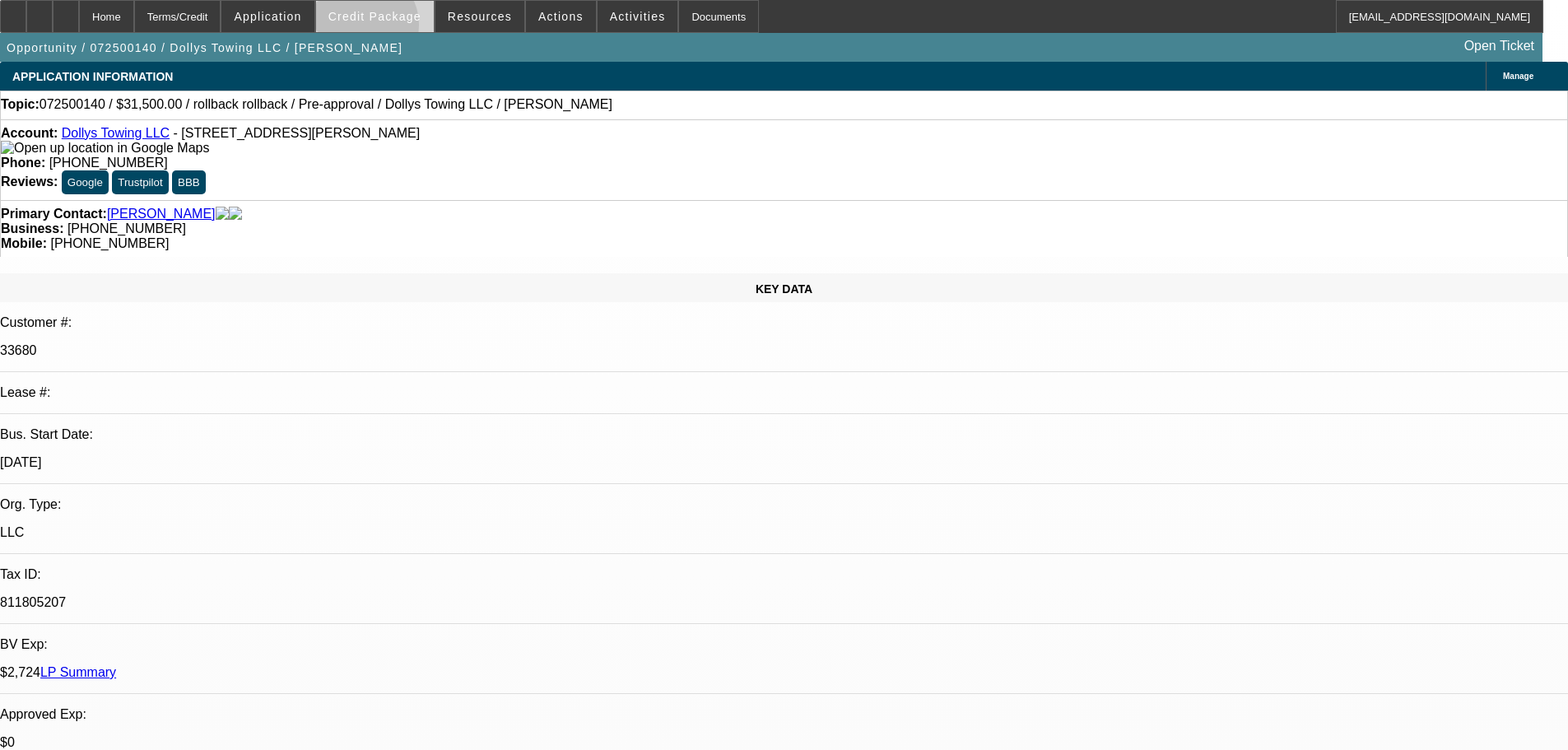
click at [389, 29] on span at bounding box center [374, 16] width 117 height 39
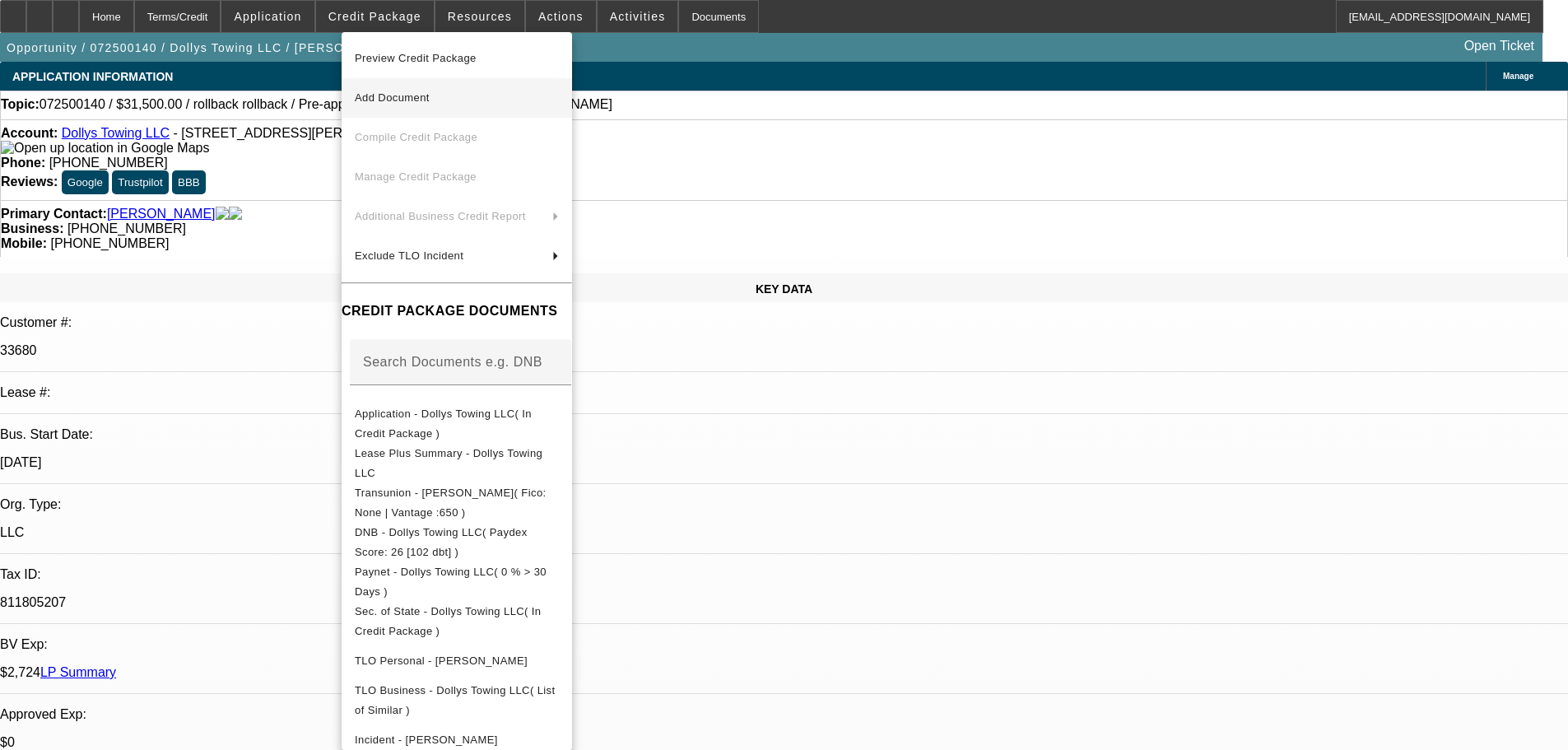
drag, startPoint x: 427, startPoint y: 68, endPoint x: 468, endPoint y: 102, distance: 53.3
click at [428, 68] on button "Preview Credit Package" at bounding box center [456, 58] width 230 height 39
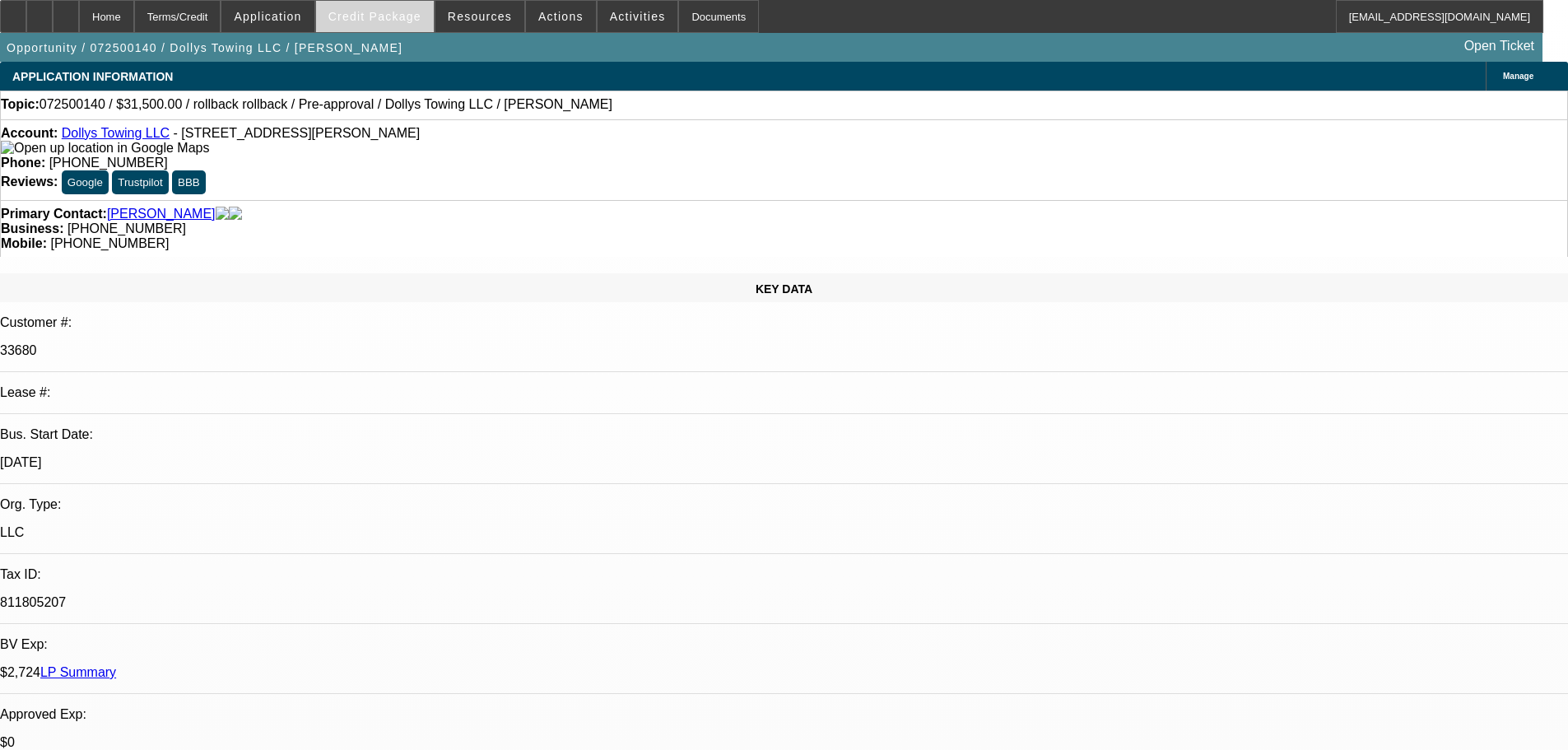
click at [418, 18] on span "Credit Package" at bounding box center [375, 16] width 93 height 13
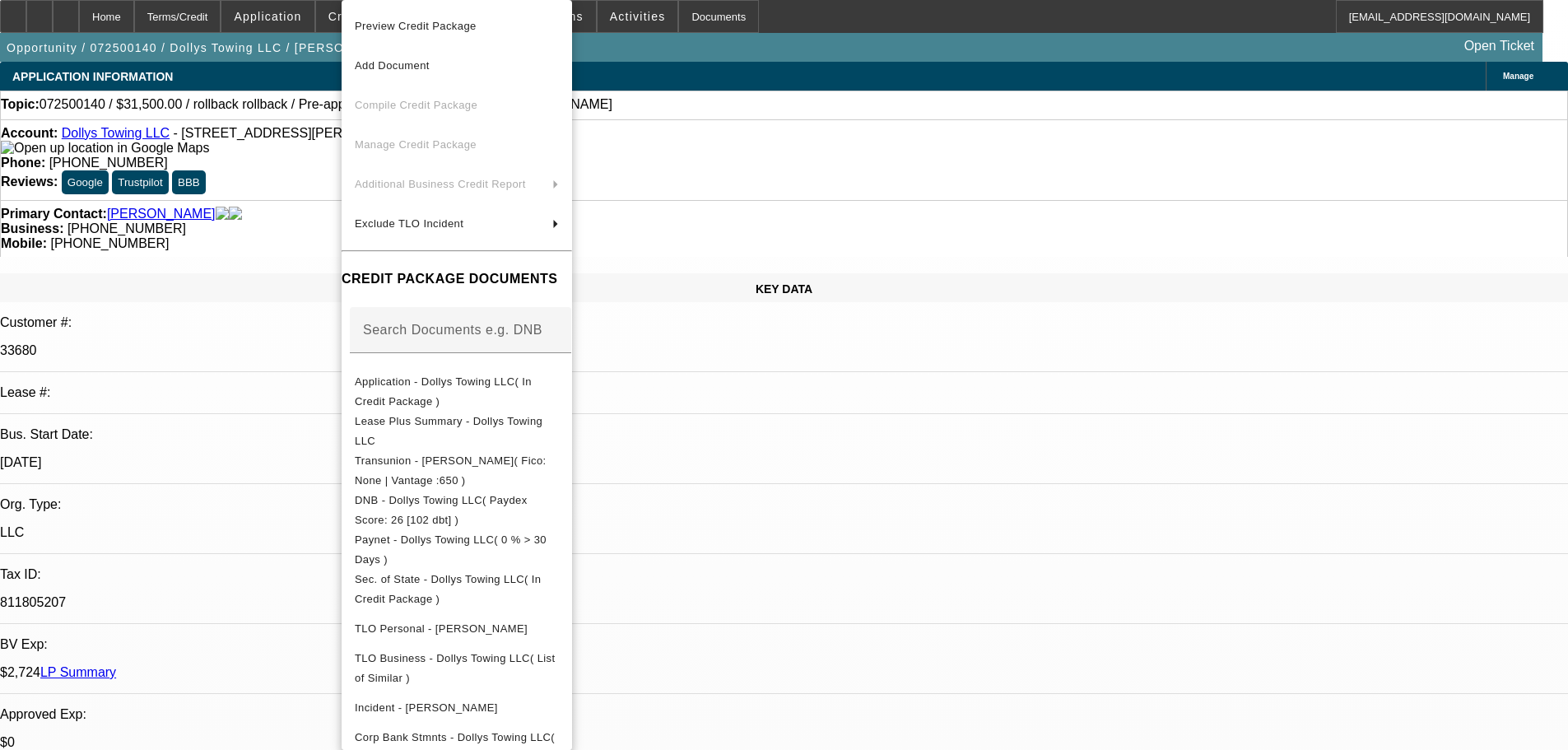
click at [850, 514] on div at bounding box center [784, 375] width 1568 height 750
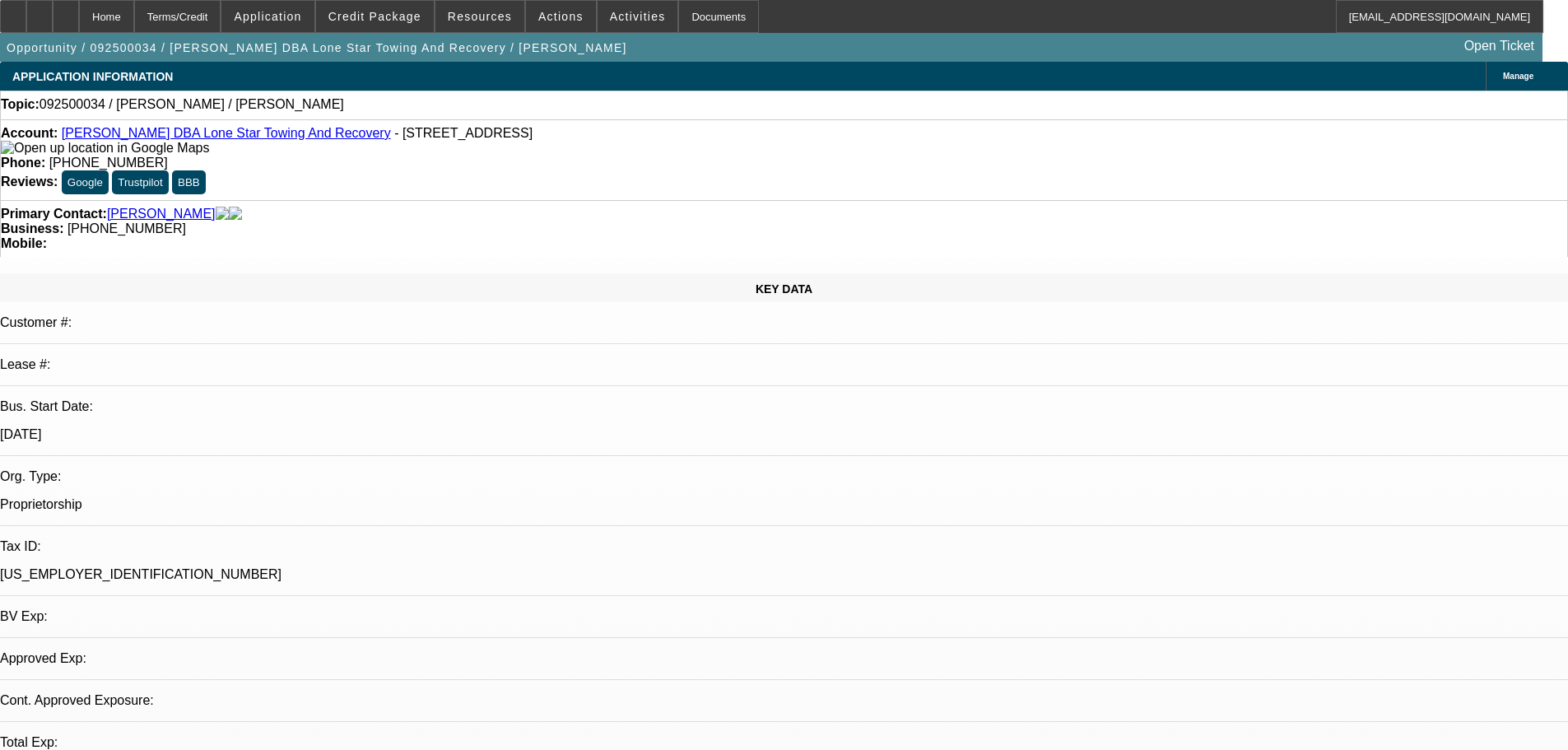
select select "0"
select select "2"
select select "0.1"
select select "4"
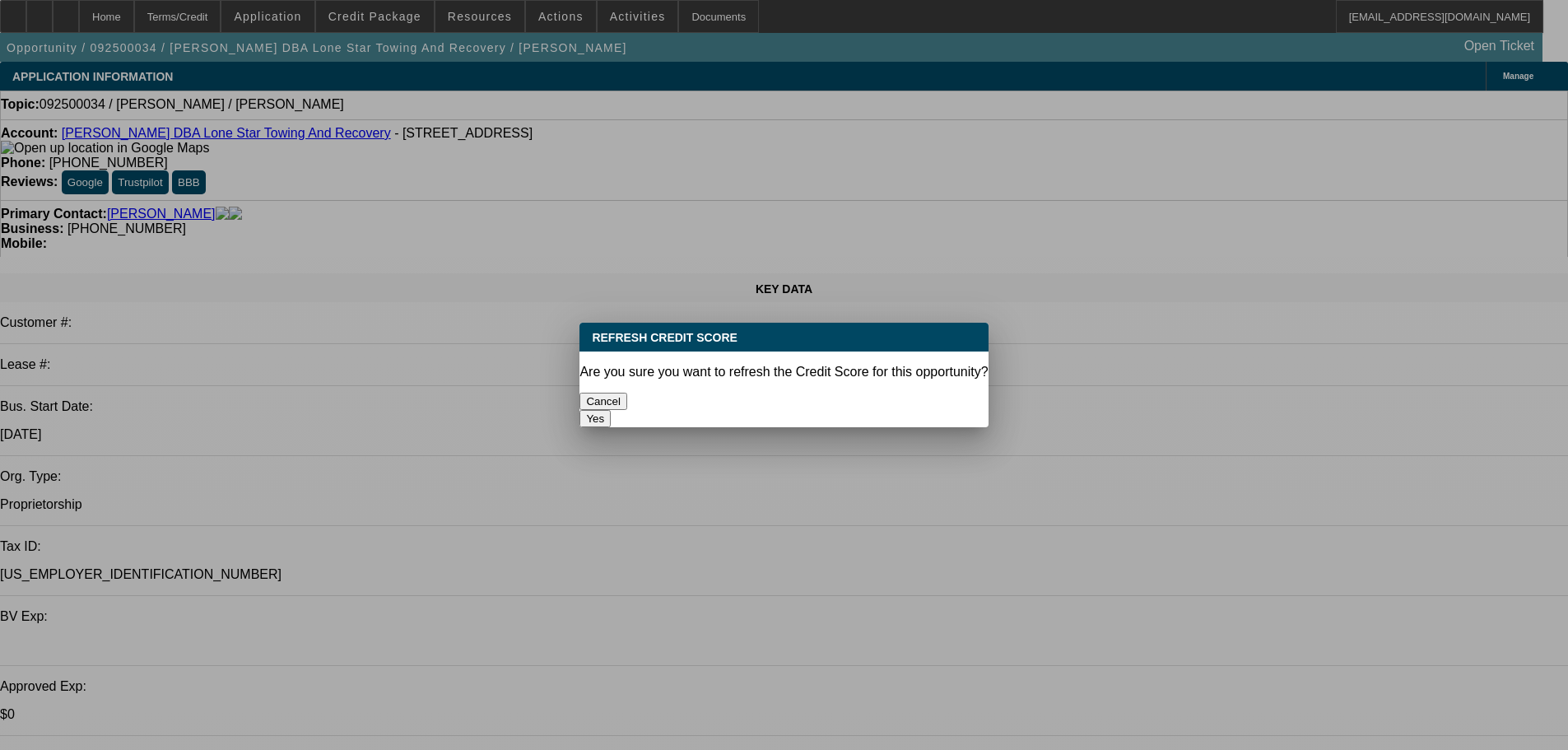
click at [610, 410] on button "Yes" at bounding box center [595, 419] width 32 height 17
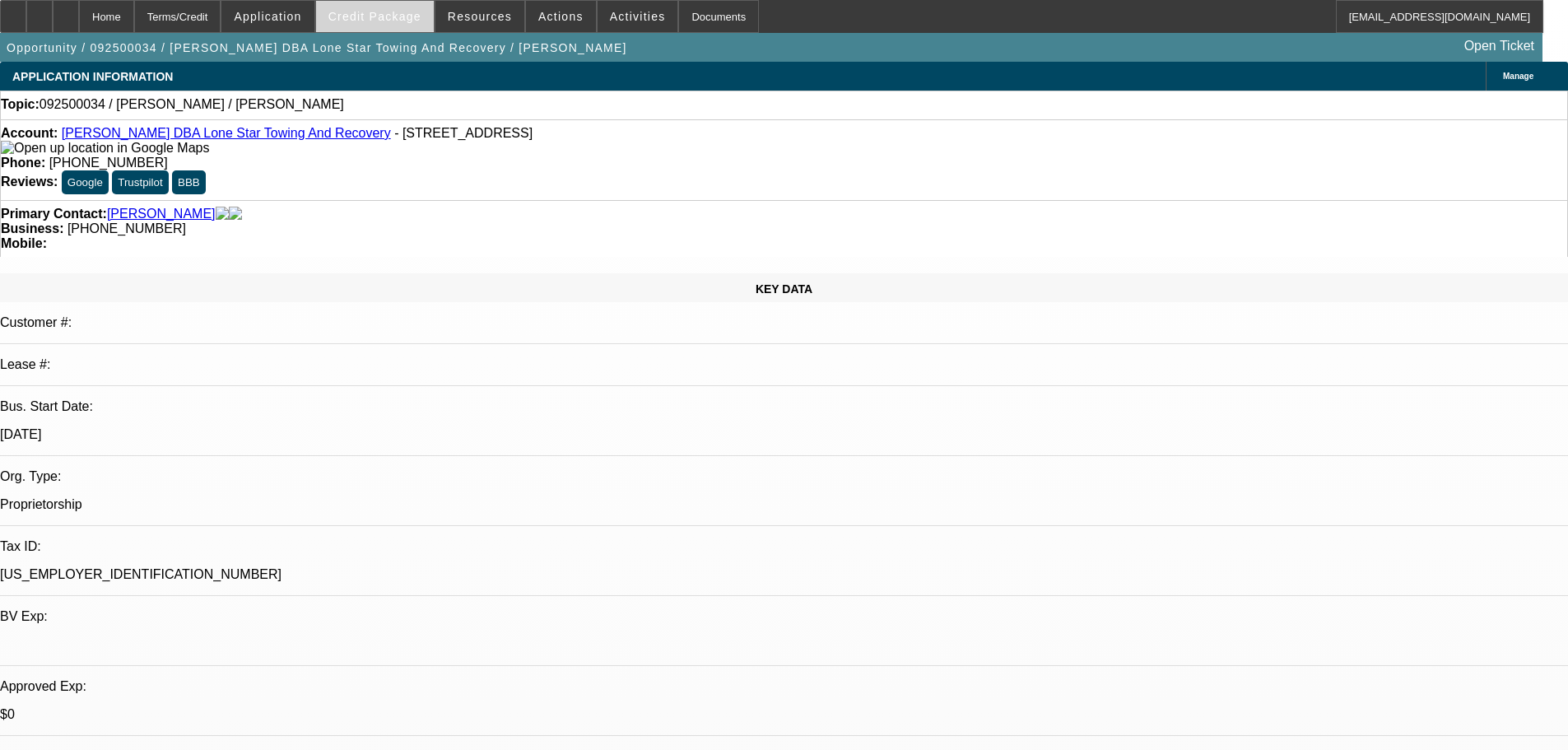
click at [406, 11] on span "Credit Package" at bounding box center [375, 16] width 93 height 13
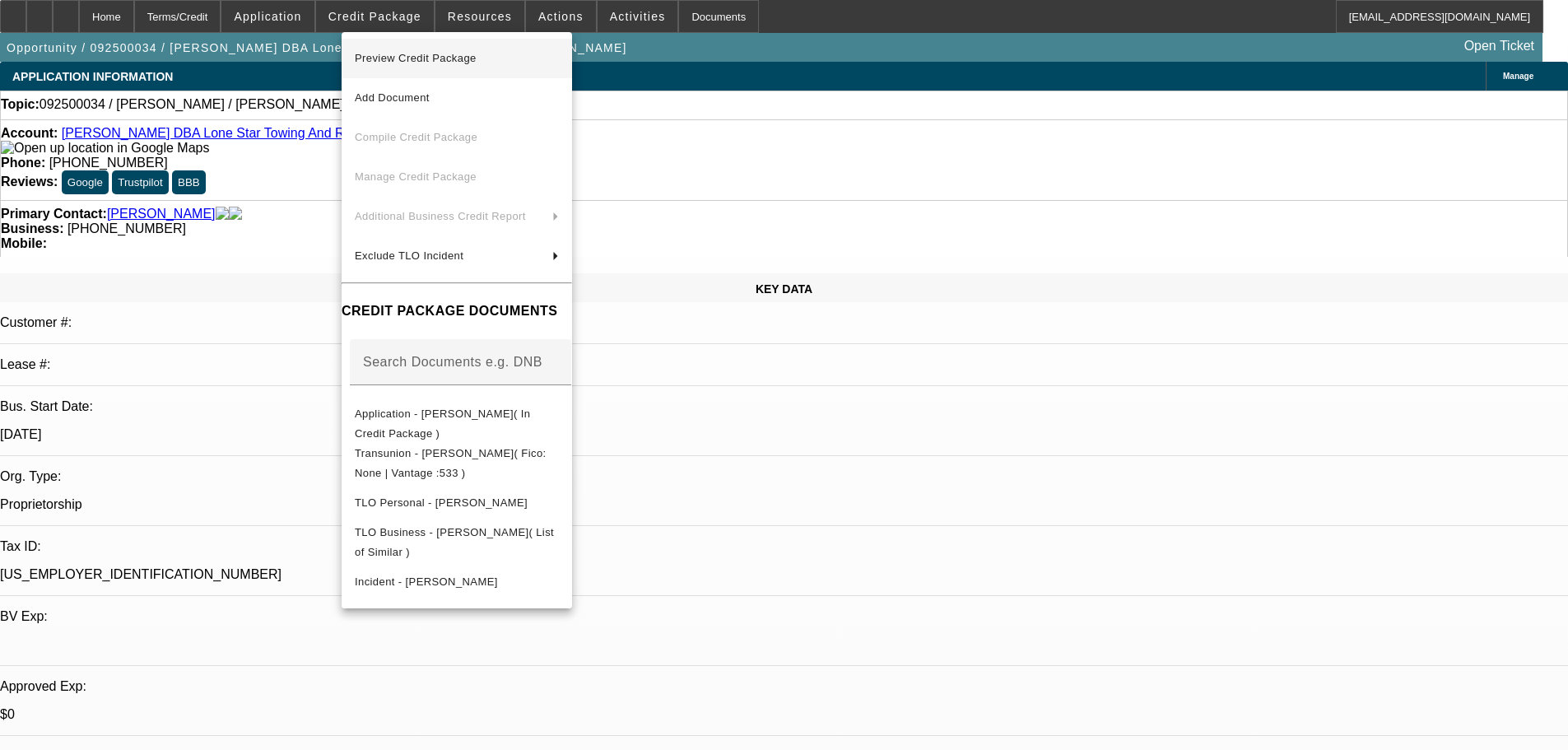
click at [422, 61] on span "Preview Credit Package" at bounding box center [415, 58] width 122 height 12
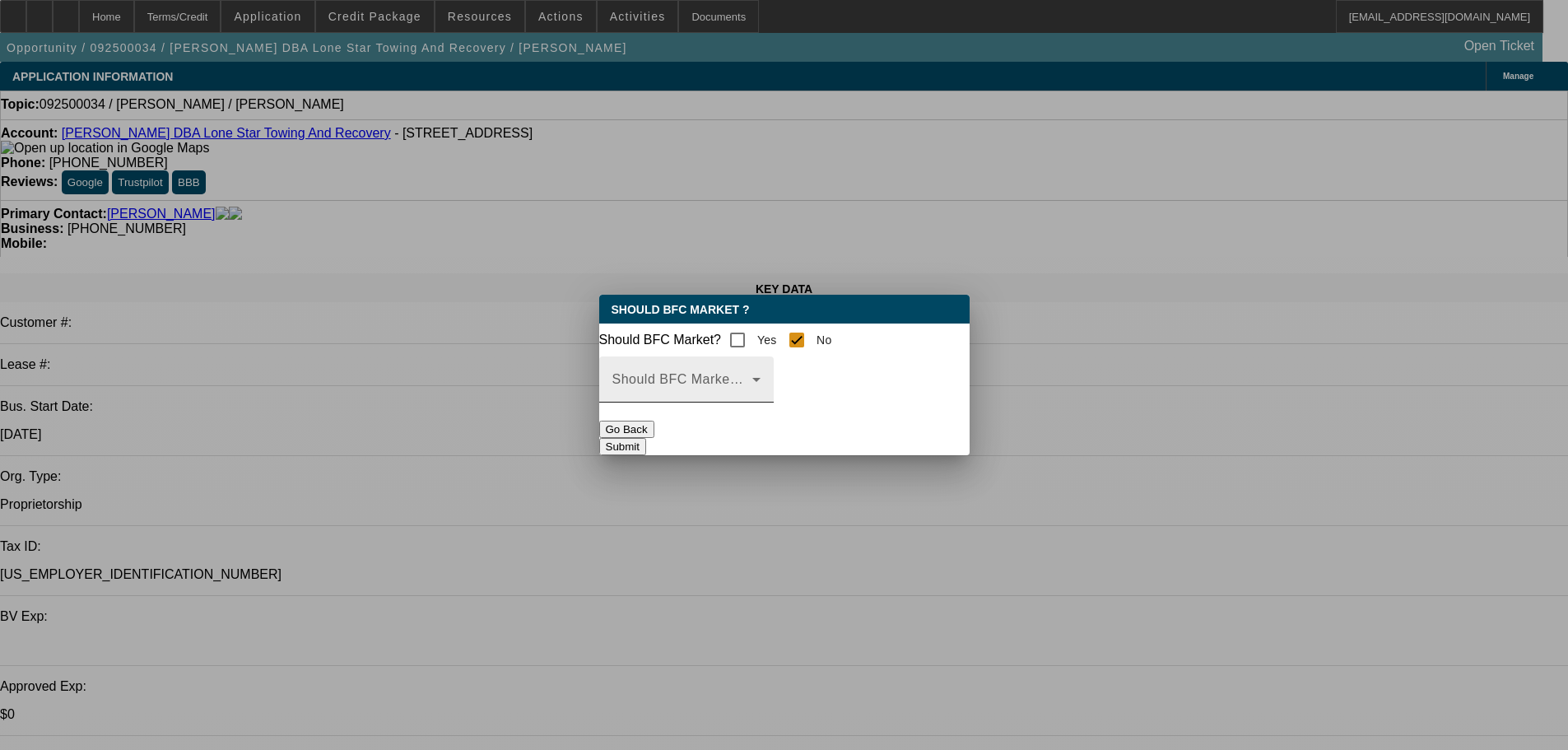
click at [811, 386] on mat-label "Should BFC Market Status Reason" at bounding box center [721, 379] width 218 height 14
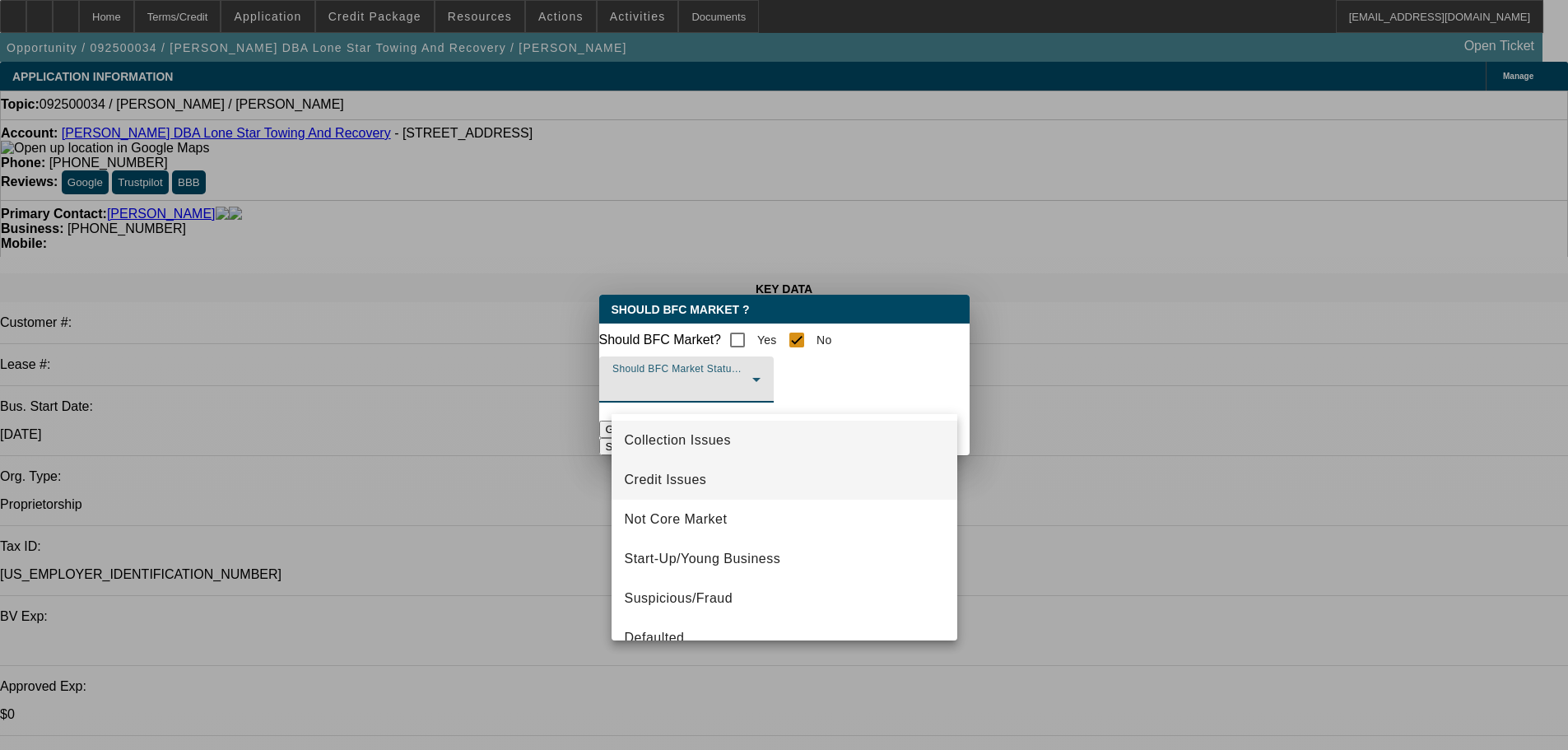
click at [668, 484] on span "Credit Issues" at bounding box center [666, 479] width 82 height 20
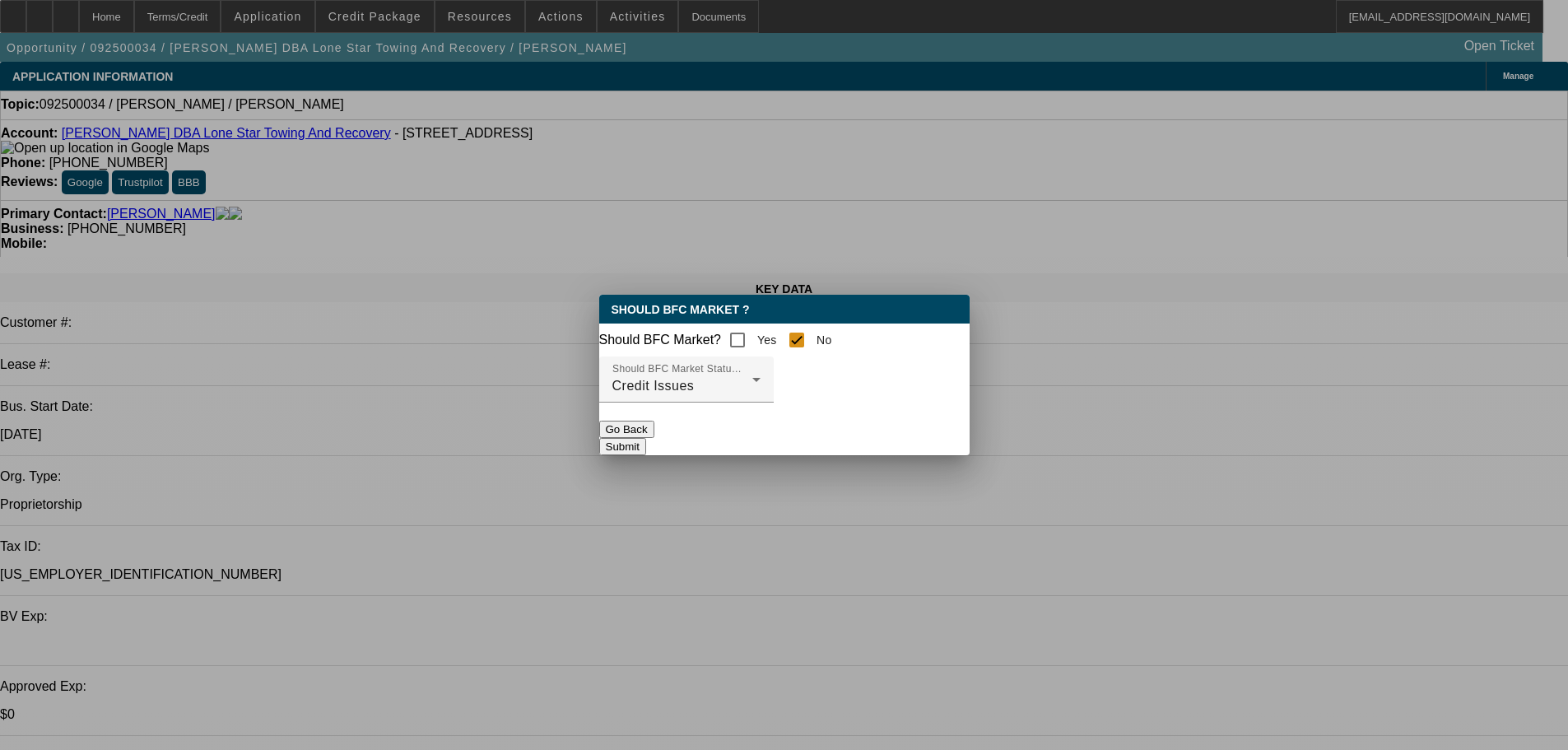
click at [646, 442] on button "Submit" at bounding box center [622, 446] width 47 height 17
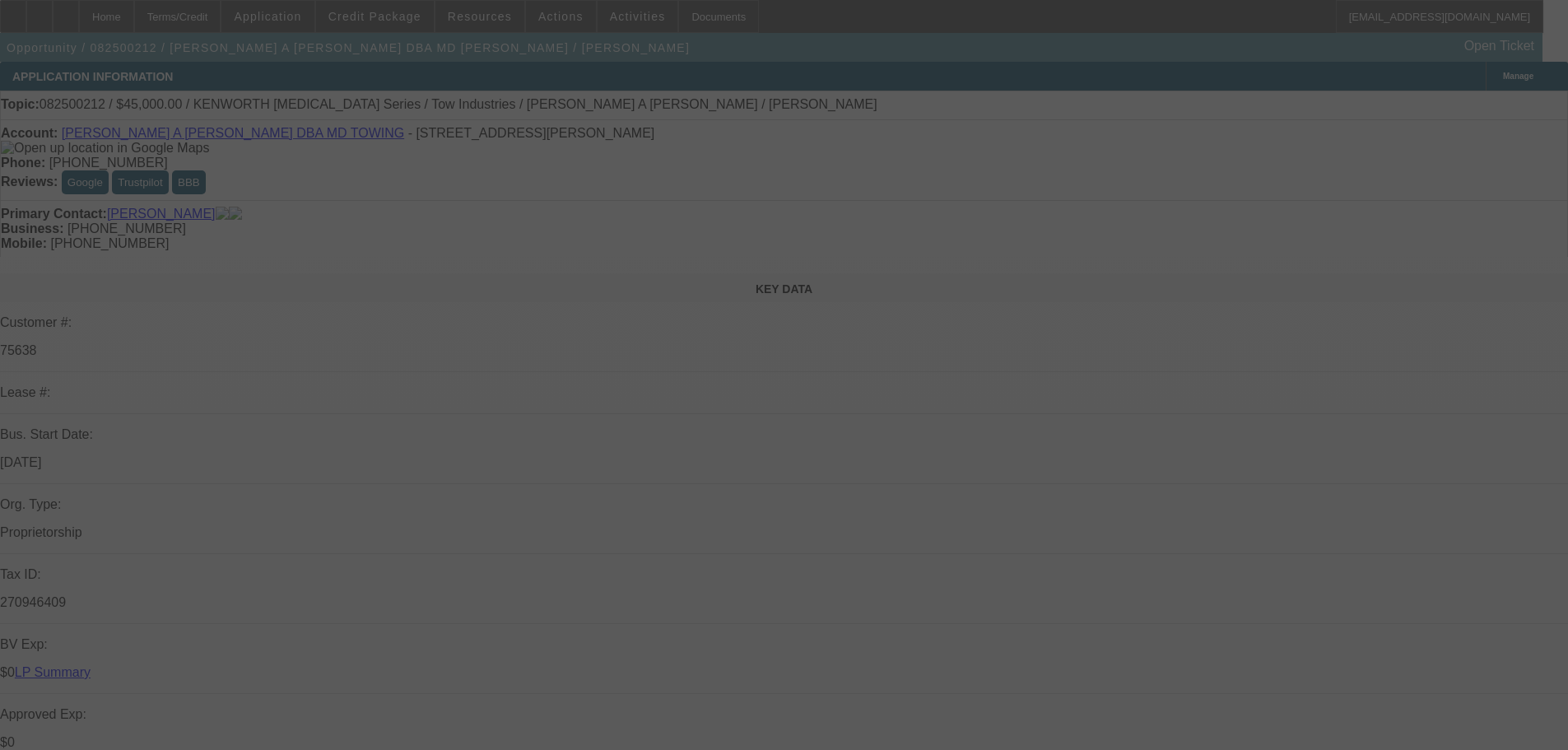
select select "0"
select select "2"
select select "0"
select select "5"
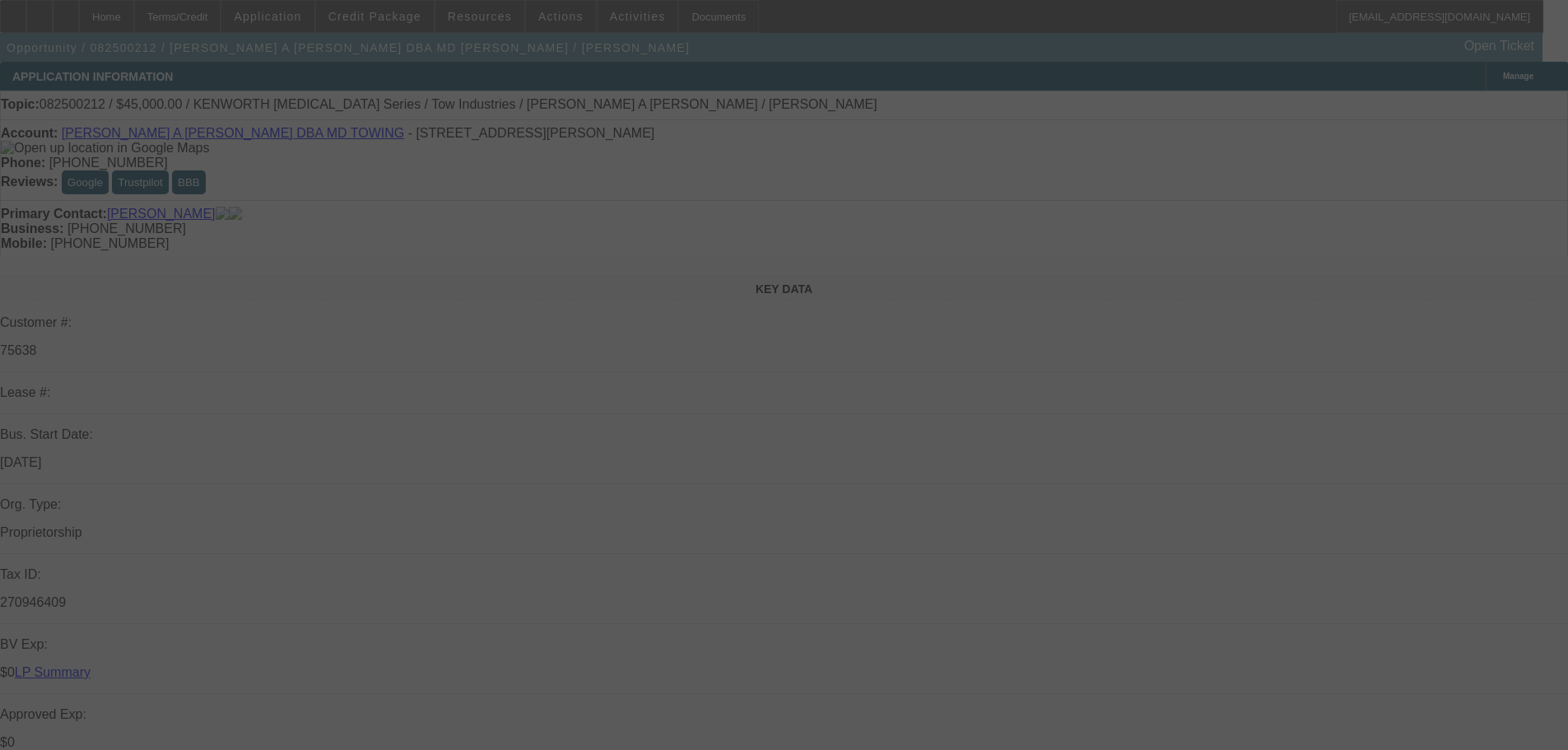
select select "0"
select select "2"
select select "0"
select select "5"
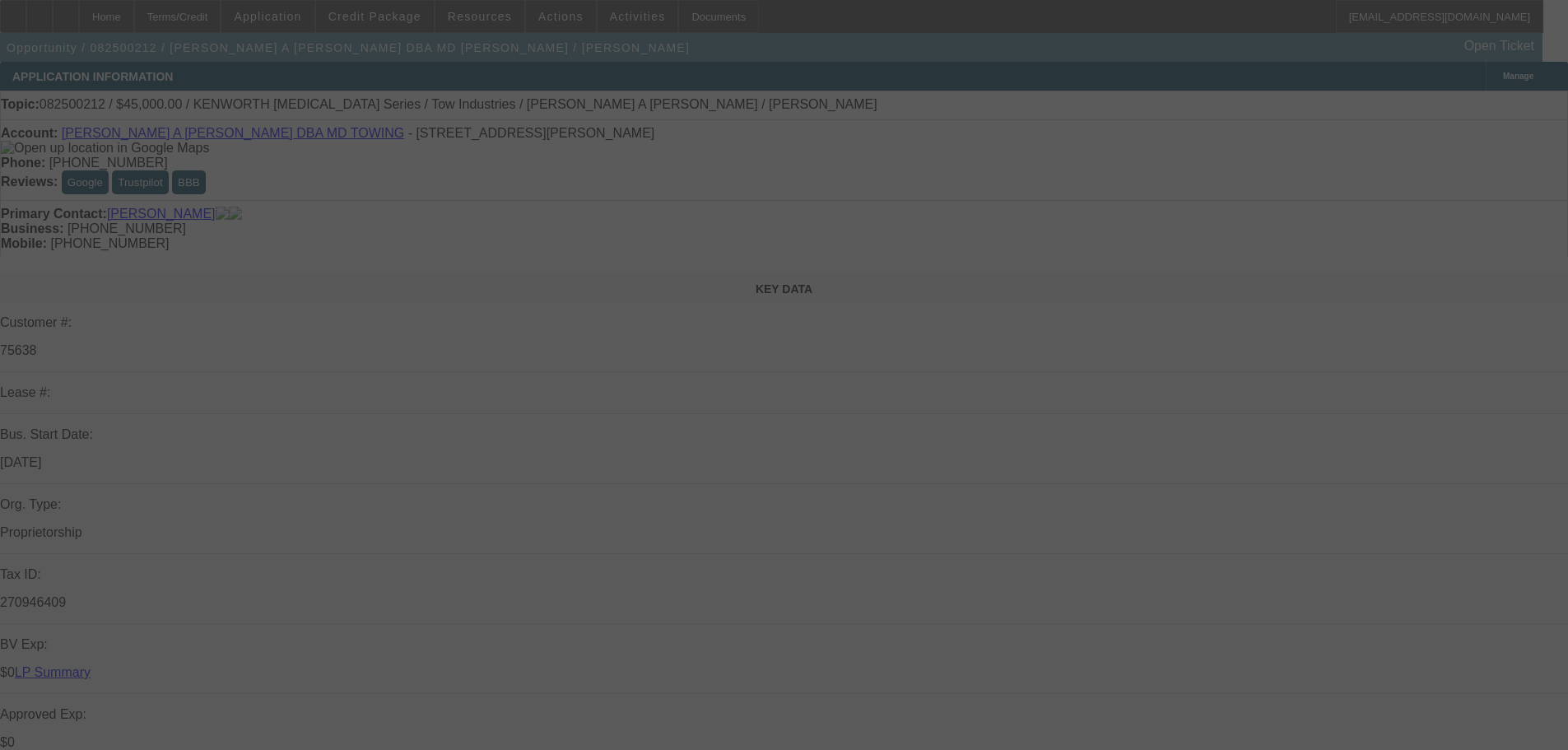
select select "0"
select select "2"
select select "0.1"
select select "4"
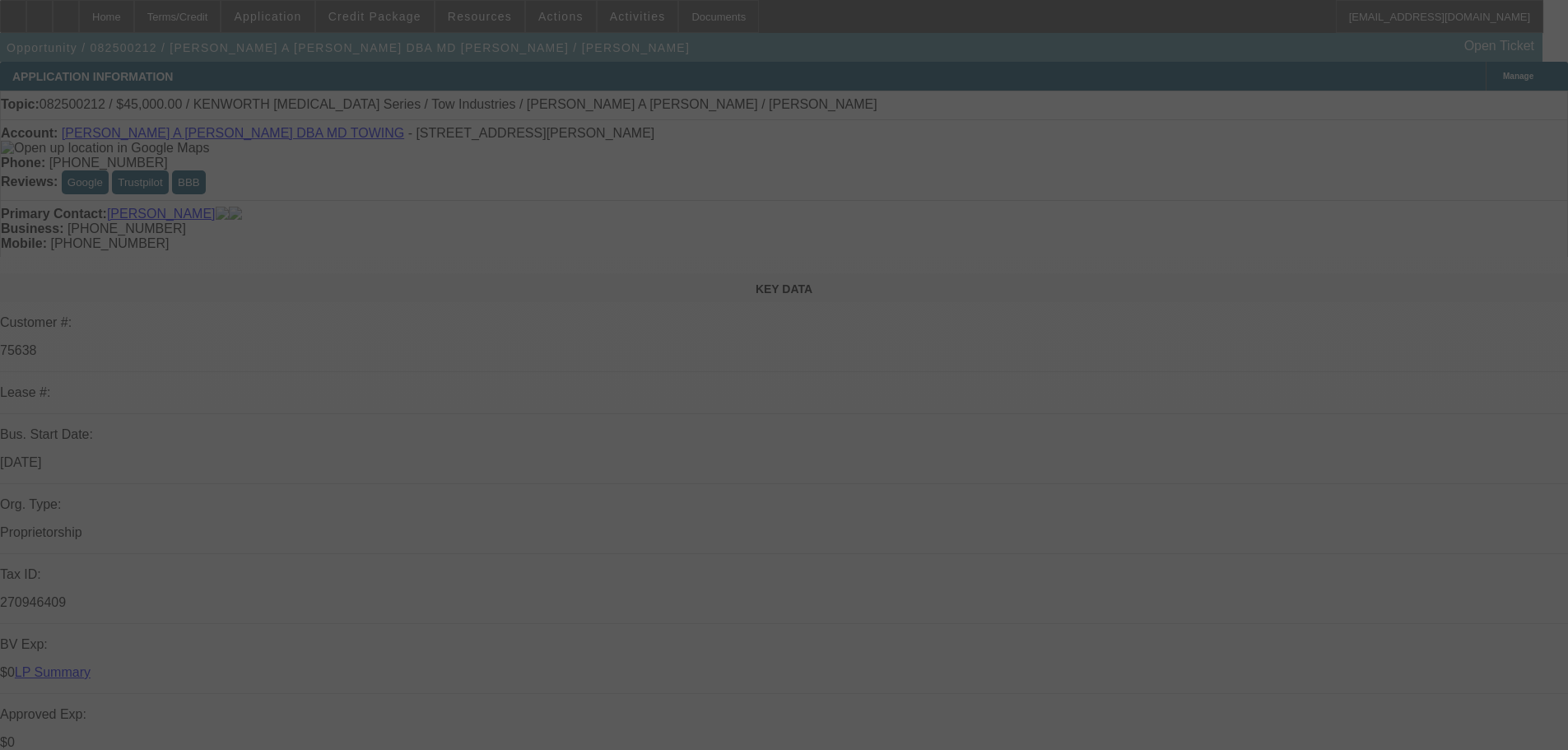
select select "0"
select select "2"
select select "0.1"
select select "4"
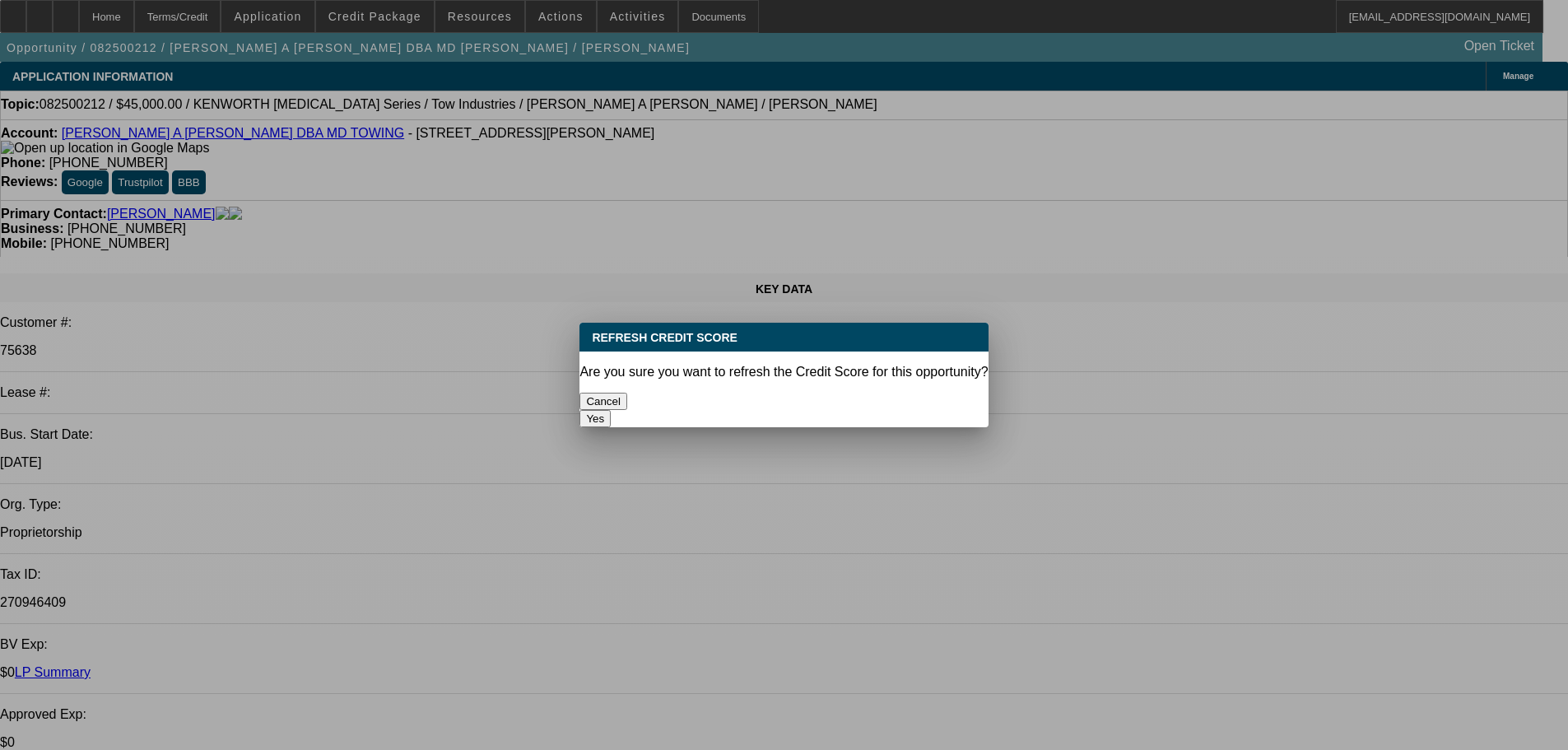
click at [610, 410] on button "Yes" at bounding box center [595, 419] width 32 height 17
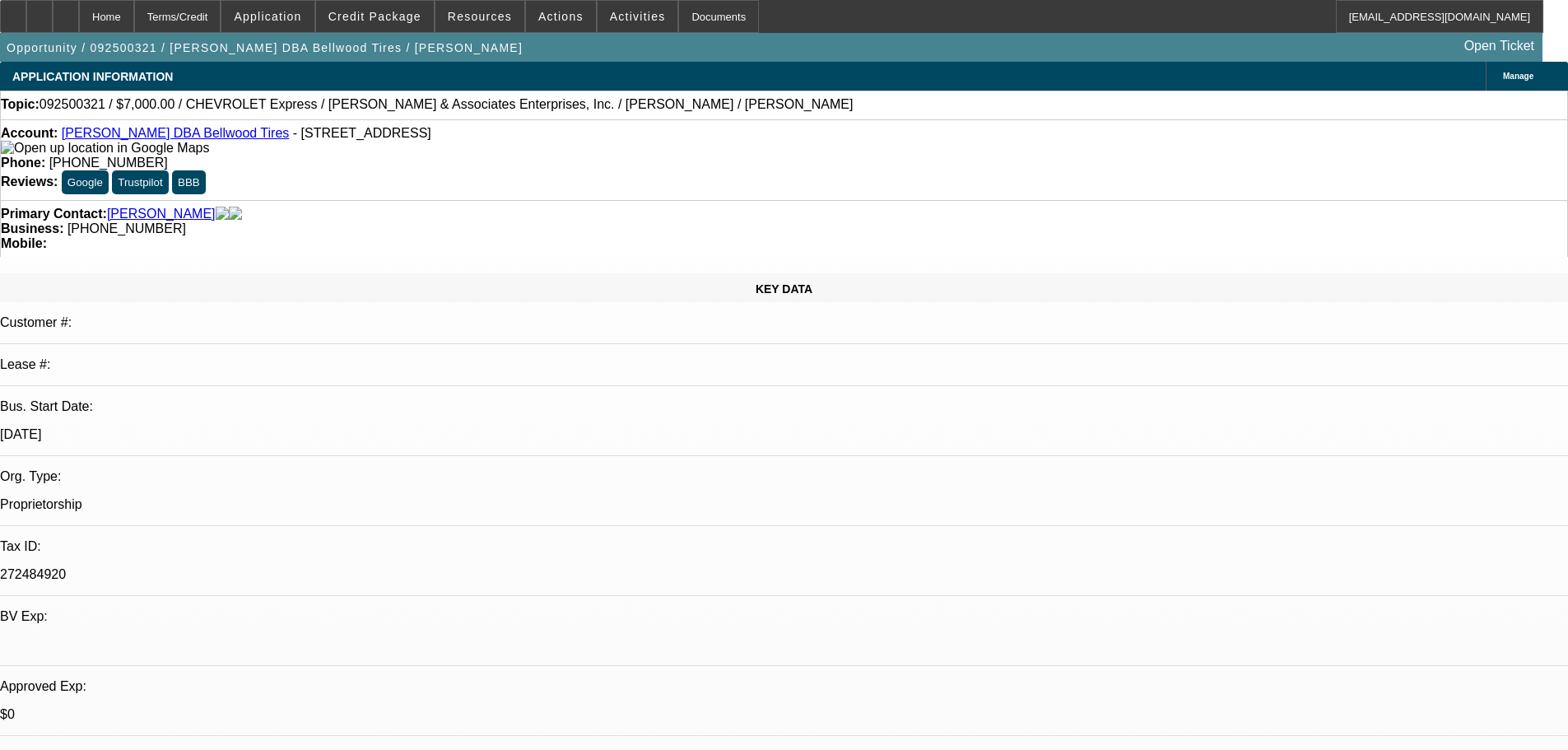
select select "0"
select select "0.1"
select select "4"
select select "0"
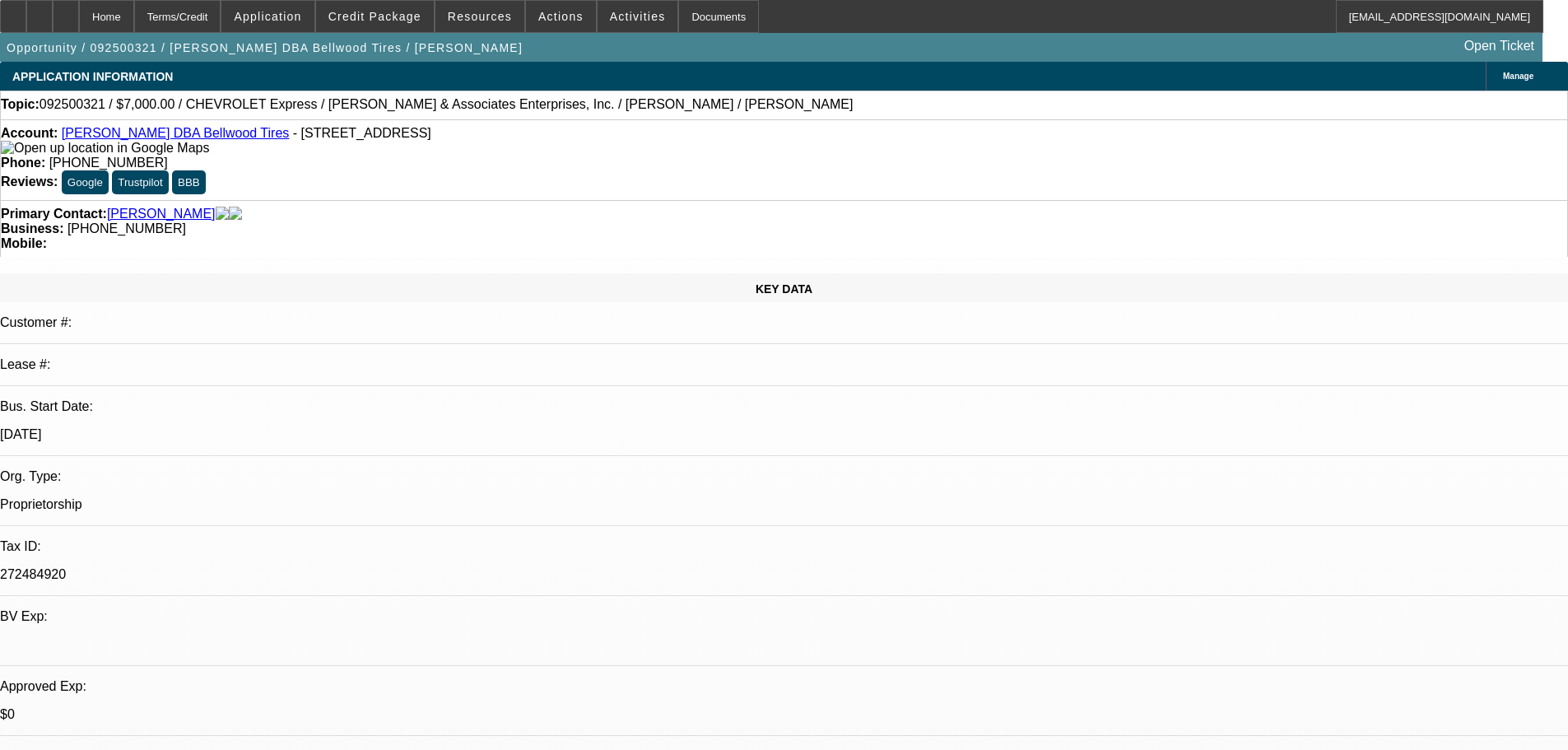
select select "0"
select select "0.1"
select select "4"
select select "0"
select select "2"
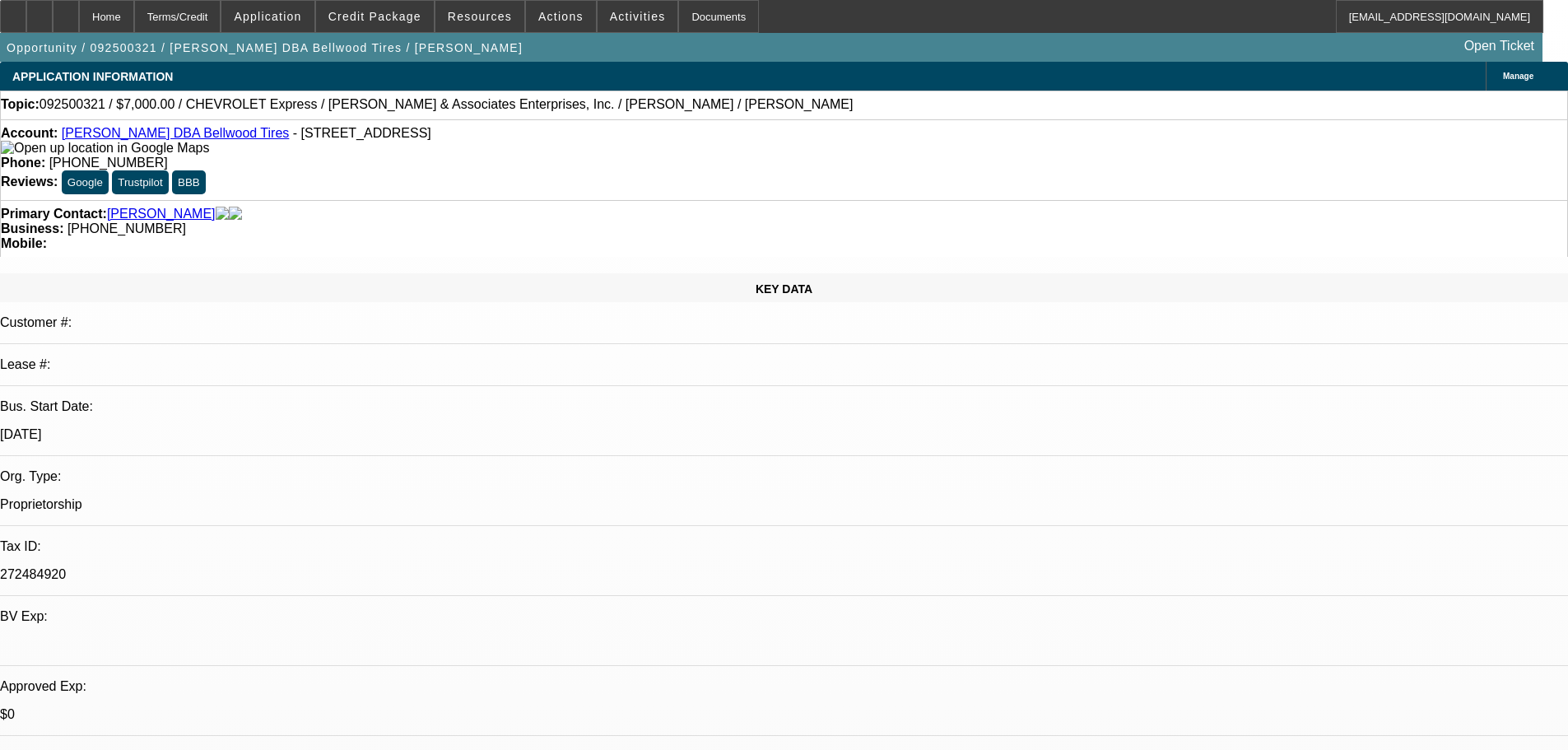
select select "0.1"
select select "4"
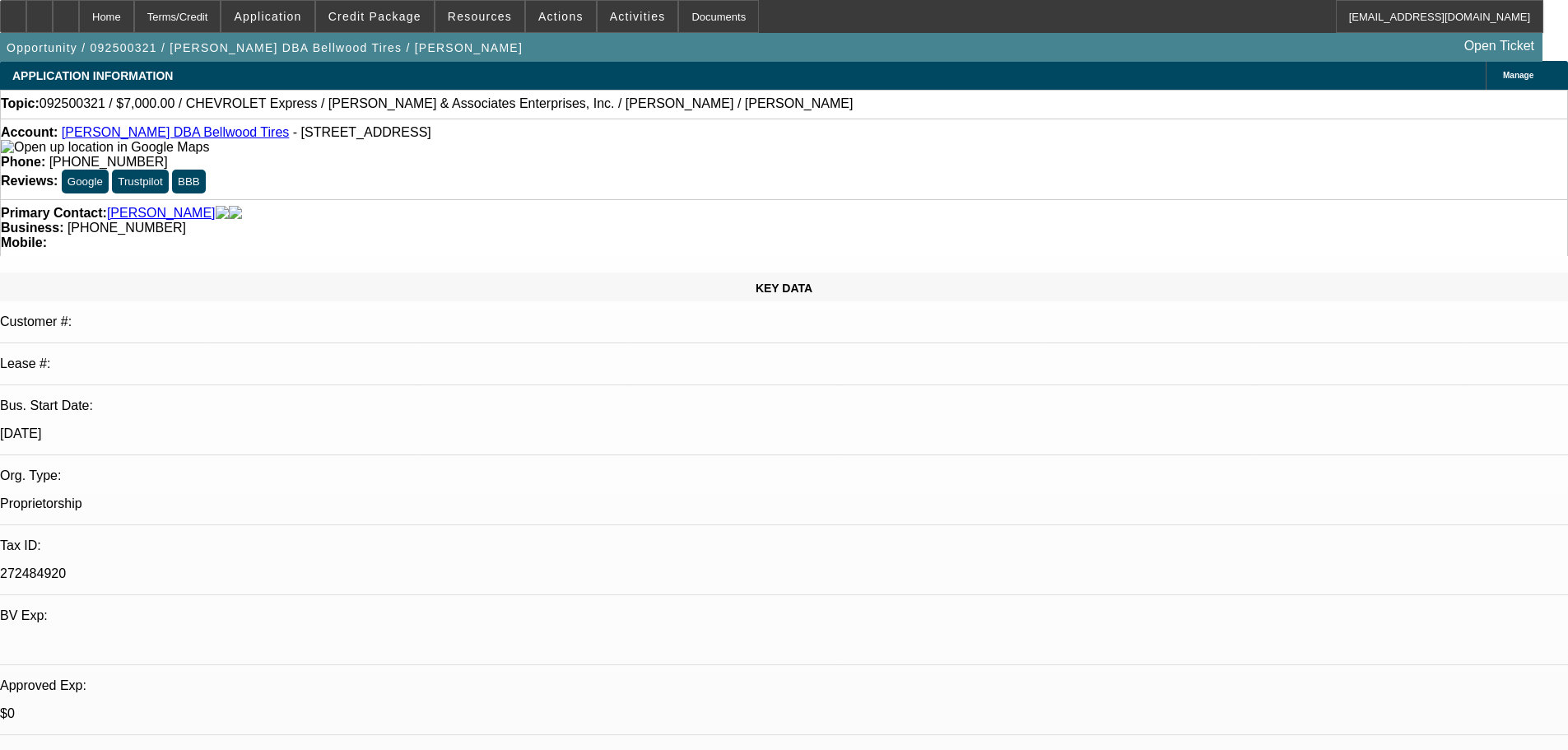
scroll to position [82, 0]
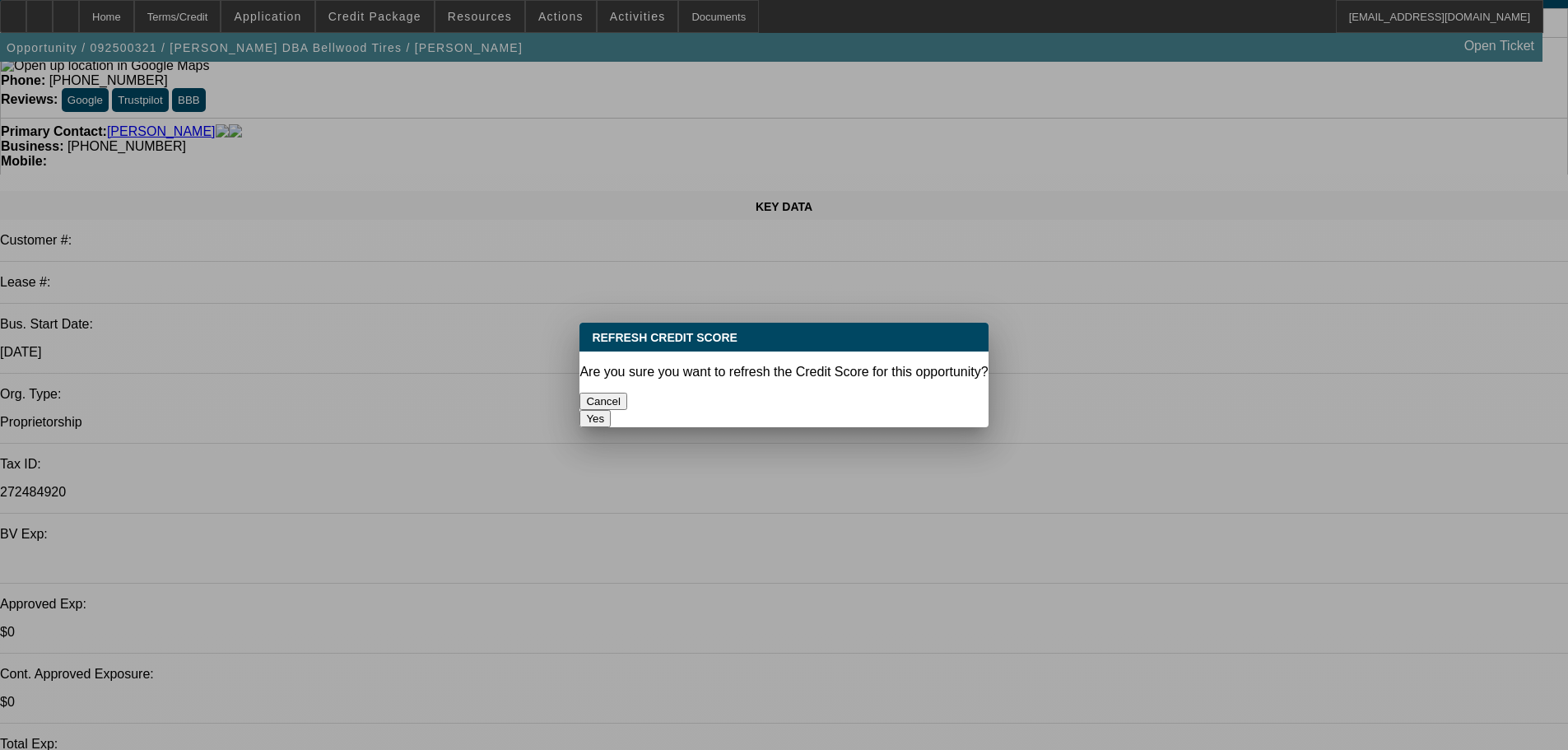
scroll to position [0, 0]
click at [610, 410] on button "Yes" at bounding box center [595, 419] width 32 height 17
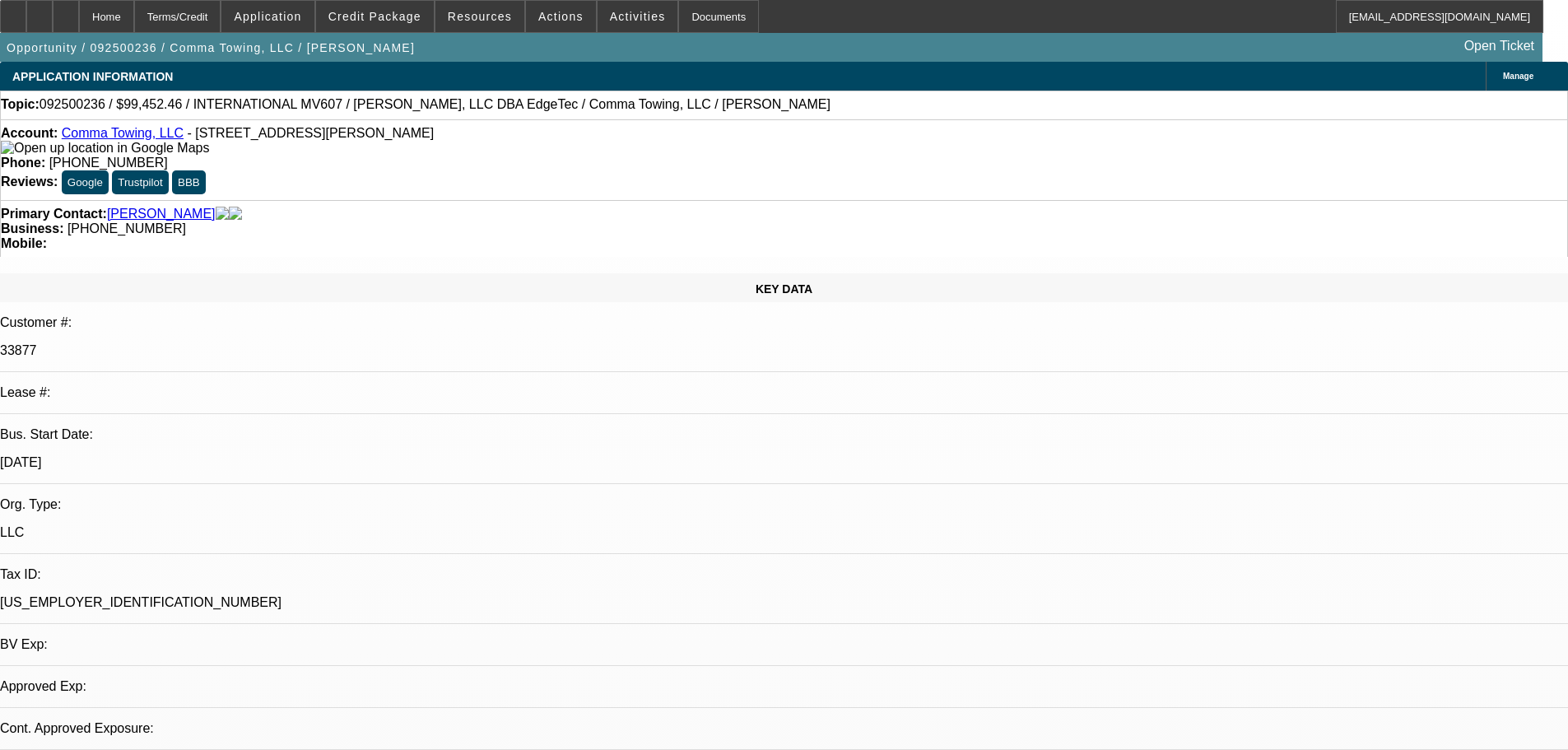
select select "0"
select select "6"
select select "0"
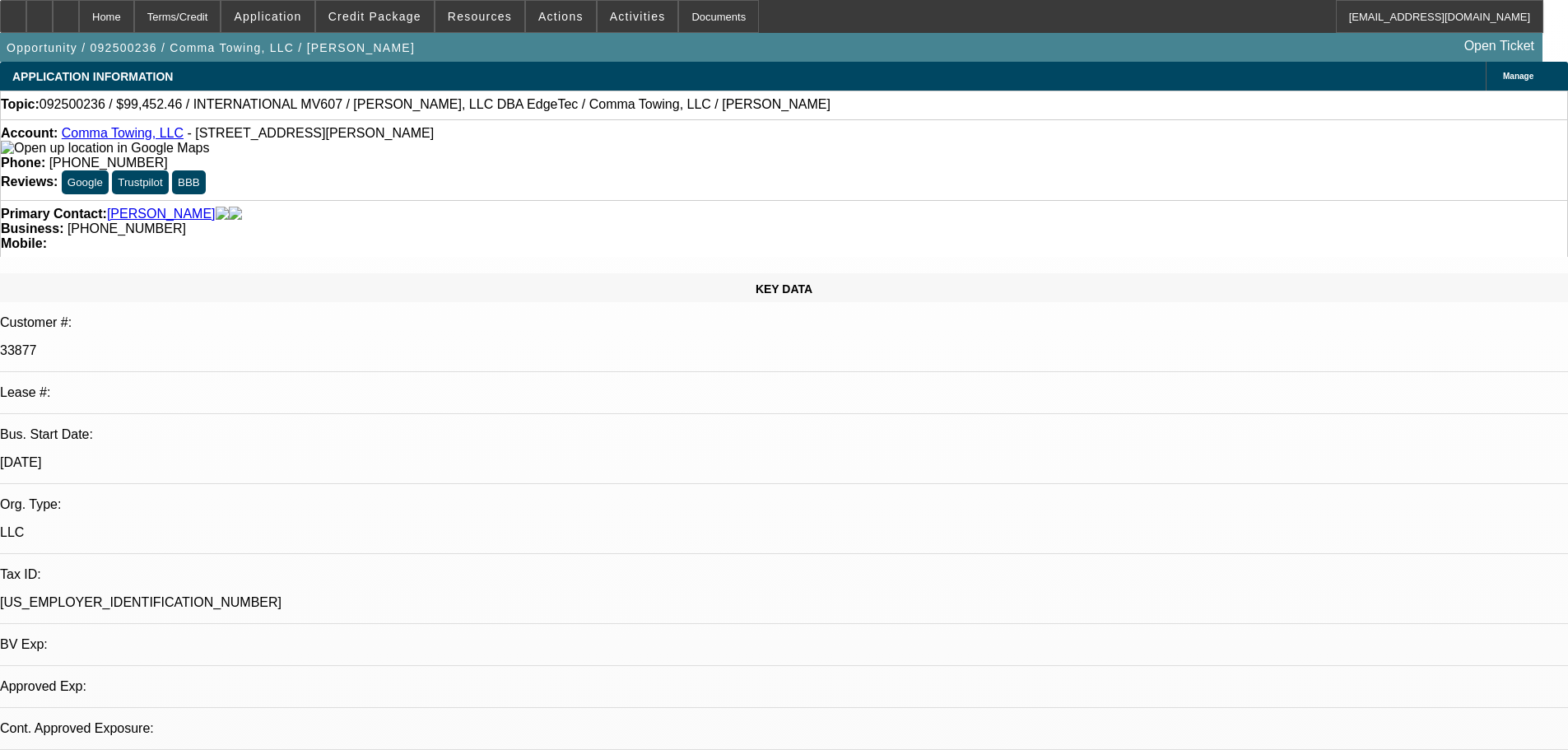
select select "0"
select select "6"
select select "0"
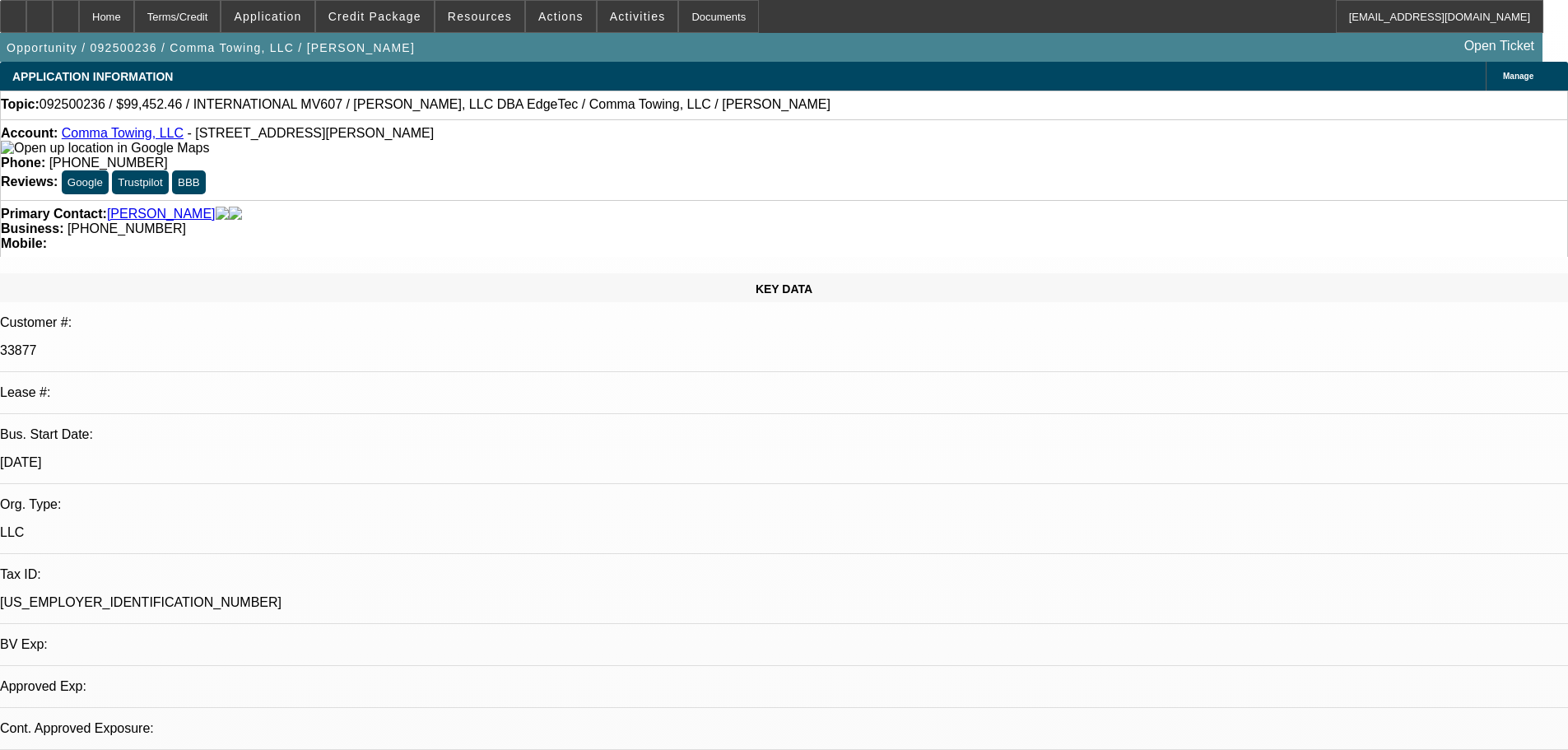
select select "0"
select select "6"
select select "0"
select select "3"
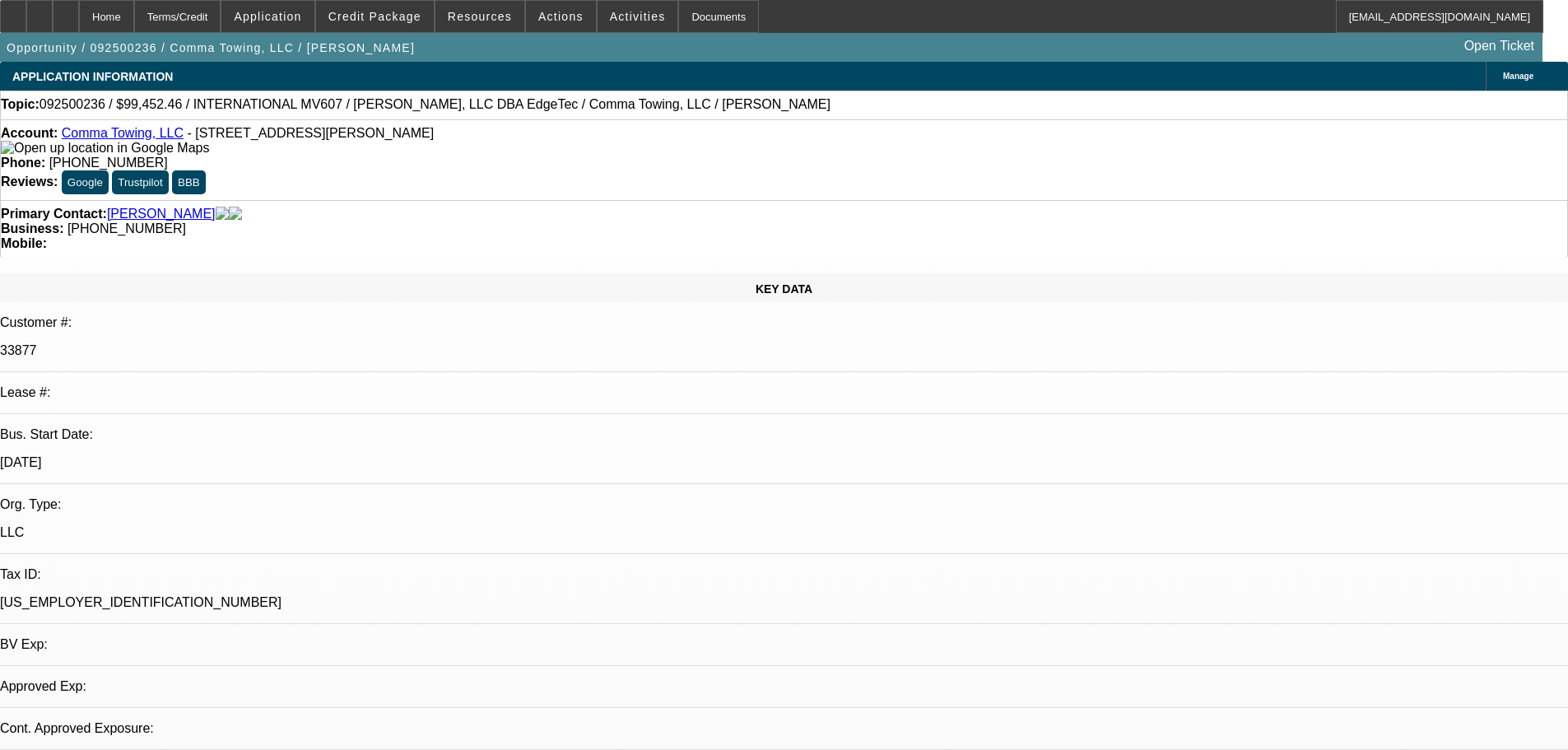
select select "0"
select select "6"
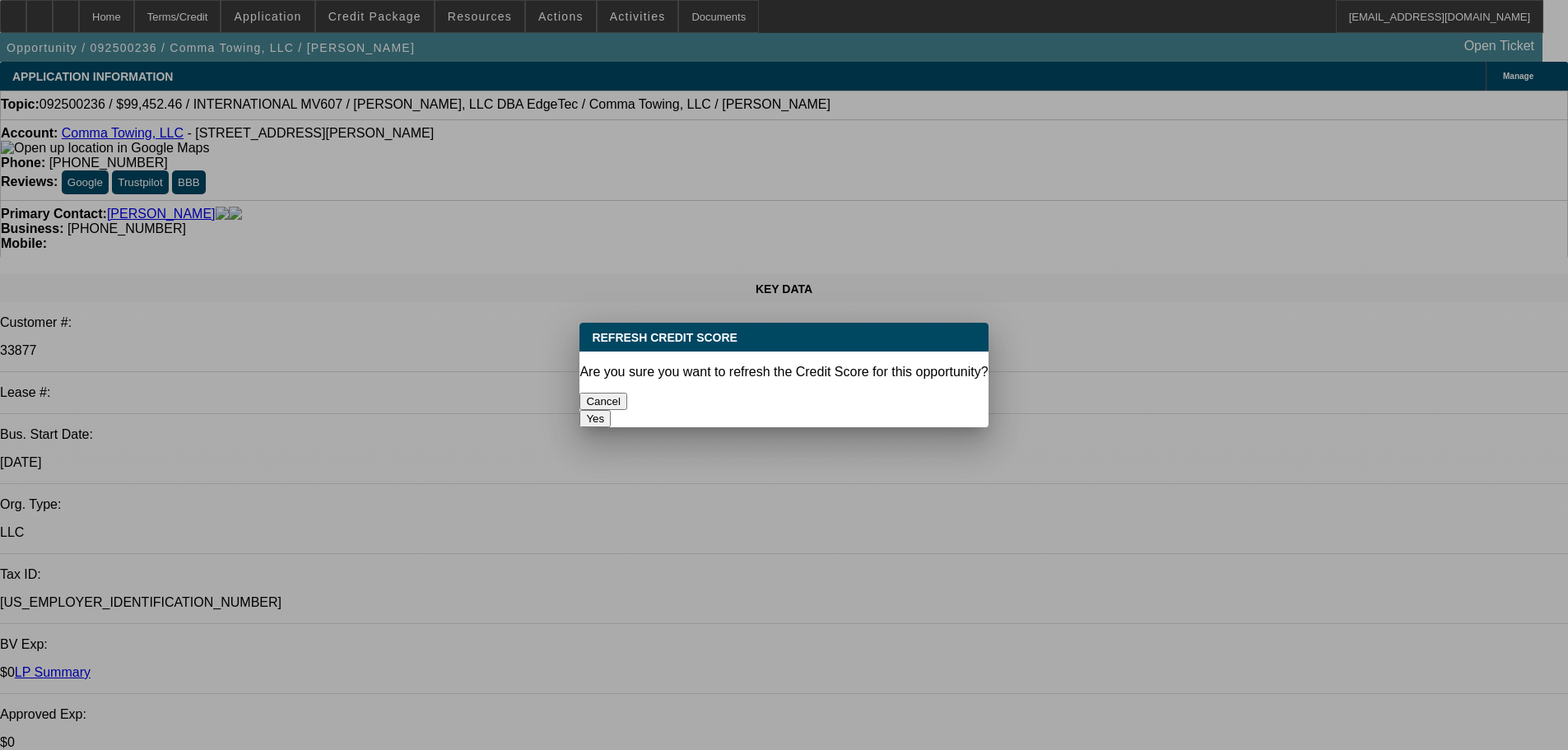
click at [610, 410] on button "Yes" at bounding box center [595, 419] width 32 height 17
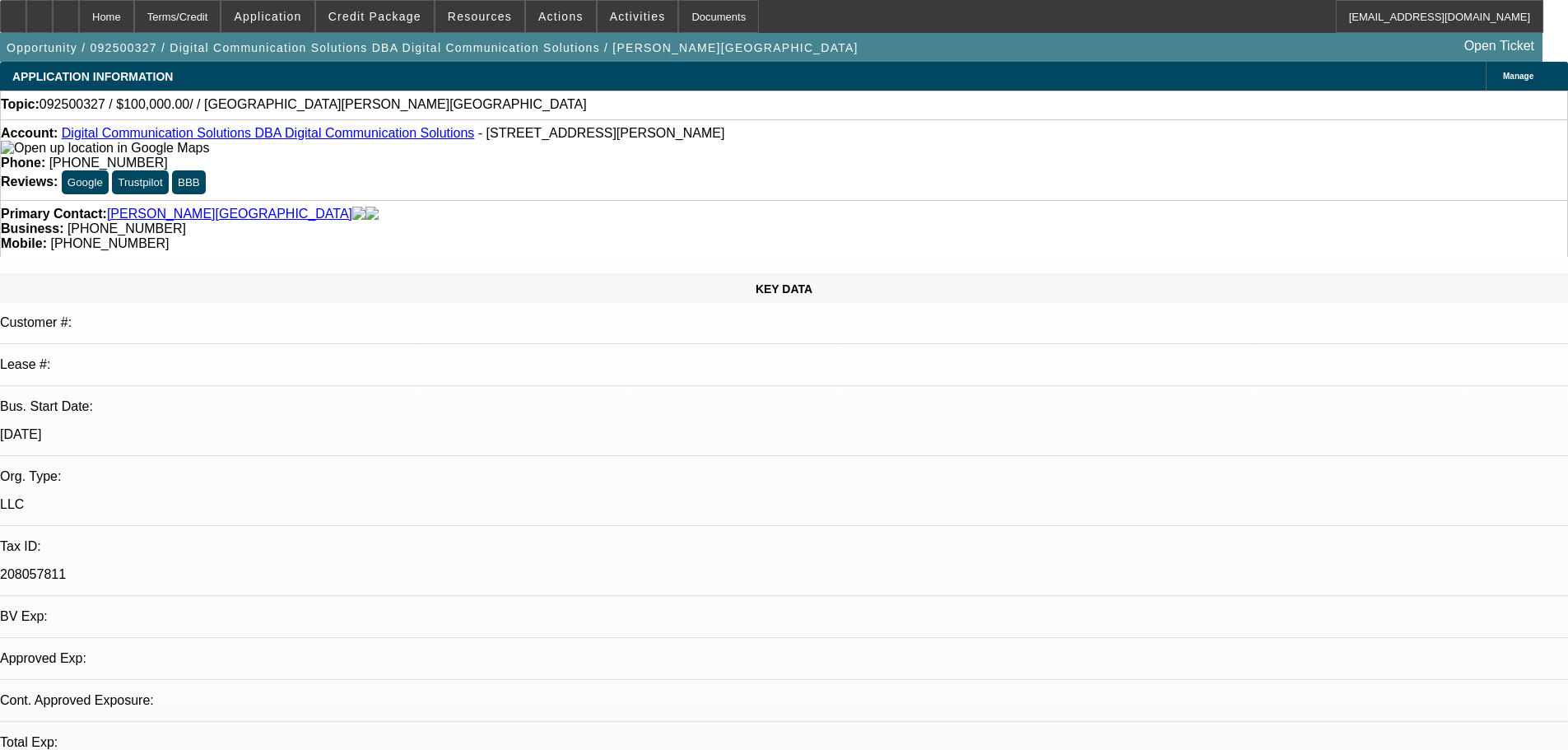
select select "0"
select select "2"
select select "0.1"
select select "4"
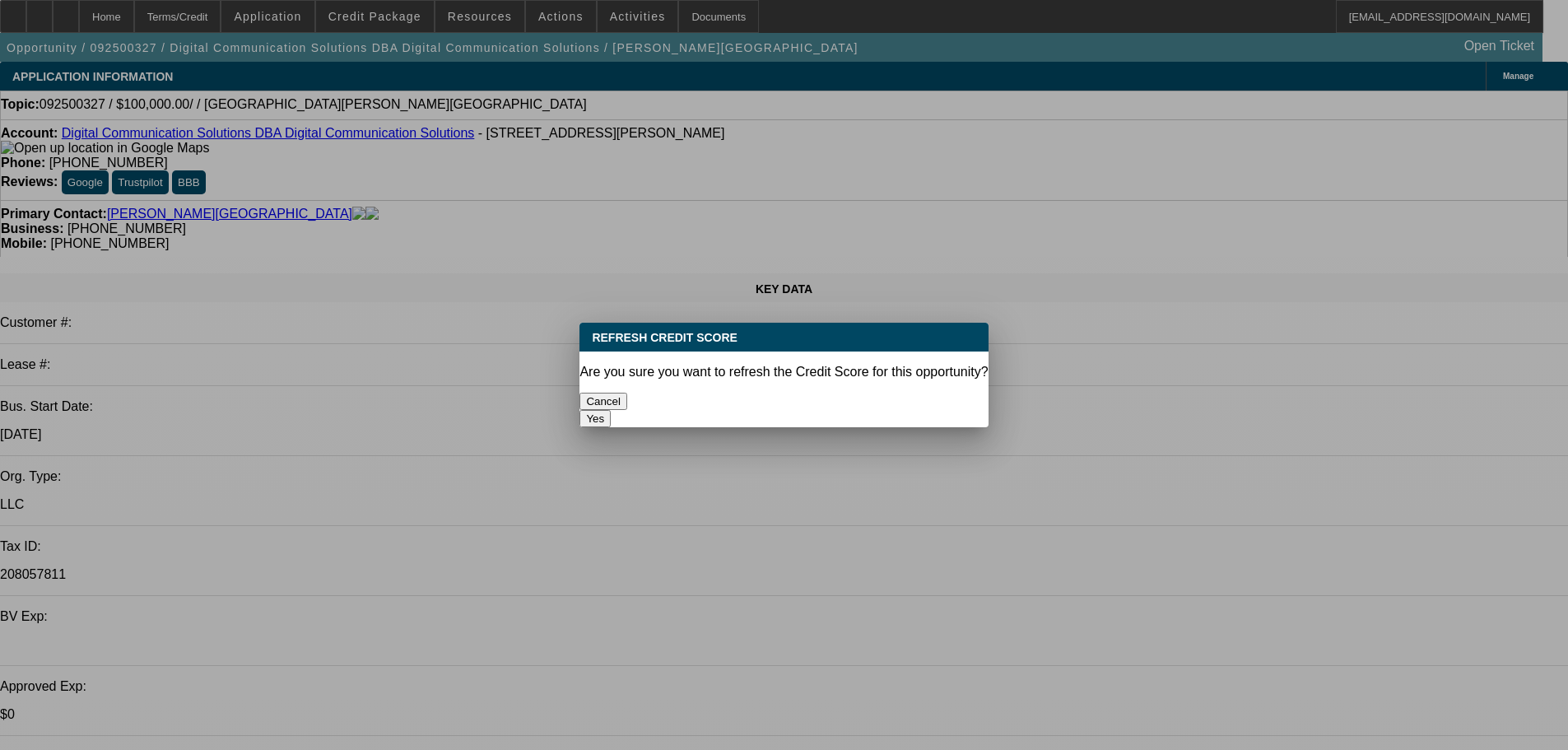
click at [610, 410] on button "Yes" at bounding box center [595, 419] width 32 height 17
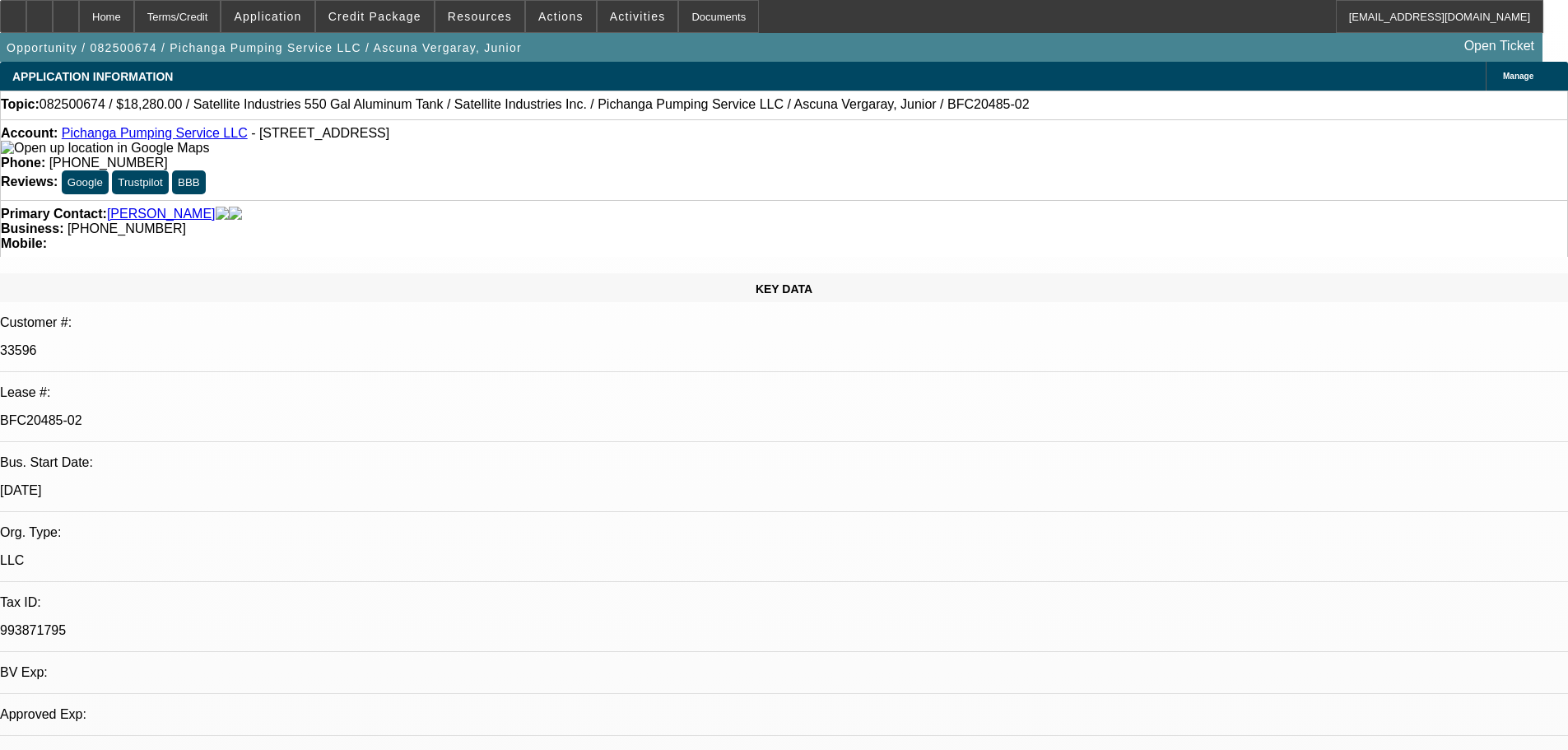
select select "0"
select select "2"
select select "0.1"
select select "4"
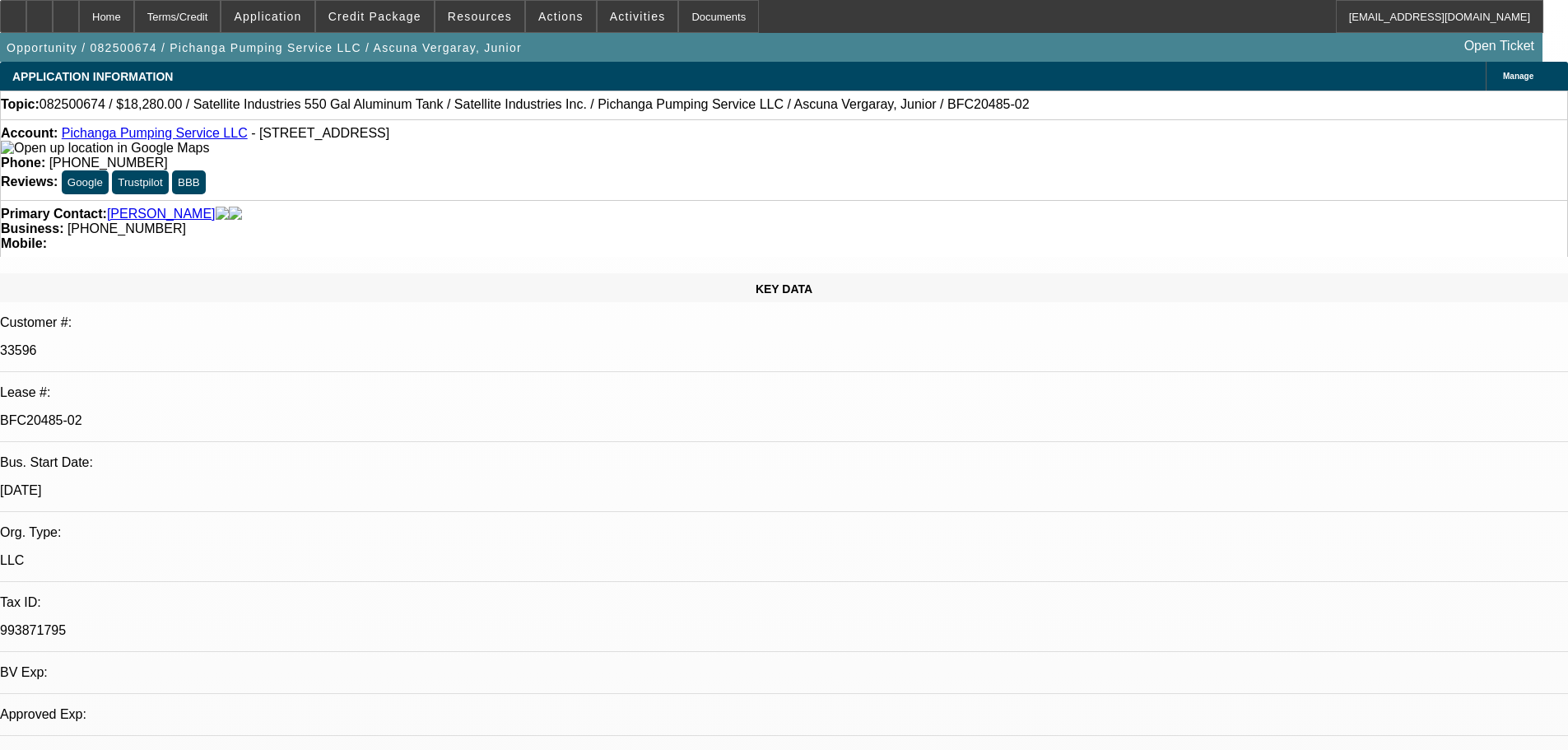
select select "0"
select select "2"
select select "0.1"
select select "4"
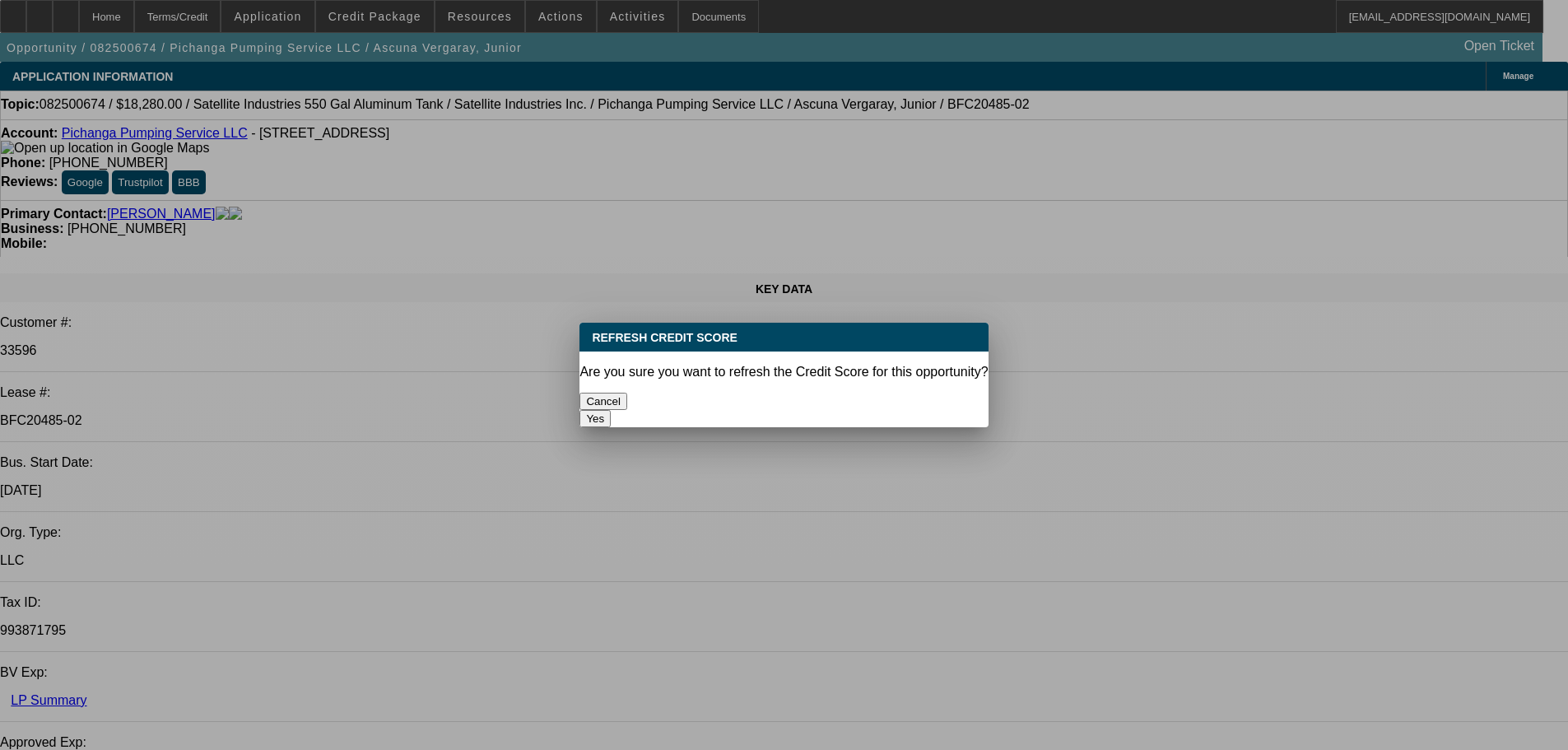
click at [610, 410] on button "Yes" at bounding box center [595, 419] width 32 height 17
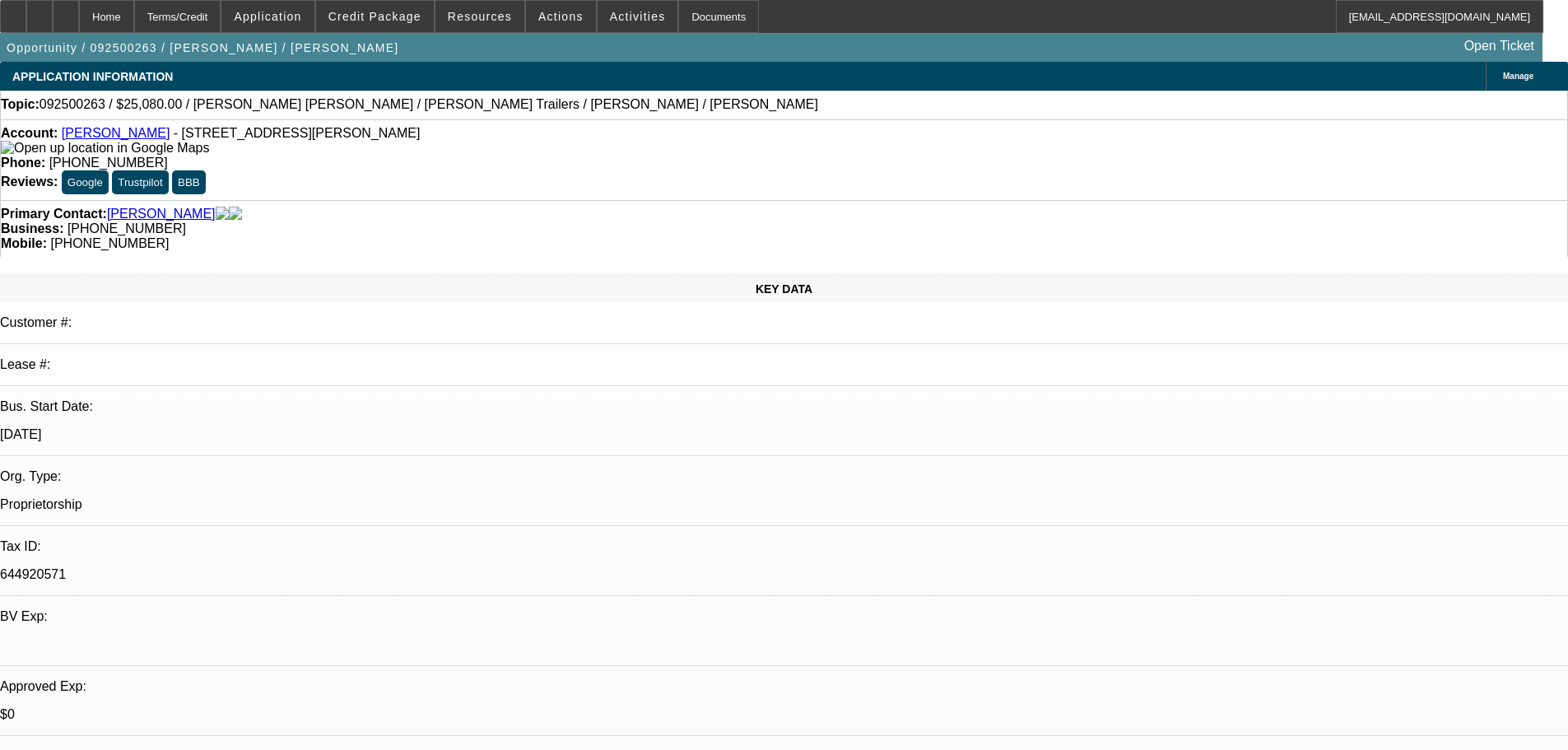
select select "0"
select select "2"
select select "0"
select select "6"
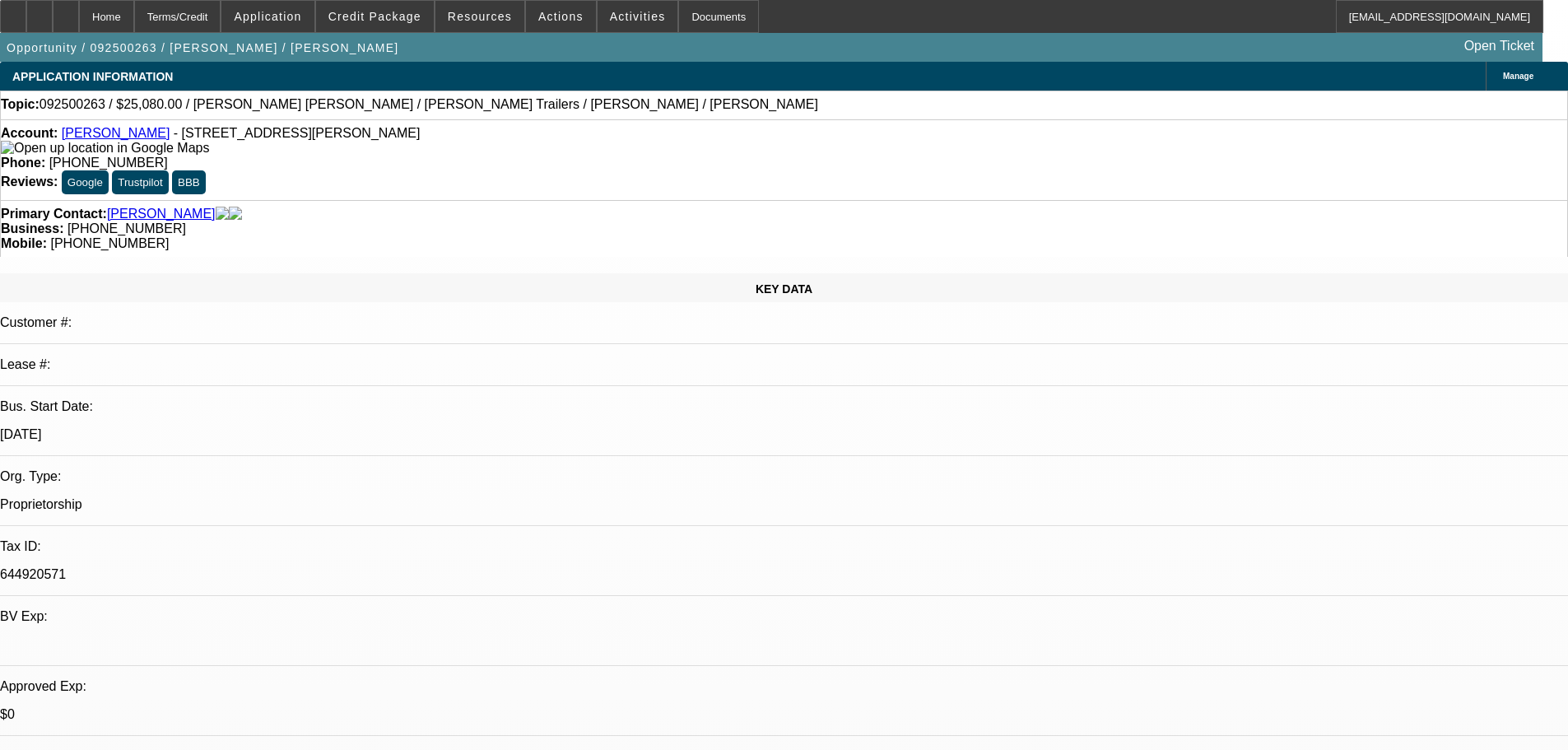
select select "0"
select select "2"
select select "0"
select select "6"
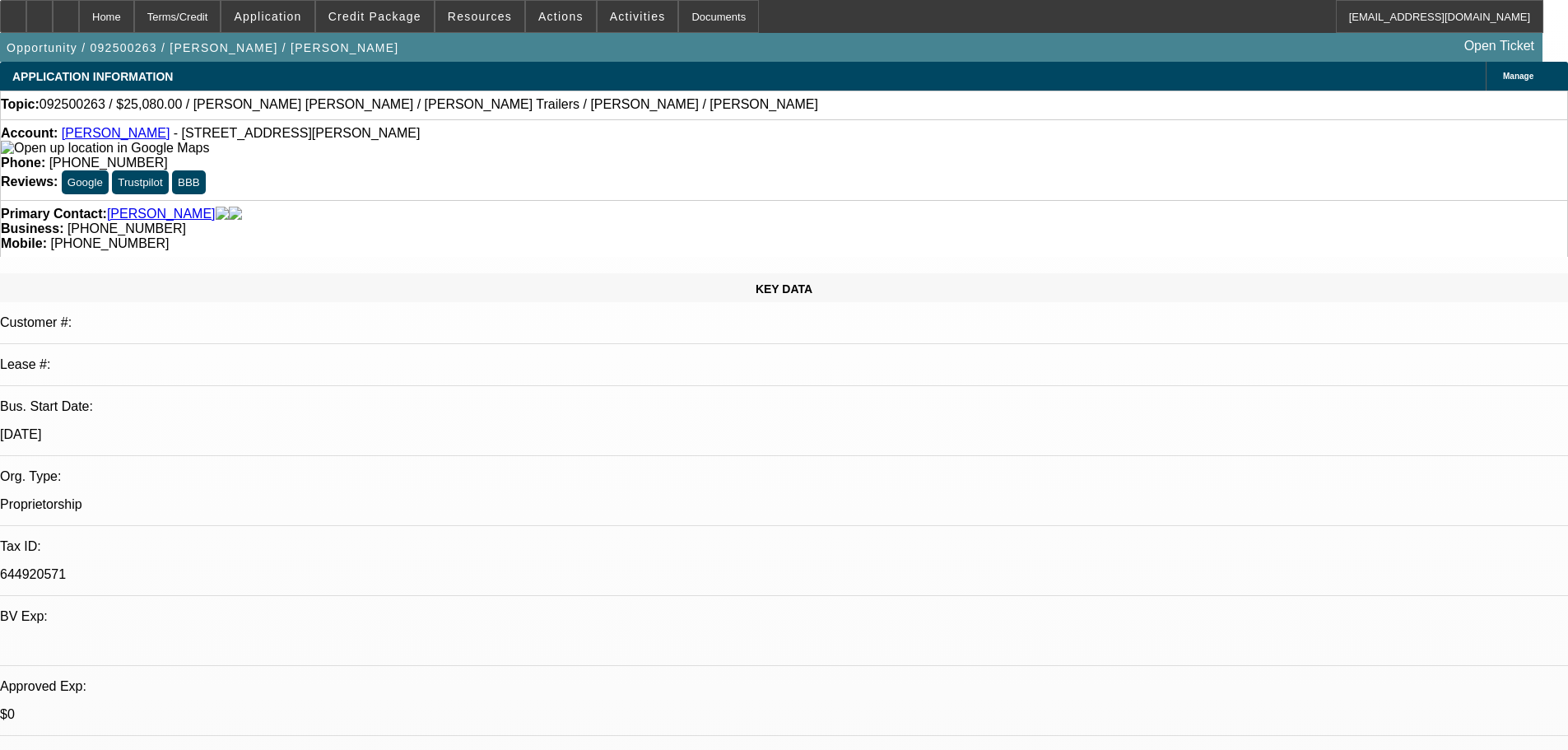
select select "0.2"
select select "2"
select select "0"
select select "6"
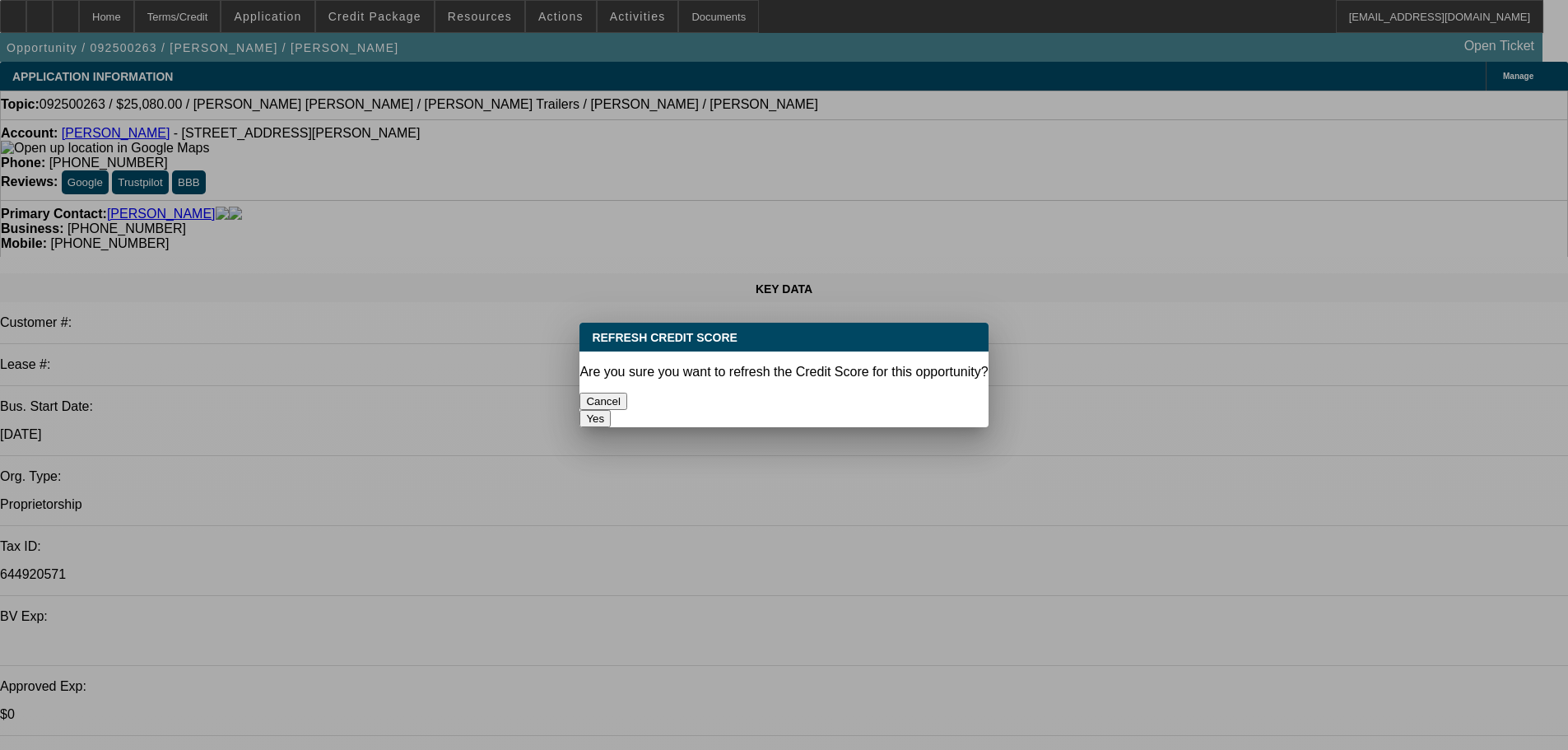
click at [610, 410] on button "Yes" at bounding box center [595, 419] width 32 height 17
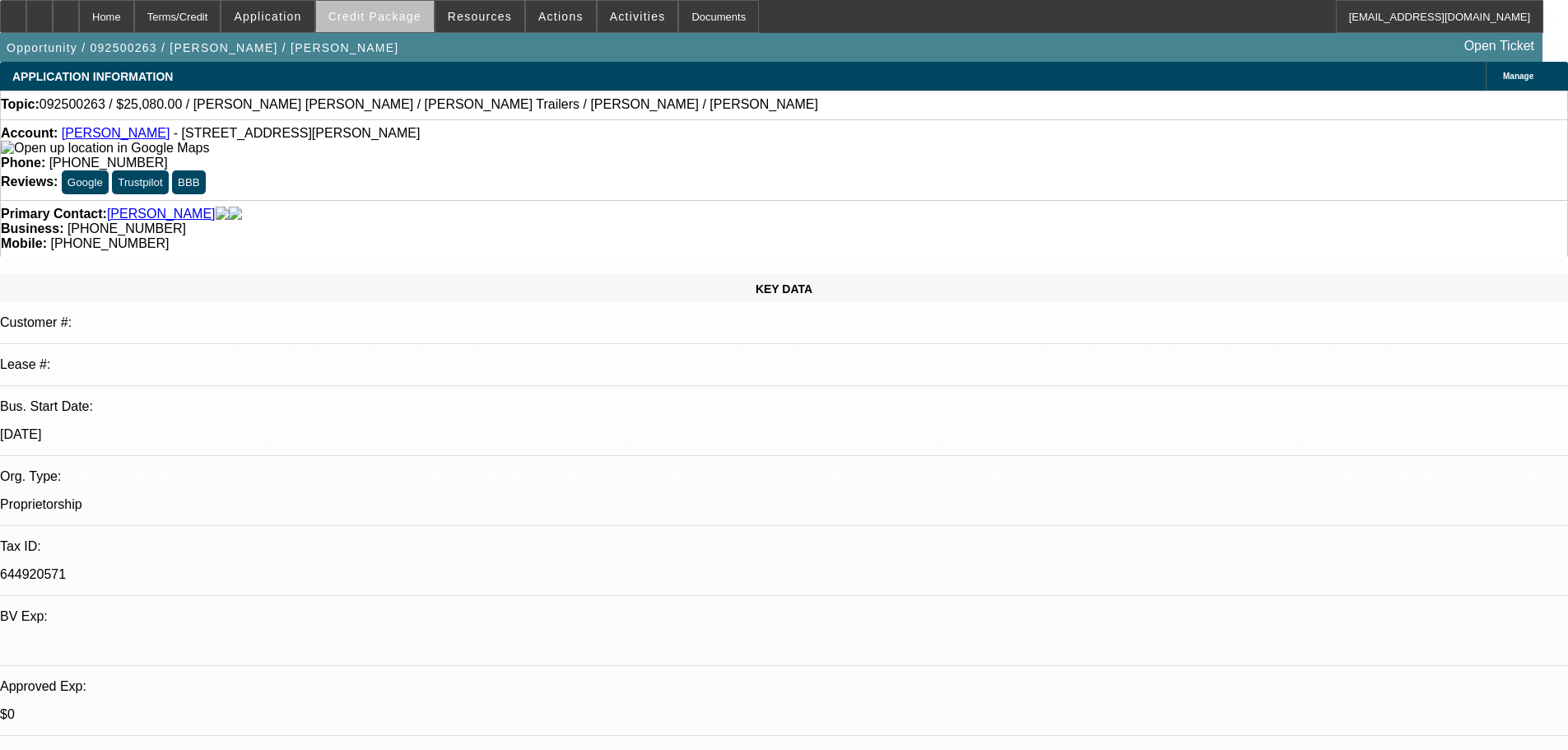
click at [409, 27] on span at bounding box center [374, 16] width 117 height 39
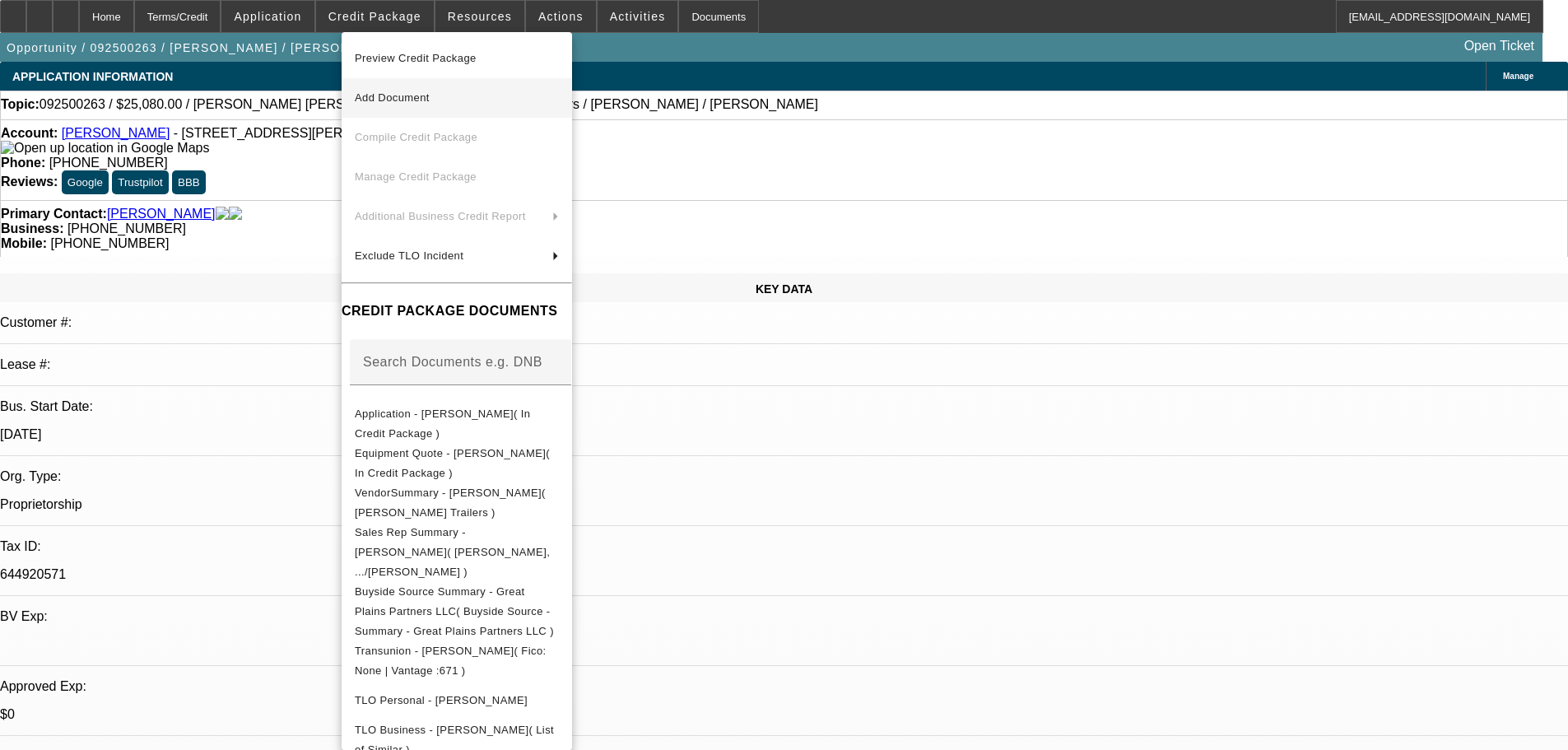
click at [410, 55] on span "Preview Credit Package" at bounding box center [415, 58] width 122 height 12
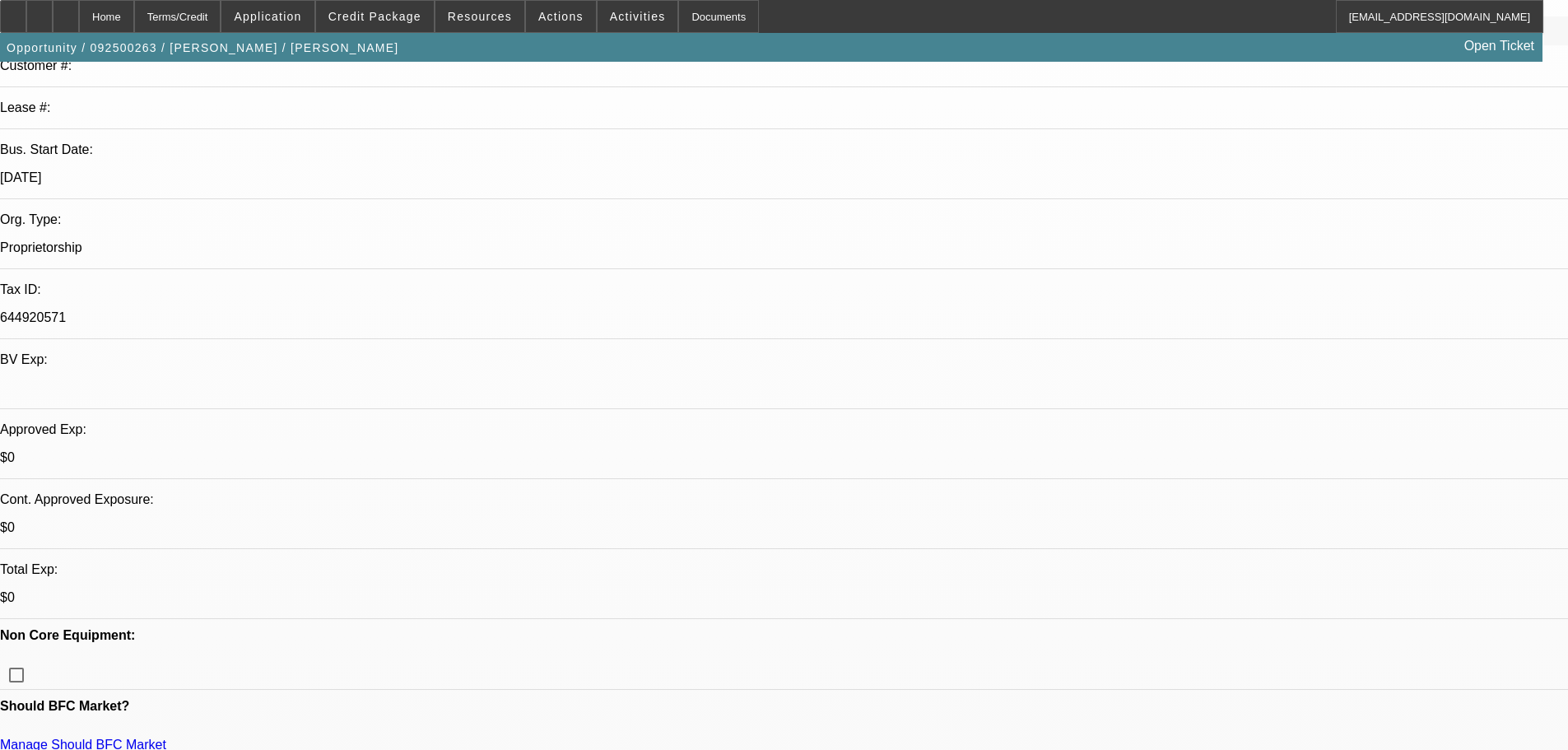
scroll to position [13, 0]
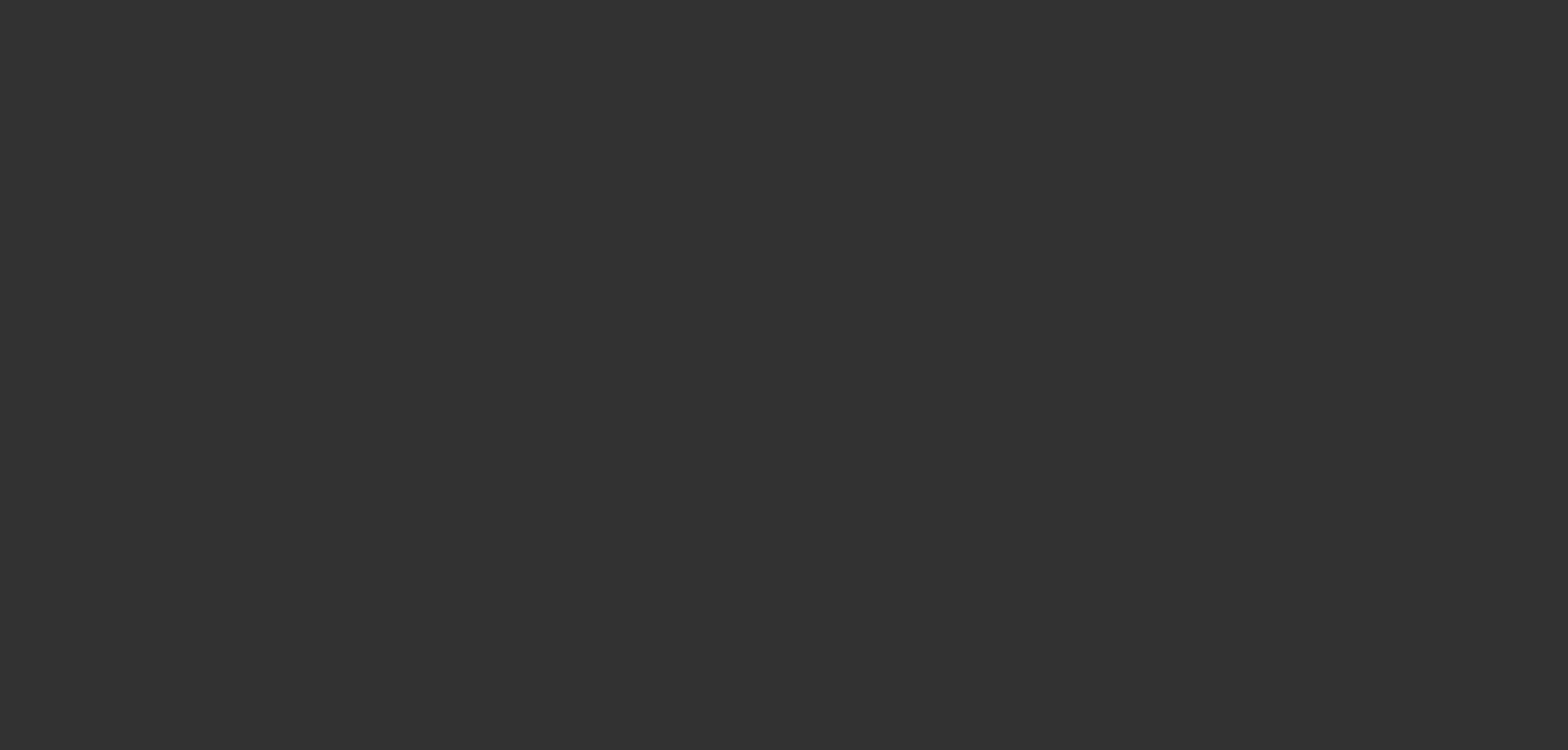
scroll to position [0, 0]
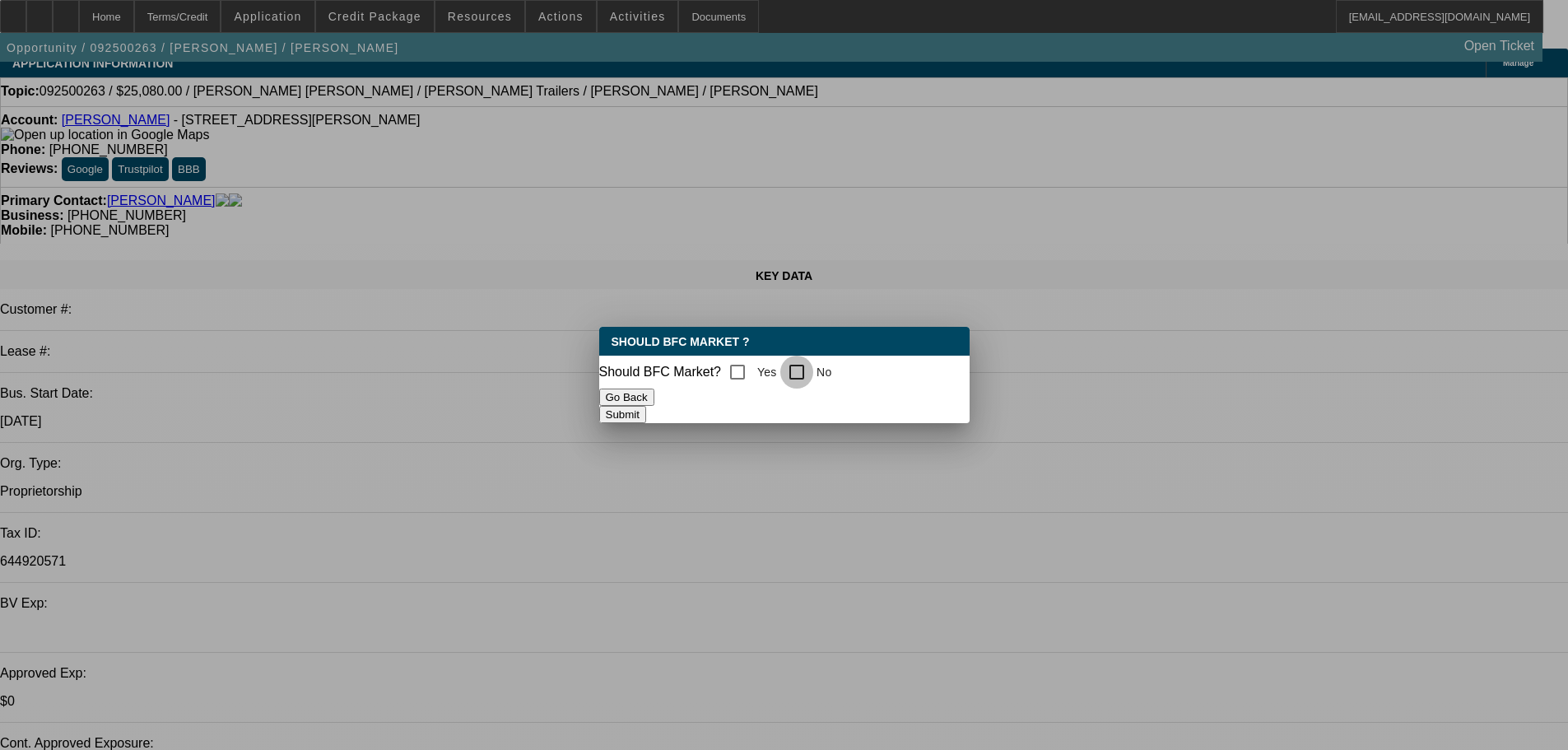
click at [796, 377] on input "No" at bounding box center [796, 372] width 33 height 33
checkbox input "true"
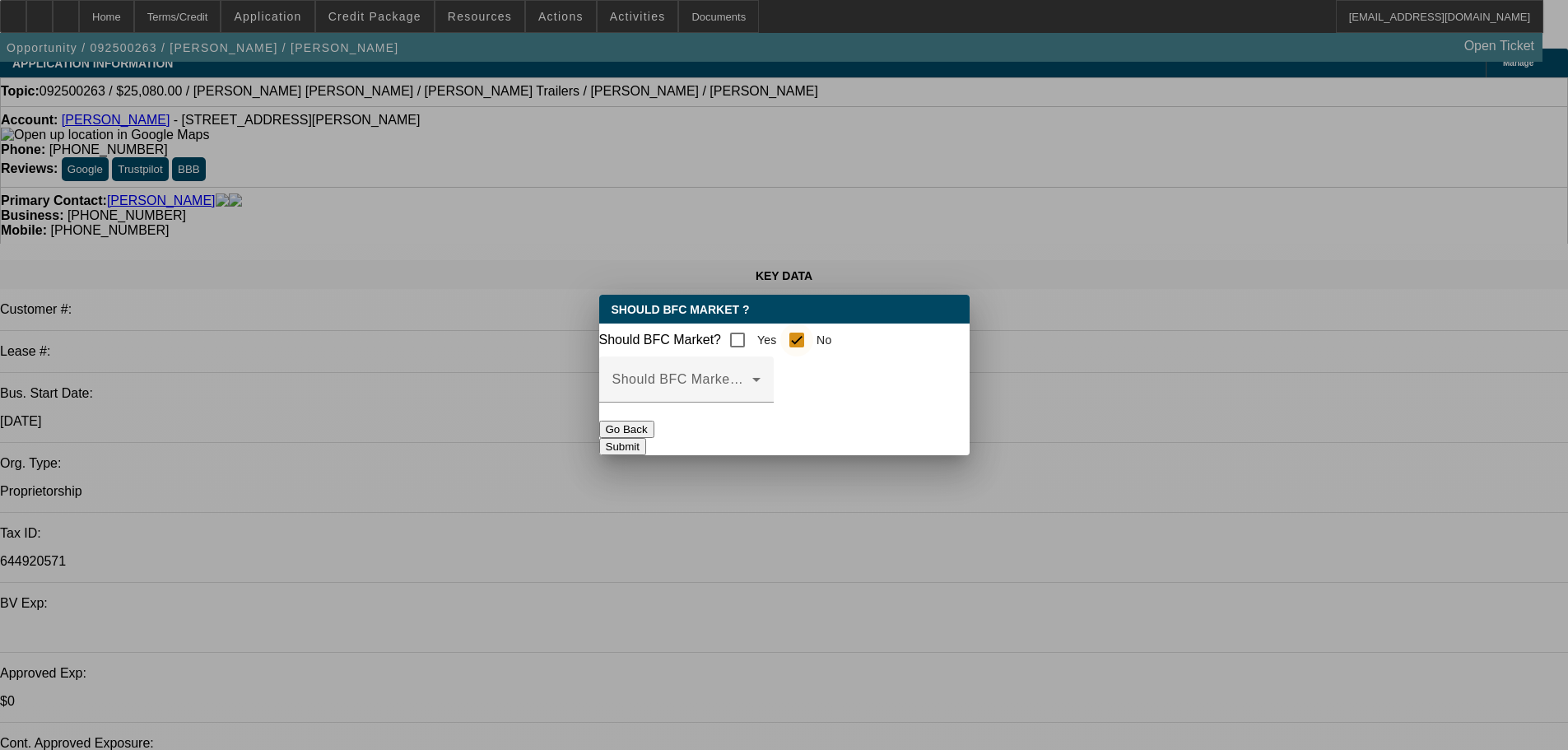
click at [758, 402] on div "Should BFC Market Status Reason" at bounding box center [686, 379] width 148 height 46
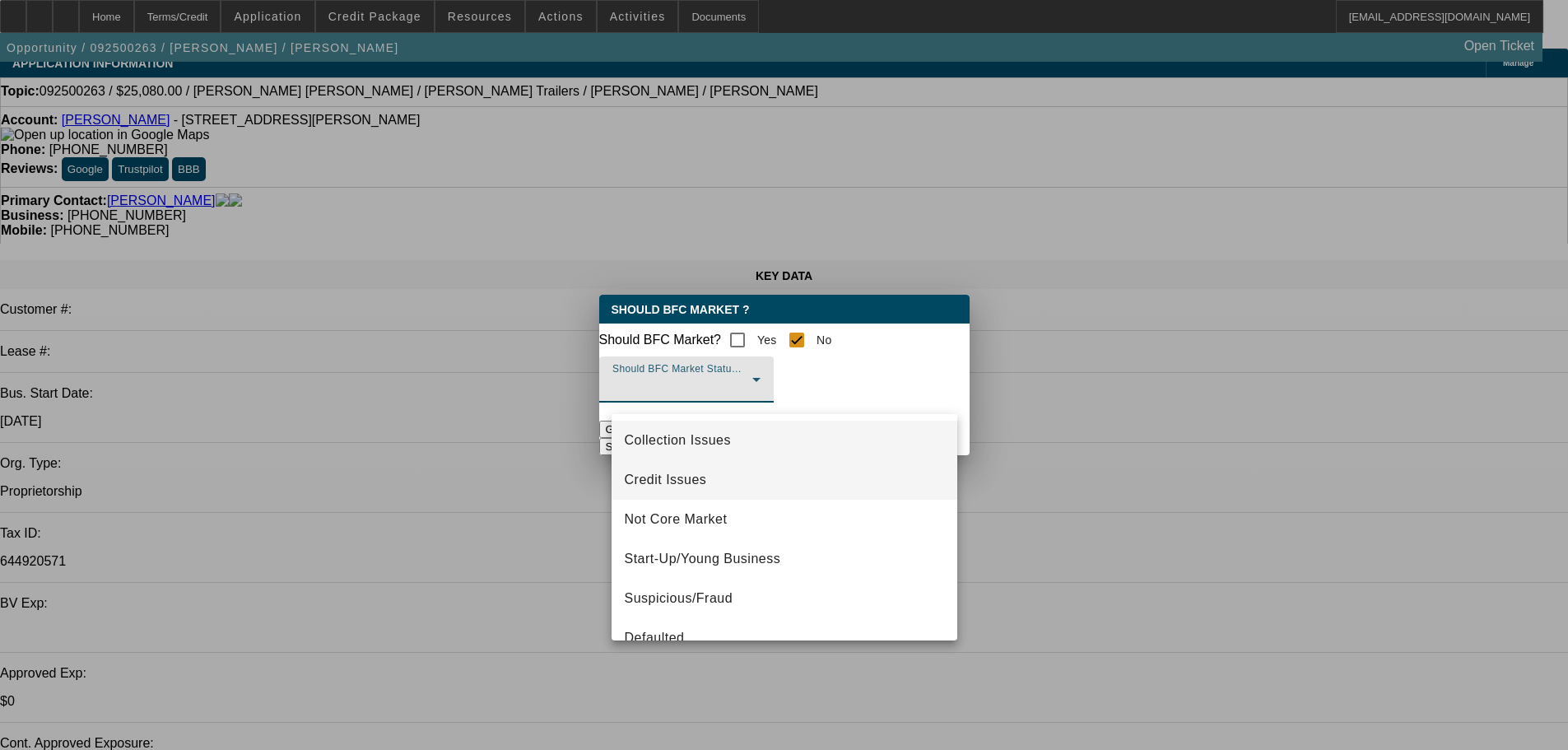
click at [696, 482] on span "Credit Issues" at bounding box center [666, 479] width 82 height 20
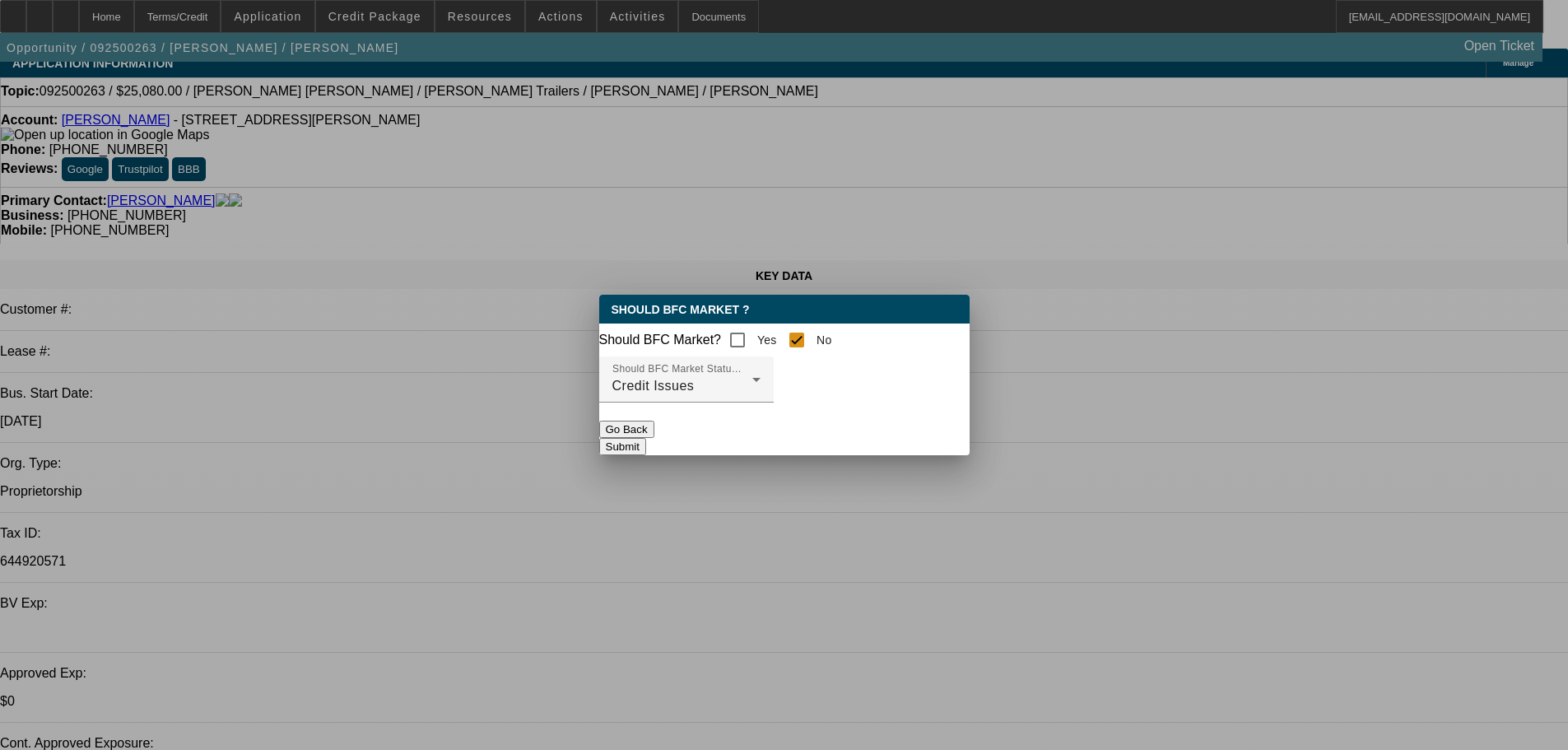
click at [646, 451] on button "Submit" at bounding box center [622, 446] width 47 height 17
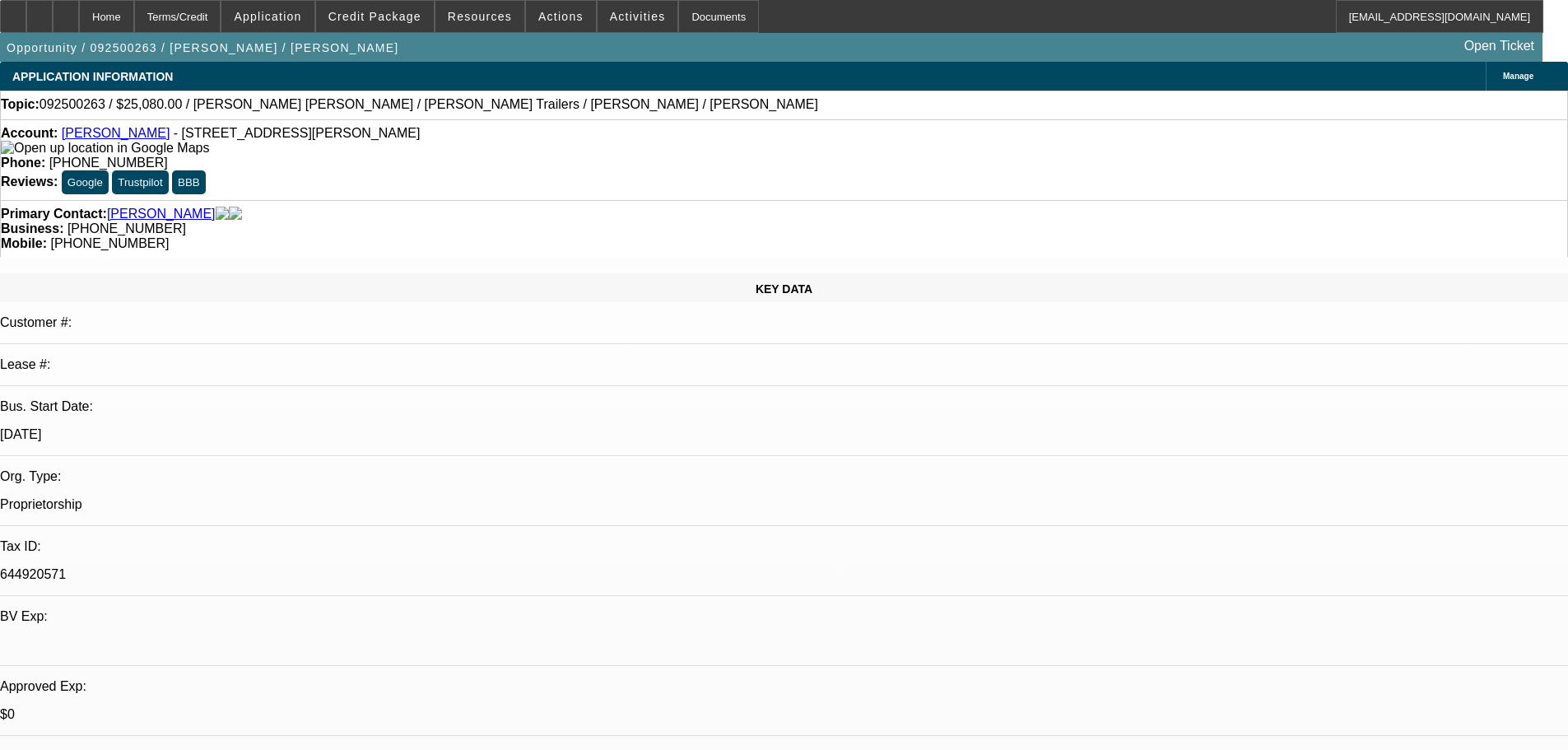
scroll to position [13, 0]
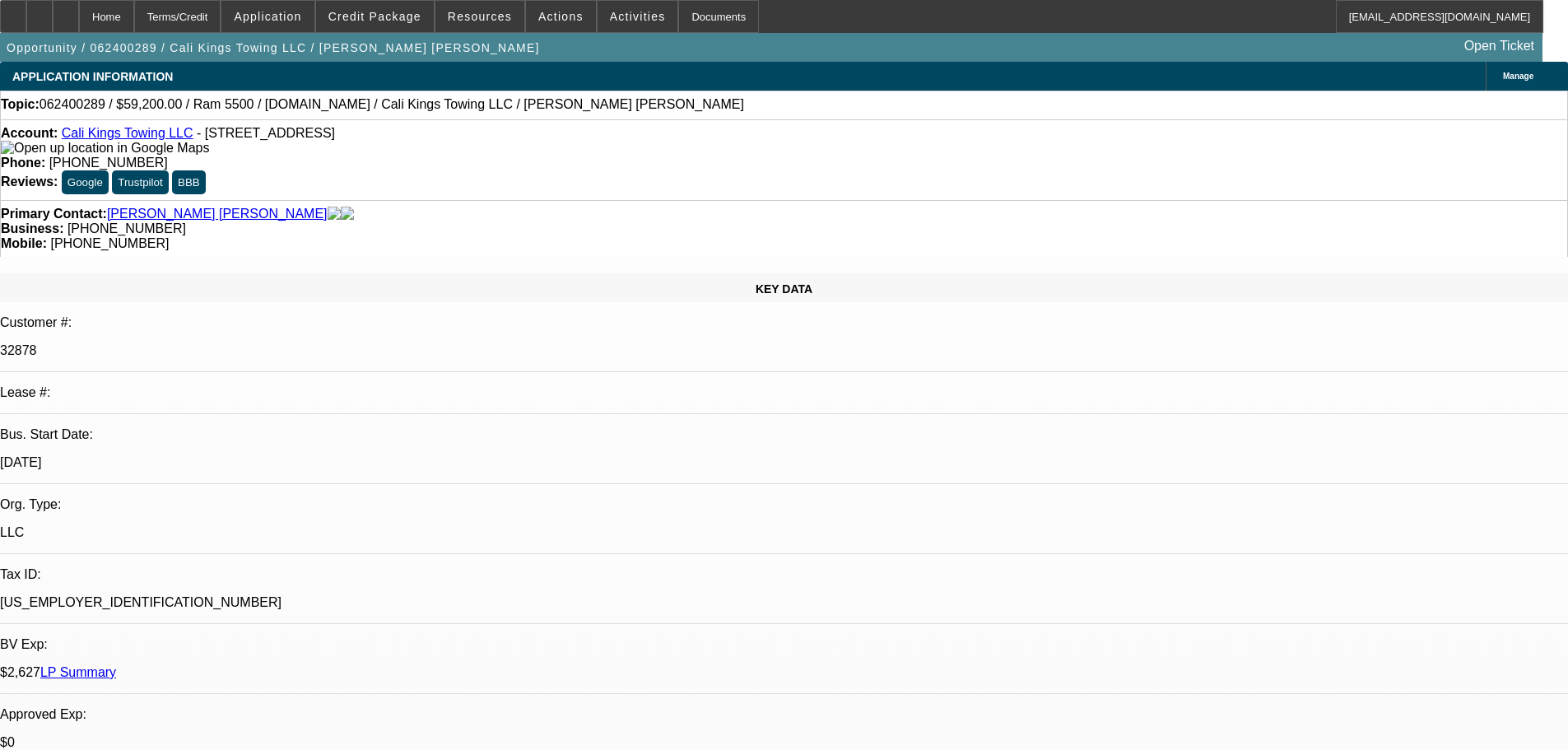
select select "0"
select select "2"
select select "0.1"
select select "4"
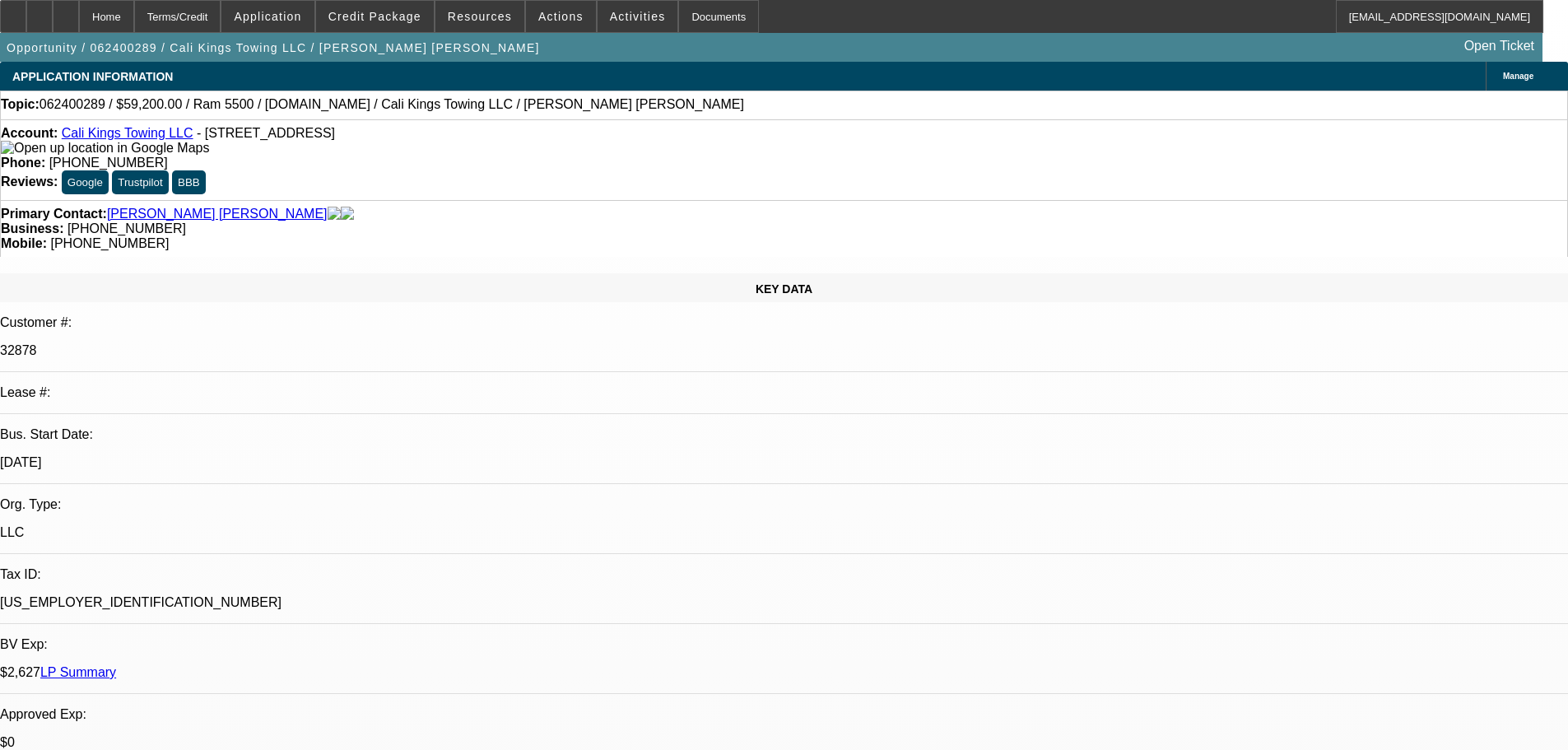
select select "0"
select select "2"
select select "0.1"
select select "4"
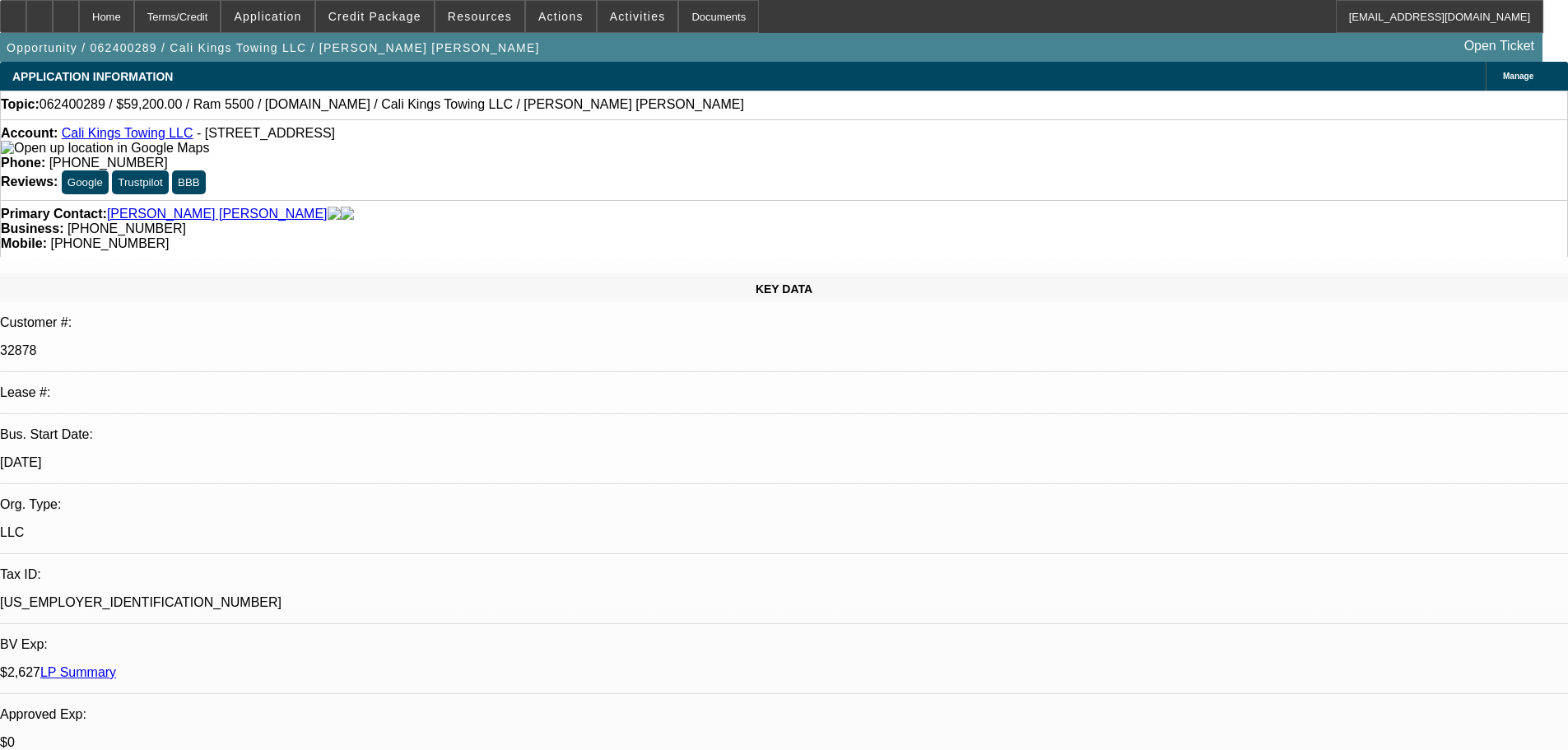
select select "0.15"
select select "2"
select select "0.1"
select select "4"
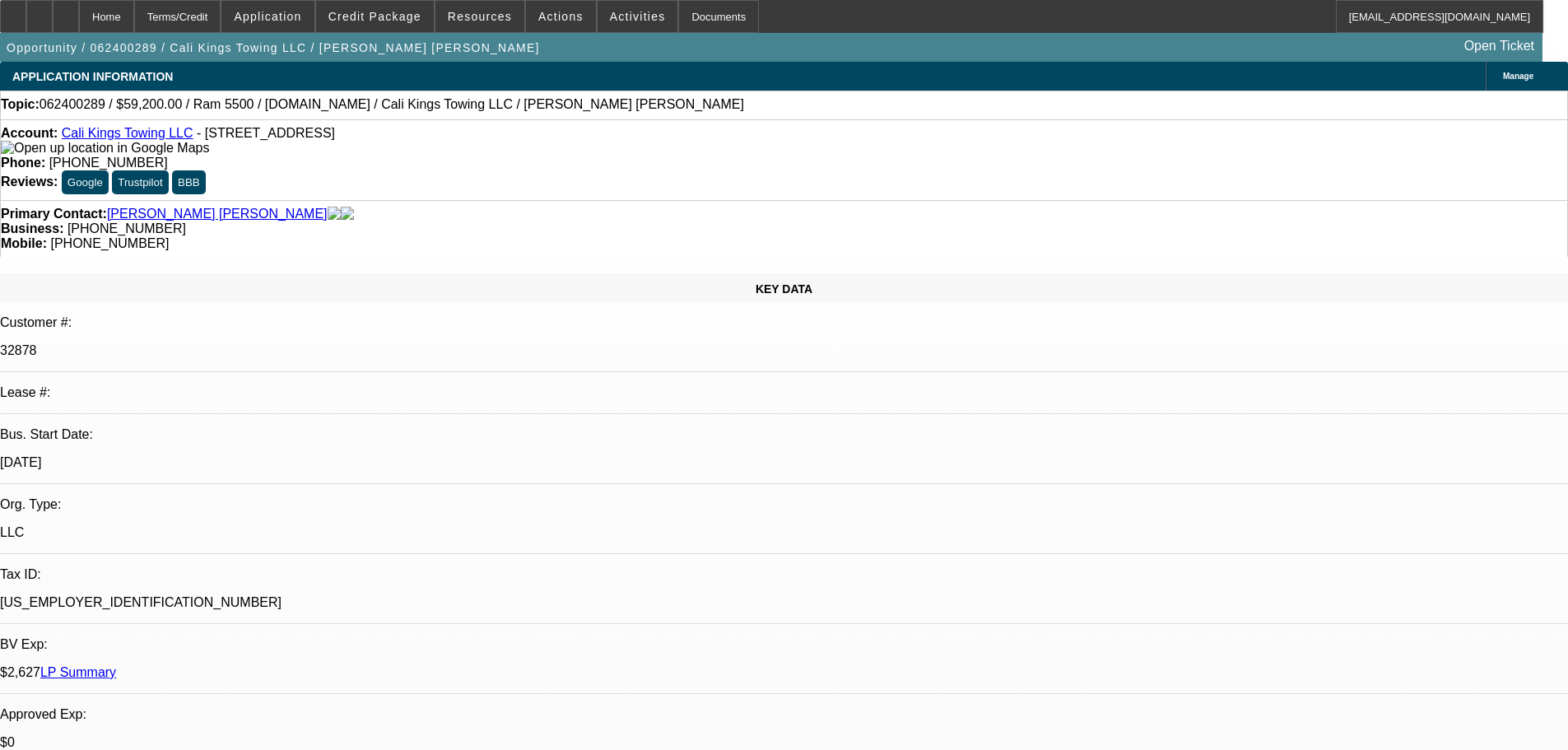
select select "0.2"
select select "2"
select select "0.1"
select select "4"
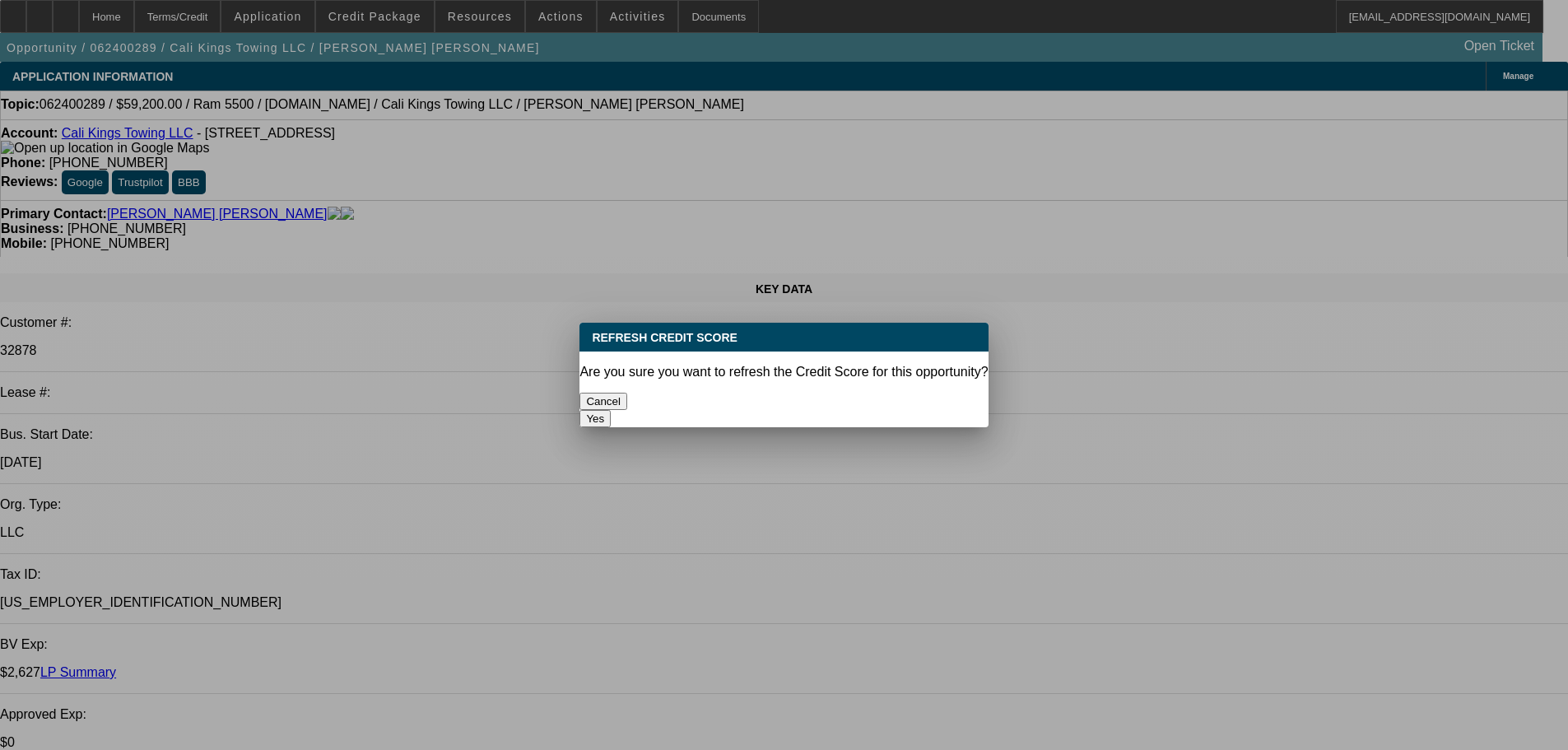
click at [610, 410] on button "Yes" at bounding box center [595, 419] width 32 height 17
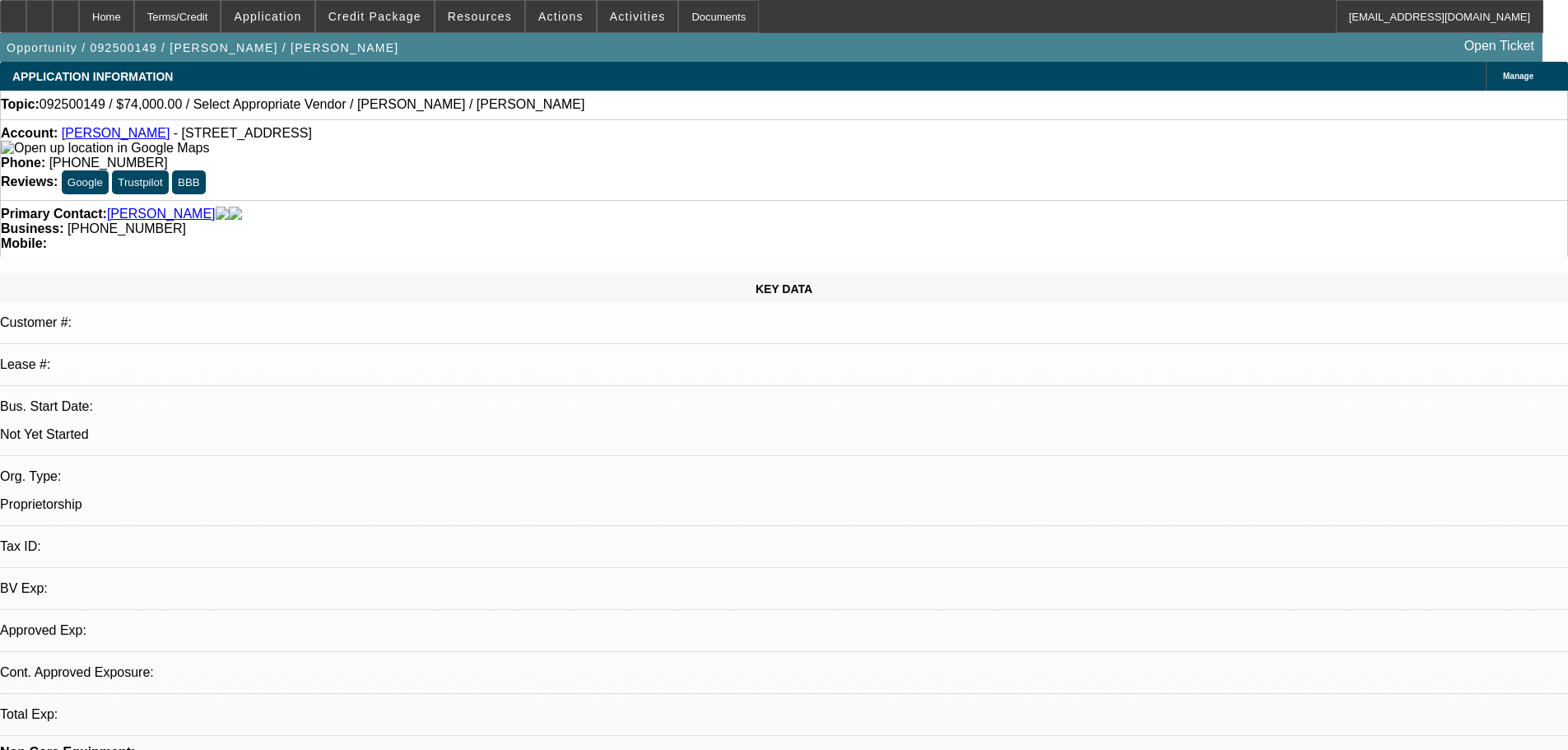
select select "0"
select select "2"
select select "0.1"
select select "4"
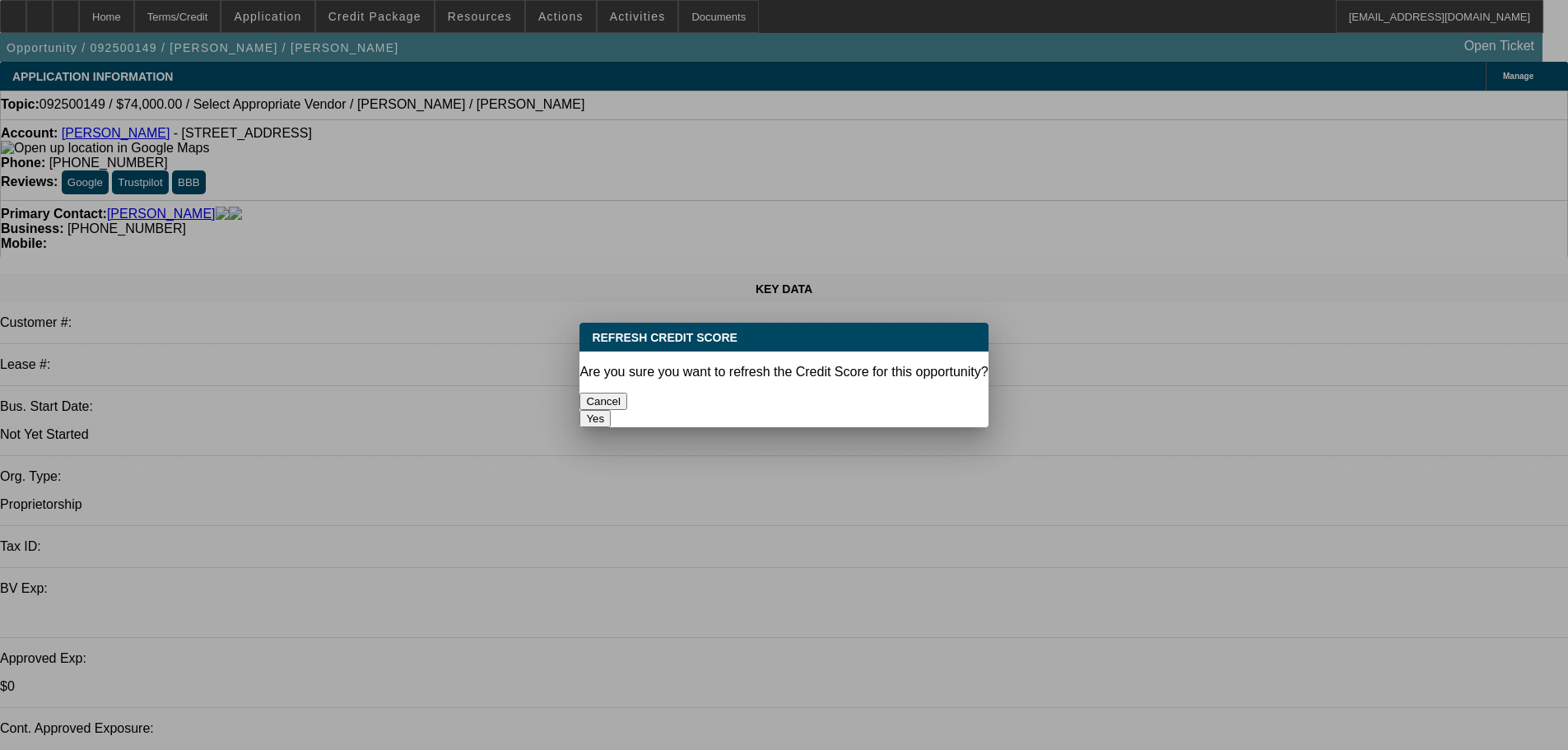
click at [610, 410] on button "Yes" at bounding box center [595, 419] width 32 height 17
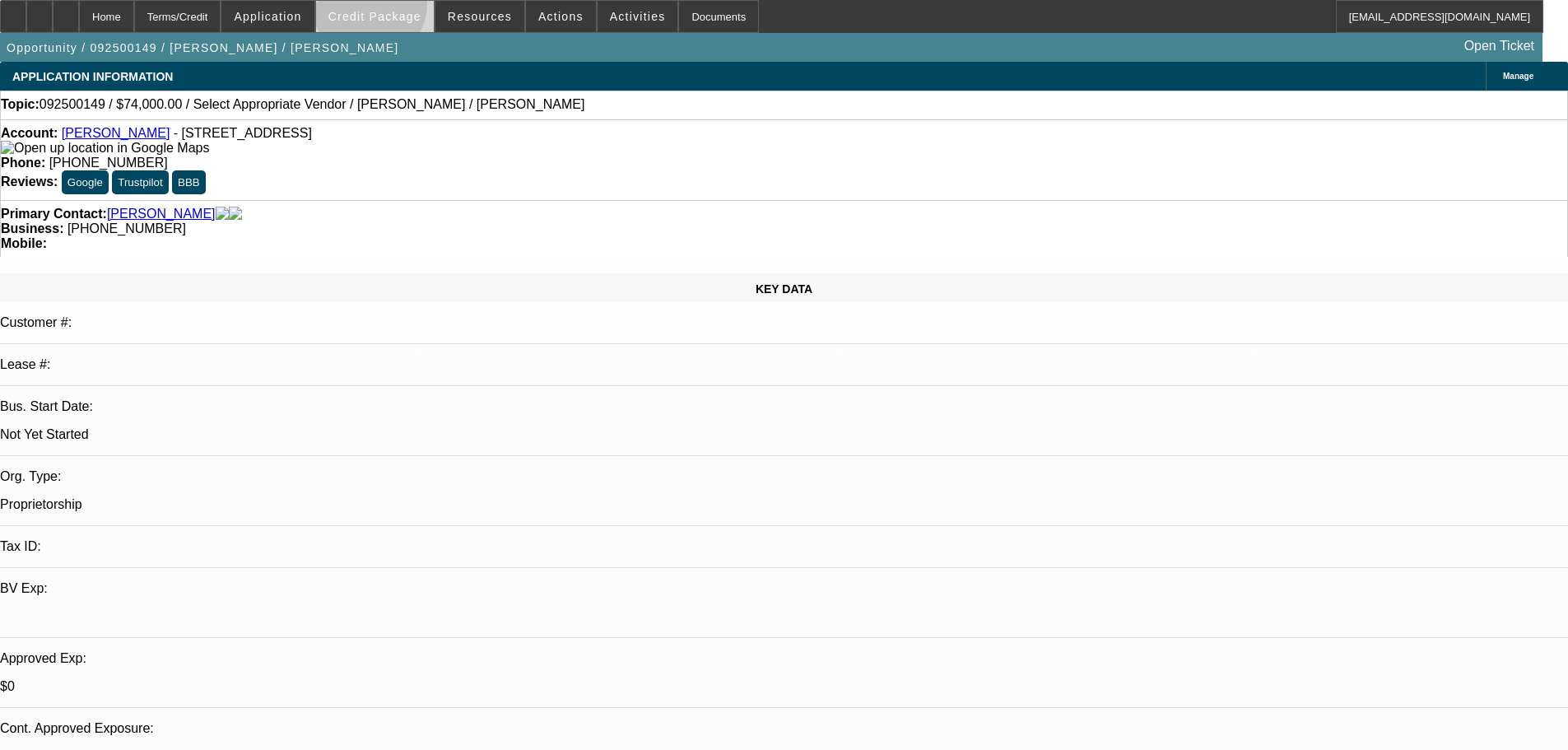
click at [395, 9] on span at bounding box center [374, 16] width 117 height 39
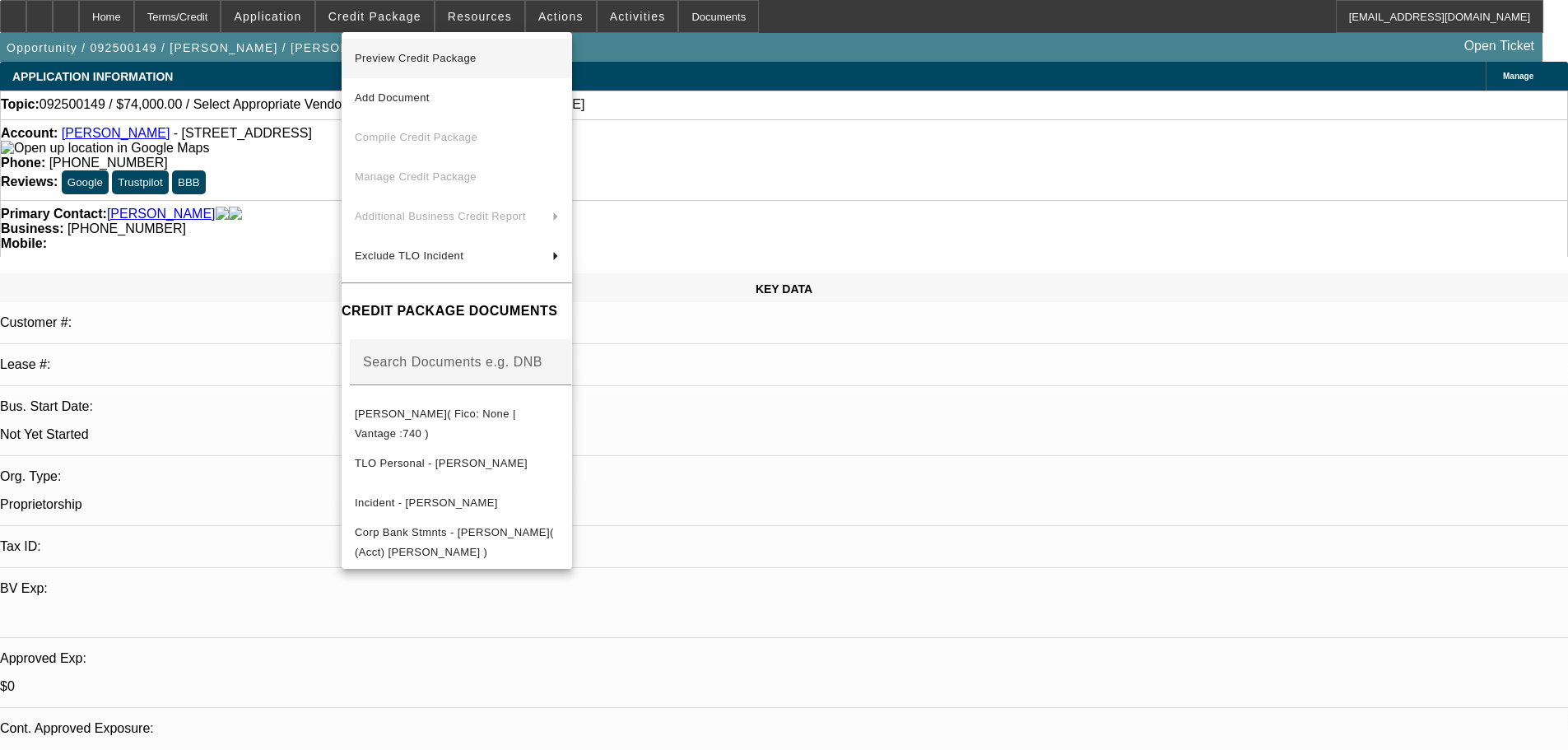
click at [502, 59] on span "Preview Credit Package" at bounding box center [456, 58] width 204 height 20
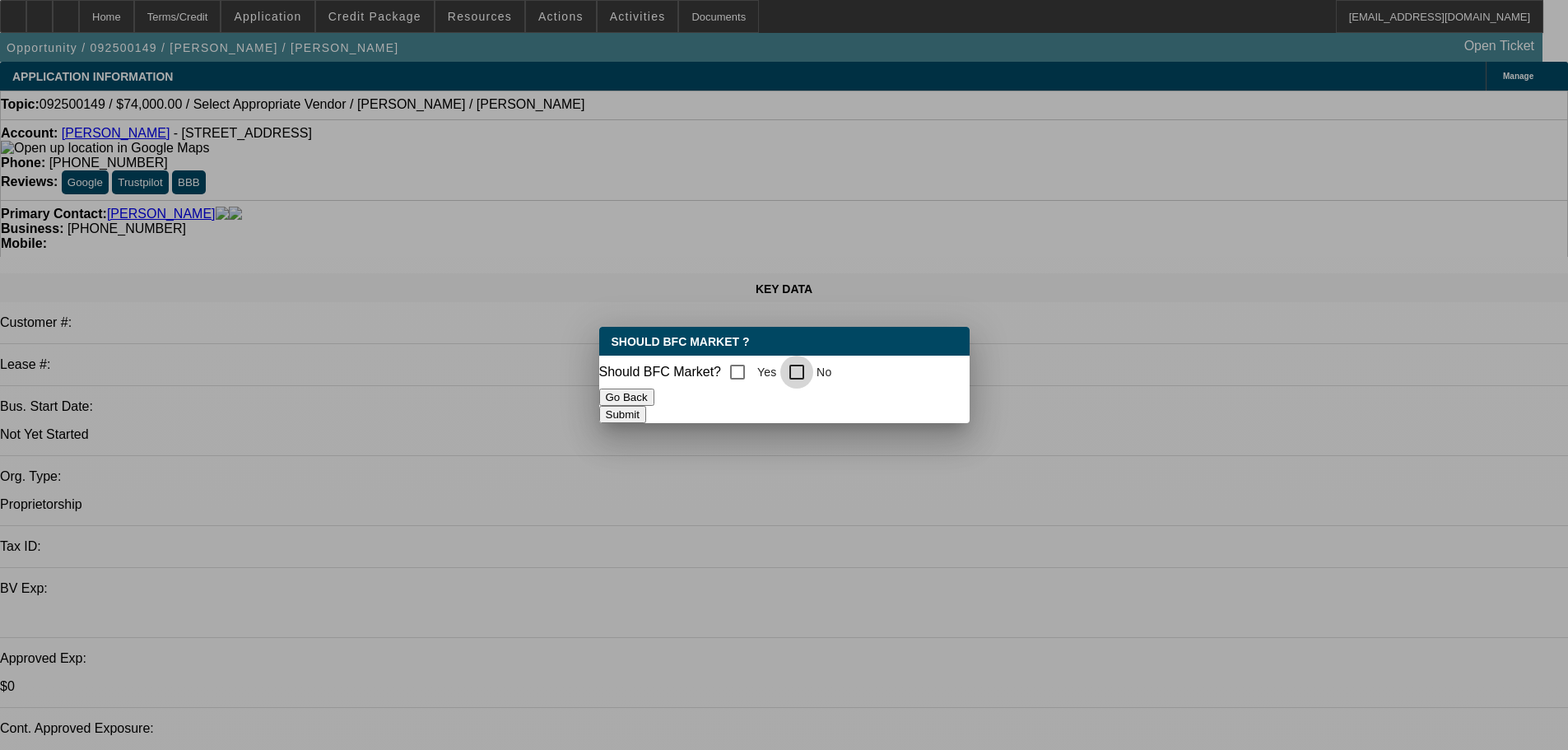
click at [805, 364] on input "No" at bounding box center [796, 372] width 33 height 33
checkbox input "true"
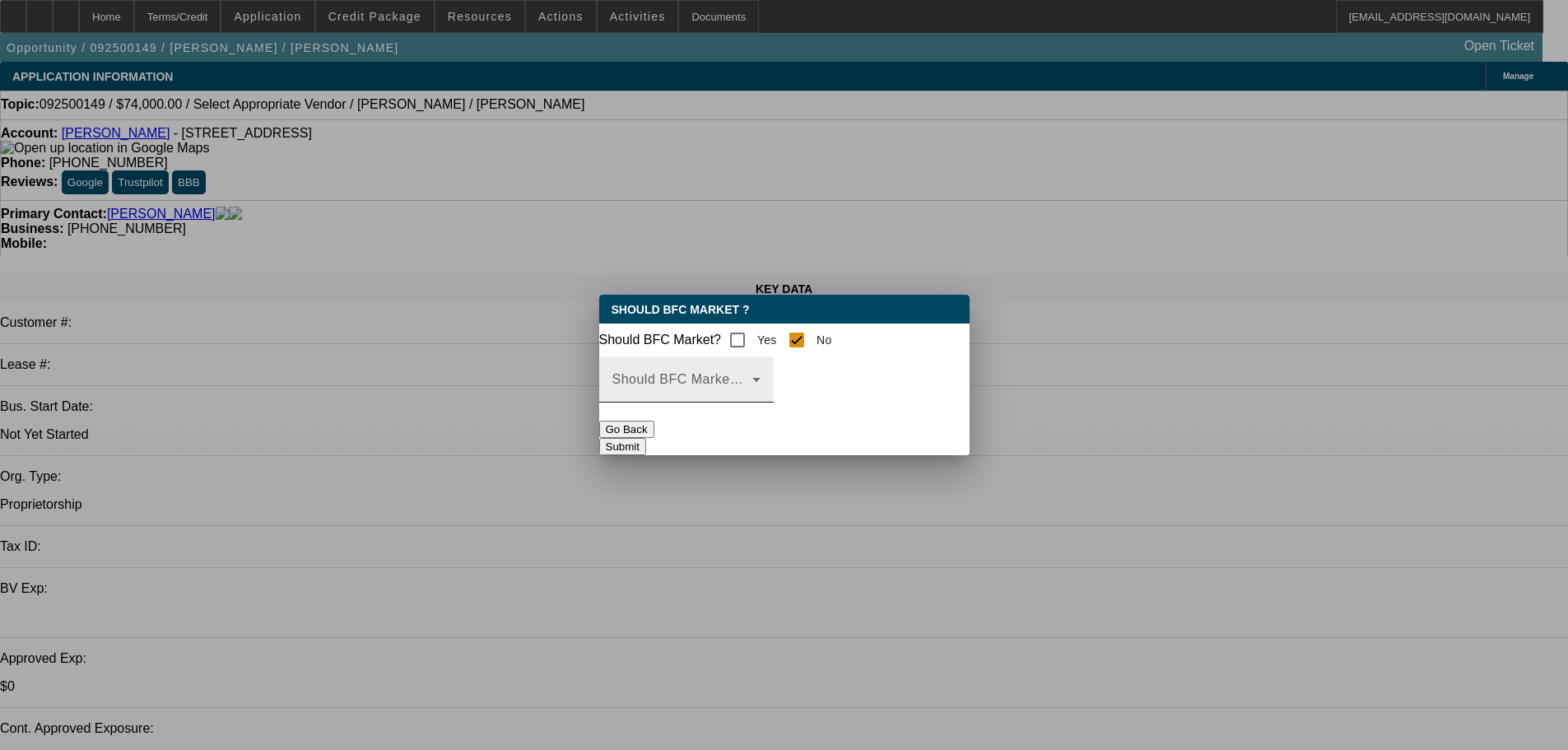
click at [752, 396] on span at bounding box center [681, 385] width 140 height 20
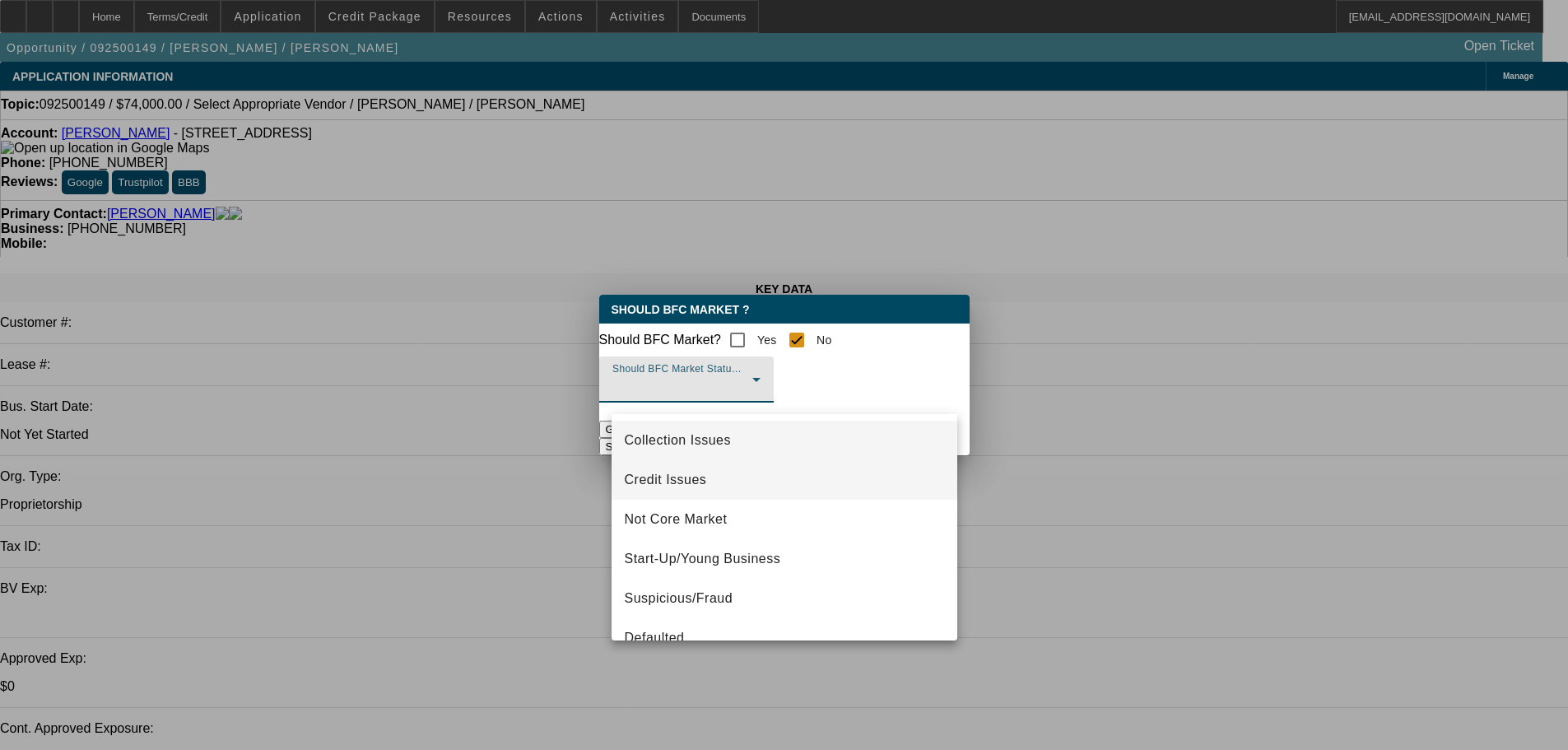
click at [686, 483] on span "Credit Issues" at bounding box center [666, 479] width 82 height 20
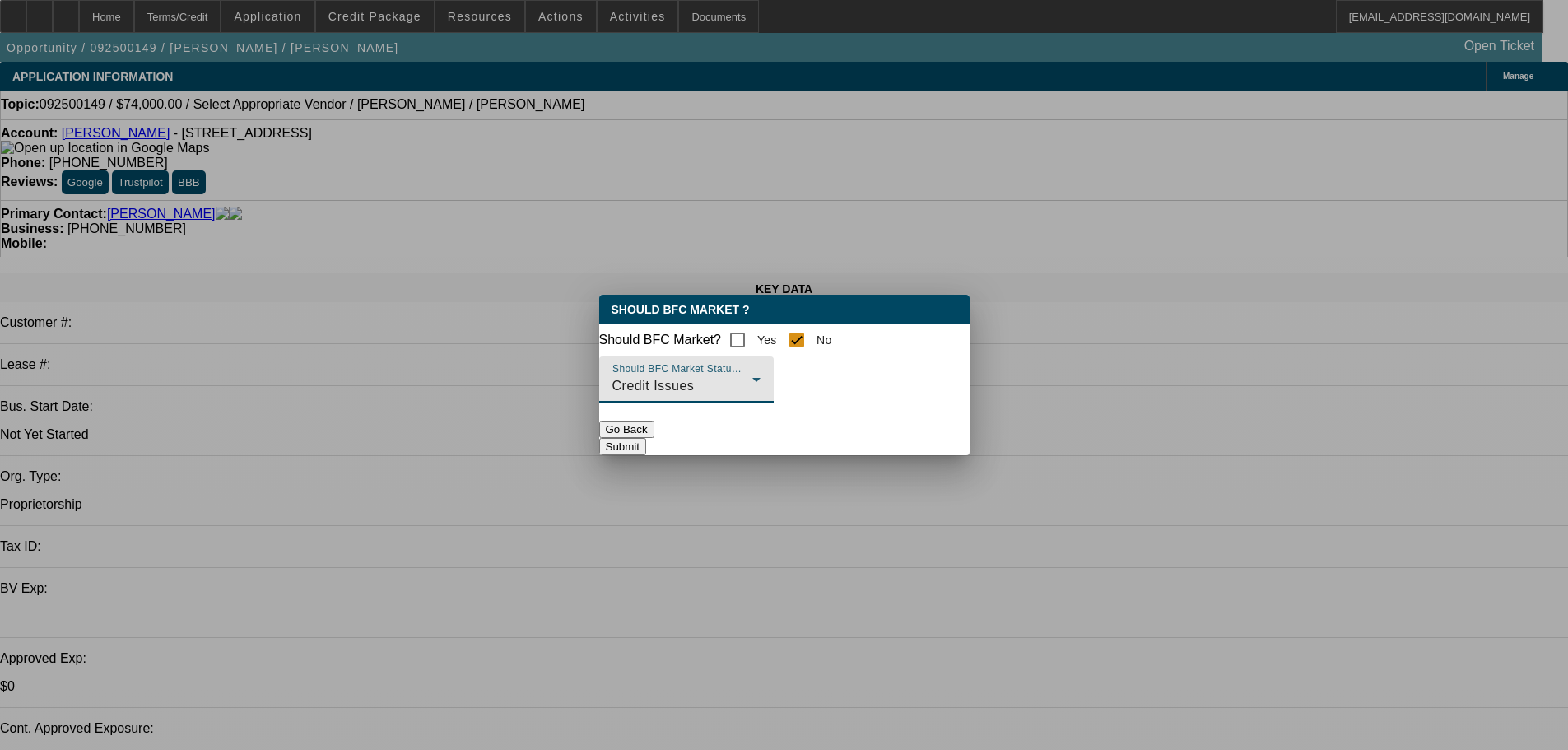
click at [646, 447] on button "Submit" at bounding box center [622, 446] width 47 height 17
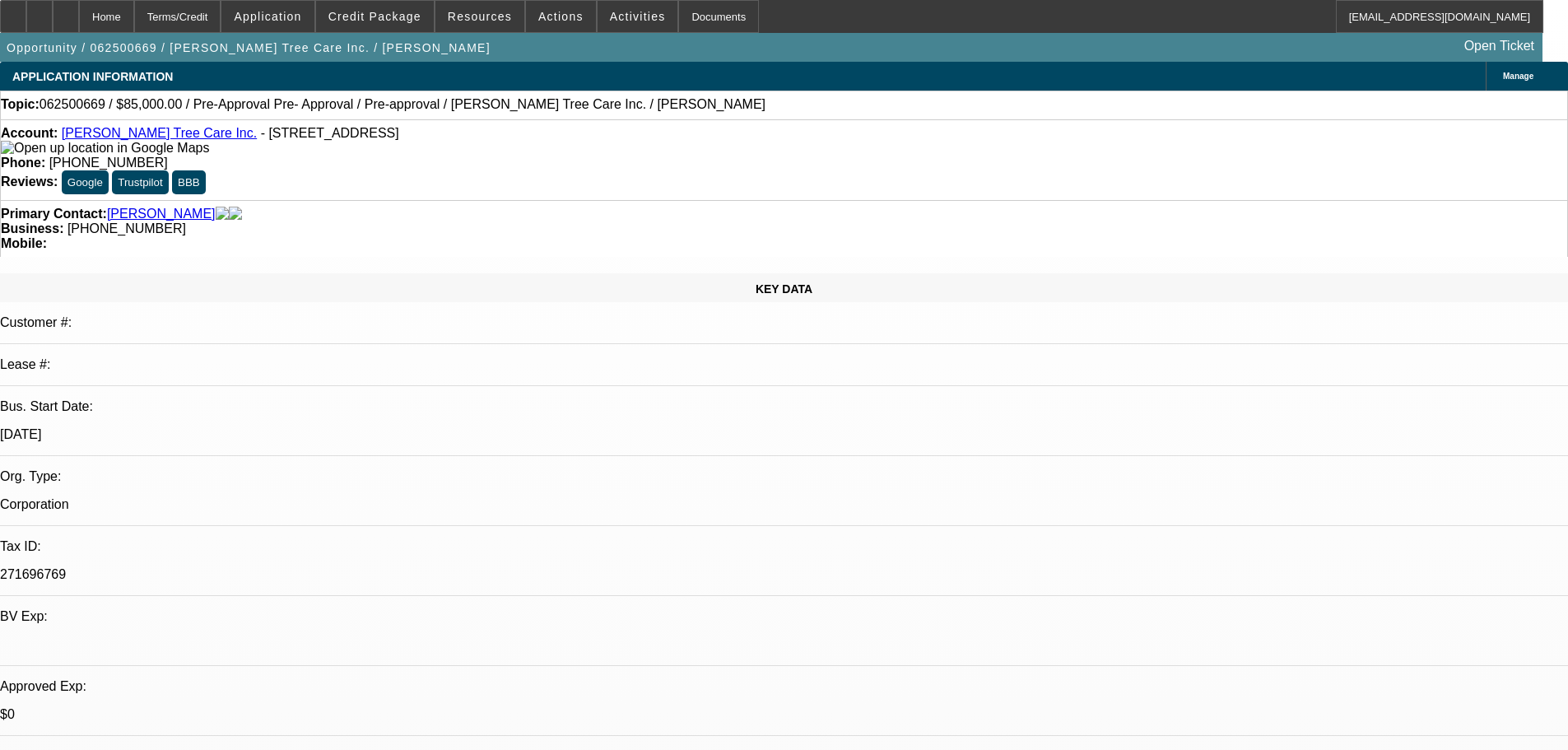
select select "0"
select select "0.1"
select select "5"
select select "0"
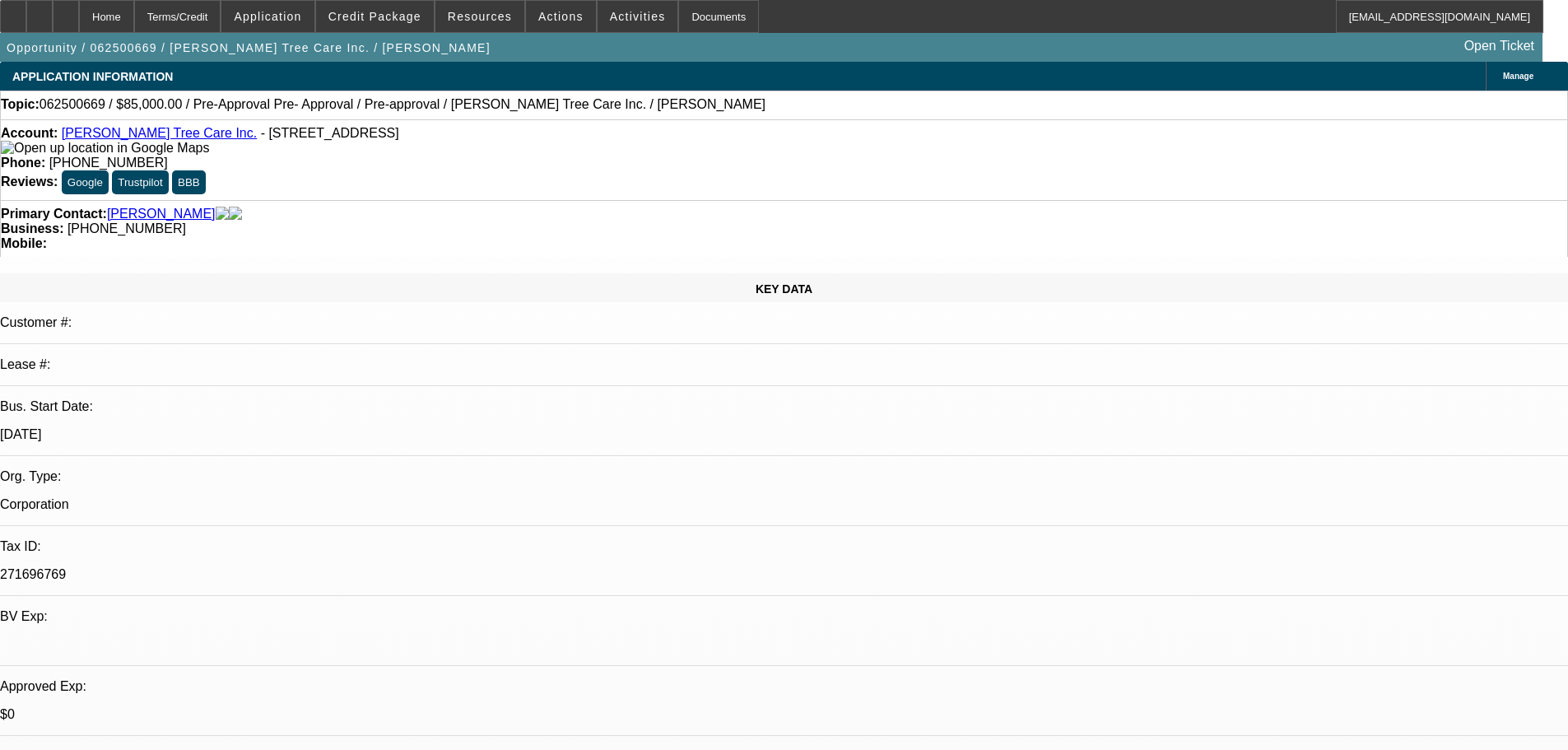
select select "0"
select select "0.1"
select select "5"
select select "0"
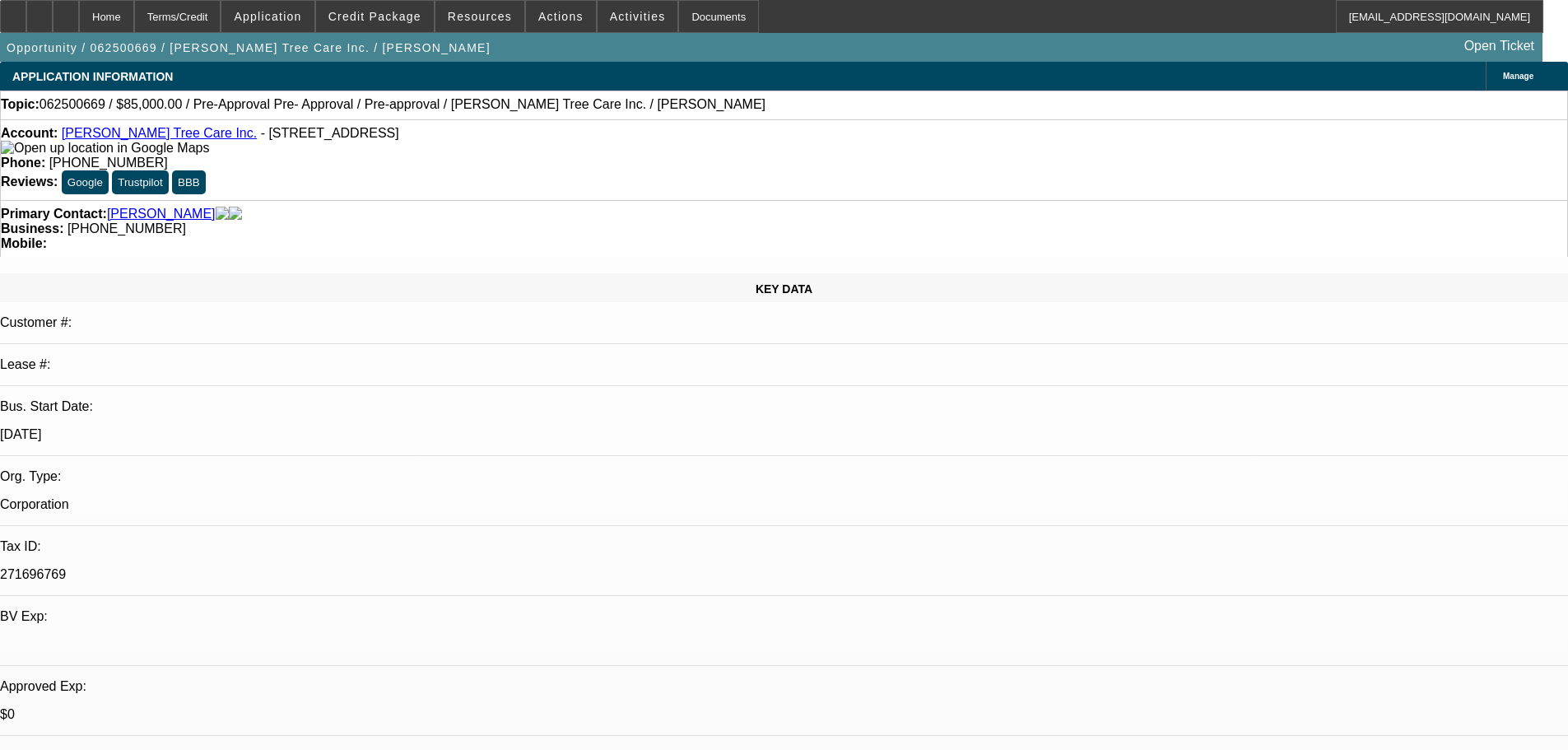
select select "0.1"
select select "5"
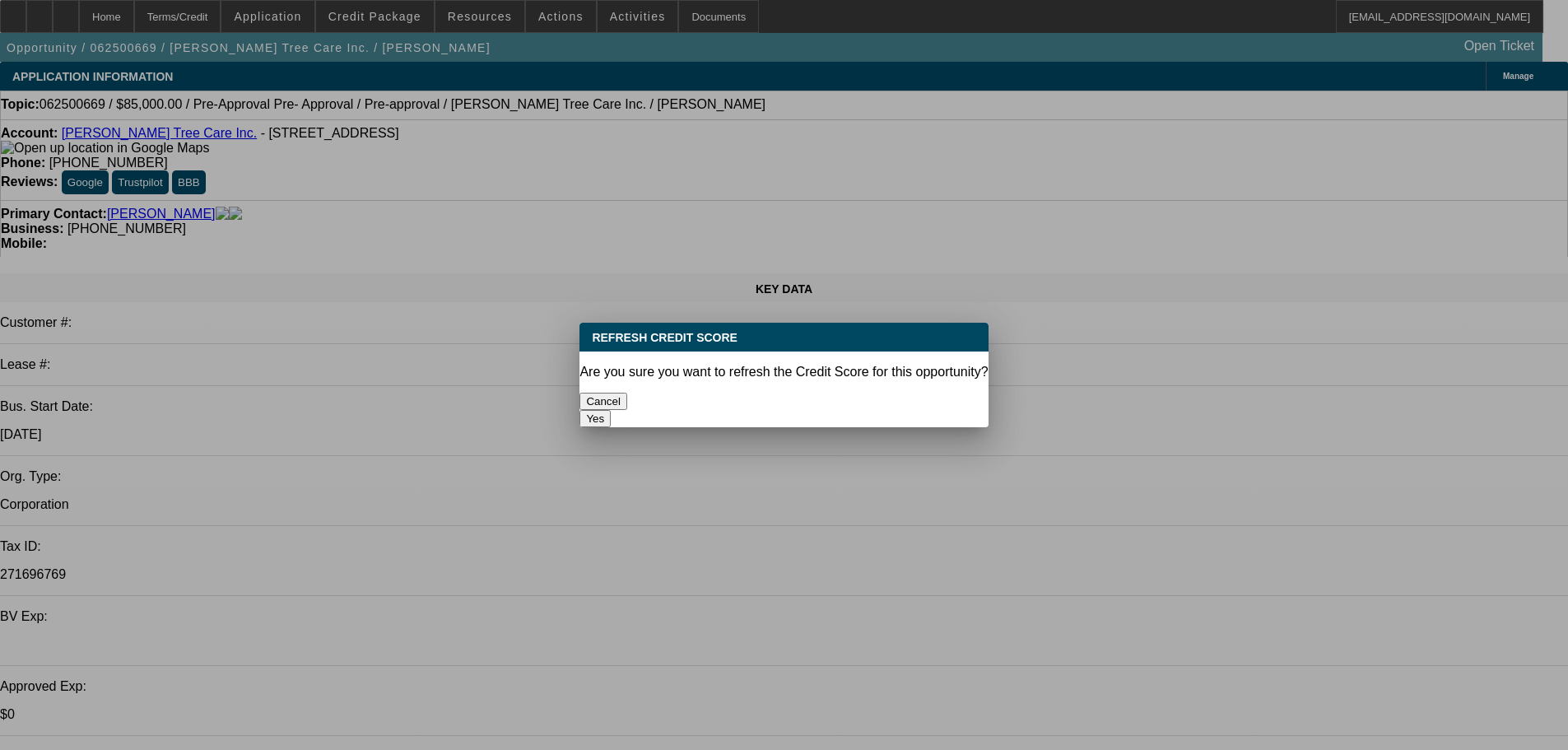
click at [610, 410] on button "Yes" at bounding box center [595, 419] width 32 height 17
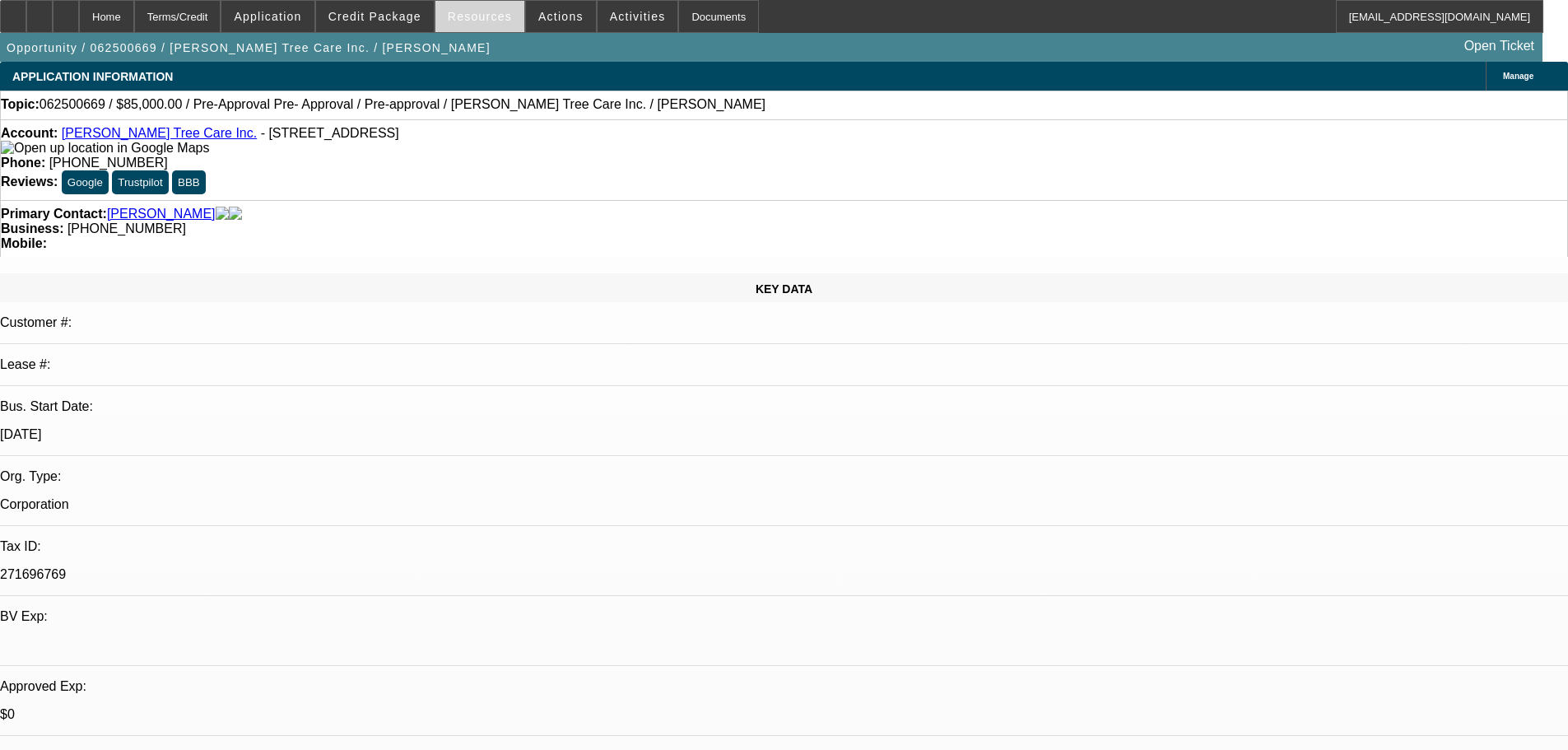
click at [477, 17] on span "Resources" at bounding box center [479, 16] width 64 height 13
click at [413, 21] on div at bounding box center [784, 375] width 1568 height 750
click at [403, 22] on span "Credit Package" at bounding box center [375, 16] width 93 height 13
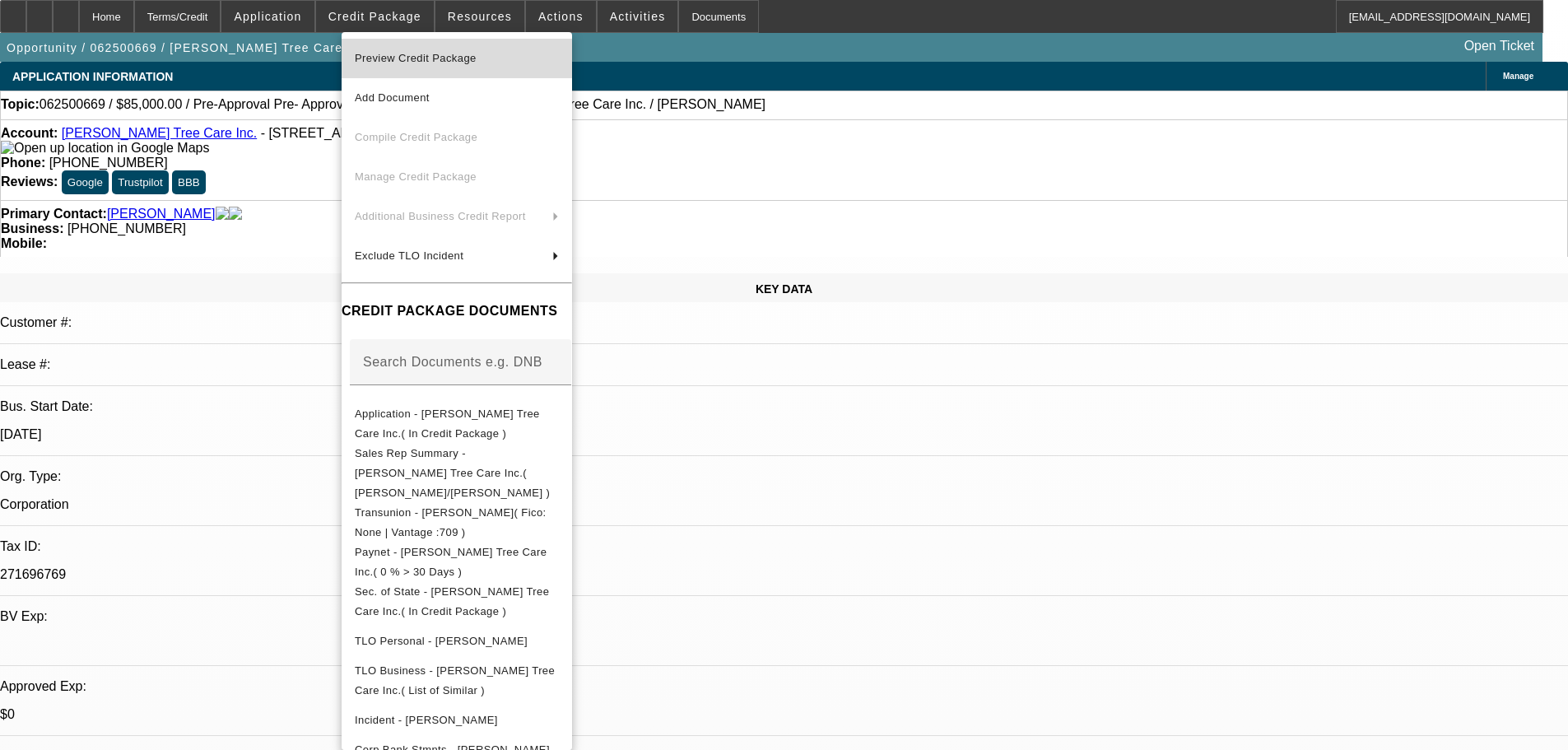
click at [402, 55] on span "Preview Credit Package" at bounding box center [415, 58] width 122 height 12
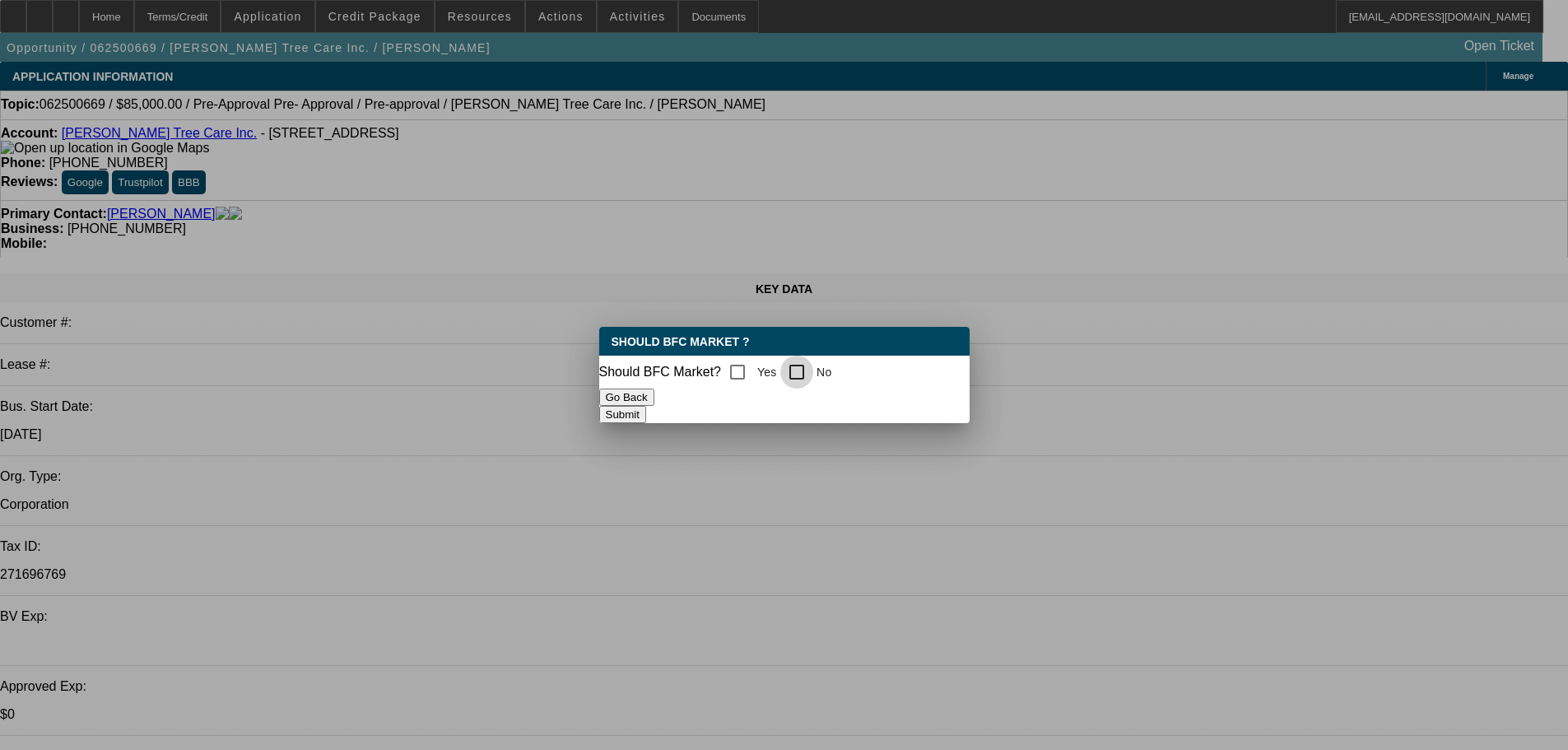
click at [813, 372] on input "No" at bounding box center [796, 372] width 33 height 33
checkbox input "true"
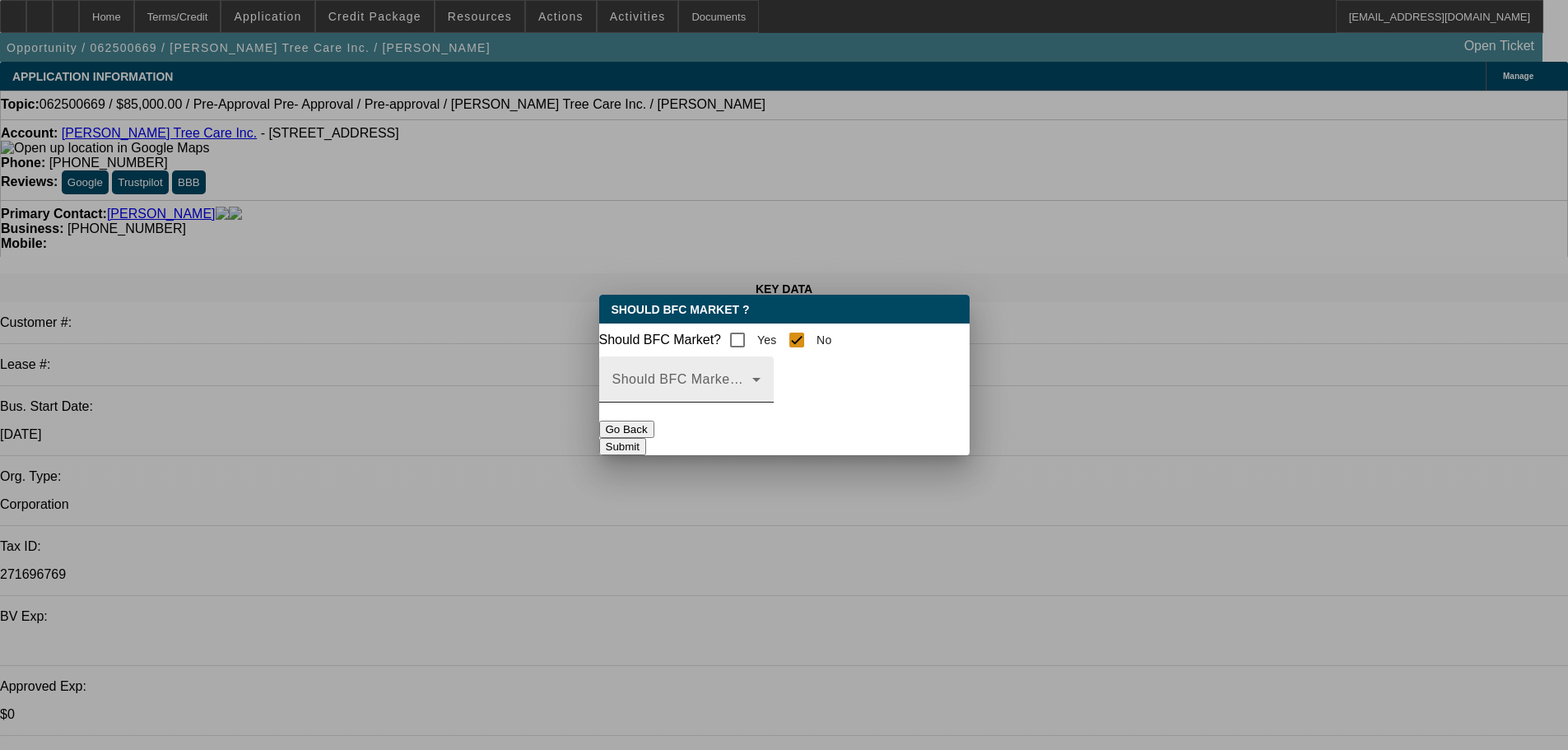
click at [760, 402] on div "Should BFC Market Status Reason" at bounding box center [686, 379] width 148 height 46
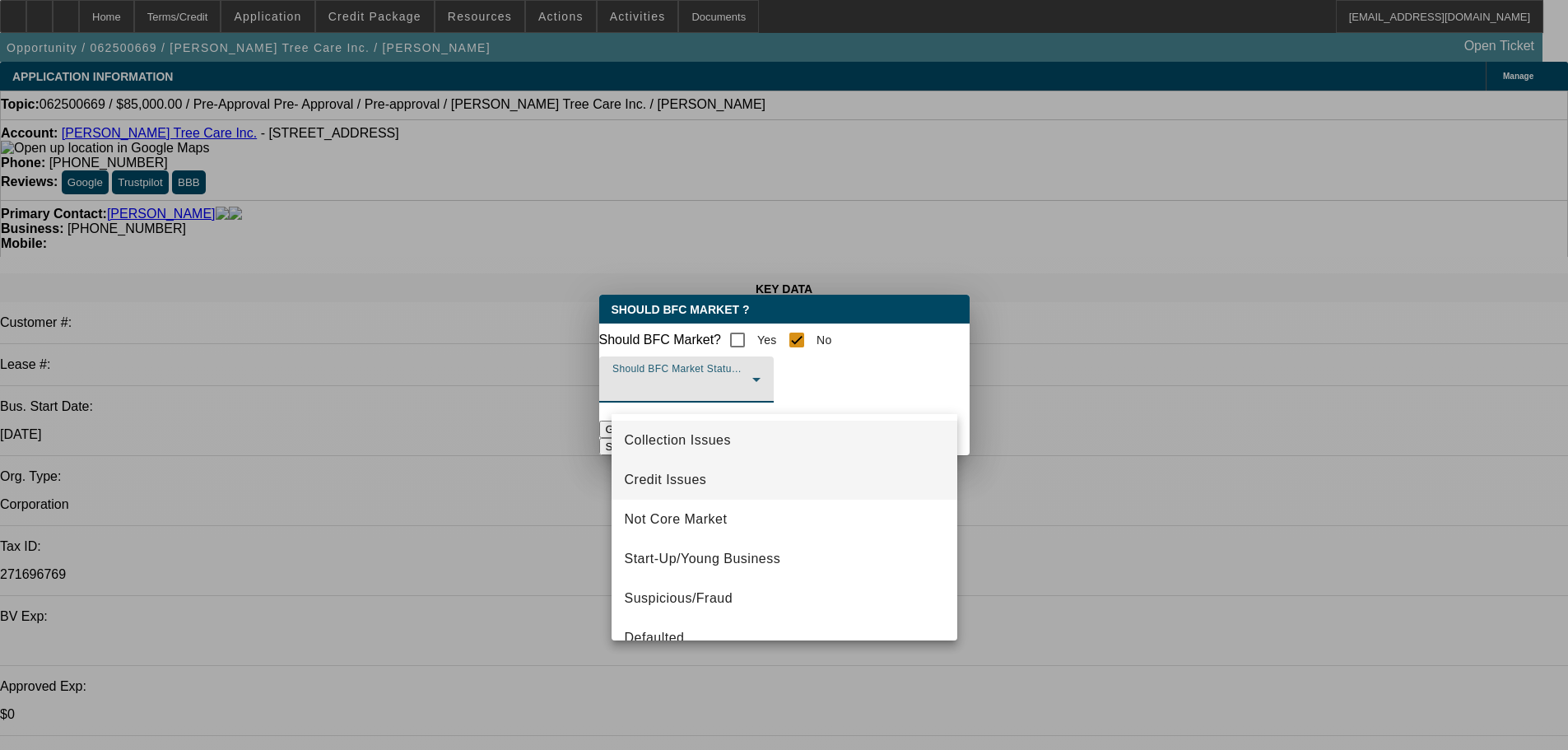
click at [687, 487] on span "Credit Issues" at bounding box center [666, 479] width 82 height 20
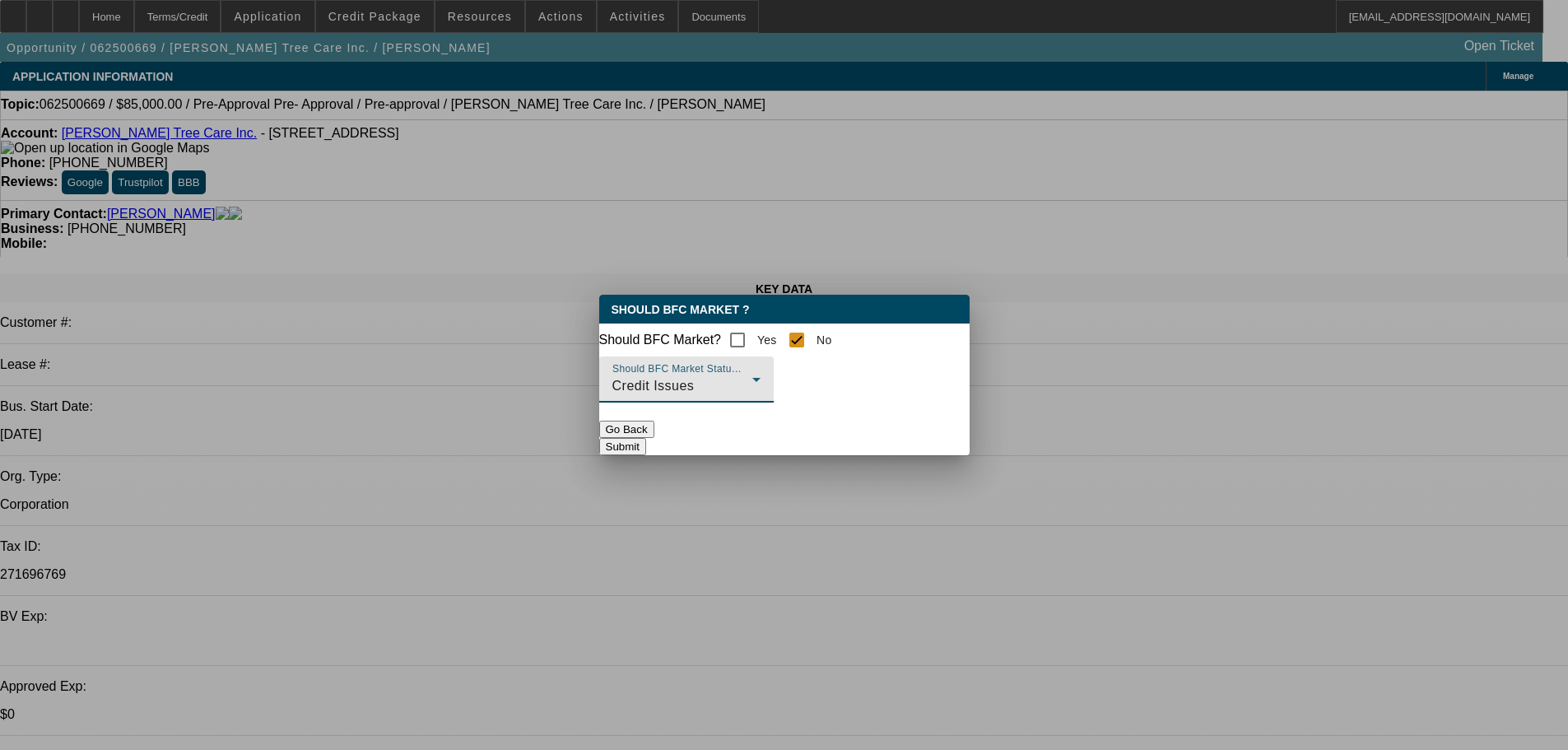
click at [646, 442] on button "Submit" at bounding box center [622, 446] width 47 height 17
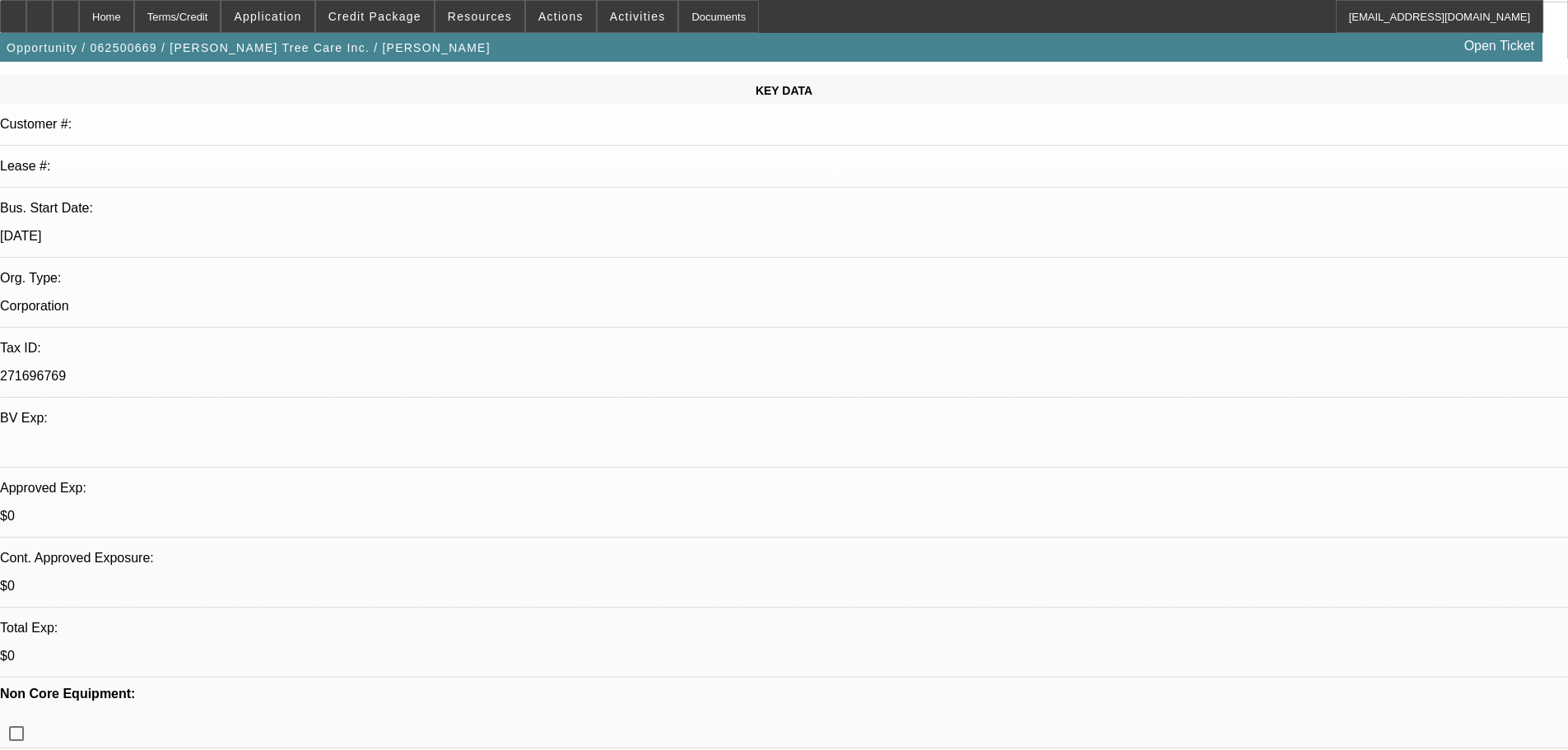
scroll to position [193, 0]
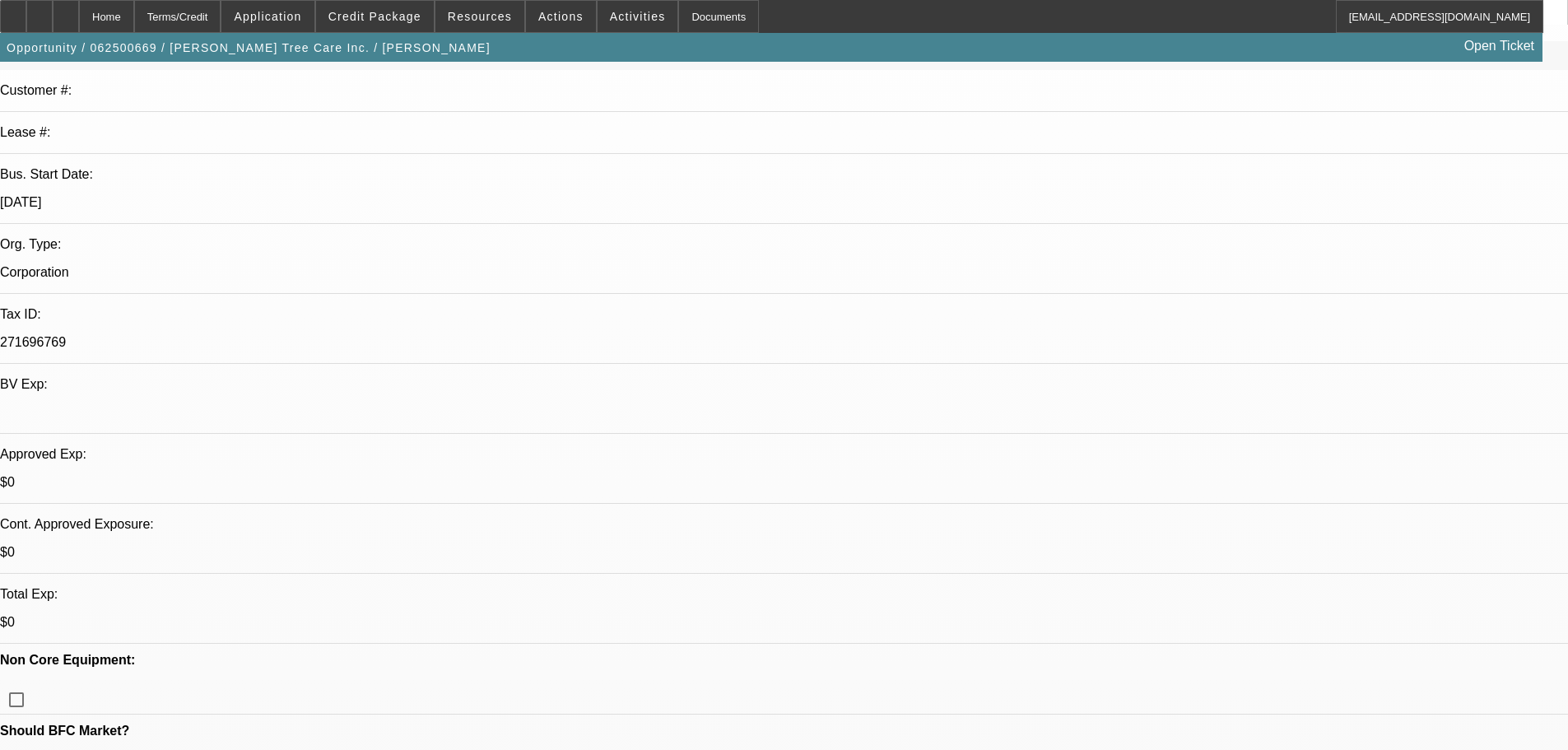
scroll to position [0, 0]
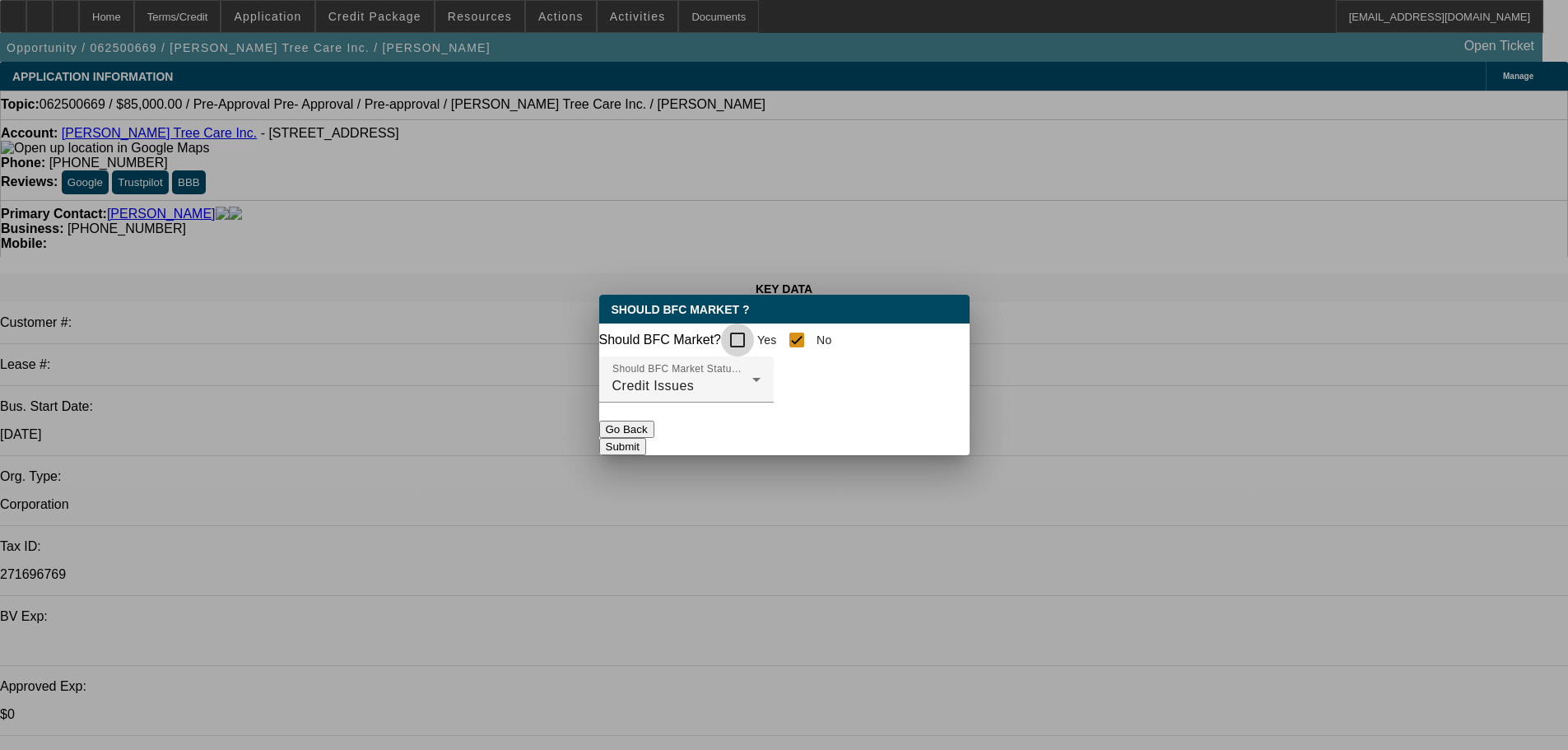
click at [754, 337] on input "Yes" at bounding box center [737, 340] width 33 height 33
checkbox input "true"
checkbox input "false"
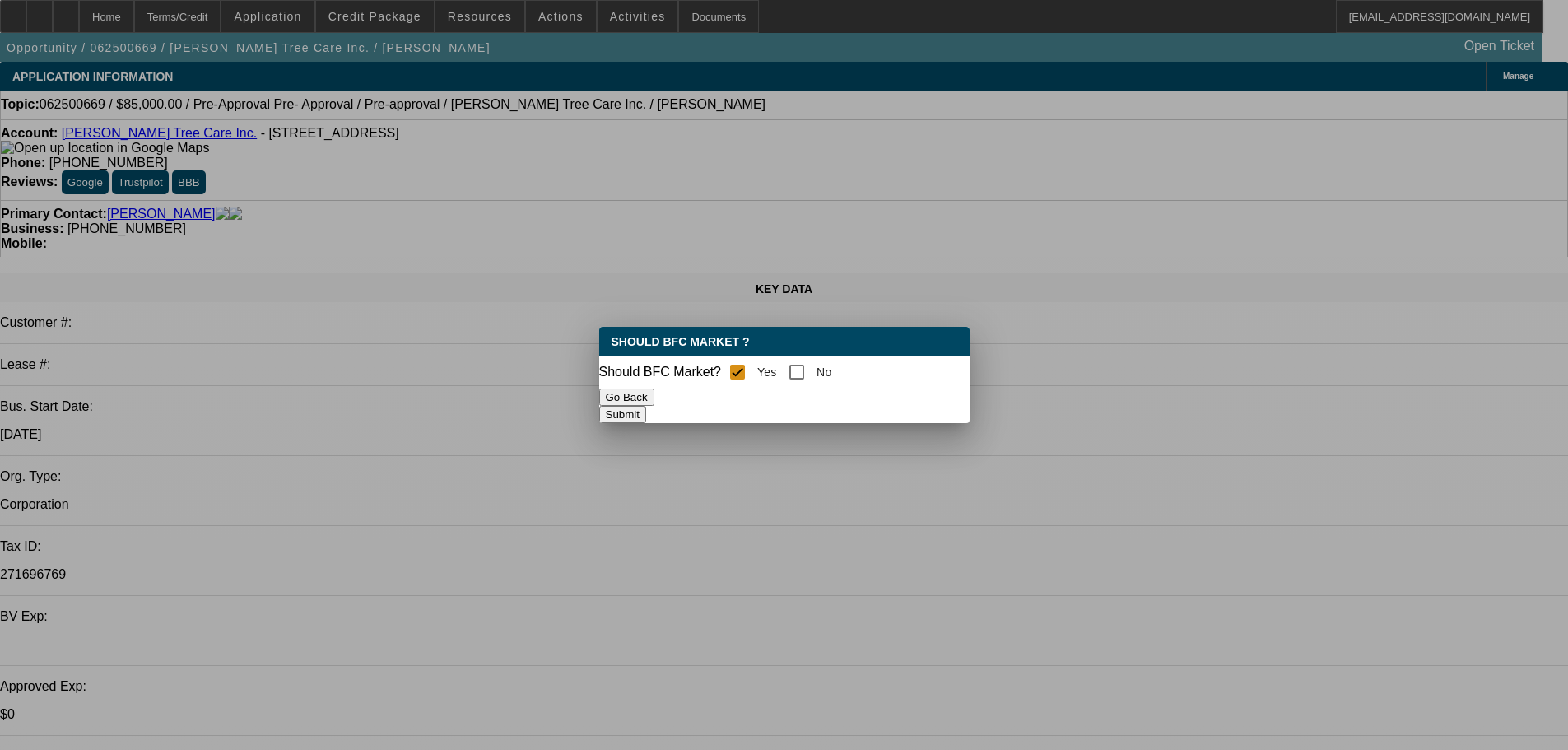
click at [646, 415] on button "Submit" at bounding box center [622, 414] width 47 height 17
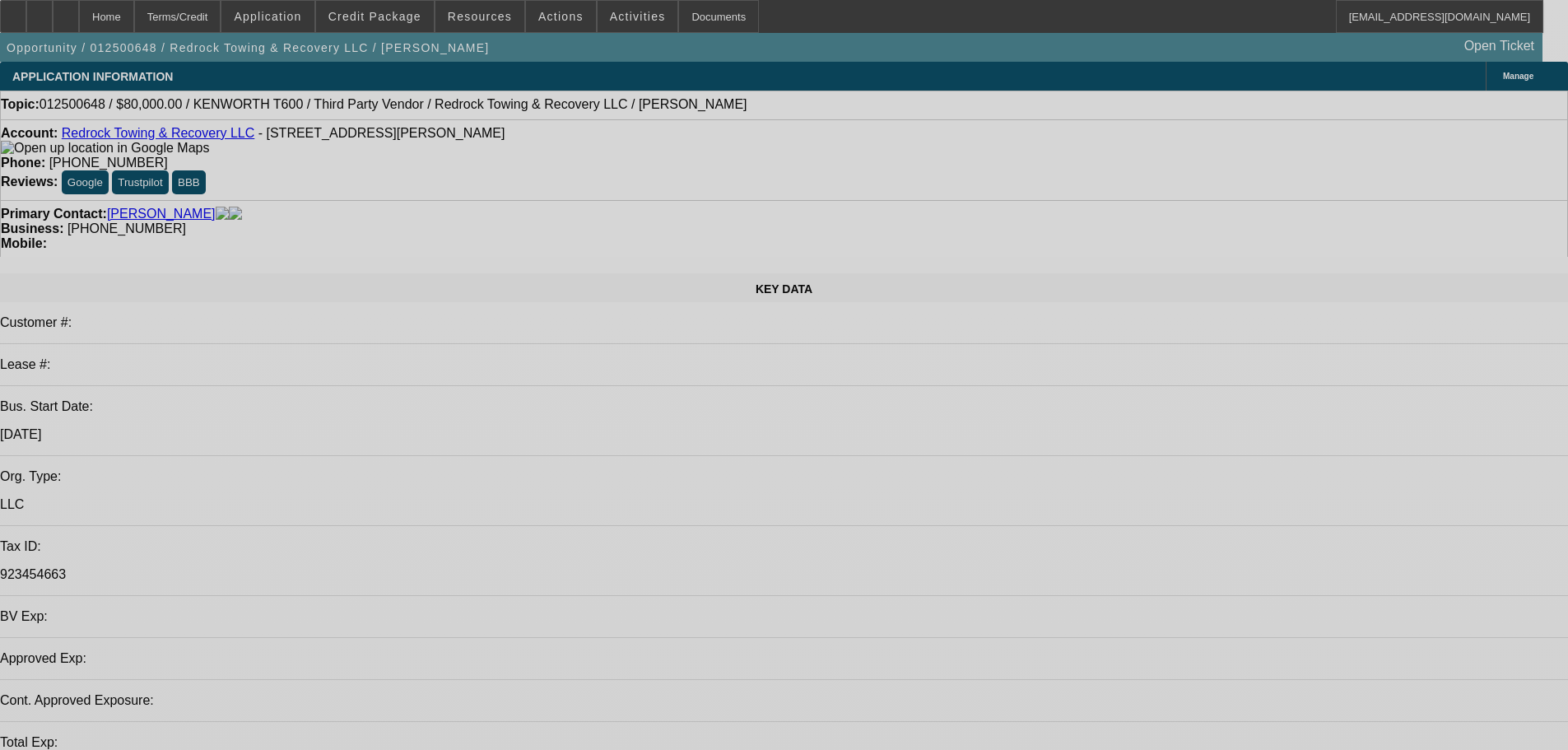
select select "0.2"
select select "2"
select select "0.1"
select select "4"
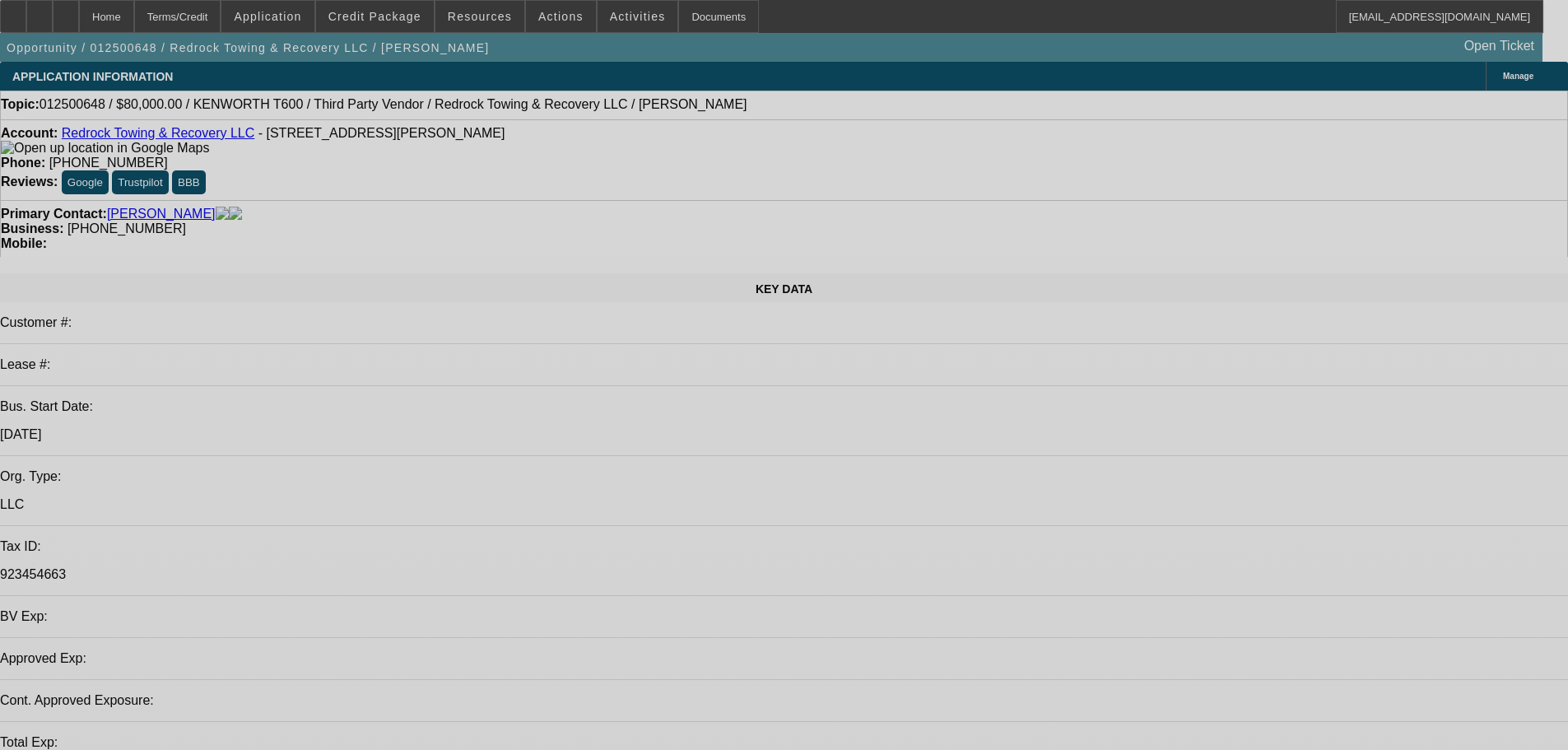
select select "0"
select select "2"
select select "0.1"
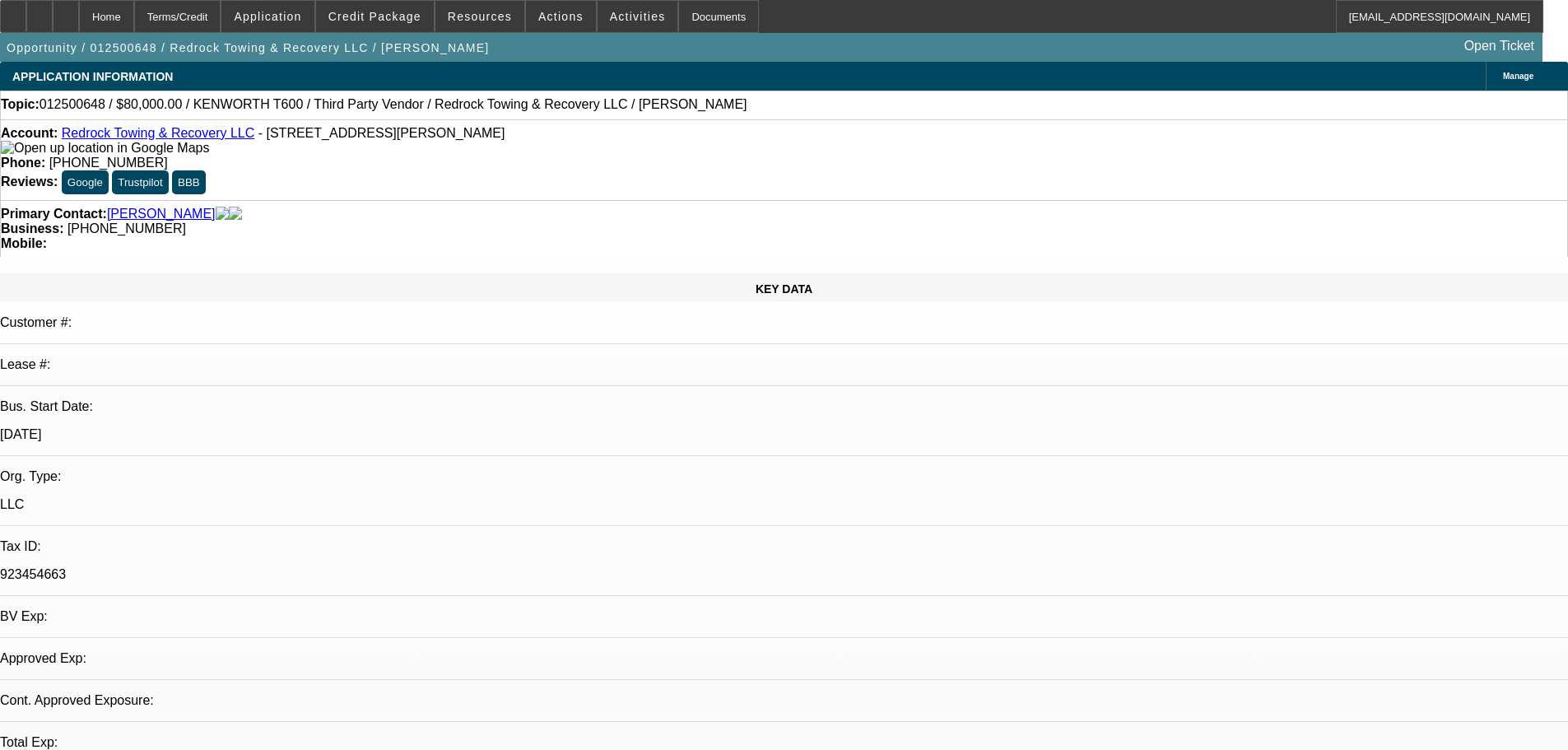
select select "4"
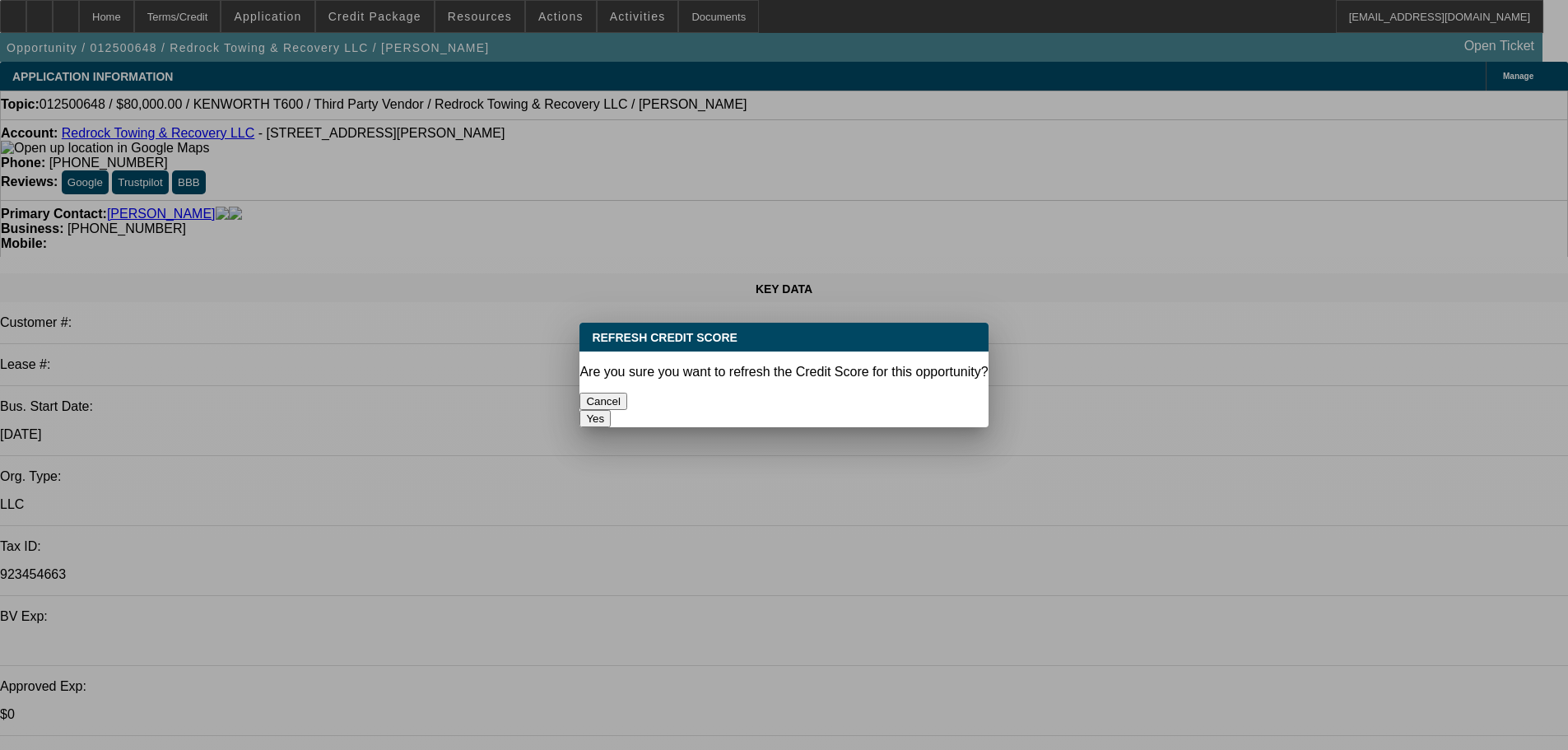
click at [610, 410] on button "Yes" at bounding box center [595, 419] width 32 height 17
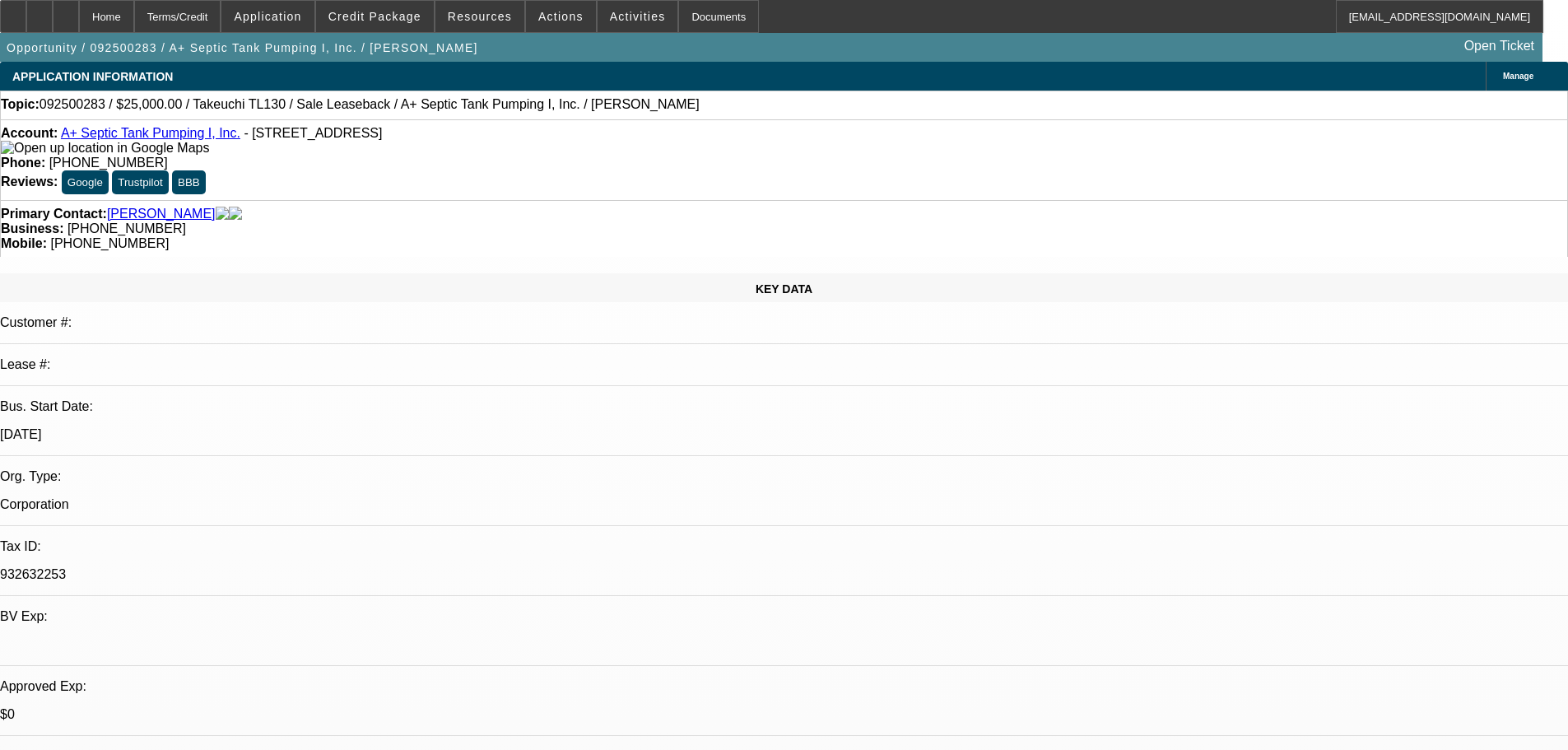
select select "0"
select select "6"
select select "0"
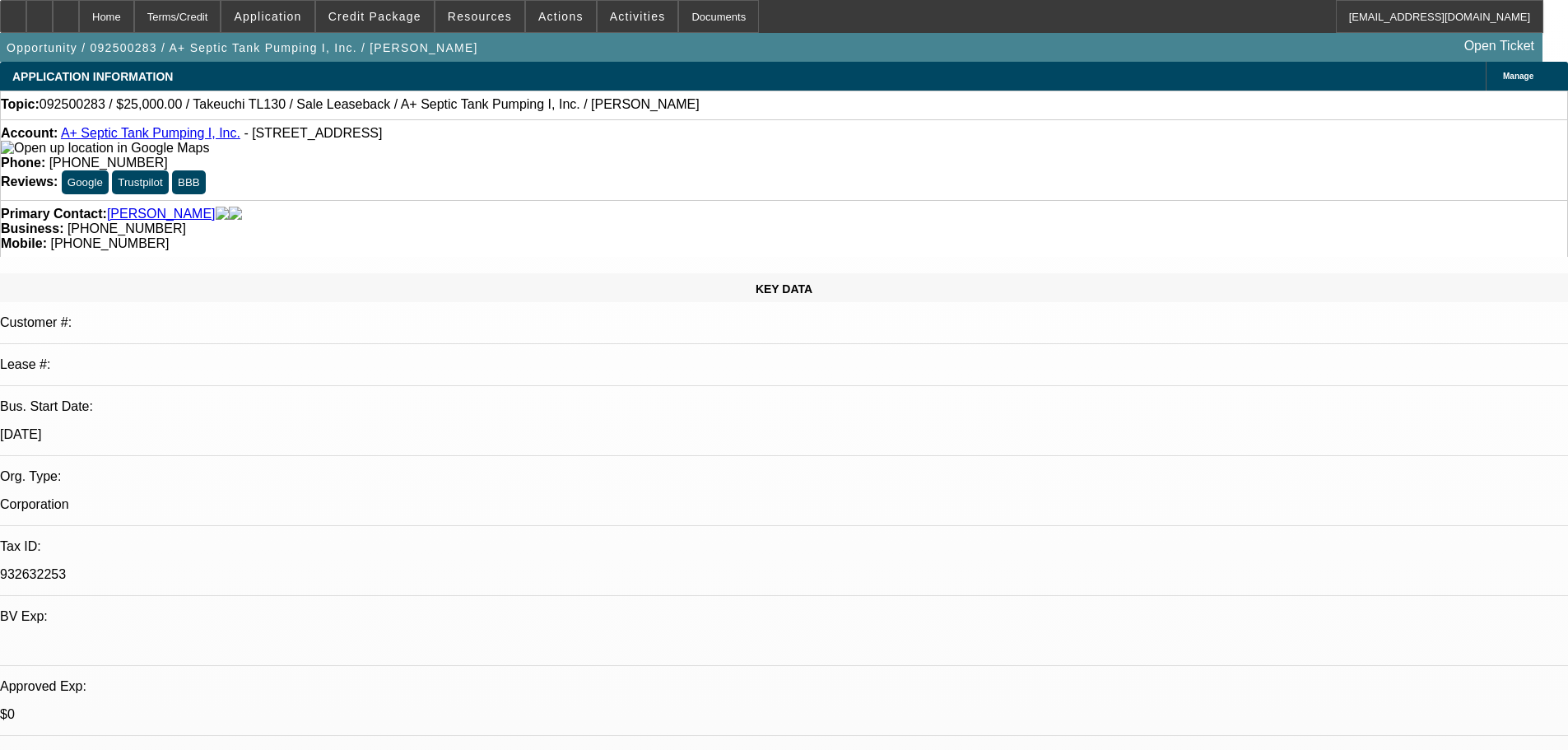
select select "0"
select select "6"
select select "0"
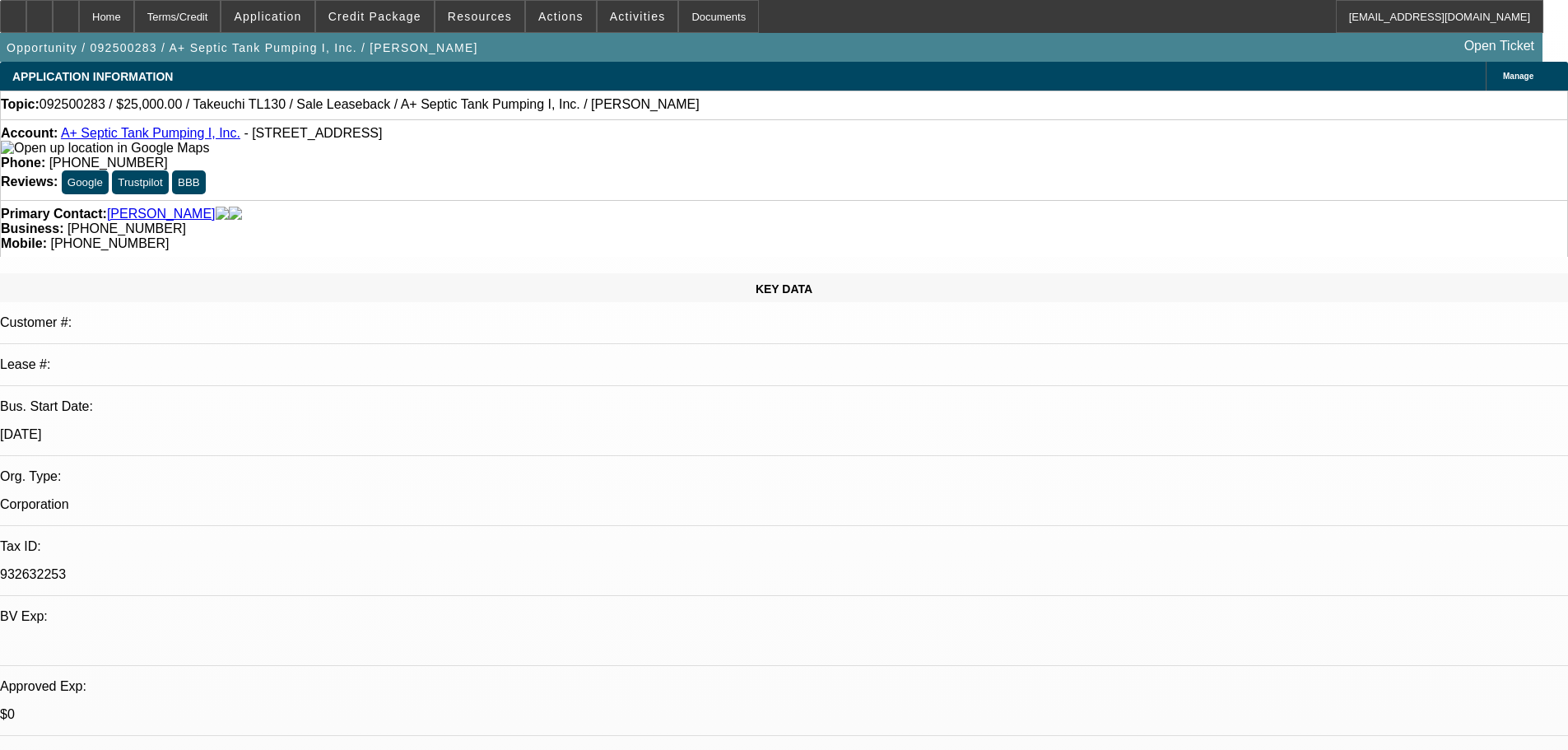
select select "3"
select select "0"
select select "6"
select select "0"
select select "2"
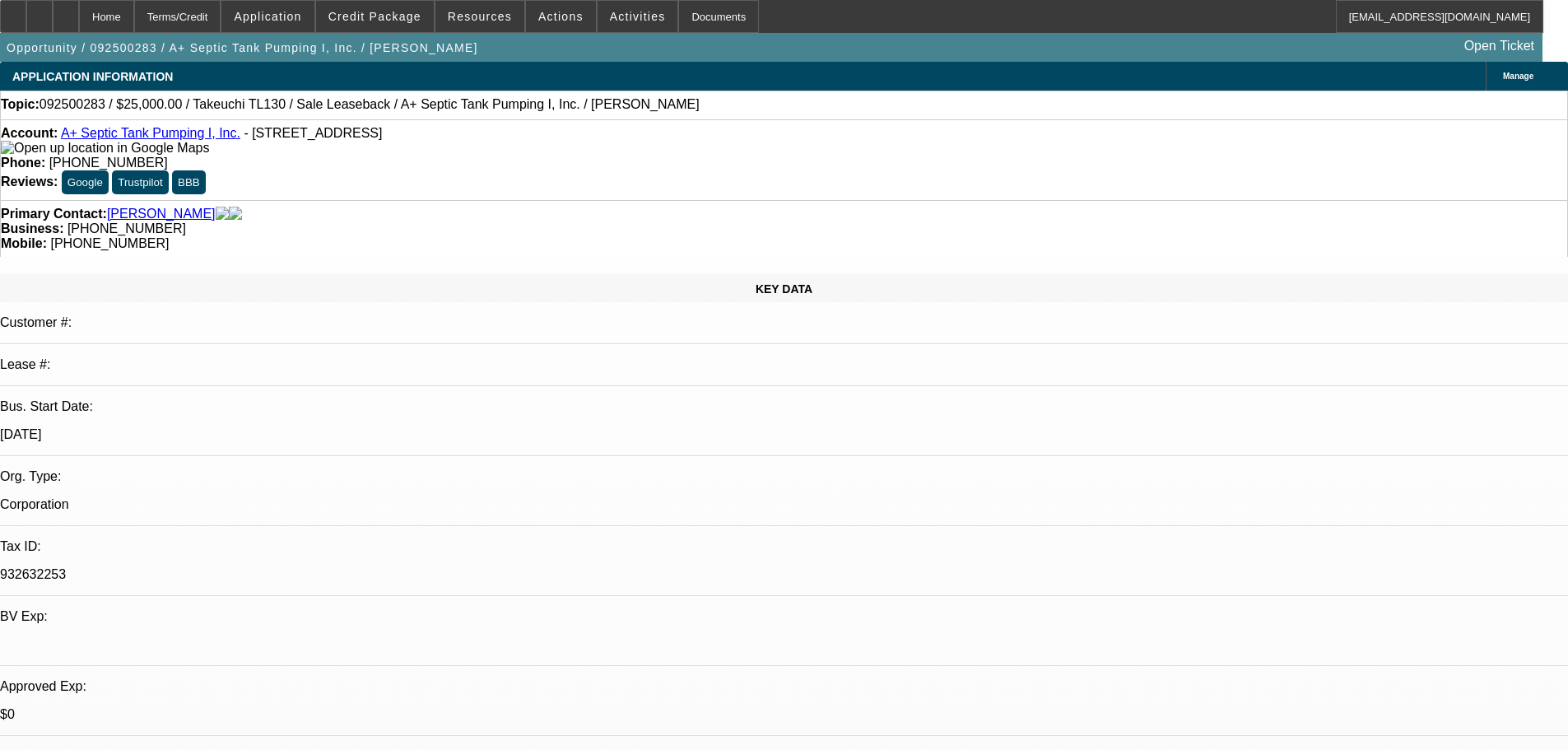
select select "2"
select select "0"
select select "6"
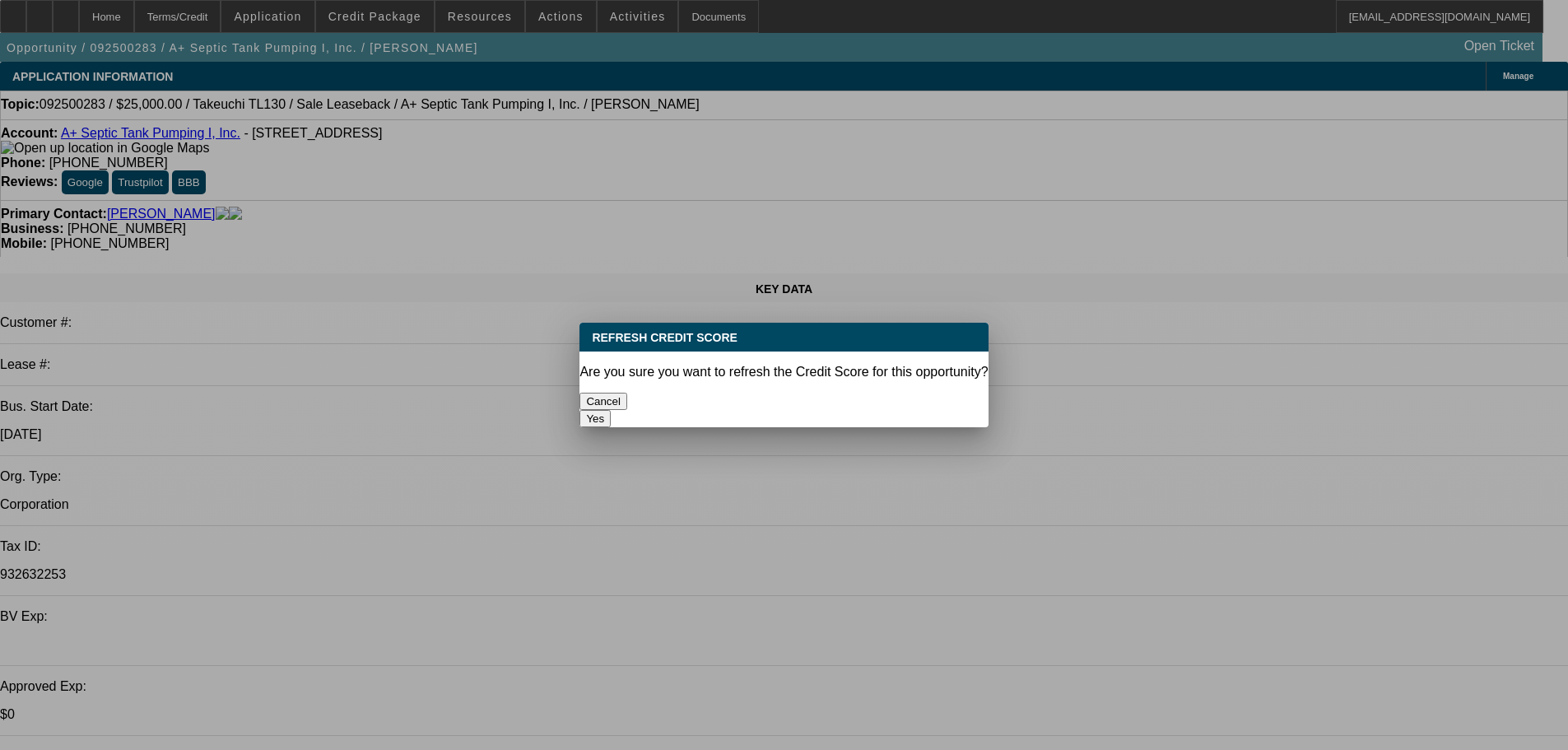
click at [610, 410] on button "Yes" at bounding box center [595, 419] width 32 height 17
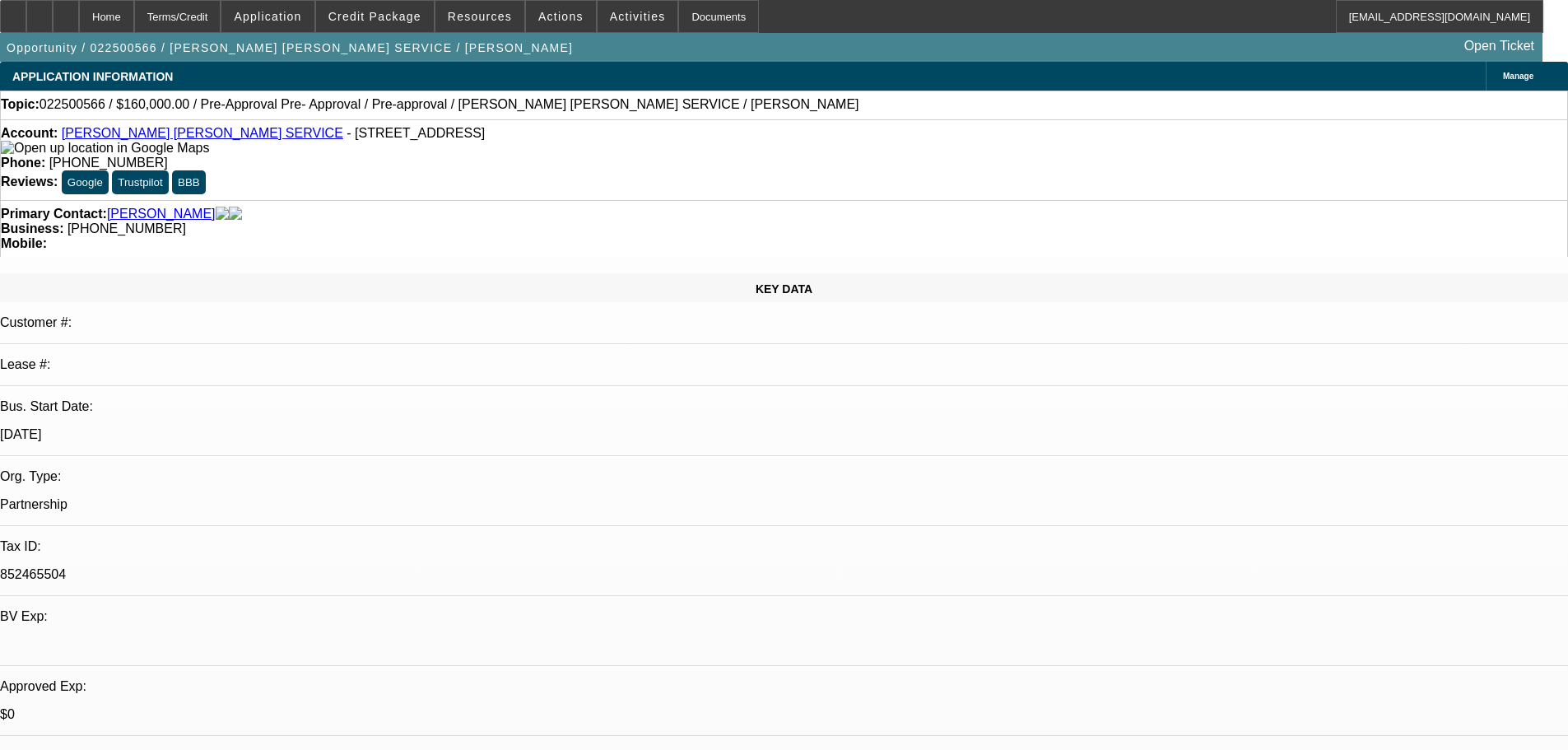
select select "0"
select select "2"
select select "0.1"
select select "4"
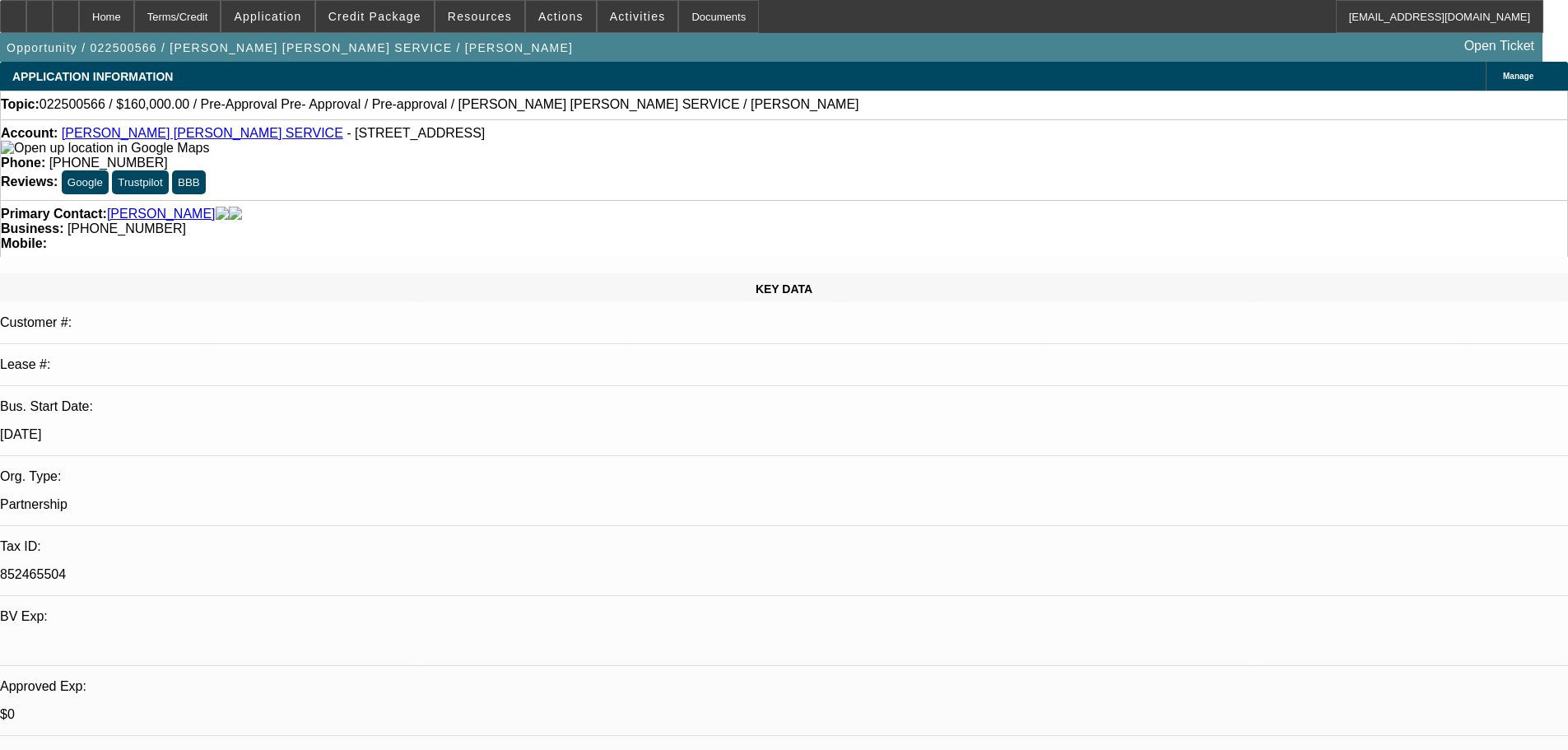
select select "0"
select select "2"
select select "0.1"
select select "4"
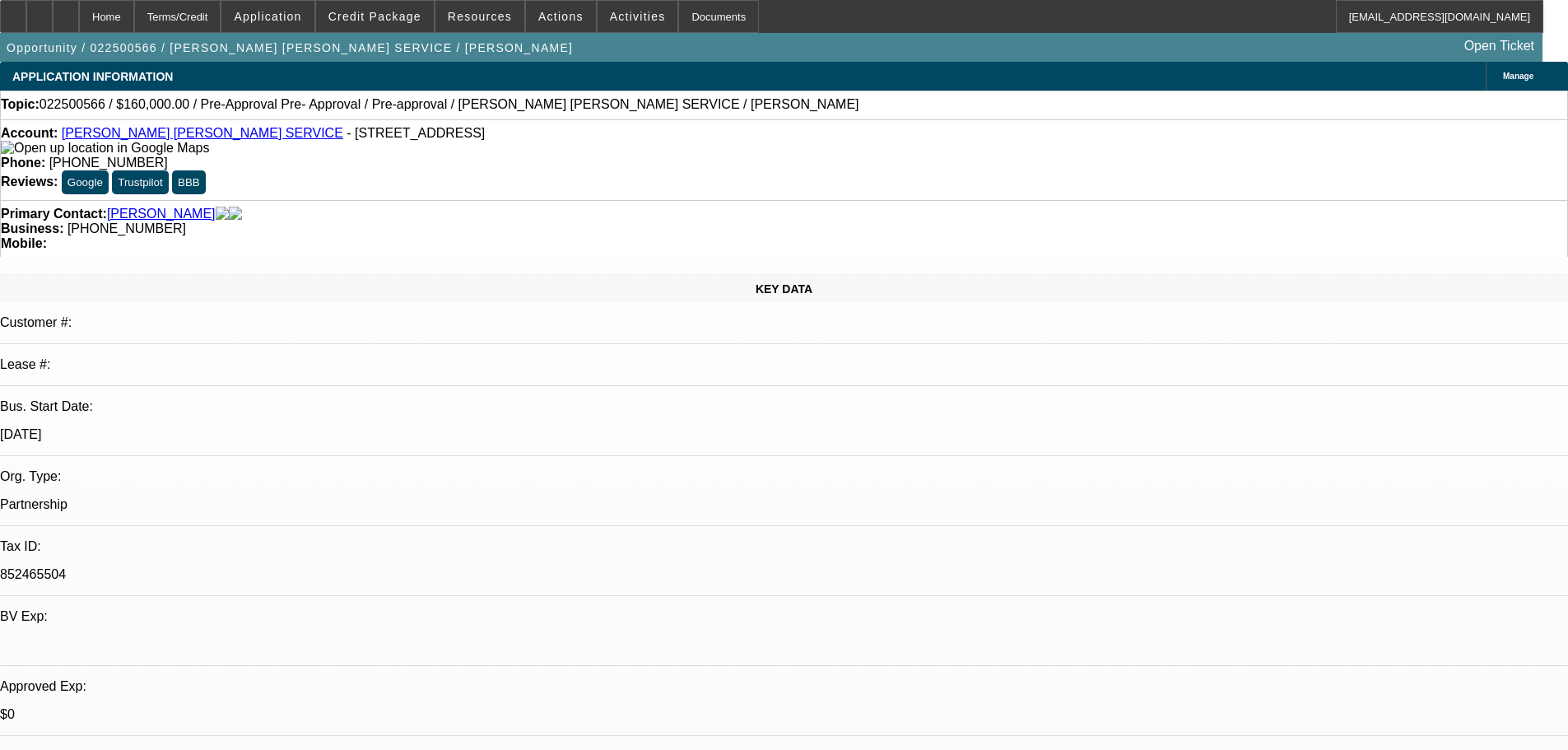
select select "0"
select select "2"
select select "0.1"
select select "4"
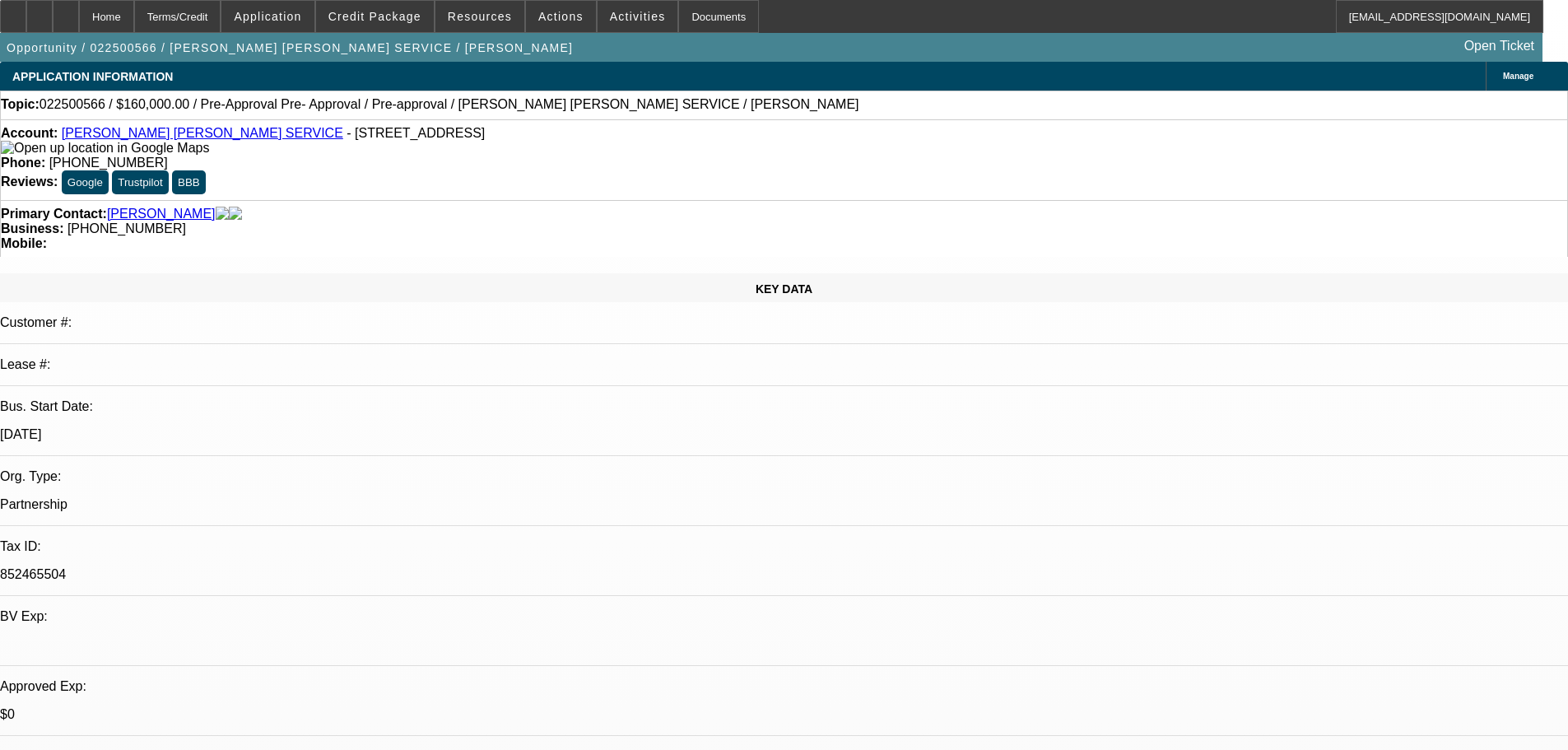
select select "0"
select select "2"
select select "0.1"
select select "4"
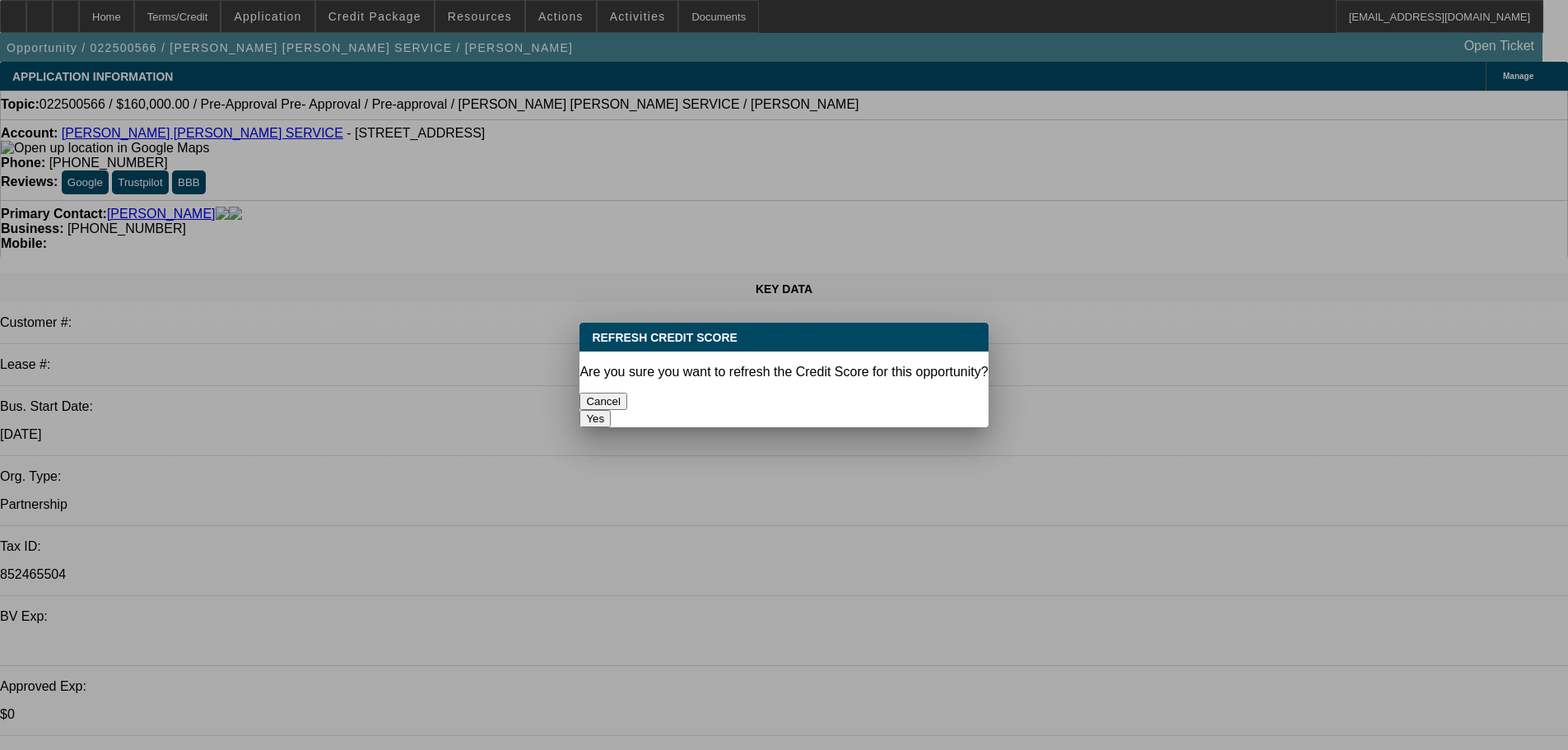
click at [610, 410] on button "Yes" at bounding box center [595, 419] width 32 height 17
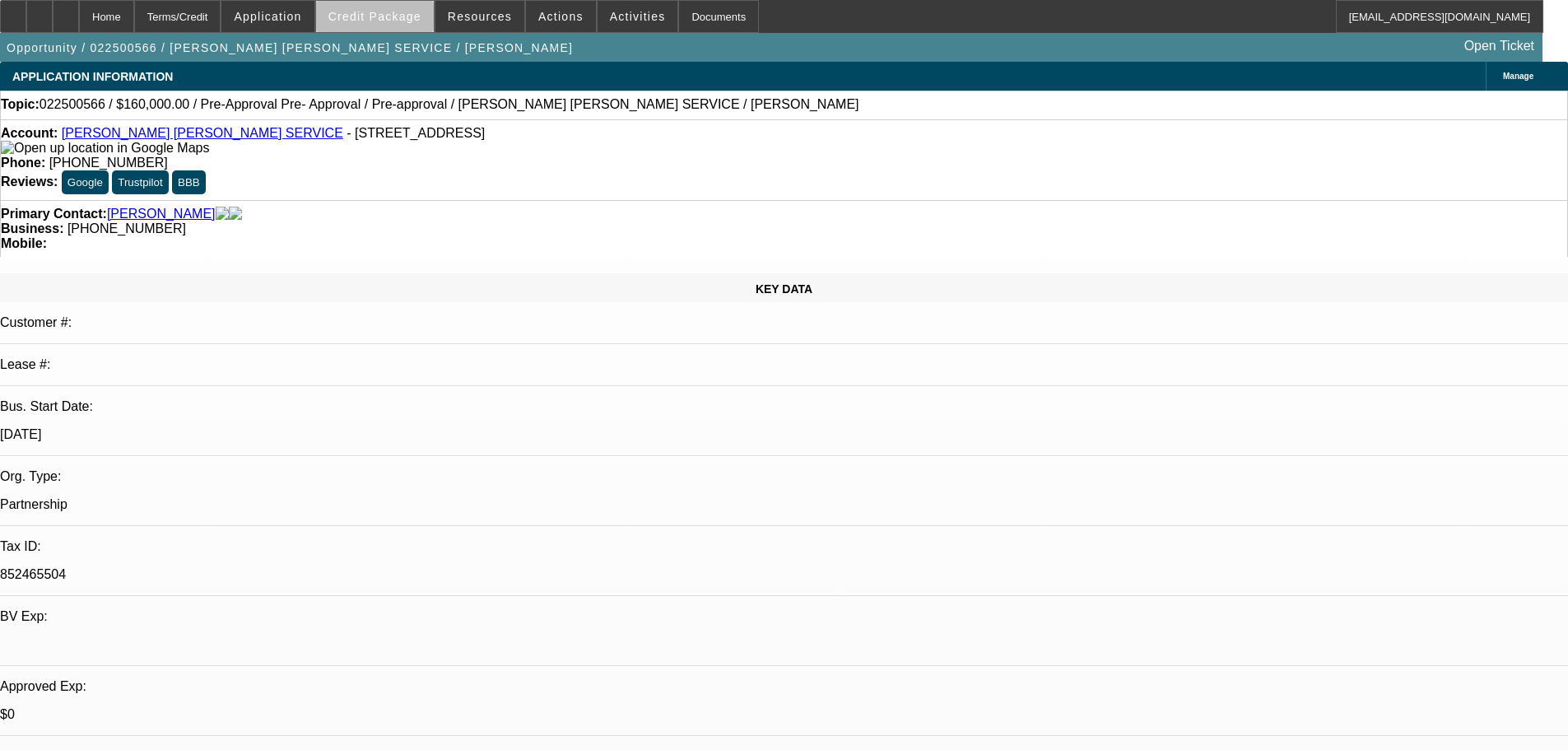
click at [416, 27] on span at bounding box center [374, 16] width 117 height 39
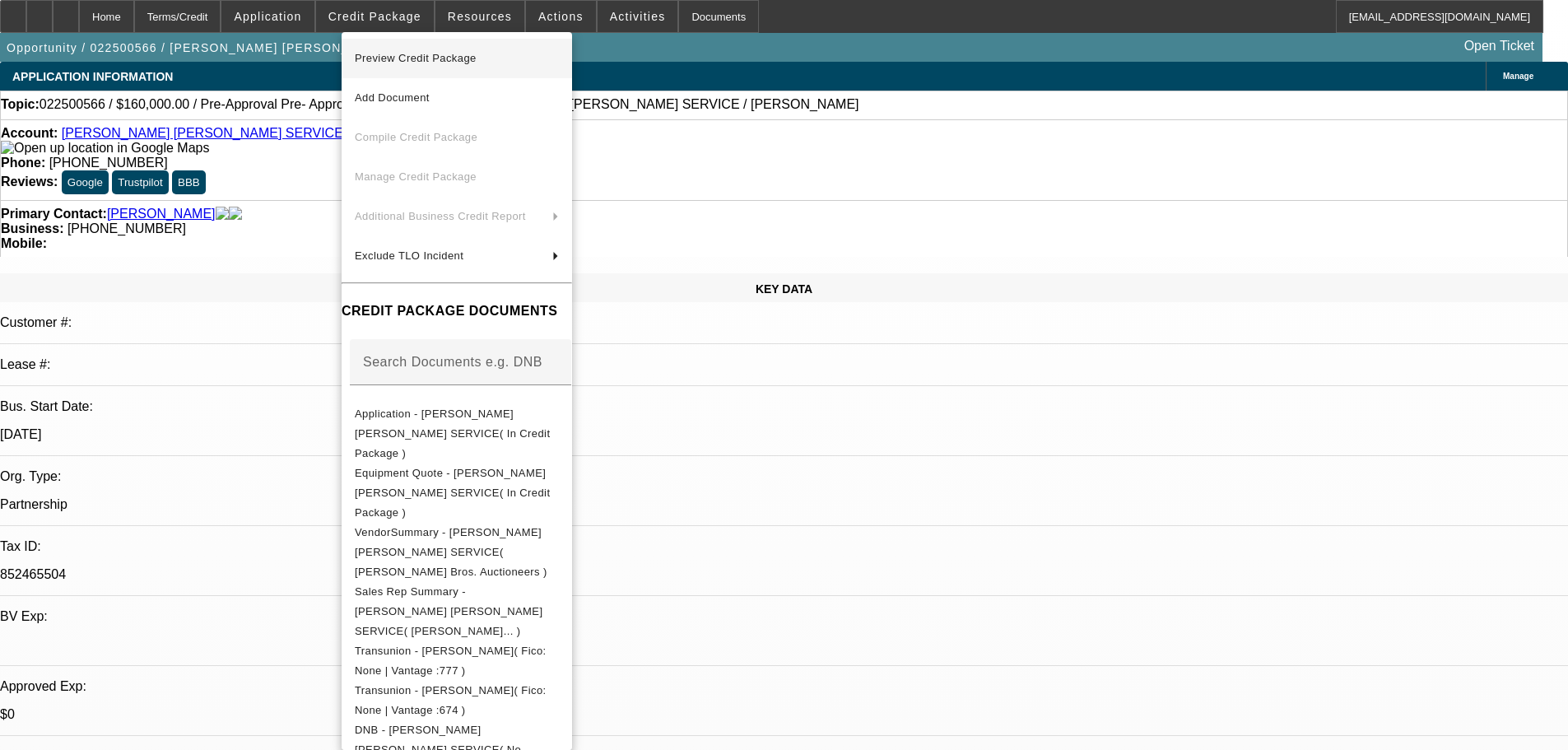
click at [425, 56] on span "Preview Credit Package" at bounding box center [415, 58] width 122 height 12
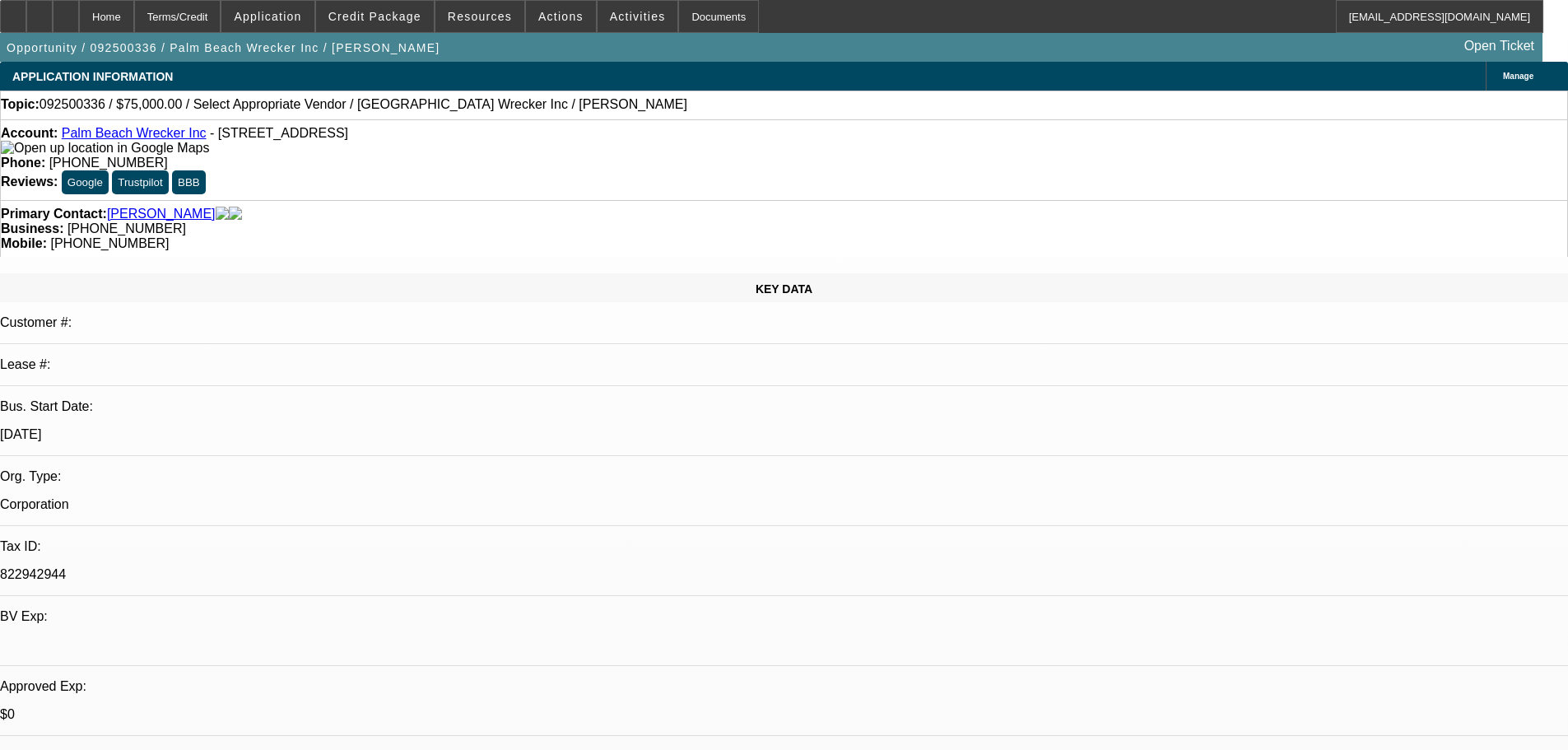
select select "0"
select select "2"
select select "0.1"
select select "4"
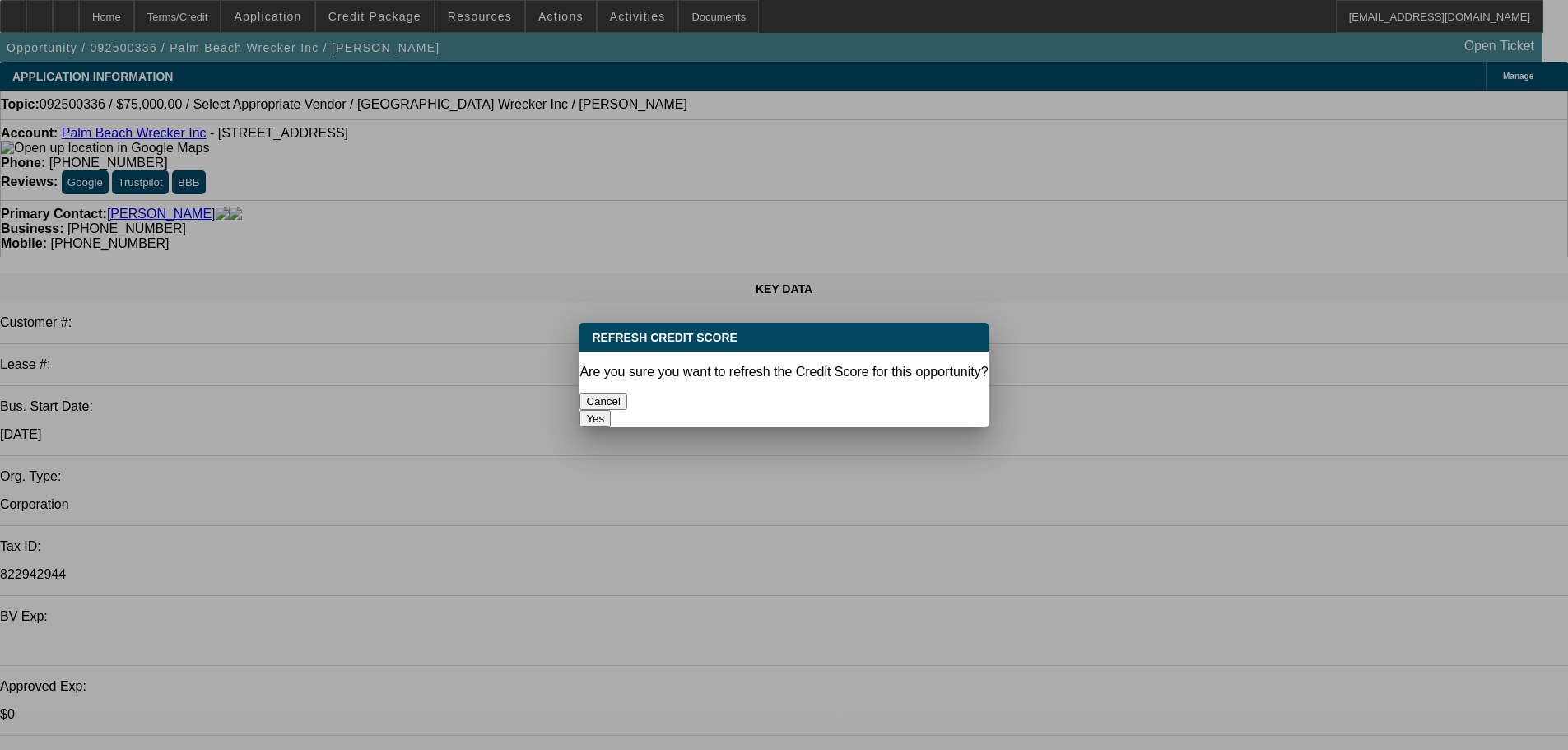
click at [610, 410] on button "Yes" at bounding box center [595, 419] width 32 height 17
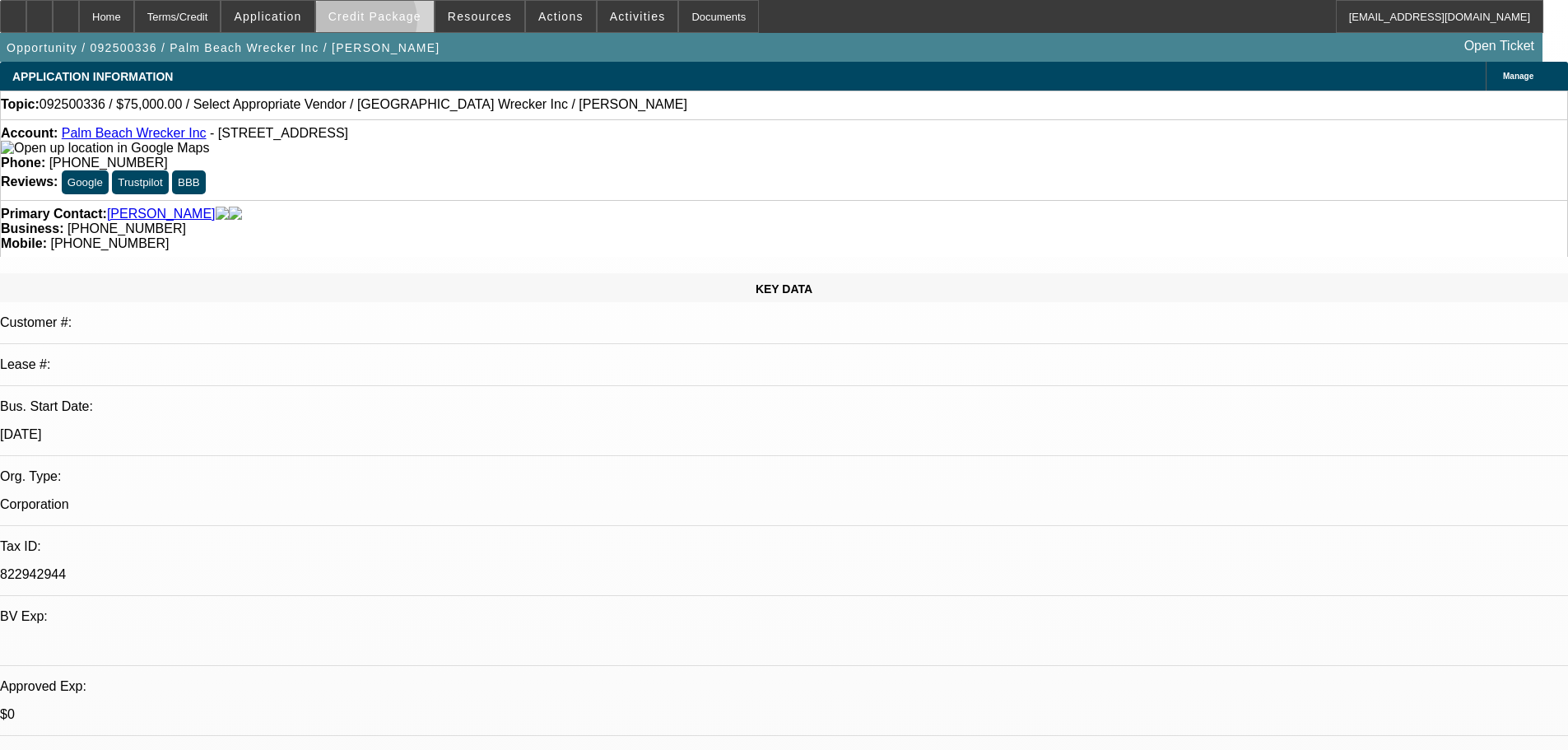
click at [390, 24] on span at bounding box center [374, 16] width 117 height 39
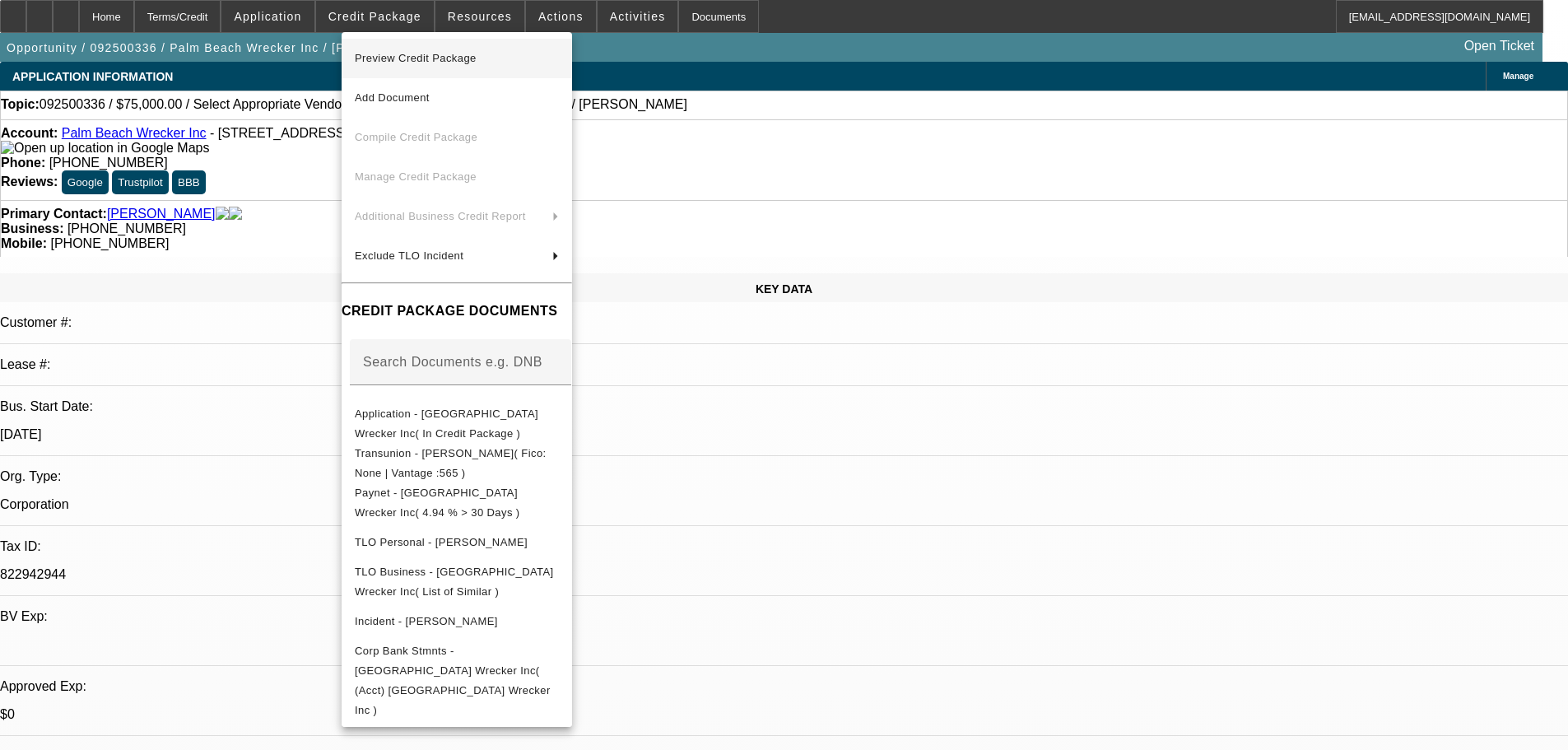
click at [401, 56] on span "Preview Credit Package" at bounding box center [415, 58] width 122 height 12
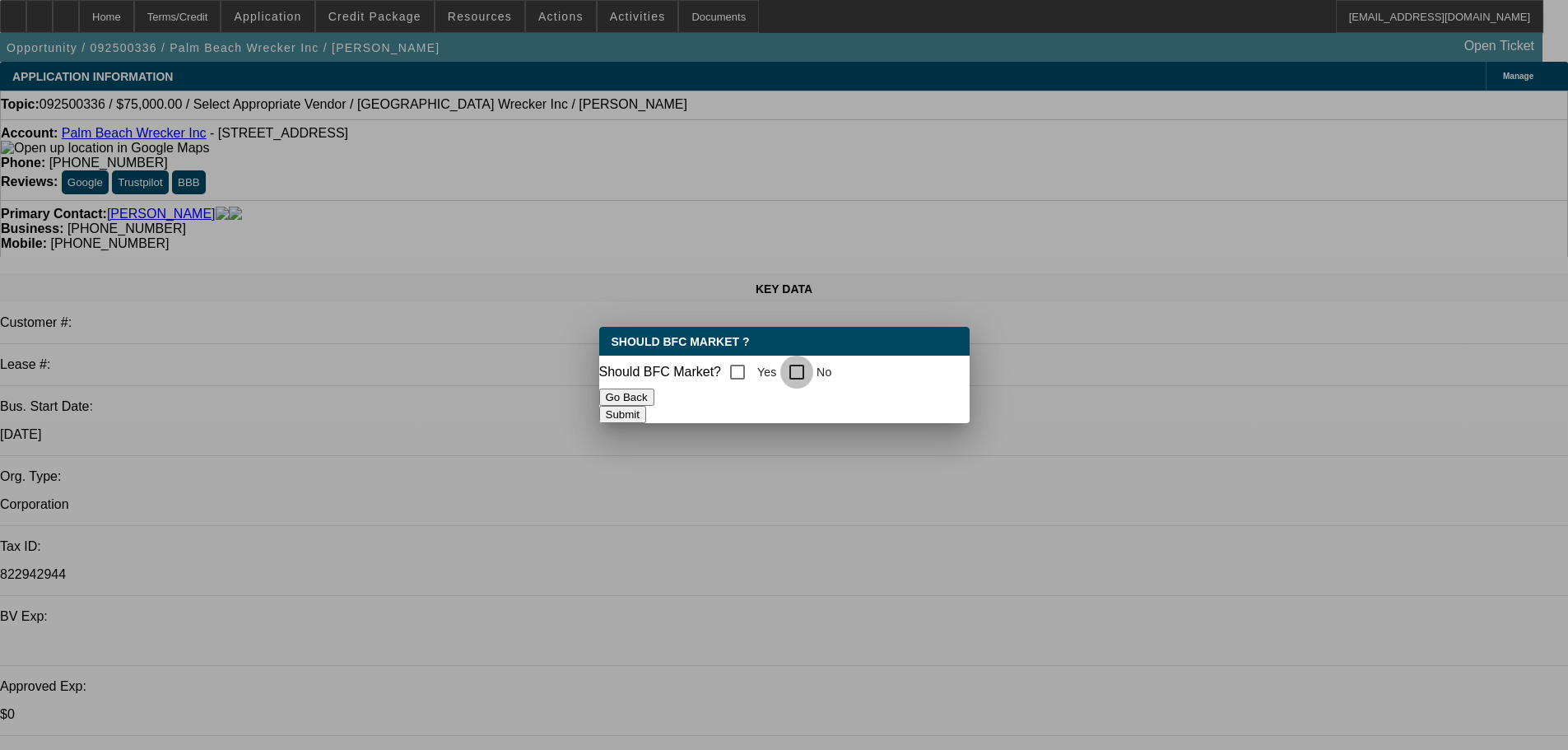
click at [813, 355] on input "No" at bounding box center [796, 372] width 33 height 33
checkbox input "true"
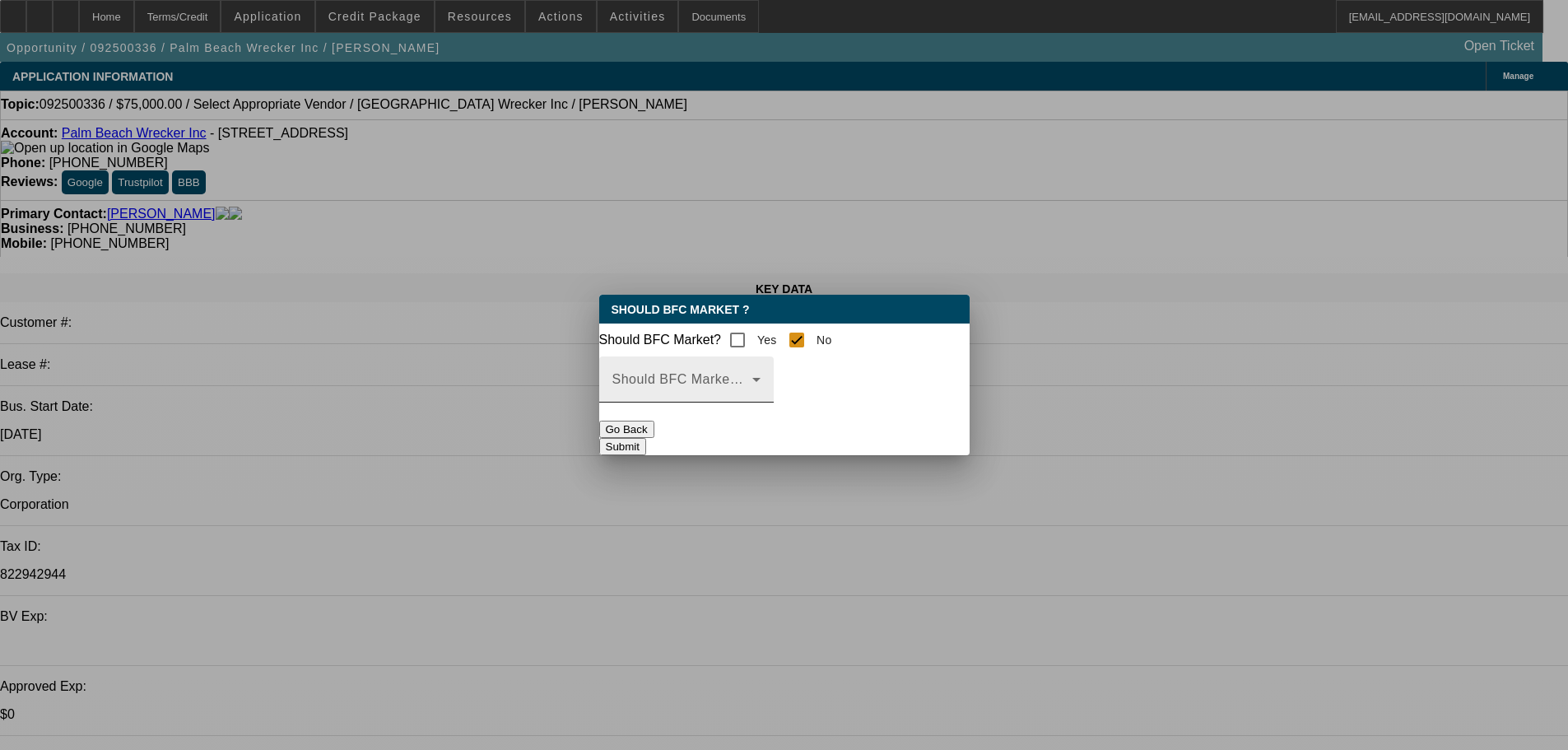
click at [752, 390] on span at bounding box center [681, 385] width 140 height 20
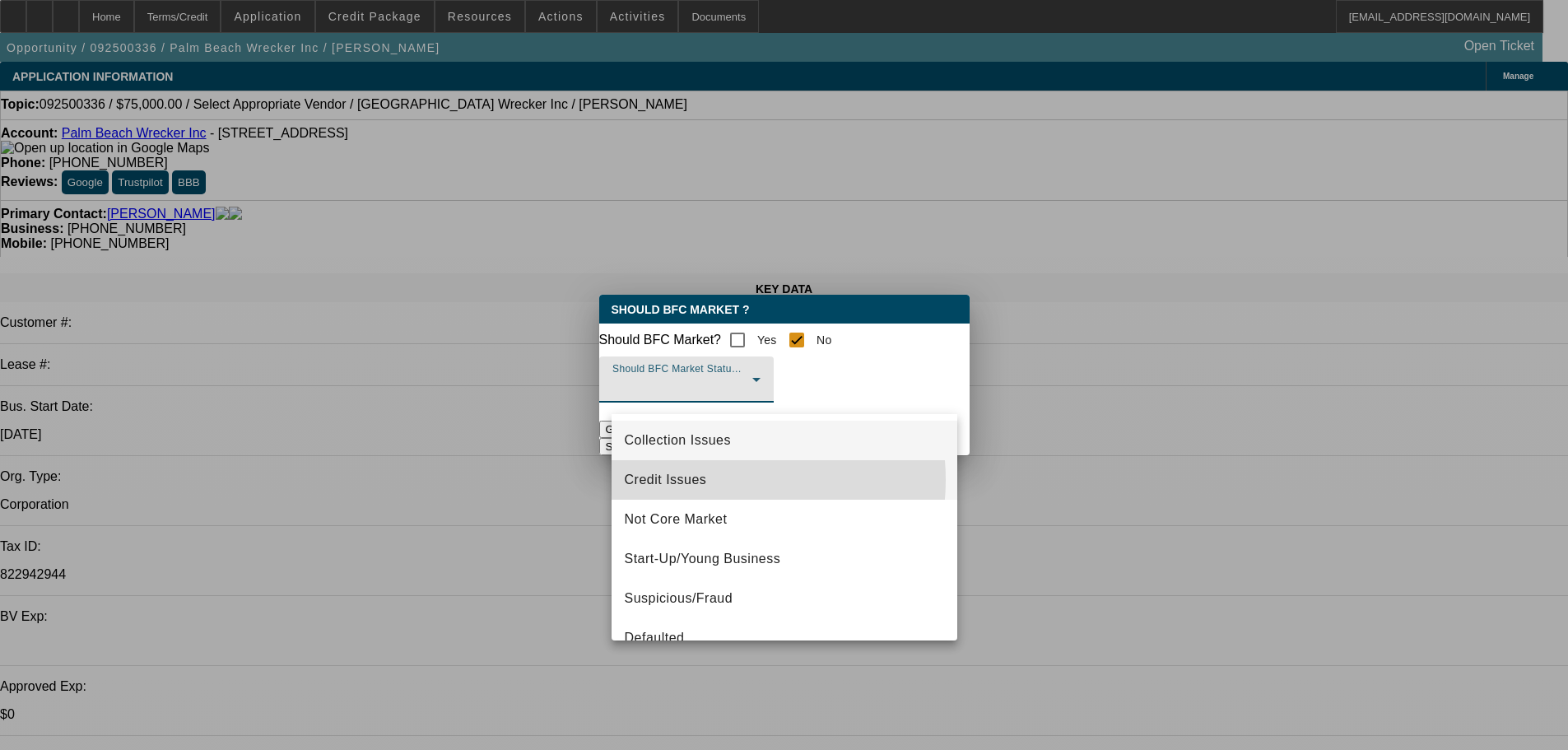
click at [715, 480] on mat-option "Credit Issues" at bounding box center [784, 479] width 346 height 39
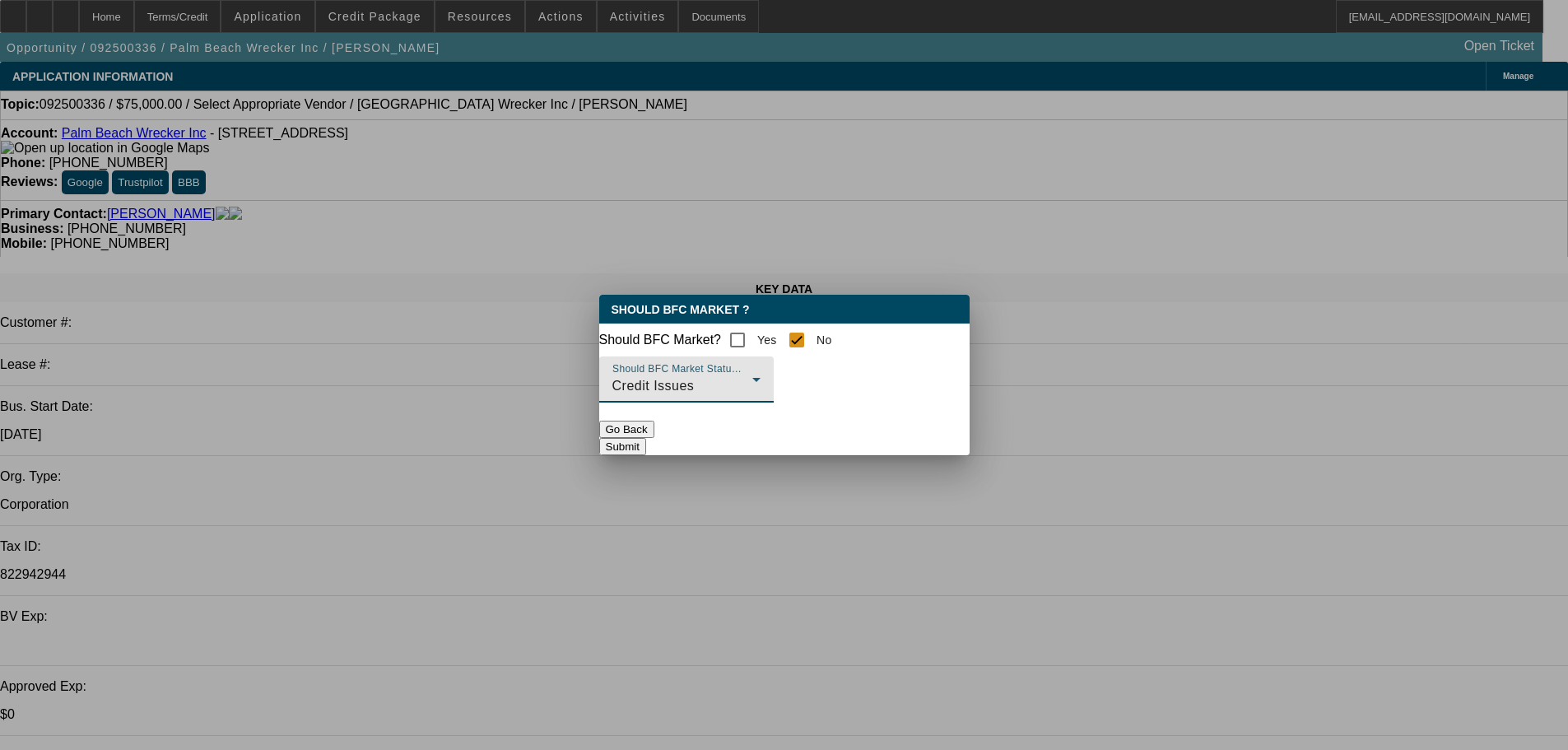
click at [646, 444] on button "Submit" at bounding box center [622, 446] width 47 height 17
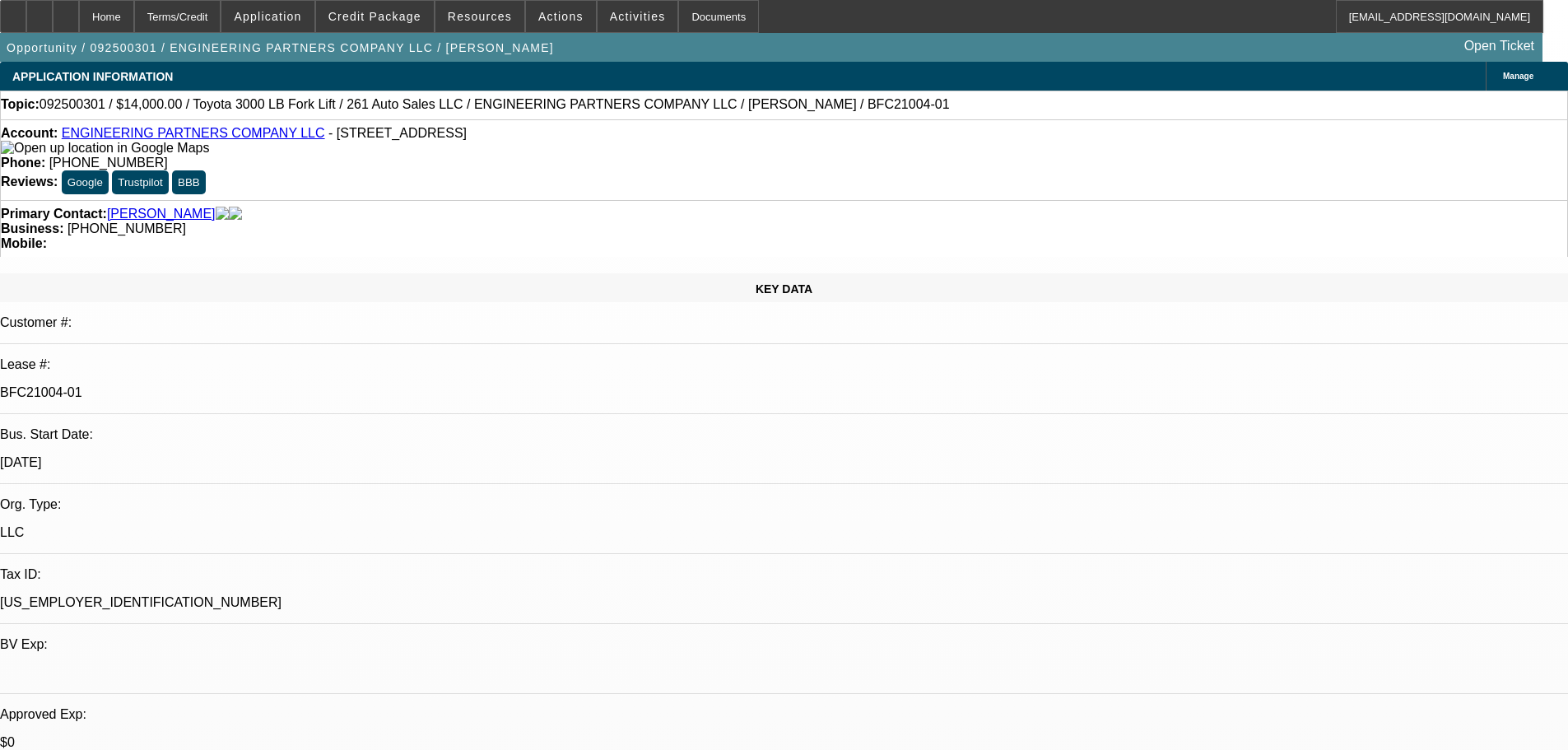
select select "0"
select select "2"
select select "0.1"
select select "4"
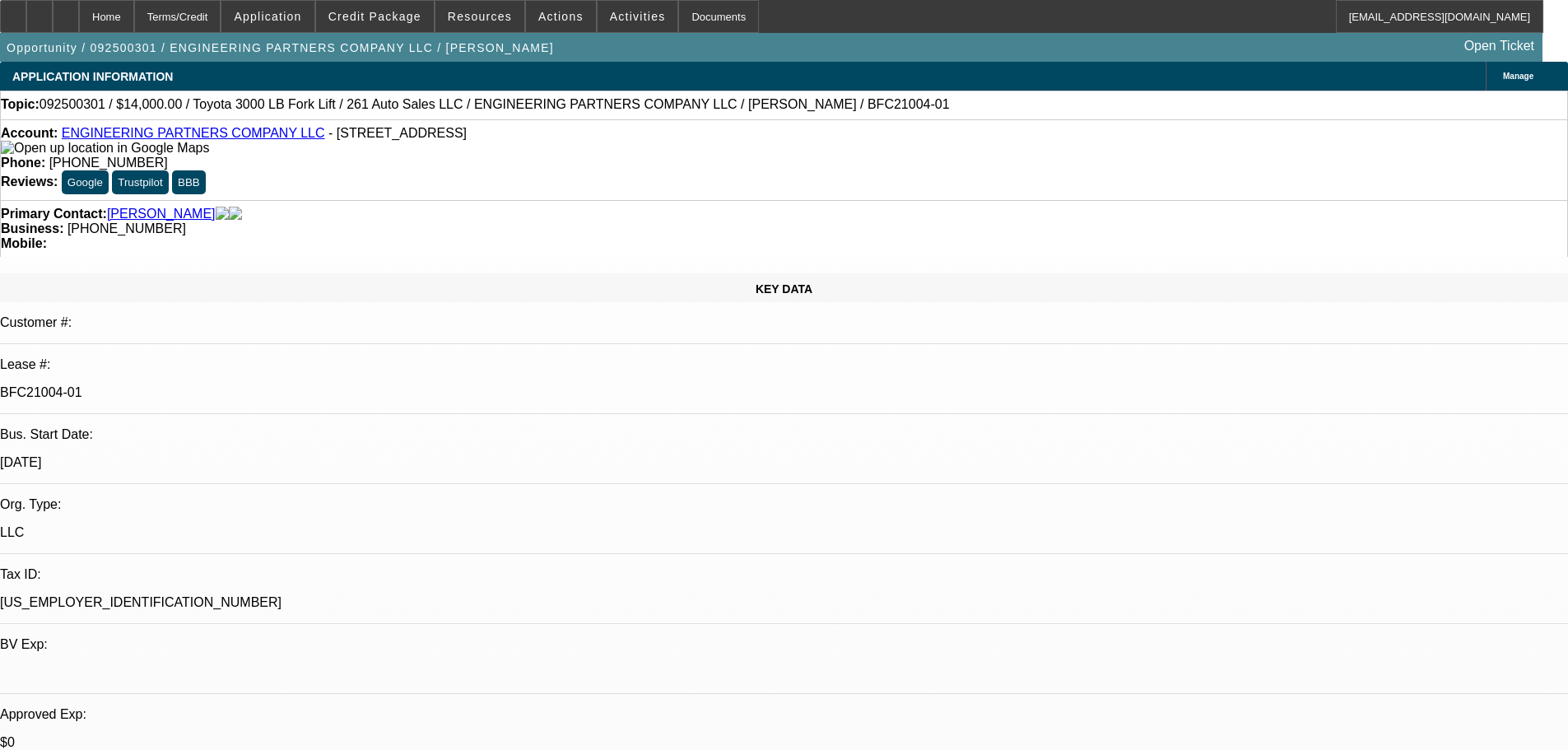
select select "0"
select select "2"
select select "0.1"
select select "4"
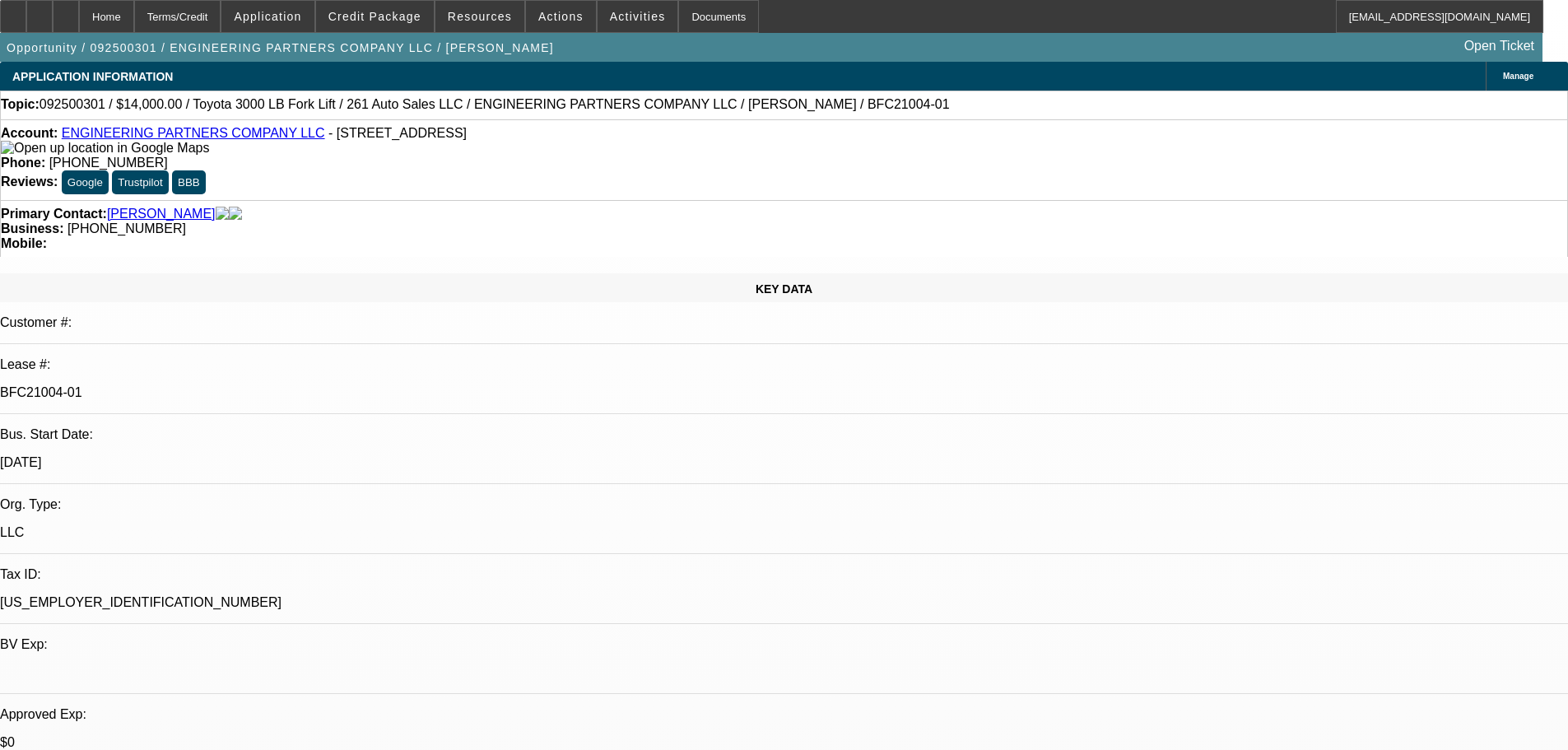
select select "0"
select select "2"
select select "0.1"
select select "4"
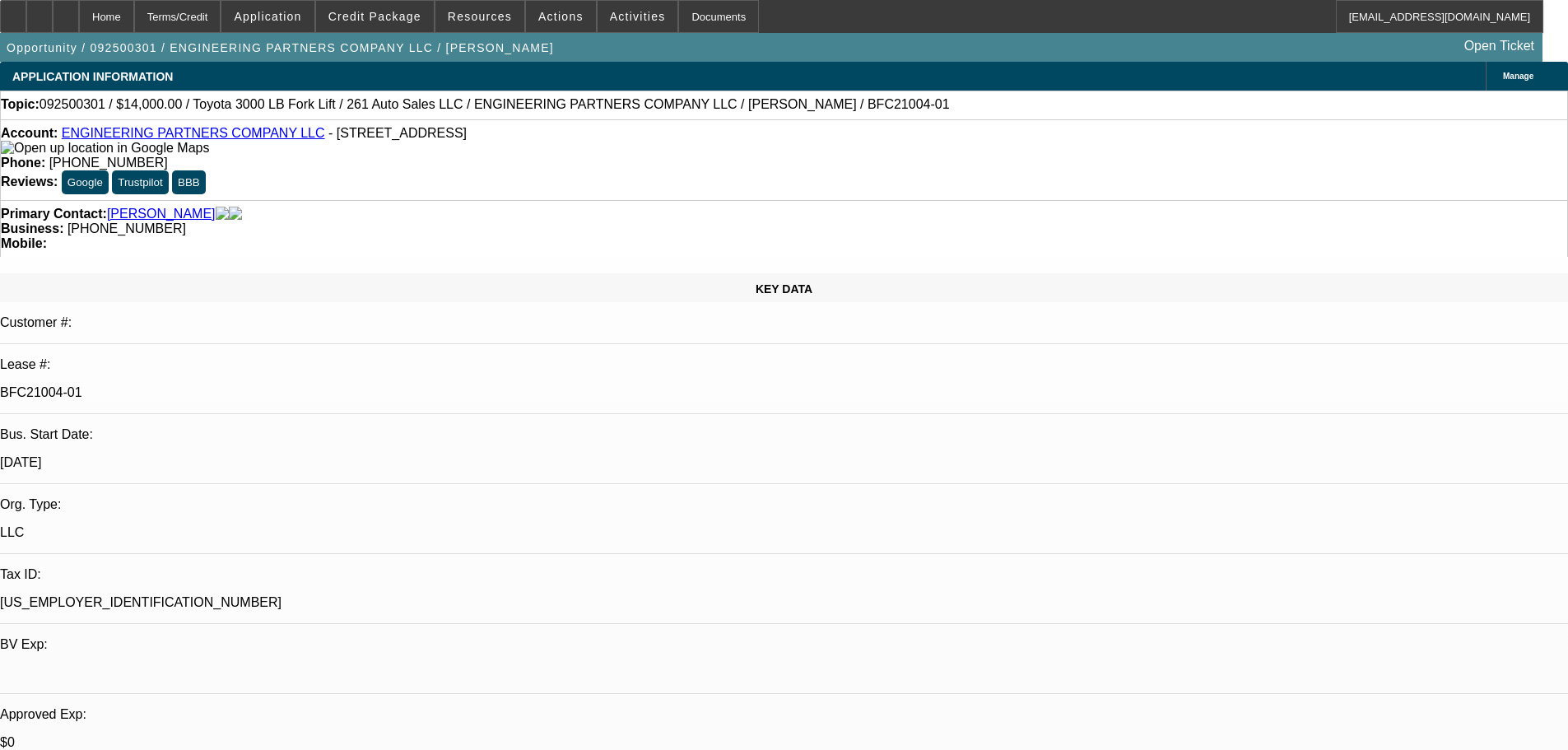
select select "0"
select select "3"
select select "0.1"
select select "4"
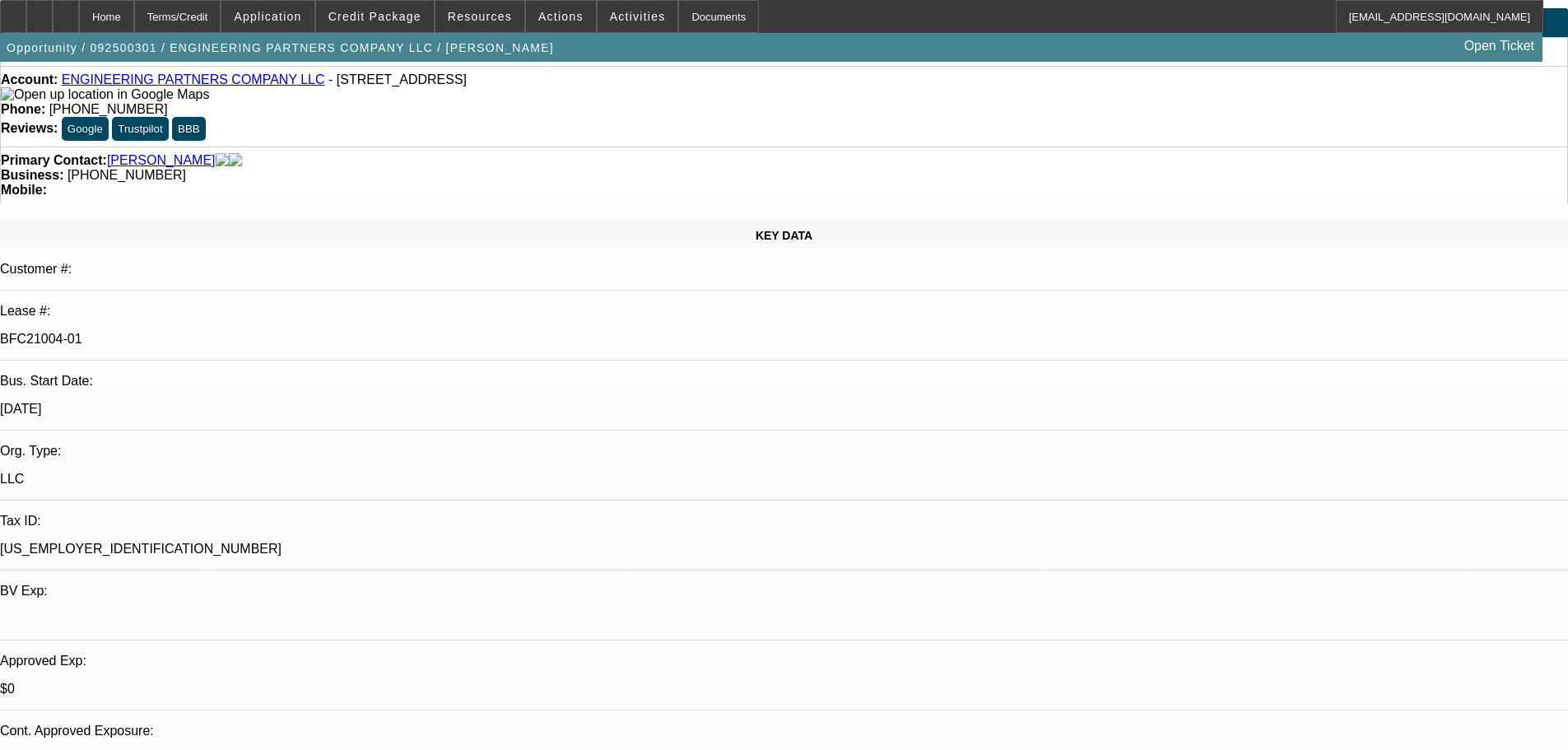
scroll to position [82, 0]
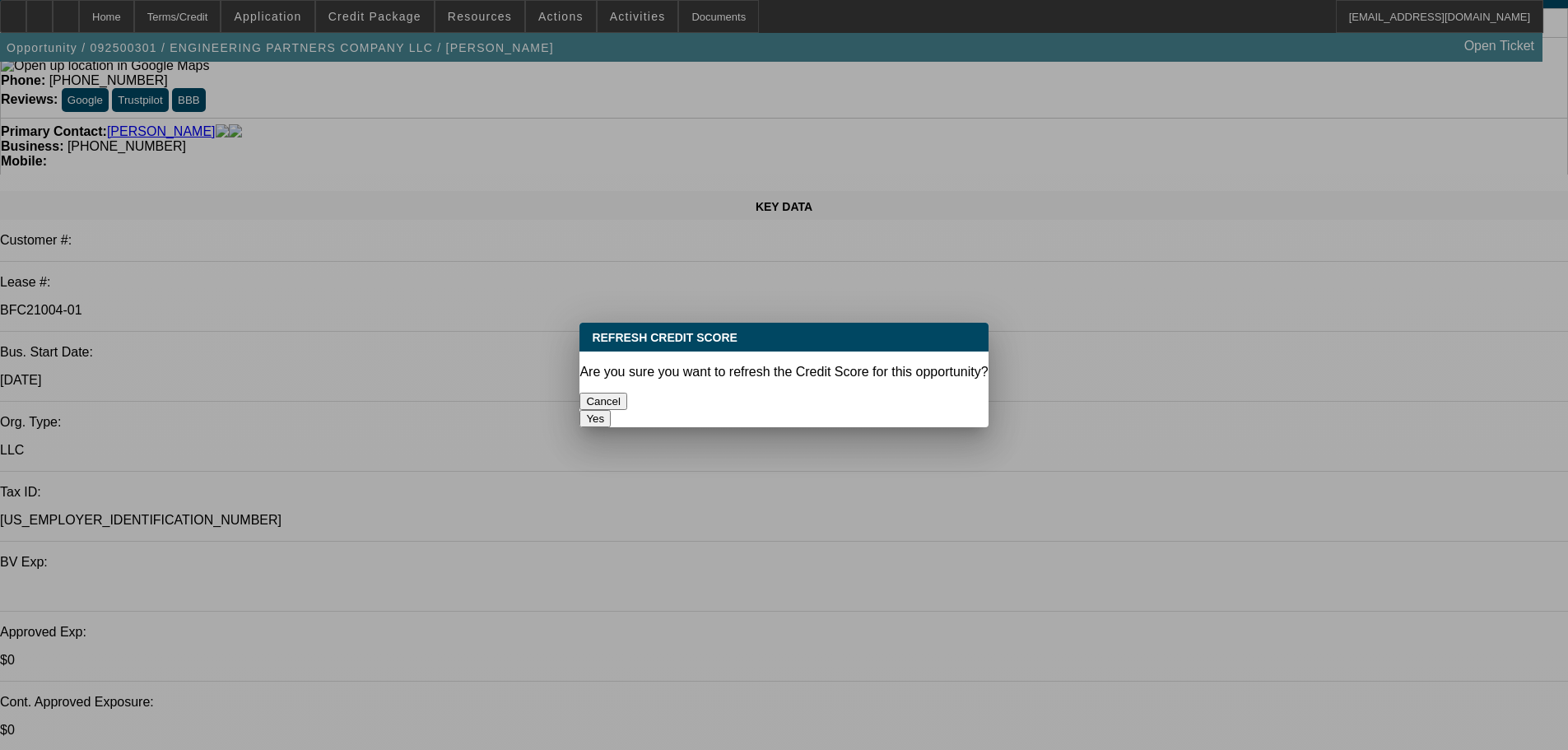
scroll to position [0, 0]
click at [610, 410] on button "Yes" at bounding box center [595, 419] width 32 height 17
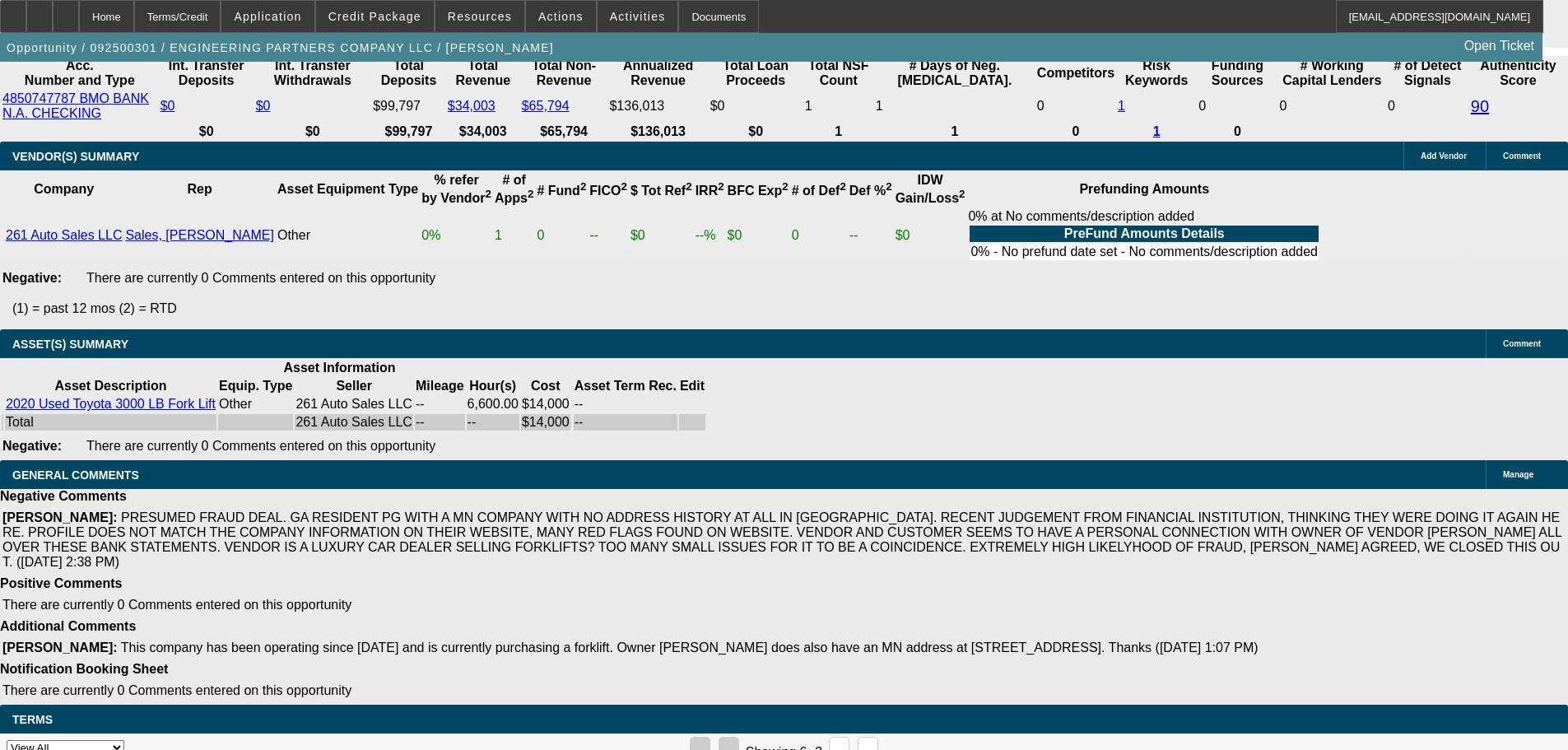
scroll to position [3296, 0]
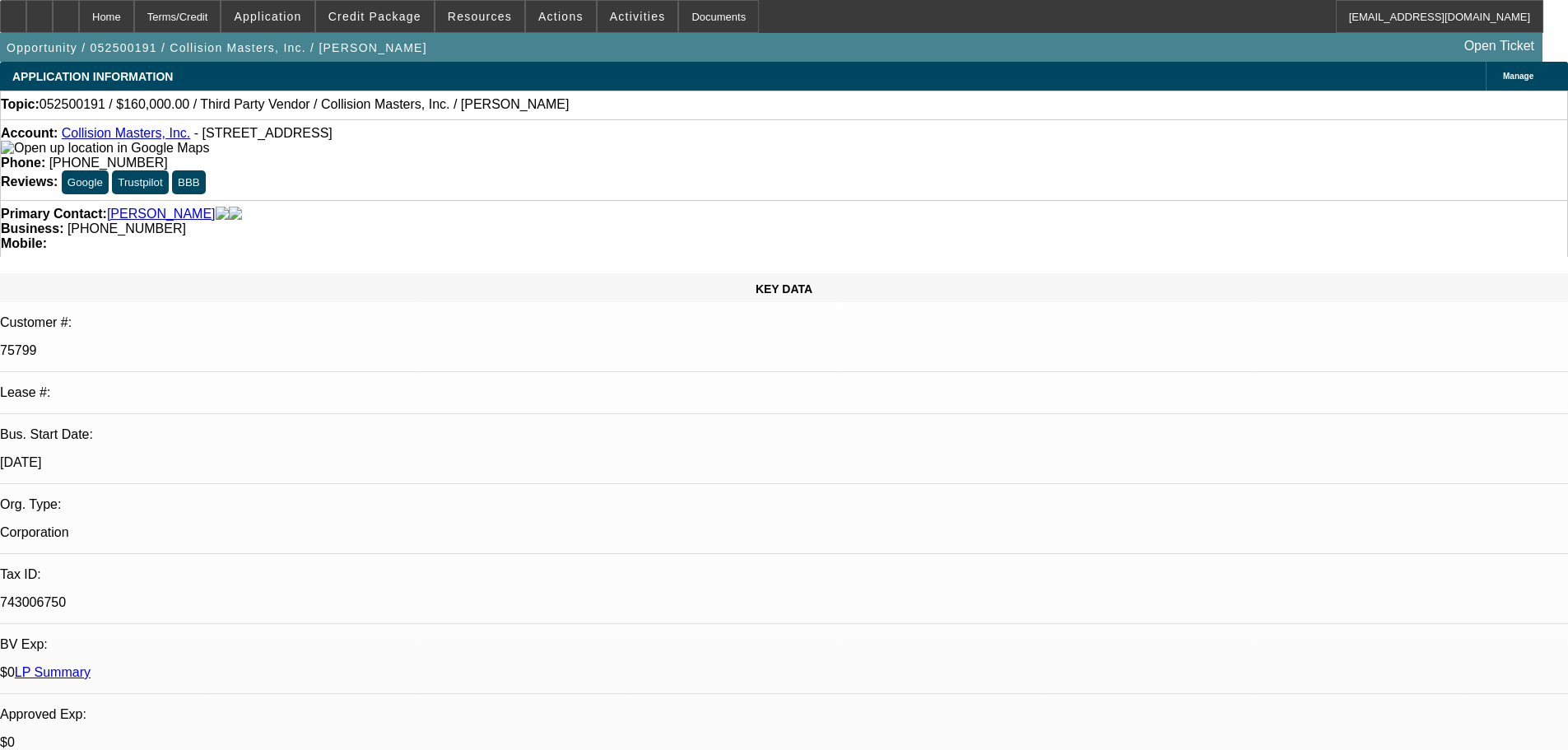
select select "0"
select select "2"
select select "0.1"
select select "4"
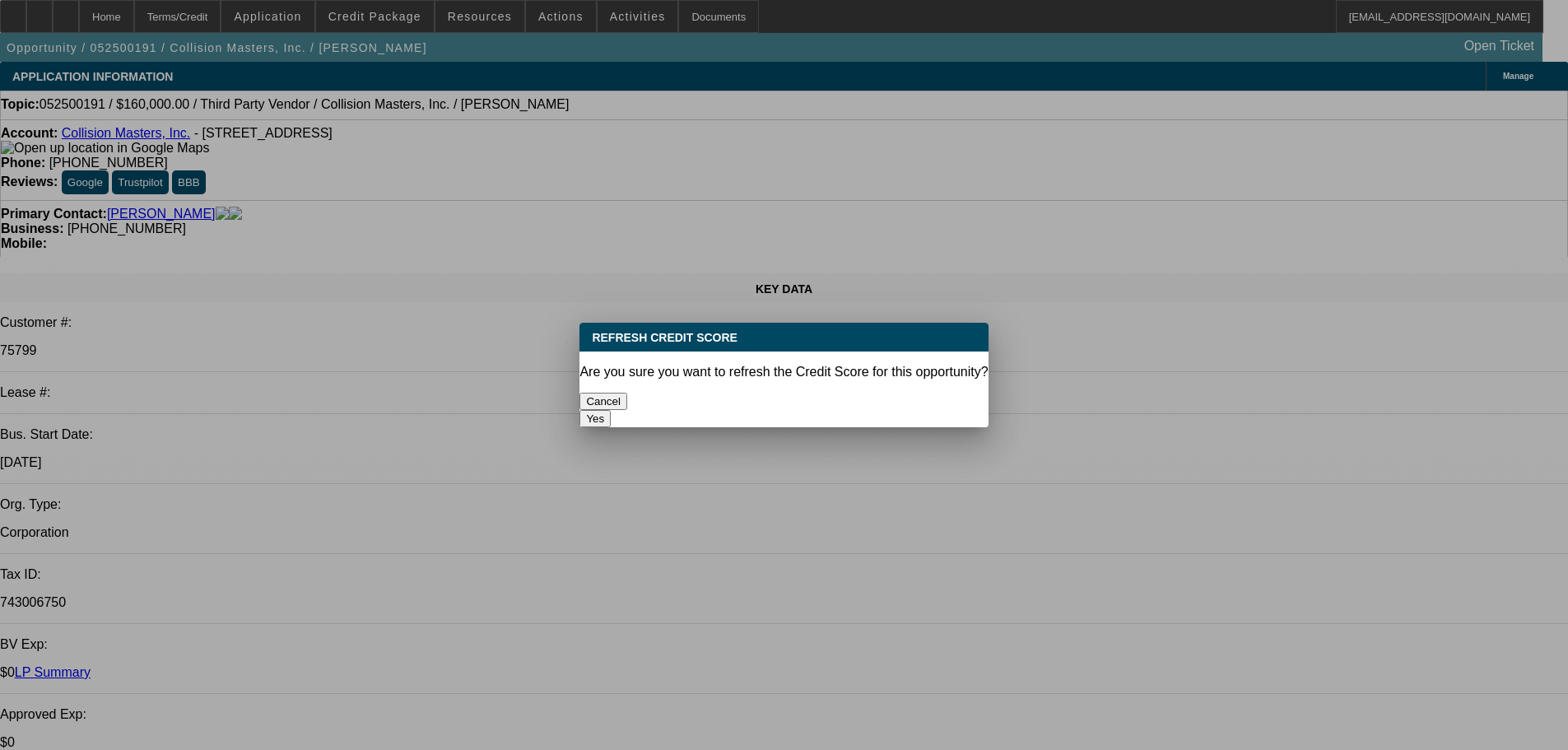
click at [610, 410] on button "Yes" at bounding box center [595, 419] width 32 height 17
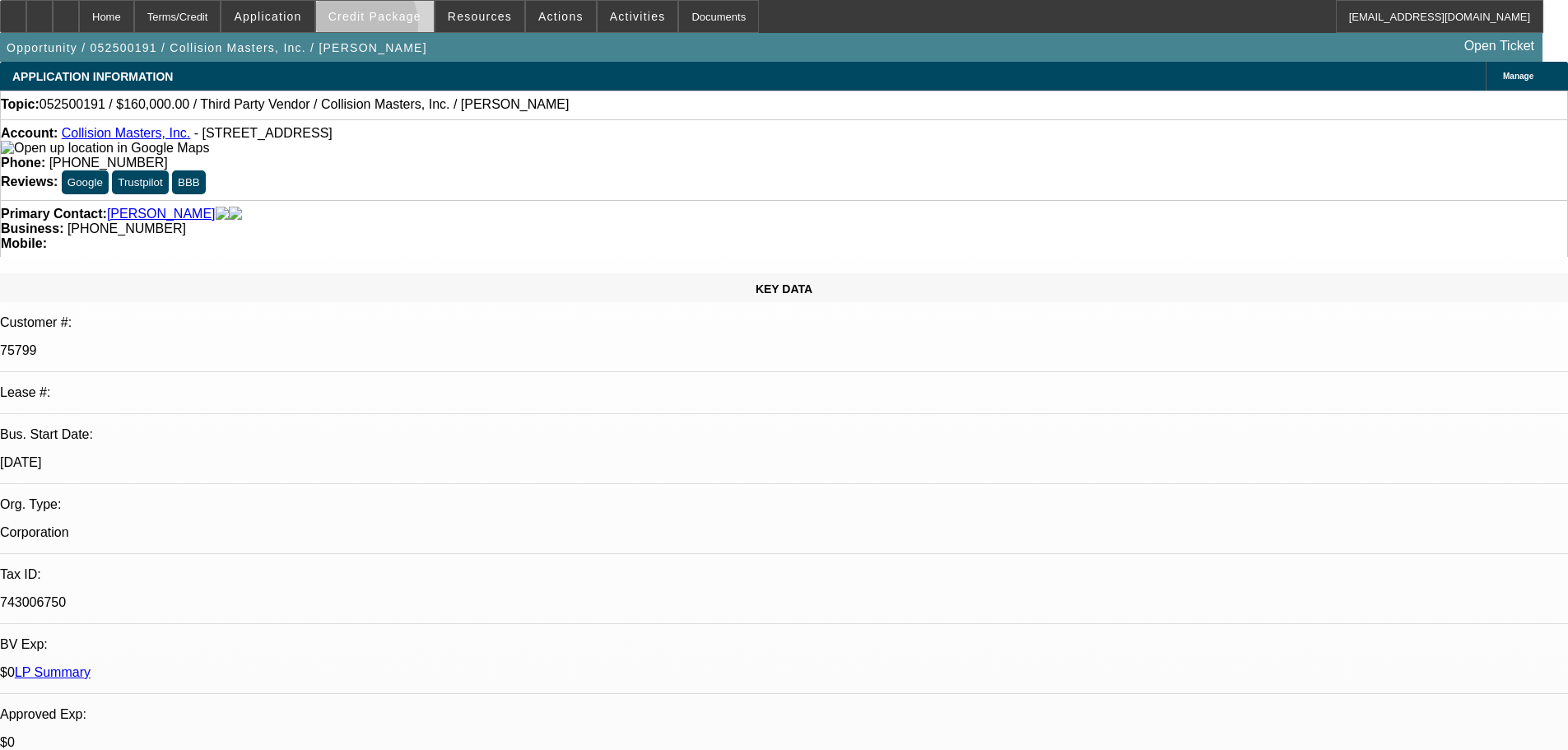
click at [379, 28] on span at bounding box center [374, 16] width 117 height 39
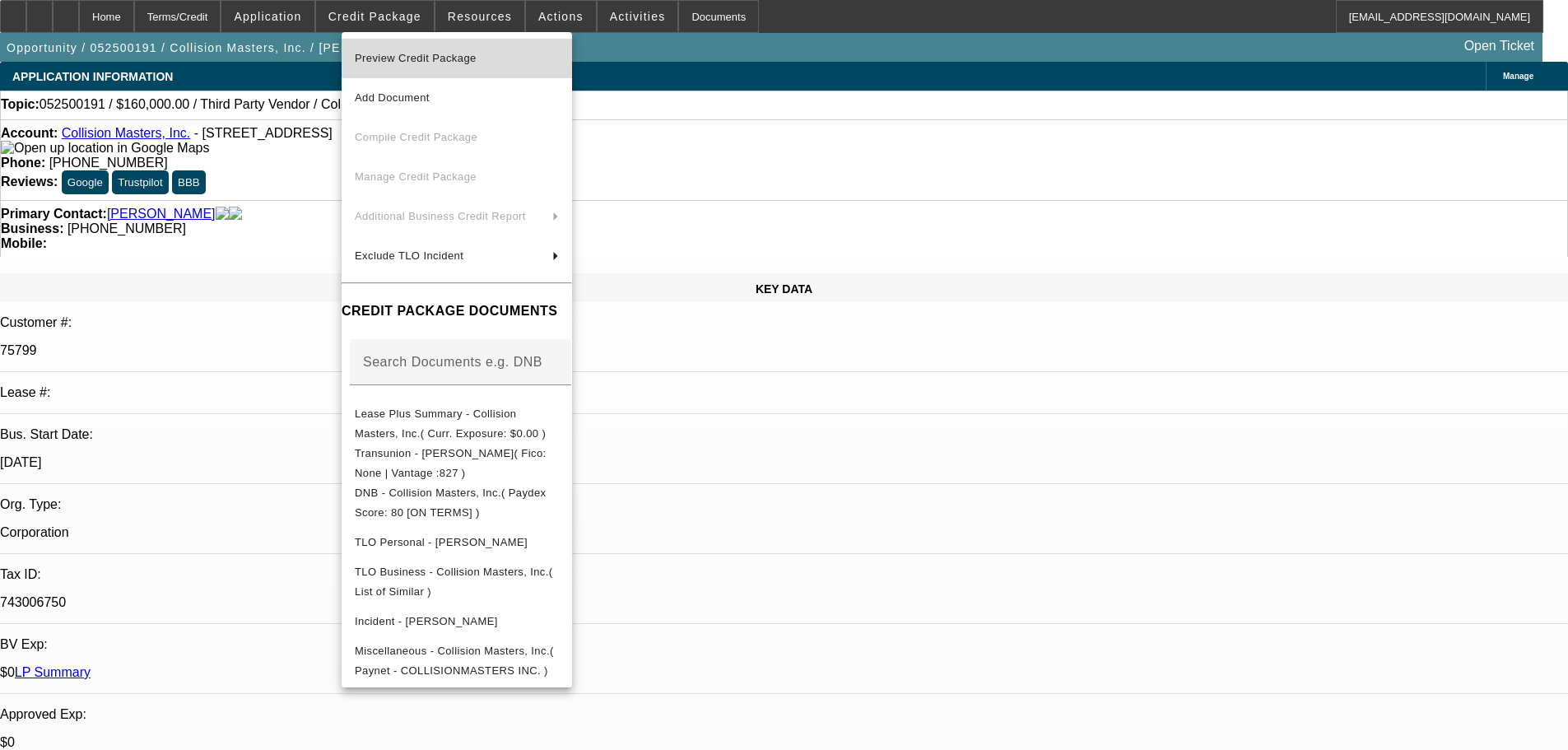
click at [416, 64] on span "Preview Credit Package" at bounding box center [456, 58] width 204 height 20
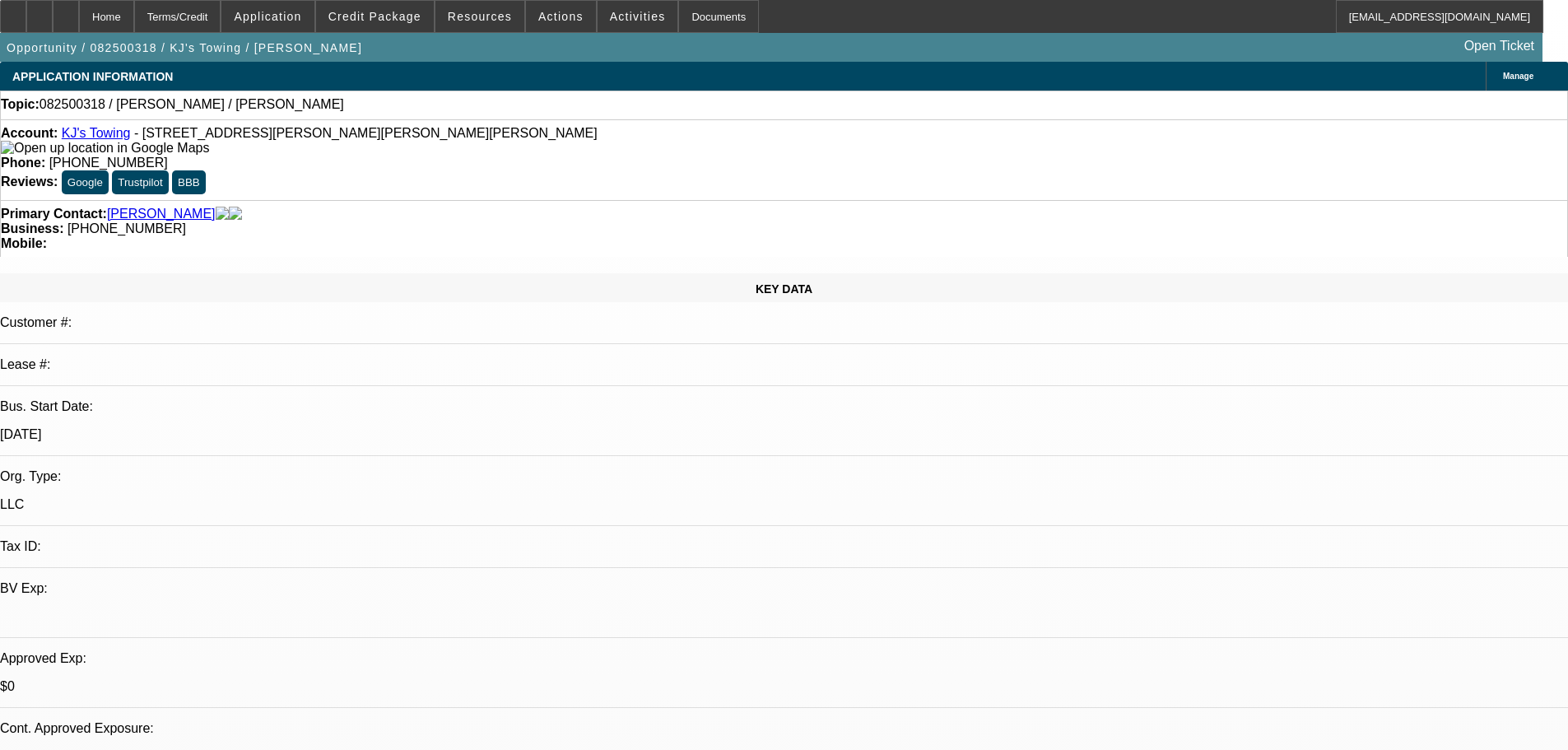
select select "0"
select select "2"
select select "0.1"
select select "4"
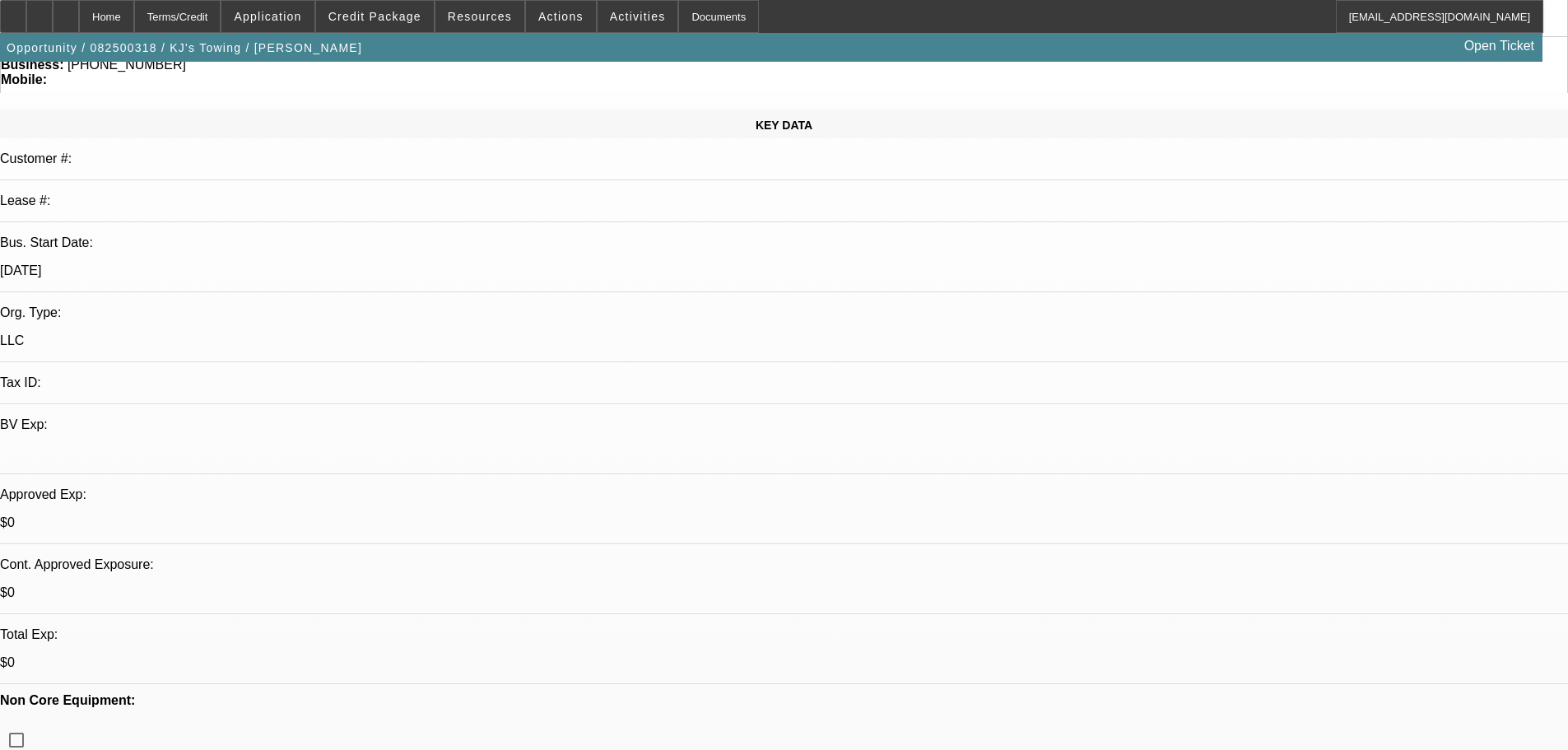
scroll to position [164, 0]
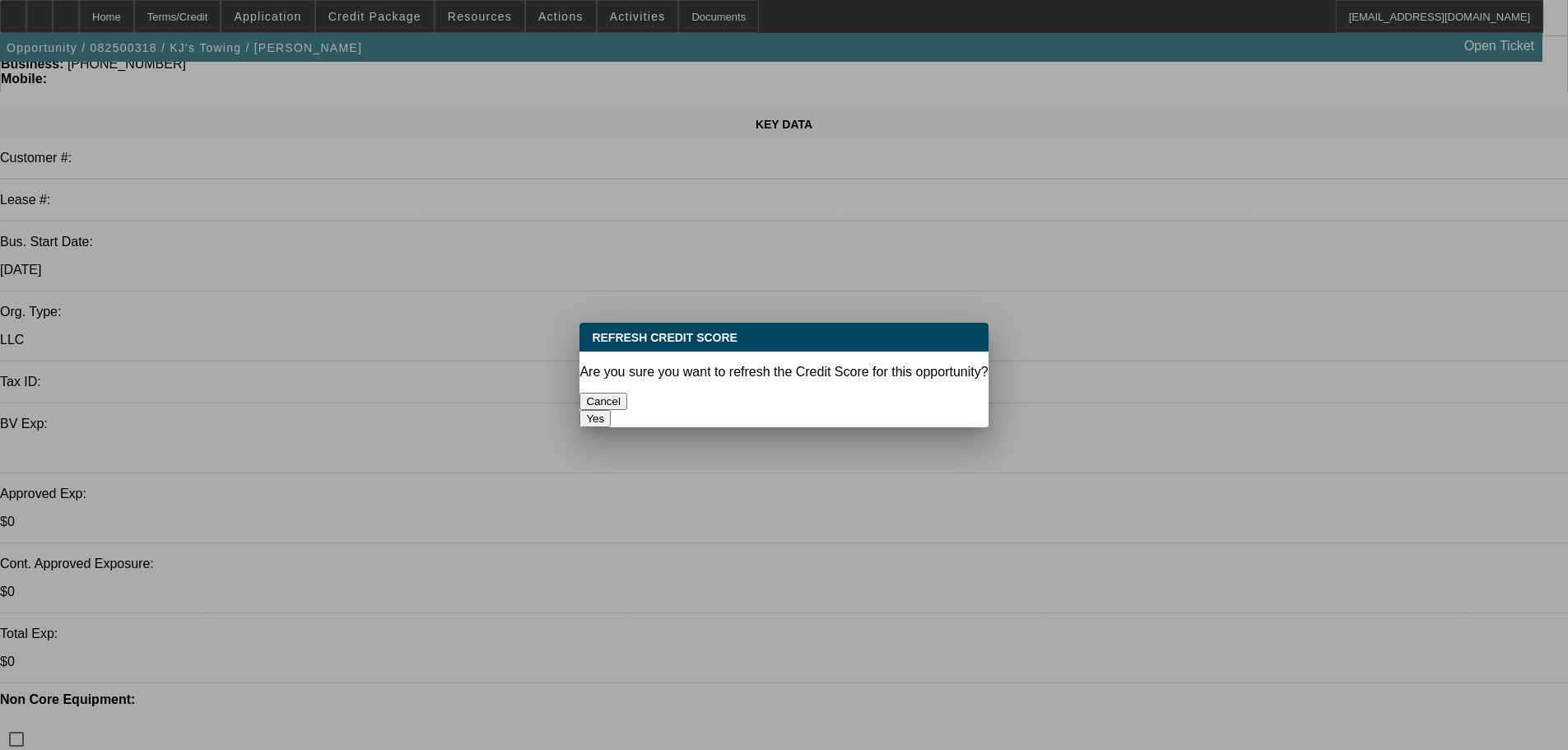
scroll to position [0, 0]
click at [610, 410] on button "Yes" at bounding box center [595, 419] width 32 height 17
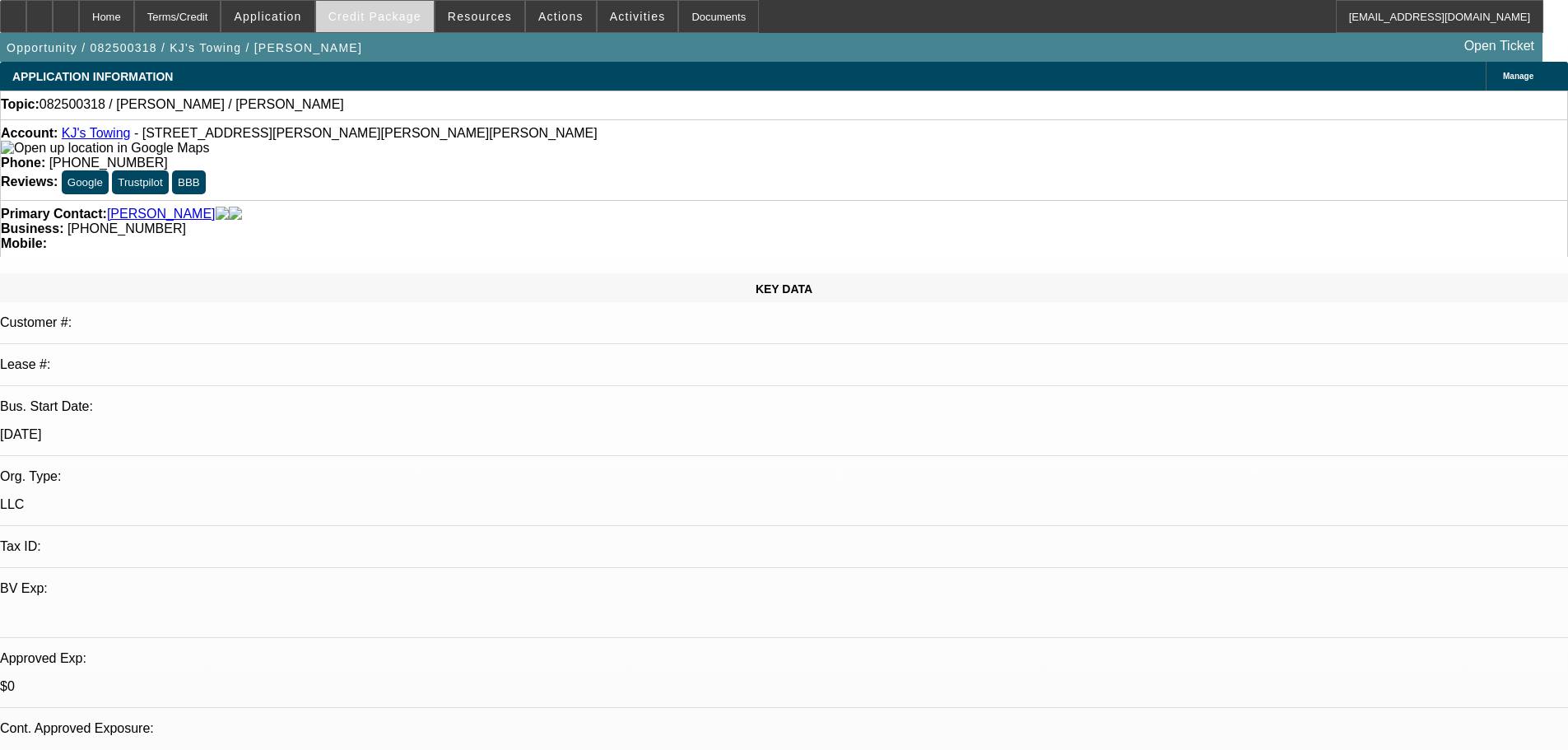
click at [392, 23] on span at bounding box center [374, 16] width 117 height 39
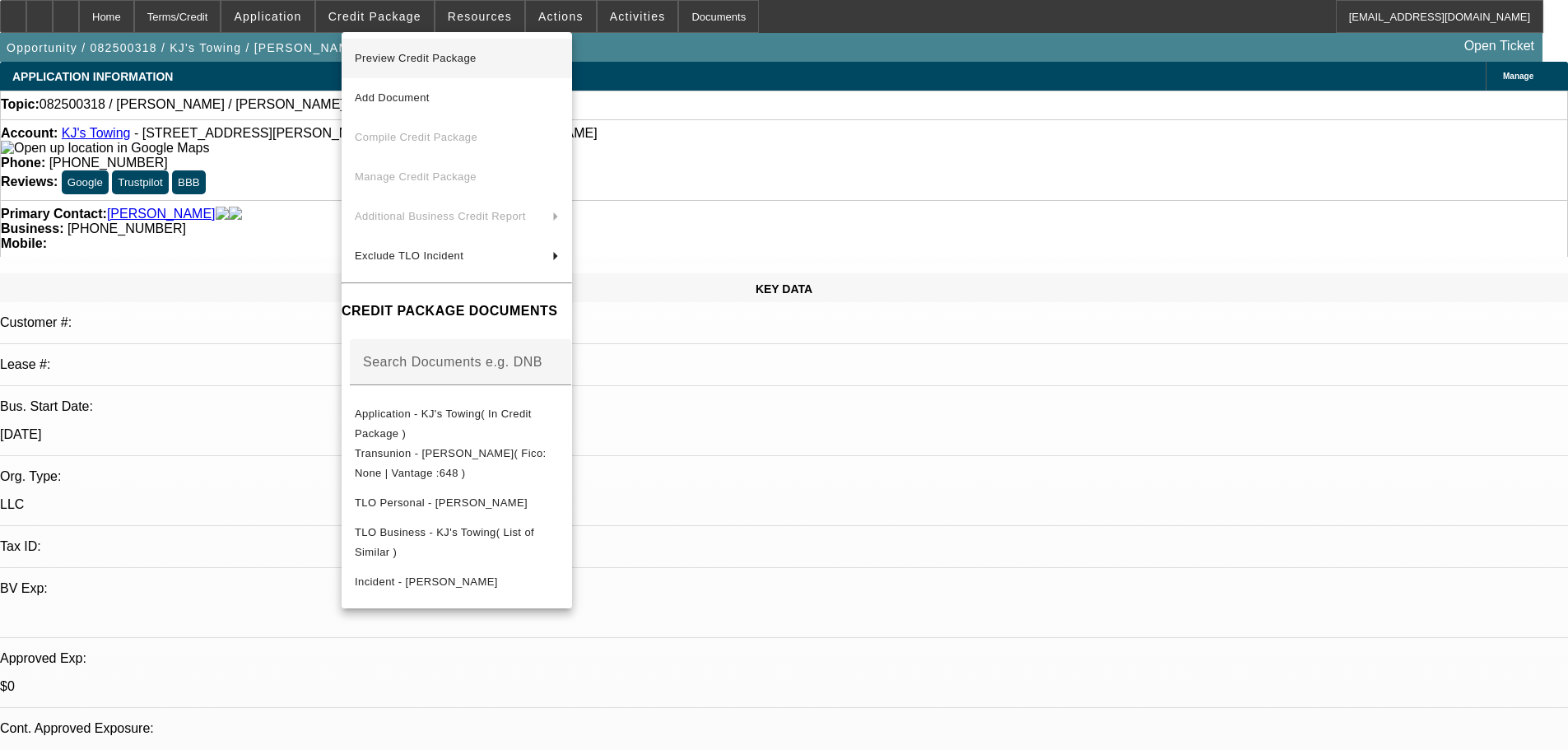
click at [398, 58] on span "Preview Credit Package" at bounding box center [415, 58] width 122 height 12
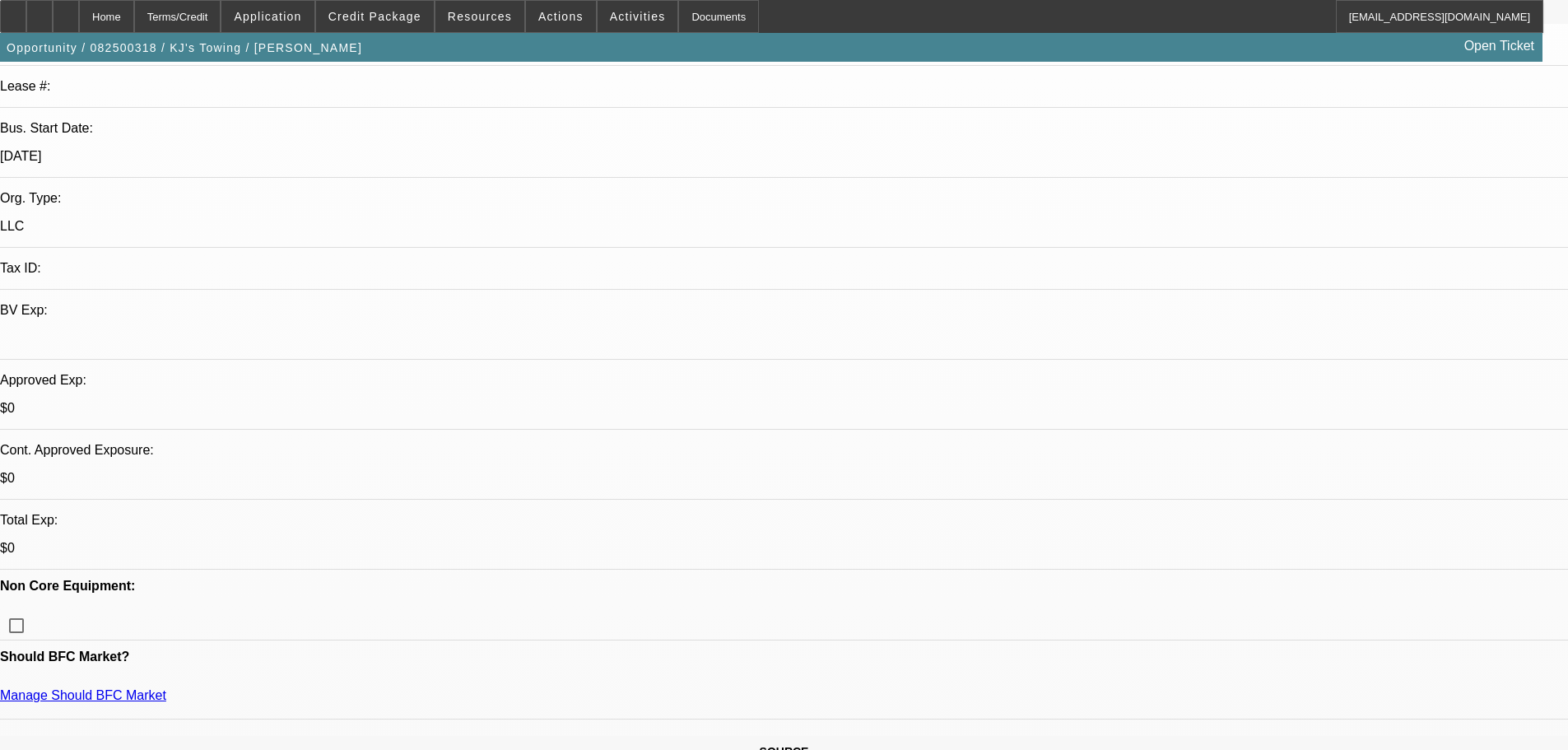
scroll to position [241, 0]
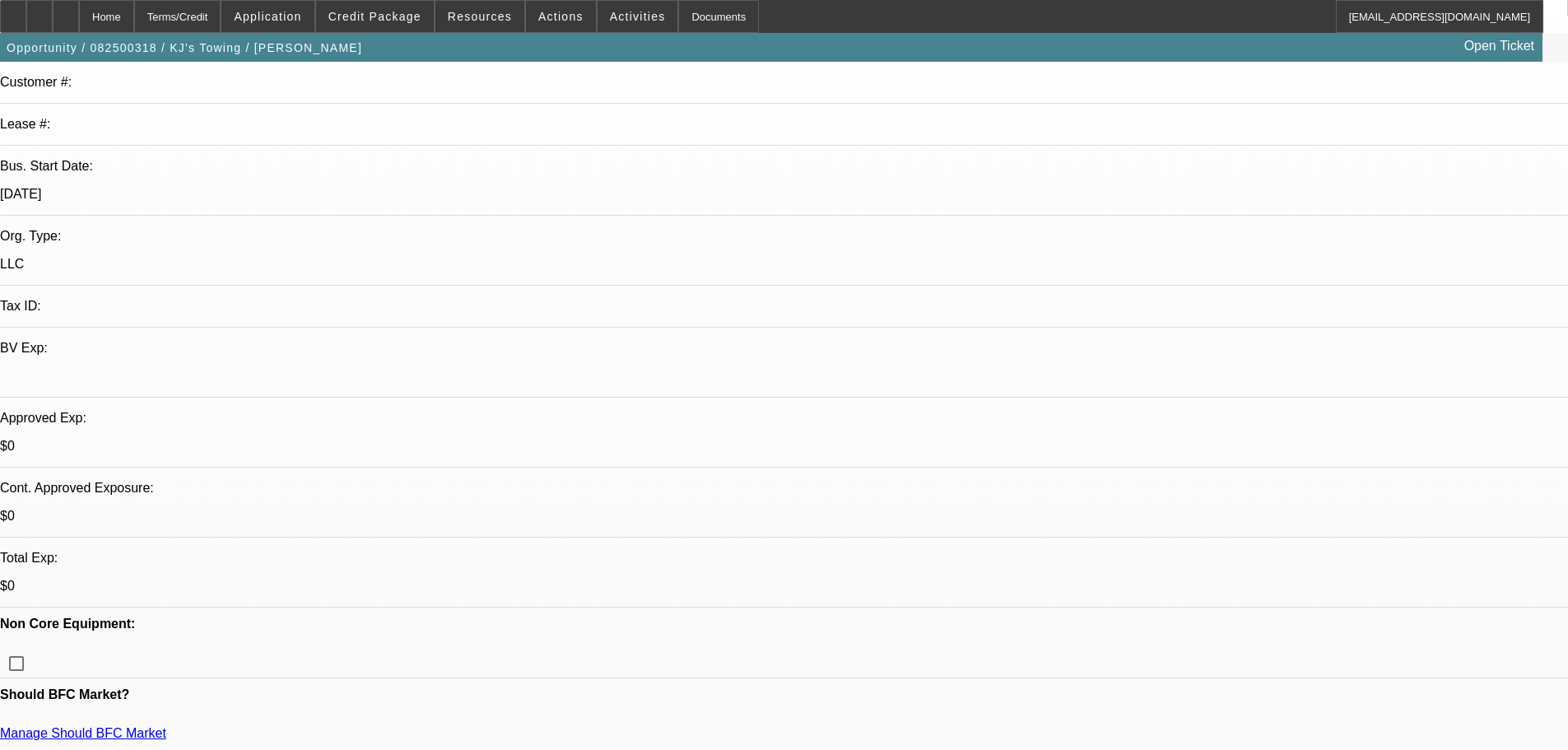
click at [166, 726] on link "Manage Should BFC Market" at bounding box center [83, 733] width 166 height 14
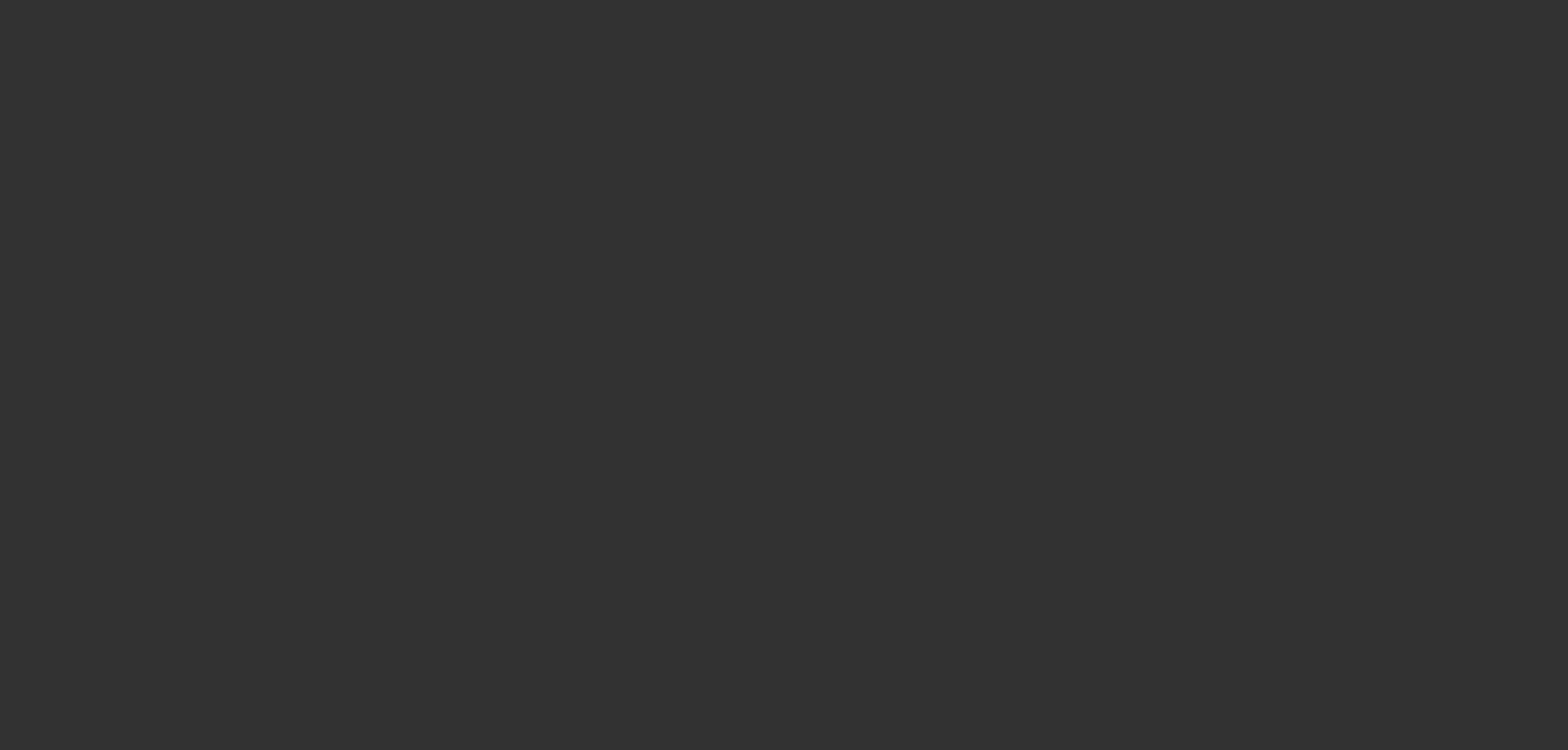
scroll to position [0, 0]
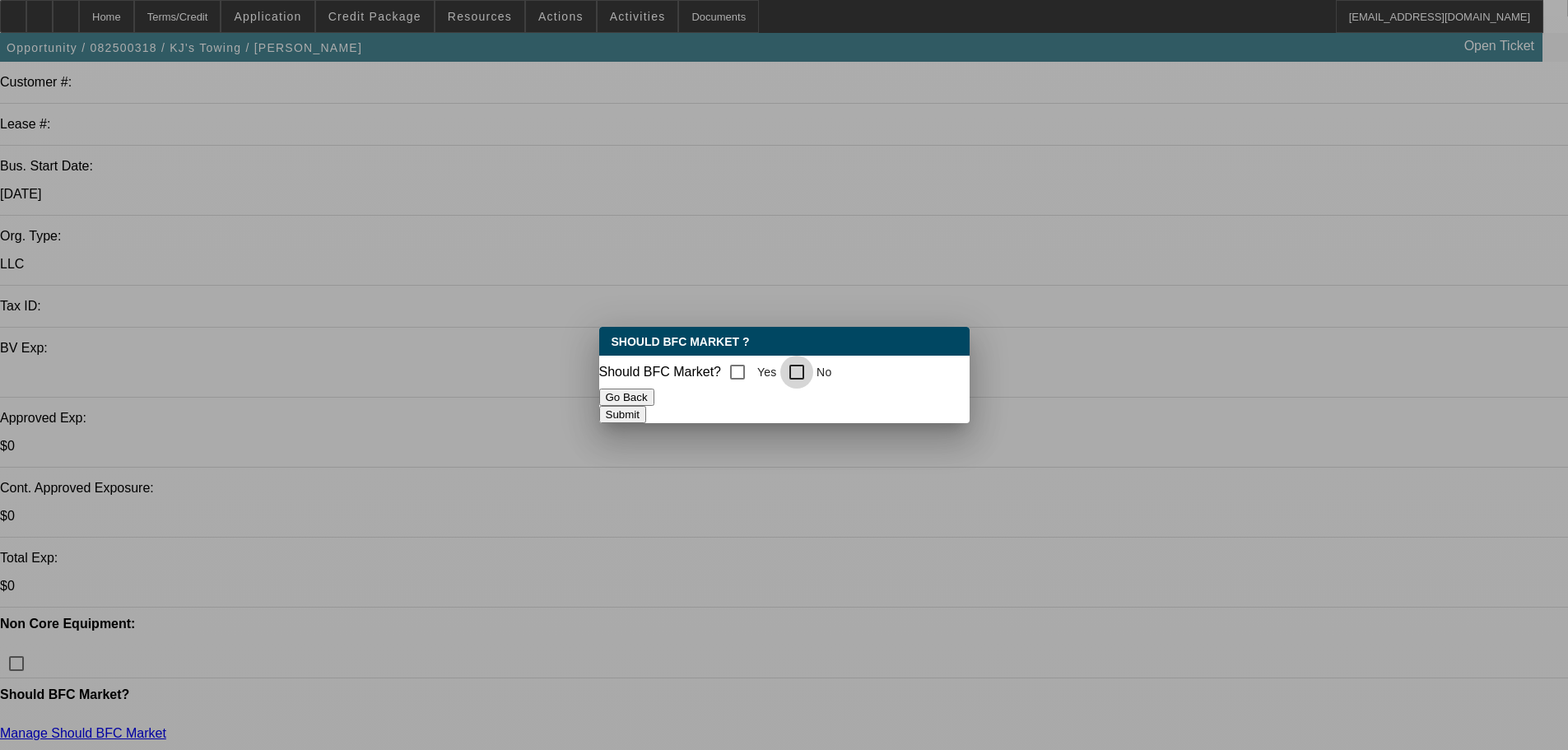
click at [809, 378] on input "No" at bounding box center [796, 372] width 33 height 33
checkbox input "true"
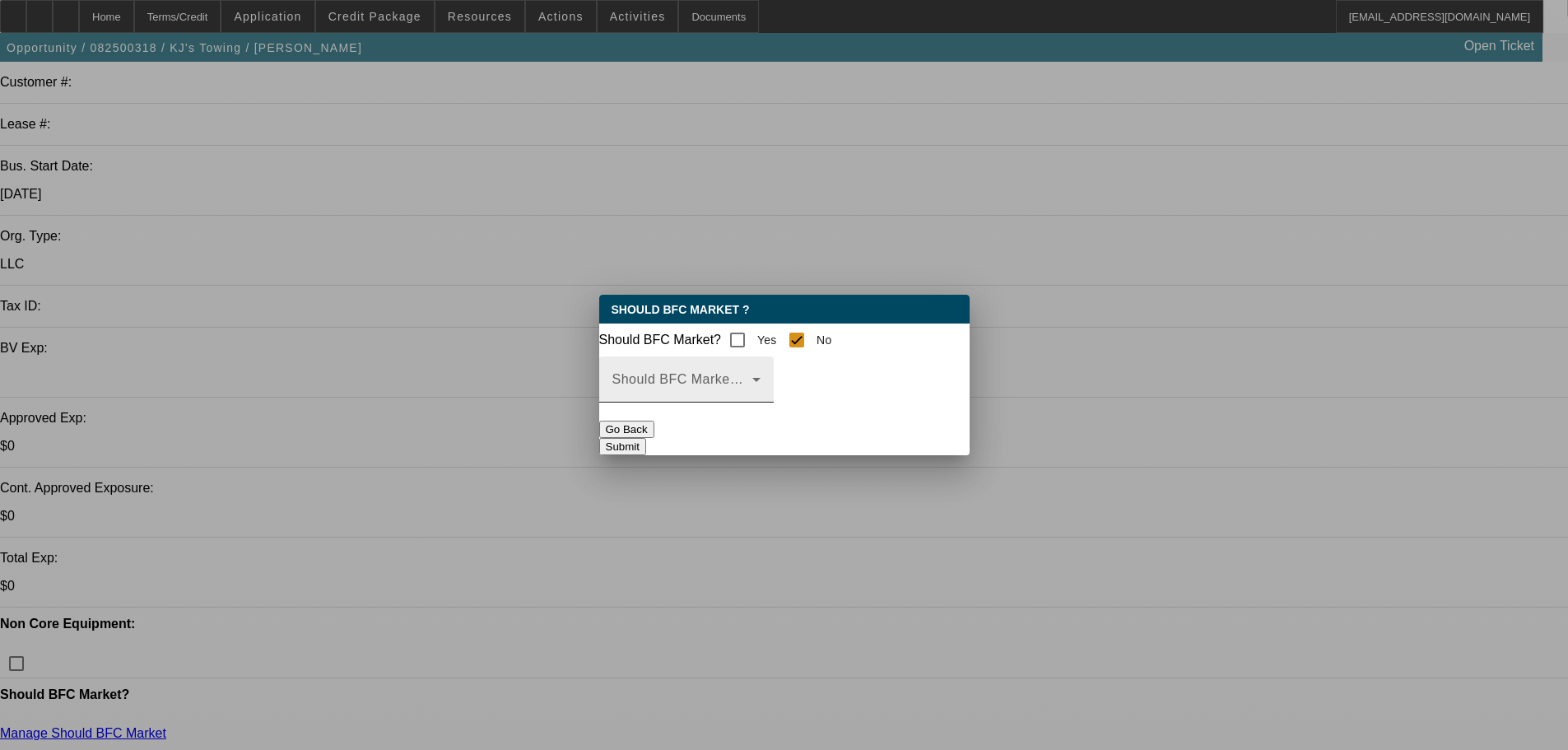
click at [760, 379] on div "Should BFC Market Status Reason" at bounding box center [686, 379] width 148 height 46
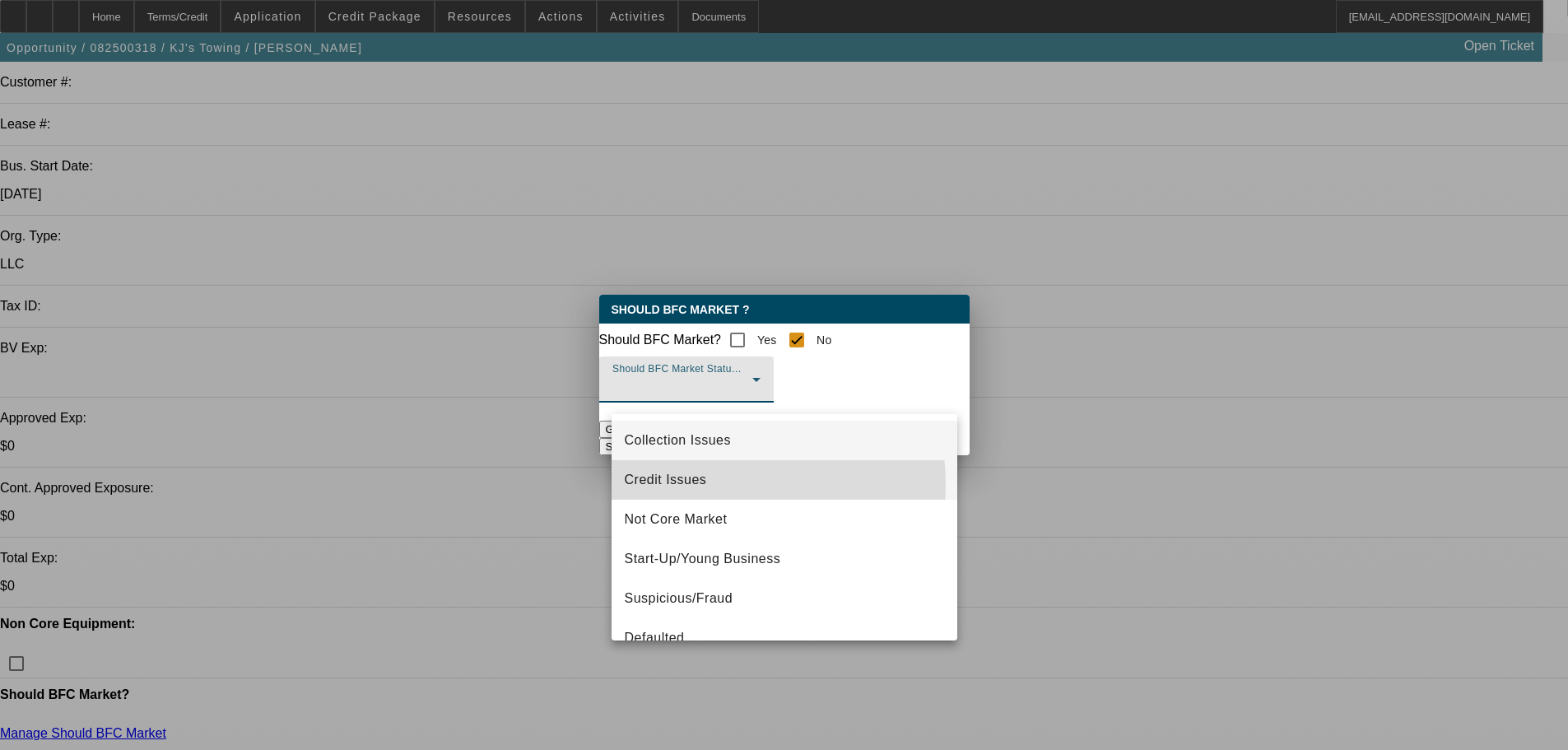
click at [705, 485] on span "Credit Issues" at bounding box center [666, 479] width 82 height 20
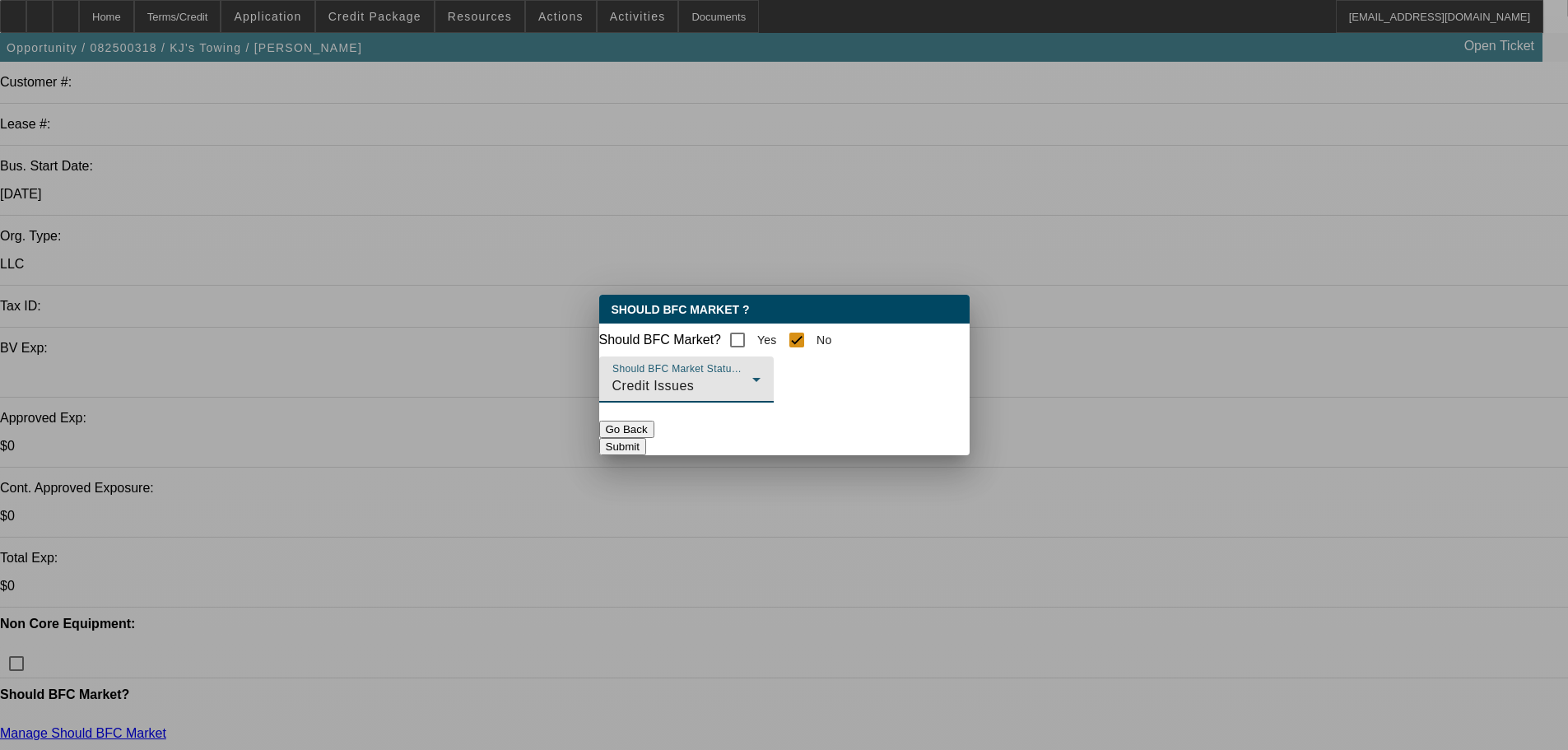
click at [646, 449] on button "Submit" at bounding box center [622, 446] width 47 height 17
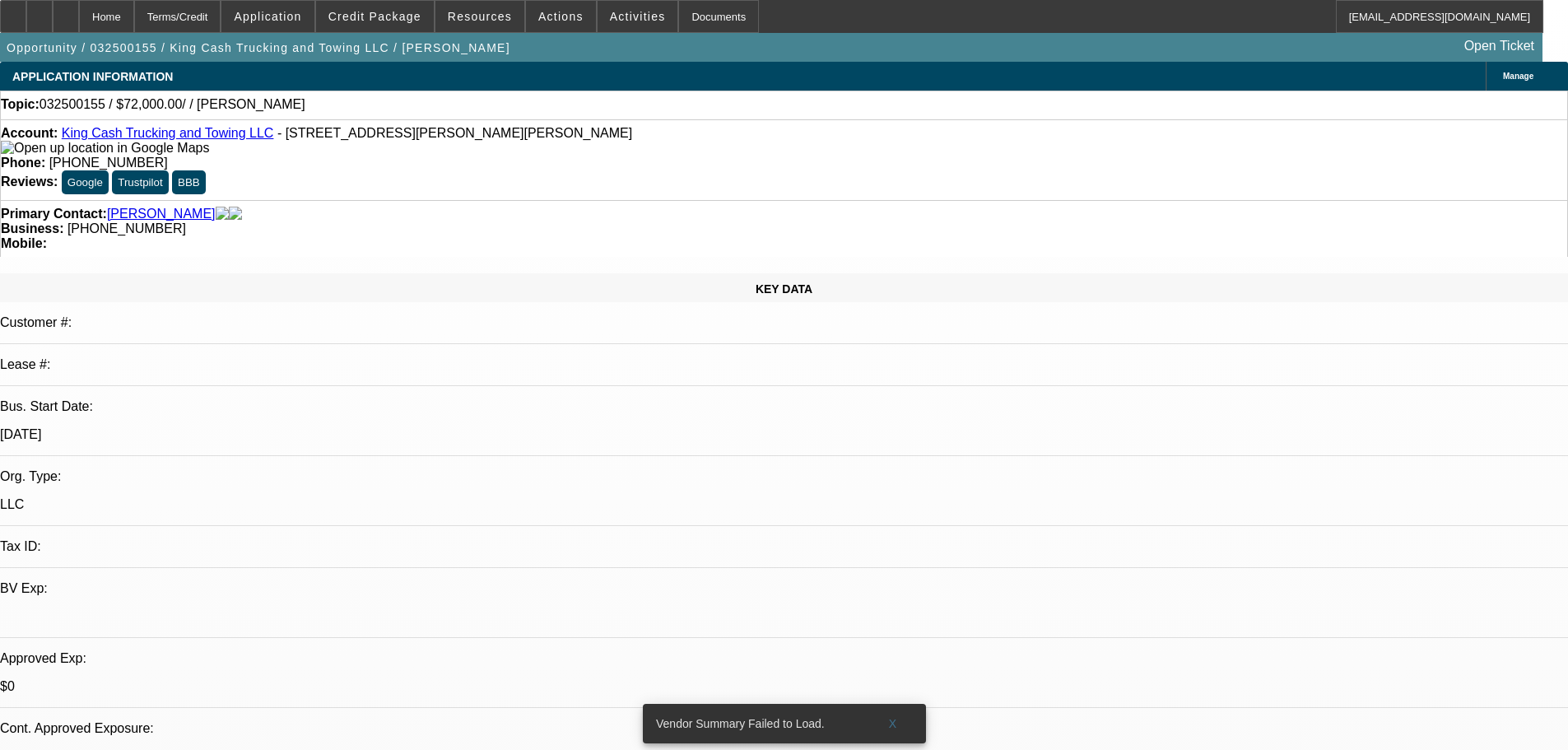
select select "0"
select select "2"
select select "0.1"
select select "4"
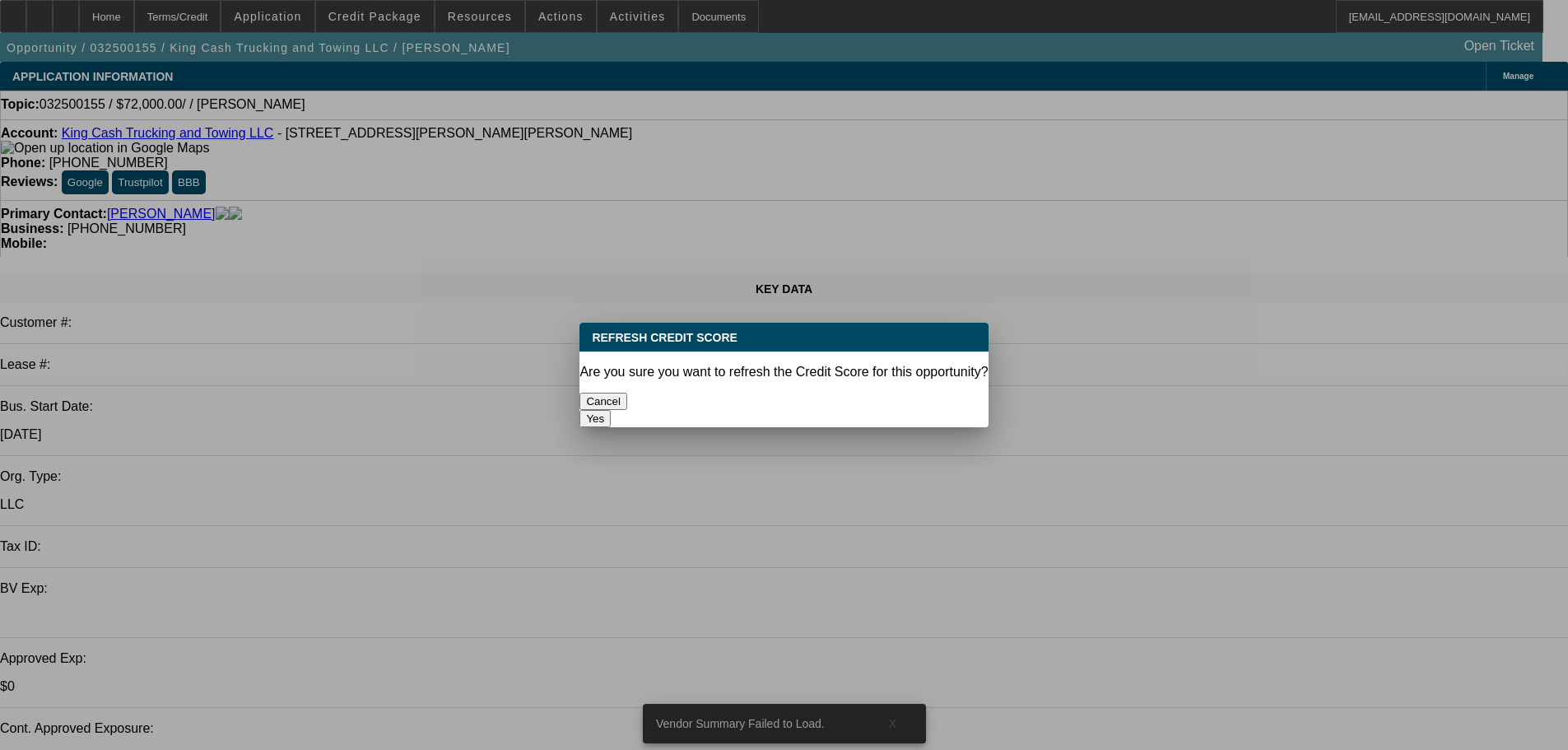
click at [610, 410] on button "Yes" at bounding box center [595, 419] width 32 height 17
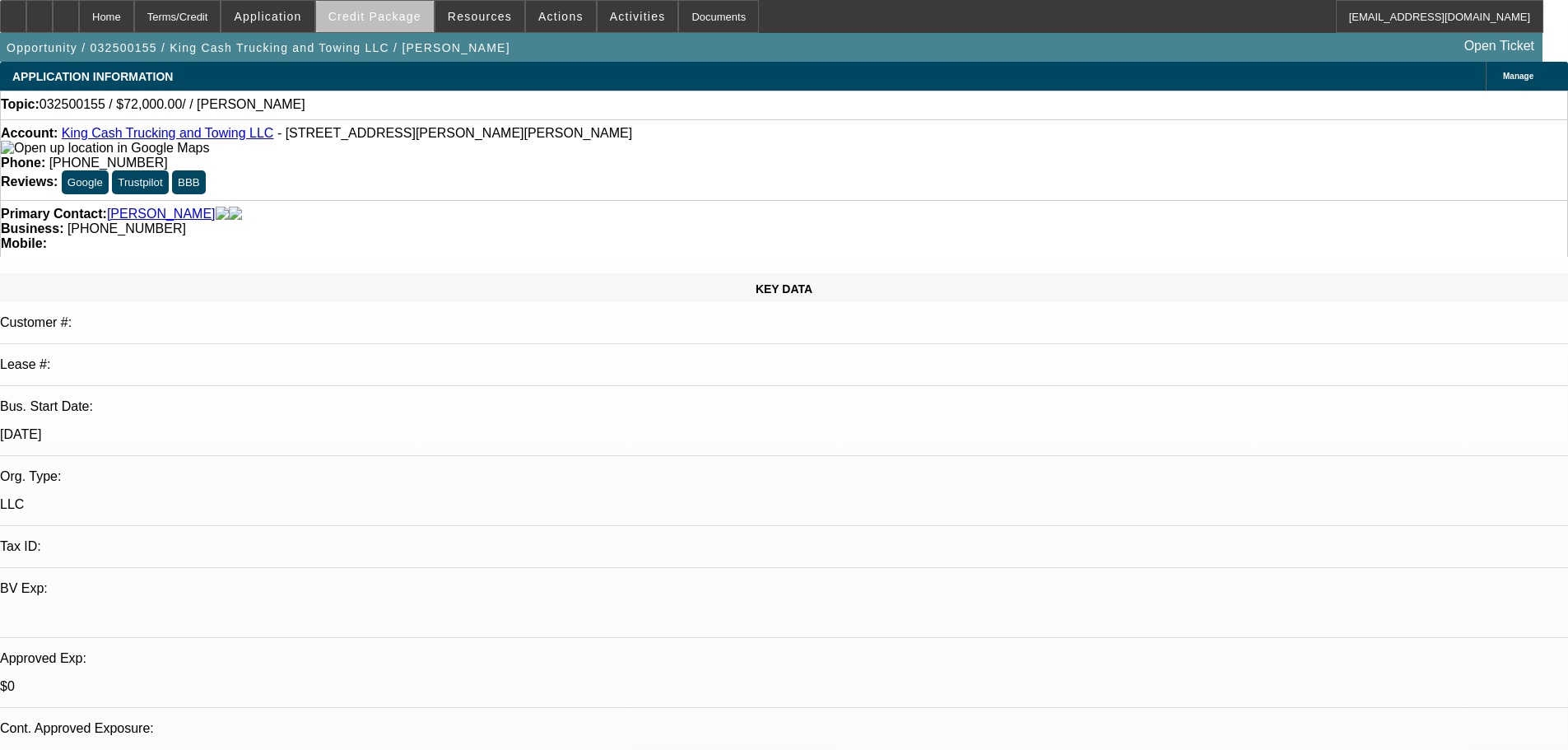
click at [416, 21] on span "Credit Package" at bounding box center [375, 16] width 93 height 13
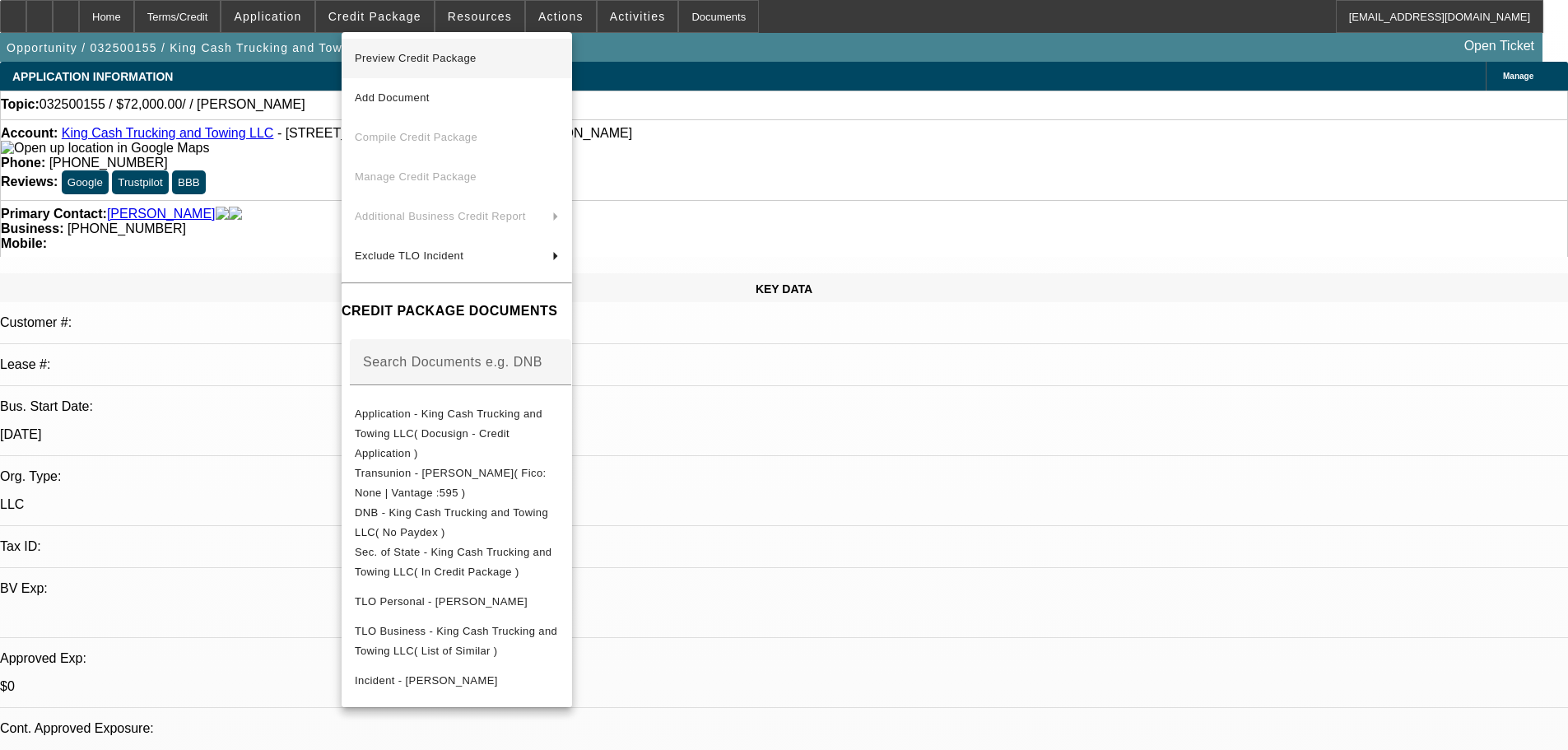
click at [423, 57] on span "Preview Credit Package" at bounding box center [415, 58] width 122 height 12
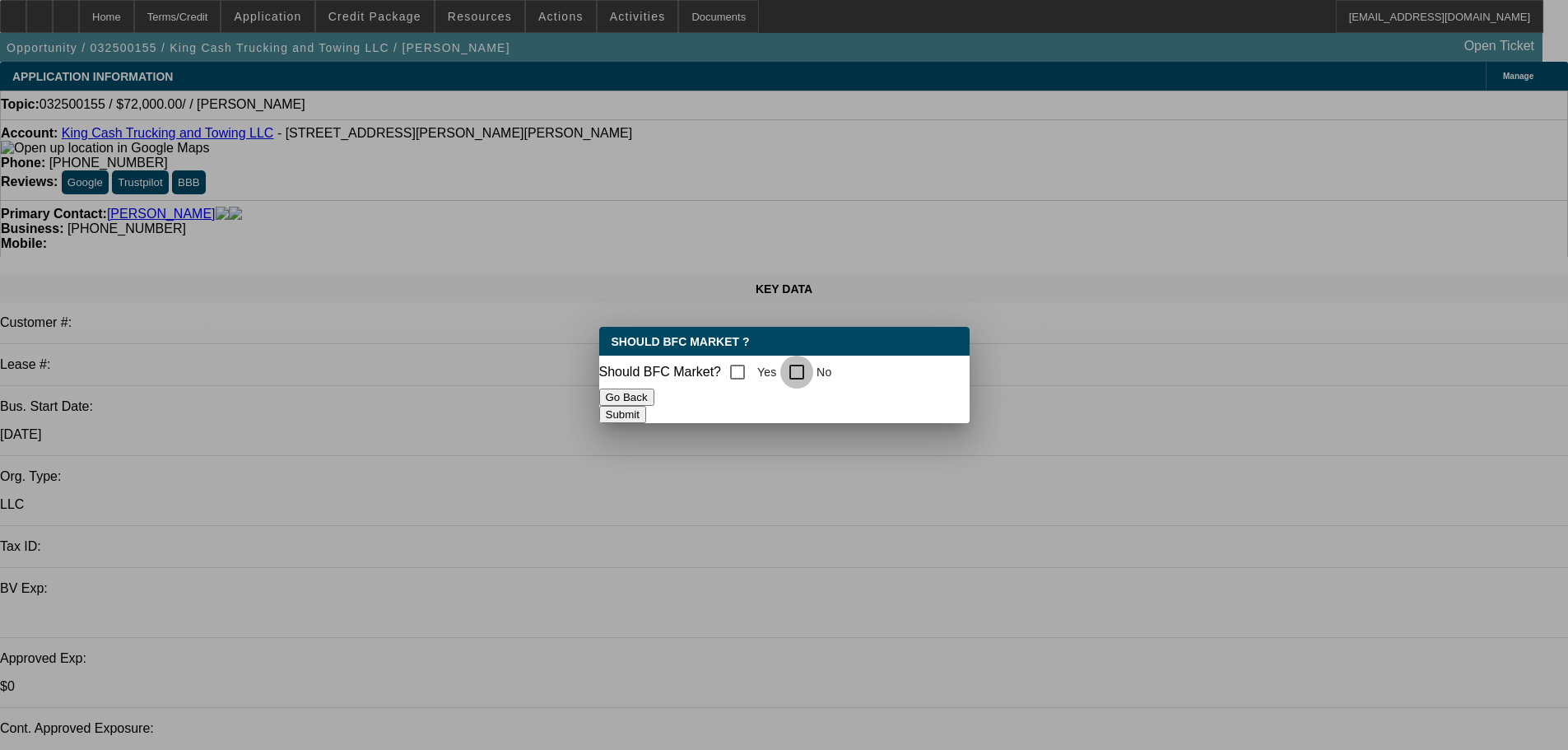
click at [795, 370] on input "No" at bounding box center [796, 372] width 33 height 33
checkbox input "true"
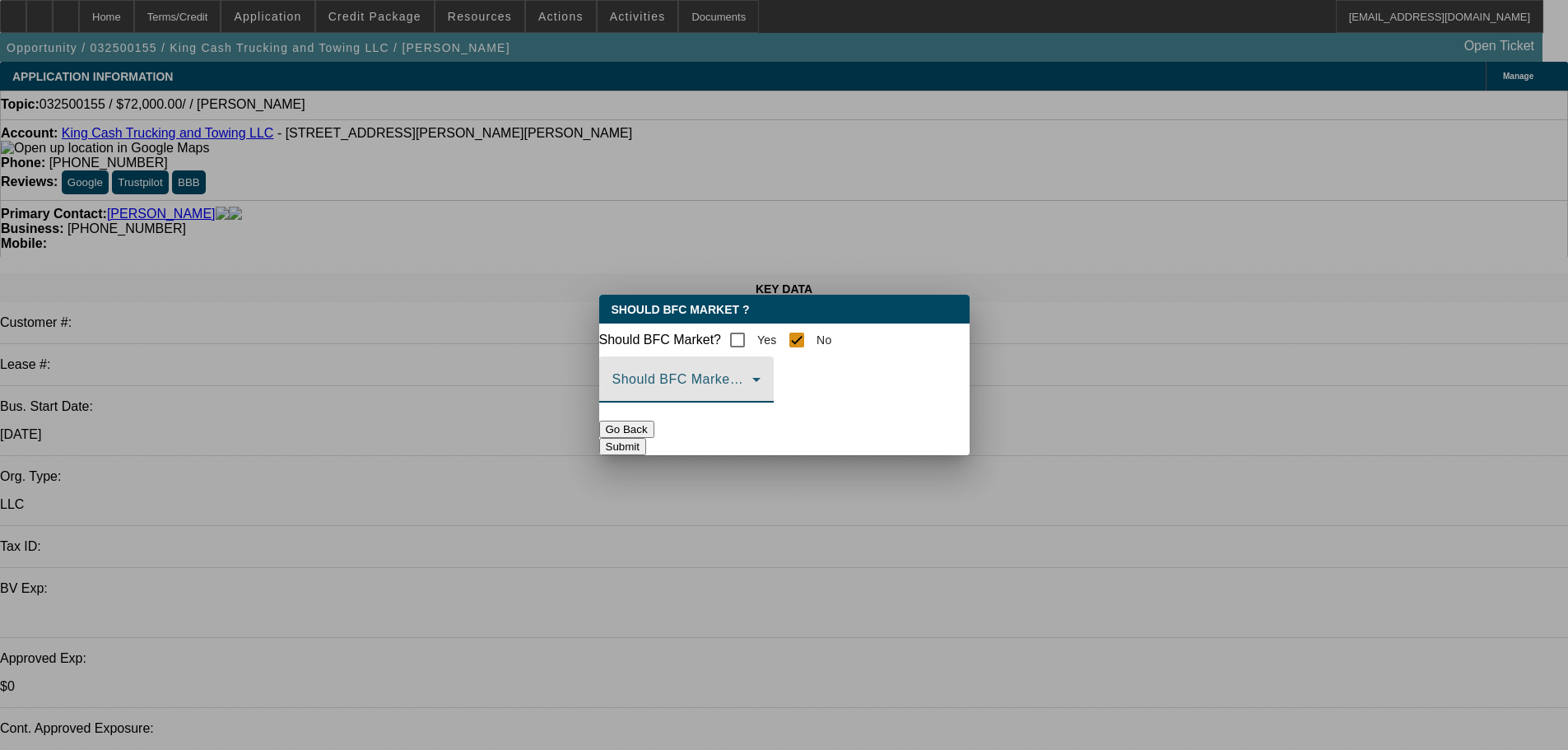
click at [752, 395] on span at bounding box center [681, 385] width 140 height 20
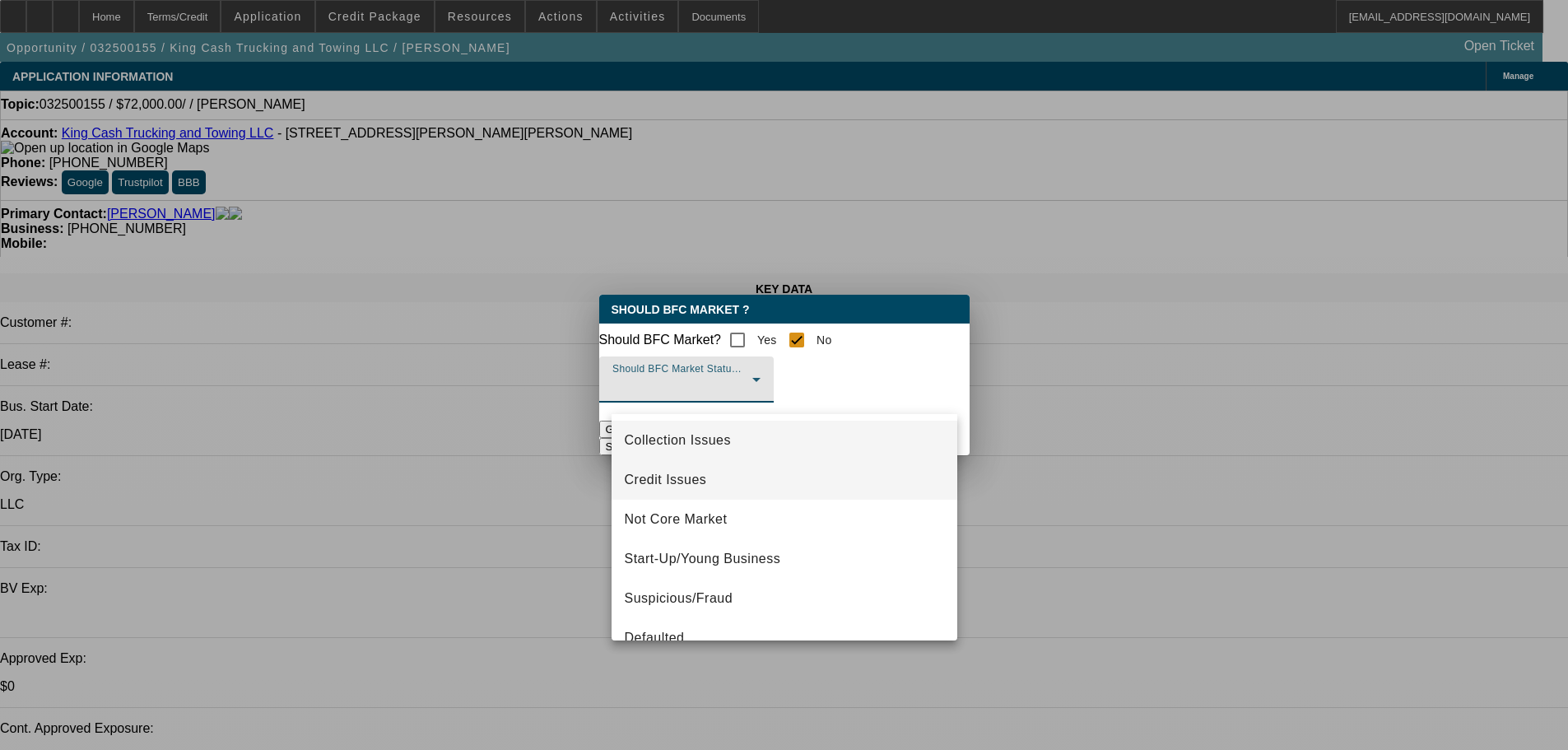
click at [688, 476] on span "Credit Issues" at bounding box center [666, 479] width 82 height 20
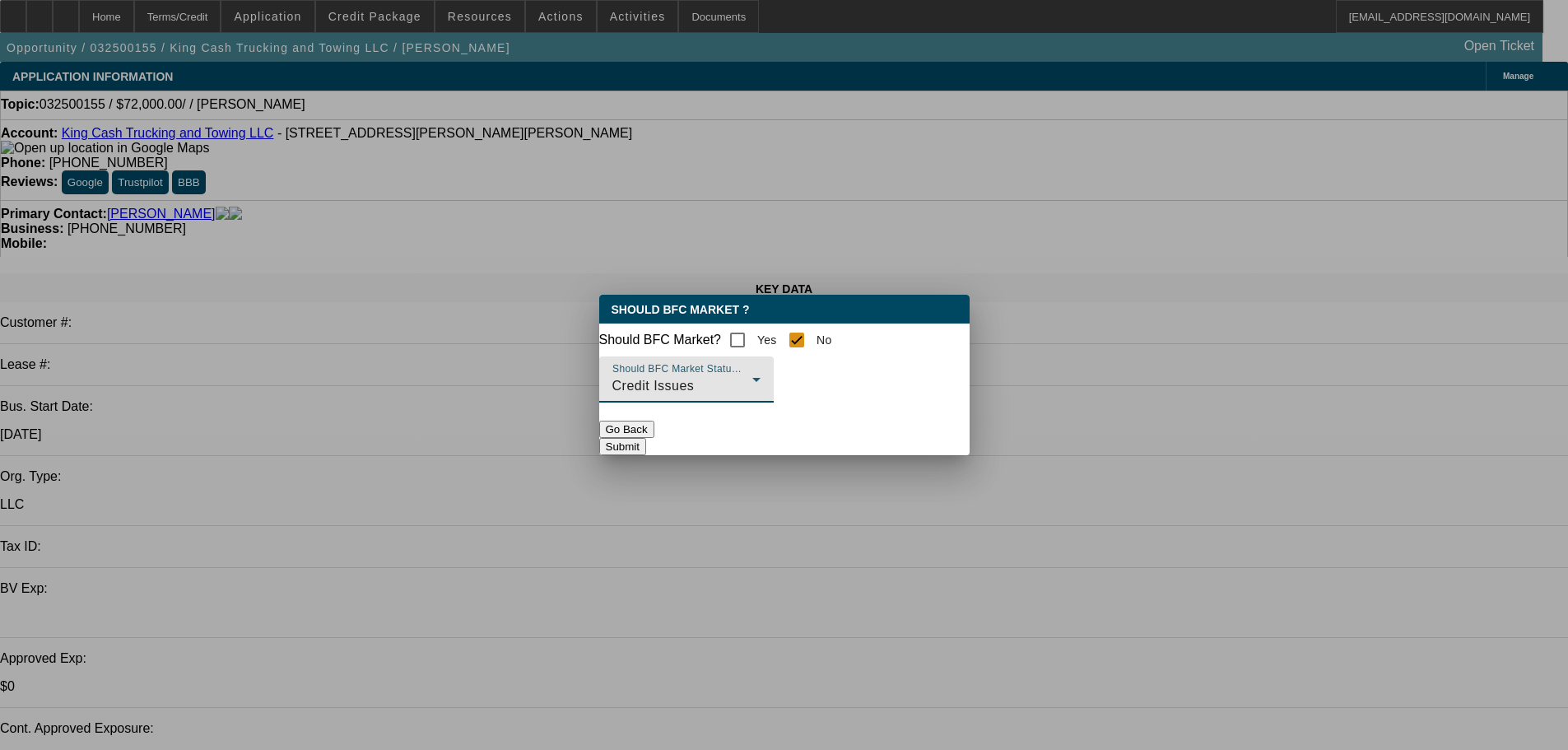
click at [646, 442] on button "Submit" at bounding box center [622, 446] width 47 height 17
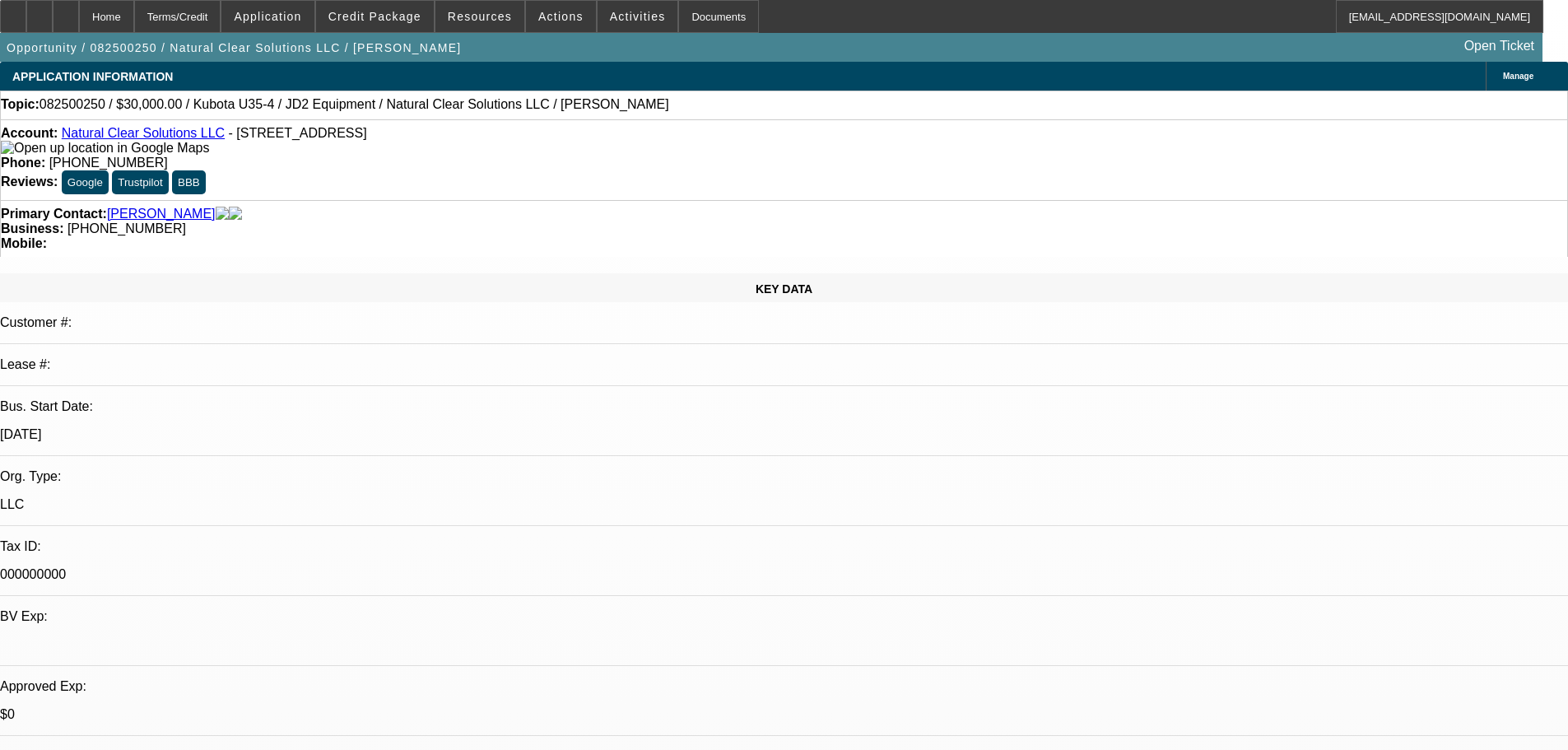
select select "0"
select select "2"
select select "0"
select select "6"
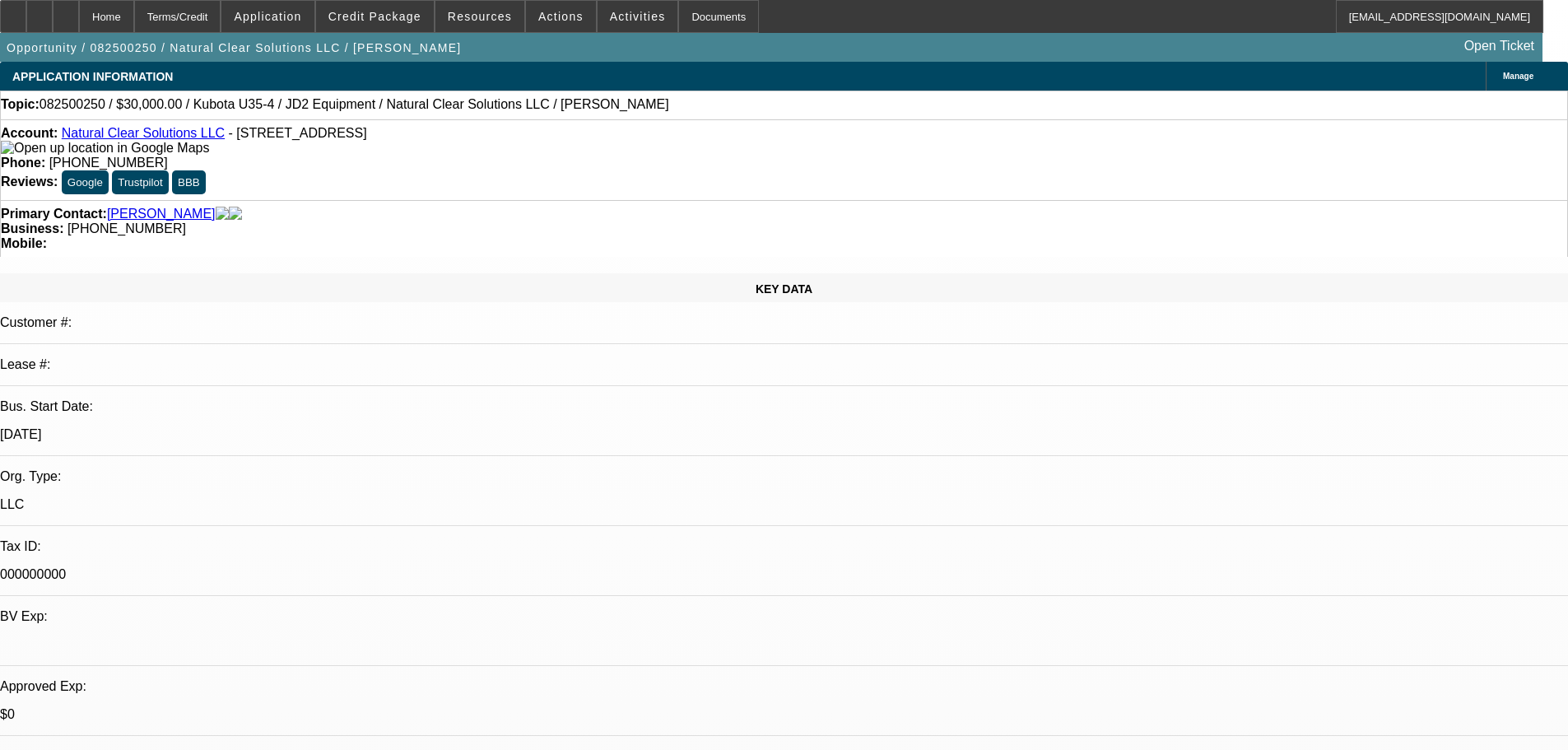
select select "0.15"
select select "2"
select select "0"
select select "6"
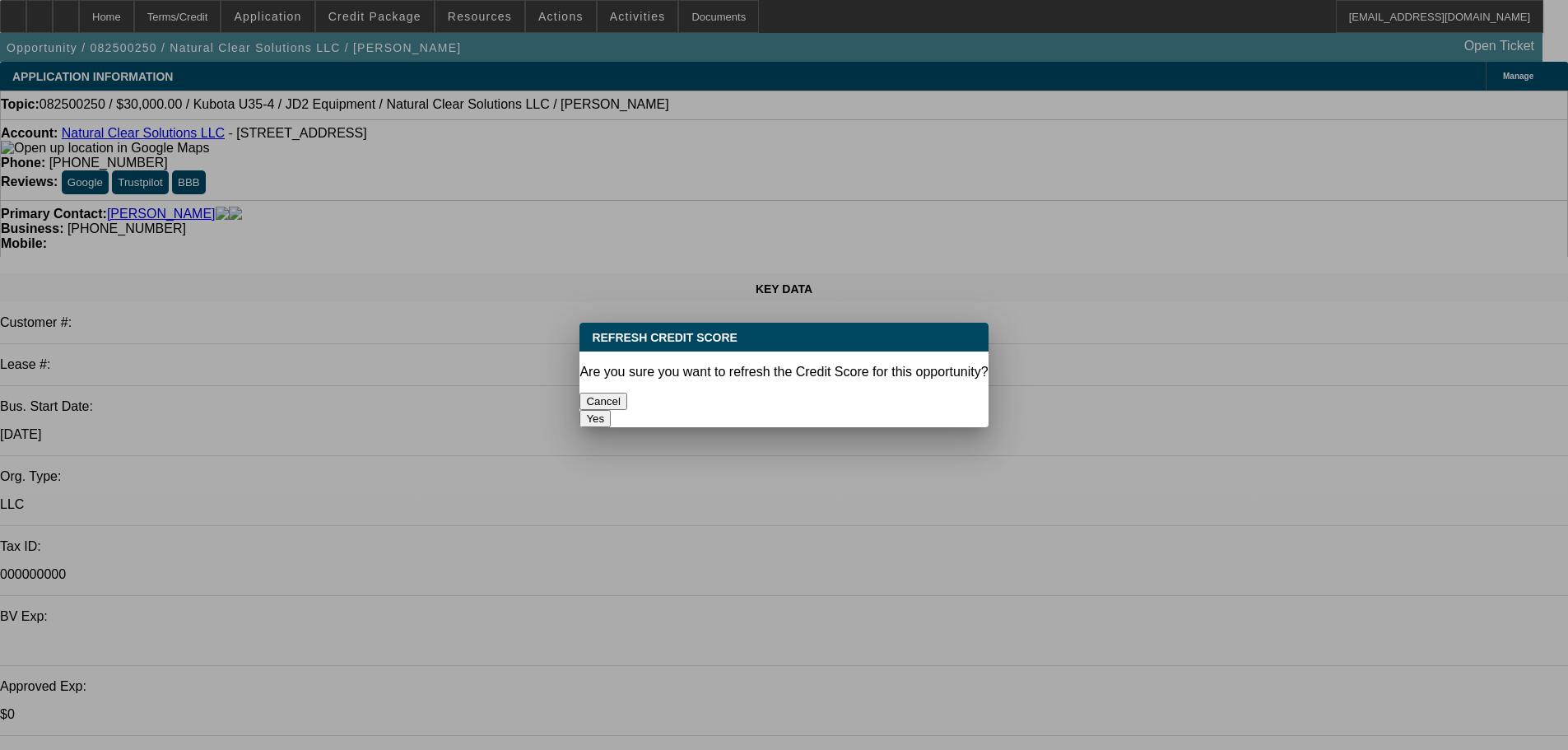
click at [610, 410] on button "Yes" at bounding box center [595, 419] width 32 height 17
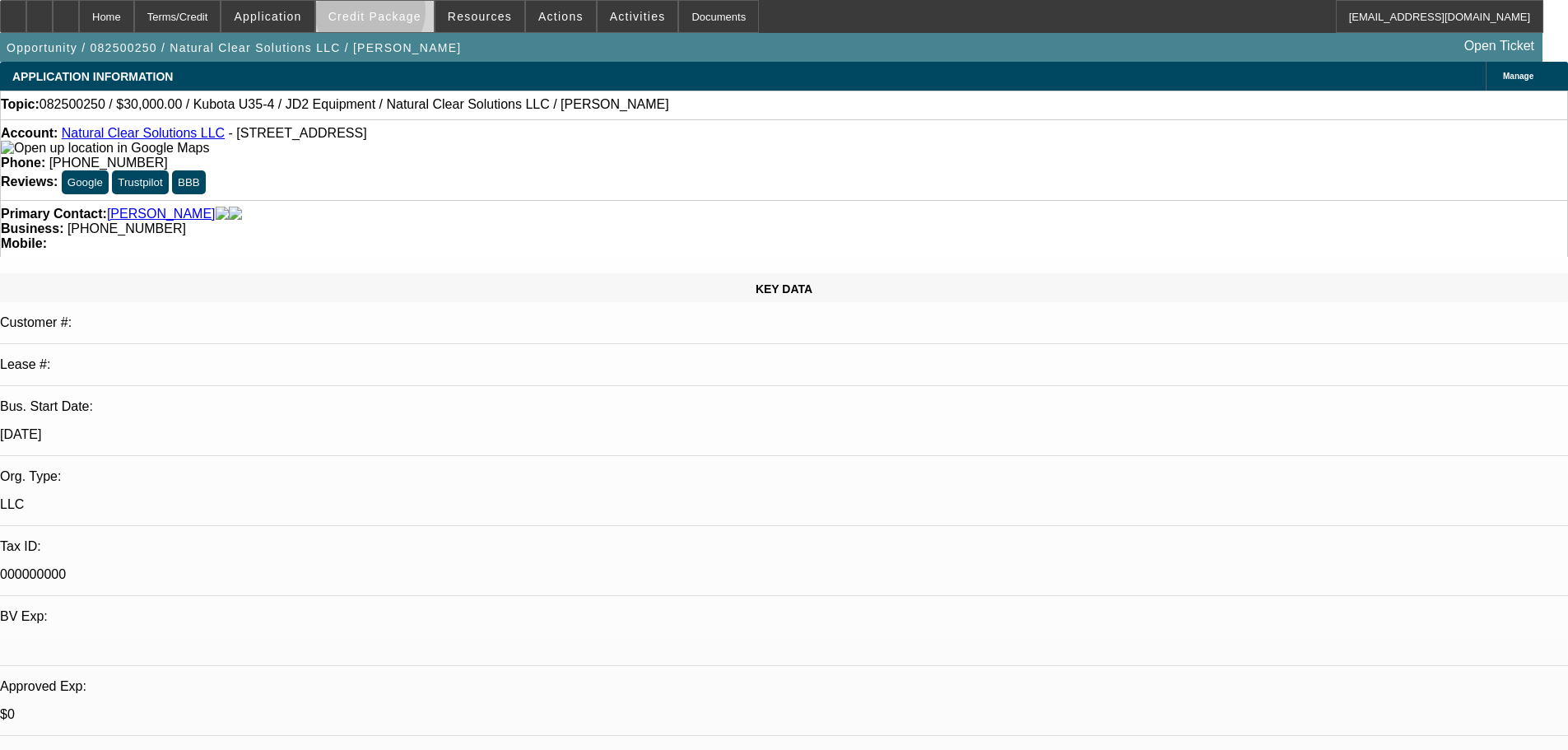
click at [395, 15] on span "Credit Package" at bounding box center [375, 16] width 93 height 13
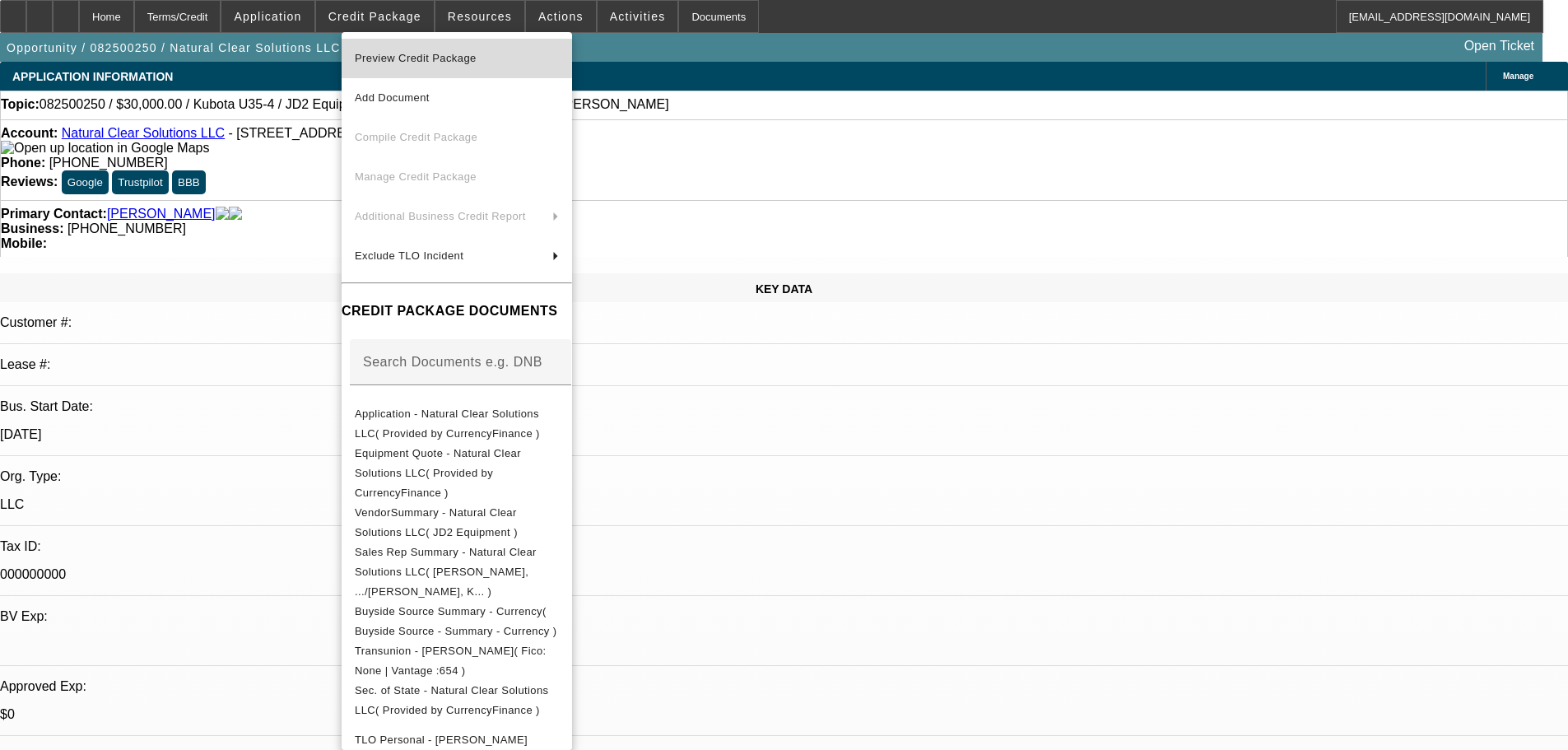
click at [430, 54] on span "Preview Credit Package" at bounding box center [415, 58] width 122 height 12
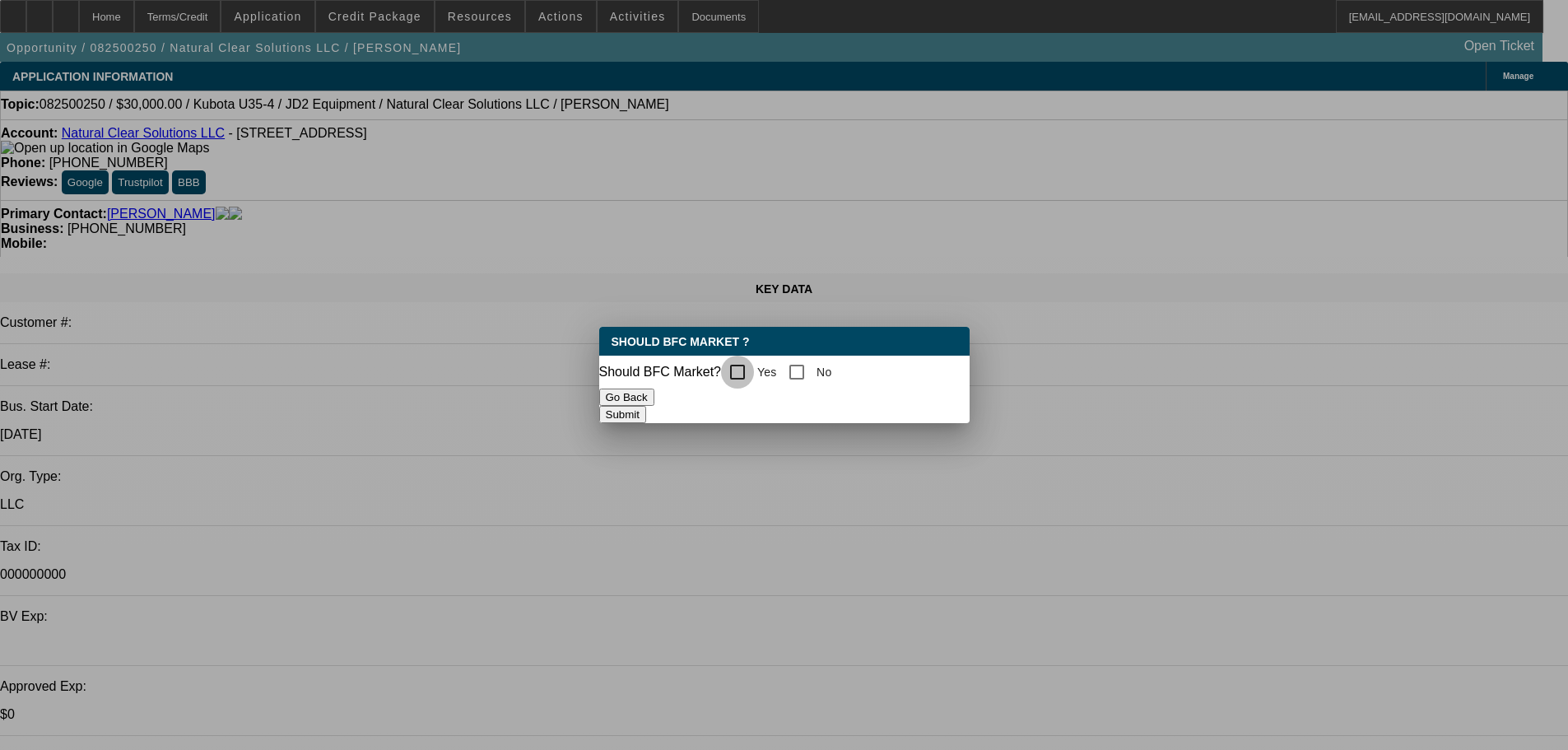
click at [745, 373] on input "Yes" at bounding box center [737, 372] width 33 height 33
checkbox input "true"
click at [646, 420] on button "Submit" at bounding box center [622, 414] width 47 height 17
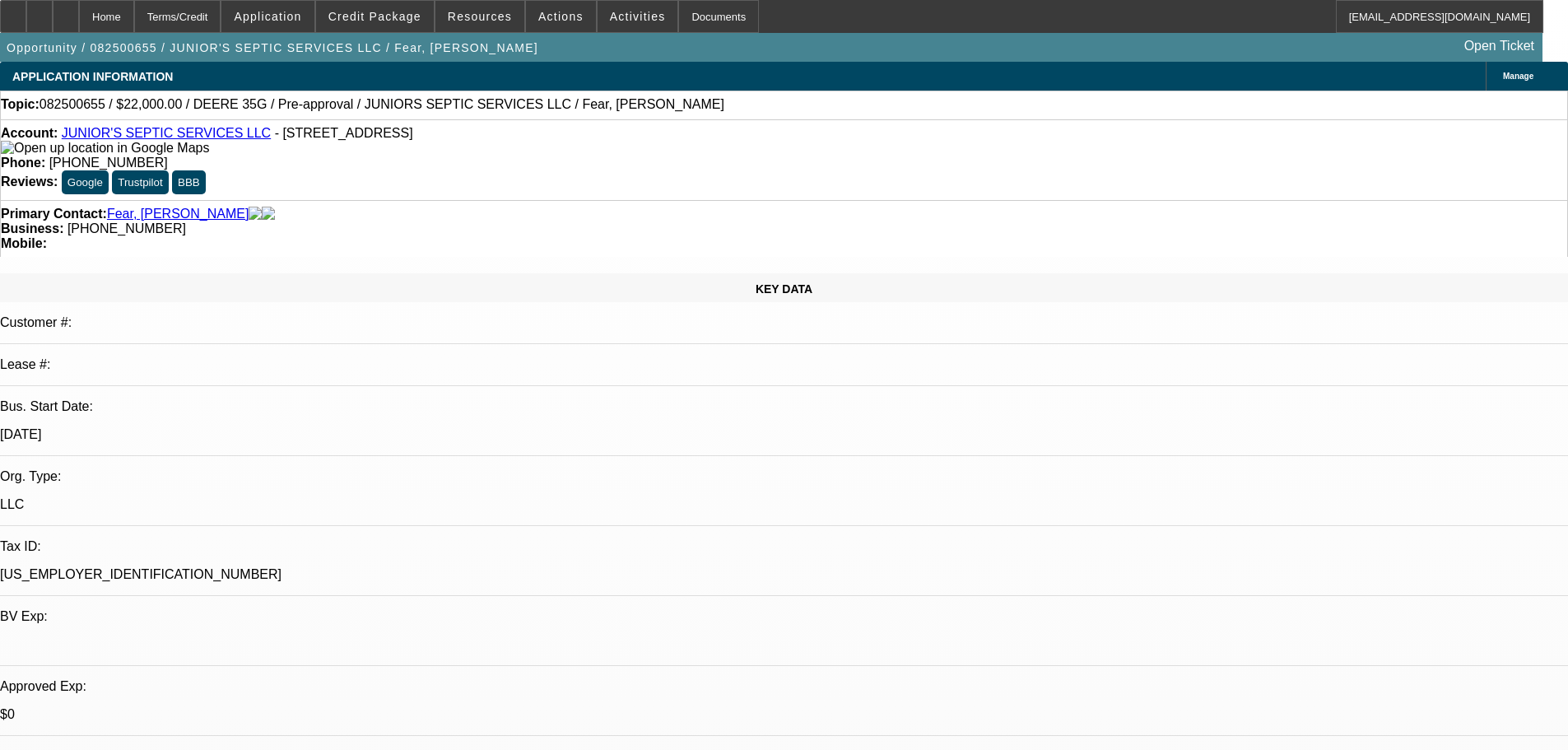
select select "0"
select select "2"
select select "0"
select select "6"
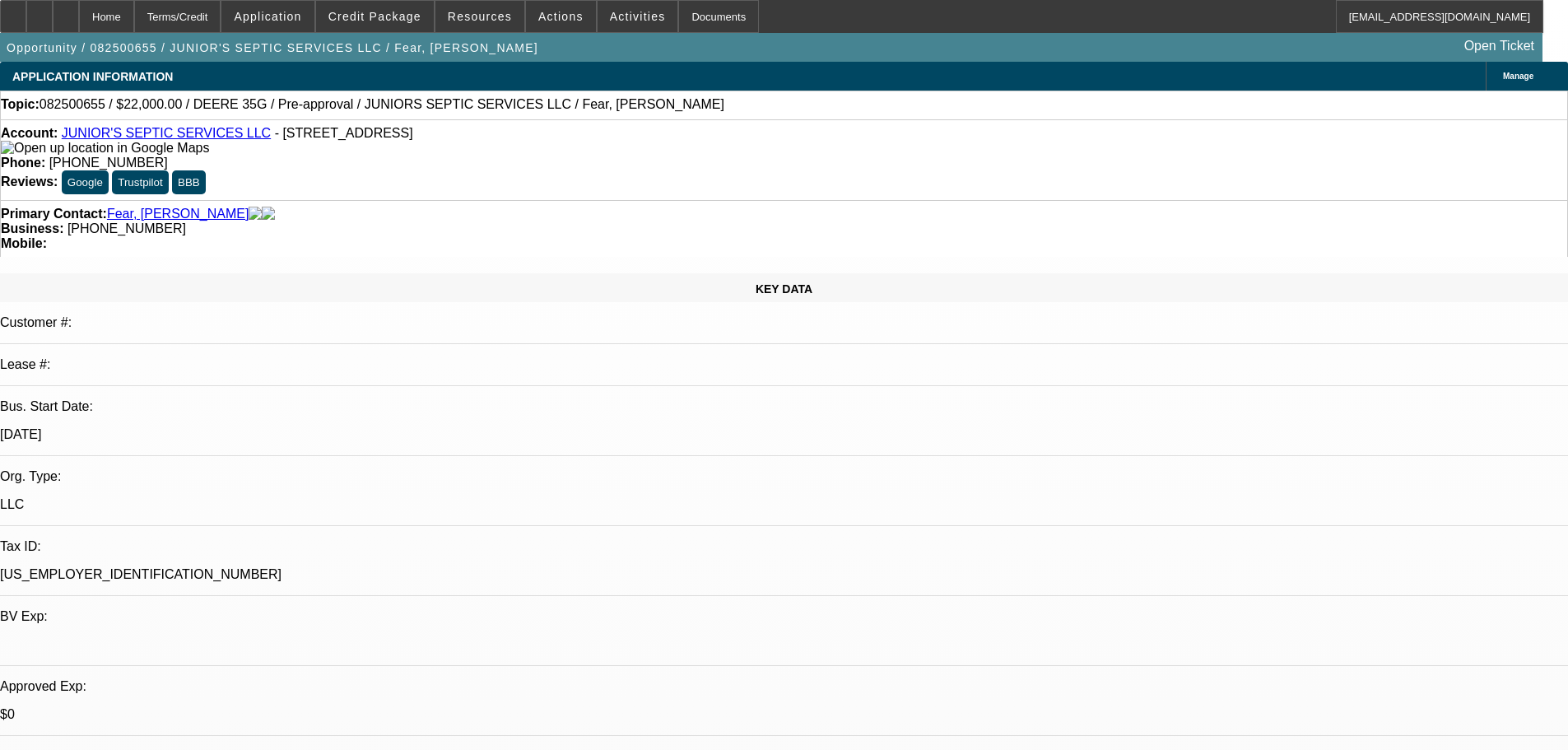
select select "2"
select select "0"
select select "6"
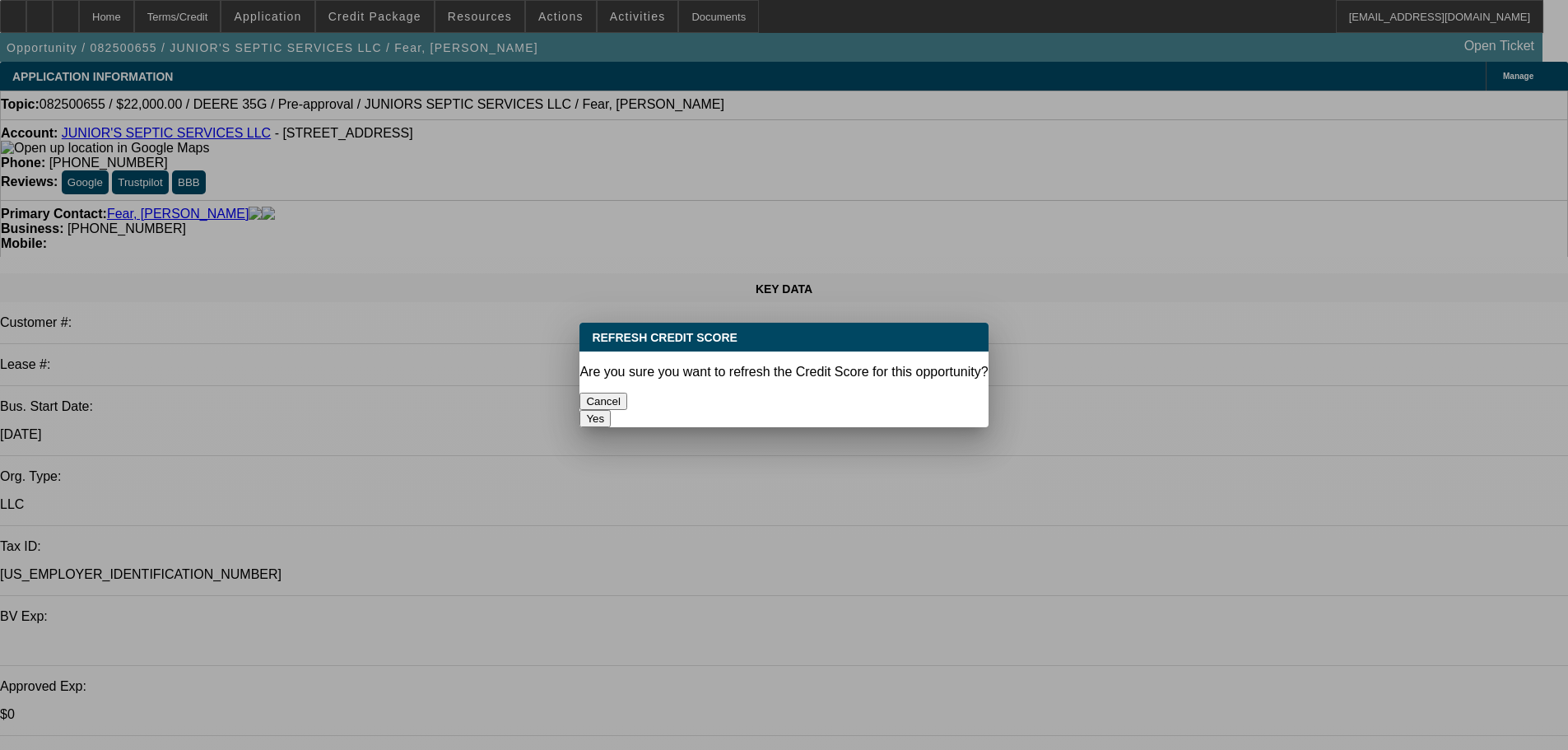
click at [610, 410] on button "Yes" at bounding box center [595, 419] width 32 height 17
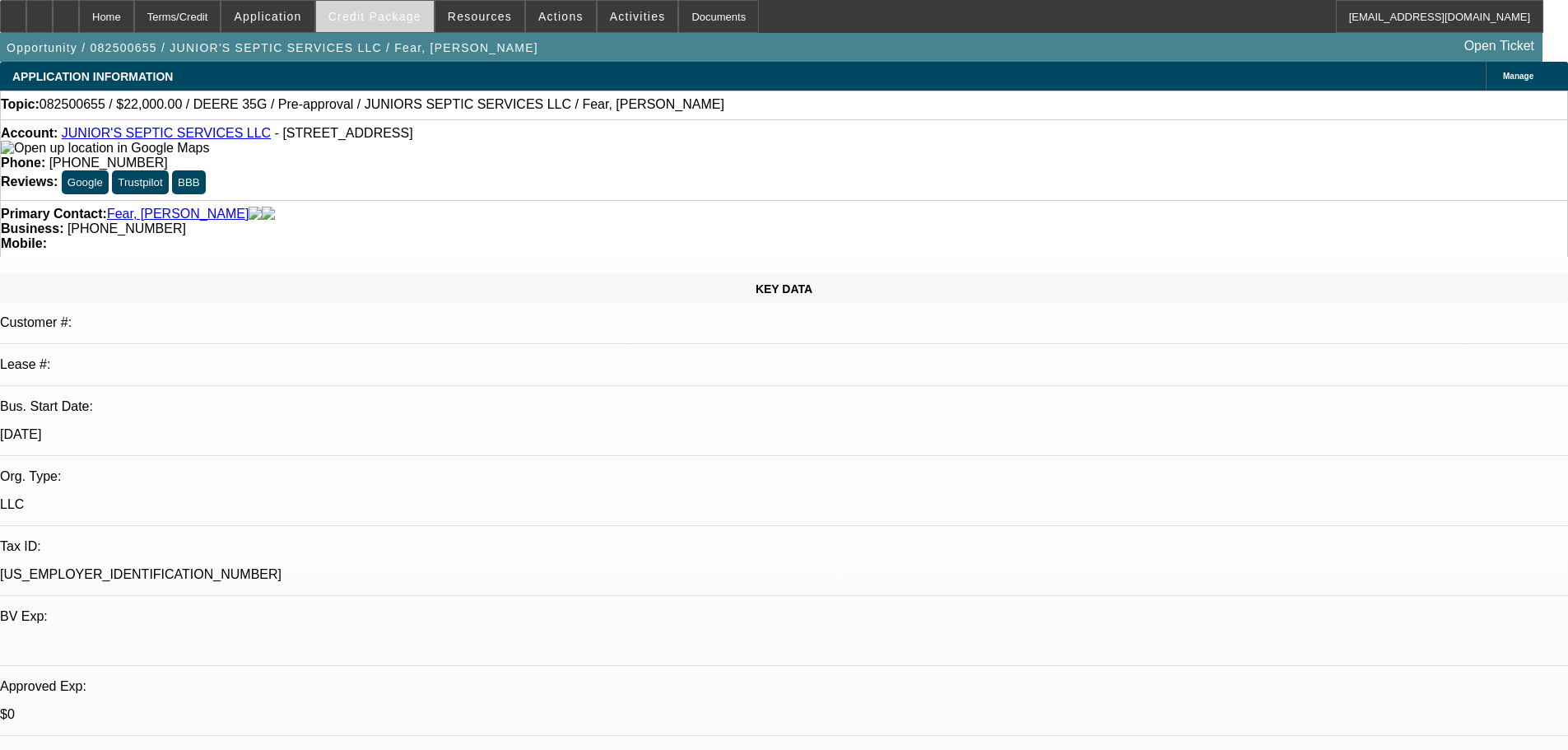
click at [397, 19] on span "Credit Package" at bounding box center [375, 16] width 93 height 13
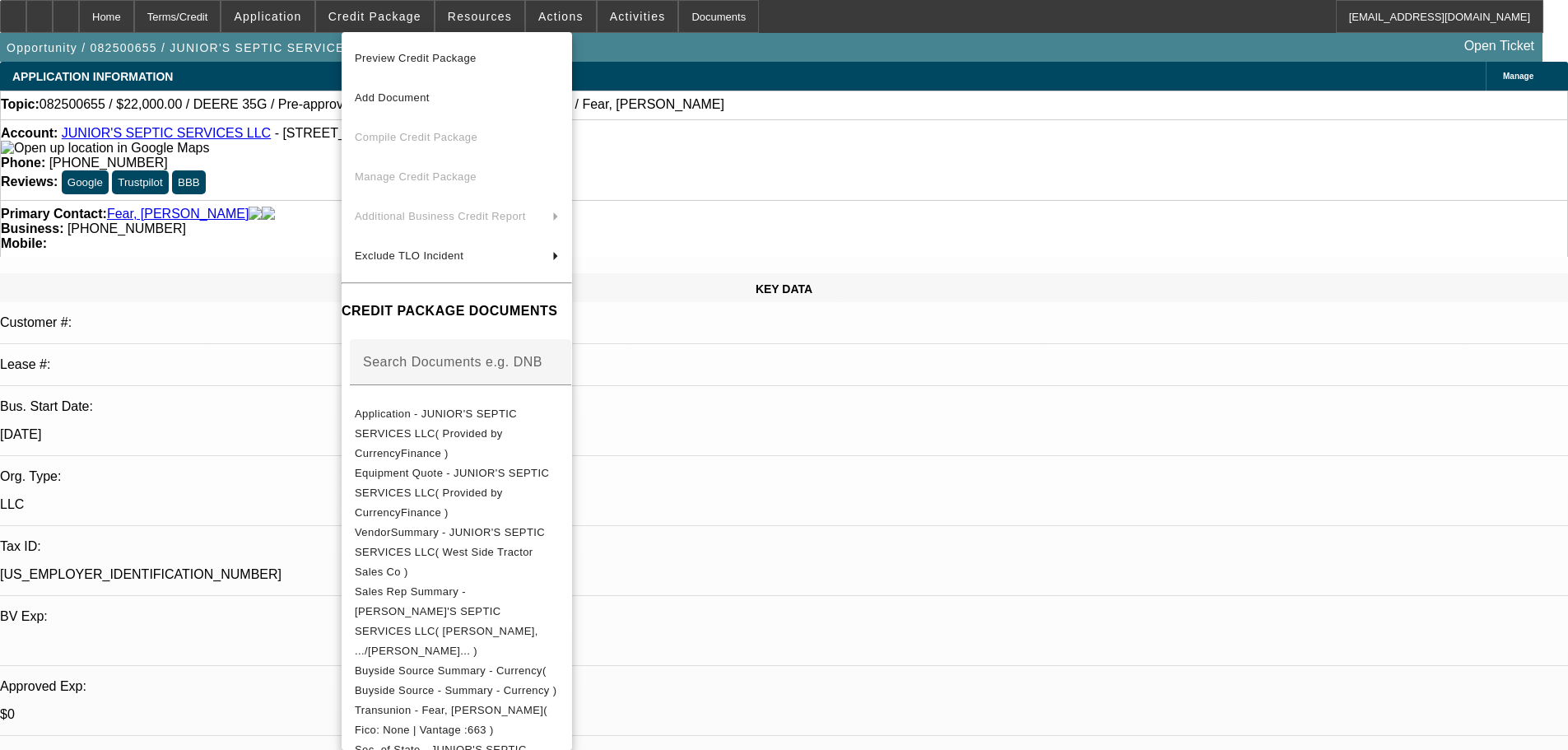
click at [400, 52] on span "Preview Credit Package" at bounding box center [415, 58] width 122 height 12
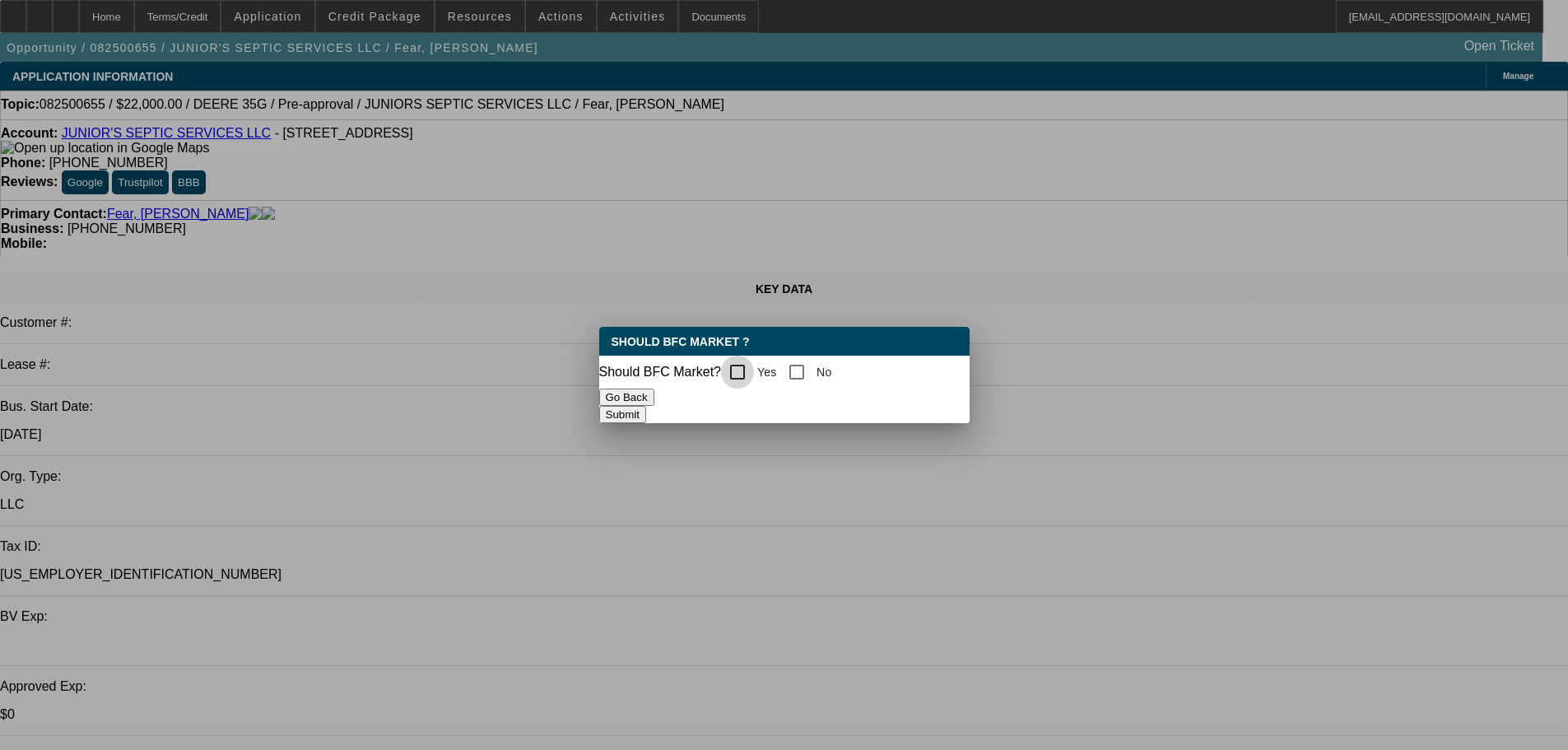
click at [743, 371] on input "Yes" at bounding box center [737, 372] width 33 height 33
checkbox input "true"
click at [646, 415] on button "Submit" at bounding box center [622, 414] width 47 height 17
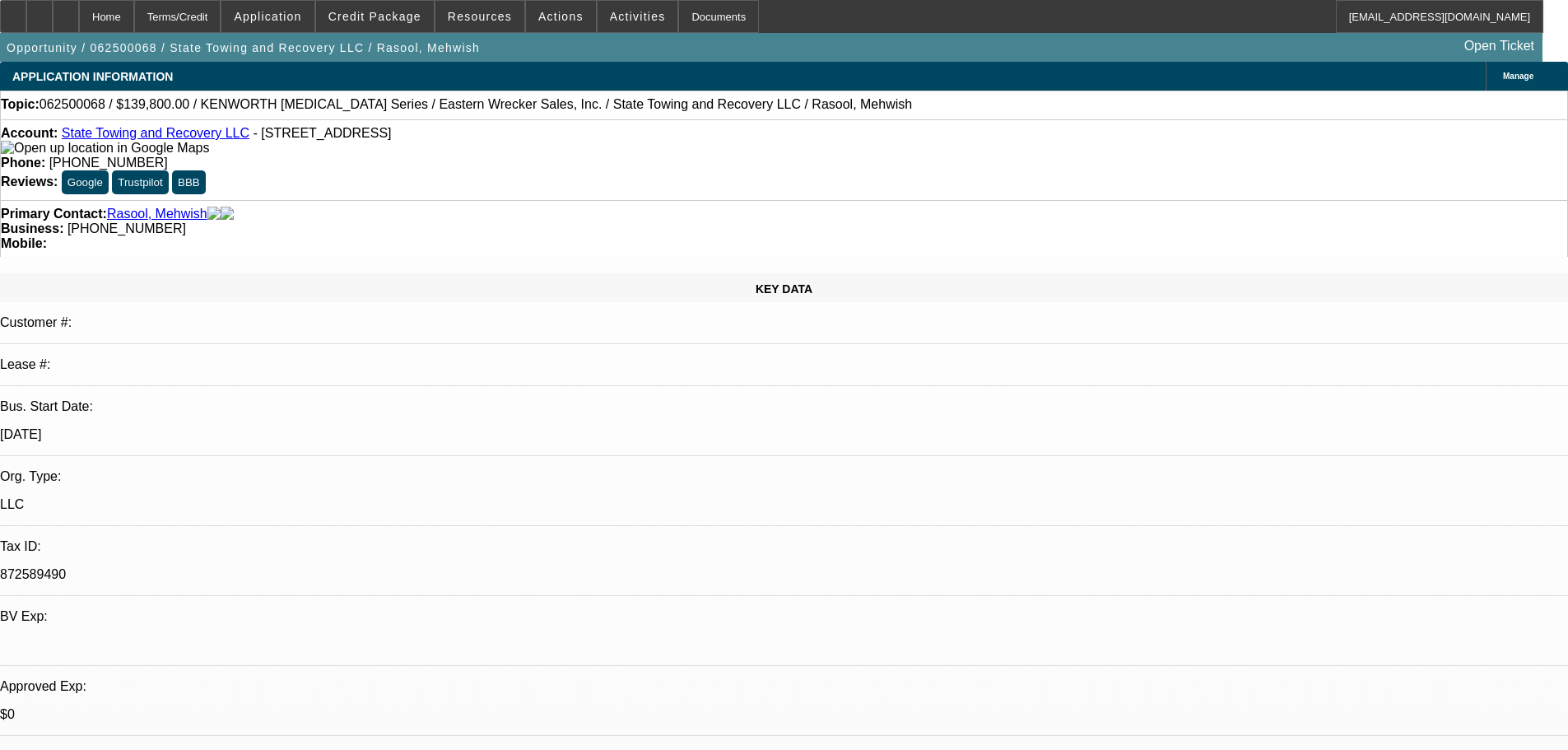
select select "0"
select select "6"
select select "0"
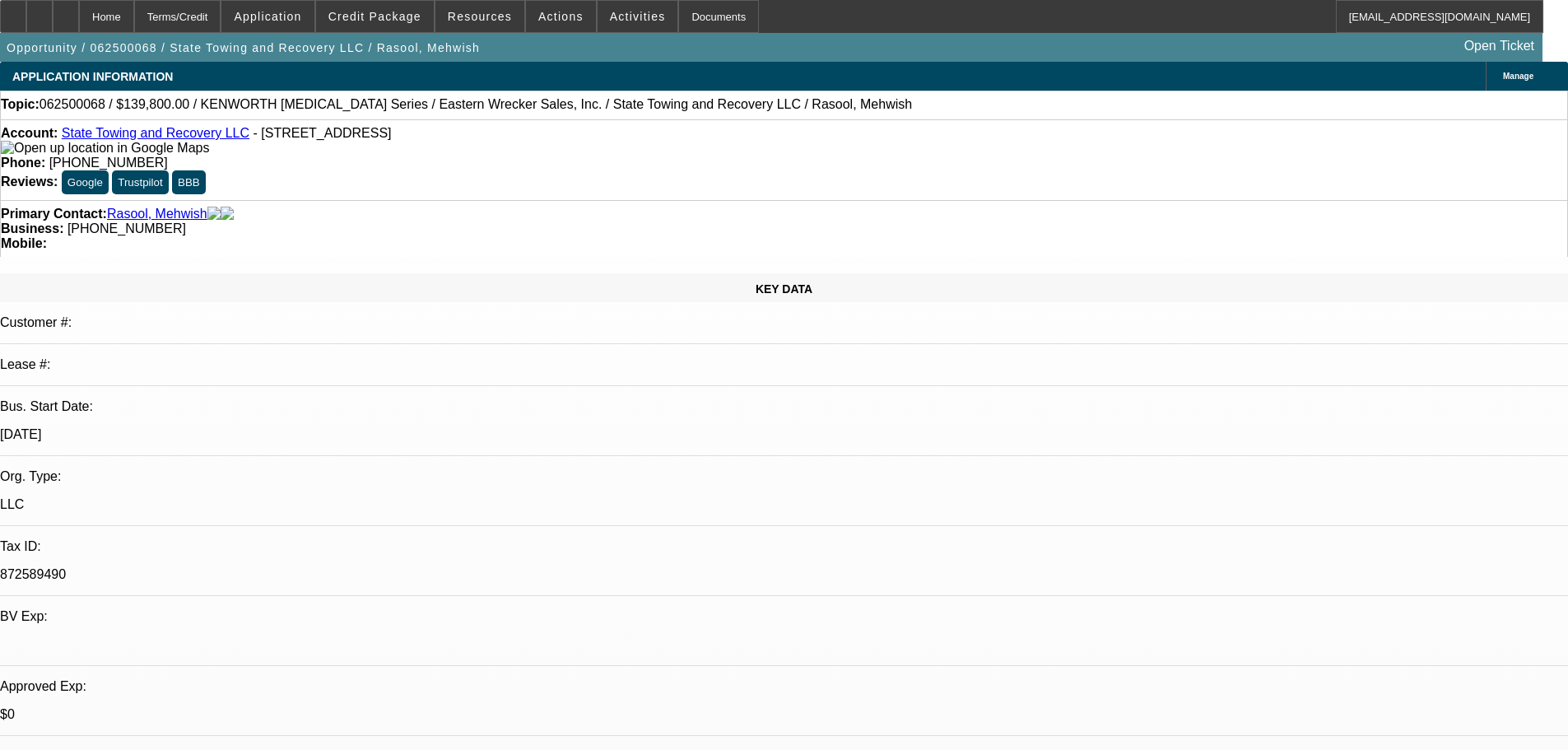
select select "0"
select select "6"
select select "0"
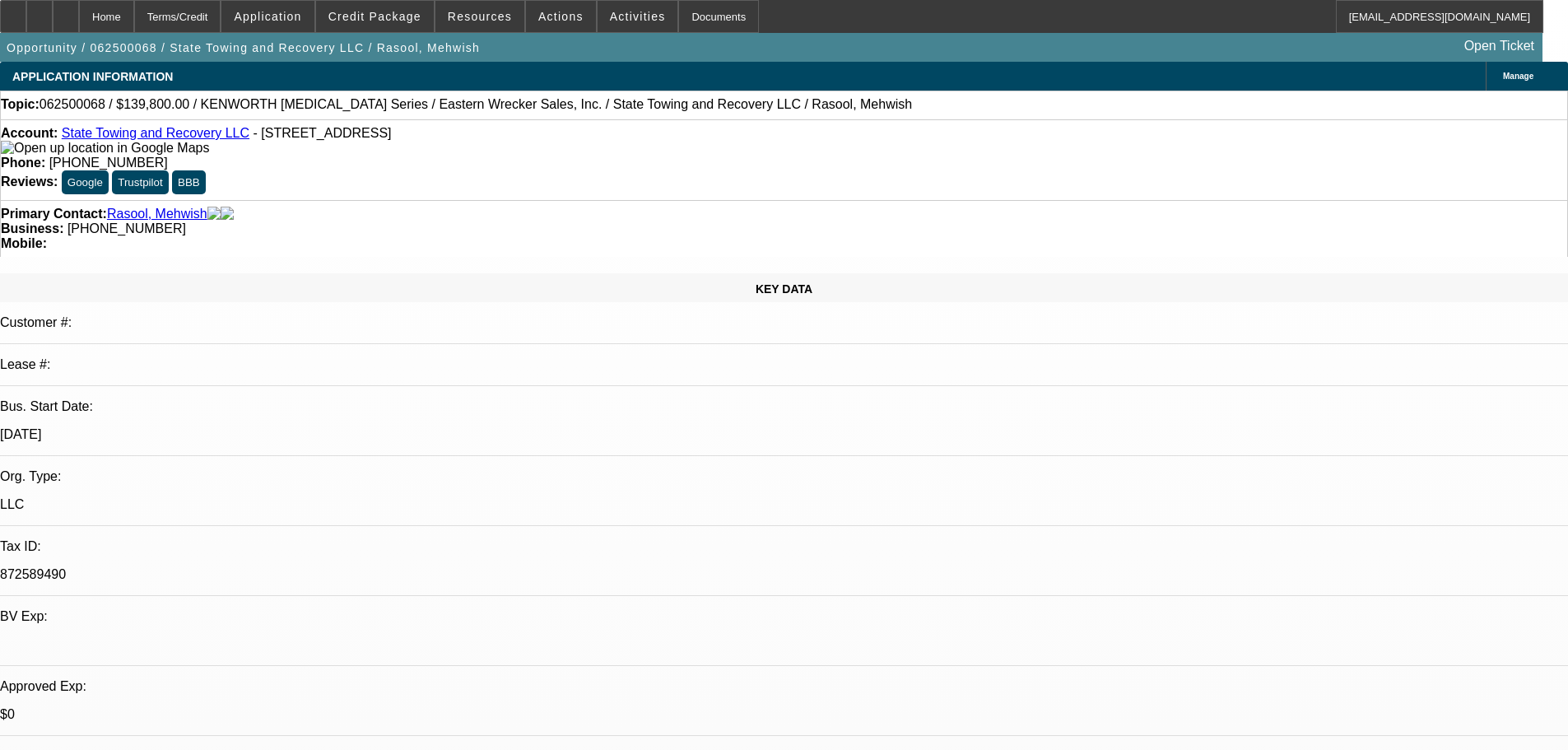
select select "0"
select select "6"
select select "0"
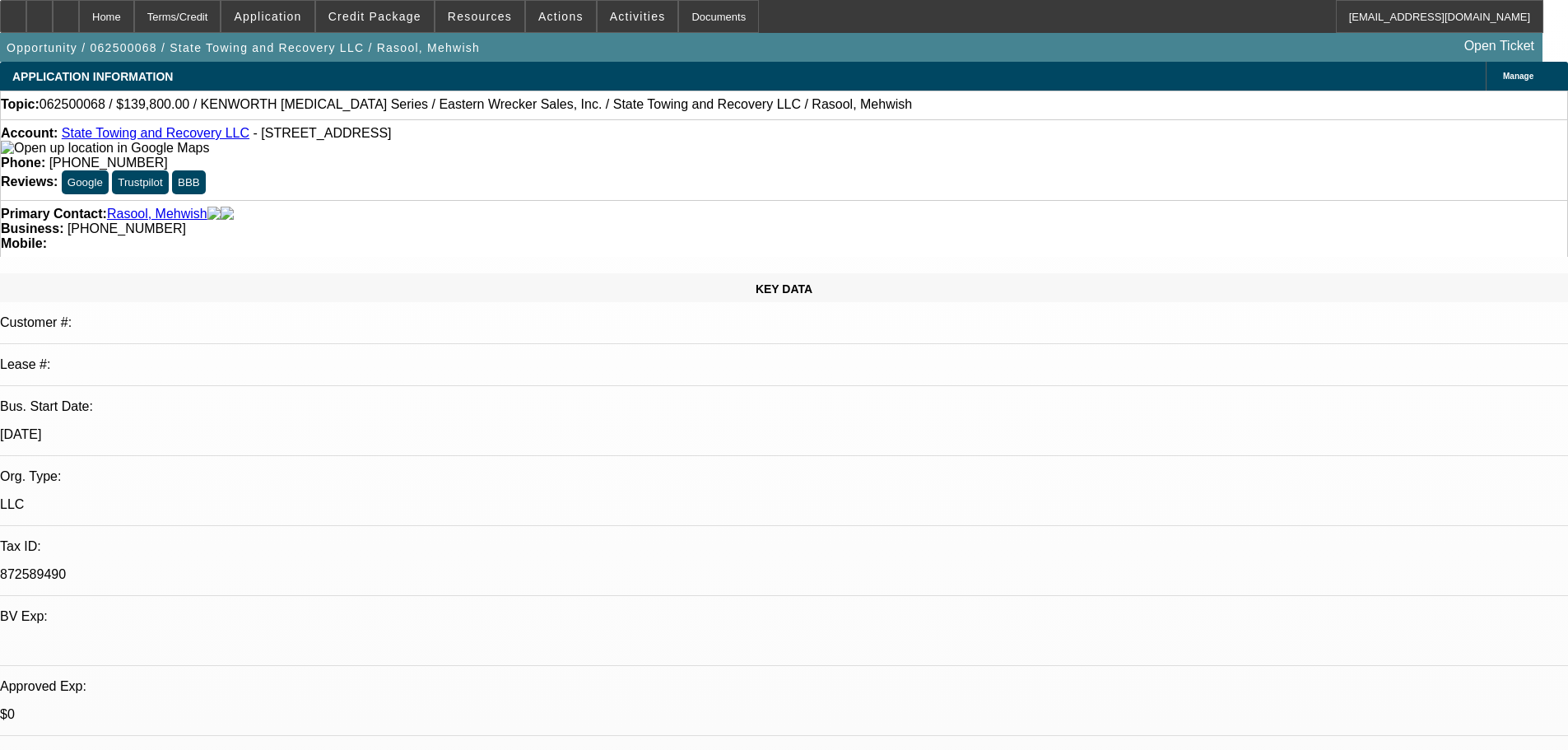
select select "6"
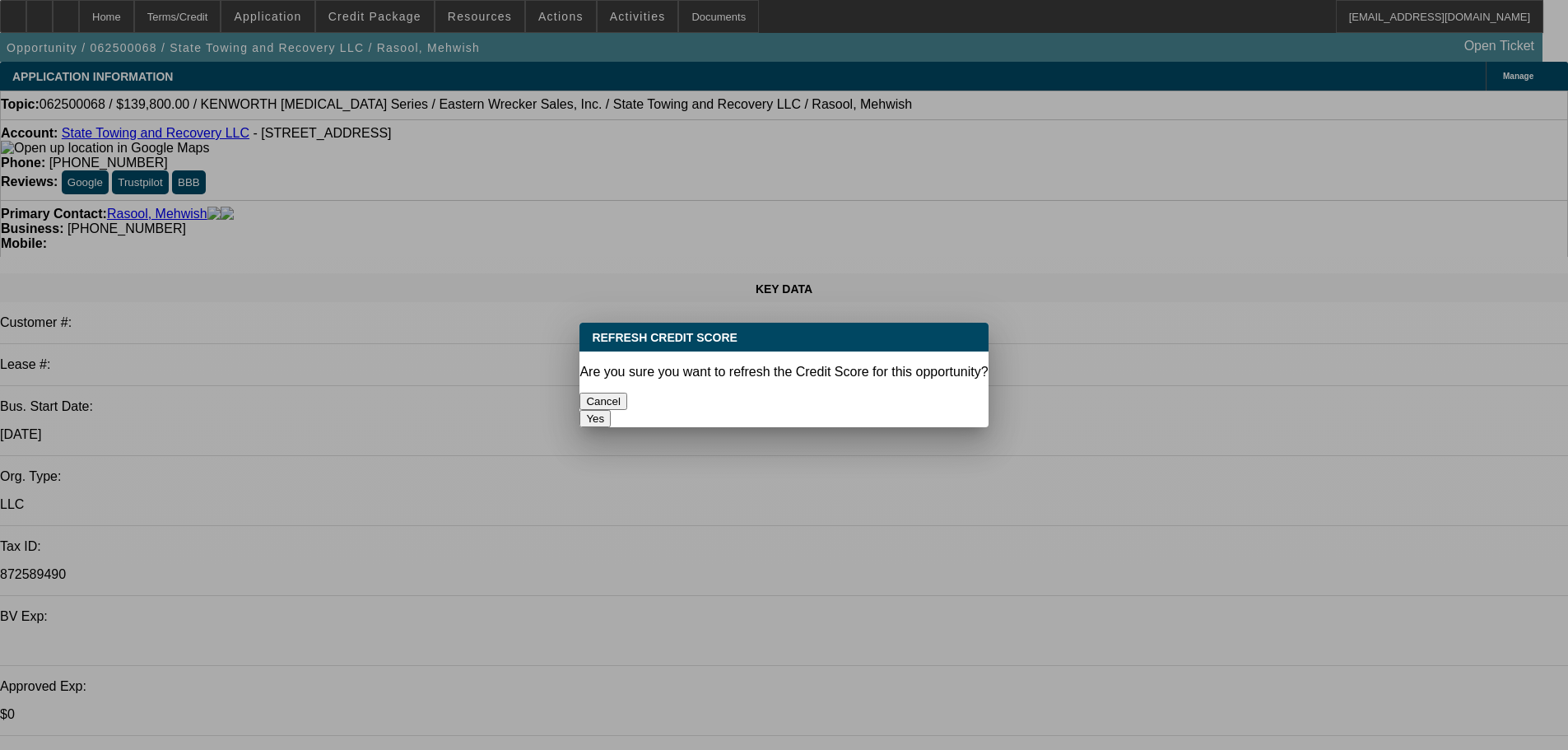
click at [610, 410] on button "Yes" at bounding box center [595, 419] width 32 height 17
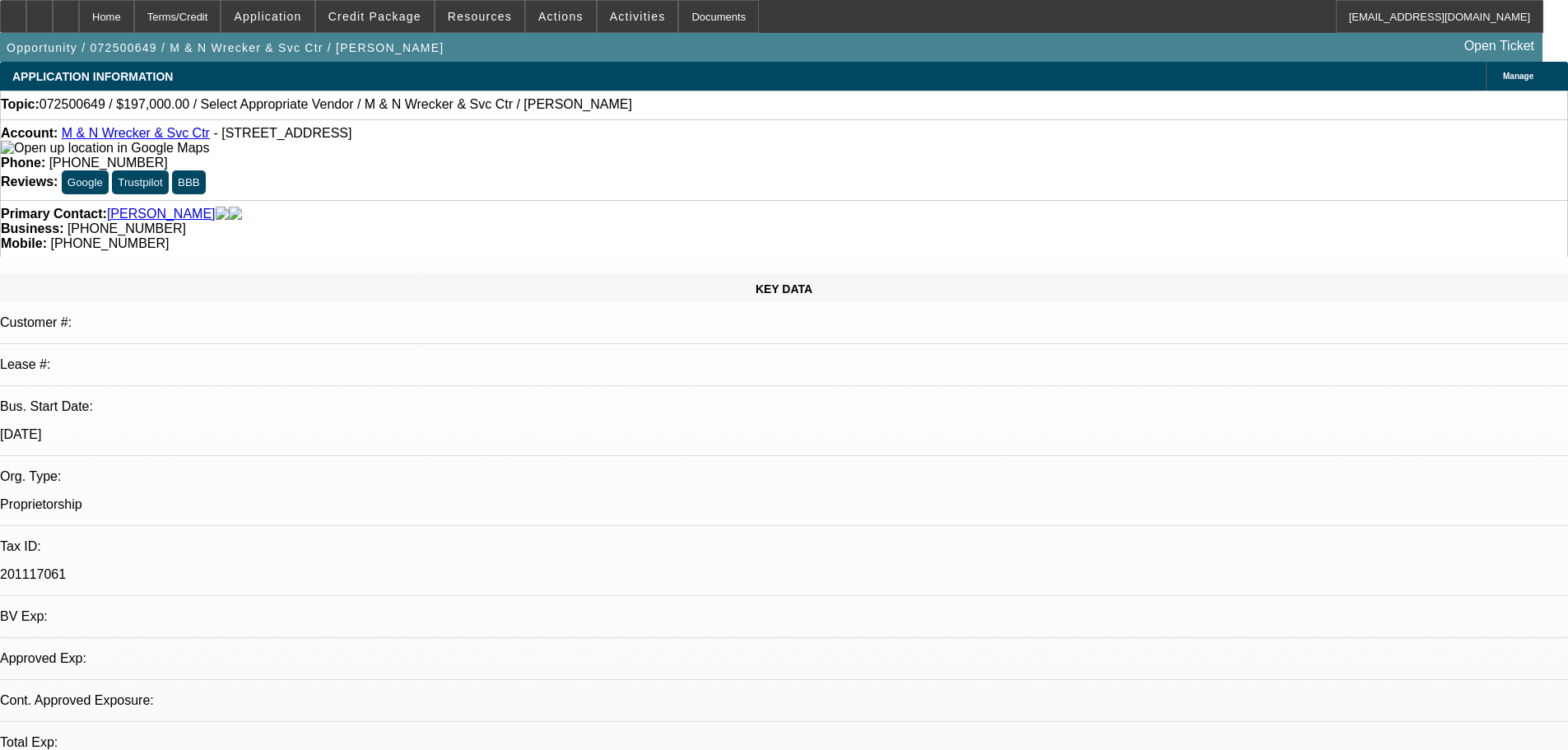
select select "0"
select select "2"
select select "0.1"
select select "4"
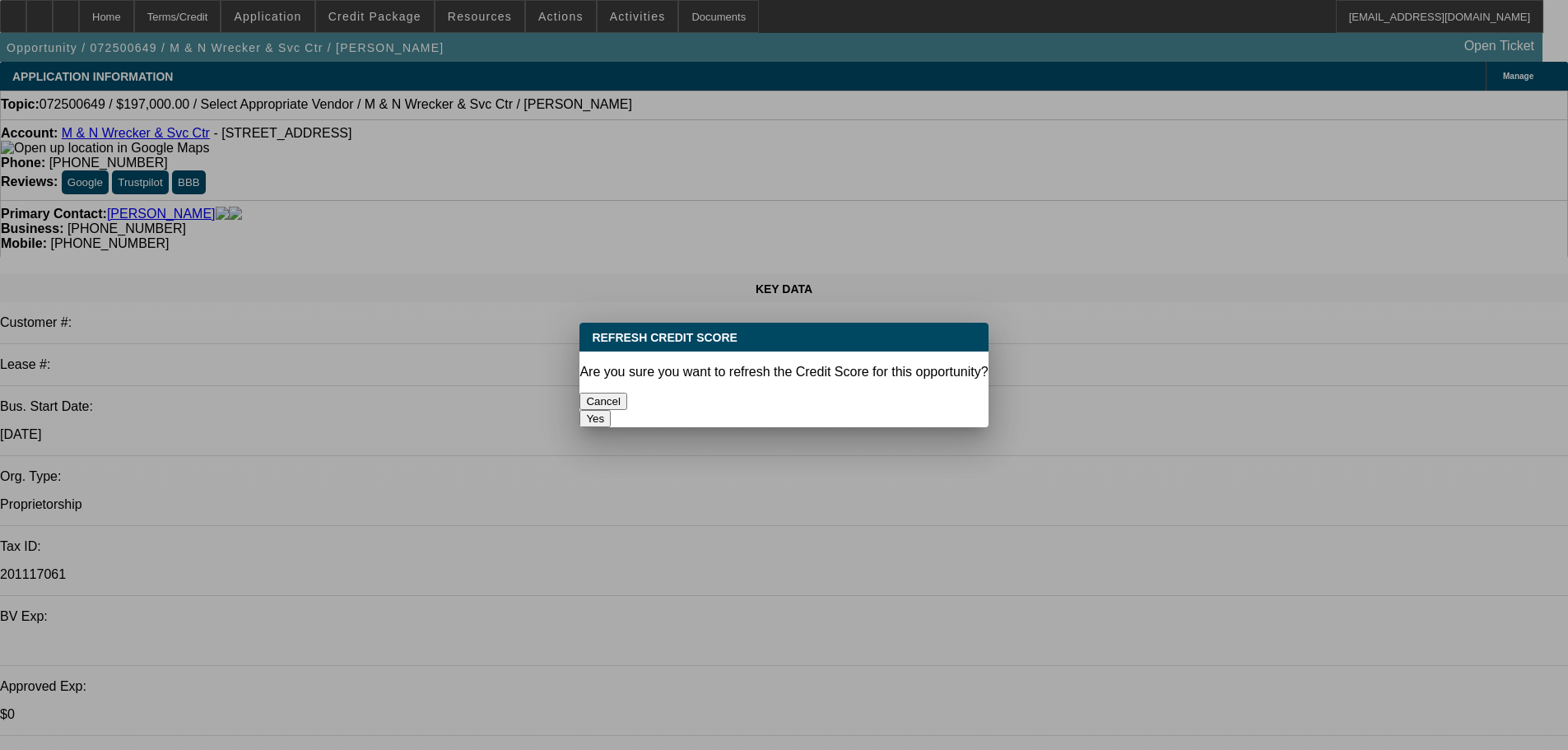
click at [610, 410] on button "Yes" at bounding box center [595, 419] width 32 height 17
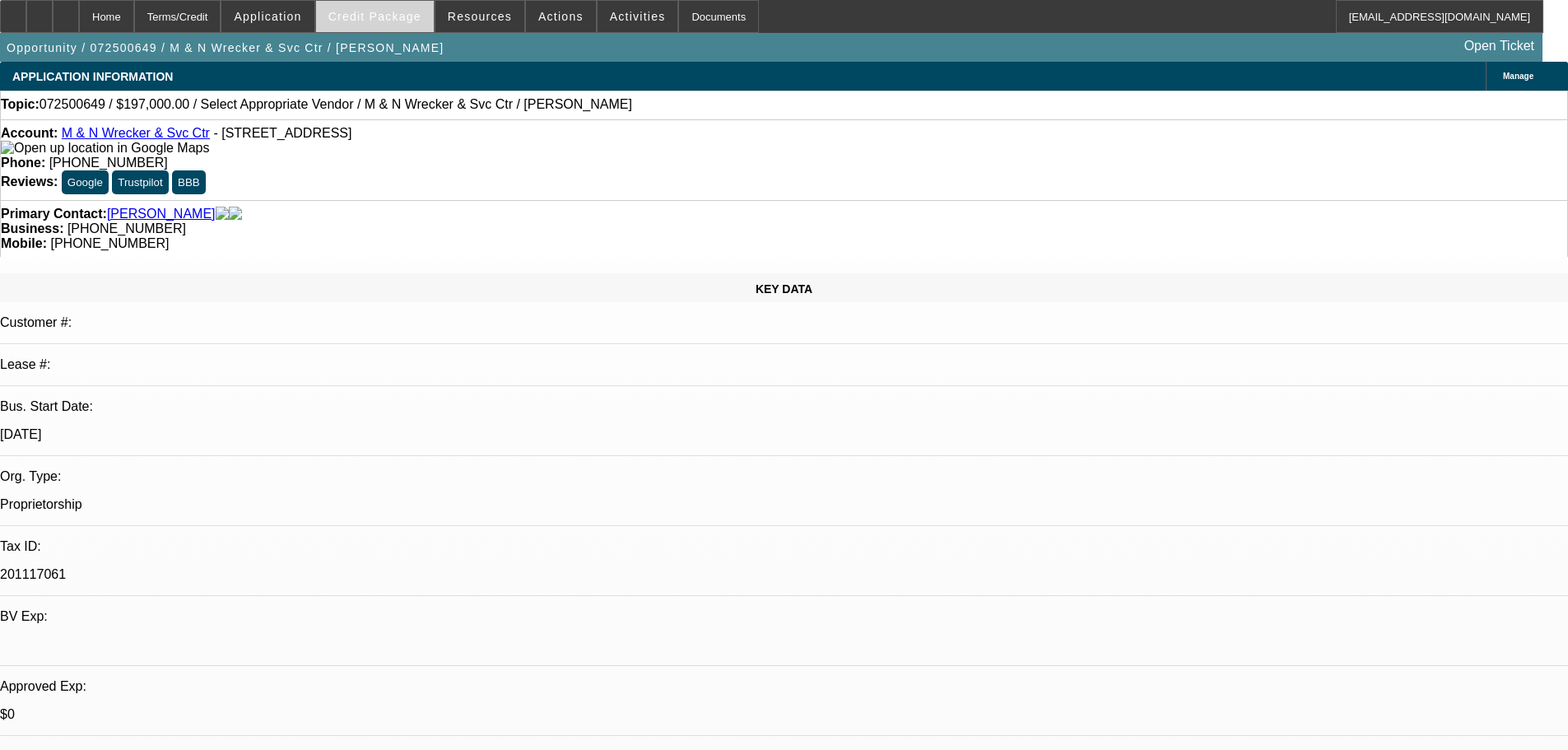
click at [380, 19] on span "Credit Package" at bounding box center [375, 16] width 93 height 13
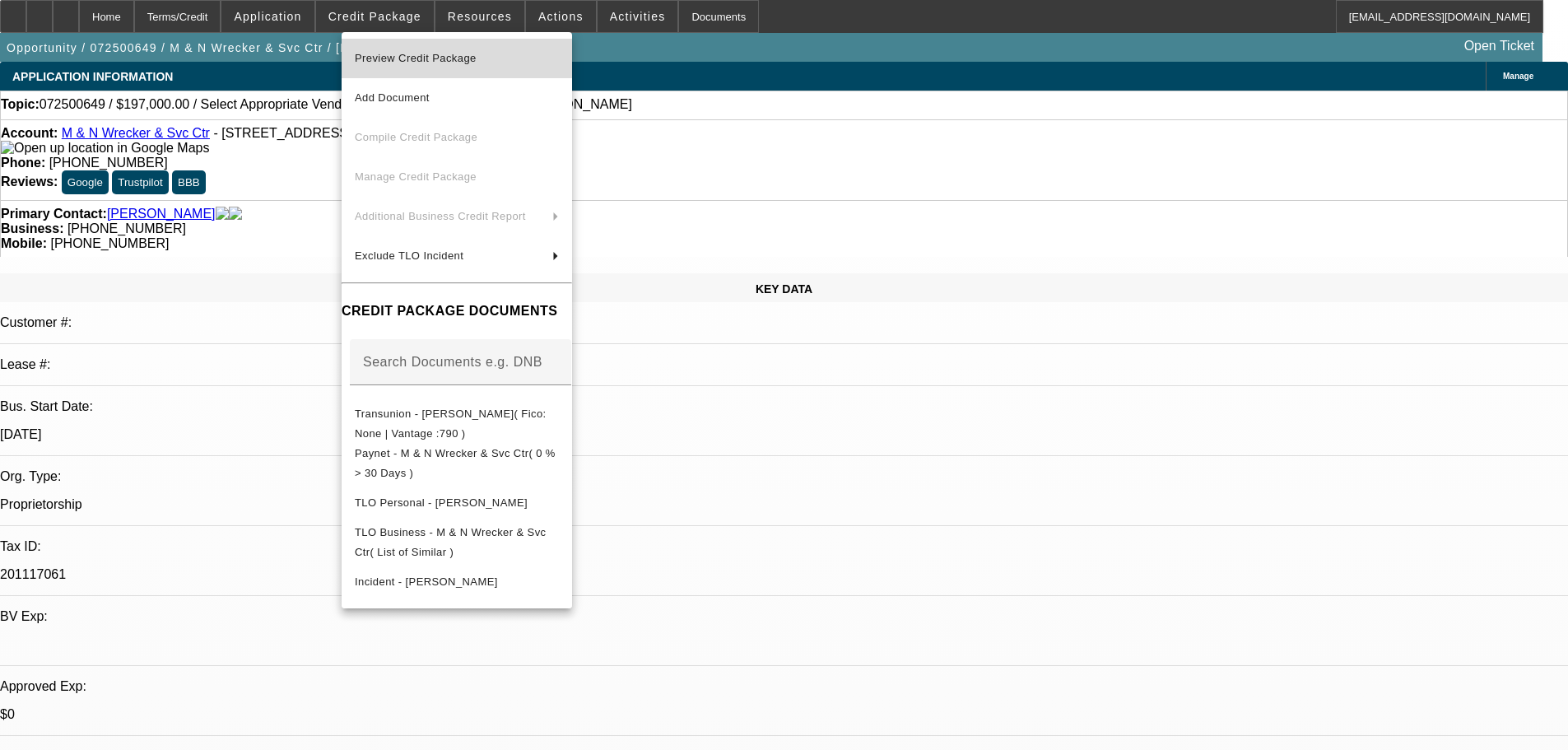
click at [471, 55] on span "Preview Credit Package" at bounding box center [415, 58] width 122 height 12
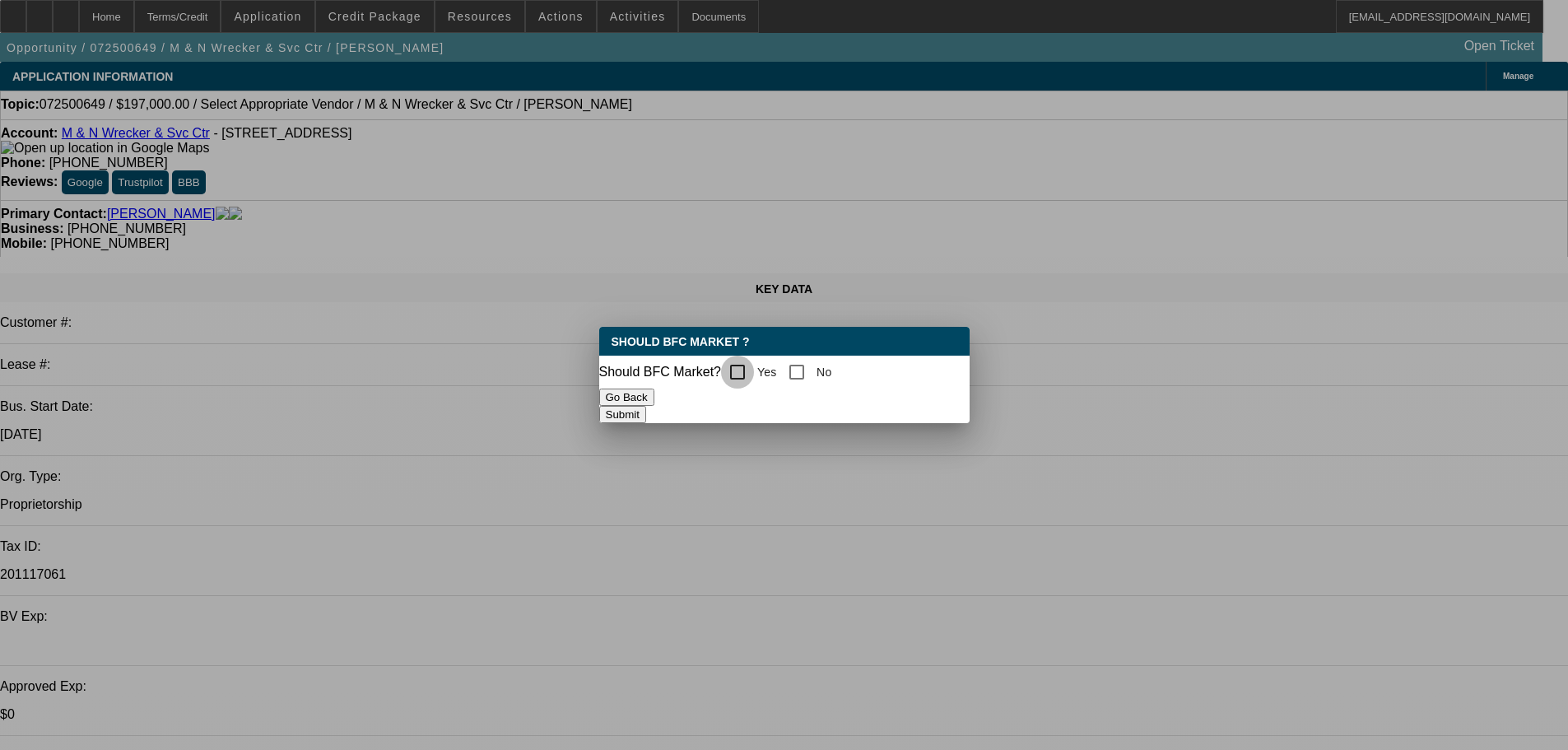
click at [750, 378] on input "Yes" at bounding box center [737, 372] width 33 height 33
checkbox input "true"
click at [646, 408] on button "Submit" at bounding box center [622, 414] width 47 height 17
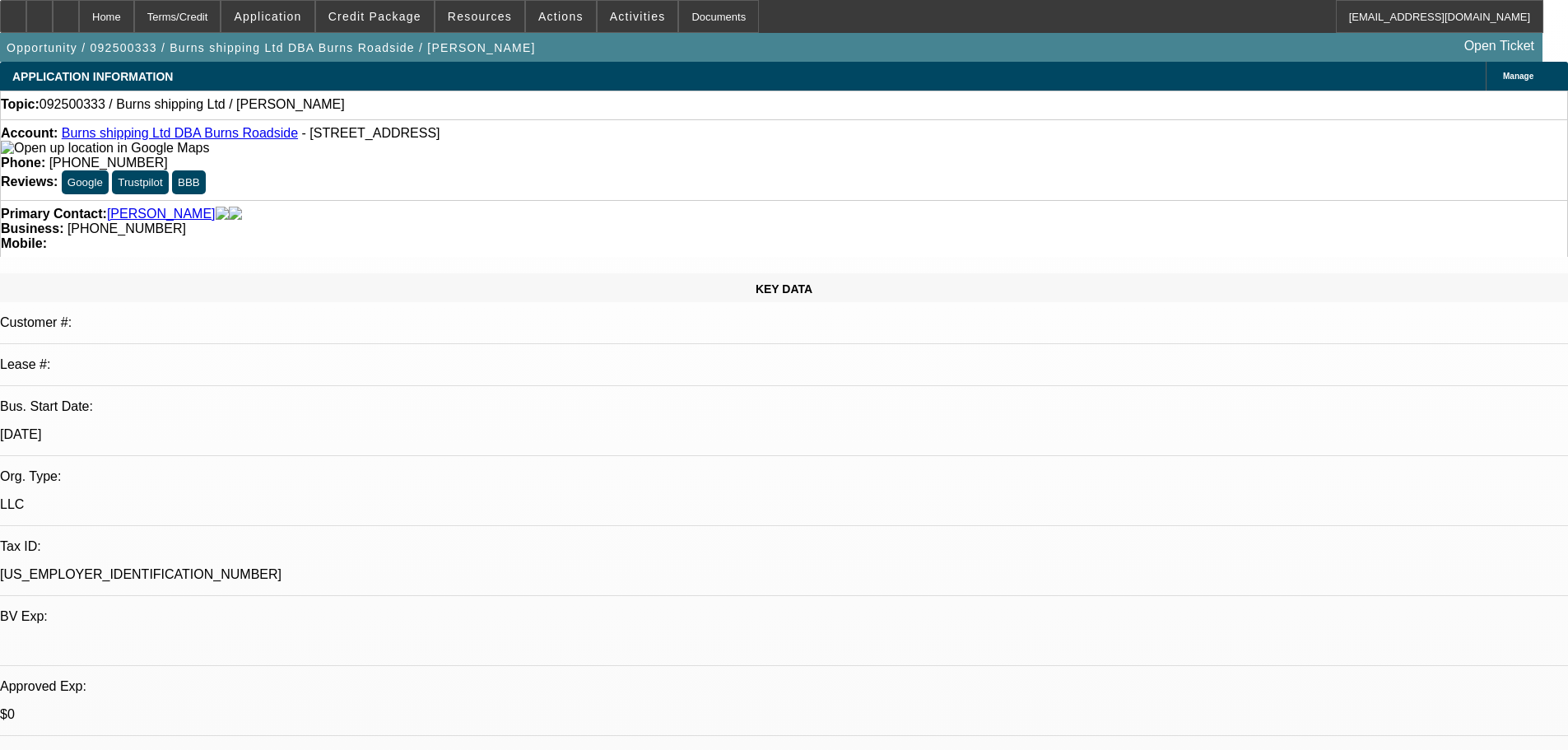
select select "0"
select select "2"
select select "0.1"
select select "4"
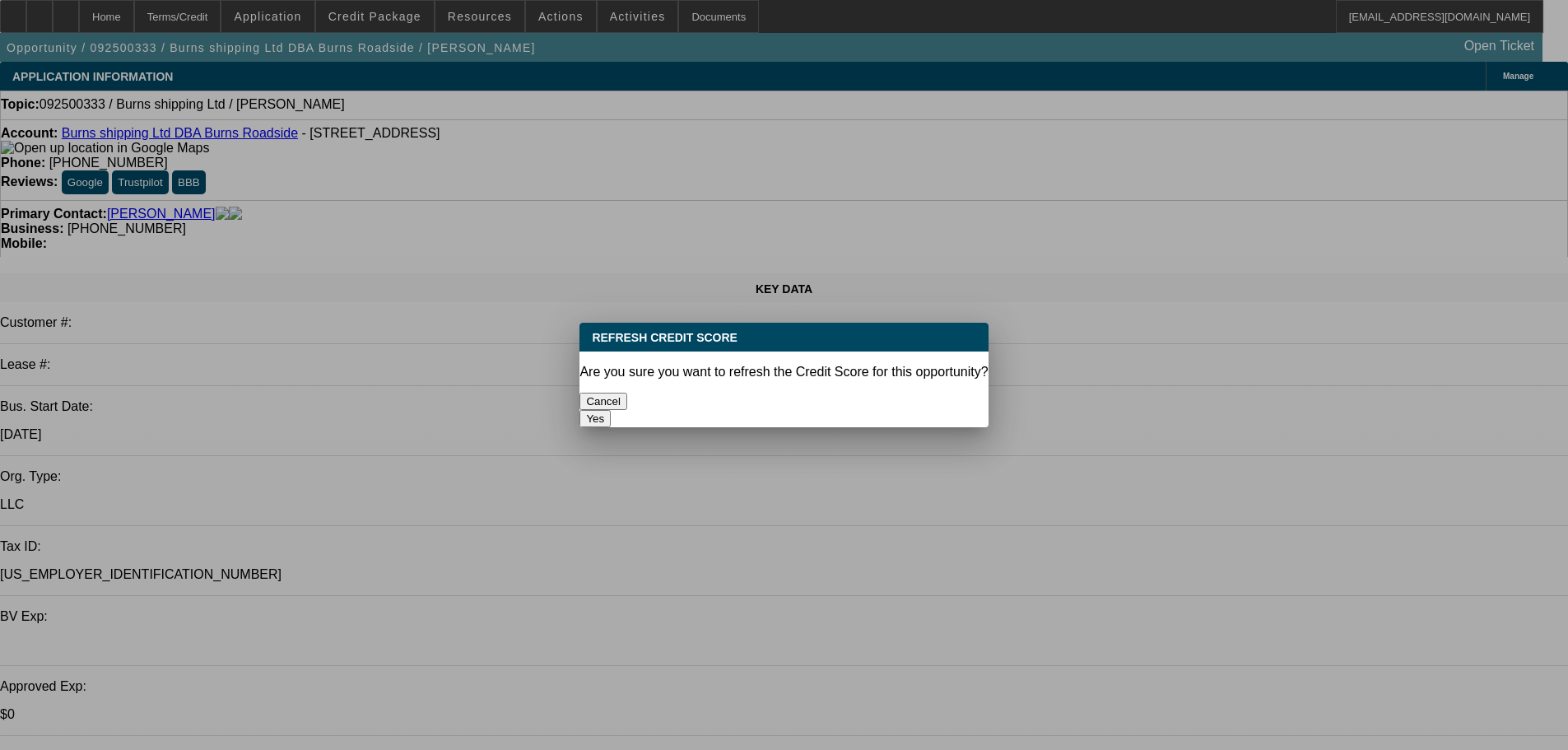
click at [610, 410] on button "Yes" at bounding box center [595, 419] width 32 height 17
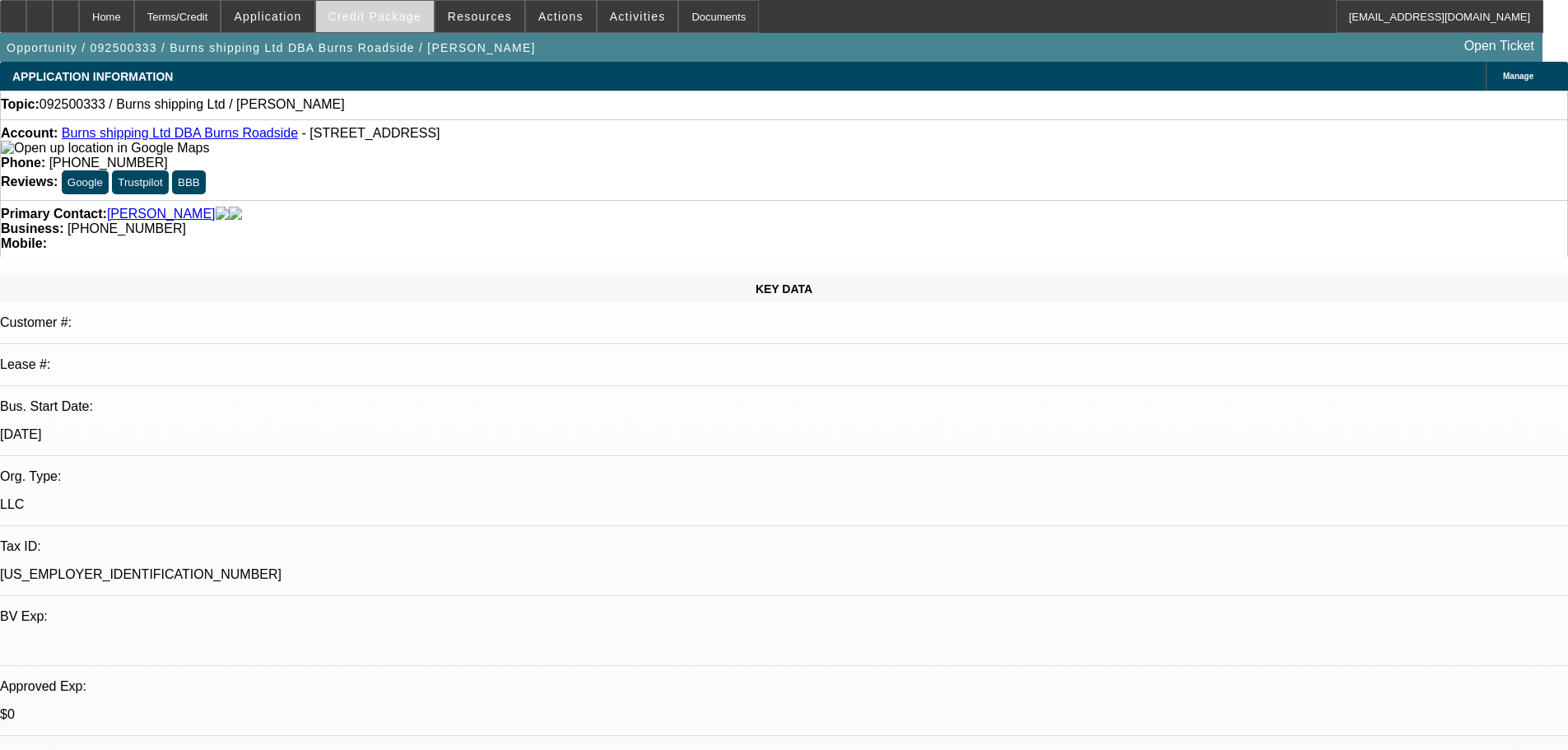
click at [386, 18] on span "Credit Package" at bounding box center [375, 16] width 93 height 13
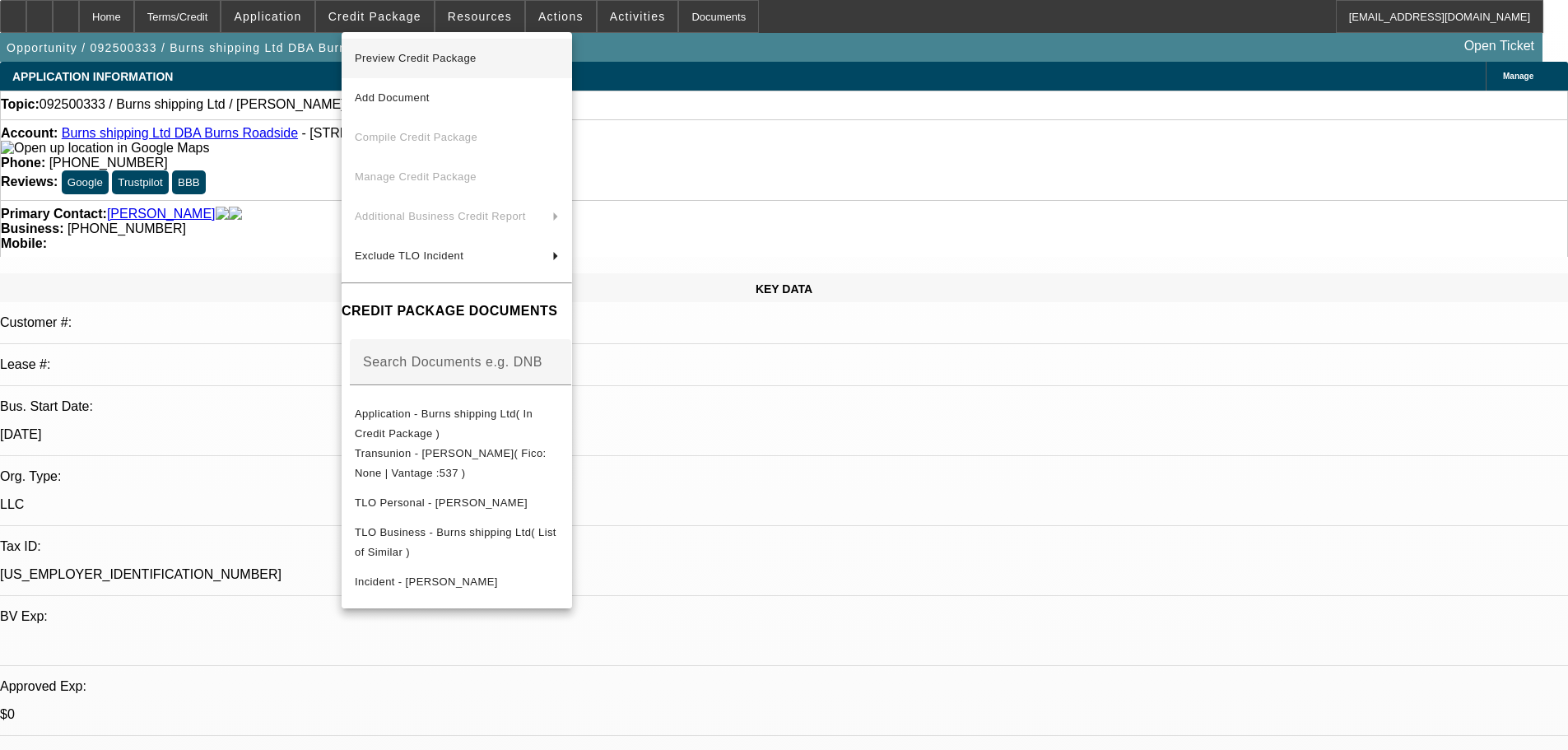
click at [426, 62] on span "Preview Credit Package" at bounding box center [415, 58] width 122 height 12
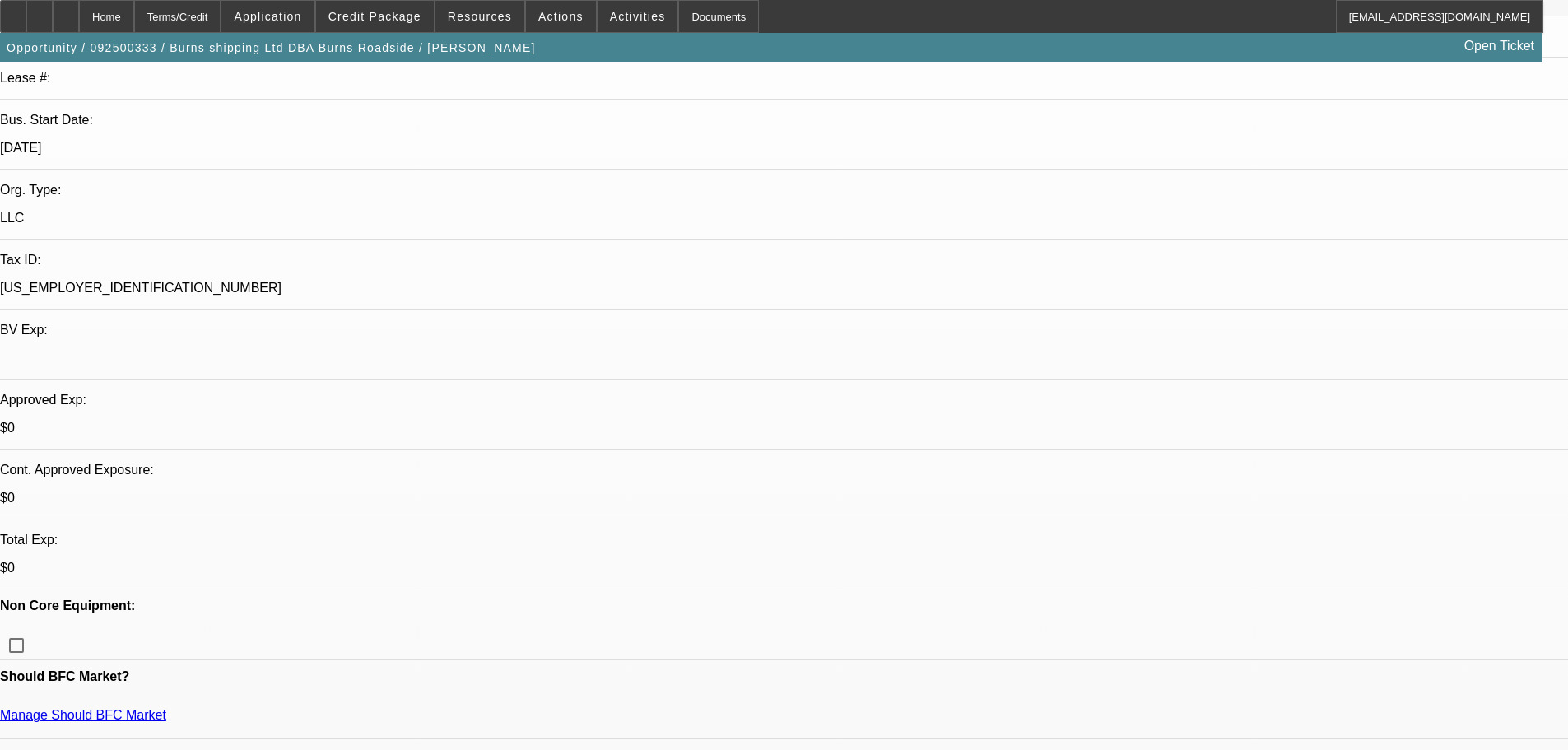
scroll to position [247, 0]
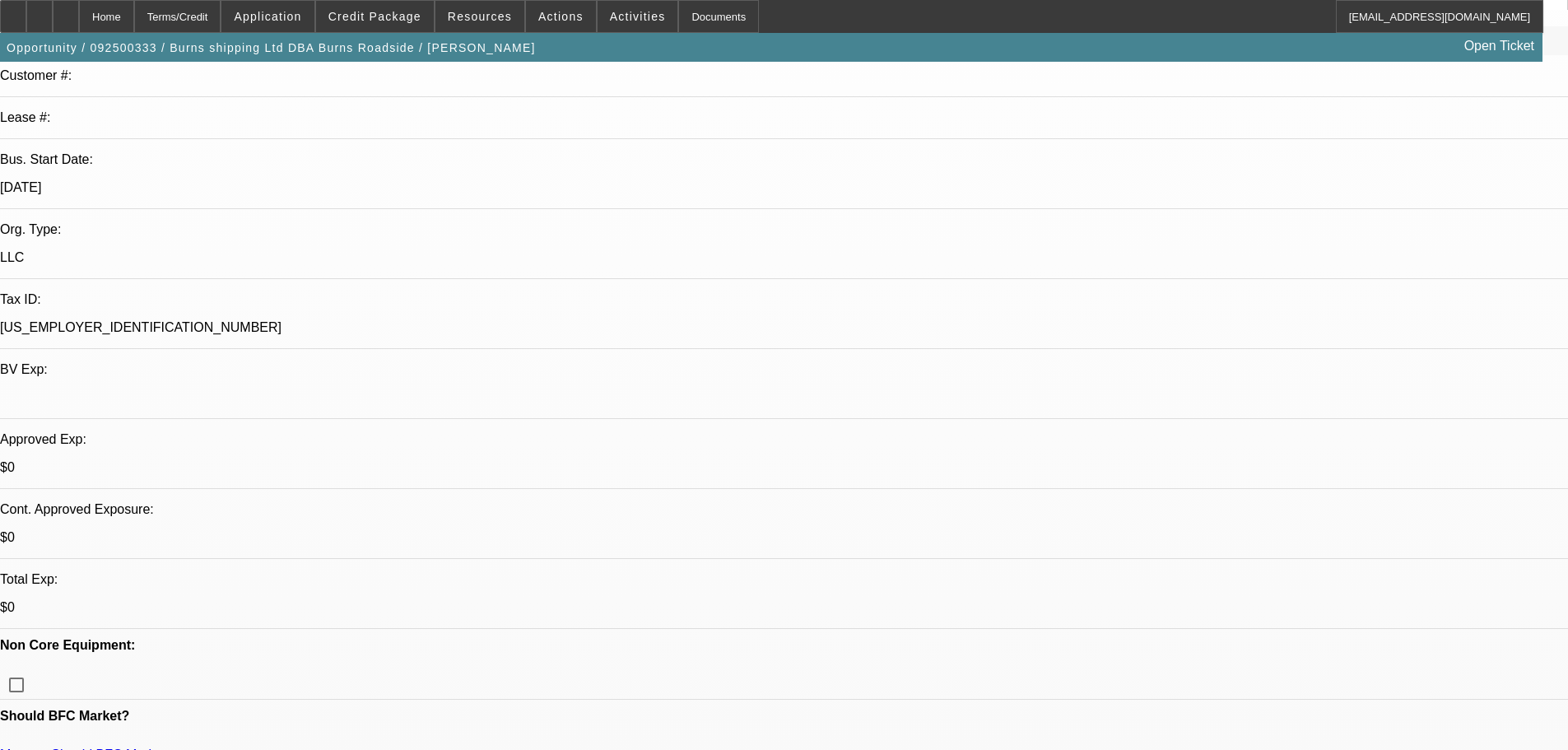
click at [166, 747] on link "Manage Should BFC Market" at bounding box center [83, 754] width 166 height 14
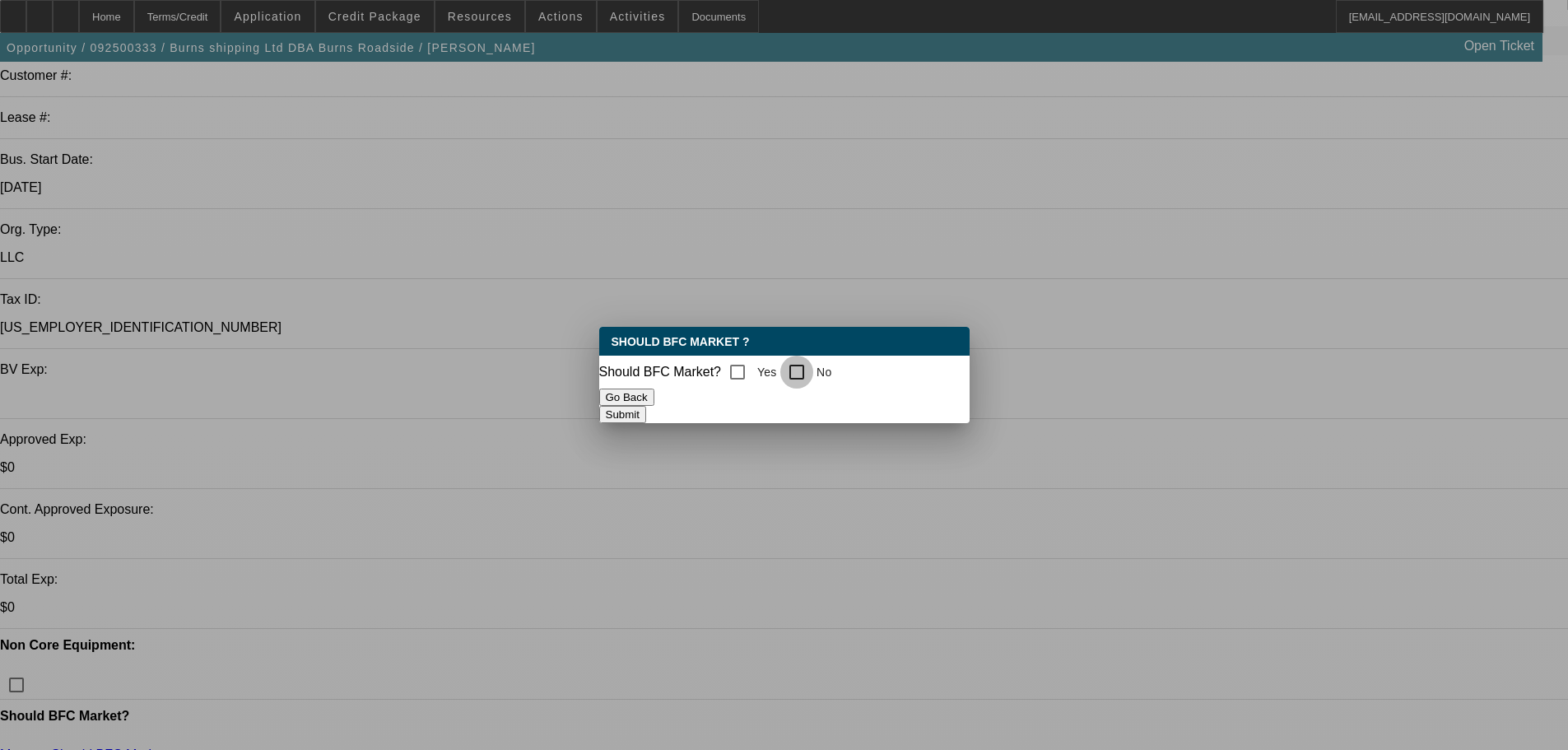
click at [799, 362] on input "No" at bounding box center [796, 372] width 33 height 33
checkbox input "true"
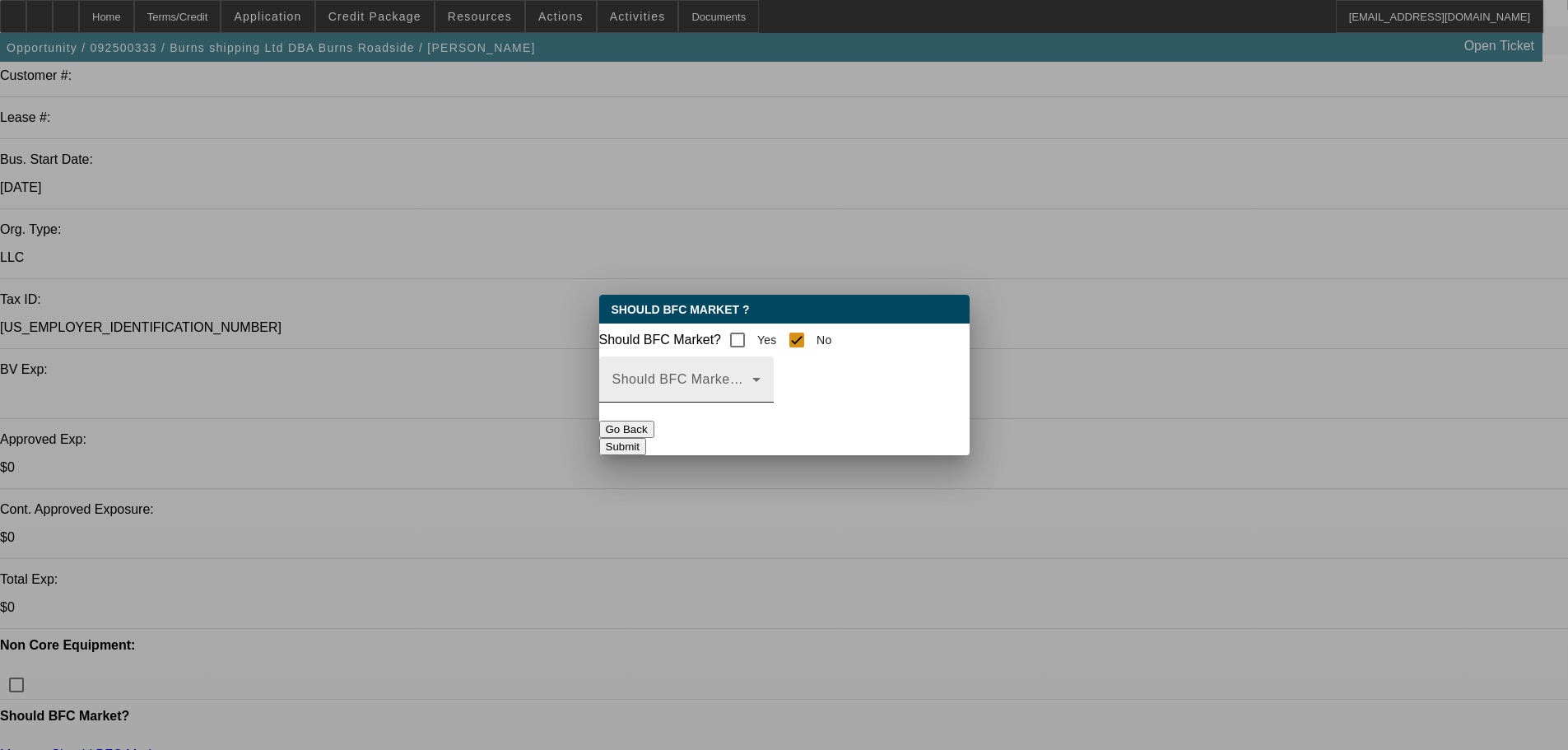
click at [760, 382] on div "Should BFC Market Status Reason" at bounding box center [686, 379] width 148 height 46
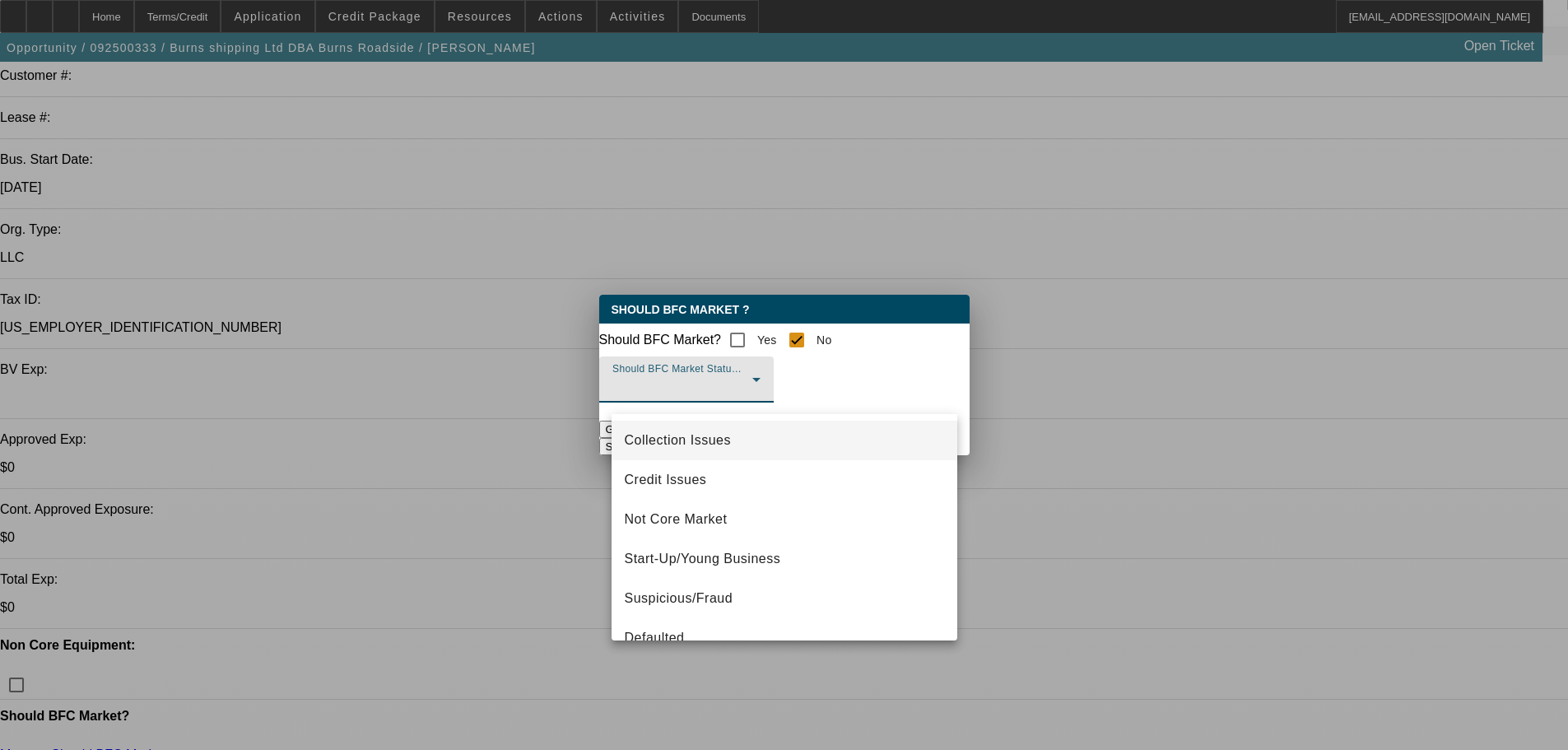
drag, startPoint x: 689, startPoint y: 484, endPoint x: 765, endPoint y: 457, distance: 80.7
click at [688, 483] on span "Credit Issues" at bounding box center [666, 479] width 82 height 20
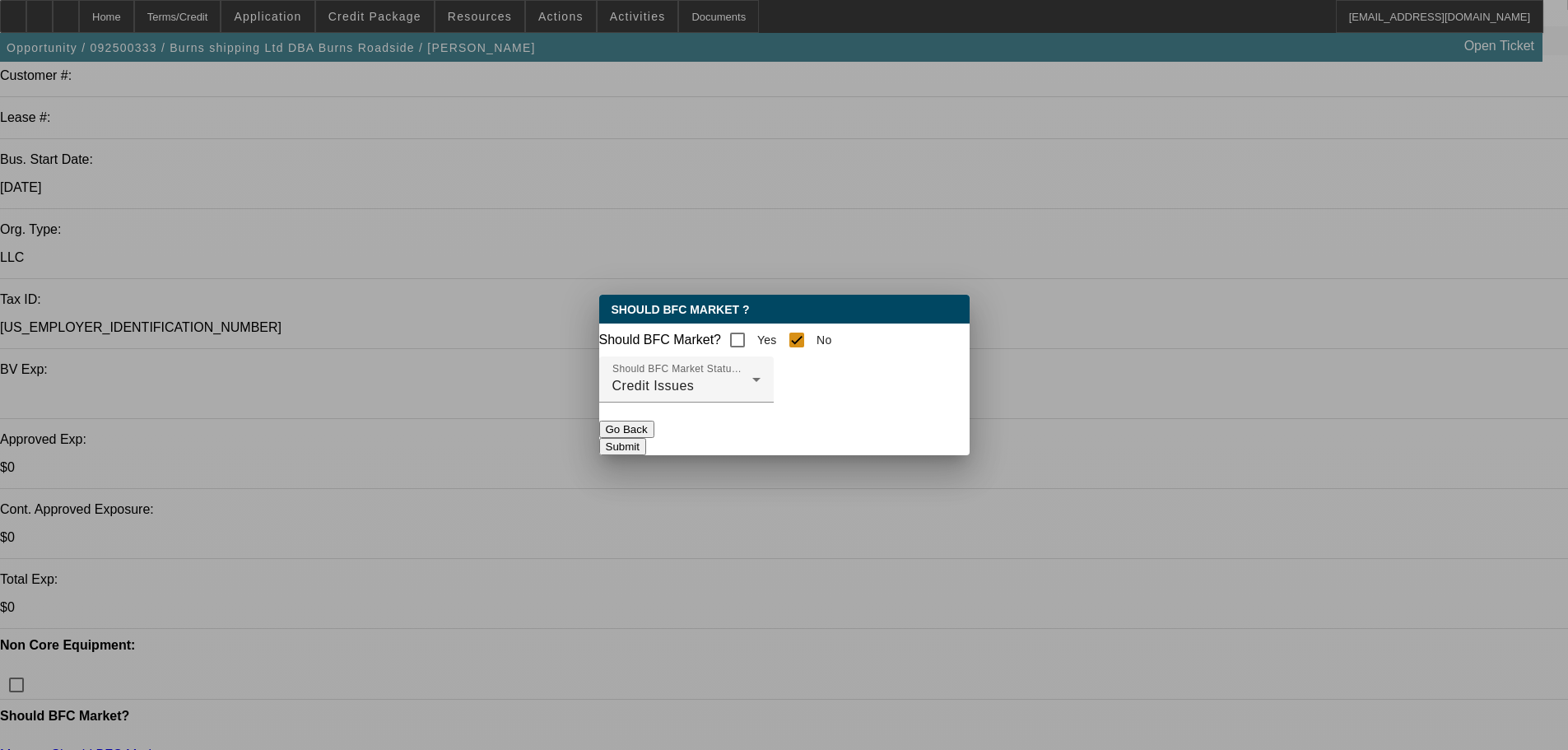
click at [646, 438] on button "Submit" at bounding box center [622, 446] width 47 height 17
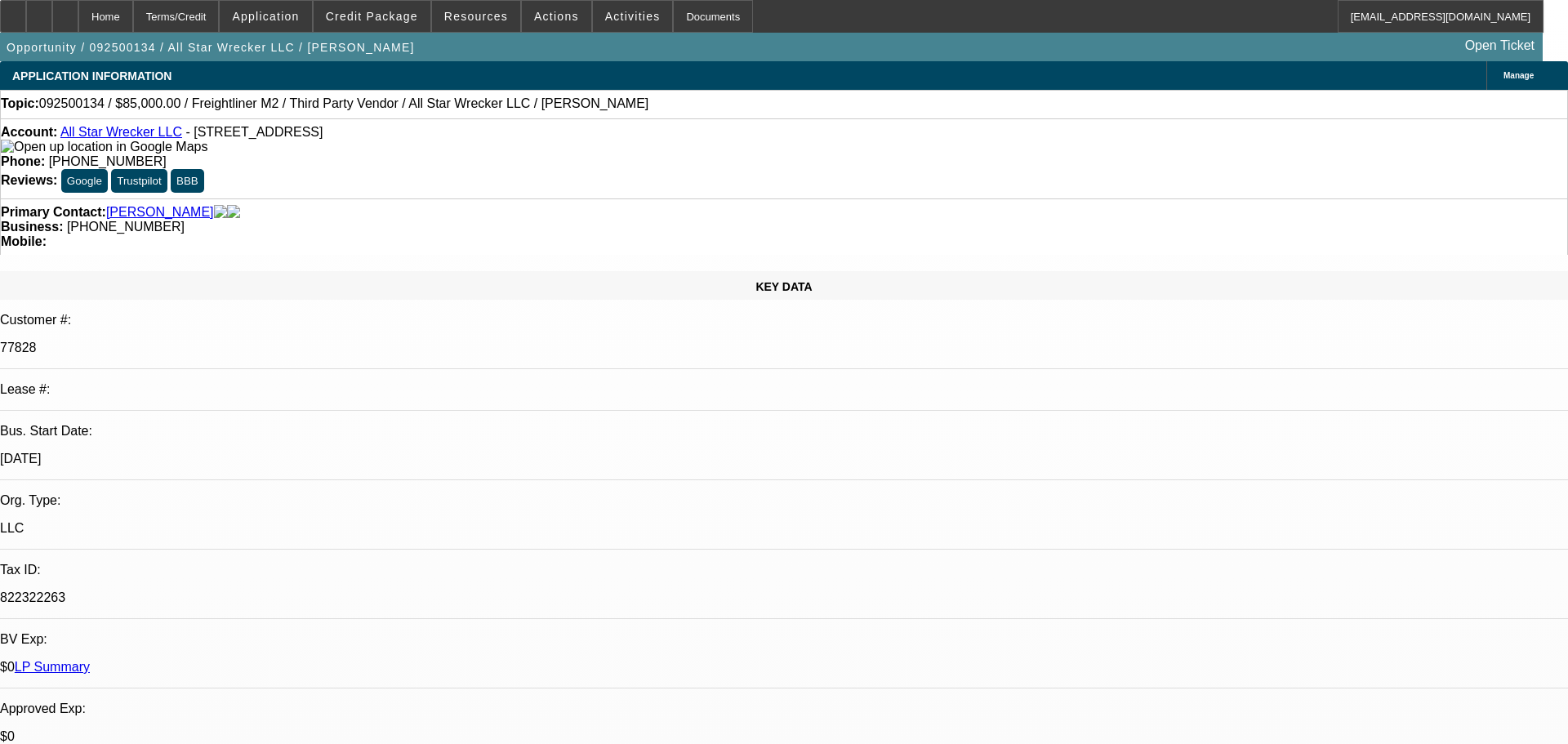
select select "0"
select select "6"
select select "0"
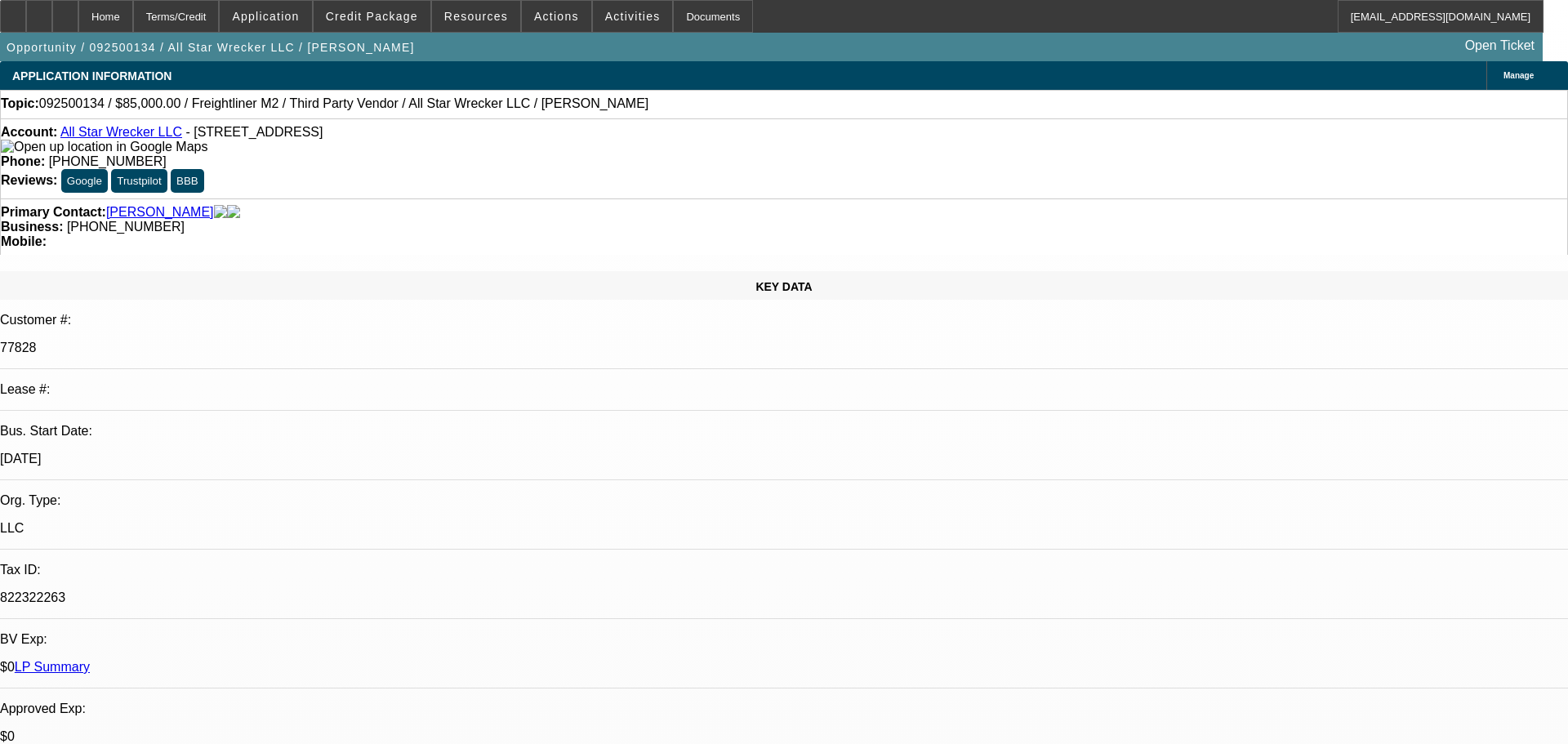
select select "2"
select select "0"
select select "6"
select select "0"
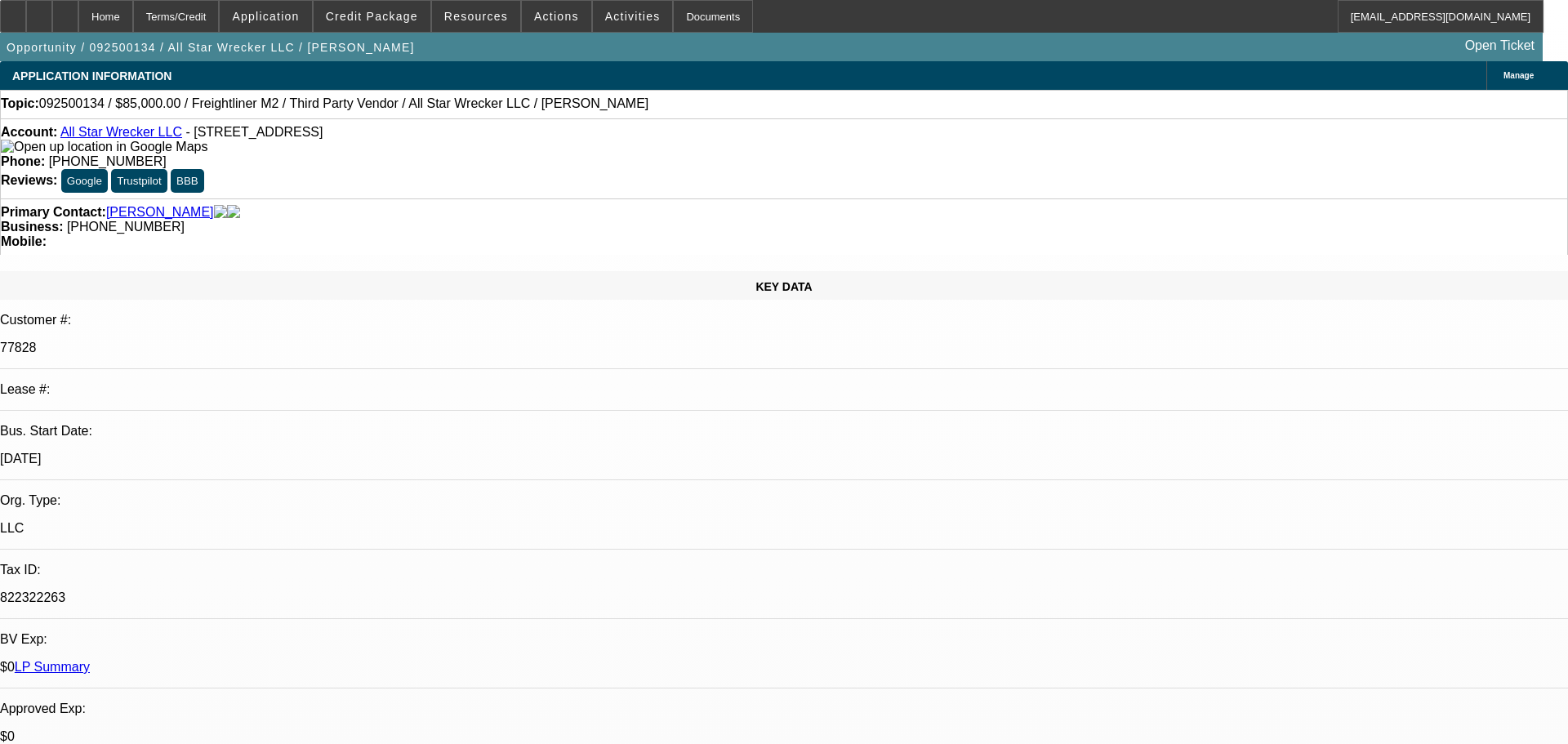
select select "0"
select select "6"
select select "0"
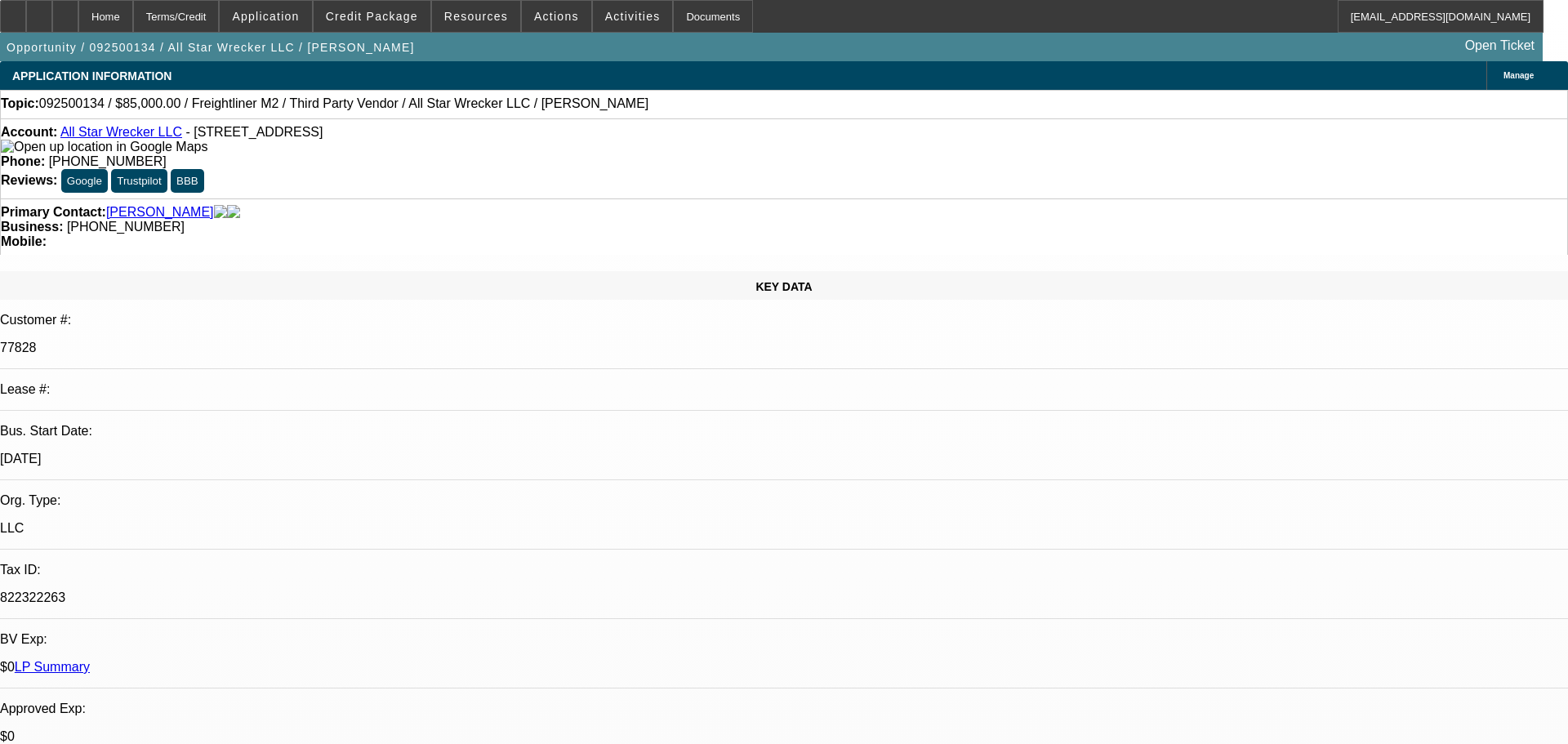
select select "6"
click at [383, 19] on span "Credit Package" at bounding box center [372, 16] width 93 height 13
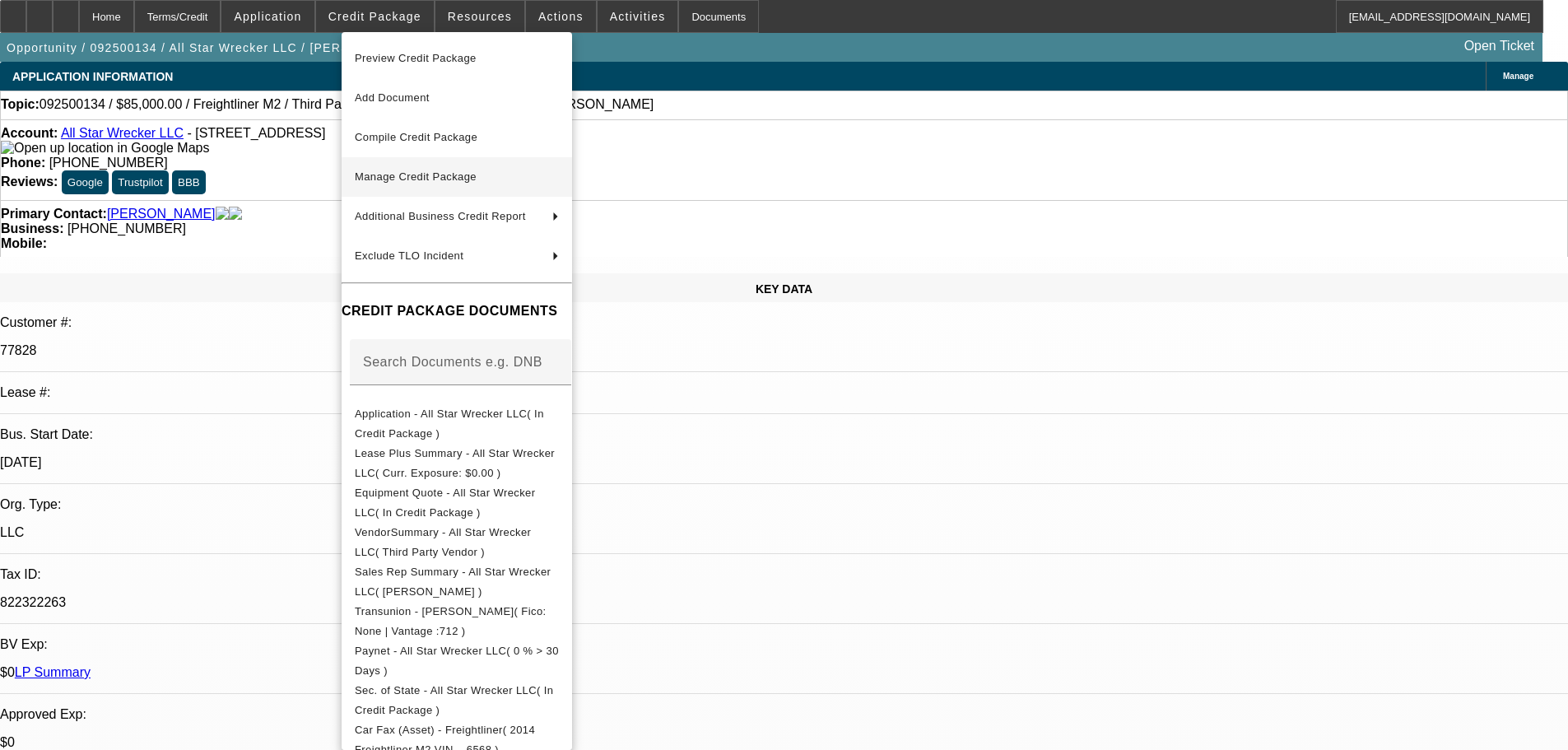
click at [413, 182] on span "Manage Credit Package" at bounding box center [456, 176] width 204 height 20
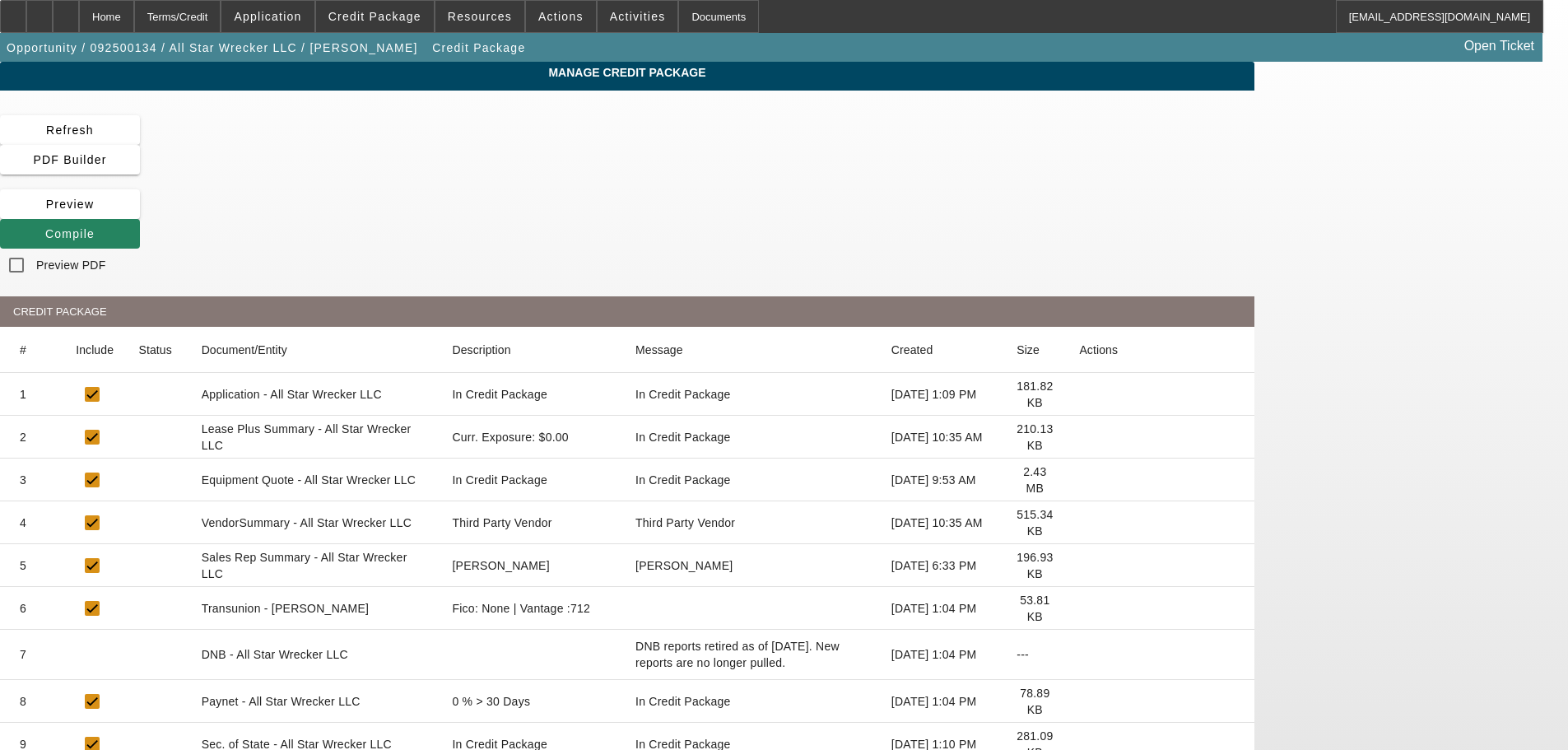
click at [1078, 438] on icon at bounding box center [1078, 438] width 0 height 0
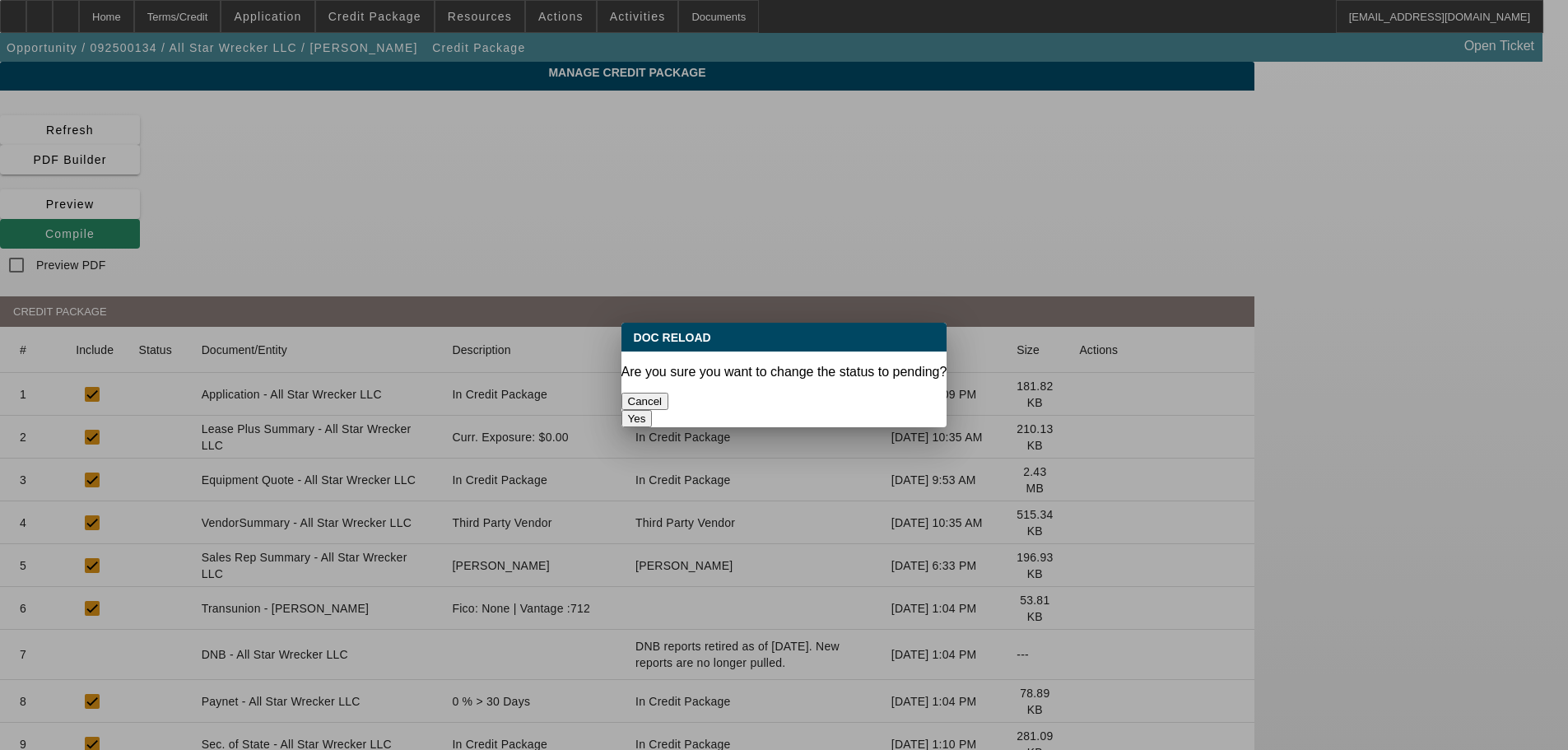
click at [652, 410] on button "Yes" at bounding box center [637, 419] width 32 height 17
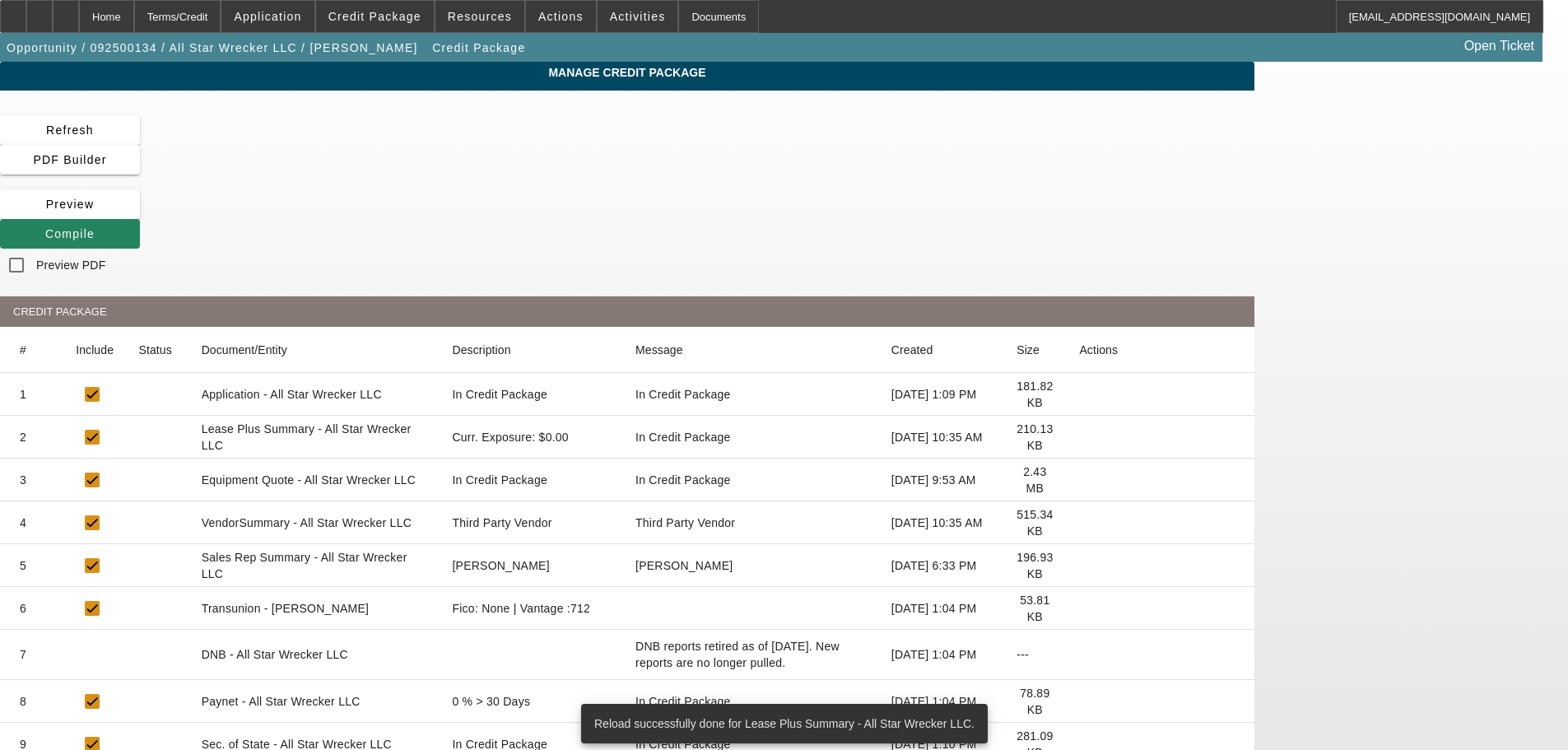
click at [1078, 523] on icon at bounding box center [1078, 523] width 0 height 0
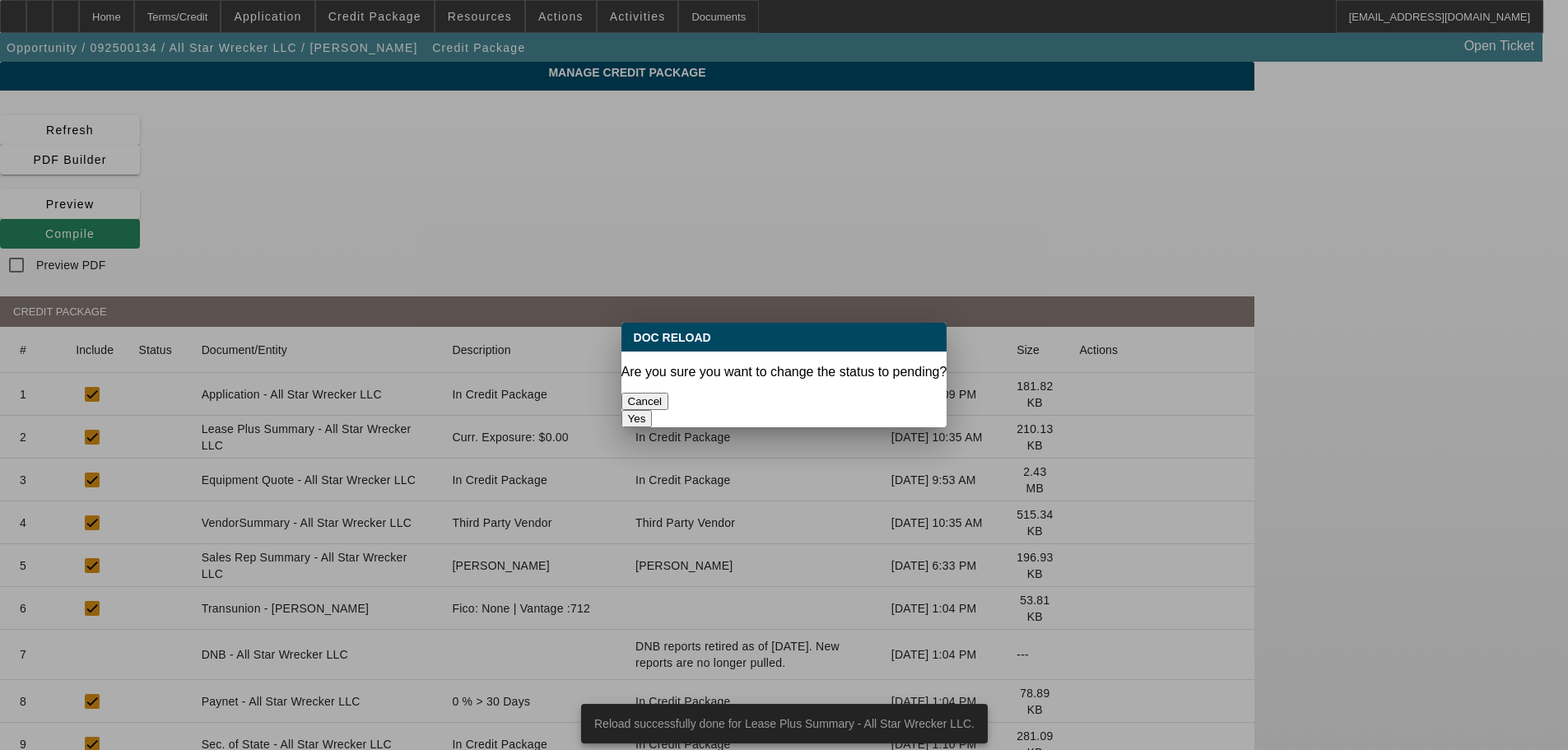
click at [652, 410] on button "Yes" at bounding box center [637, 419] width 32 height 17
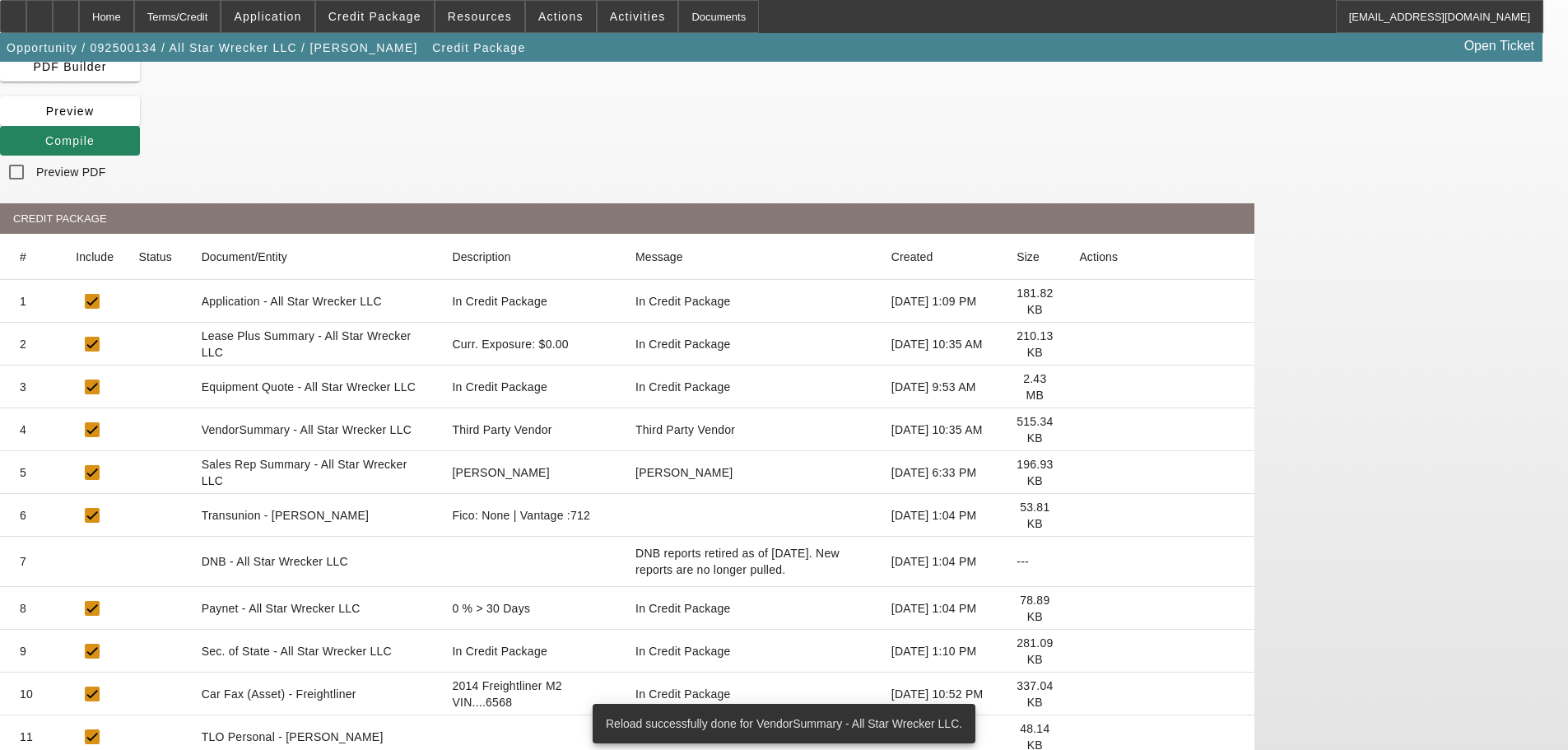
scroll to position [224, 0]
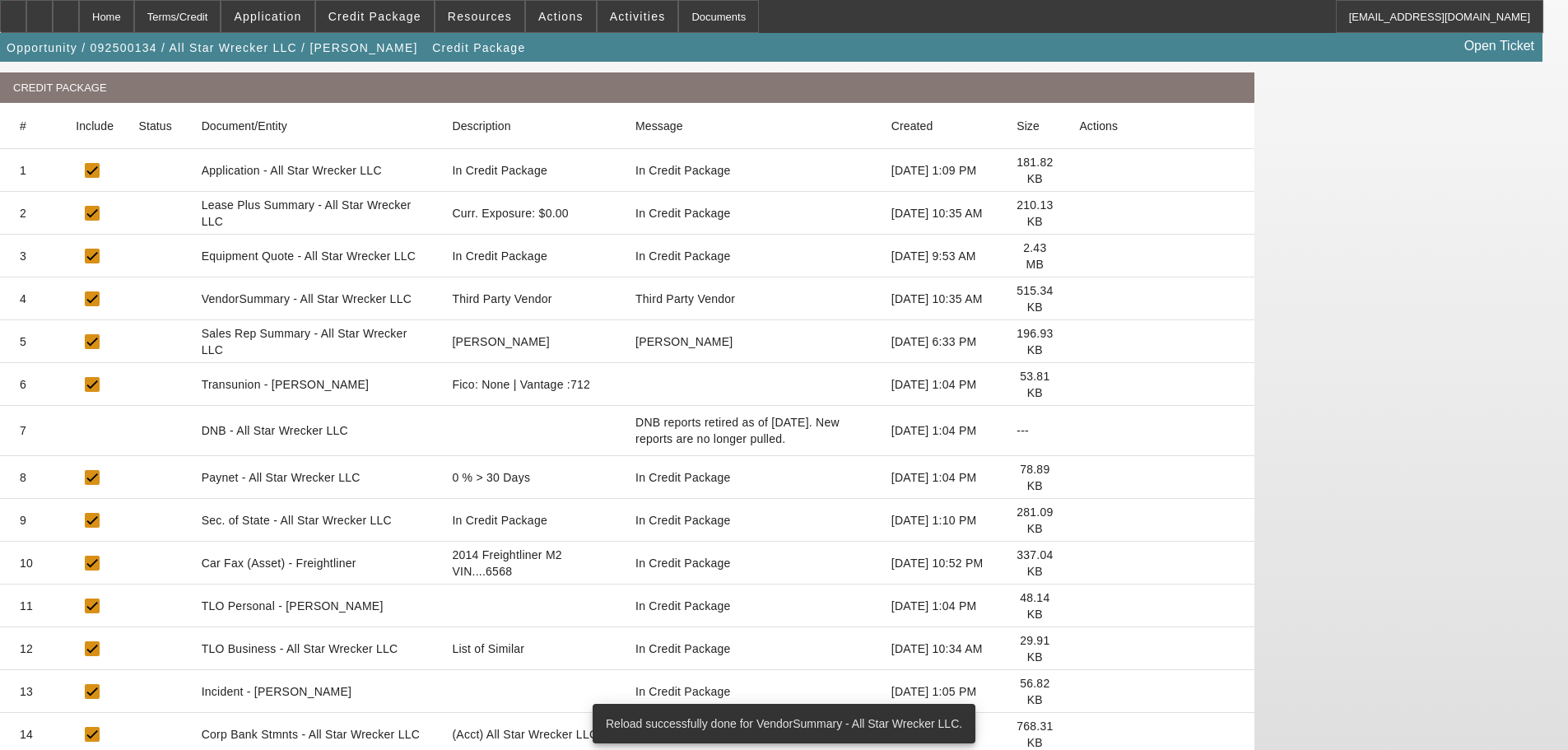
click at [1078, 649] on icon at bounding box center [1078, 649] width 0 height 0
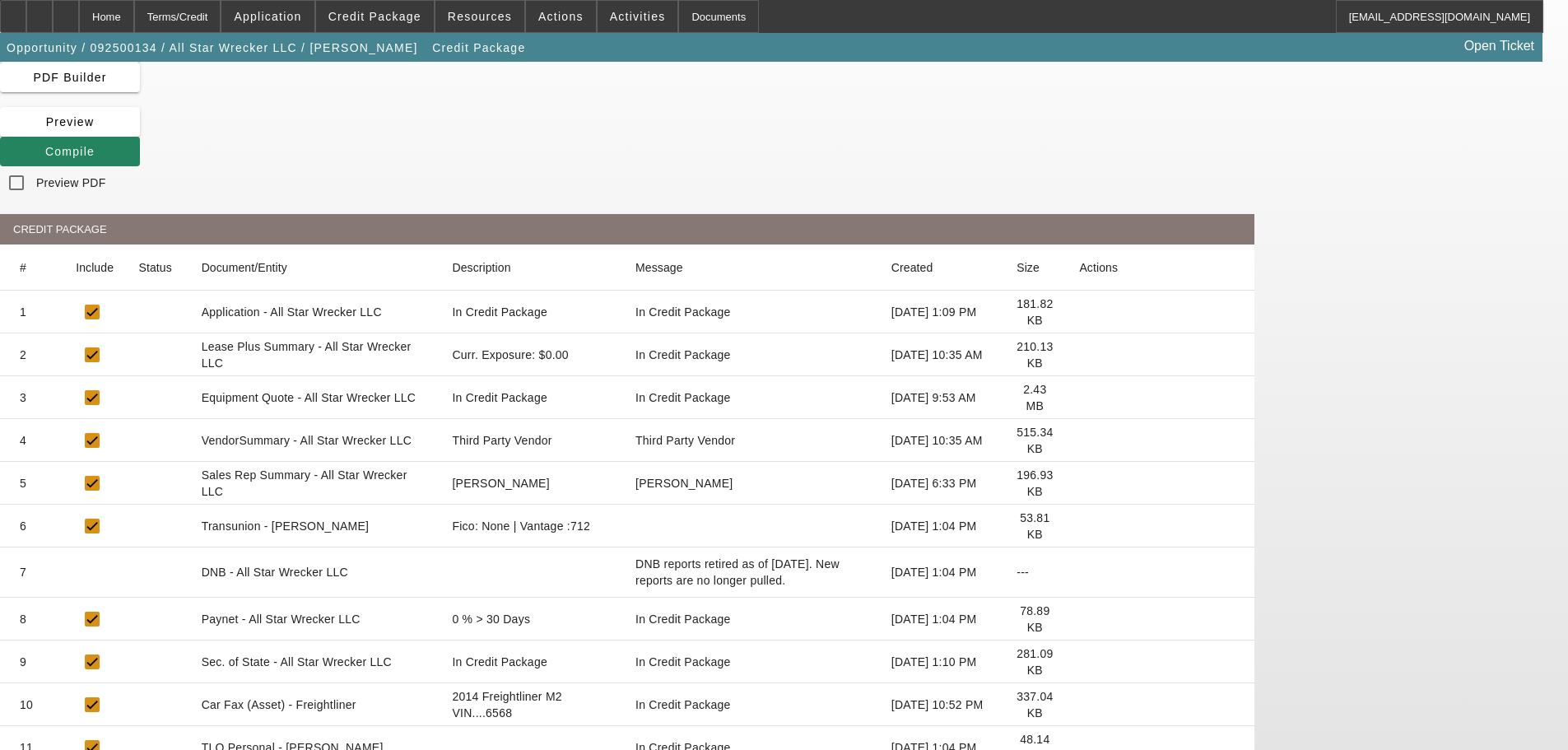
scroll to position [0, 0]
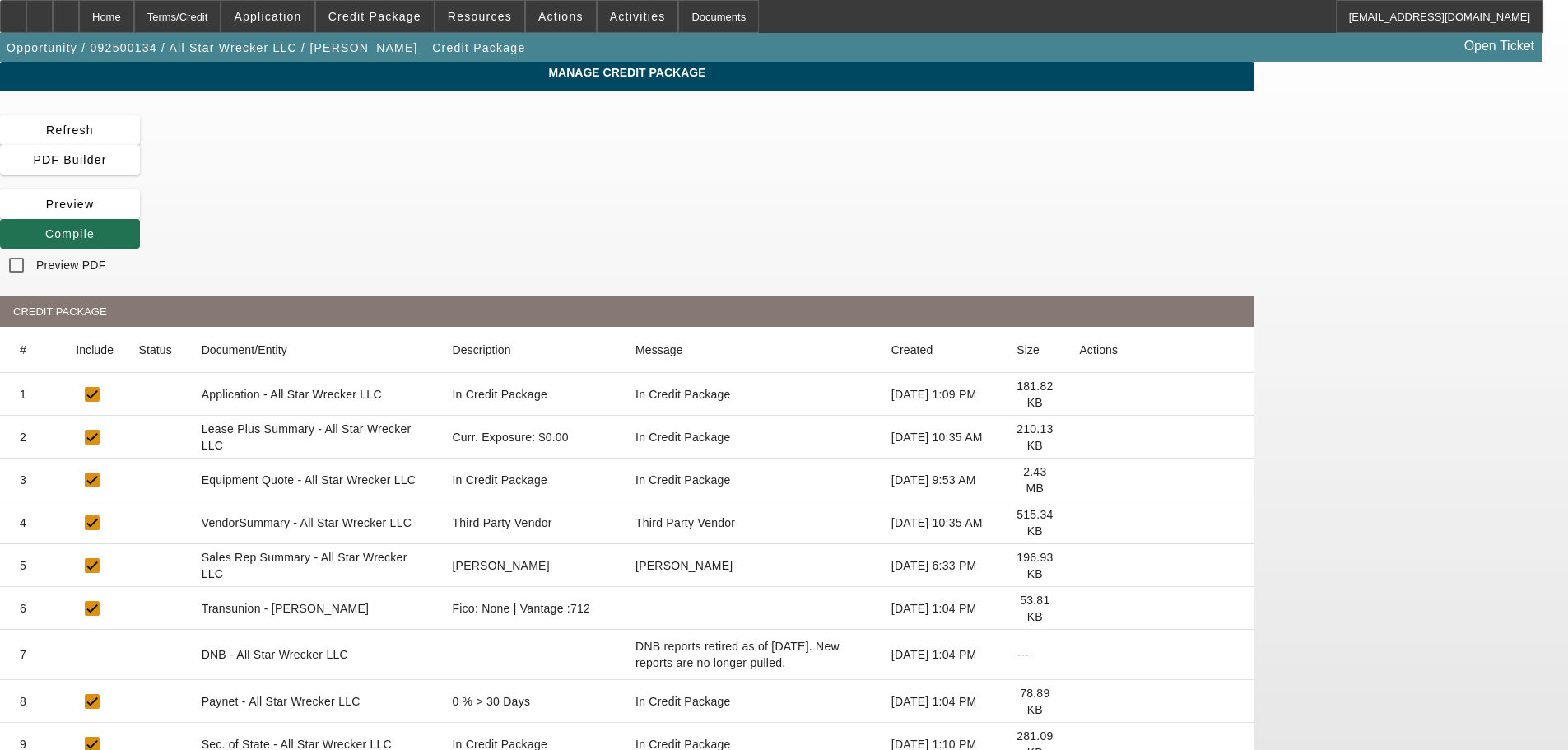
click at [95, 227] on span "Compile" at bounding box center [70, 233] width 50 height 13
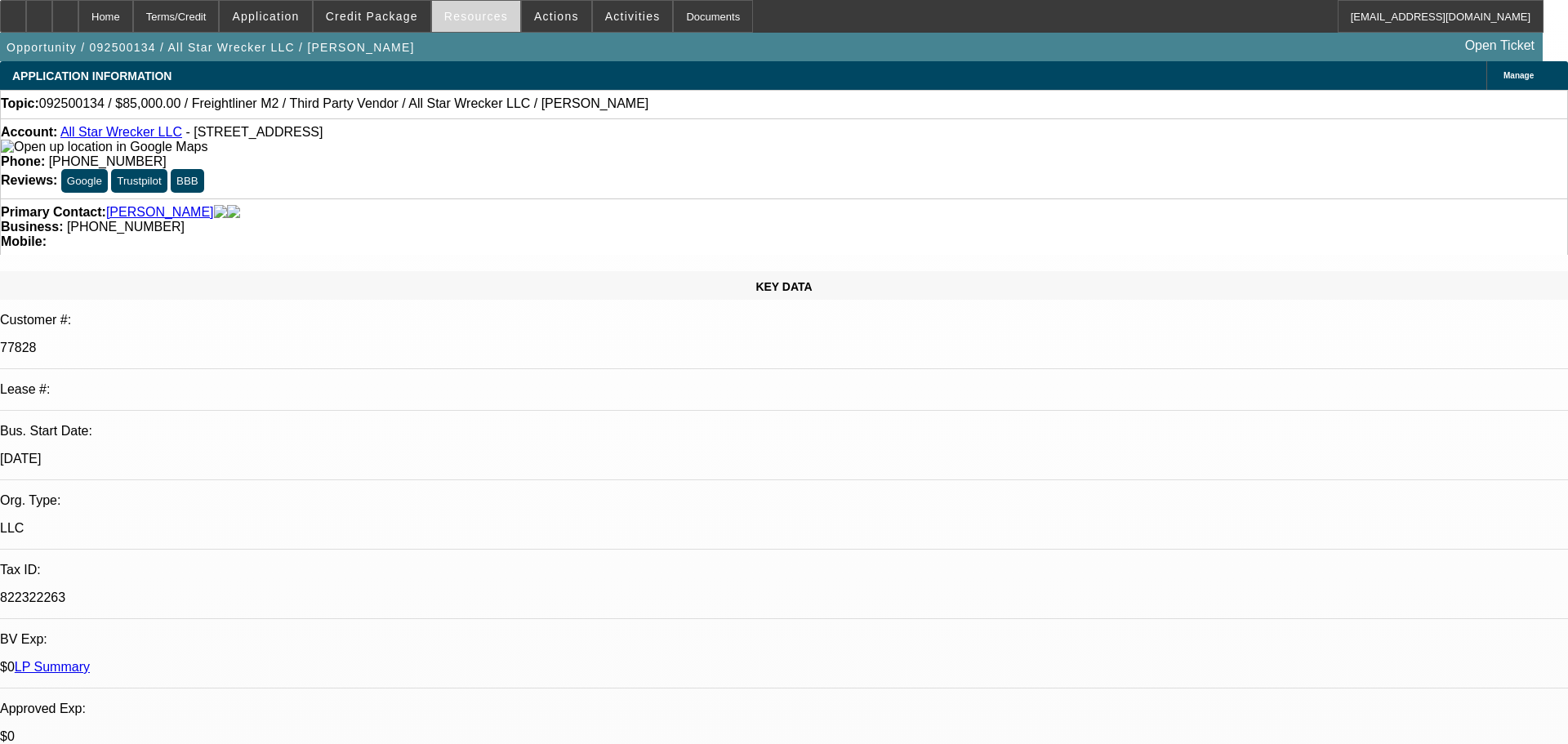
select select "0"
select select "6"
select select "0"
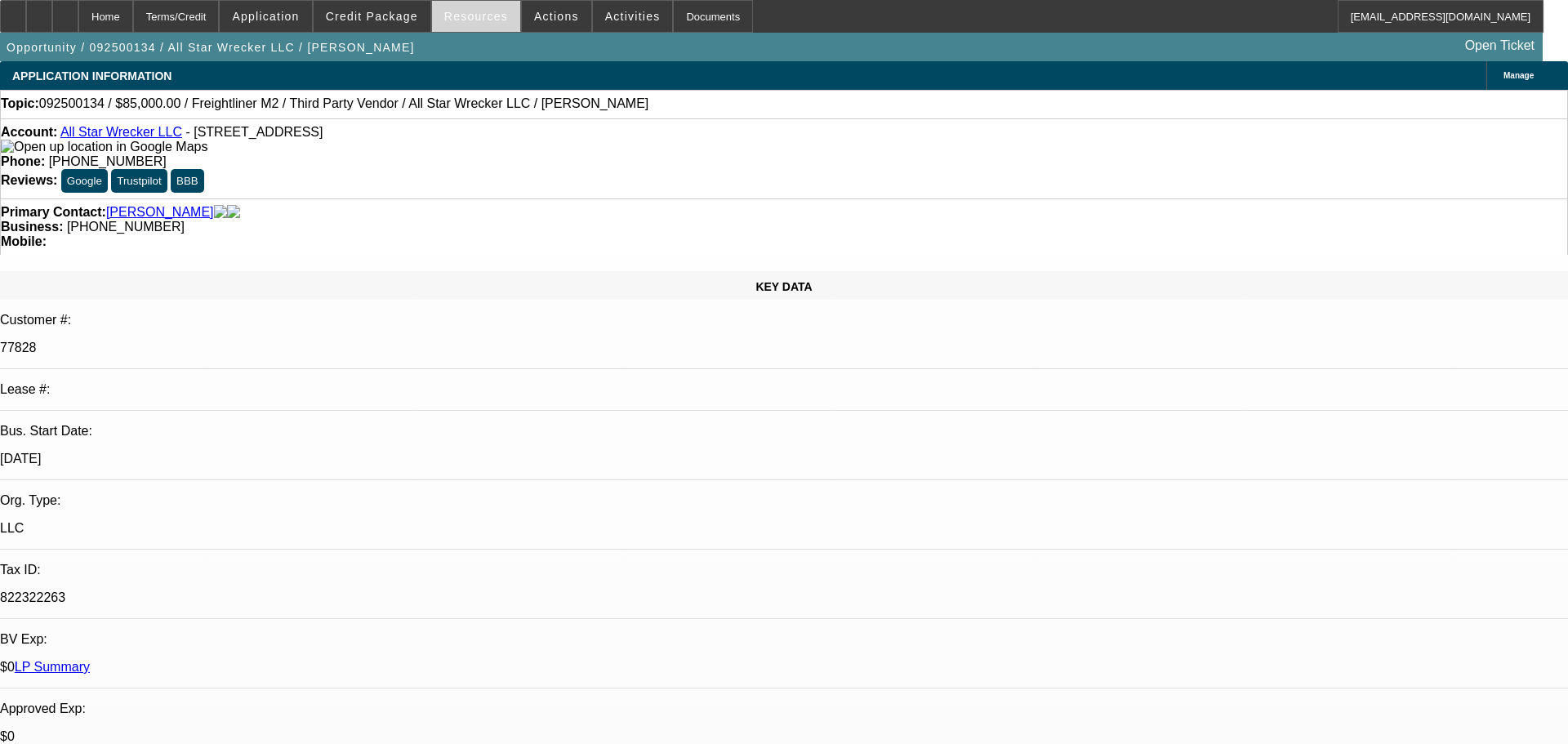
select select "2"
select select "0"
select select "6"
select select "0"
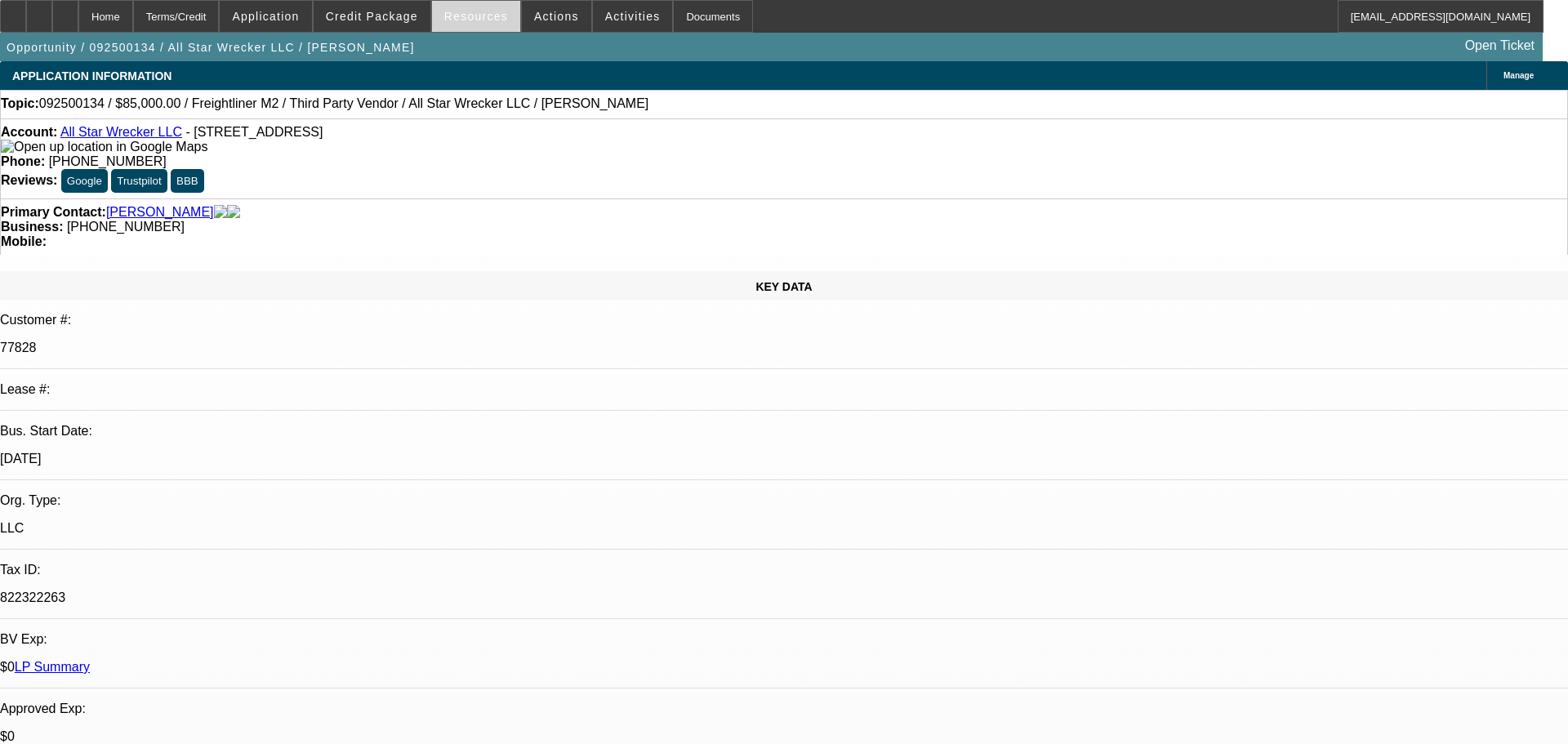
select select "0"
select select "6"
select select "0"
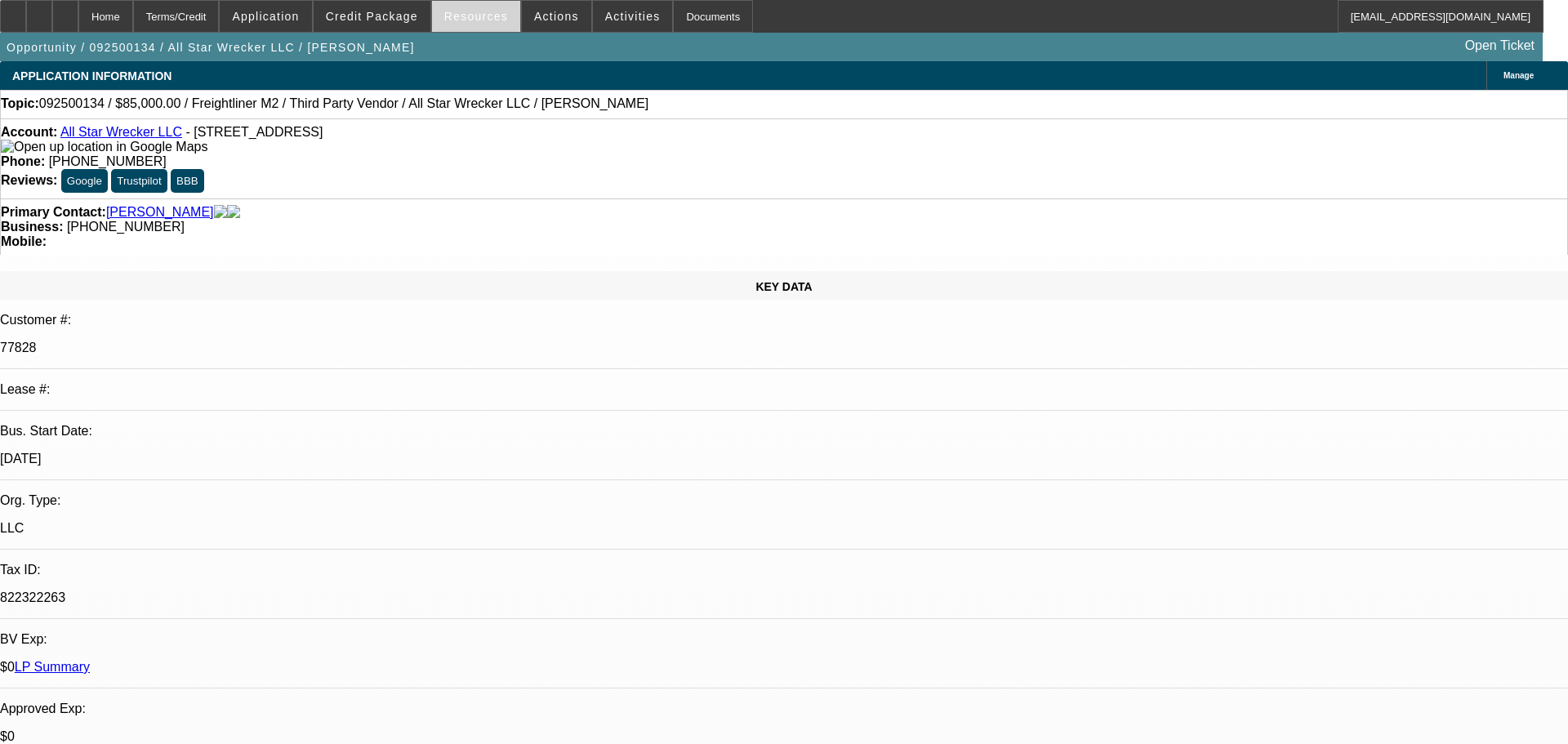
select select "6"
click at [390, 16] on span "Credit Package" at bounding box center [372, 16] width 93 height 13
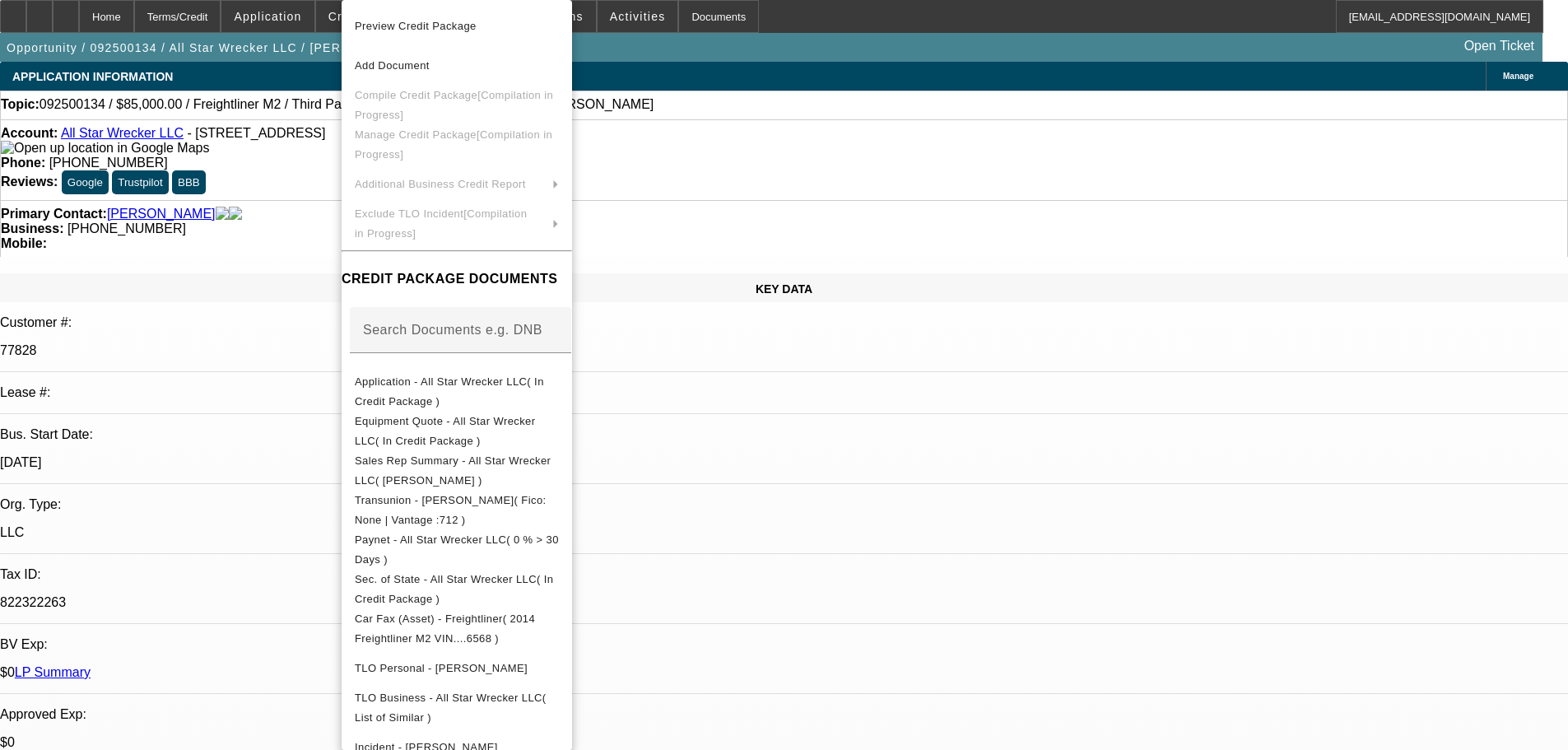
click at [294, 211] on div at bounding box center [784, 375] width 1568 height 750
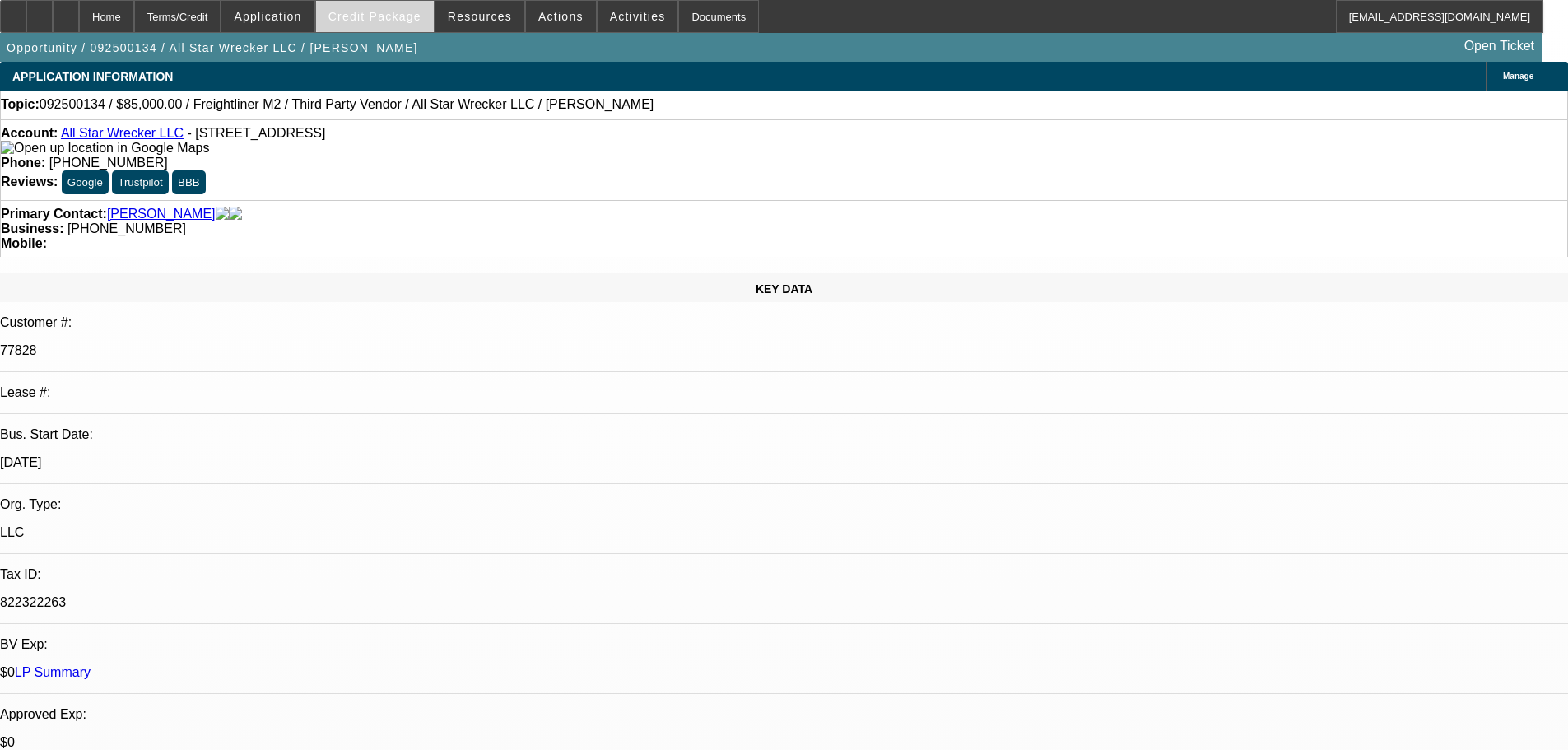
click at [383, 21] on span "Credit Package" at bounding box center [375, 16] width 93 height 13
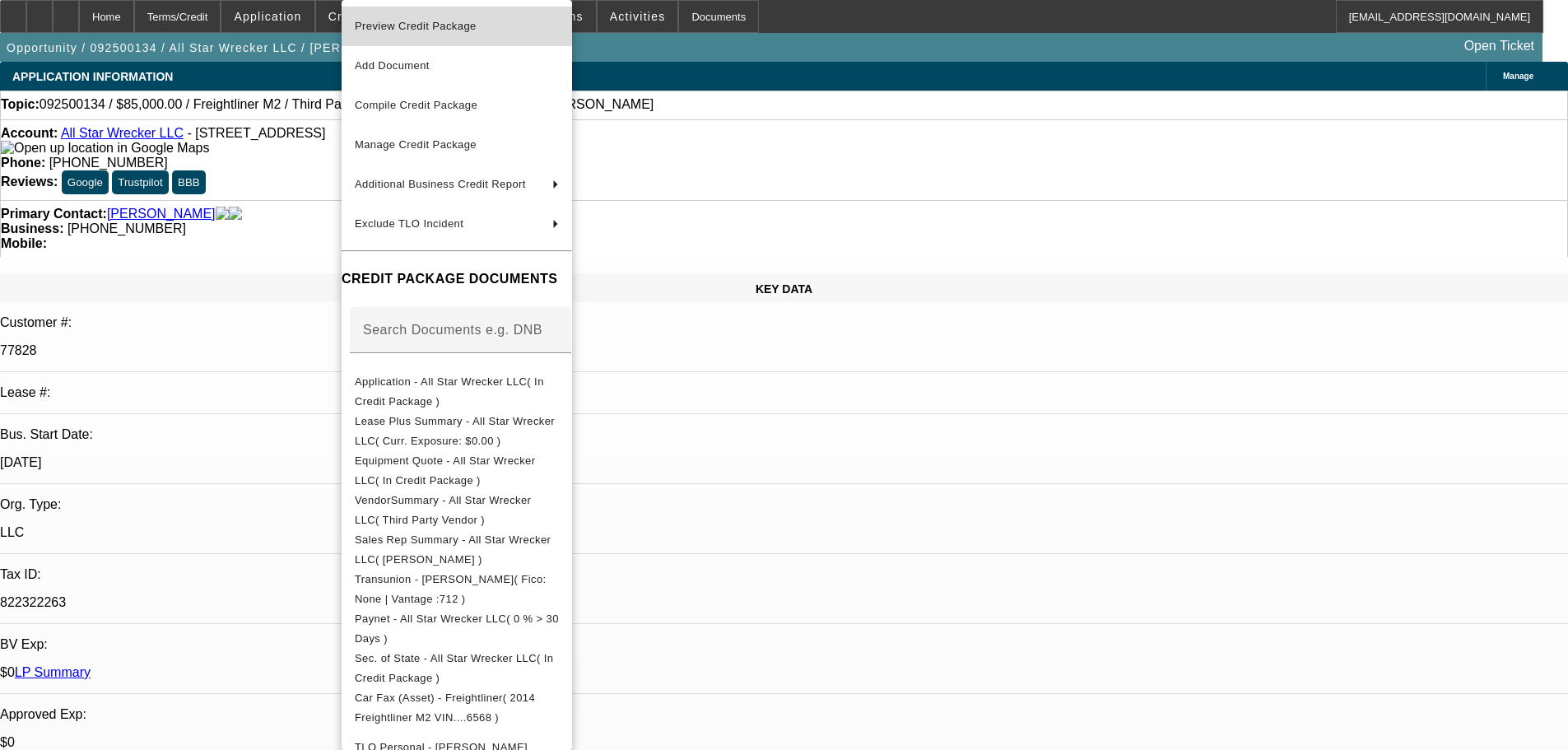
click at [437, 28] on span "Preview Credit Package" at bounding box center [415, 26] width 122 height 12
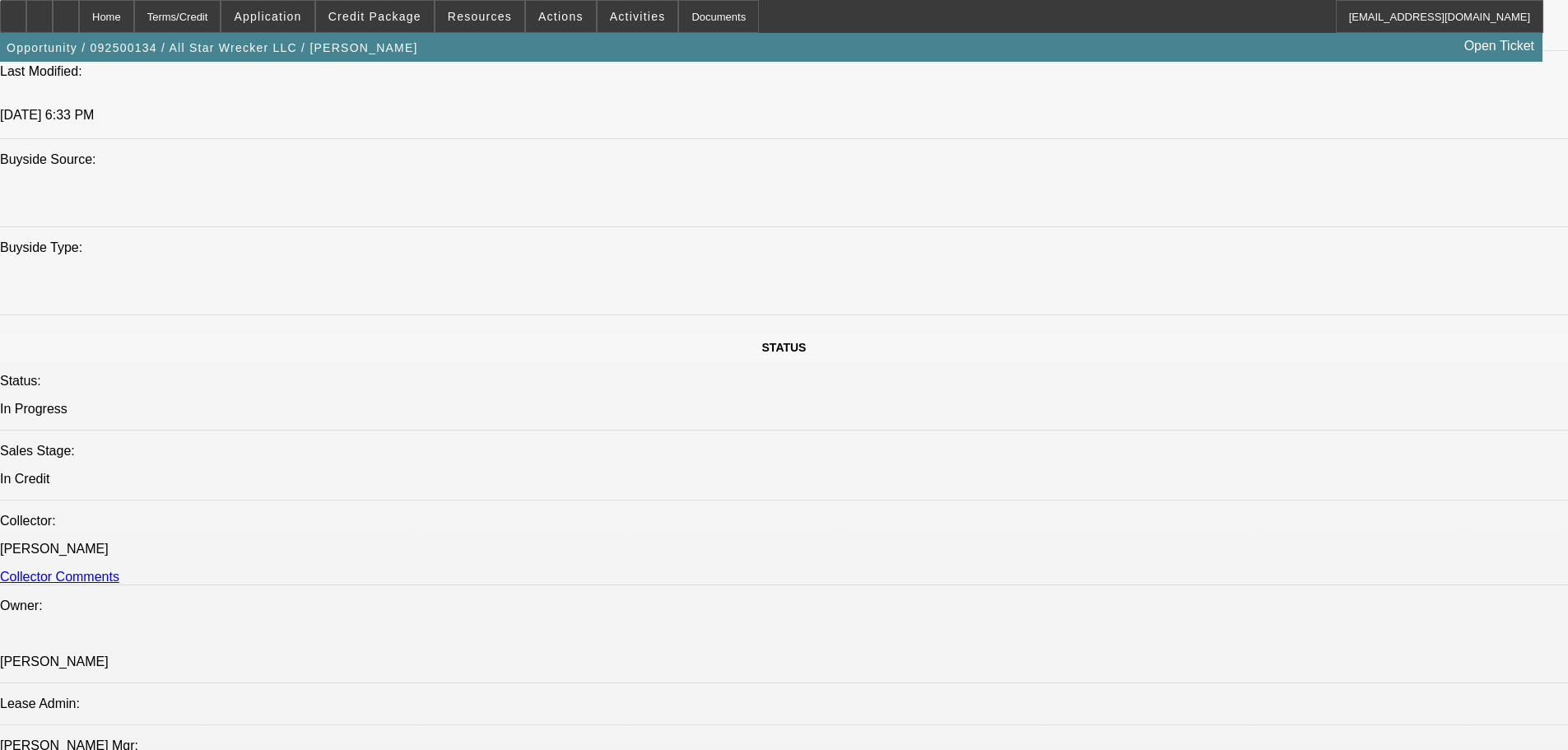
scroll to position [1646, 0]
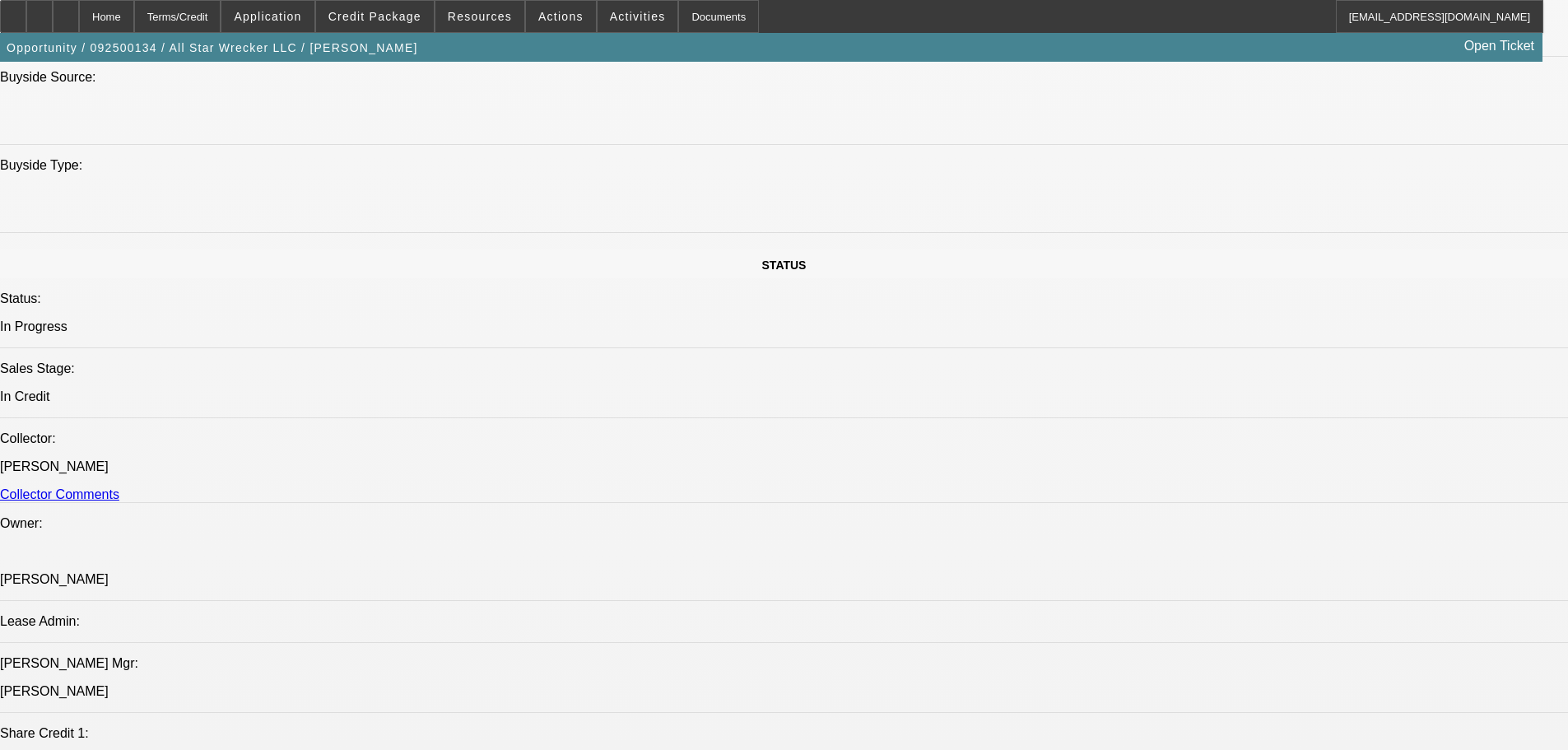
paste textarea "NO PHOTOS OF ODOMETER; AKRAM = SOME LATES ON CC; SOS IS NOT ACTIVE, NEEDS TO BE…"
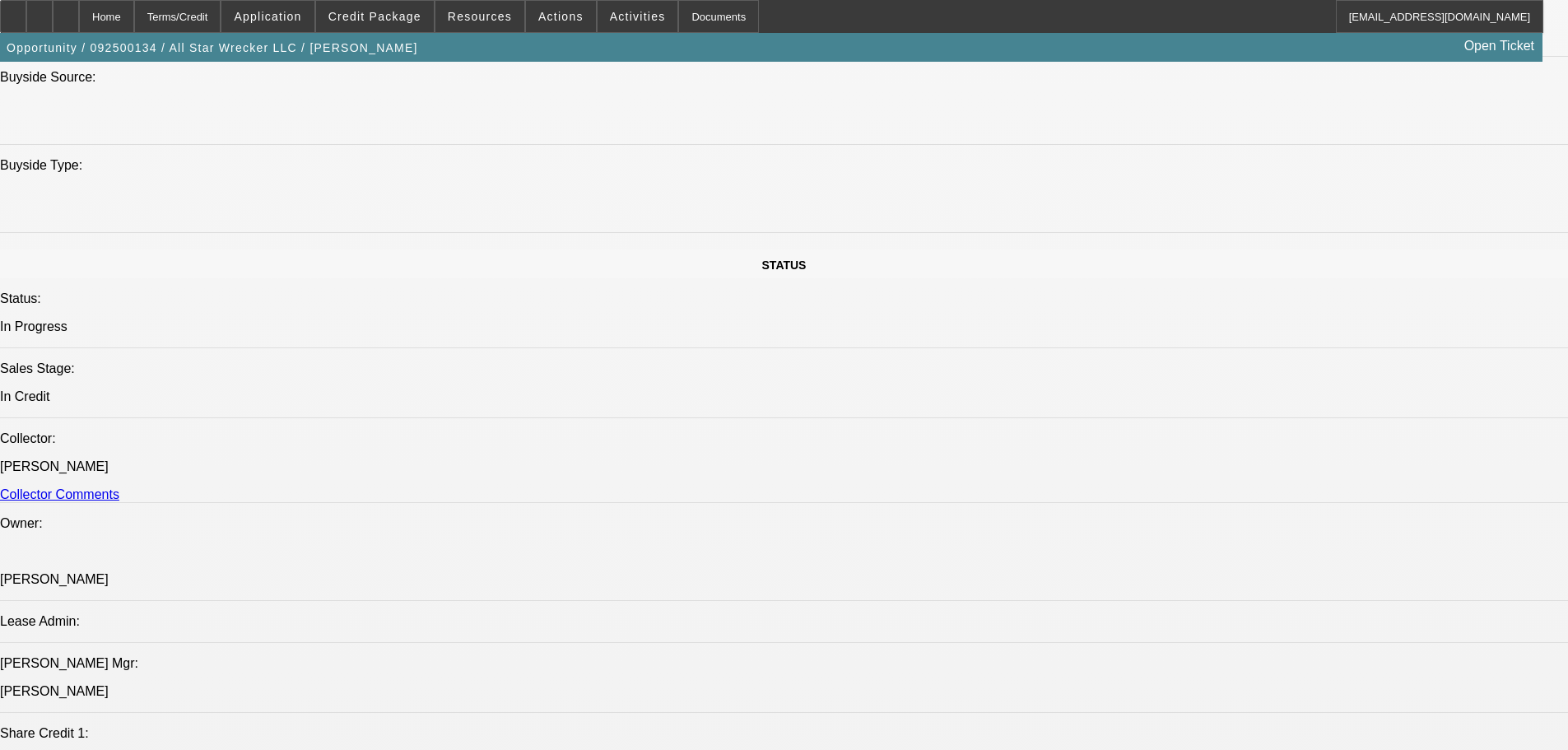
type textarea "NO PHOTOS OF ODOMETER; AKRAM = SOME LATES ON CC; SOS IS NOT ACTIVE, NEEDS TO BE…"
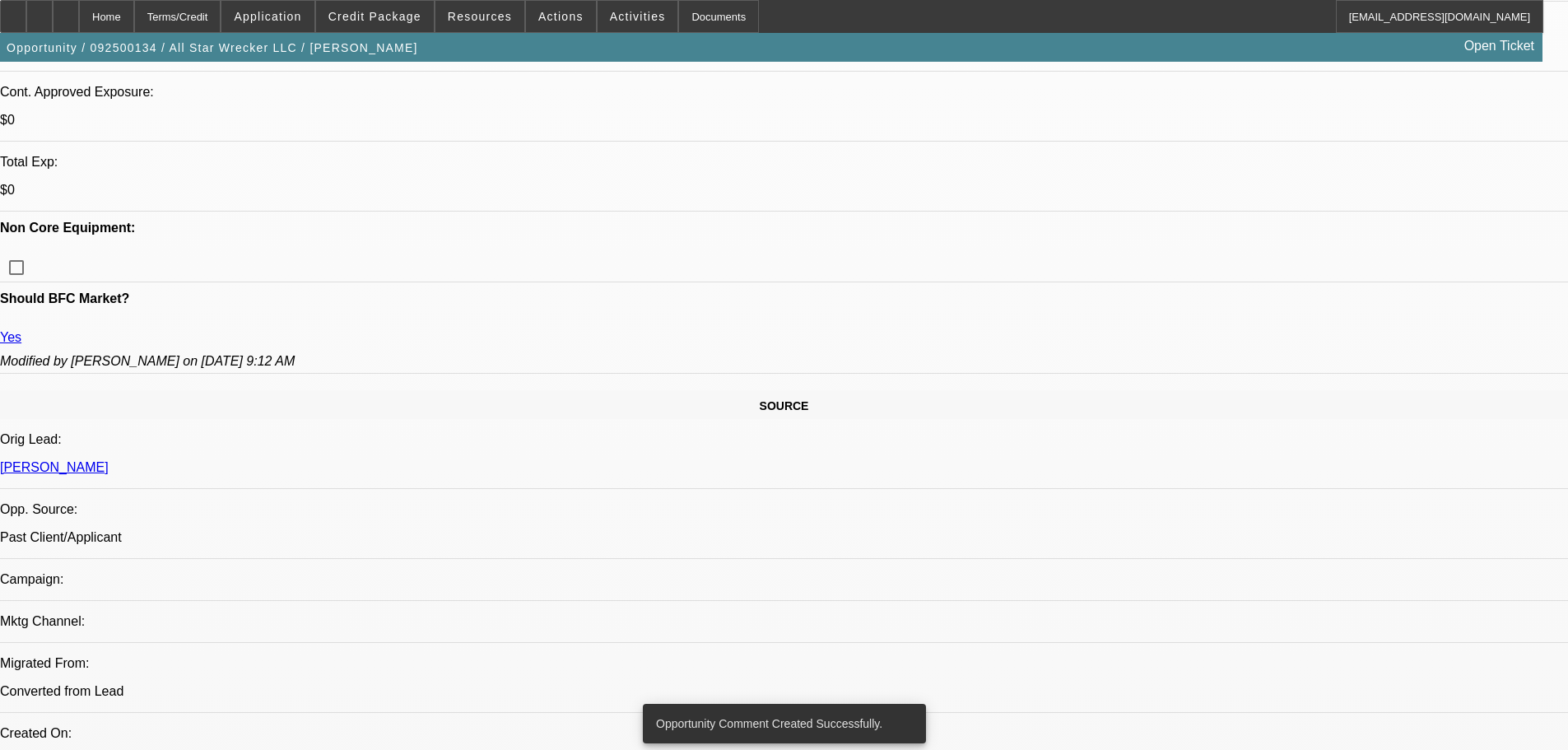
scroll to position [412, 0]
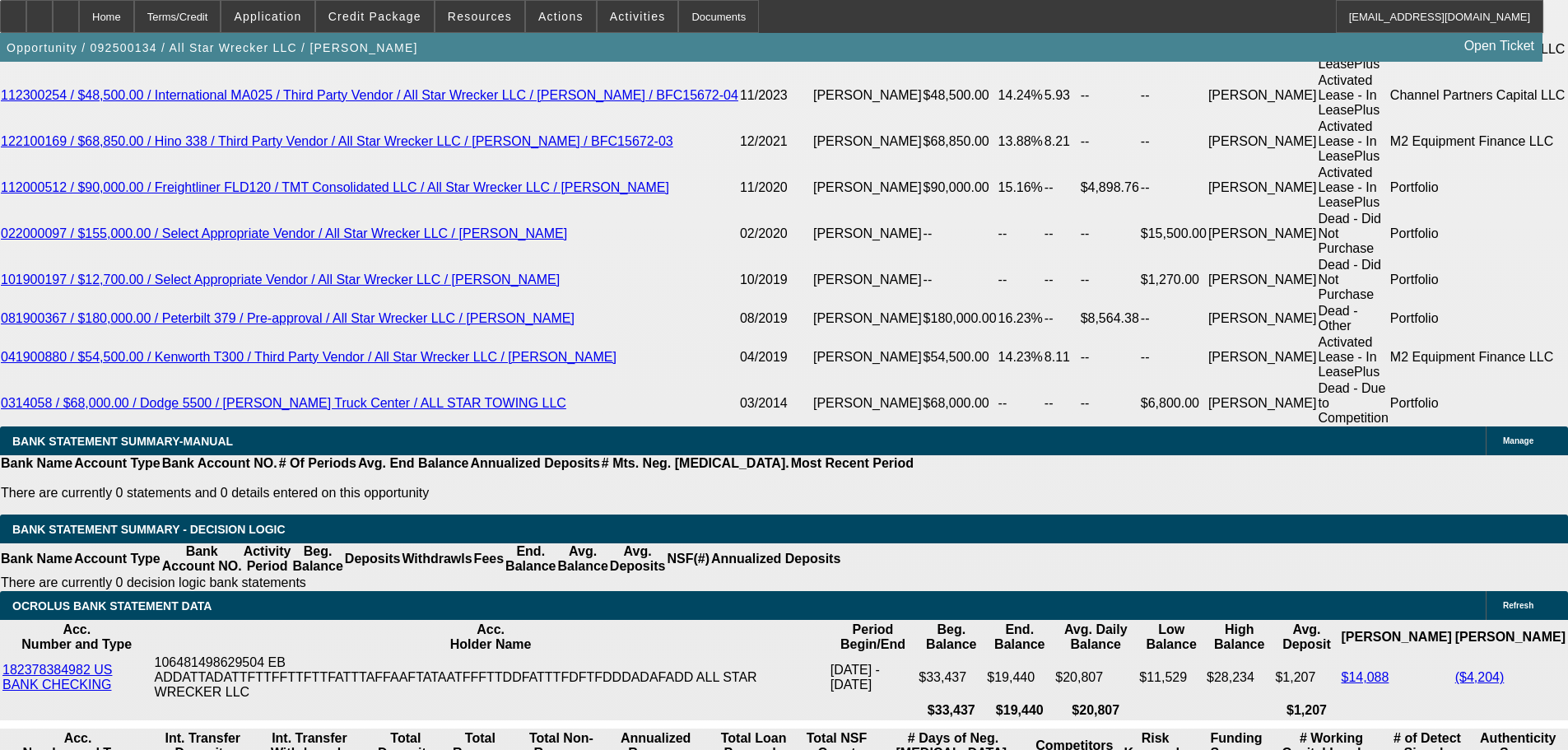
scroll to position [3293, 0]
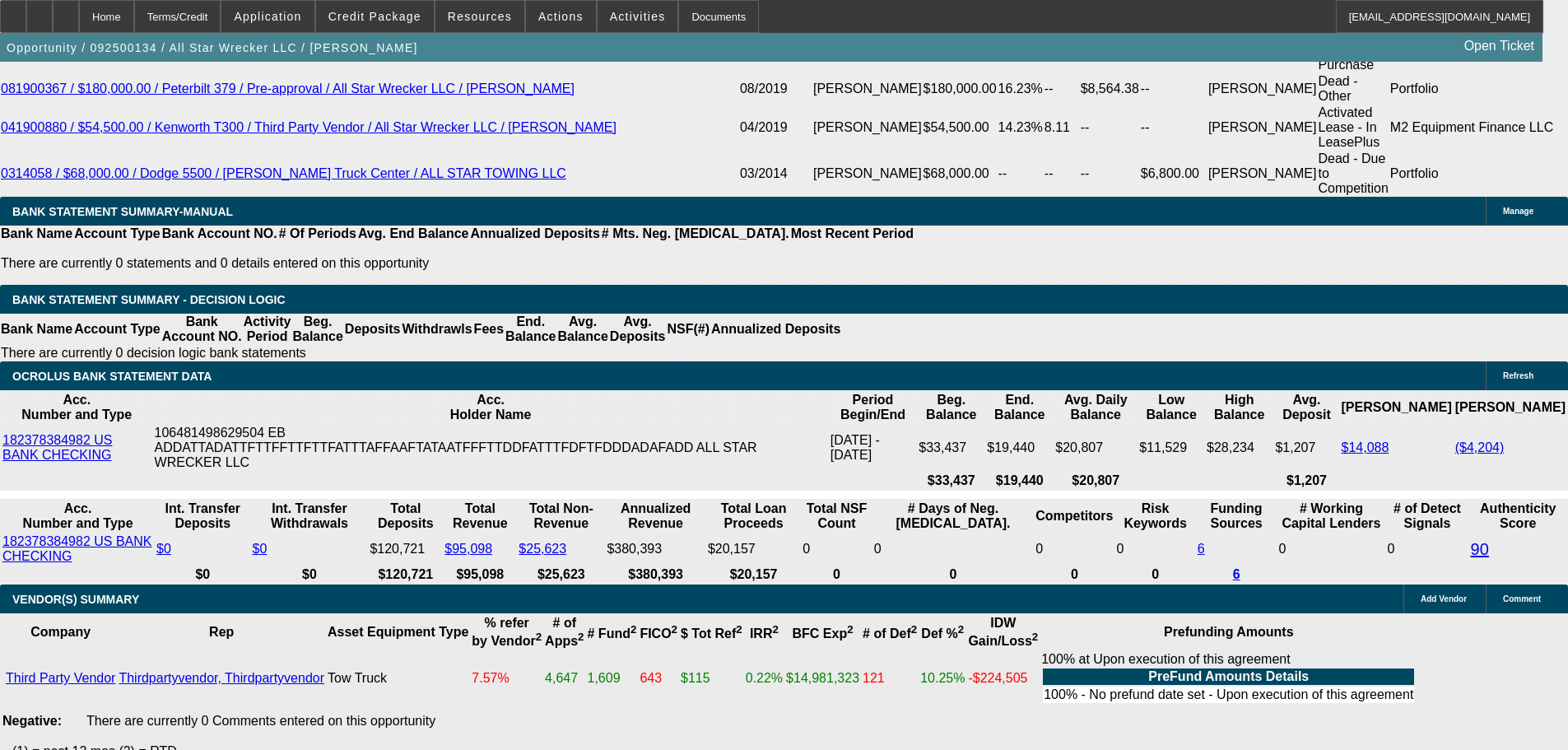
select select "5"
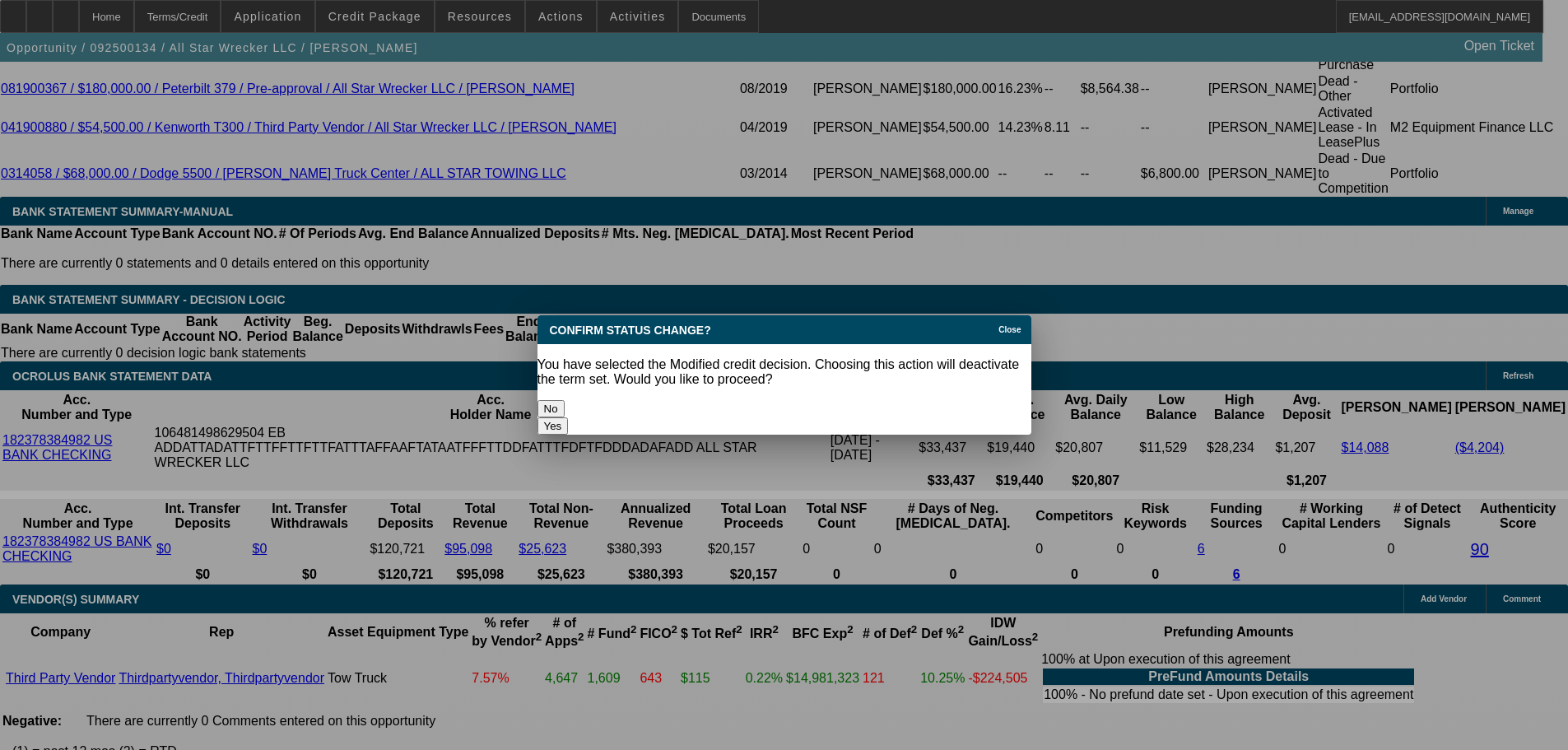
scroll to position [0, 0]
click at [568, 417] on button "Yes" at bounding box center [553, 426] width 32 height 17
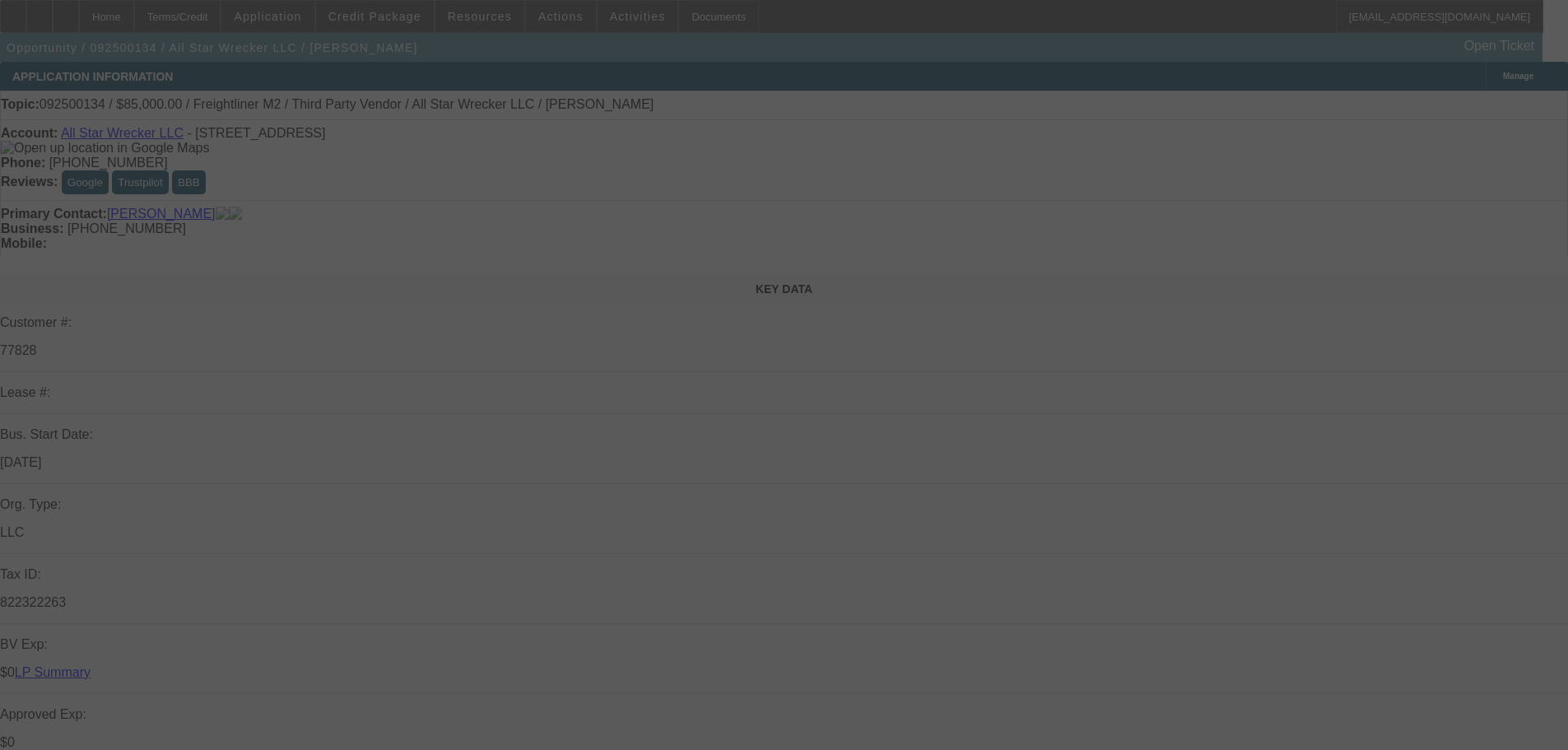
scroll to position [3293, 0]
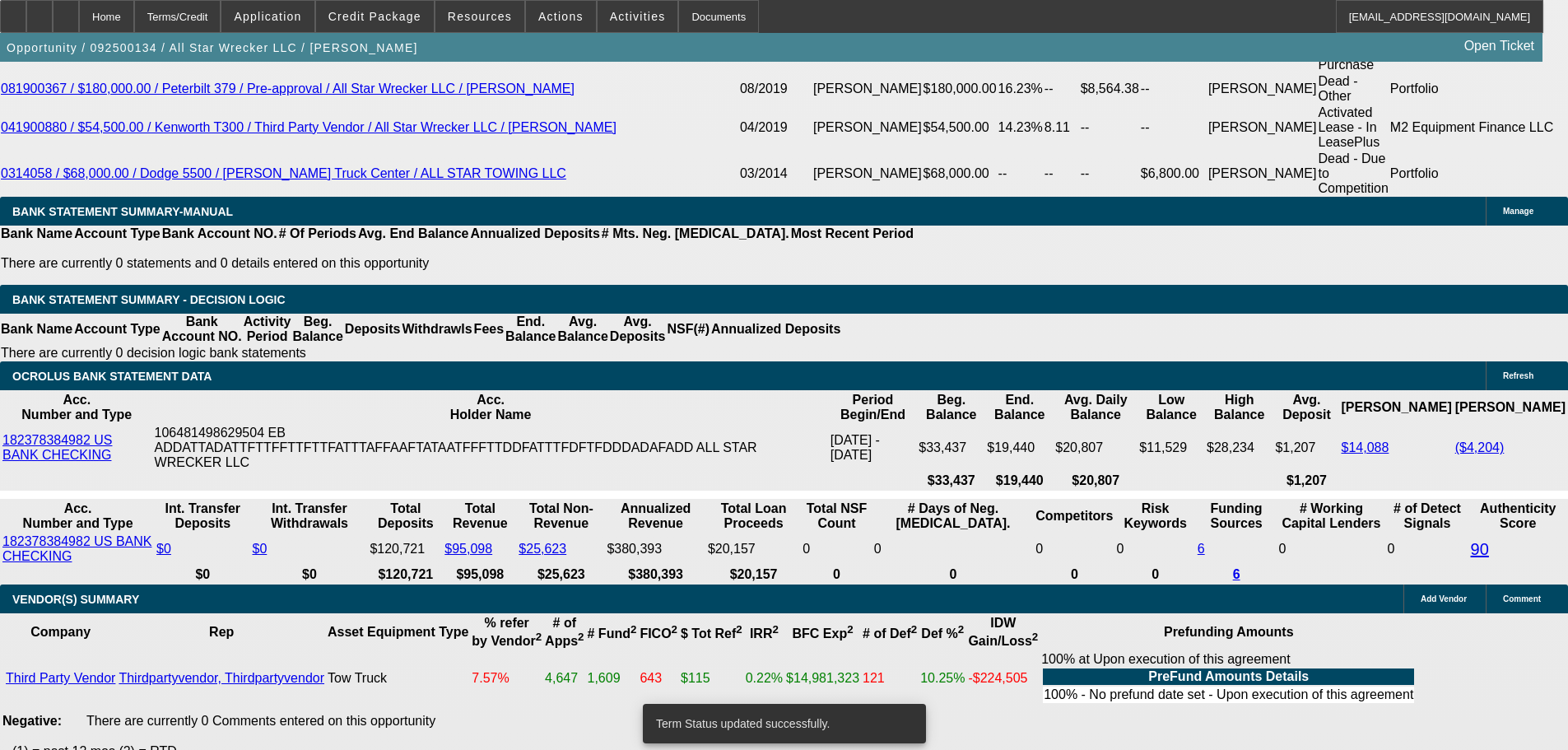
select select "0"
select select "2"
select select "0"
select select "6"
select select "0"
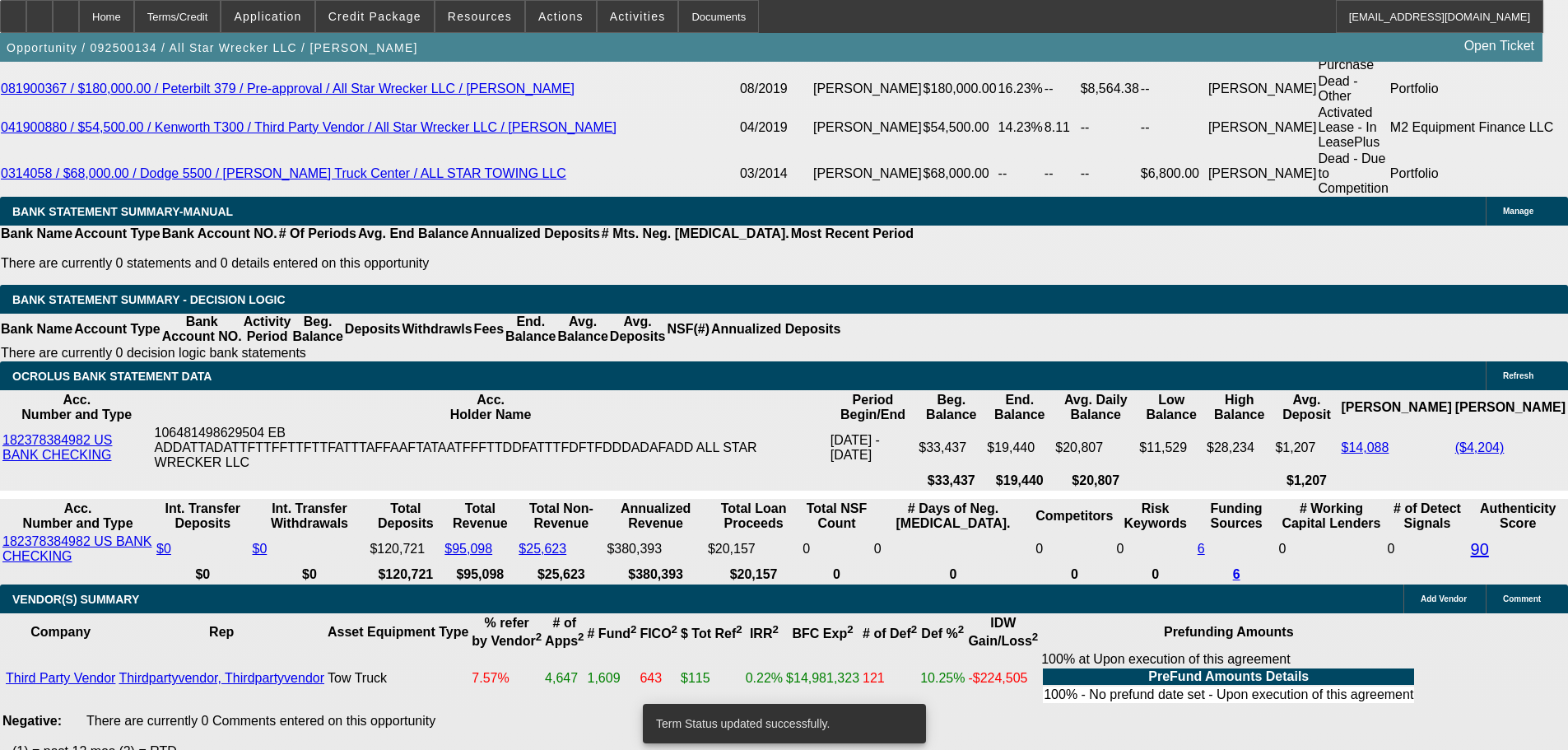
select select "0"
select select "6"
select select "0"
select select "2"
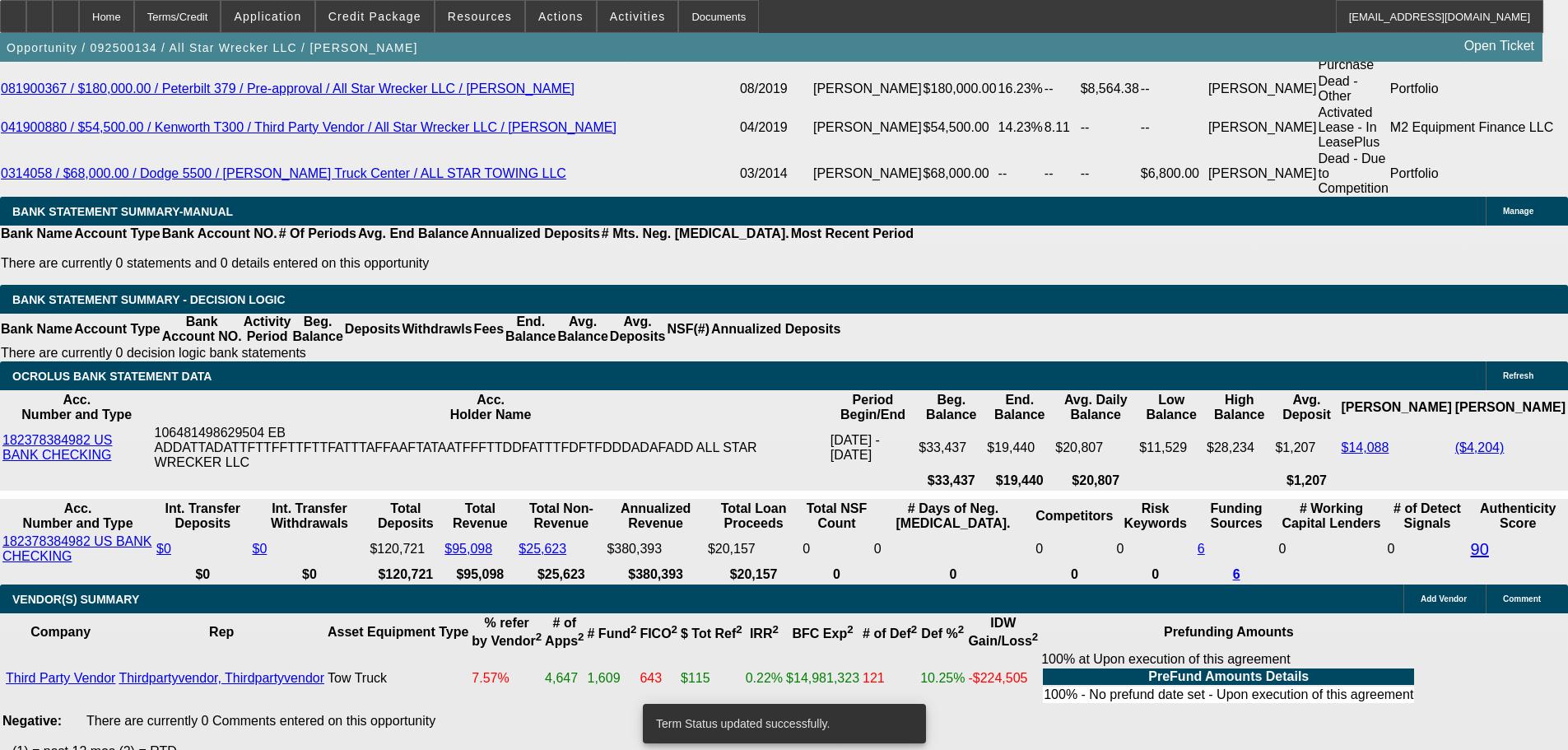
select select "0"
select select "6"
select select "0"
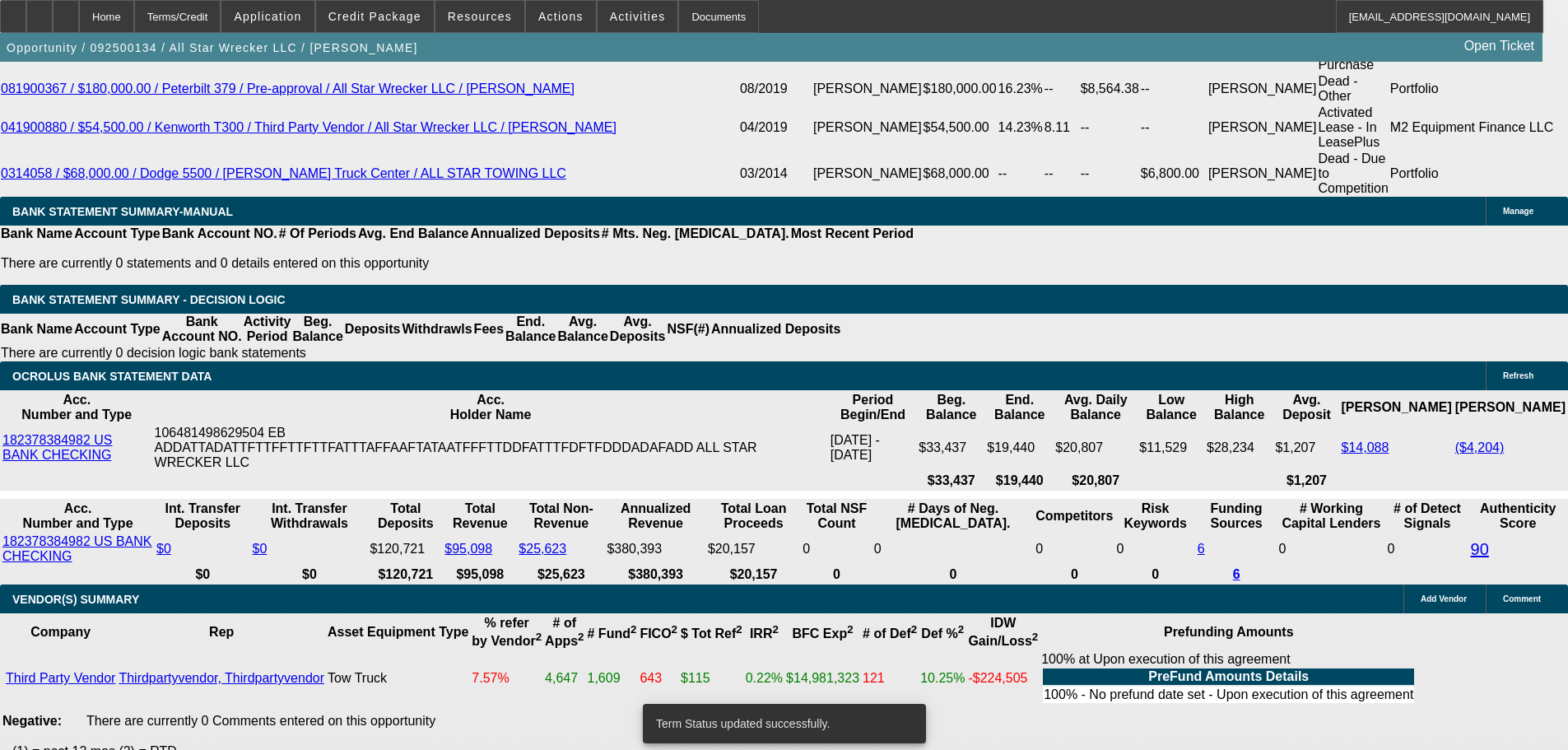
select select "6"
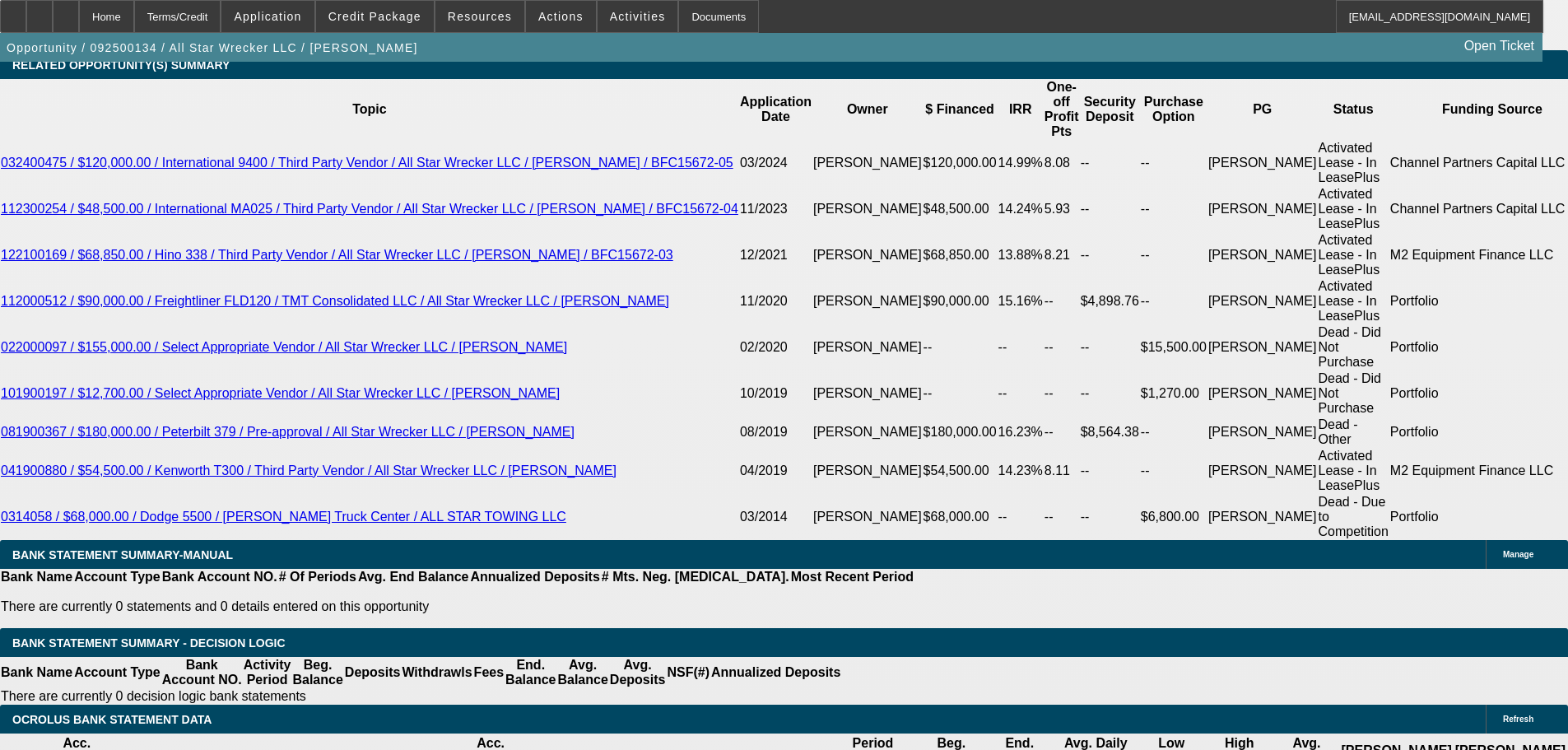
scroll to position [2963, 0]
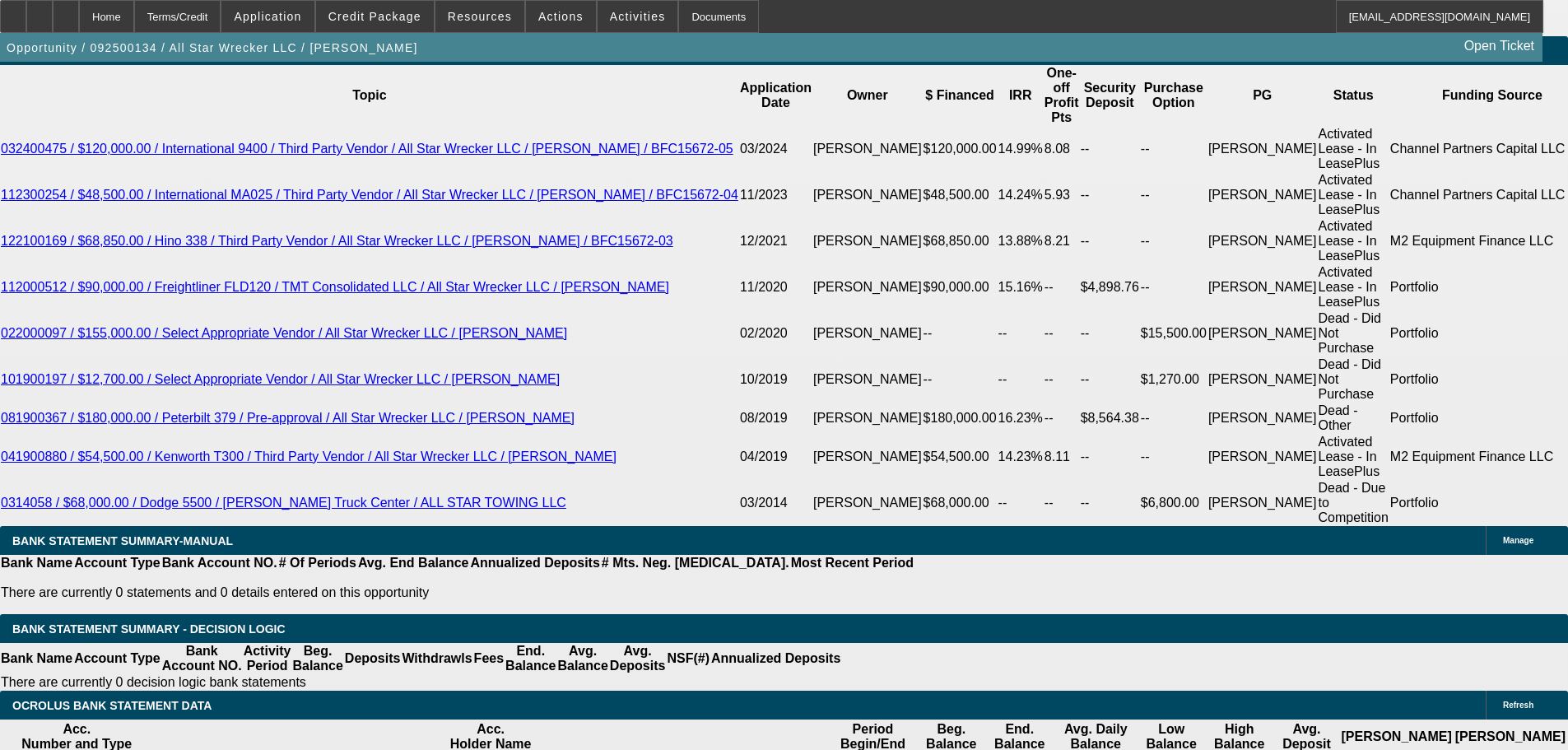
select select "2"
type input "$4,685.50"
type input "UNKNOWN"
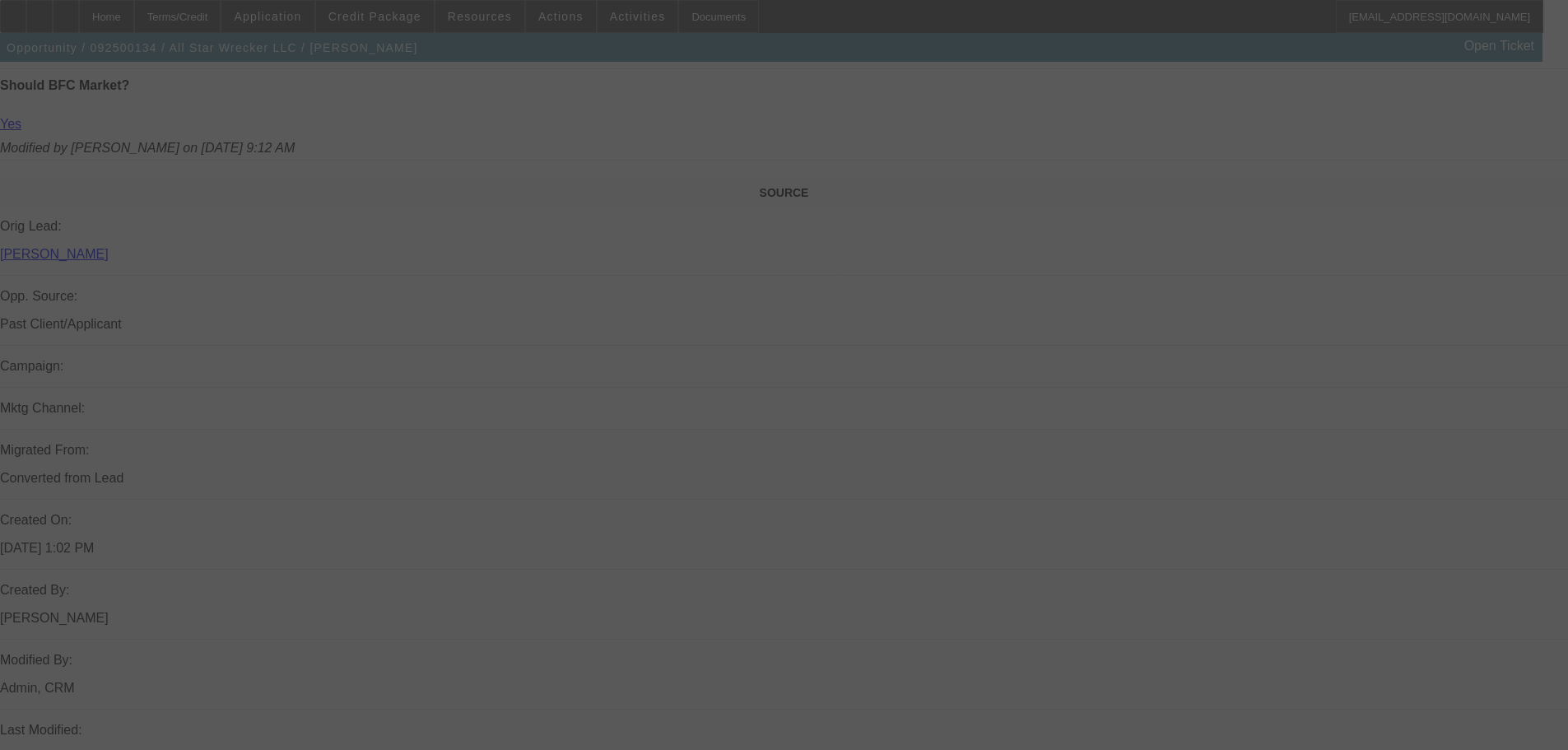
scroll to position [330, 0]
select select "0"
select select "2"
select select "0"
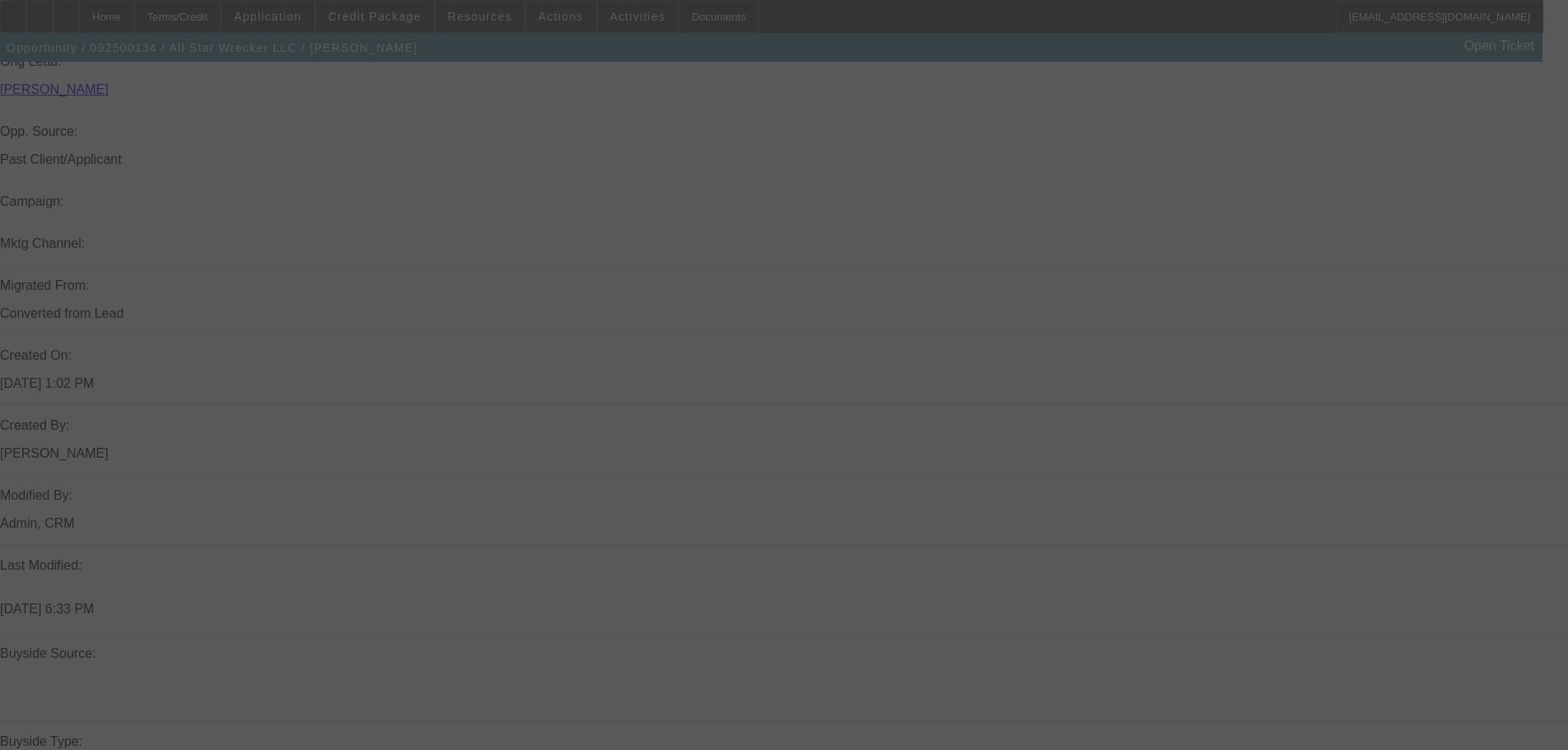
select select "6"
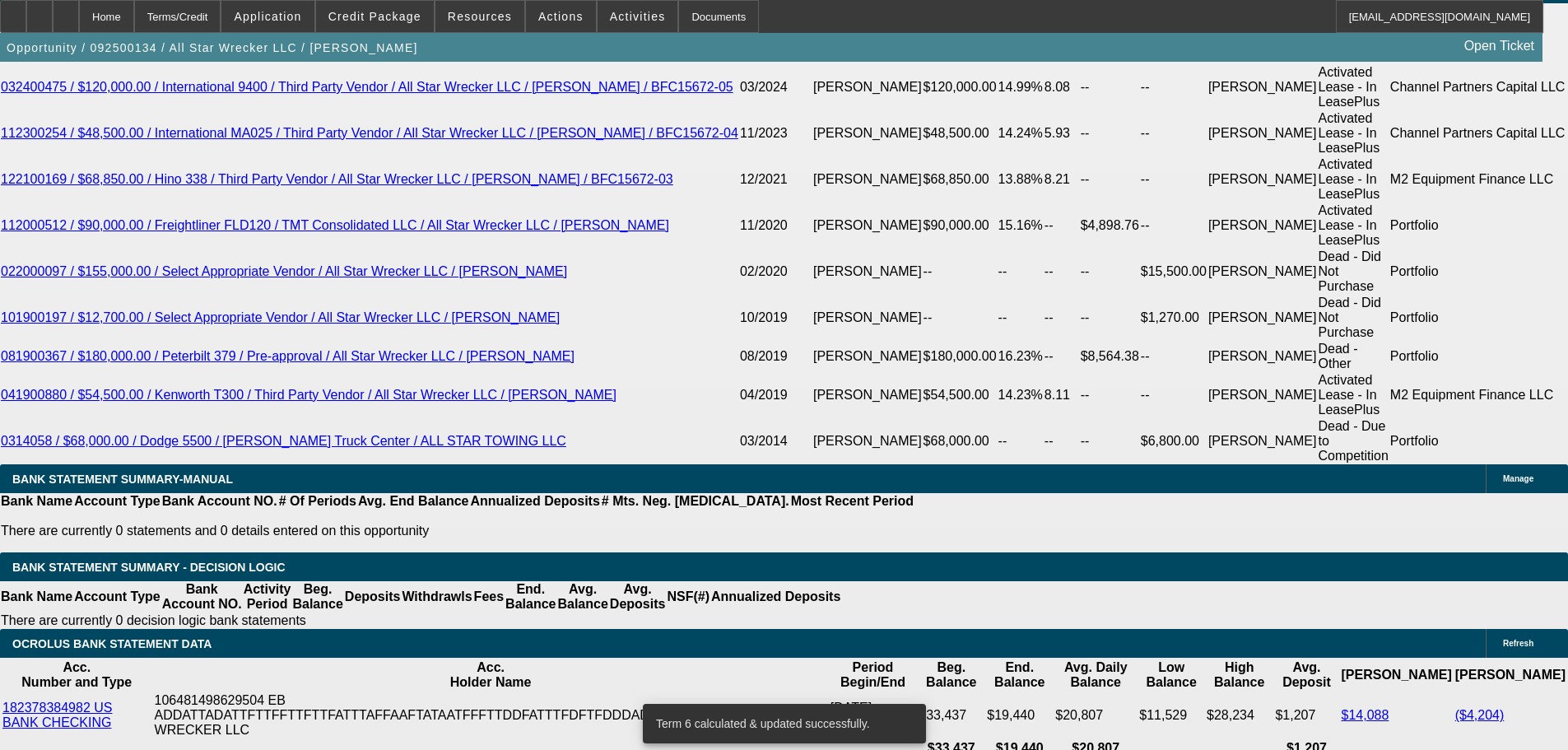
scroll to position [2881, 0]
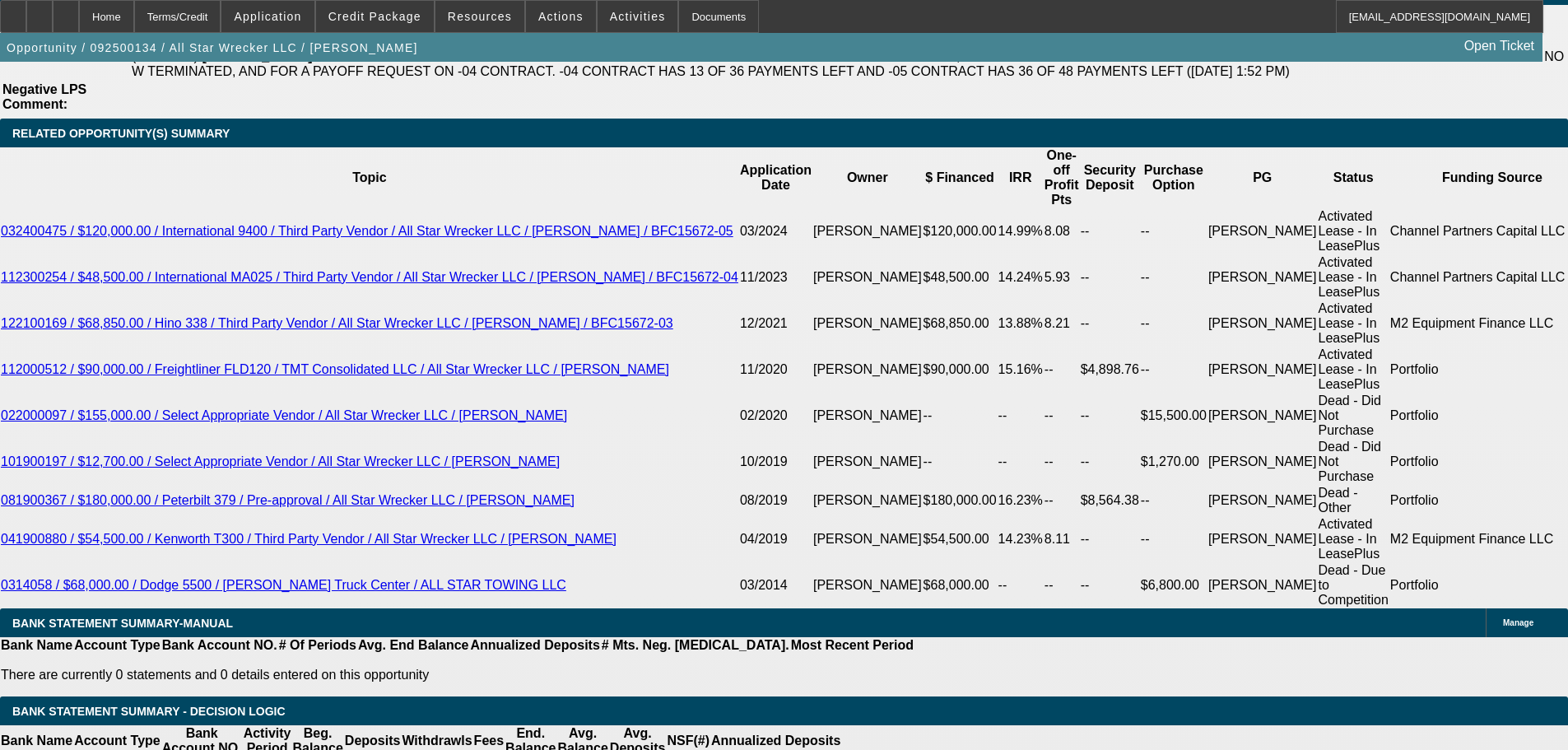
drag, startPoint x: 246, startPoint y: 455, endPoint x: 388, endPoint y: 441, distance: 142.7
type input "23"
type input "$46.00"
type input "UNKNOWN"
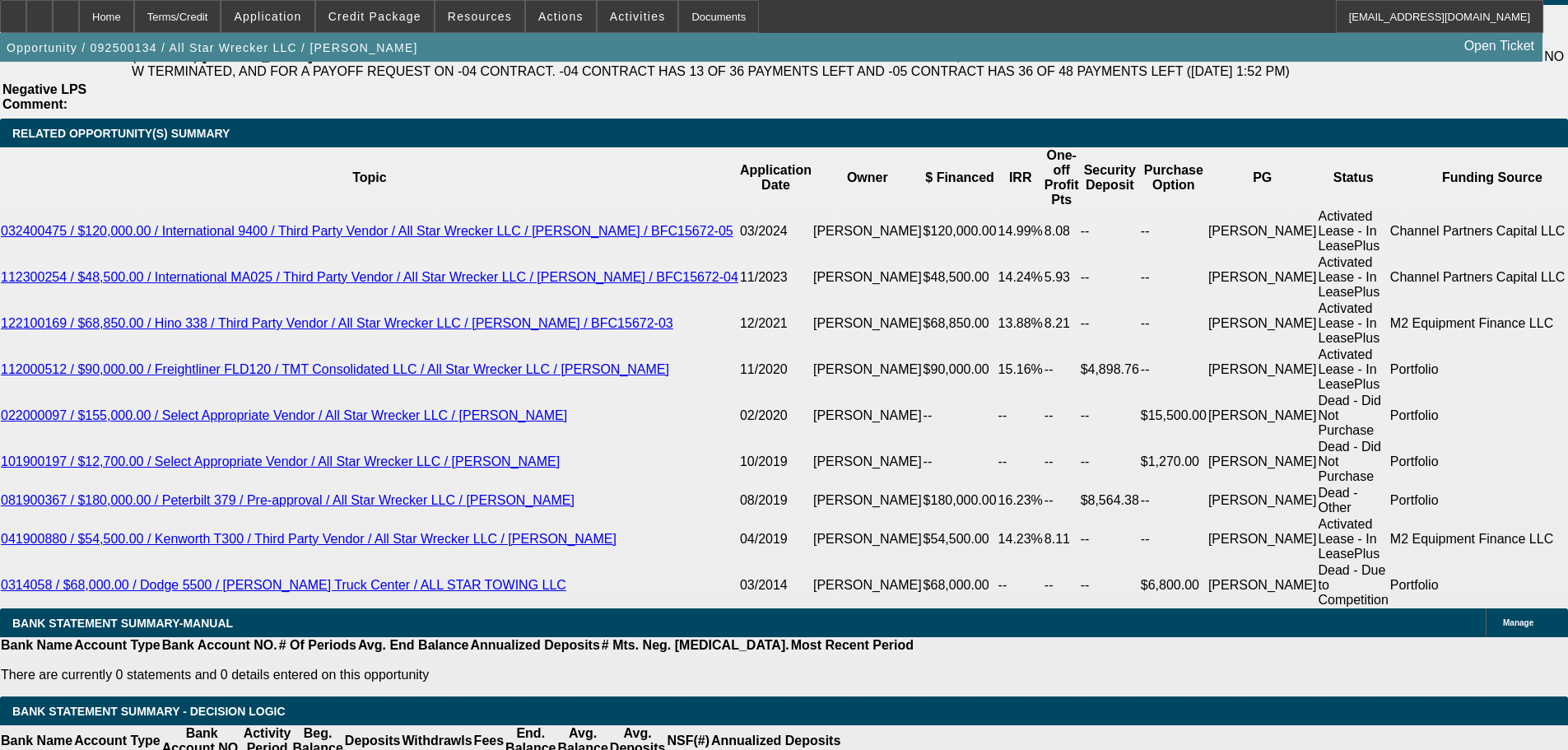
type input "2350"
type input "$4,700.00"
type input "14.6"
type input "$2,350.00"
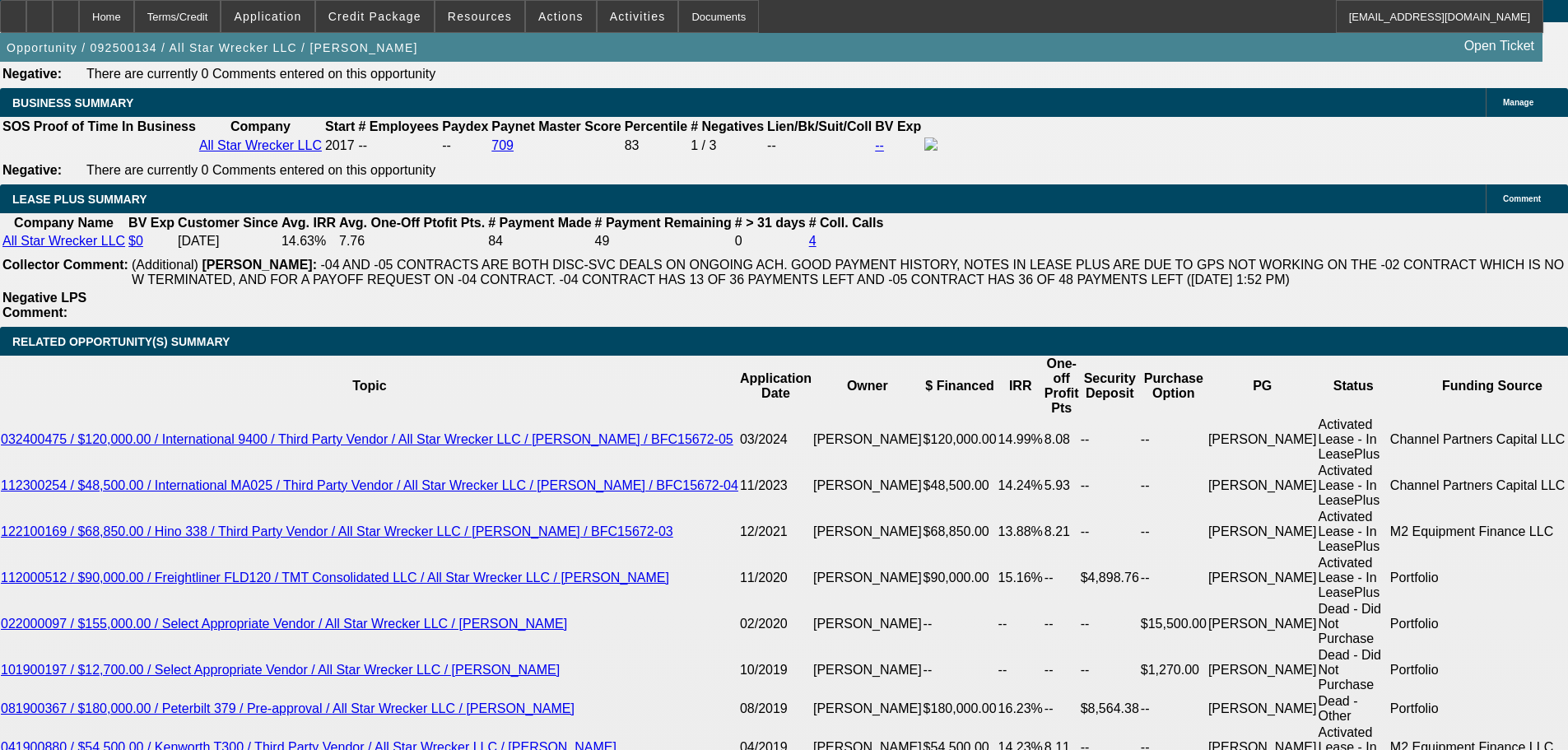
scroll to position [2551, 0]
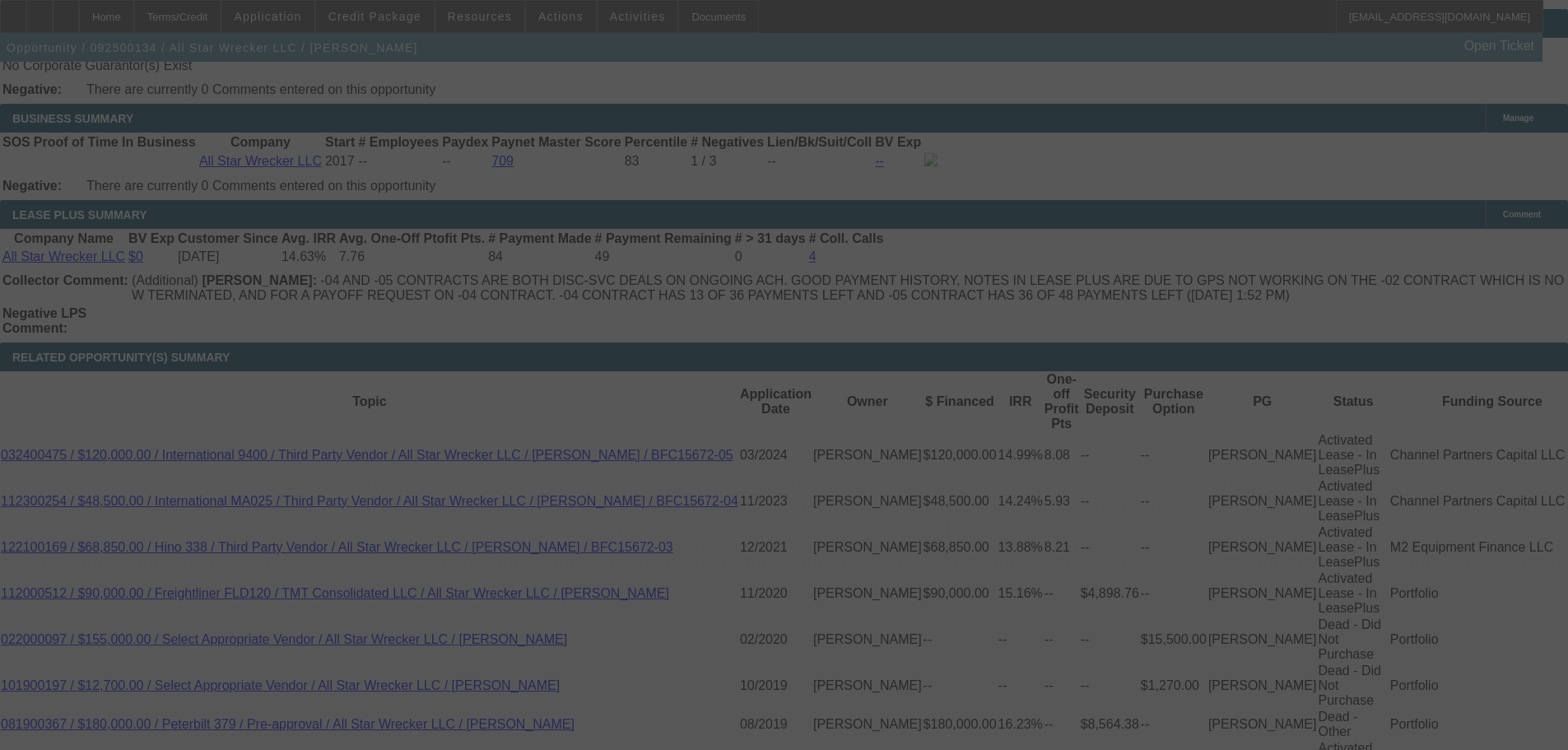
scroll to position [2799, 0]
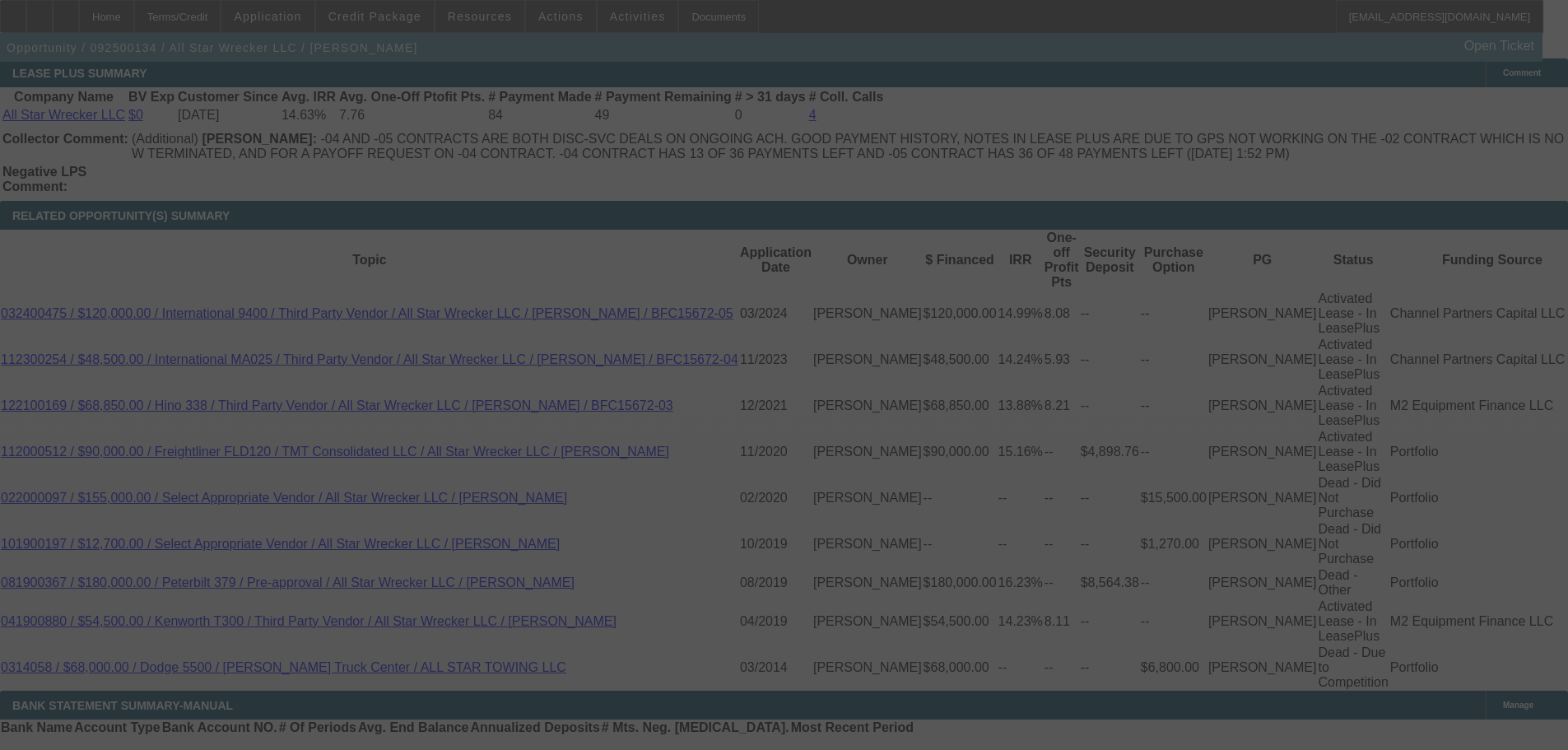
select select "0"
select select "2"
select select "0"
select select "6"
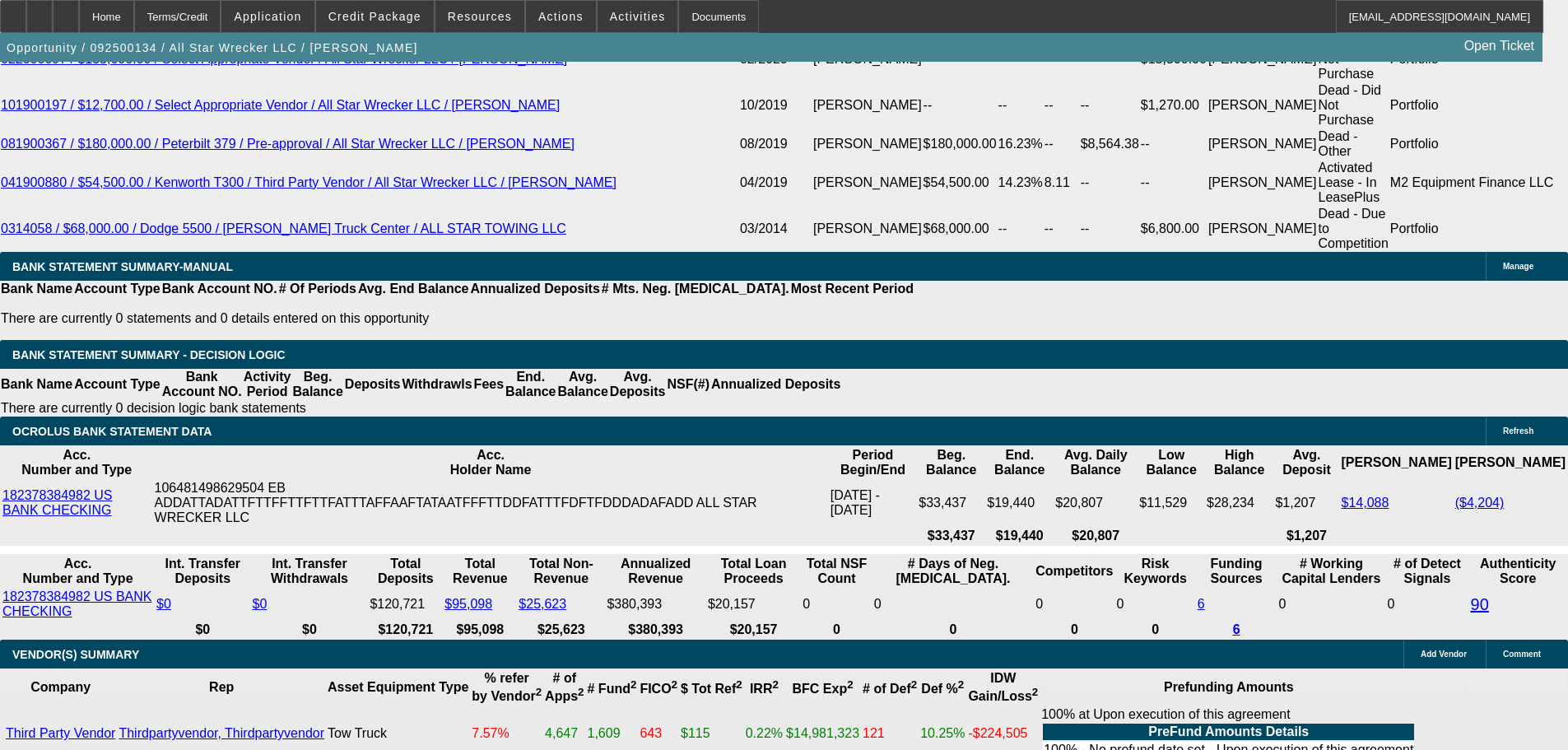
scroll to position [3457, 0]
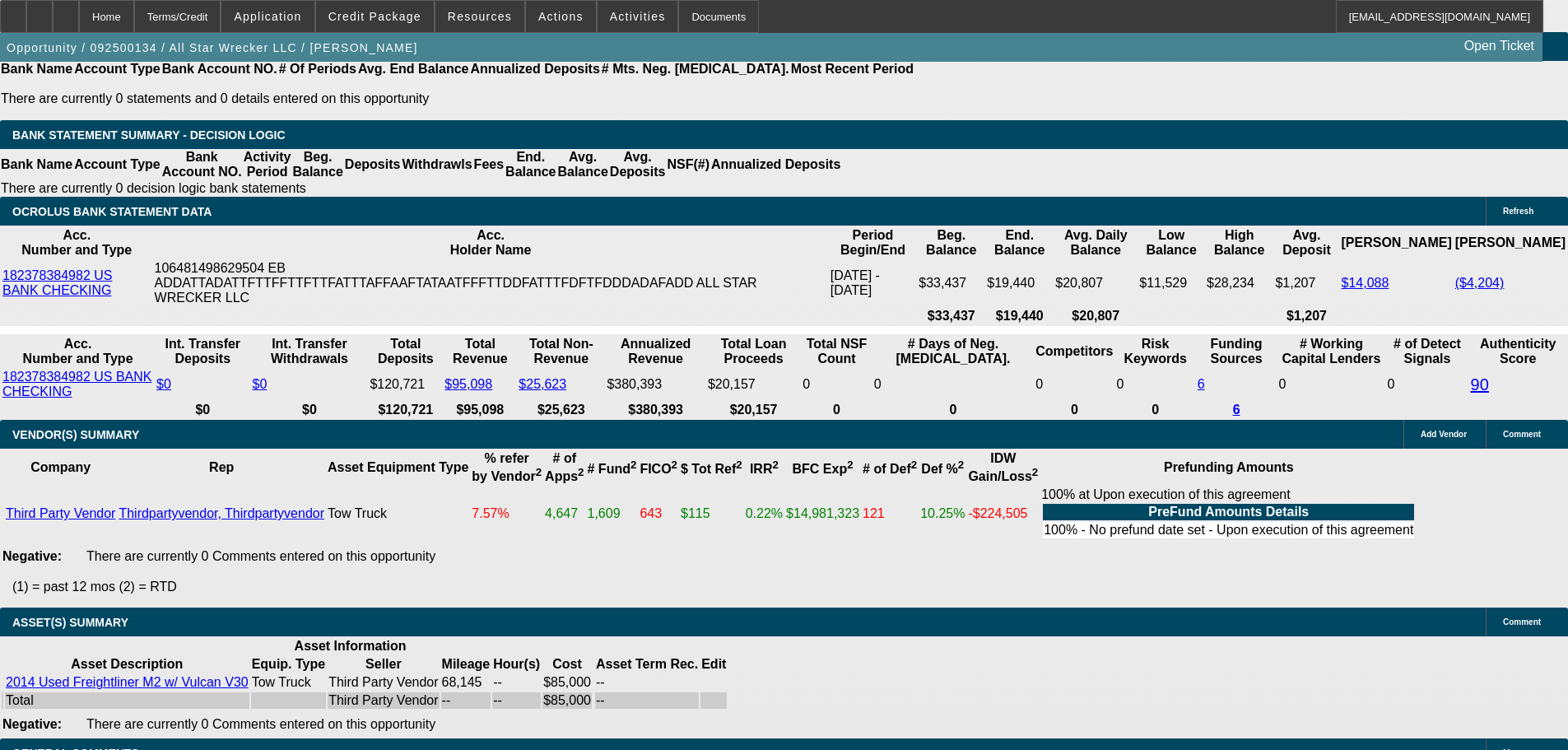
select select "3"
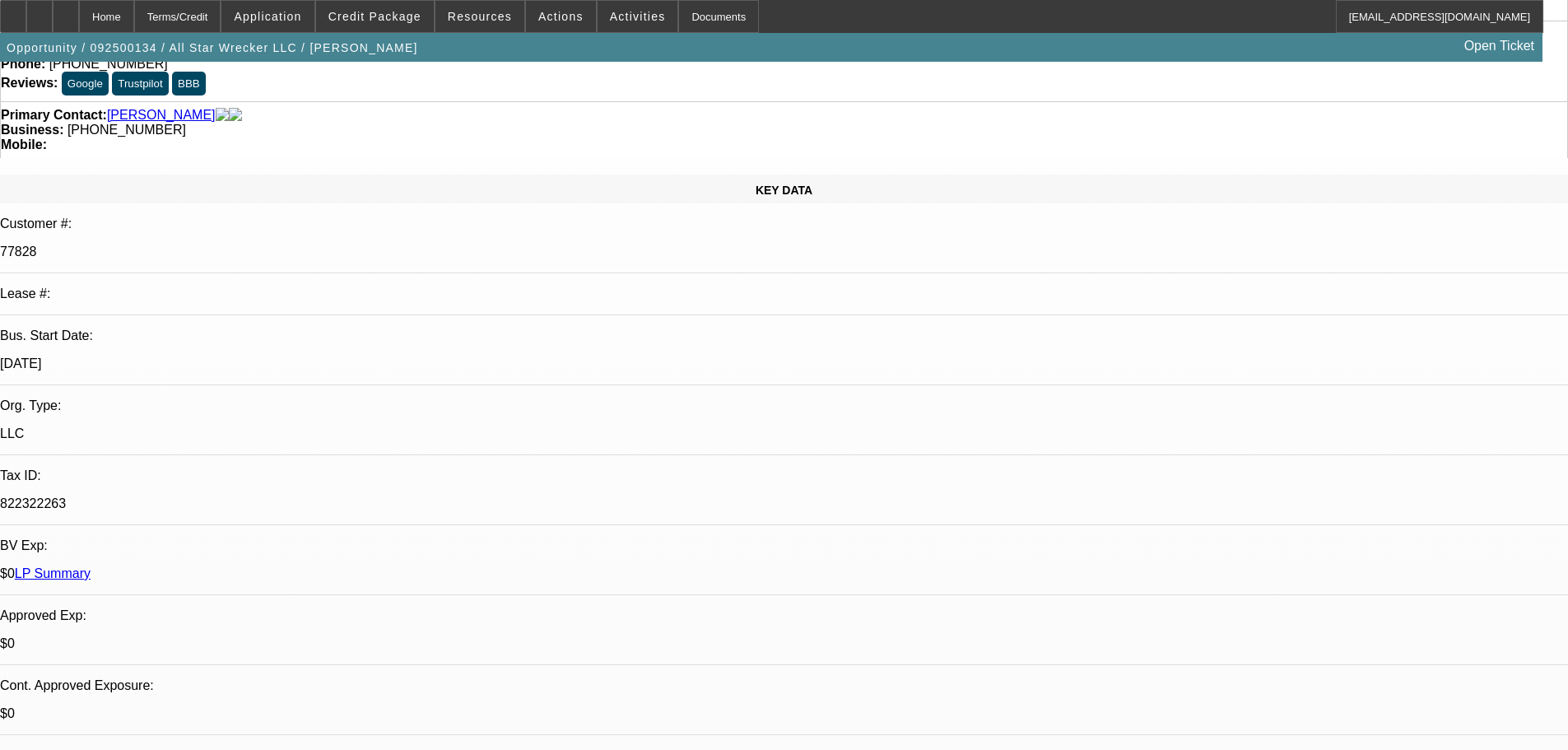
scroll to position [247, 0]
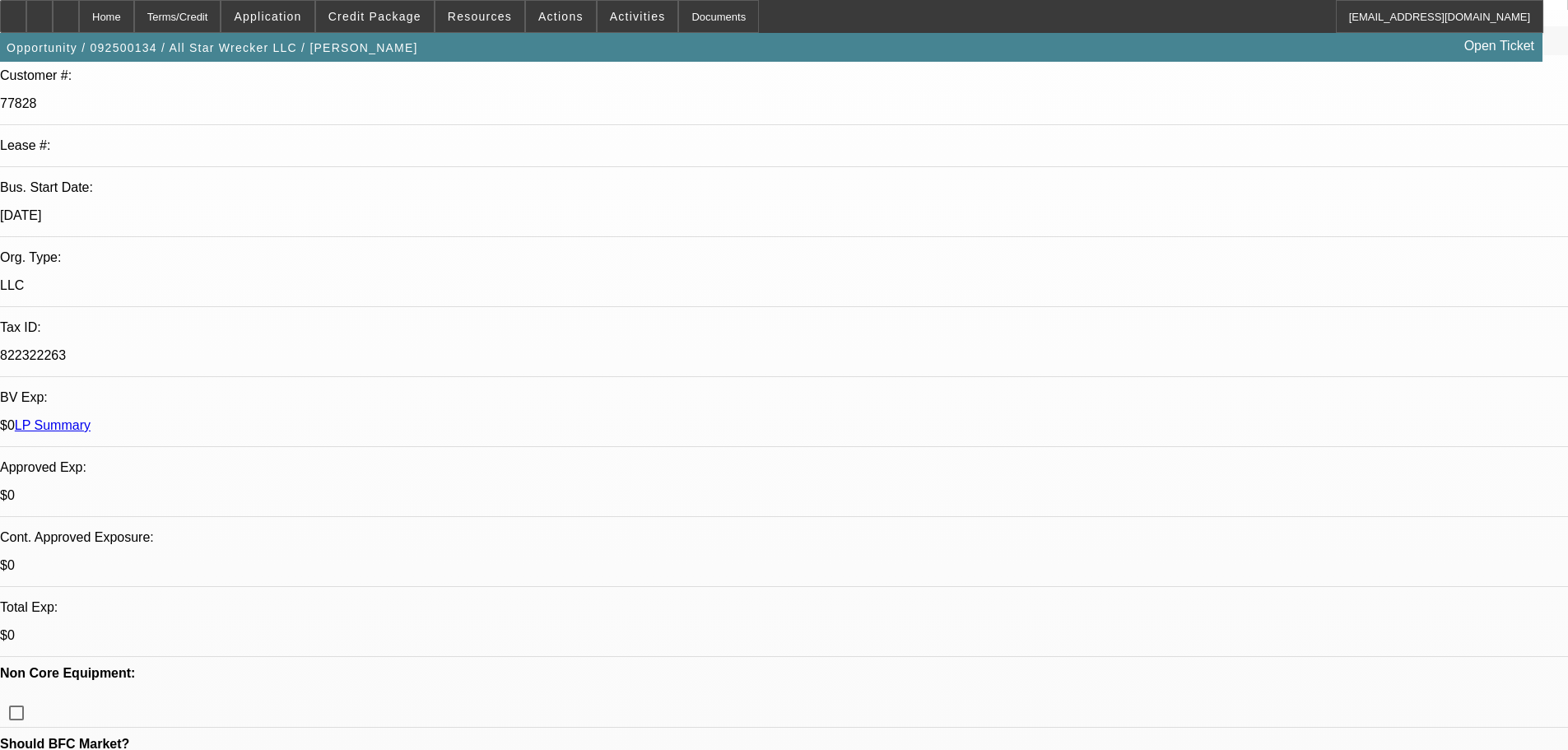
paste textarea "APPROVED, GPS REQUIRED. CONTINGENT ON ACCEPTABLE INSPECTION. SOS NEEDS TO BE CO…"
type textarea "APPROVED, GPS REQUIRED. CONTINGENT ON ACCEPTABLE INSPECTION. SOS NEEDS TO BE CO…"
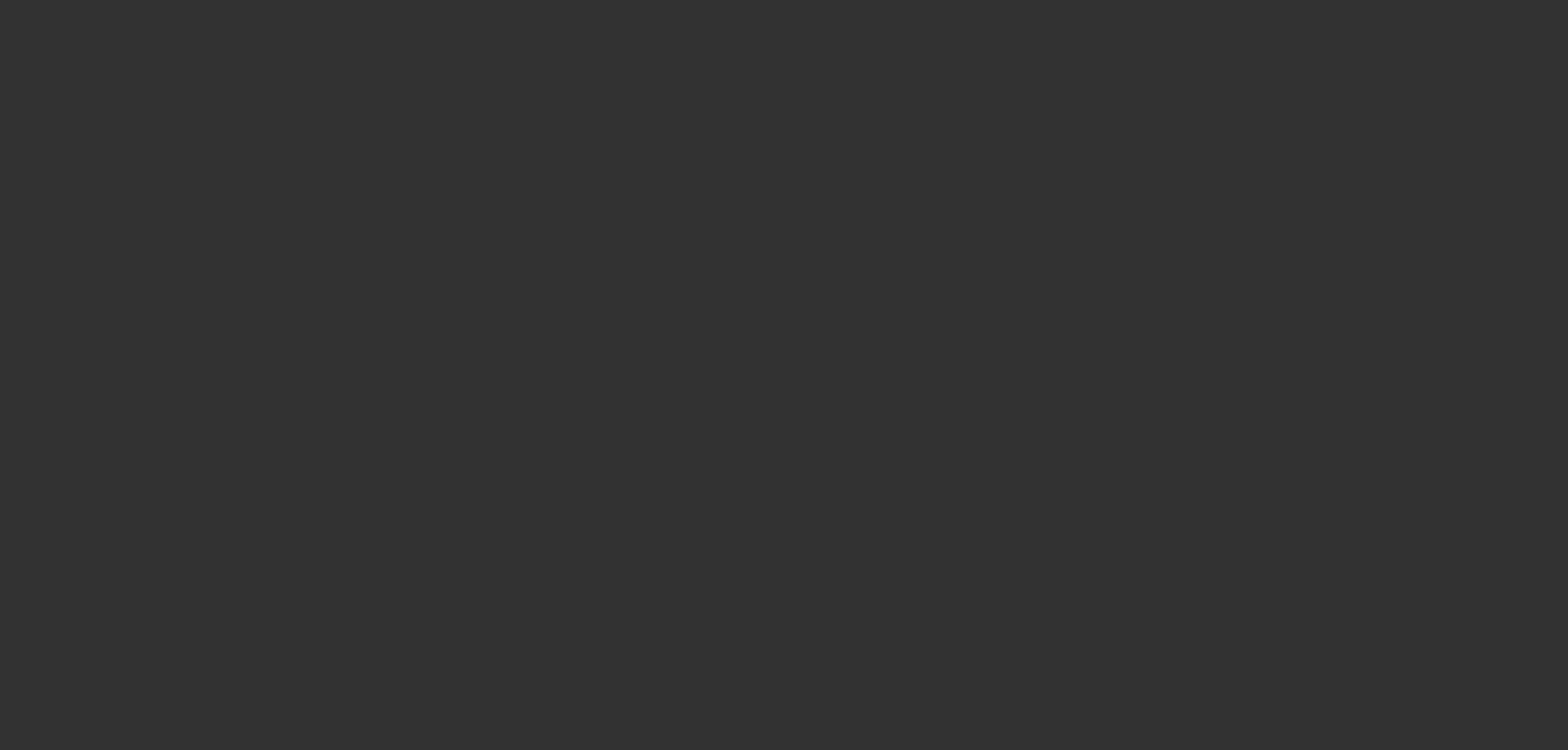
select select "0"
select select "2"
select select "0"
select select "6"
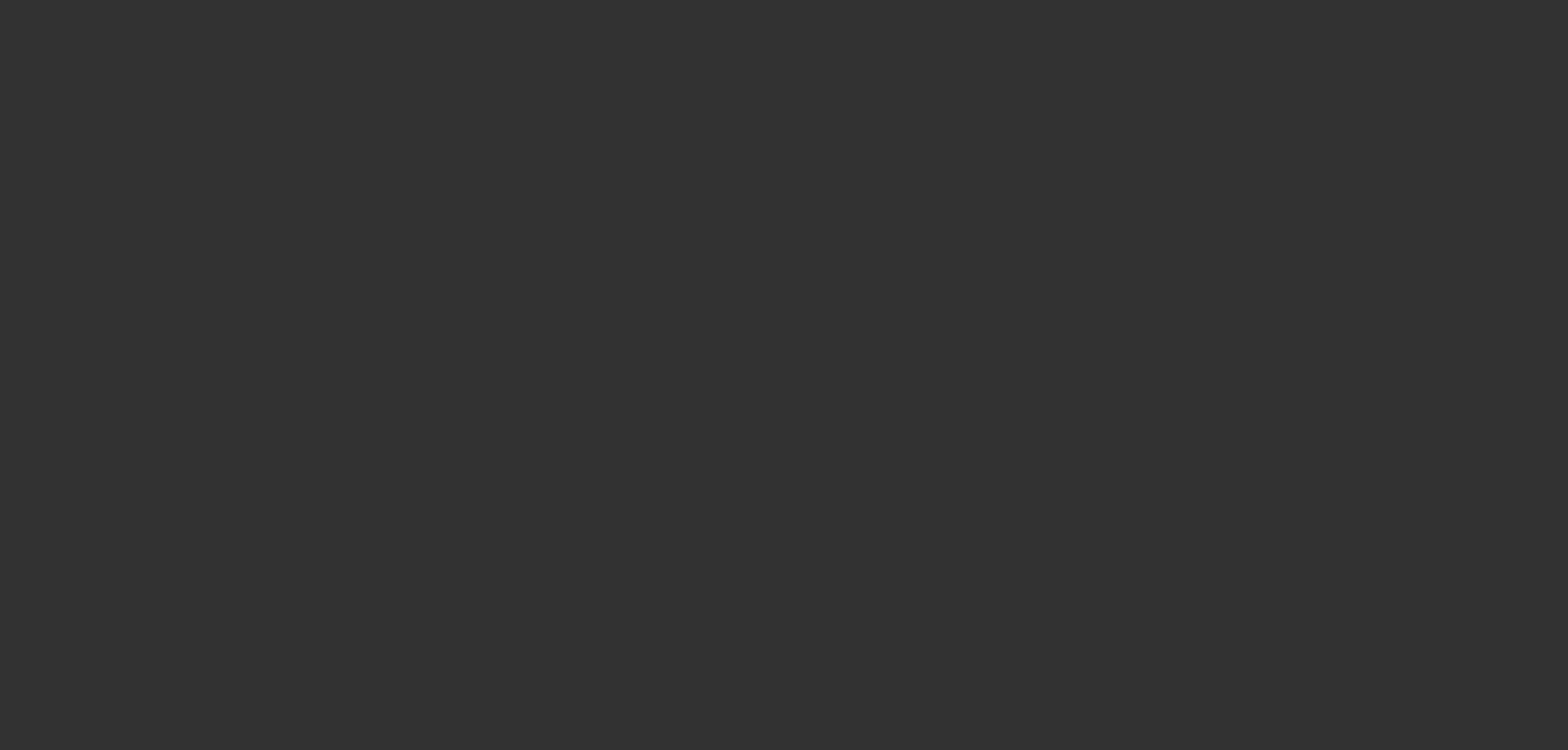
select select "0"
select select "6"
select select "0"
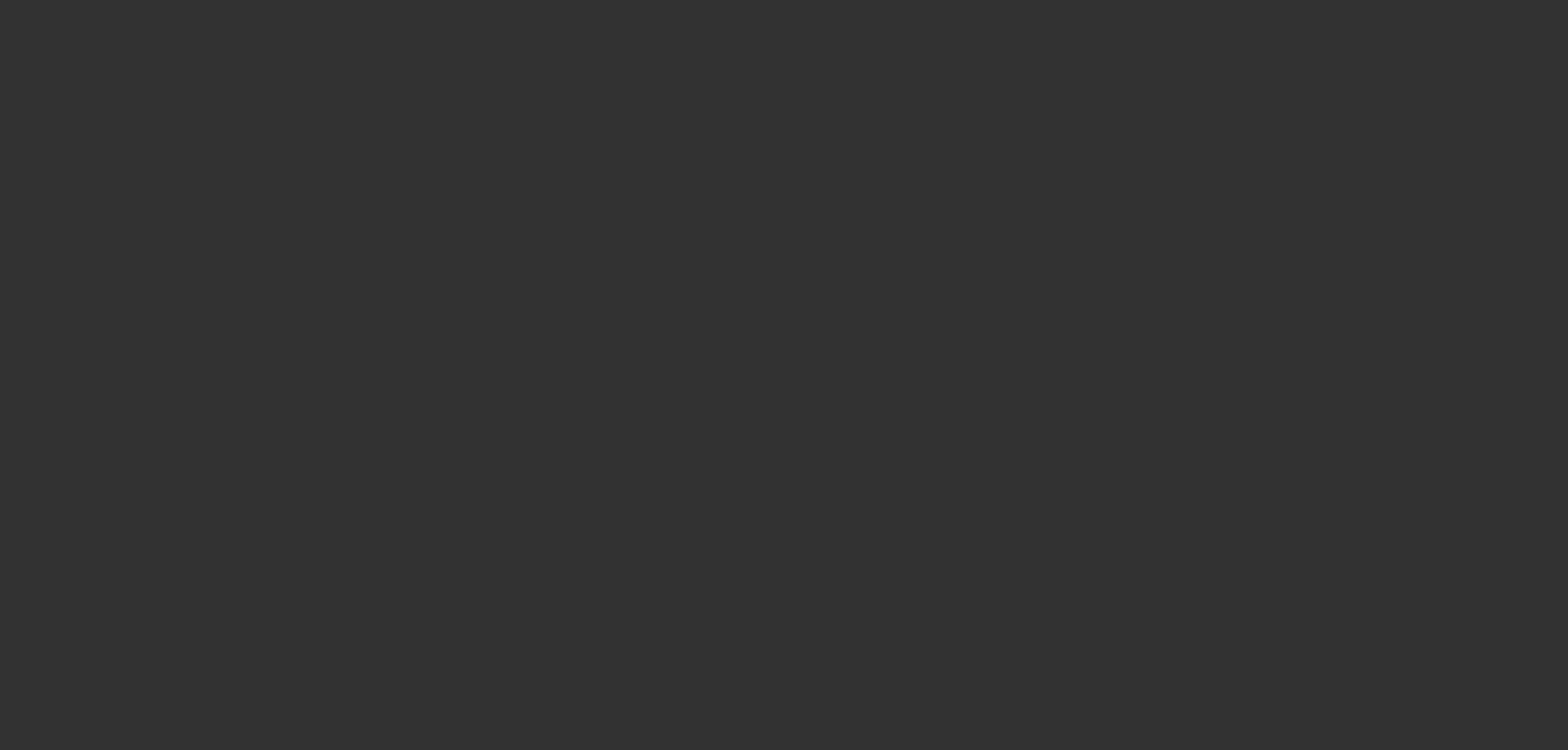
select select "2"
select select "0"
select select "6"
select select "0"
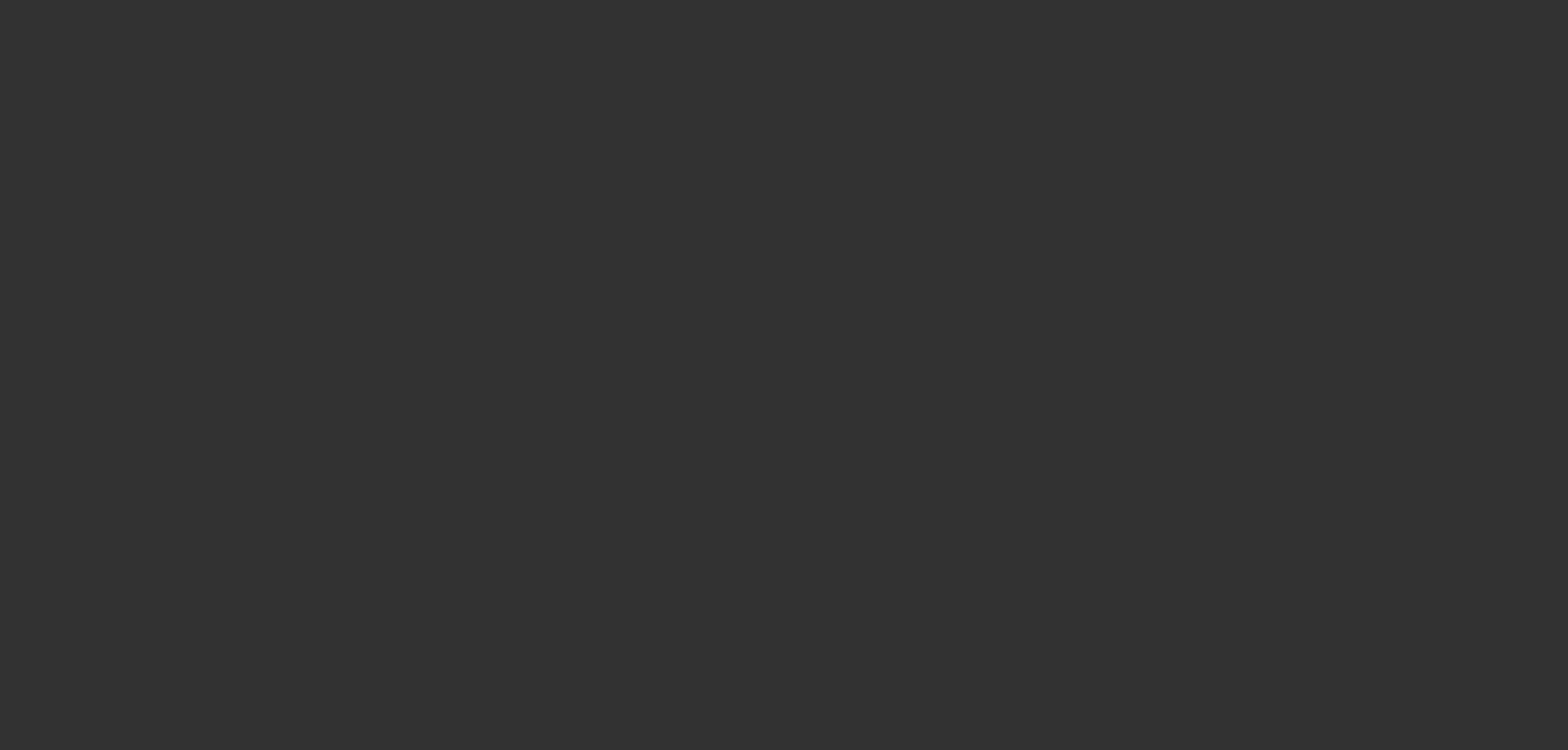
select select "0"
select select "6"
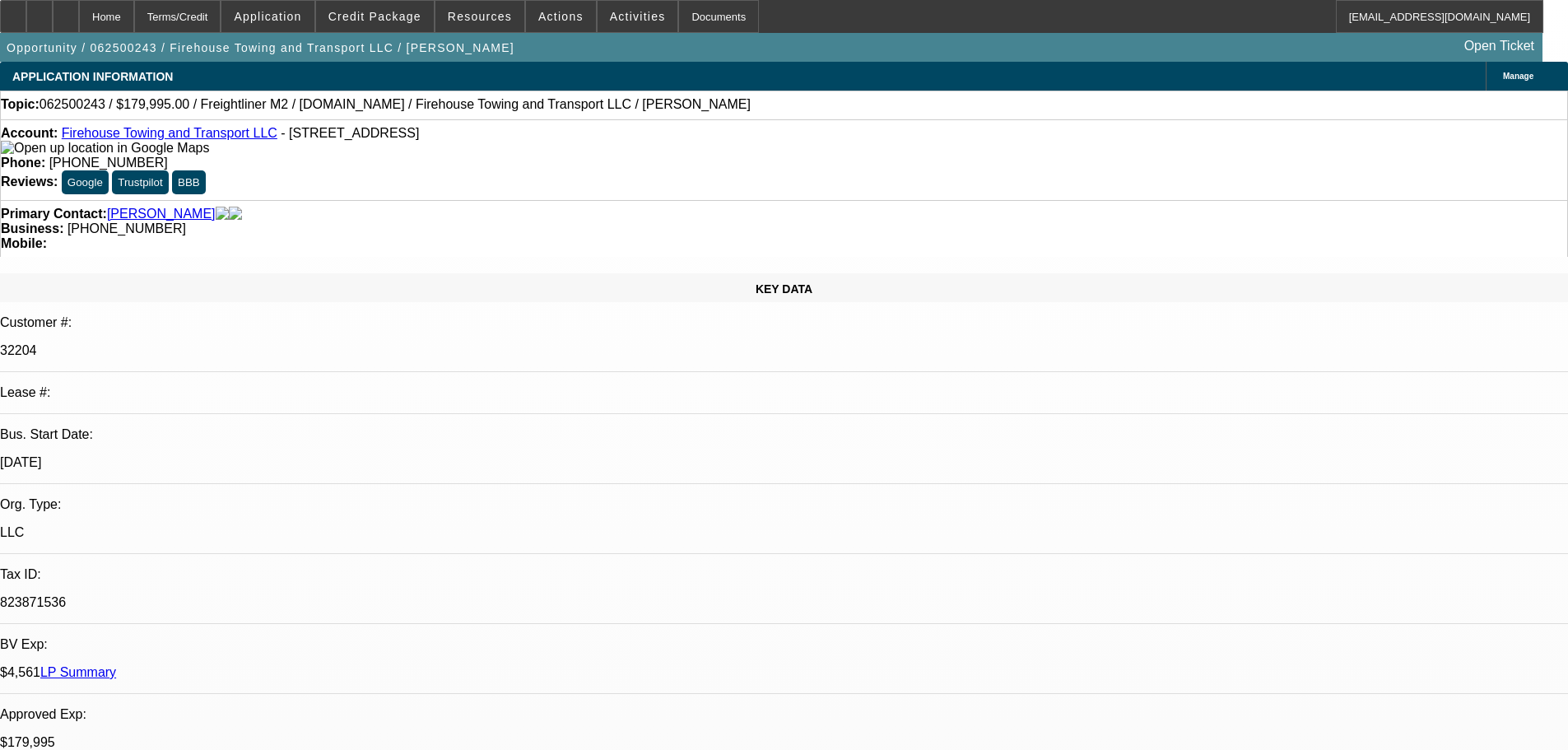
select select "0"
select select "0.1"
select select "4"
select select "0"
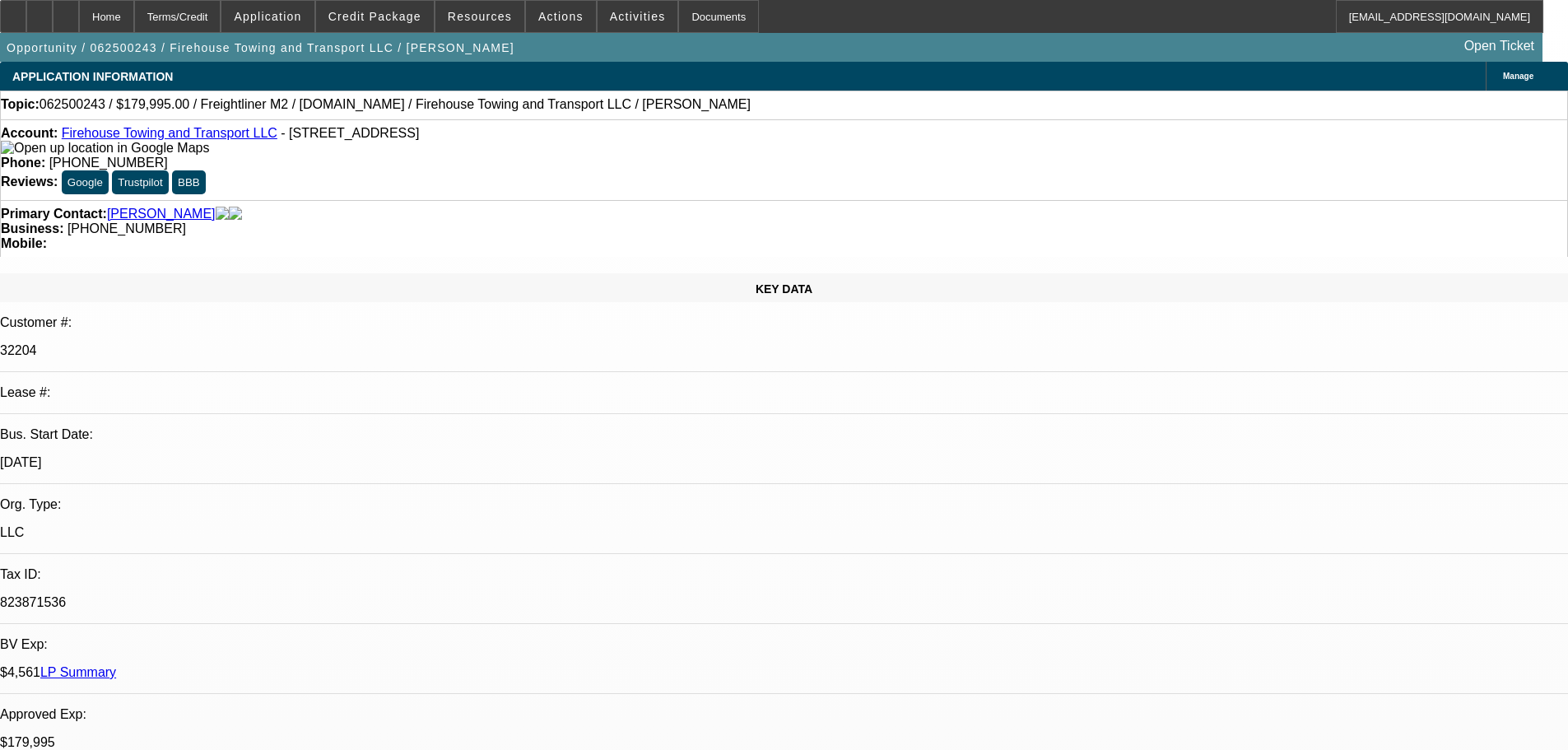
select select "2"
select select "0.1"
select select "4"
select select "0"
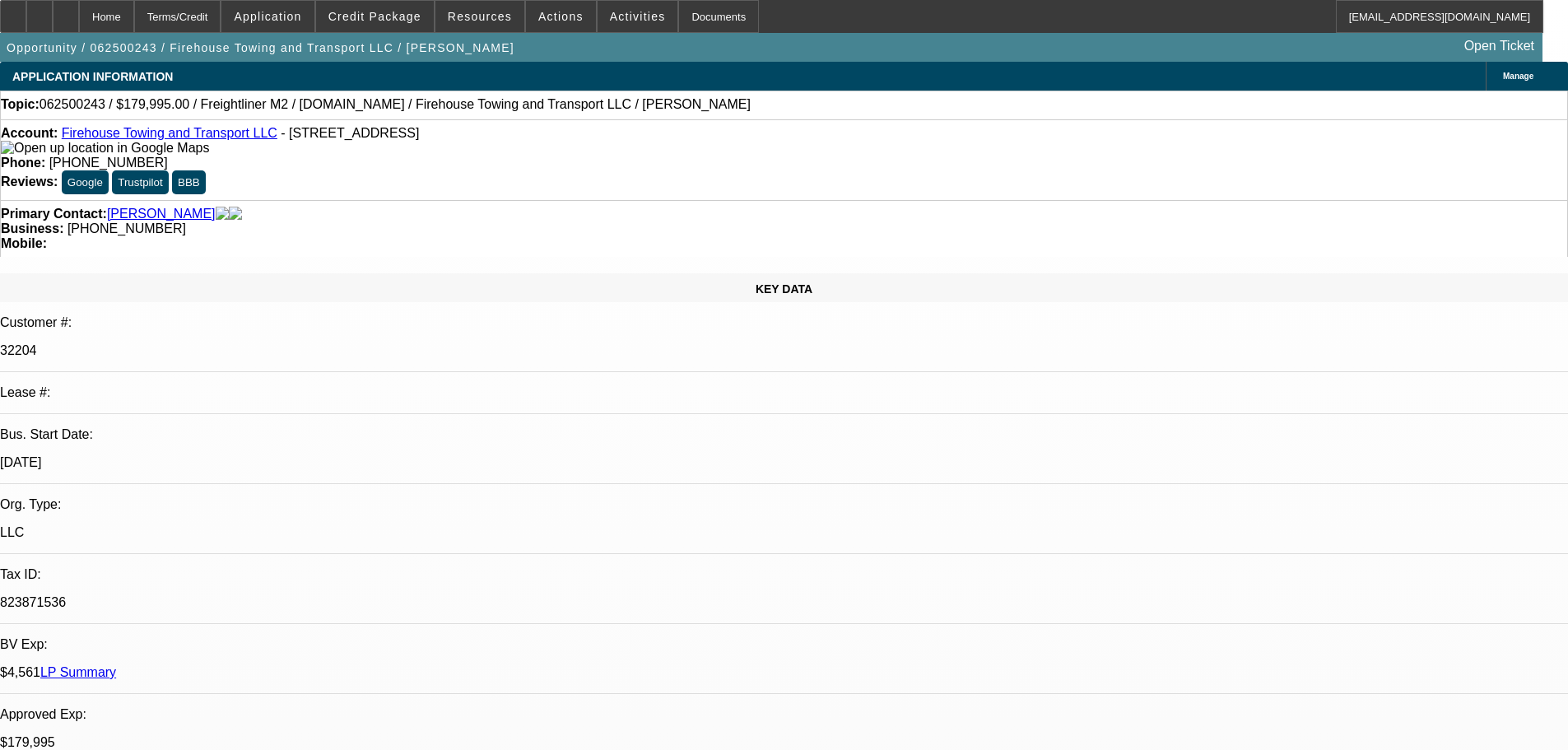
select select "2"
select select "0"
select select "6"
select select "0"
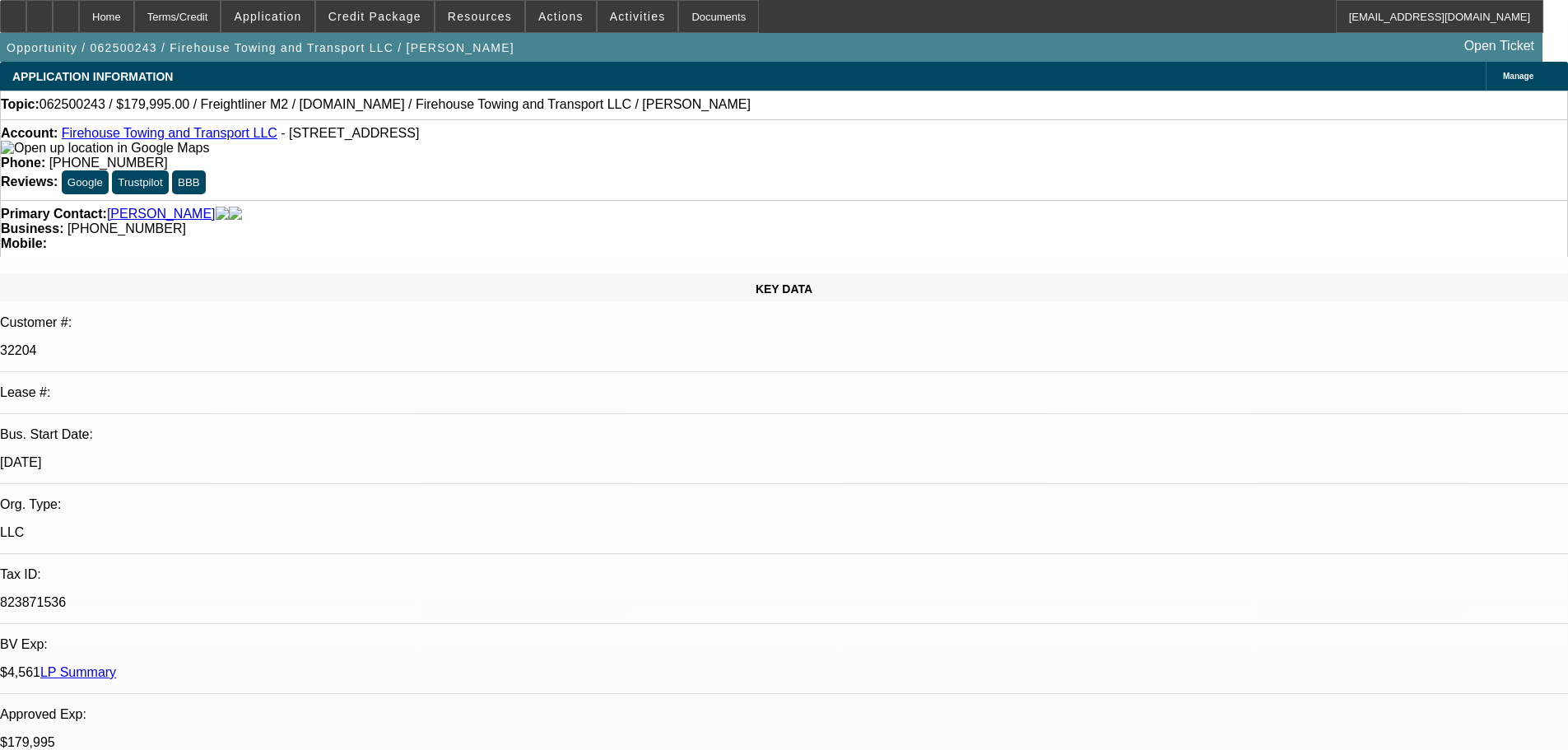
select select "0"
select select "0.1"
select select "4"
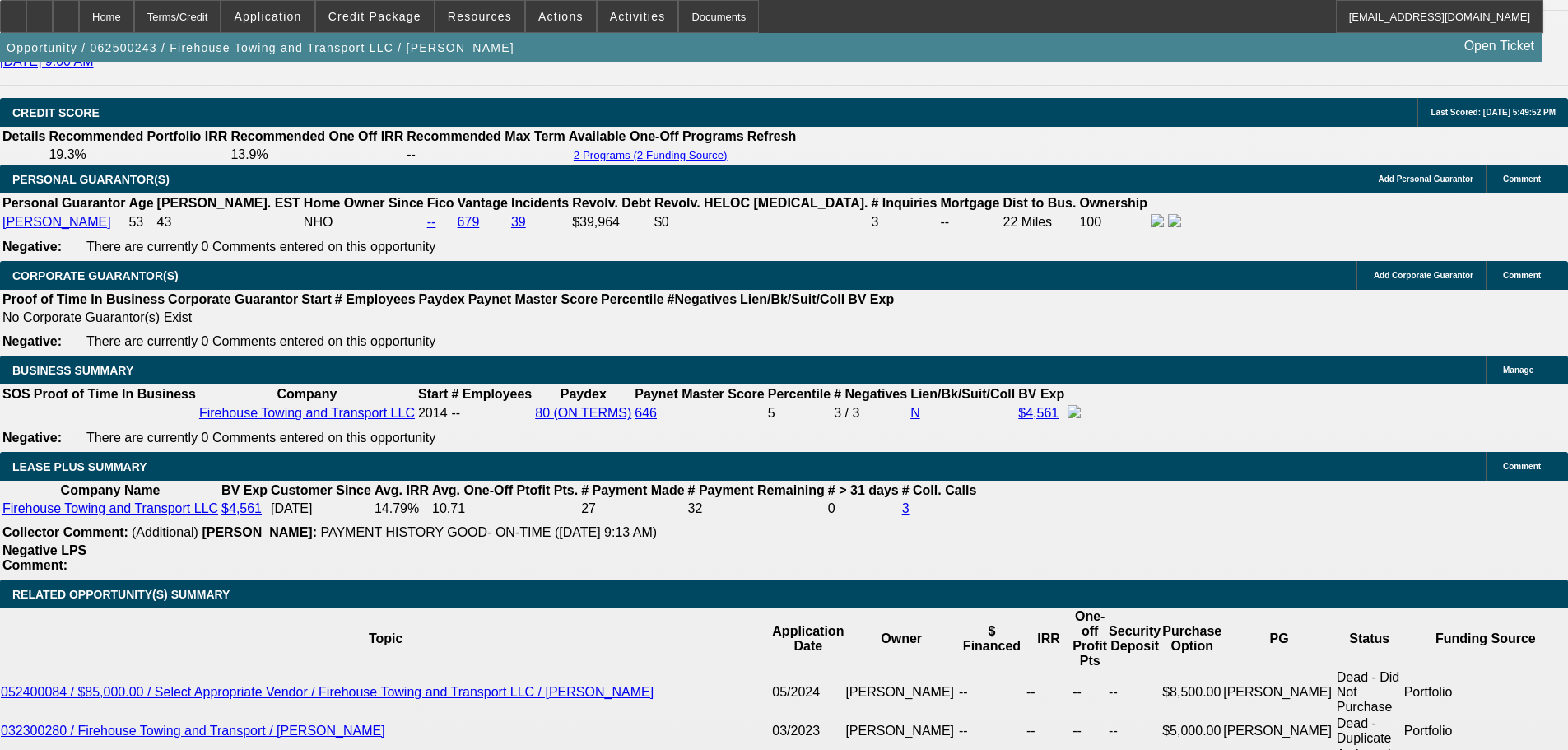
scroll to position [2348, 0]
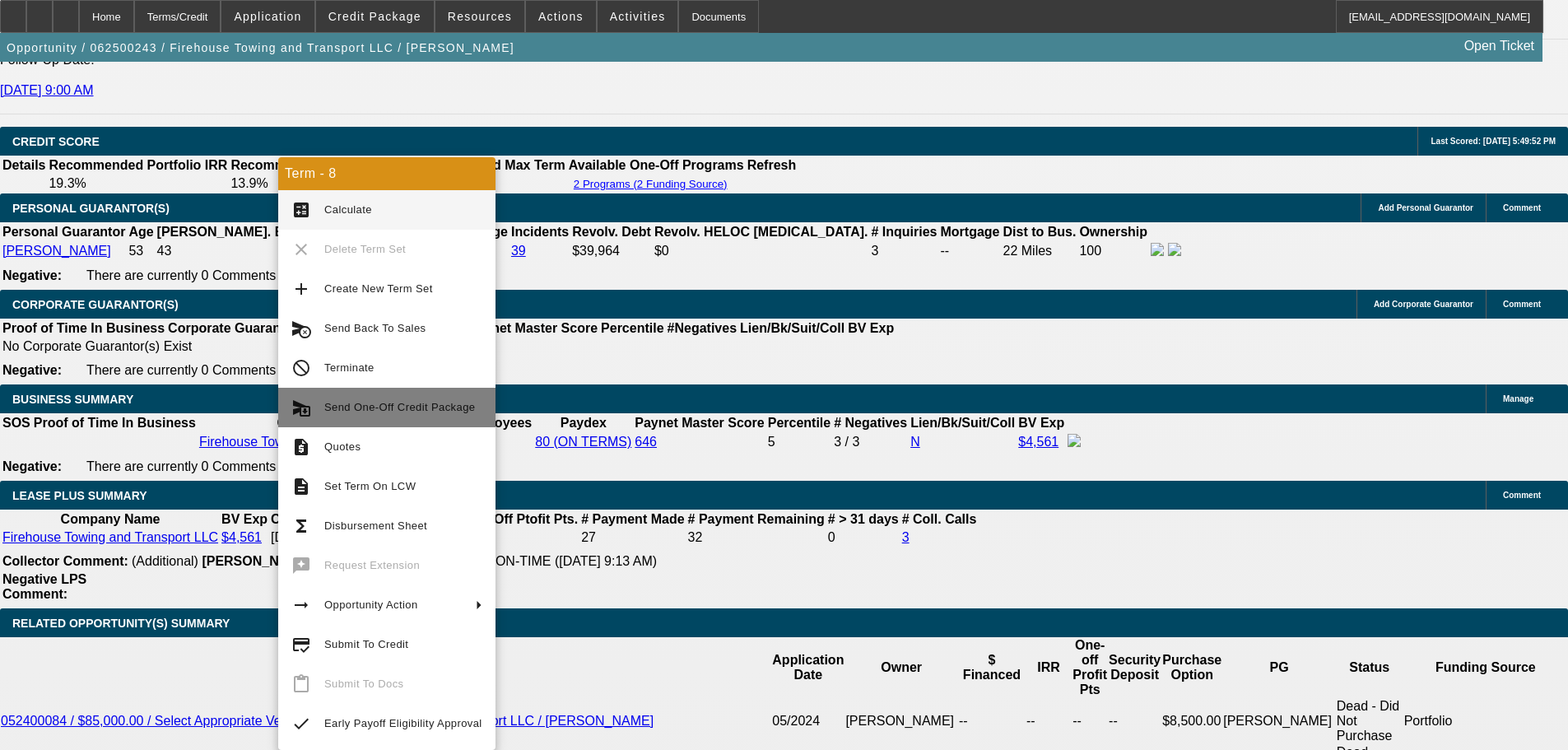
click at [427, 410] on span "Send One-Off Credit Package" at bounding box center [400, 407] width 151 height 12
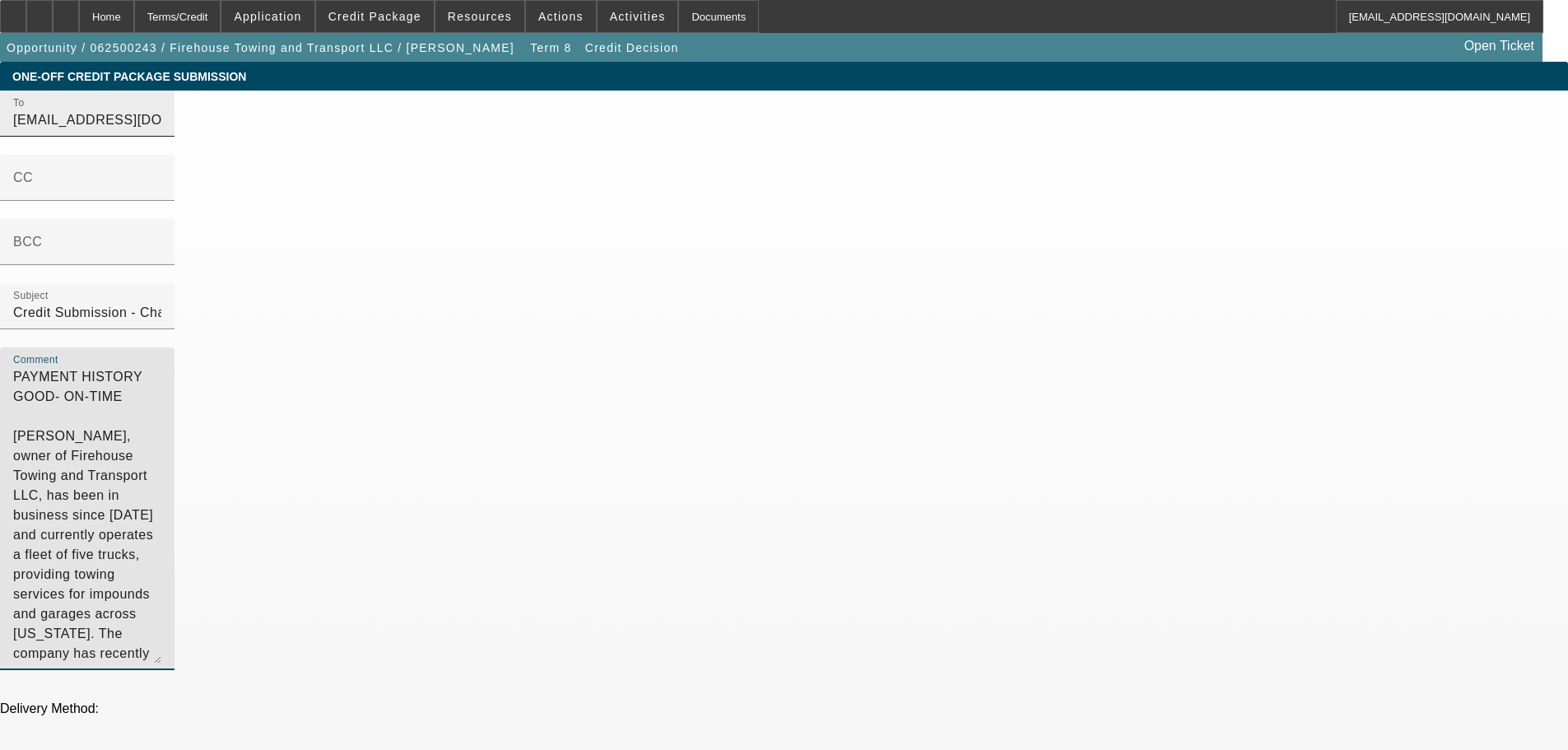
drag, startPoint x: 1006, startPoint y: 139, endPoint x: 621, endPoint y: 132, distance: 385.1
click at [621, 132] on div "To [EMAIL_ADDRESS][DOMAIN_NAME];[PERSON_NAME][EMAIL_ADDRESS][DOMAIN_NAME];[EMAI…" at bounding box center [784, 390] width 1568 height 598
click at [161, 379] on textarea "[PERSON_NAME], owner of Firehouse Towing and Transport LLC, has been in busines…" at bounding box center [86, 515] width 148 height 296
type textarea "[PERSON_NAME], owner of Firehouse Towing and Transport LLC, has been in busines…"
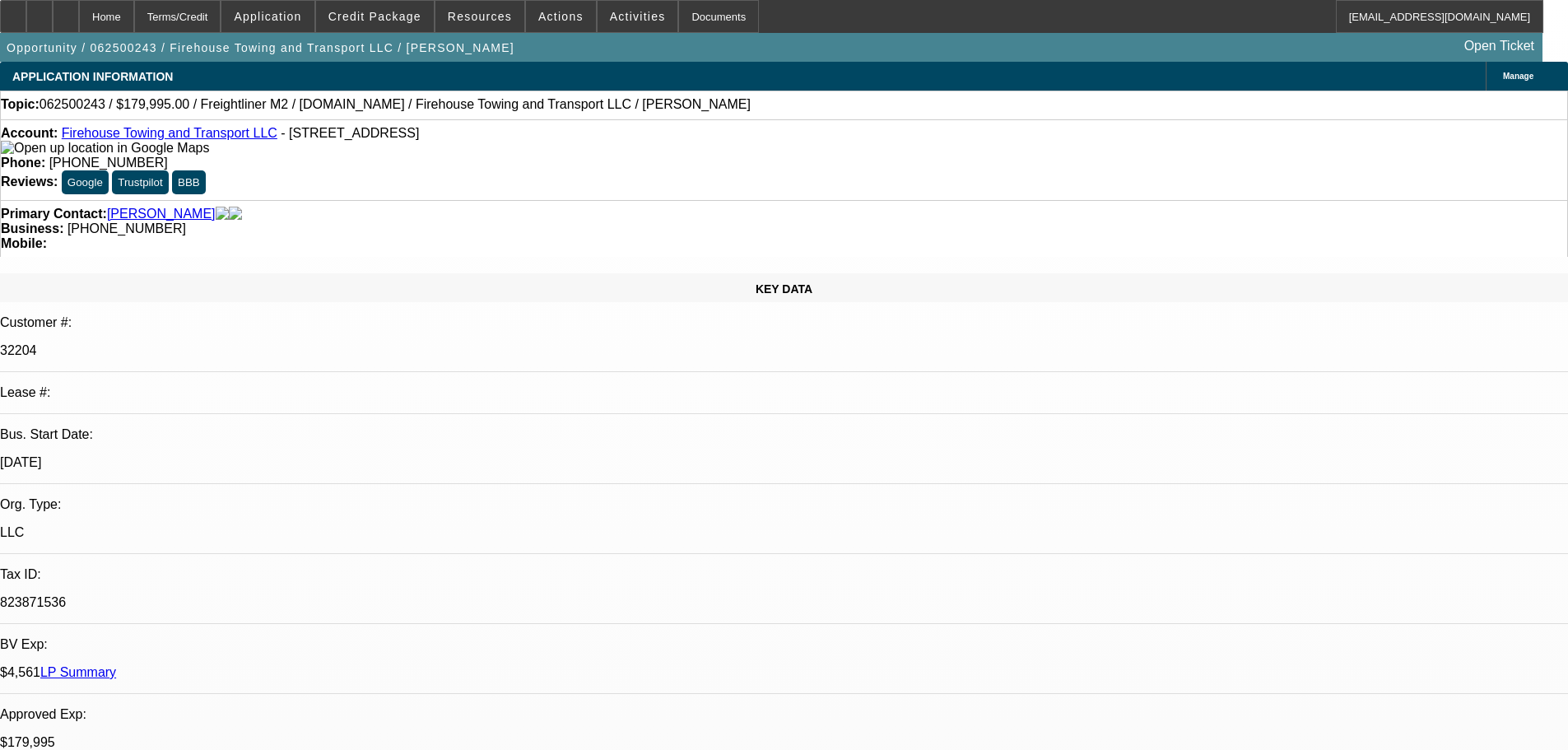
select select "0"
select select "0.1"
select select "4"
select select "0"
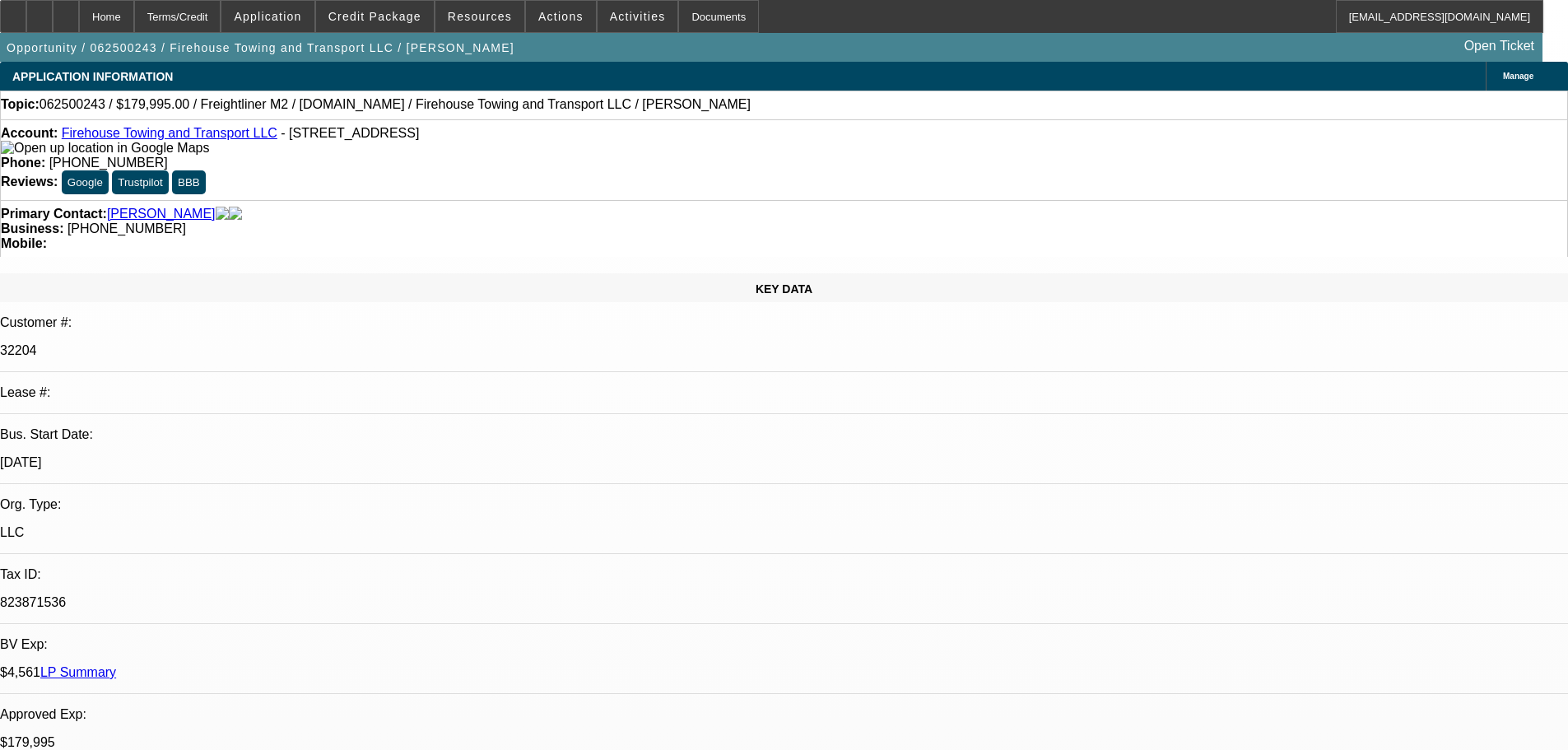
select select "2"
select select "0.1"
select select "4"
select select "0"
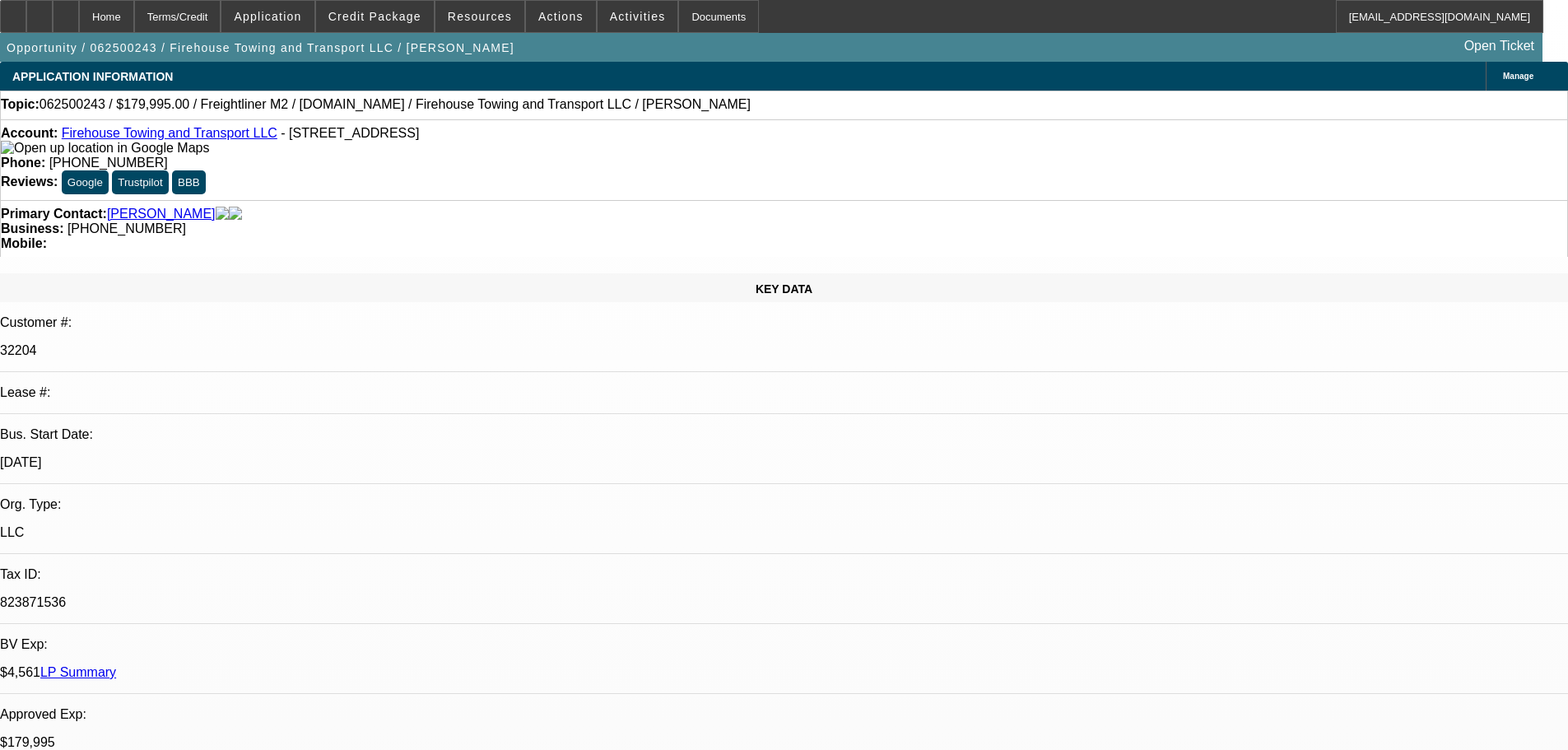
select select "2"
select select "0"
select select "6"
select select "0"
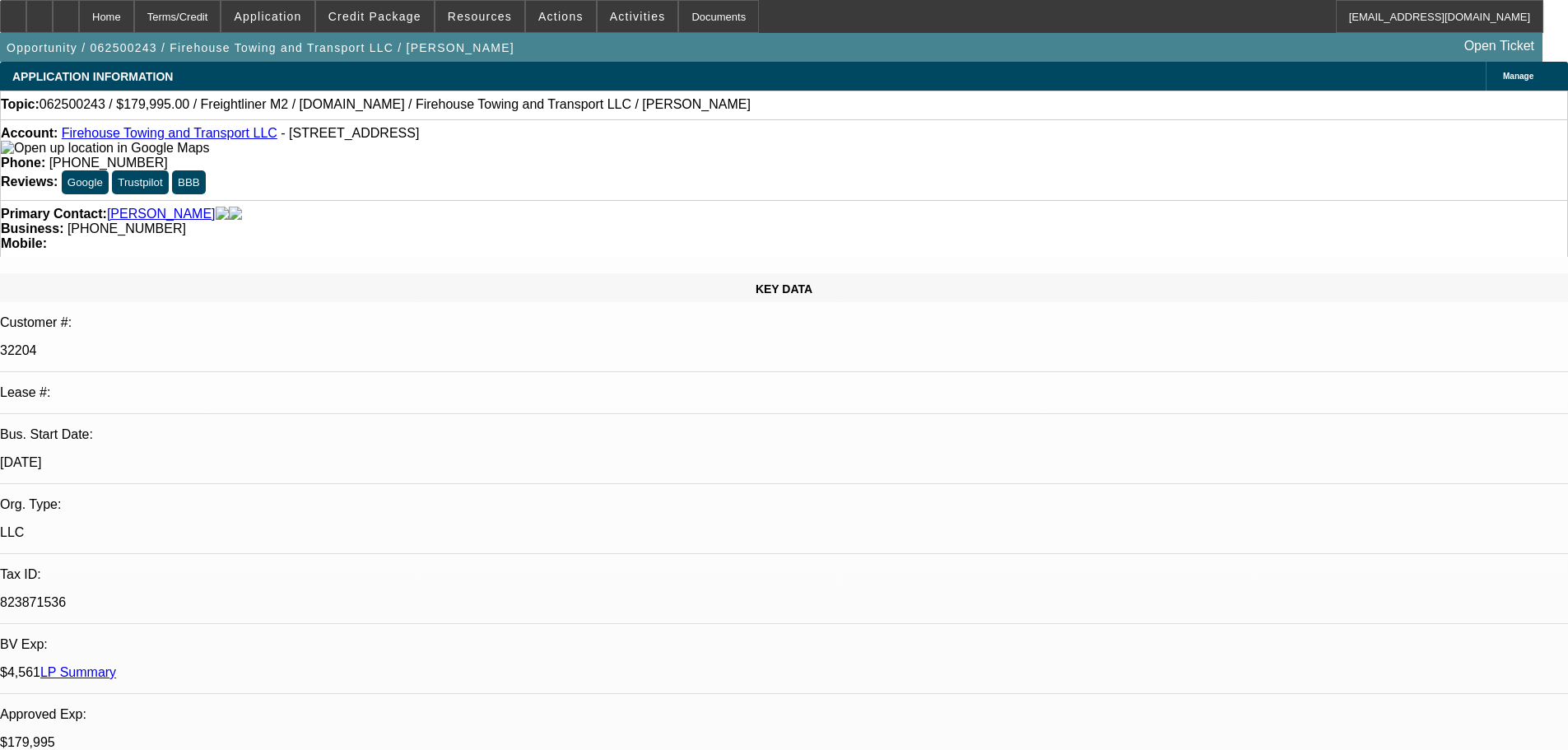
select select "0"
select select "0.1"
select select "4"
